Goal: Task Accomplishment & Management: Complete application form

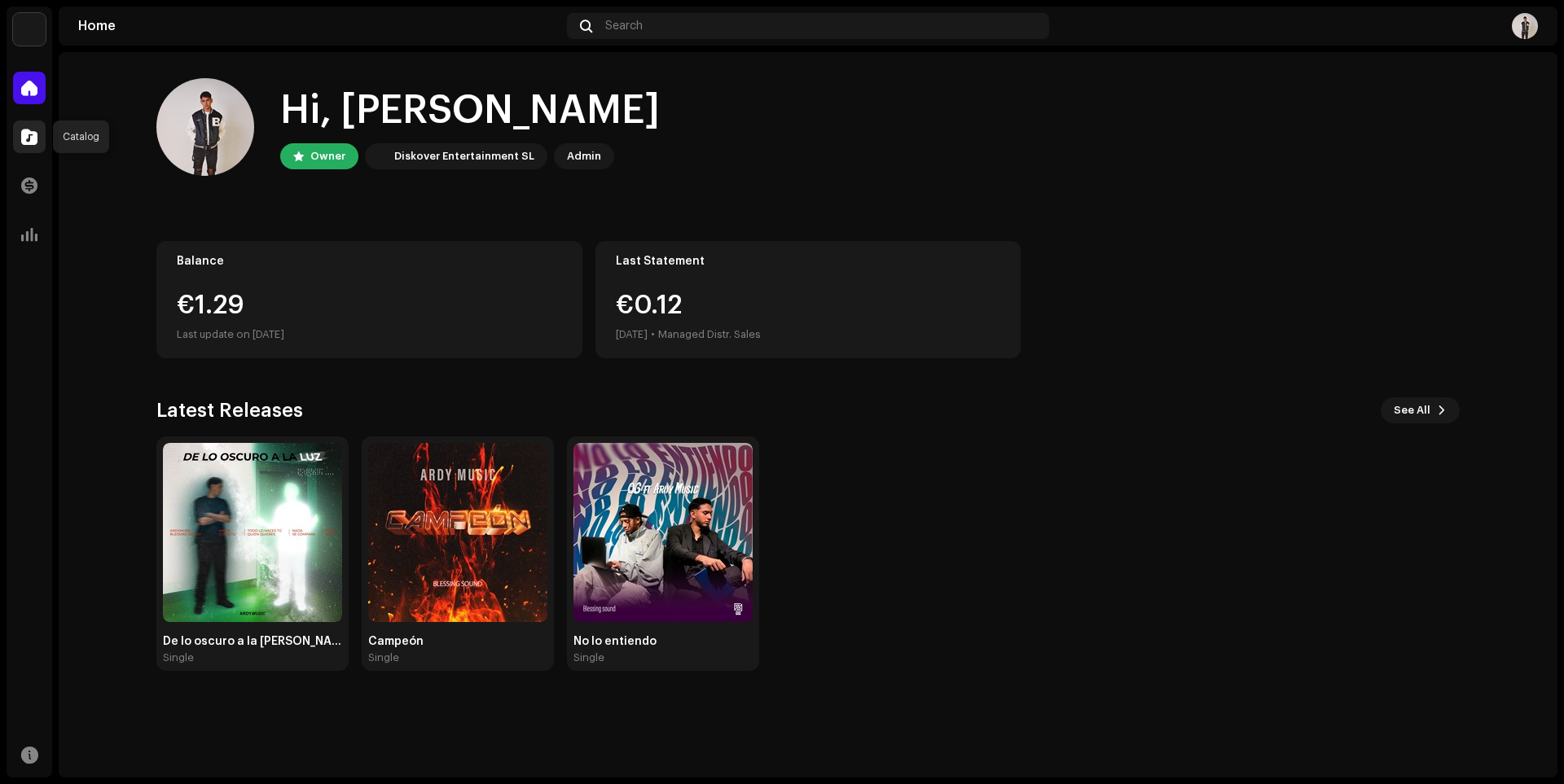
click at [20, 147] on div at bounding box center [30, 137] width 33 height 33
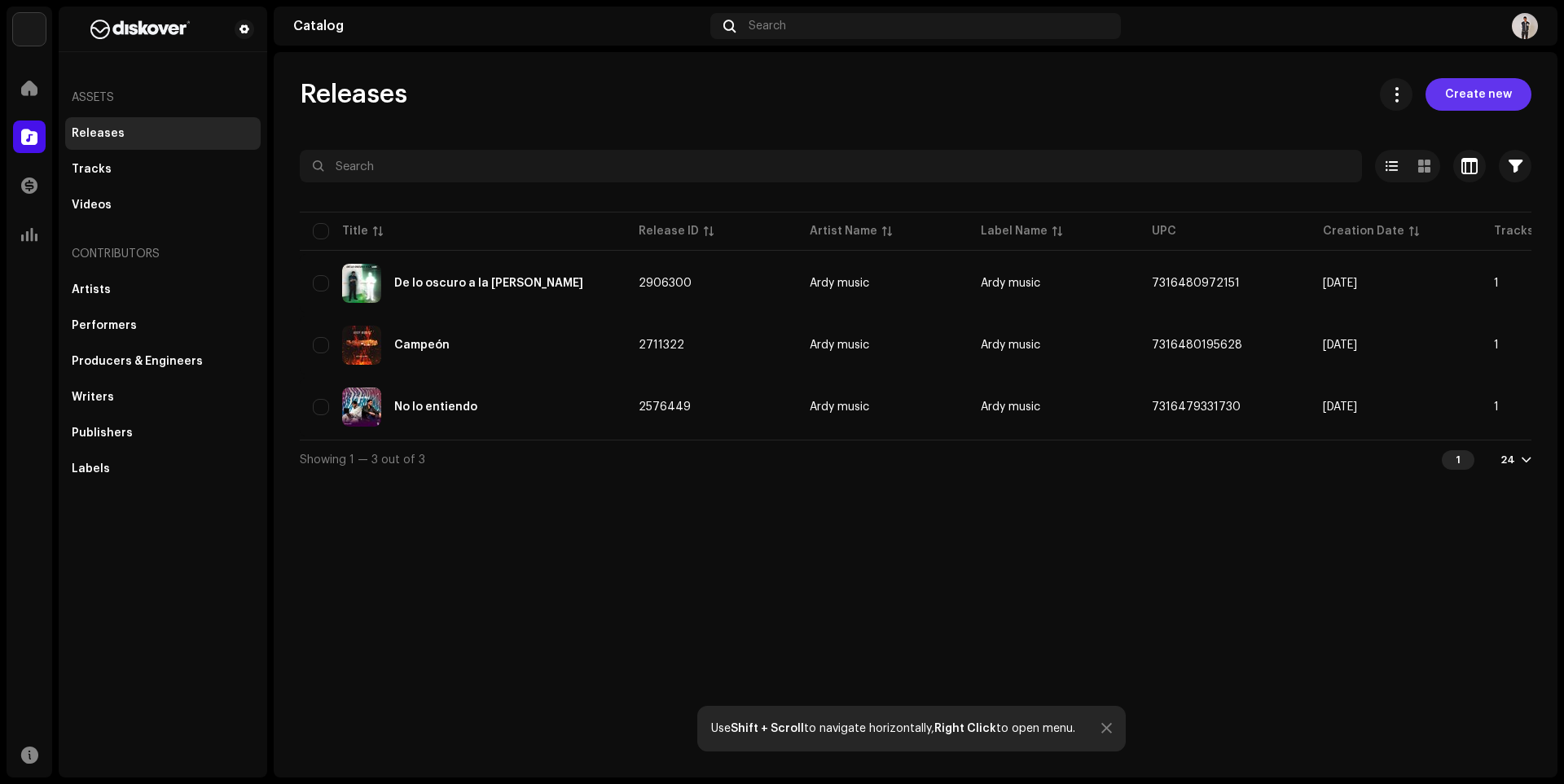
click at [1459, 98] on span "Create new" at bounding box center [1478, 95] width 67 height 33
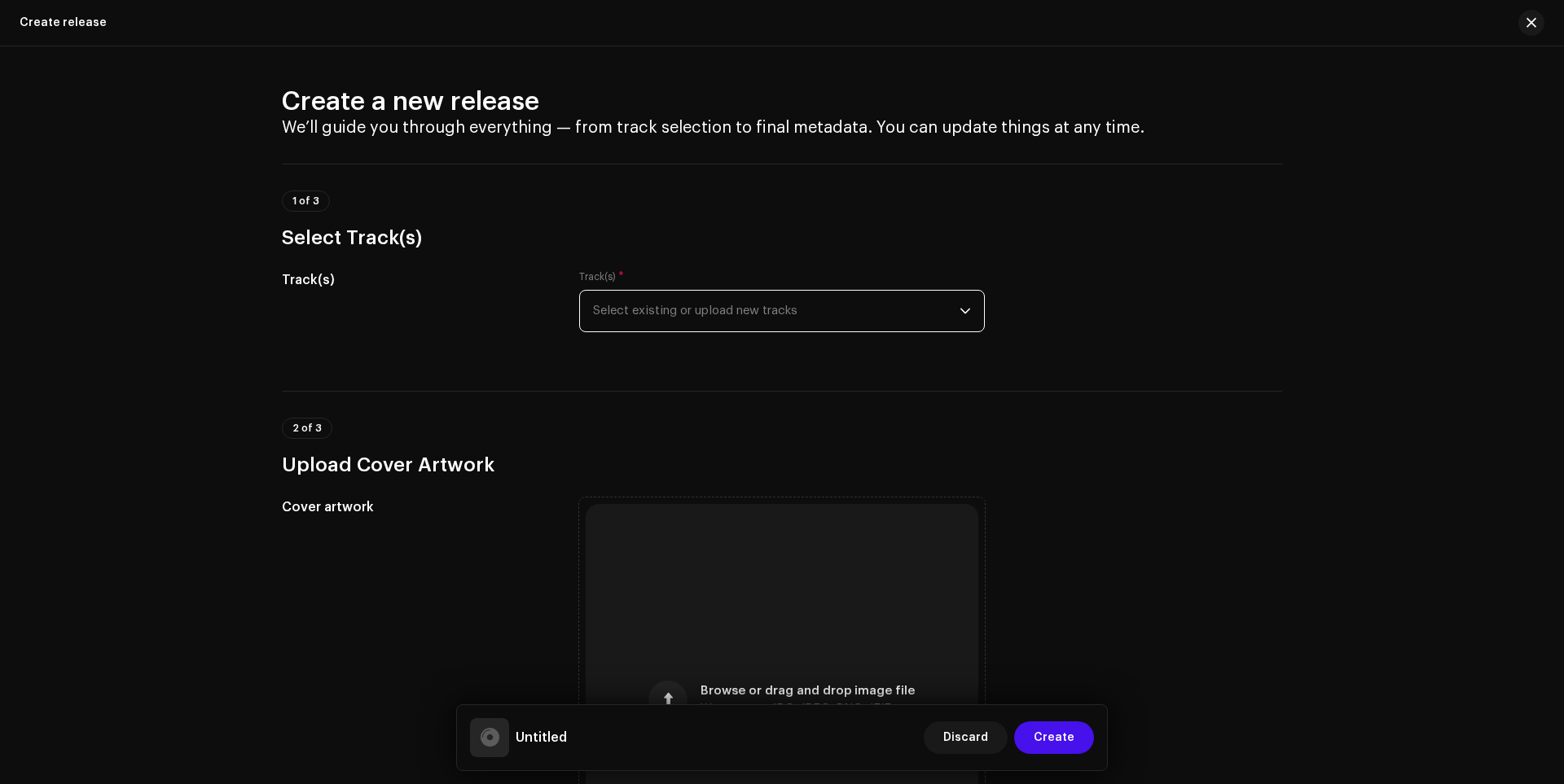
click at [805, 325] on span "Select existing or upload new tracks" at bounding box center [776, 311] width 367 height 40
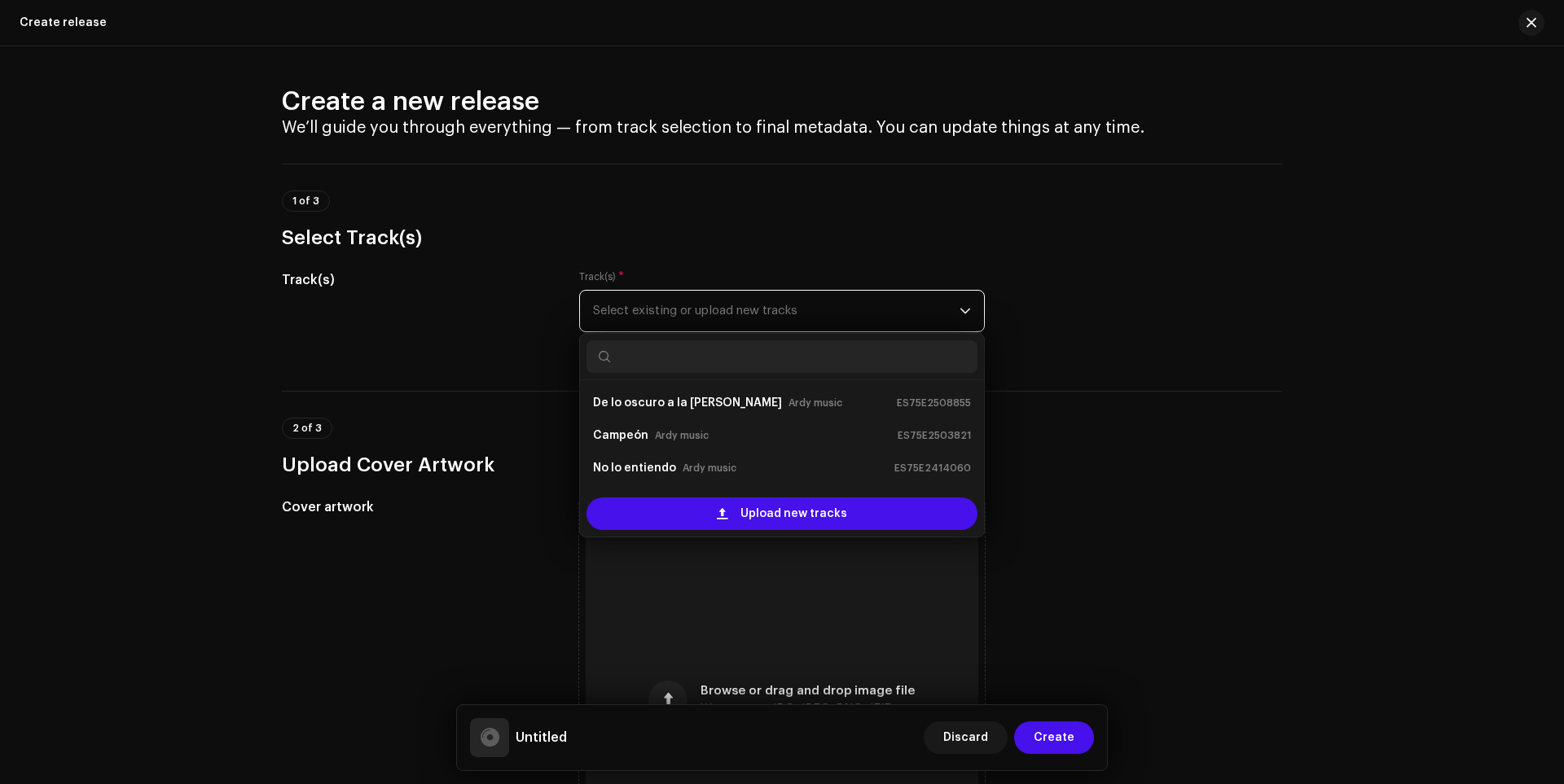
click at [693, 303] on span "Select existing or upload new tracks" at bounding box center [776, 311] width 367 height 40
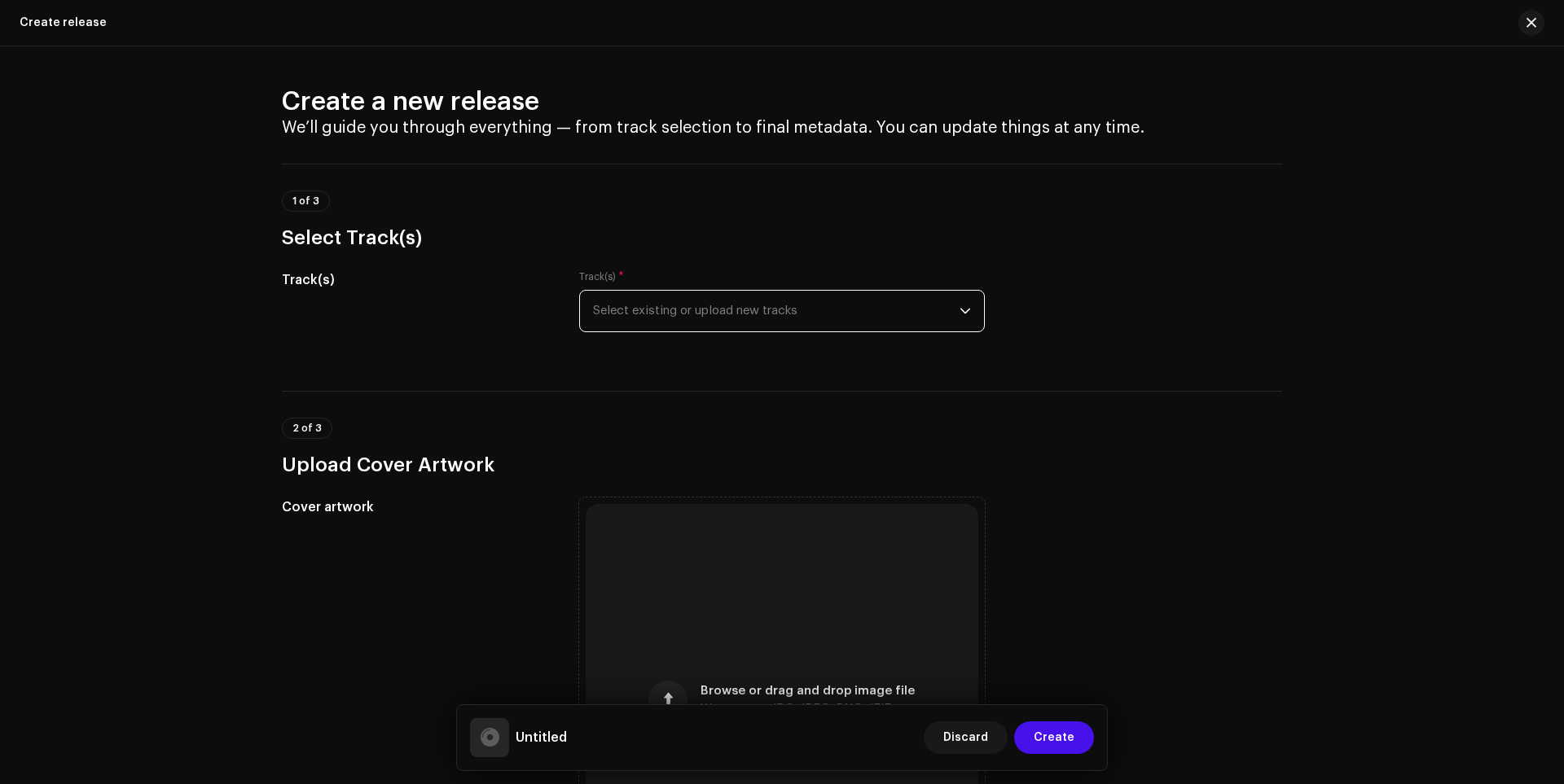
click at [443, 293] on div "Track(s)" at bounding box center [417, 311] width 271 height 82
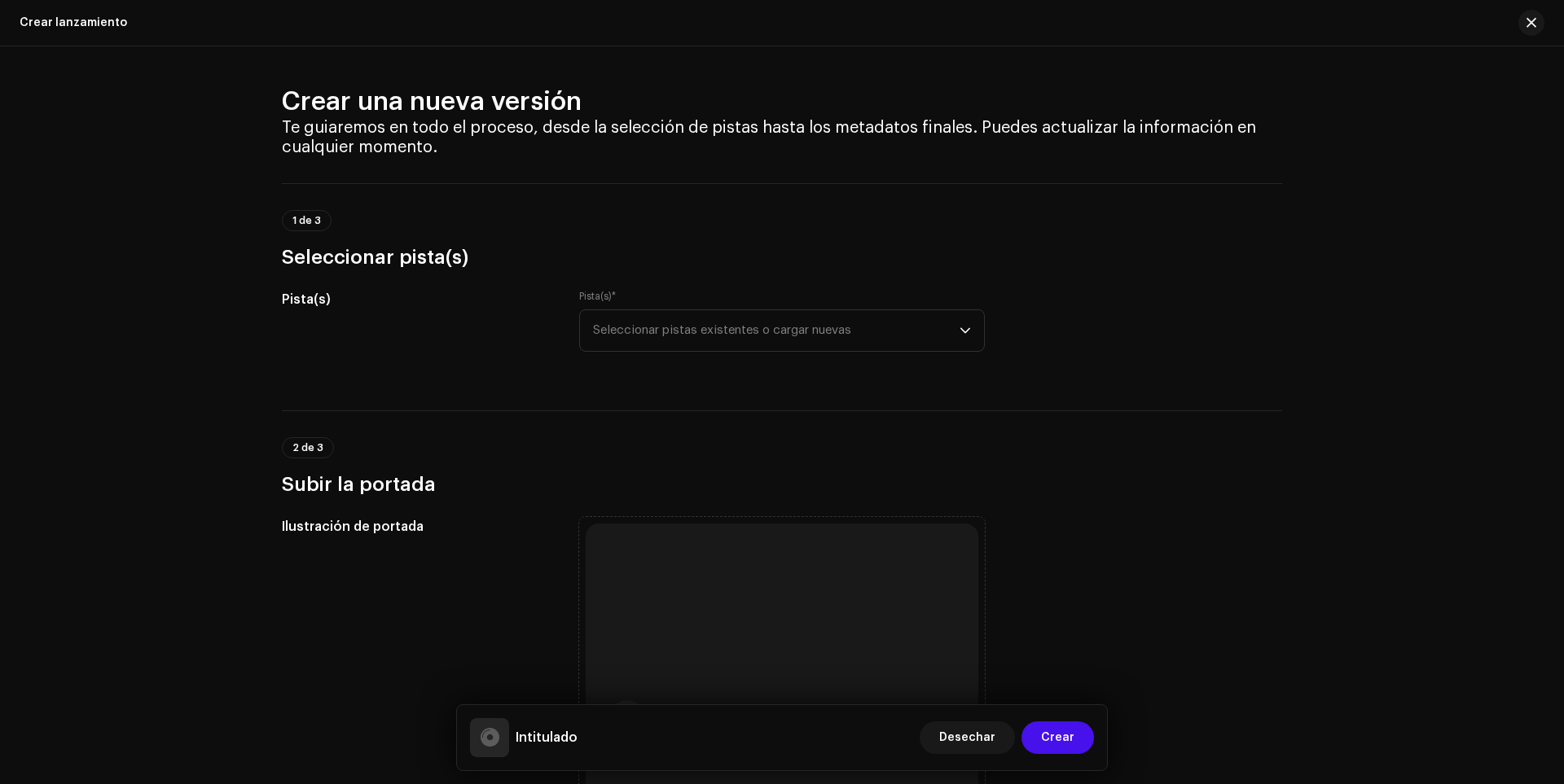
click at [97, 203] on div "Crear una nueva versión Te guiaremos en todo el proceso, desde la selección de …" at bounding box center [782, 415] width 1564 height 738
click at [734, 341] on span "Seleccionar pistas existentes o cargar nuevas" at bounding box center [776, 330] width 367 height 40
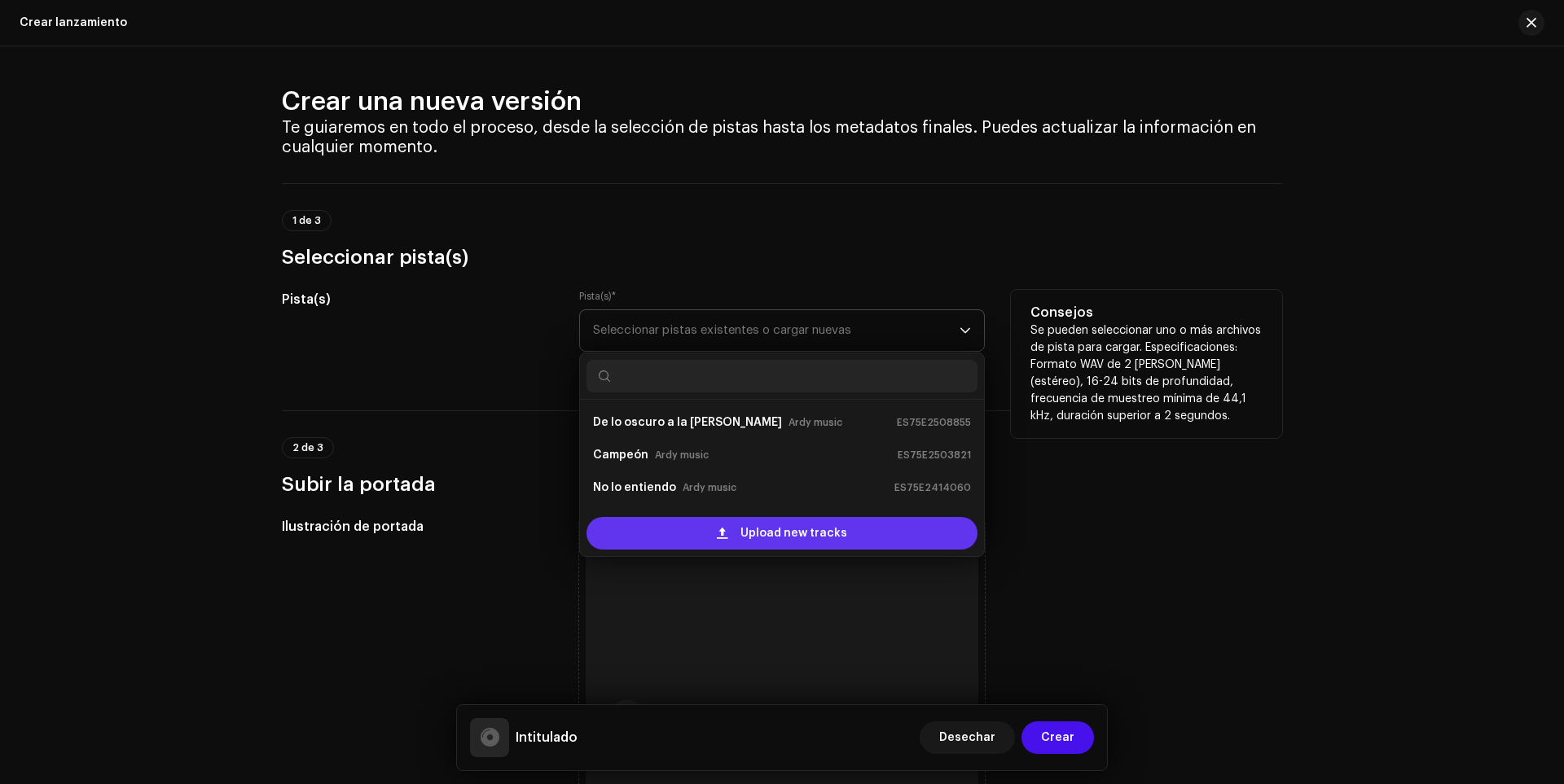
click at [726, 529] on span at bounding box center [721, 533] width 11 height 13
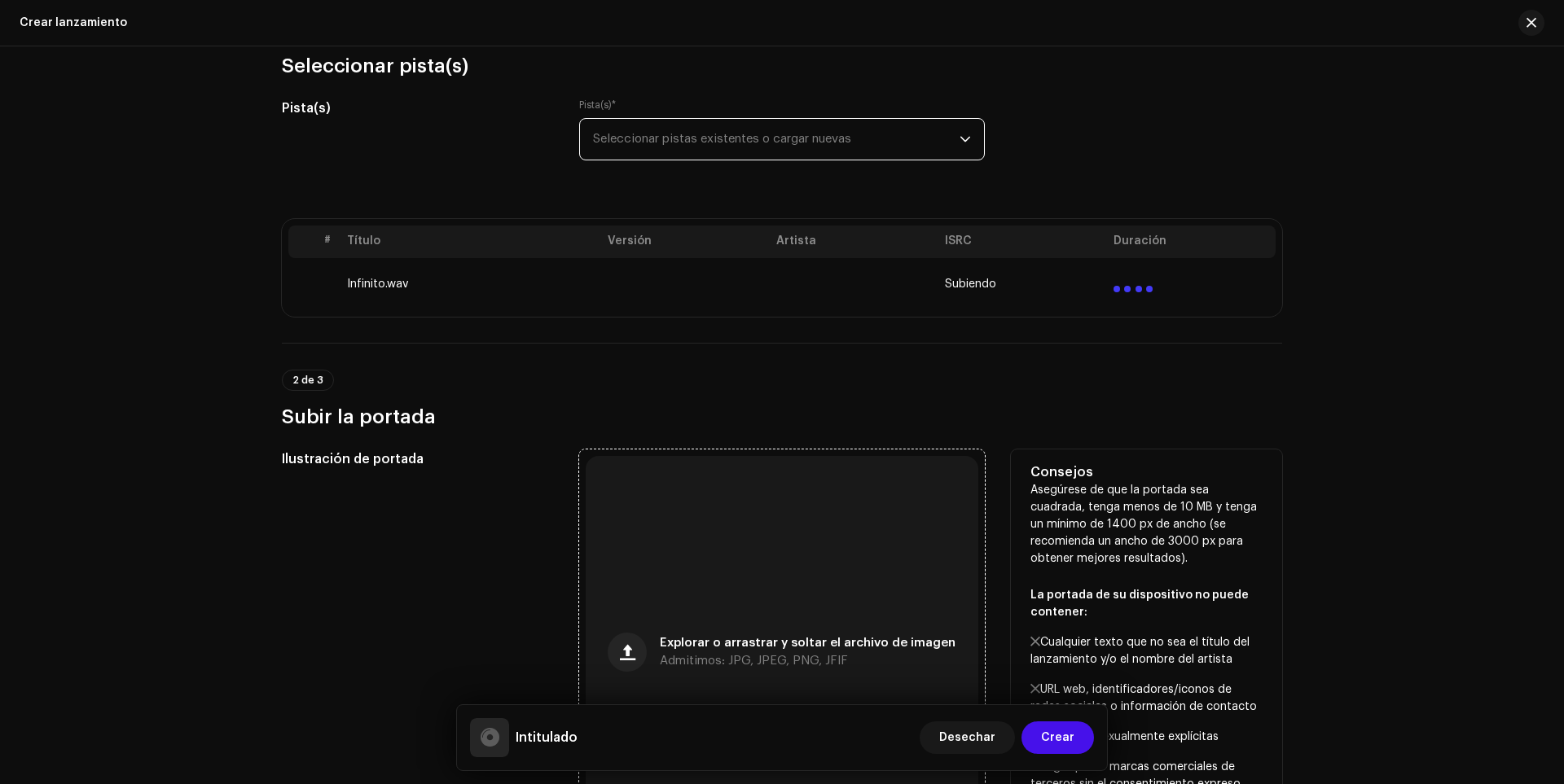
scroll to position [163, 0]
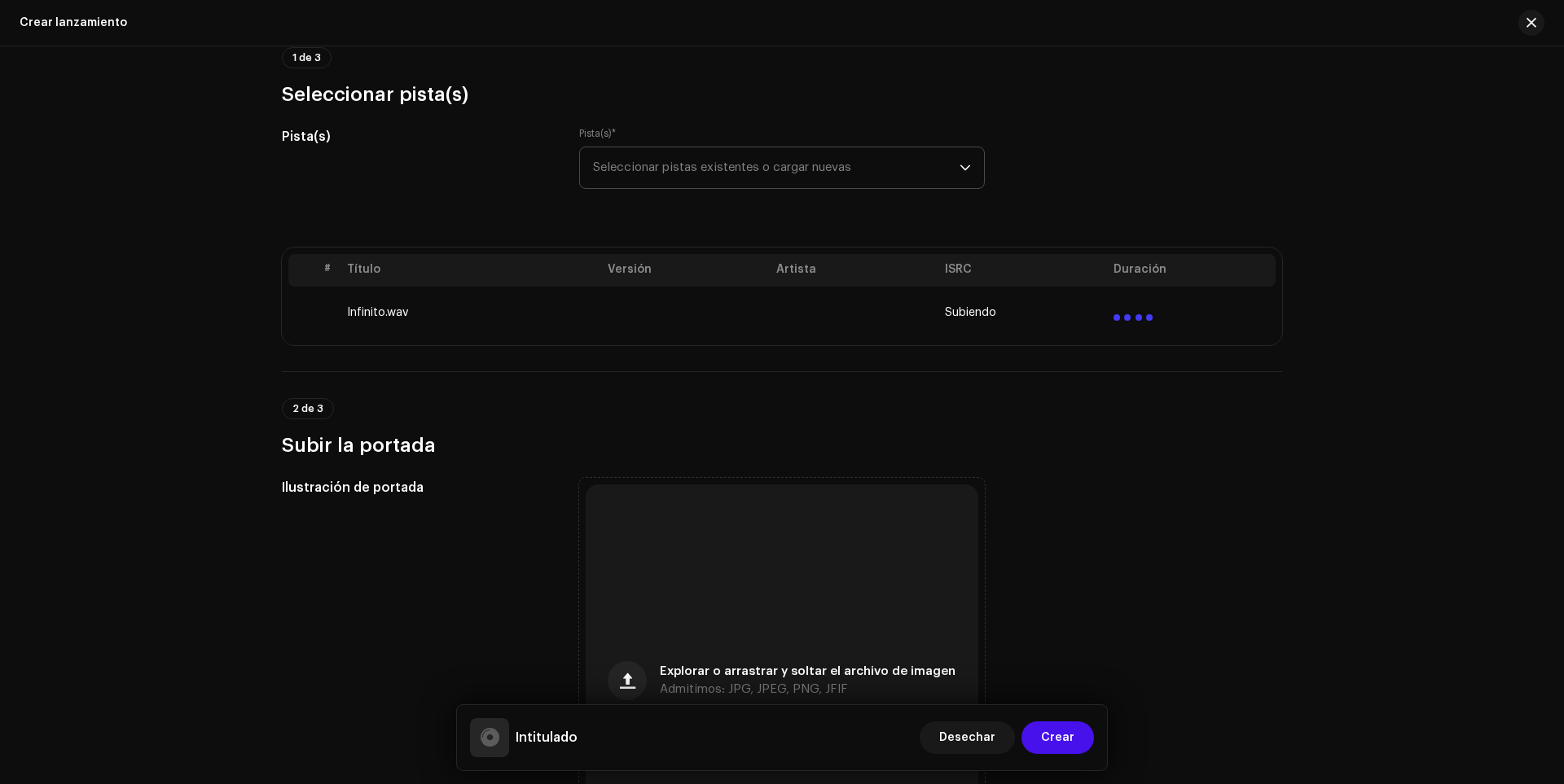
drag, startPoint x: 1112, startPoint y: 317, endPoint x: 1153, endPoint y: 314, distance: 41.1
click at [1153, 314] on td at bounding box center [1191, 312] width 169 height 52
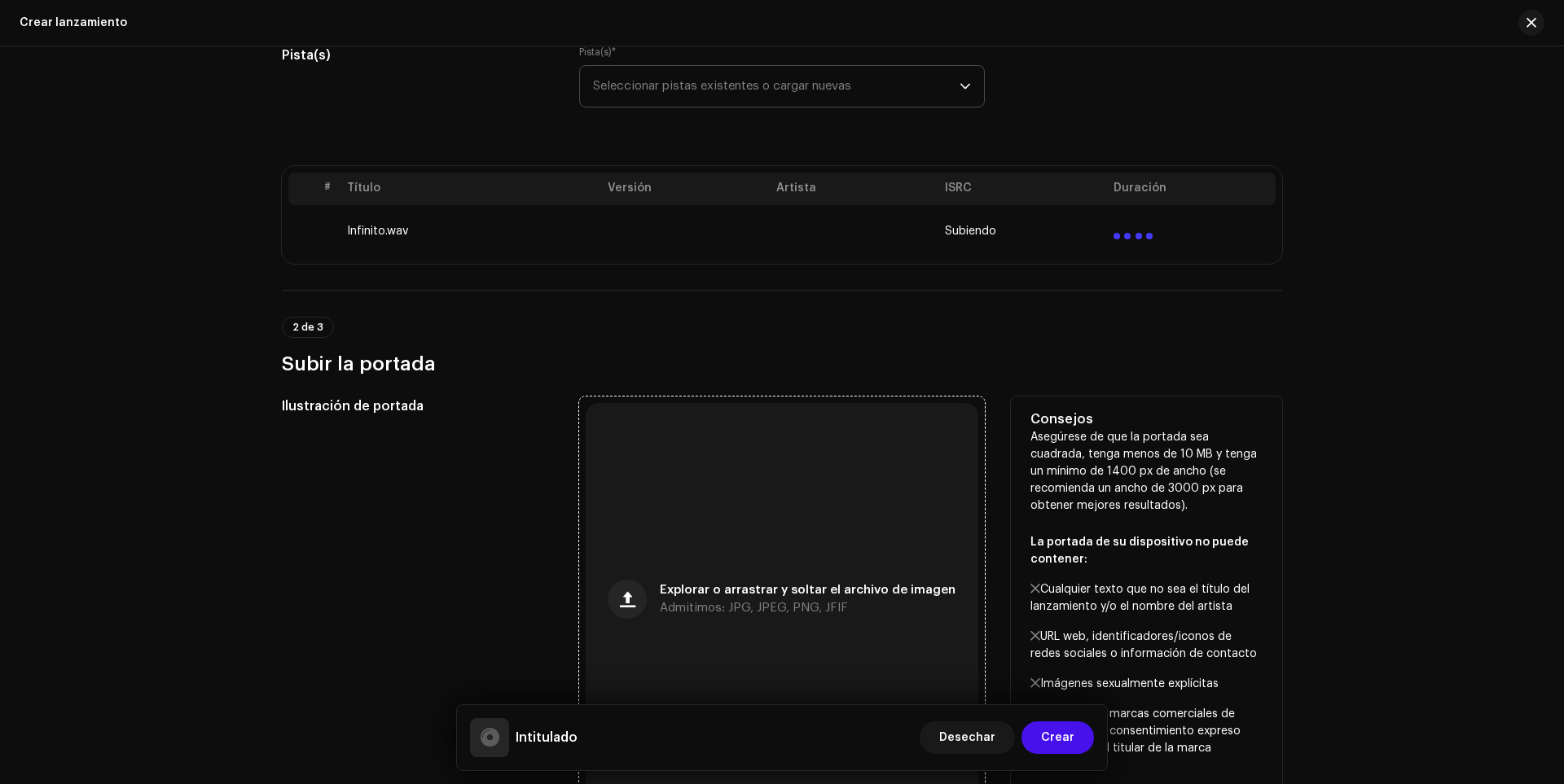
scroll to position [489, 0]
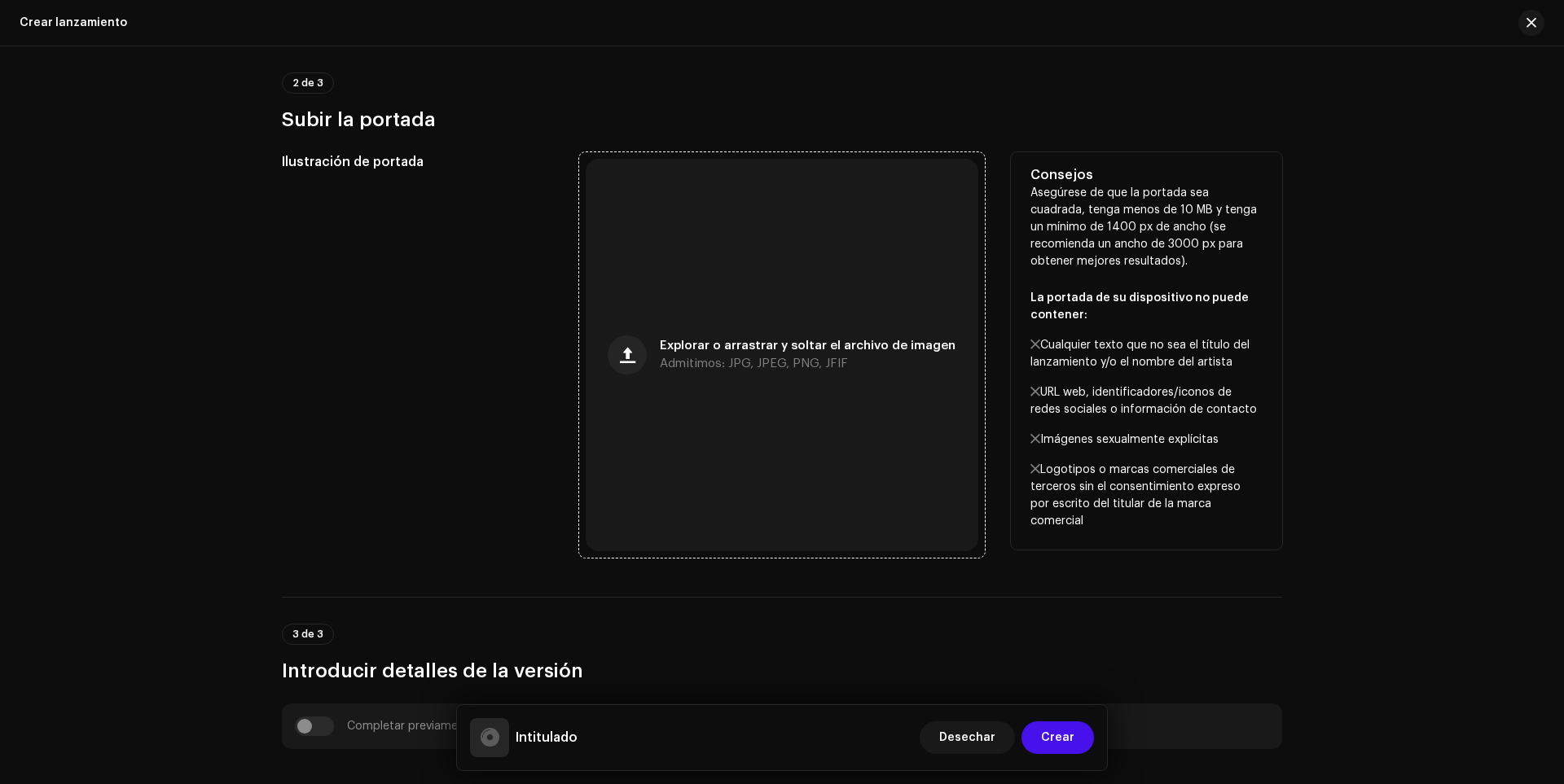
click at [650, 354] on div "Explorar o arrastrar y soltar el archivo de imagen Admitimos: JPG, JPEG, PNG, J…" at bounding box center [782, 355] width 392 height 392
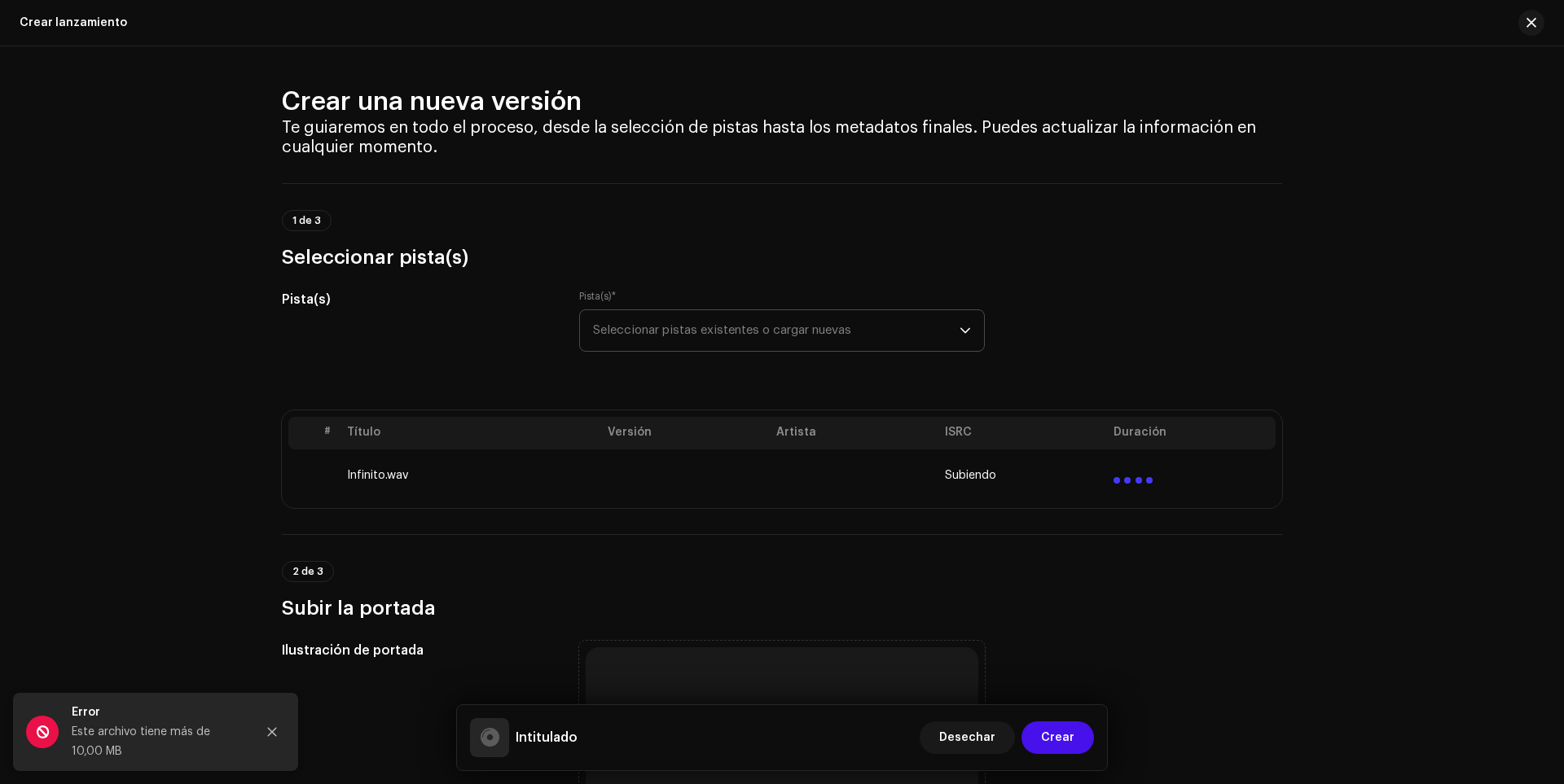
scroll to position [326, 0]
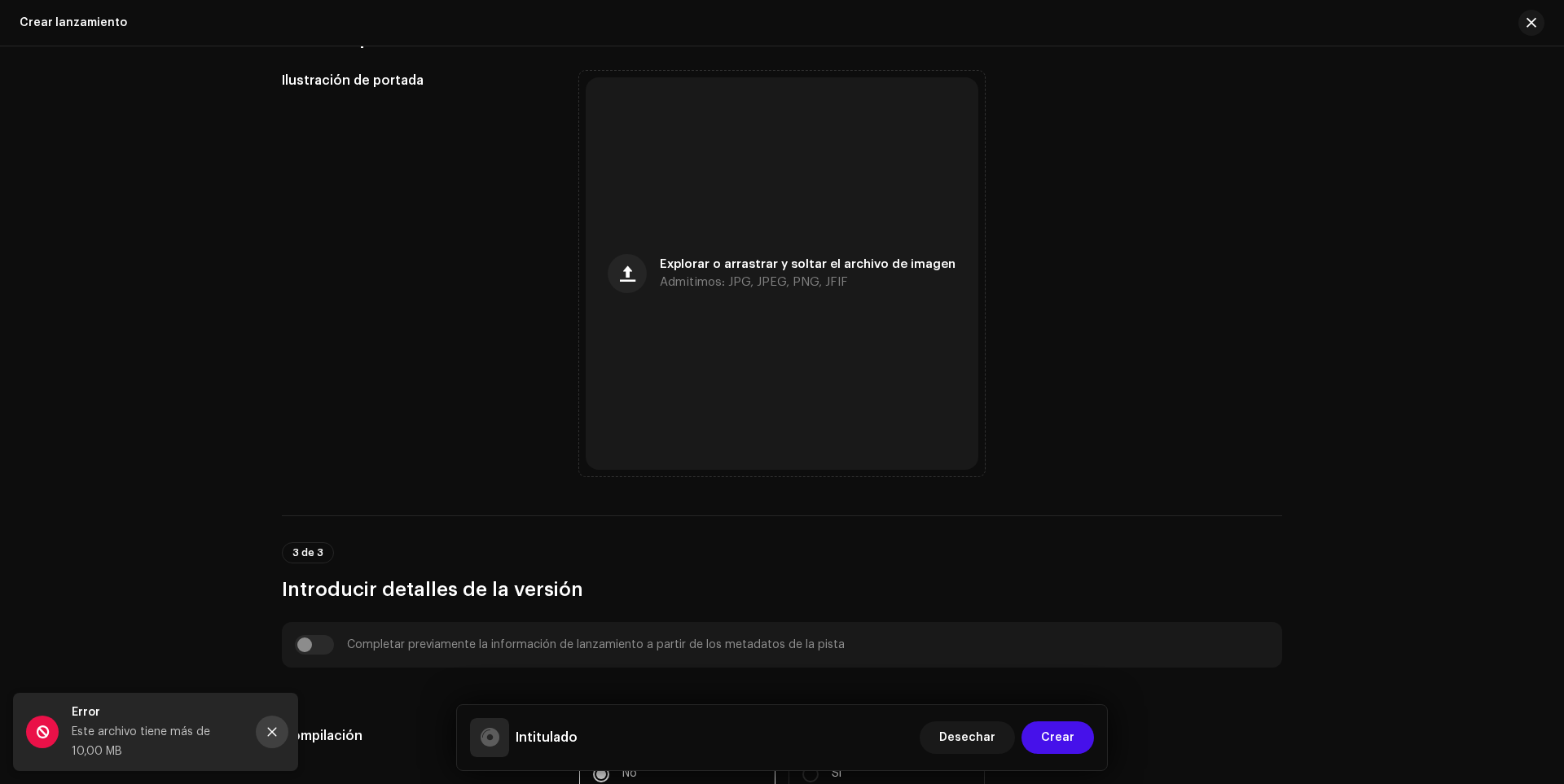
click at [270, 735] on icon "Cerca" at bounding box center [272, 732] width 9 height 9
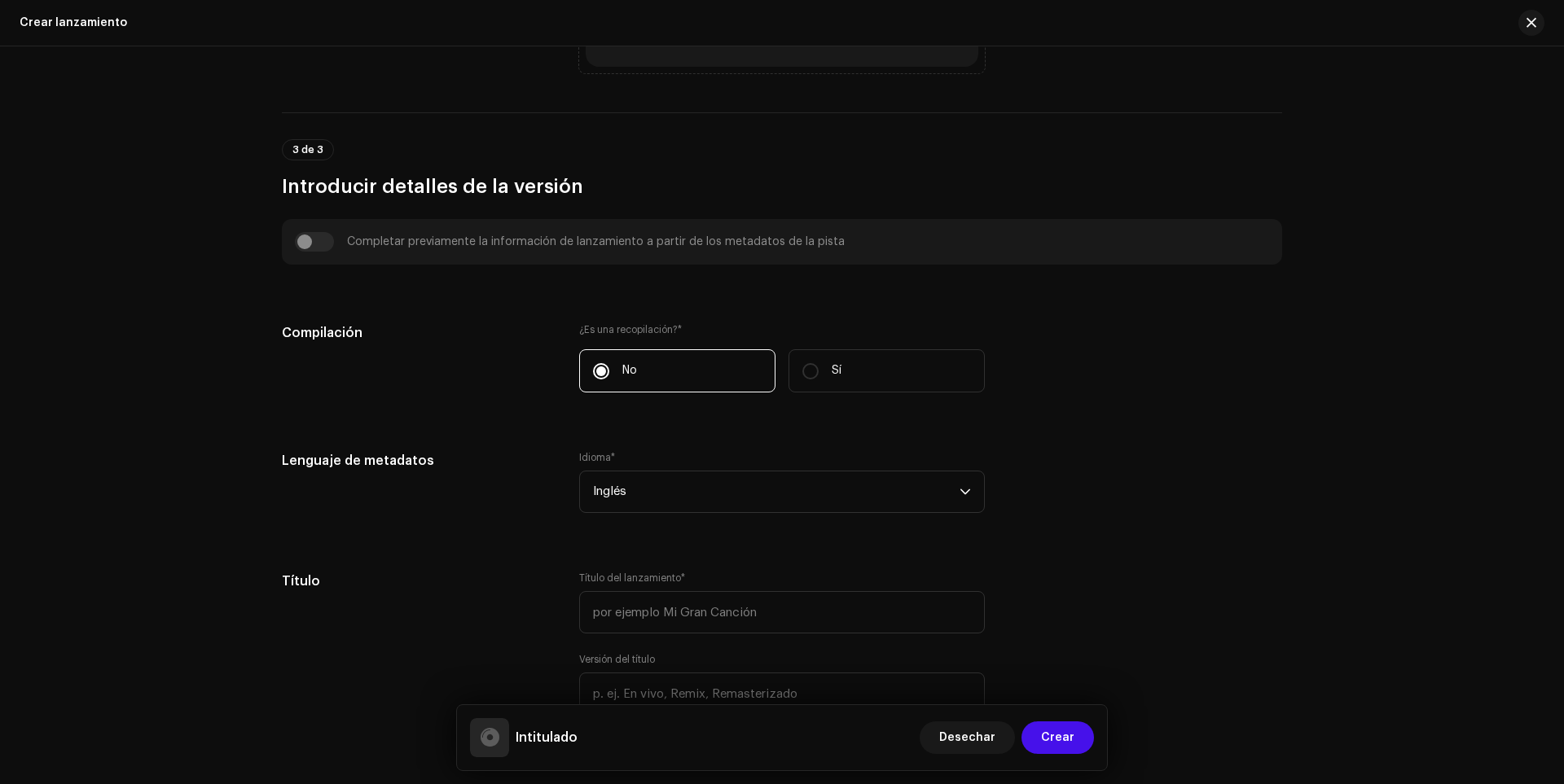
scroll to position [978, 0]
click at [625, 494] on span "Inglés" at bounding box center [776, 487] width 367 height 40
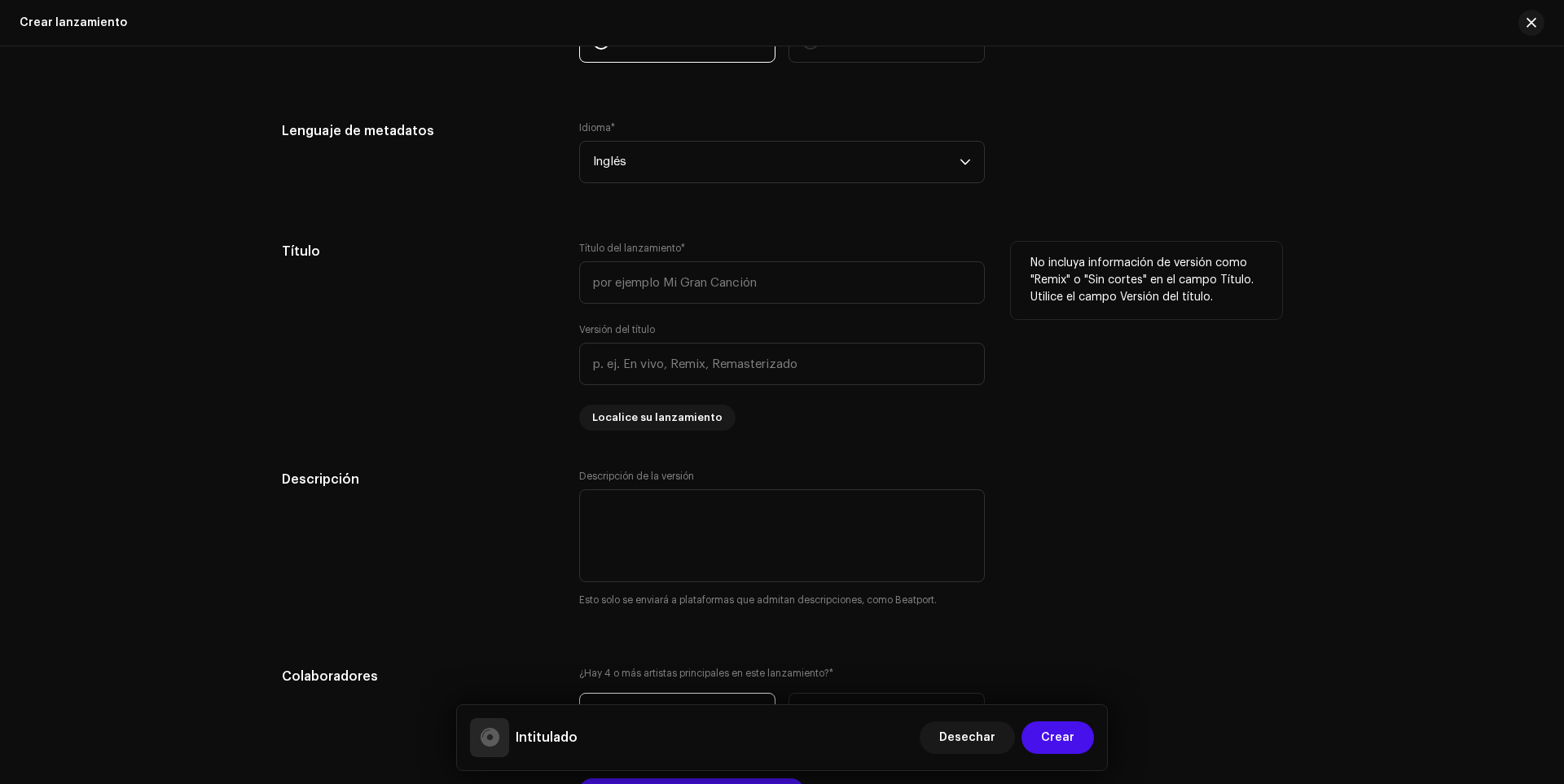
scroll to position [1059, 0]
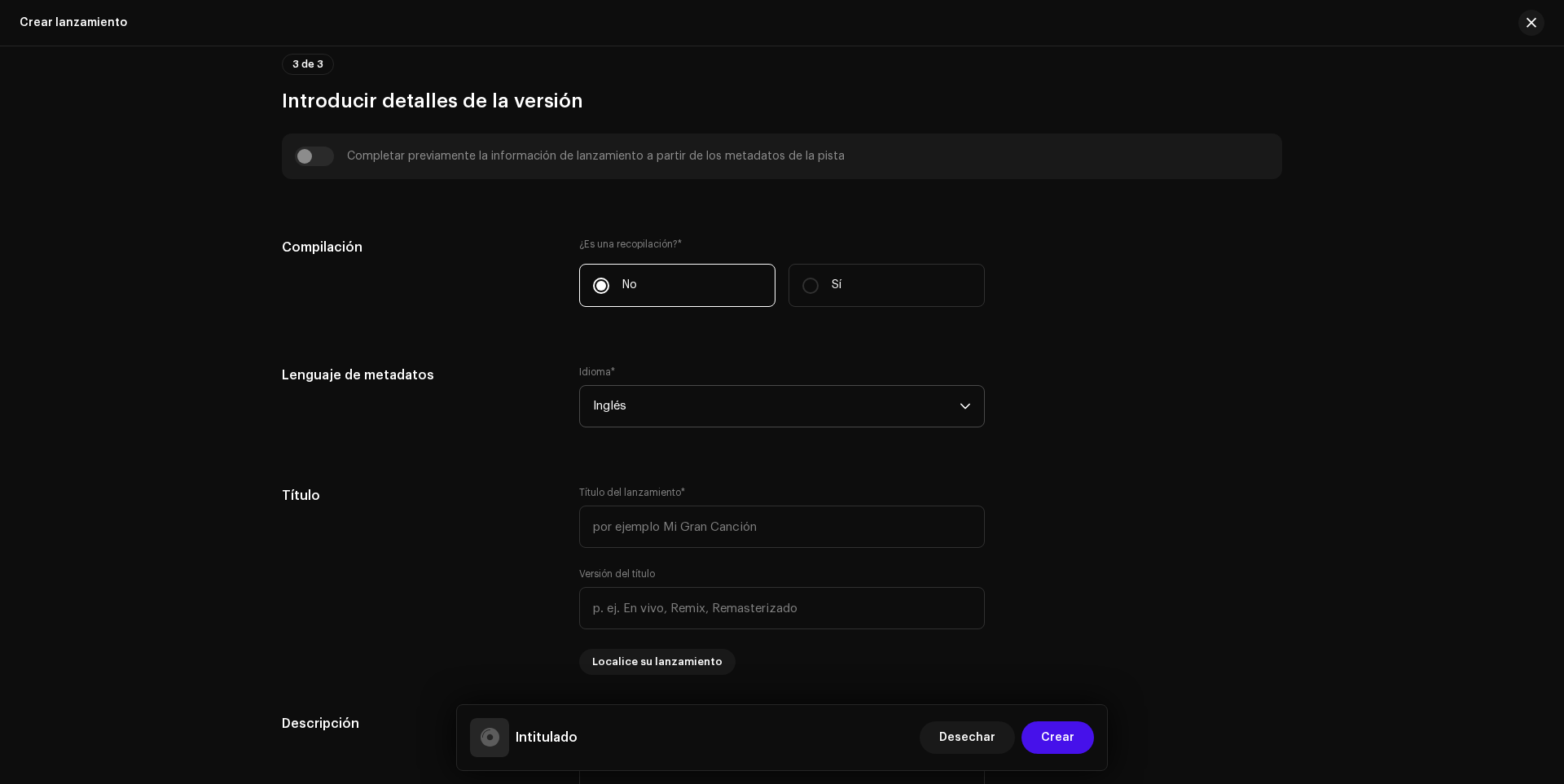
click at [612, 408] on font "Inglés" at bounding box center [609, 406] width 34 height 12
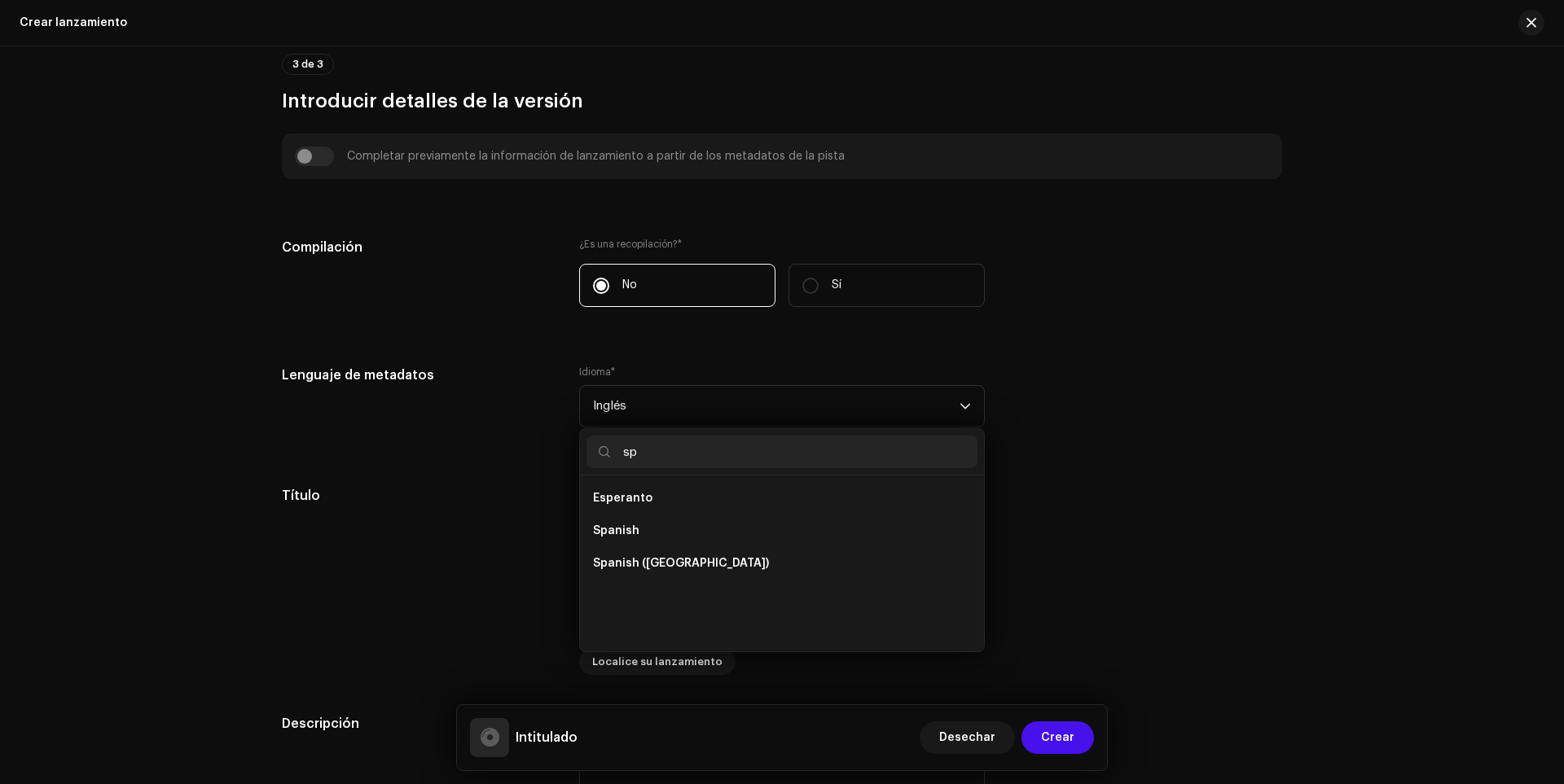
scroll to position [0, 0]
type input "spa"
click at [659, 538] on span "Spanish ([GEOGRAPHIC_DATA])" at bounding box center [680, 531] width 176 height 16
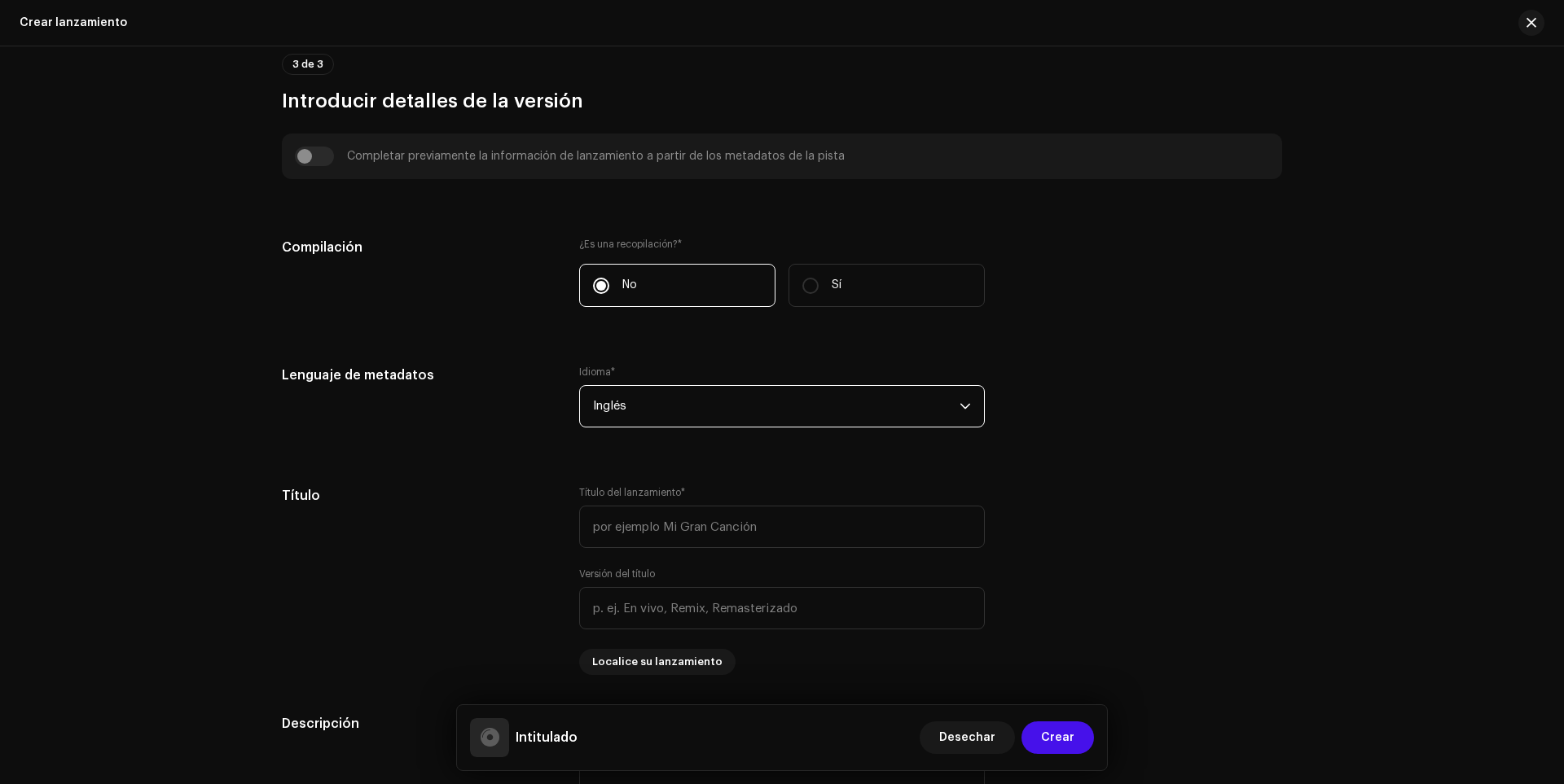
click at [719, 425] on span "Inglés" at bounding box center [776, 406] width 367 height 40
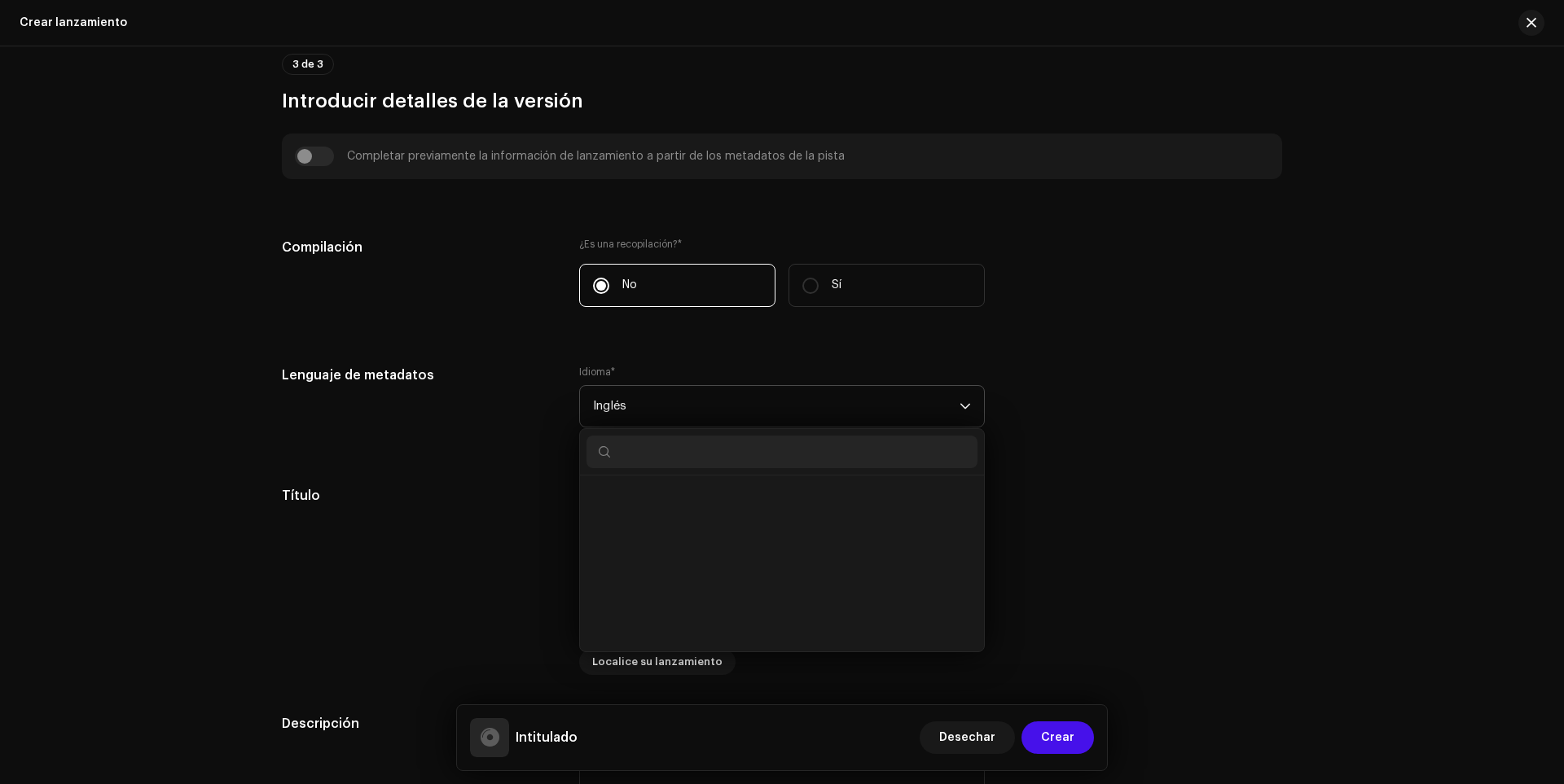
scroll to position [5219, 0]
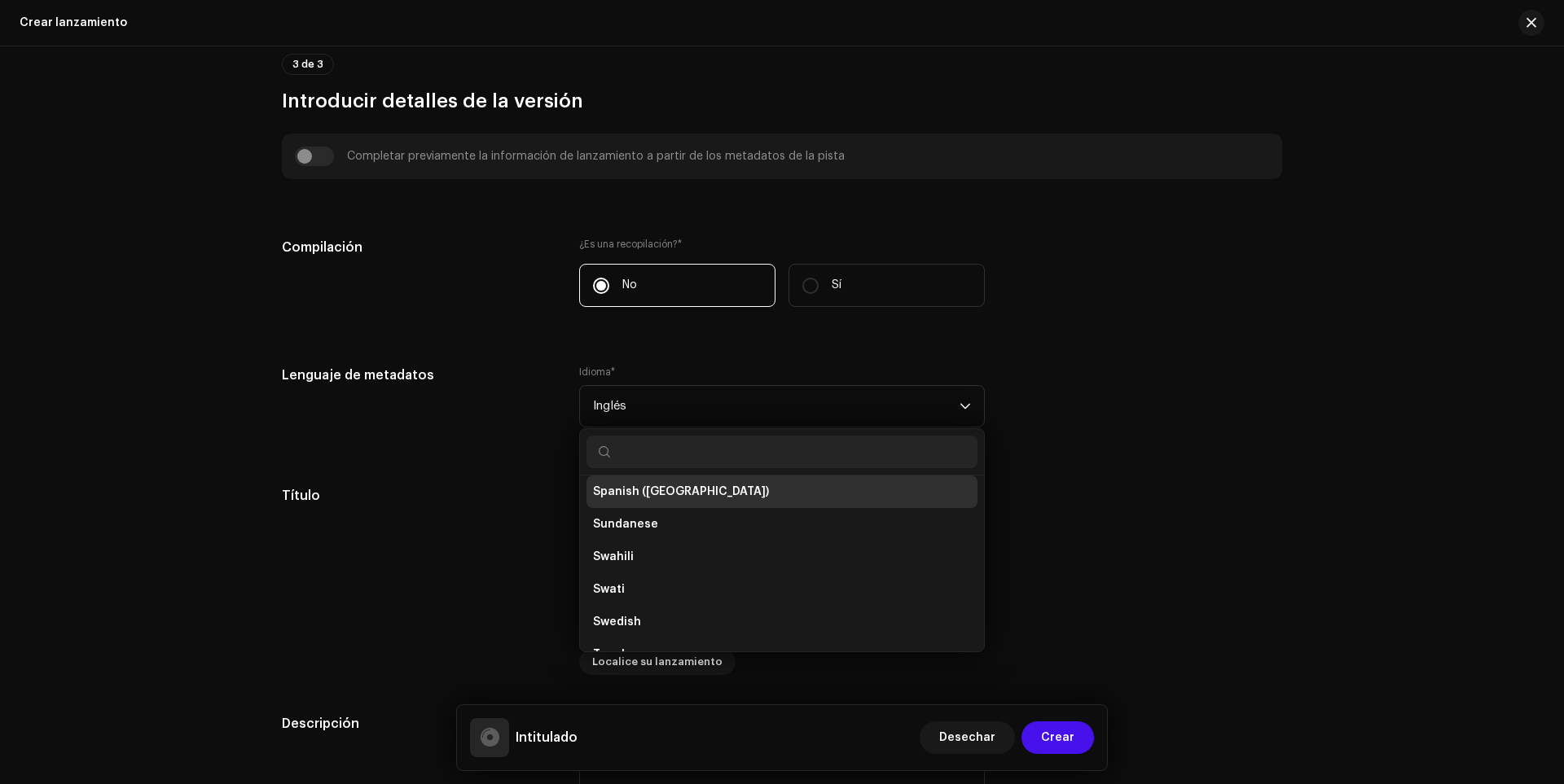
click at [632, 499] on span "Spanish ([GEOGRAPHIC_DATA])" at bounding box center [680, 492] width 176 height 16
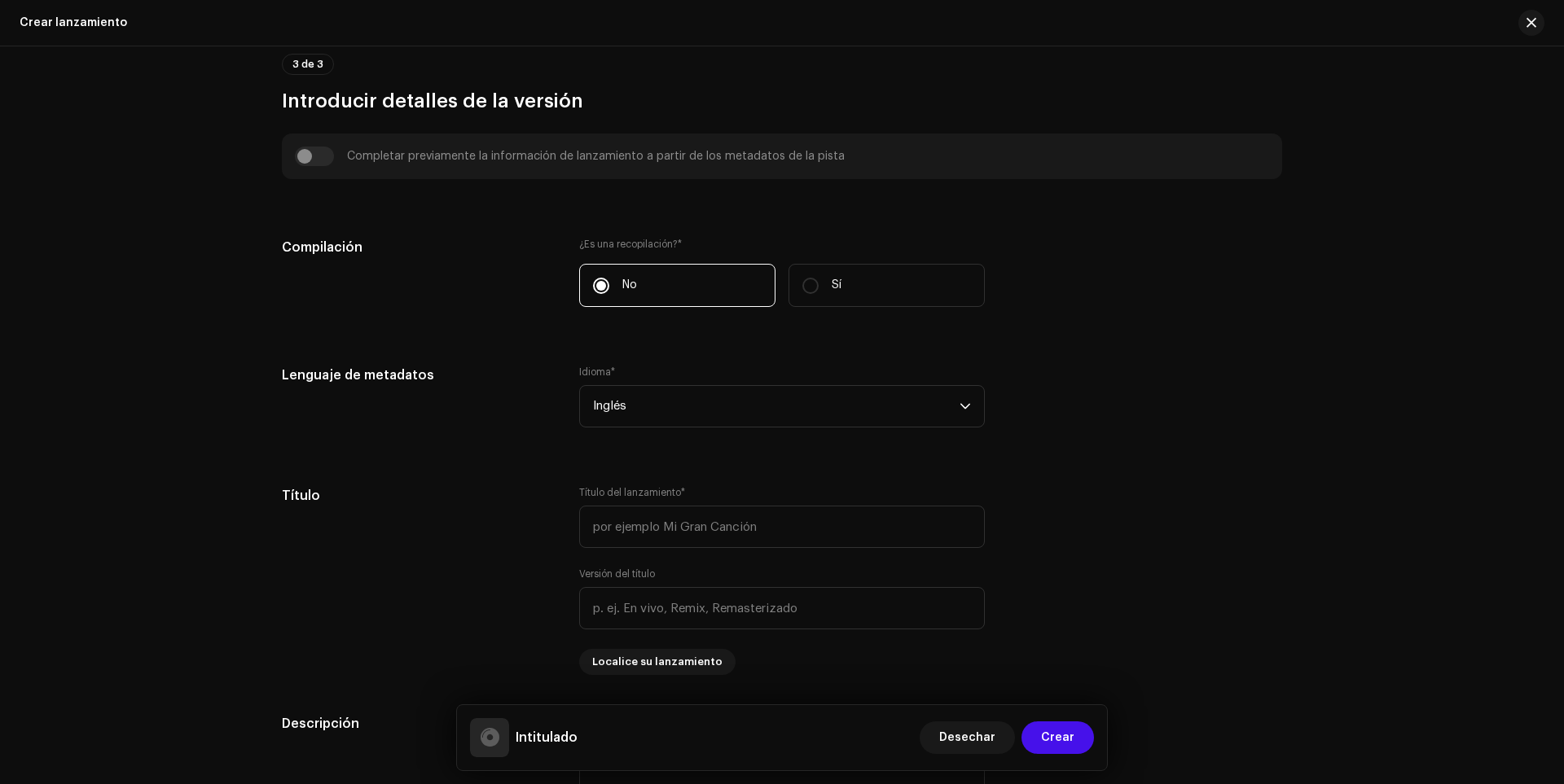
click at [1393, 134] on div "Crear una nueva versión Te guiaremos en todo el proceso, desde la selección de …" at bounding box center [782, 415] width 1564 height 738
click at [1299, 331] on div "Create a new release We’ll guide you through everything — from track selection …" at bounding box center [782, 560] width 1053 height 3027
click at [702, 398] on span "English" at bounding box center [776, 406] width 367 height 40
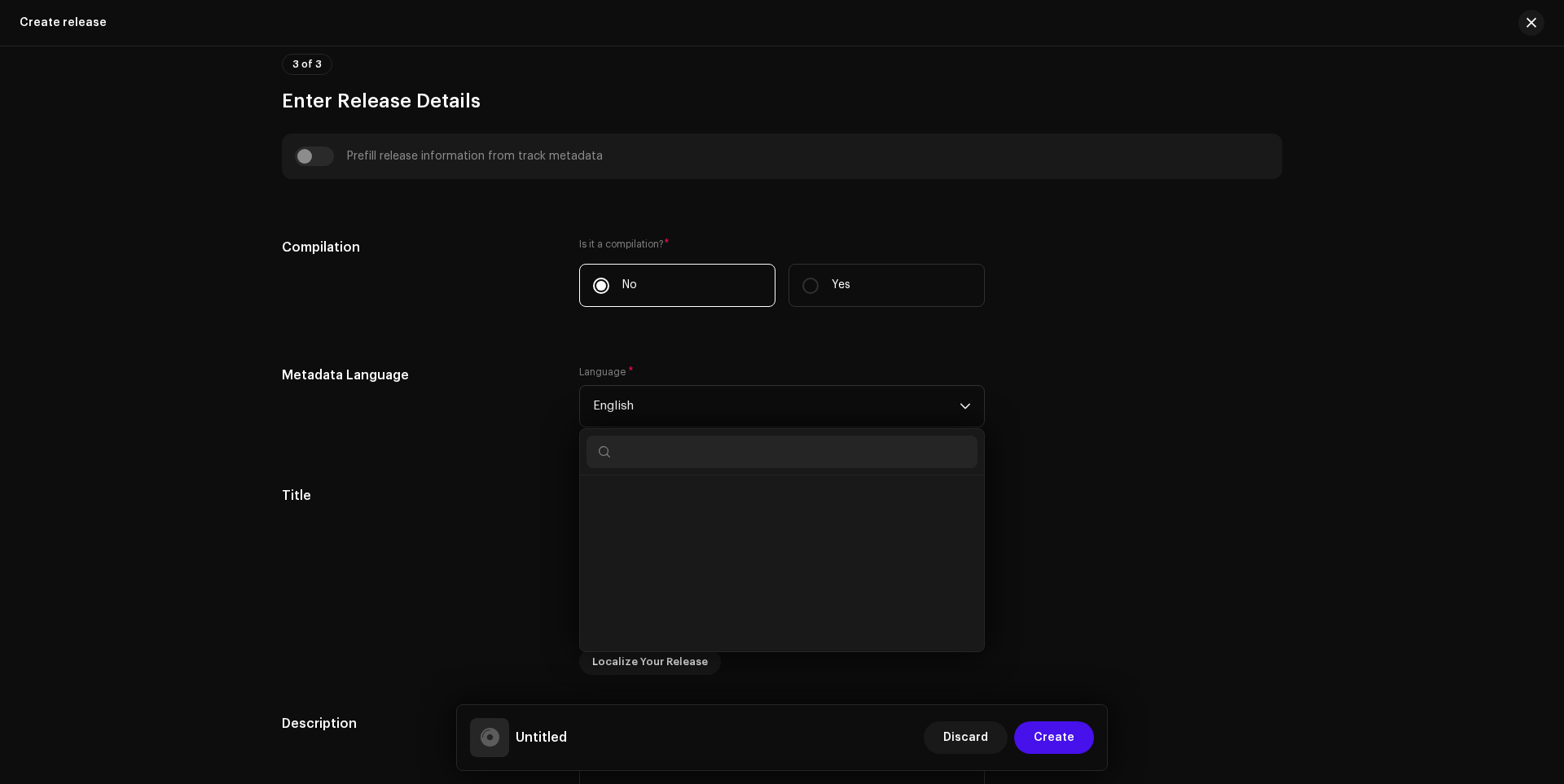
scroll to position [5219, 0]
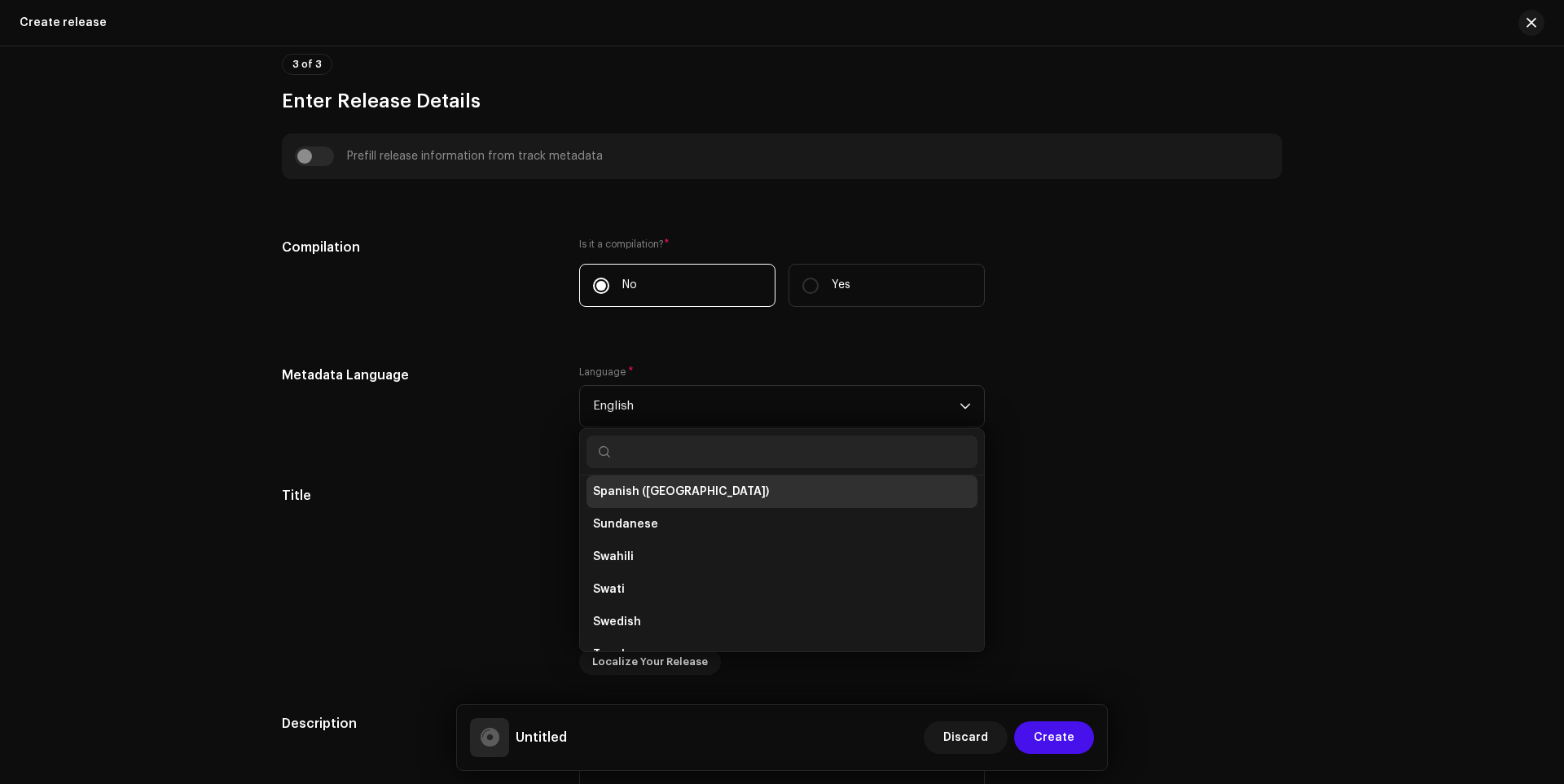
click at [665, 497] on span "Spanish ([GEOGRAPHIC_DATA])" at bounding box center [680, 492] width 176 height 16
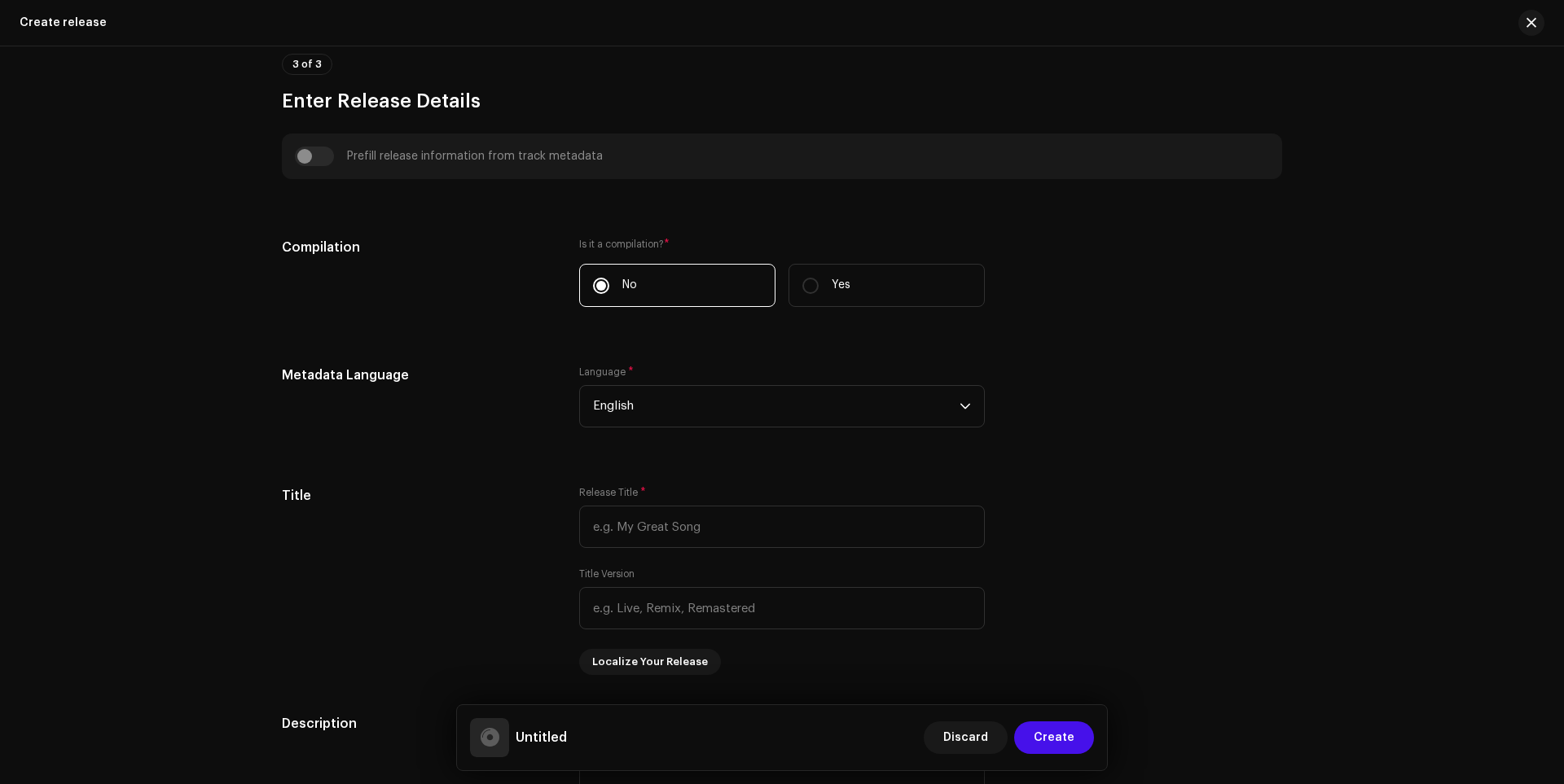
click at [699, 433] on div "Language * English" at bounding box center [782, 406] width 406 height 82
click at [701, 415] on span "English" at bounding box center [776, 406] width 367 height 40
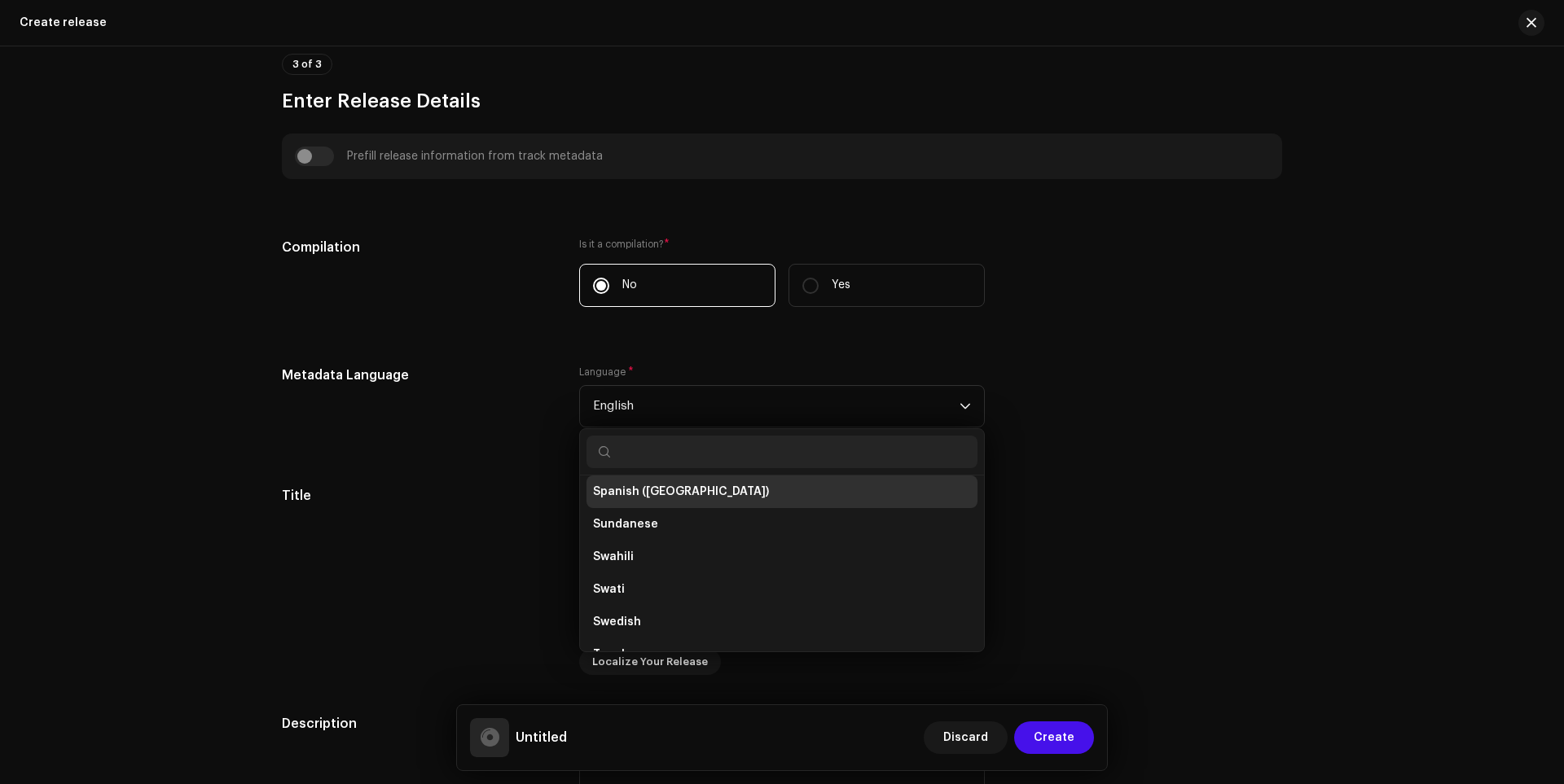
click at [609, 489] on span "Spanish ([GEOGRAPHIC_DATA])" at bounding box center [680, 492] width 176 height 16
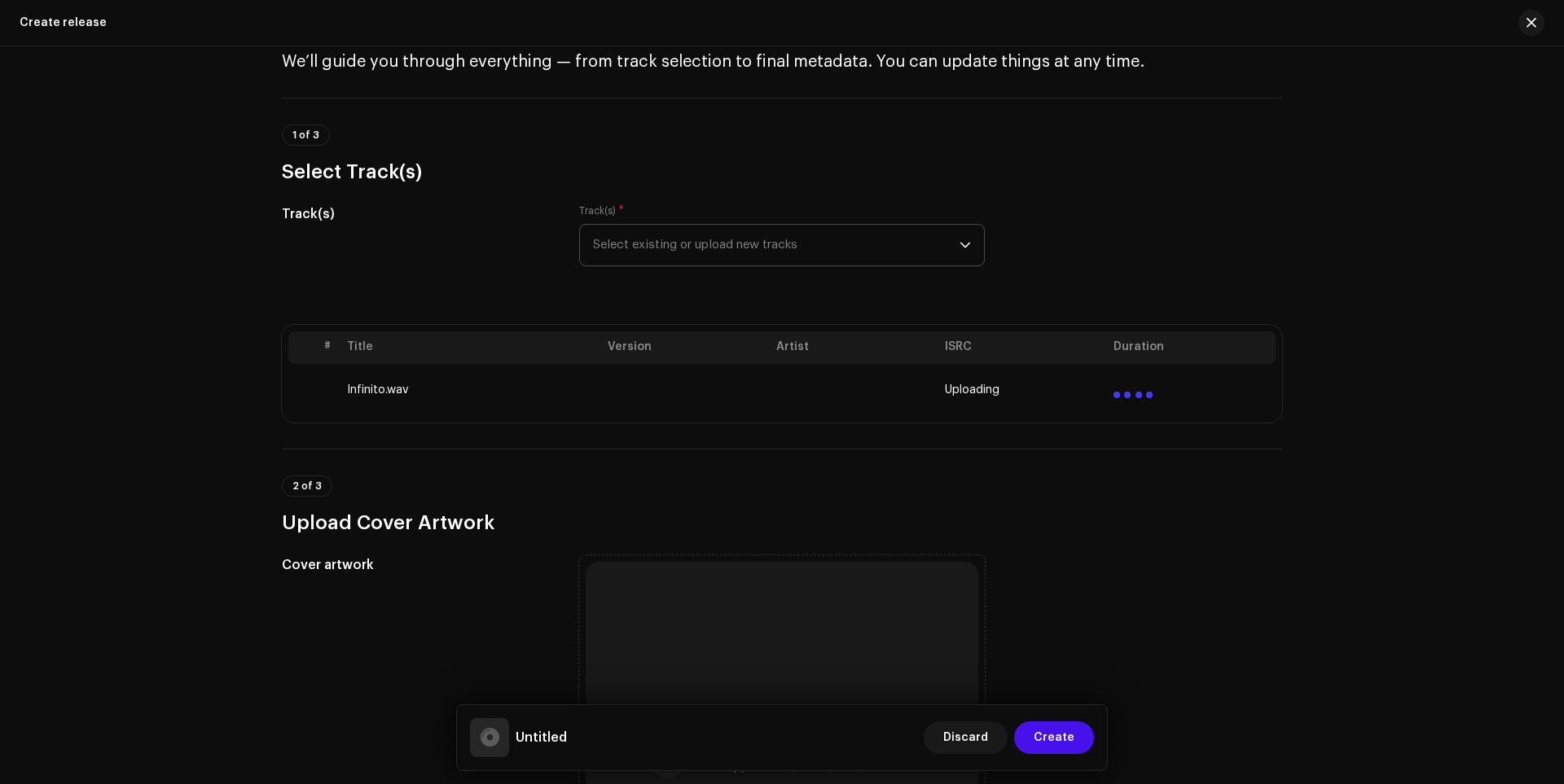
scroll to position [0, 0]
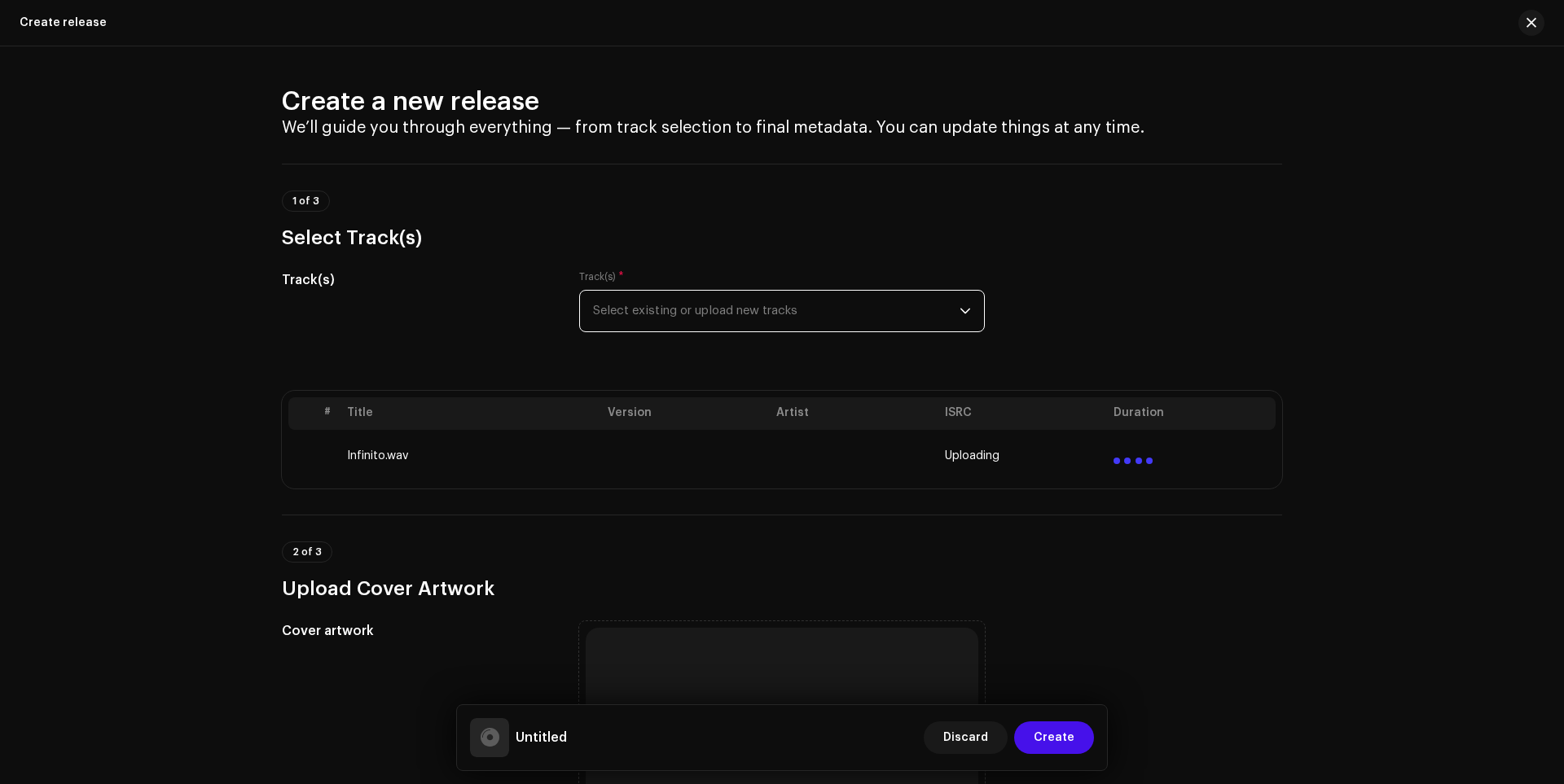
click at [714, 306] on span "Select existing or upload new tracks" at bounding box center [776, 311] width 367 height 40
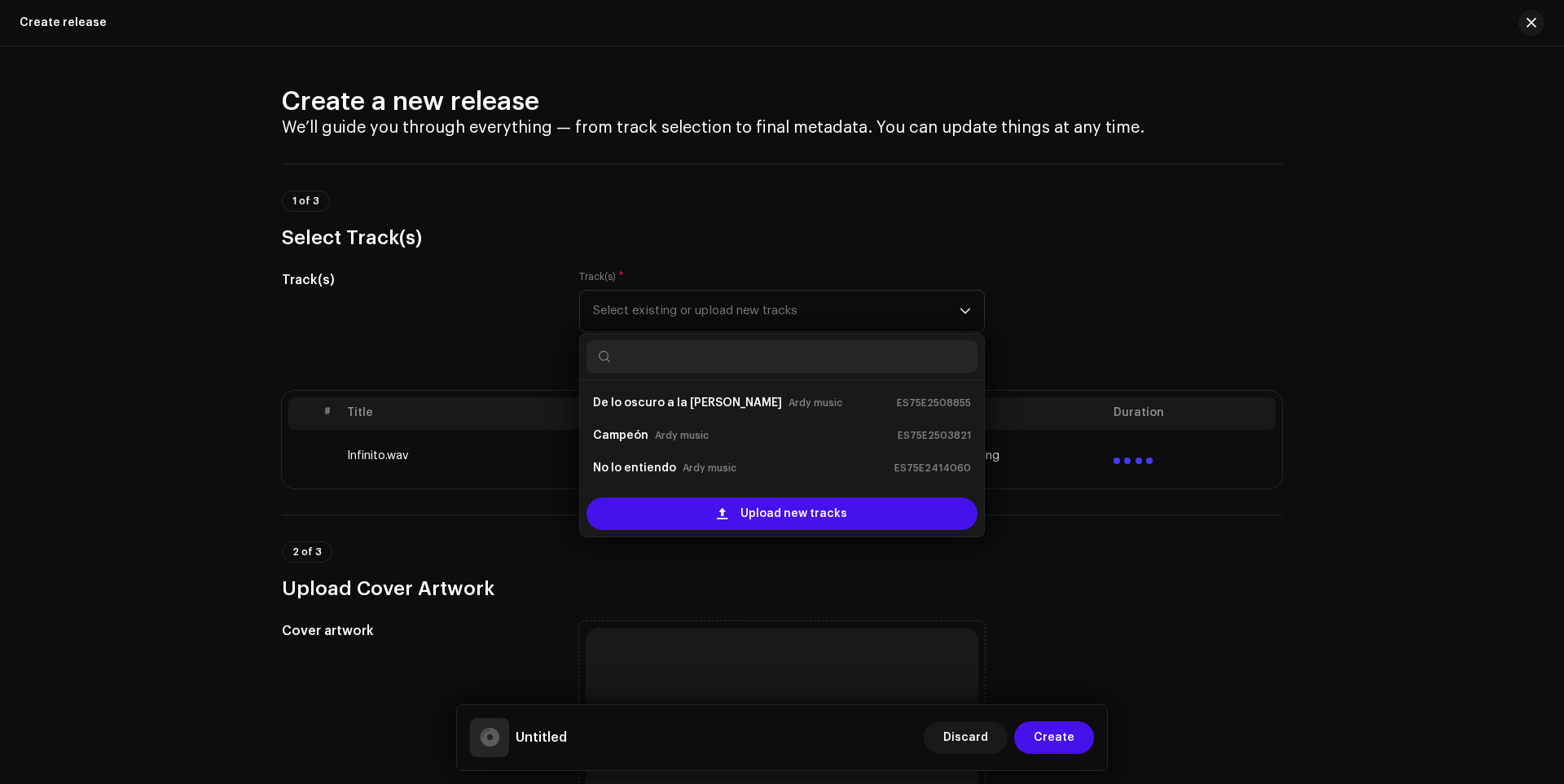
click at [721, 246] on h3 "Select Track(s)" at bounding box center [782, 238] width 1000 height 26
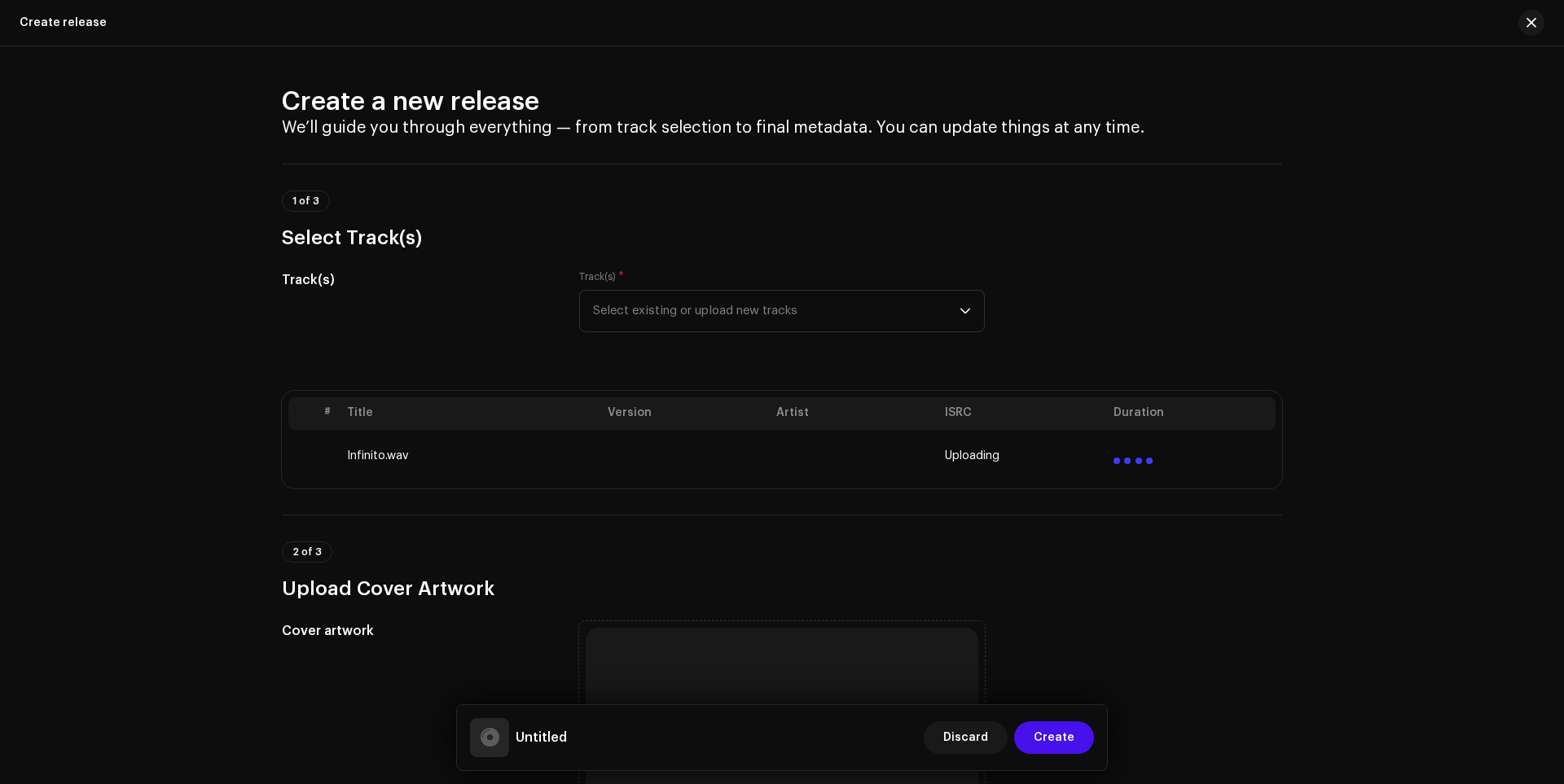
click at [695, 289] on div "Track(s) * Select existing or upload new tracks" at bounding box center [782, 301] width 406 height 62
click at [685, 298] on span "Select existing or upload new tracks" at bounding box center [776, 311] width 367 height 40
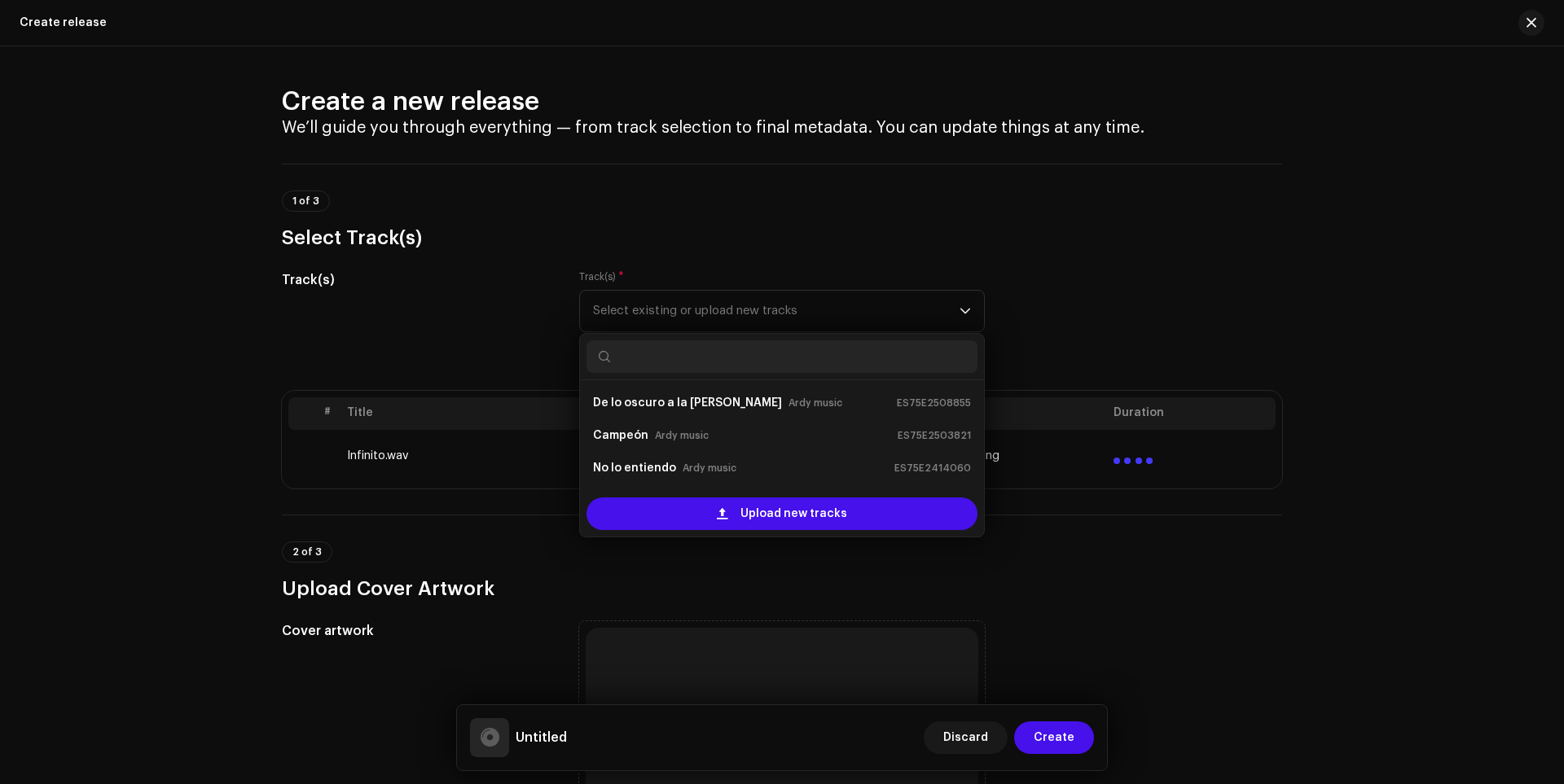
click at [435, 306] on div "Track(s)" at bounding box center [417, 311] width 271 height 82
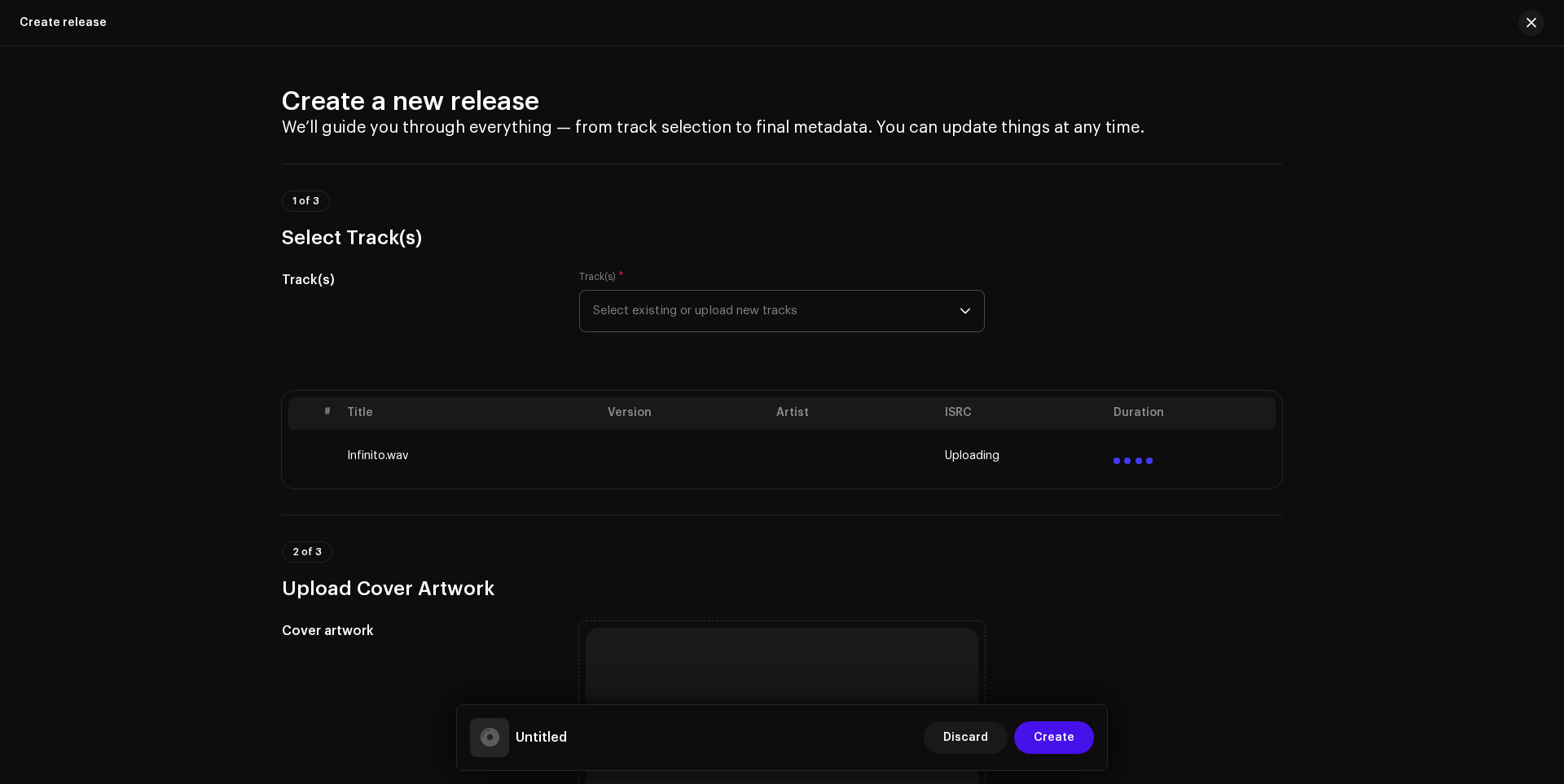
click at [731, 313] on span "Select existing or upload new tracks" at bounding box center [776, 311] width 367 height 40
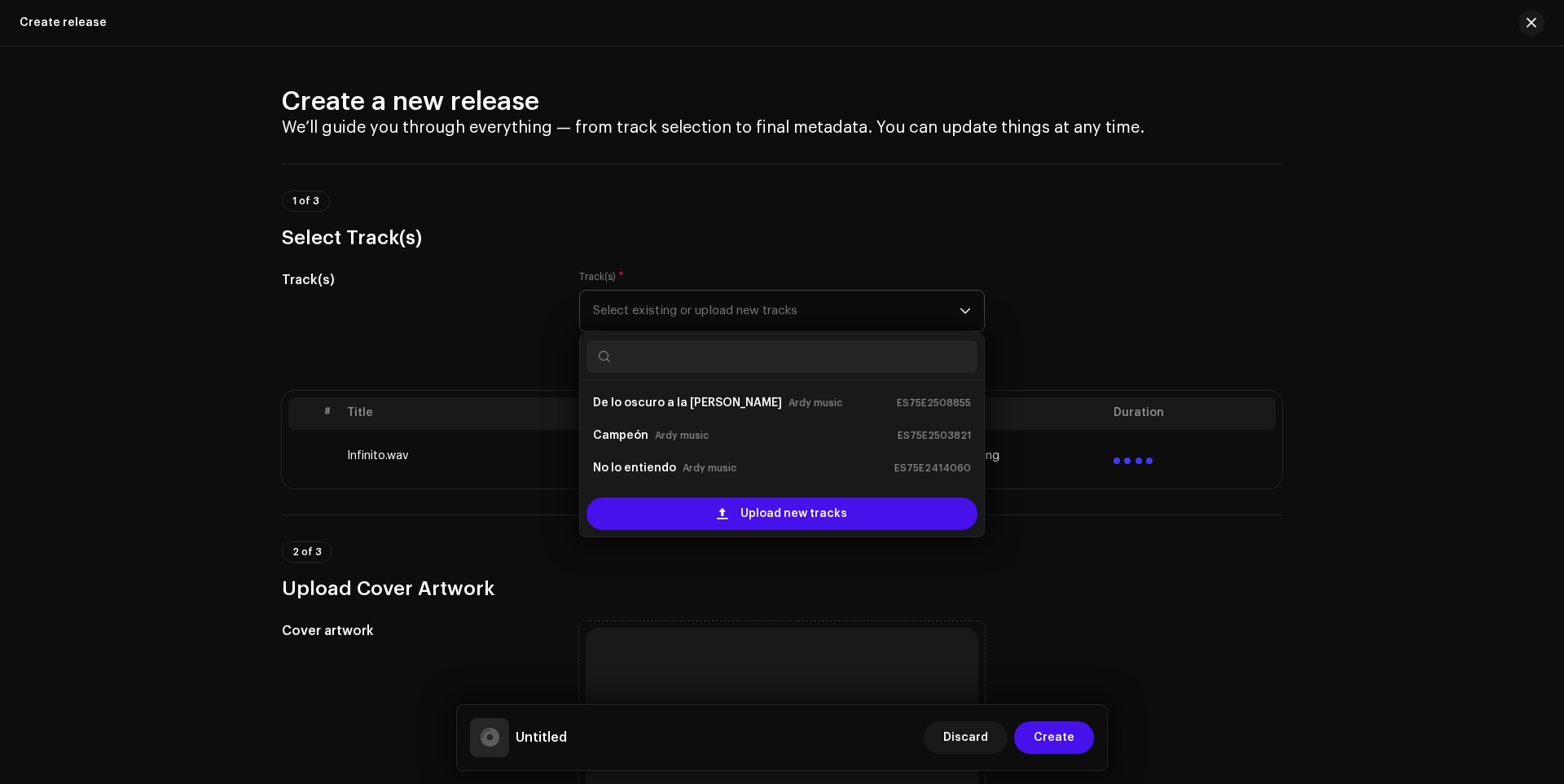
click at [744, 299] on span "Select existing or upload new tracks" at bounding box center [776, 311] width 367 height 40
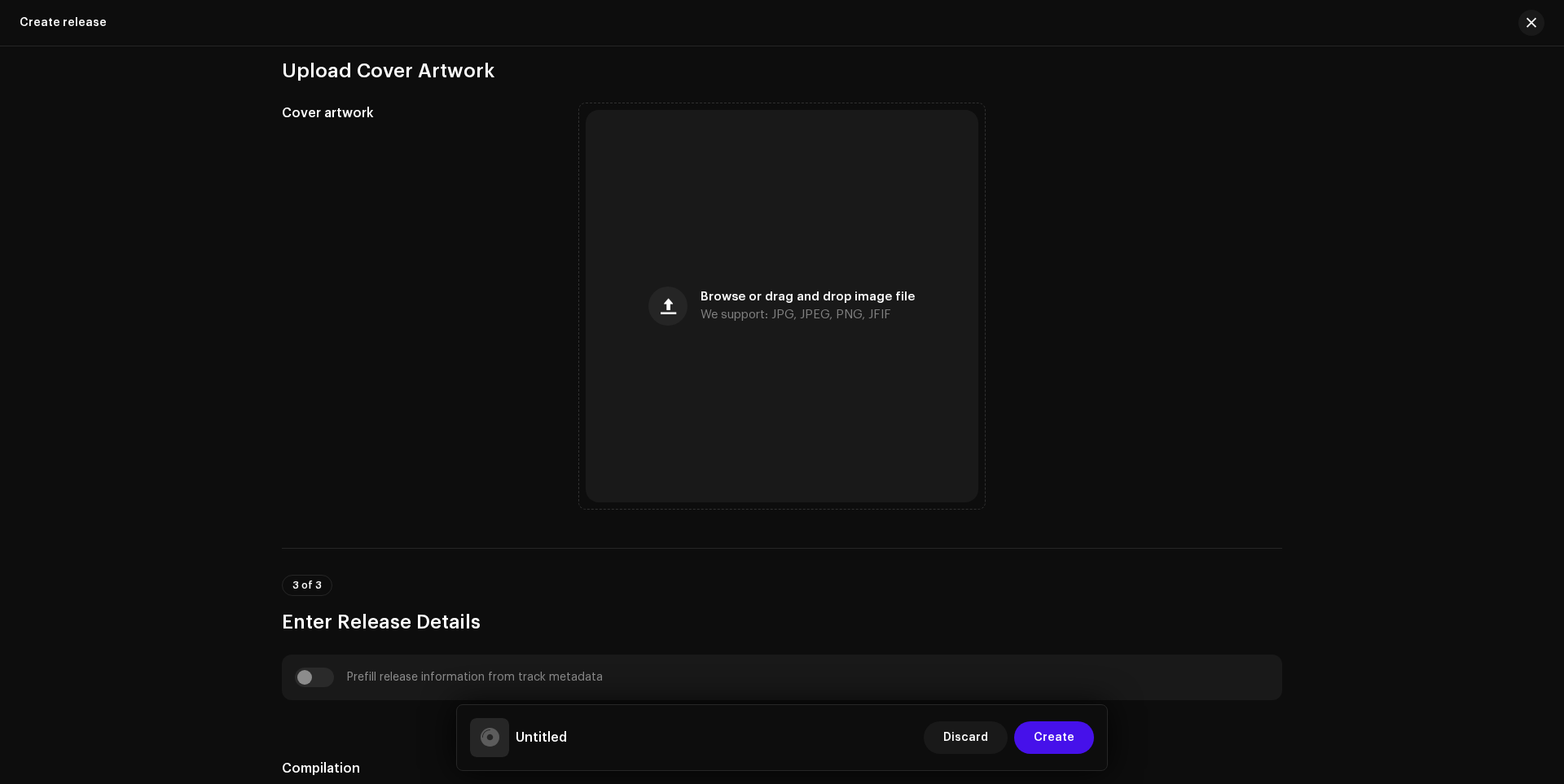
scroll to position [530, 0]
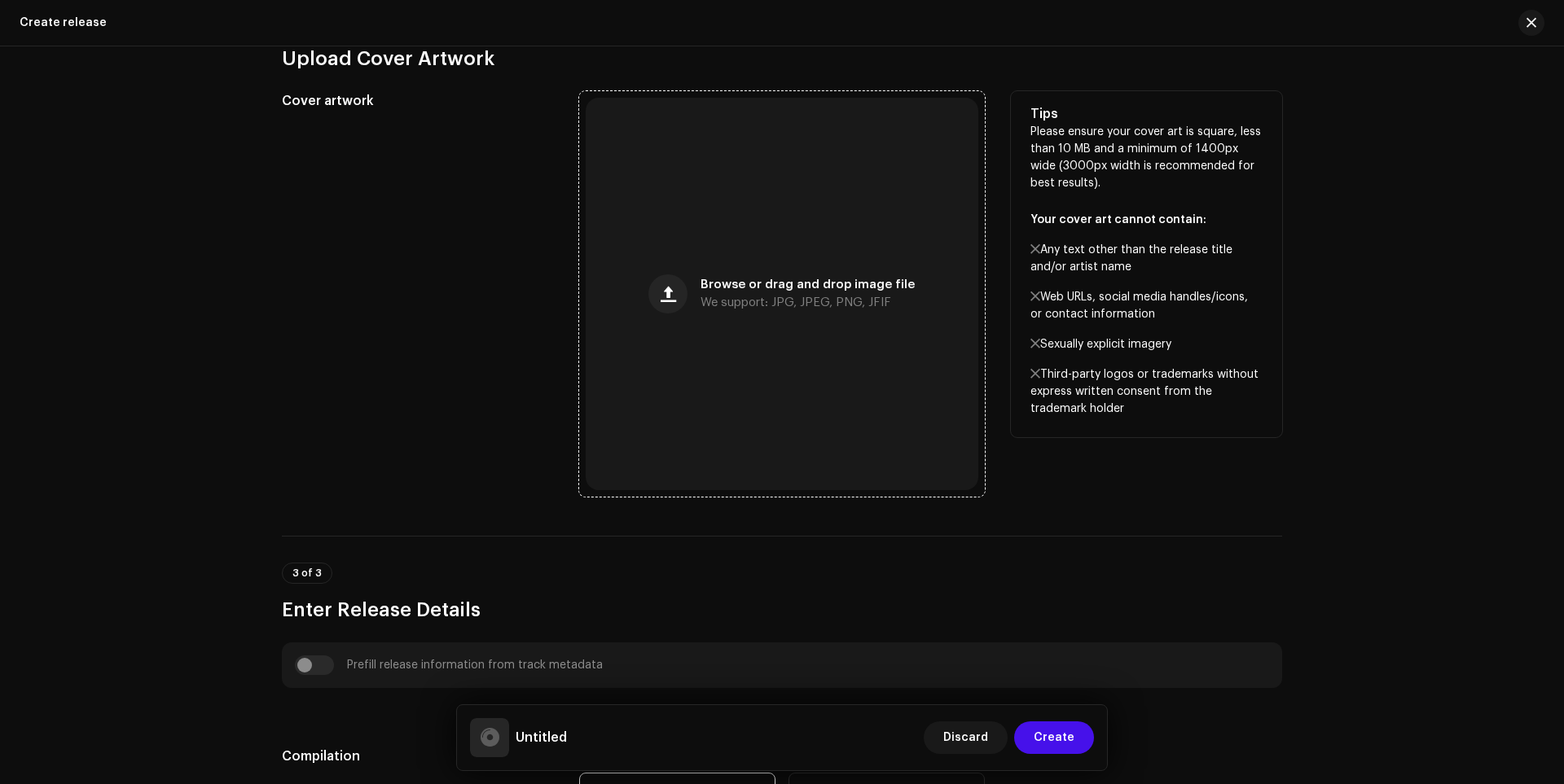
click at [796, 243] on div "Browse or drag and drop image file We support: JPG, JPEG, PNG, JFIF" at bounding box center [782, 294] width 392 height 392
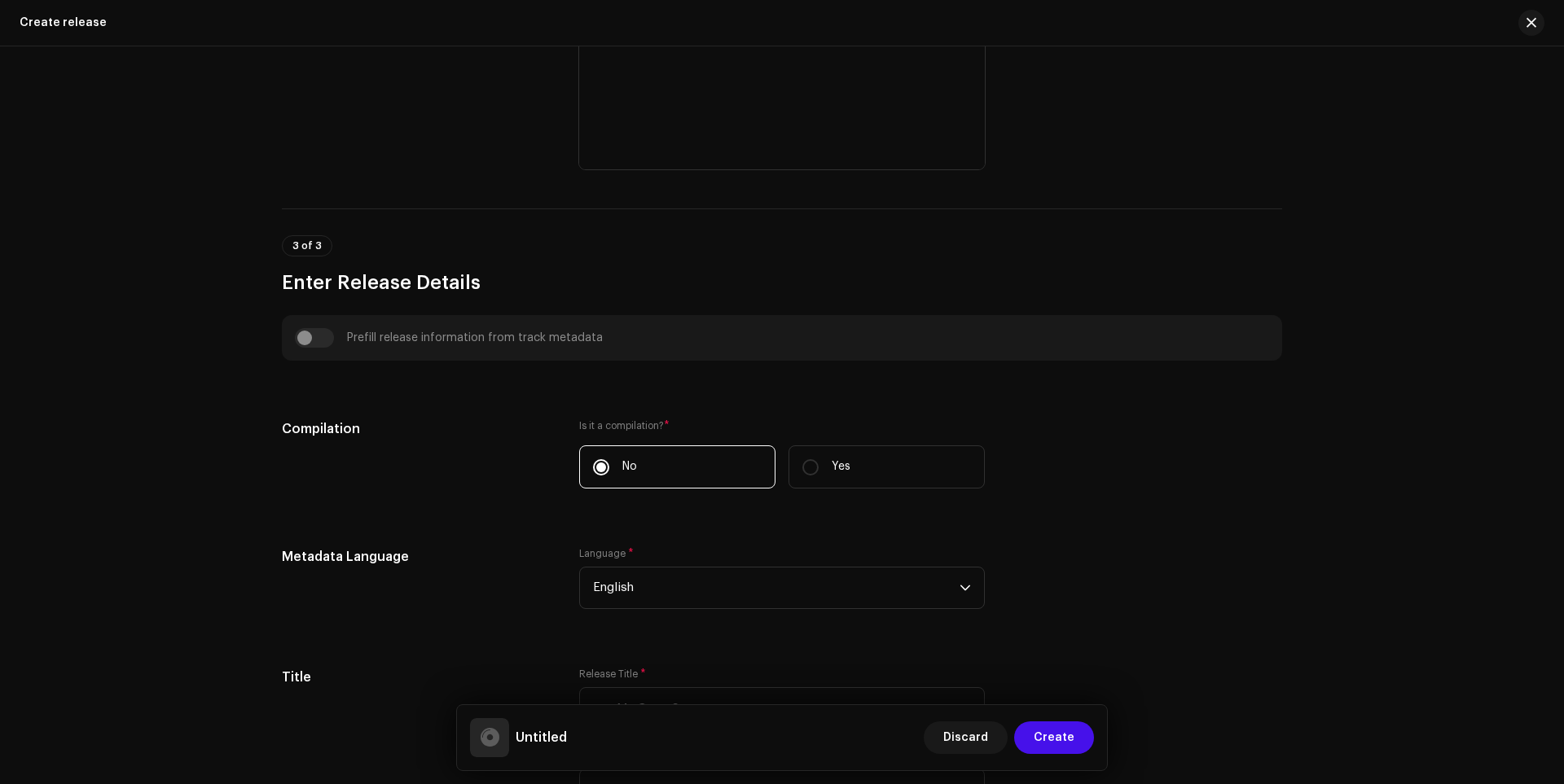
scroll to position [937, 0]
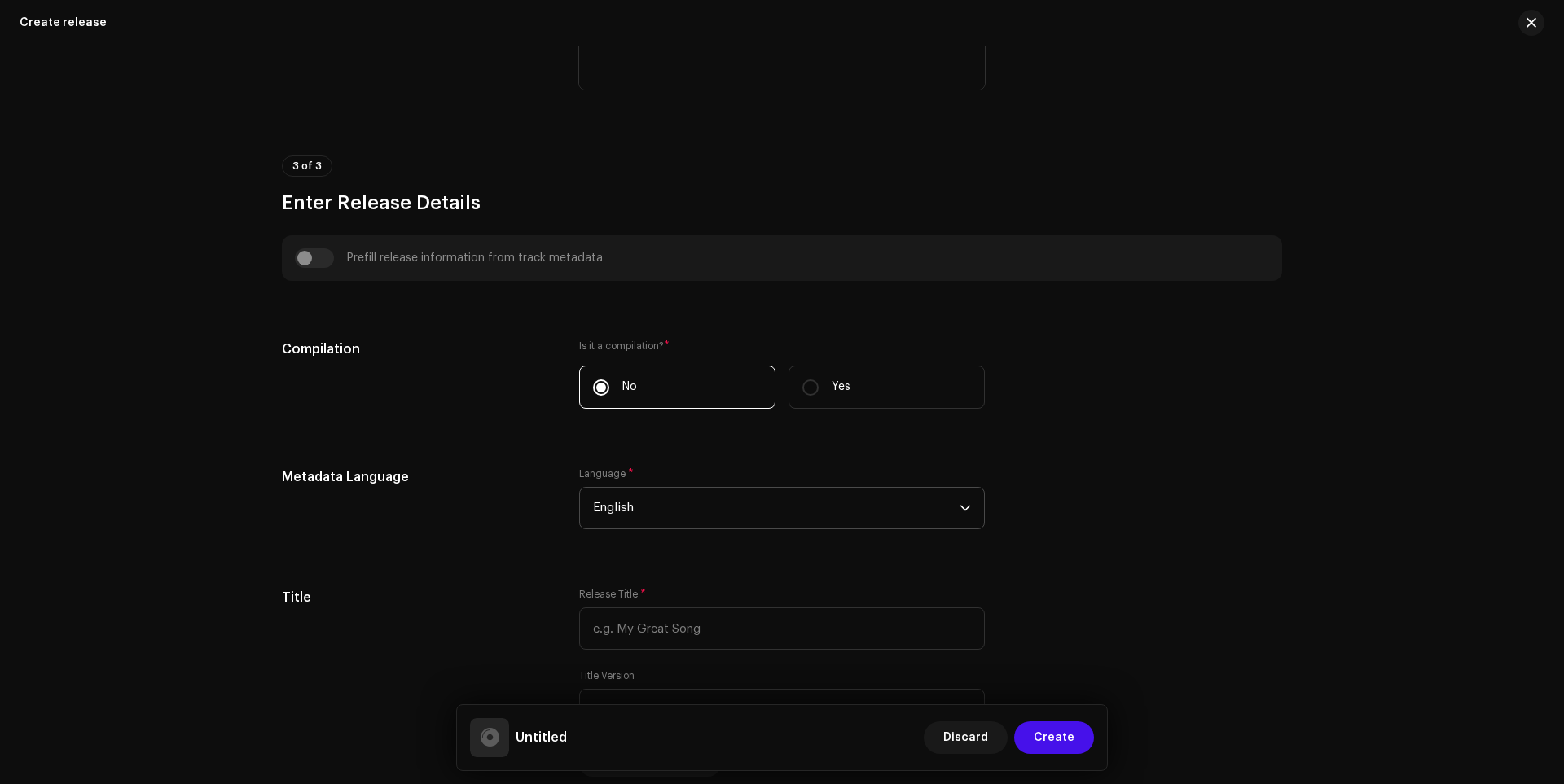
click at [611, 514] on span "English" at bounding box center [776, 508] width 367 height 40
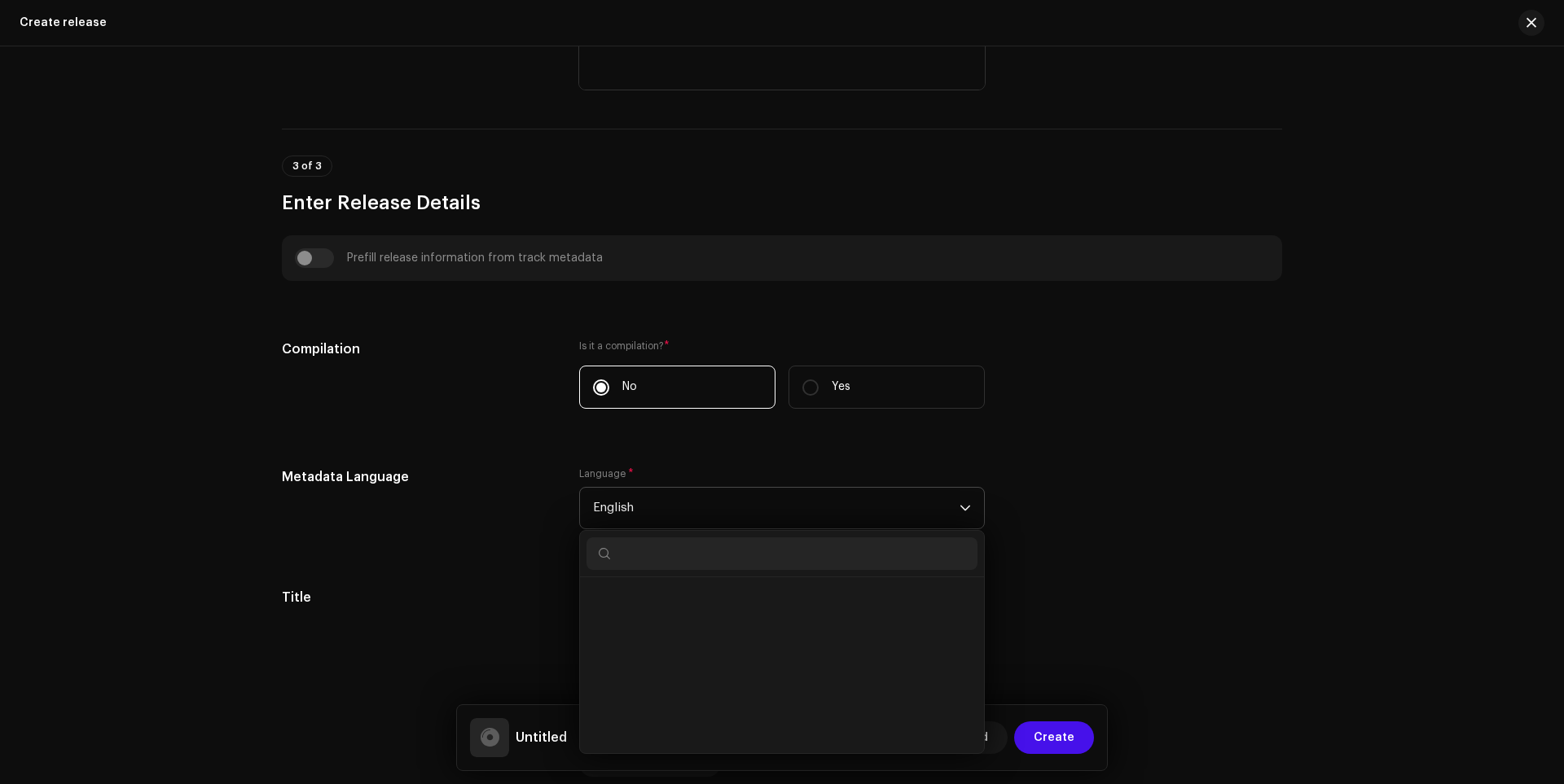
scroll to position [5219, 0]
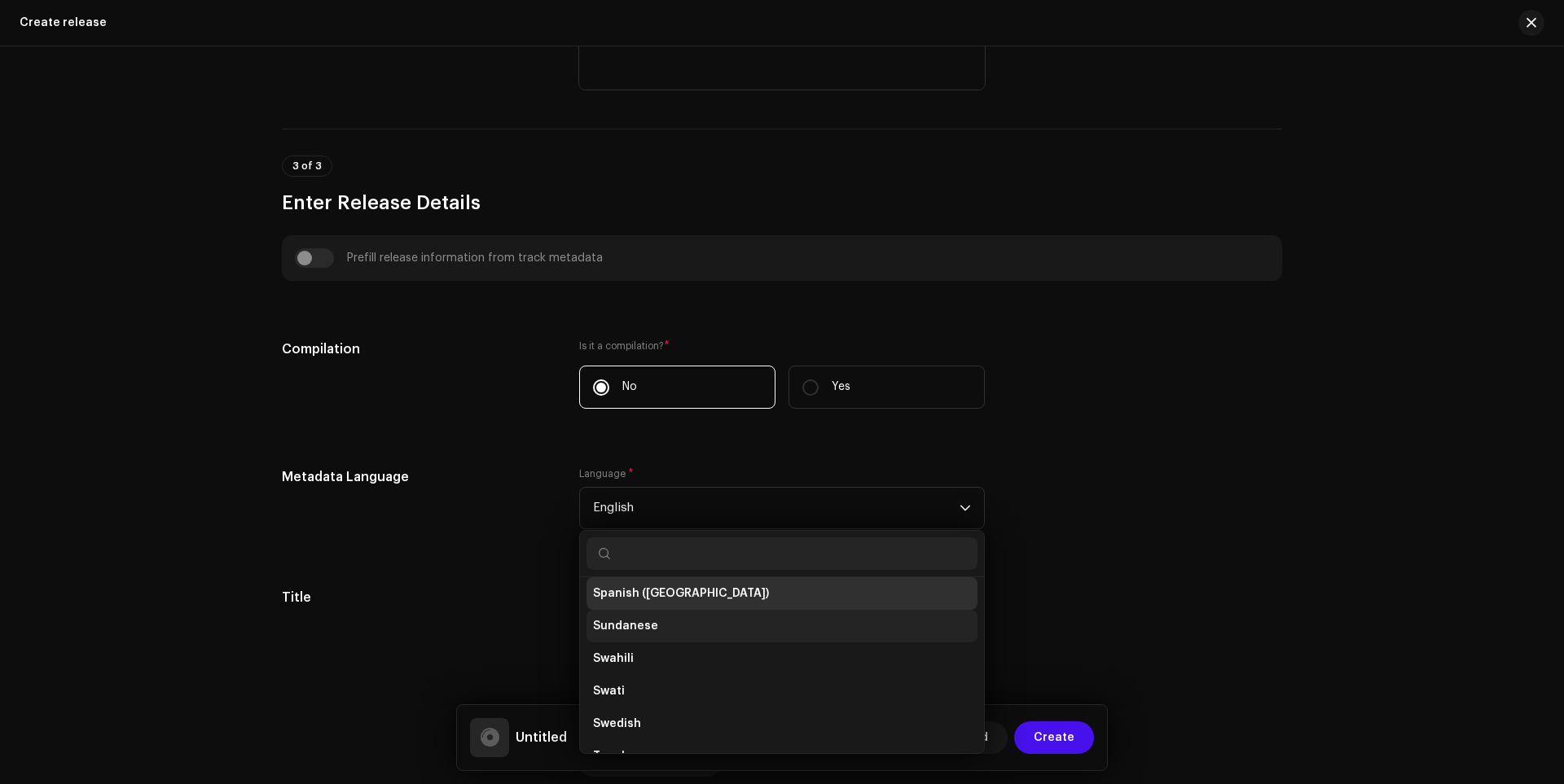
click at [606, 642] on li "Sundanese" at bounding box center [782, 627] width 391 height 33
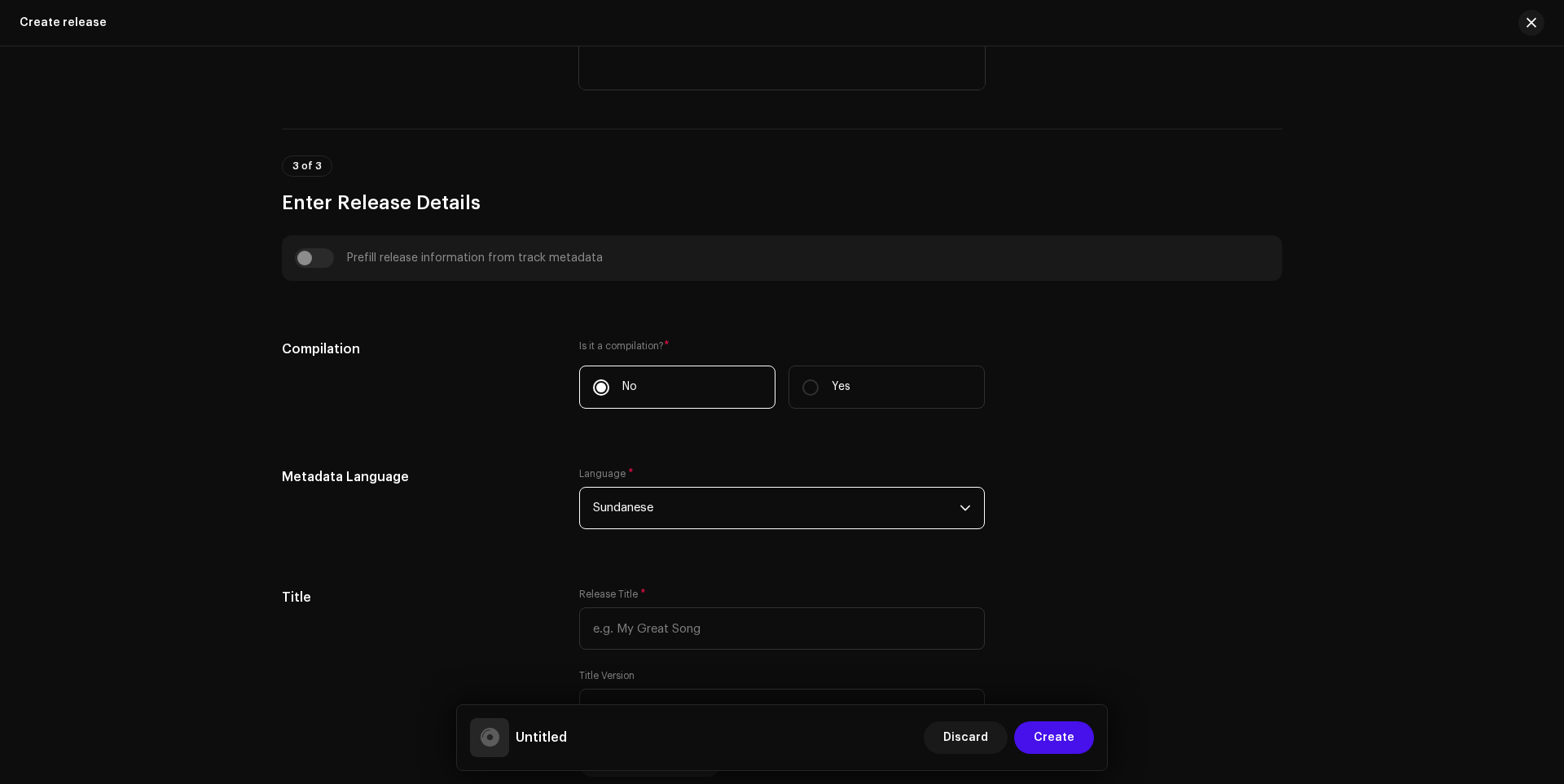
click at [620, 523] on span "Sundanese" at bounding box center [776, 508] width 367 height 40
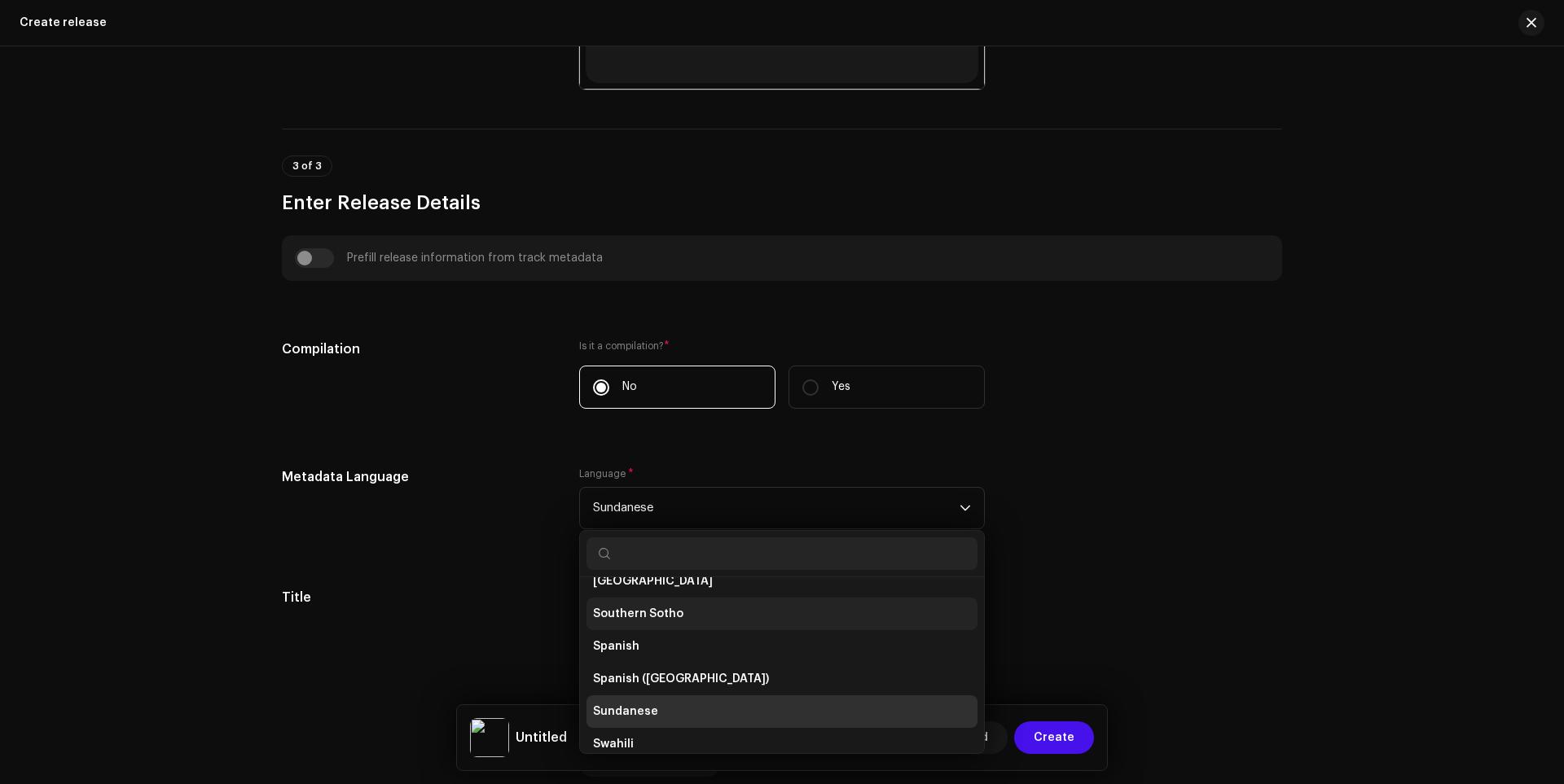
scroll to position [5171, 0]
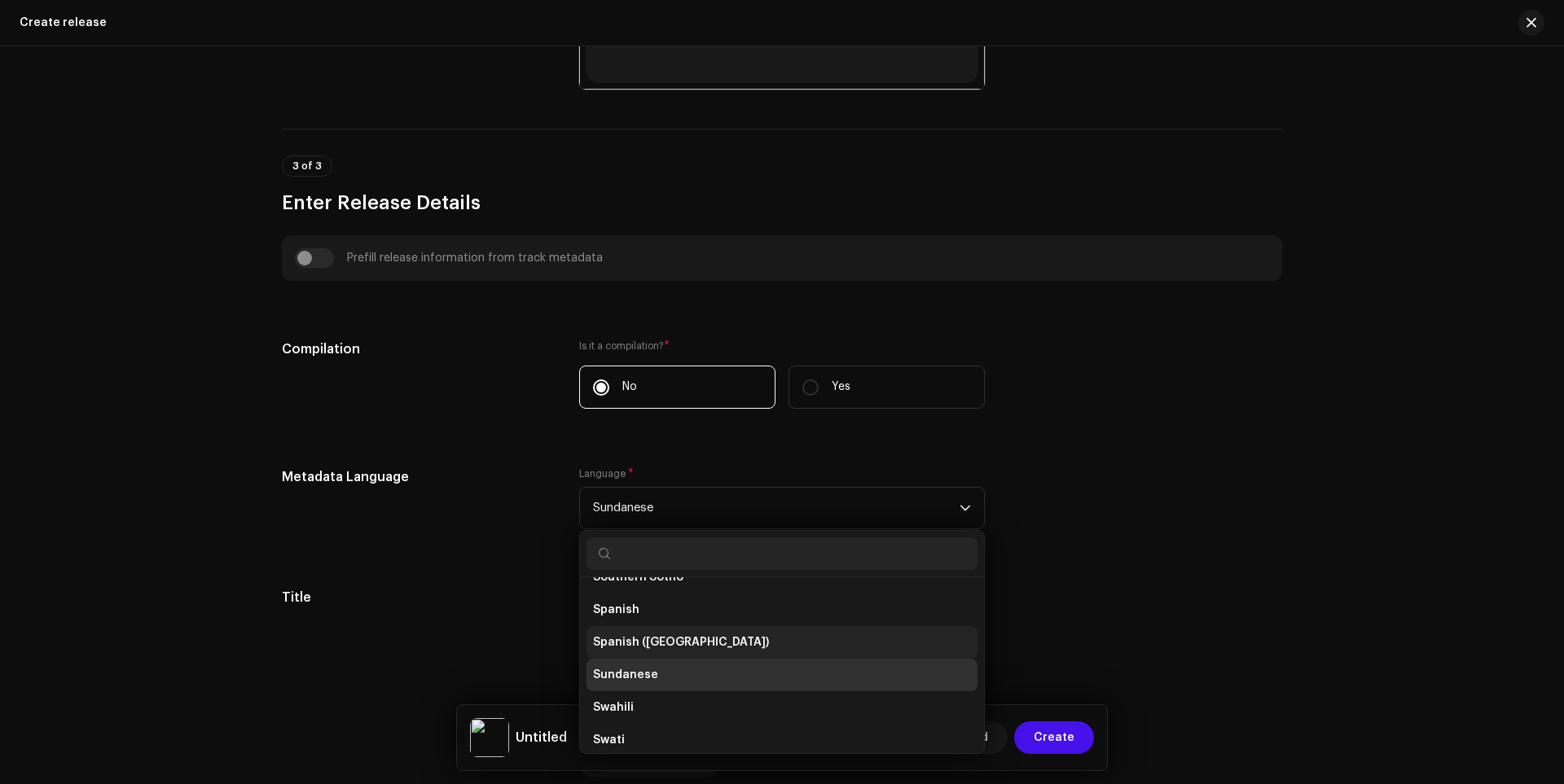
click at [624, 646] on span "Spanish ([GEOGRAPHIC_DATA])" at bounding box center [680, 643] width 176 height 16
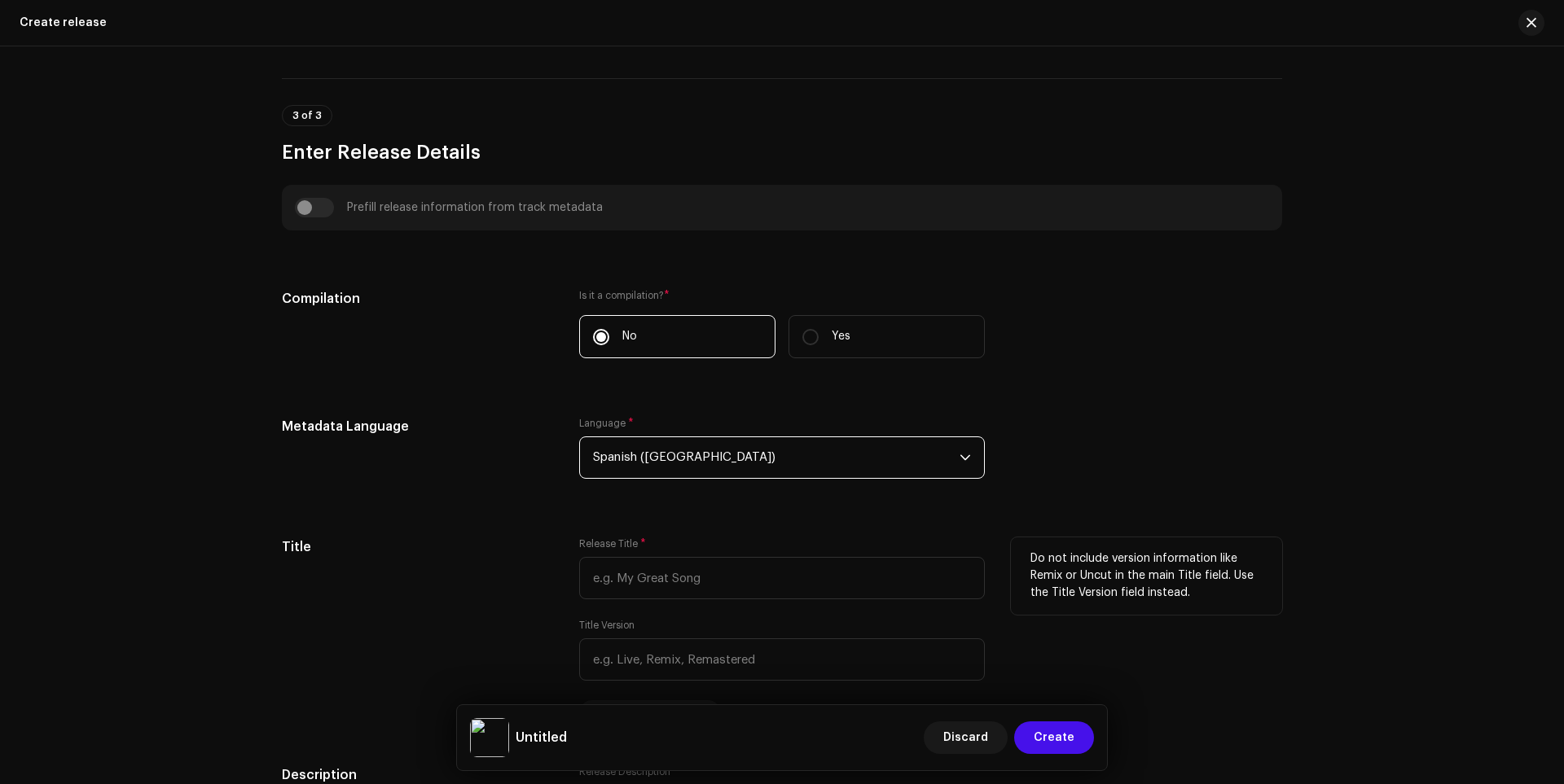
scroll to position [1101, 0]
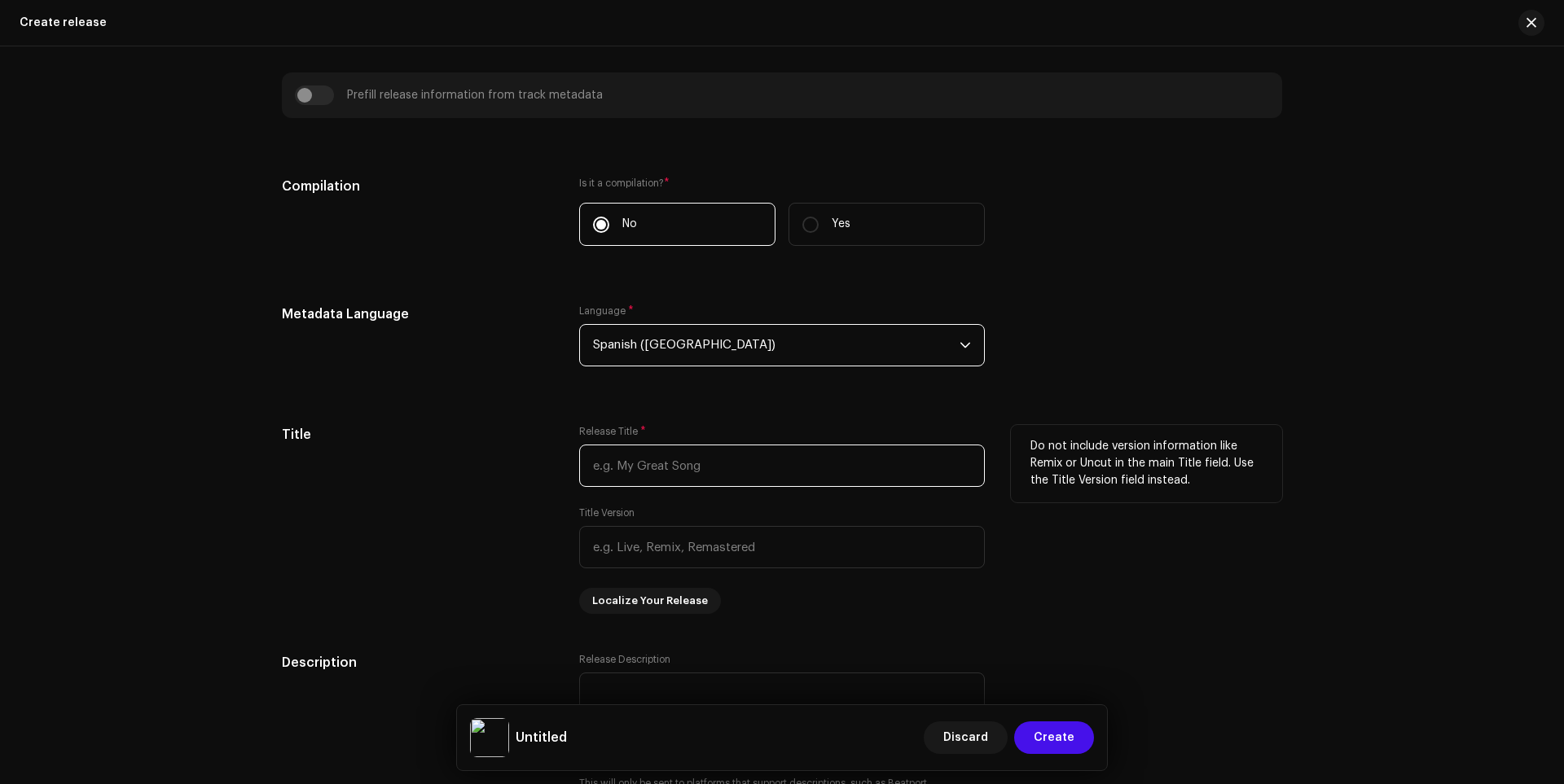
click at [628, 481] on input "text" at bounding box center [782, 465] width 406 height 42
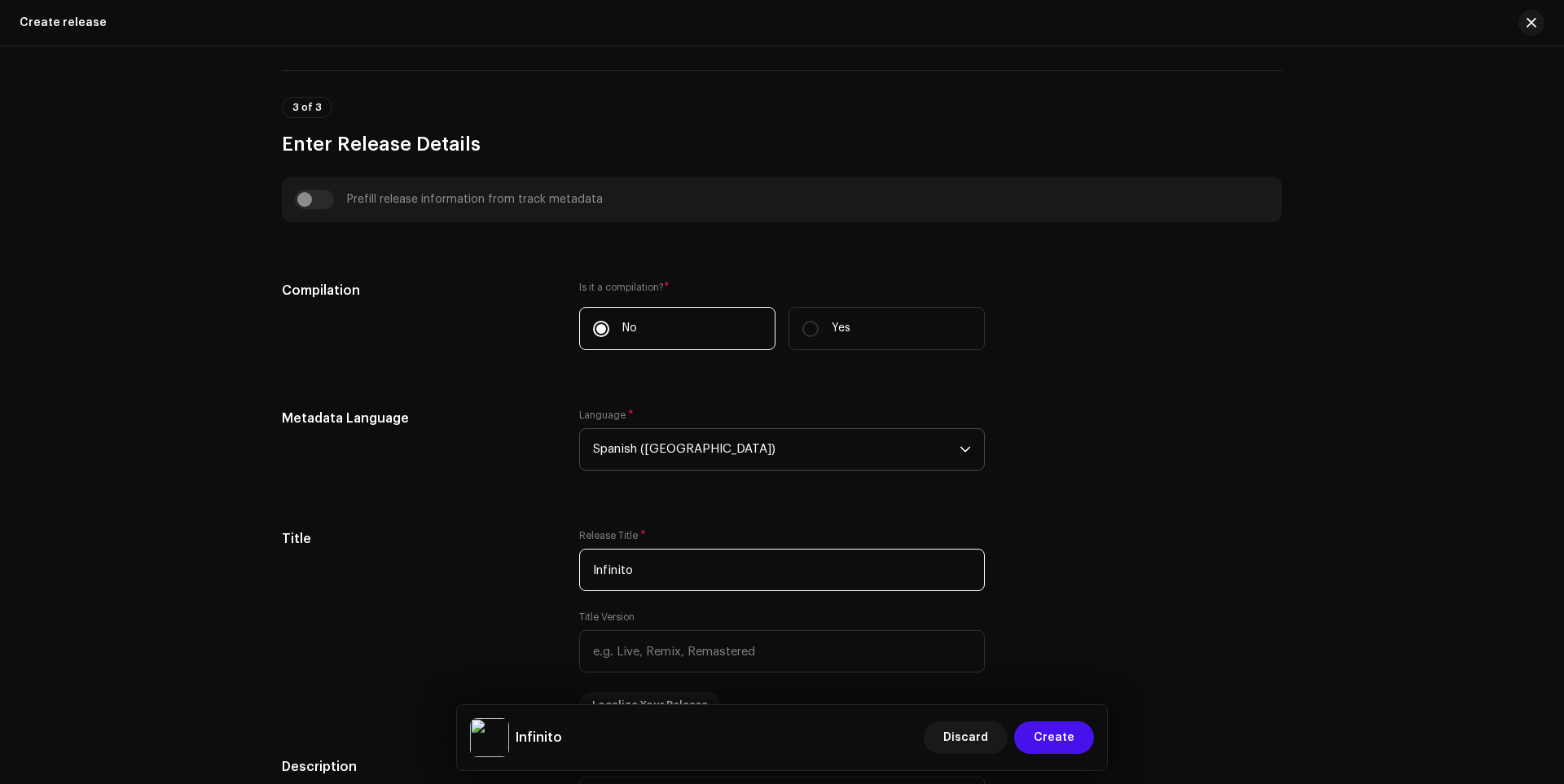
scroll to position [1263, 0]
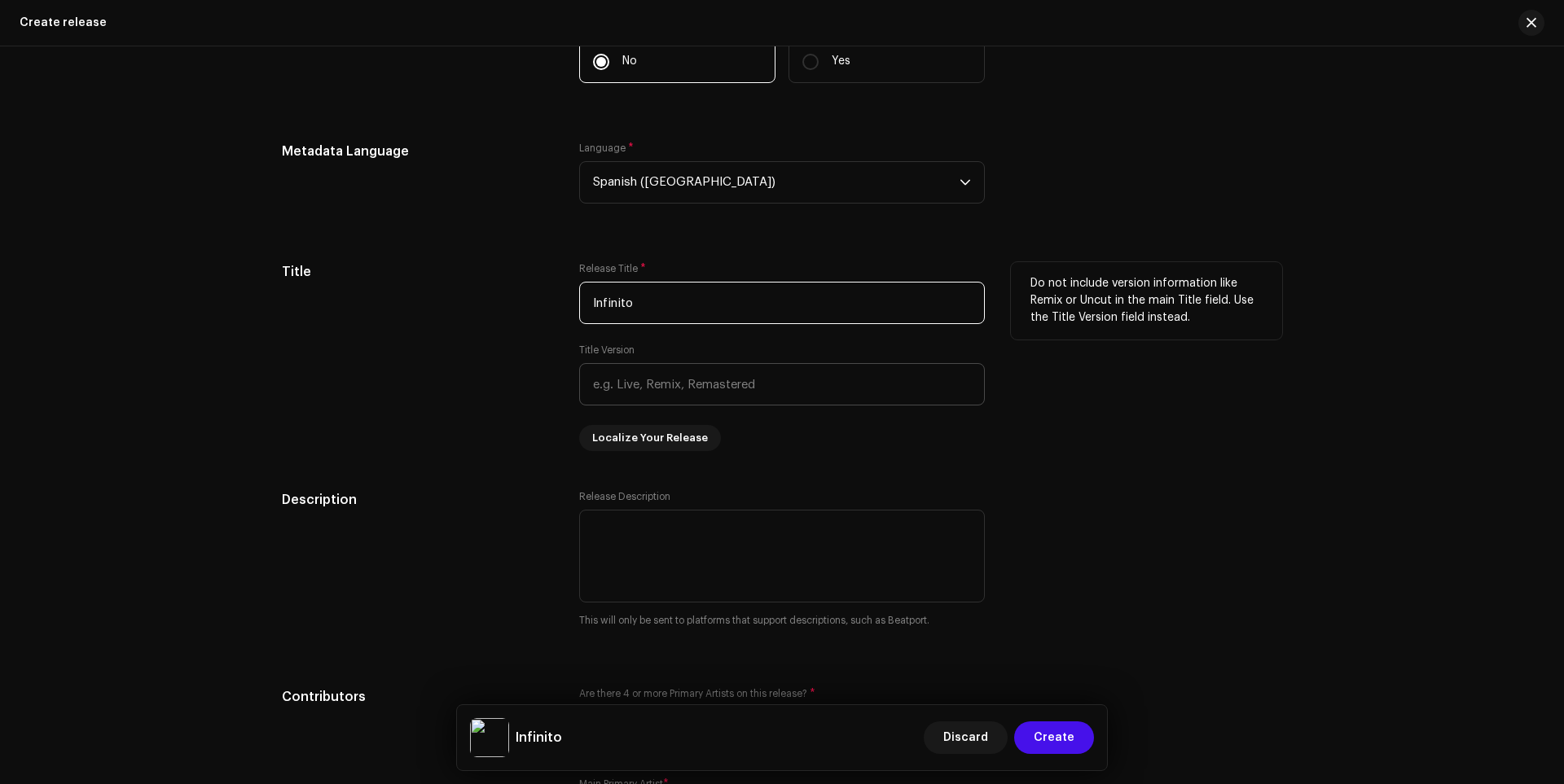
type input "Infinito"
click at [649, 384] on input "text" at bounding box center [782, 384] width 406 height 42
click at [1114, 434] on div "No incluya información de versión como "Remix" o "Sin cortes" en el campo Títul…" at bounding box center [1146, 356] width 271 height 189
click at [673, 437] on font "Localice su lanzamiento" at bounding box center [657, 438] width 130 height 11
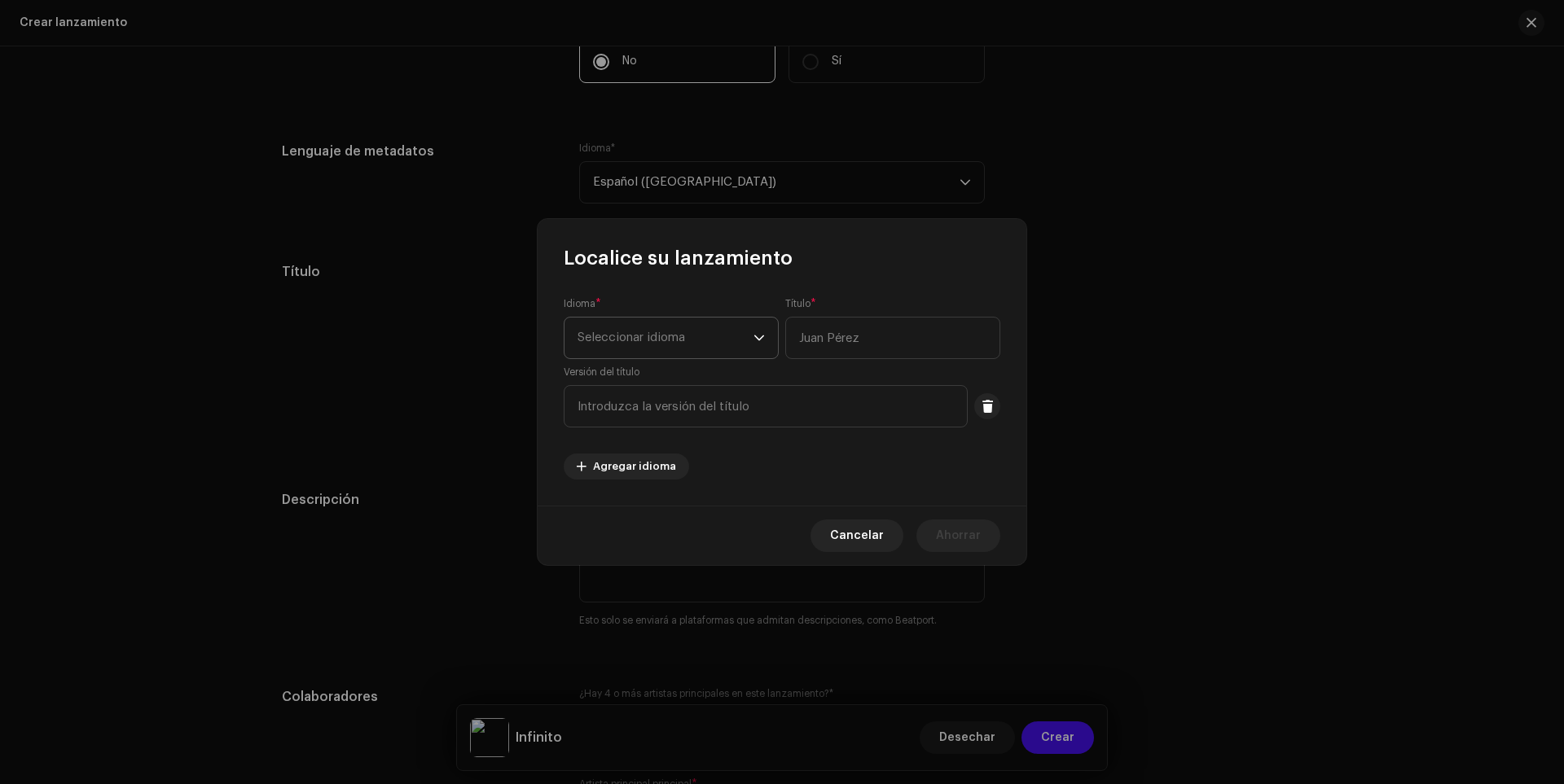
click at [616, 340] on font "Seleccionar idioma" at bounding box center [632, 337] width 107 height 12
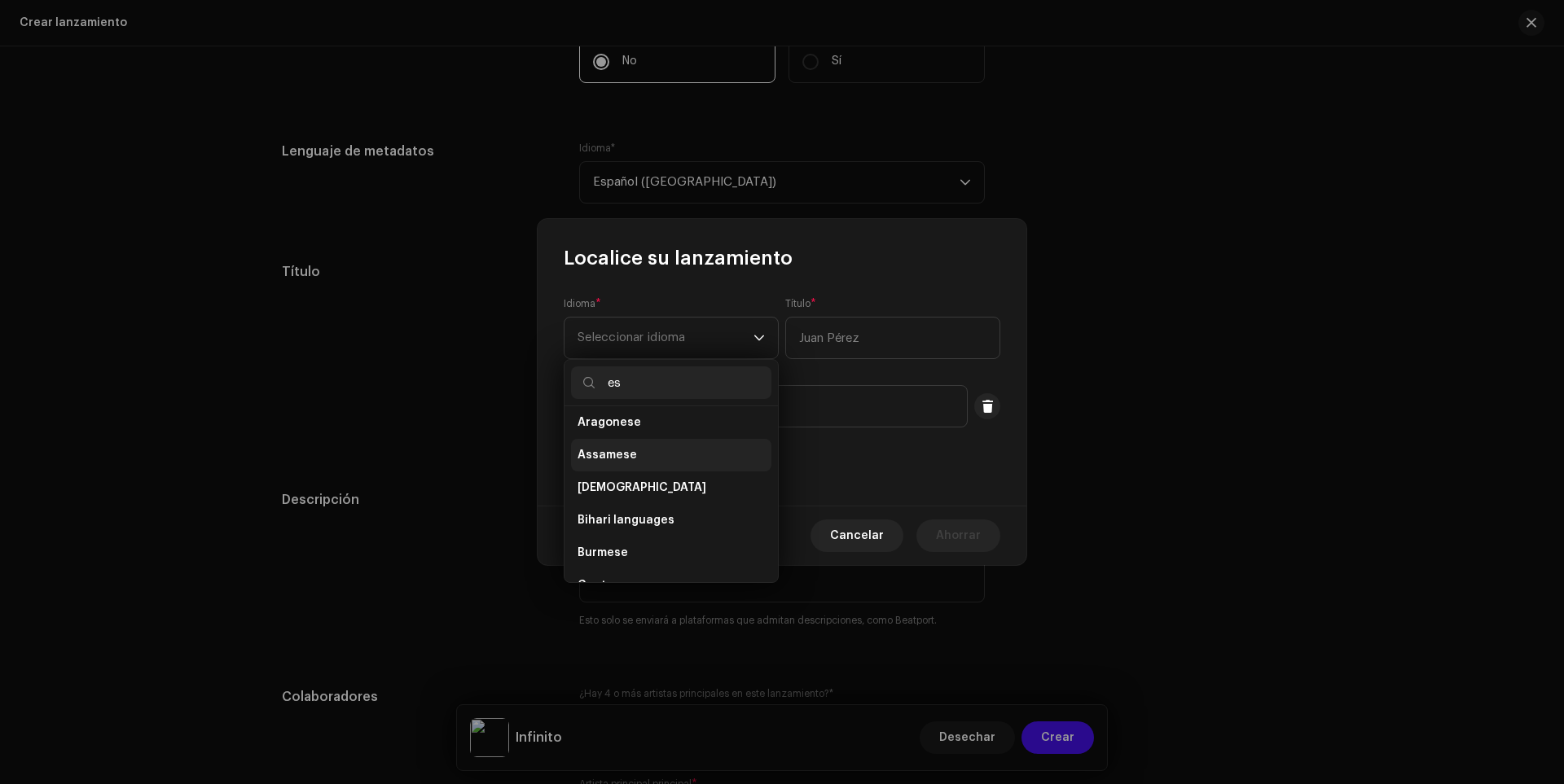
type input "e"
type input "span"
click at [659, 447] on li "Spanish ([GEOGRAPHIC_DATA])" at bounding box center [671, 462] width 200 height 33
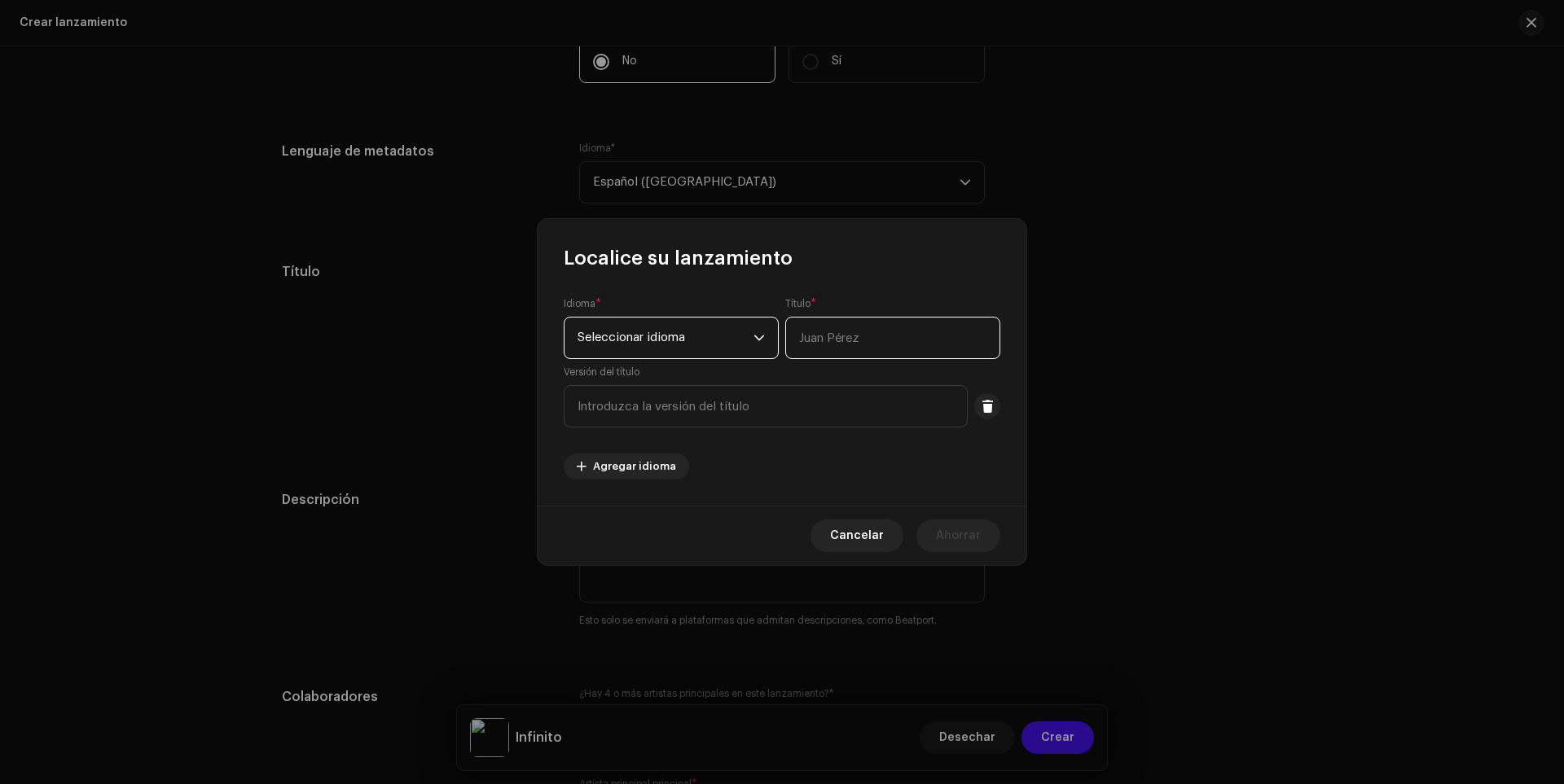
click at [866, 349] on input "text" at bounding box center [892, 337] width 215 height 42
click at [683, 410] on input "text" at bounding box center [766, 406] width 404 height 42
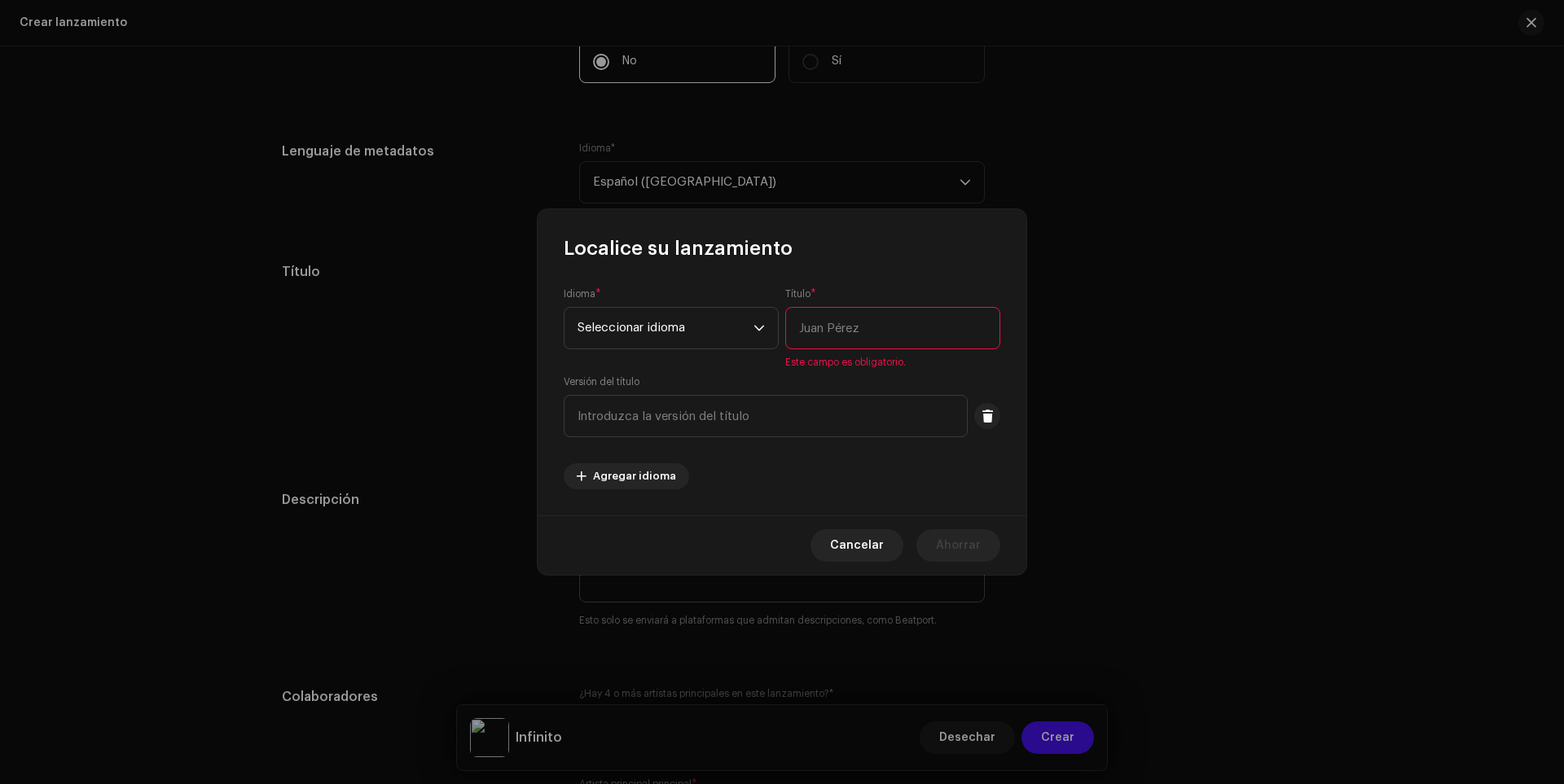
click at [853, 548] on font "Cancelar" at bounding box center [857, 546] width 54 height 12
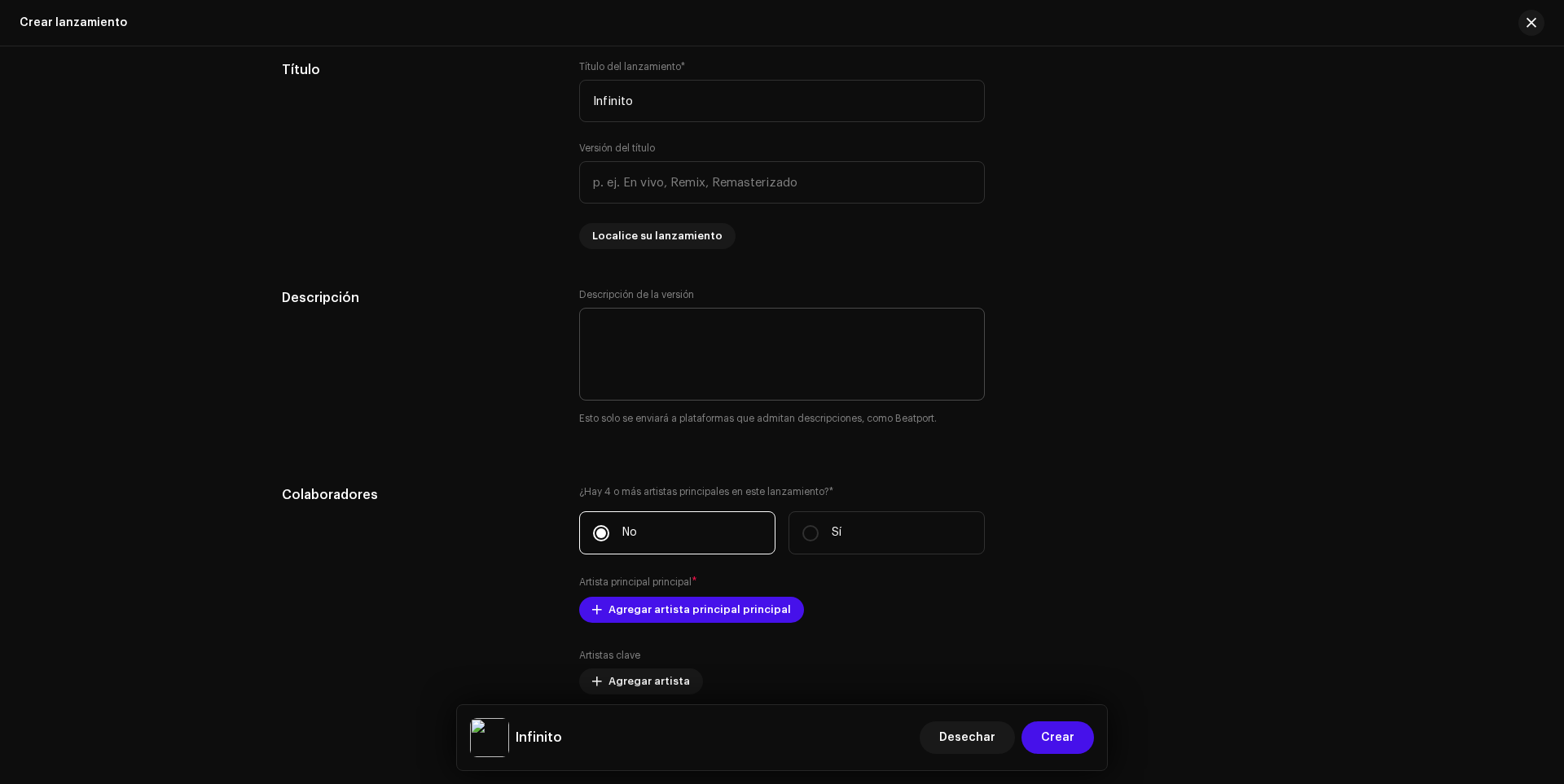
scroll to position [1528, 0]
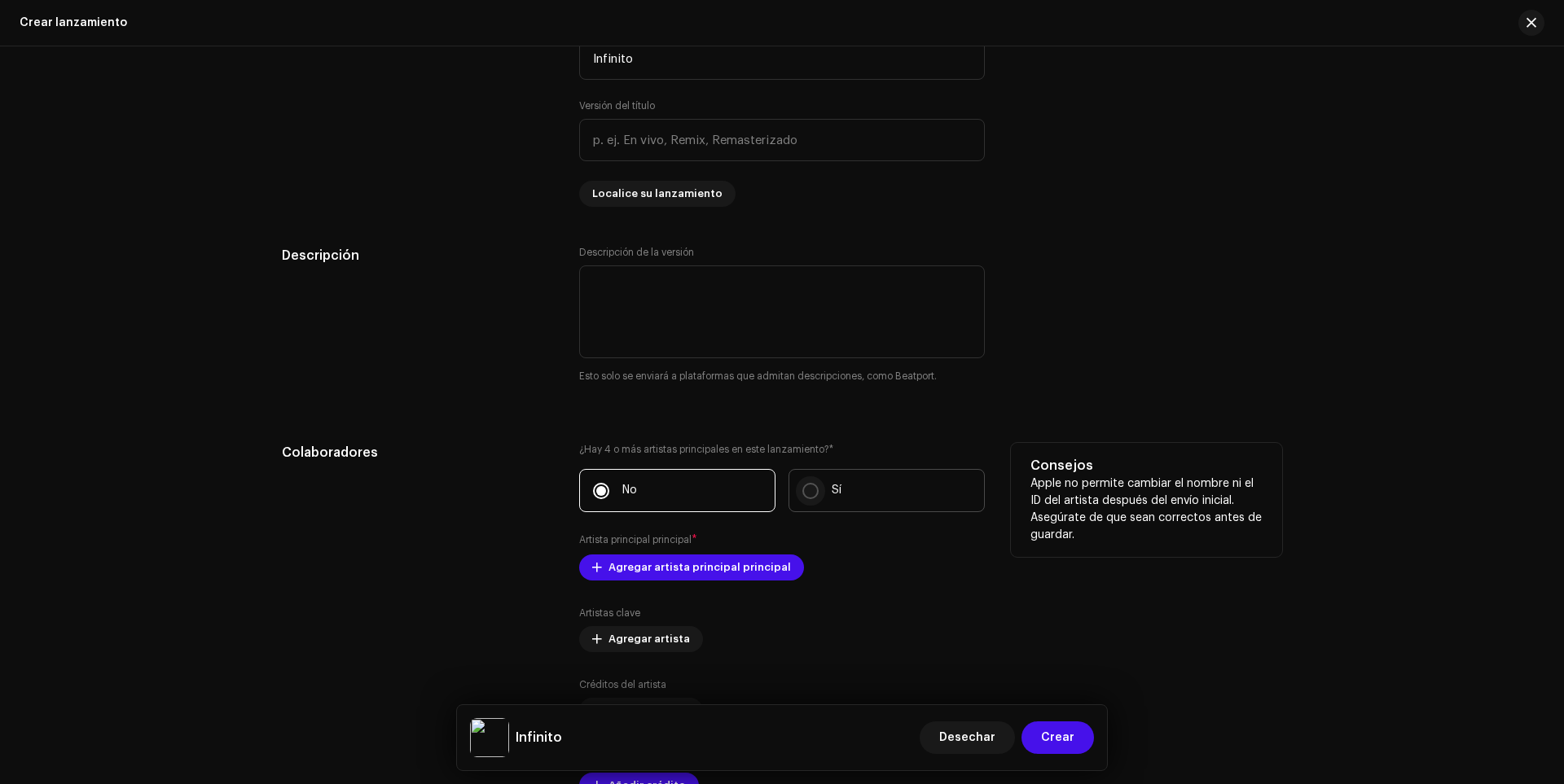
click at [815, 492] on input "Sí" at bounding box center [810, 491] width 16 height 16
radio input "true"
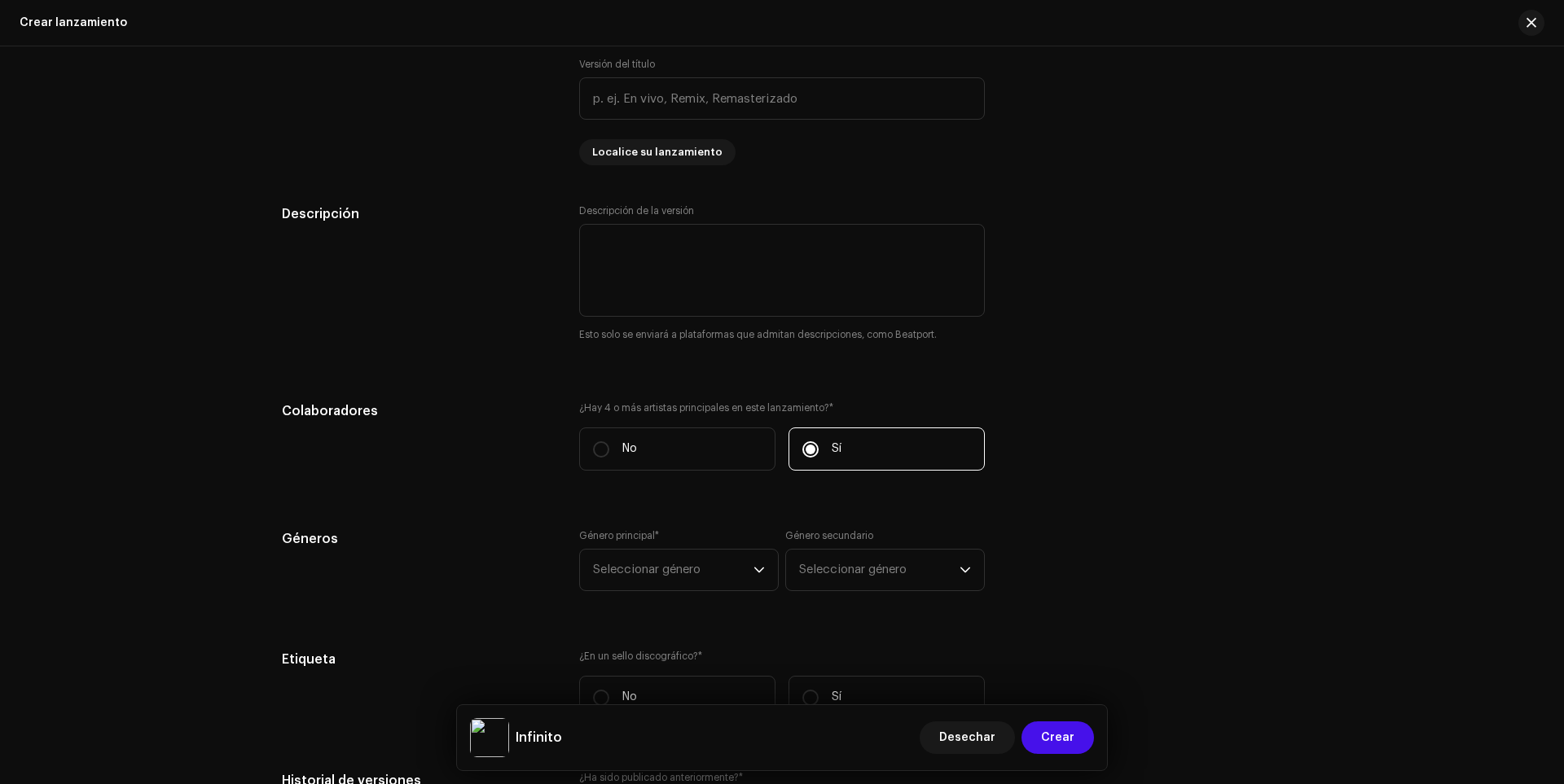
scroll to position [1608, 0]
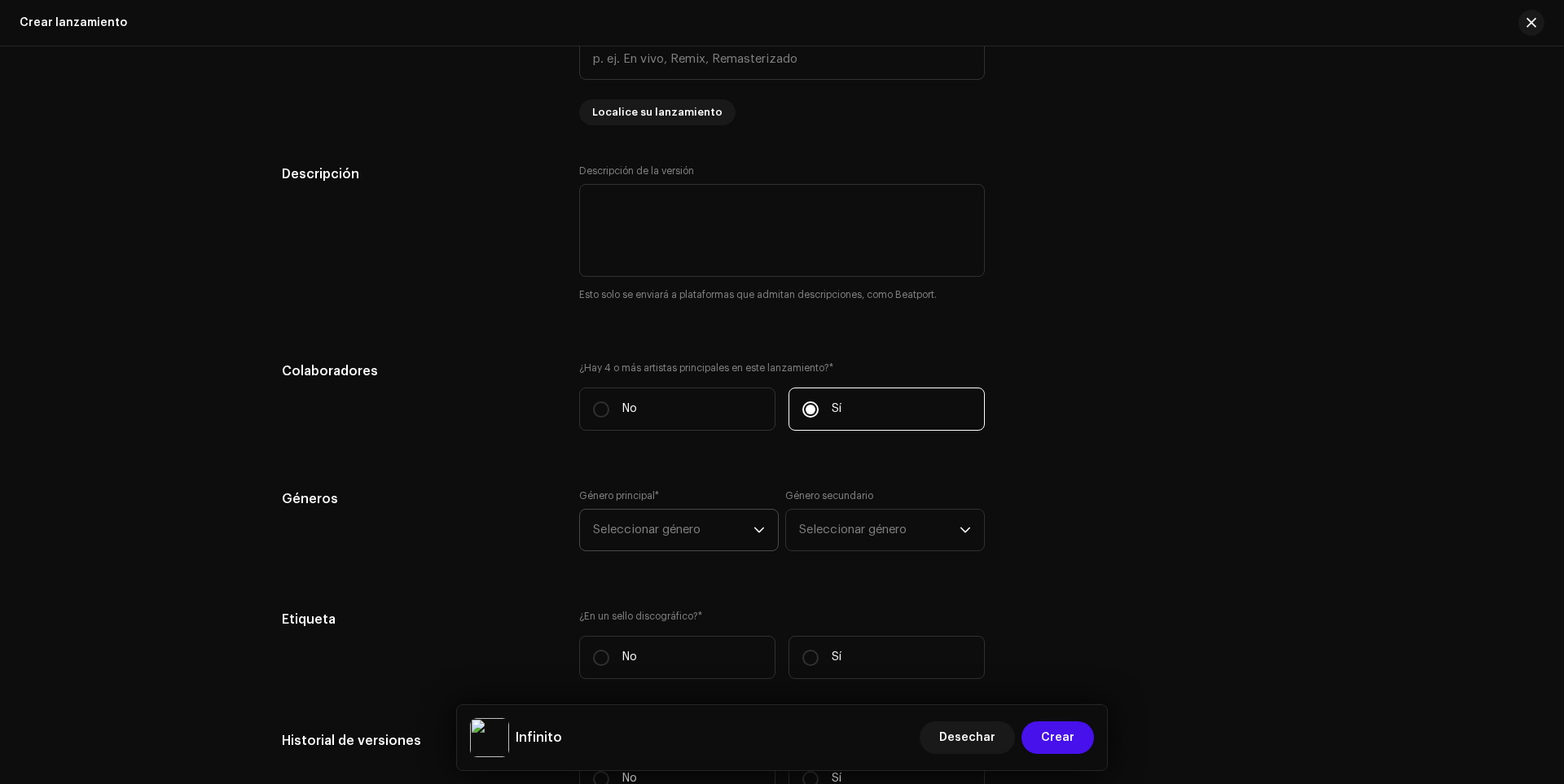
click at [635, 522] on span "Seleccionar género" at bounding box center [673, 529] width 161 height 40
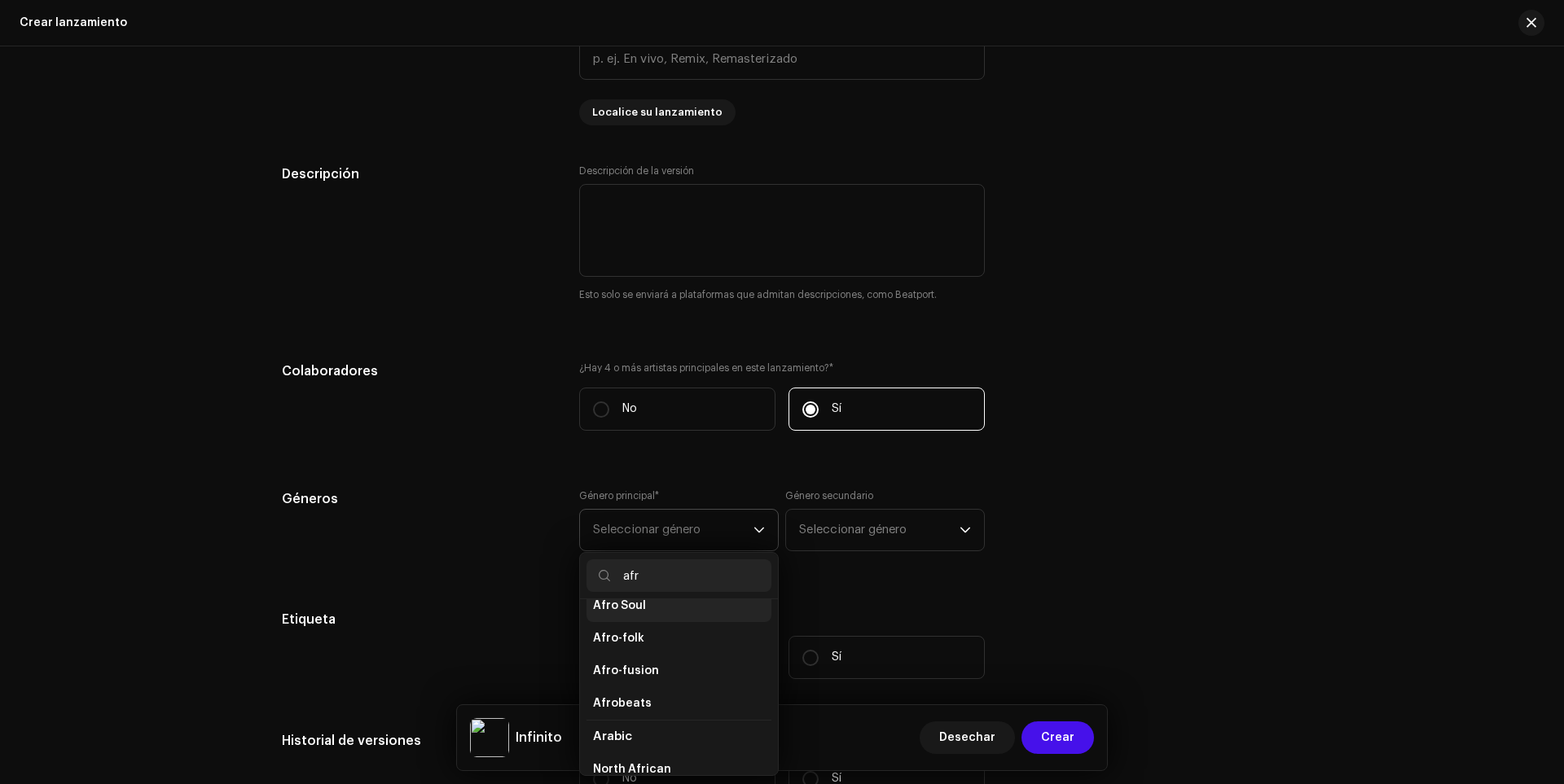
scroll to position [218, 0]
type input "afr"
click at [624, 666] on span "Afrobeats" at bounding box center [622, 664] width 59 height 16
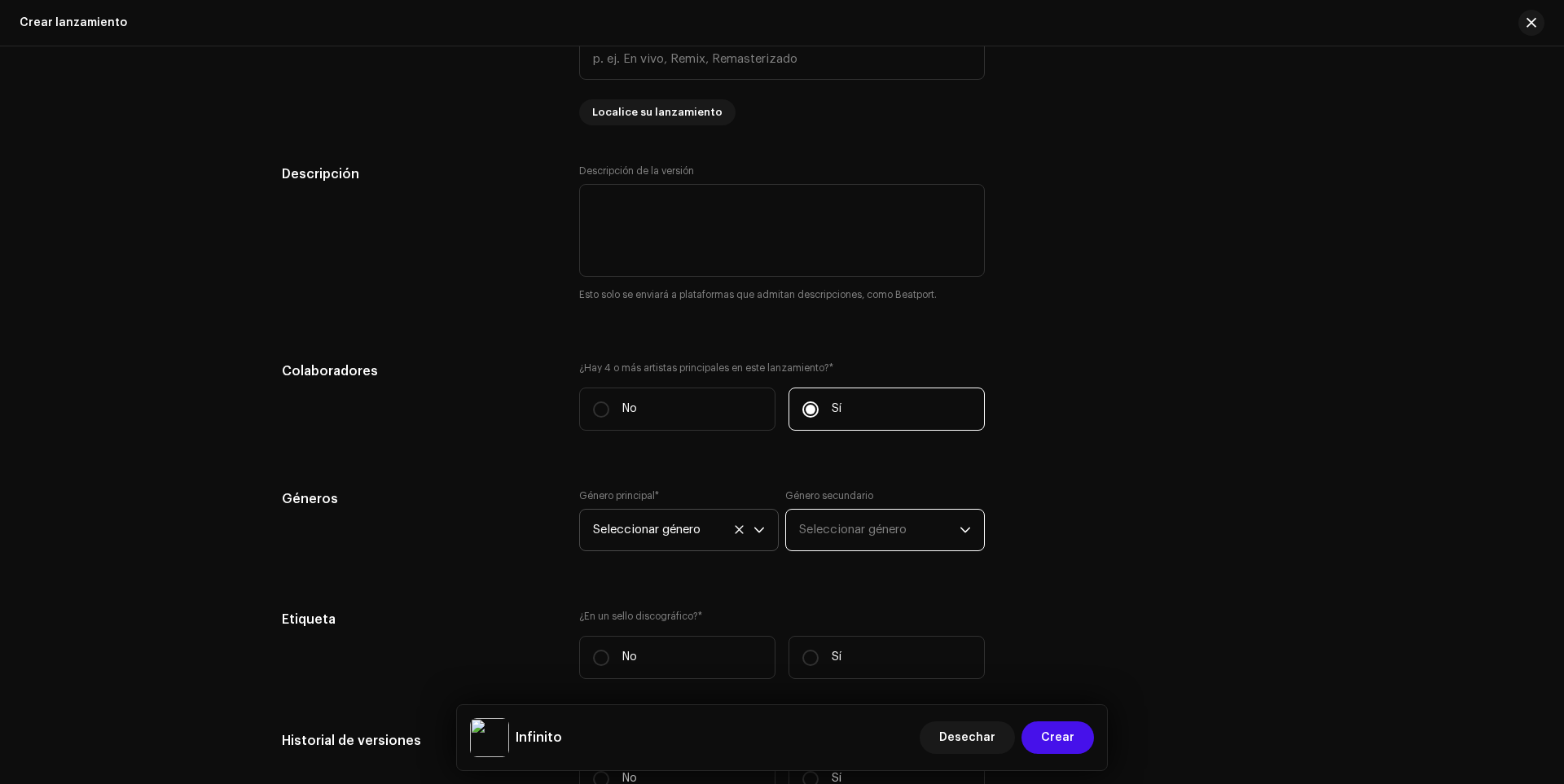
click at [841, 531] on font "Seleccionar género" at bounding box center [852, 529] width 107 height 12
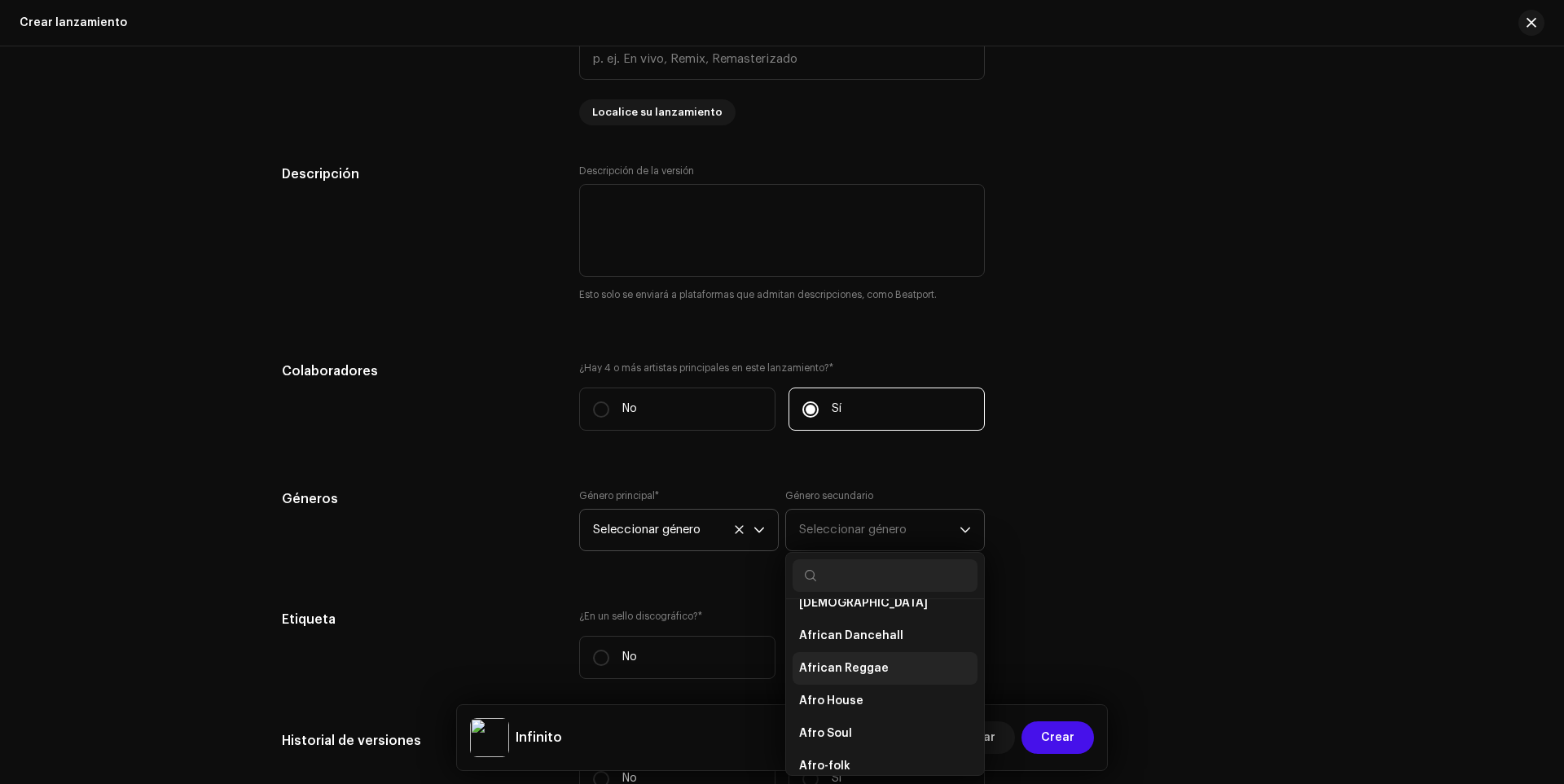
scroll to position [0, 0]
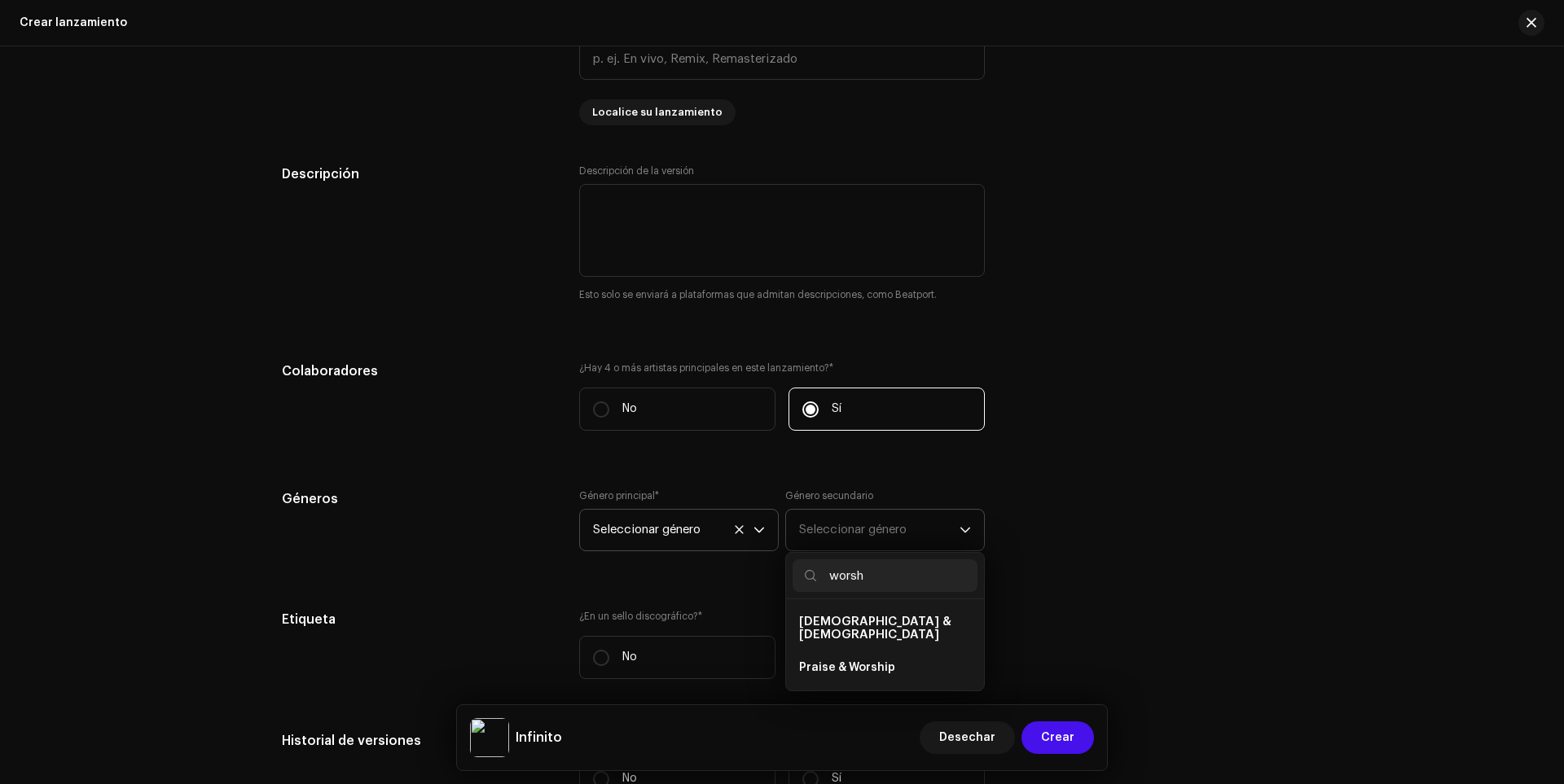
type input "worsh"
click at [849, 631] on li "[DEMOGRAPHIC_DATA] & [DEMOGRAPHIC_DATA]" at bounding box center [885, 628] width 185 height 45
click at [862, 622] on span "[DEMOGRAPHIC_DATA] & [DEMOGRAPHIC_DATA]" at bounding box center [875, 628] width 153 height 26
click at [883, 616] on span "[DEMOGRAPHIC_DATA] & [DEMOGRAPHIC_DATA]" at bounding box center [875, 628] width 153 height 26
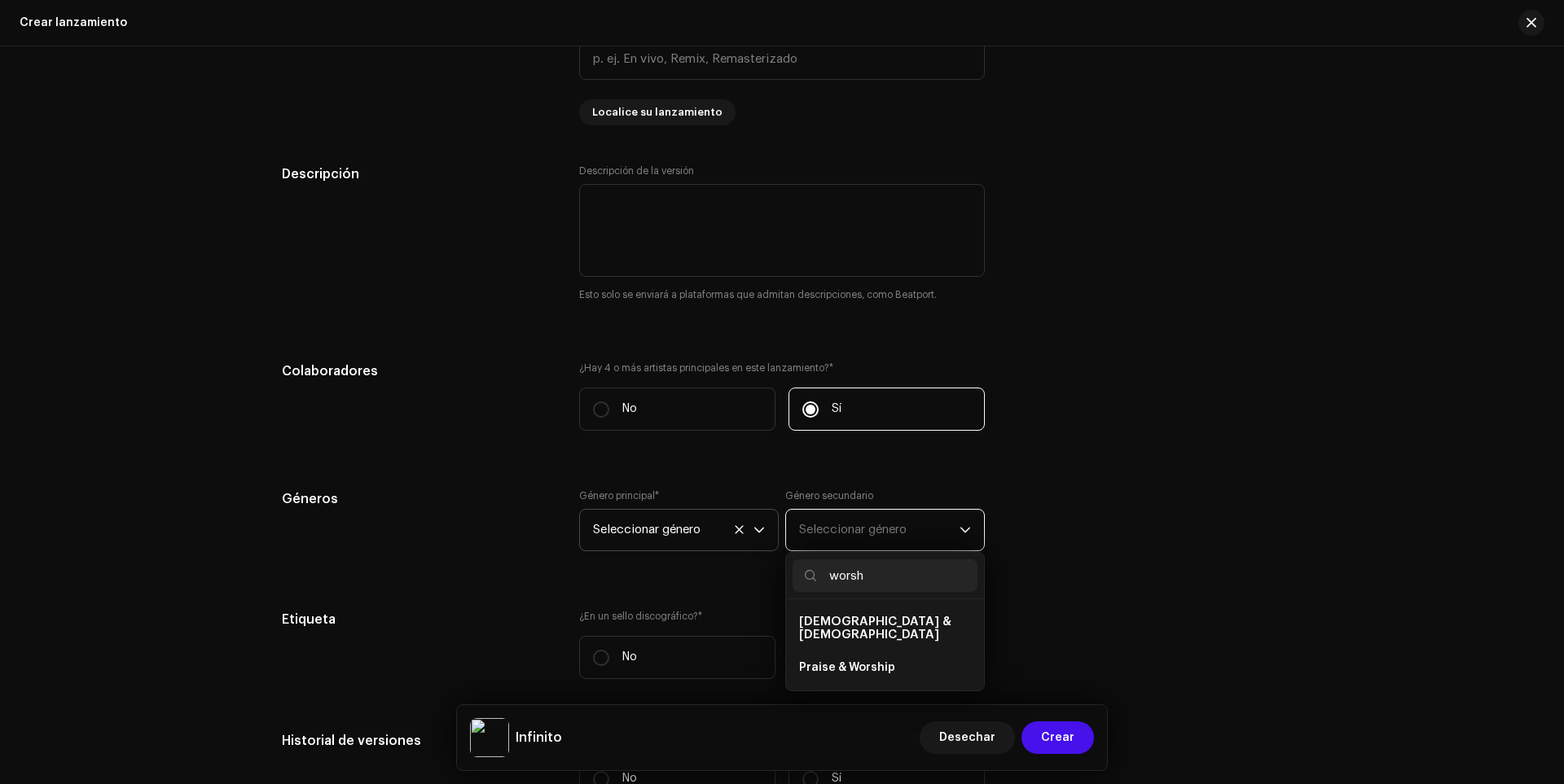
click at [861, 620] on span "[DEMOGRAPHIC_DATA] & [DEMOGRAPHIC_DATA]" at bounding box center [875, 628] width 153 height 26
click at [840, 660] on span "Praise & Worship" at bounding box center [847, 668] width 96 height 16
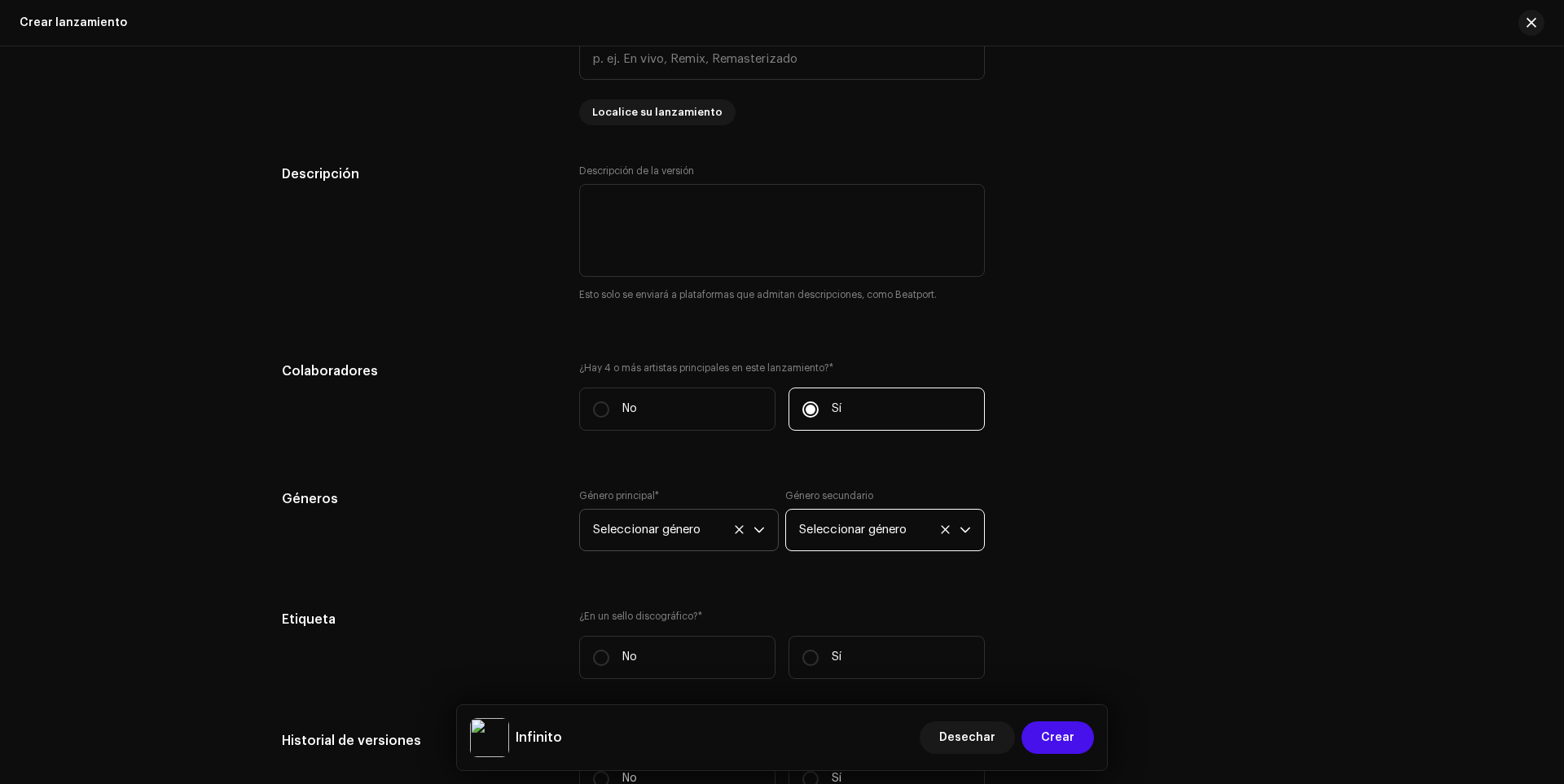
click at [747, 521] on span "Seleccionar género" at bounding box center [673, 529] width 161 height 40
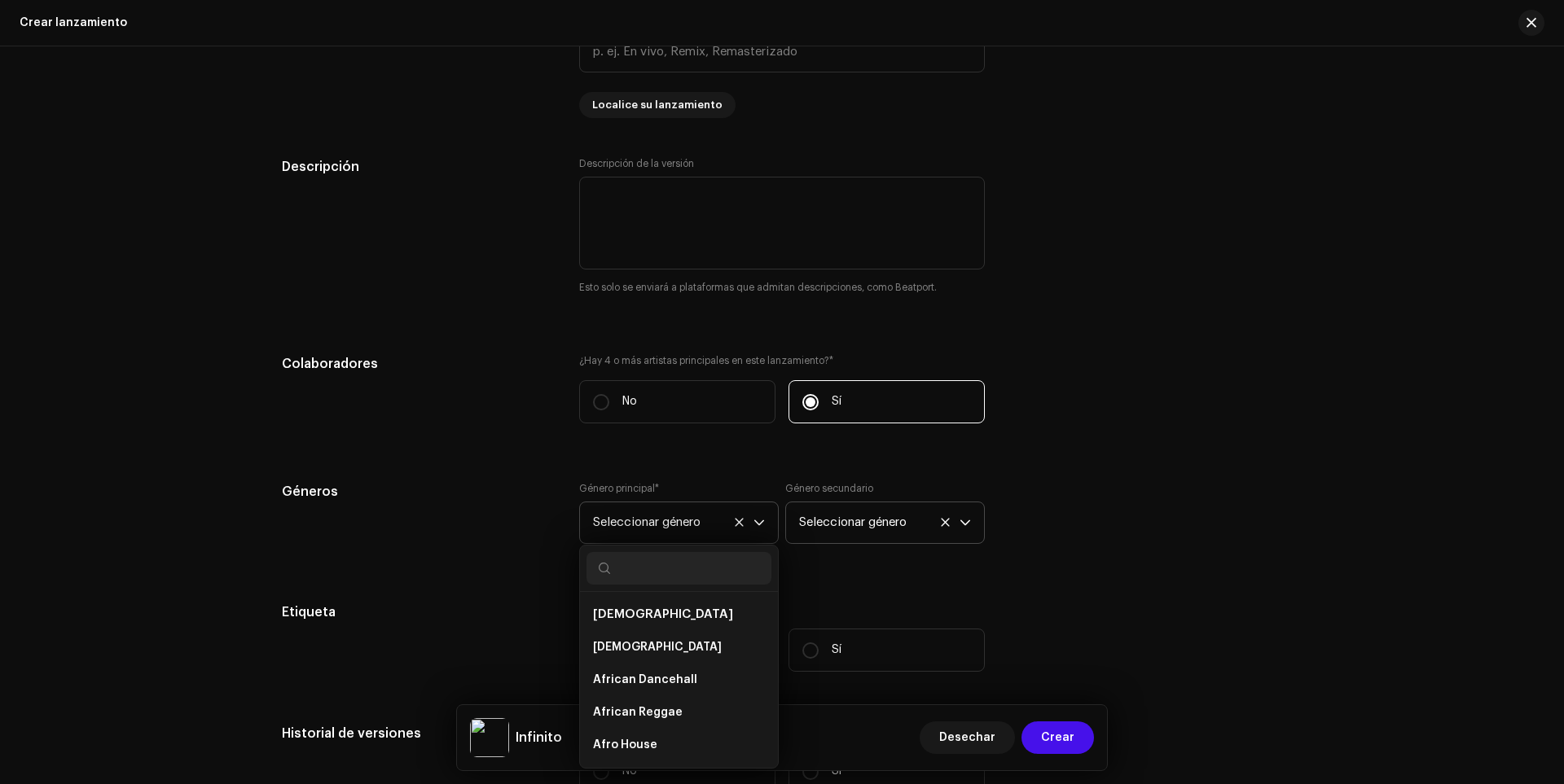
scroll to position [124, 0]
click at [488, 584] on div "Completar previamente la información de lanzamiento a partir de los metadatos d…" at bounding box center [782, 412] width 1000 height 1673
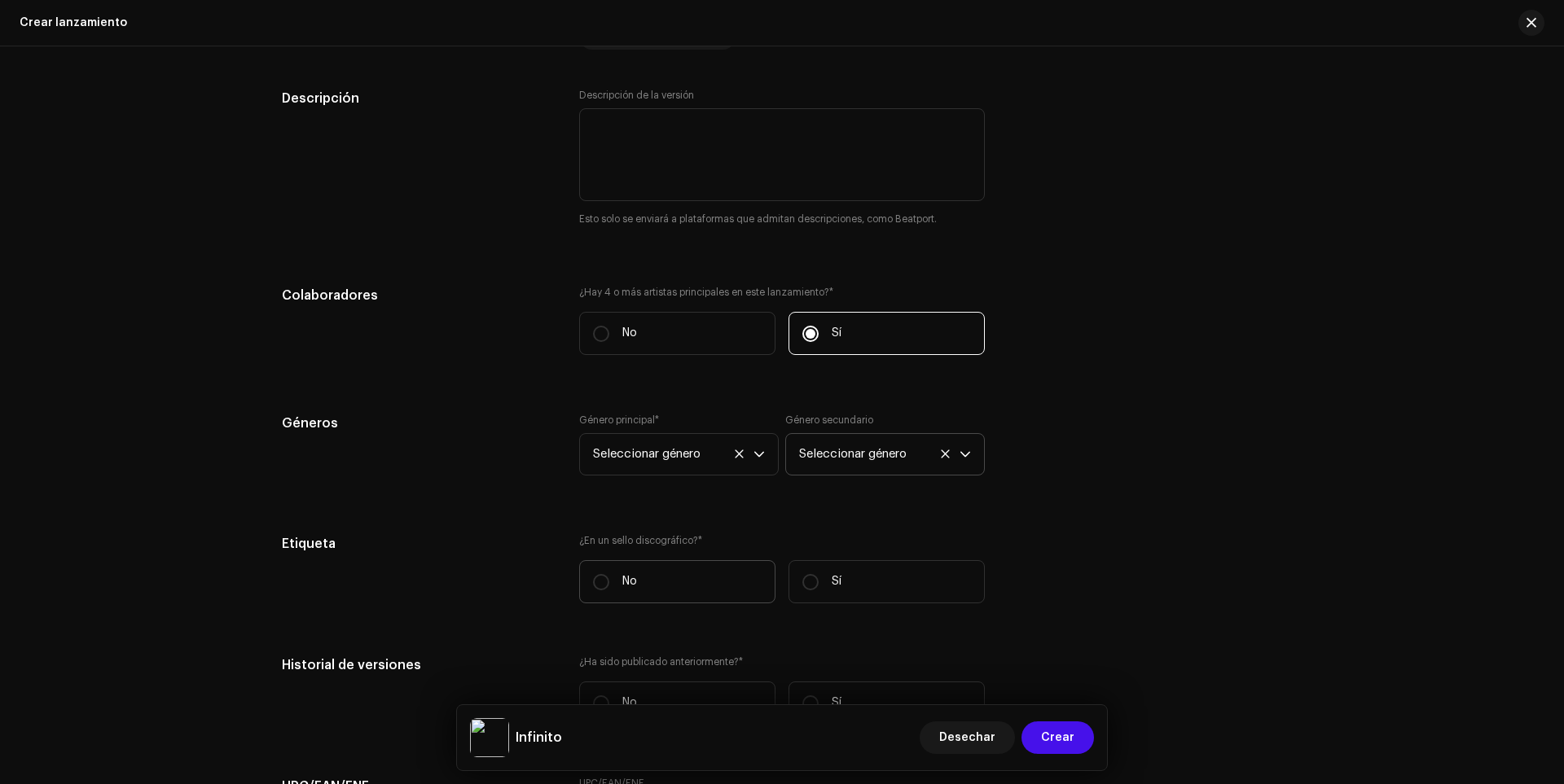
scroll to position [1779, 0]
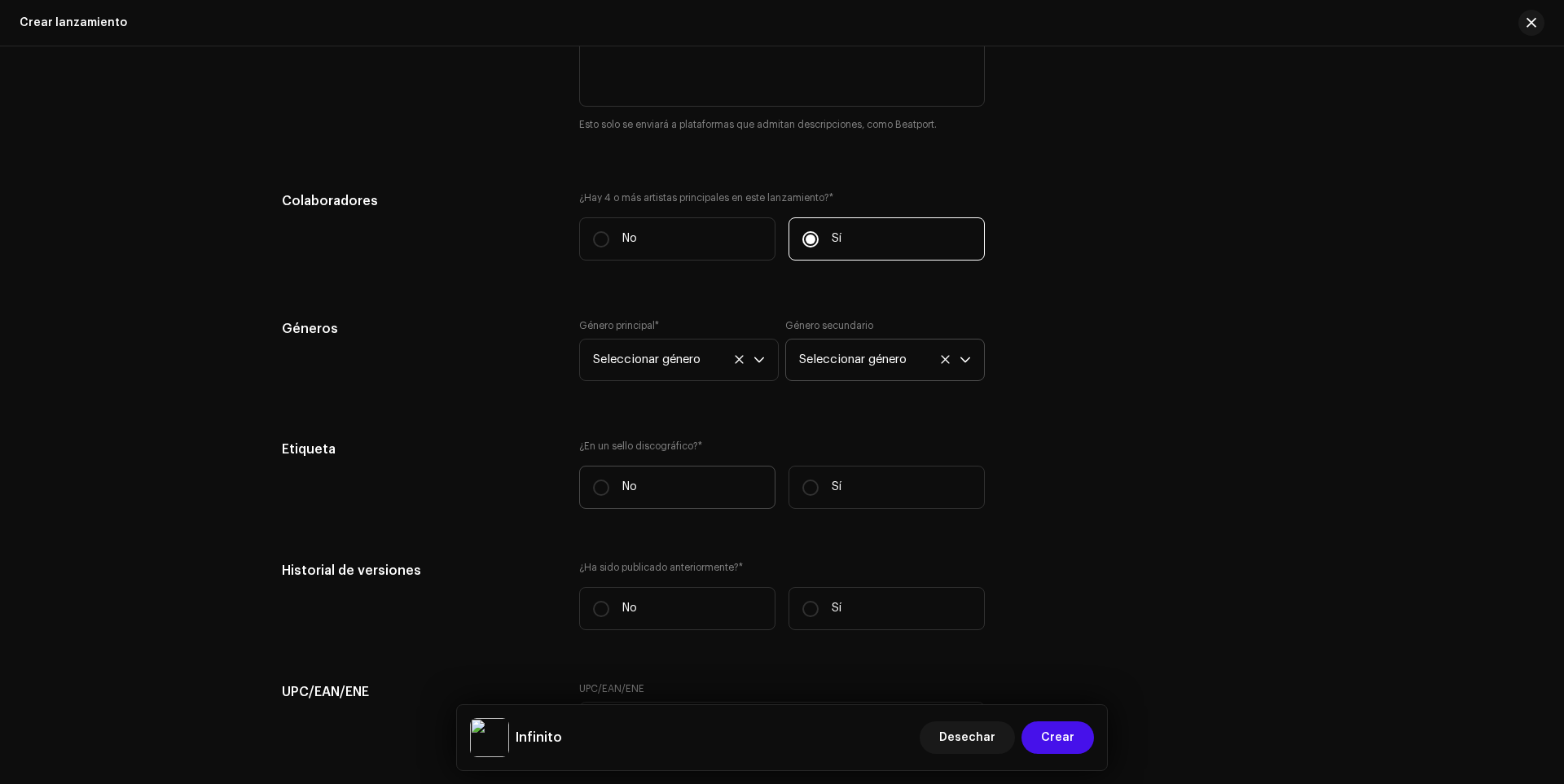
click at [579, 485] on label "No" at bounding box center [677, 487] width 196 height 43
click at [593, 485] on input "No" at bounding box center [601, 488] width 16 height 16
radio input "true"
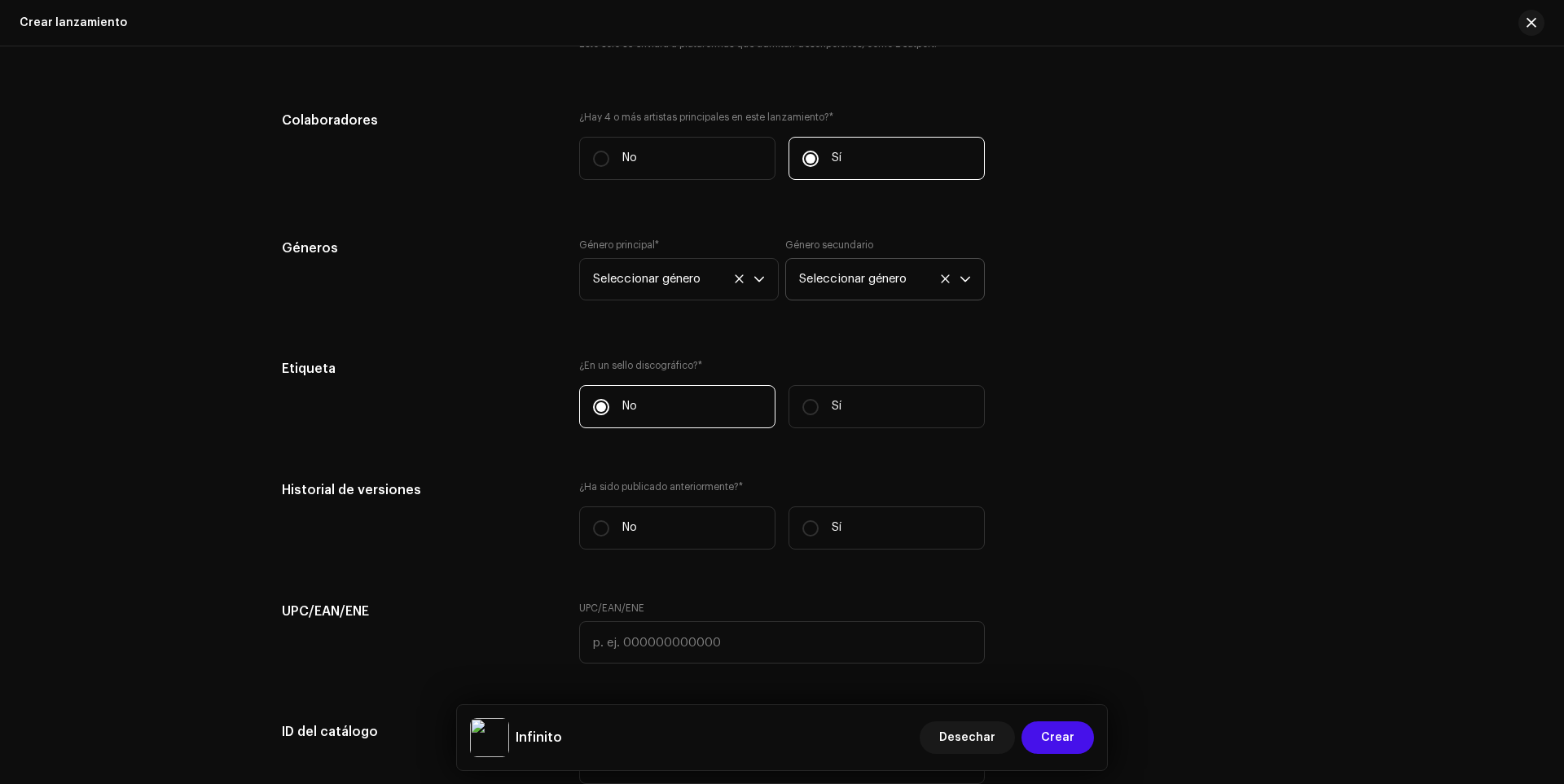
scroll to position [1861, 0]
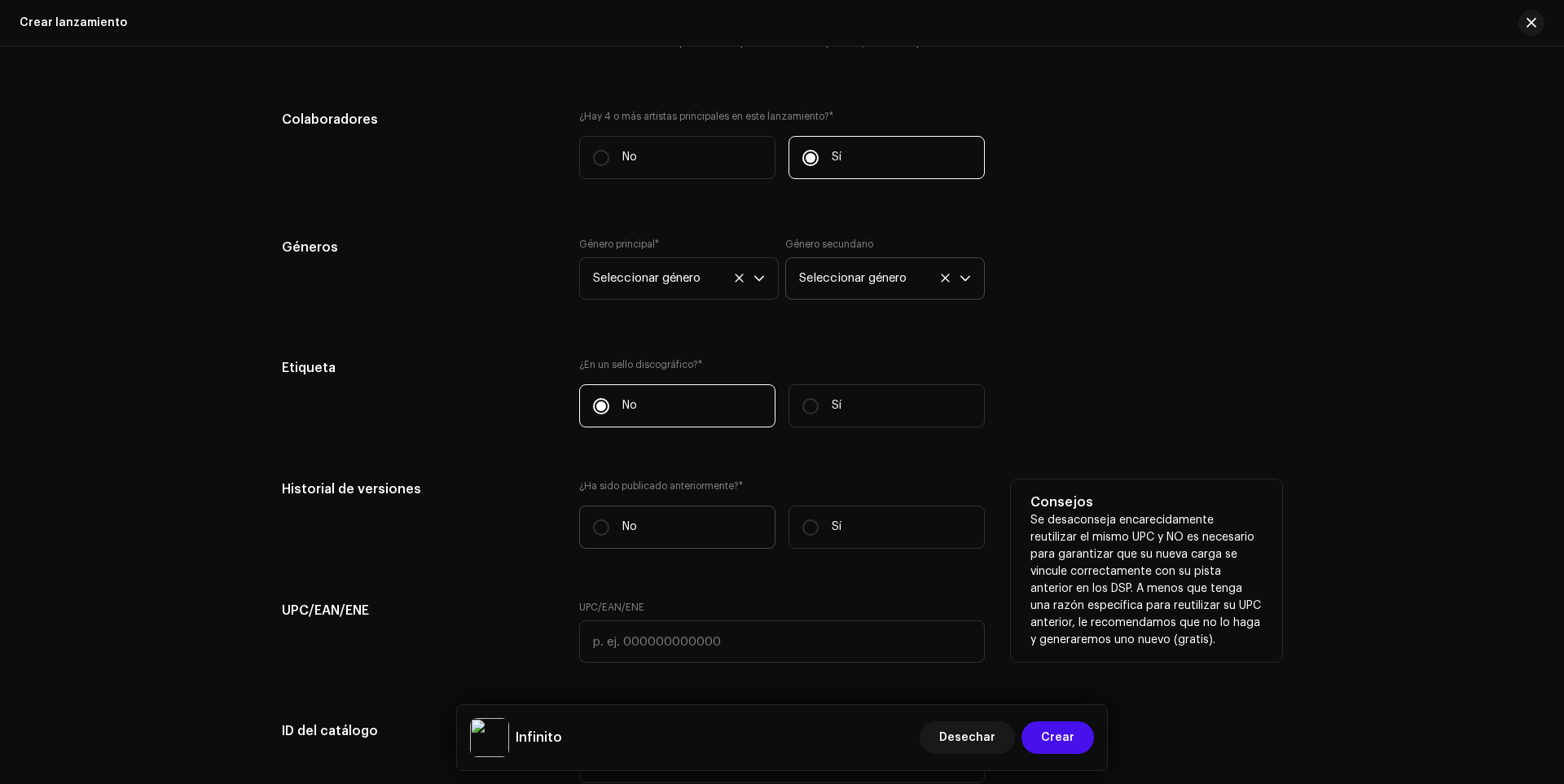
click at [625, 524] on font "No" at bounding box center [630, 527] width 15 height 12
click at [609, 524] on input "No" at bounding box center [601, 528] width 16 height 16
radio input "true"
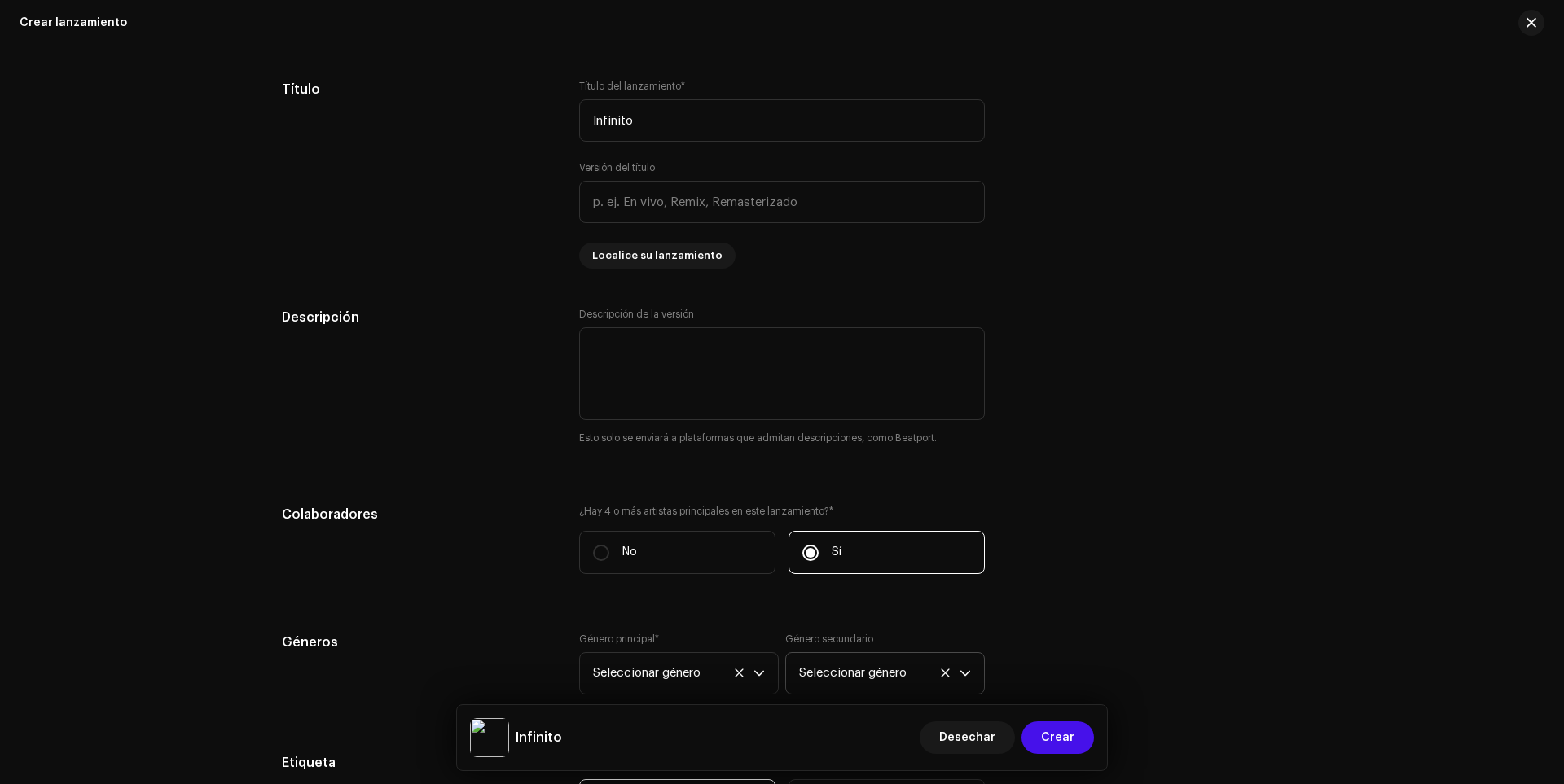
scroll to position [1505, 0]
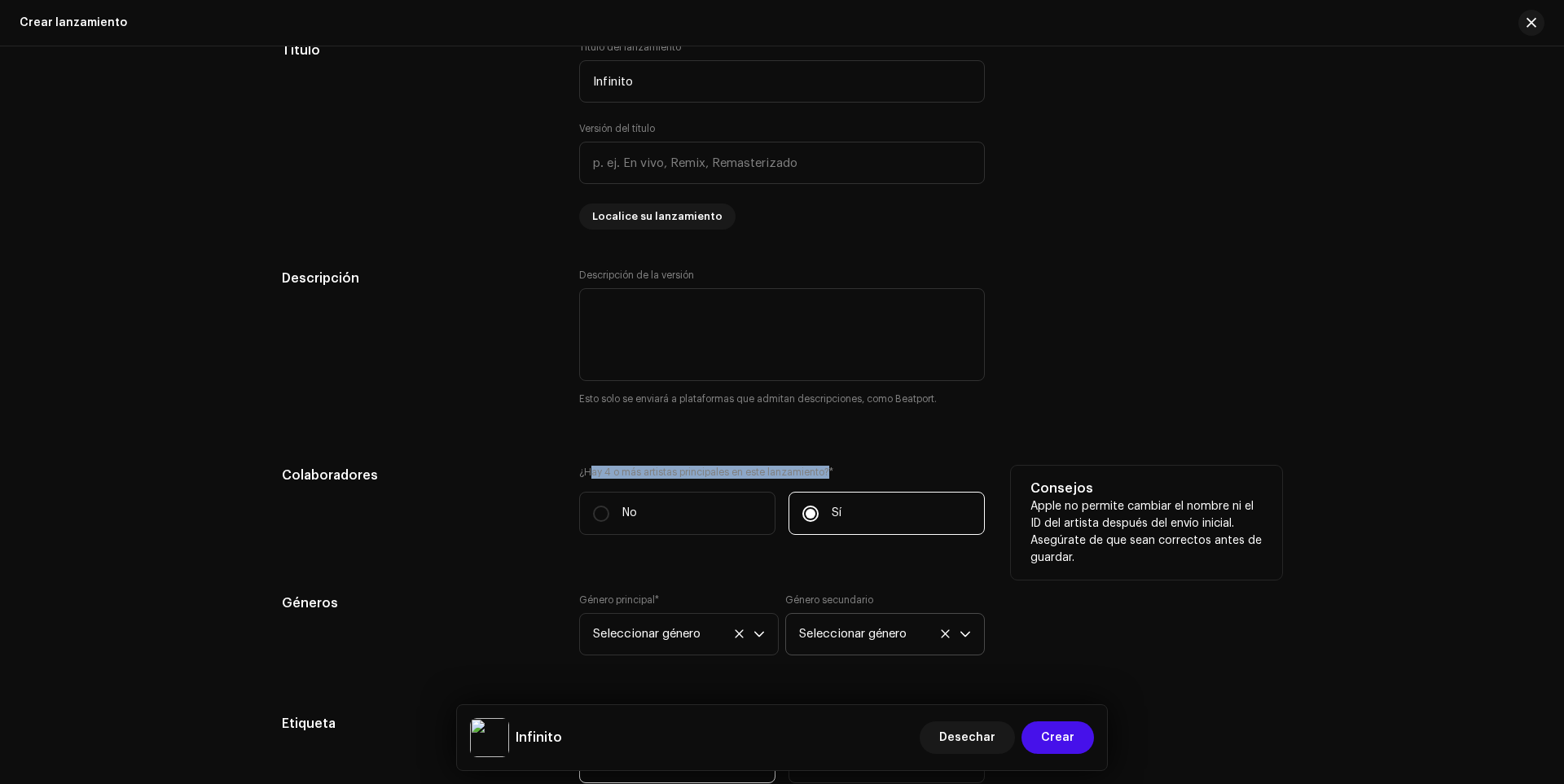
drag, startPoint x: 589, startPoint y: 475, endPoint x: 823, endPoint y: 475, distance: 234.0
click at [823, 475] on font "¿Hay 4 o más artistas principales en este lanzamiento?" at bounding box center [703, 472] width 250 height 10
click at [737, 490] on div "¿Hay 4 o más artistas principales en este lanzamiento? * No Sí" at bounding box center [782, 500] width 406 height 69
click at [580, 500] on label "No" at bounding box center [677, 514] width 196 height 43
click at [593, 506] on input "No" at bounding box center [601, 514] width 16 height 16
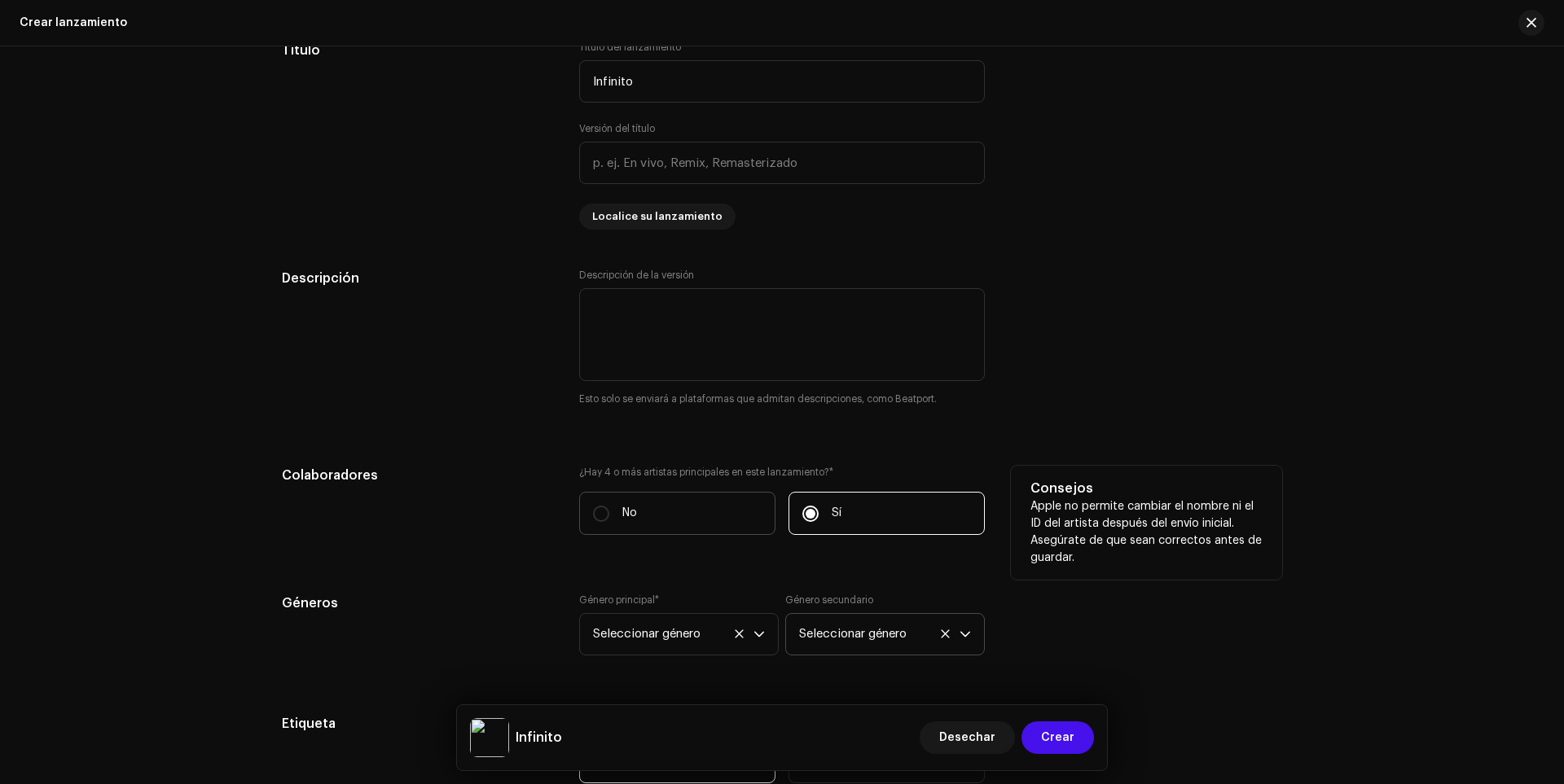
radio input "true"
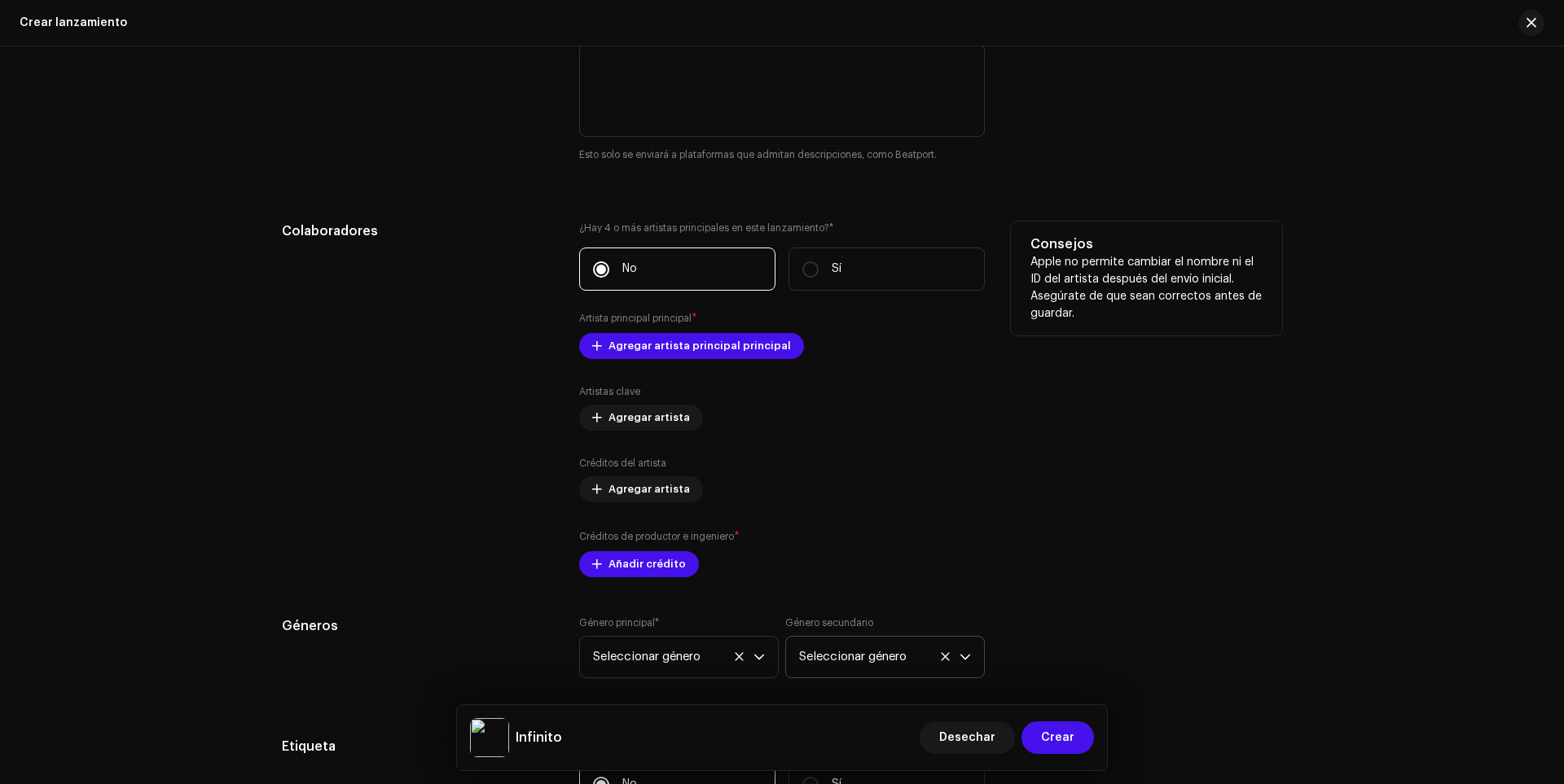
scroll to position [1667, 0]
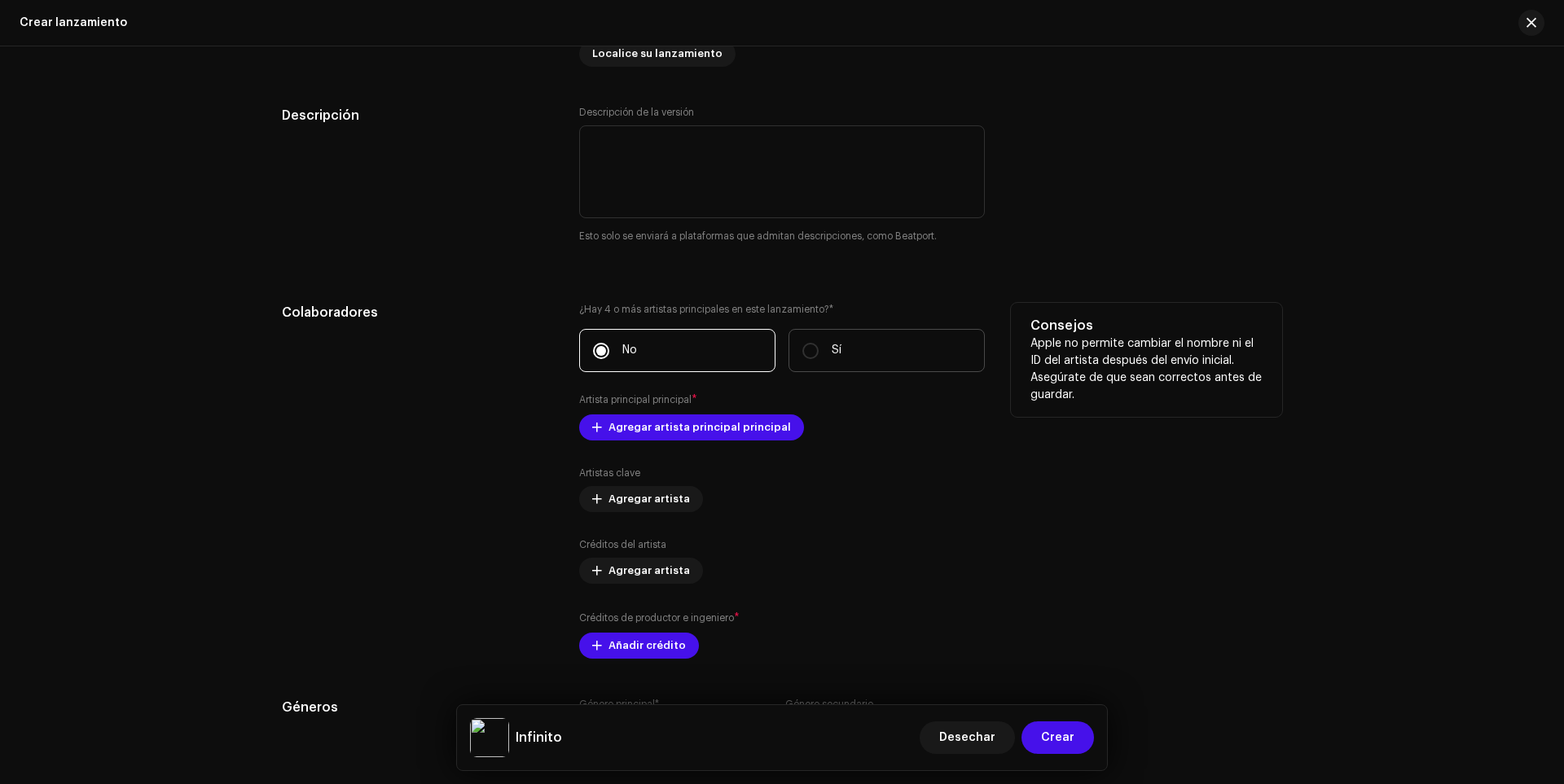
click at [806, 364] on label "Sí" at bounding box center [886, 350] width 196 height 43
click at [806, 359] on input "Sí" at bounding box center [810, 351] width 16 height 16
radio input "true"
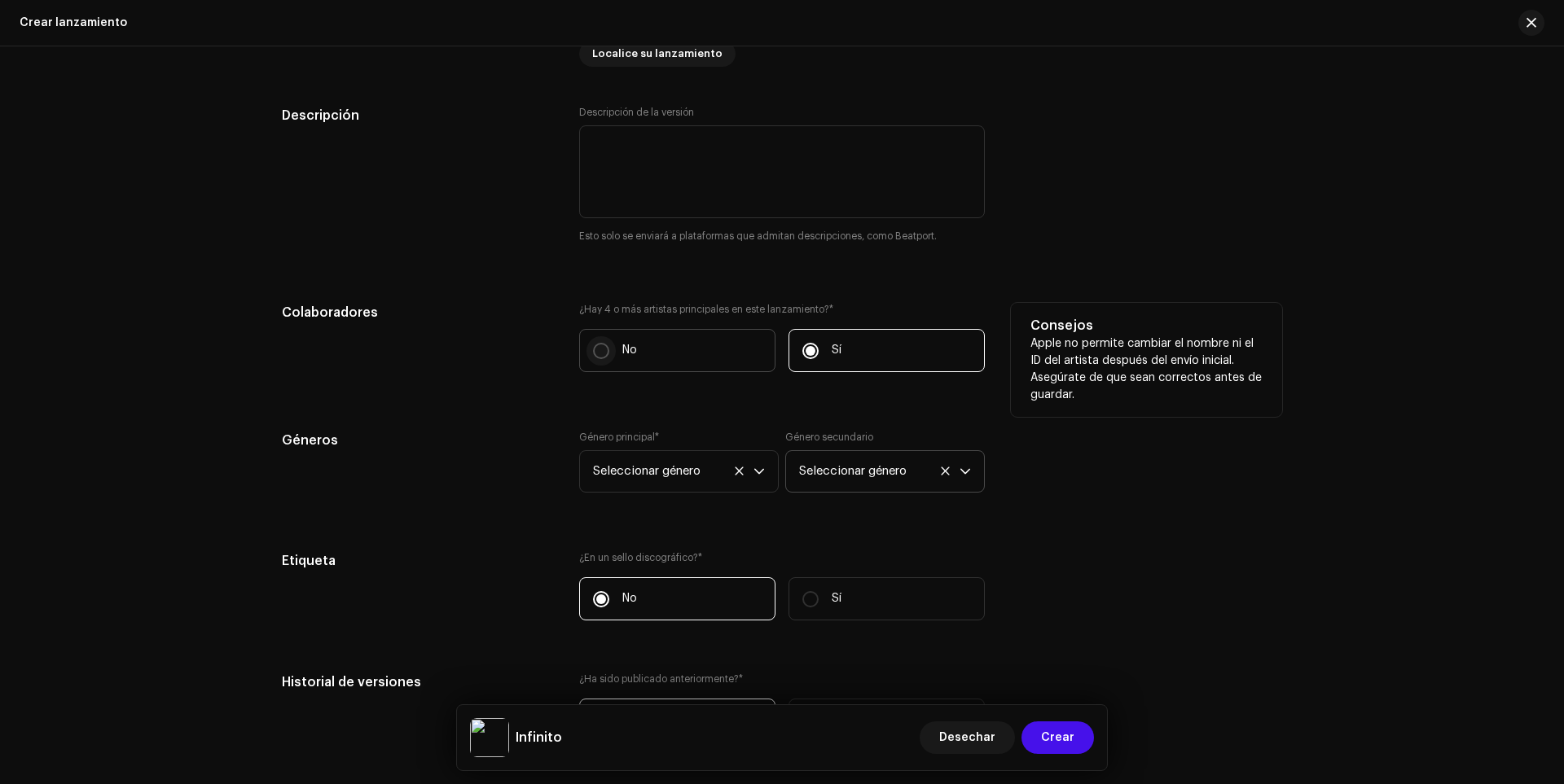
click at [601, 352] on input "No" at bounding box center [601, 351] width 16 height 16
radio input "true"
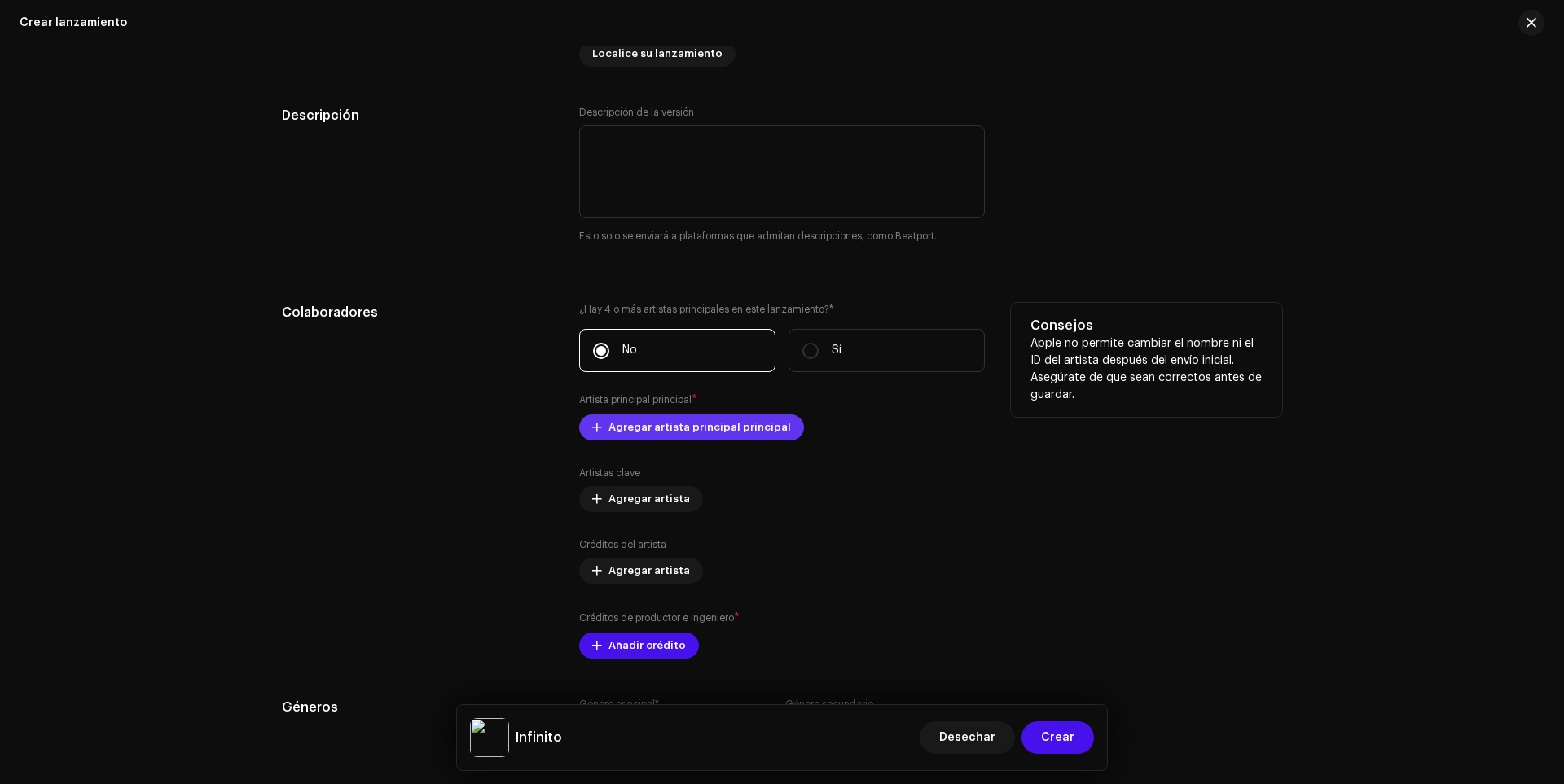
click at [662, 427] on font "Agregar artista principal principal" at bounding box center [699, 427] width 182 height 11
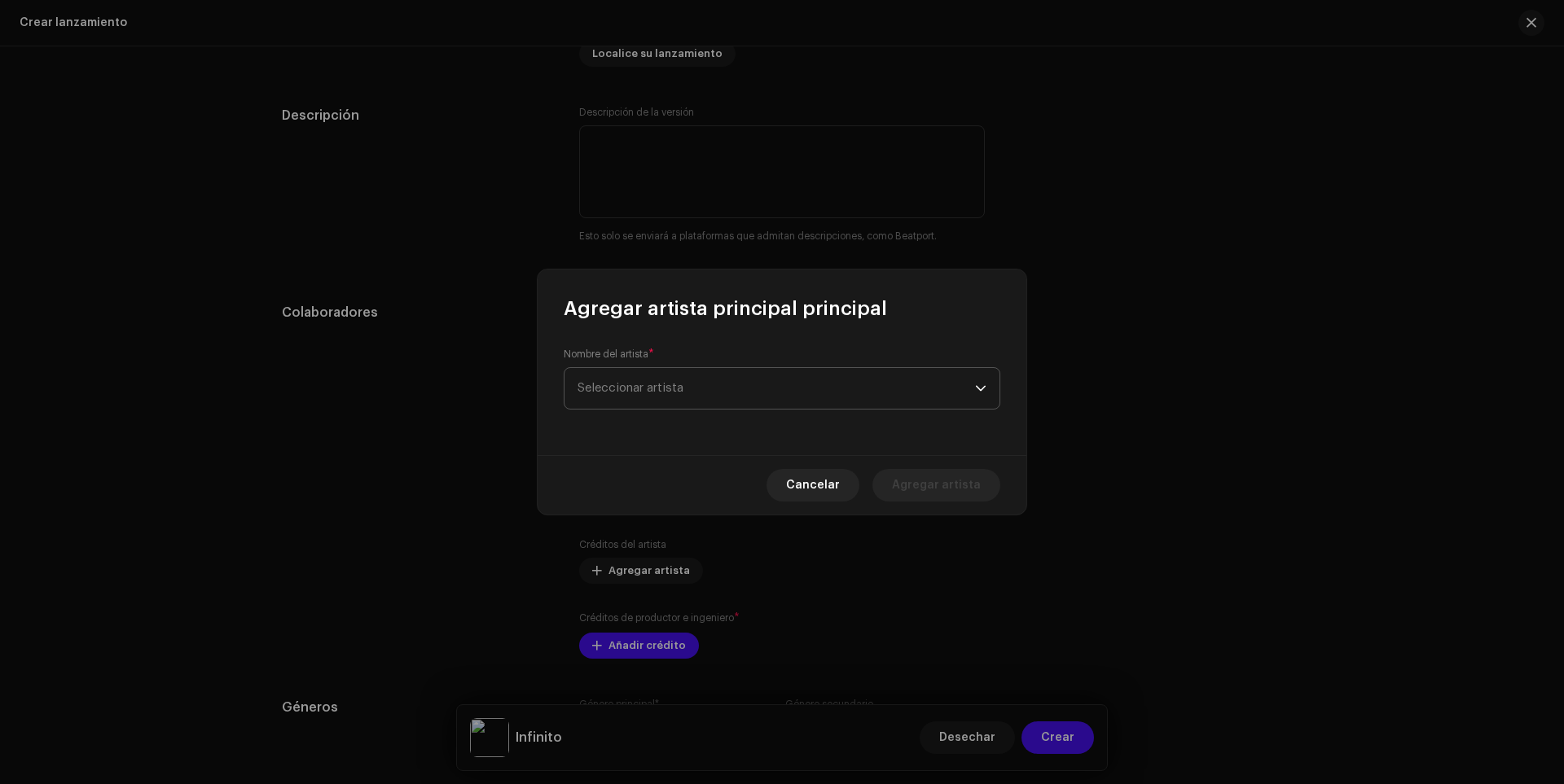
click at [760, 386] on span "Seleccionar artista" at bounding box center [777, 388] width 397 height 40
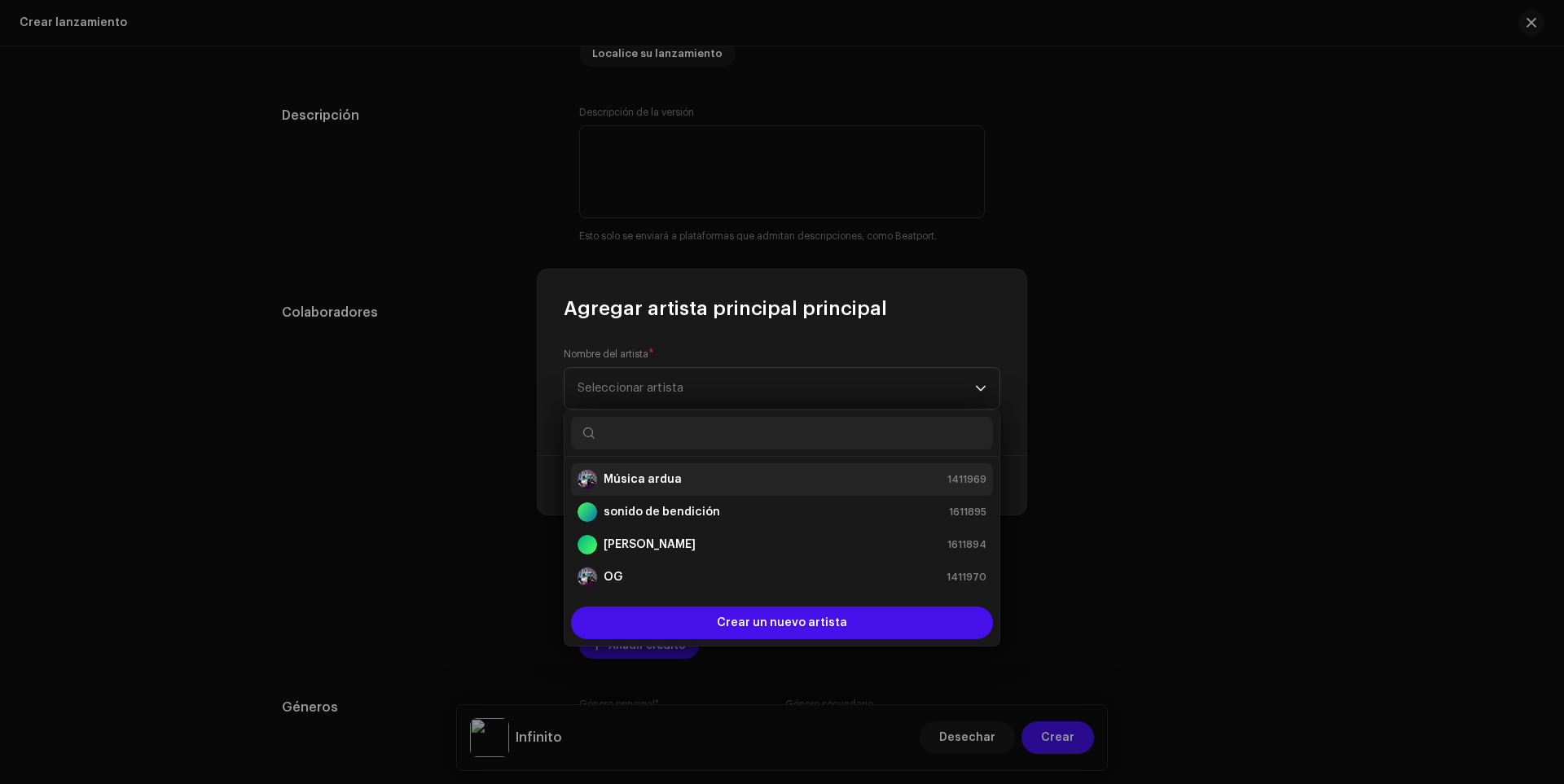
click at [688, 477] on div "Música ardua 1411969" at bounding box center [782, 480] width 409 height 20
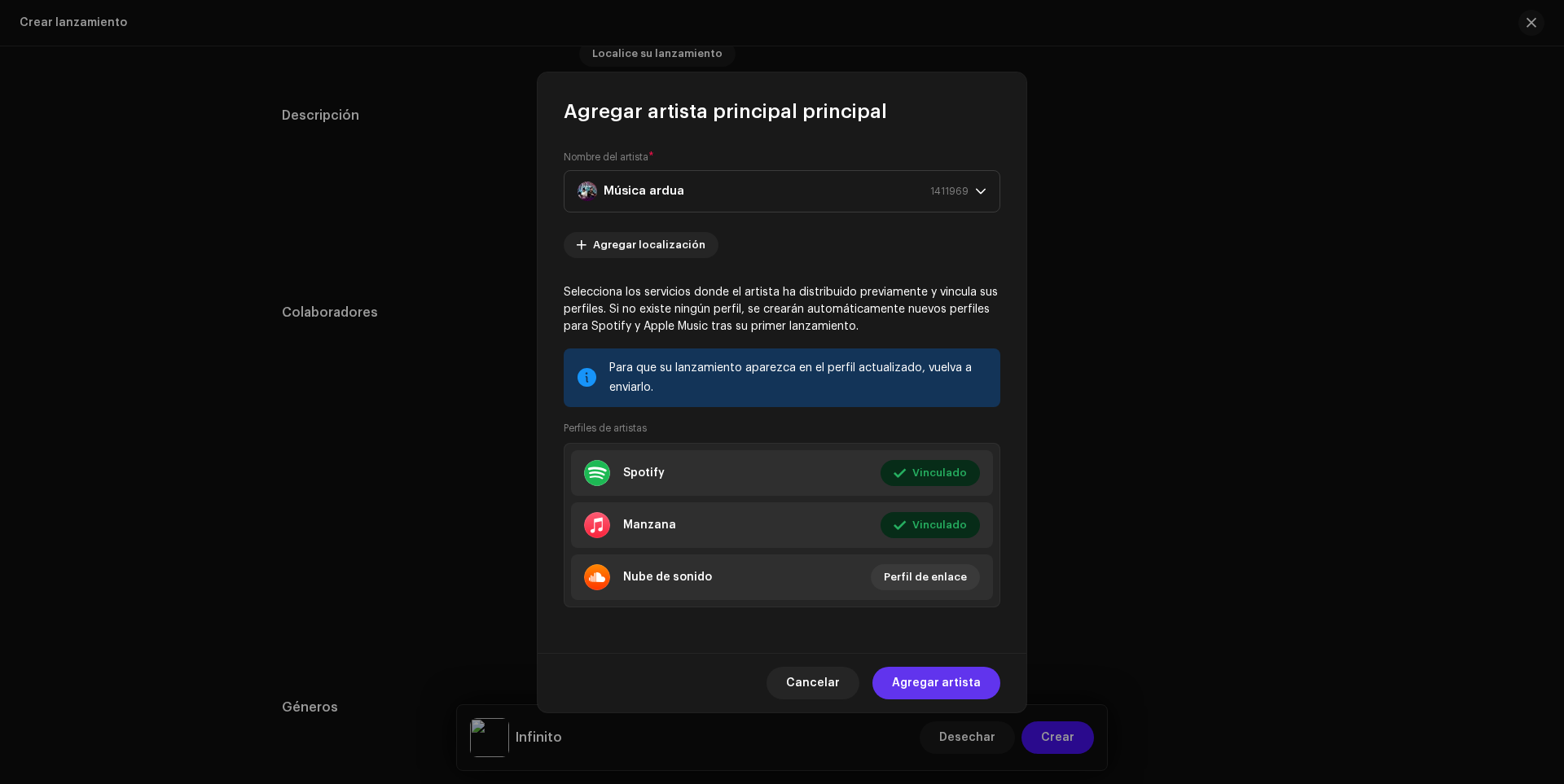
click at [929, 683] on font "Agregar artista" at bounding box center [937, 683] width 89 height 12
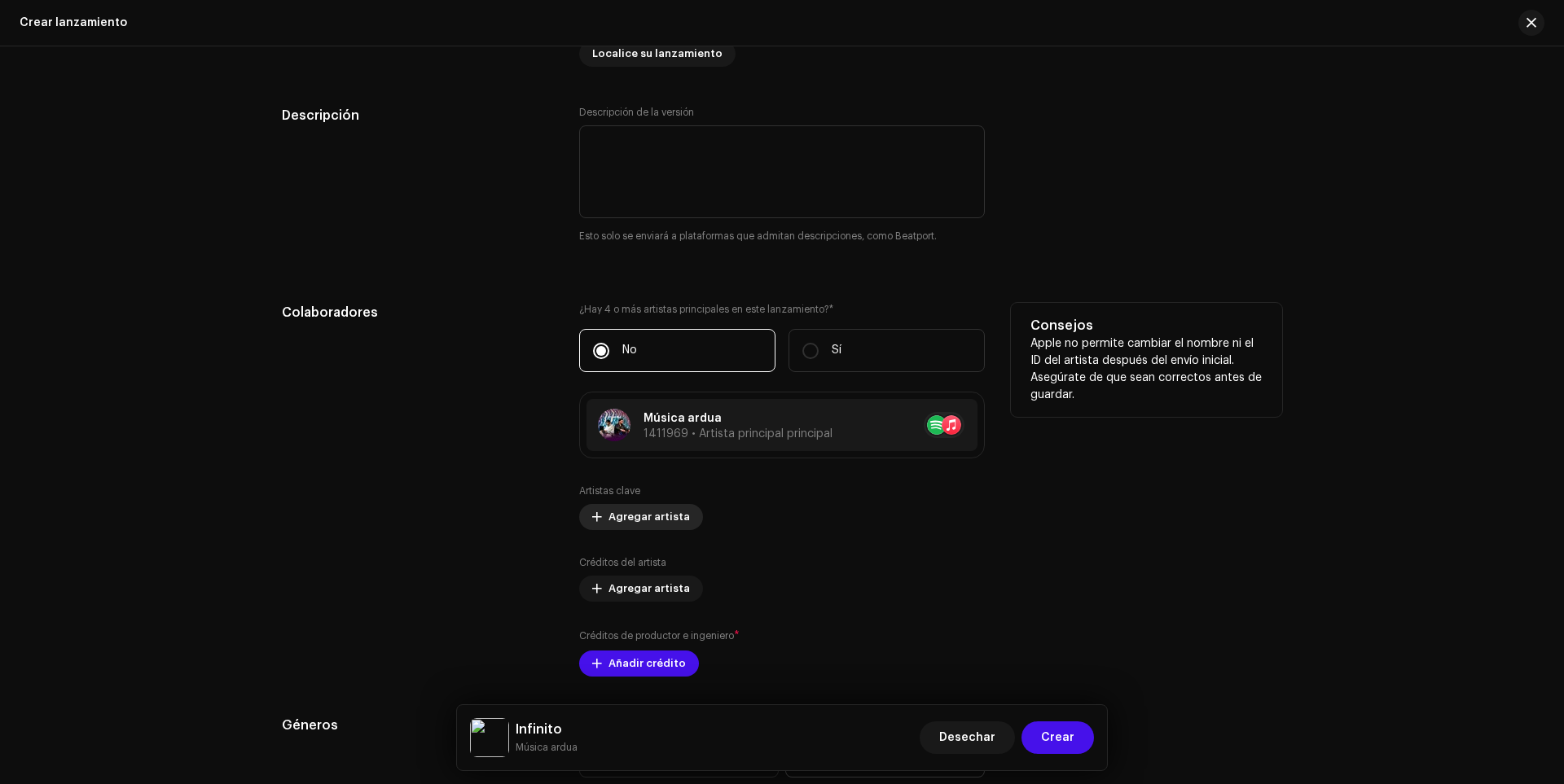
click at [640, 513] on font "Agregar artista" at bounding box center [649, 516] width 82 height 11
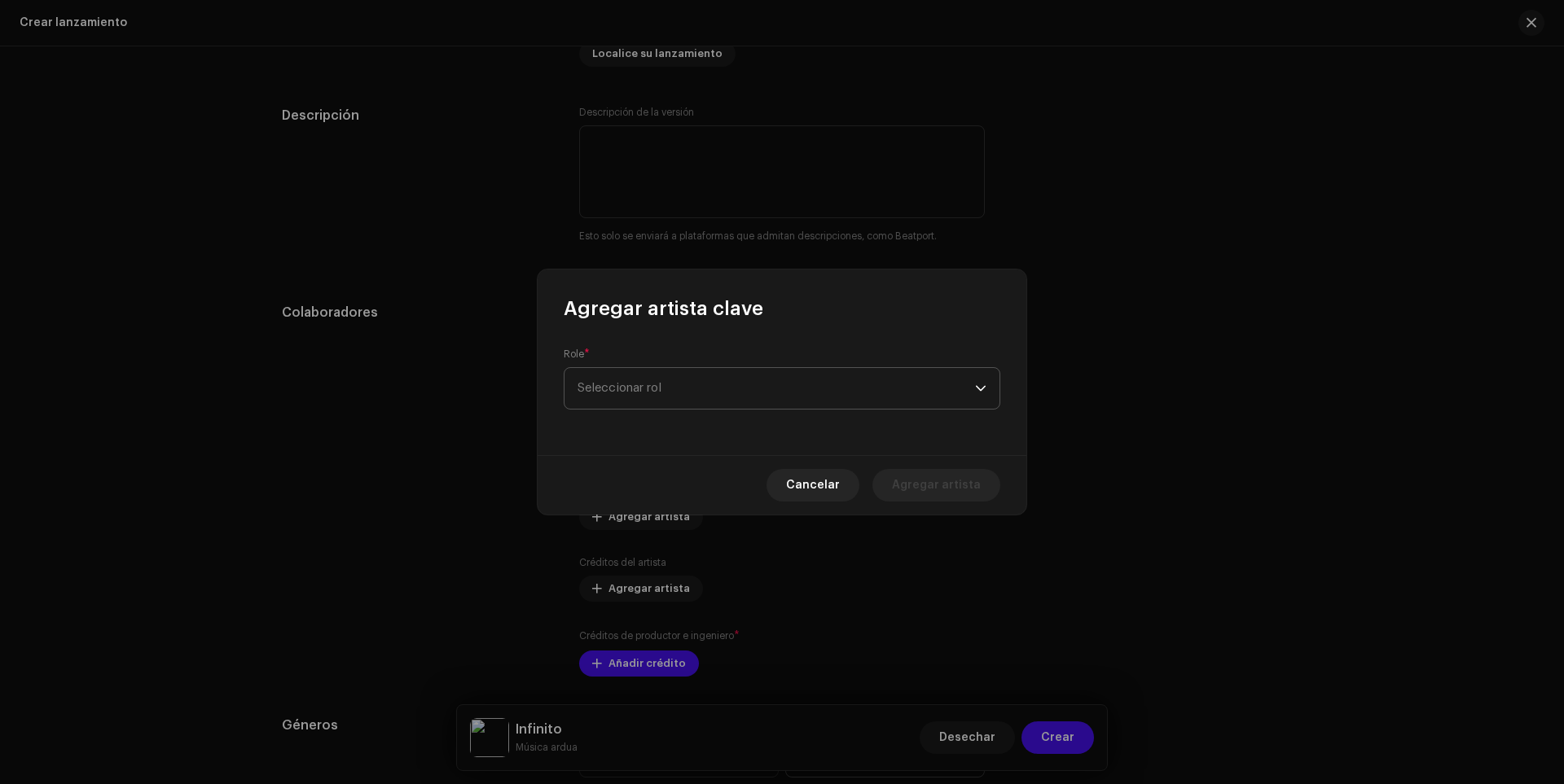
click at [806, 380] on span "Seleccionar rol" at bounding box center [777, 388] width 397 height 40
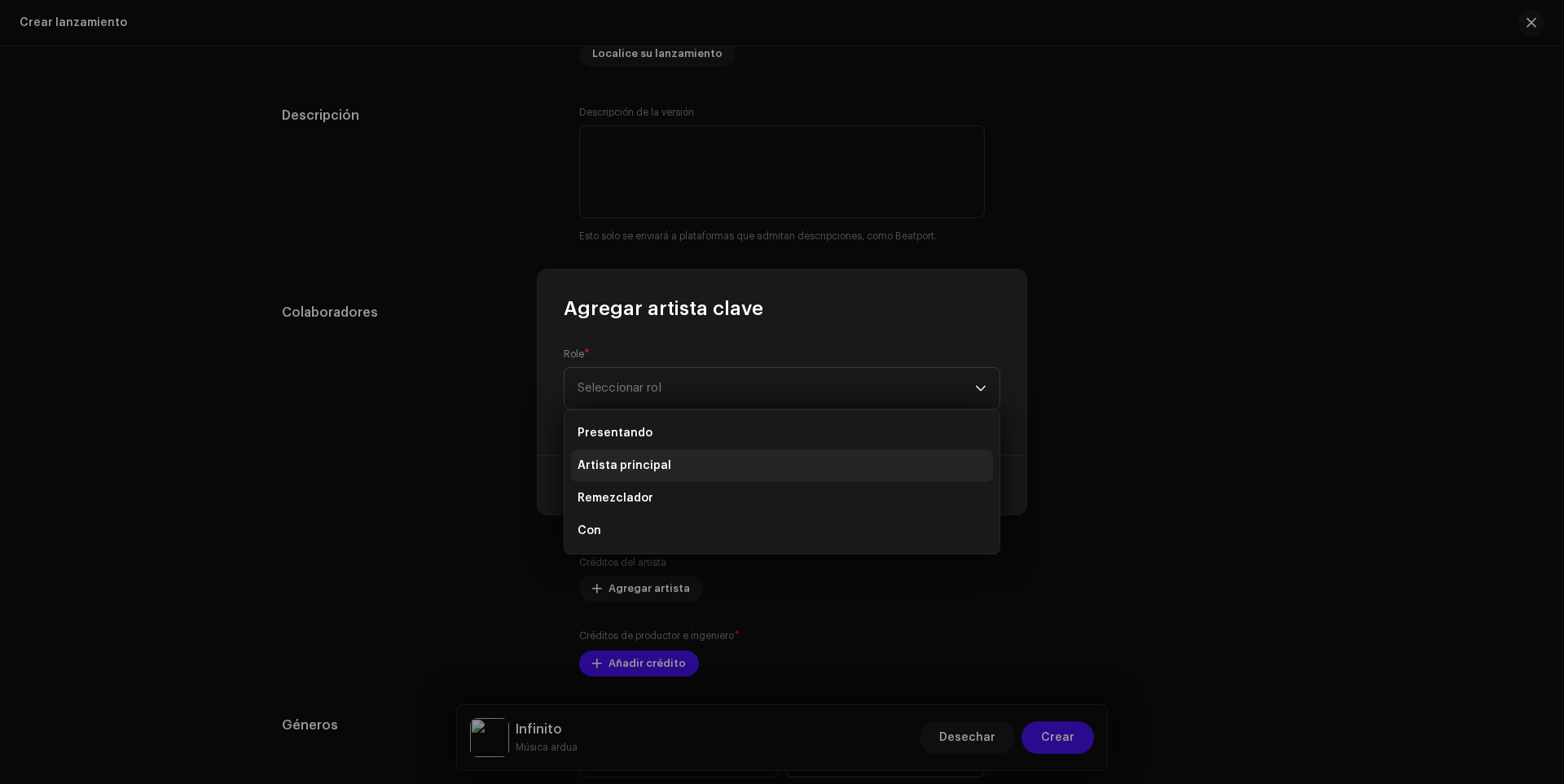
click at [637, 461] on font "Artista principal" at bounding box center [625, 466] width 94 height 12
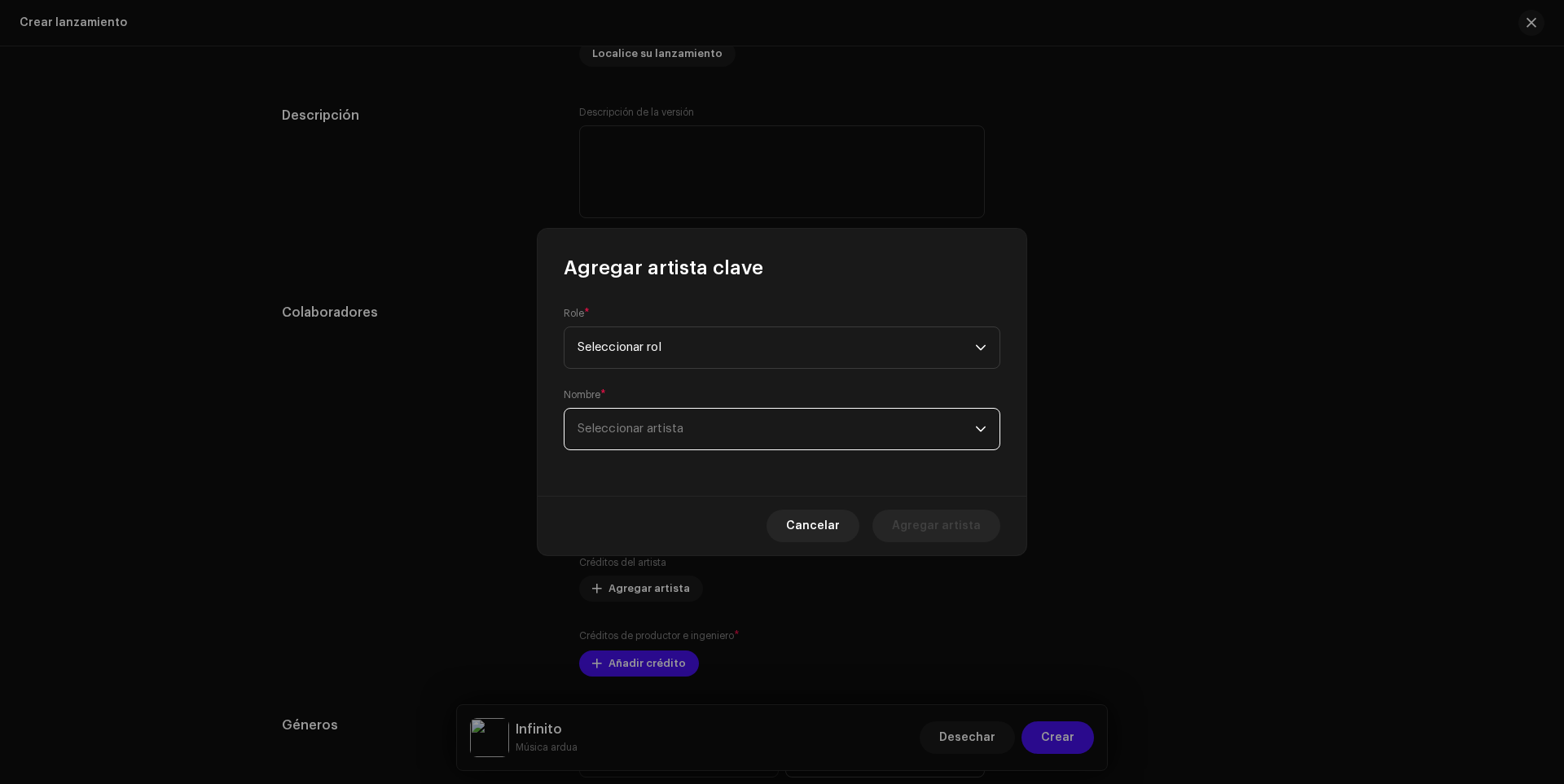
click at [674, 425] on font "Seleccionar artista" at bounding box center [631, 429] width 106 height 12
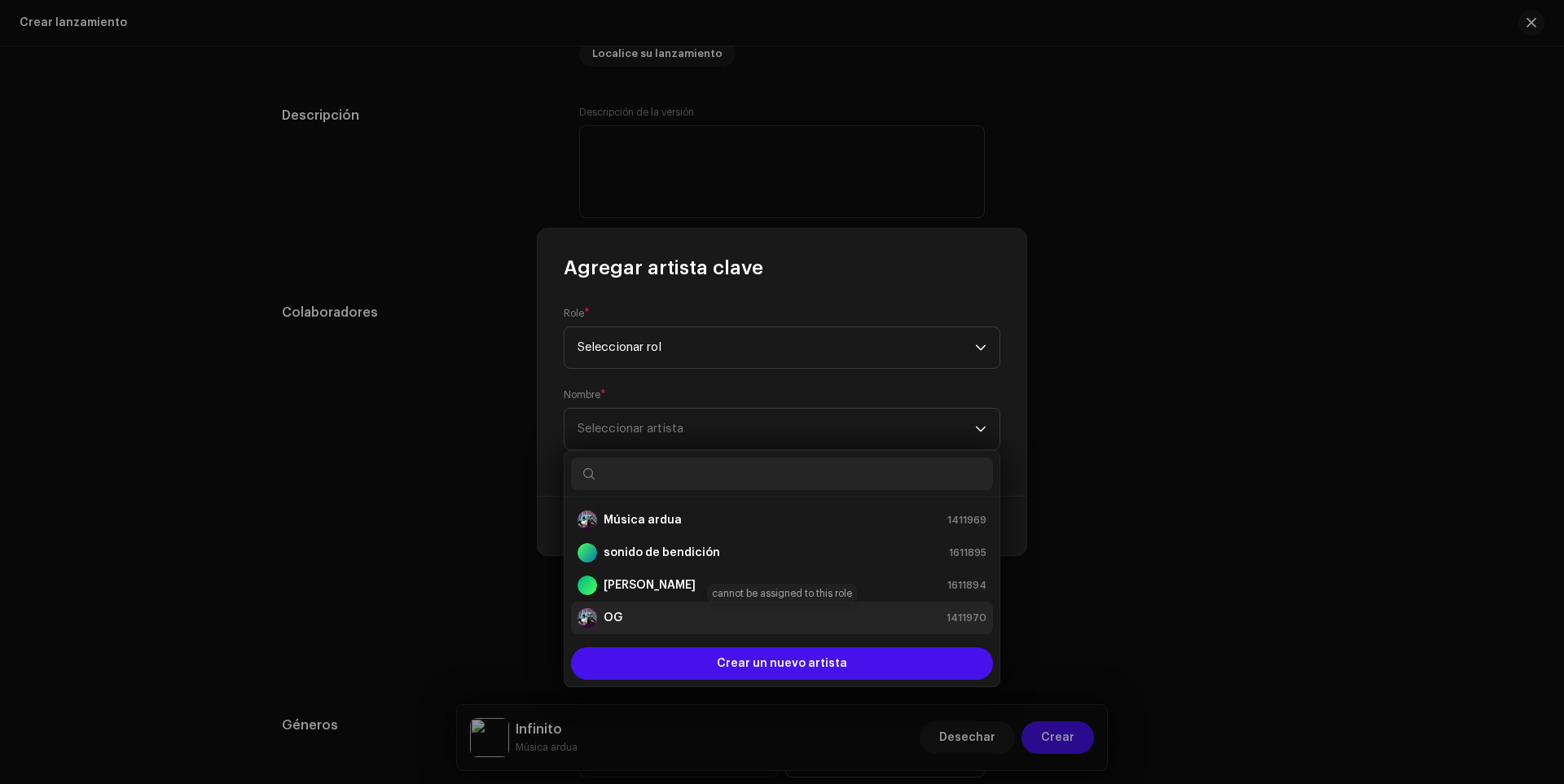
click at [615, 621] on font "OG" at bounding box center [613, 618] width 19 height 12
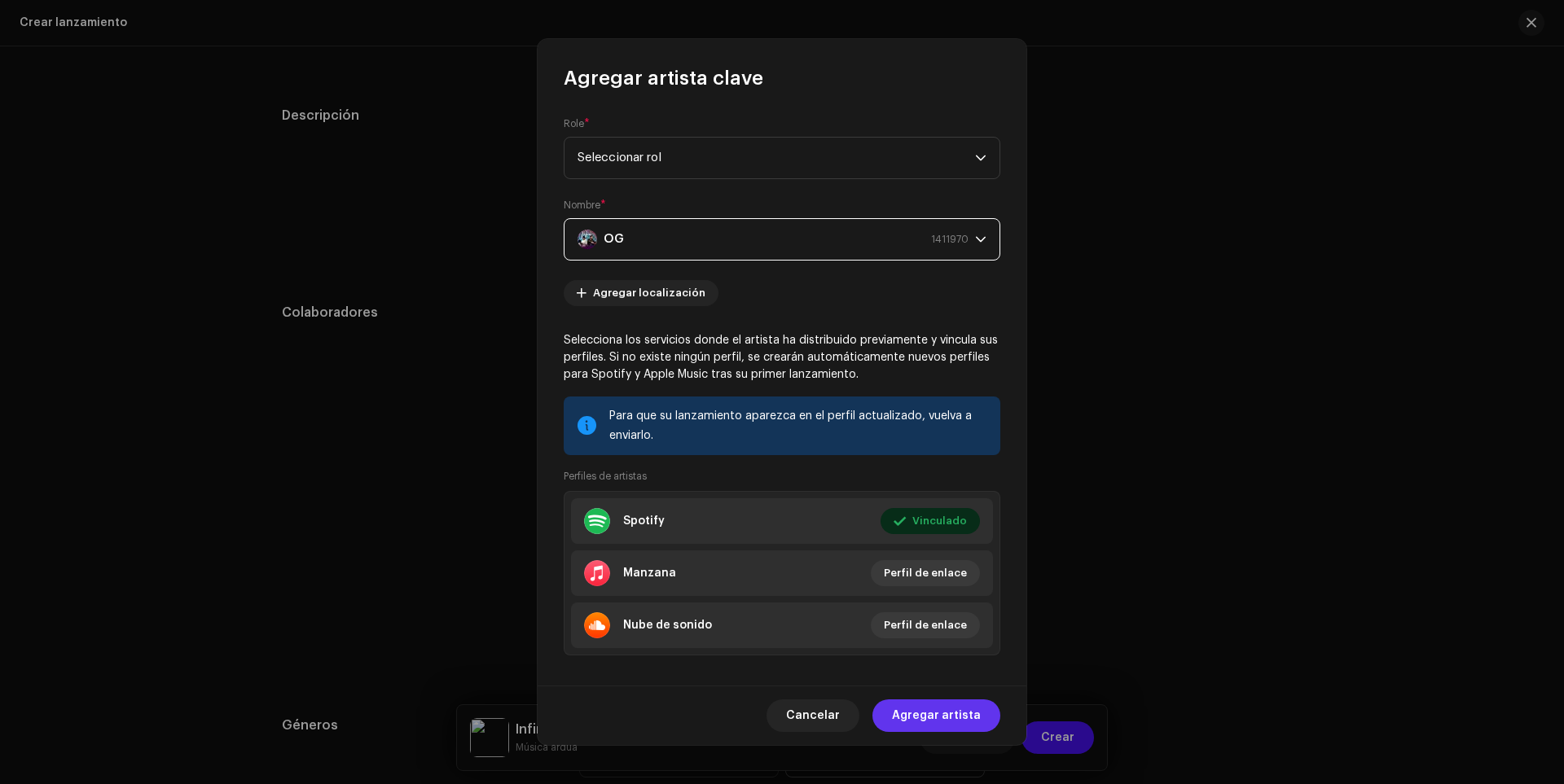
click at [921, 713] on font "Agregar artista" at bounding box center [937, 716] width 89 height 12
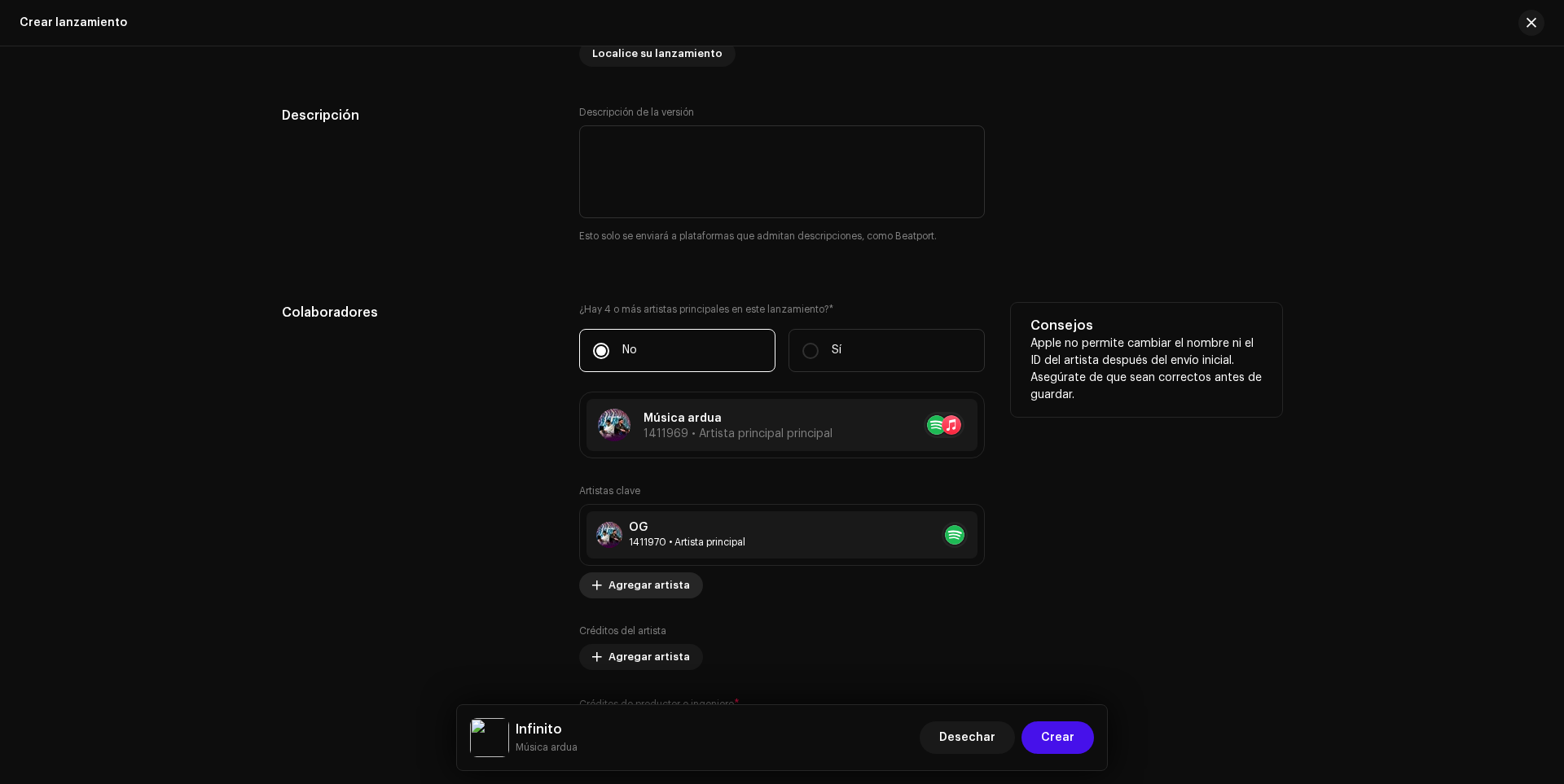
click at [639, 589] on font "Agregar artista" at bounding box center [649, 584] width 82 height 11
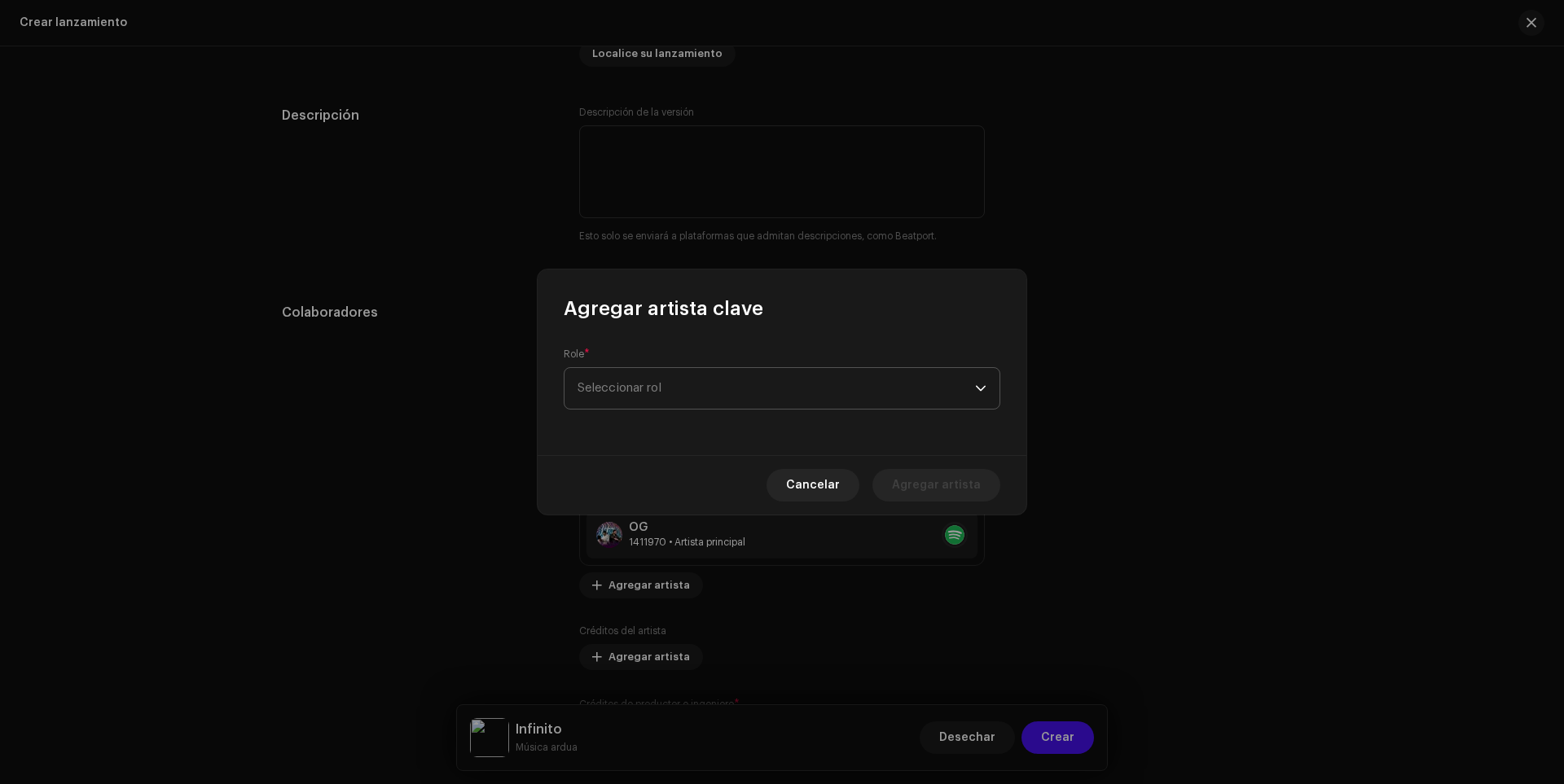
click at [650, 389] on font "Seleccionar rol" at bounding box center [620, 387] width 84 height 12
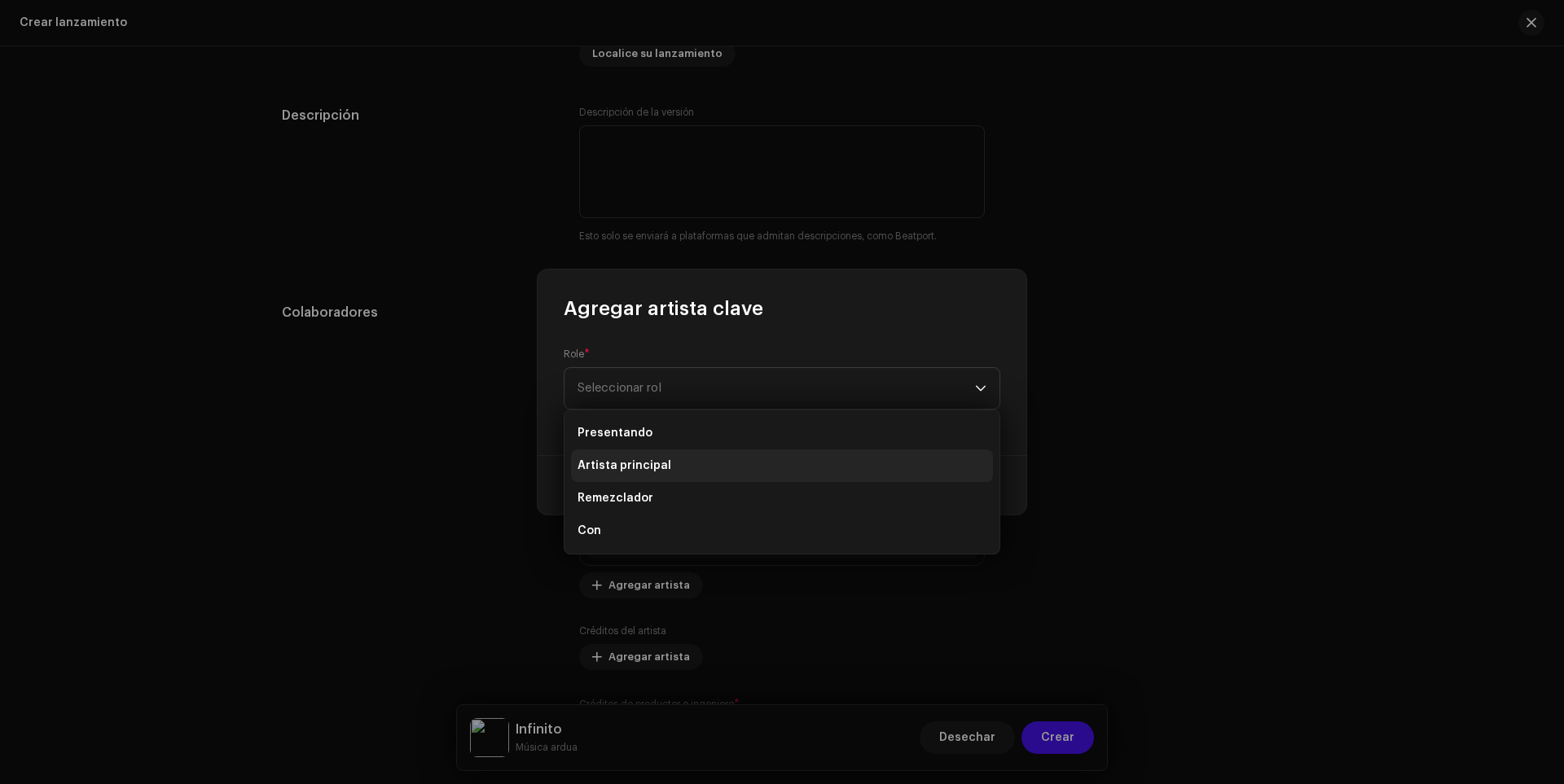
click at [621, 450] on li "Artista principal" at bounding box center [782, 466] width 422 height 33
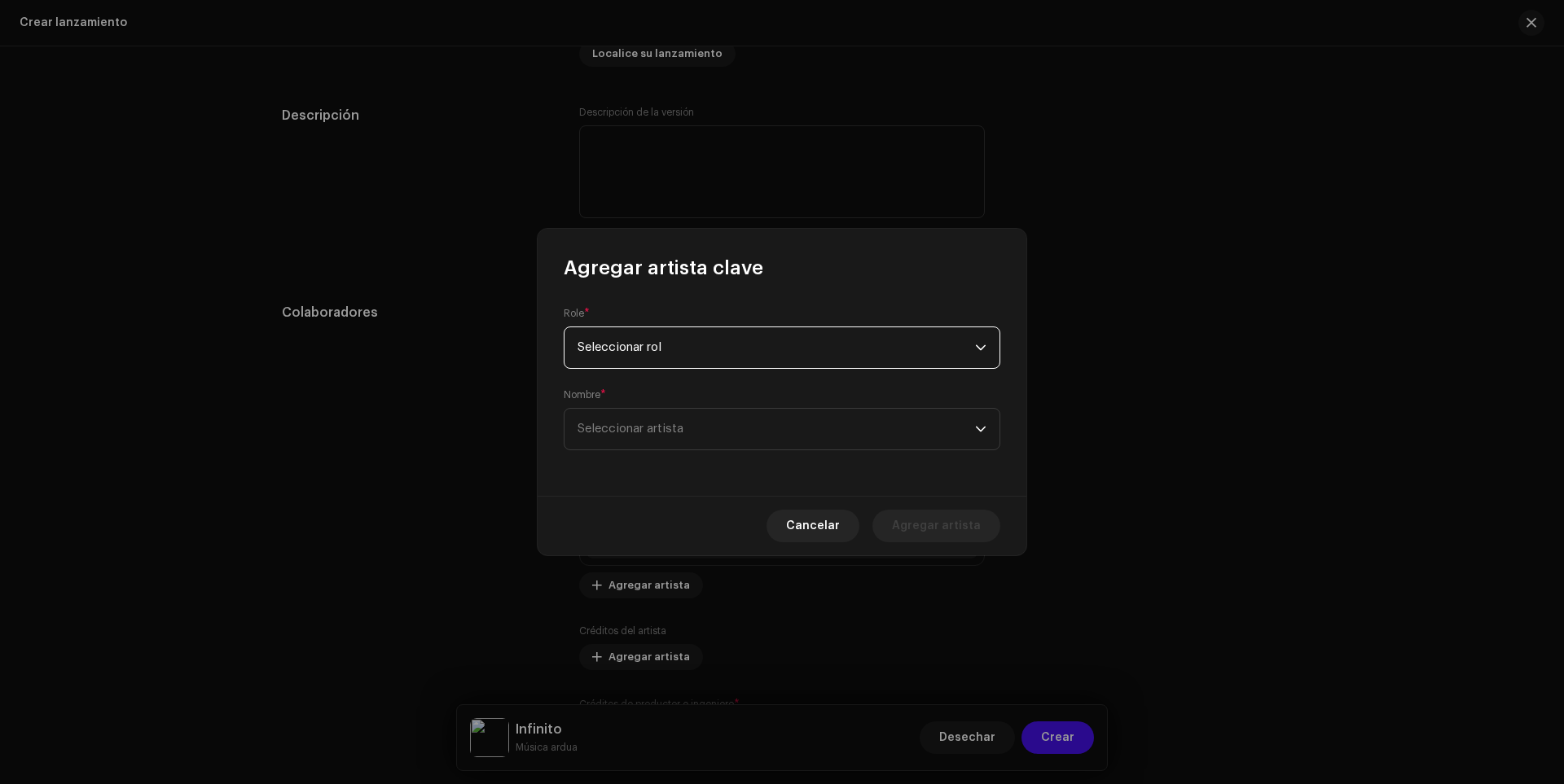
click at [696, 406] on div "Nombre * Seleccionar artista" at bounding box center [782, 419] width 437 height 62
click at [683, 429] on font "Seleccionar artista" at bounding box center [631, 429] width 106 height 12
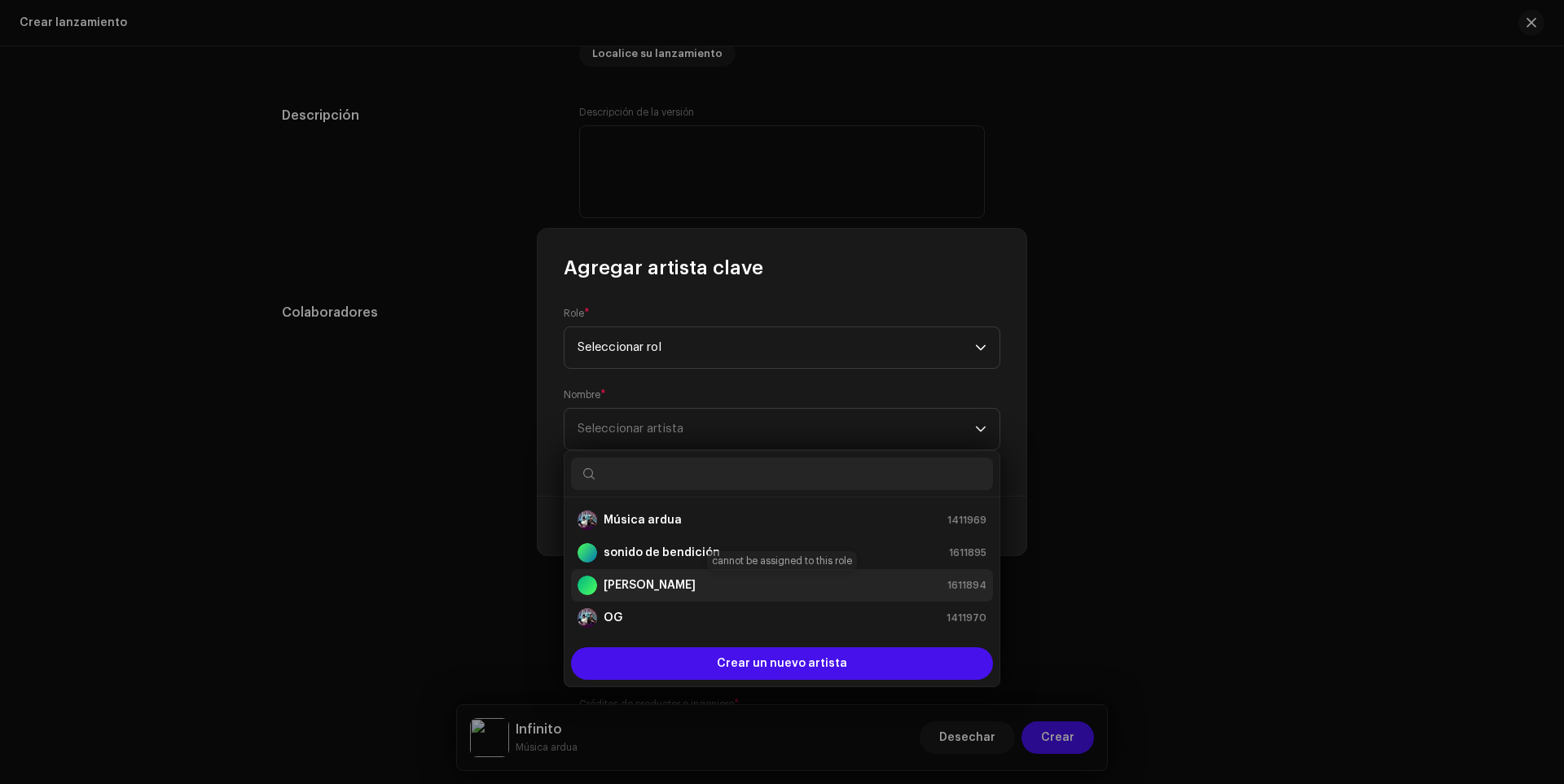
click at [643, 583] on font "[PERSON_NAME]" at bounding box center [650, 585] width 92 height 12
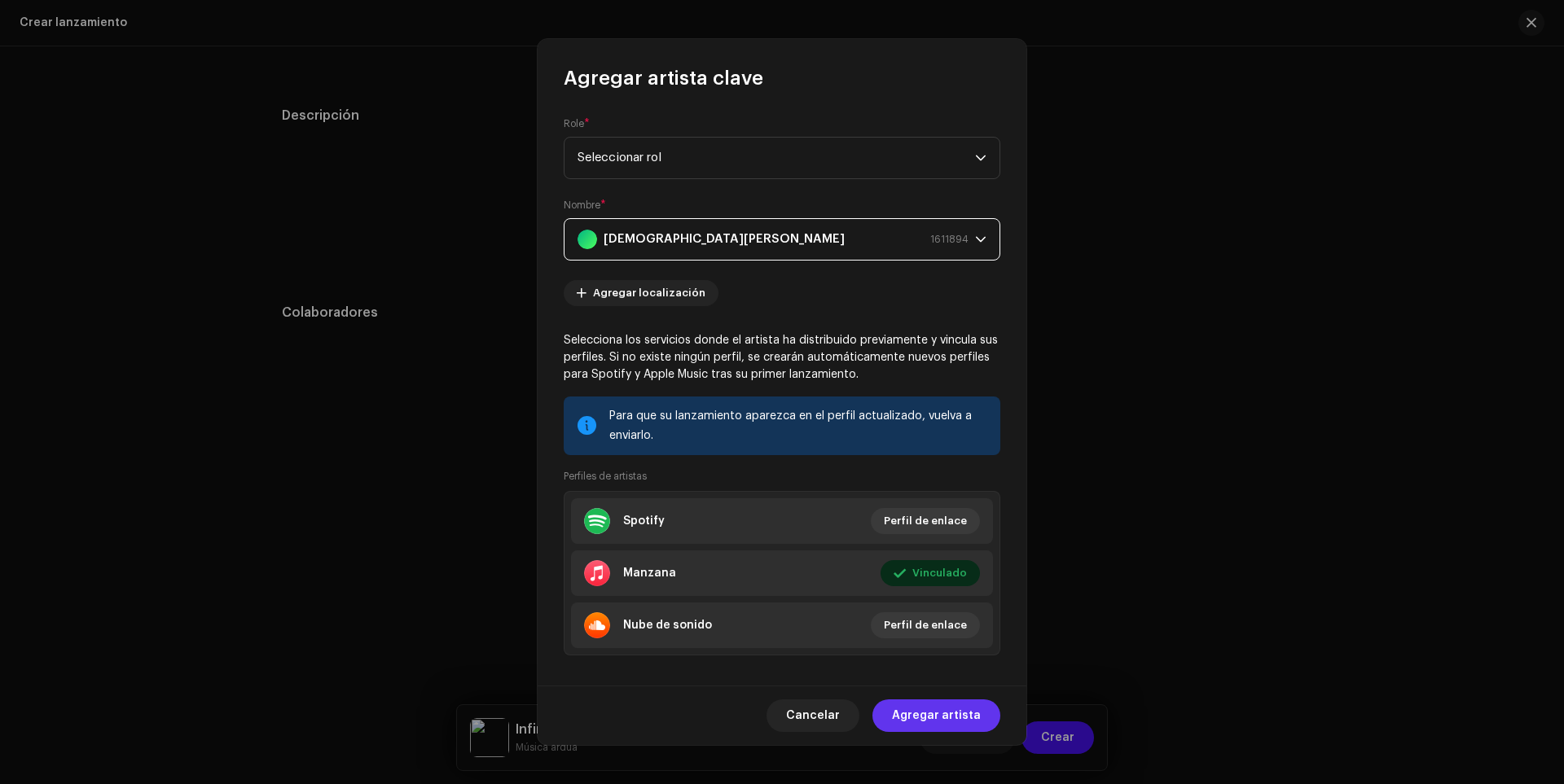
click at [904, 707] on span "Agregar artista" at bounding box center [937, 716] width 89 height 33
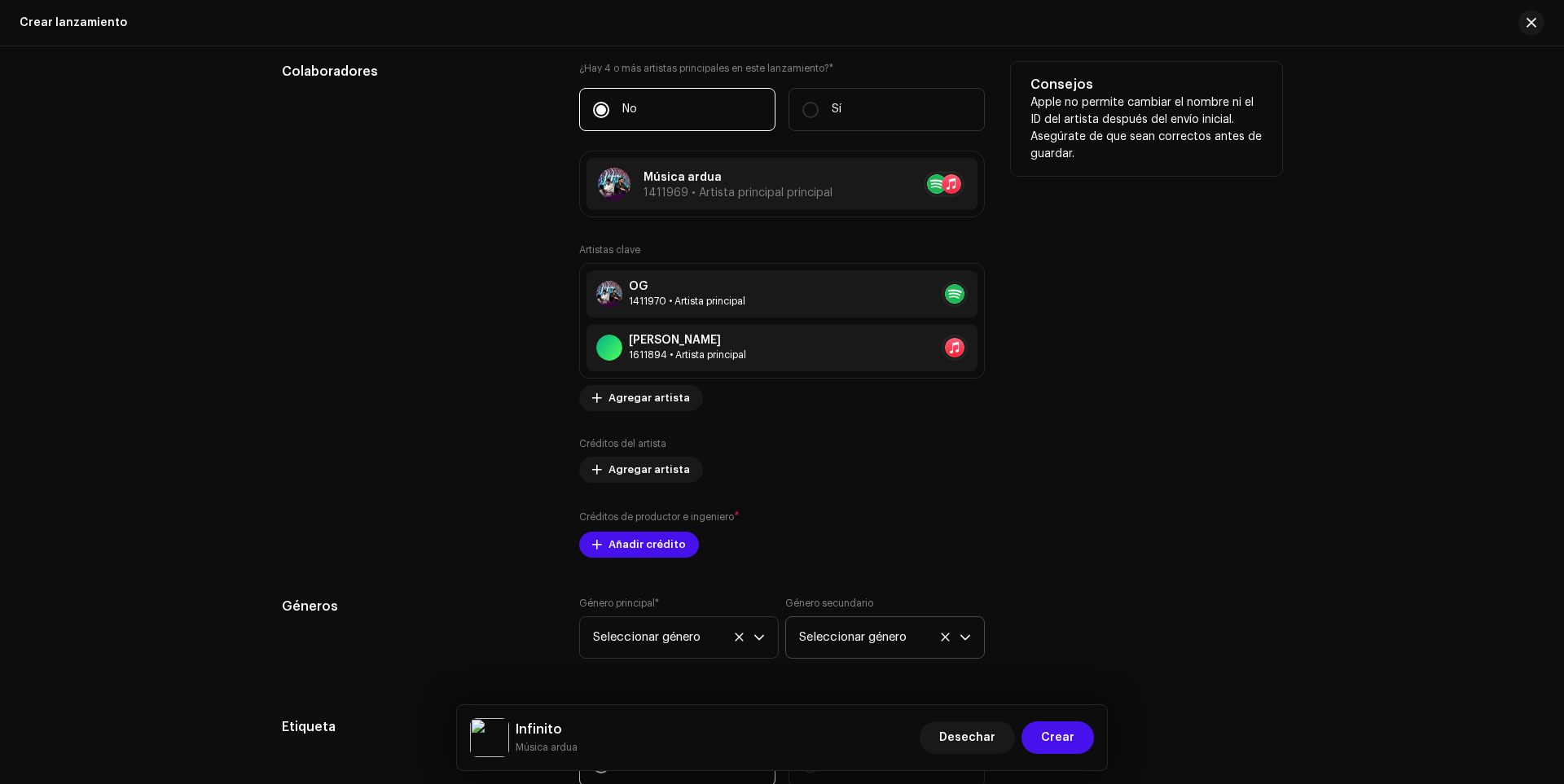
scroll to position [1912, 0]
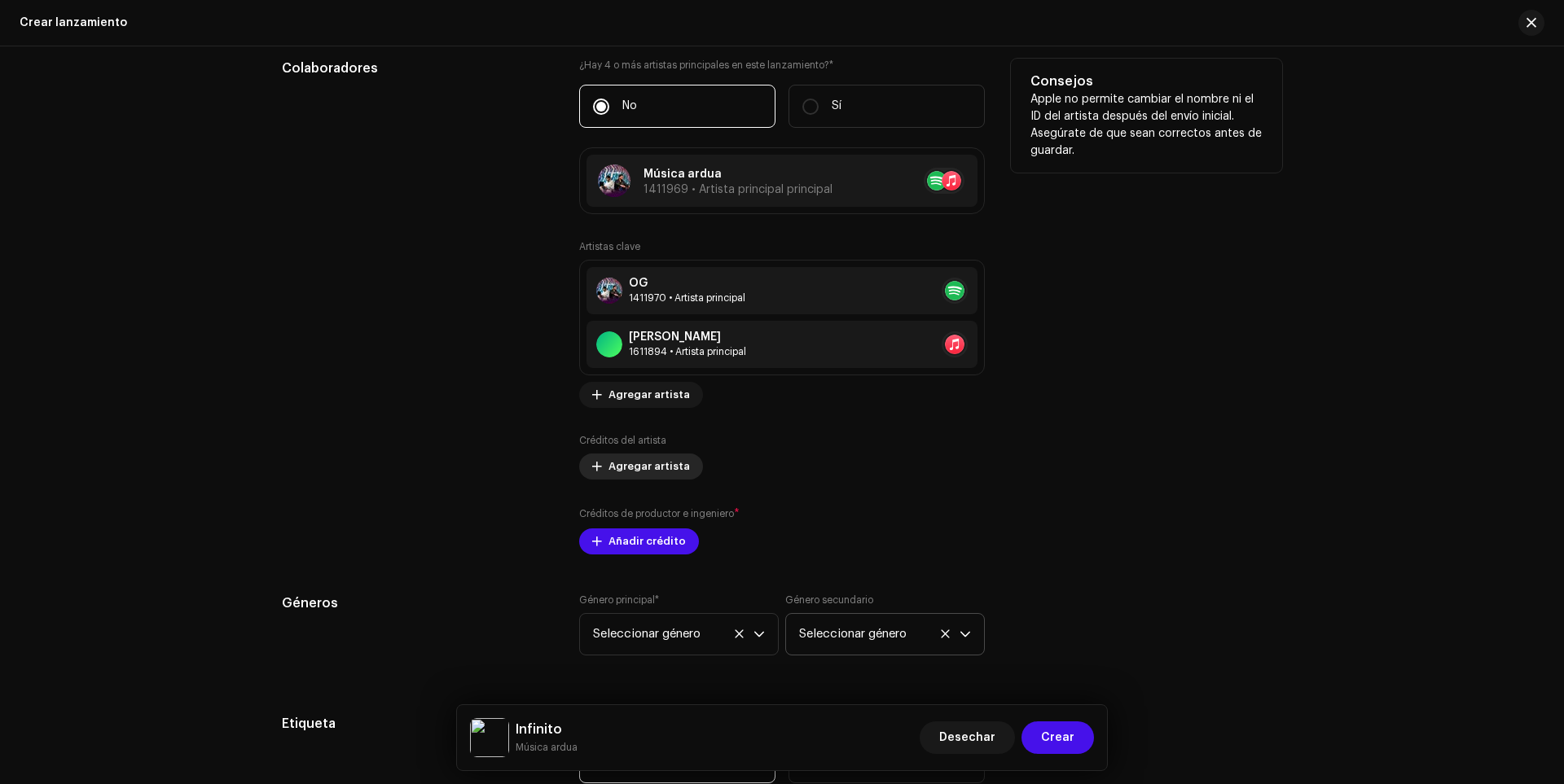
click at [624, 470] on font "Agregar artista" at bounding box center [649, 466] width 82 height 11
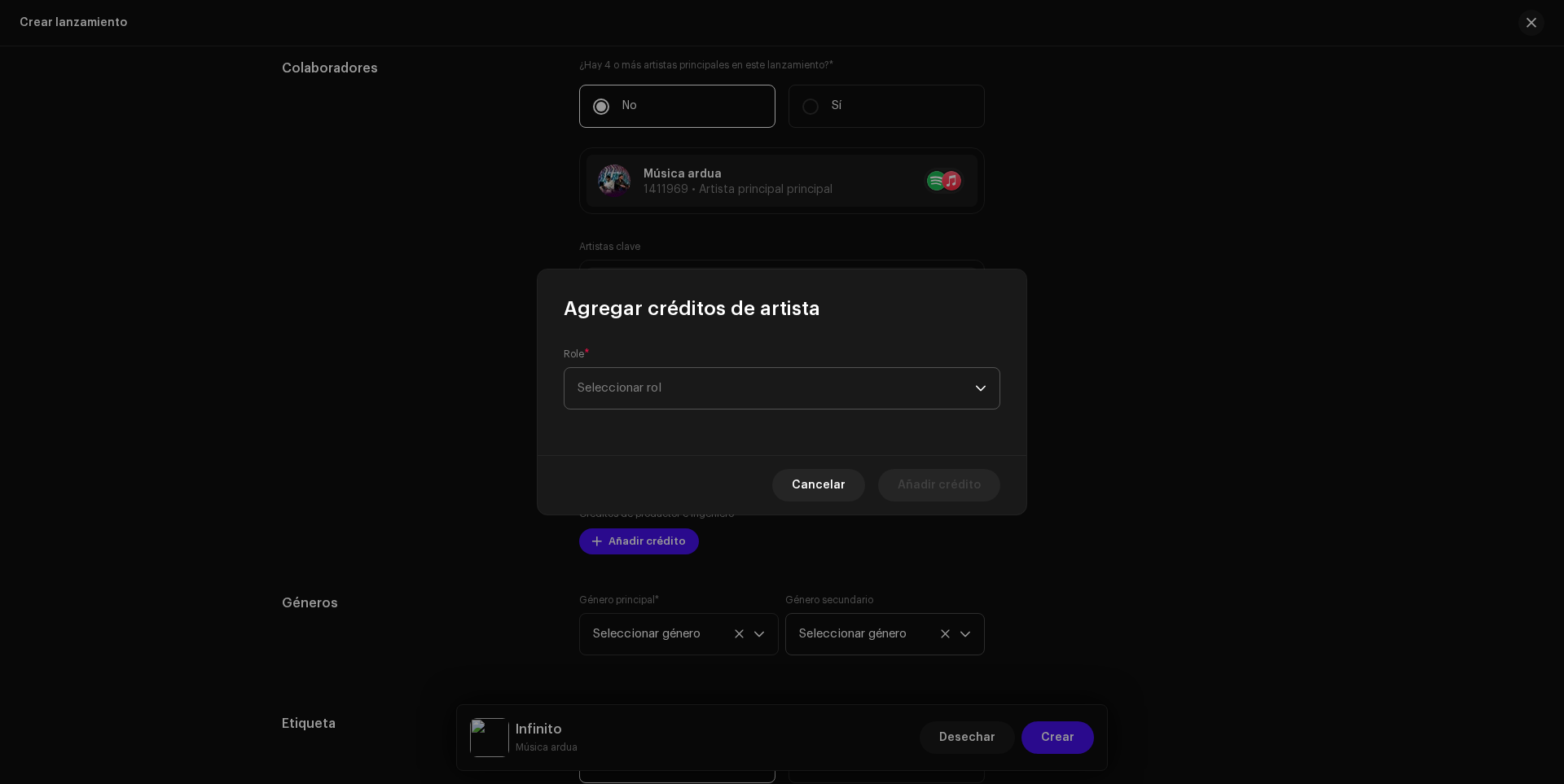
click at [665, 392] on span "Seleccionar rol" at bounding box center [777, 388] width 397 height 40
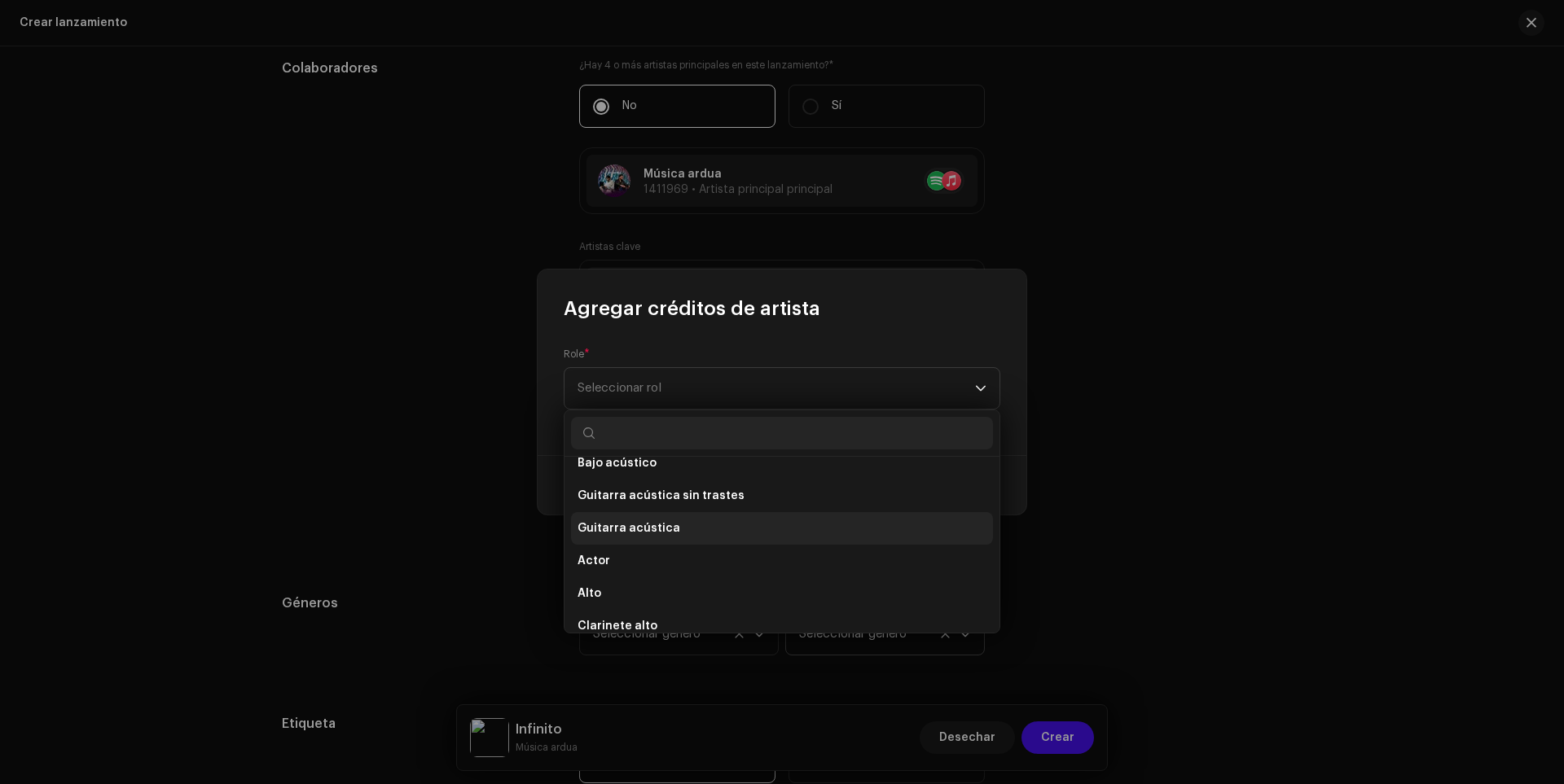
scroll to position [0, 0]
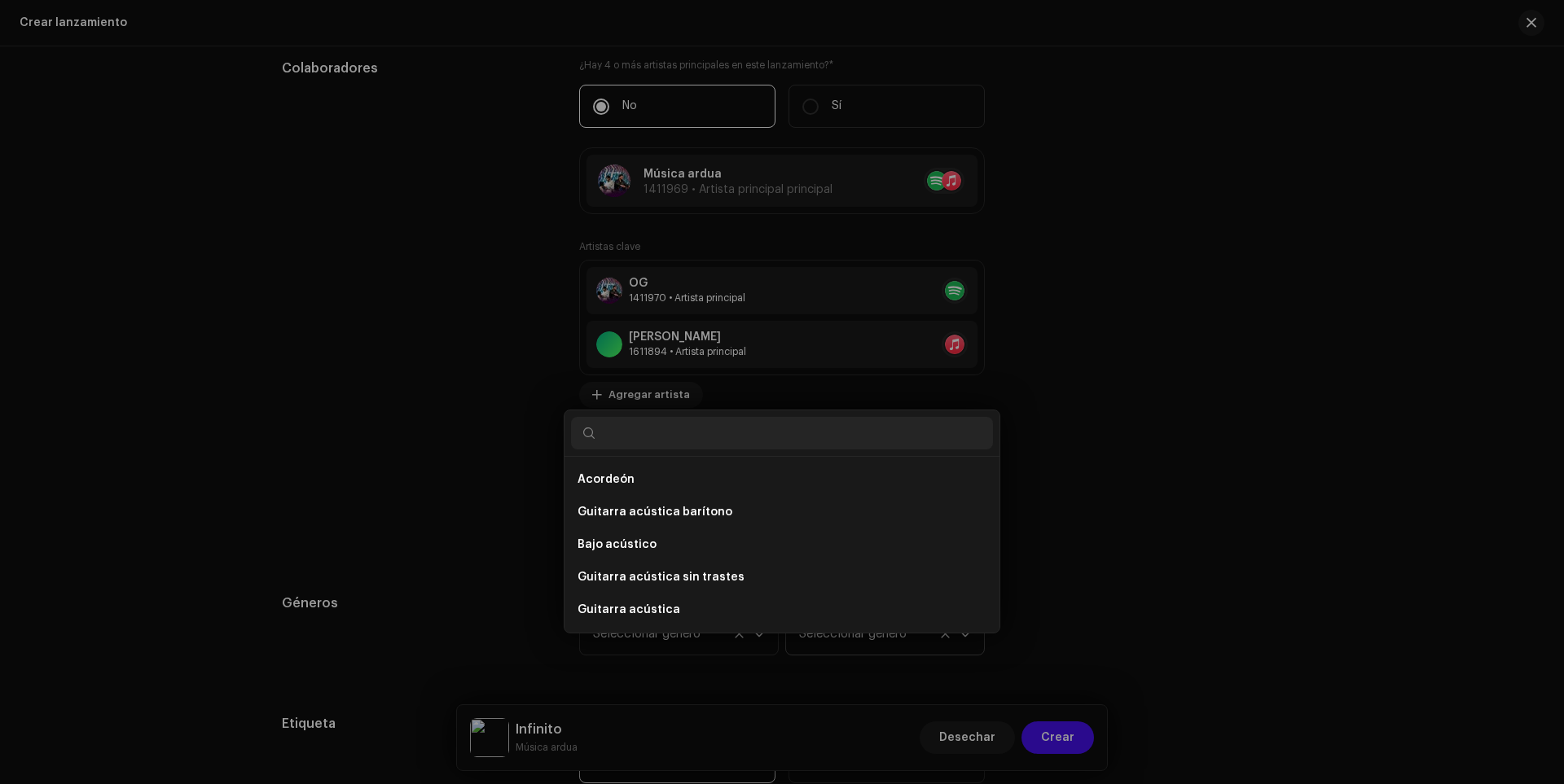
click at [470, 391] on div "Agregar créditos de artista Role * Seleccionar rol Cancelar Añadir crédito" at bounding box center [782, 392] width 1564 height 784
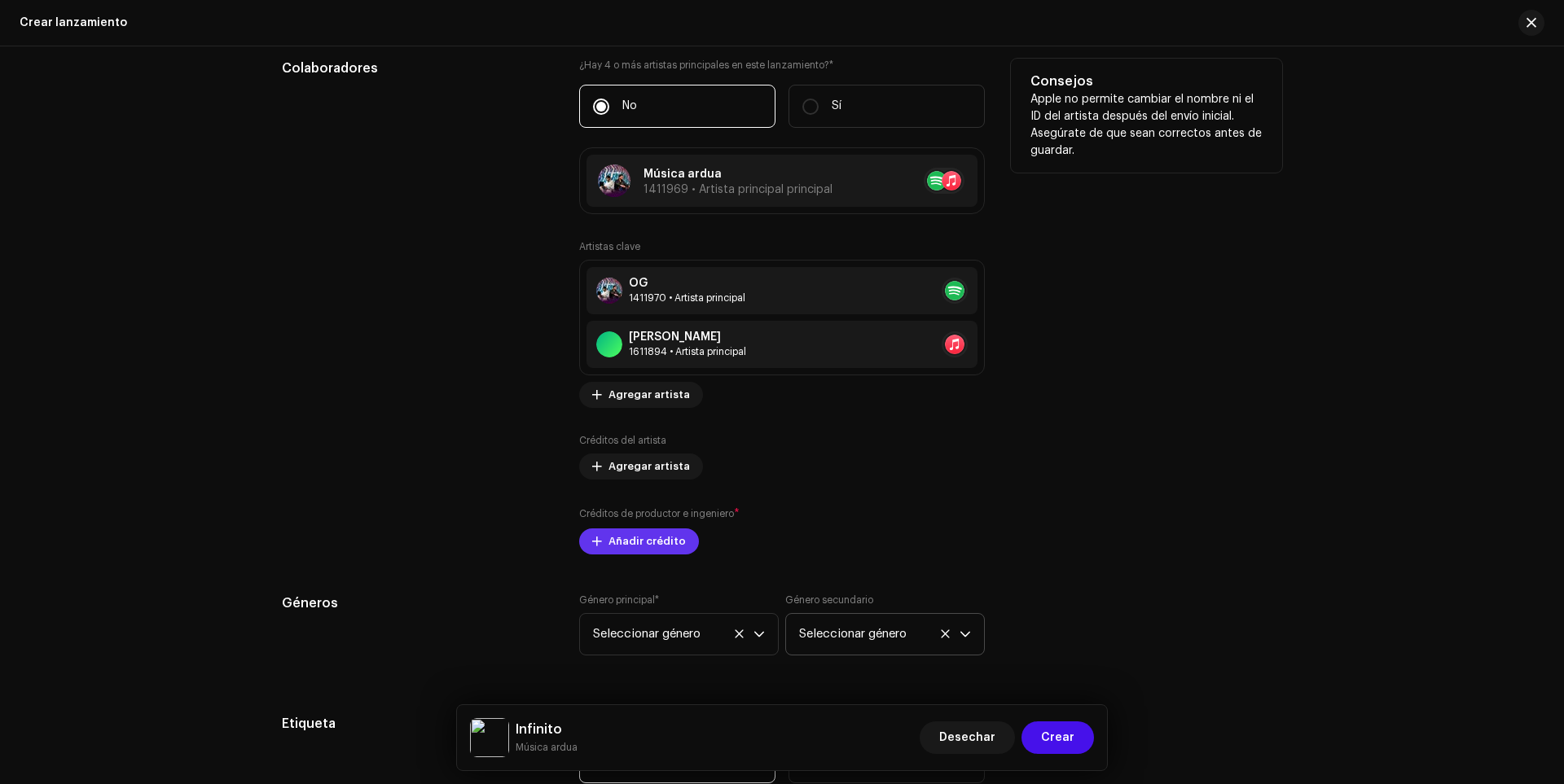
click at [616, 536] on font "Añadir crédito" at bounding box center [647, 541] width 77 height 11
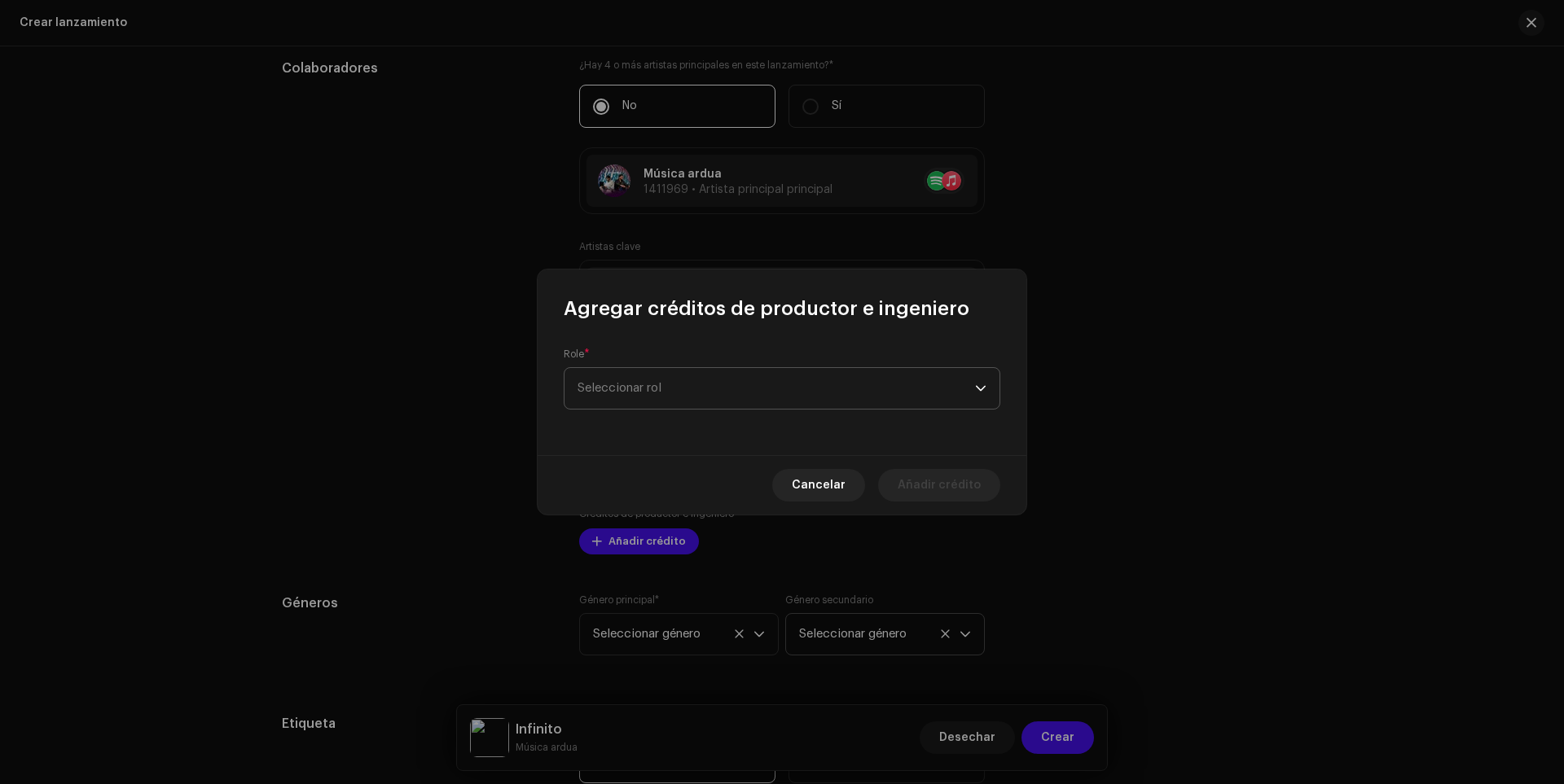
click at [653, 383] on span "Seleccionar rol" at bounding box center [777, 388] width 397 height 40
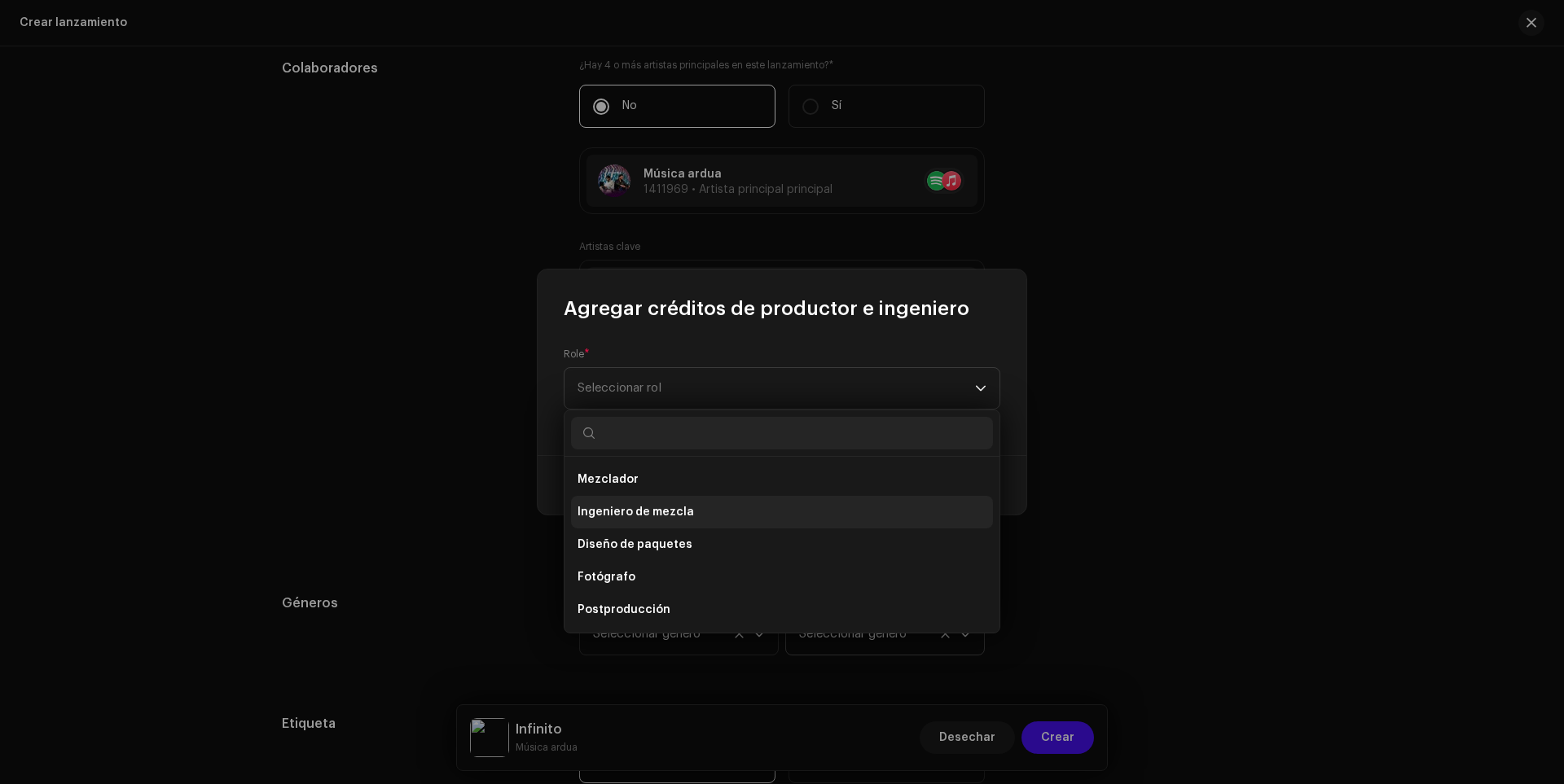
scroll to position [570, 0]
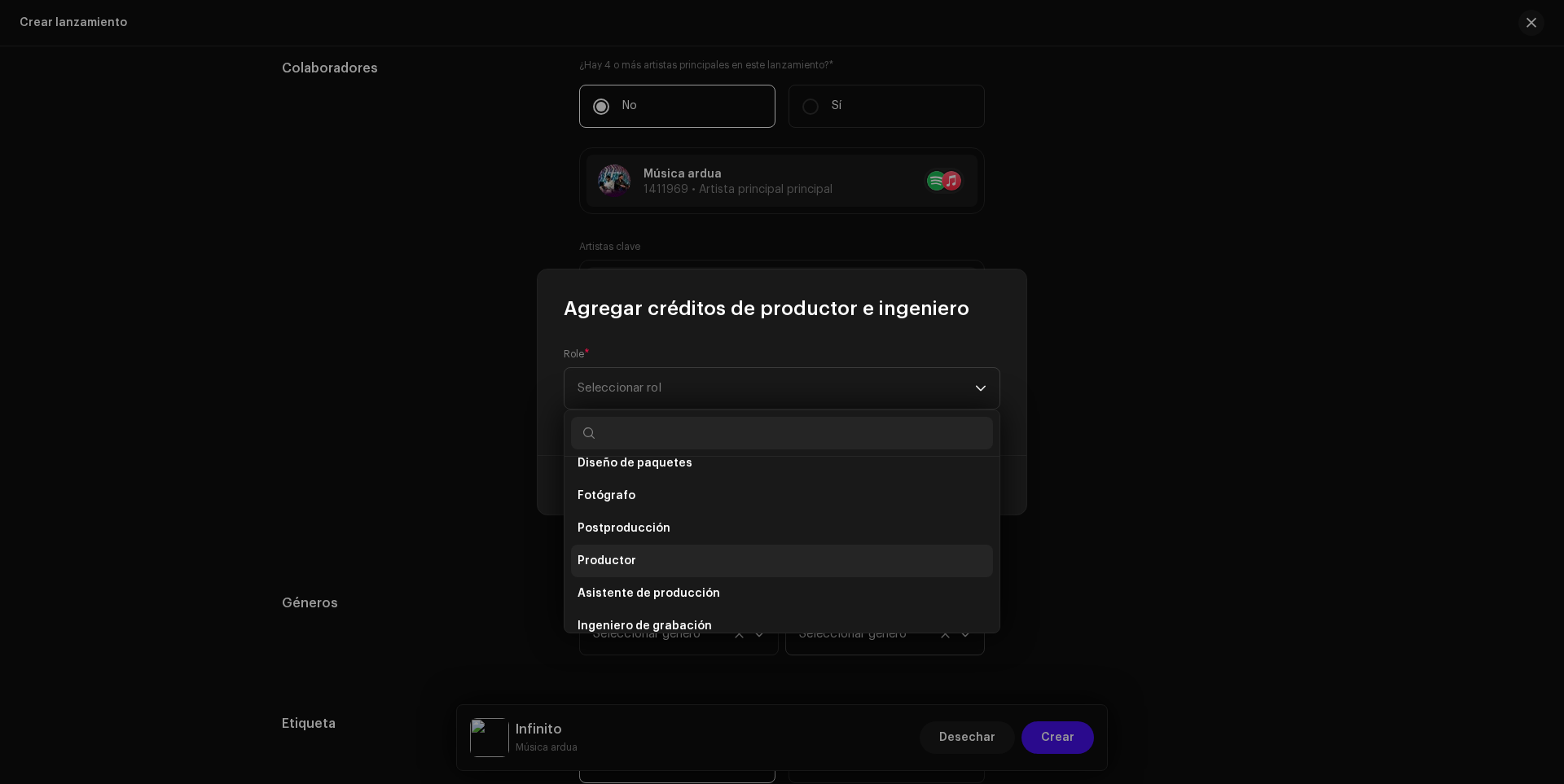
click at [641, 549] on li "Productor" at bounding box center [782, 561] width 422 height 33
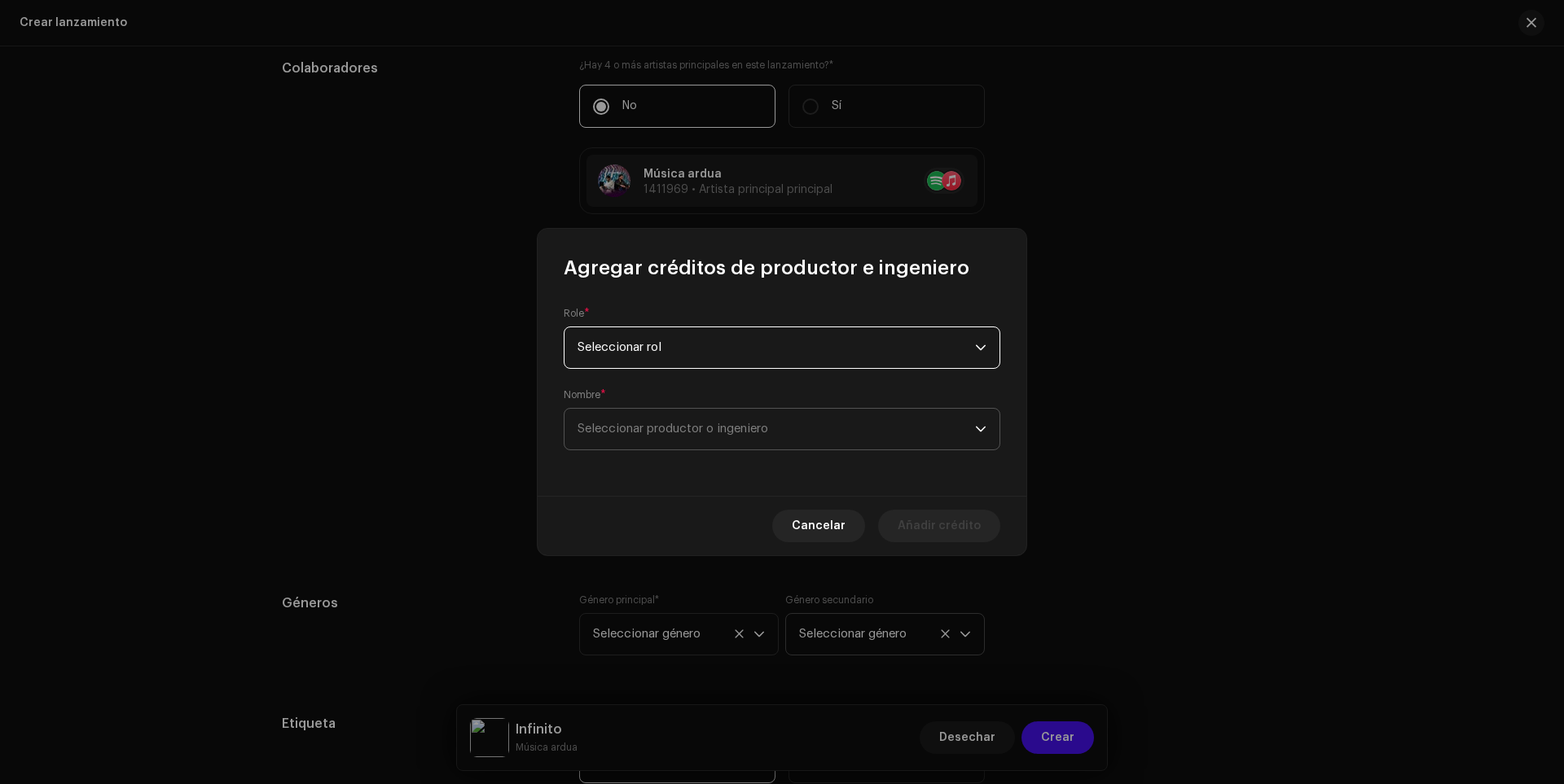
click at [735, 429] on font "Seleccionar productor o ingeniero" at bounding box center [673, 429] width 190 height 12
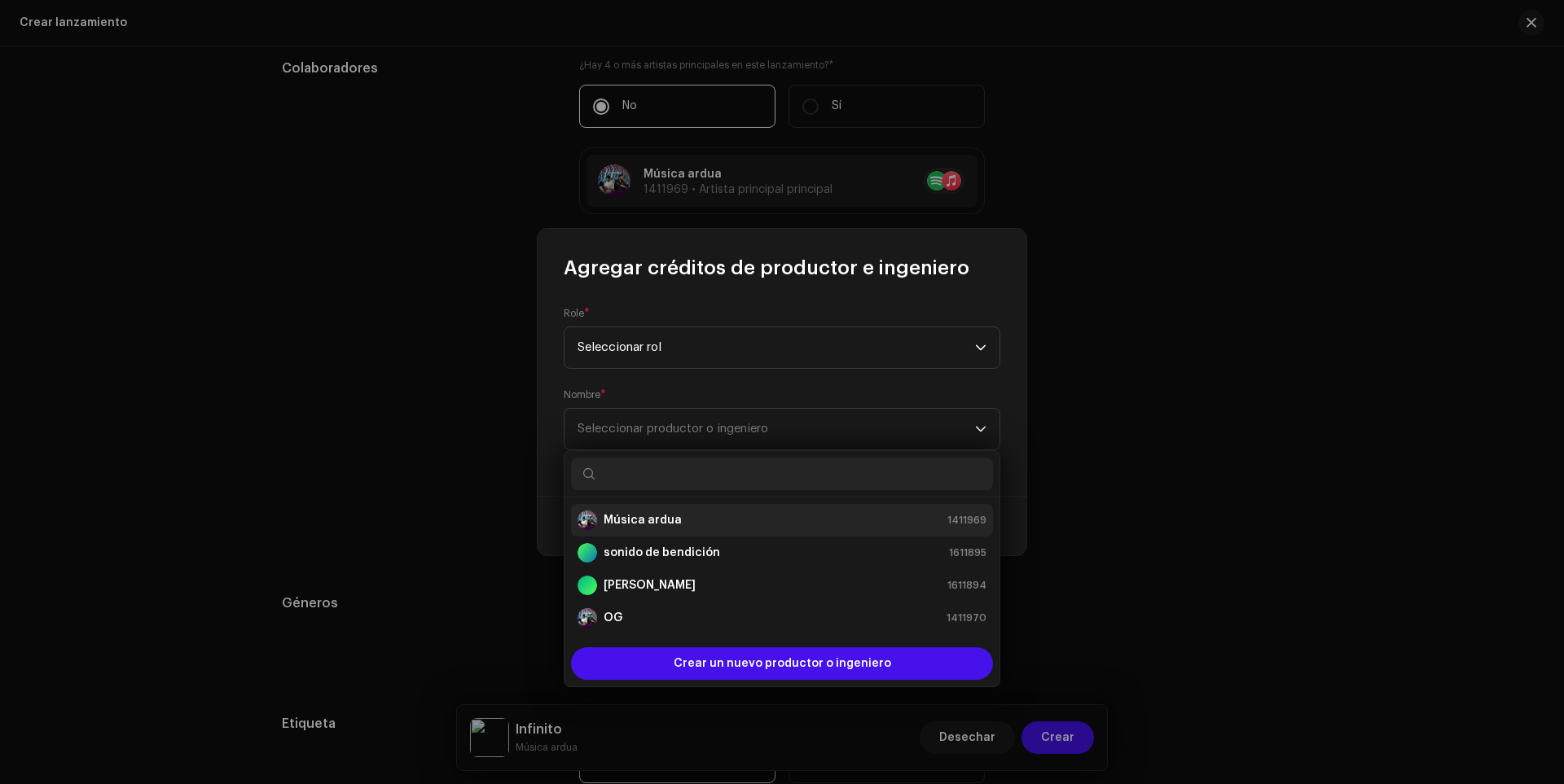
click at [627, 518] on font "Música ardua" at bounding box center [642, 520] width 78 height 12
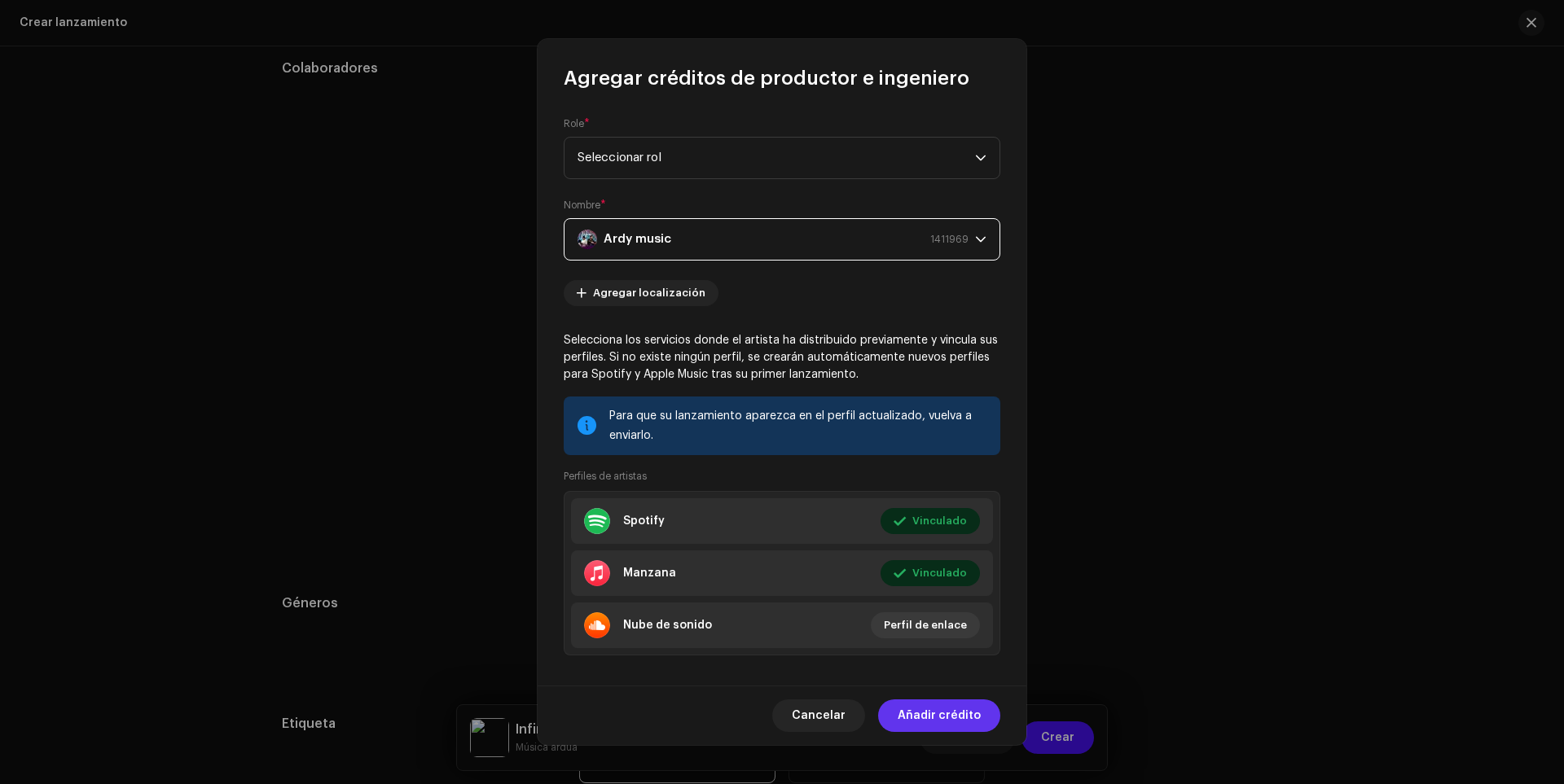
click at [956, 726] on span "Añadir crédito" at bounding box center [939, 716] width 83 height 33
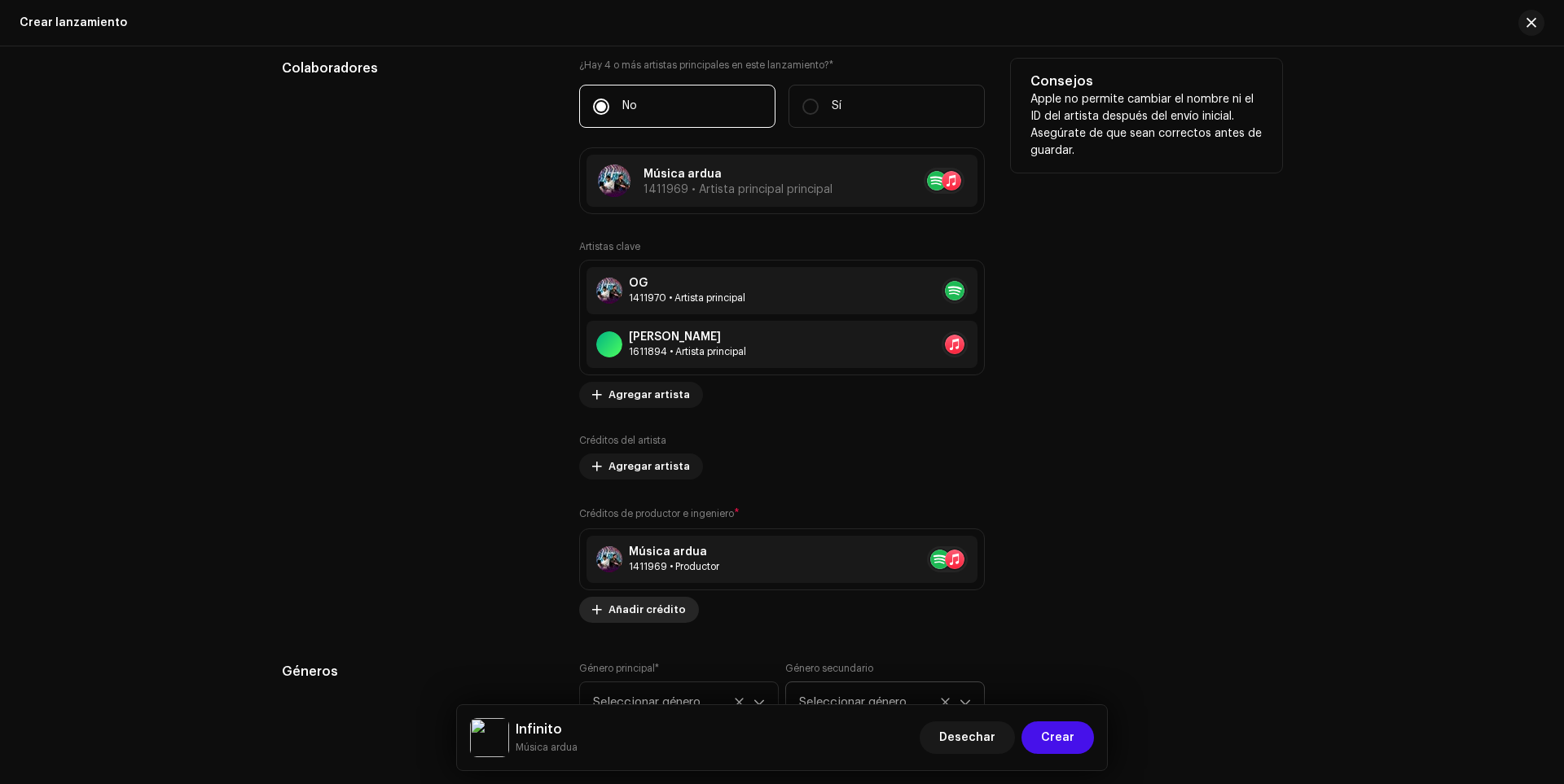
click at [628, 618] on span "Añadir crédito" at bounding box center [647, 610] width 77 height 33
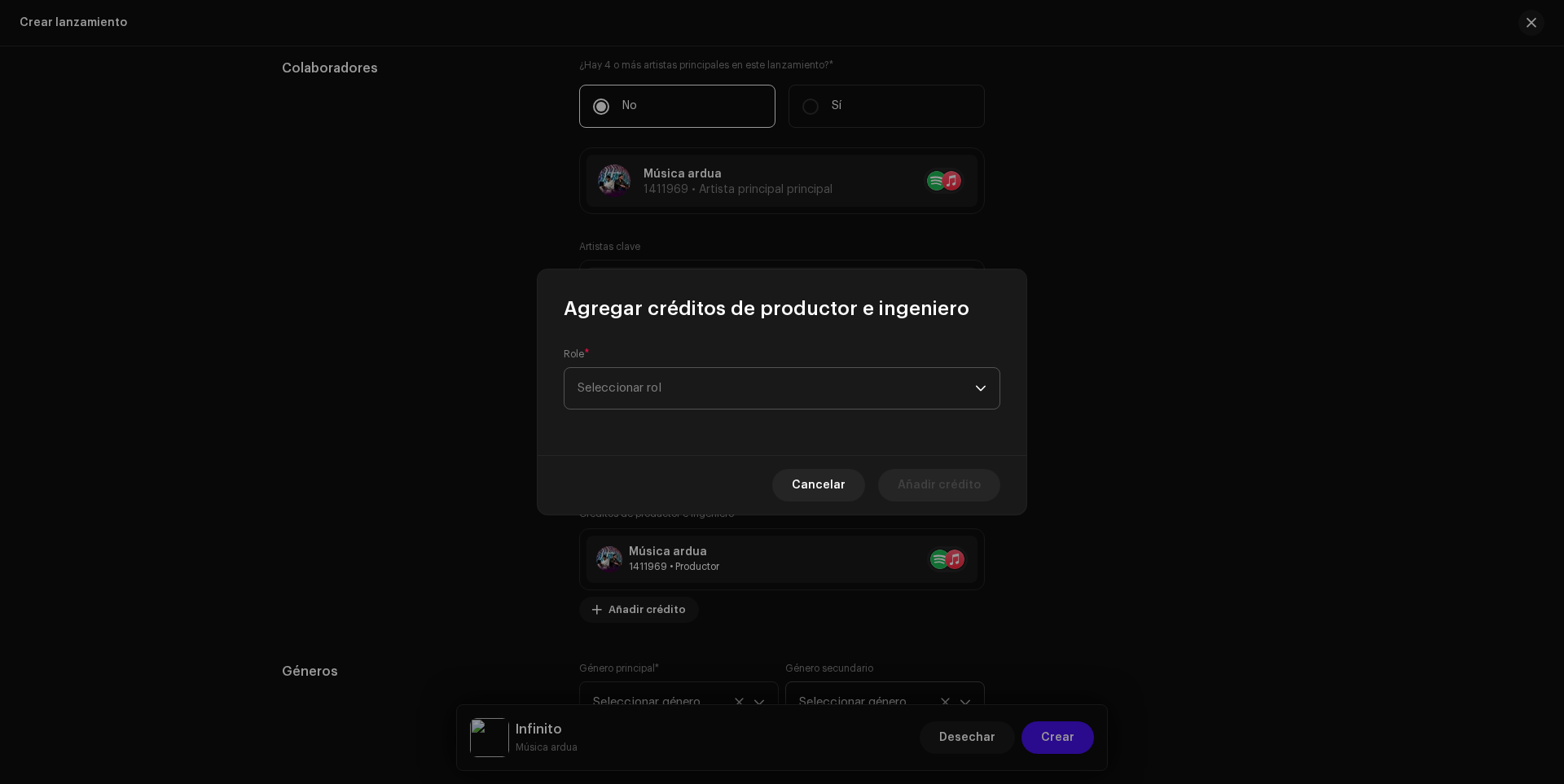
click at [649, 401] on span "Seleccionar rol" at bounding box center [777, 388] width 397 height 40
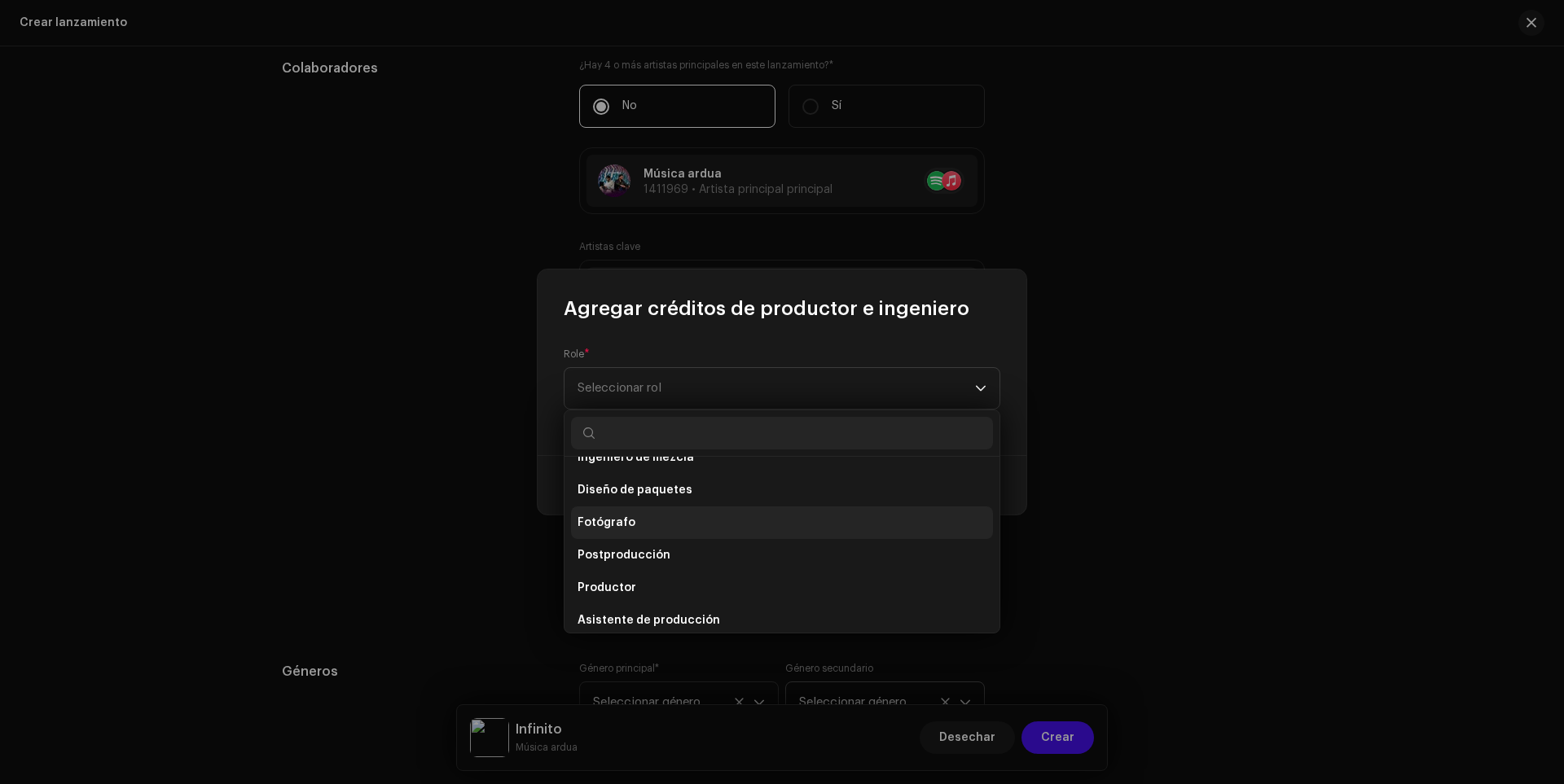
scroll to position [544, 0]
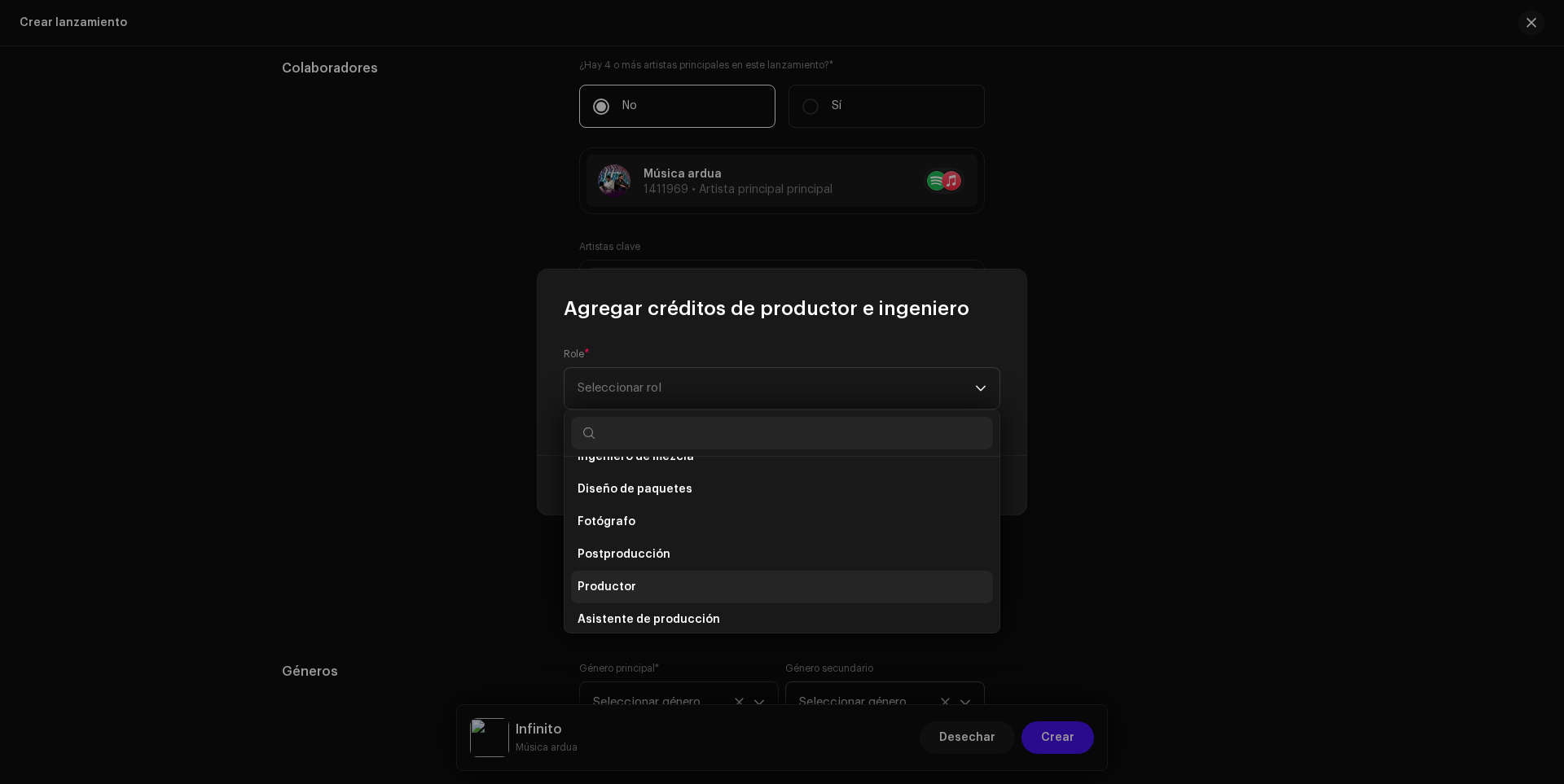
click at [620, 583] on font "Productor" at bounding box center [607, 587] width 59 height 12
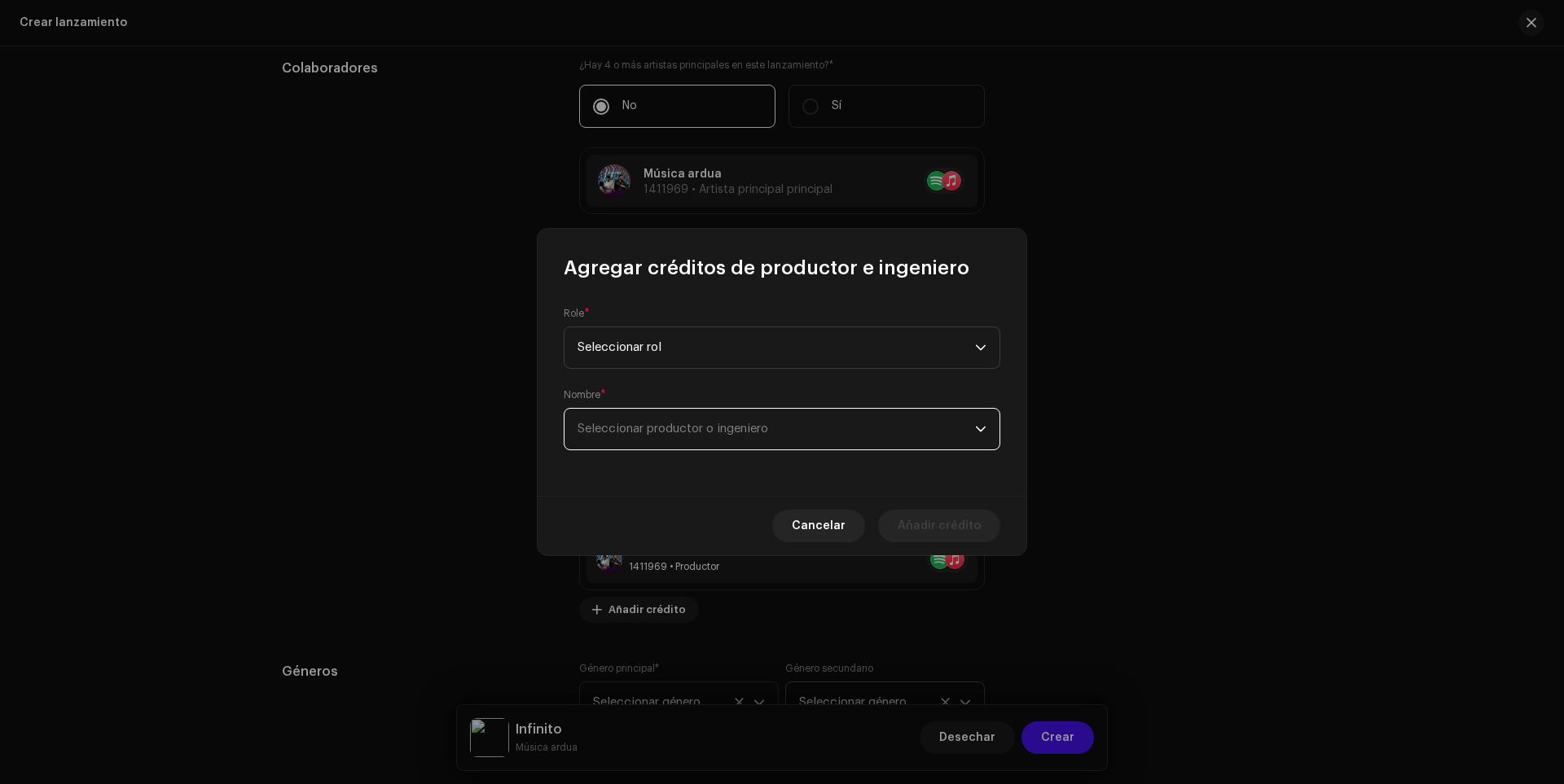
click at [849, 447] on span "Seleccionar productor o ingeniero" at bounding box center [777, 429] width 397 height 40
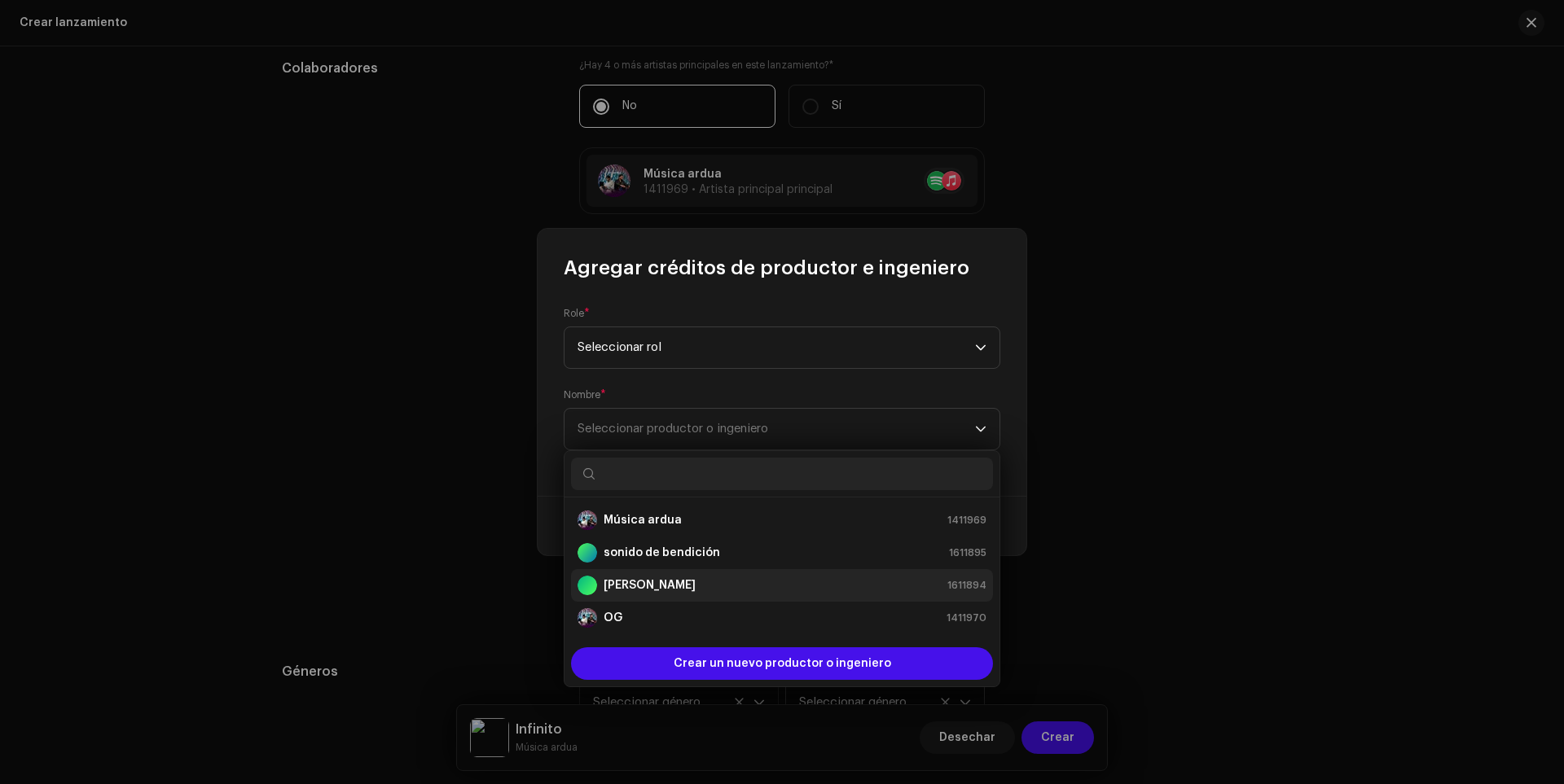
click at [632, 578] on strong "[PERSON_NAME]" at bounding box center [650, 586] width 92 height 16
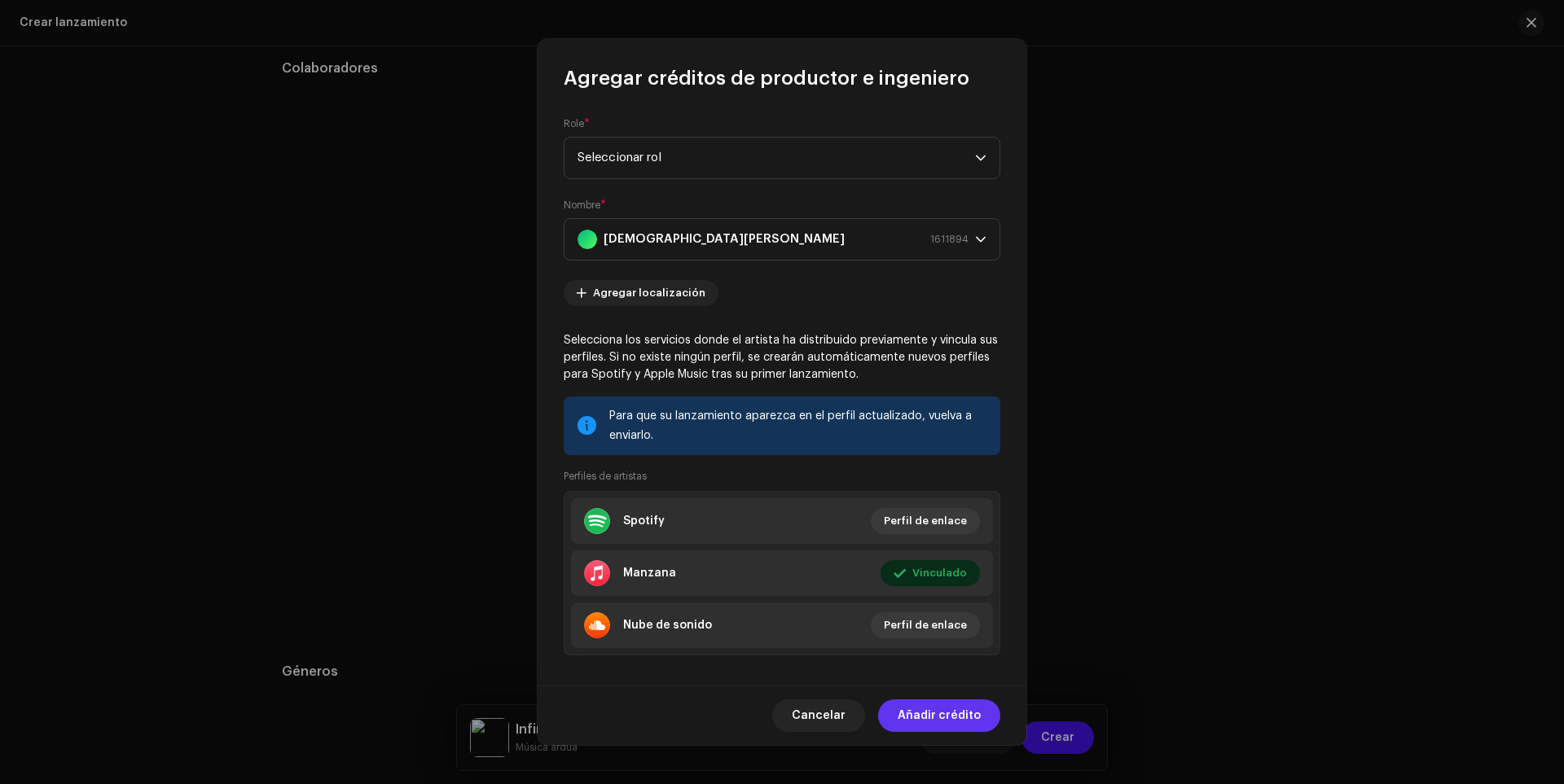
click at [924, 719] on font "Añadir crédito" at bounding box center [939, 716] width 83 height 12
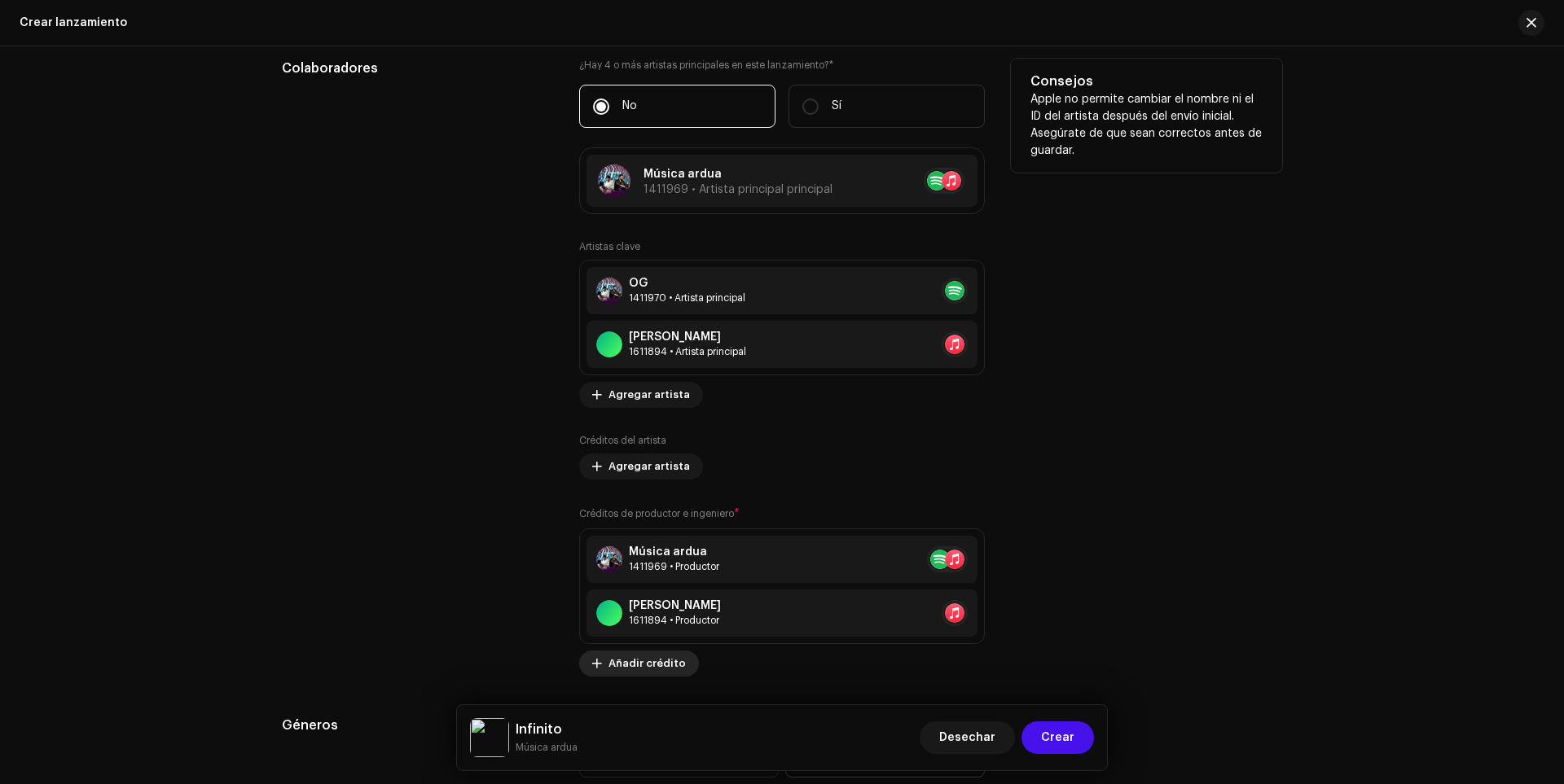
click at [604, 660] on button "Añadir crédito" at bounding box center [638, 664] width 120 height 26
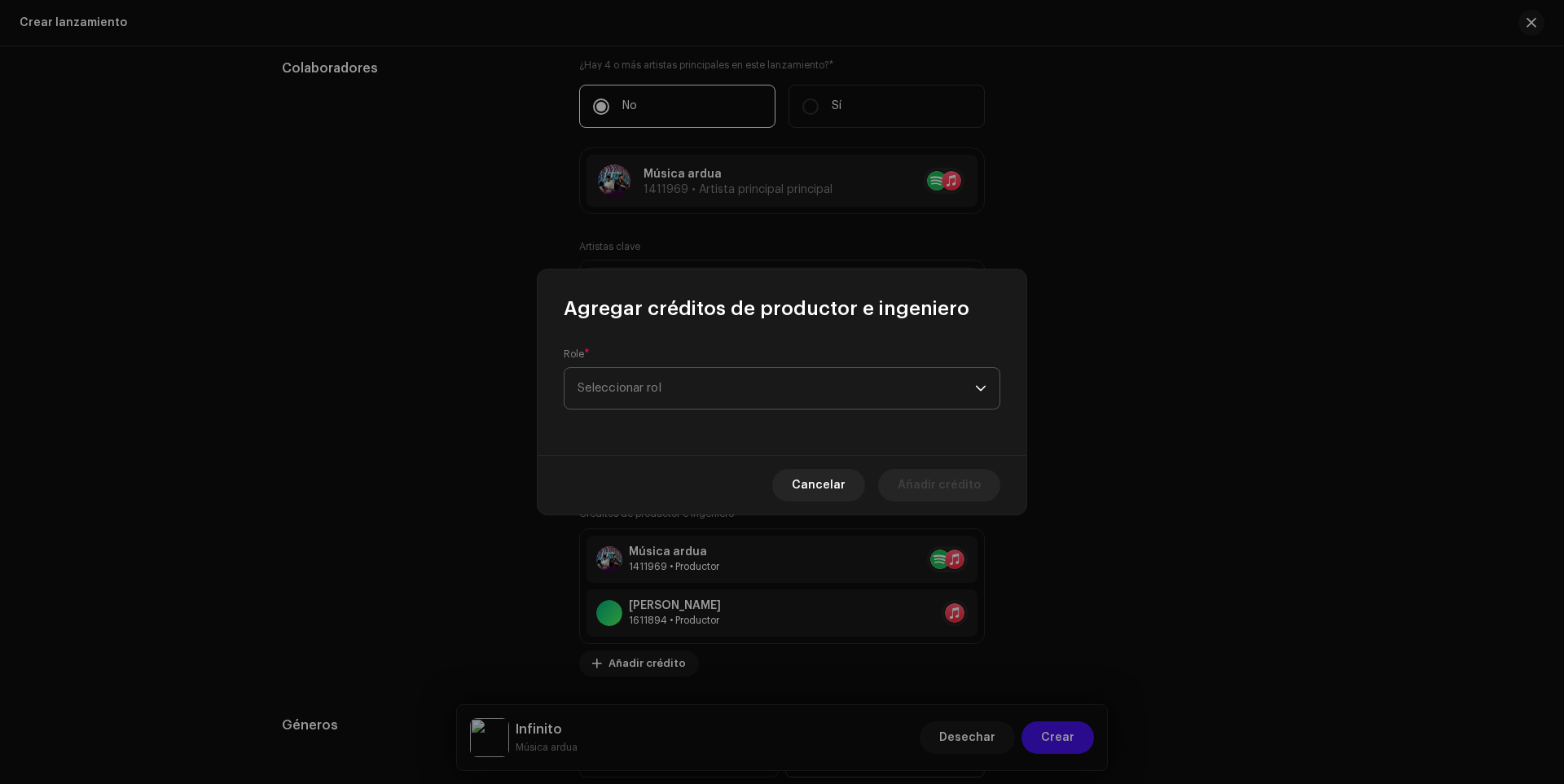
click at [582, 396] on span "Seleccionar rol" at bounding box center [777, 388] width 397 height 40
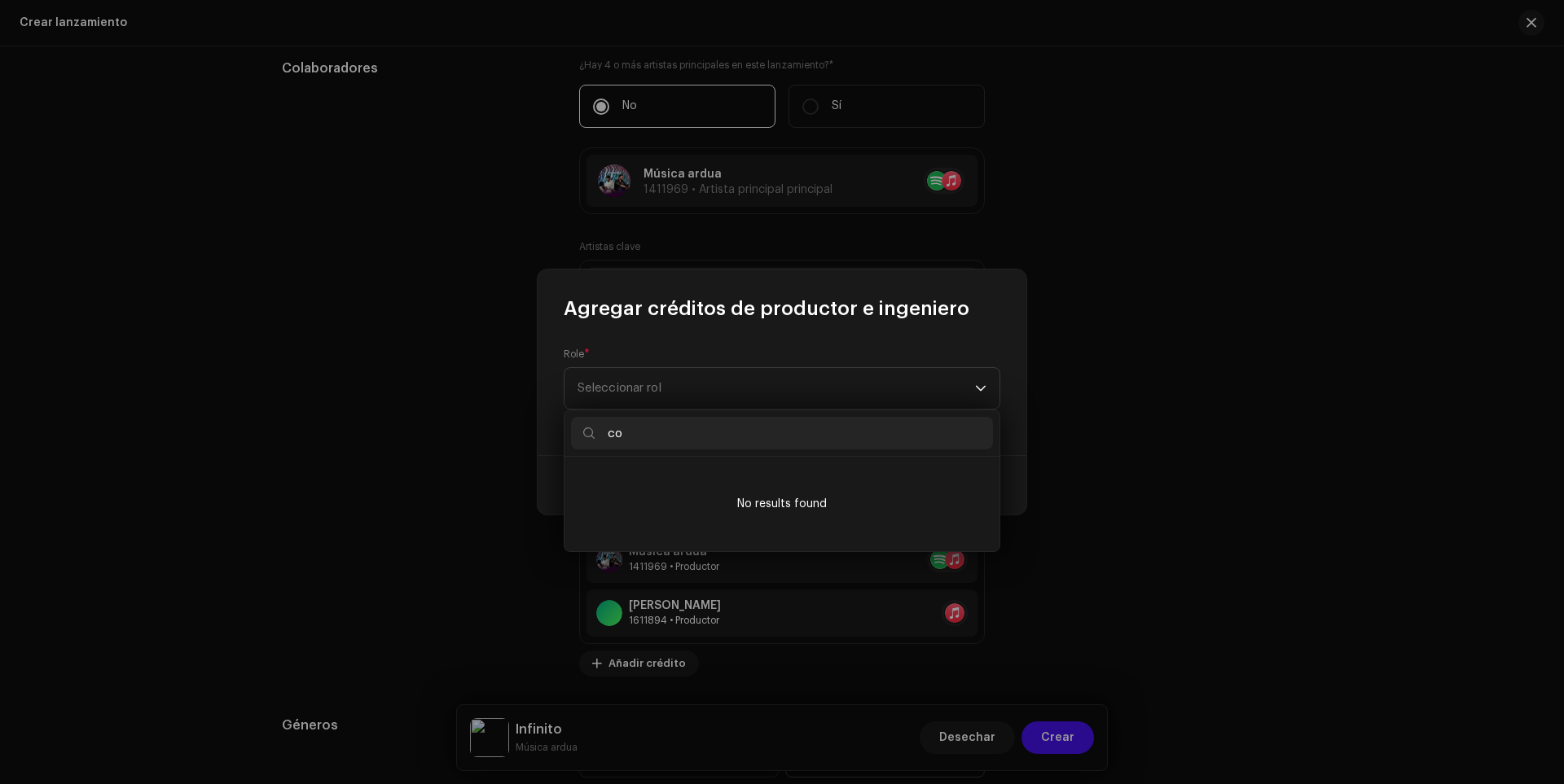
type input "c"
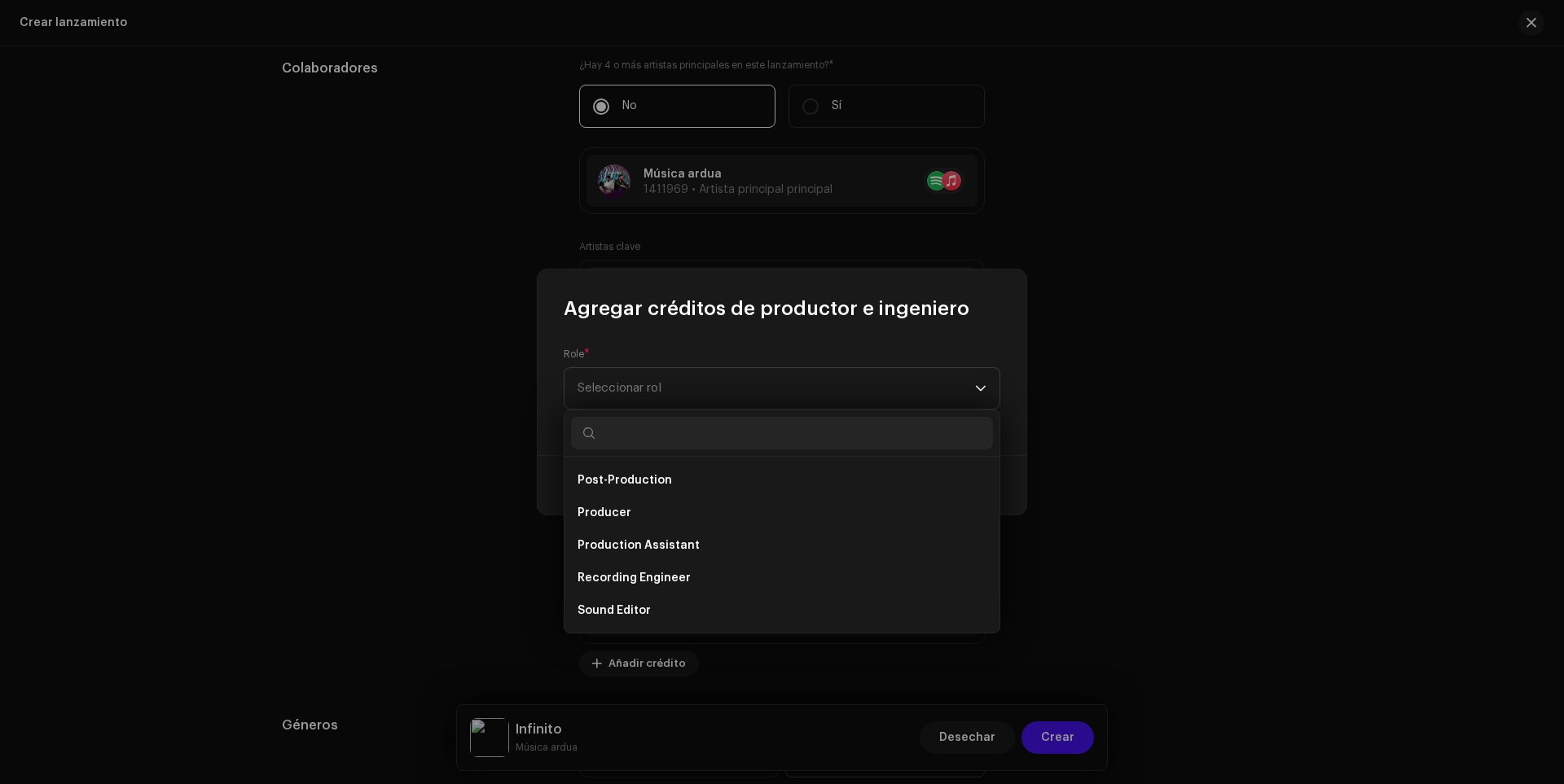
scroll to position [642, 0]
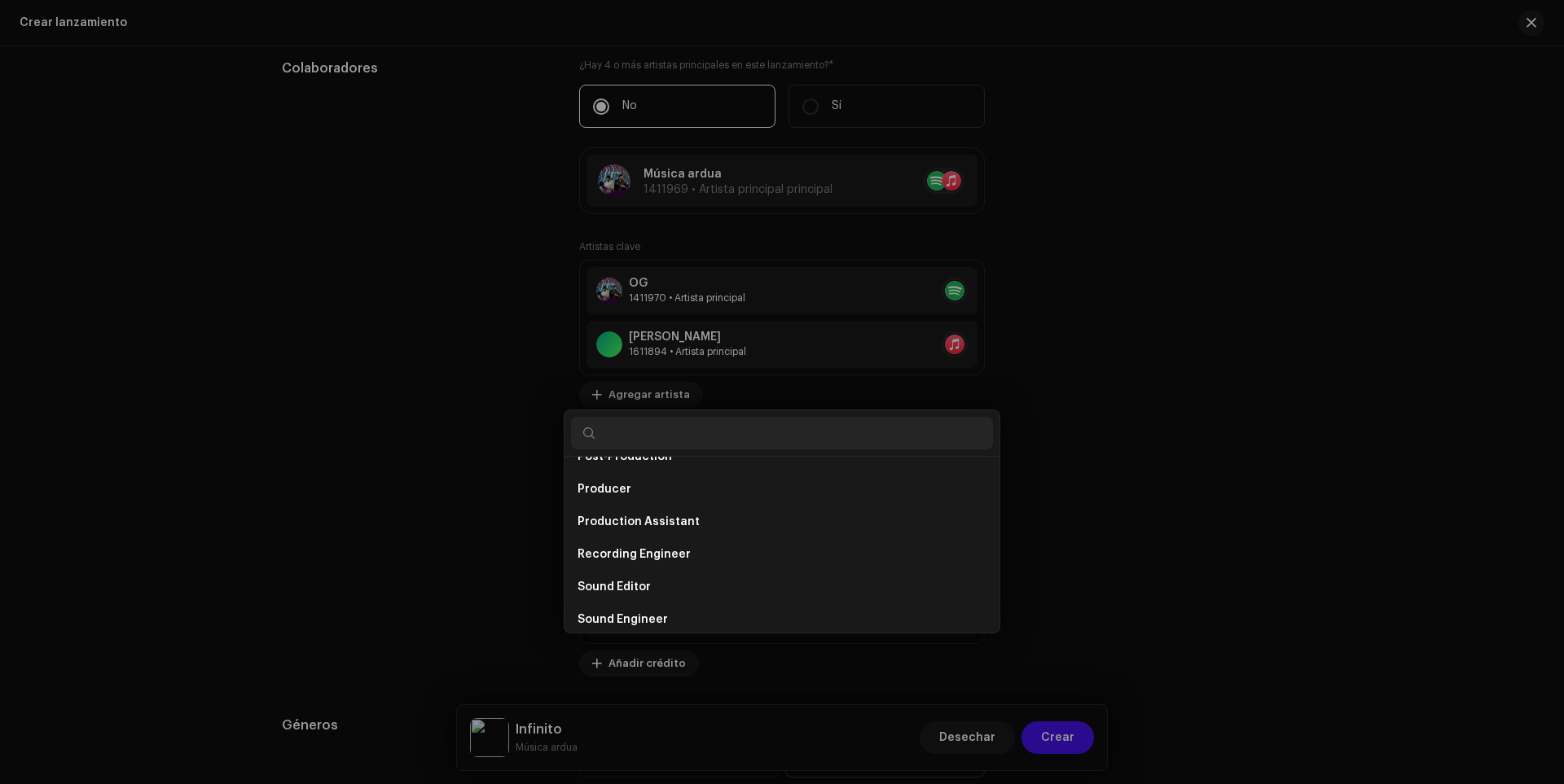
click at [524, 509] on div "Agregar créditos de productor e ingeniero Role * Seleccionar rol Cancelar Añadi…" at bounding box center [782, 392] width 1564 height 784
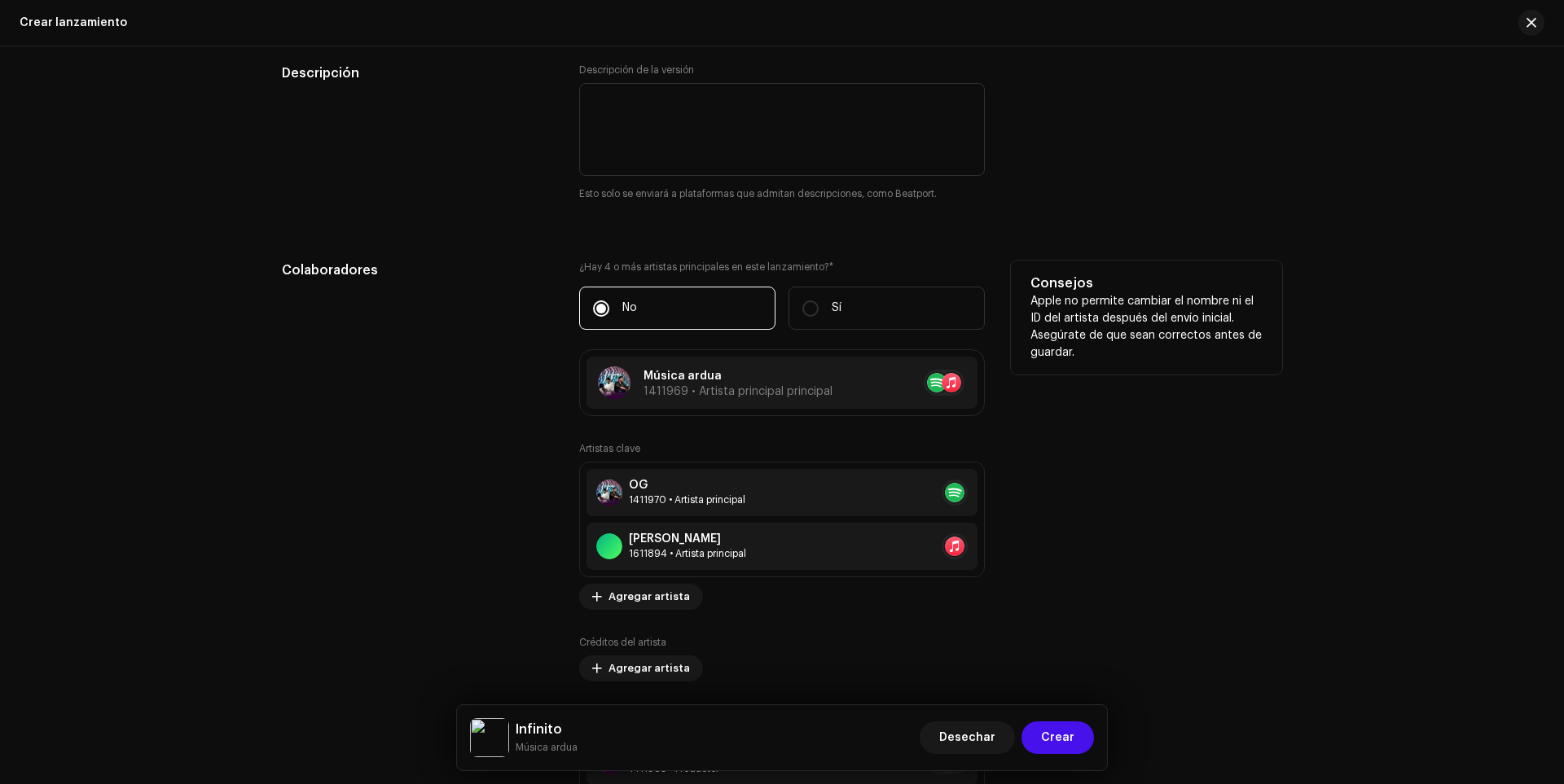
scroll to position [1749, 0]
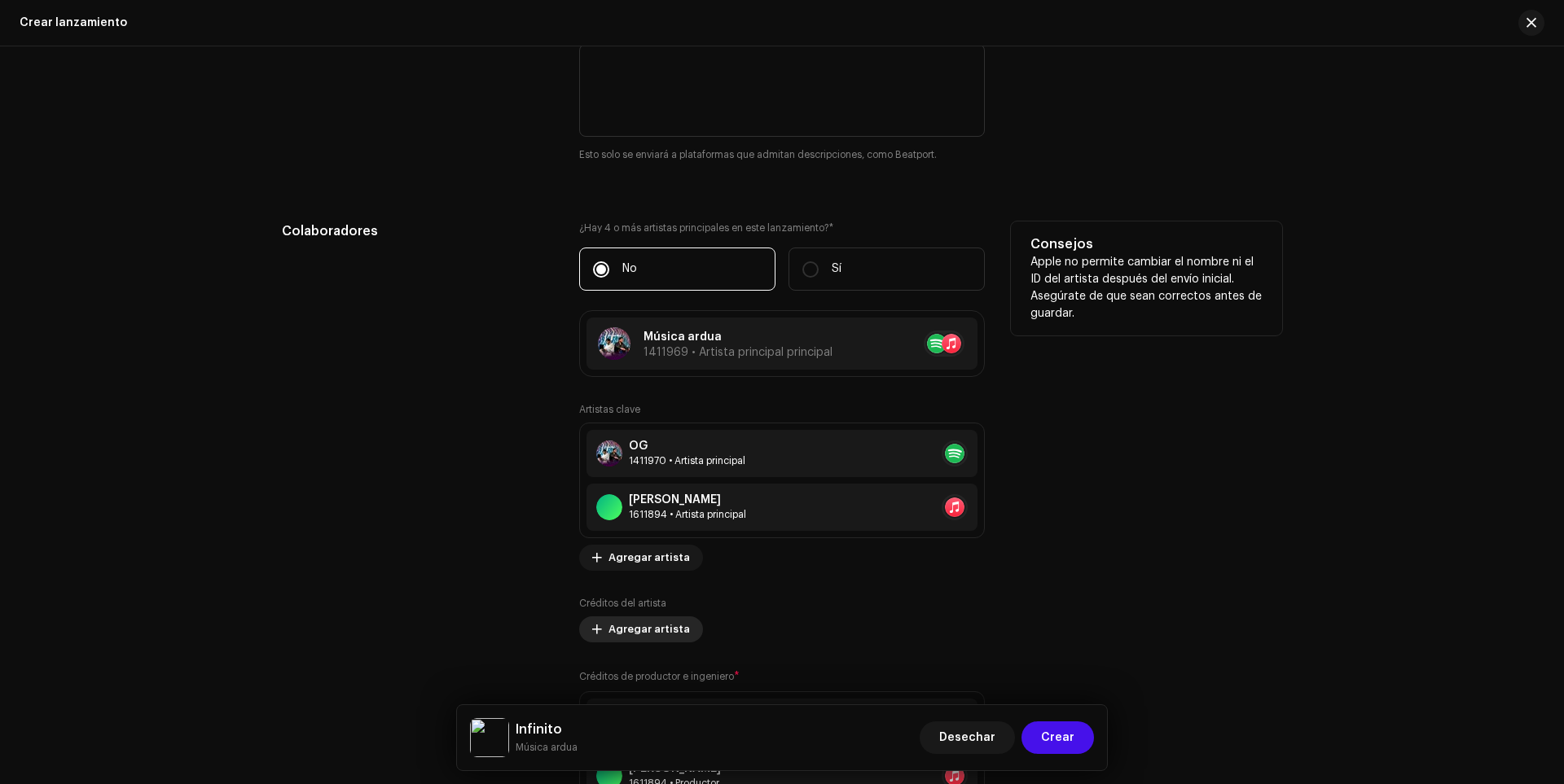
click at [614, 626] on font "Agregar artista" at bounding box center [649, 629] width 82 height 11
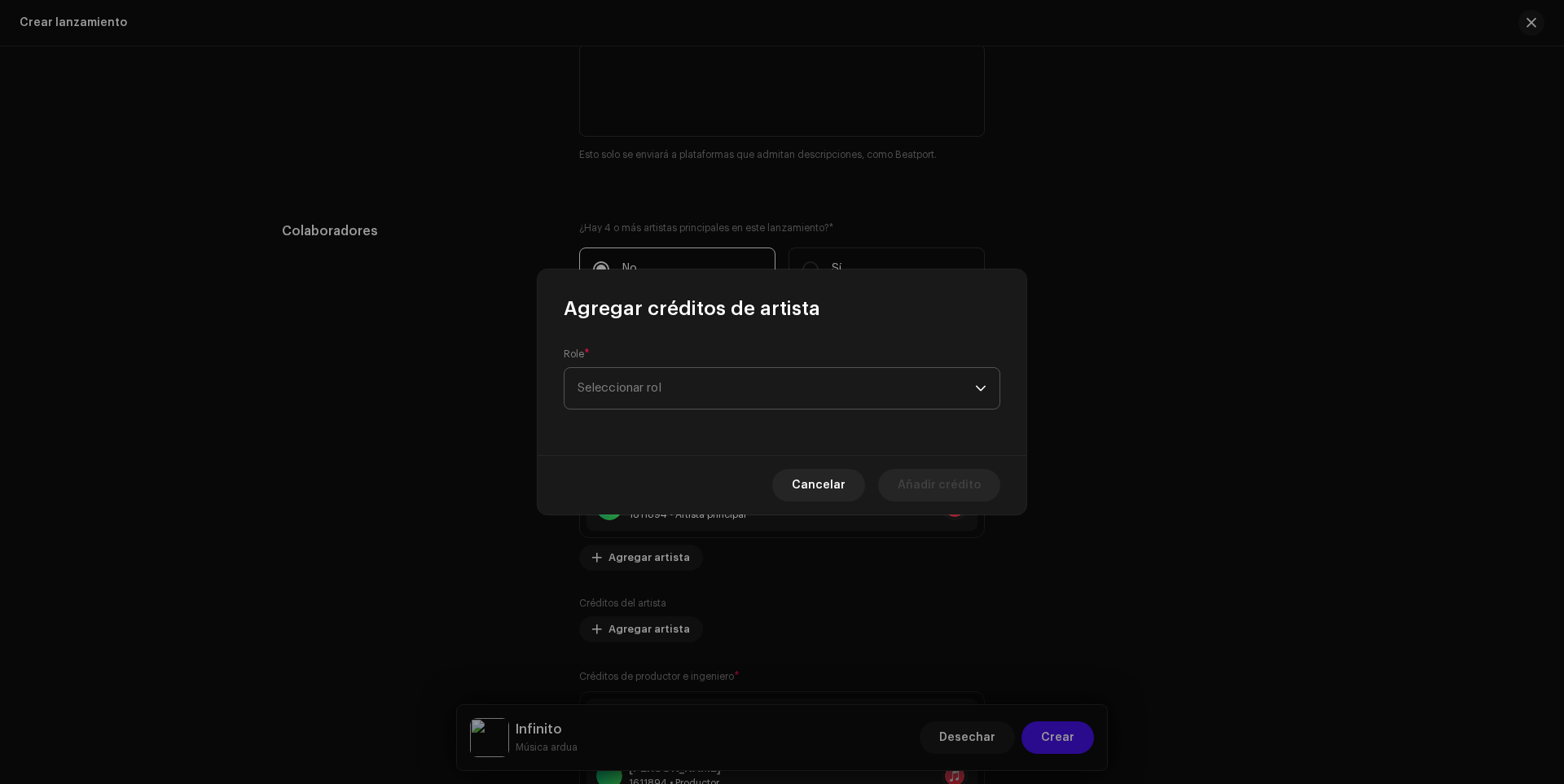
click at [648, 375] on span "Seleccionar rol" at bounding box center [777, 388] width 397 height 40
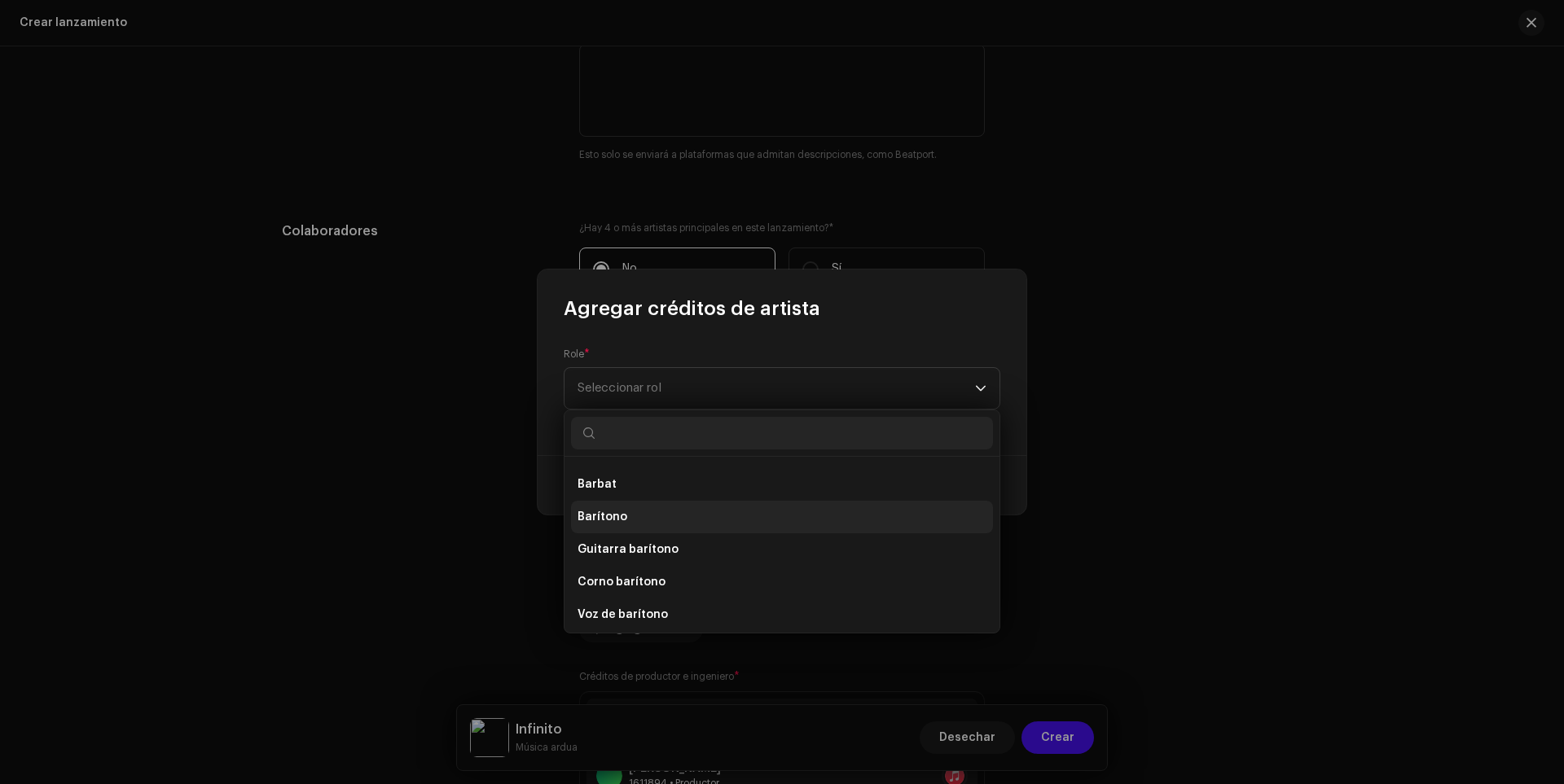
scroll to position [978, 0]
click at [620, 507] on font "Guitarra barítono" at bounding box center [628, 513] width 101 height 12
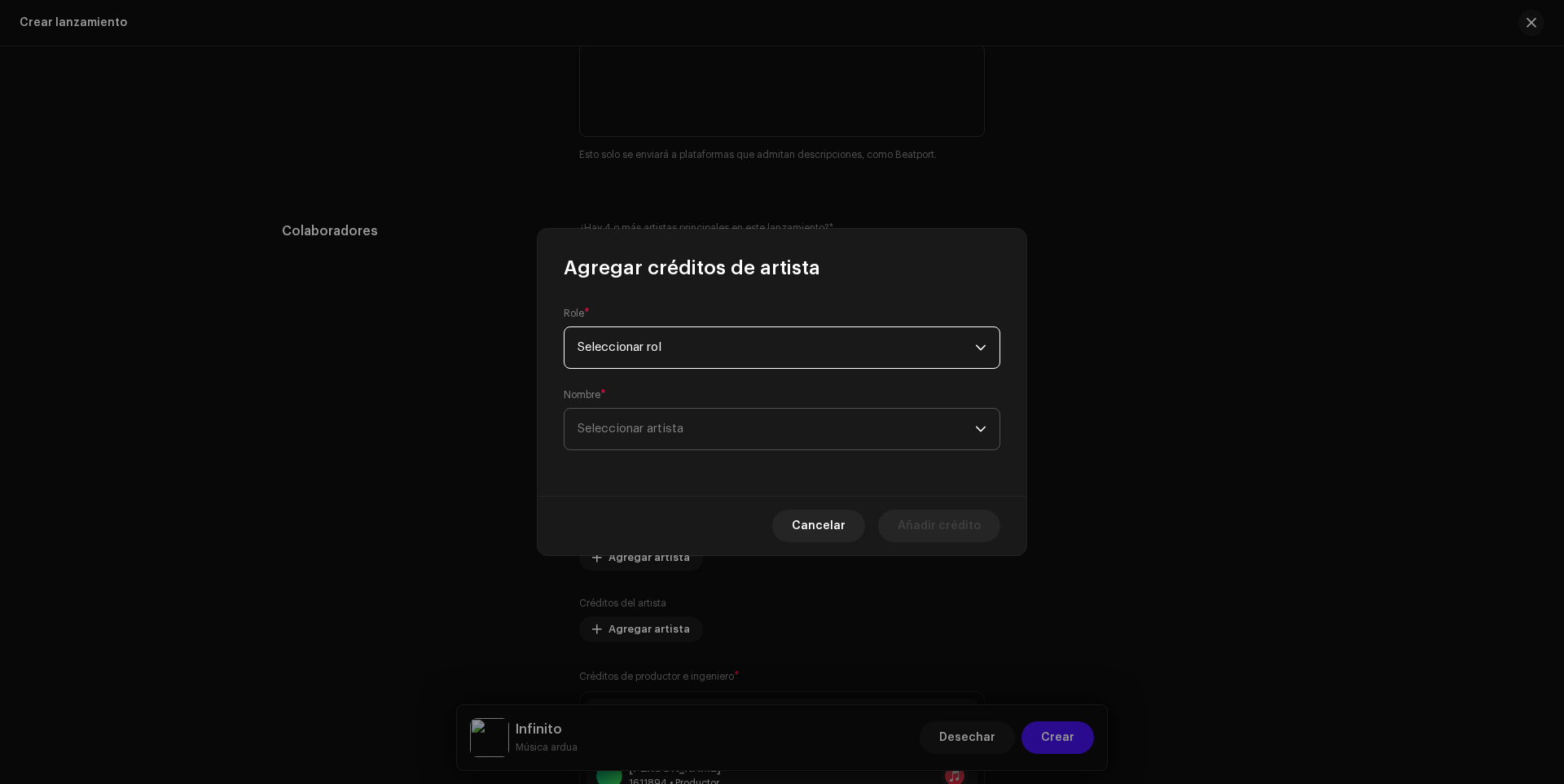
click at [630, 415] on span "Seleccionar artista" at bounding box center [777, 429] width 397 height 40
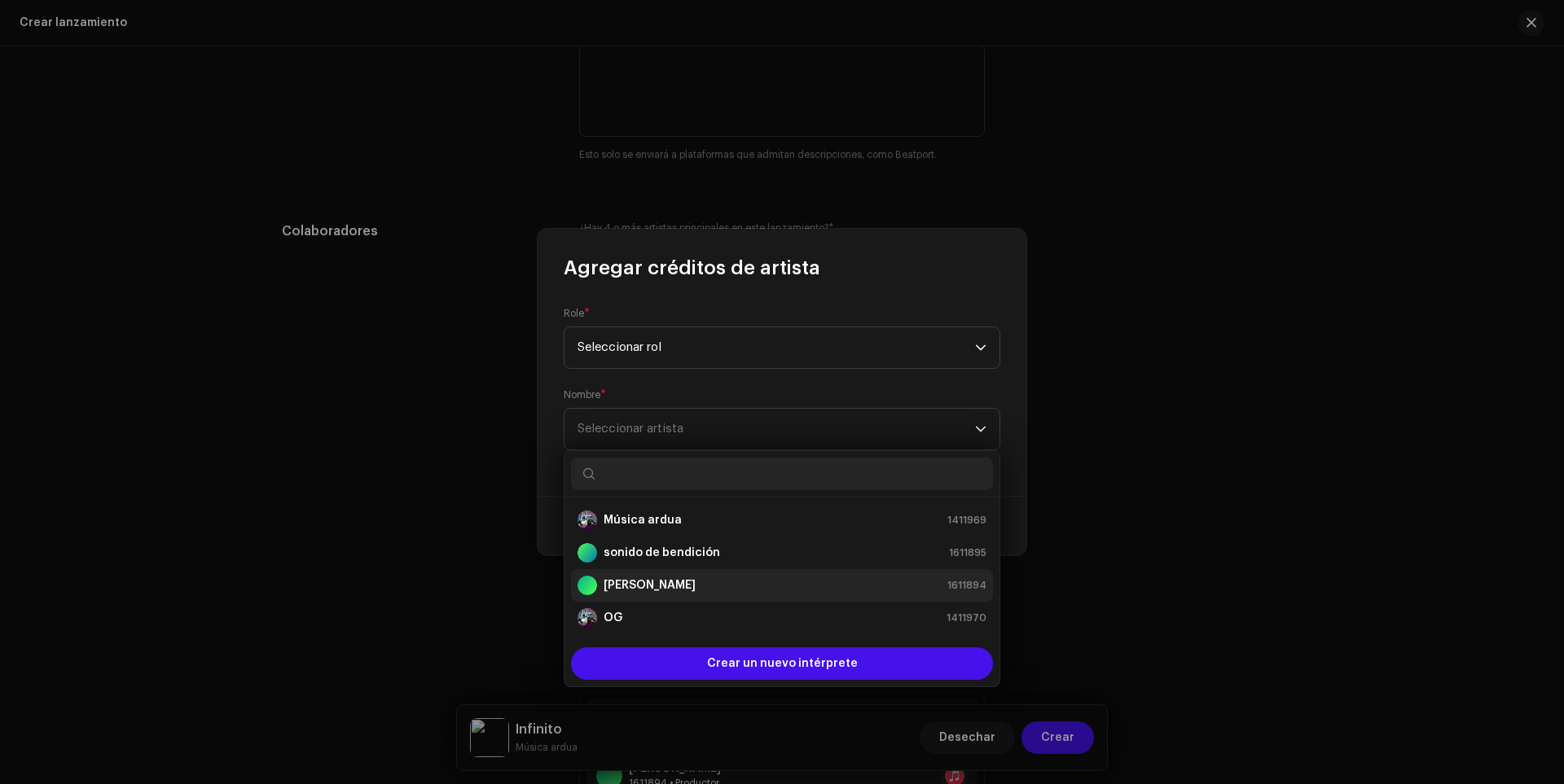
click at [630, 584] on font "[PERSON_NAME]" at bounding box center [650, 585] width 92 height 12
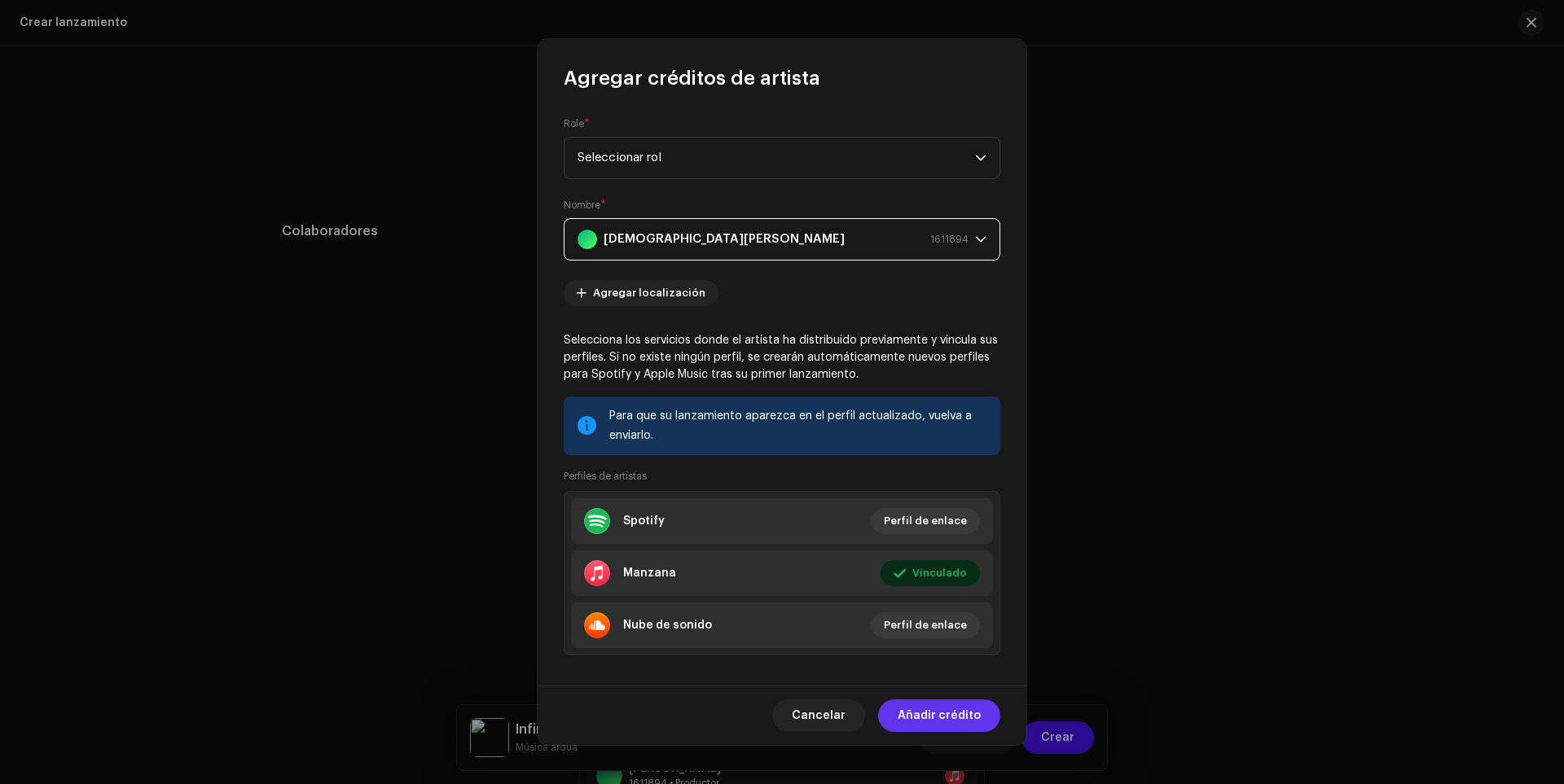
click at [934, 717] on font "Añadir crédito" at bounding box center [939, 716] width 83 height 12
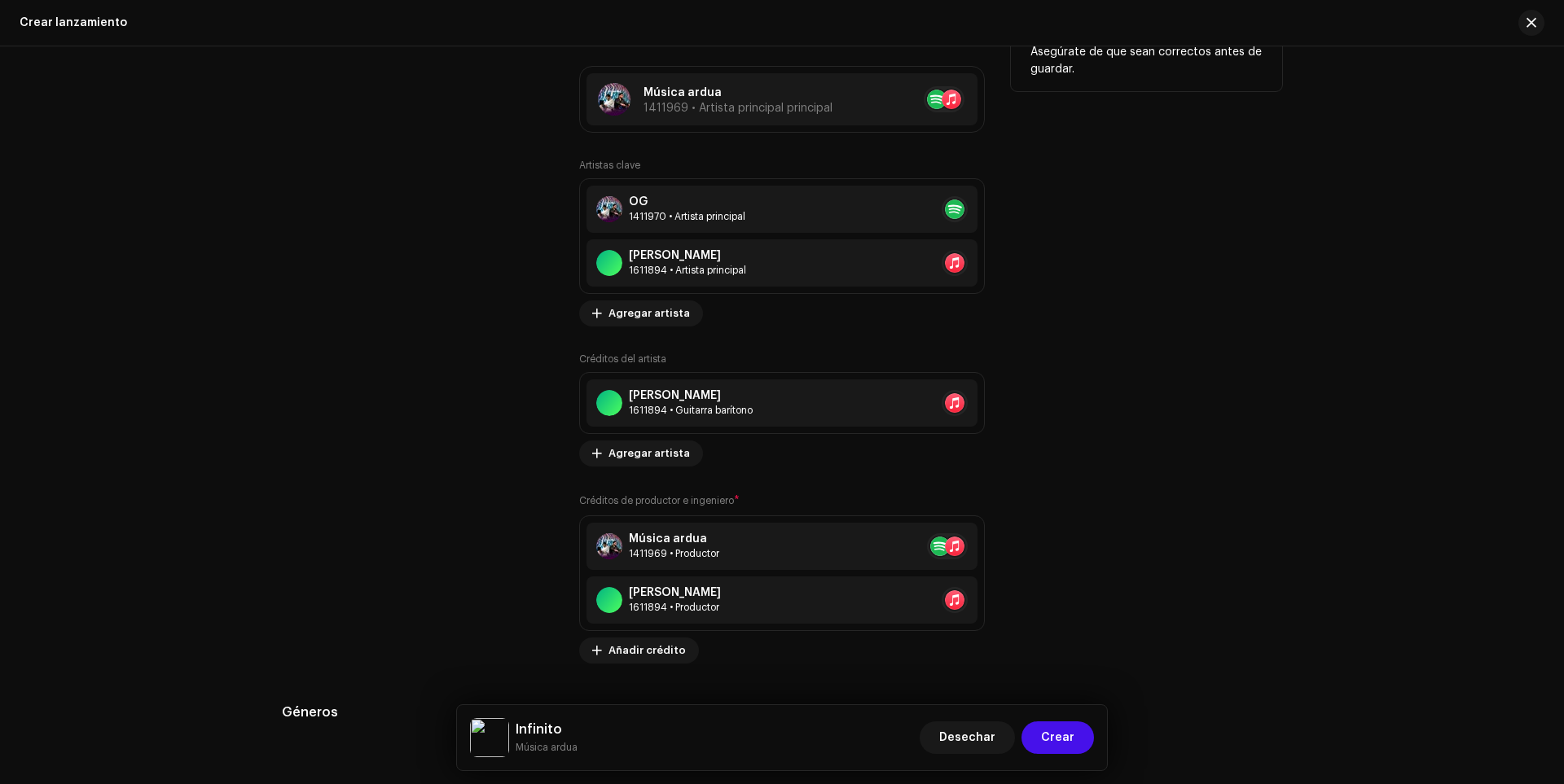
scroll to position [2074, 0]
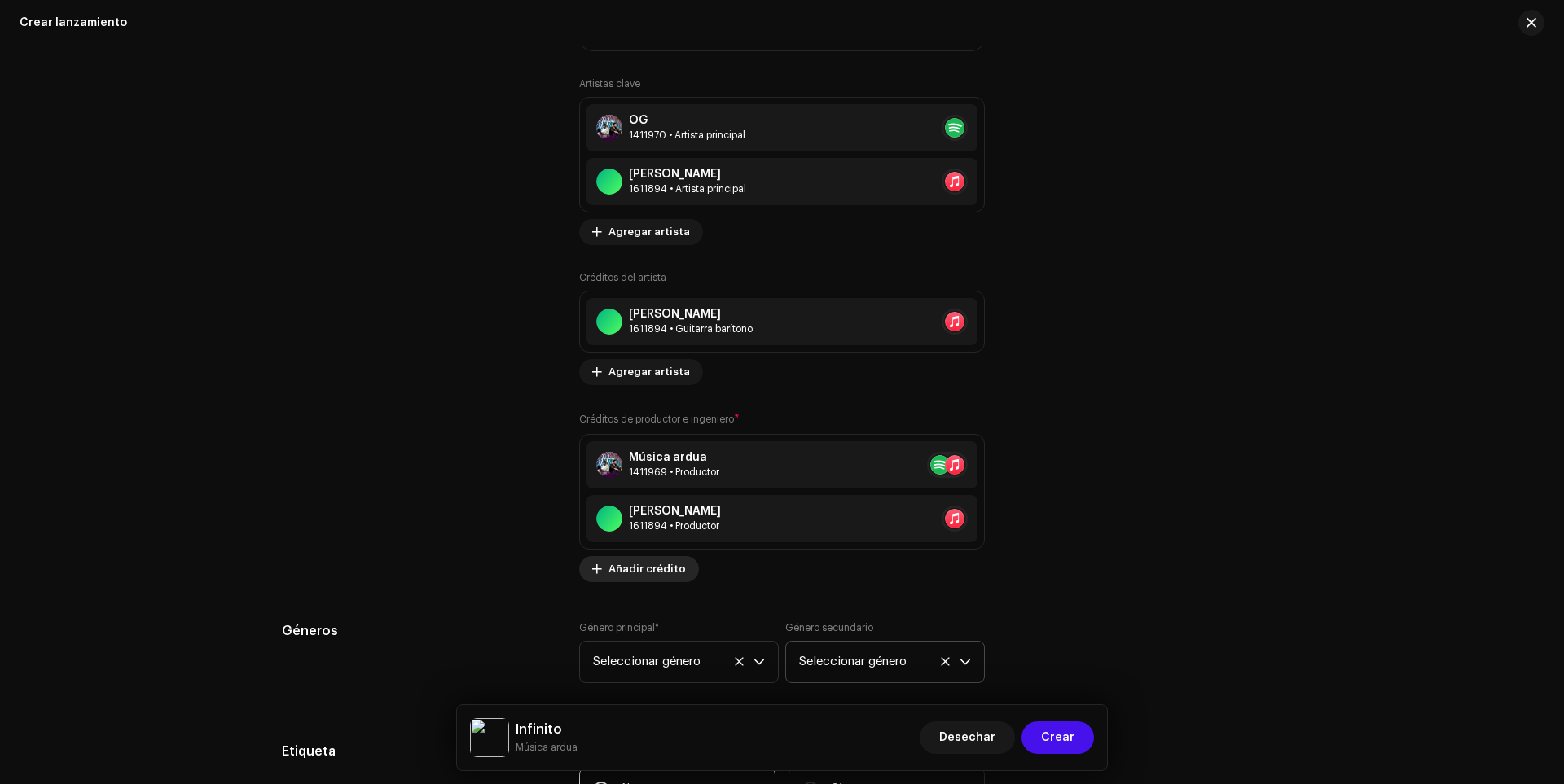
click at [592, 573] on span at bounding box center [597, 570] width 10 height 13
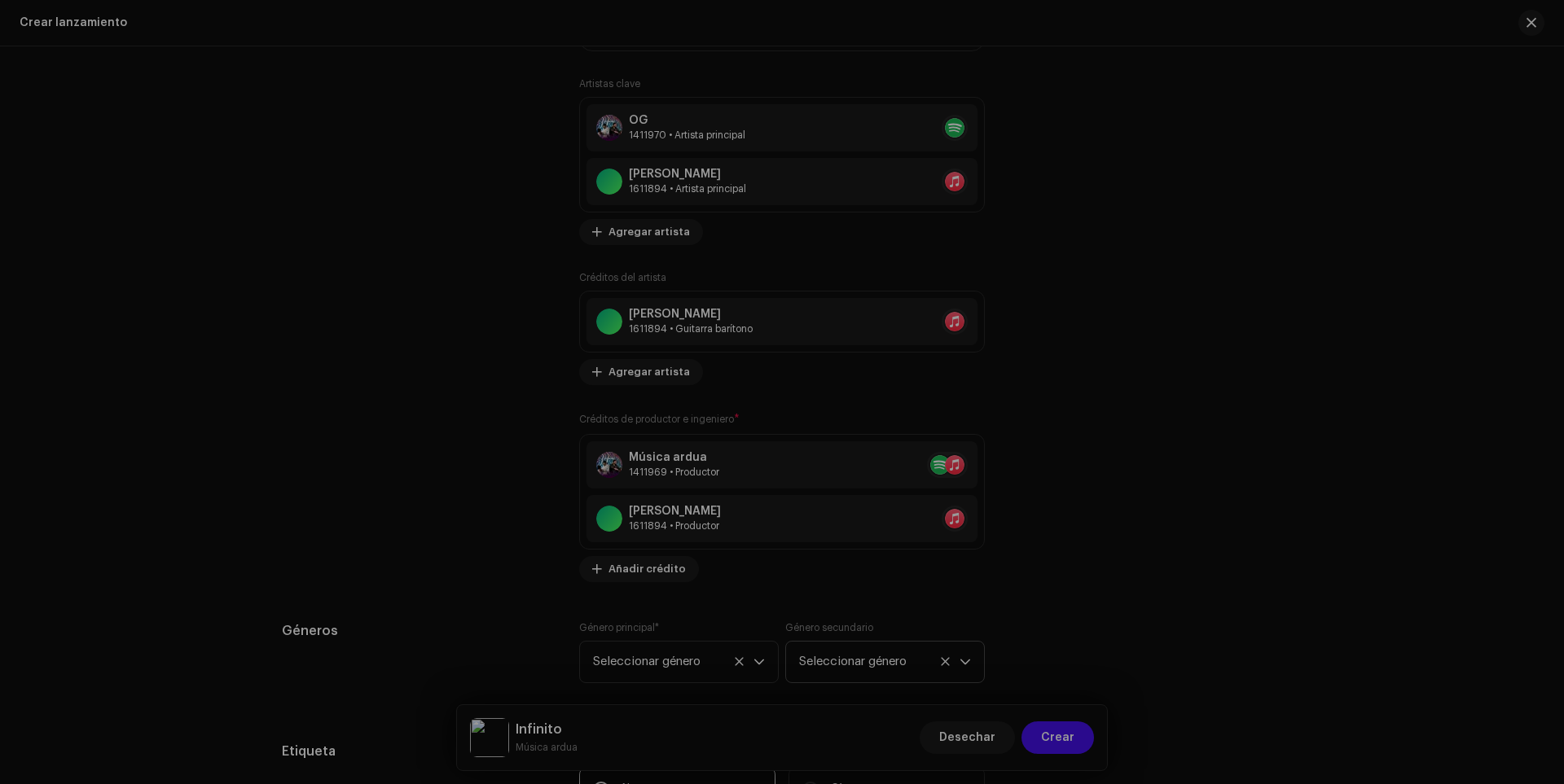
click at [458, 452] on div "Agregar créditos de productor e ingeniero Role * Seleccionar rol Cancelar Añadi…" at bounding box center [782, 392] width 1564 height 784
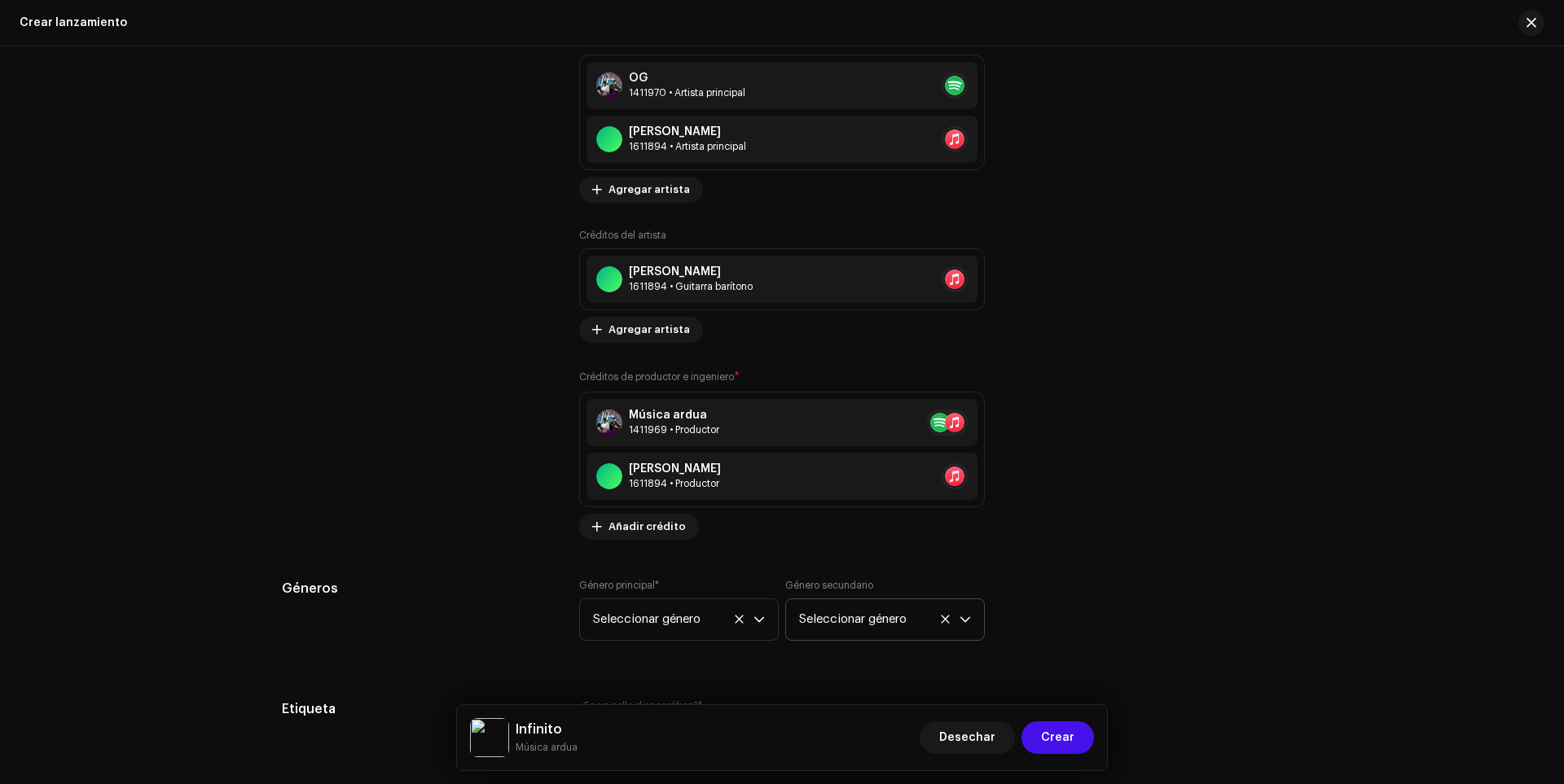
scroll to position [2156, 0]
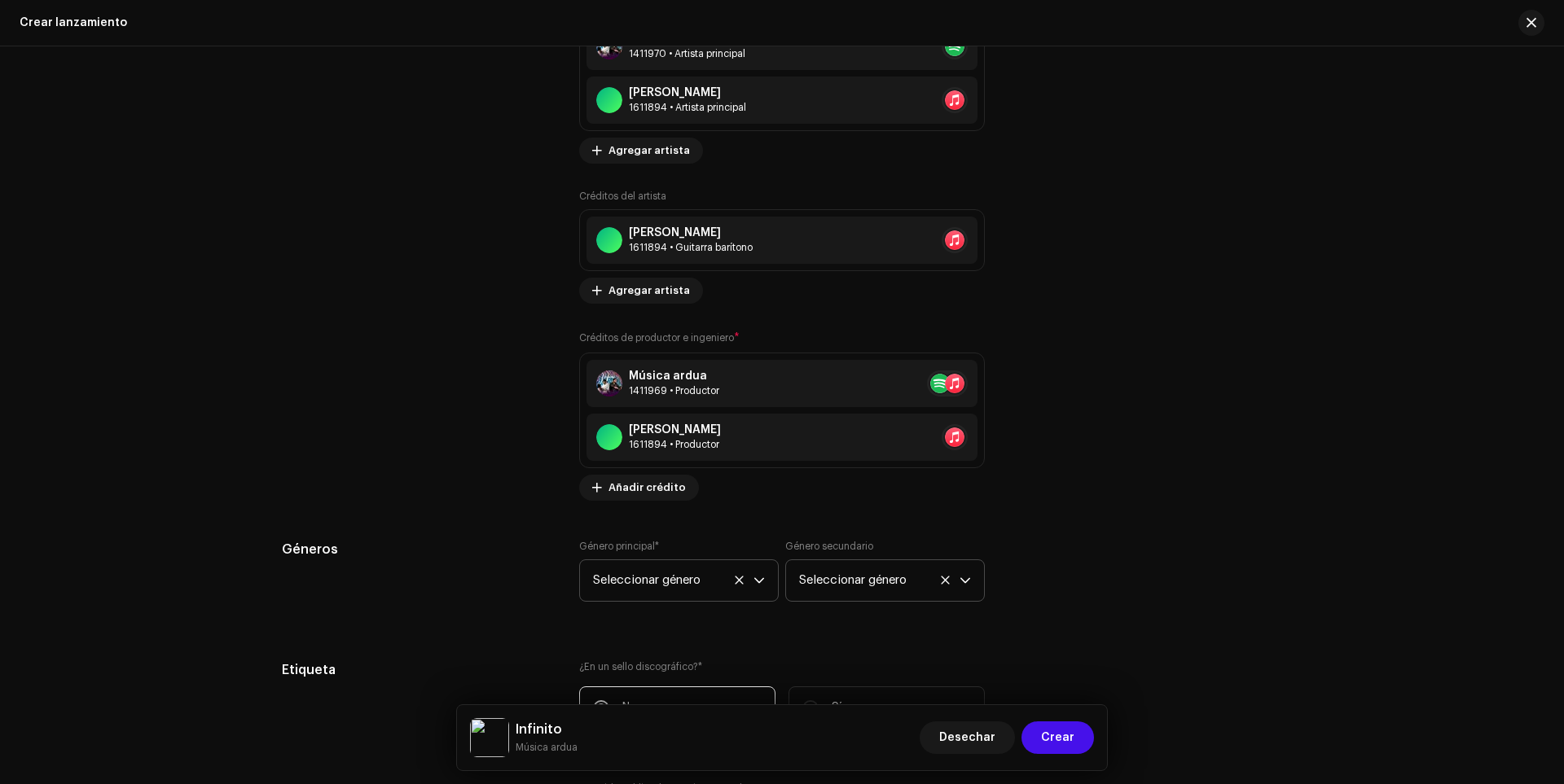
click at [763, 576] on p-select "Seleccionar género" at bounding box center [679, 580] width 200 height 42
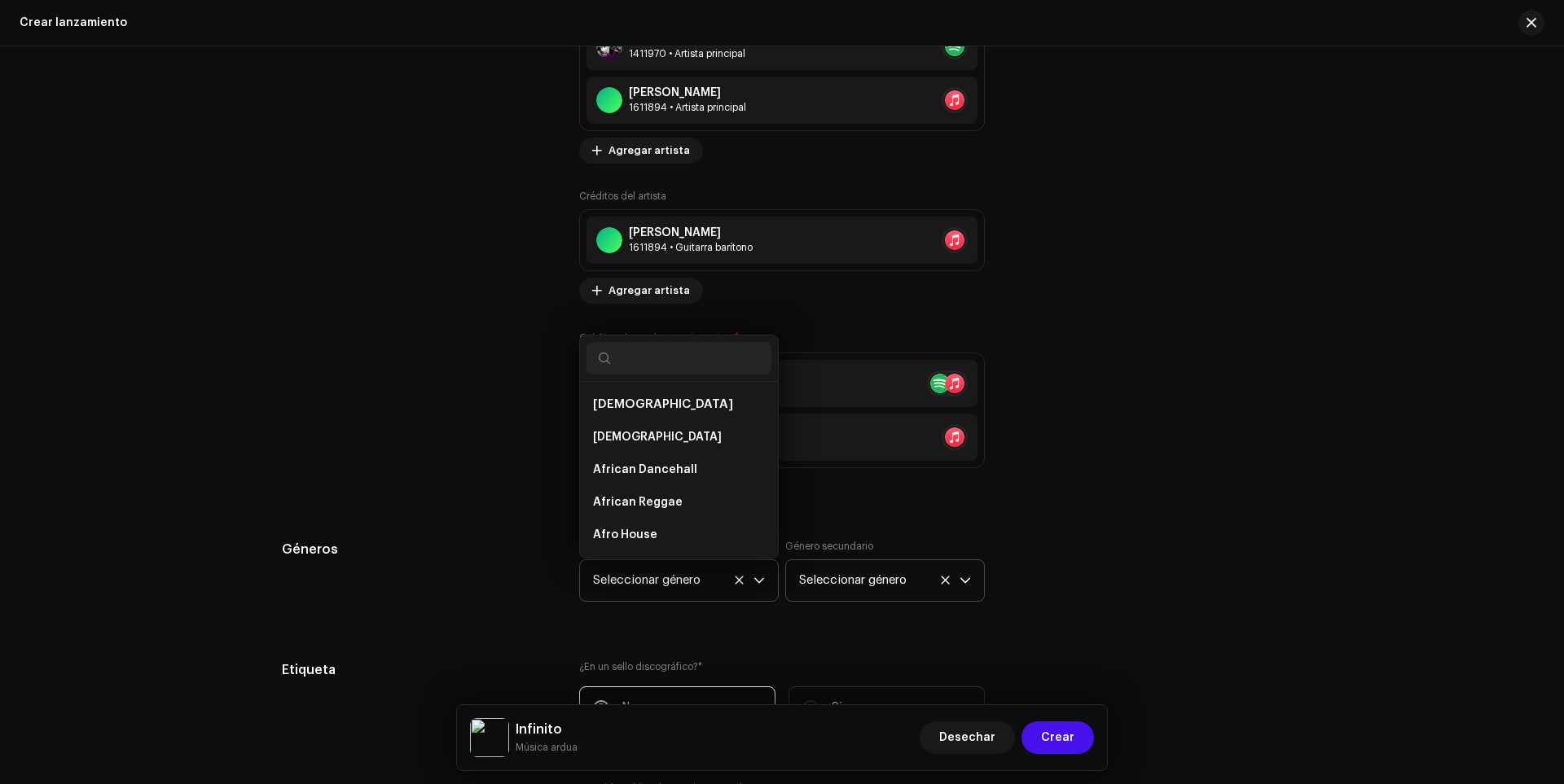
scroll to position [124, 0]
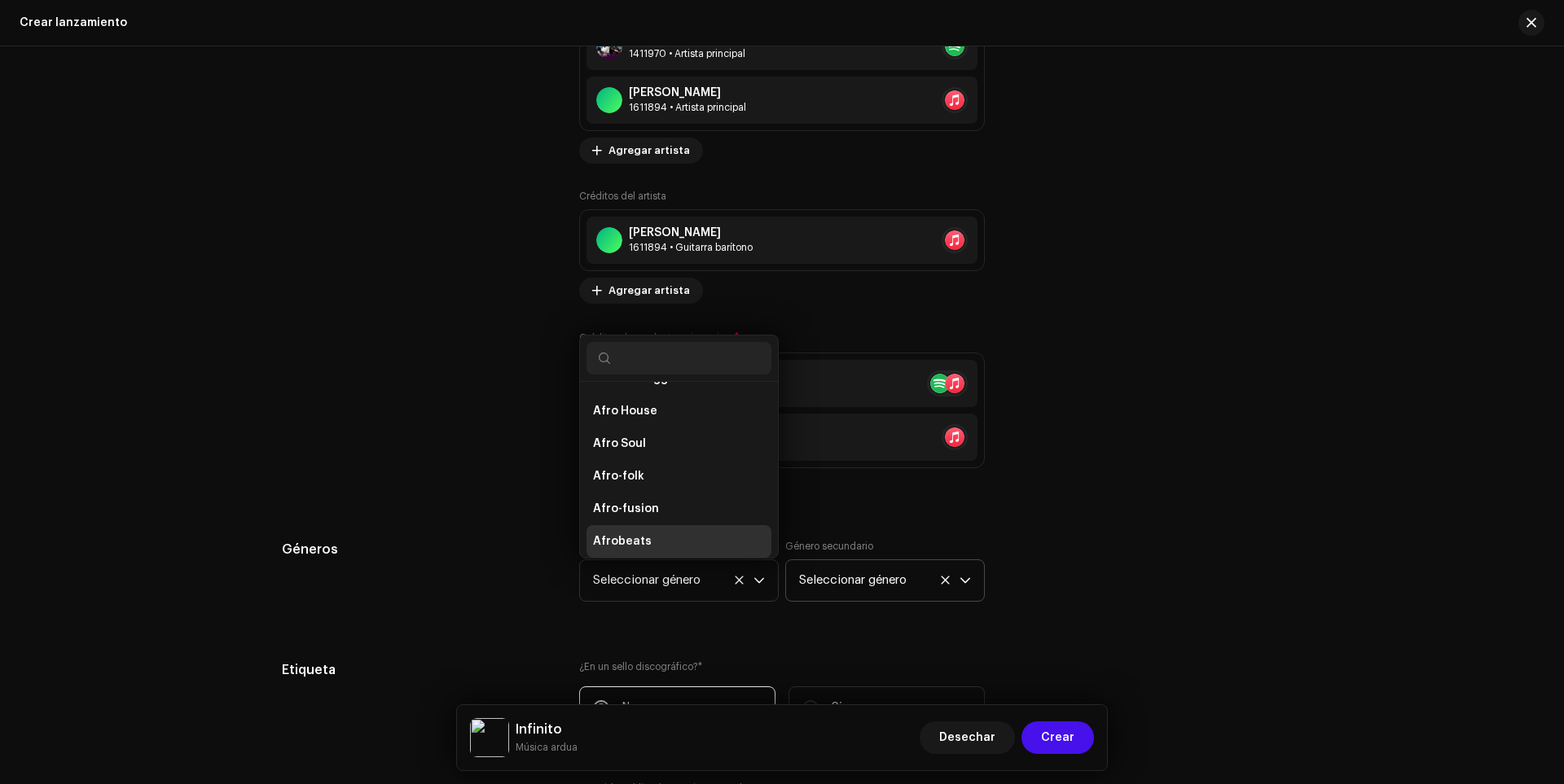
click at [649, 541] on li "Afrobeats" at bounding box center [679, 542] width 185 height 33
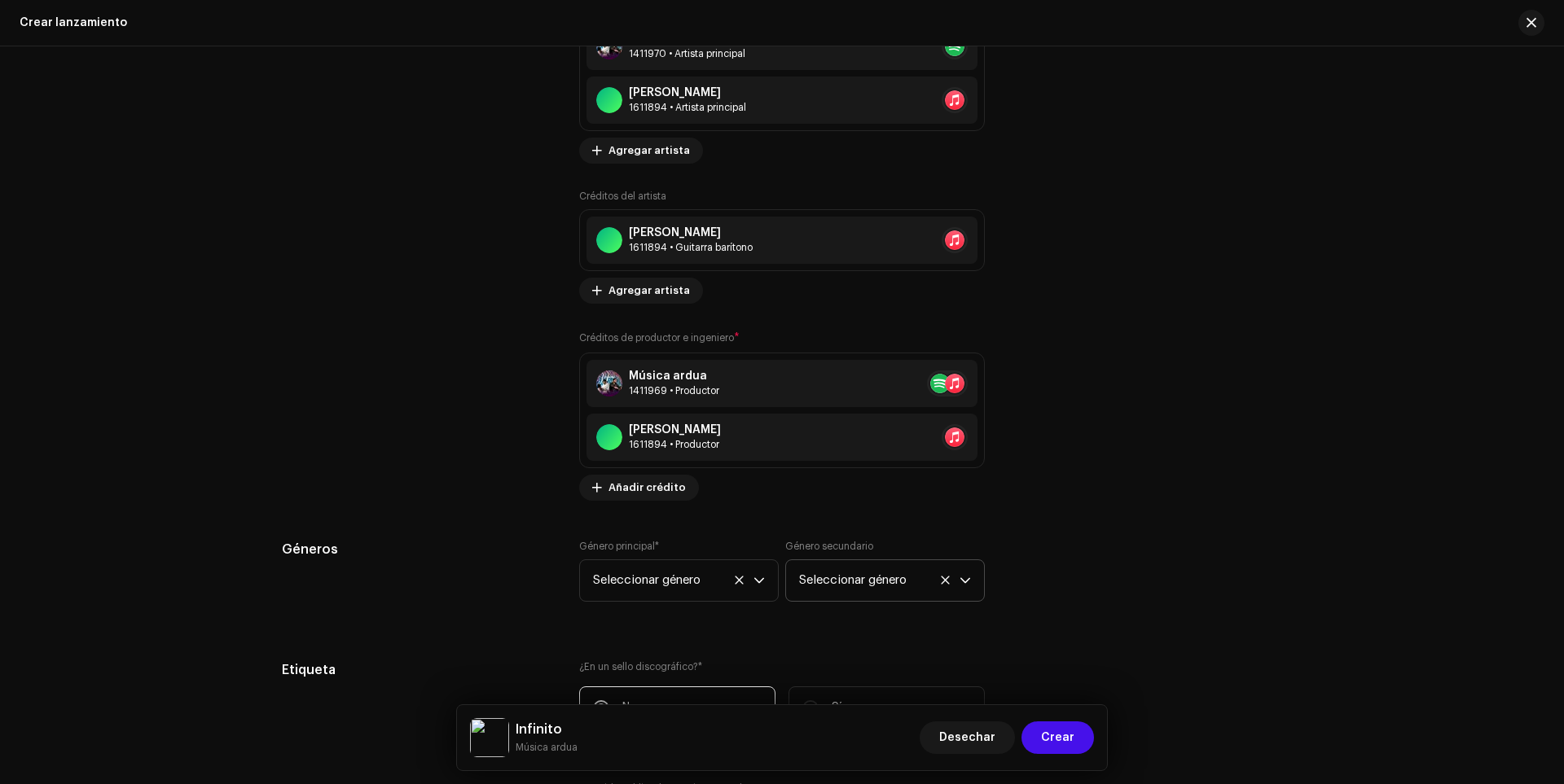
click at [960, 566] on div "disparador desplegable" at bounding box center [965, 580] width 12 height 40
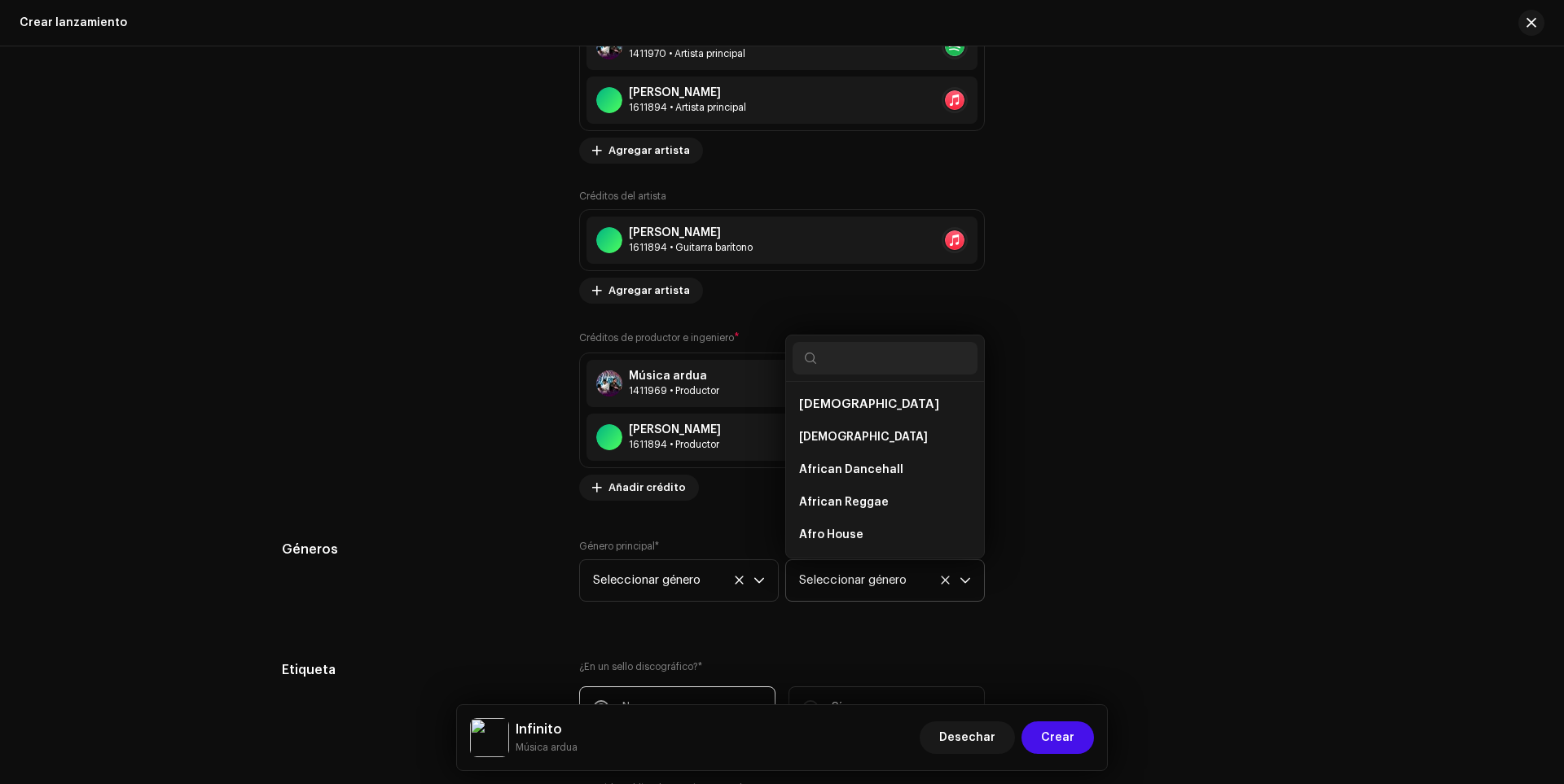
scroll to position [3226, 0]
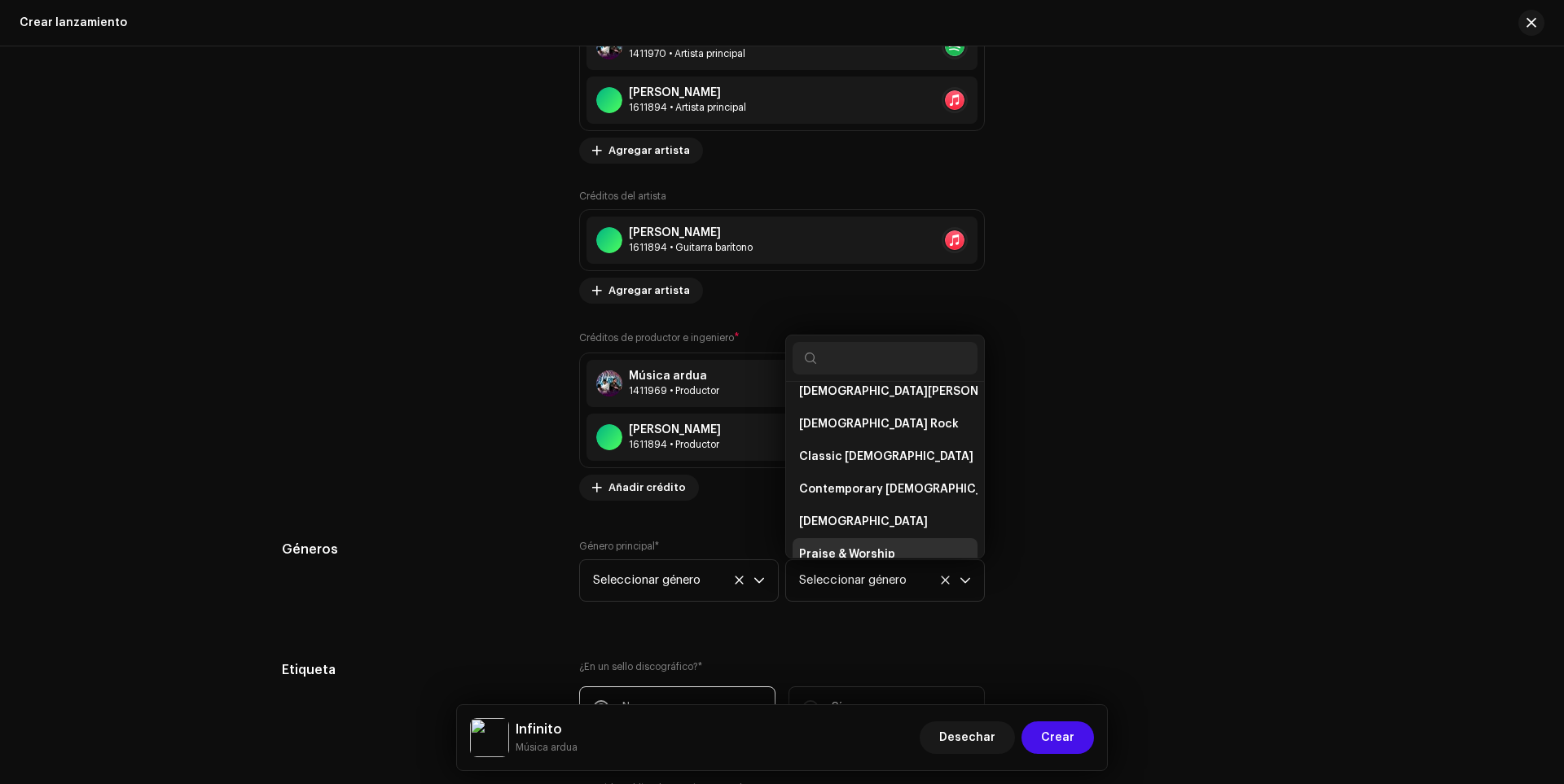
click at [852, 547] on span "Praise & Worship" at bounding box center [847, 555] width 96 height 16
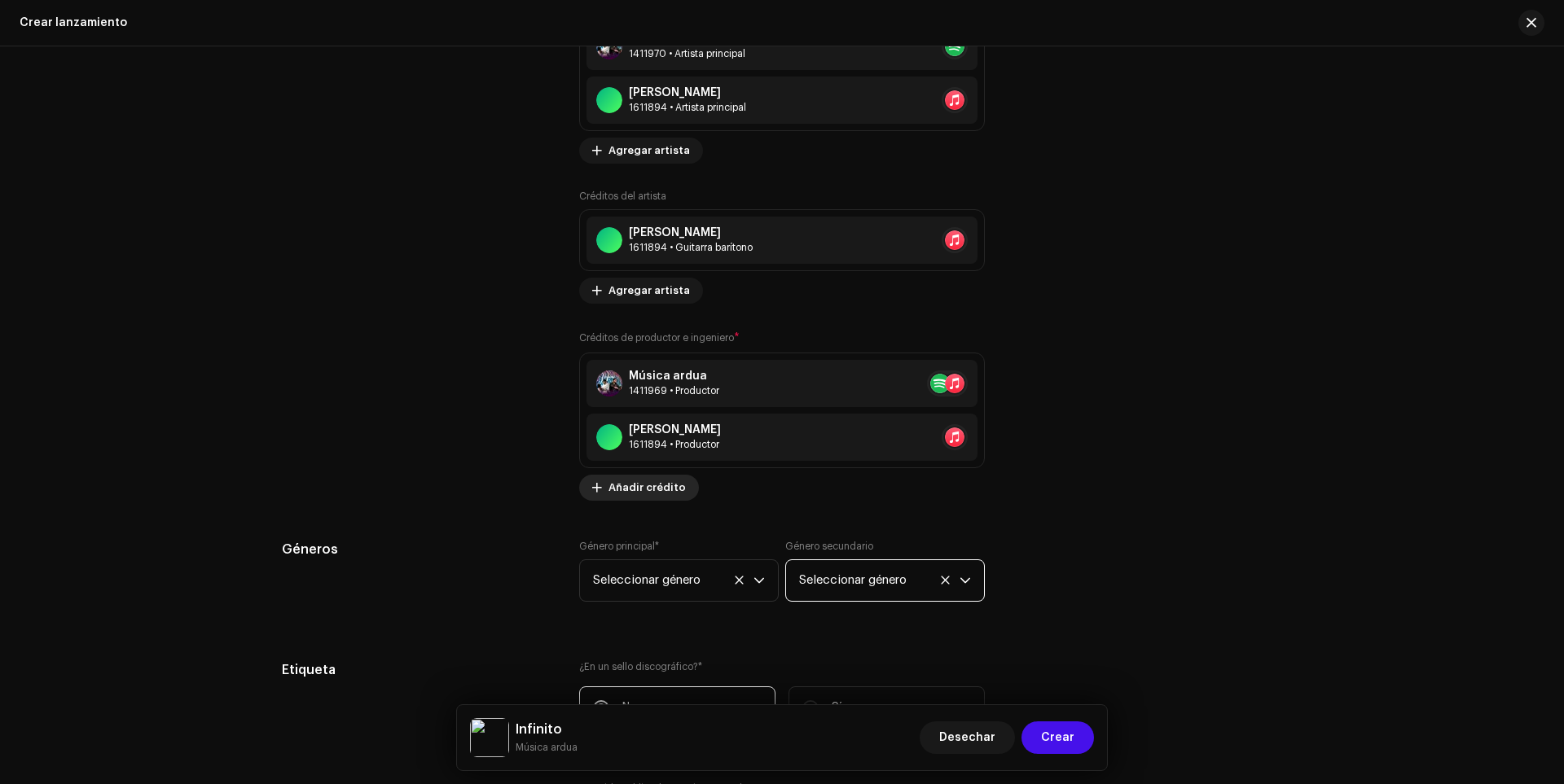
click at [592, 485] on span at bounding box center [597, 488] width 10 height 13
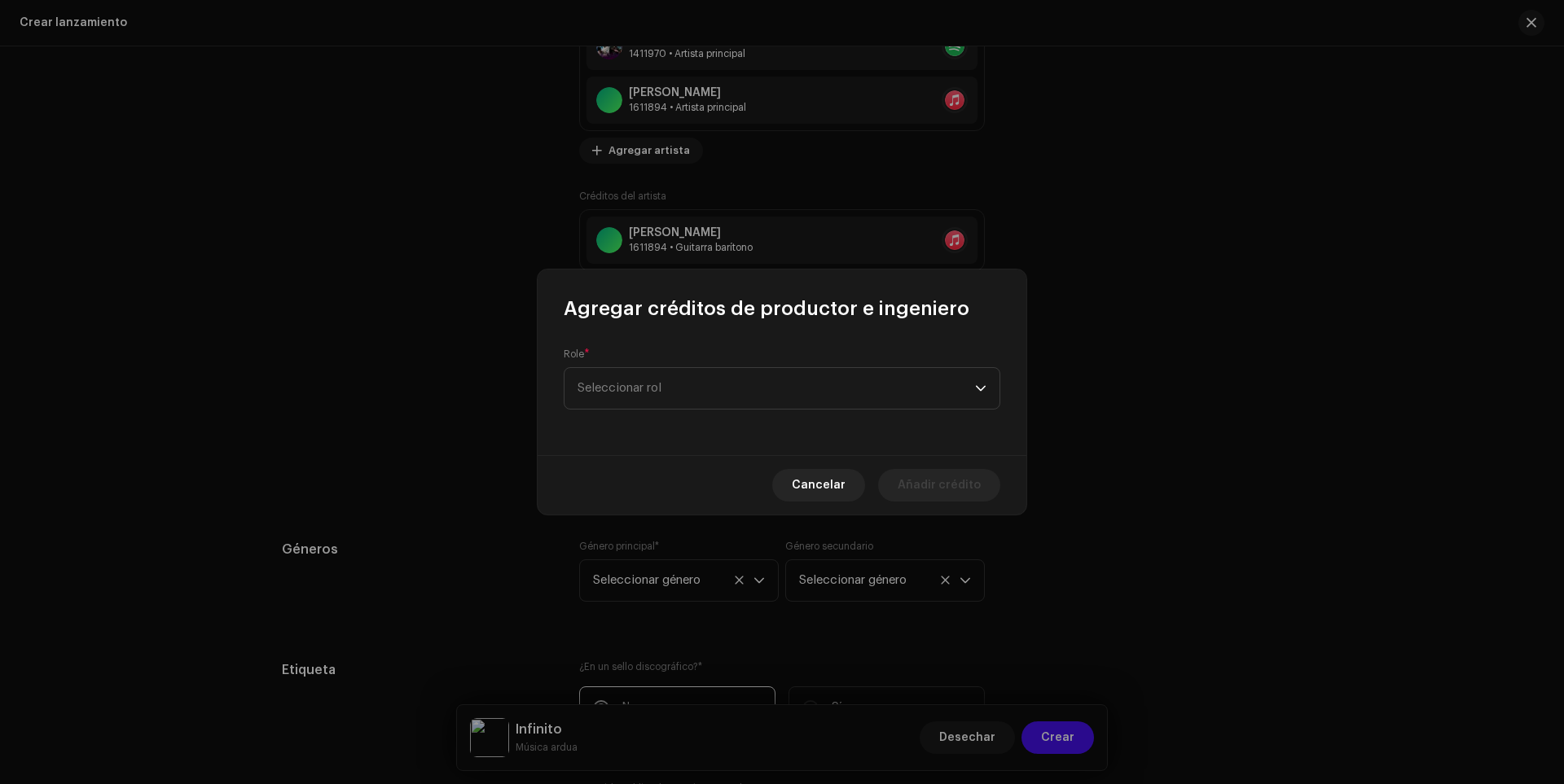
click at [688, 366] on div "Role * Seleccionar rol" at bounding box center [782, 378] width 437 height 62
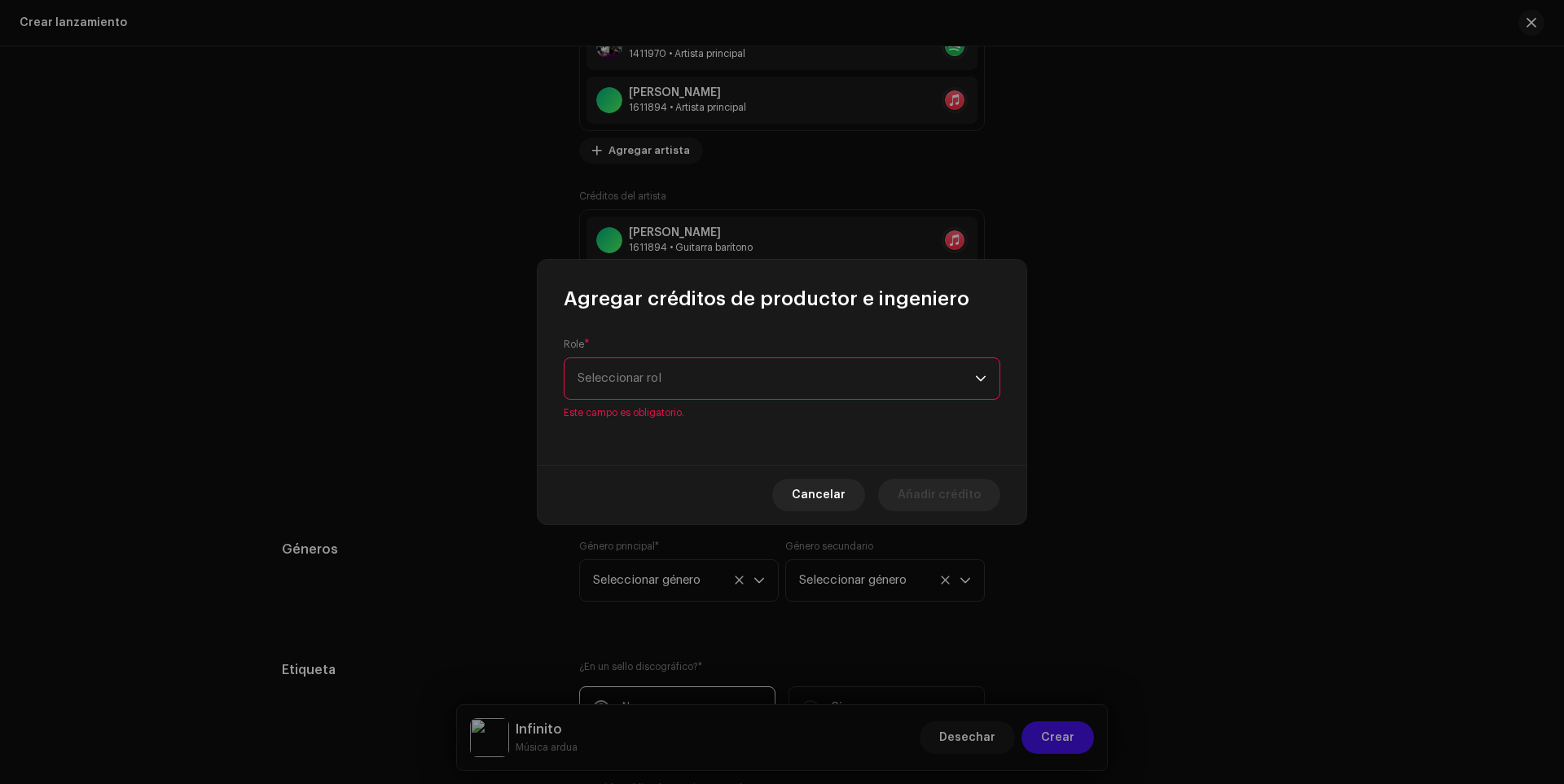
click at [682, 373] on span "Seleccionar rol" at bounding box center [777, 378] width 397 height 40
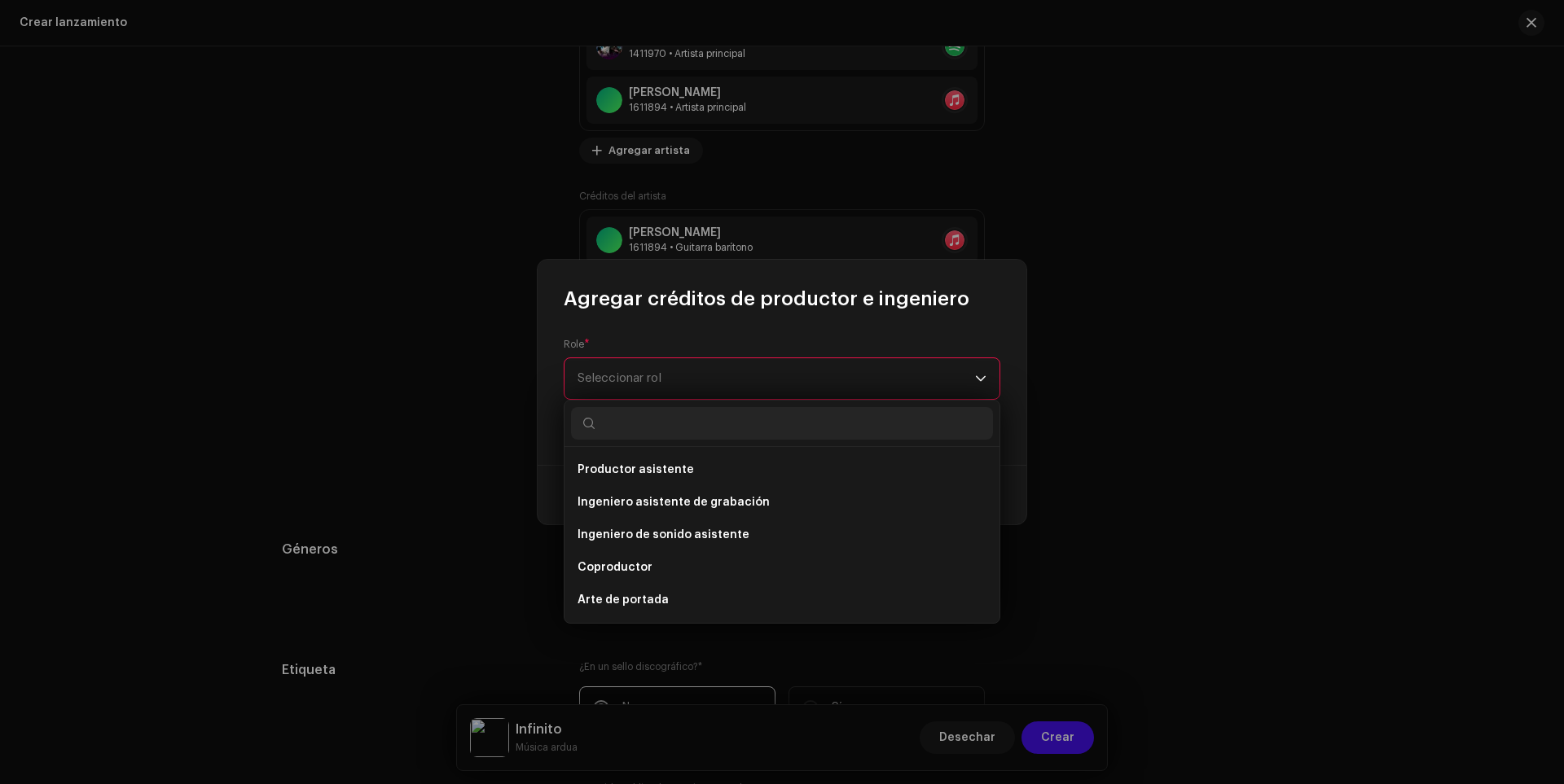
scroll to position [244, 0]
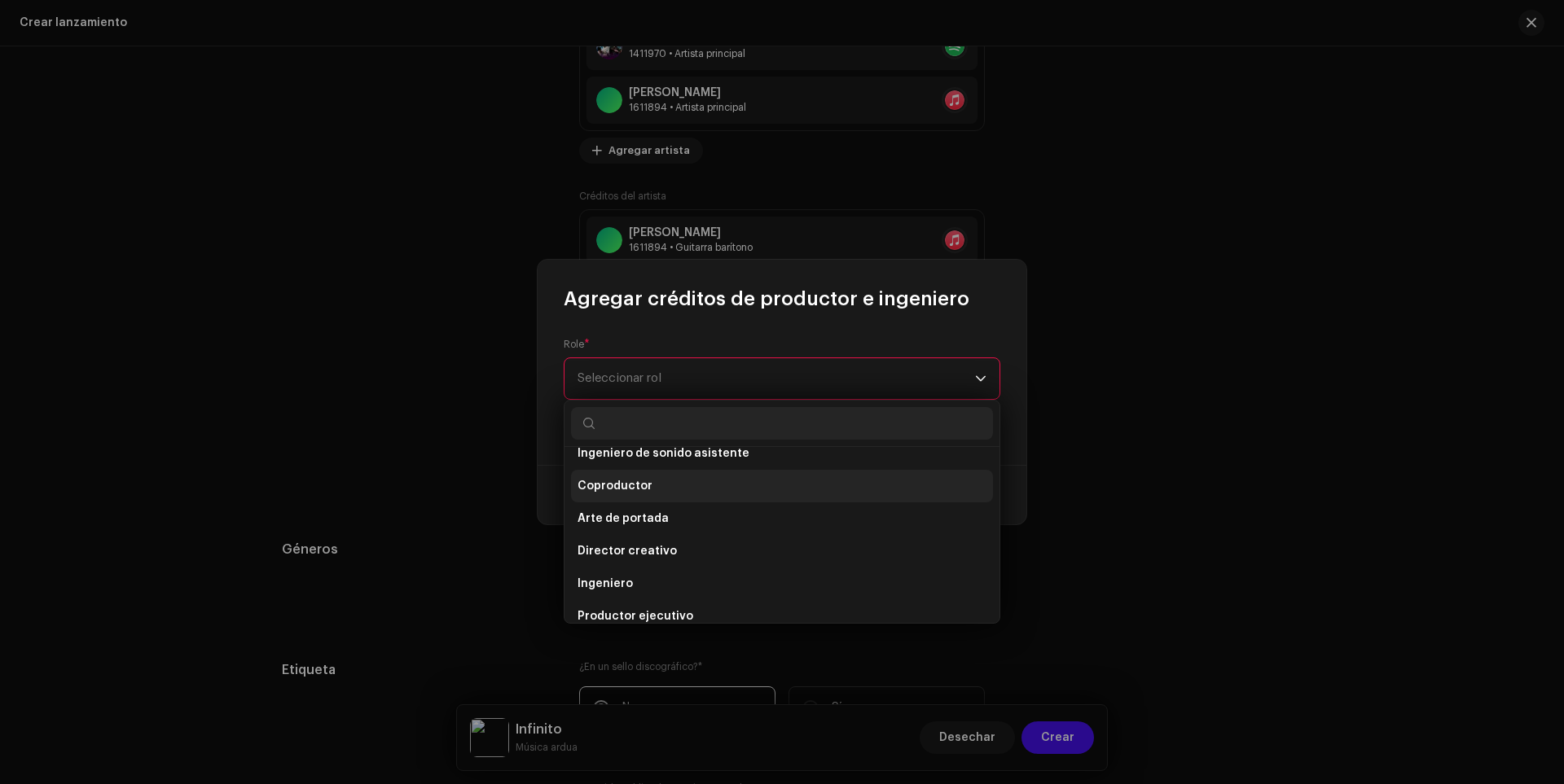
click at [626, 483] on font "Coproductor" at bounding box center [615, 486] width 75 height 12
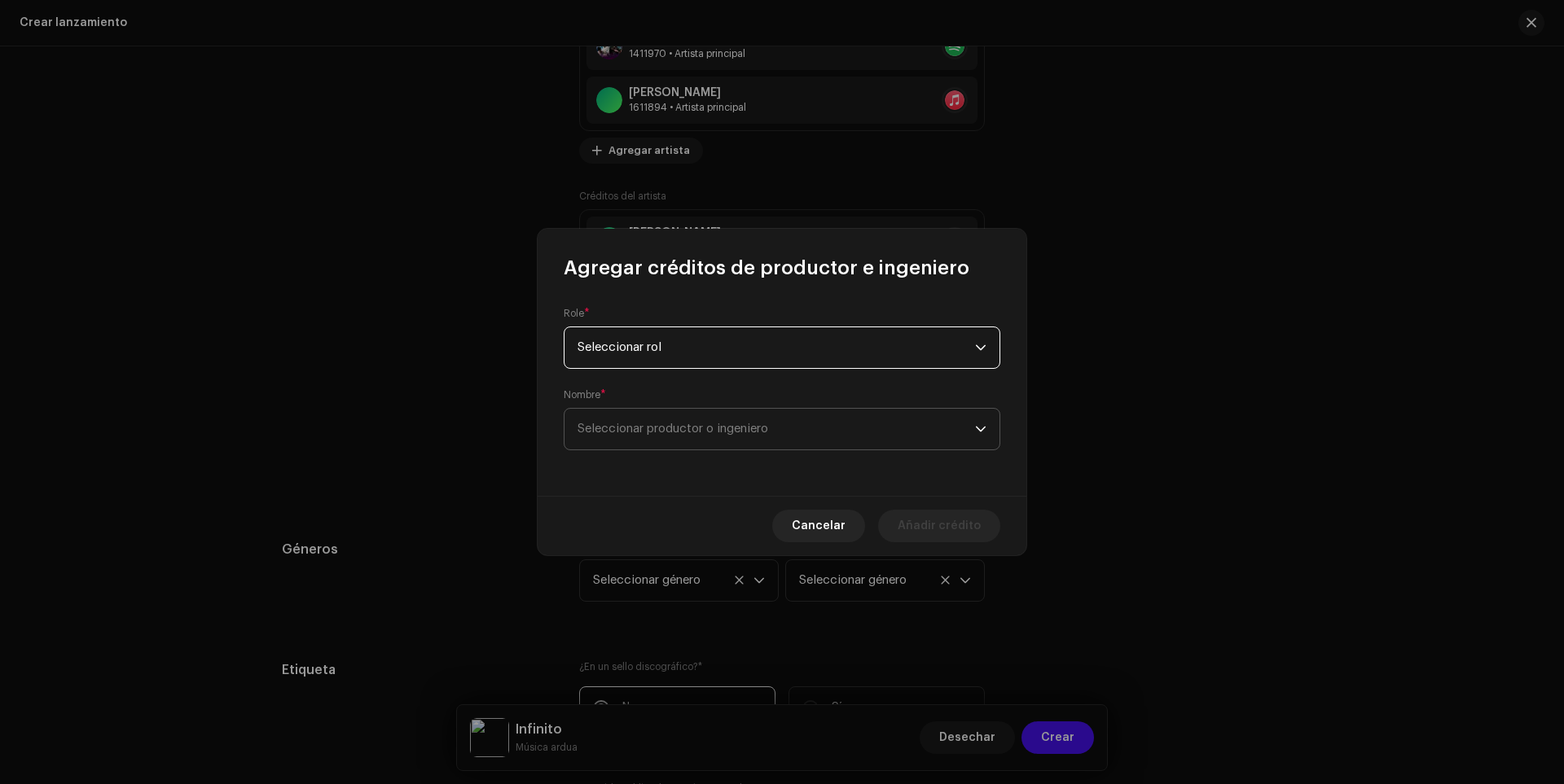
click at [630, 415] on span "Seleccionar productor o ingeniero" at bounding box center [777, 429] width 397 height 40
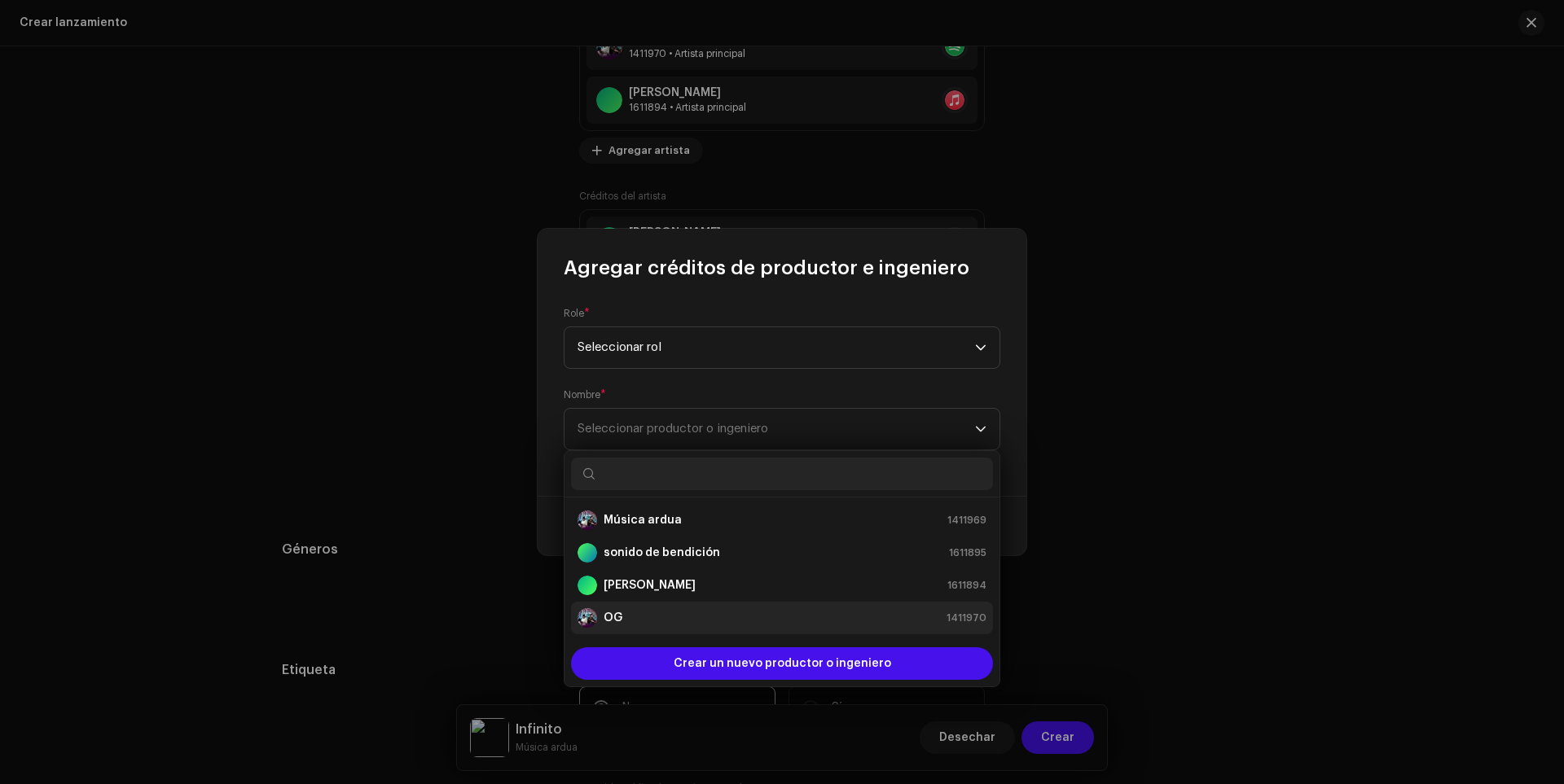
click at [622, 622] on font "OG" at bounding box center [613, 618] width 19 height 12
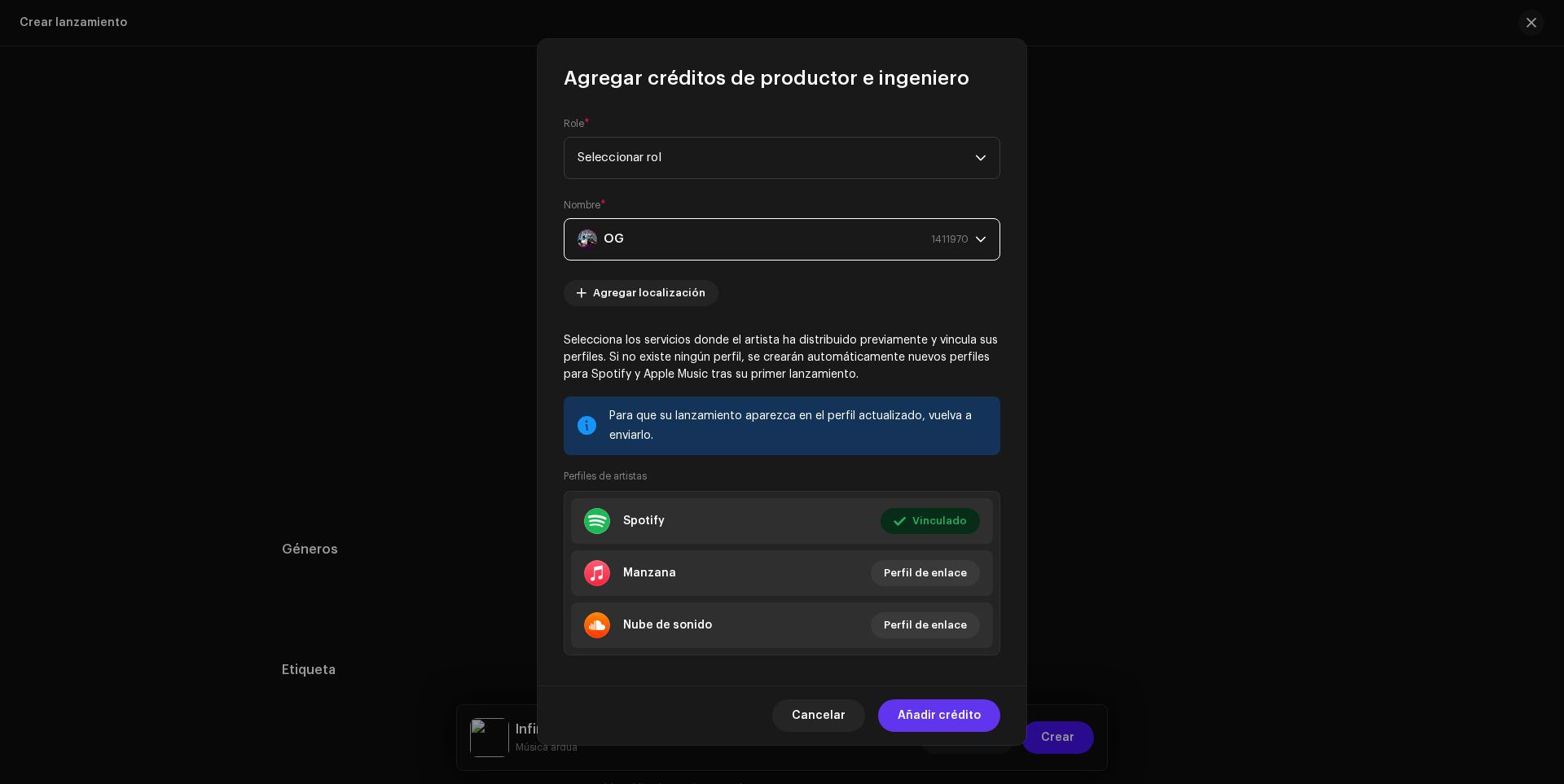
click at [923, 721] on font "Añadir crédito" at bounding box center [939, 716] width 83 height 12
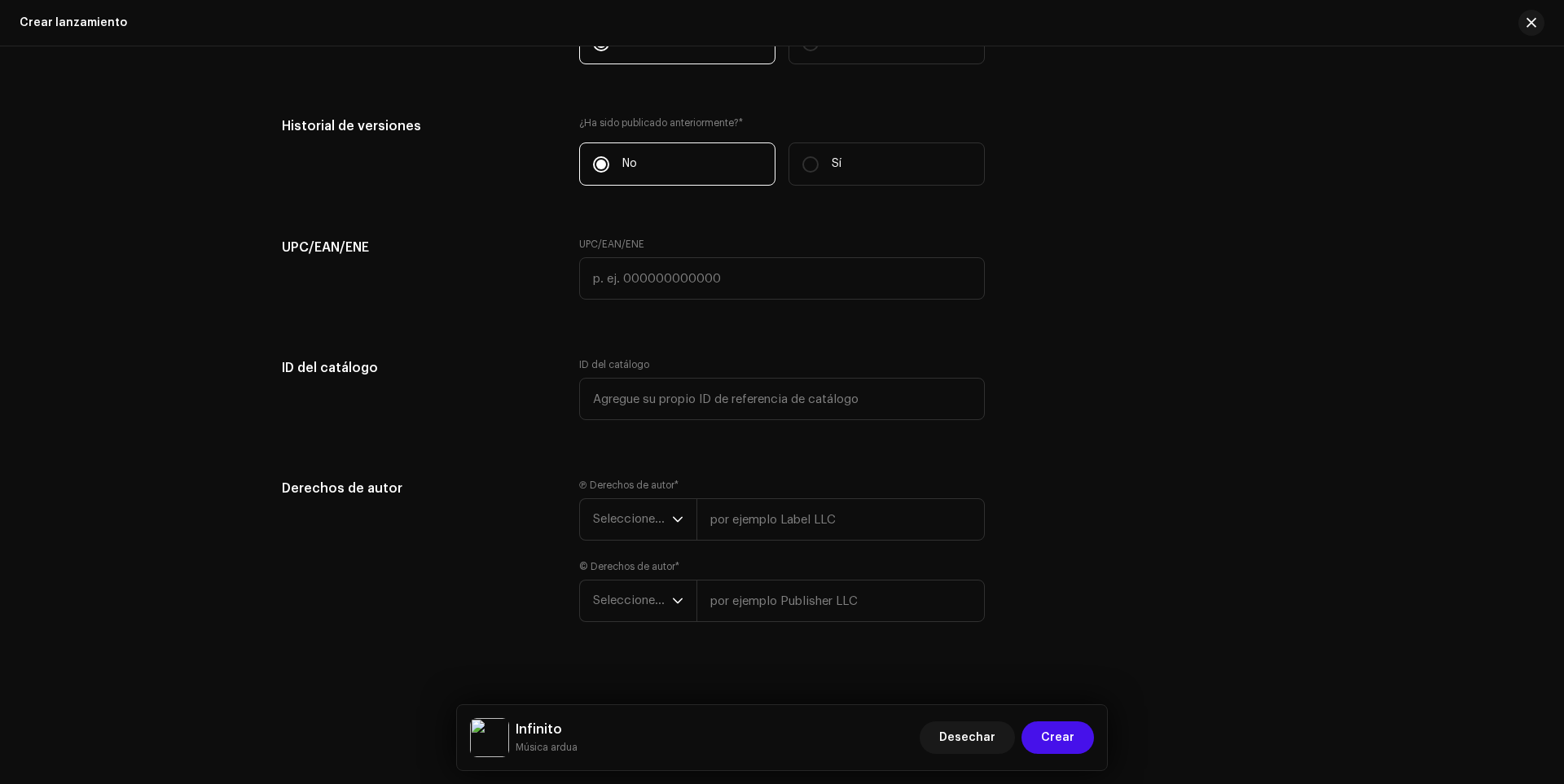
scroll to position [2889, 0]
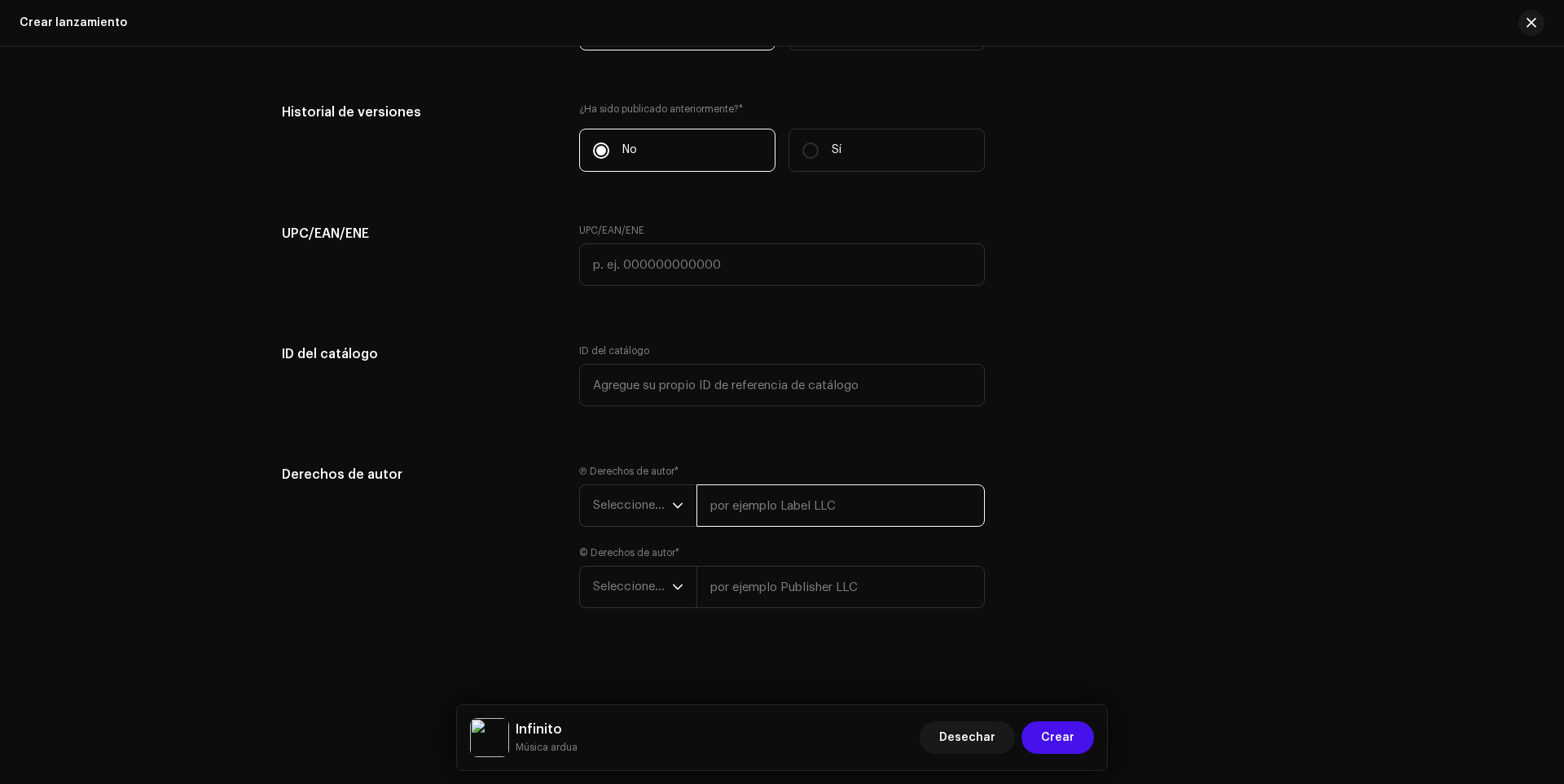
click at [745, 507] on input "text" at bounding box center [841, 505] width 289 height 42
type input "[PERSON_NAME]"
click at [641, 514] on span "Seleccione el año" at bounding box center [632, 505] width 79 height 40
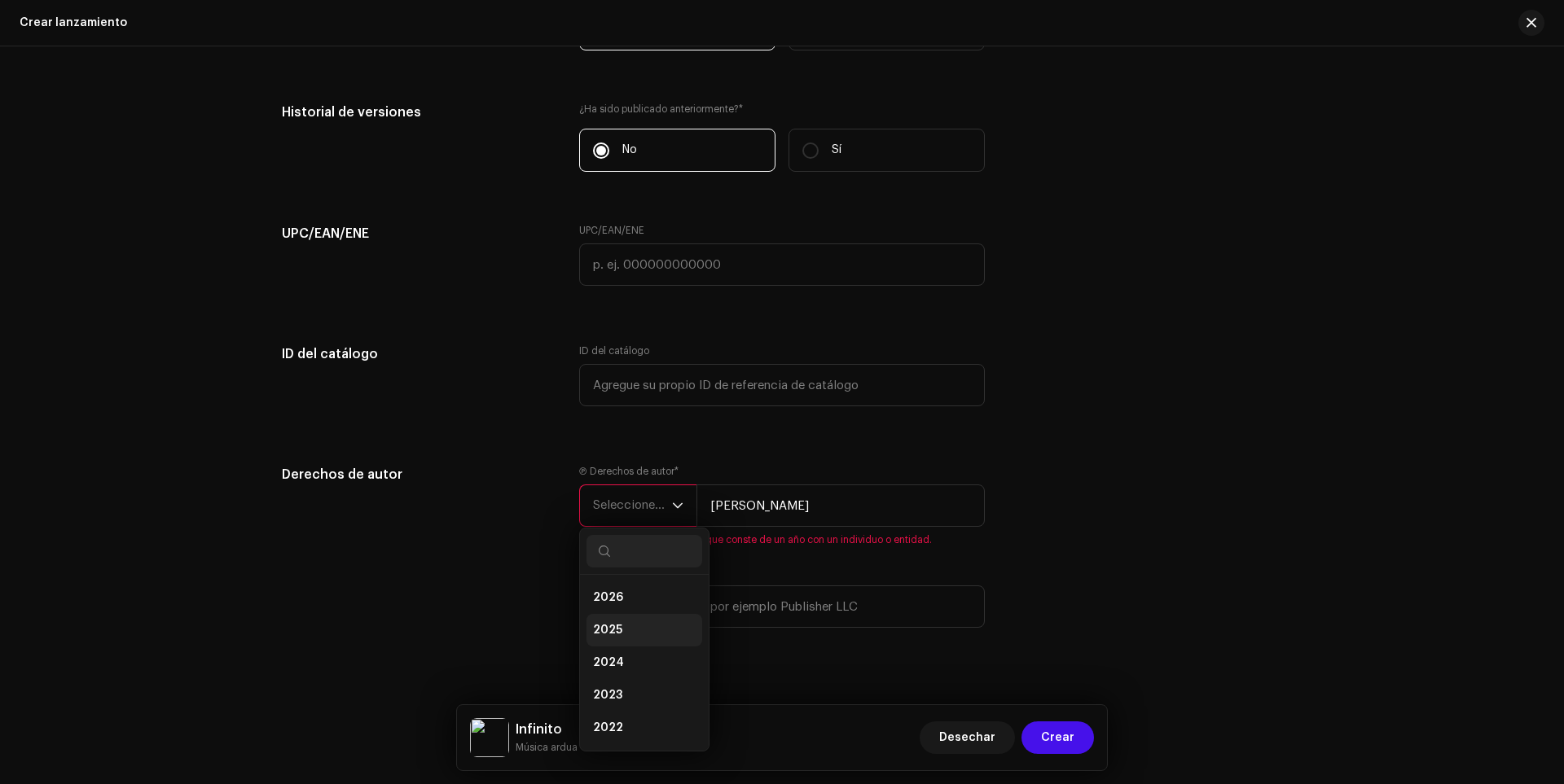
click at [625, 620] on li "2025" at bounding box center [644, 631] width 115 height 33
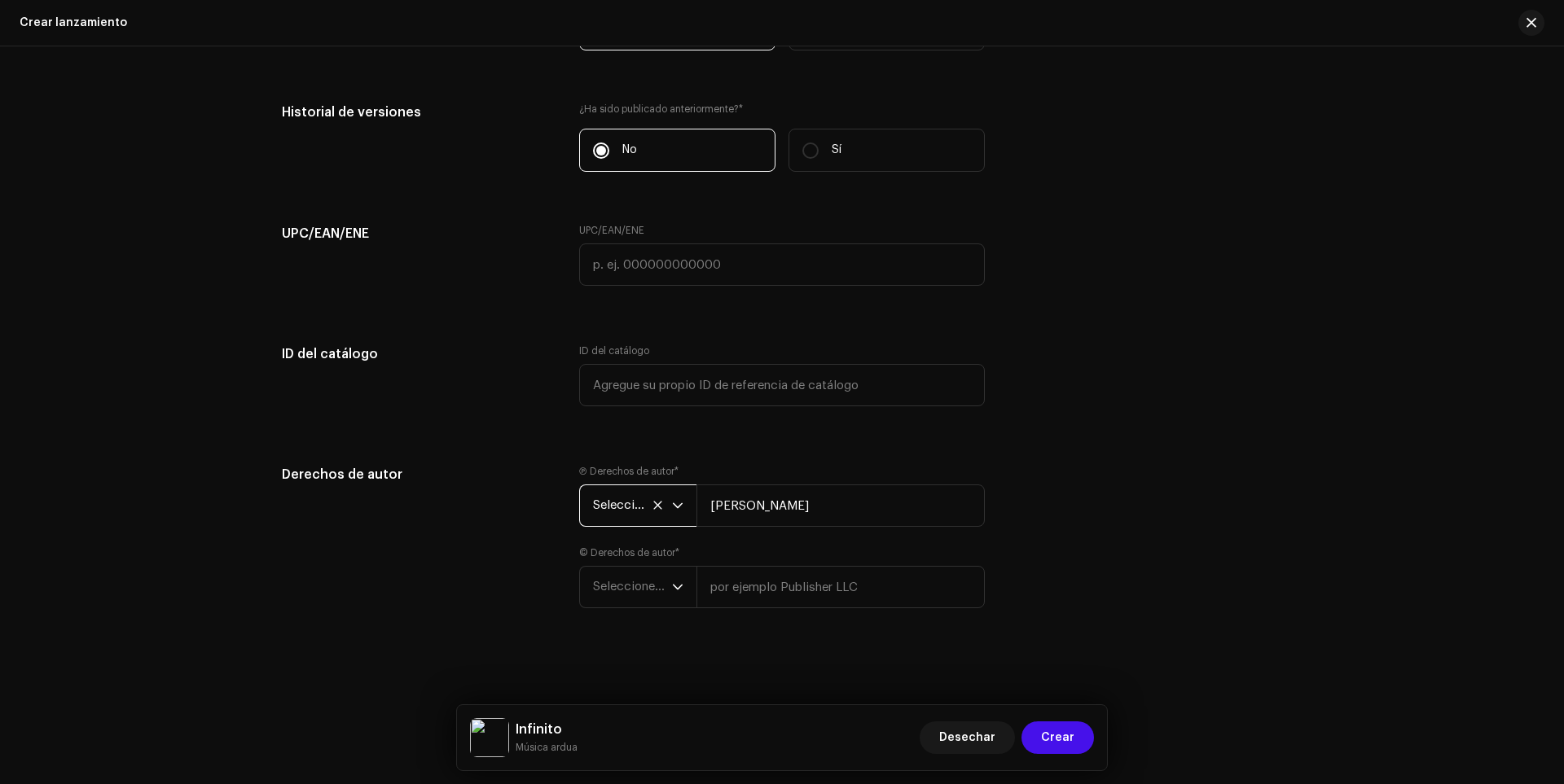
click at [665, 516] on span "Seleccione el año" at bounding box center [632, 505] width 79 height 40
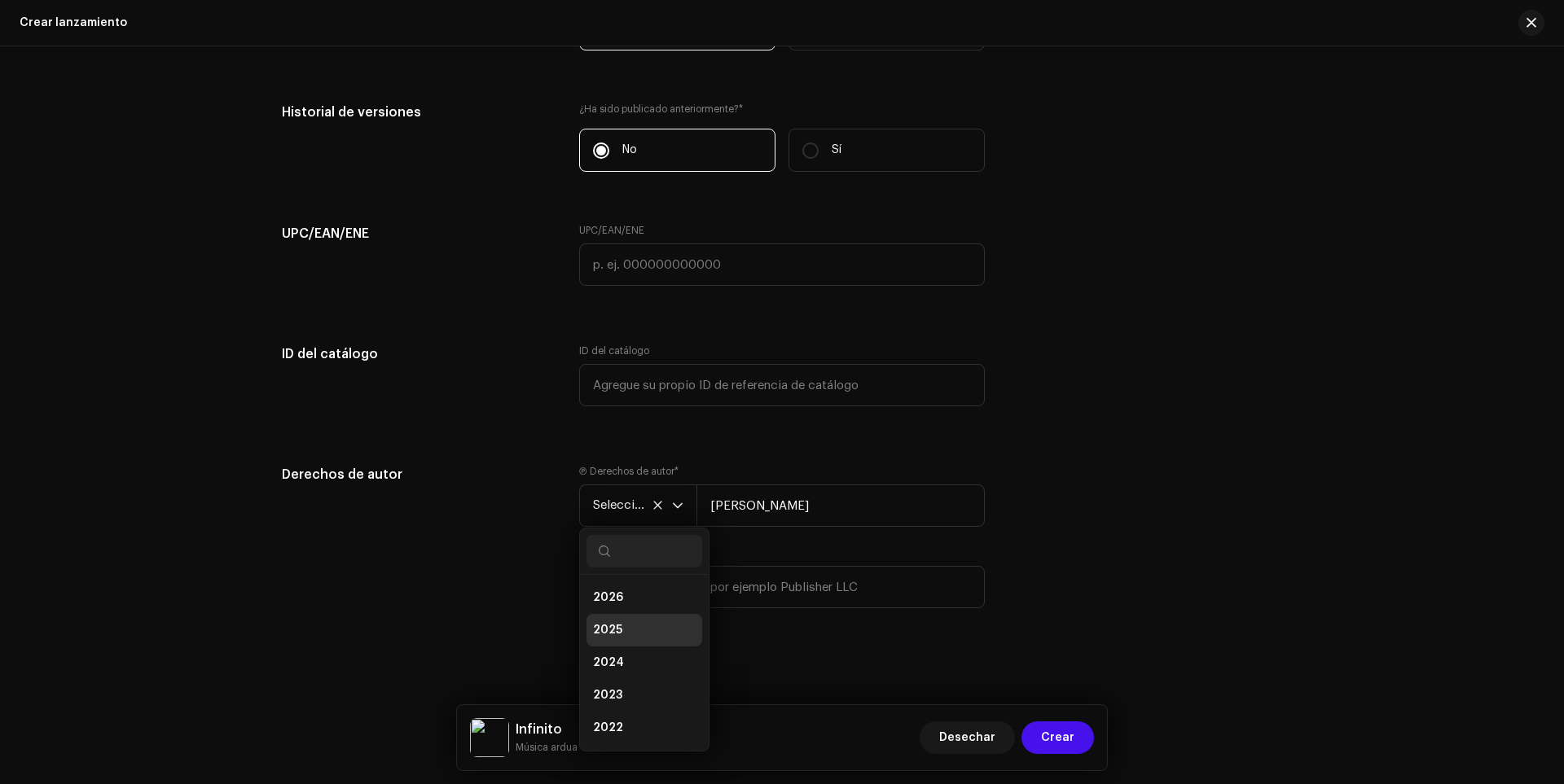
scroll to position [7, 0]
click at [626, 612] on li "2025" at bounding box center [644, 624] width 115 height 33
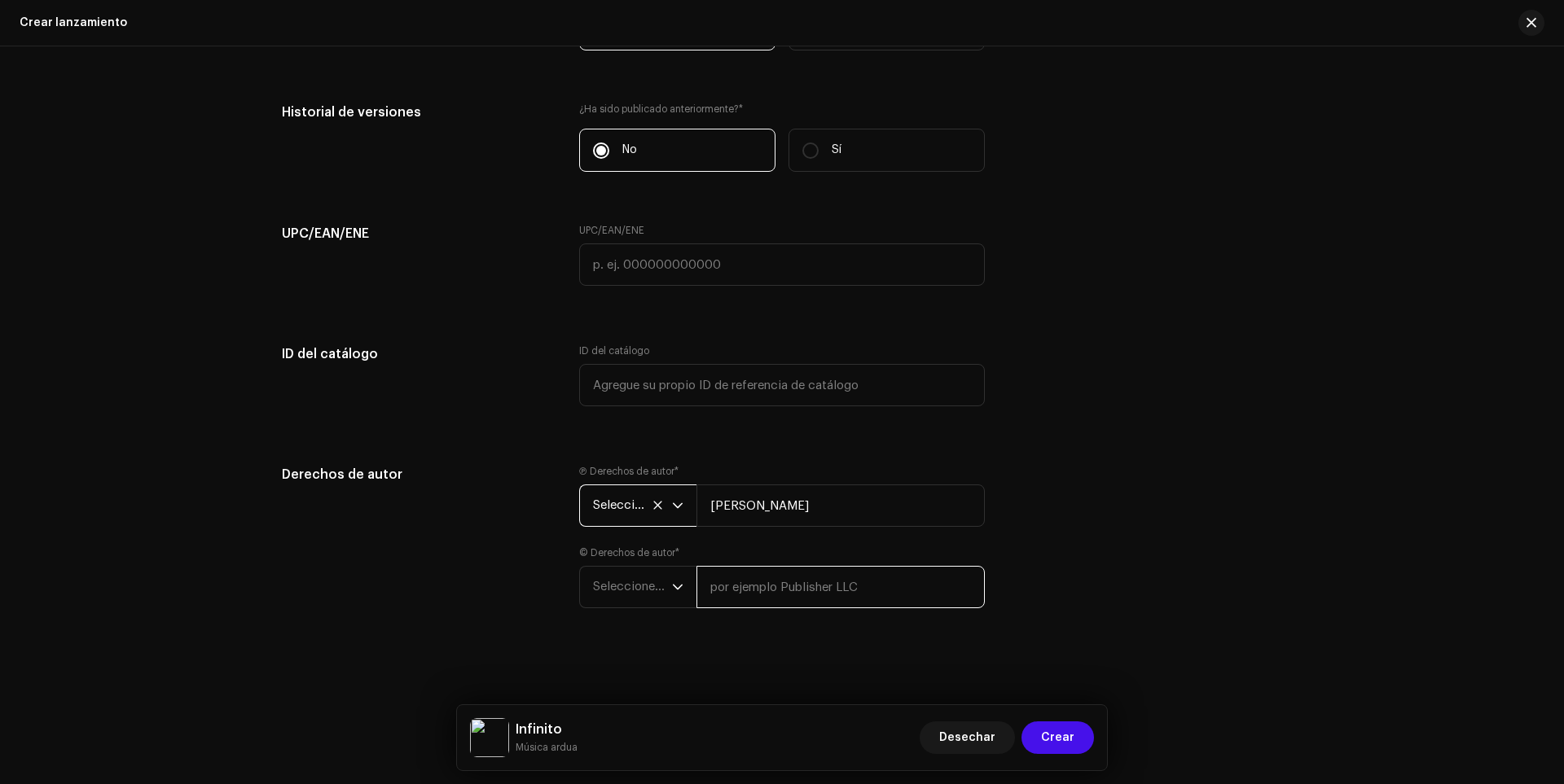
click at [768, 574] on input "text" at bounding box center [841, 587] width 289 height 42
click at [663, 601] on span "Seleccione el año" at bounding box center [632, 587] width 79 height 40
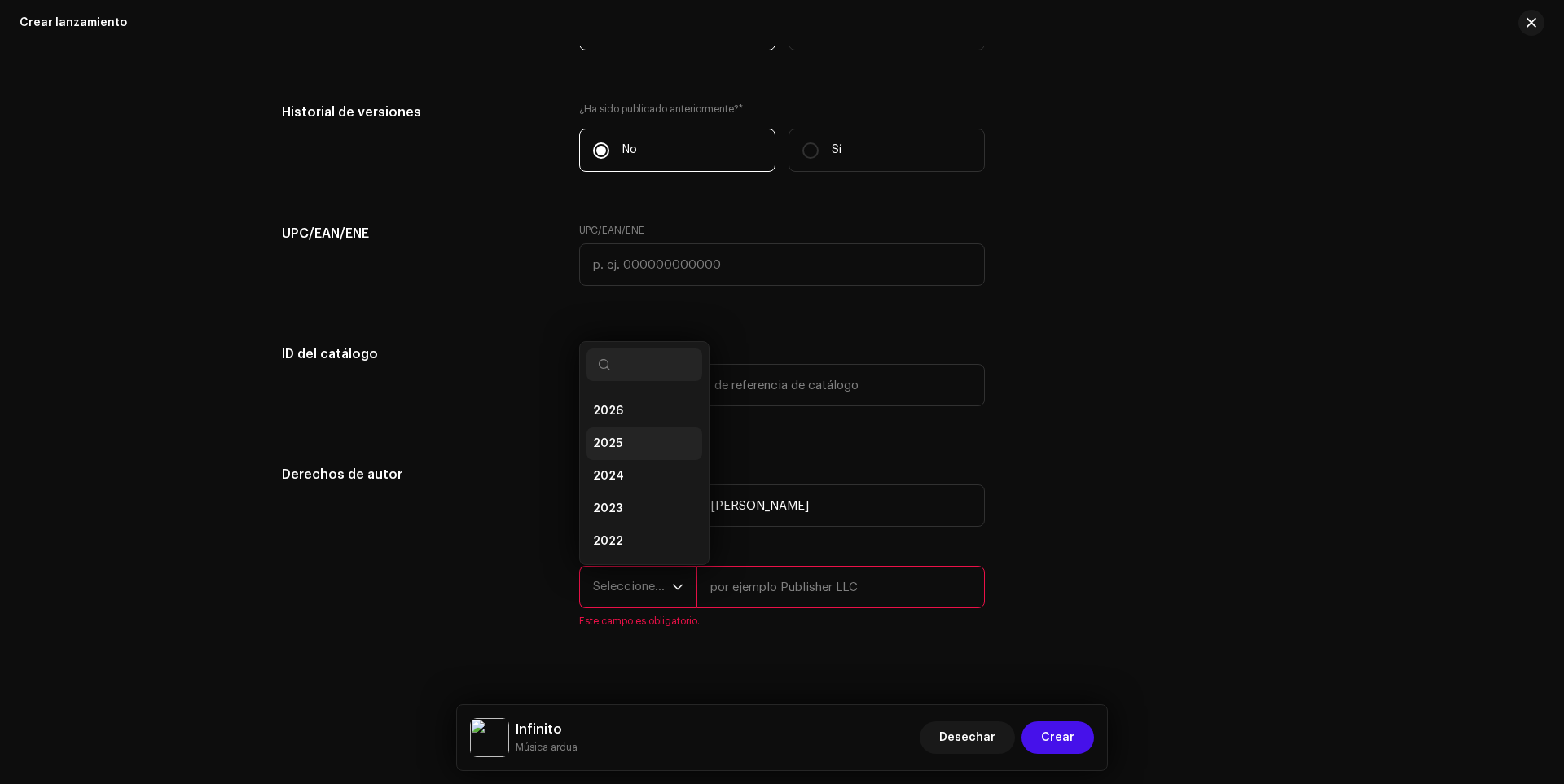
click at [596, 450] on span "2025" at bounding box center [608, 444] width 30 height 16
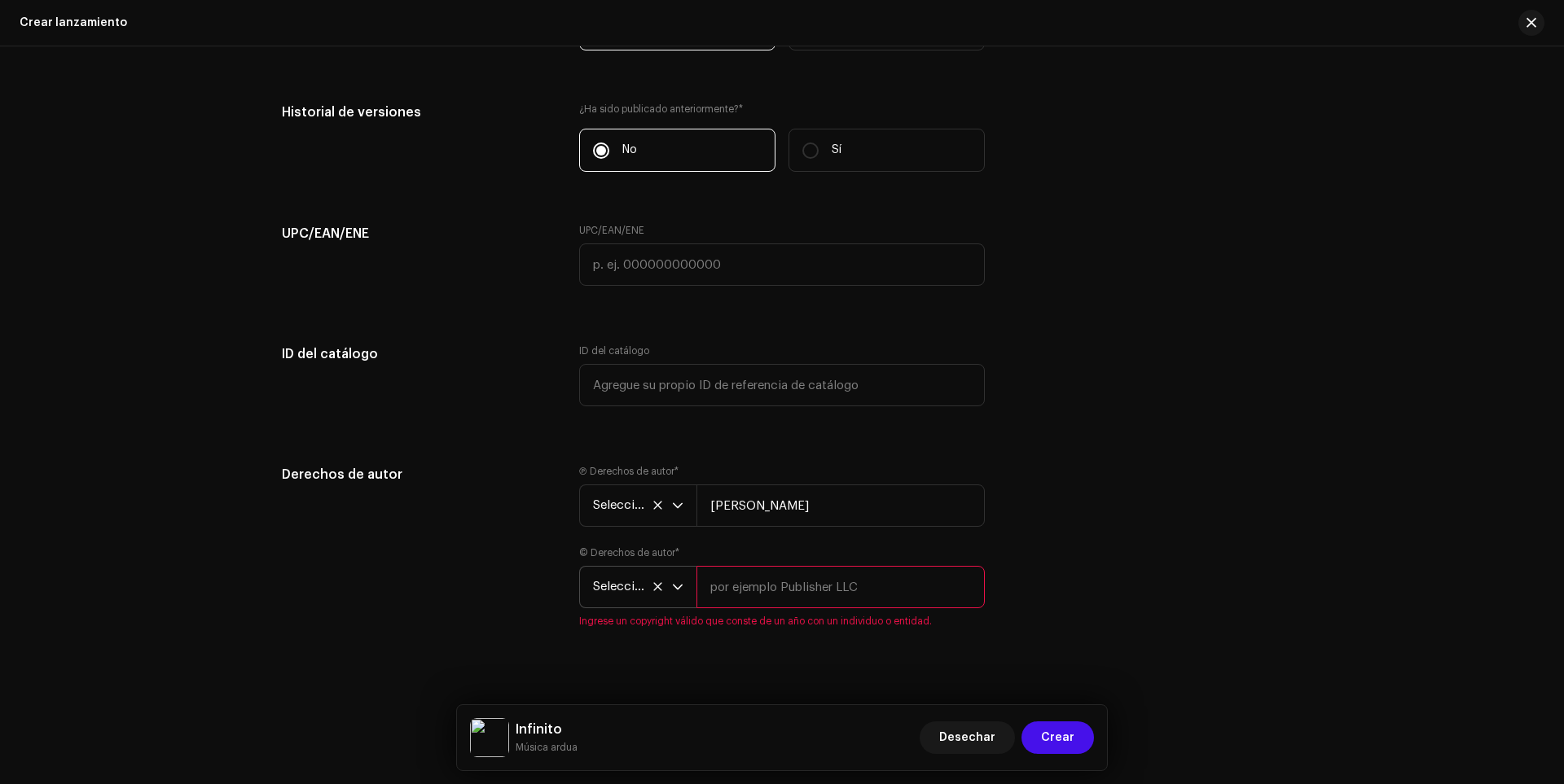
click at [735, 601] on input "text" at bounding box center [841, 587] width 289 height 42
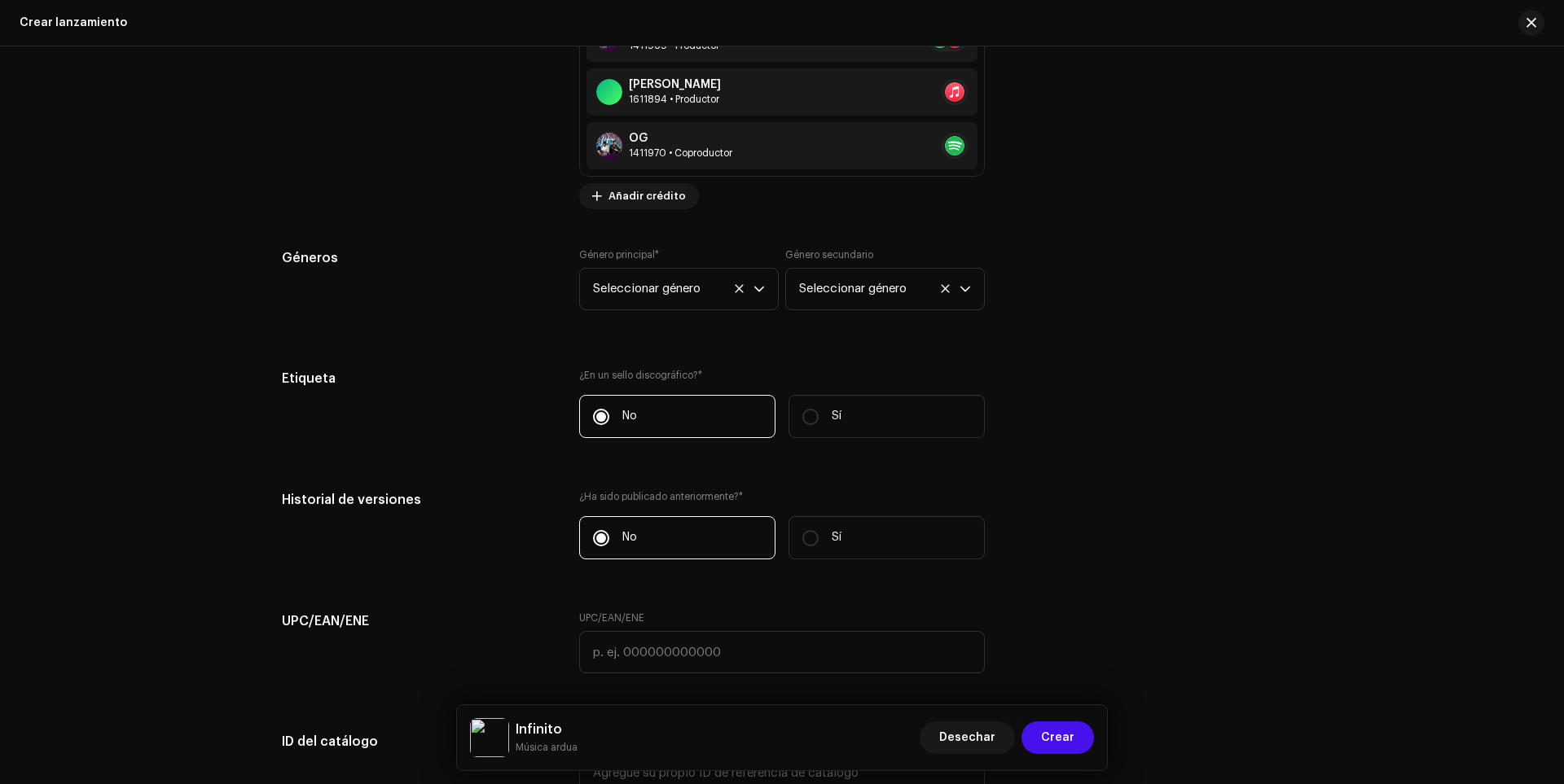
scroll to position [2908, 0]
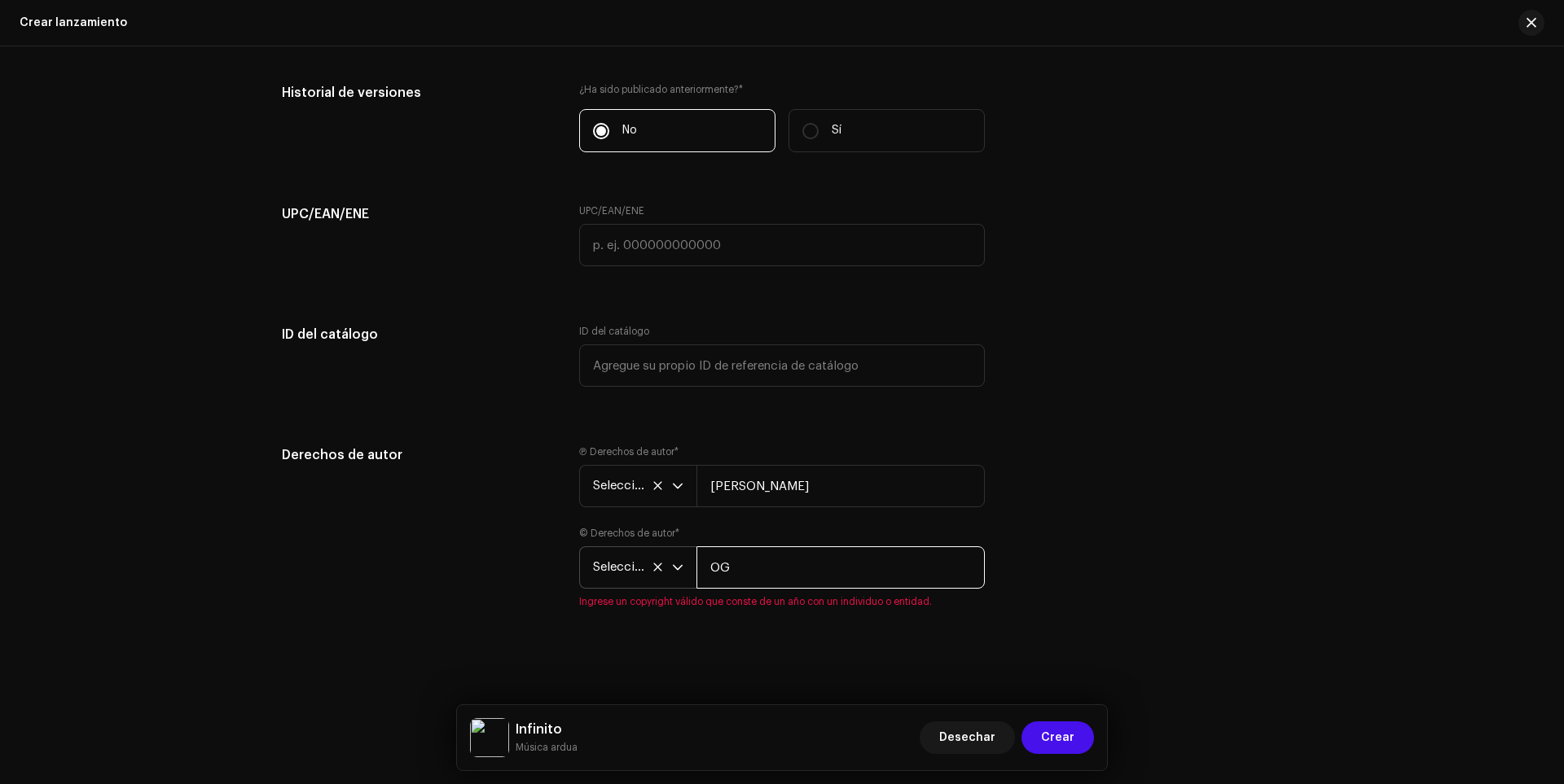
type input "OG"
click at [614, 575] on span "Seleccione el año" at bounding box center [632, 567] width 79 height 40
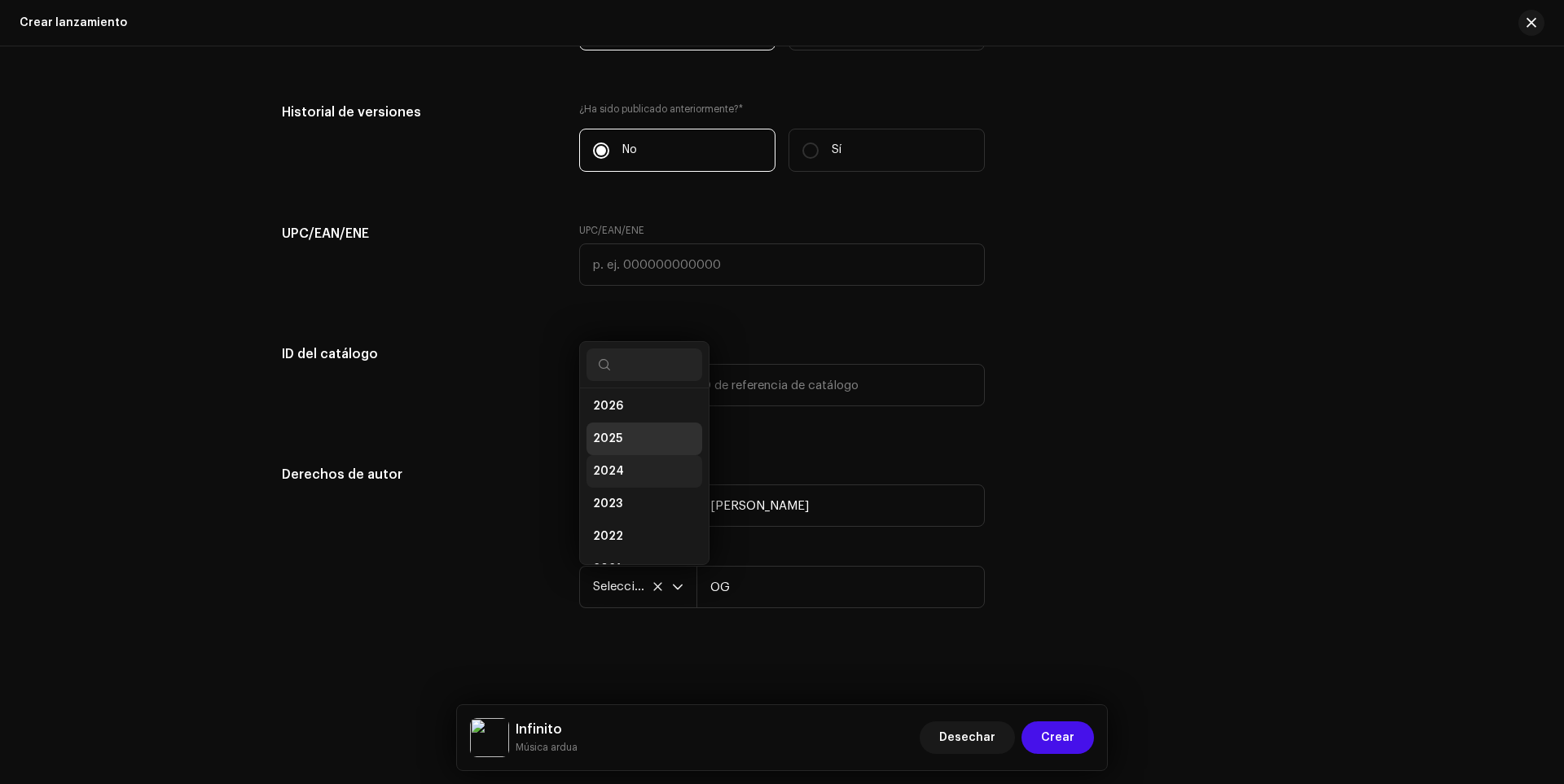
scroll to position [0, 0]
click at [632, 408] on li "2026" at bounding box center [644, 411] width 115 height 33
click at [1146, 532] on div "Derechos de autor Ⓟ Derechos de autor * Seleccione el año [PERSON_NAME] © Derec…" at bounding box center [782, 547] width 1000 height 163
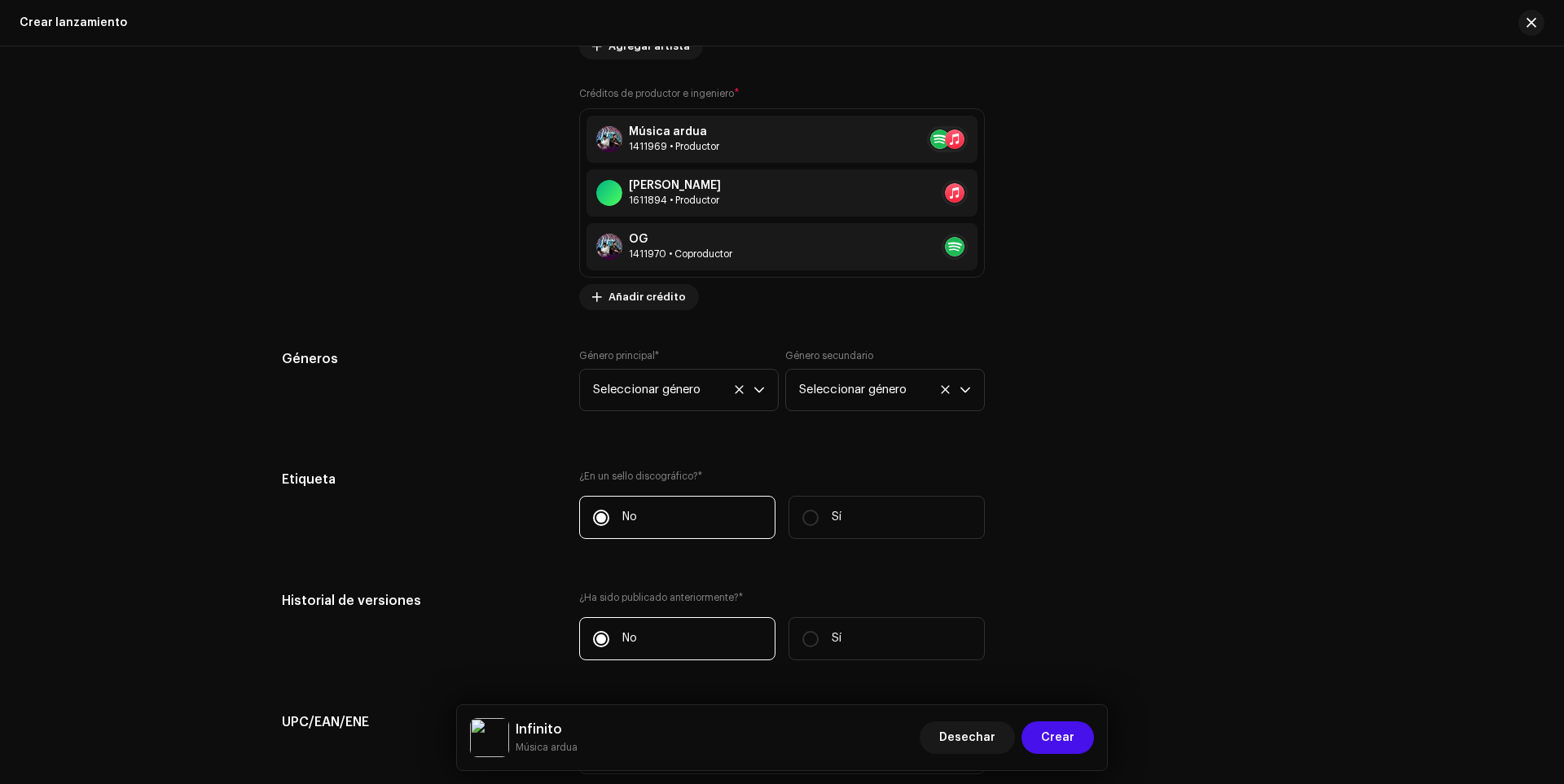
scroll to position [2808, 0]
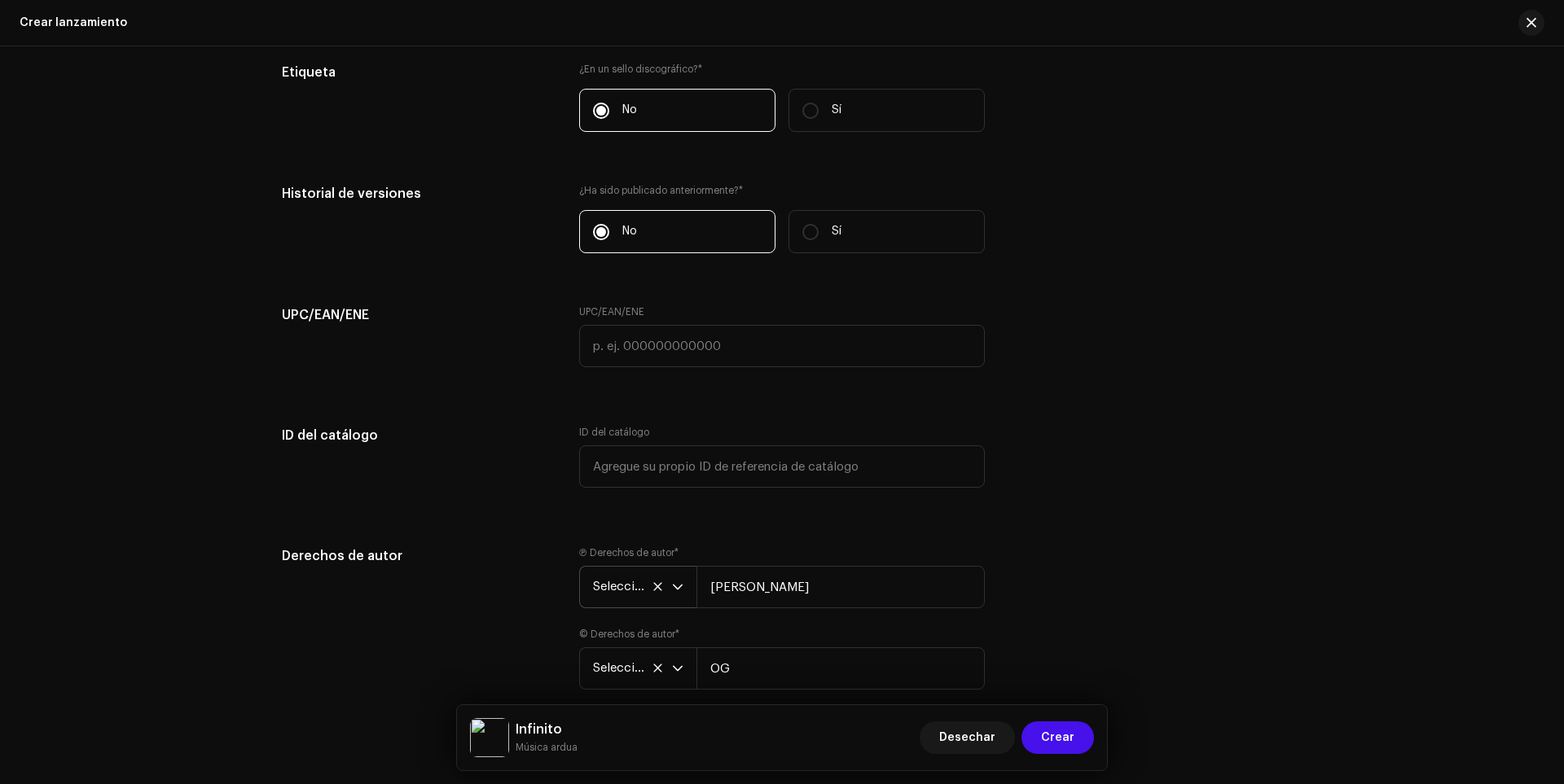
click at [621, 594] on span "Seleccione el año" at bounding box center [632, 587] width 79 height 40
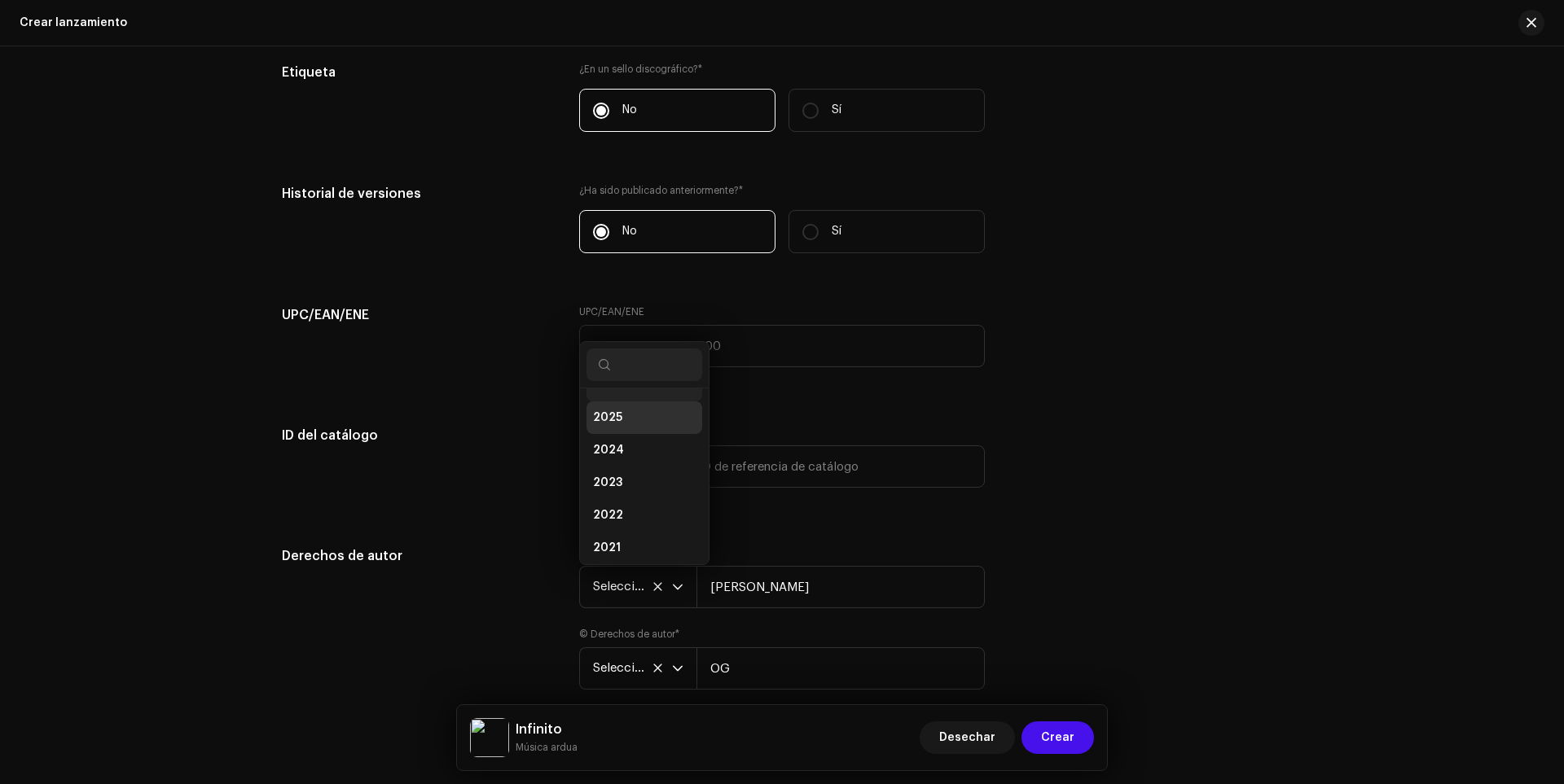
scroll to position [7, 0]
click at [602, 438] on span "2025" at bounding box center [608, 438] width 30 height 16
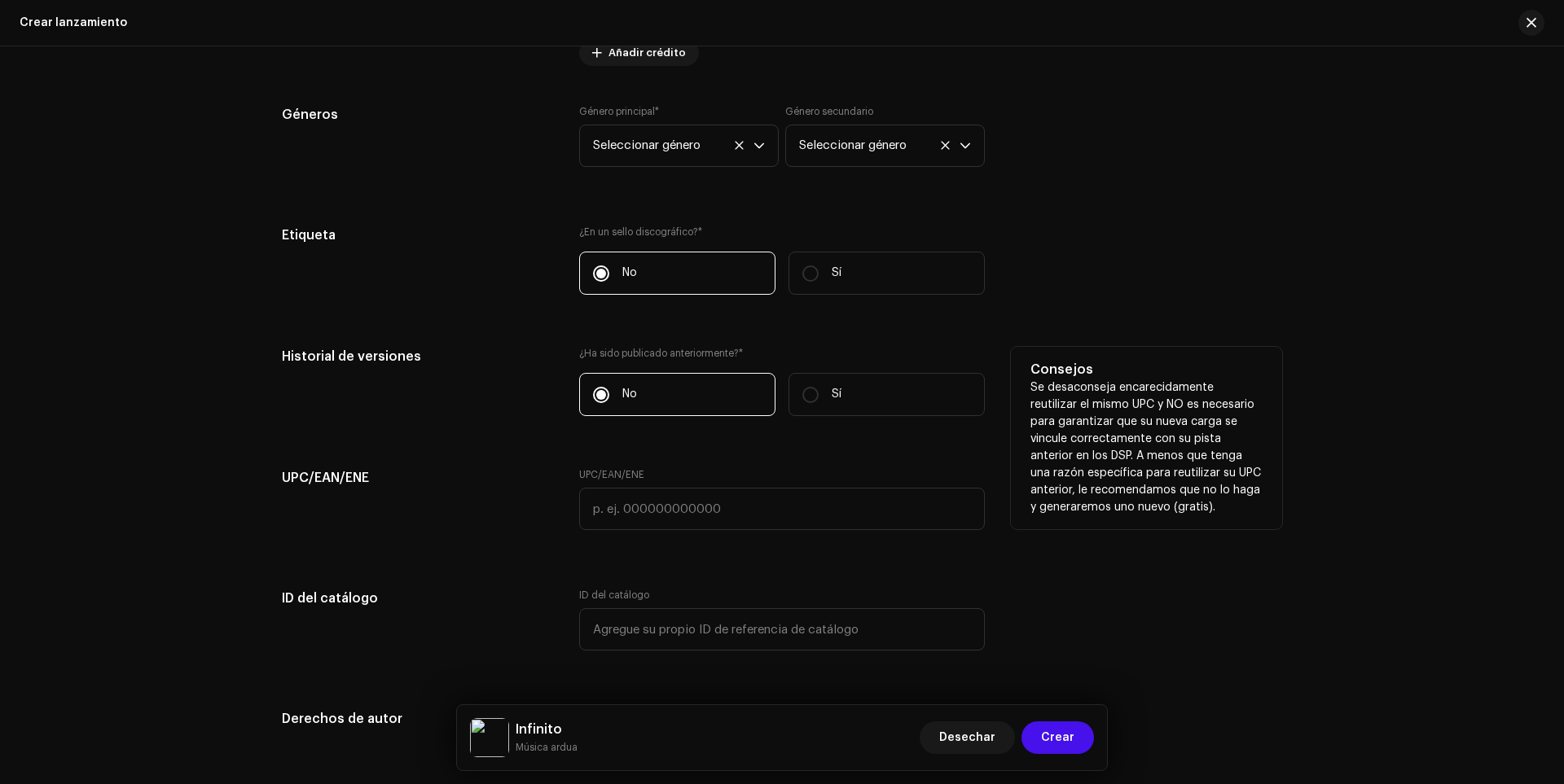
click at [1256, 435] on p "Se desaconseja encarecidamente reutilizar el mismo UPC y NO es necesario para g…" at bounding box center [1147, 448] width 232 height 137
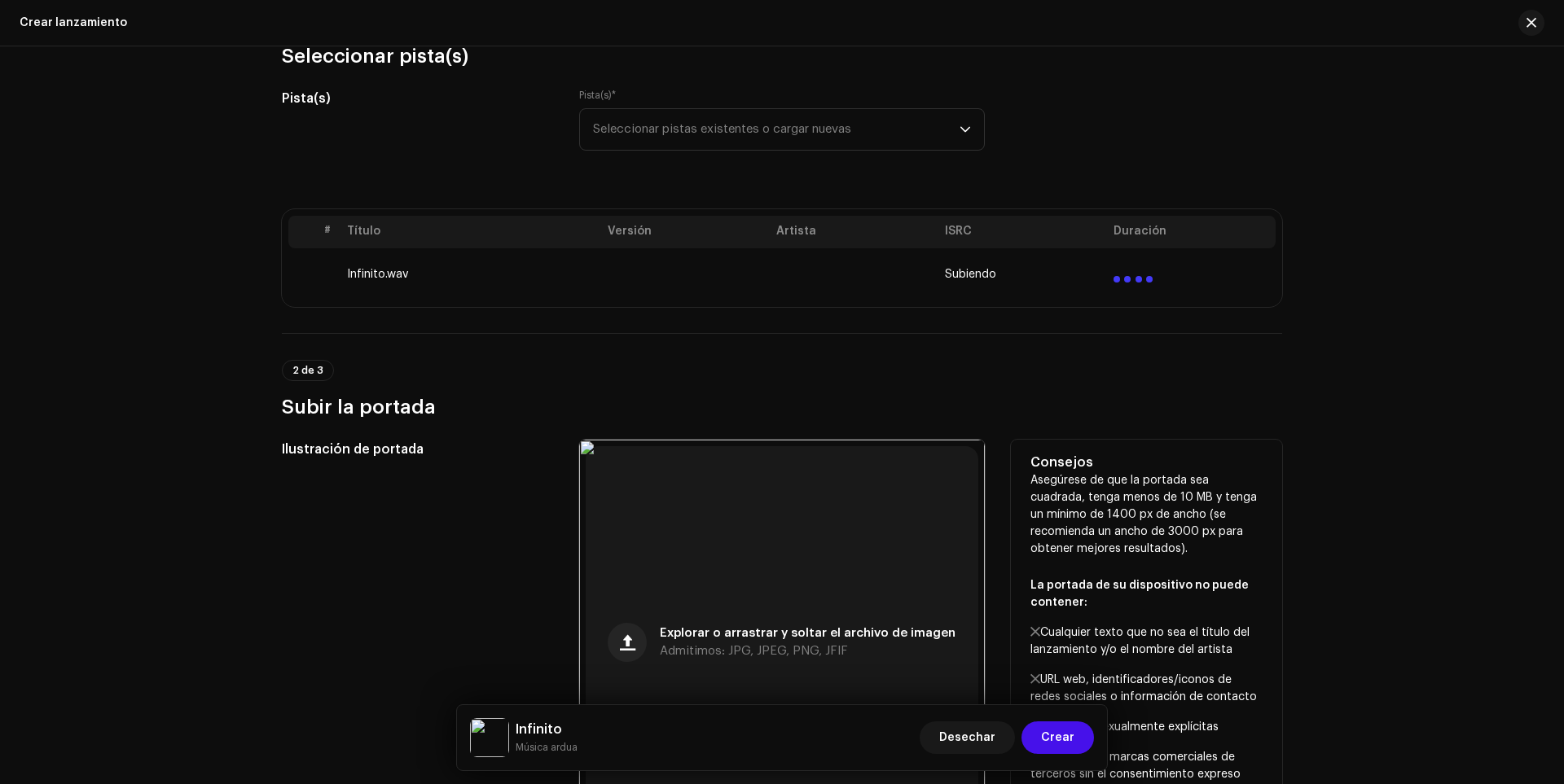
scroll to position [38, 0]
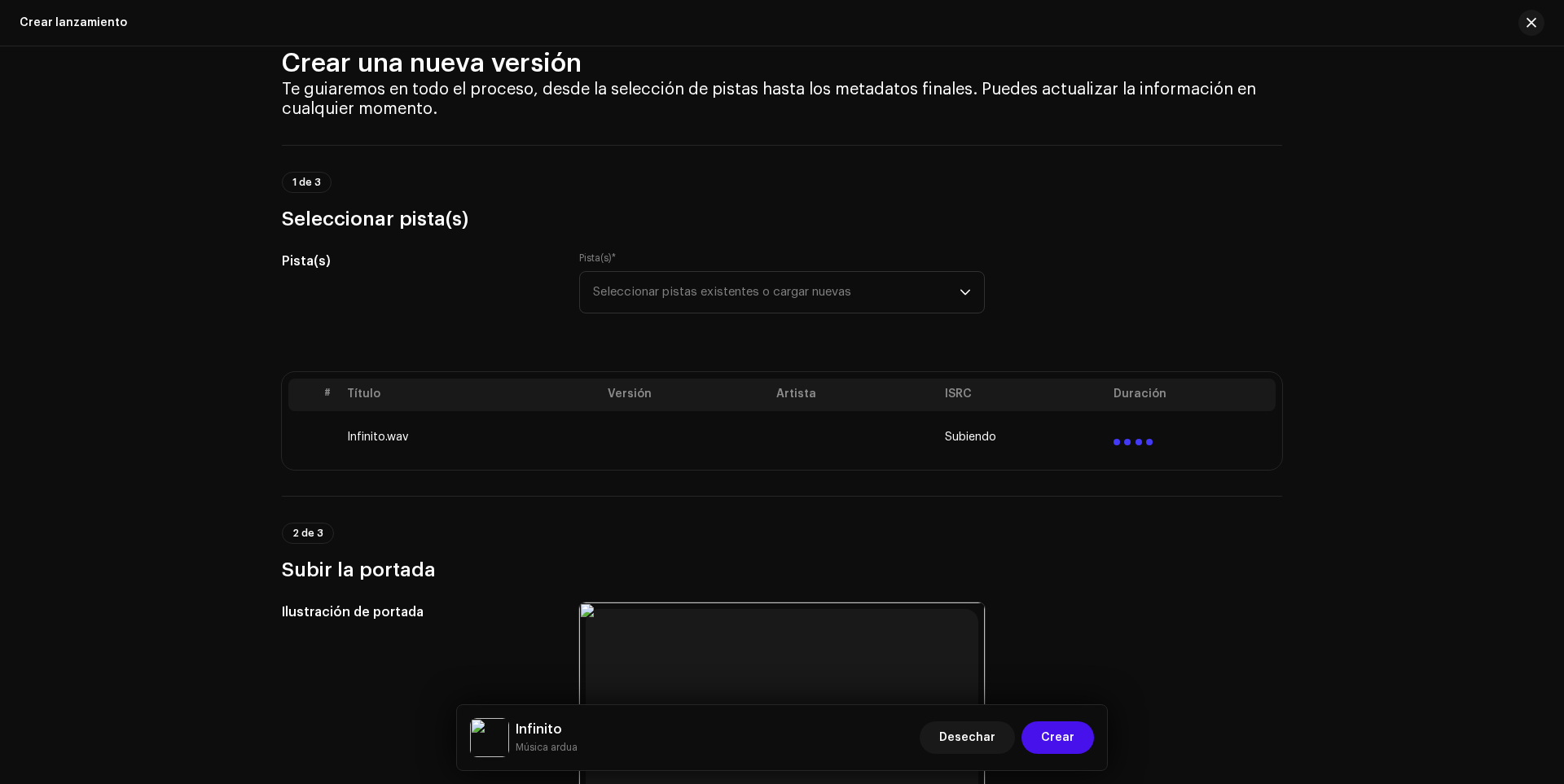
click at [1058, 439] on div "Subiendo" at bounding box center [1022, 438] width 156 height 13
click at [1157, 434] on td at bounding box center [1191, 437] width 169 height 52
click at [664, 441] on td at bounding box center [685, 437] width 169 height 52
drag, startPoint x: 669, startPoint y: 436, endPoint x: 961, endPoint y: 456, distance: 292.7
click at [961, 456] on td "Subiendo" at bounding box center [1022, 437] width 169 height 52
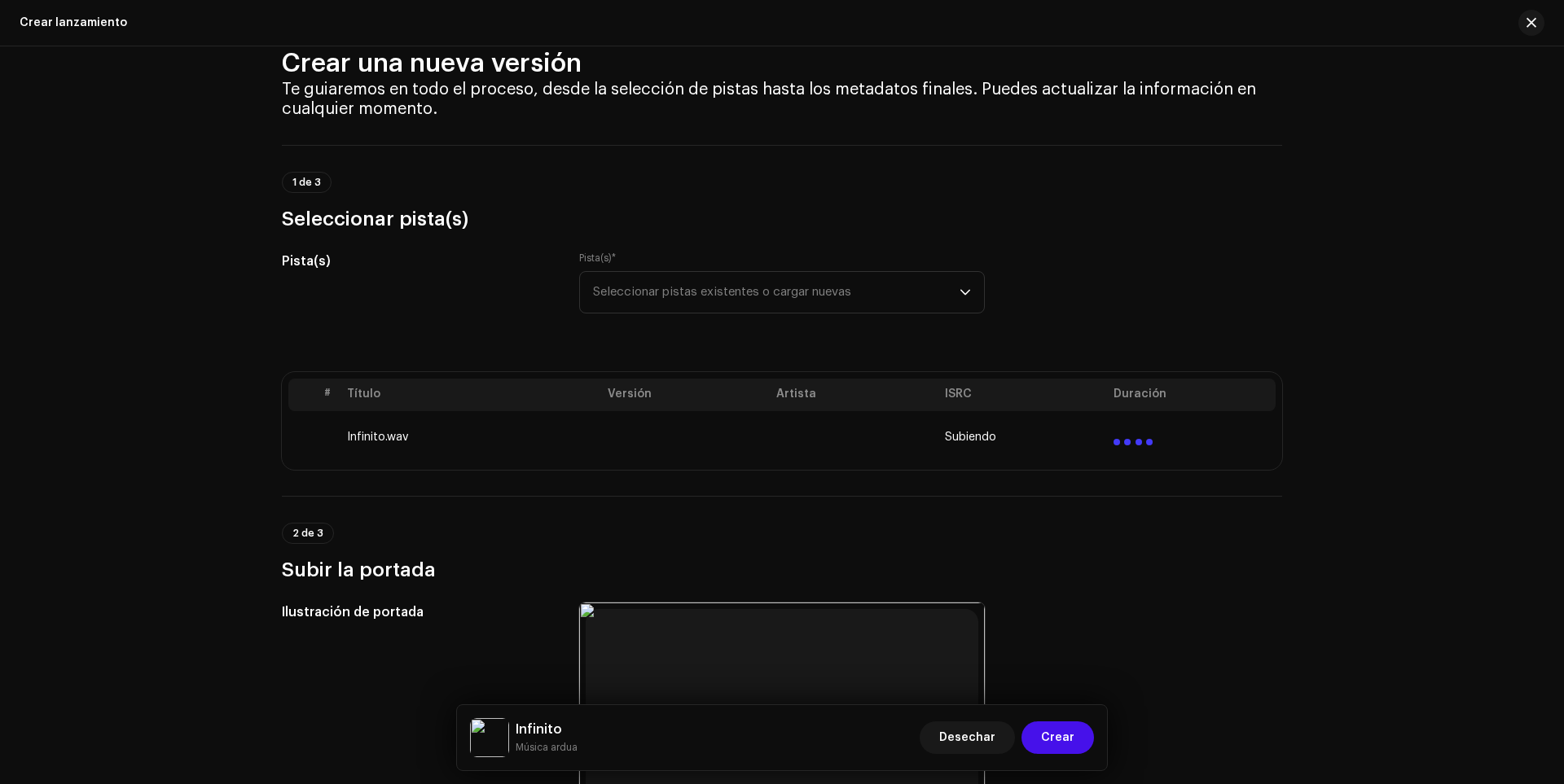
click at [990, 453] on td "Subiendo" at bounding box center [1022, 437] width 169 height 52
click at [1129, 428] on div at bounding box center [1133, 436] width 39 height 20
click at [882, 299] on span "Seleccionar pistas existentes o cargar nuevas" at bounding box center [776, 292] width 367 height 40
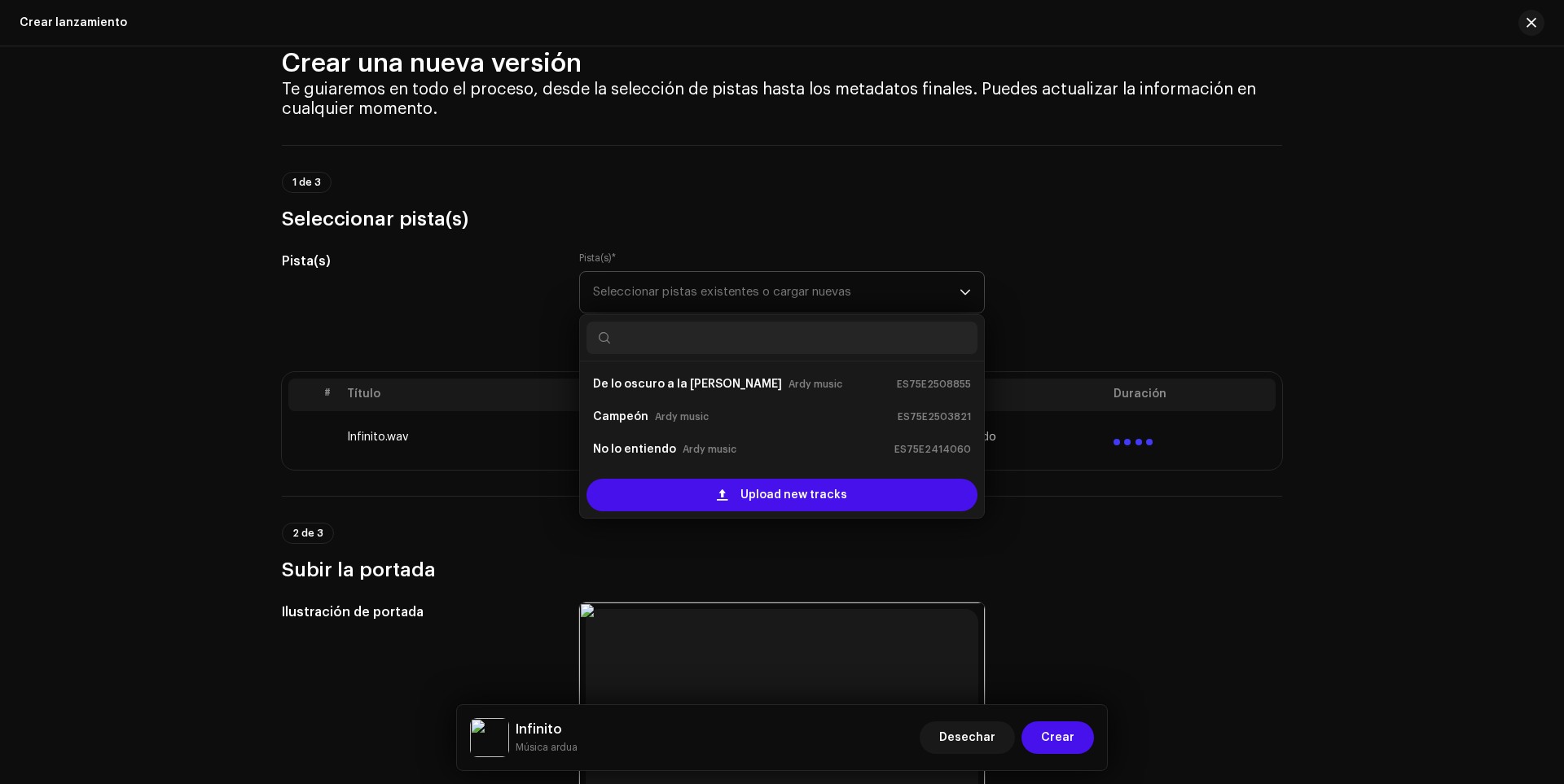
click at [747, 290] on font "Seleccionar pistas existentes o cargar nuevas" at bounding box center [721, 292] width 258 height 12
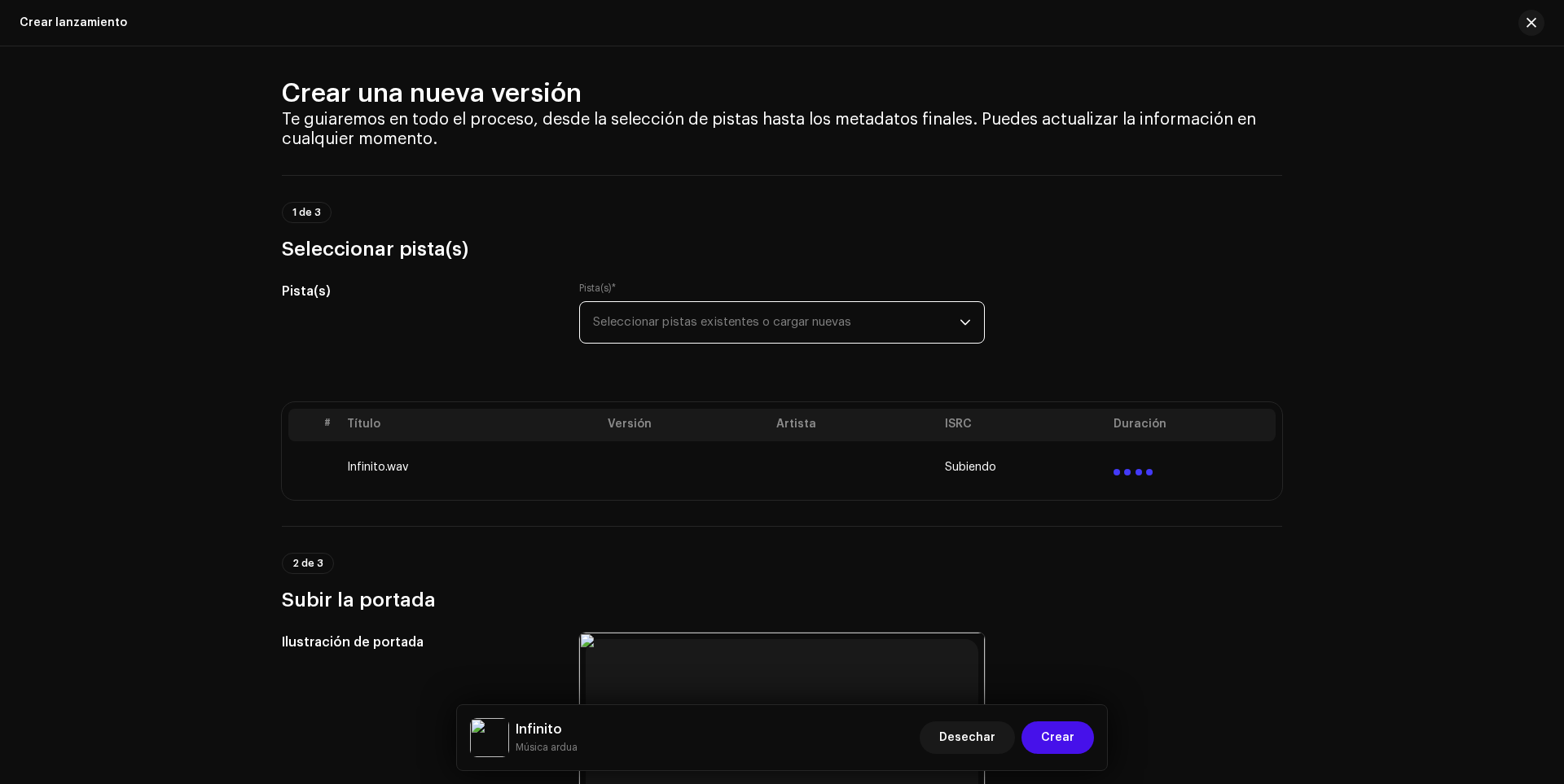
scroll to position [0, 0]
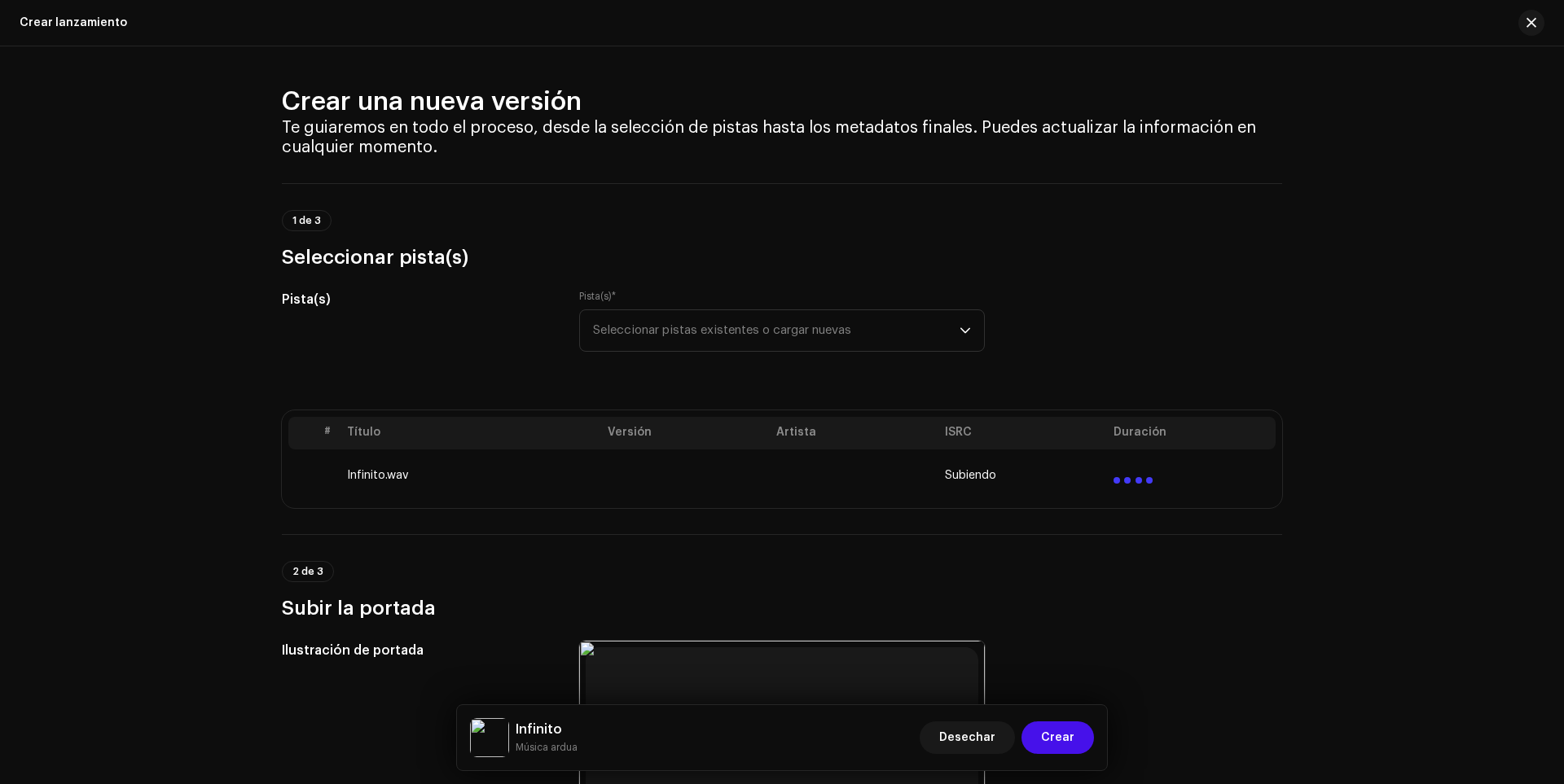
click at [1346, 244] on div "Crear una nueva versión Te guiaremos en todo el proceso, desde la selección de …" at bounding box center [782, 415] width 1564 height 738
click at [1416, 159] on div "Crear una nueva versión Te guiaremos en todo el proceso, desde la selección de …" at bounding box center [782, 415] width 1564 height 738
click at [821, 319] on span "Seleccionar pistas existentes o cargar nuevas" at bounding box center [776, 330] width 367 height 40
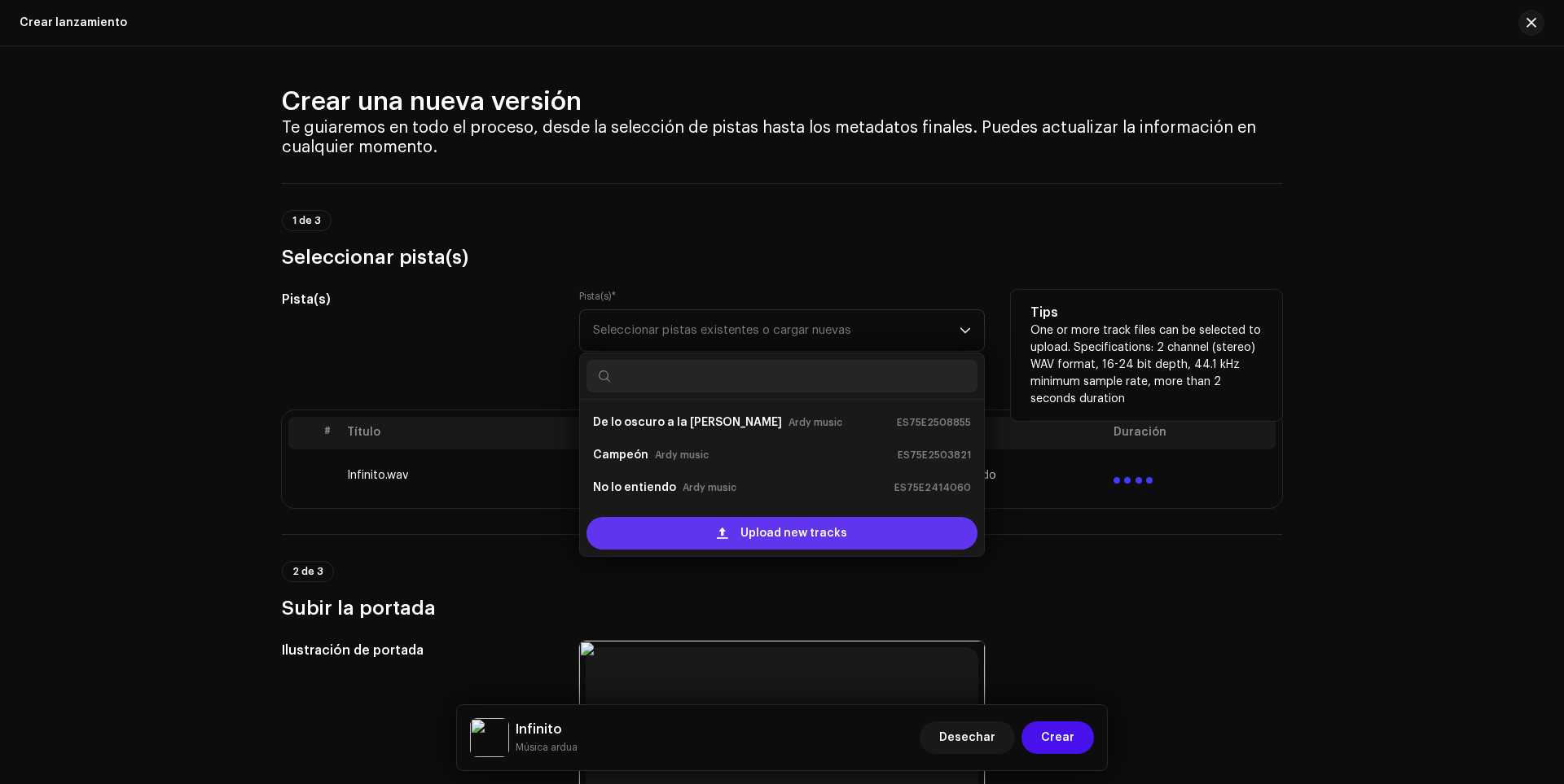
click at [650, 538] on div "Upload new tracks" at bounding box center [782, 533] width 391 height 33
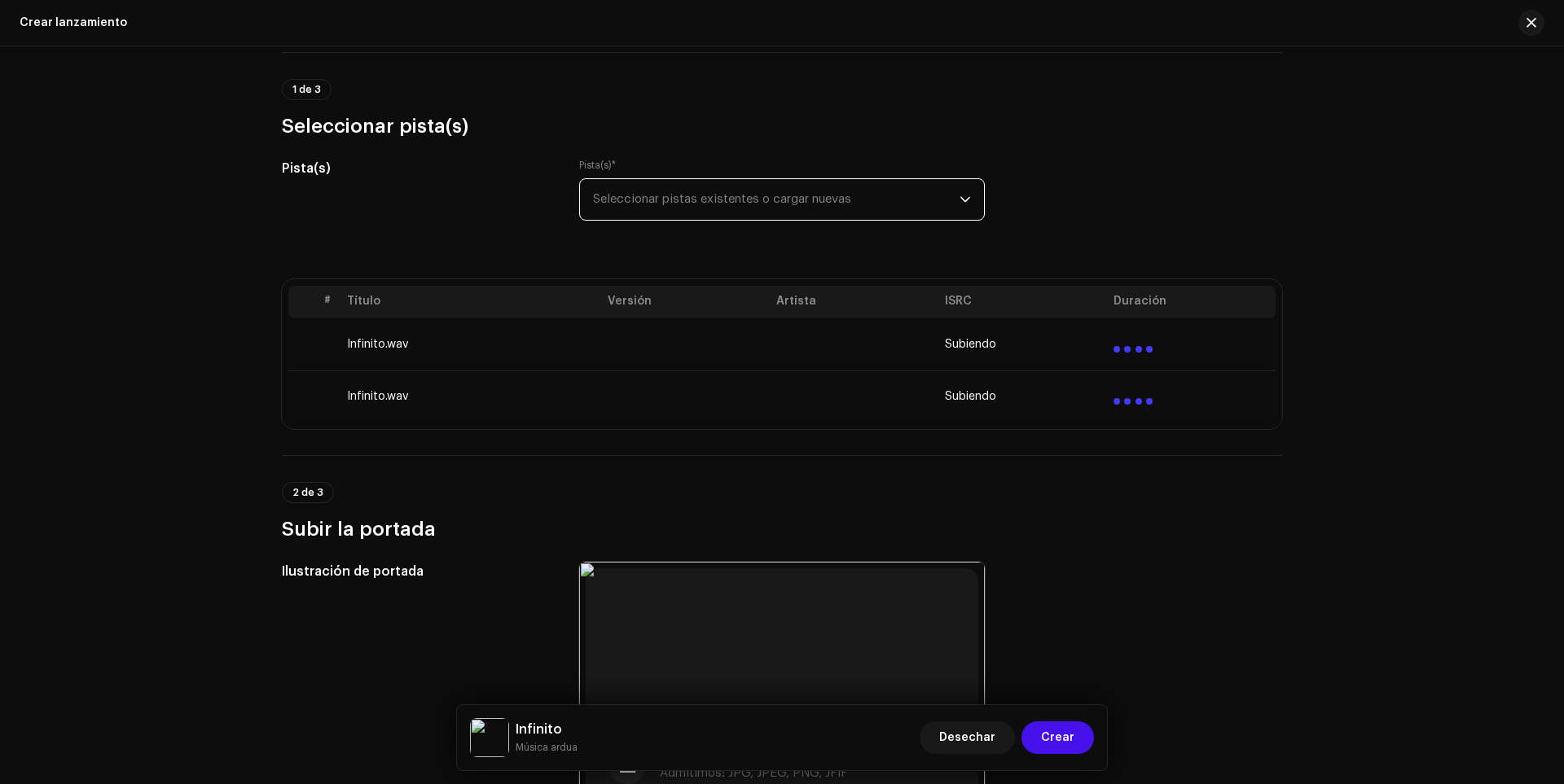
scroll to position [163, 0]
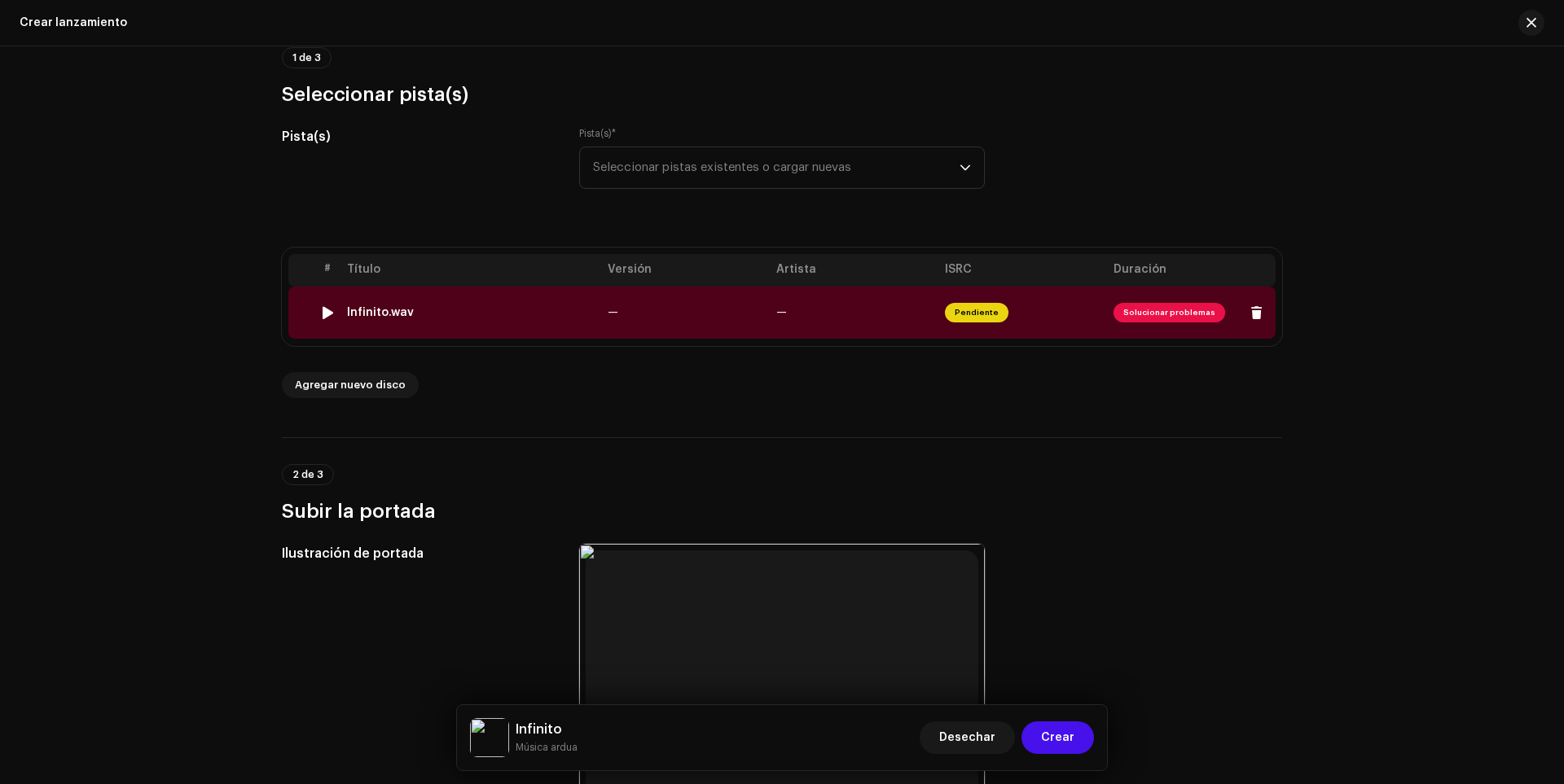
click at [1173, 314] on font "Solucionar problemas" at bounding box center [1169, 312] width 92 height 8
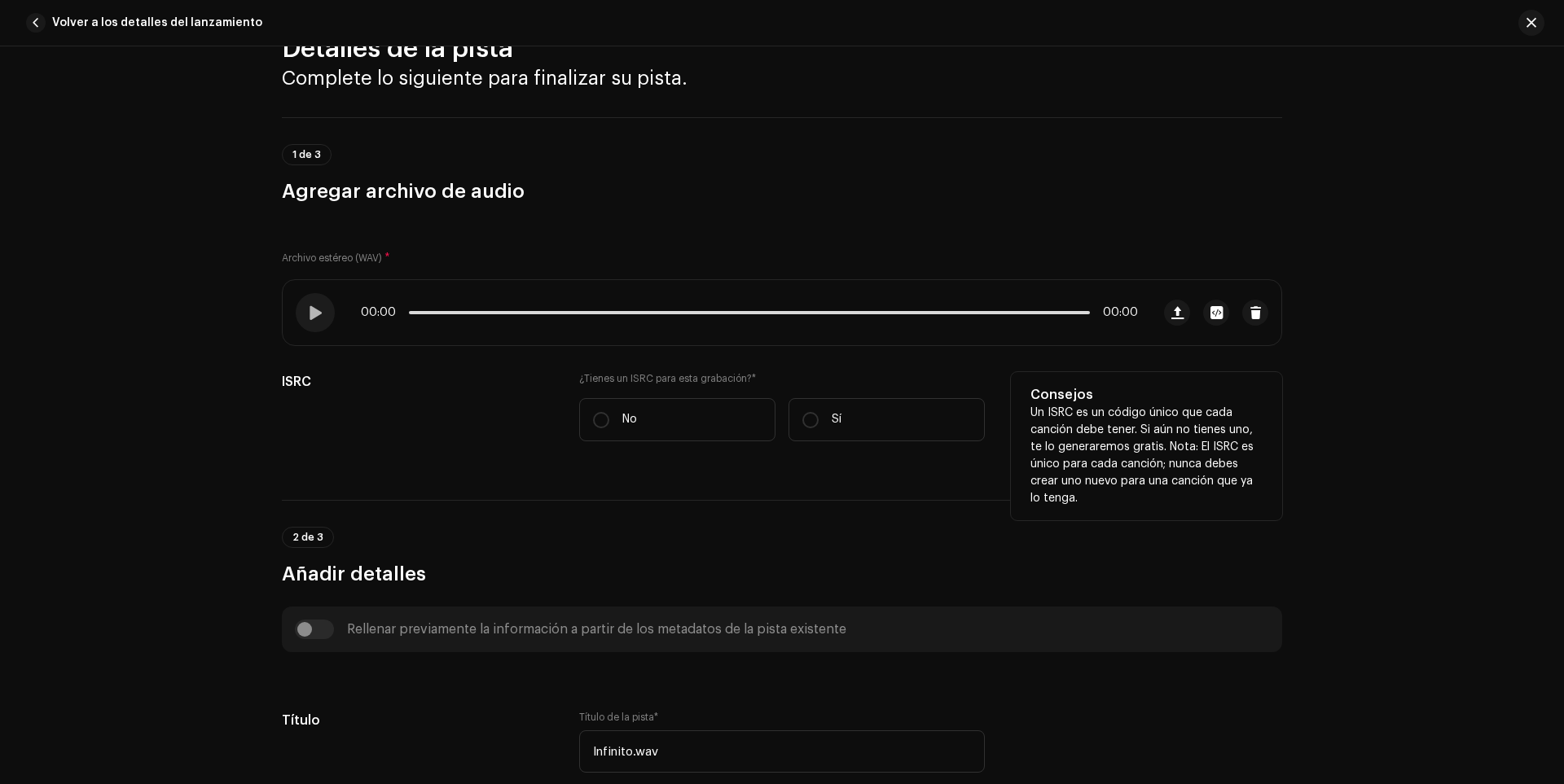
scroll to position [82, 0]
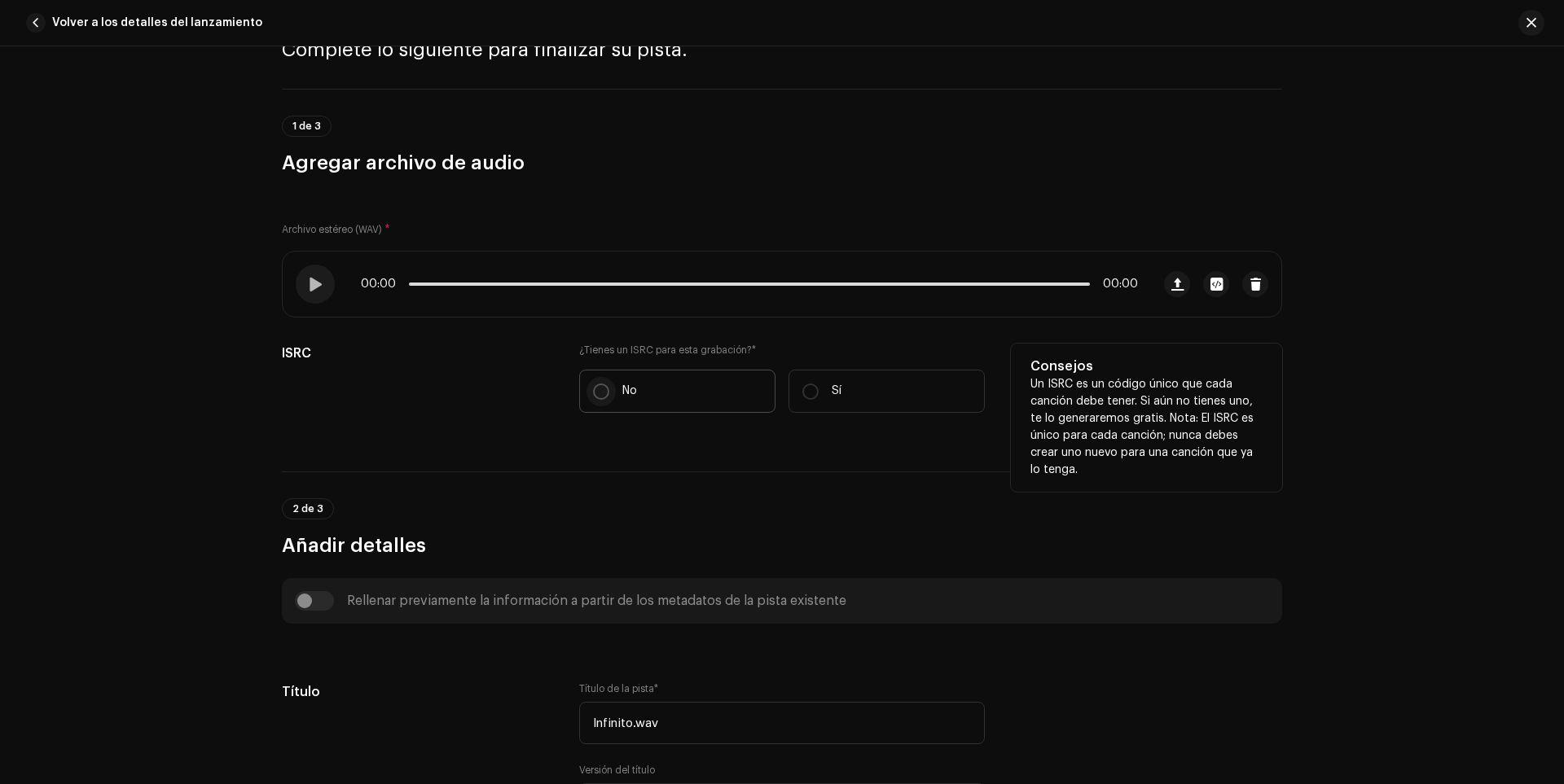
click at [596, 385] on input "No" at bounding box center [601, 392] width 16 height 16
radio input "true"
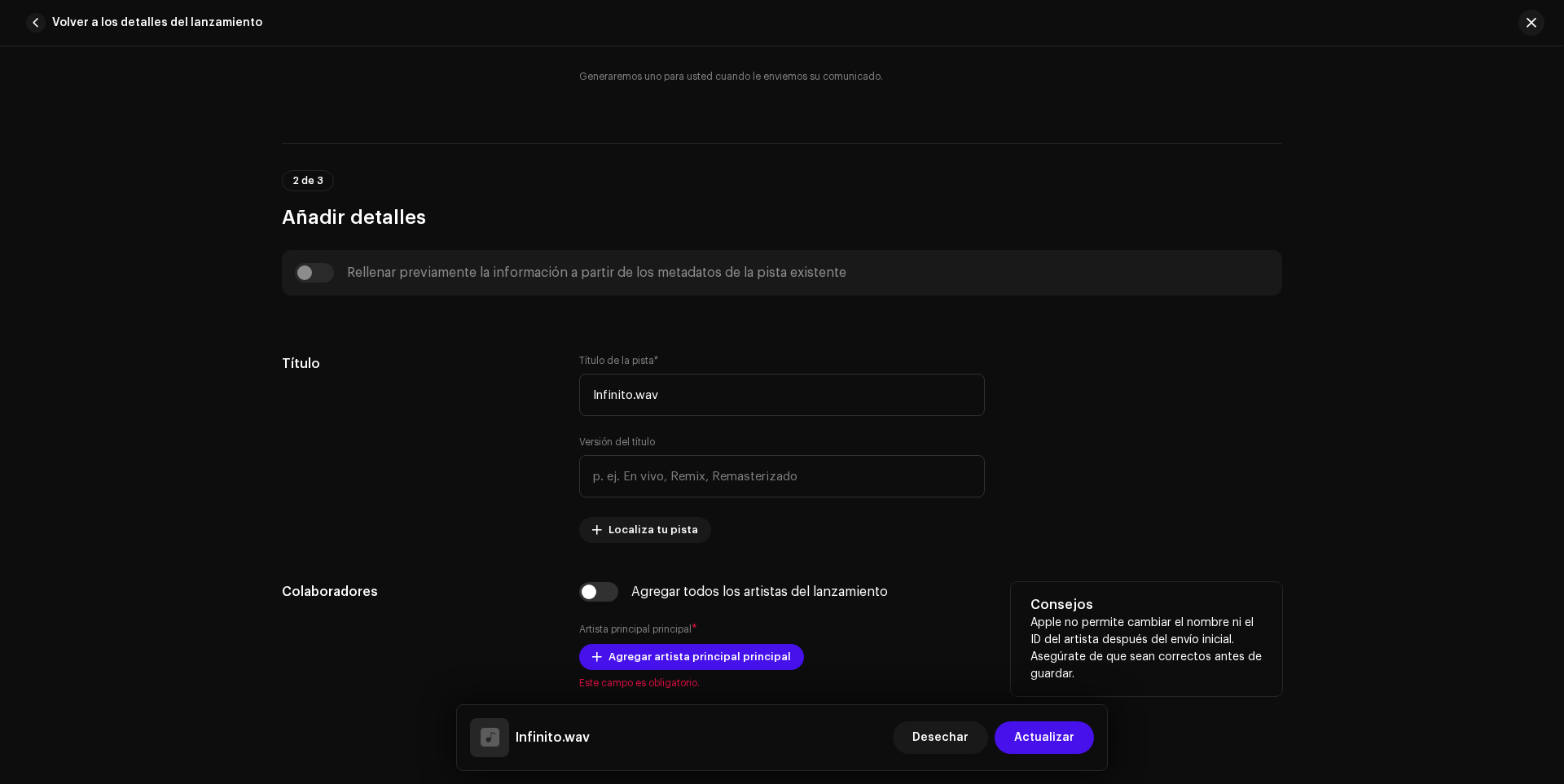
scroll to position [570, 0]
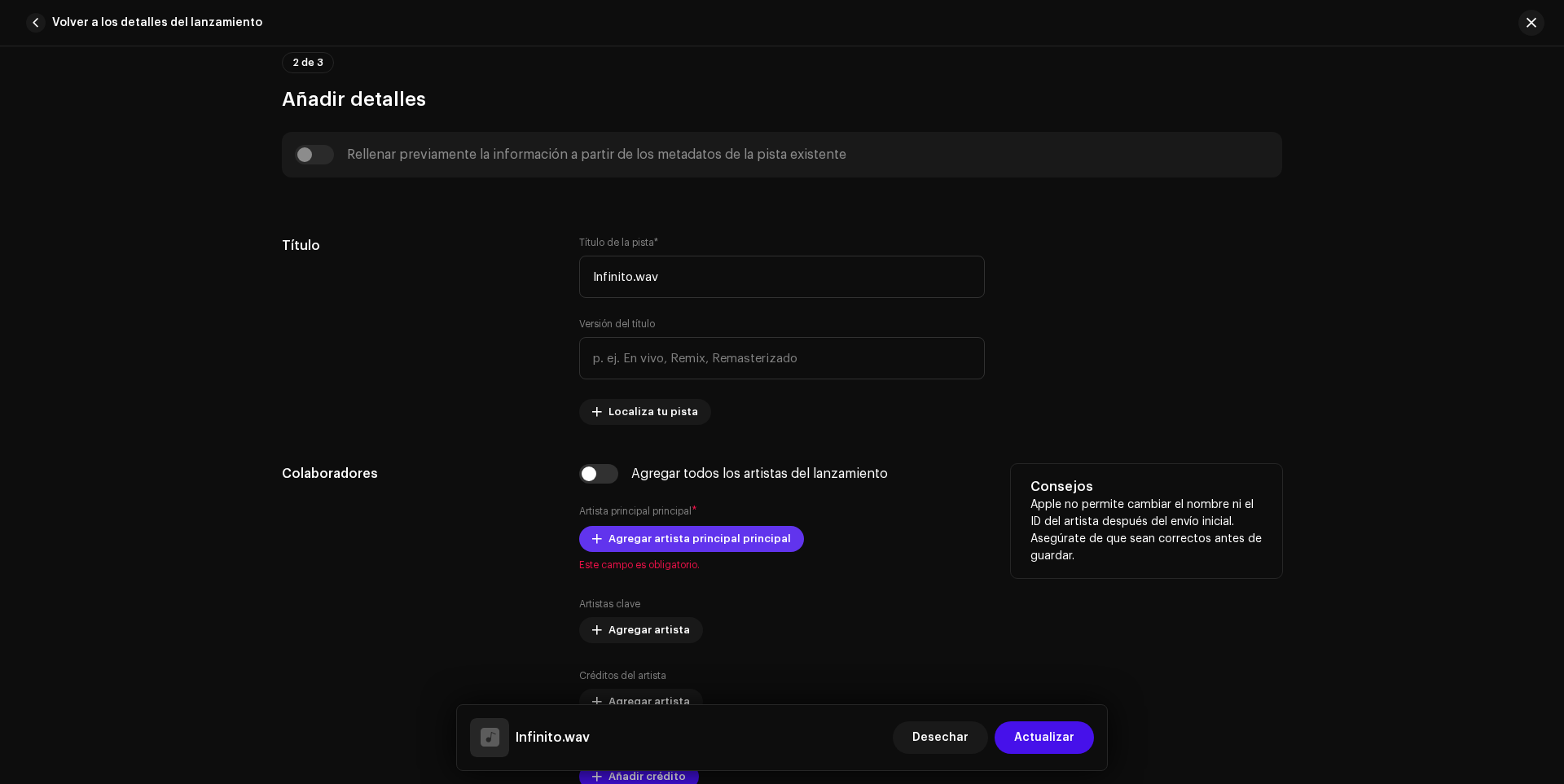
click at [646, 538] on font "Agregar artista principal principal" at bounding box center [699, 538] width 182 height 11
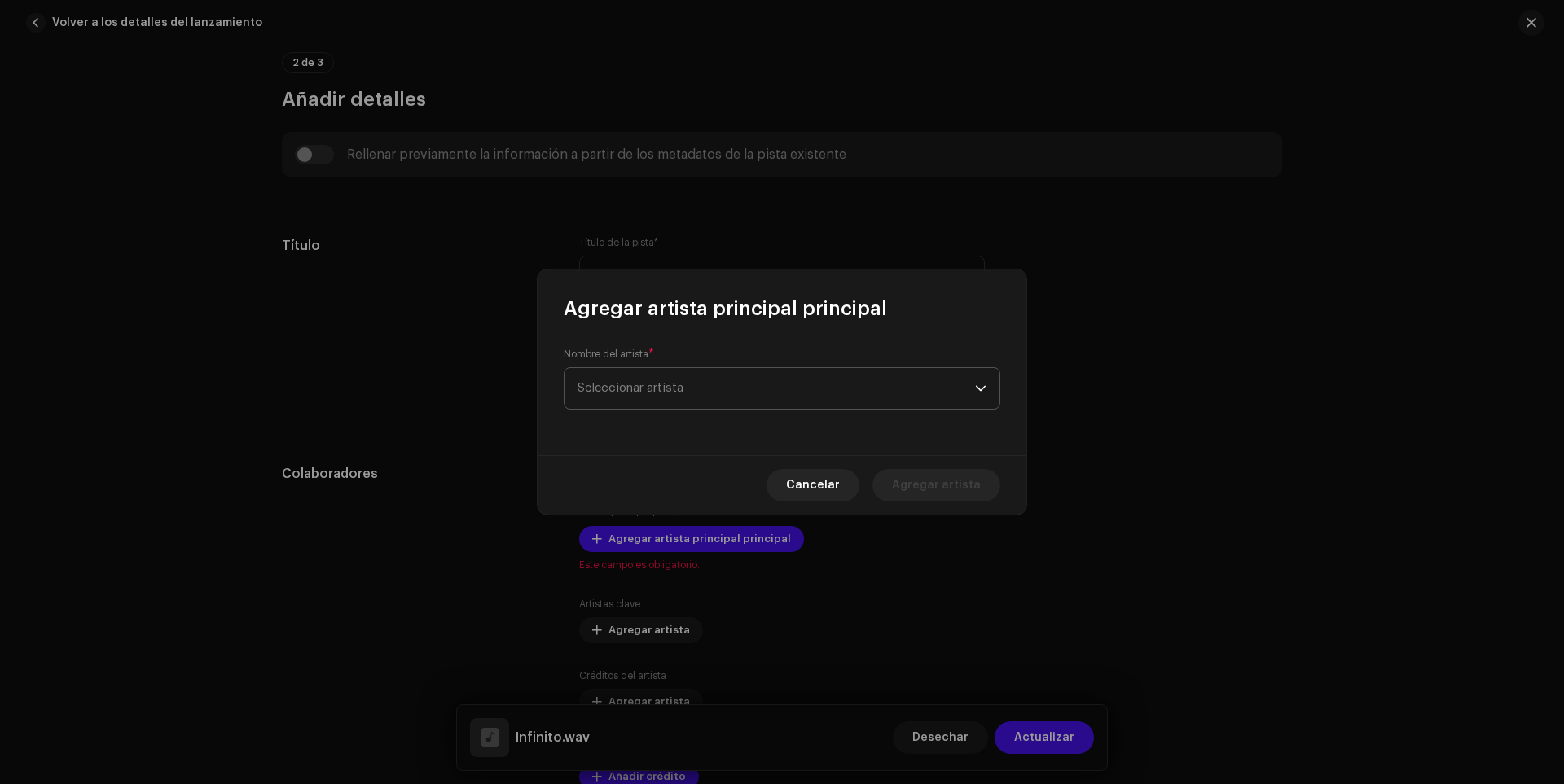
click at [629, 400] on span "Seleccionar artista" at bounding box center [777, 388] width 397 height 40
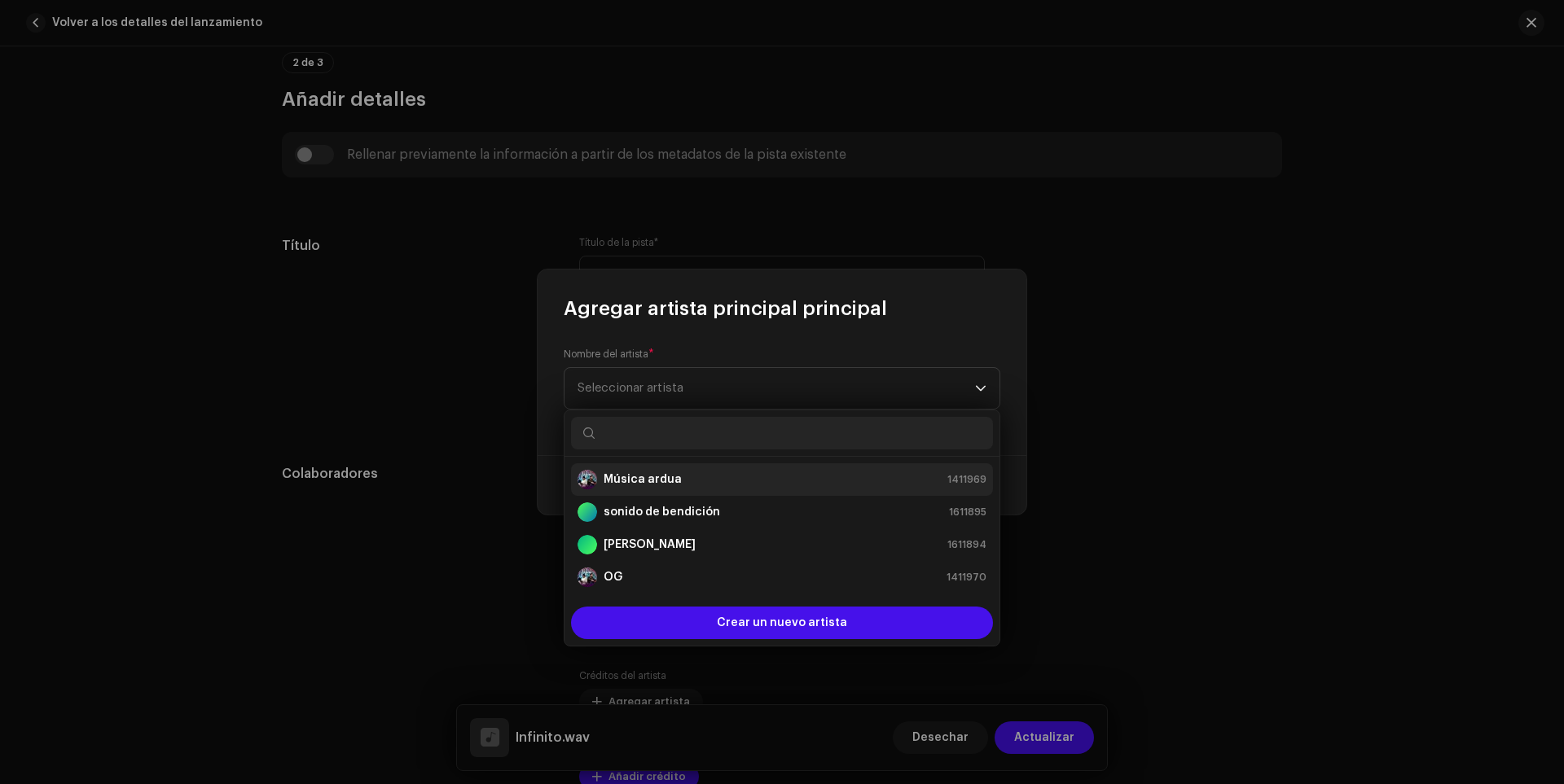
click at [641, 480] on font "Música ardua" at bounding box center [642, 480] width 78 height 12
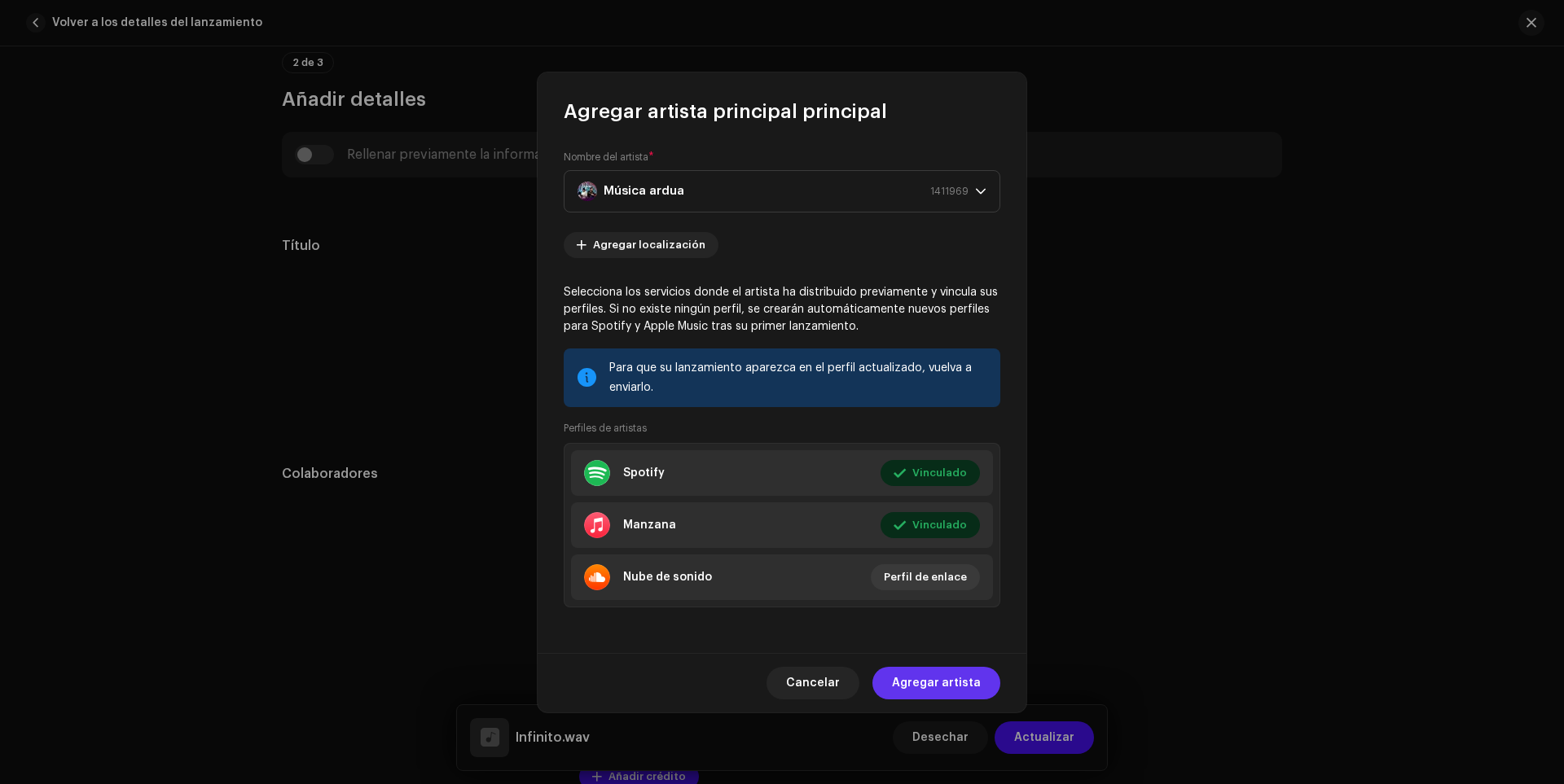
click at [929, 683] on font "Agregar artista" at bounding box center [937, 683] width 89 height 12
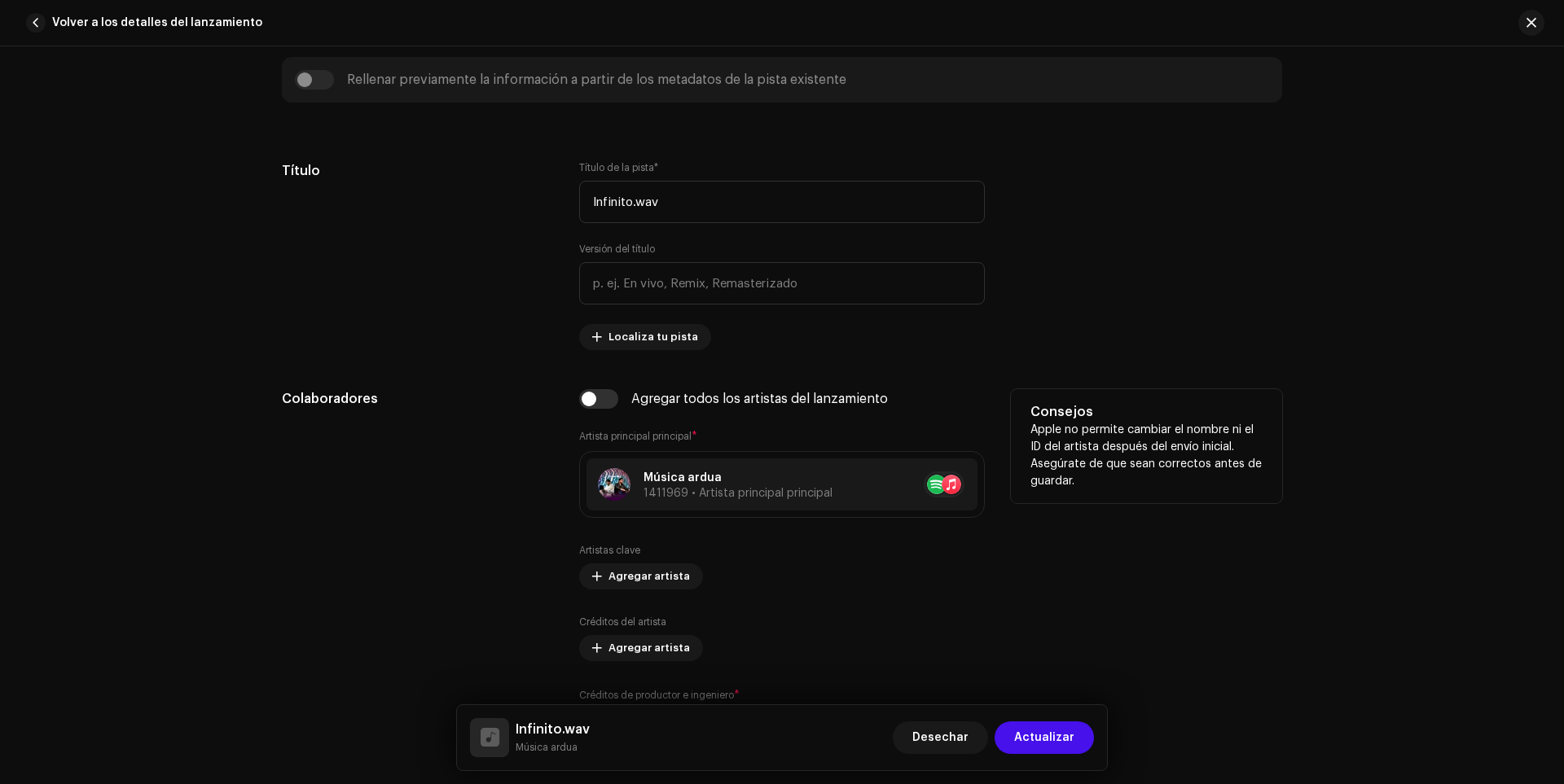
scroll to position [733, 0]
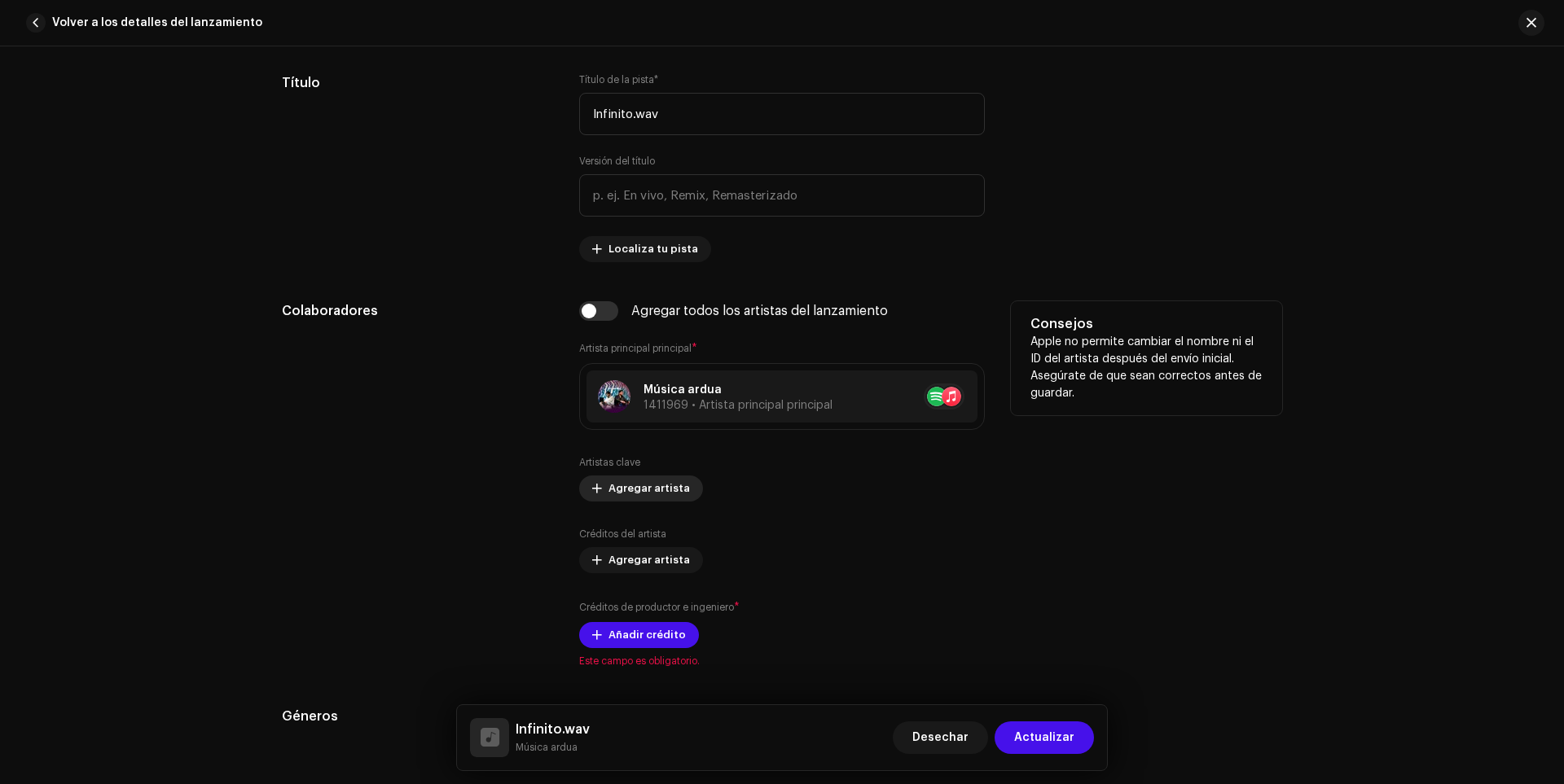
click at [650, 482] on span "Agregar artista" at bounding box center [649, 489] width 82 height 33
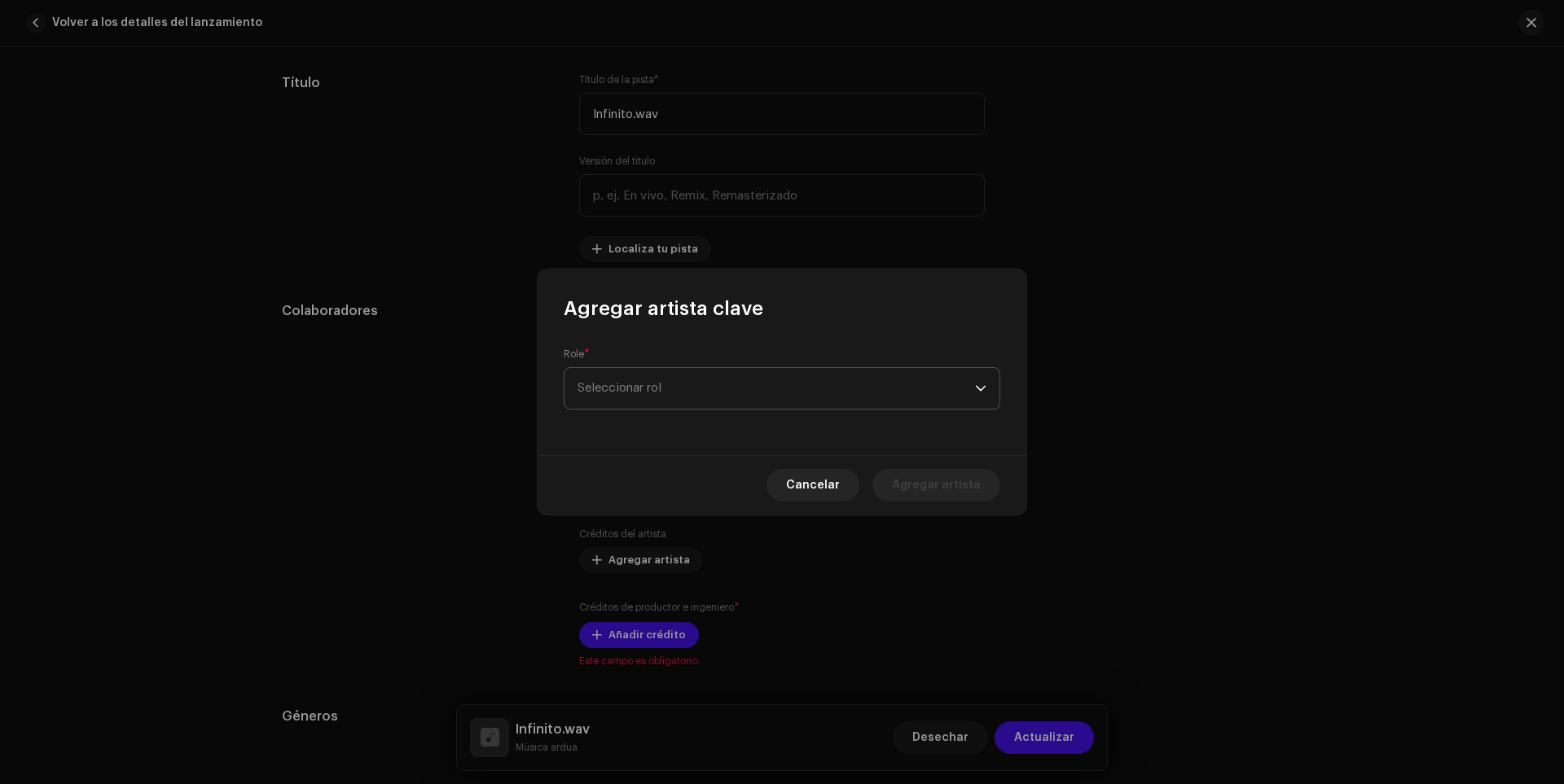
click at [638, 383] on font "Seleccionar rol" at bounding box center [620, 387] width 84 height 12
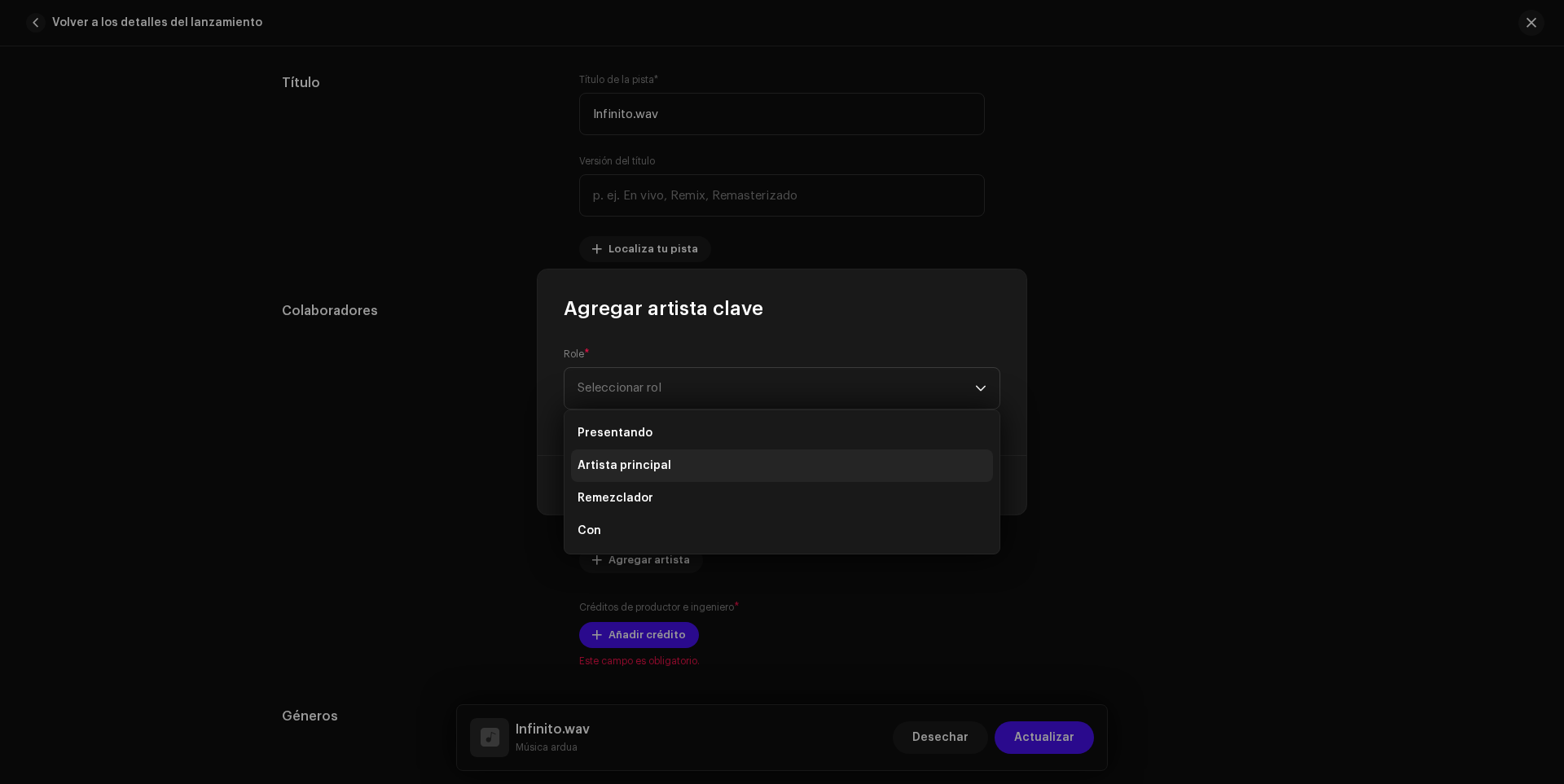
click at [607, 462] on font "Artista principal" at bounding box center [625, 466] width 94 height 12
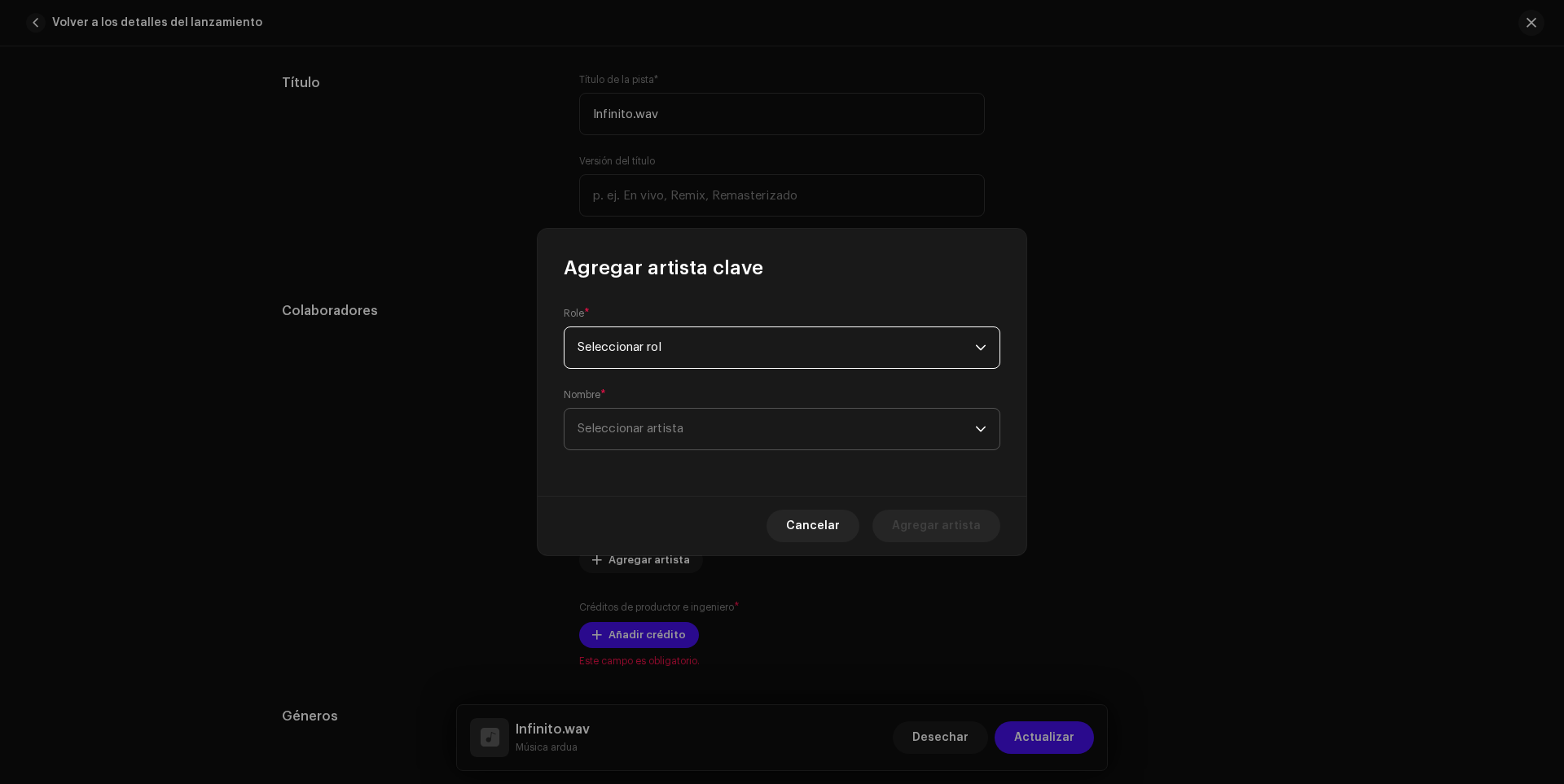
click at [765, 437] on span "Seleccionar artista" at bounding box center [777, 429] width 397 height 40
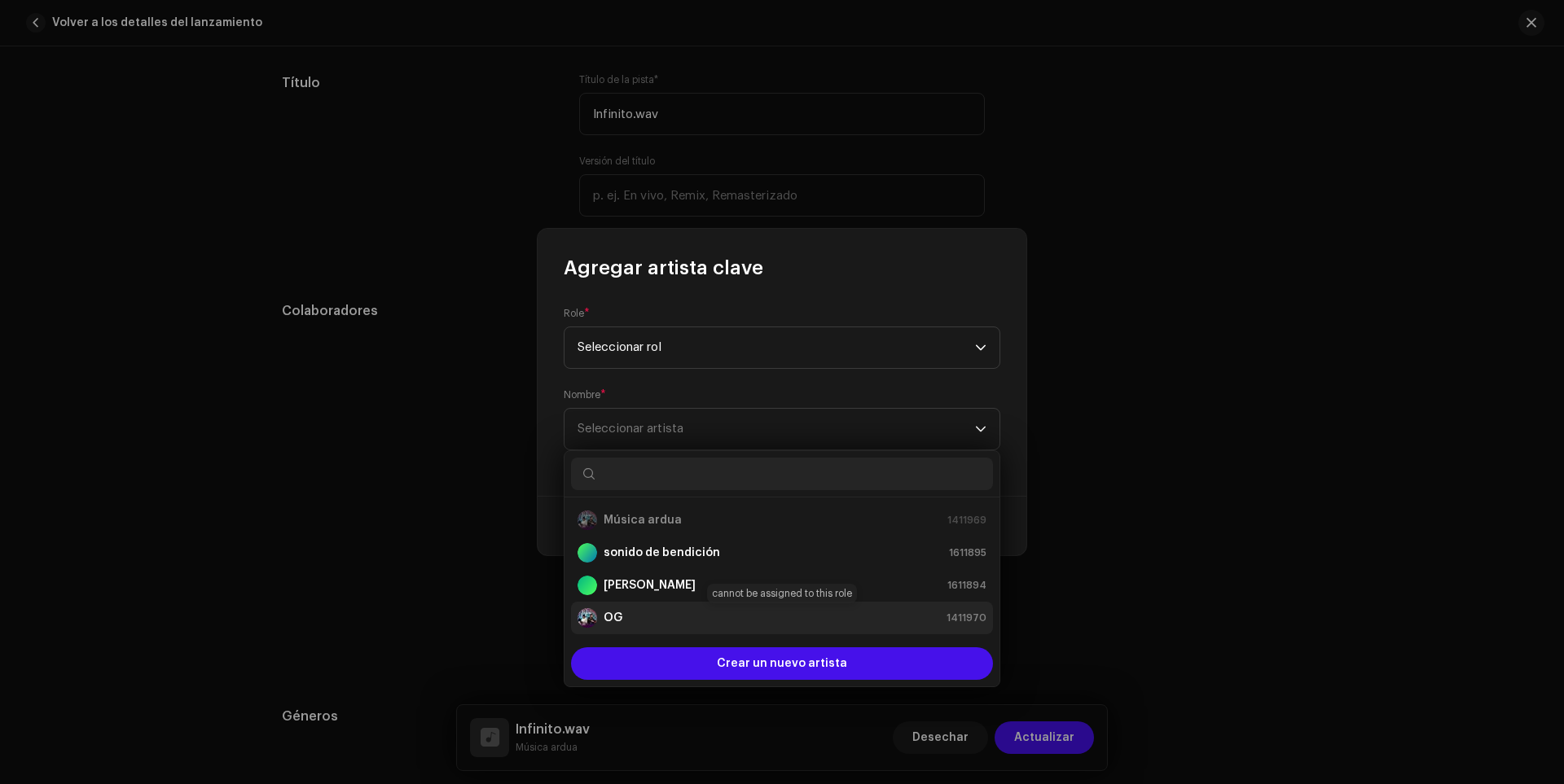
click at [628, 616] on div "OG 1411970" at bounding box center [782, 618] width 409 height 20
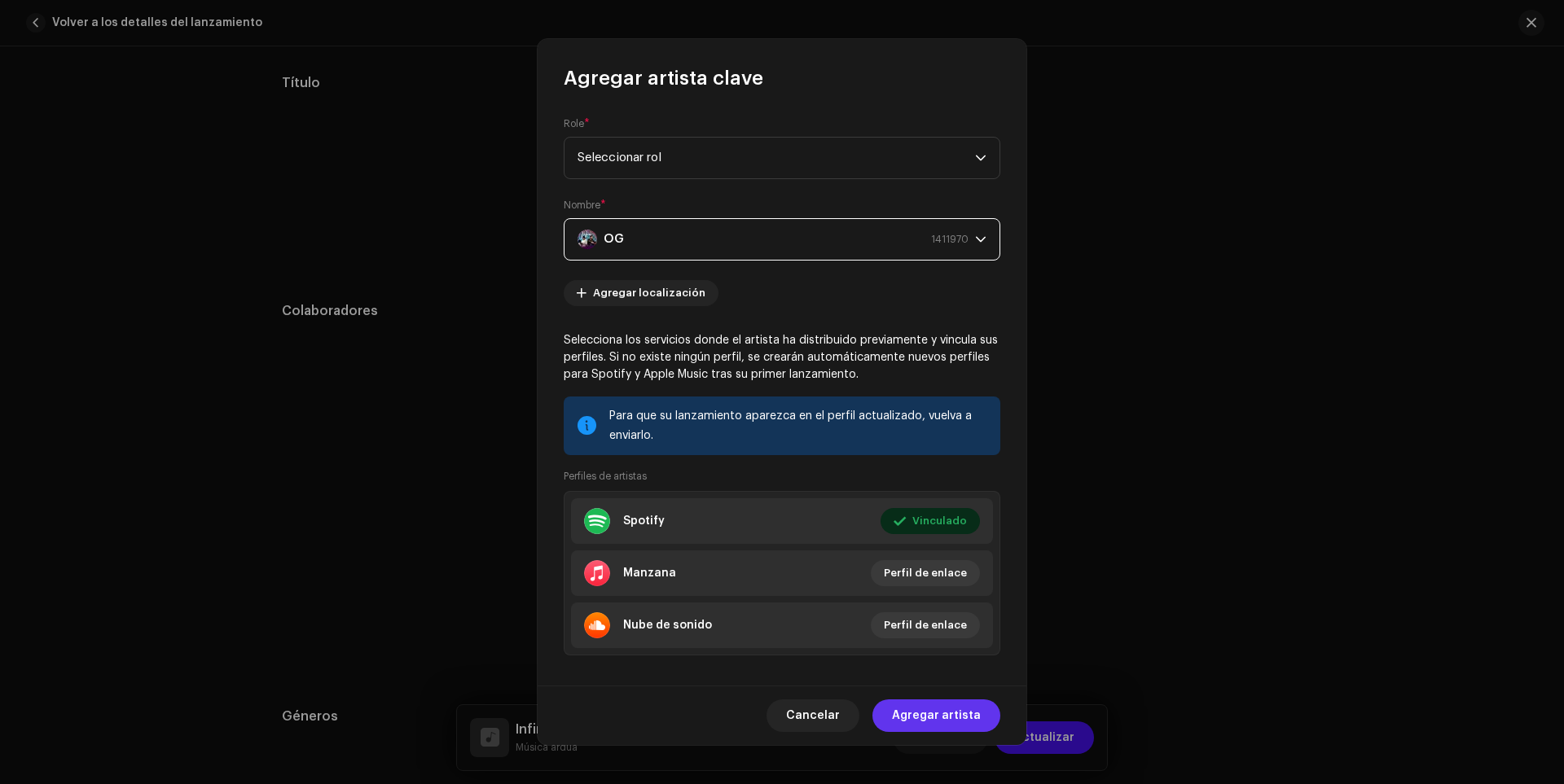
click at [953, 714] on font "Agregar artista" at bounding box center [937, 716] width 89 height 12
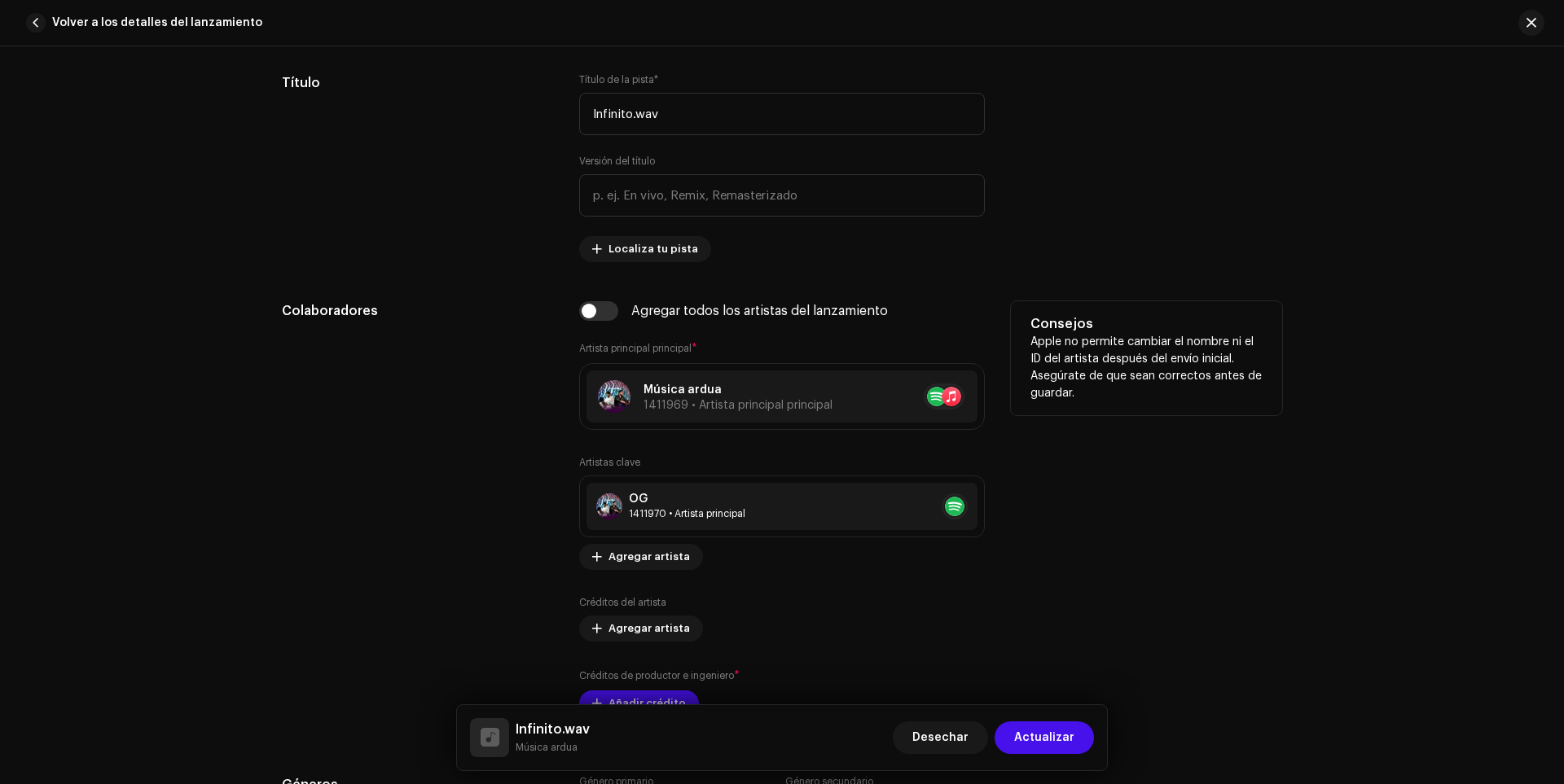
click at [612, 574] on div "Artistas clave OG 1411970 • Artista principal No hay ningún elemento selecciona…" at bounding box center [782, 586] width 406 height 261
click at [613, 556] on font "Agregar artista" at bounding box center [649, 556] width 82 height 11
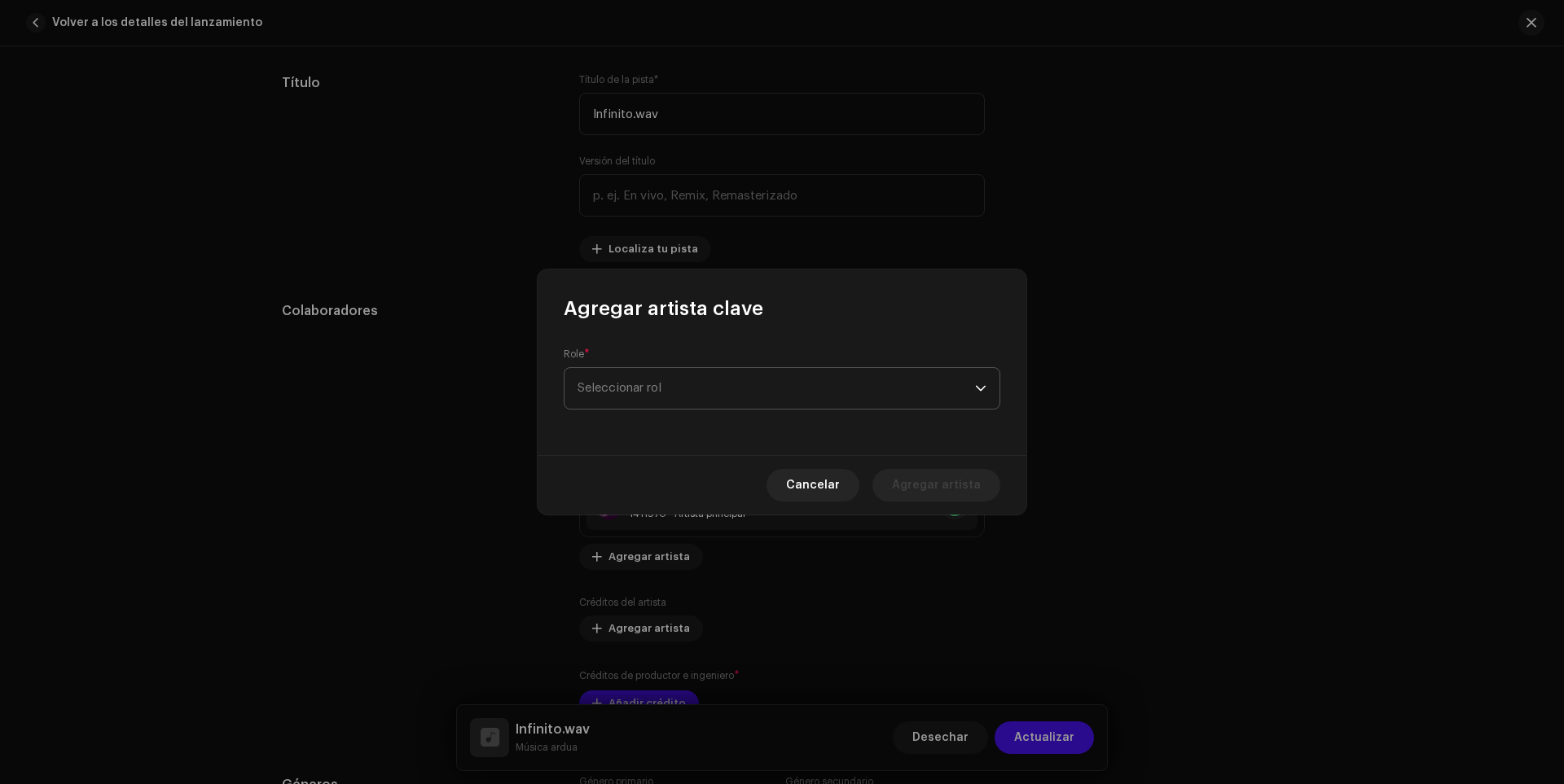
click at [636, 387] on font "Seleccionar rol" at bounding box center [620, 387] width 84 height 12
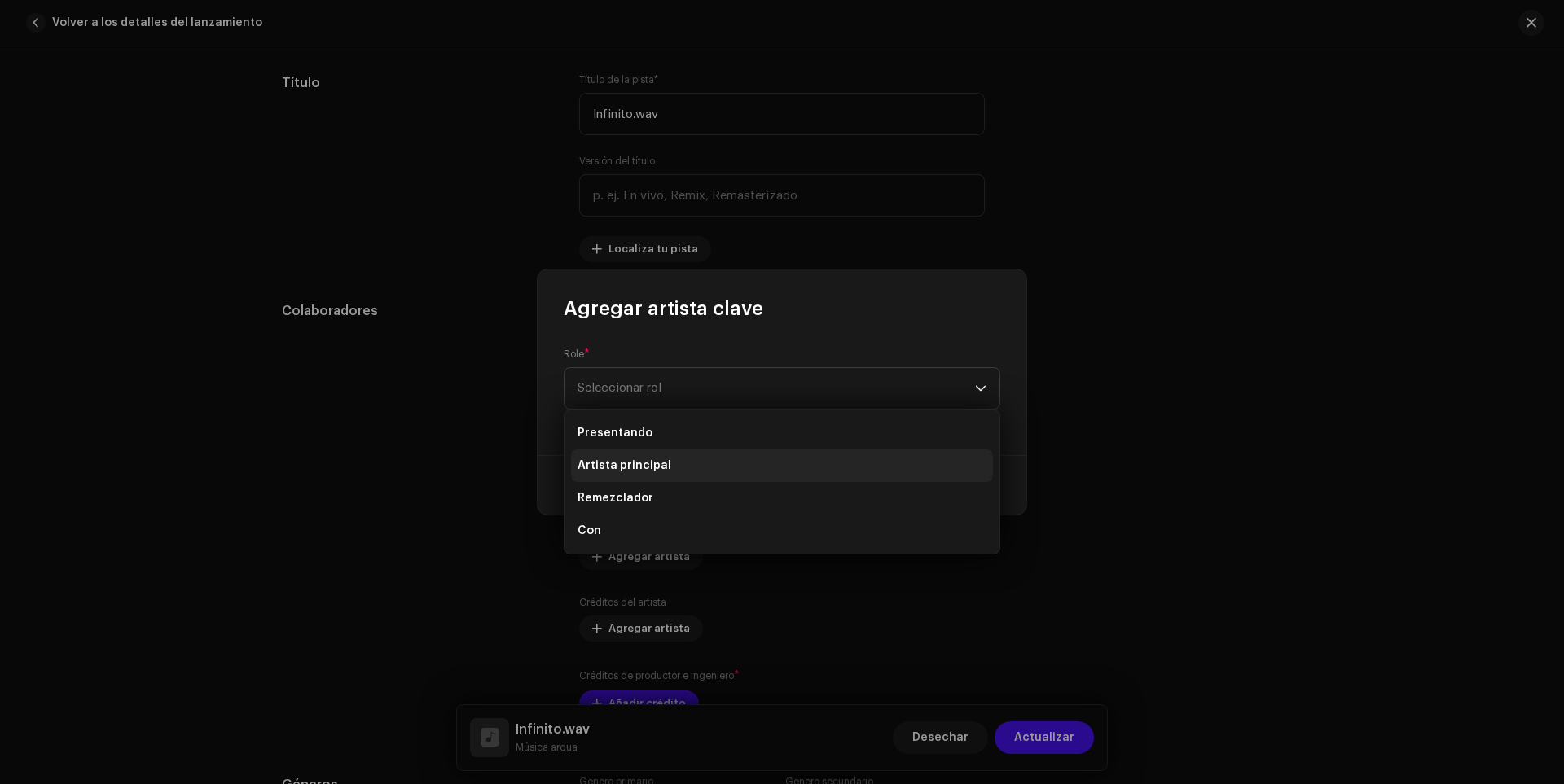
click at [620, 455] on li "Artista principal" at bounding box center [782, 466] width 422 height 33
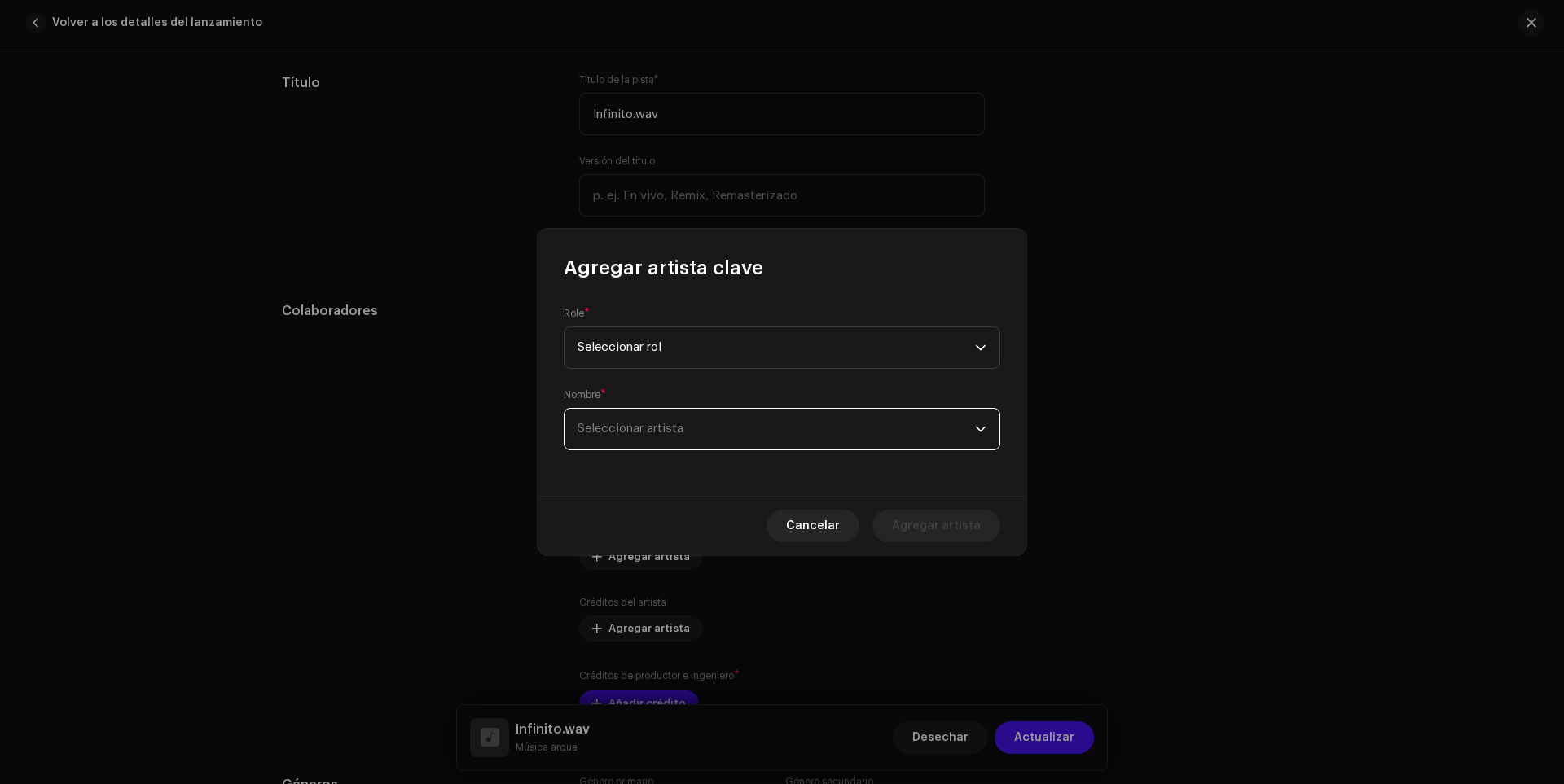
click at [650, 430] on font "Seleccionar artista" at bounding box center [631, 429] width 106 height 12
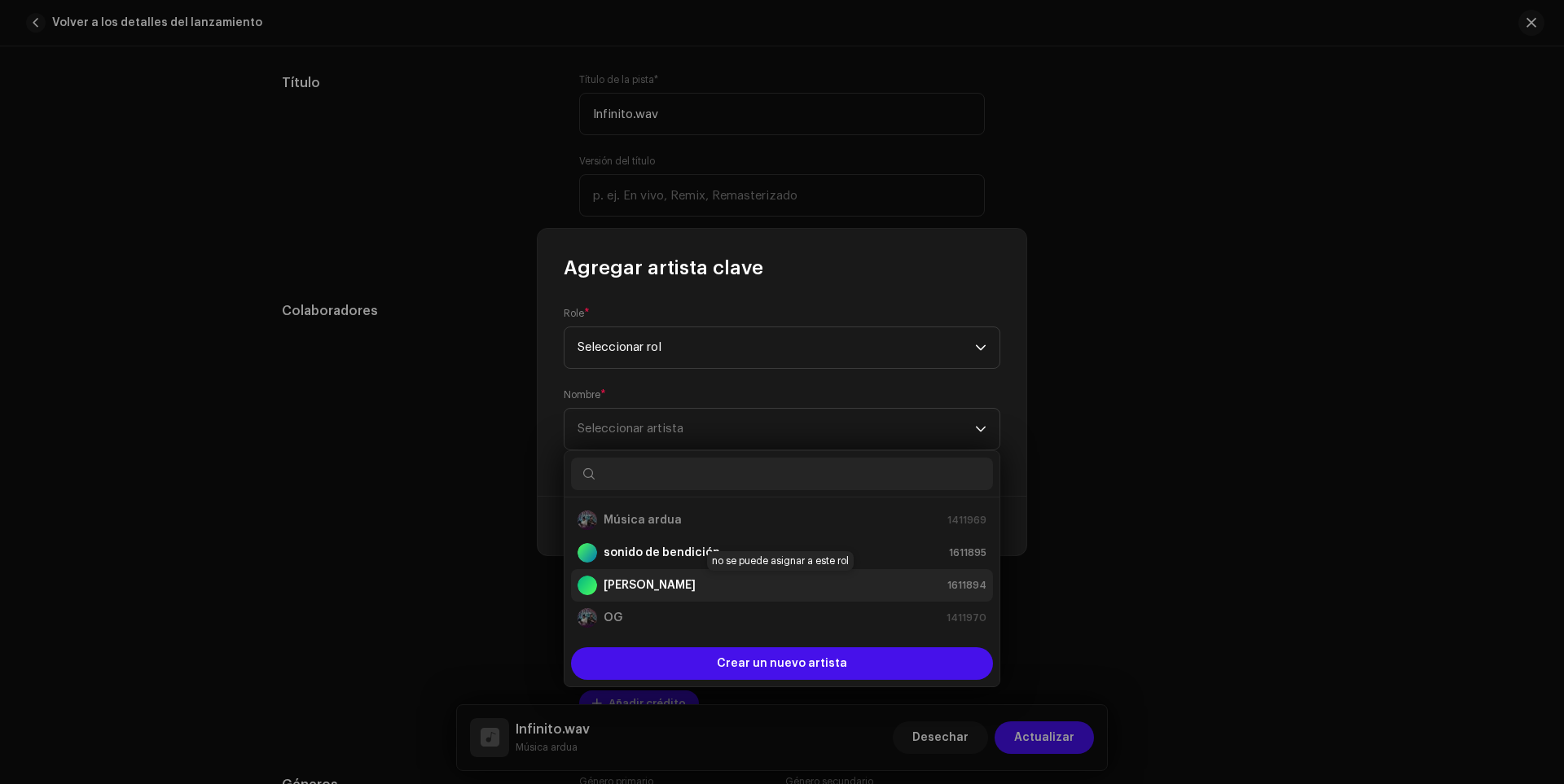
click at [636, 583] on font "[PERSON_NAME]" at bounding box center [650, 585] width 92 height 12
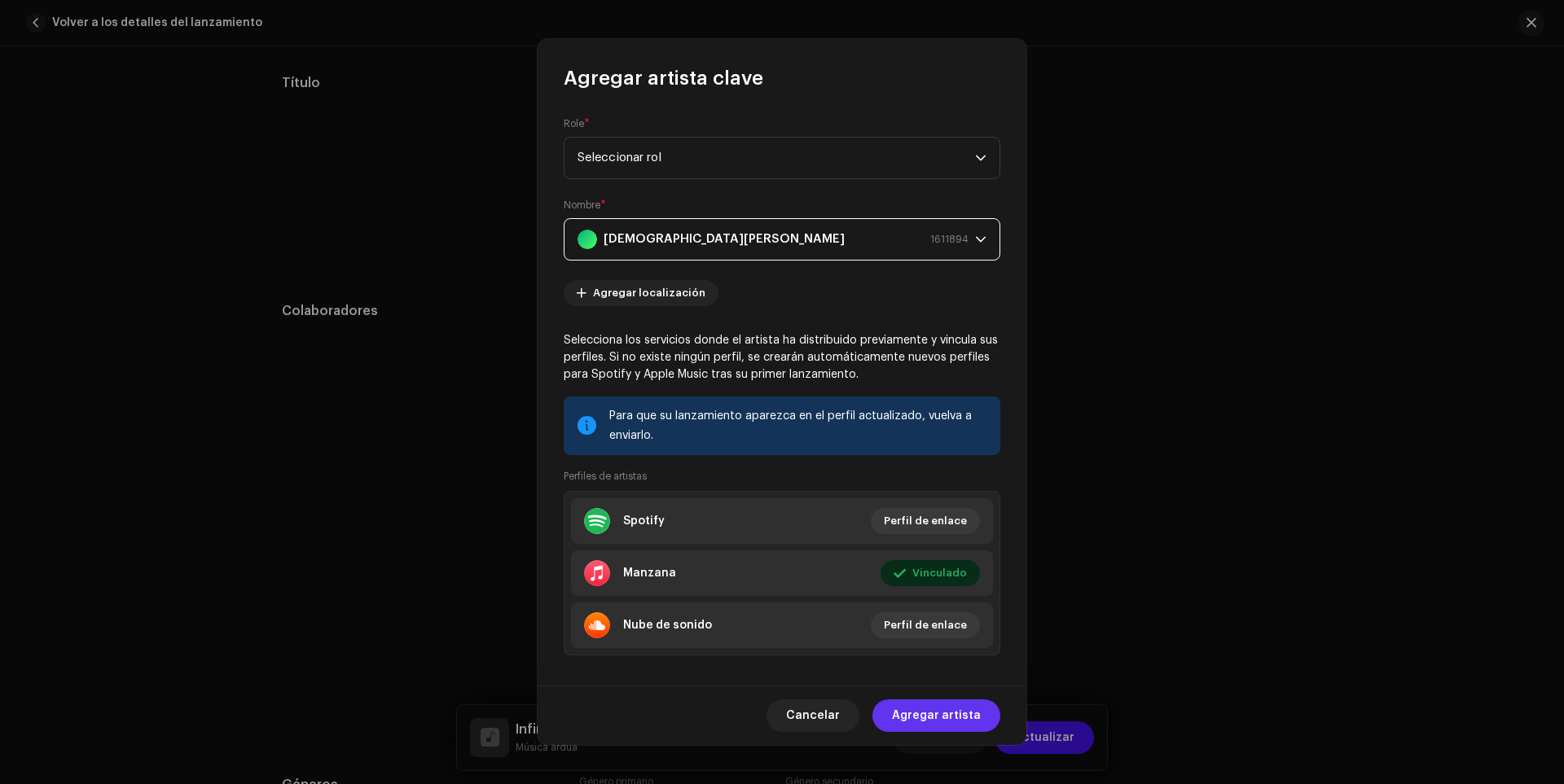
click at [936, 716] on font "Agregar artista" at bounding box center [937, 716] width 89 height 12
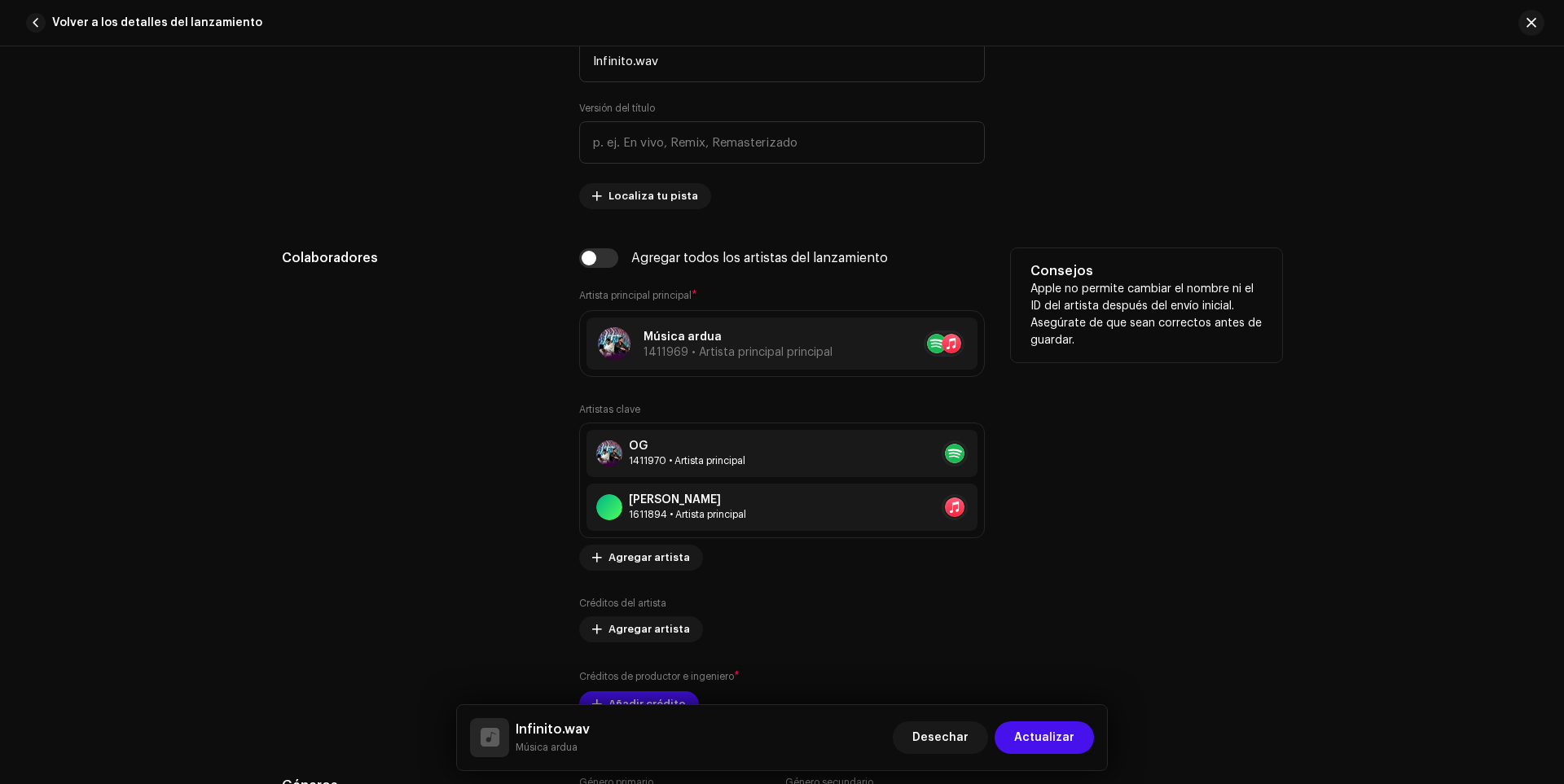
scroll to position [815, 0]
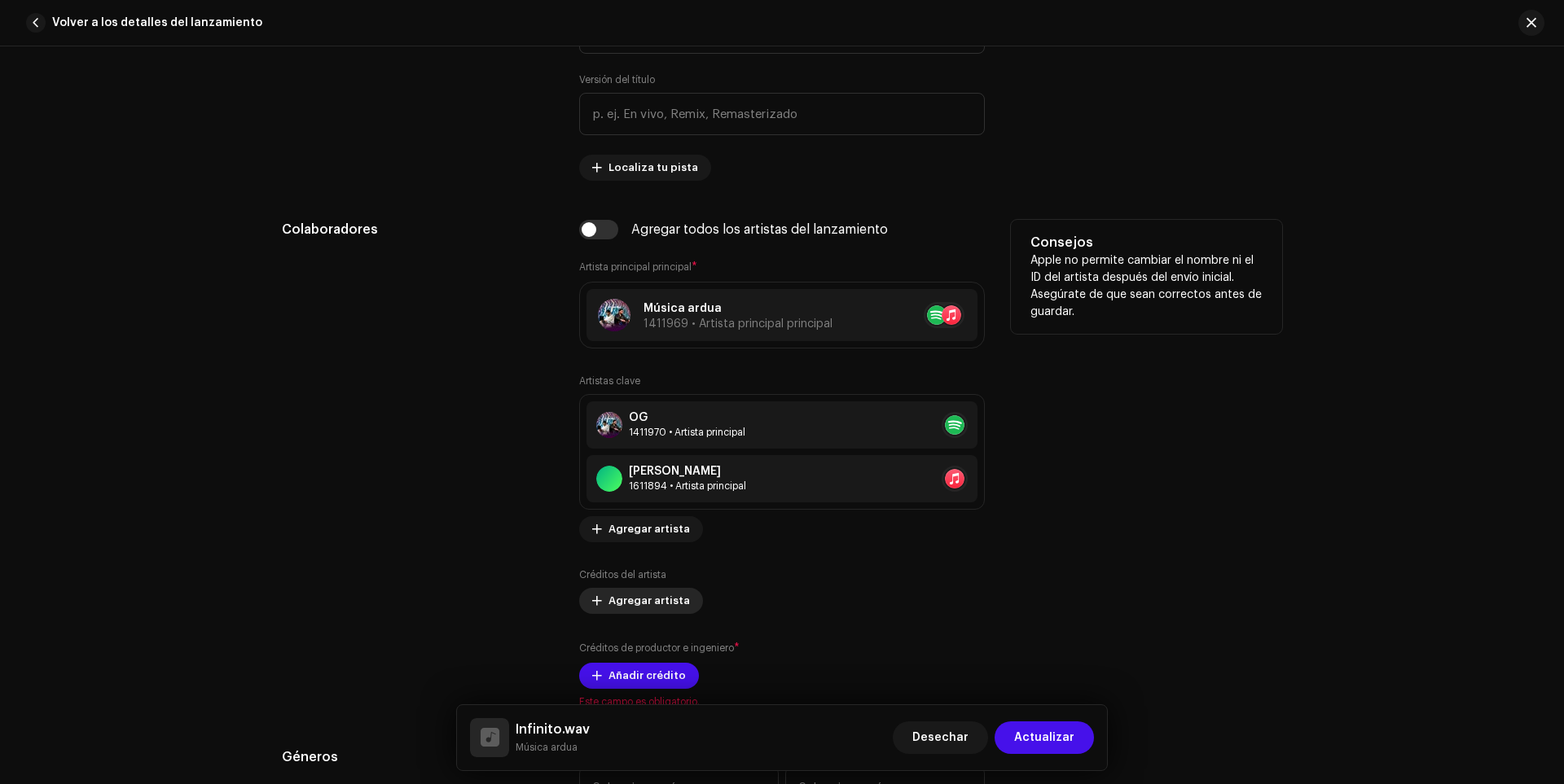
click at [626, 595] on font "Agregar artista" at bounding box center [649, 600] width 82 height 11
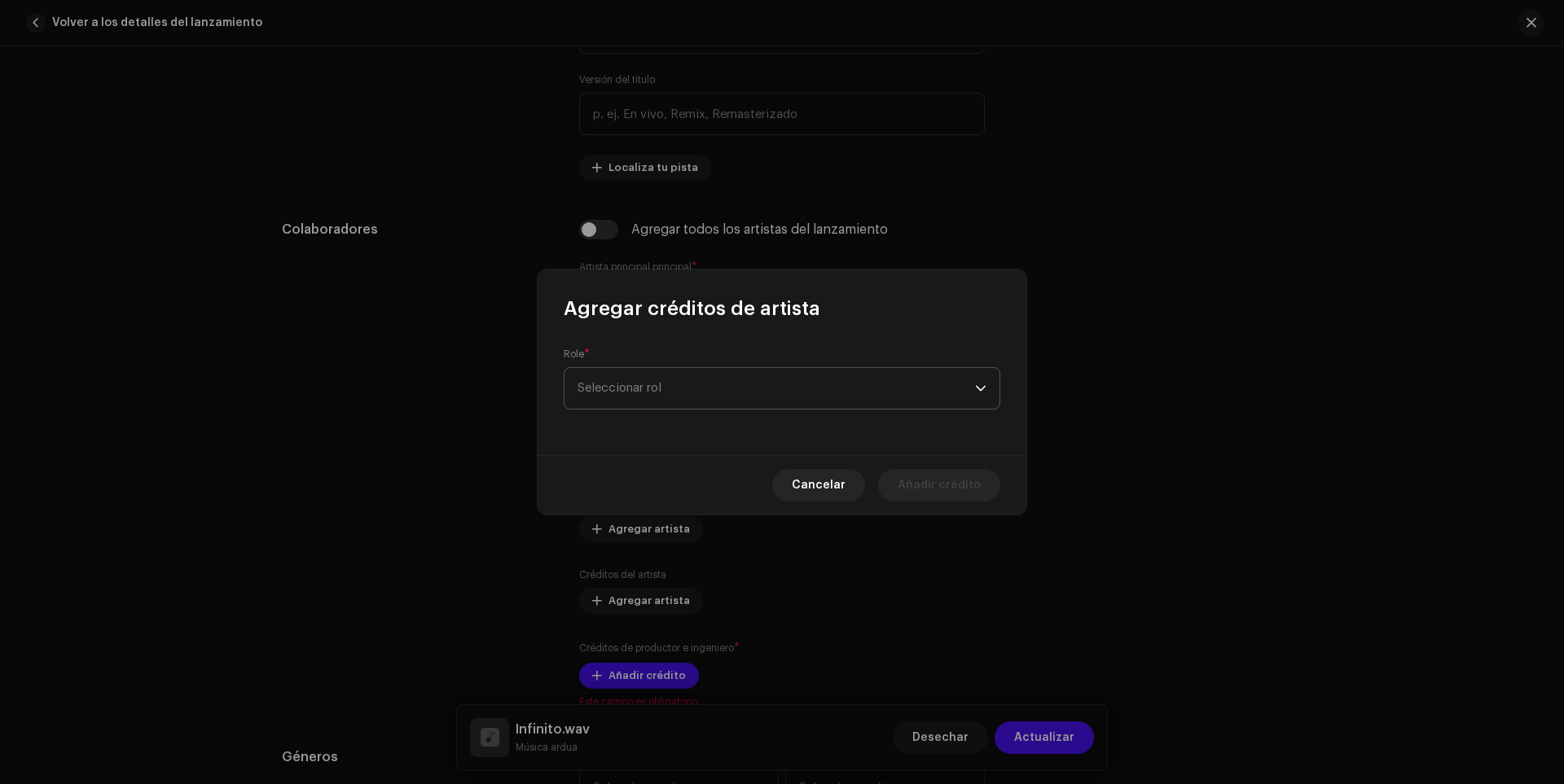
click at [613, 381] on span "Seleccionar rol" at bounding box center [777, 388] width 397 height 40
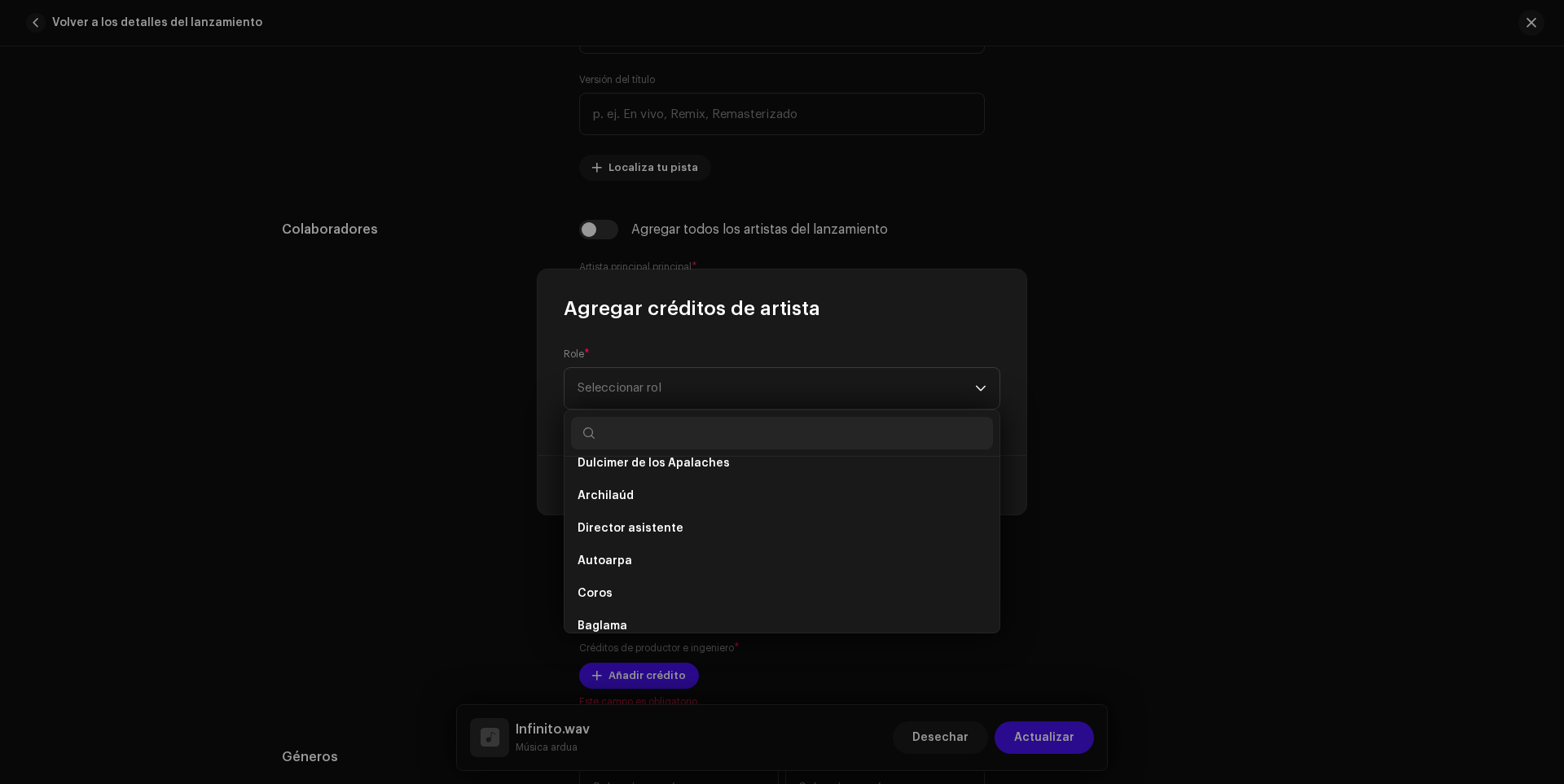
scroll to position [733, 0]
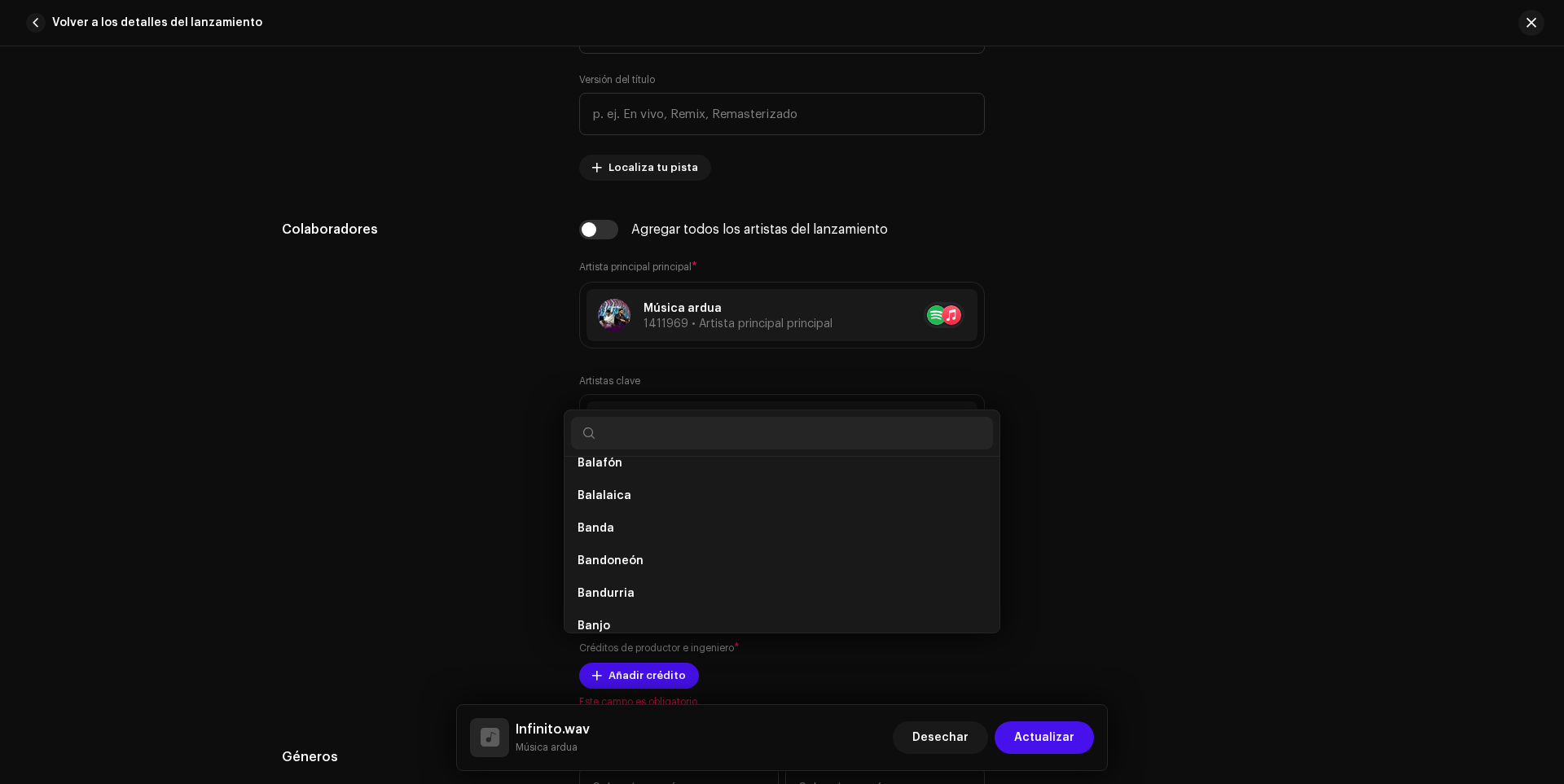
click at [467, 477] on div "Agregar créditos de artista Role * Seleccionar rol Cancelar Añadir crédito" at bounding box center [782, 392] width 1564 height 784
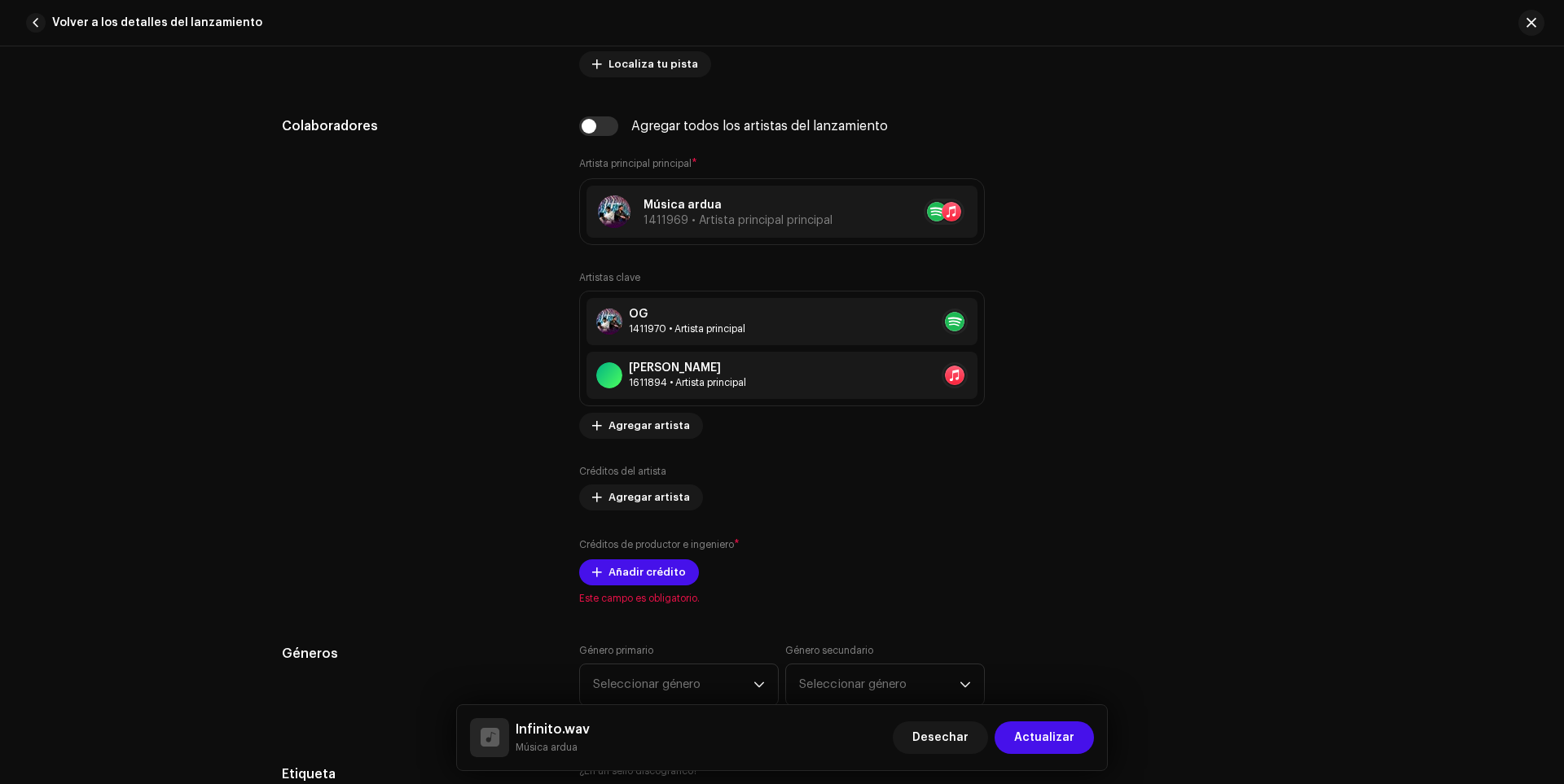
scroll to position [1059, 0]
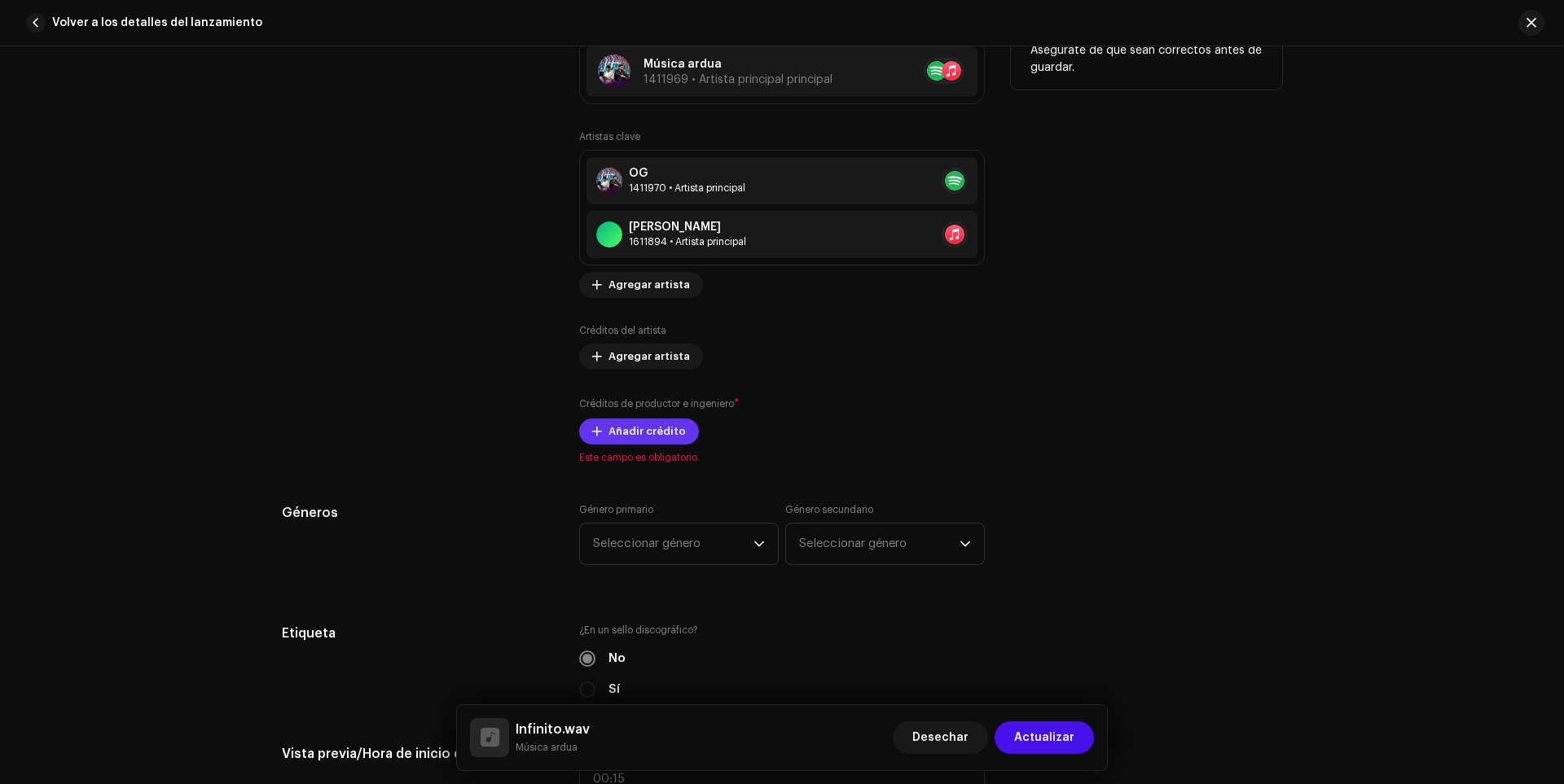
click at [626, 434] on font "Añadir crédito" at bounding box center [647, 431] width 77 height 11
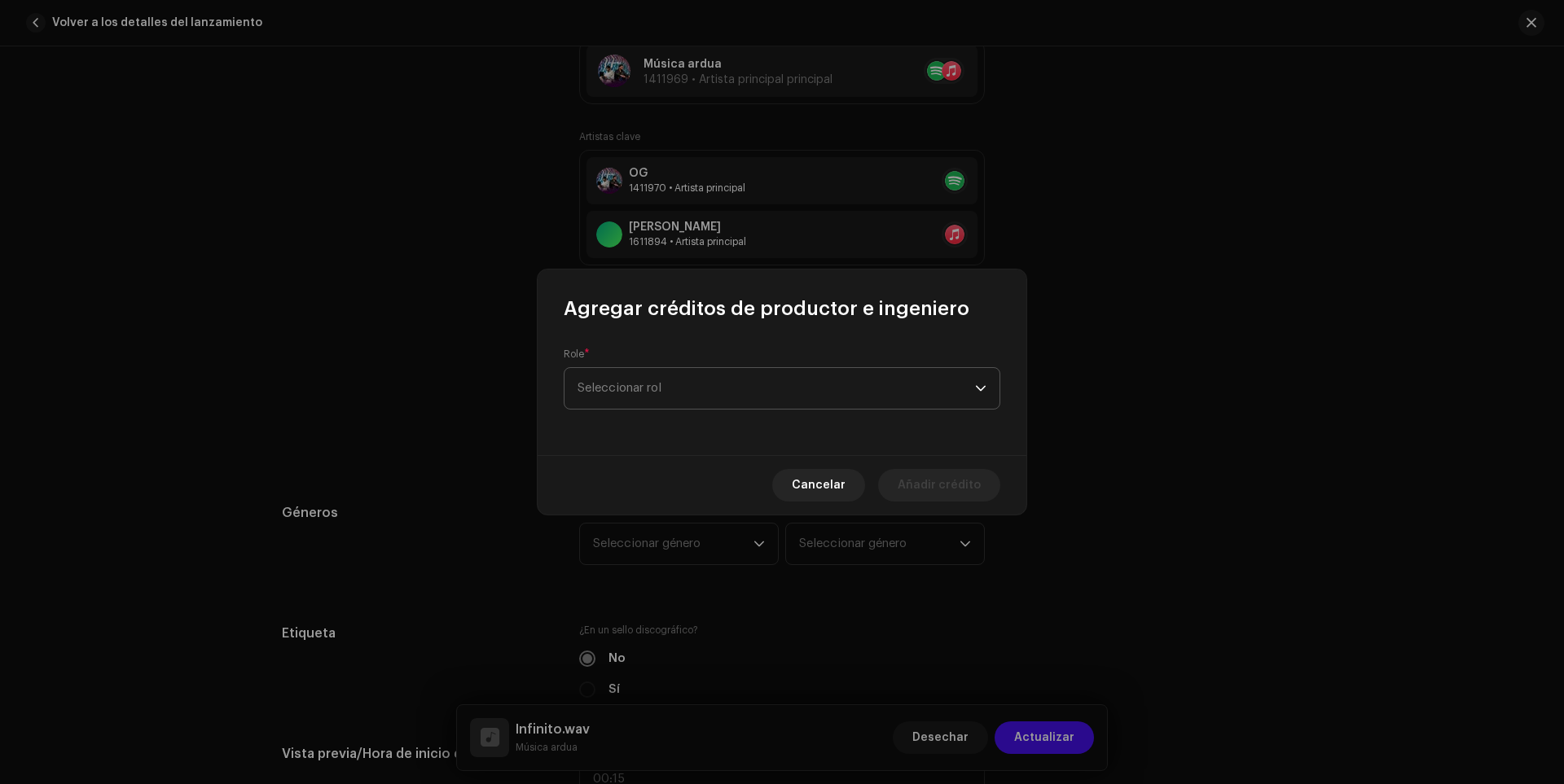
click at [660, 380] on span "Seleccionar rol" at bounding box center [777, 388] width 397 height 40
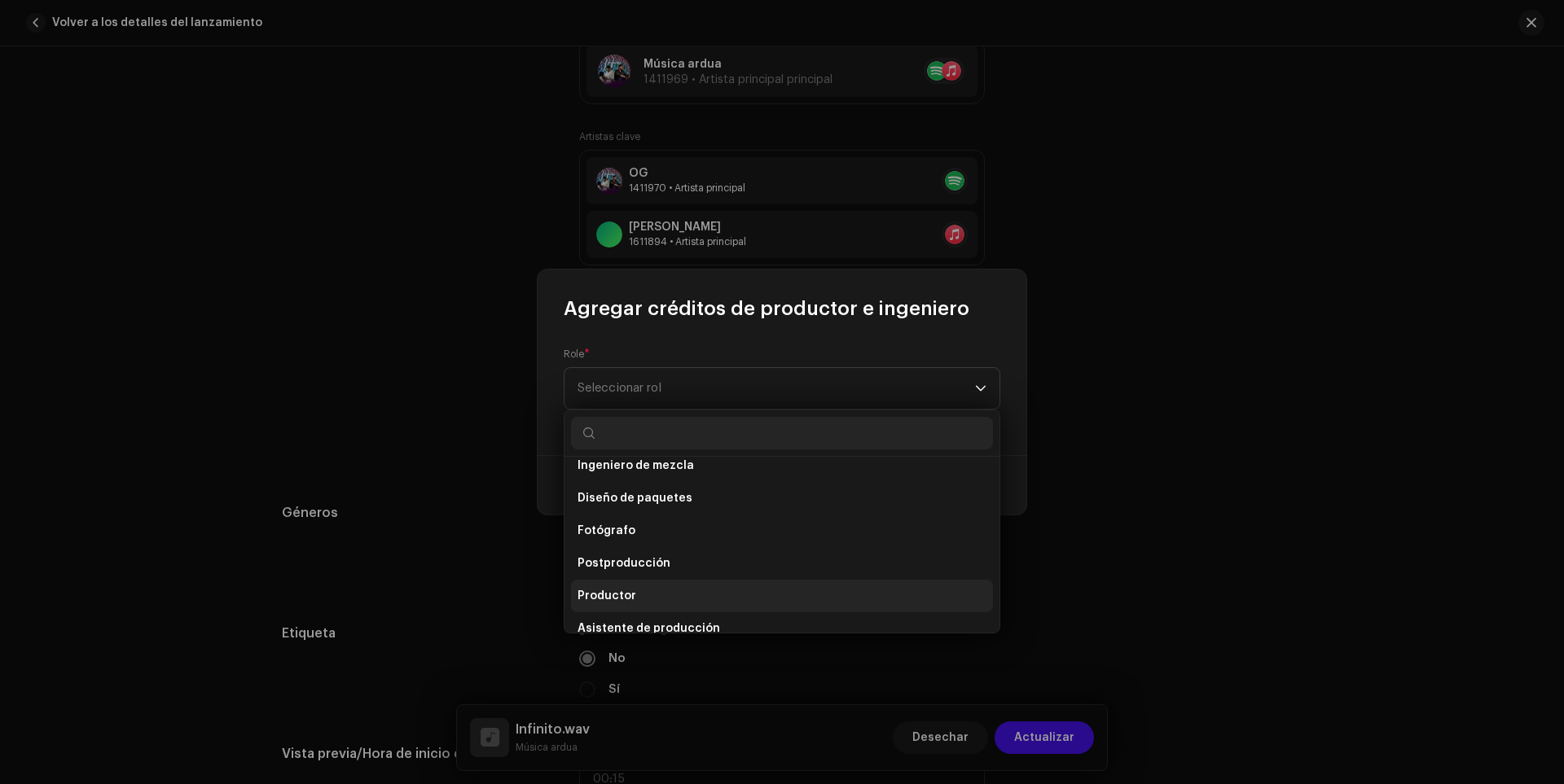
scroll to position [564, 0]
click at [621, 566] on font "Productor" at bounding box center [607, 568] width 59 height 12
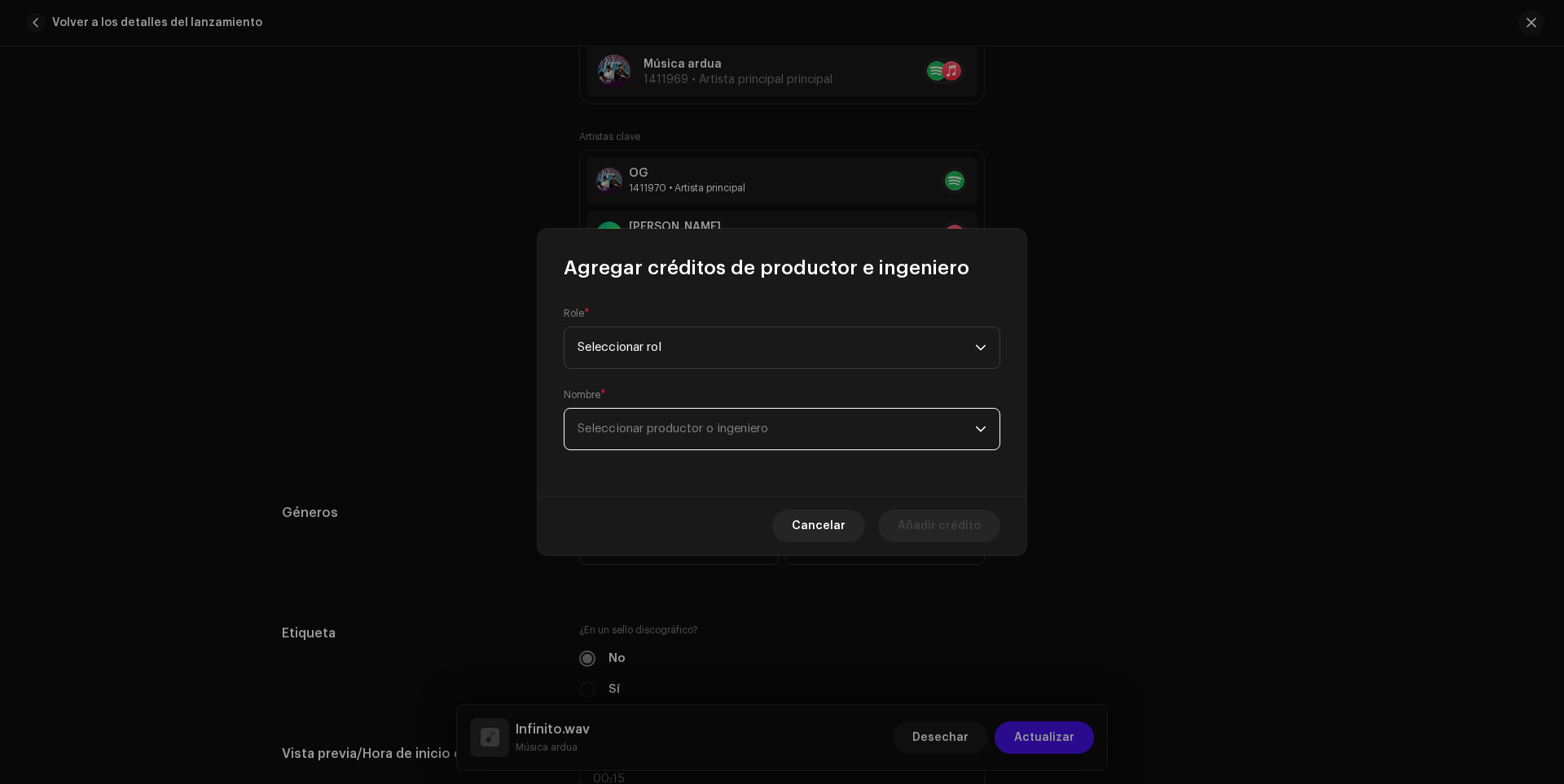
click at [655, 430] on font "Seleccionar productor o ingeniero" at bounding box center [673, 429] width 190 height 12
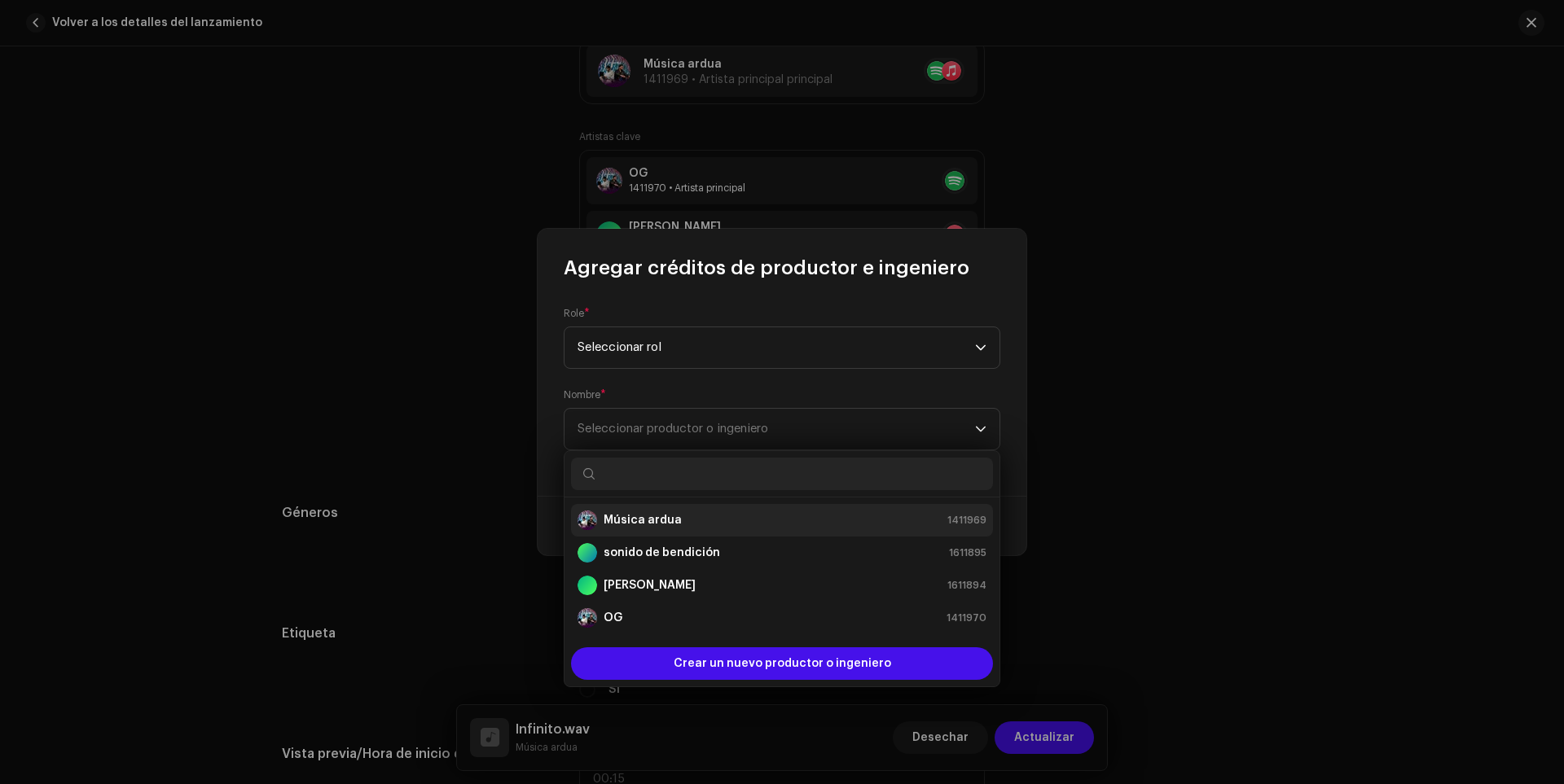
click at [636, 523] on font "Música ardua" at bounding box center [642, 520] width 78 height 12
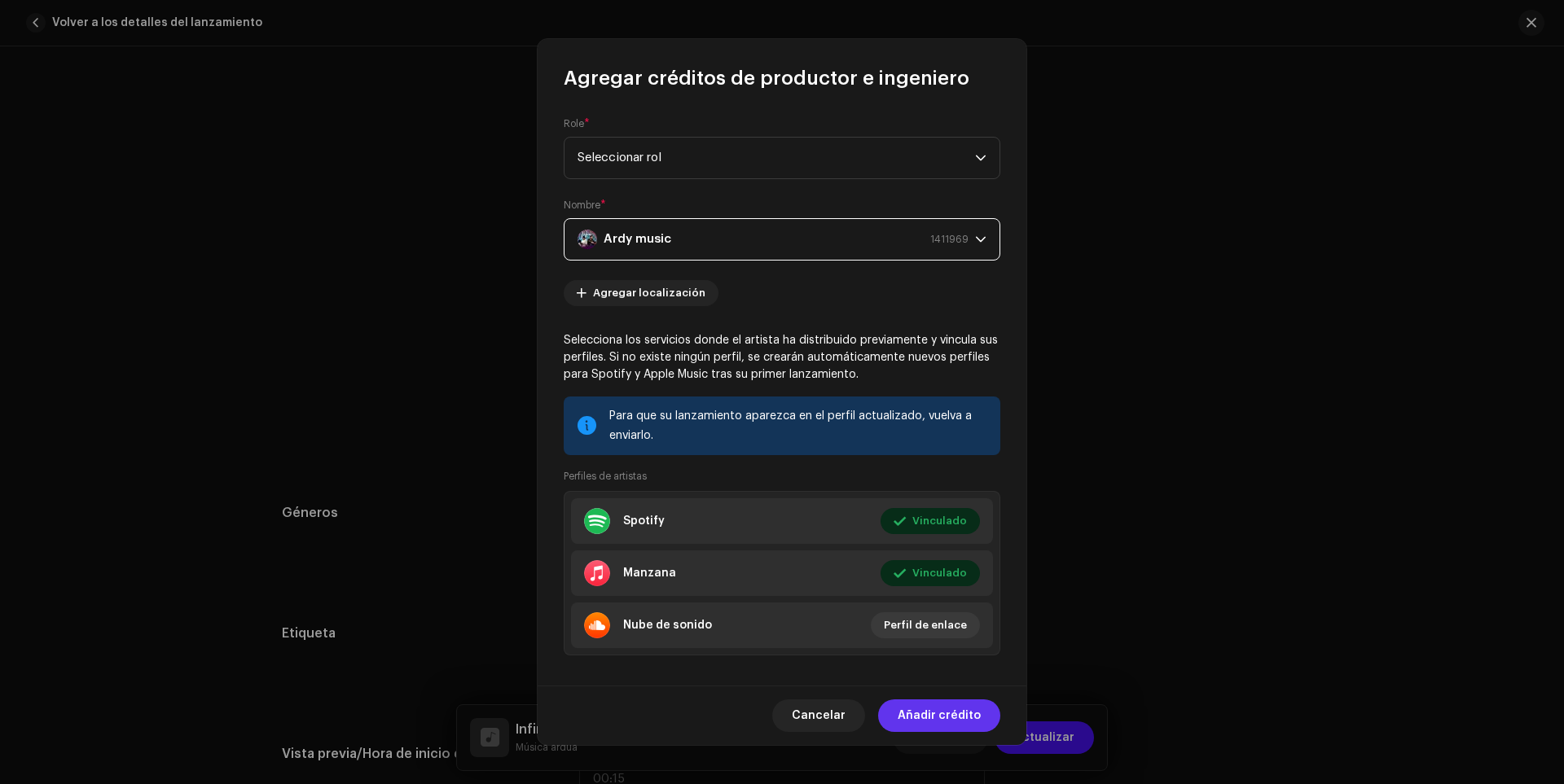
click at [928, 711] on font "Añadir crédito" at bounding box center [939, 716] width 83 height 12
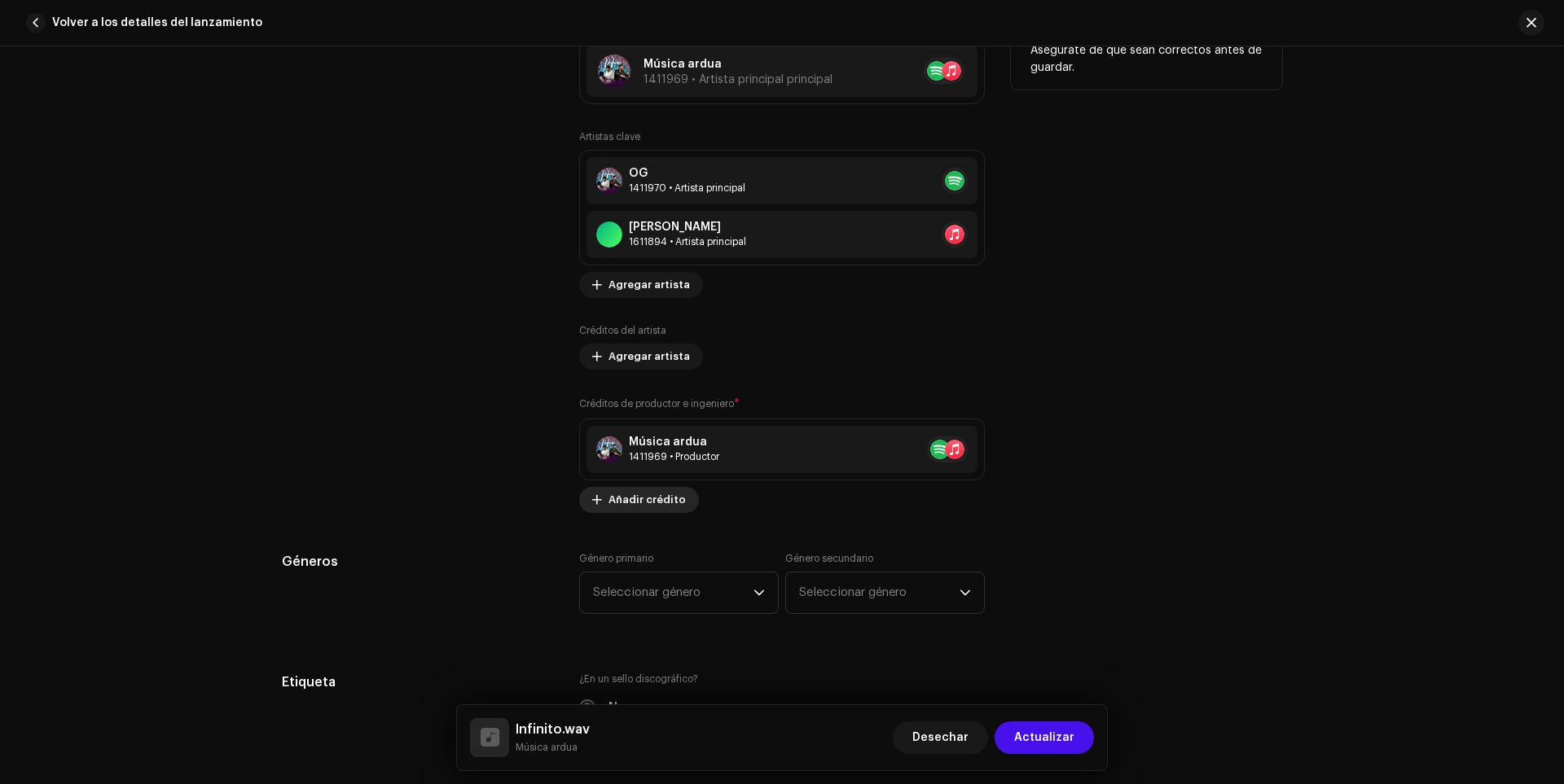
click at [622, 501] on font "Añadir crédito" at bounding box center [647, 500] width 77 height 11
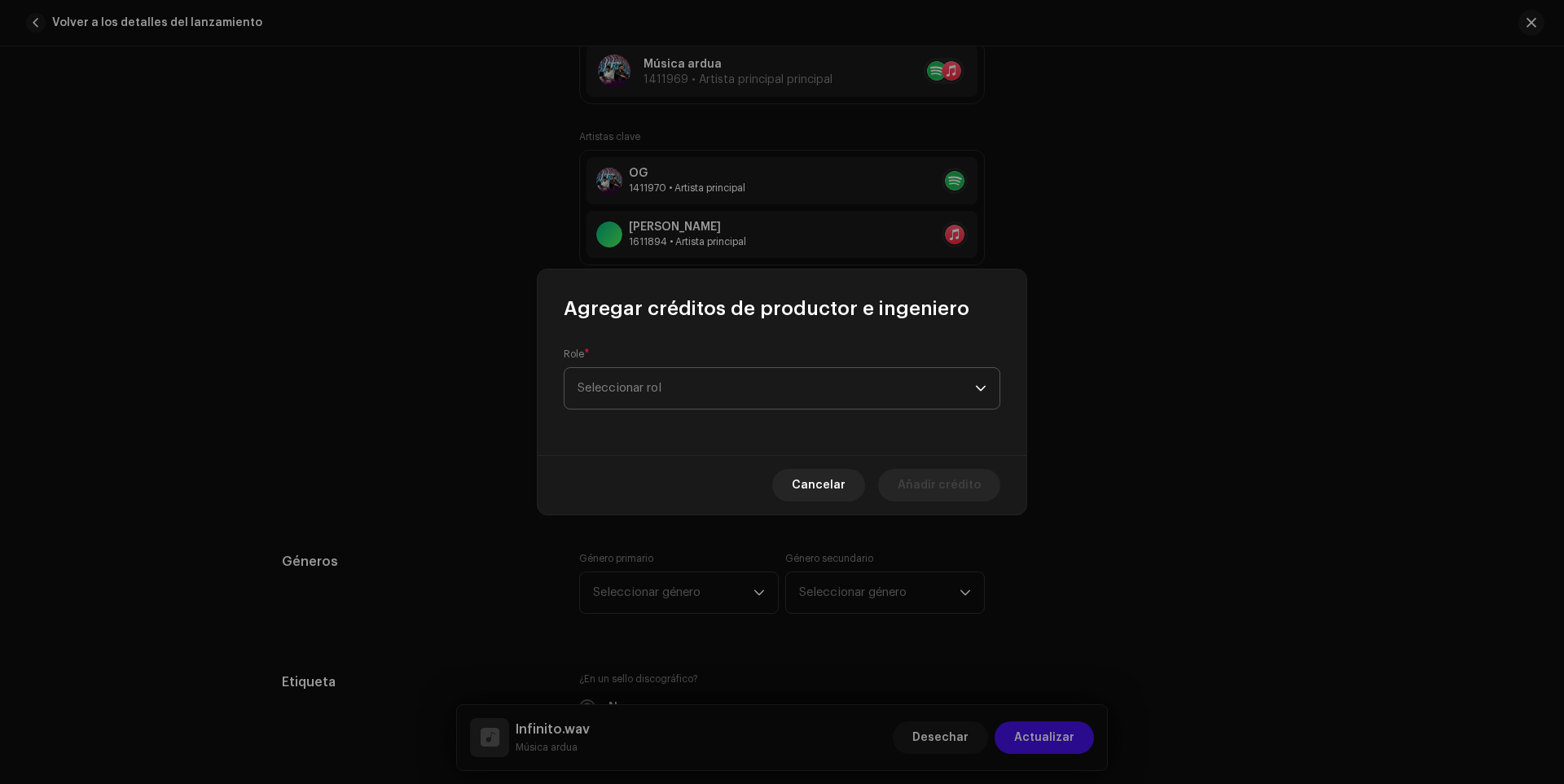
click at [687, 397] on span "Seleccionar rol" at bounding box center [777, 388] width 397 height 40
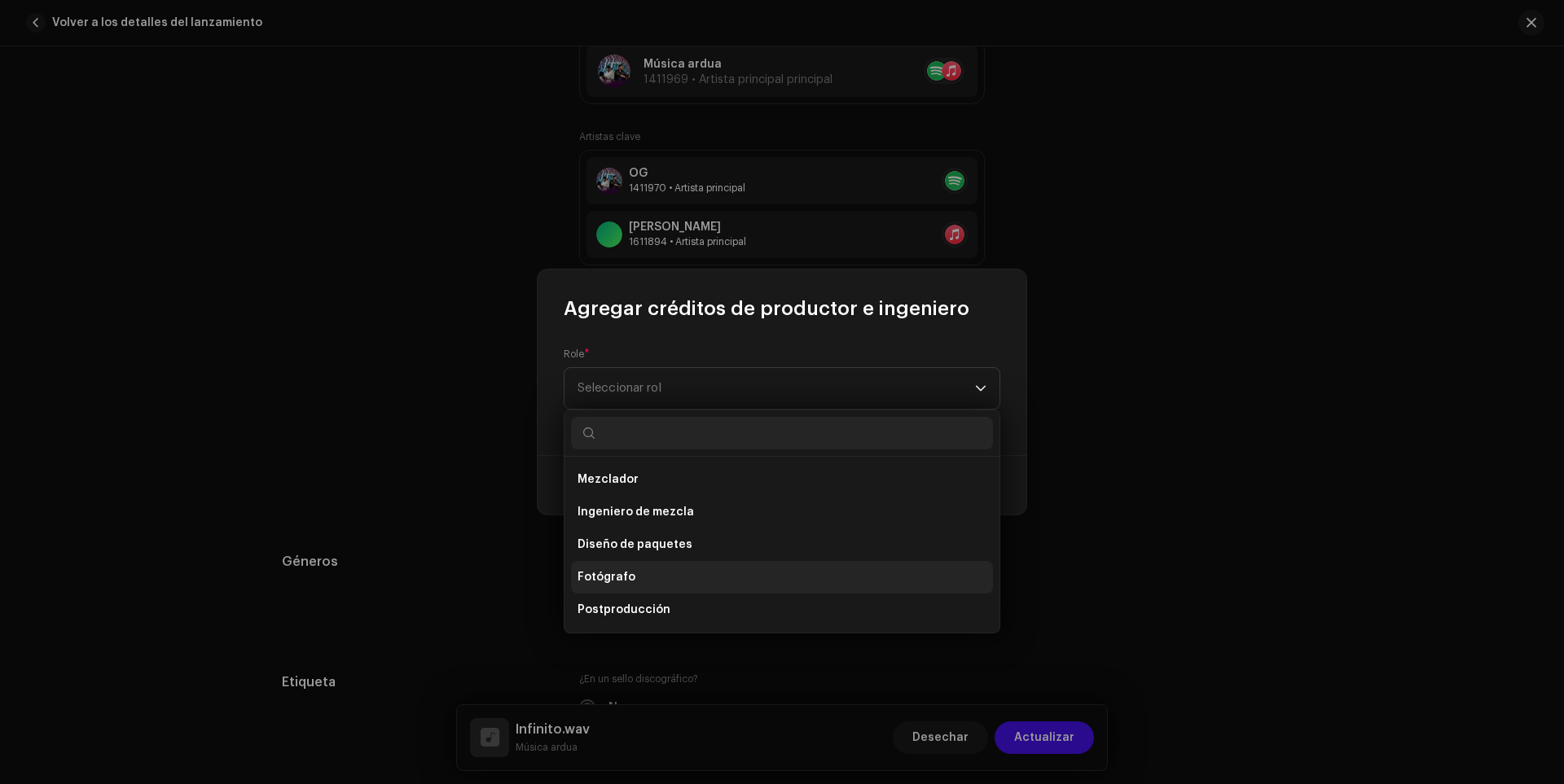
scroll to position [570, 0]
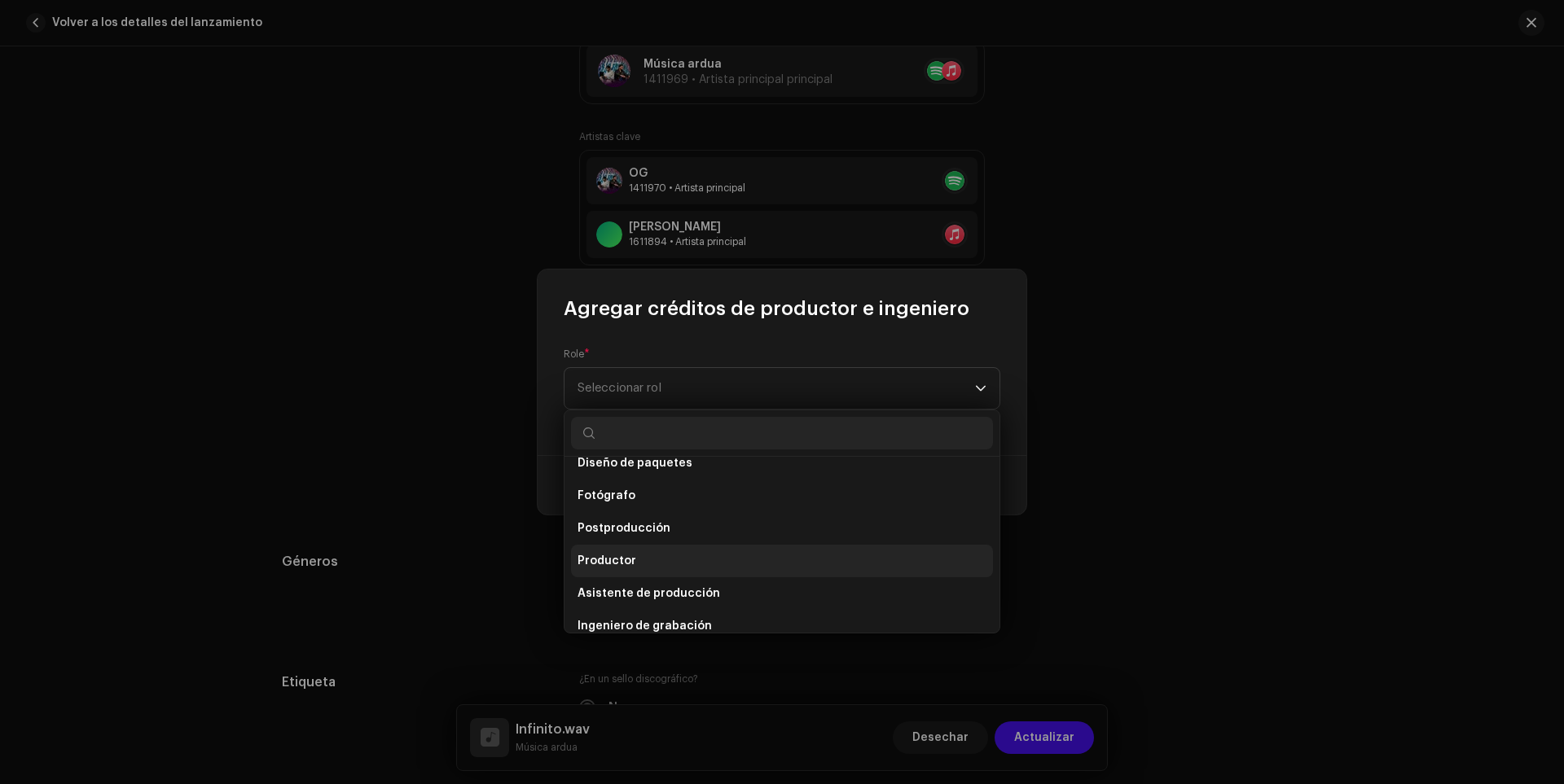
click at [632, 552] on li "Productor" at bounding box center [782, 561] width 422 height 33
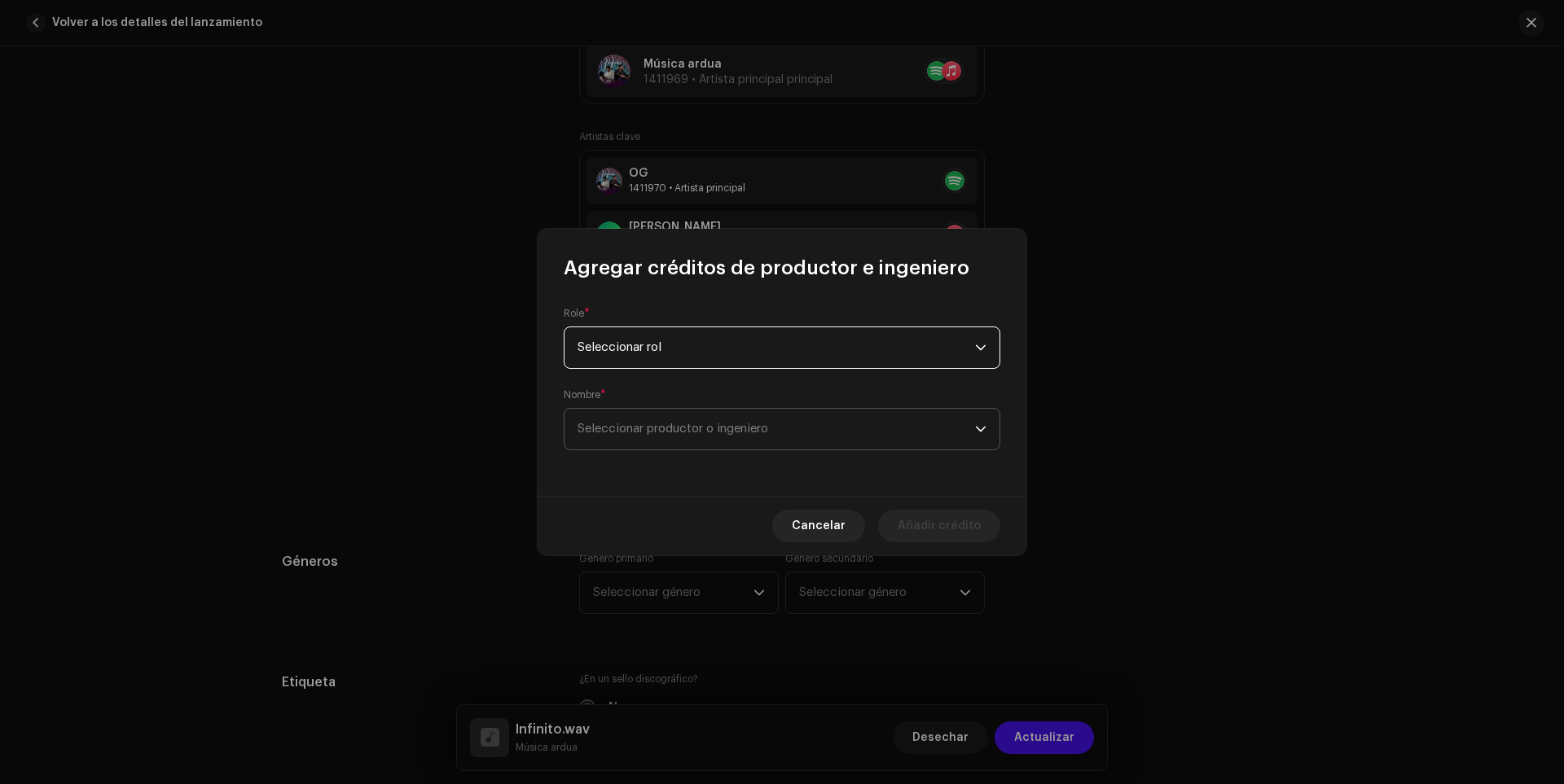
click at [666, 412] on span "Seleccionar productor o ingeniero" at bounding box center [777, 429] width 397 height 40
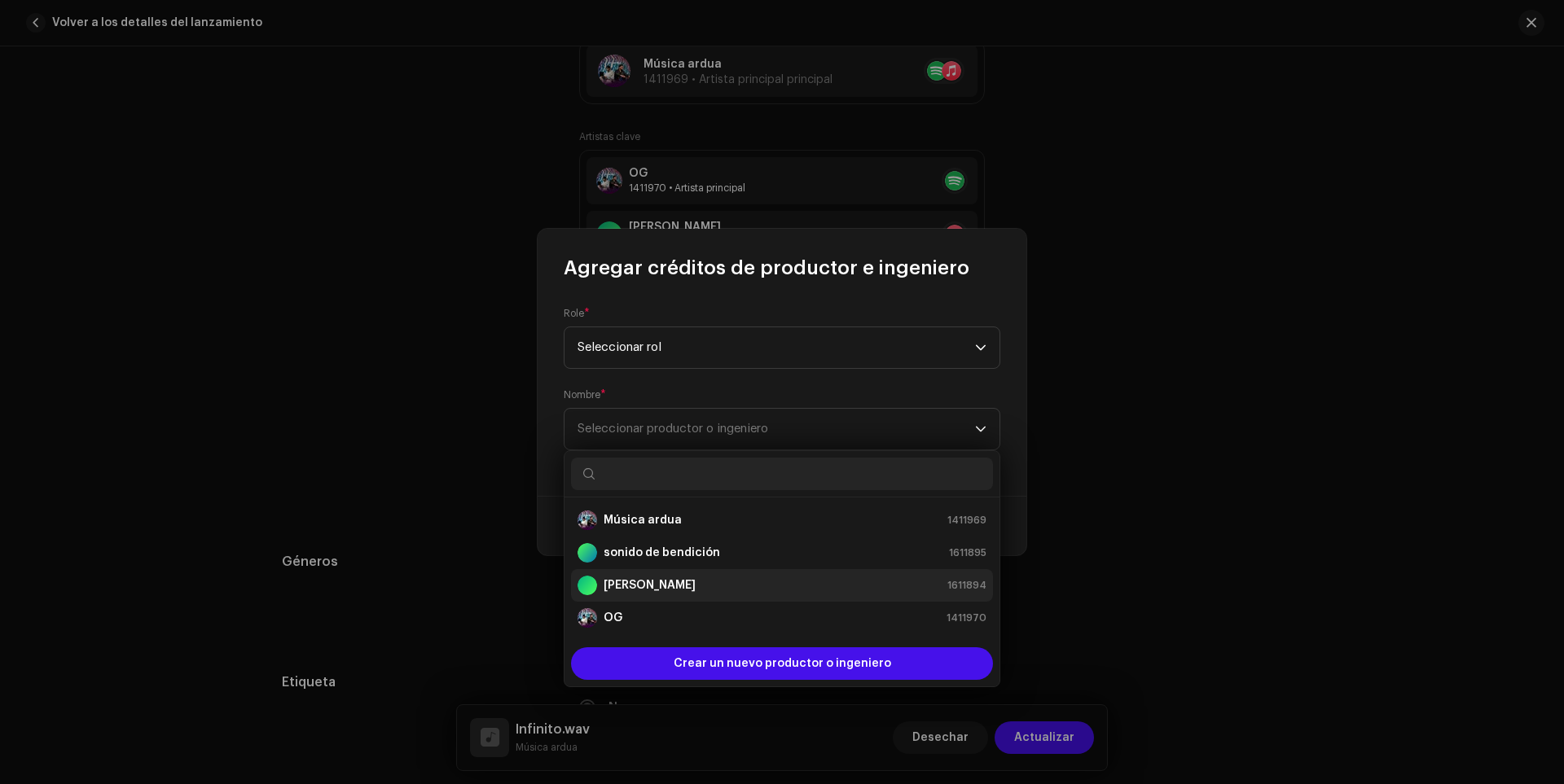
click at [663, 583] on font "[PERSON_NAME]" at bounding box center [650, 585] width 92 height 12
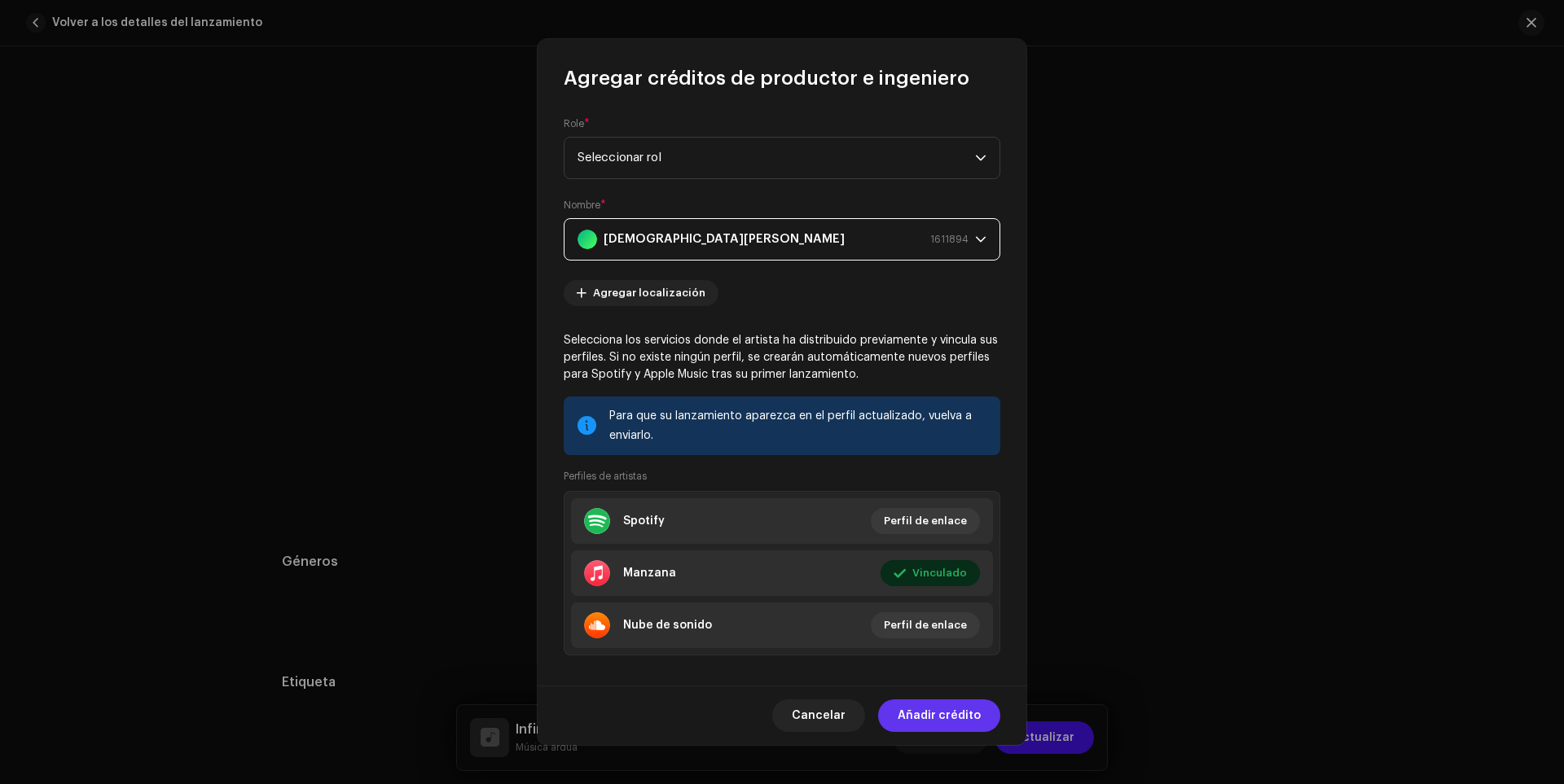
click at [910, 704] on span "Añadir crédito" at bounding box center [939, 716] width 83 height 33
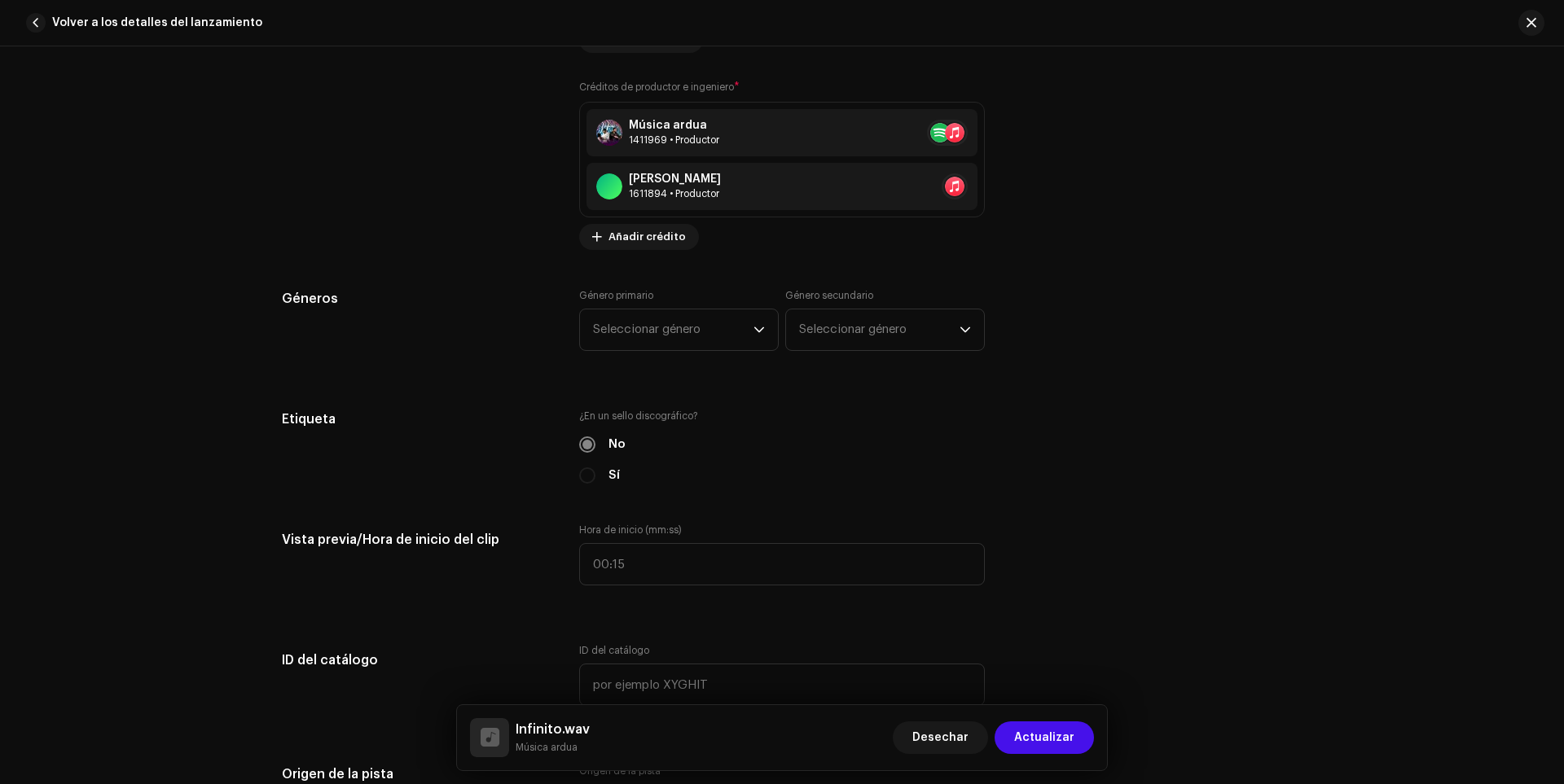
scroll to position [1385, 0]
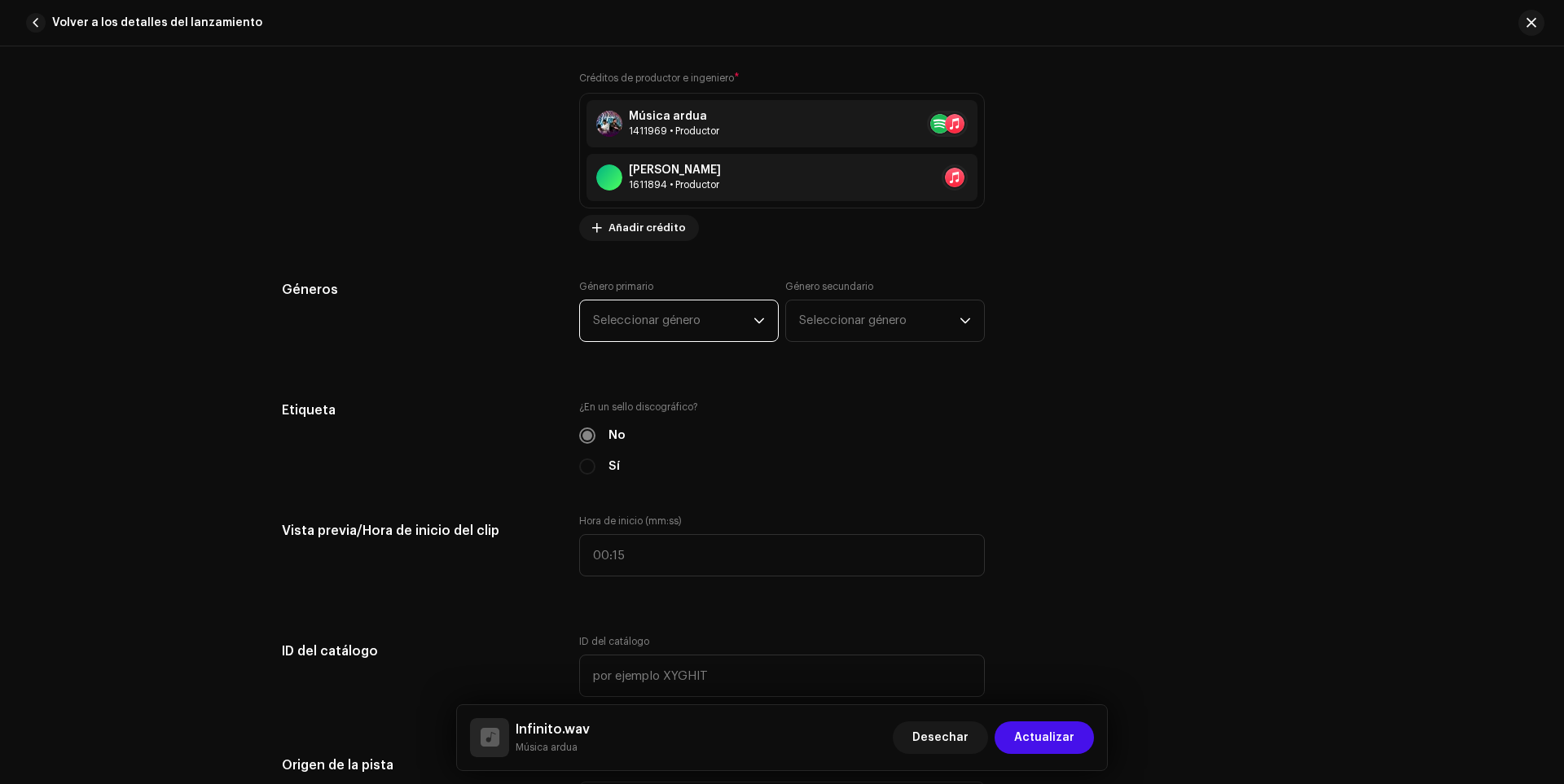
click at [710, 310] on span "Seleccionar género" at bounding box center [673, 321] width 161 height 40
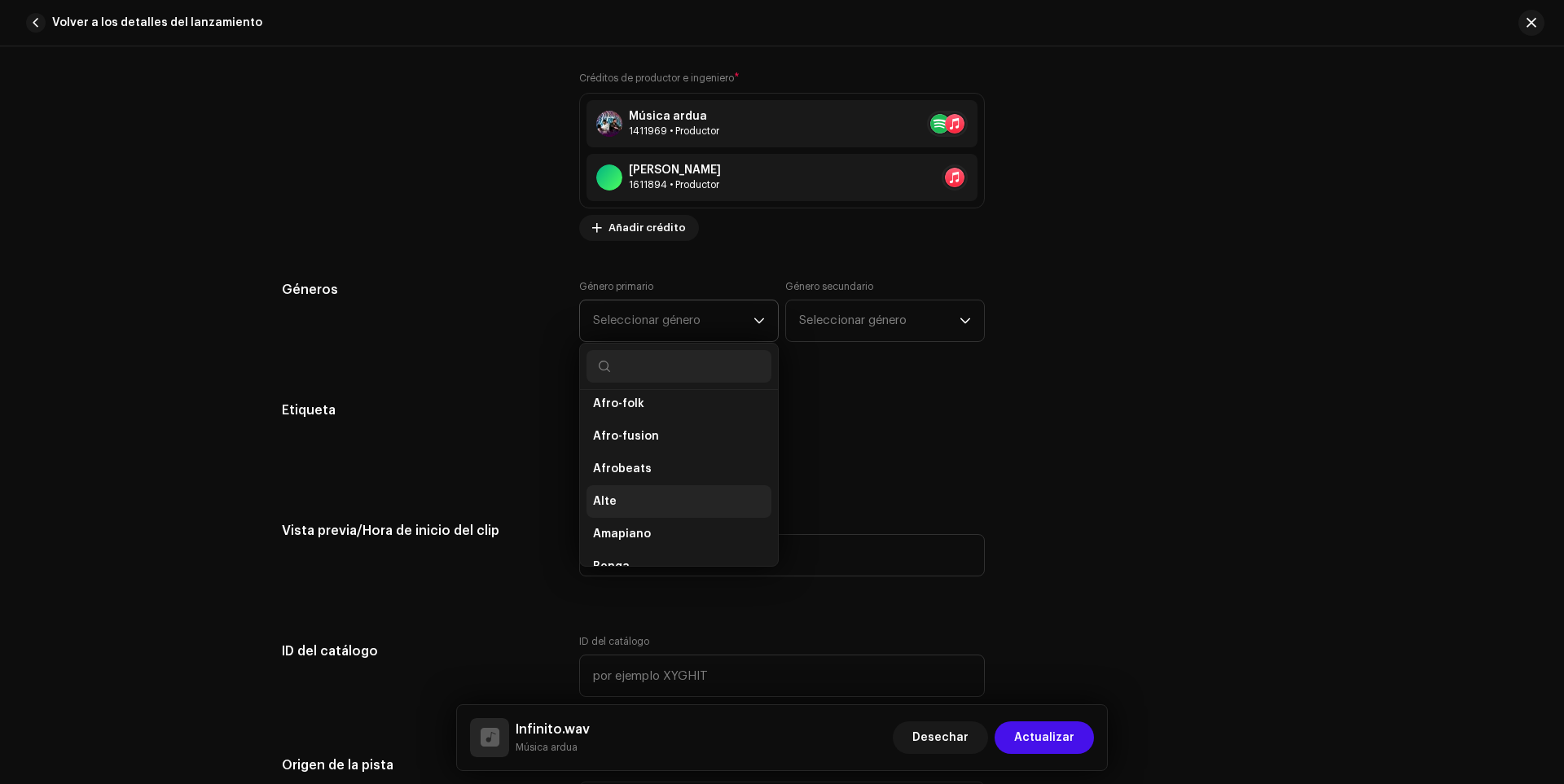
scroll to position [244, 0]
click at [633, 422] on span "Afrobeats" at bounding box center [622, 430] width 59 height 16
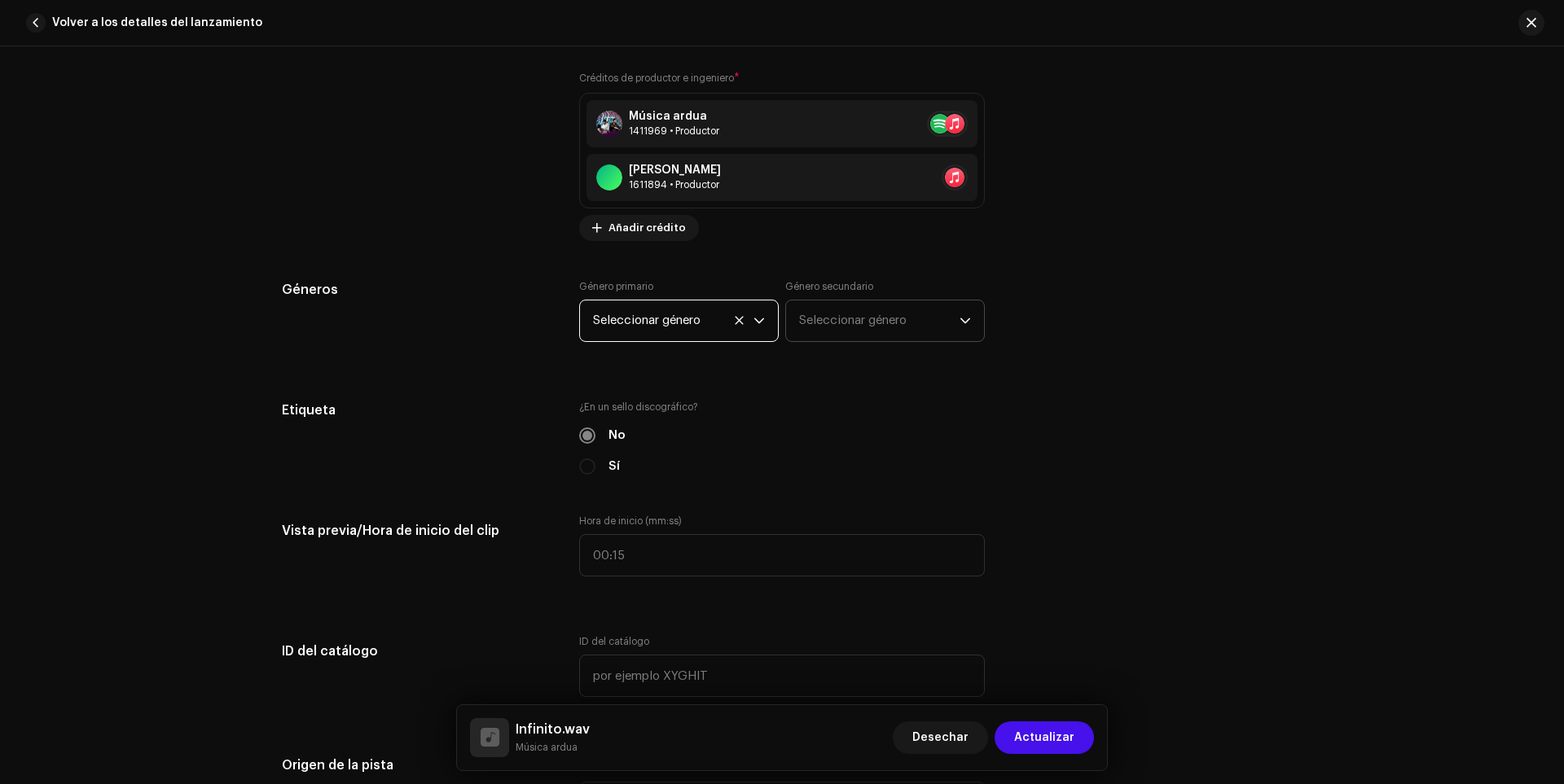
click at [848, 315] on font "Seleccionar género" at bounding box center [852, 320] width 107 height 12
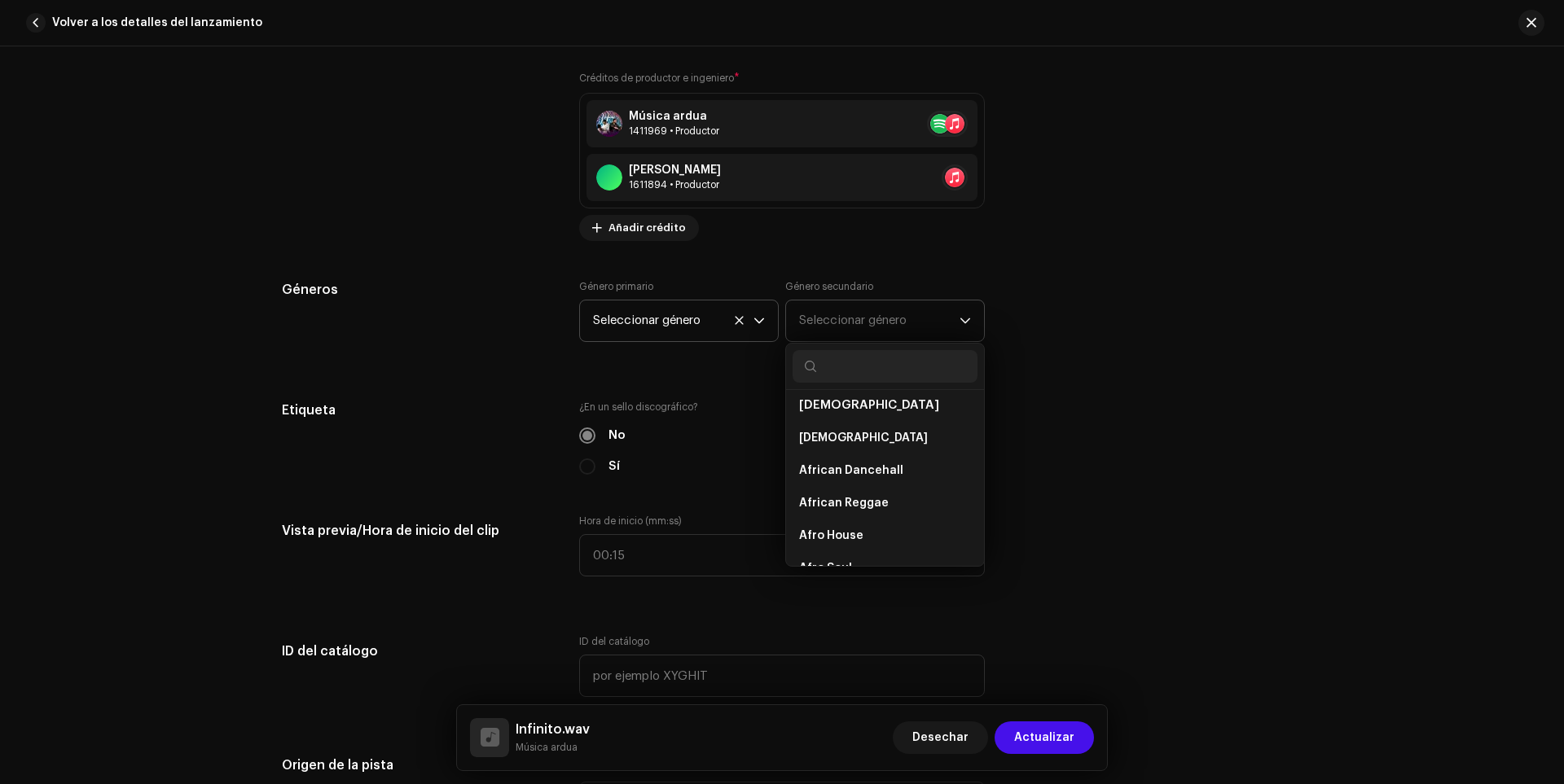
scroll to position [0, 0]
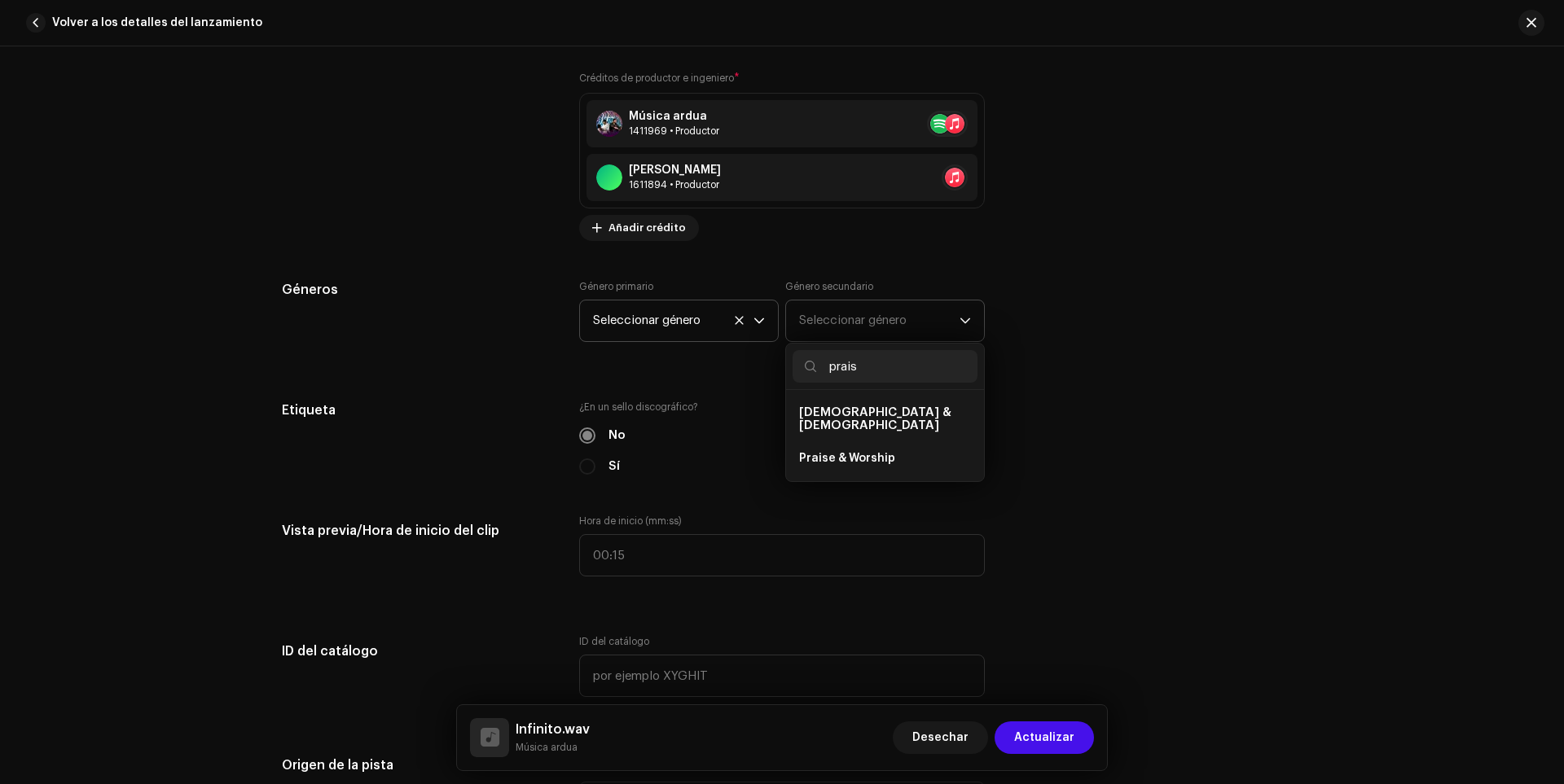
type input "prais"
click at [829, 413] on span "[DEMOGRAPHIC_DATA] & [DEMOGRAPHIC_DATA]" at bounding box center [875, 419] width 153 height 26
click at [832, 411] on span "[DEMOGRAPHIC_DATA] & [DEMOGRAPHIC_DATA]" at bounding box center [875, 419] width 153 height 26
click at [853, 442] on li "Praise & Worship" at bounding box center [885, 458] width 185 height 33
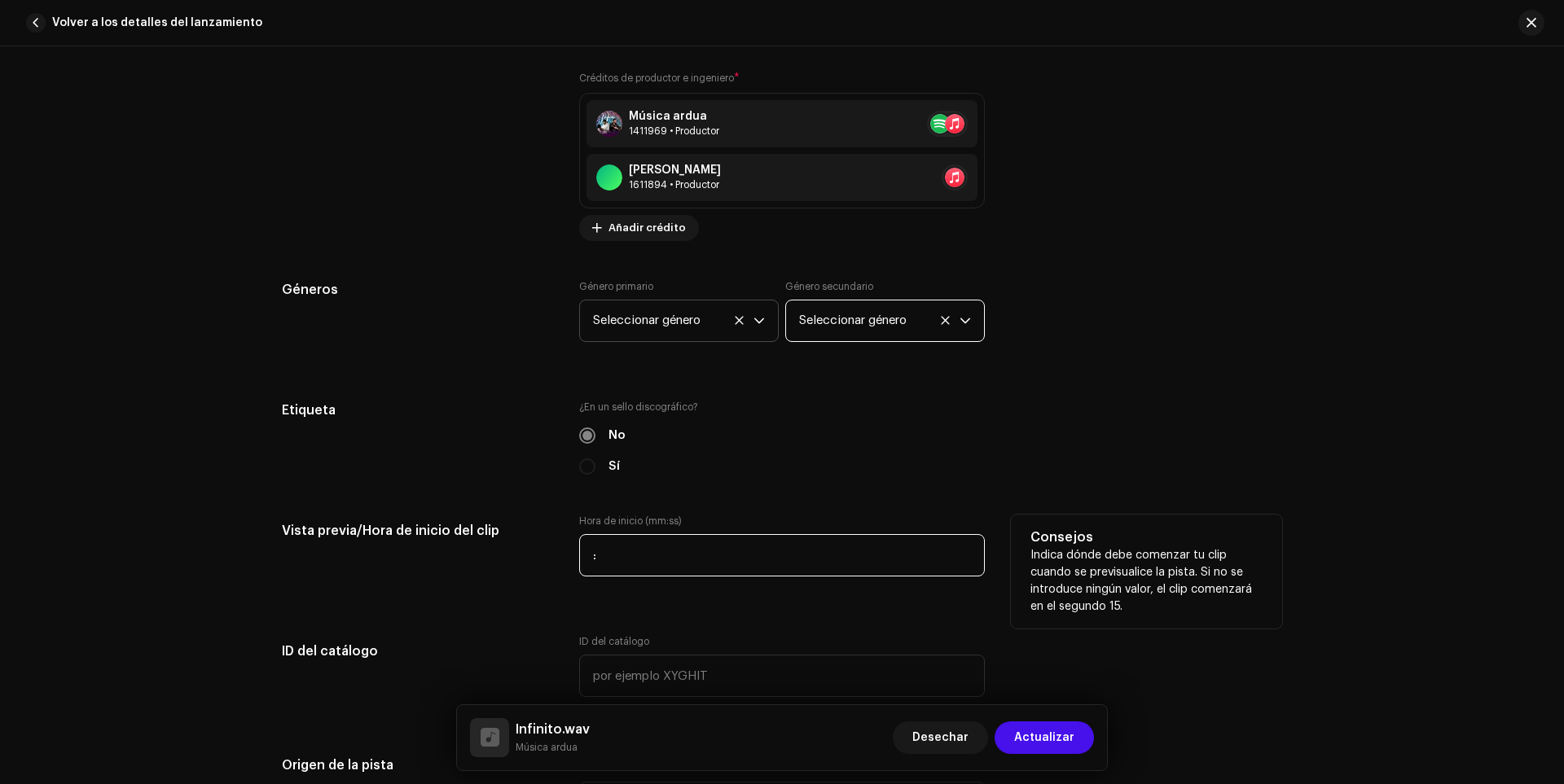
click at [616, 564] on input ":" at bounding box center [782, 555] width 406 height 42
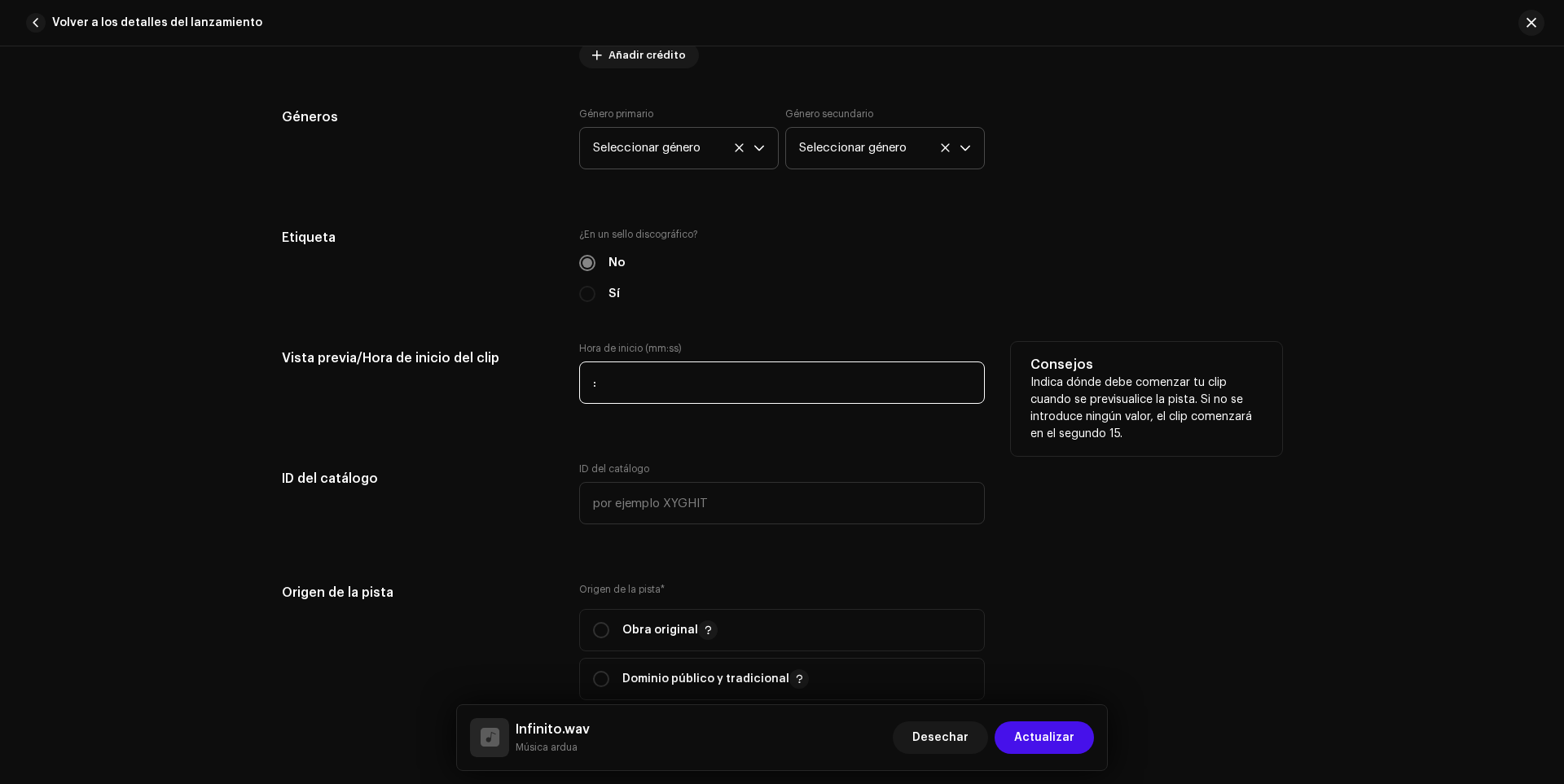
scroll to position [1466, 0]
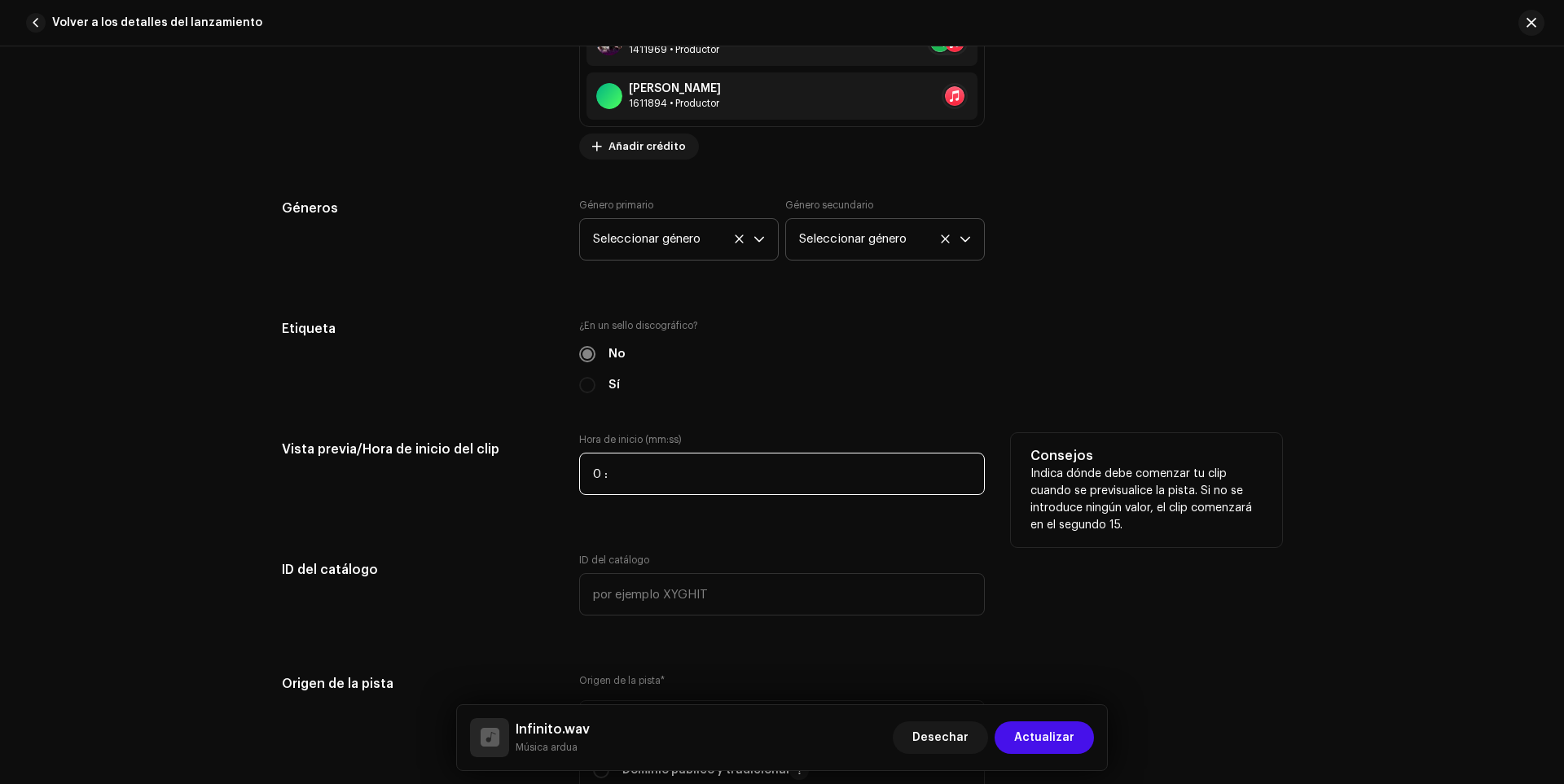
type input "00:"
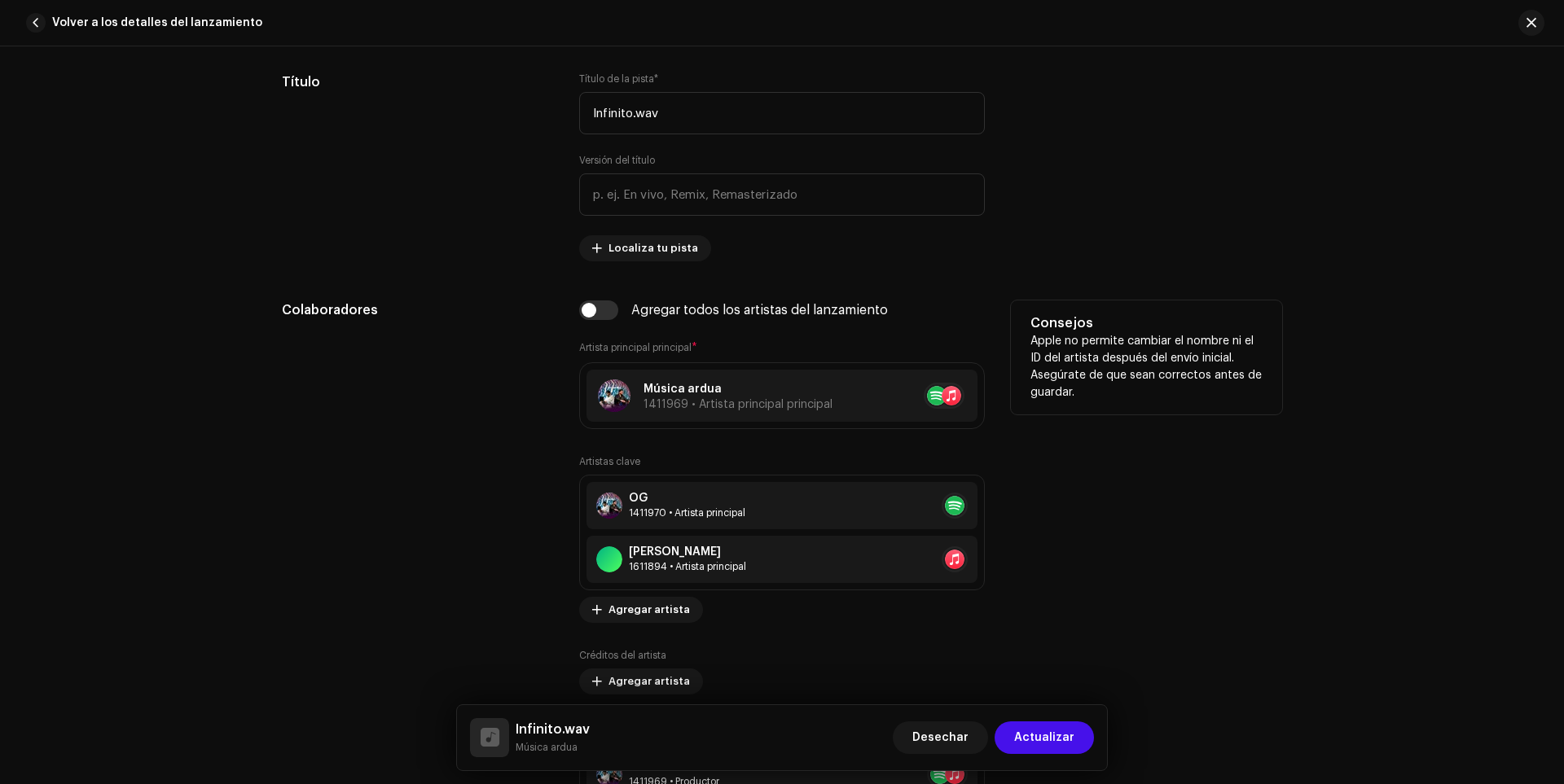
scroll to position [733, 0]
click at [584, 311] on input "checkbox" at bounding box center [598, 312] width 39 height 20
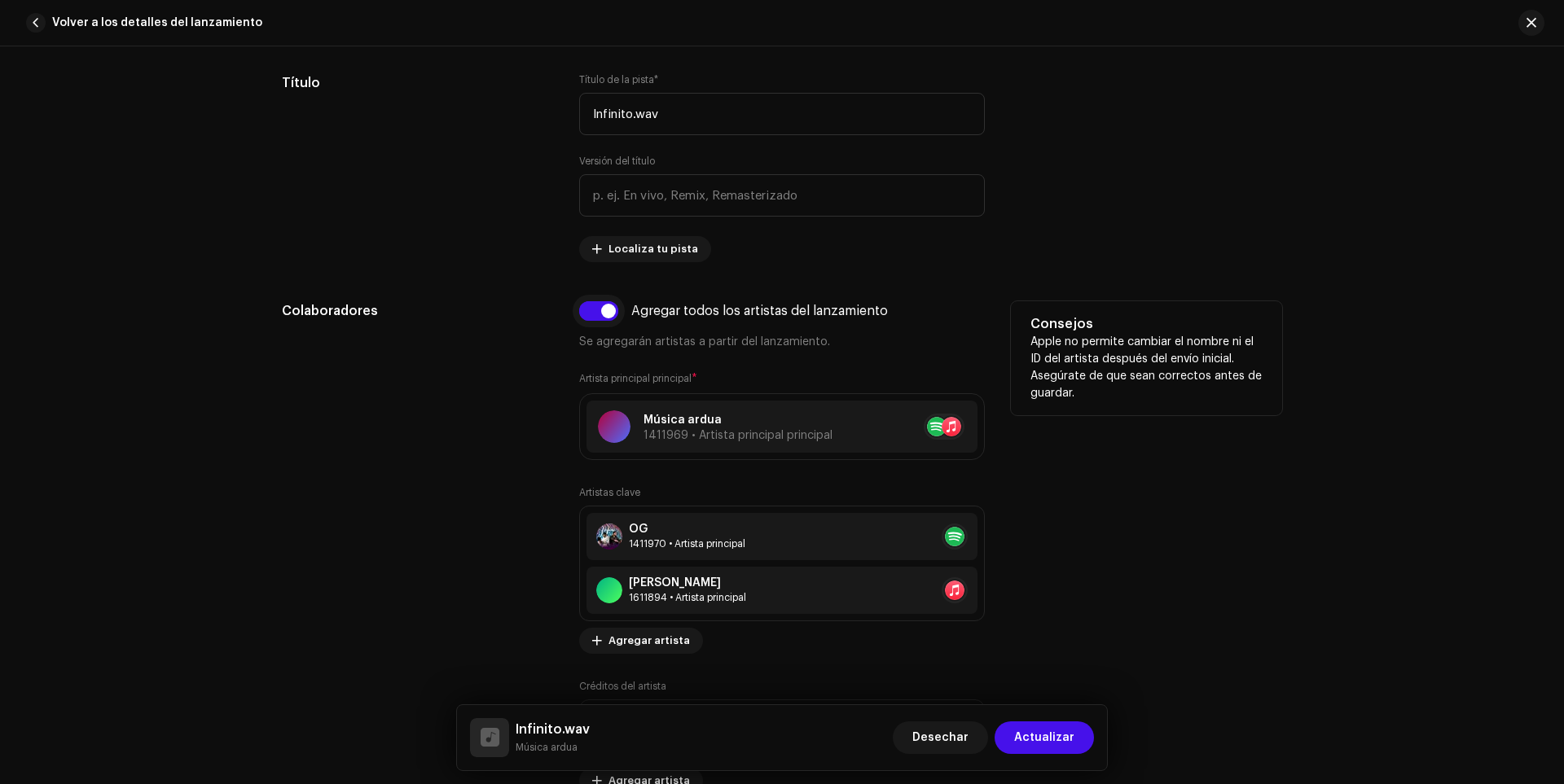
click at [584, 311] on input "checkbox" at bounding box center [598, 312] width 39 height 20
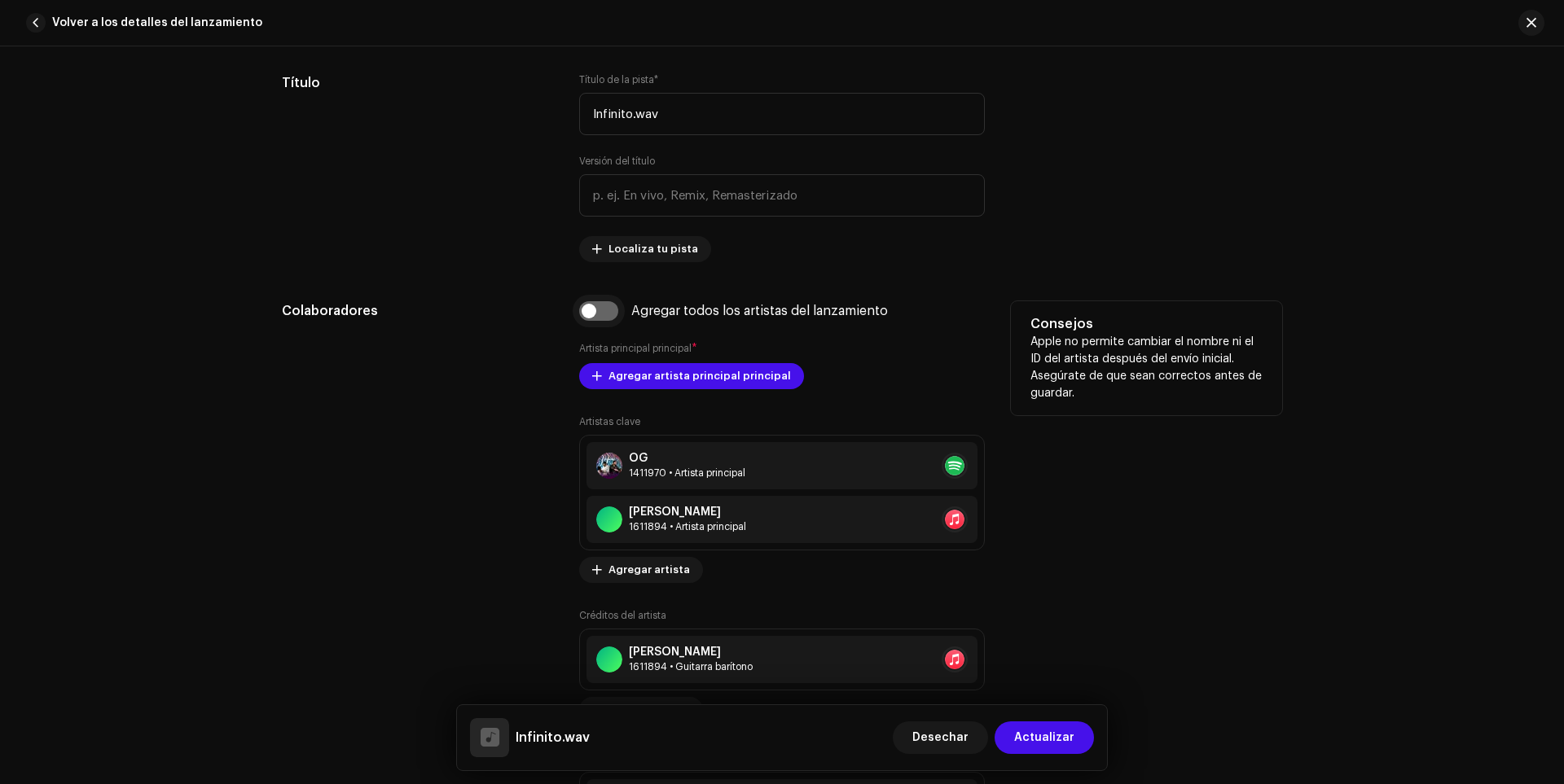
click at [604, 314] on input "checkbox" at bounding box center [598, 312] width 39 height 20
checkbox input "true"
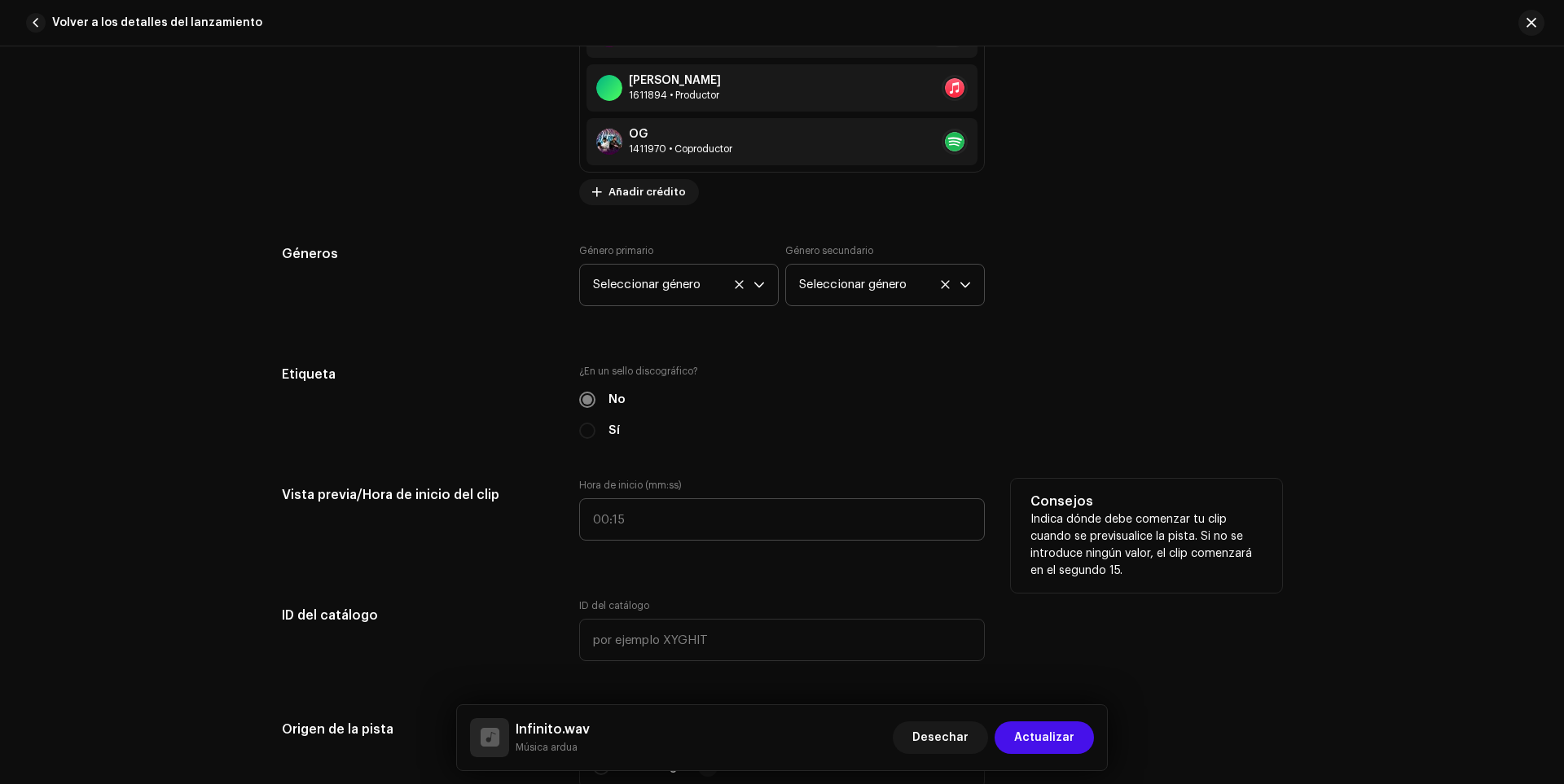
scroll to position [1629, 0]
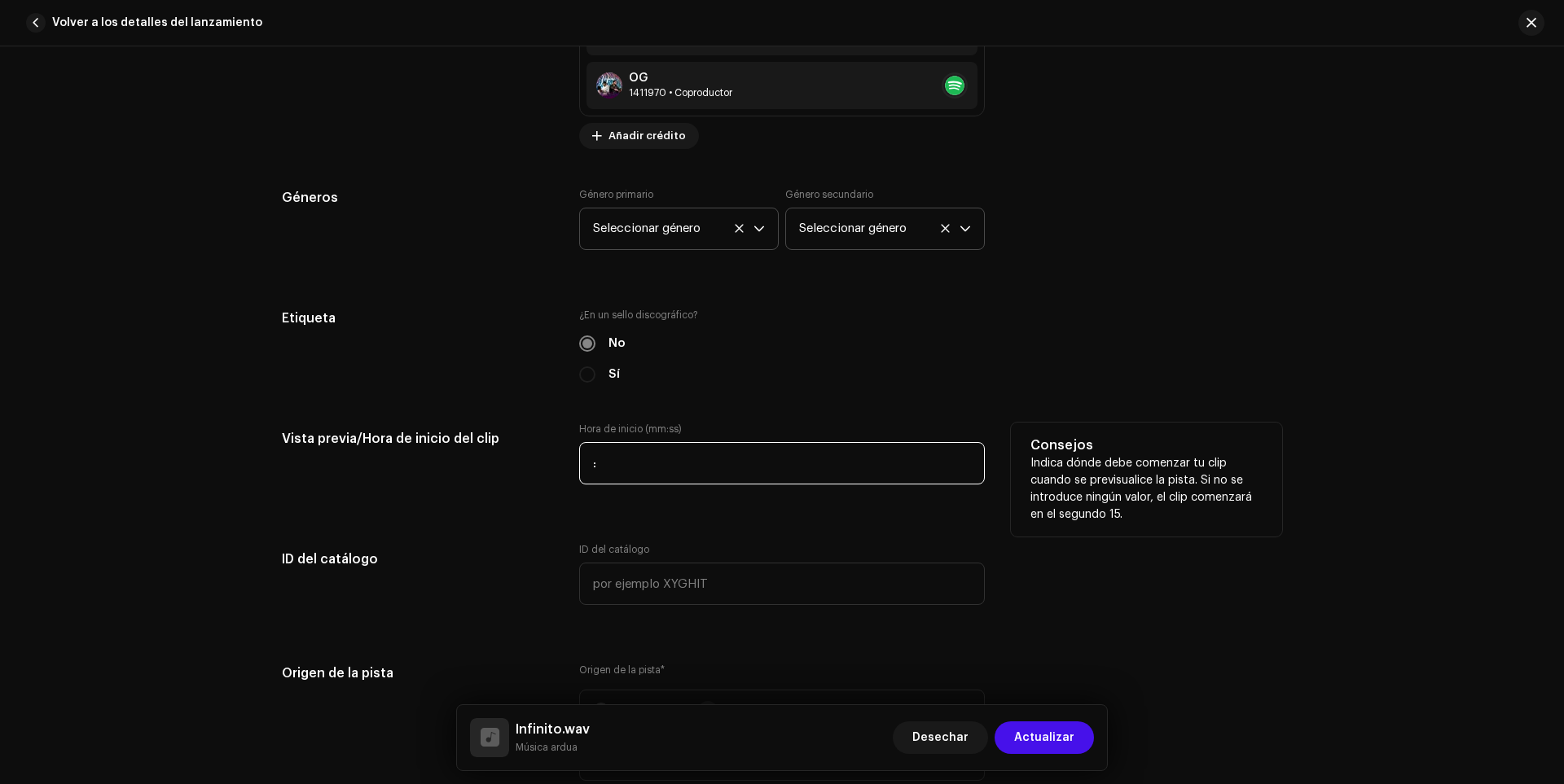
click at [608, 453] on input ":" at bounding box center [782, 462] width 406 height 42
type input "00:26"
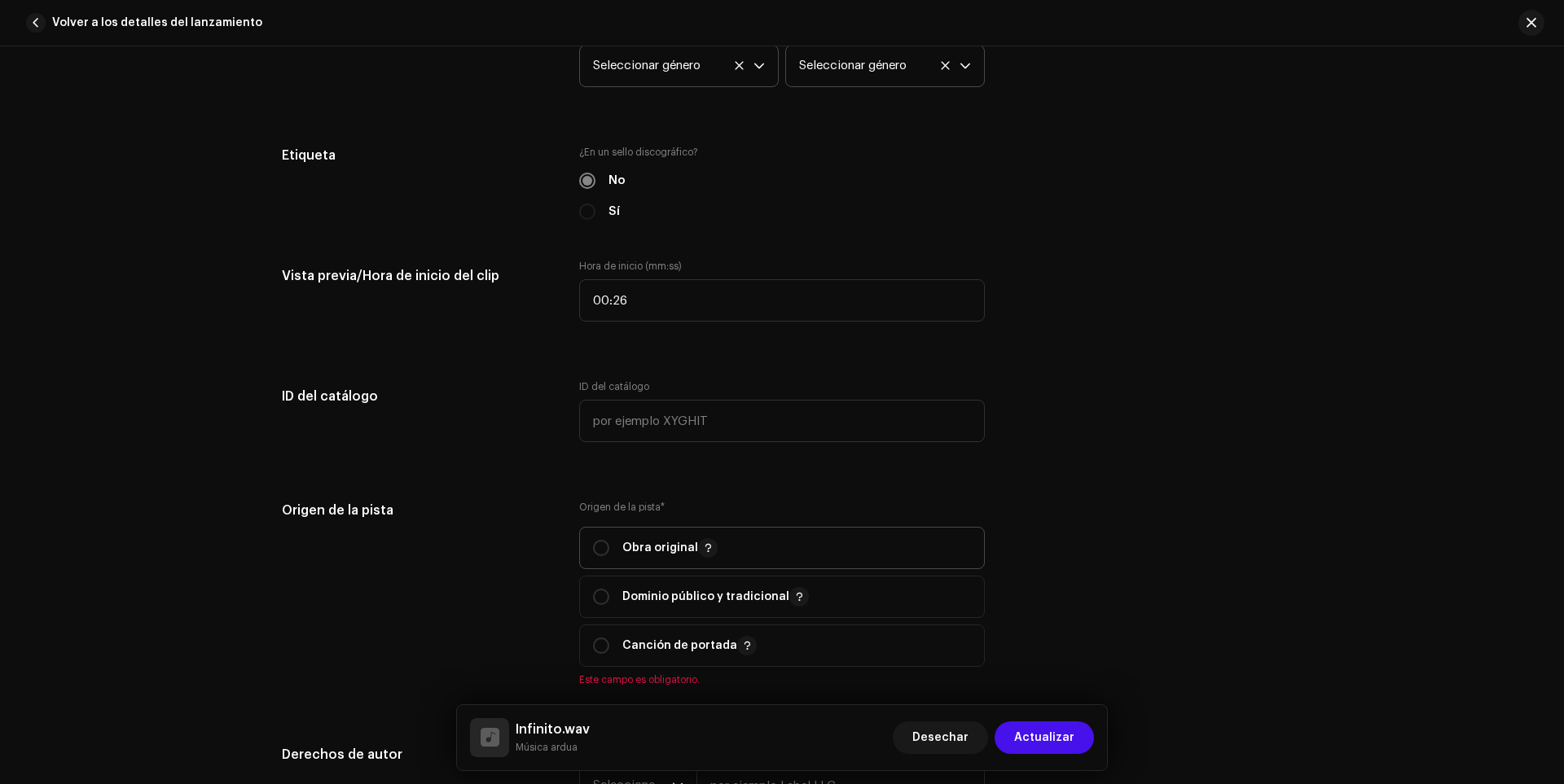
click at [585, 549] on p-togglebutton "Obra original" at bounding box center [782, 547] width 406 height 42
radio input "true"
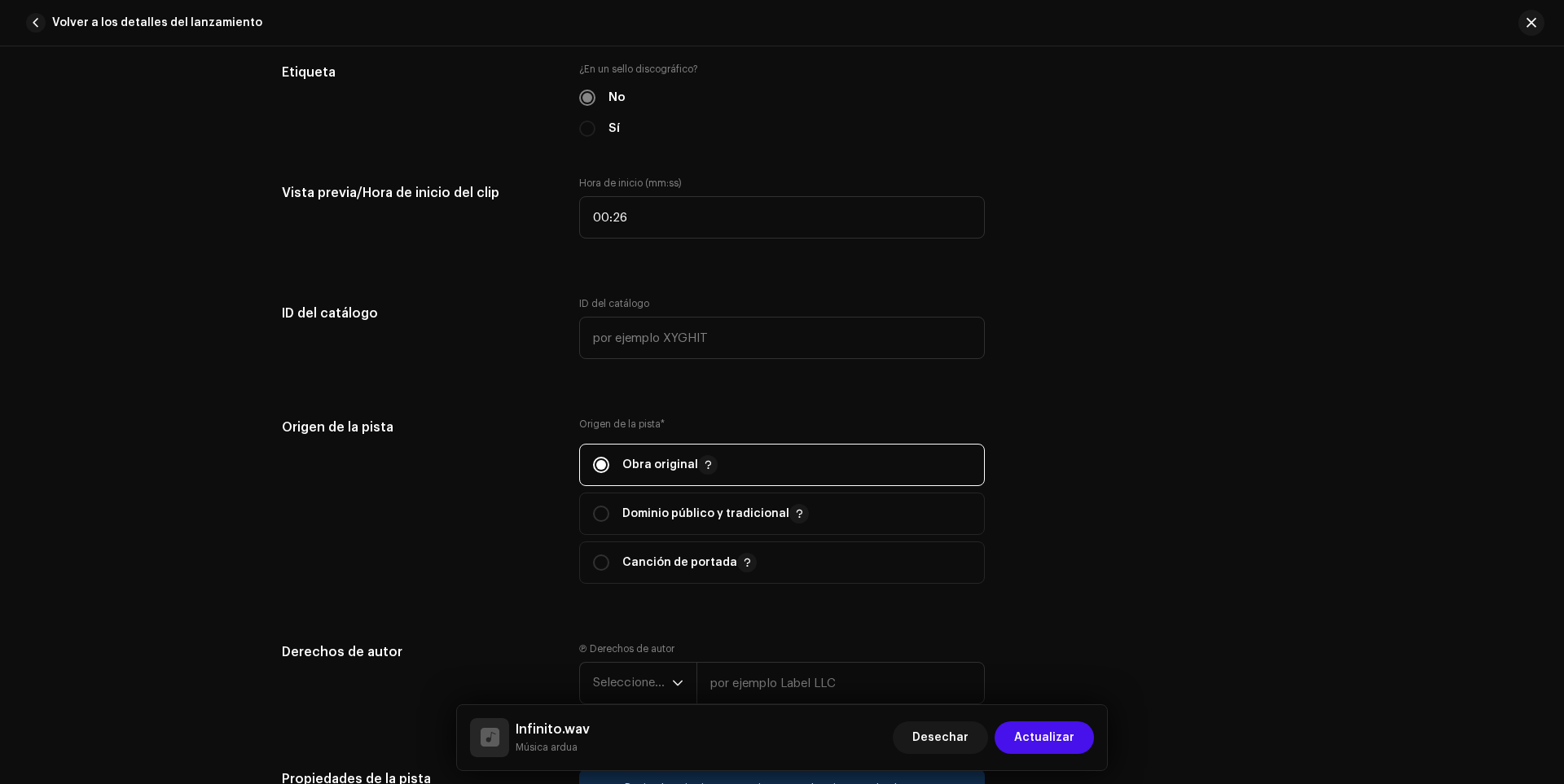
scroll to position [1955, 0]
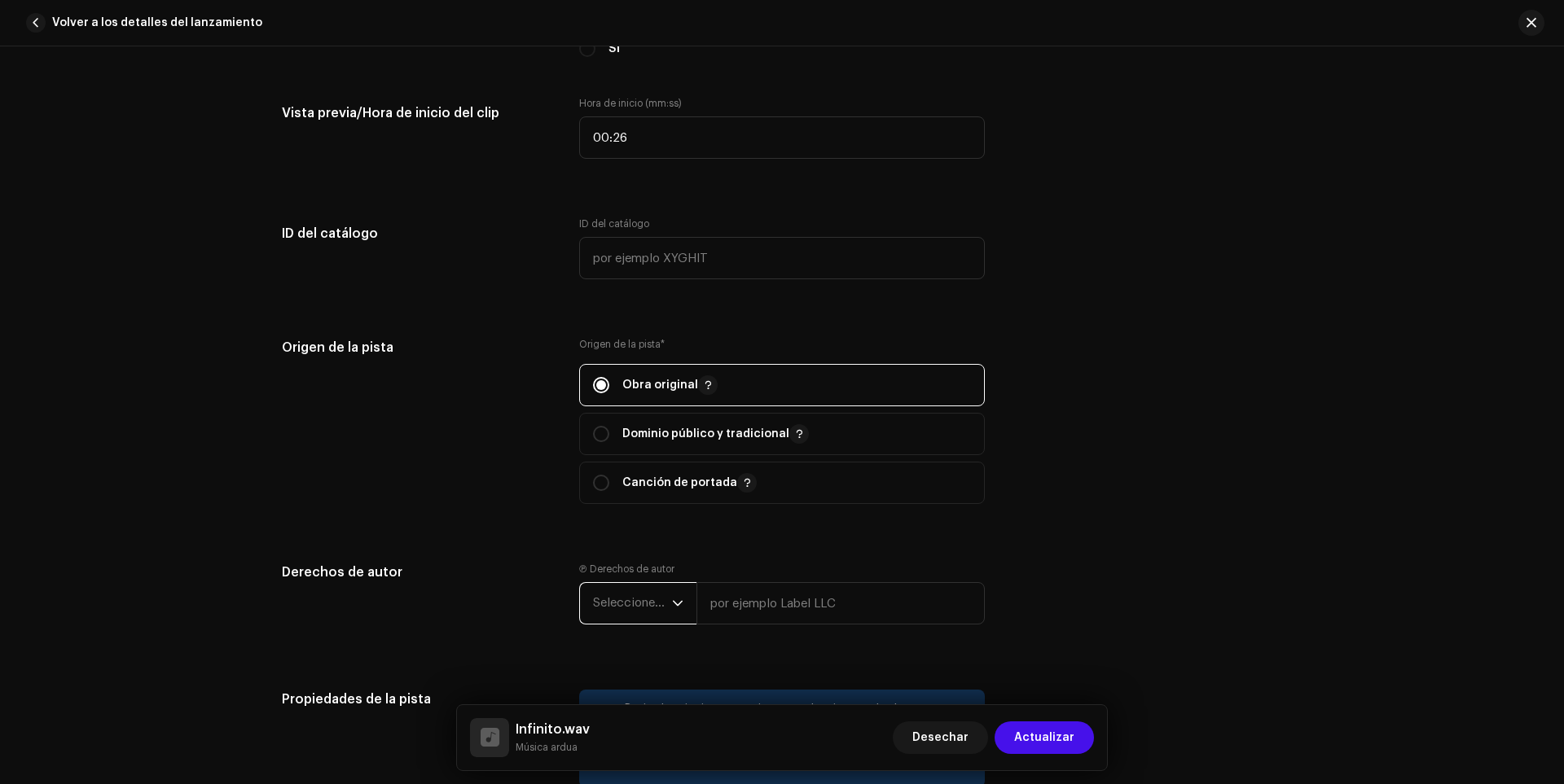
click at [634, 598] on font "Seleccione el año" at bounding box center [642, 603] width 99 height 12
click at [607, 458] on span "2025" at bounding box center [608, 460] width 30 height 16
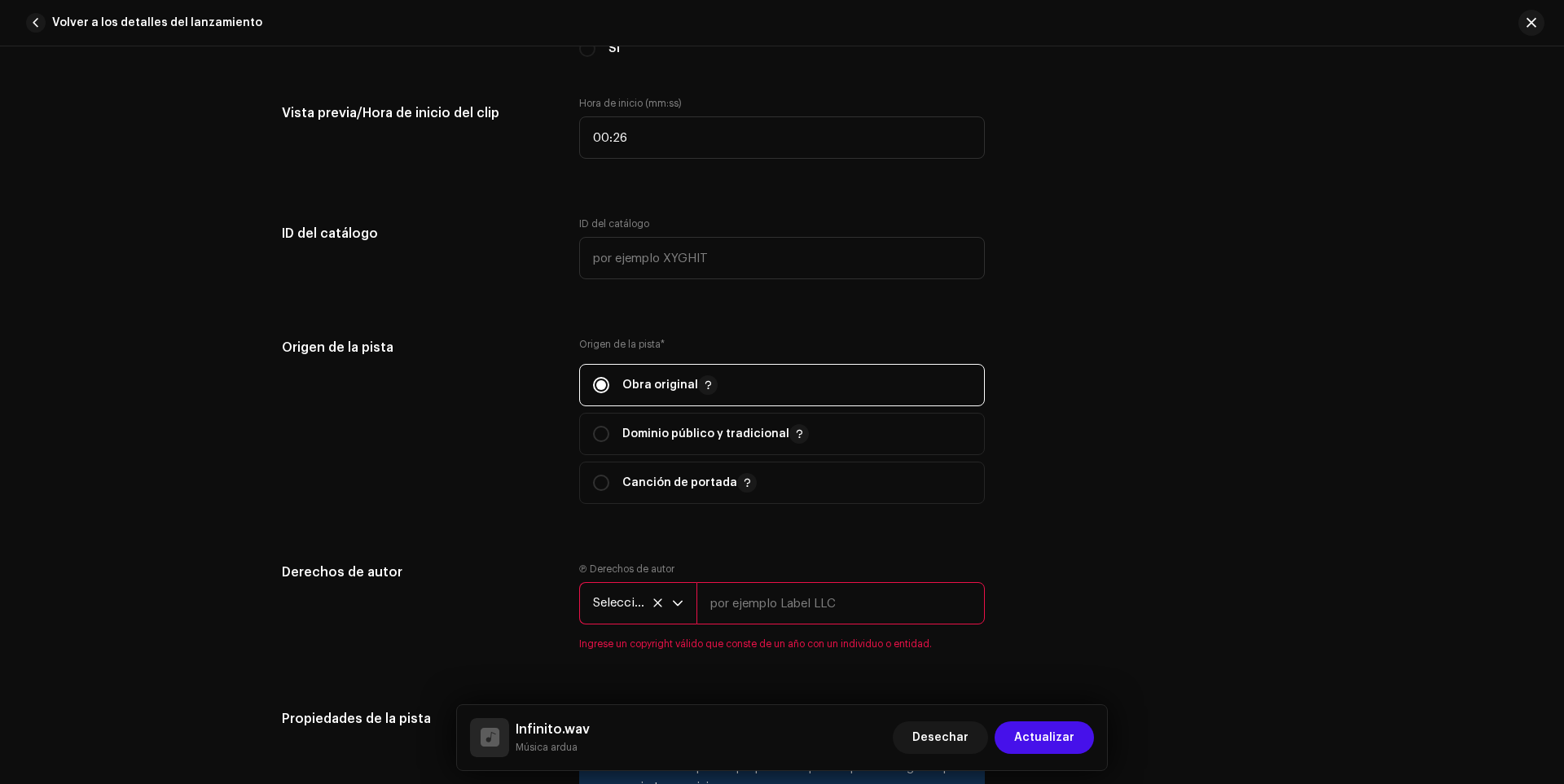
click at [758, 610] on input "text" at bounding box center [841, 603] width 289 height 42
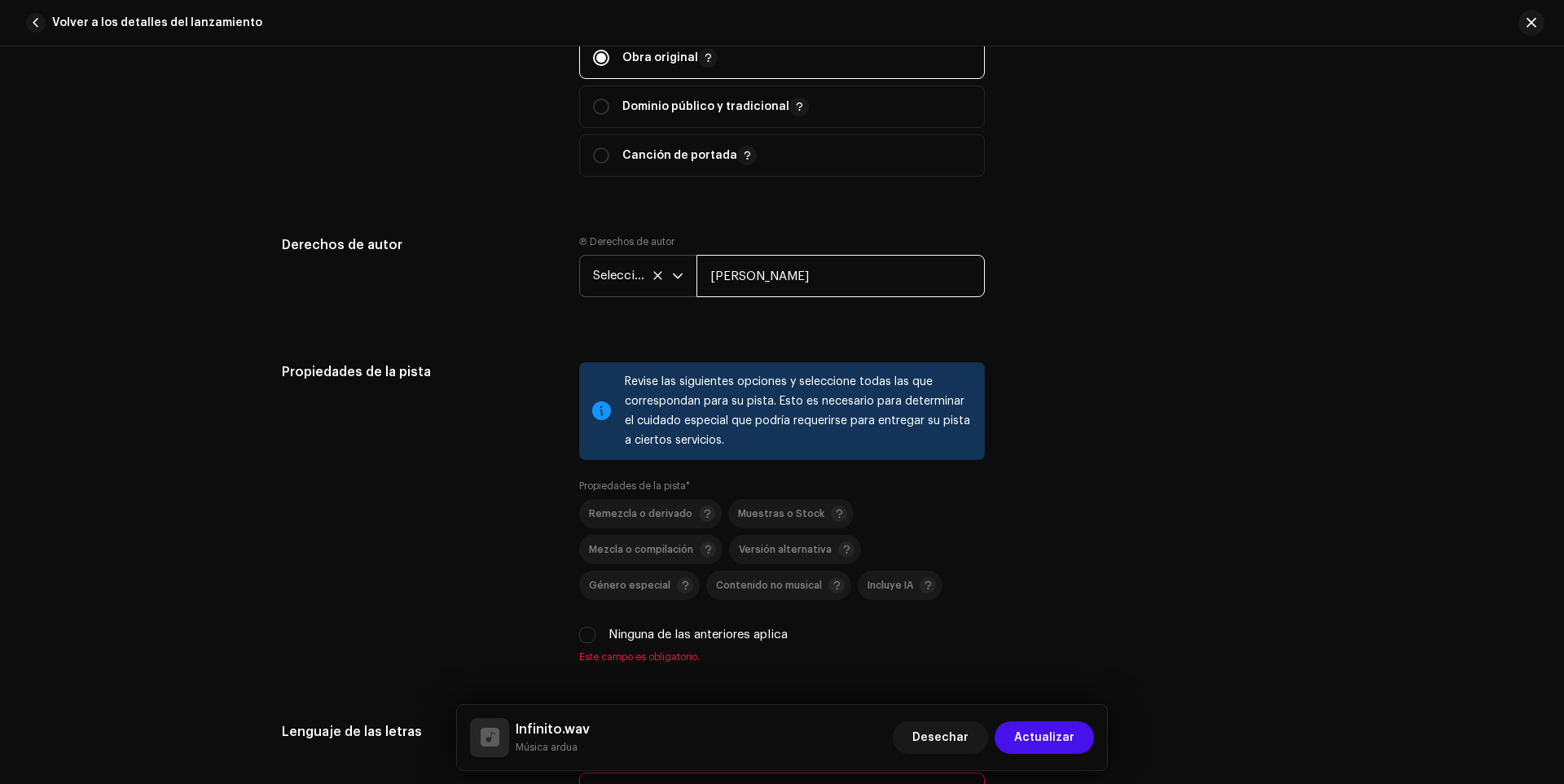
scroll to position [2362, 0]
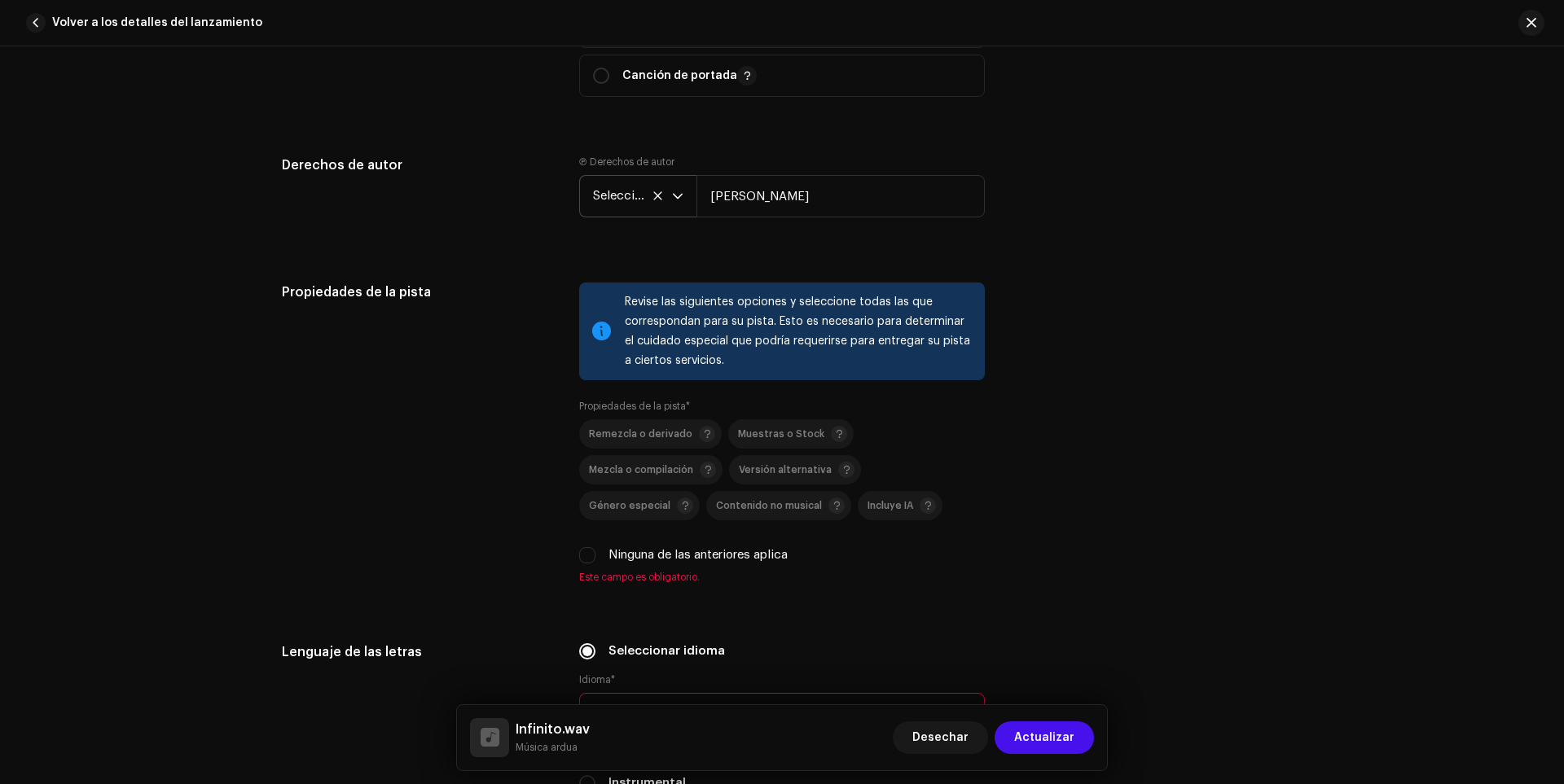
type input "[PERSON_NAME]"
click at [574, 545] on div "Propiedades de la pista Revise las siguientes opciones y seleccione todas las q…" at bounding box center [782, 443] width 1000 height 321
click at [579, 545] on div "Remezcla o derivado Muestras o Stock Mezcla o compilación Versión alternativa G…" at bounding box center [782, 492] width 406 height 145
click at [579, 548] on input "Ninguna de las anteriores aplica" at bounding box center [587, 556] width 16 height 16
checkbox input "true"
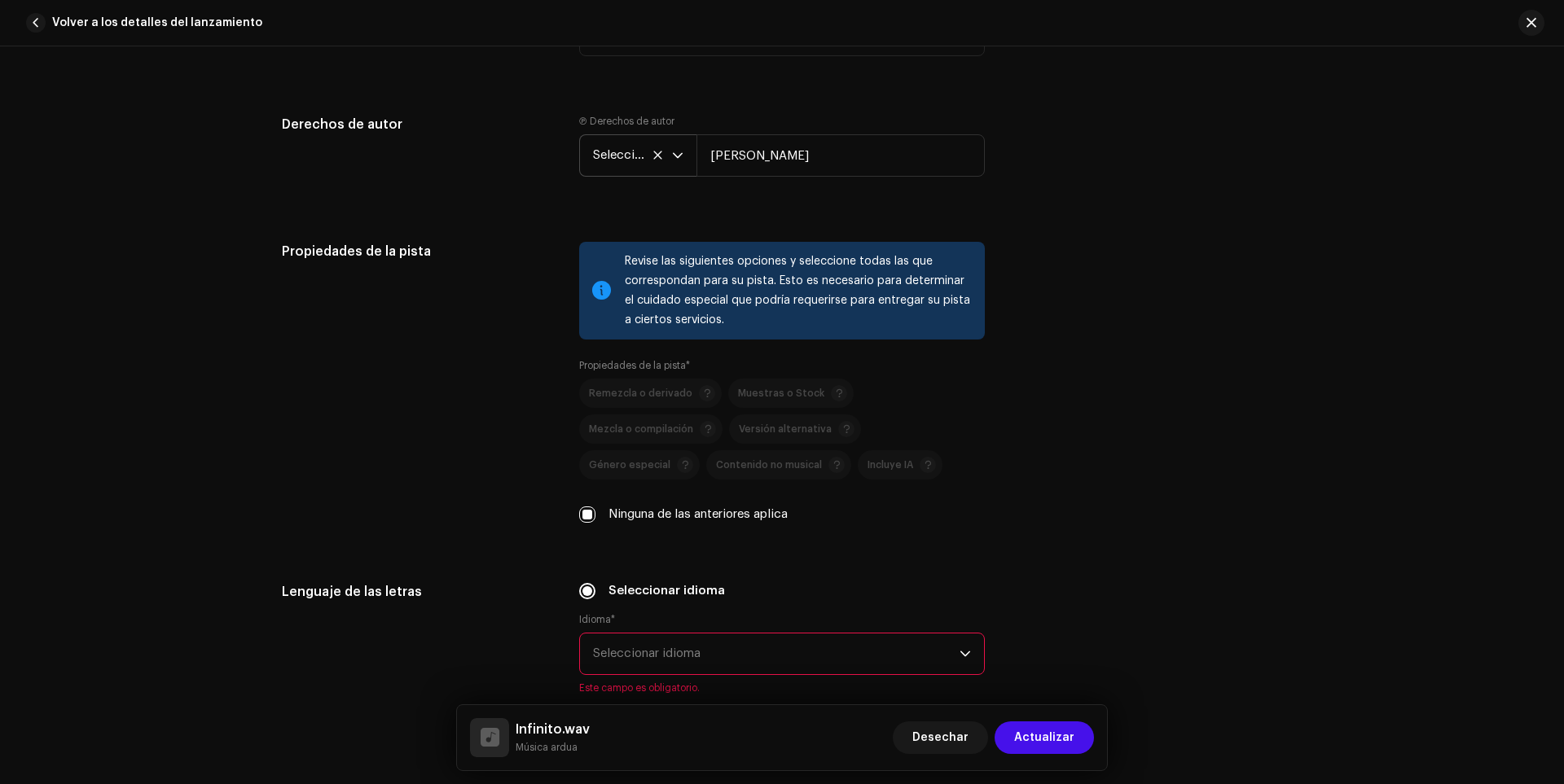
scroll to position [2444, 0]
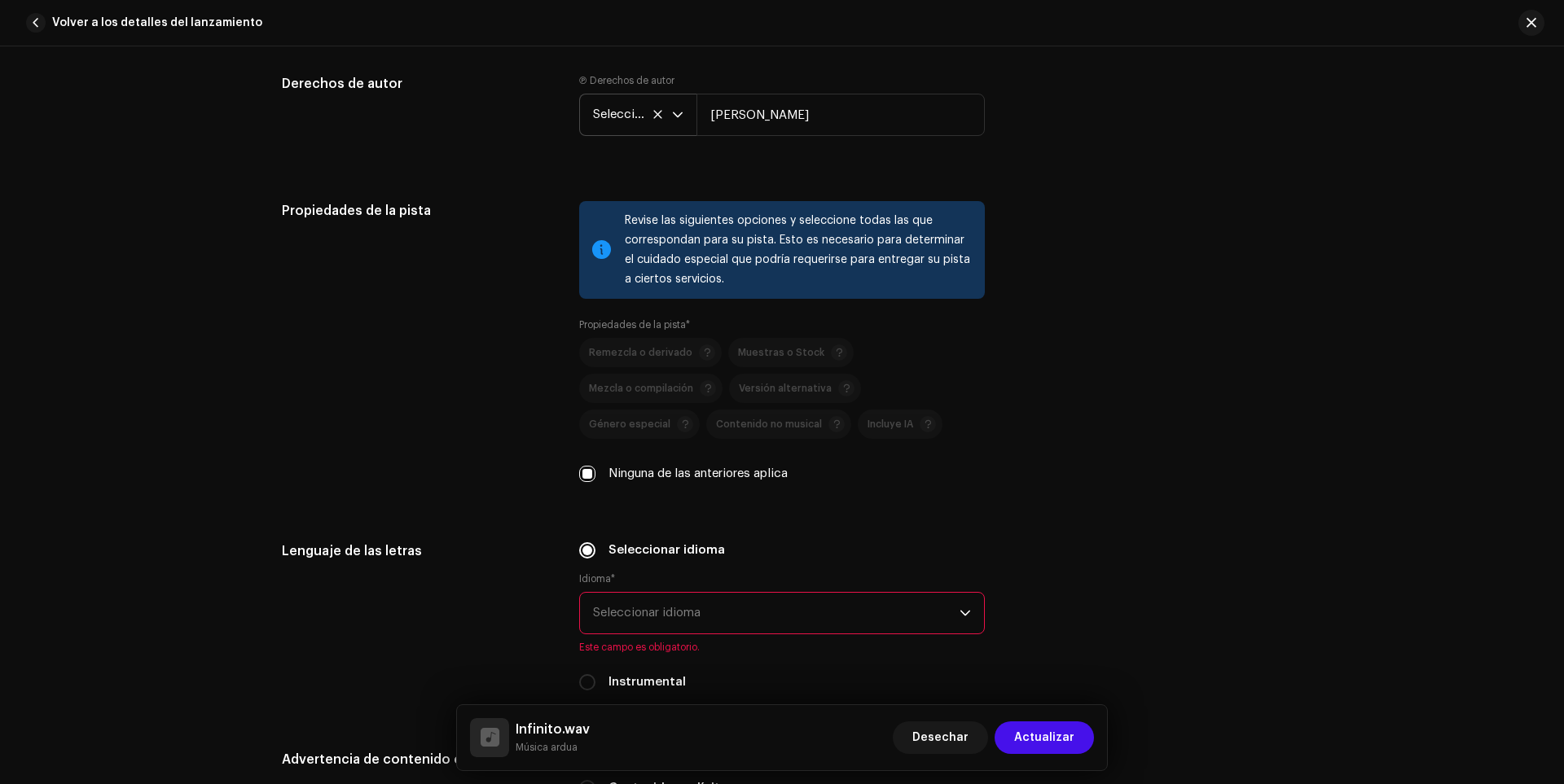
click at [705, 622] on span "Seleccionar idioma" at bounding box center [776, 613] width 367 height 40
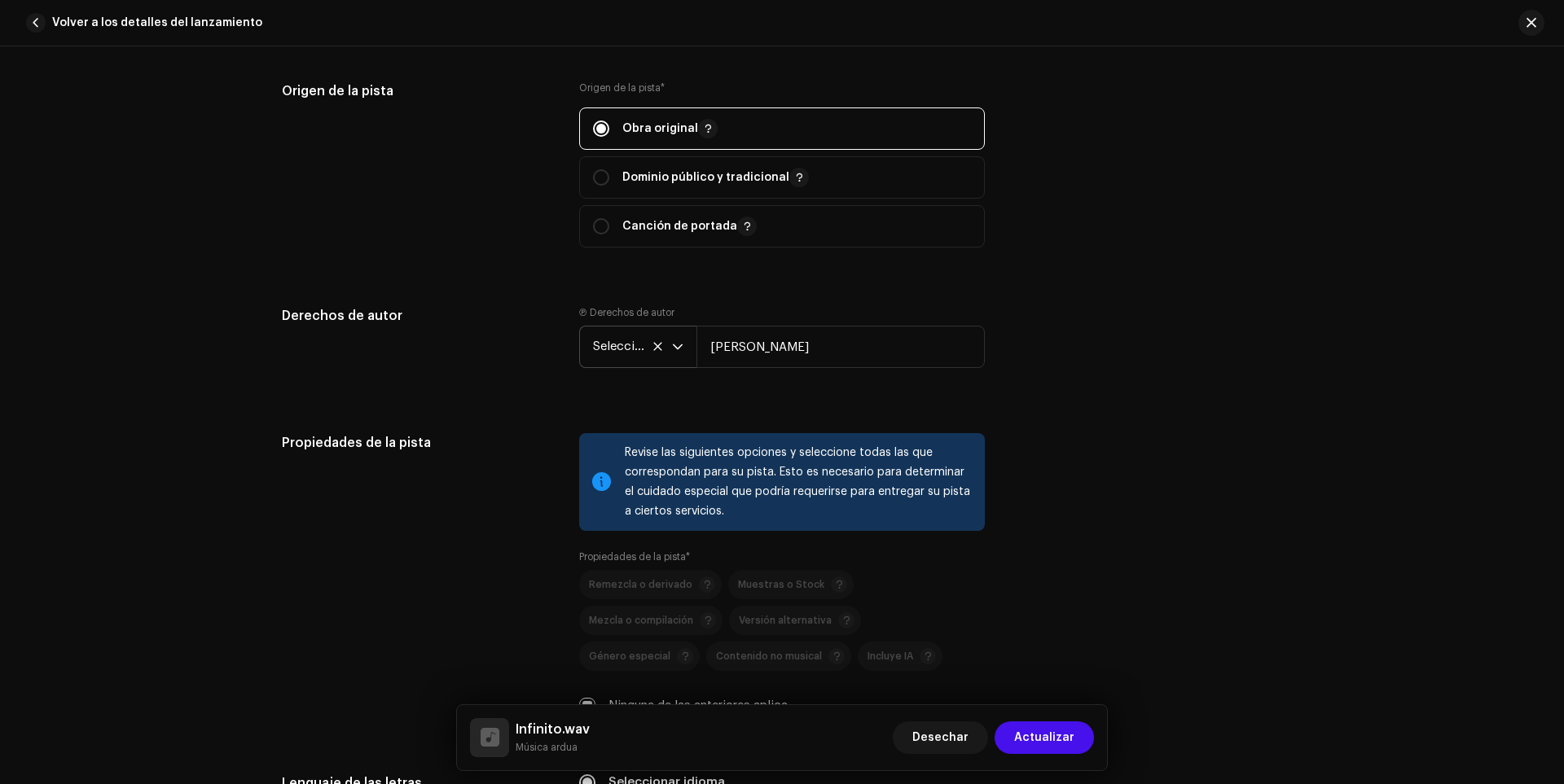
scroll to position [2199, 0]
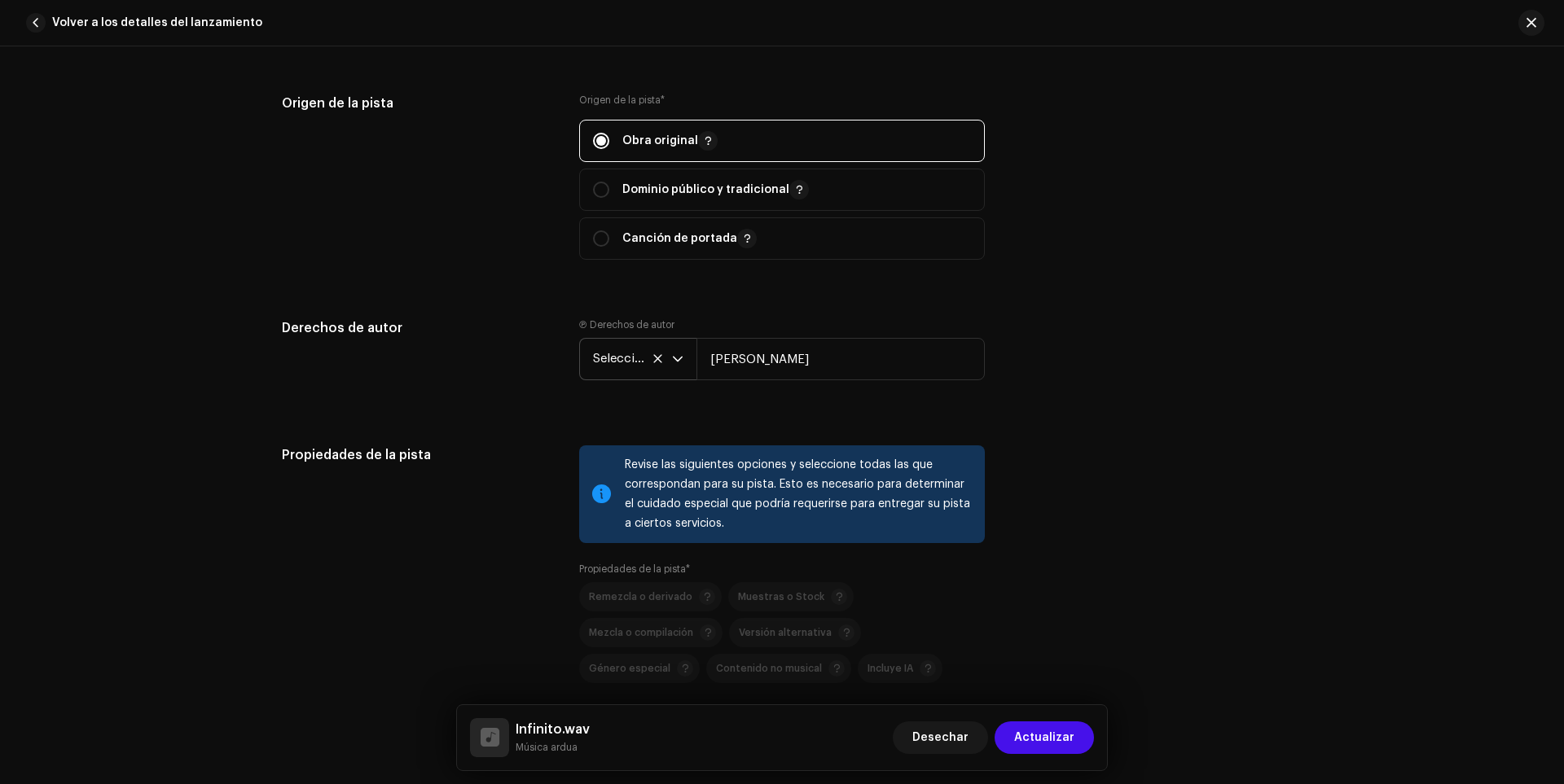
click at [672, 372] on div "disparador desplegable" at bounding box center [678, 359] width 12 height 40
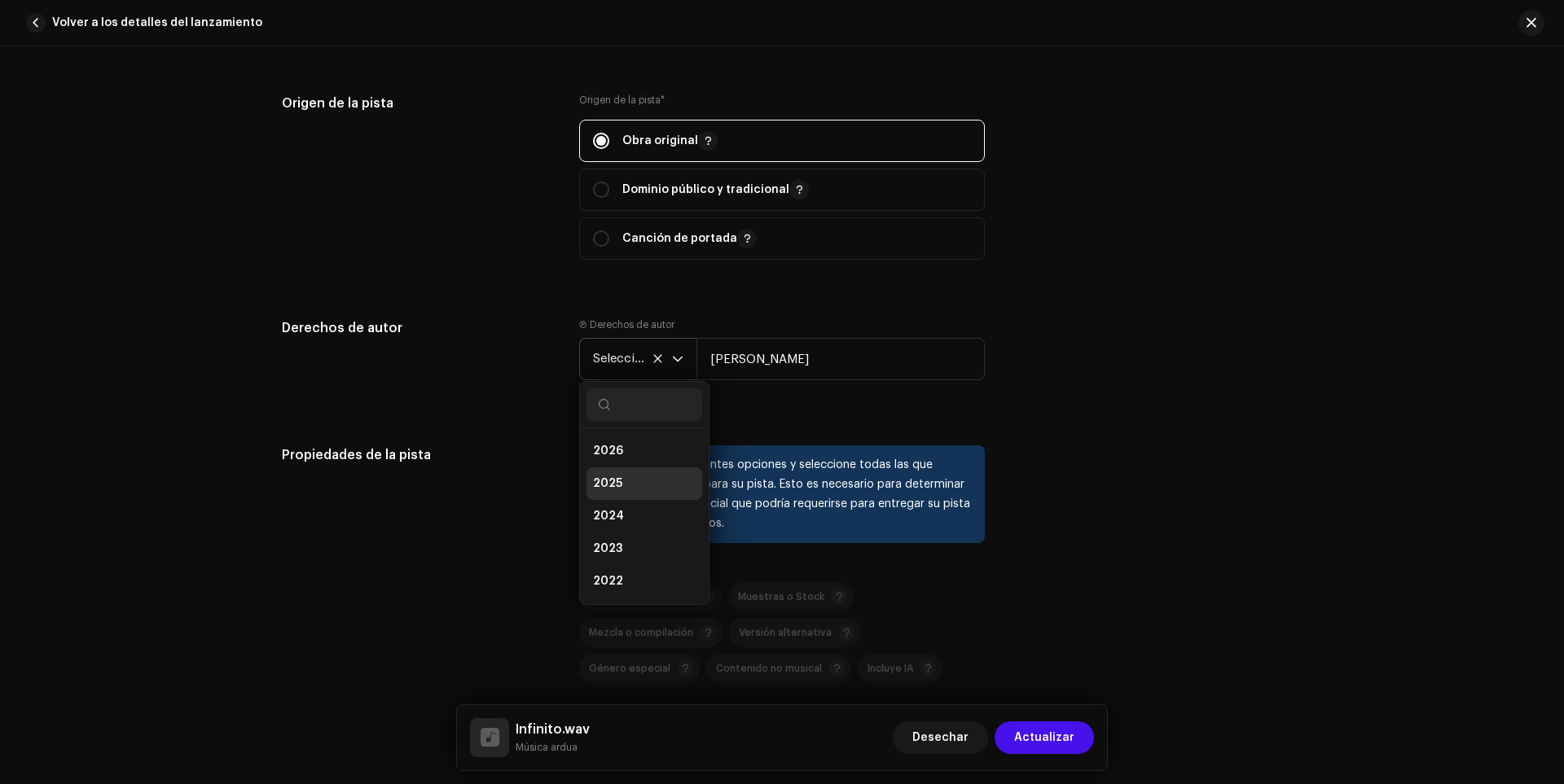
scroll to position [7, 0]
click at [674, 367] on div "disparador desplegable" at bounding box center [678, 359] width 12 height 40
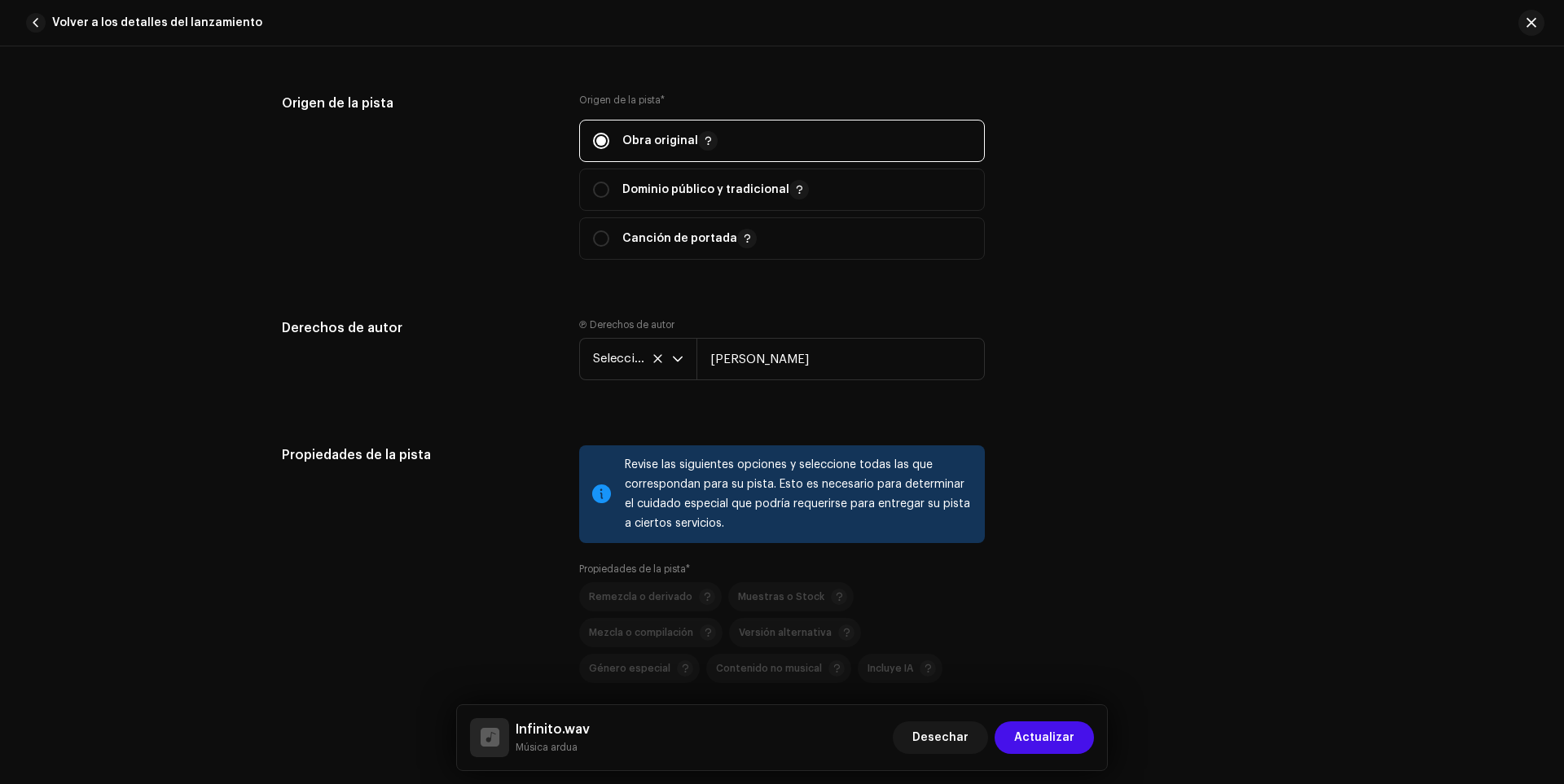
click at [520, 344] on div "Derechos de autor" at bounding box center [417, 362] width 271 height 88
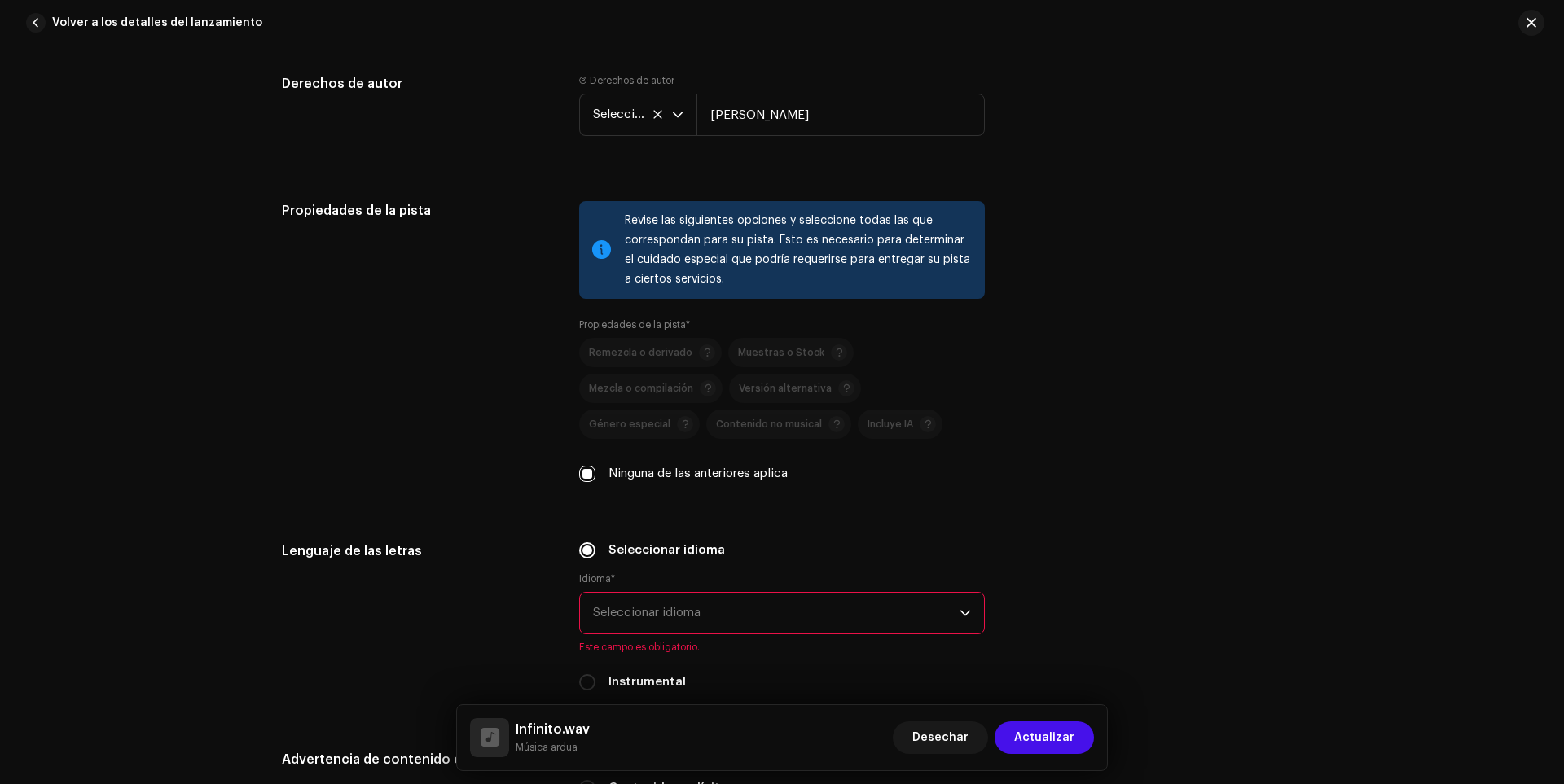
scroll to position [2525, 0]
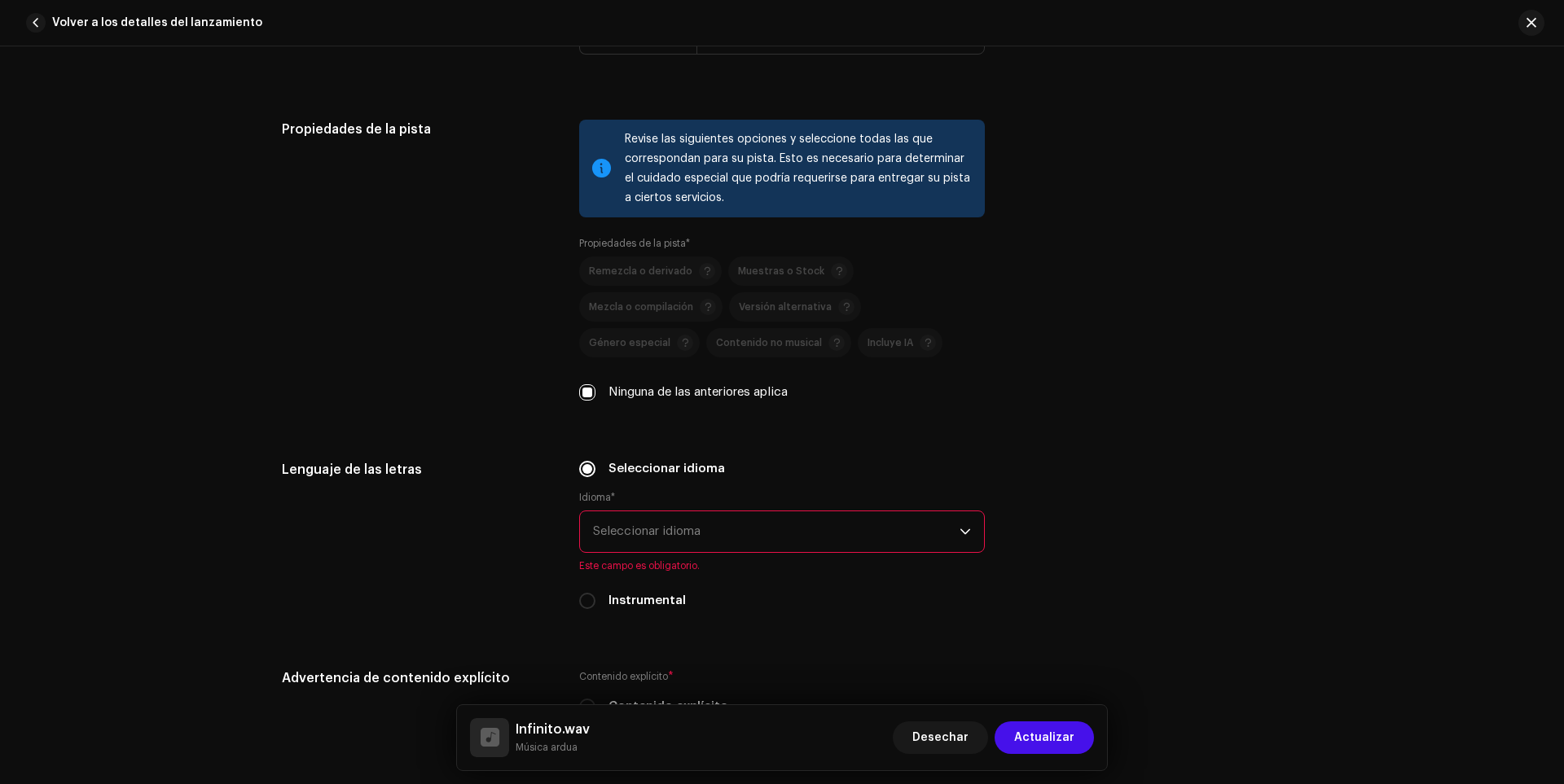
click at [679, 514] on span "Seleccionar idioma" at bounding box center [776, 531] width 367 height 40
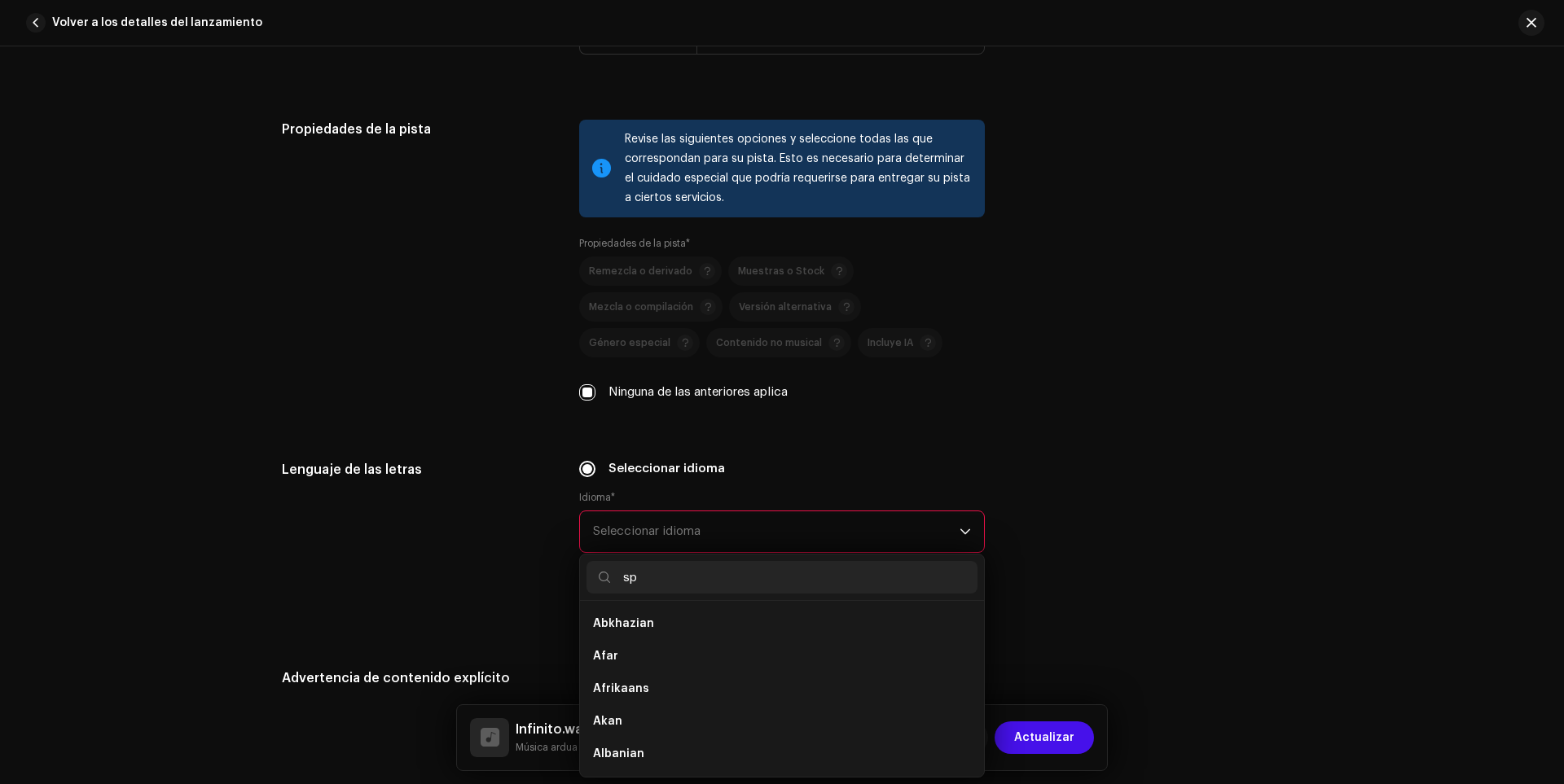
scroll to position [0, 0]
type input "spa"
click at [695, 674] on ul "Spanish Spanish ([GEOGRAPHIC_DATA])" at bounding box center [782, 688] width 404 height 176
click at [690, 665] on li "Spanish ([GEOGRAPHIC_DATA])" at bounding box center [782, 657] width 391 height 33
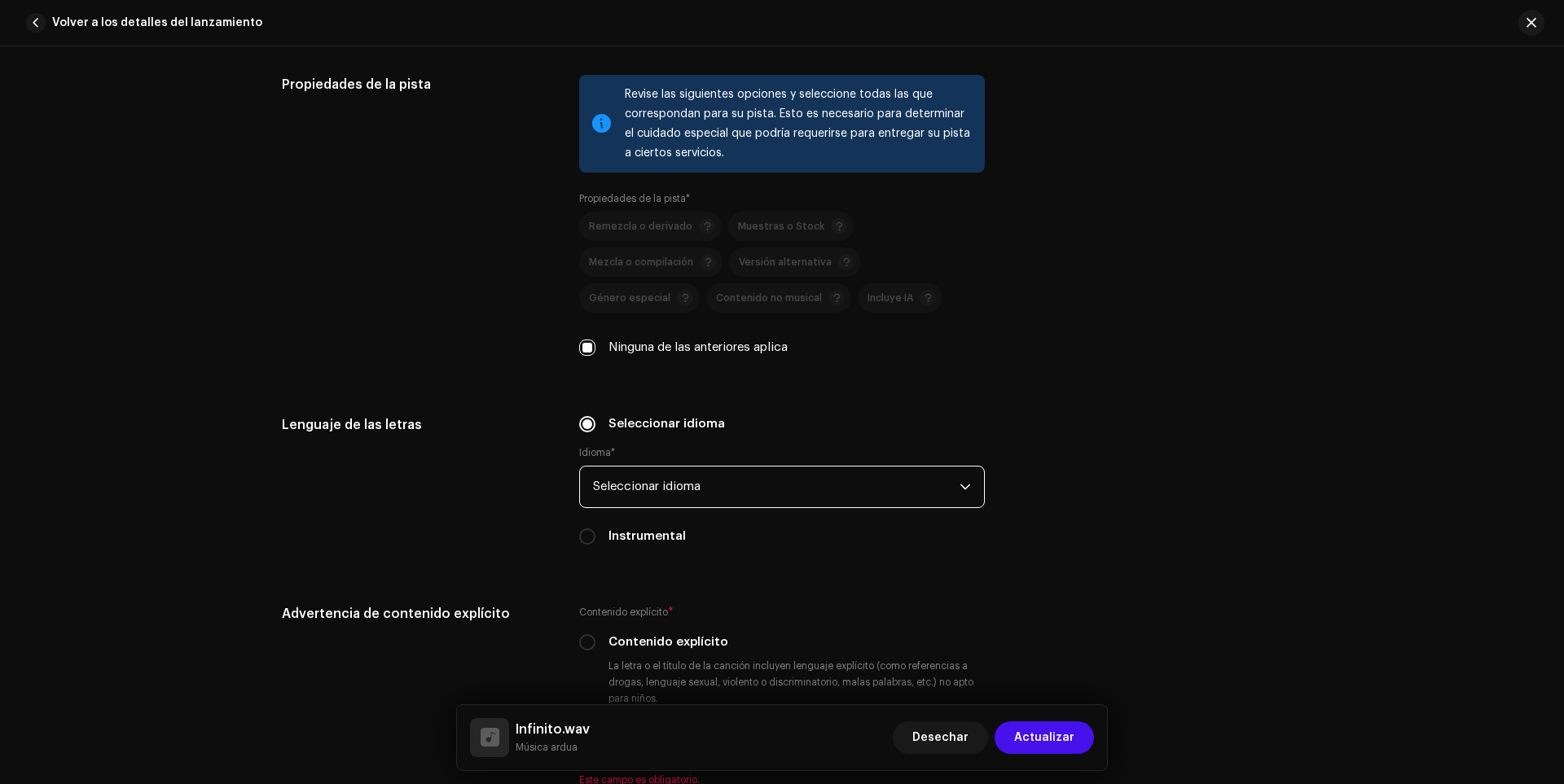
scroll to position [2688, 0]
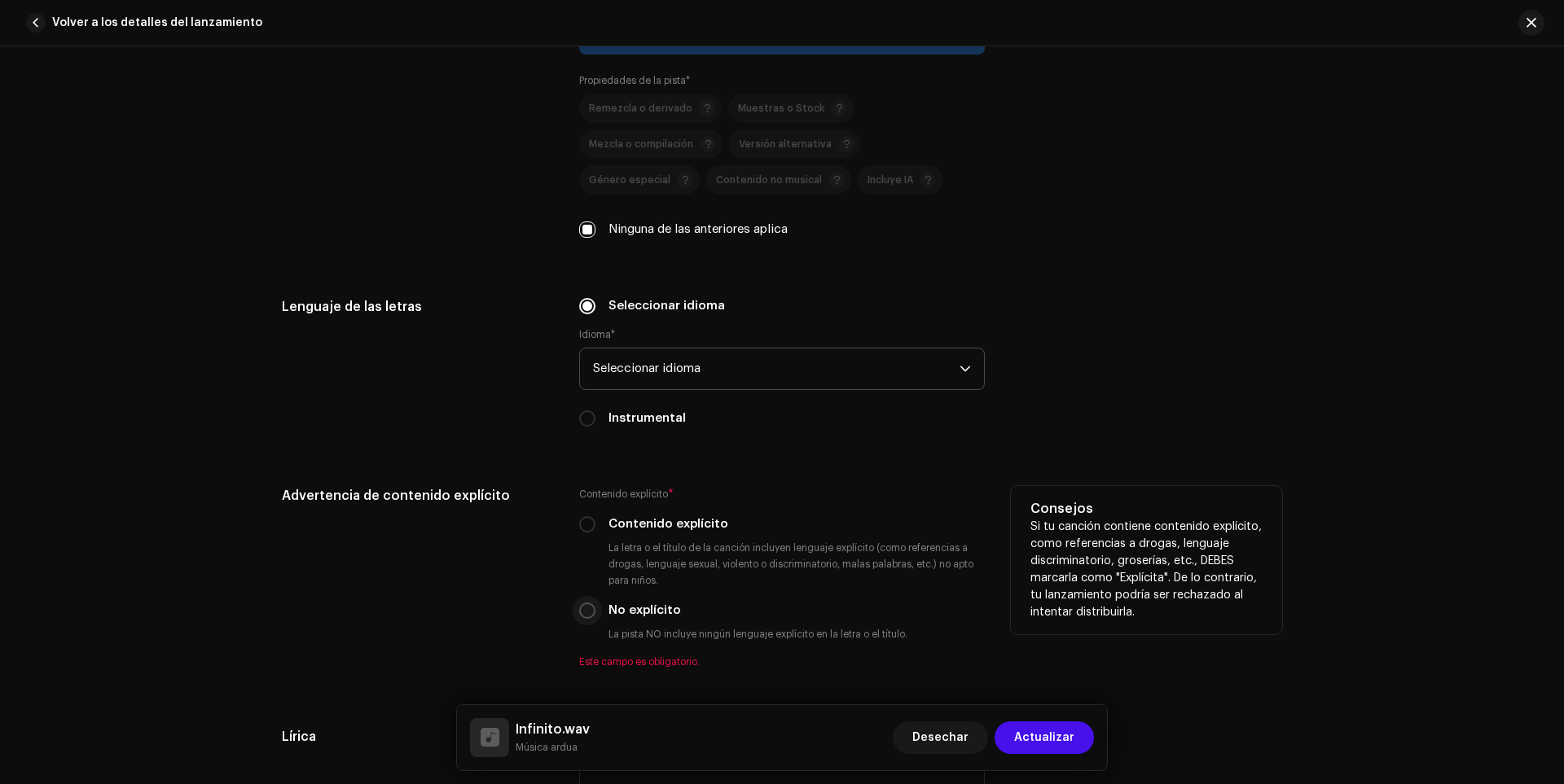
click at [581, 614] on input "No explícito" at bounding box center [587, 611] width 16 height 16
radio input "true"
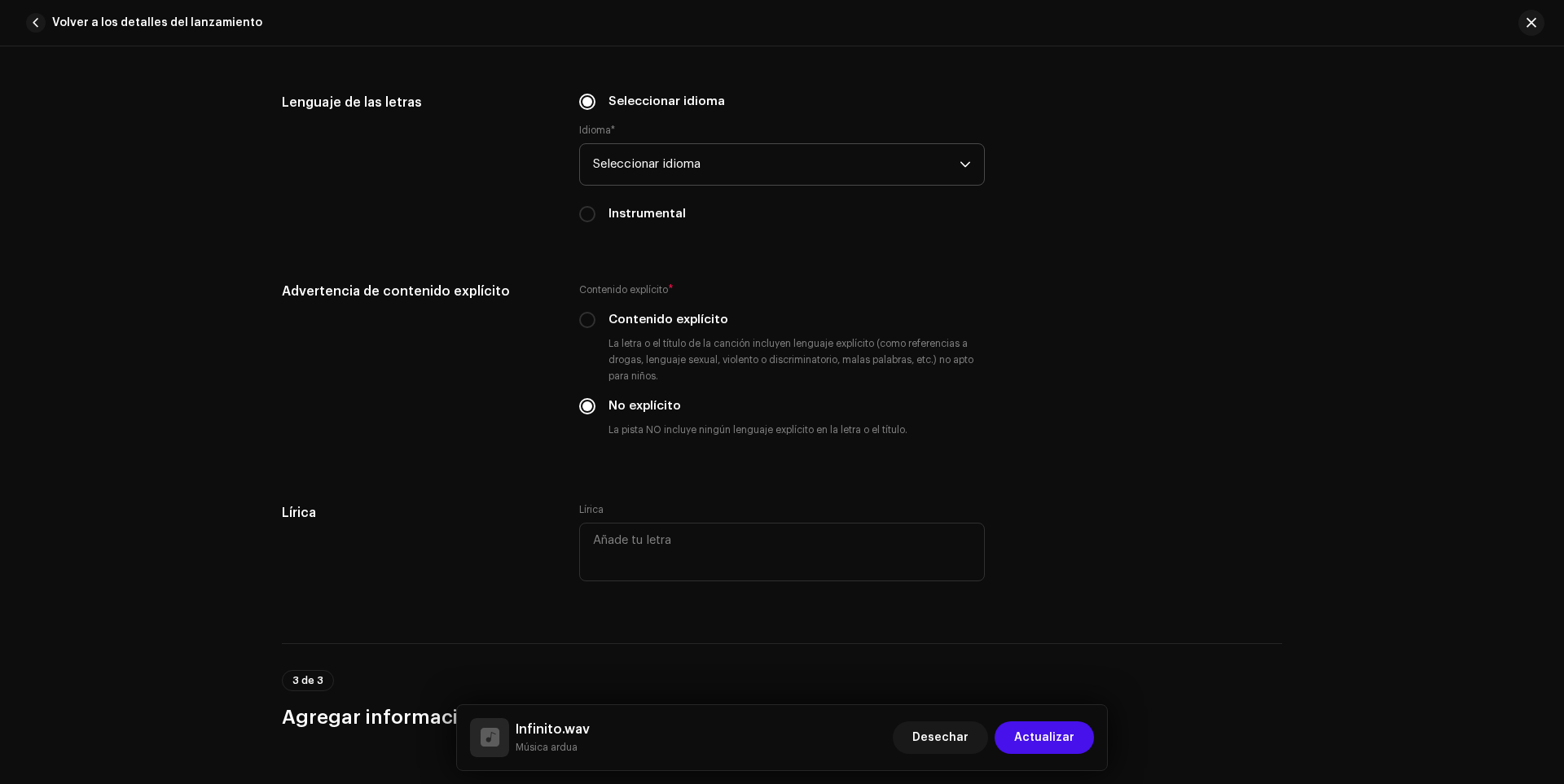
scroll to position [2932, 0]
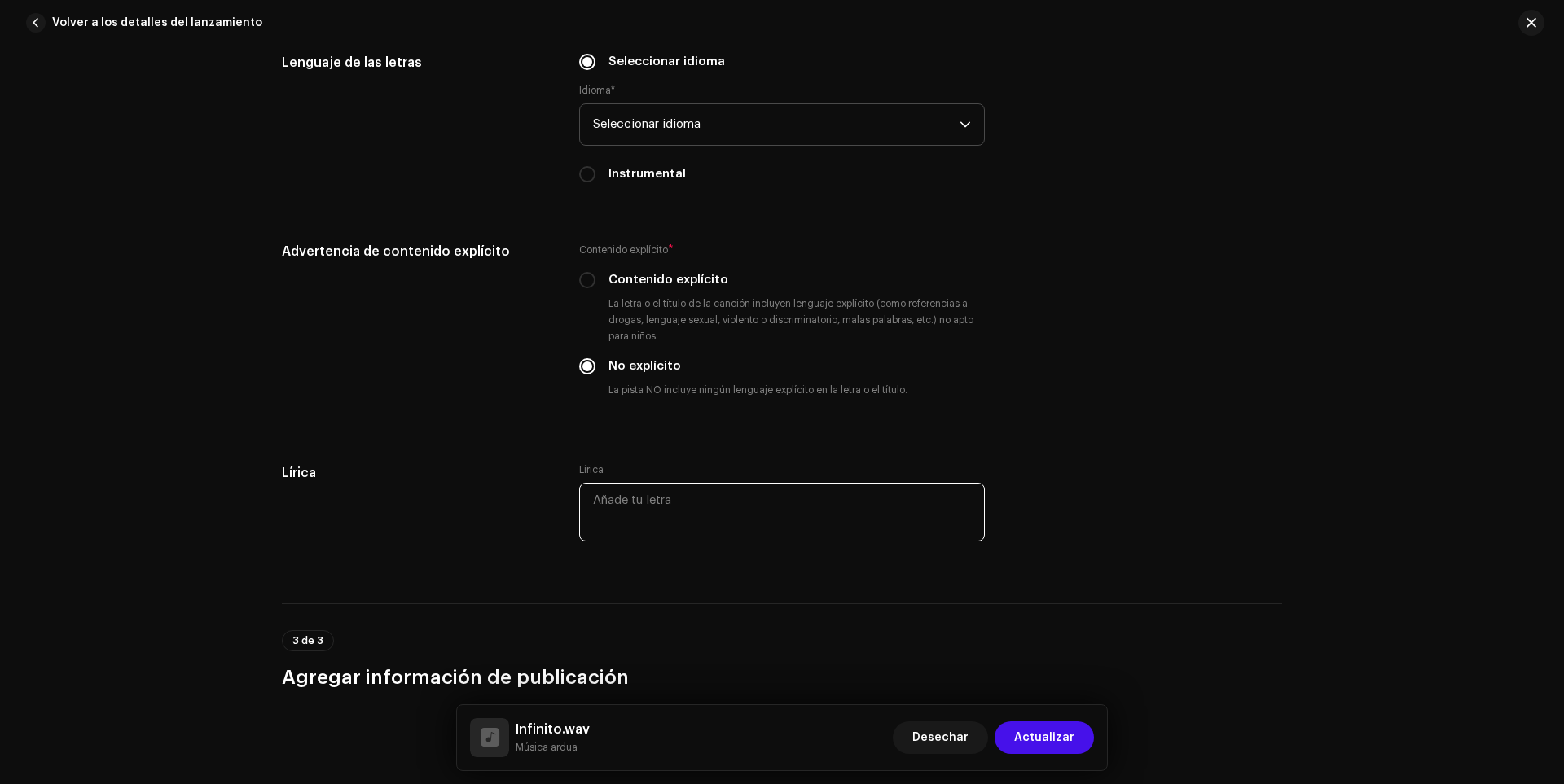
click at [629, 493] on textarea at bounding box center [782, 512] width 406 height 59
paste textarea "L ipsu d sitametcon adi elitse do eiusm tempo inc utlabor etdolorem a enima min…"
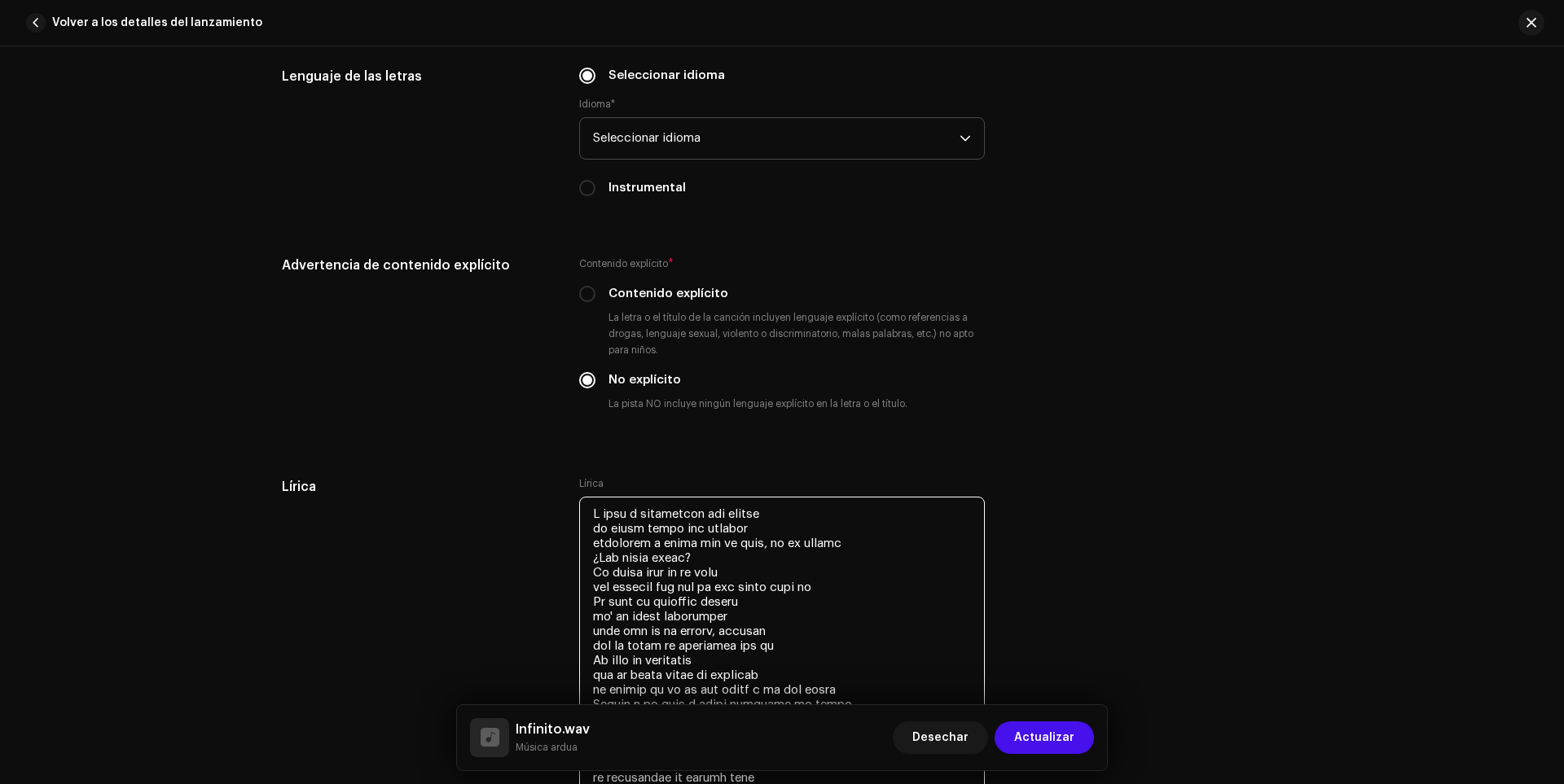
scroll to position [3010, 0]
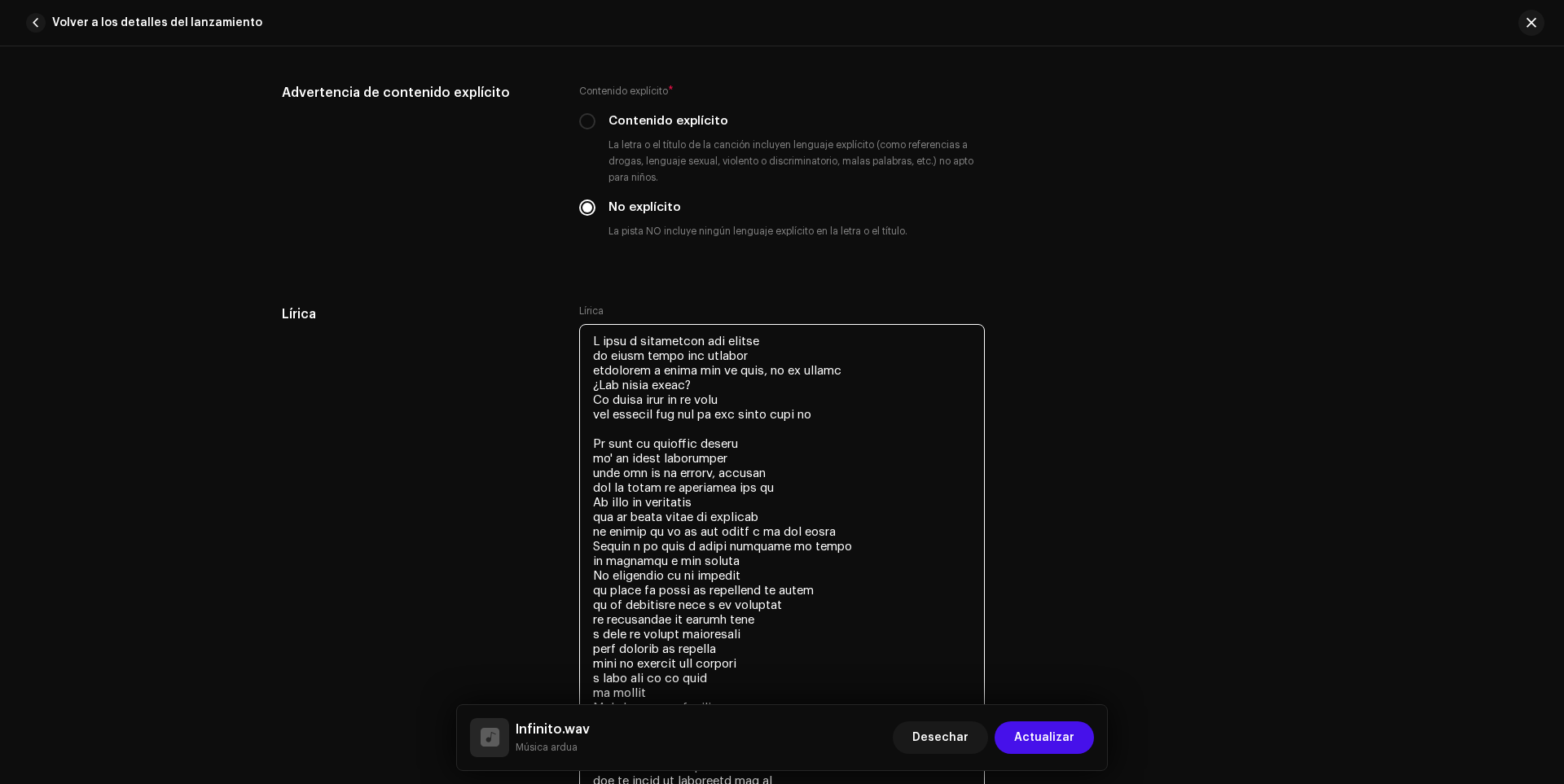
click at [777, 484] on textarea at bounding box center [782, 730] width 406 height 811
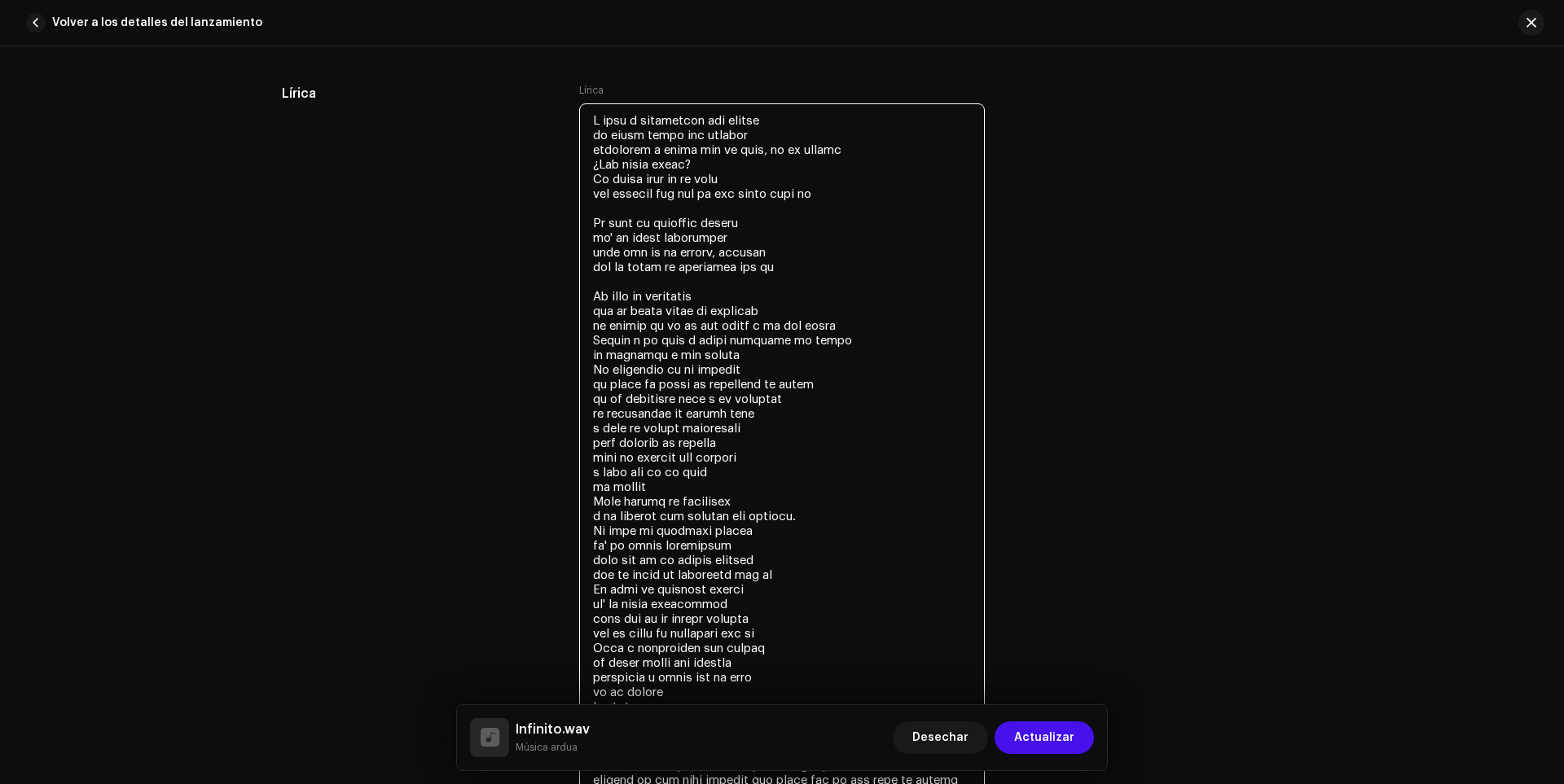
scroll to position [3336, 0]
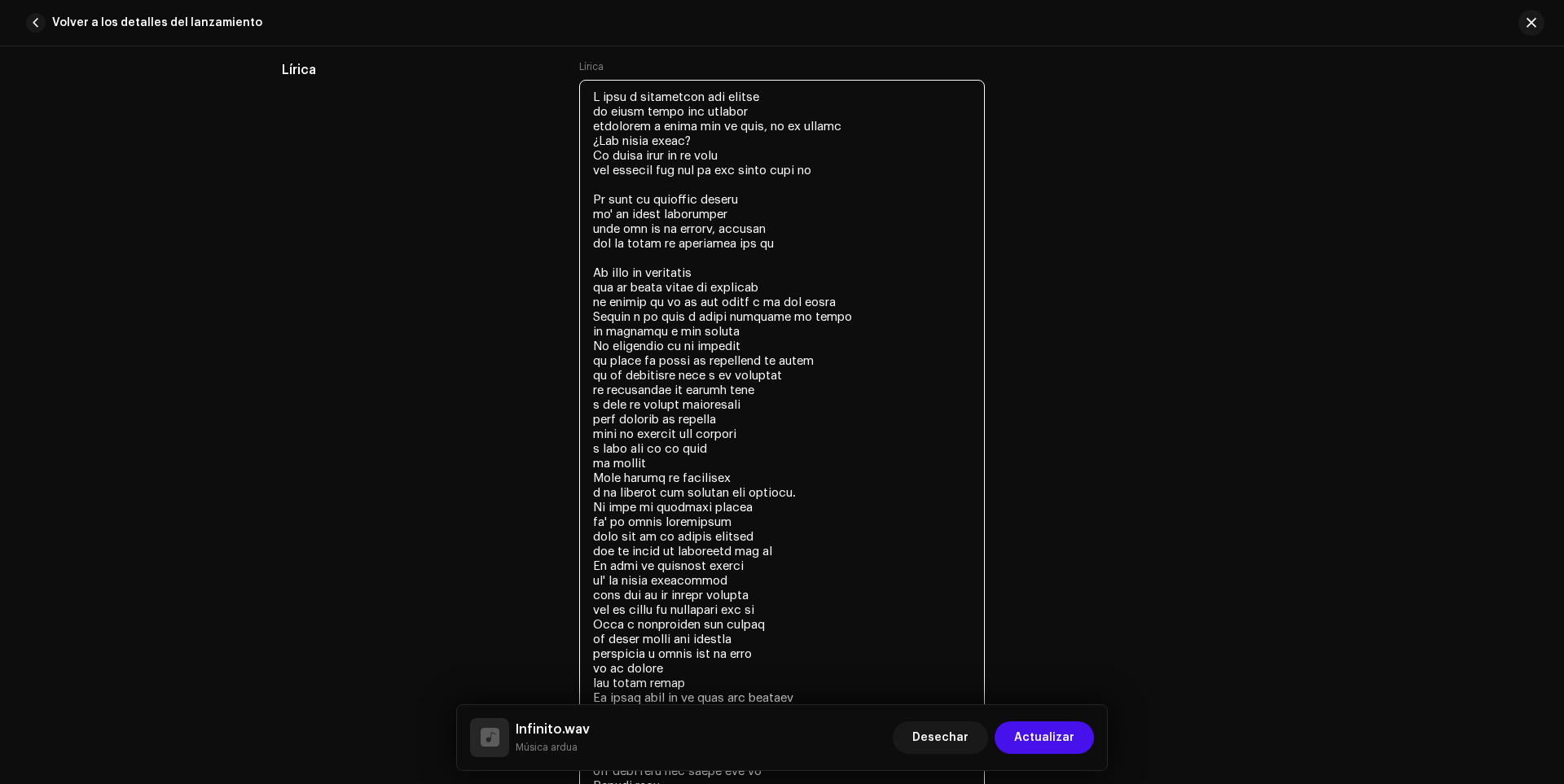
click at [744, 401] on textarea at bounding box center [782, 493] width 406 height 826
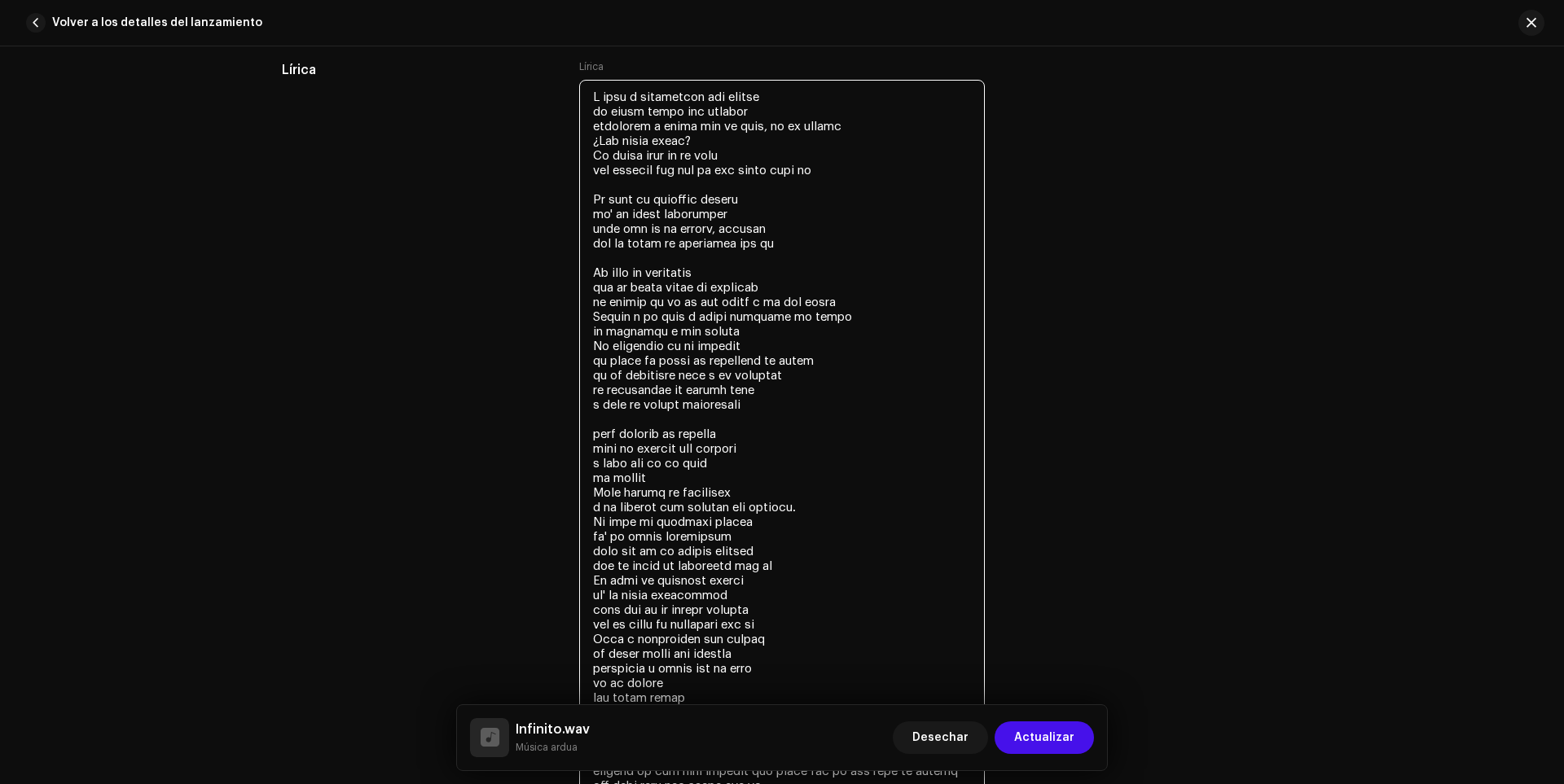
scroll to position [3417, 0]
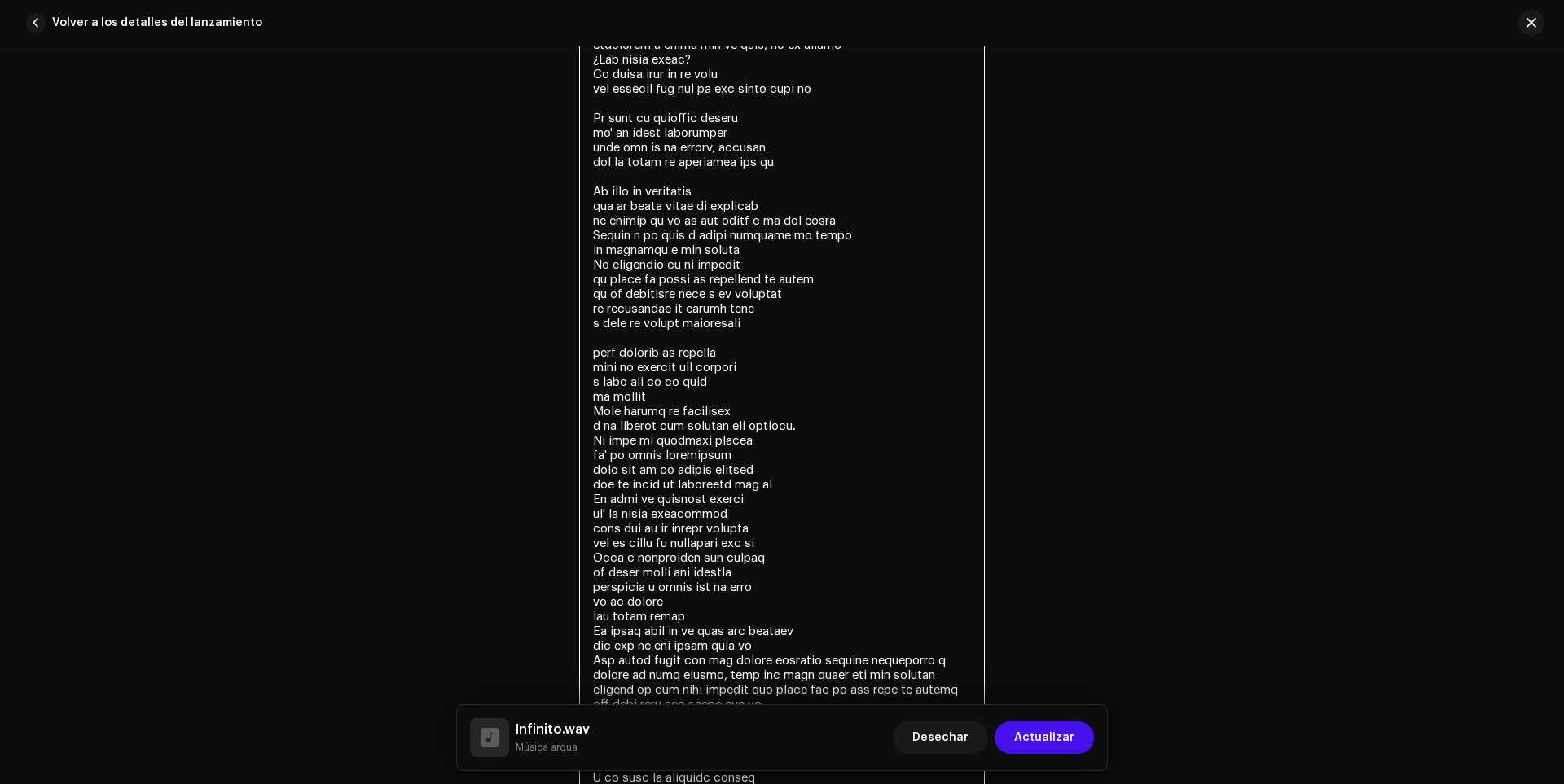
click at [802, 429] on textarea at bounding box center [782, 419] width 406 height 841
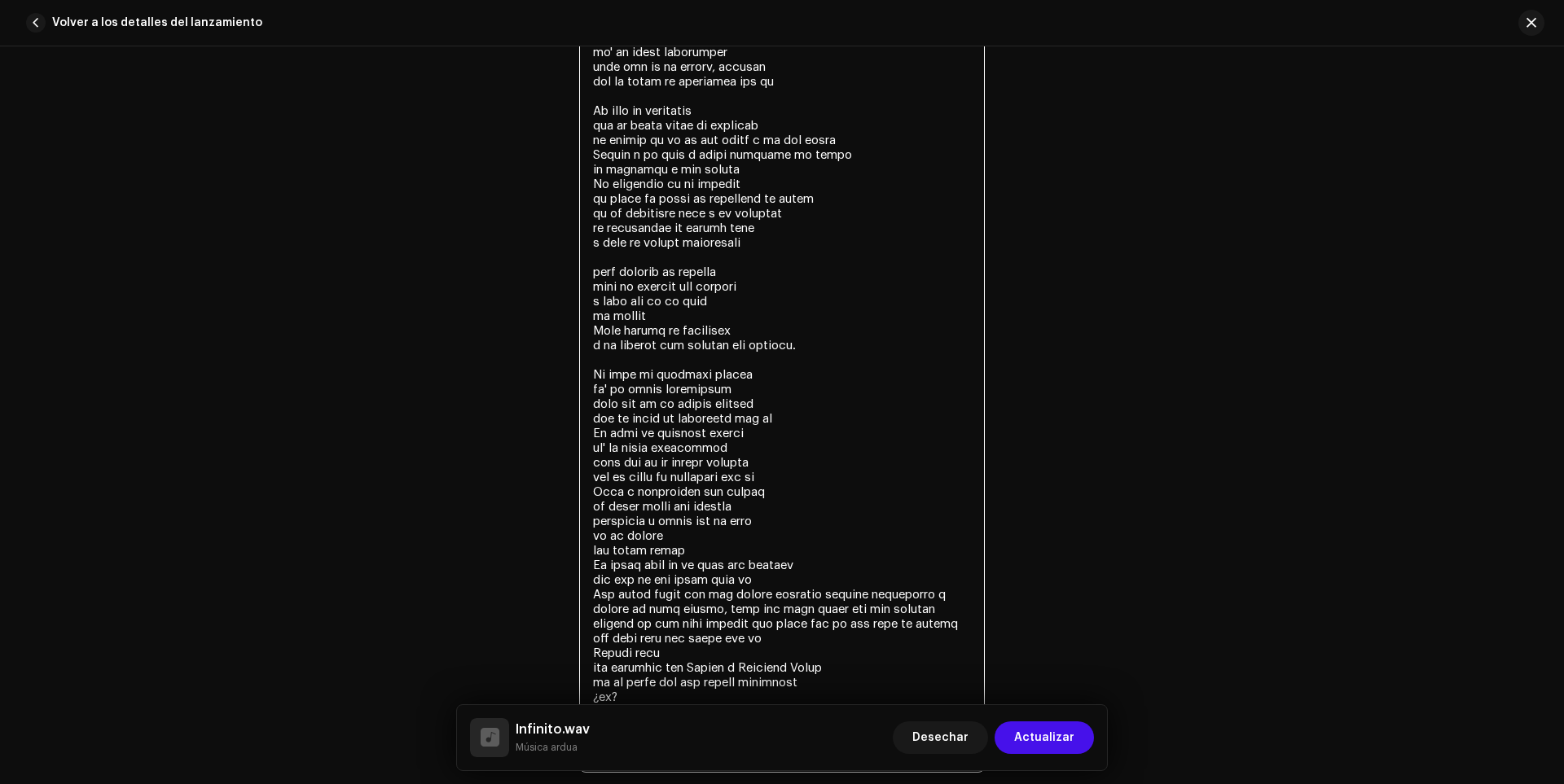
scroll to position [3499, 0]
click at [787, 483] on textarea at bounding box center [782, 344] width 406 height 855
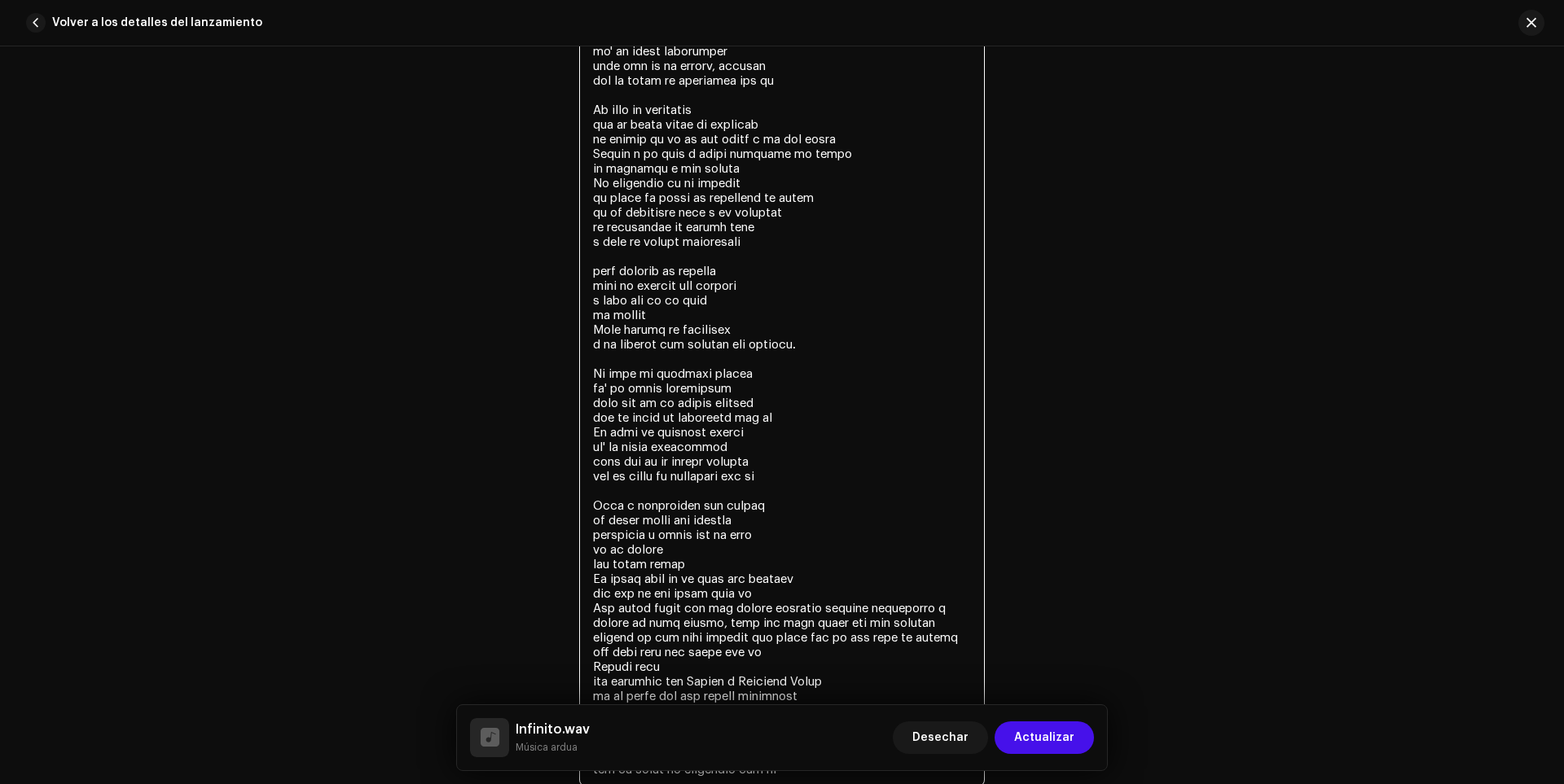
scroll to position [3580, 0]
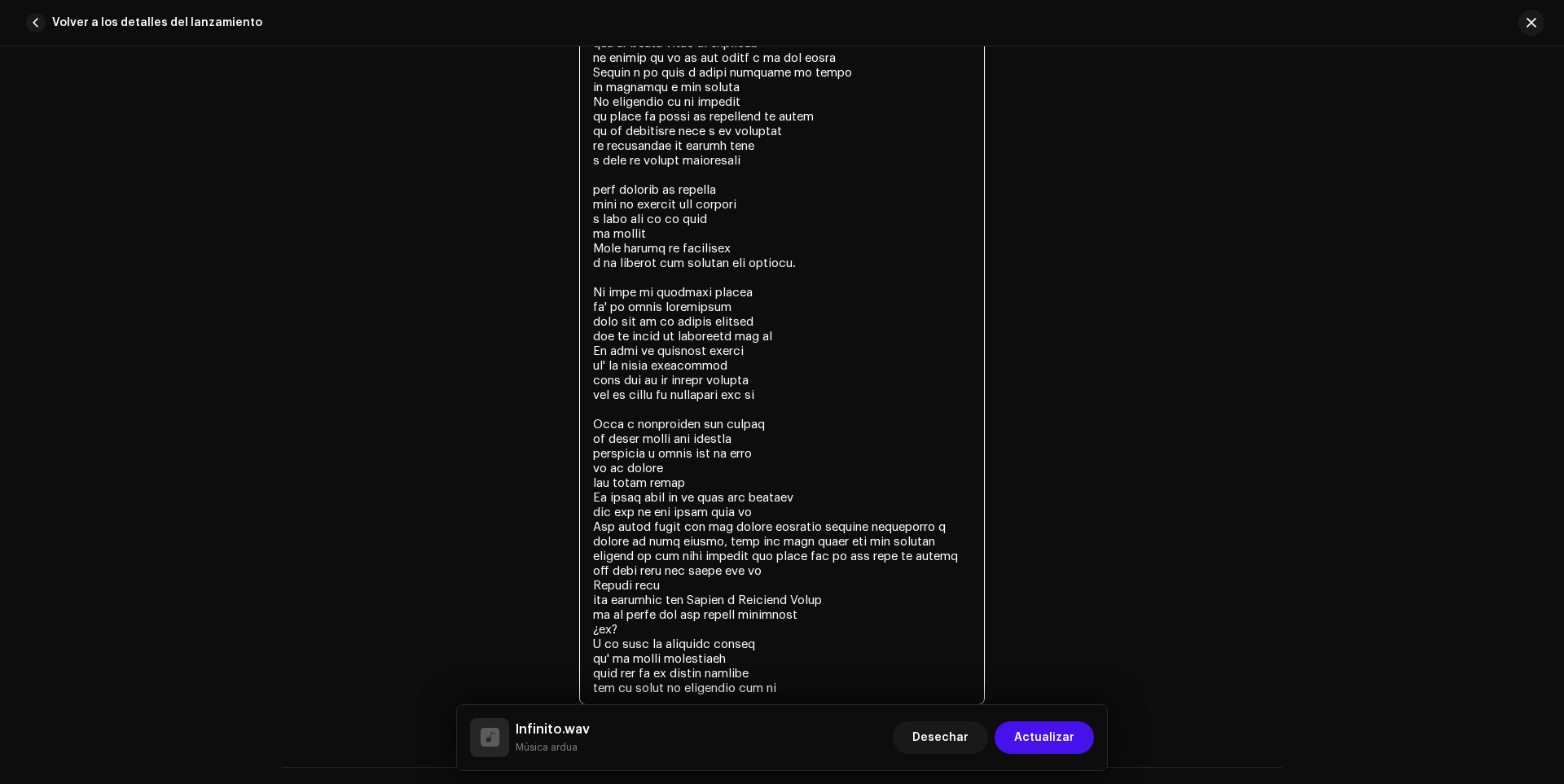
click at [637, 580] on textarea at bounding box center [782, 270] width 406 height 870
click at [768, 515] on textarea at bounding box center [782, 270] width 406 height 870
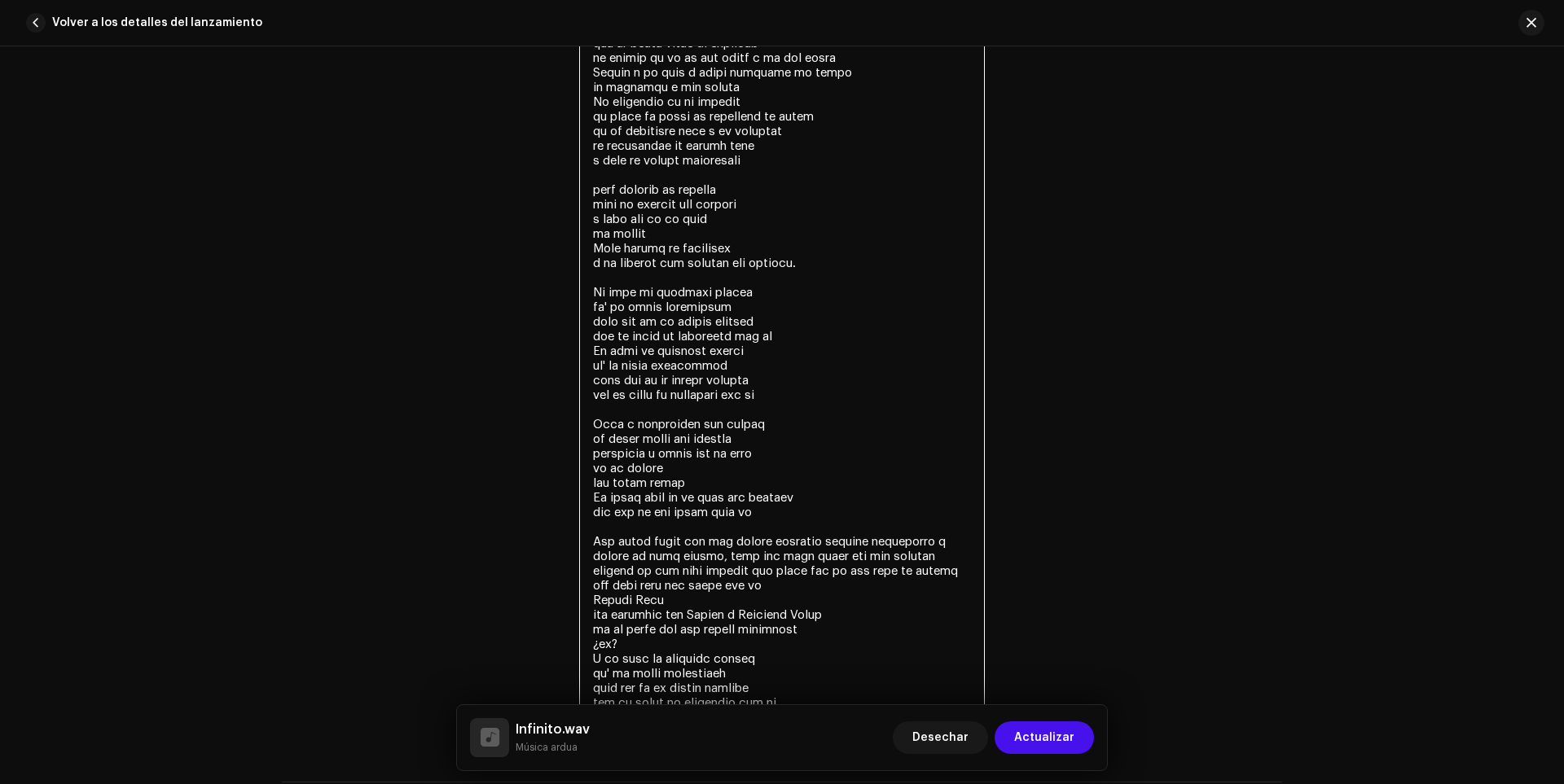
scroll to position [3661, 0]
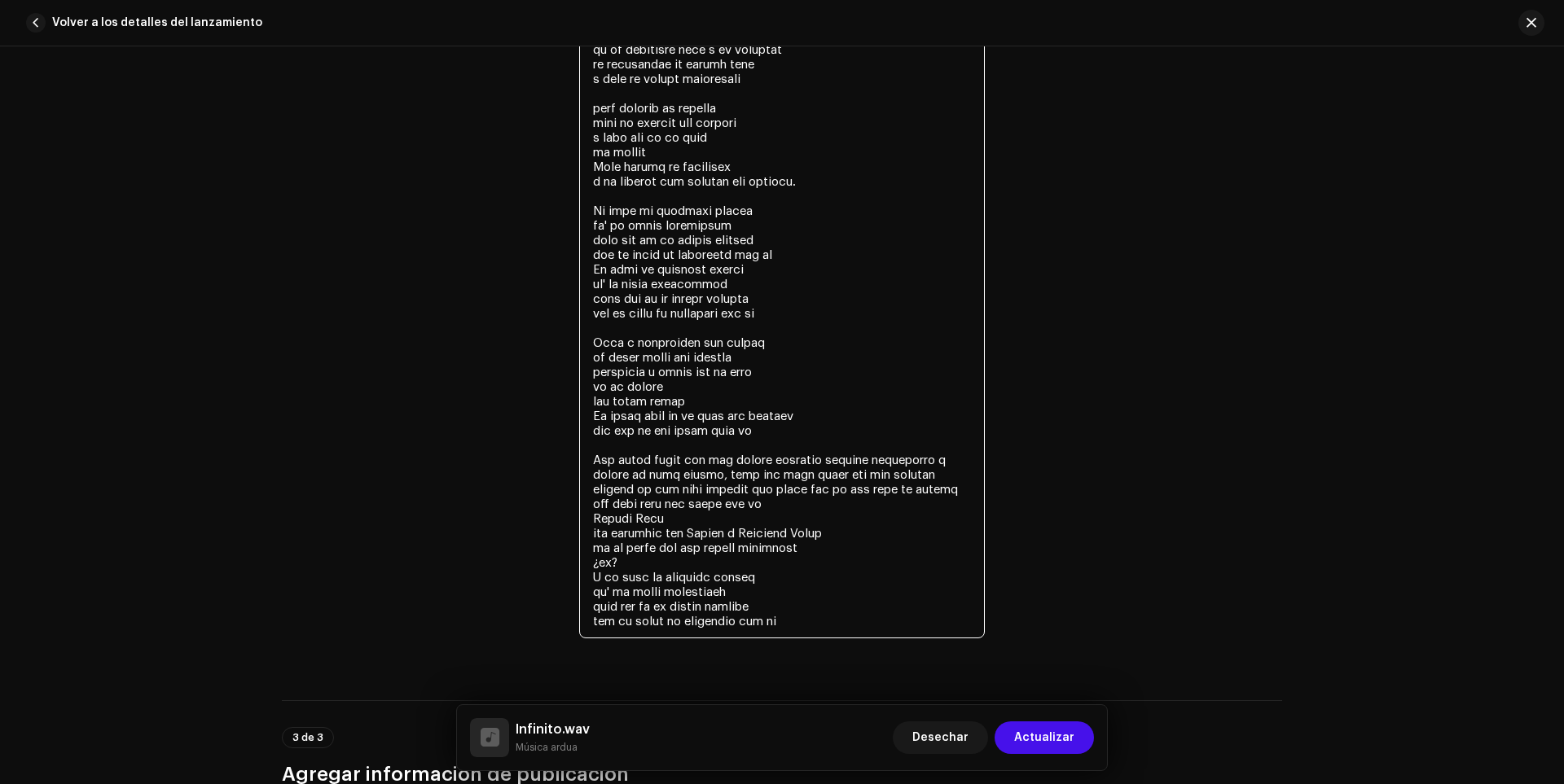
click at [720, 477] on textarea at bounding box center [782, 196] width 406 height 885
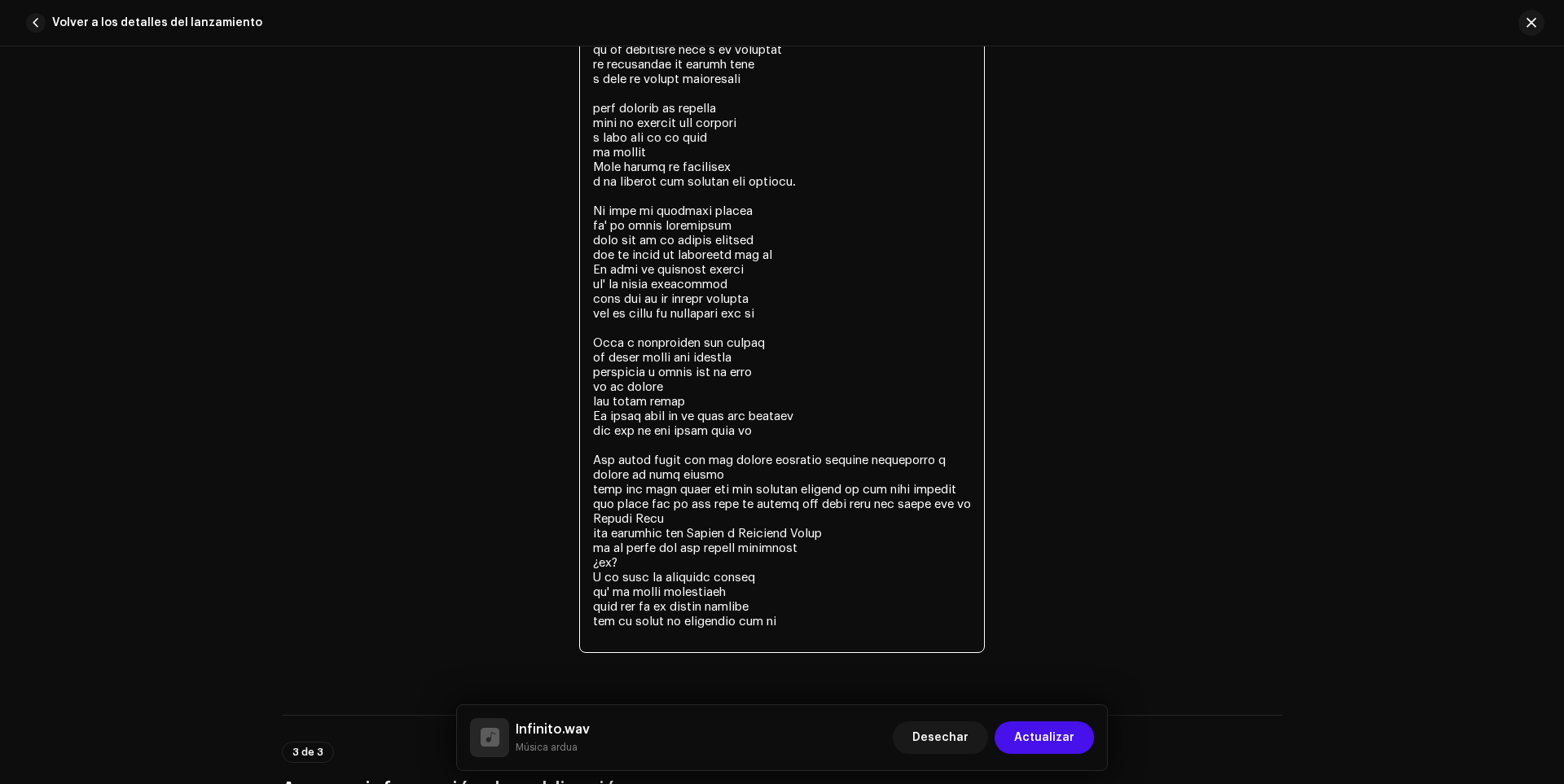
click at [669, 519] on textarea at bounding box center [782, 204] width 406 height 899
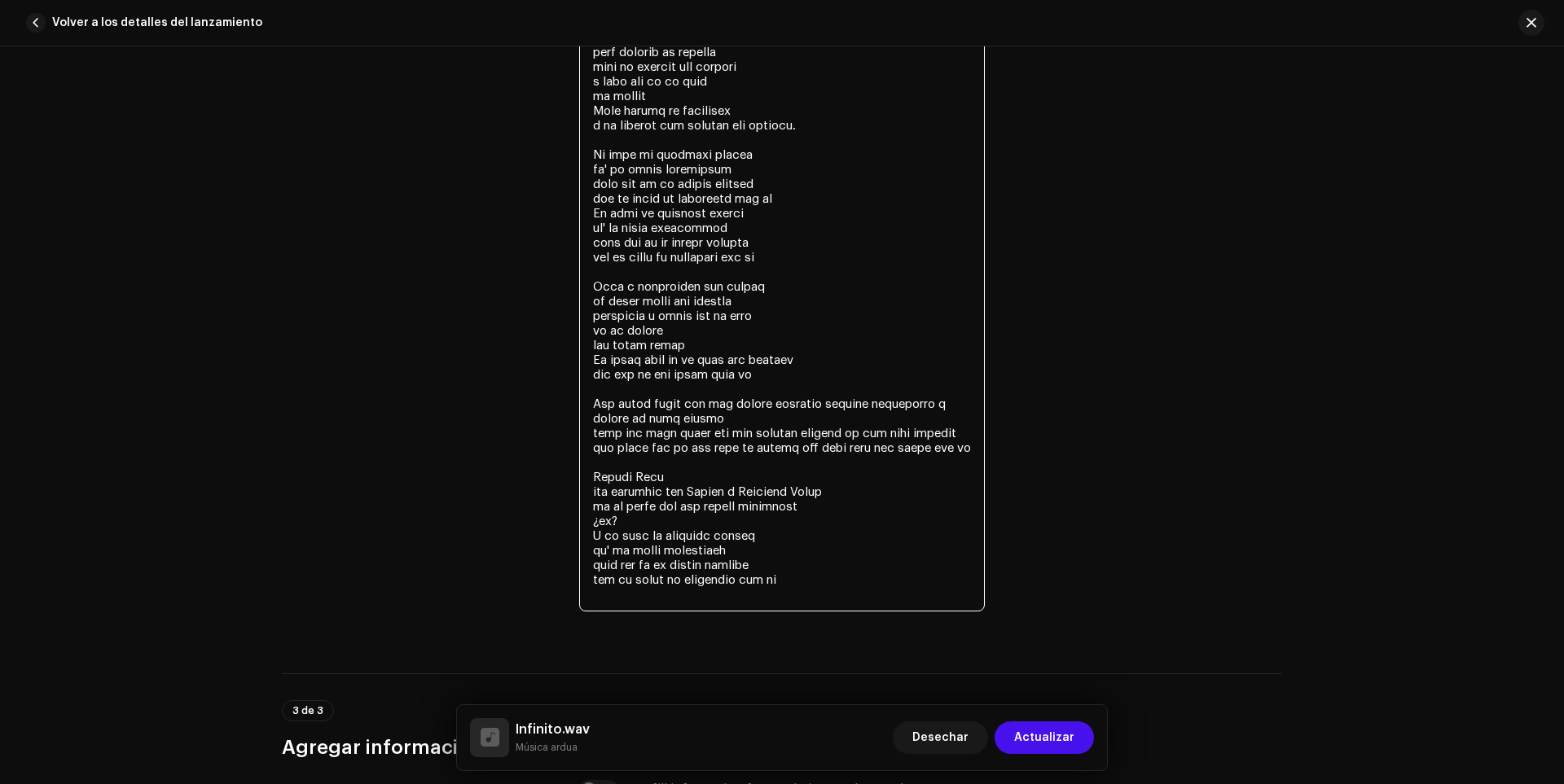
scroll to position [3824, 0]
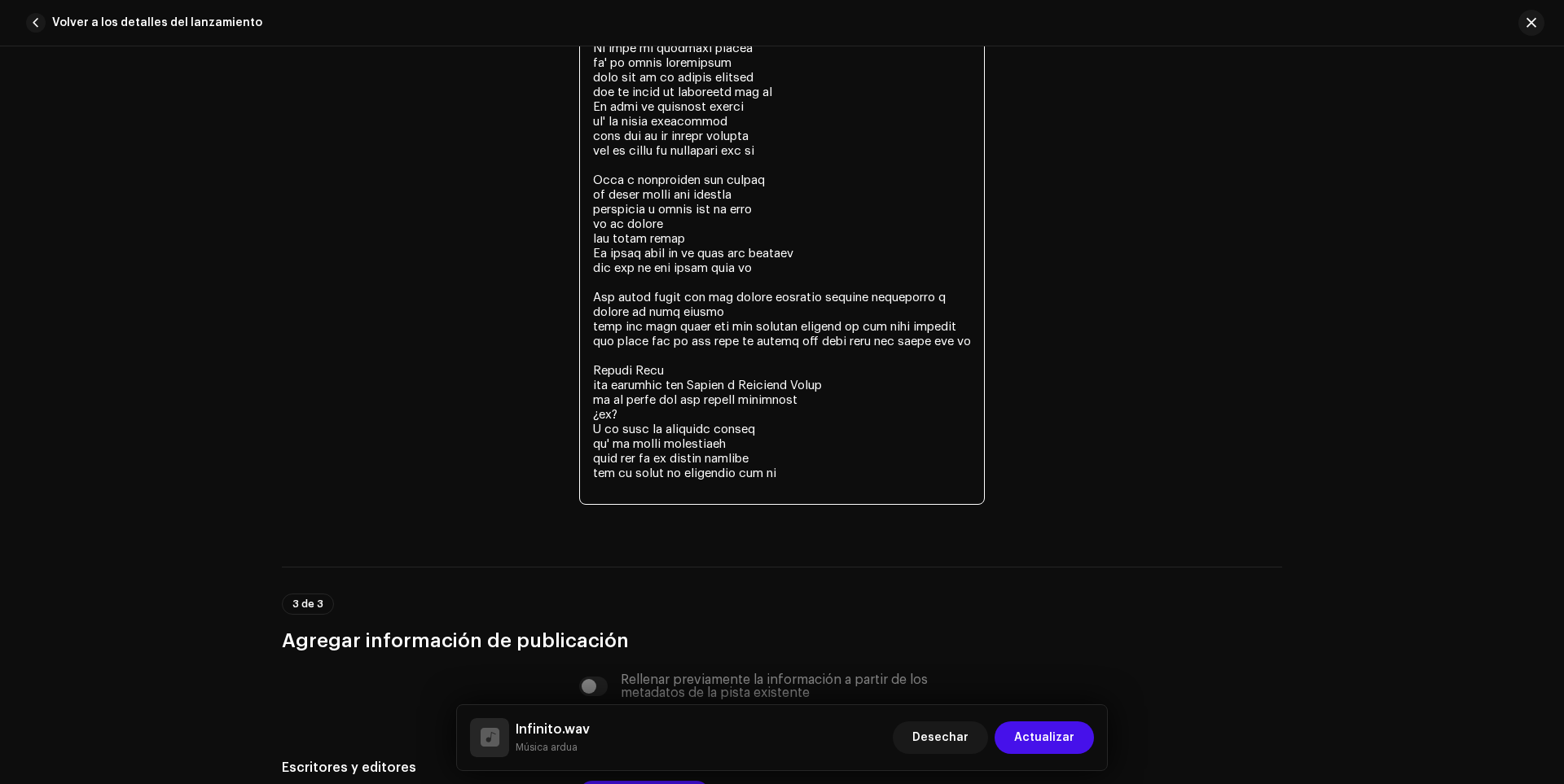
click at [656, 438] on textarea at bounding box center [782, 48] width 406 height 914
click at [654, 424] on textarea at bounding box center [782, 48] width 406 height 914
click at [622, 438] on textarea at bounding box center [782, 48] width 406 height 914
click at [622, 429] on textarea at bounding box center [782, 48] width 406 height 914
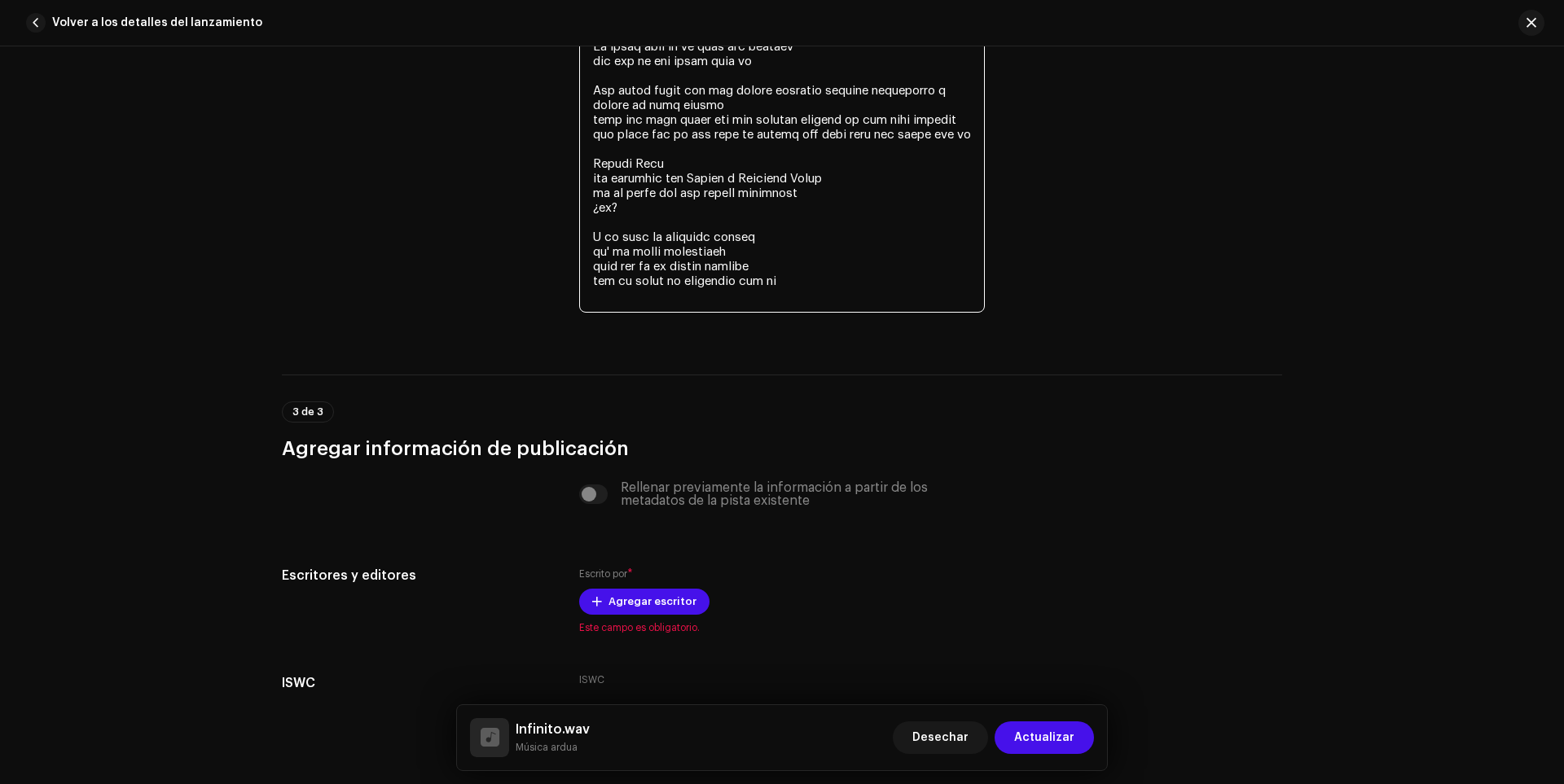
scroll to position [4068, 0]
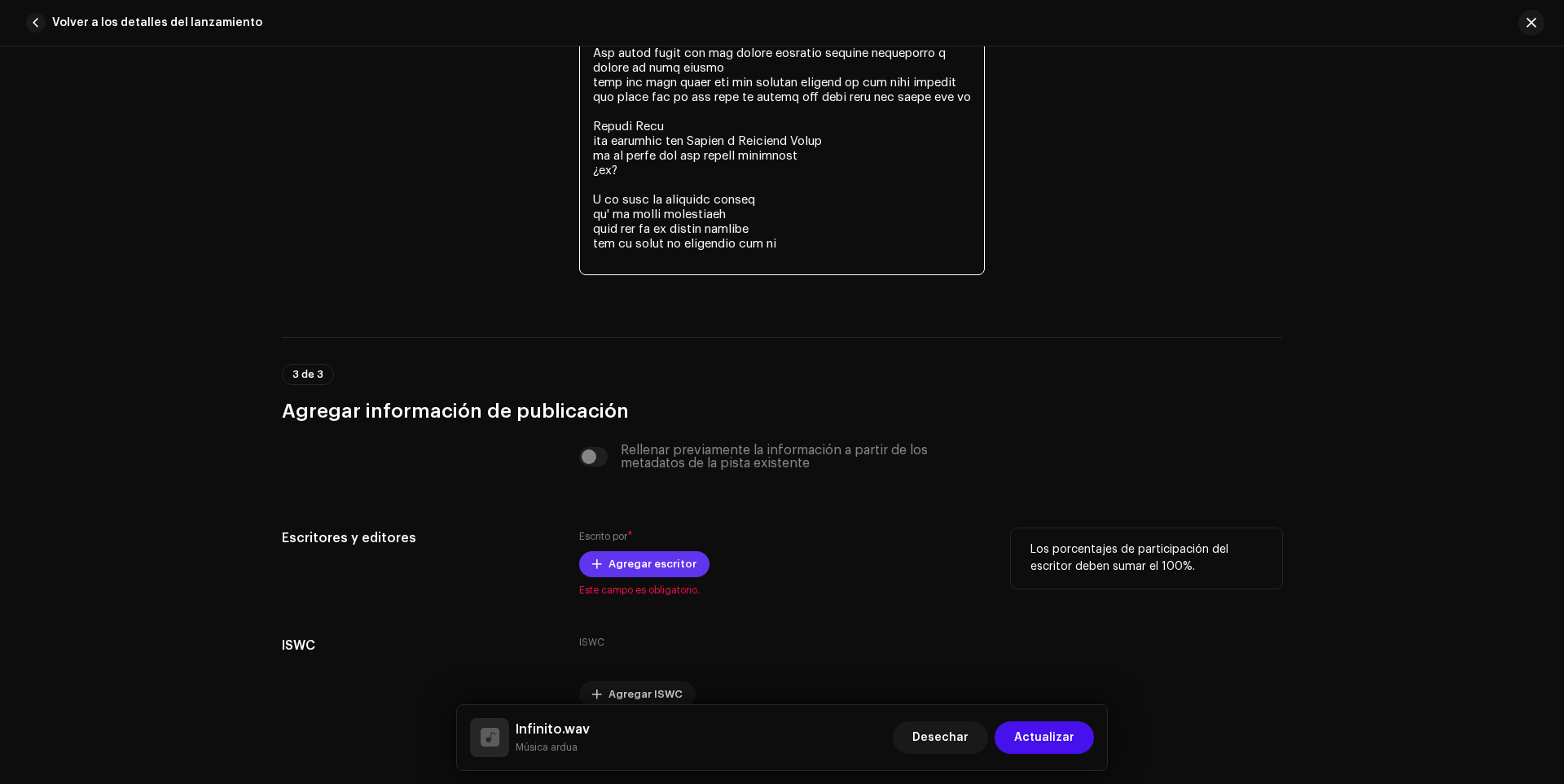
type textarea "L ipsu d sitametcon adi elitse do eiusm tempo inc utlabor etdolorem a enima min…"
click at [580, 559] on button "Agregar escritor" at bounding box center [644, 565] width 130 height 26
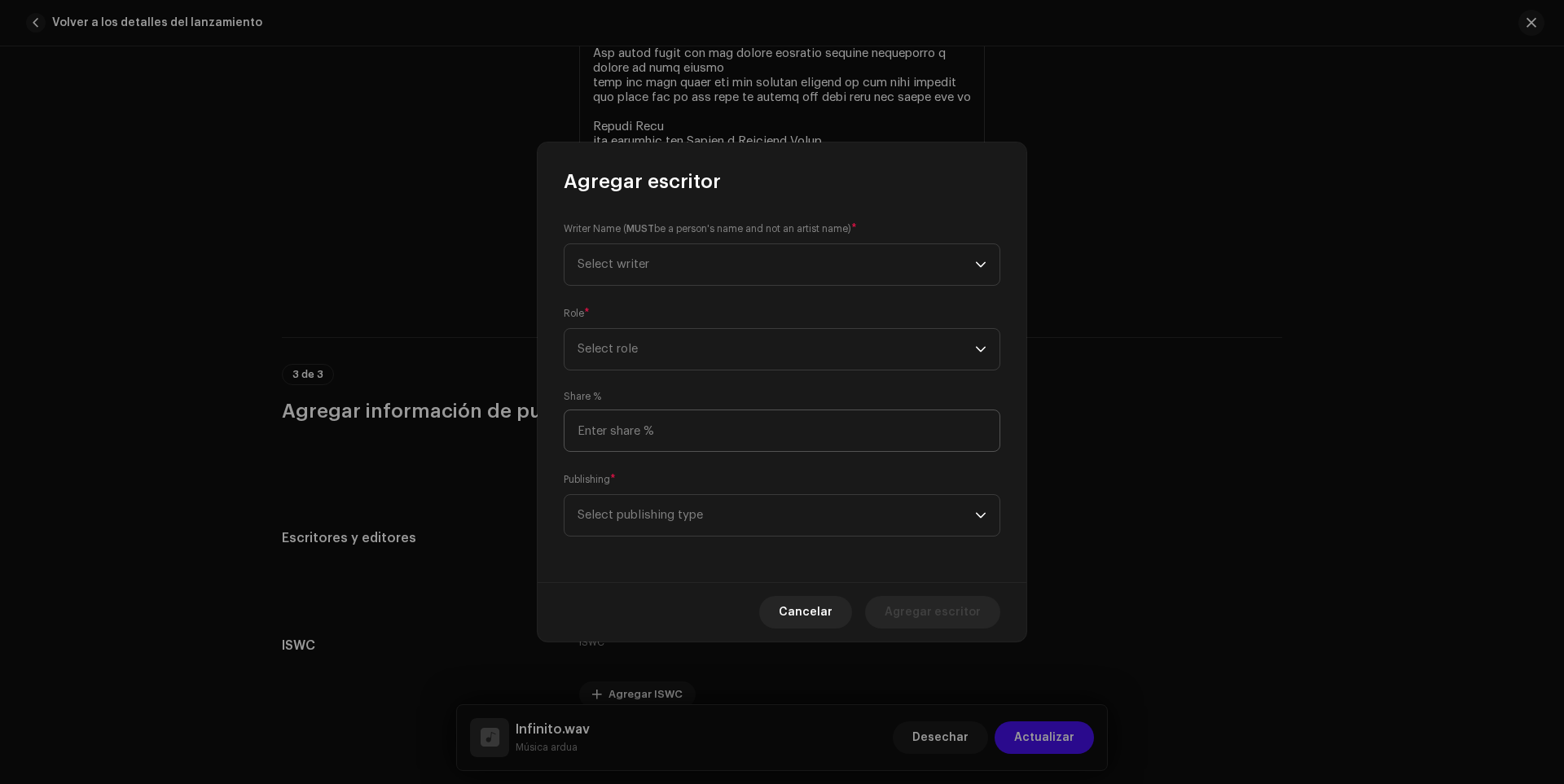
click at [715, 410] on input at bounding box center [782, 430] width 437 height 42
click at [632, 252] on span "Seleccionar escritor" at bounding box center [777, 264] width 397 height 40
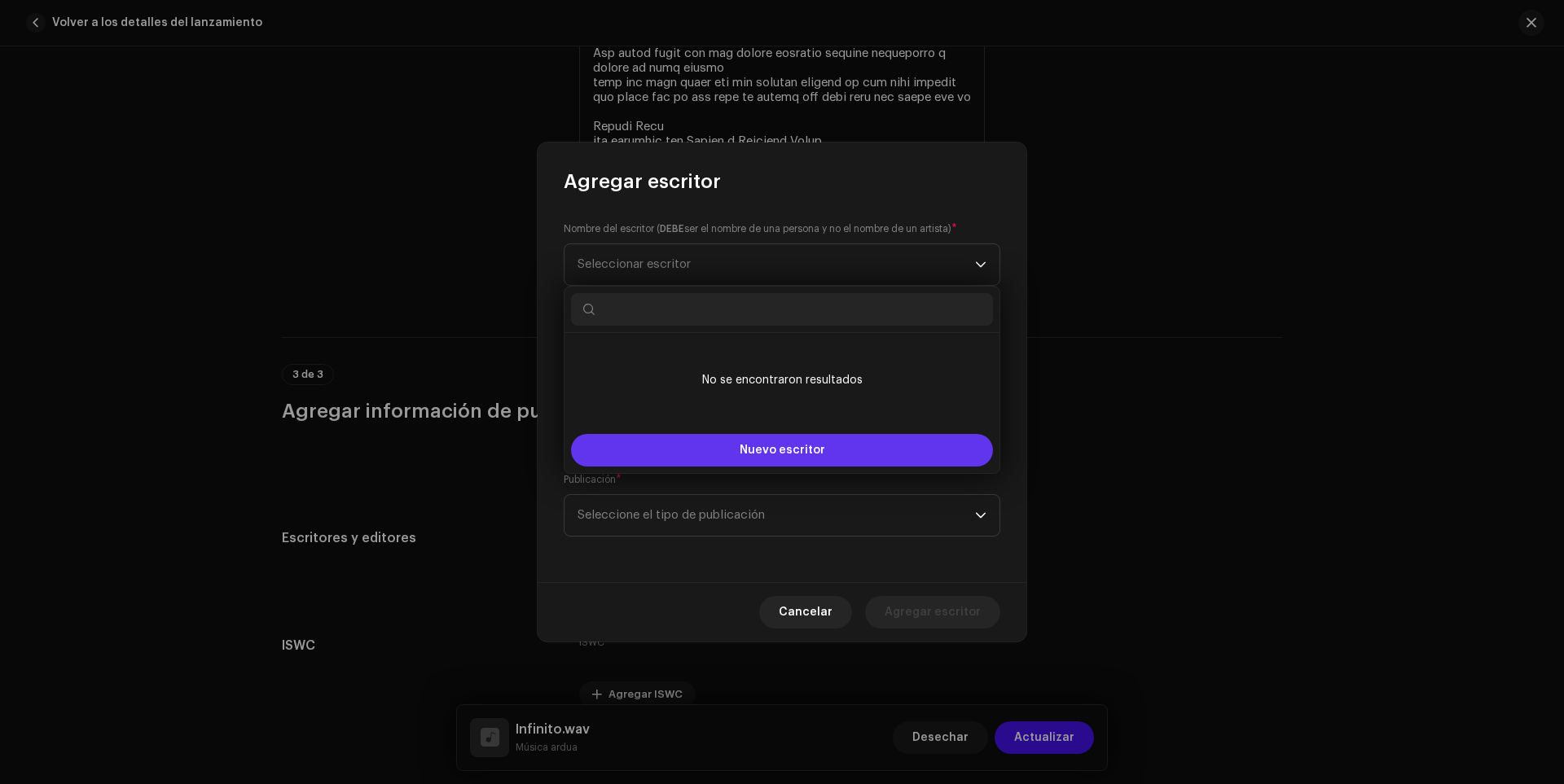
click at [755, 439] on button "Nuevo escritor" at bounding box center [782, 451] width 422 height 33
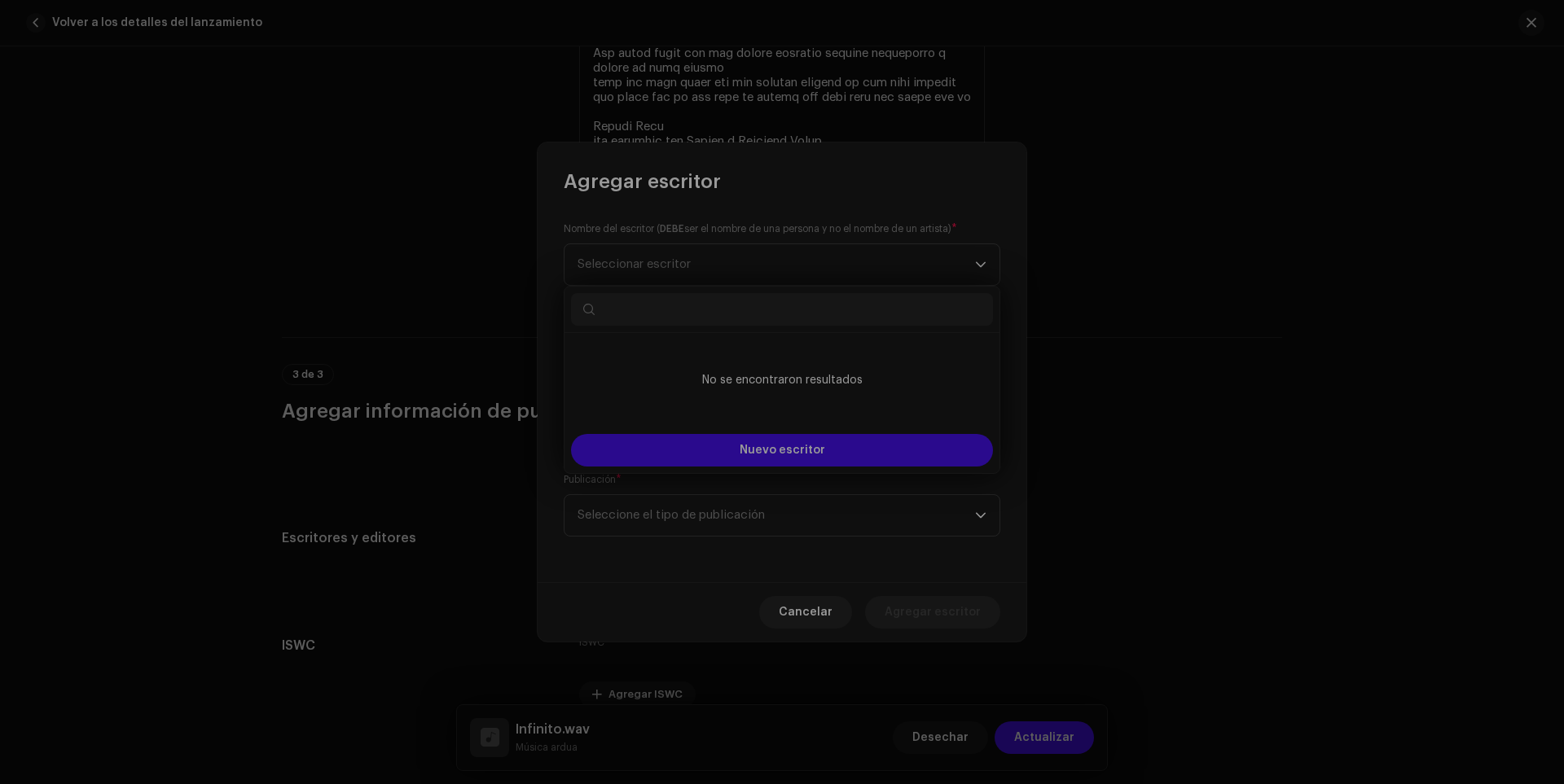
click at [378, 377] on div "Crear y agregar un nuevo escritor Admitimos imágenes PNG, JFIF, JPEG o JPG. Nom…" at bounding box center [782, 392] width 1564 height 784
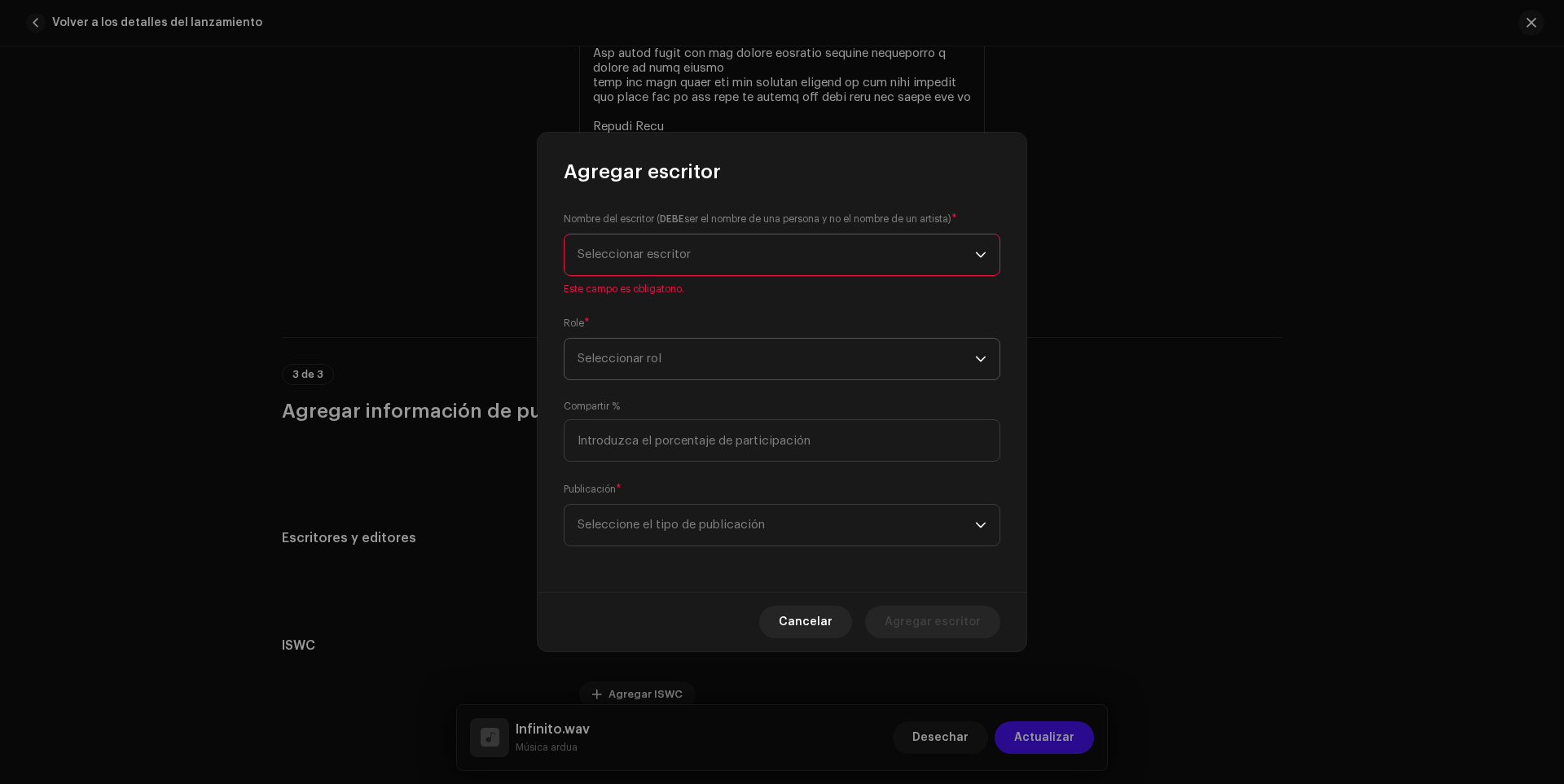
click at [650, 366] on span "Seleccionar rol" at bounding box center [777, 359] width 397 height 40
click at [637, 462] on span "Compositor" at bounding box center [612, 469] width 68 height 16
click at [688, 433] on input at bounding box center [782, 440] width 437 height 42
click at [633, 389] on div "Nombre del escritor ( DEBE ser el nombre de una persona y no el nombre de un ar…" at bounding box center [782, 388] width 489 height 407
click at [637, 425] on input at bounding box center [782, 440] width 437 height 42
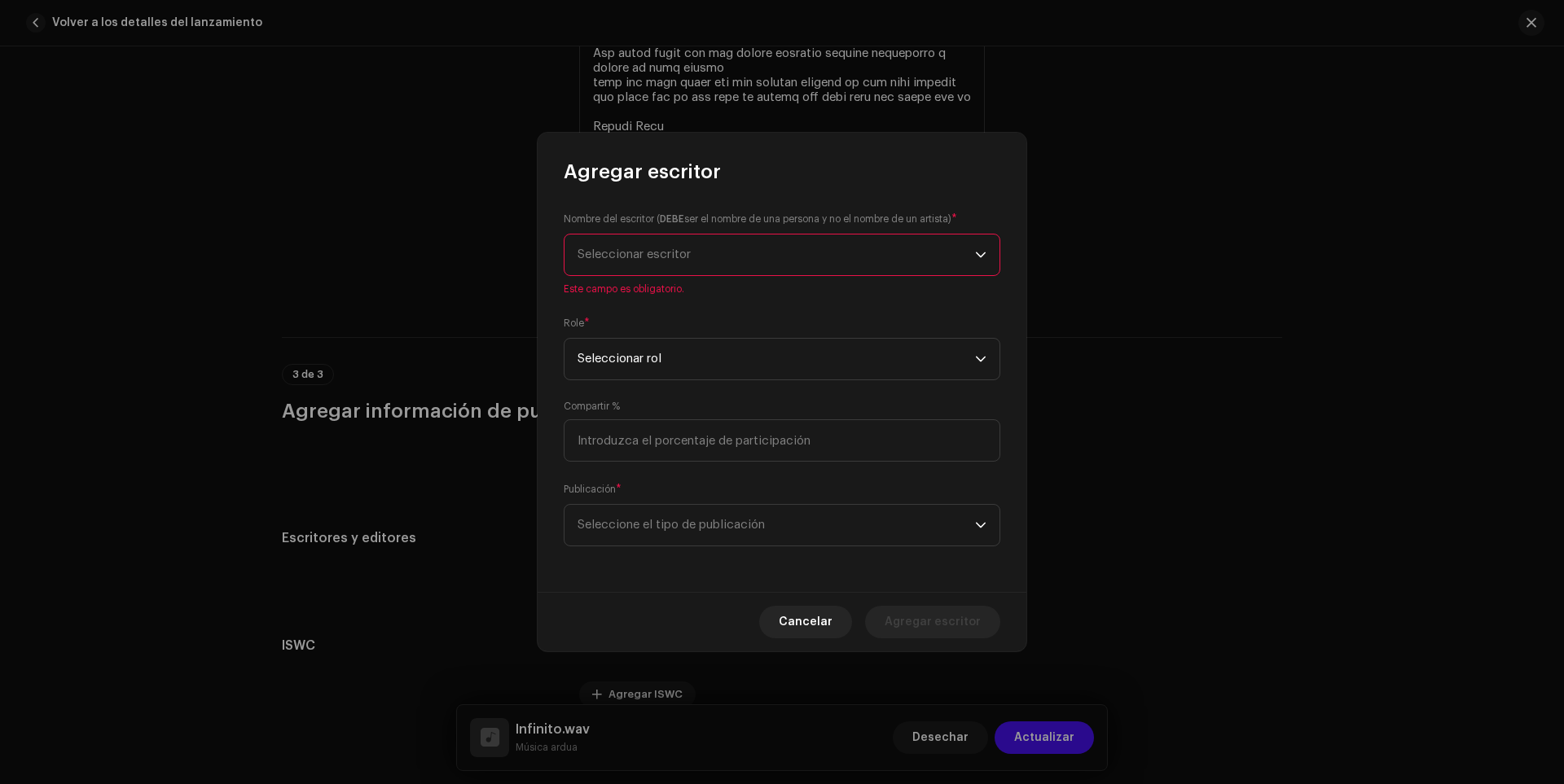
click at [620, 255] on font "Seleccionar escritor" at bounding box center [634, 254] width 113 height 12
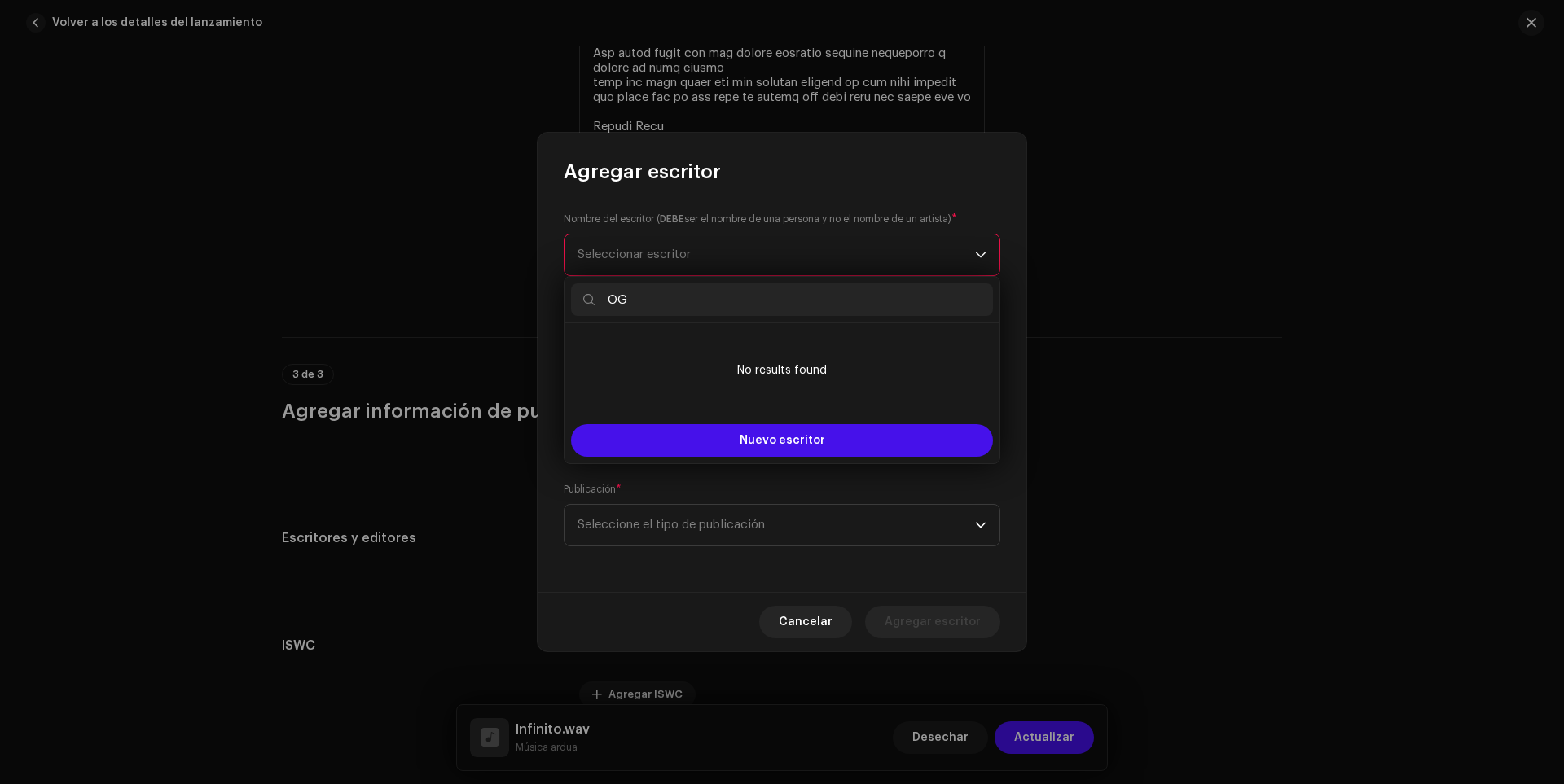
type input "O"
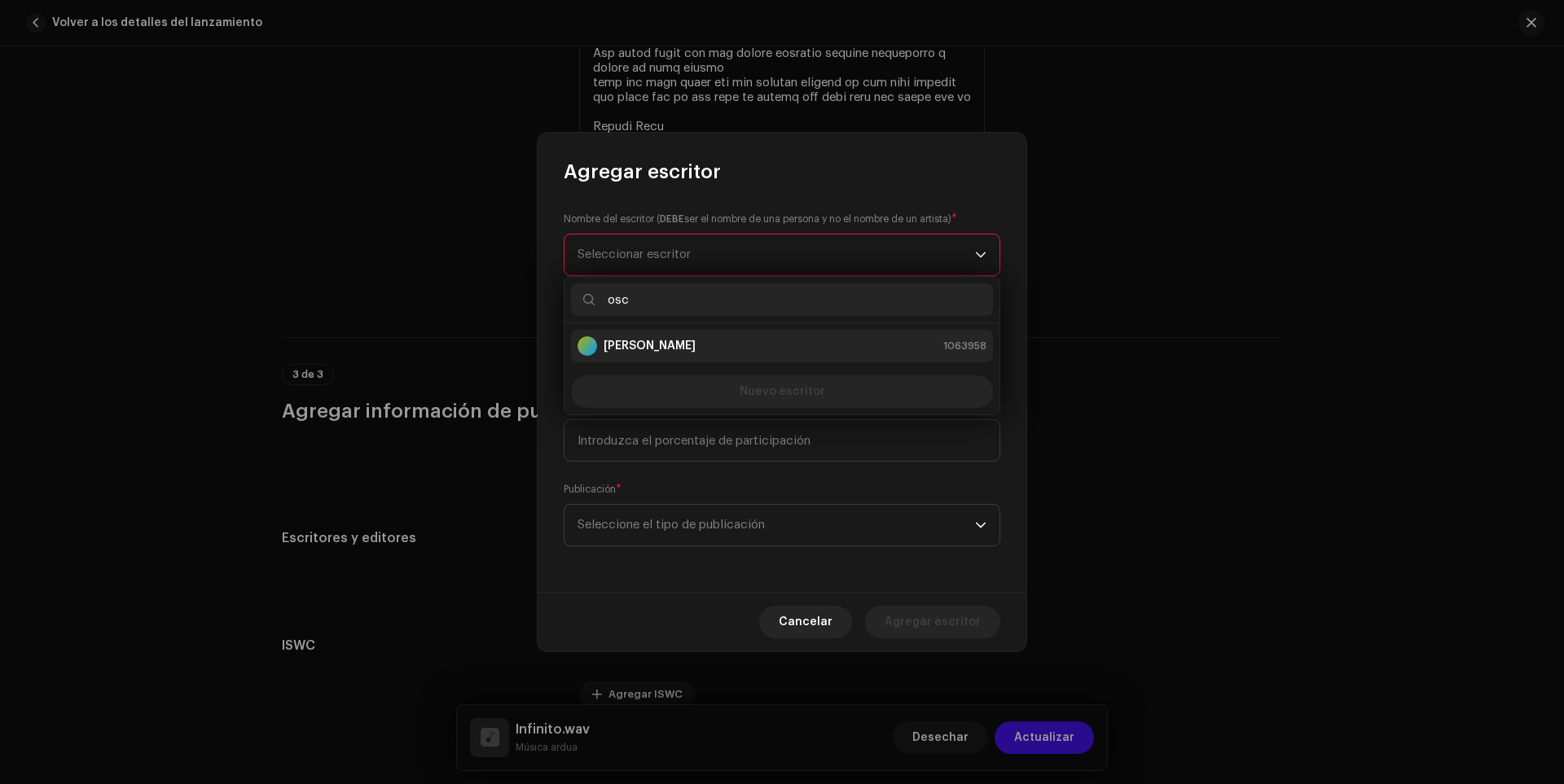
type input "osc"
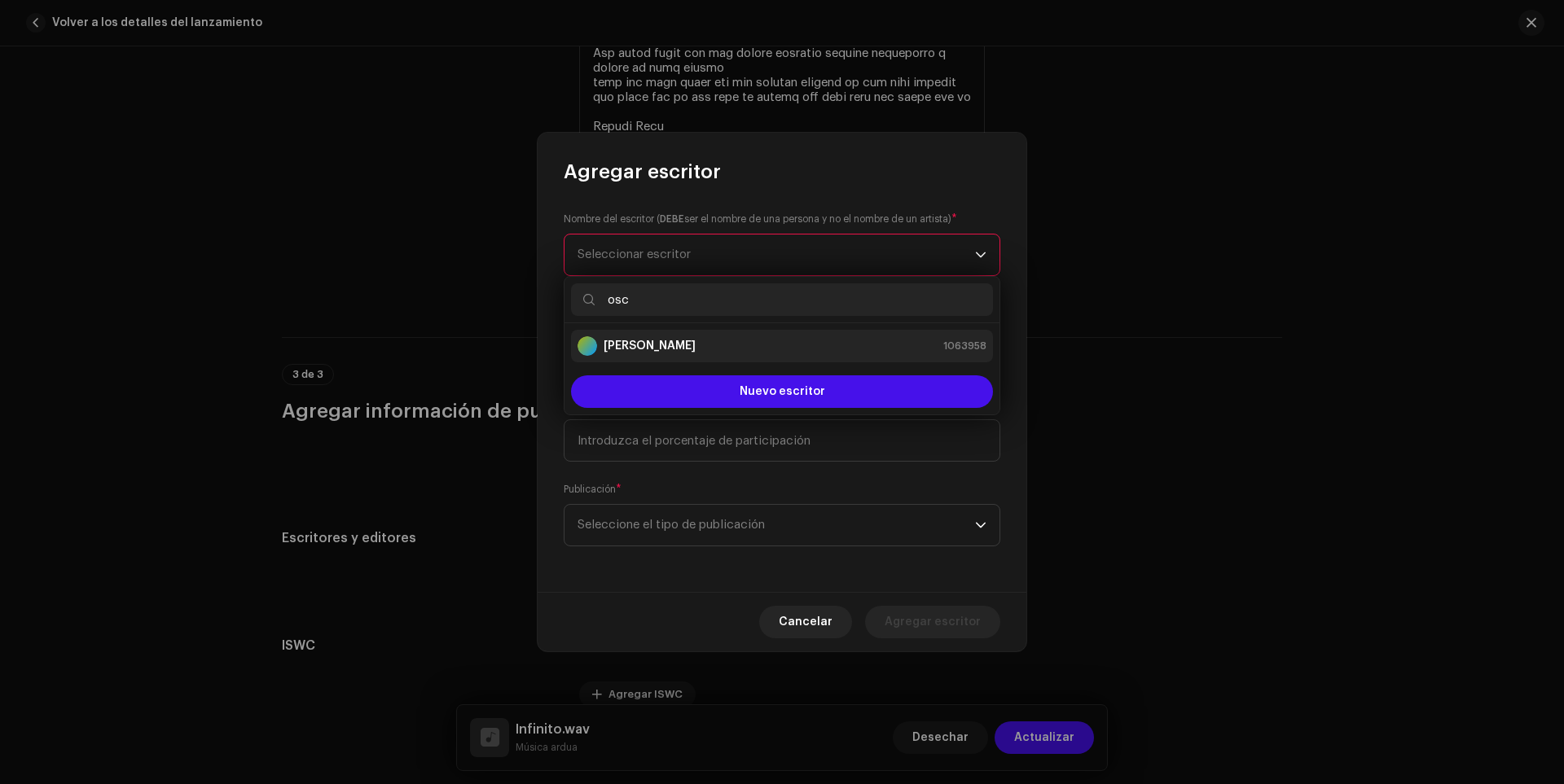
click at [743, 347] on div "[PERSON_NAME] 1063958" at bounding box center [782, 346] width 409 height 20
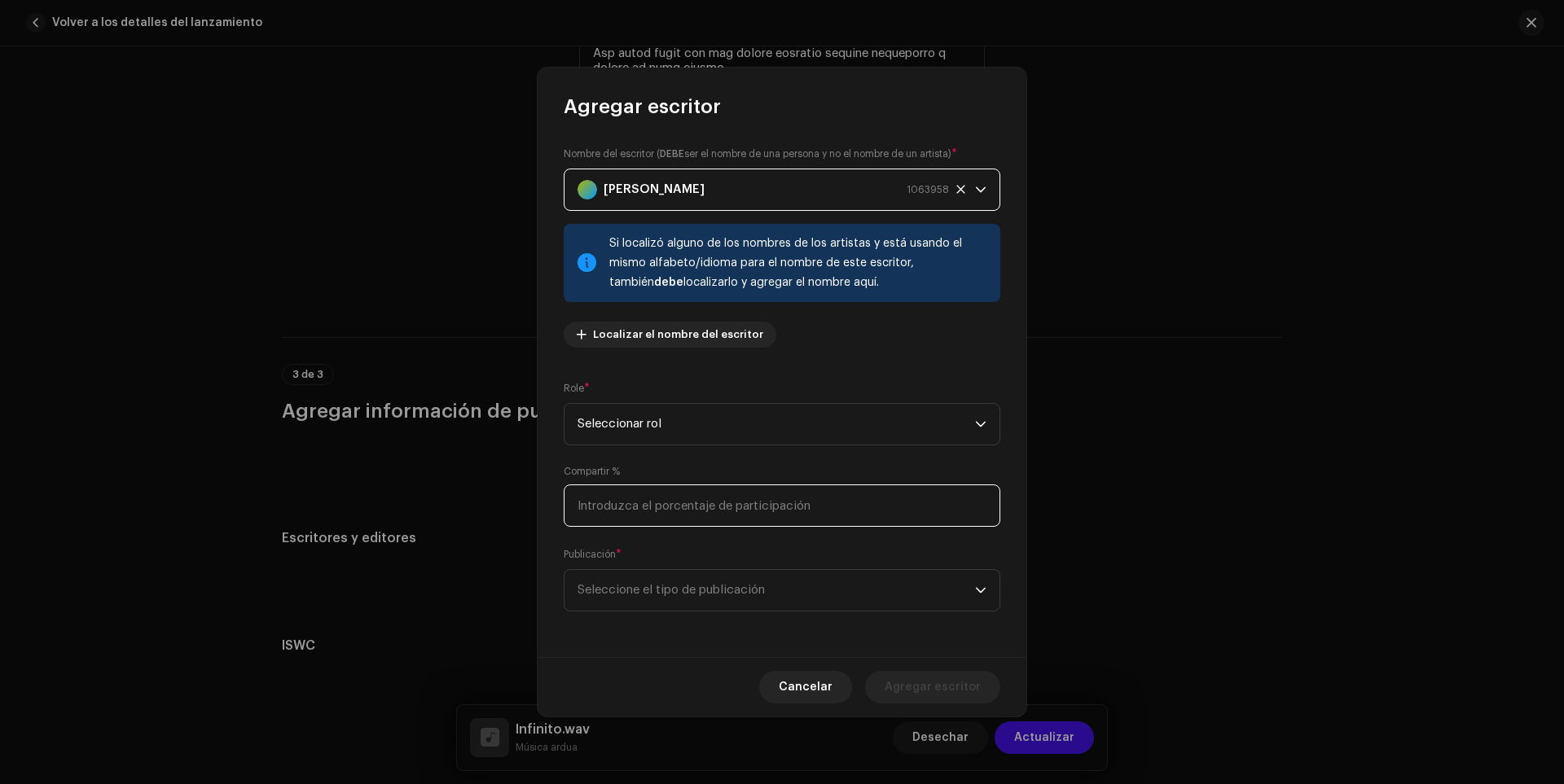
click at [666, 490] on input at bounding box center [782, 505] width 437 height 42
click at [682, 601] on span "Seleccione el tipo de publicación" at bounding box center [777, 590] width 397 height 40
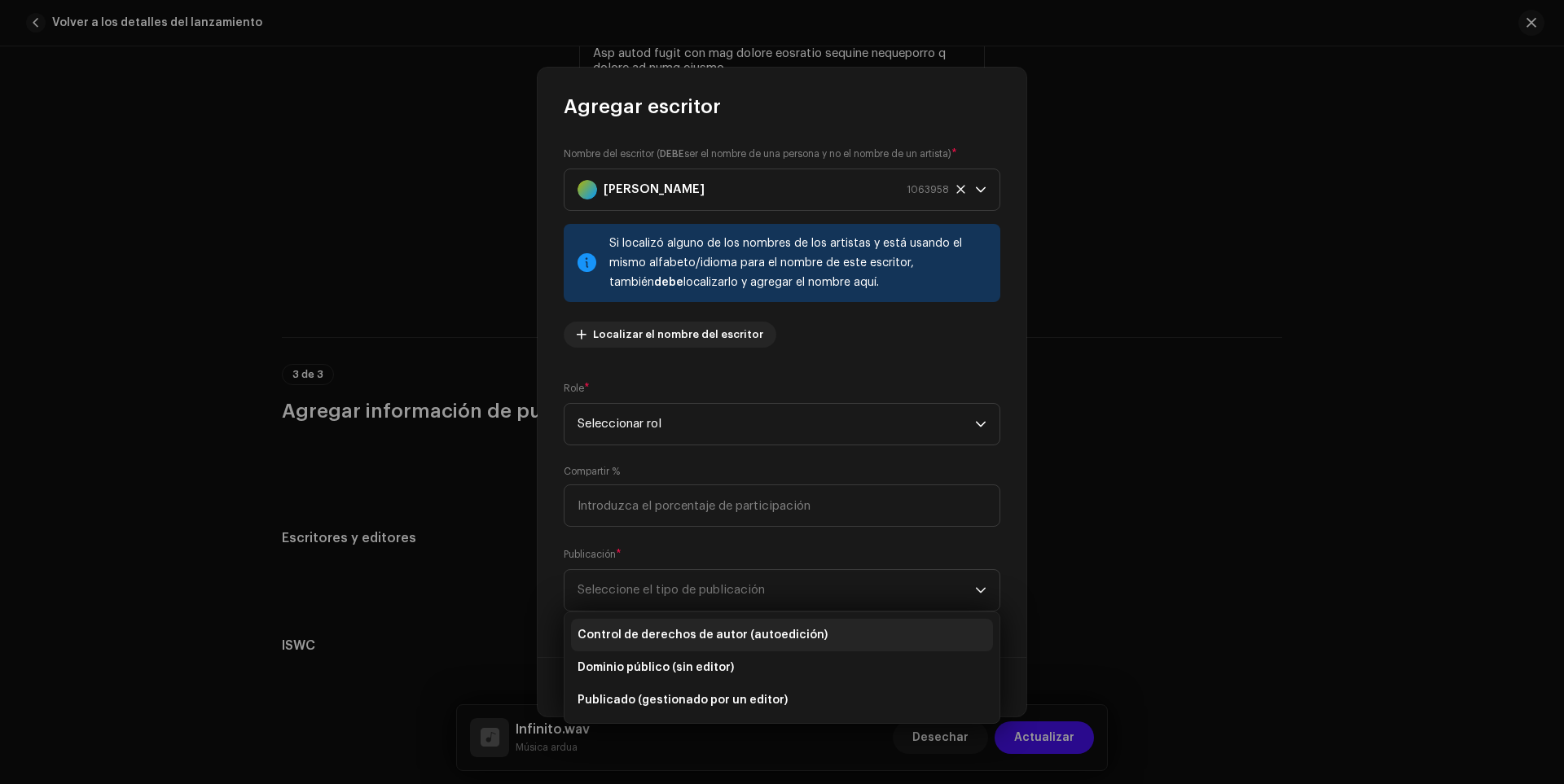
click at [667, 623] on li "Control de derechos de autor (autoedición)" at bounding box center [782, 636] width 422 height 33
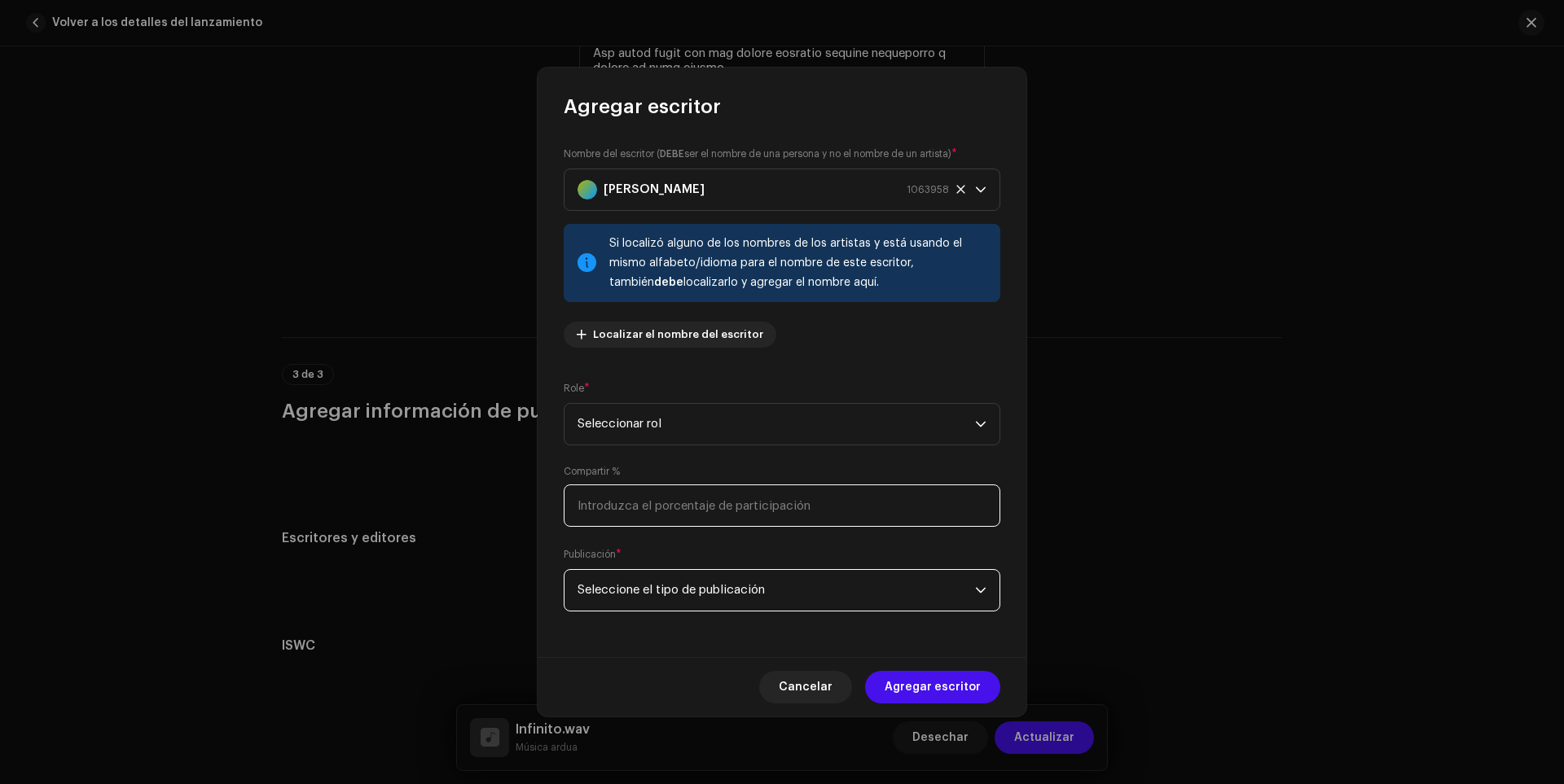
click at [636, 516] on input at bounding box center [782, 505] width 437 height 42
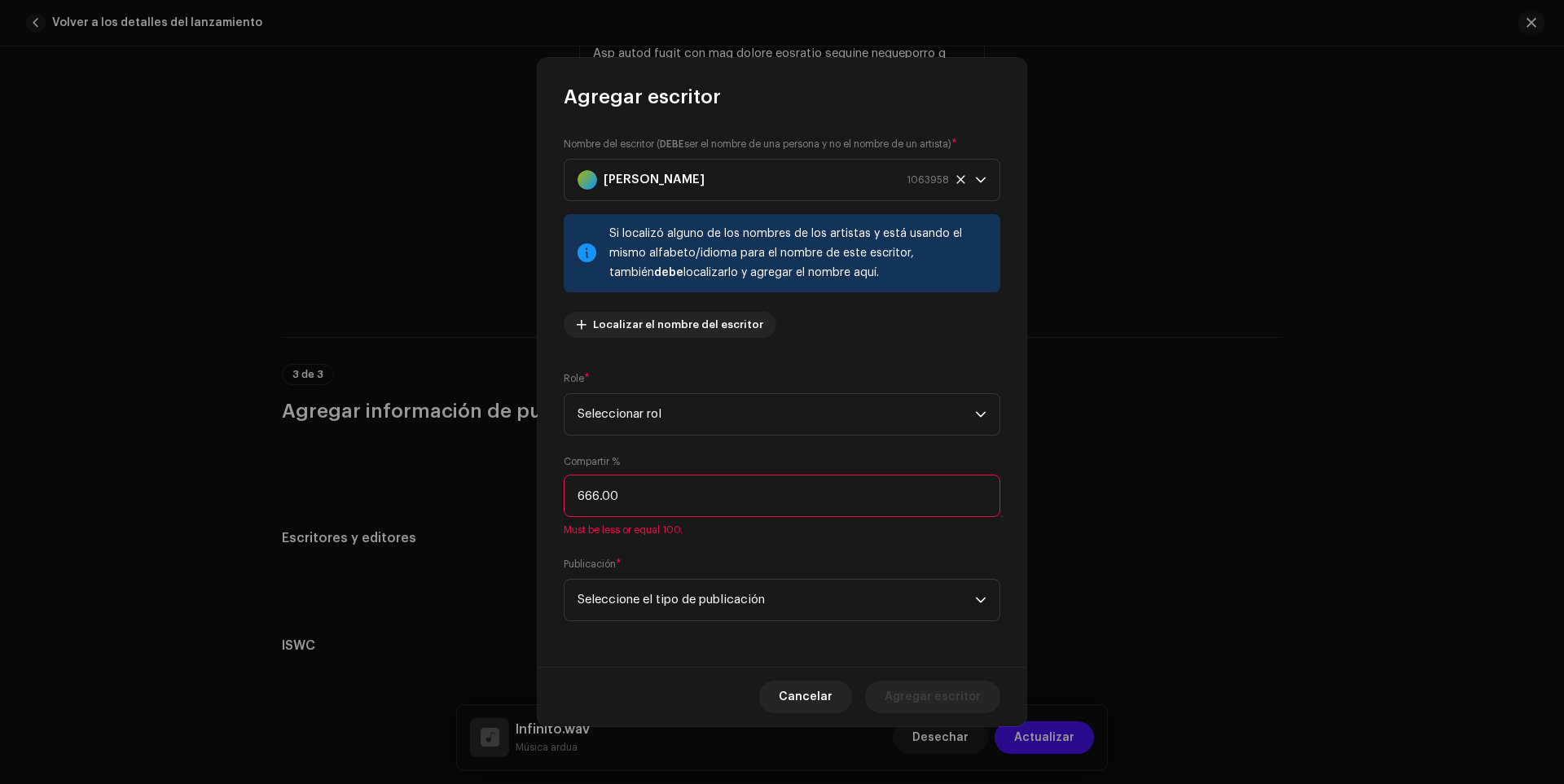
type input "66.00"
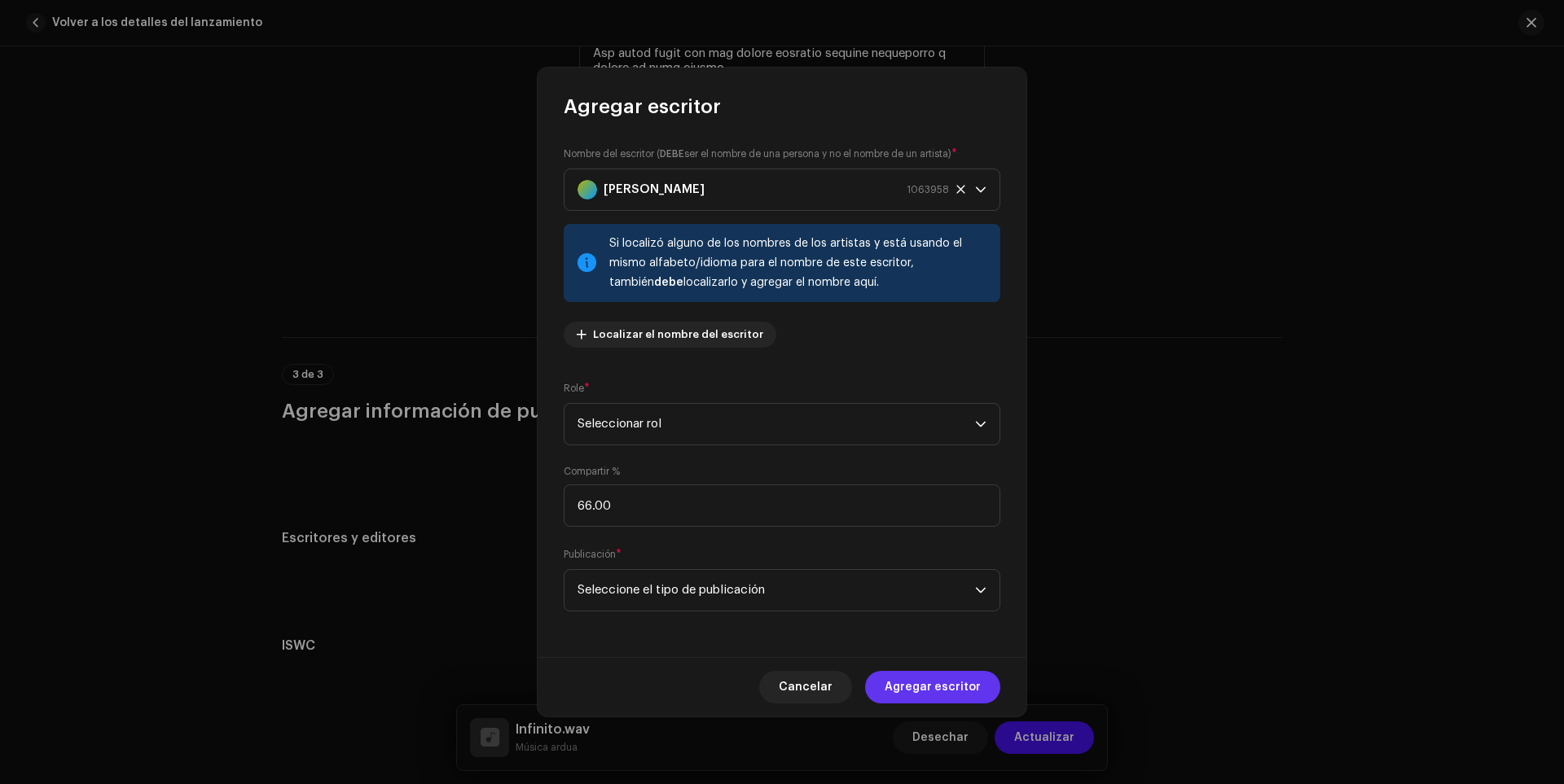
click at [921, 676] on span "Agregar escritor" at bounding box center [932, 688] width 96 height 33
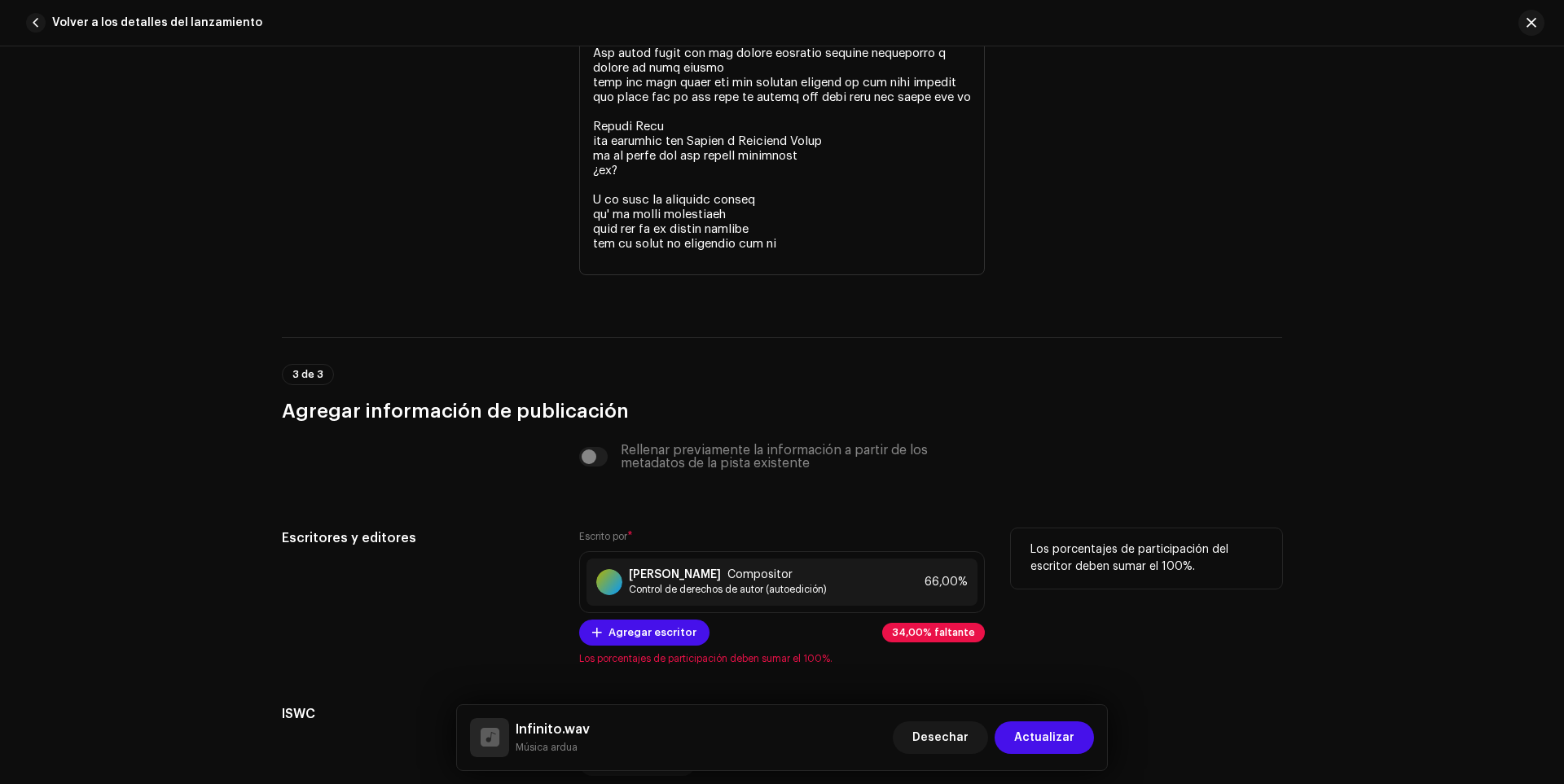
scroll to position [4150, 0]
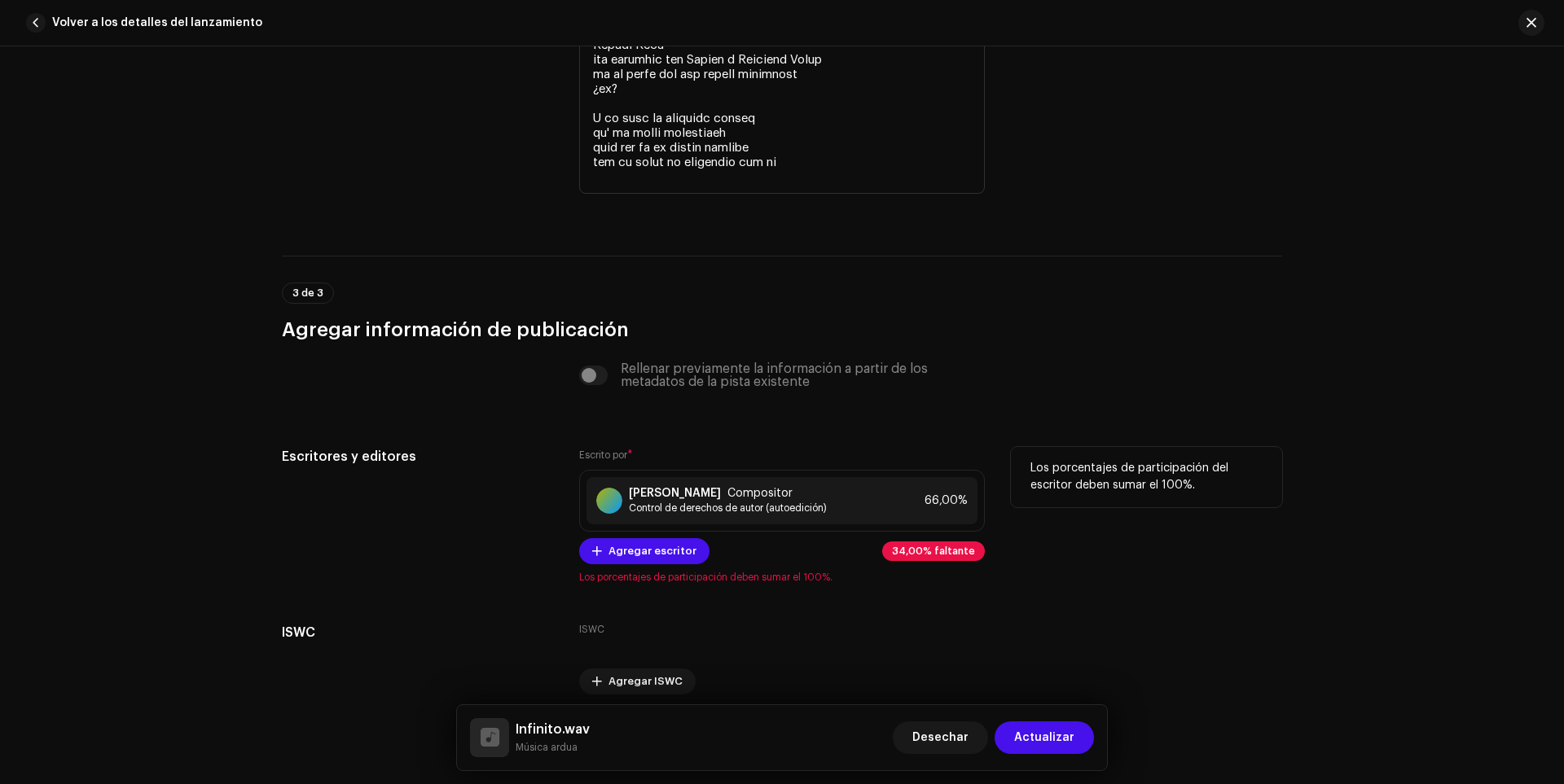
click at [921, 549] on font "34,00% faltante" at bounding box center [933, 552] width 83 height 10
click at [727, 493] on font "Compositor" at bounding box center [759, 494] width 65 height 12
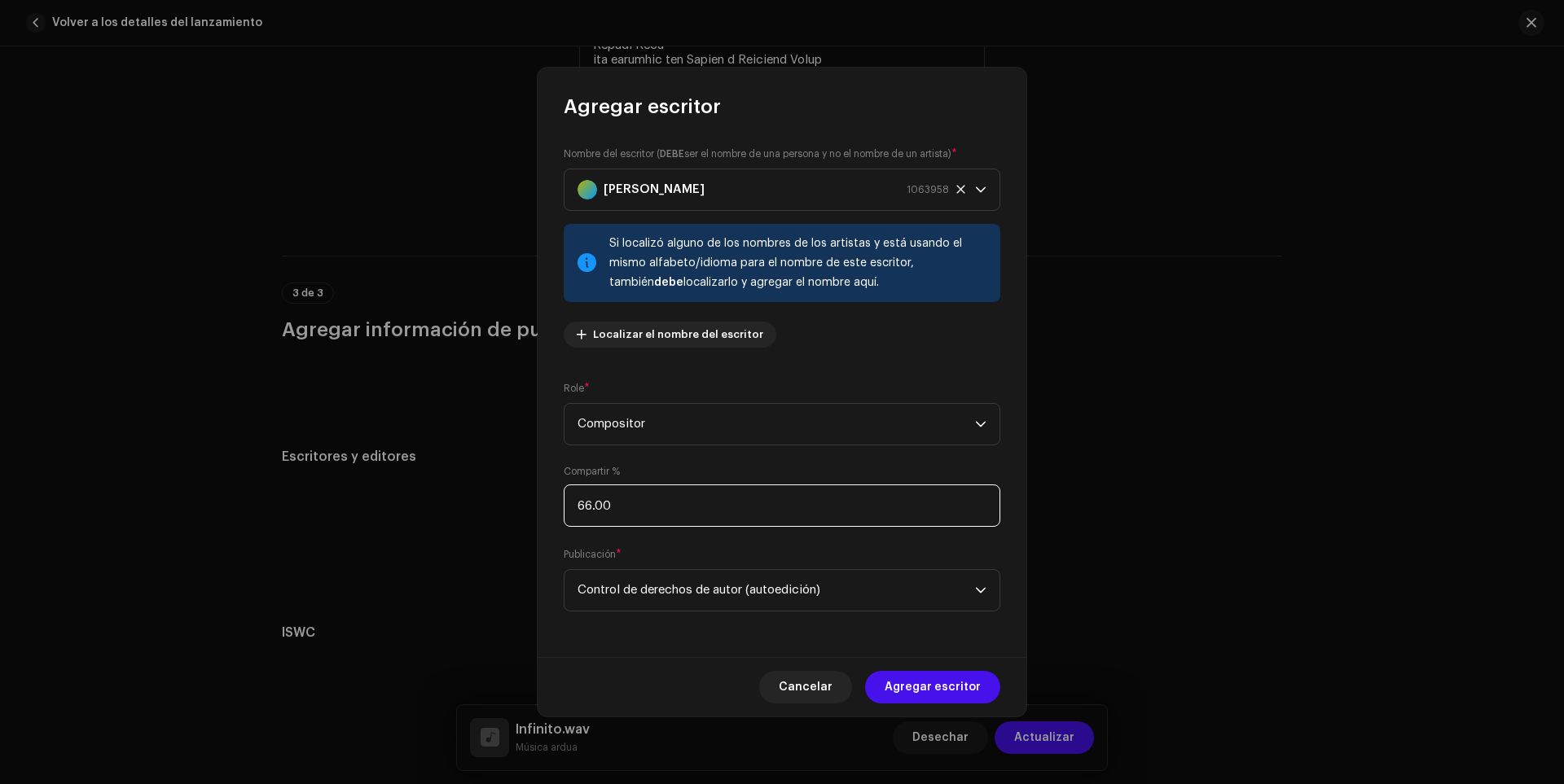
click at [595, 506] on input "66.00" at bounding box center [782, 505] width 437 height 42
click at [584, 505] on input "66.00" at bounding box center [782, 505] width 437 height 42
click at [589, 504] on input "66.00" at bounding box center [782, 505] width 437 height 42
type input "6.00"
click at [609, 508] on input "33.00" at bounding box center [782, 505] width 437 height 42
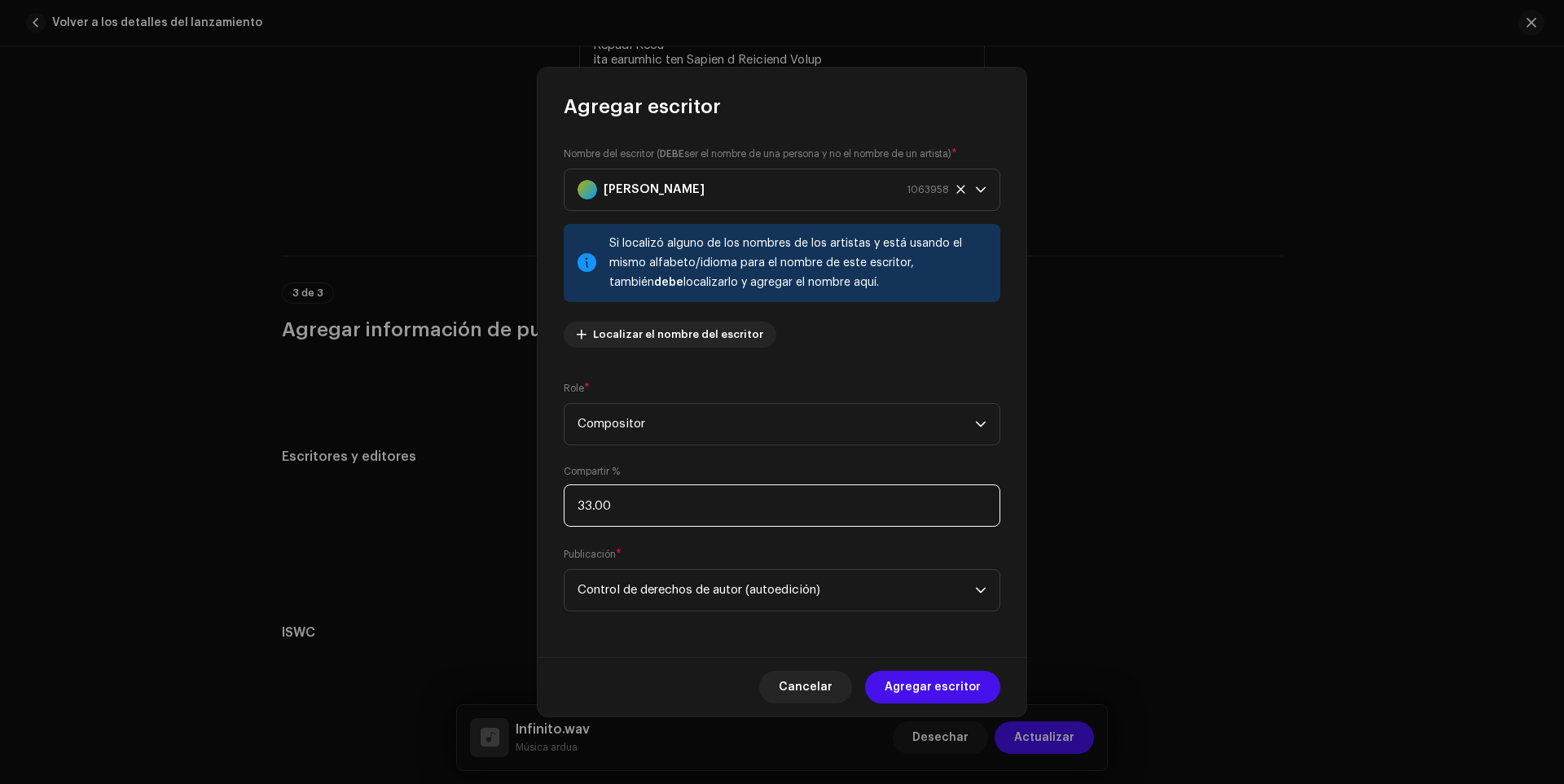
click at [601, 512] on input "33.00" at bounding box center [782, 505] width 437 height 42
type input "33.33"
click at [960, 678] on span "Agregar escritor" at bounding box center [932, 688] width 96 height 33
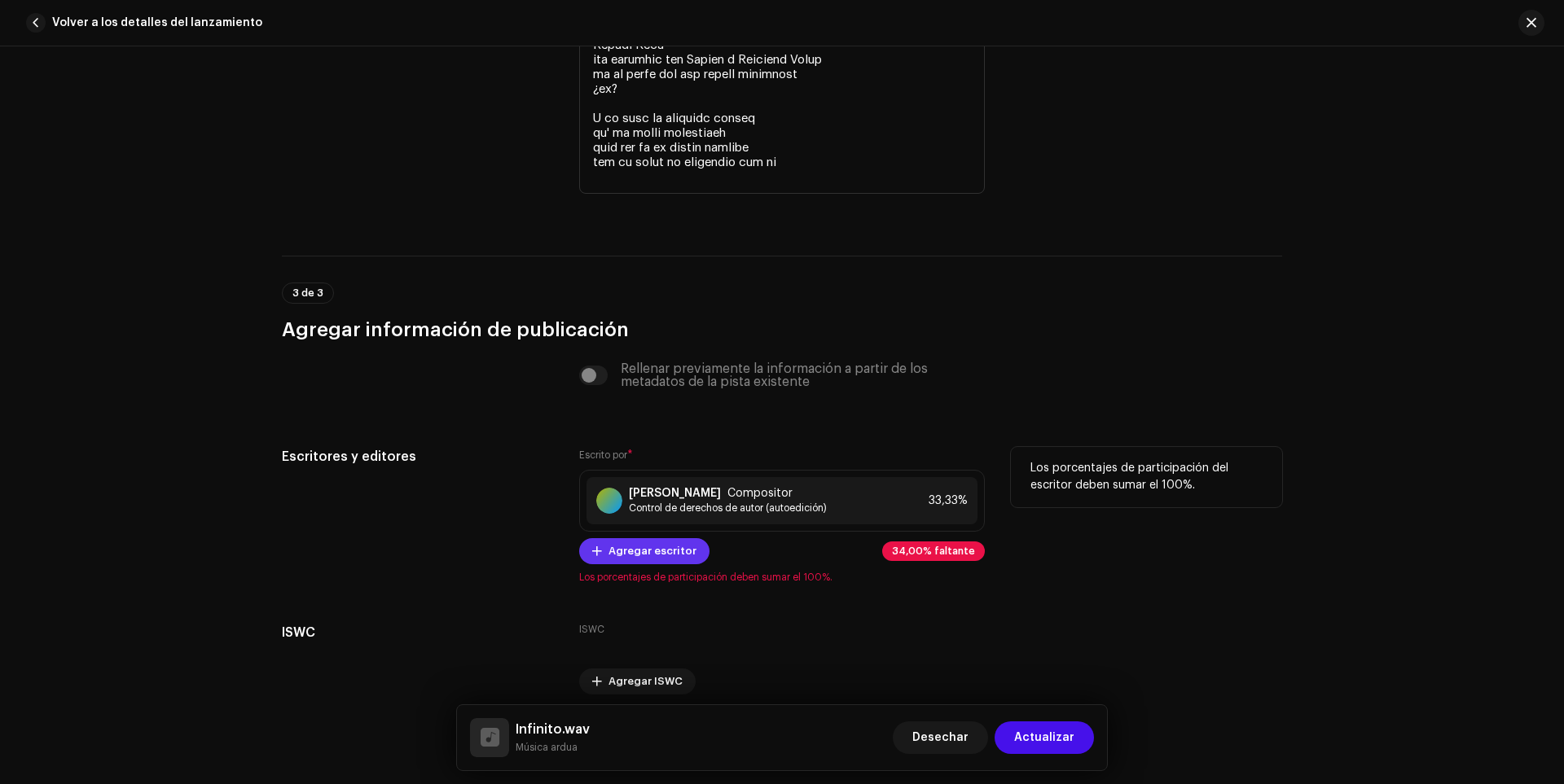
click at [645, 544] on span "Agregar escritor" at bounding box center [652, 552] width 88 height 33
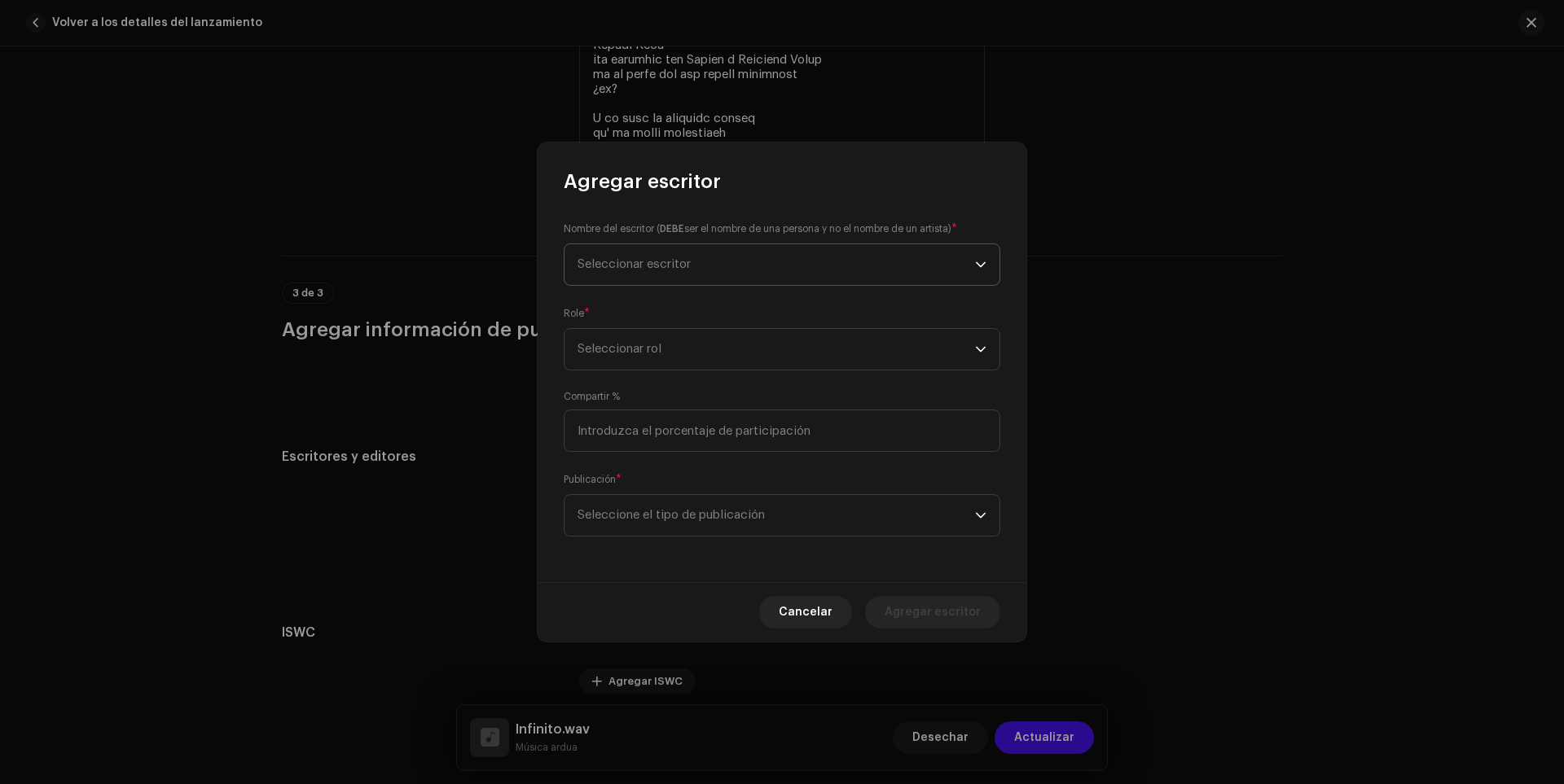
click at [722, 266] on span "Seleccionar escritor" at bounding box center [777, 264] width 397 height 40
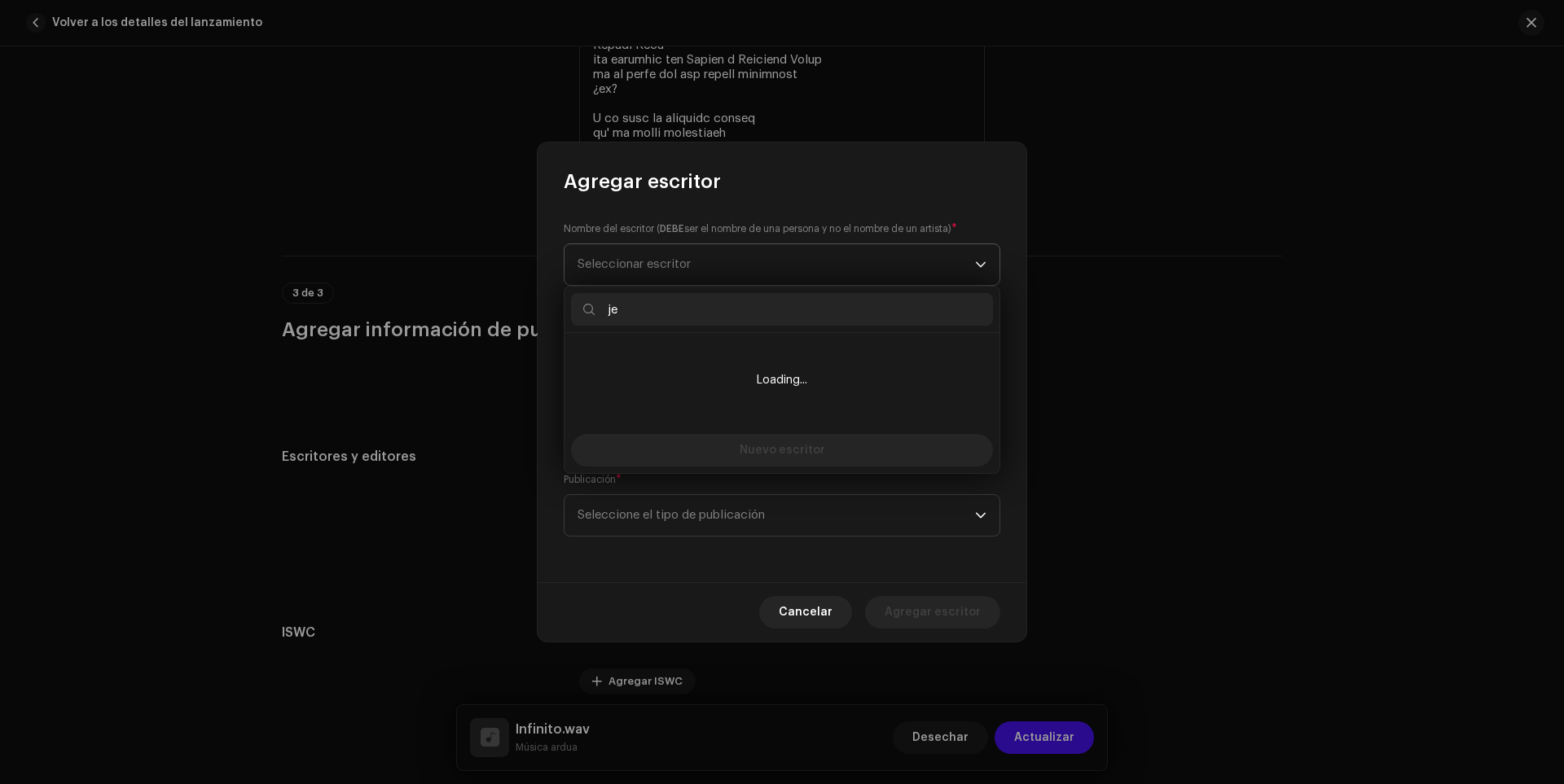
type input "j"
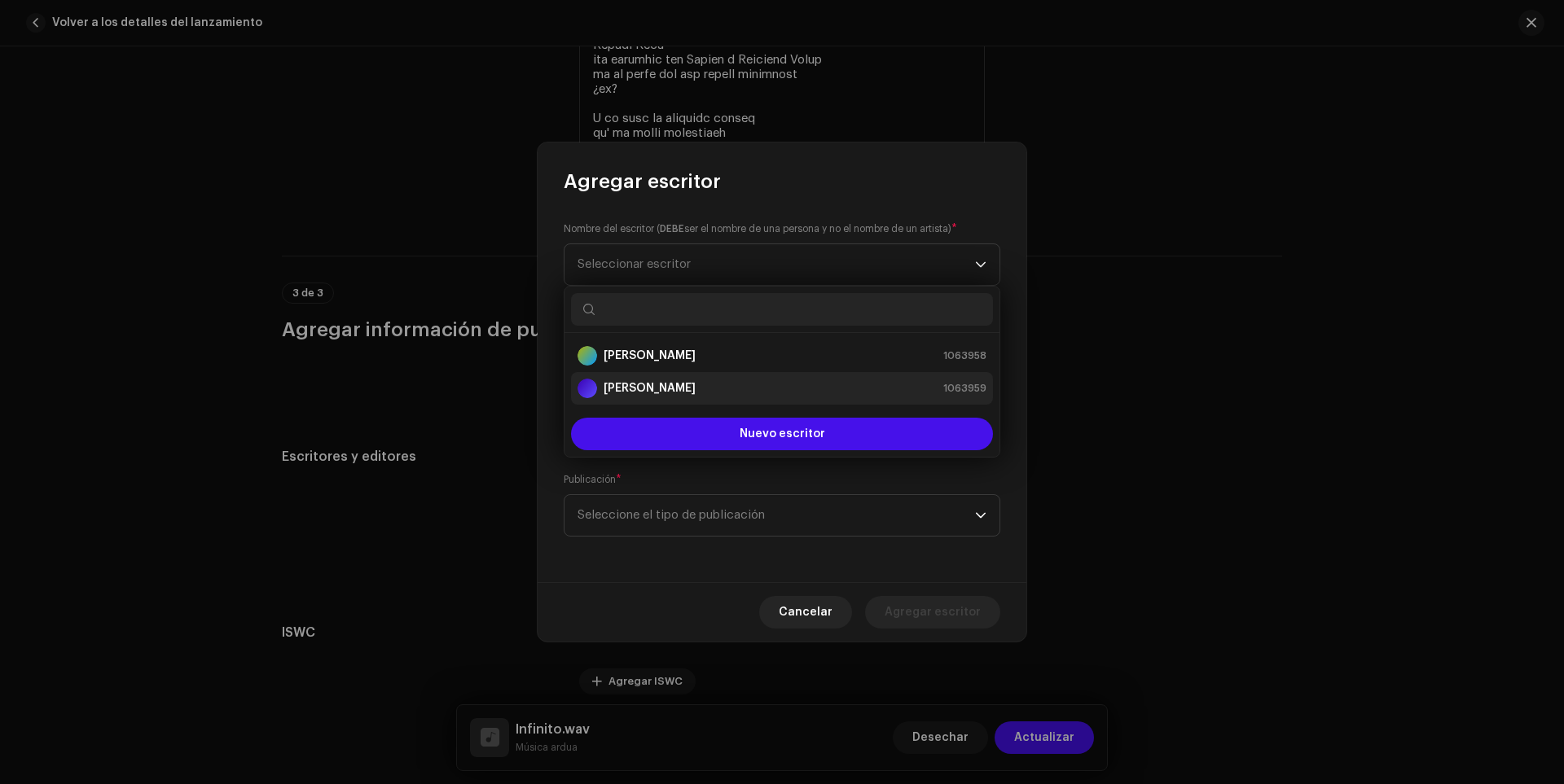
click at [622, 378] on li "[PERSON_NAME] 1063959" at bounding box center [782, 389] width 422 height 33
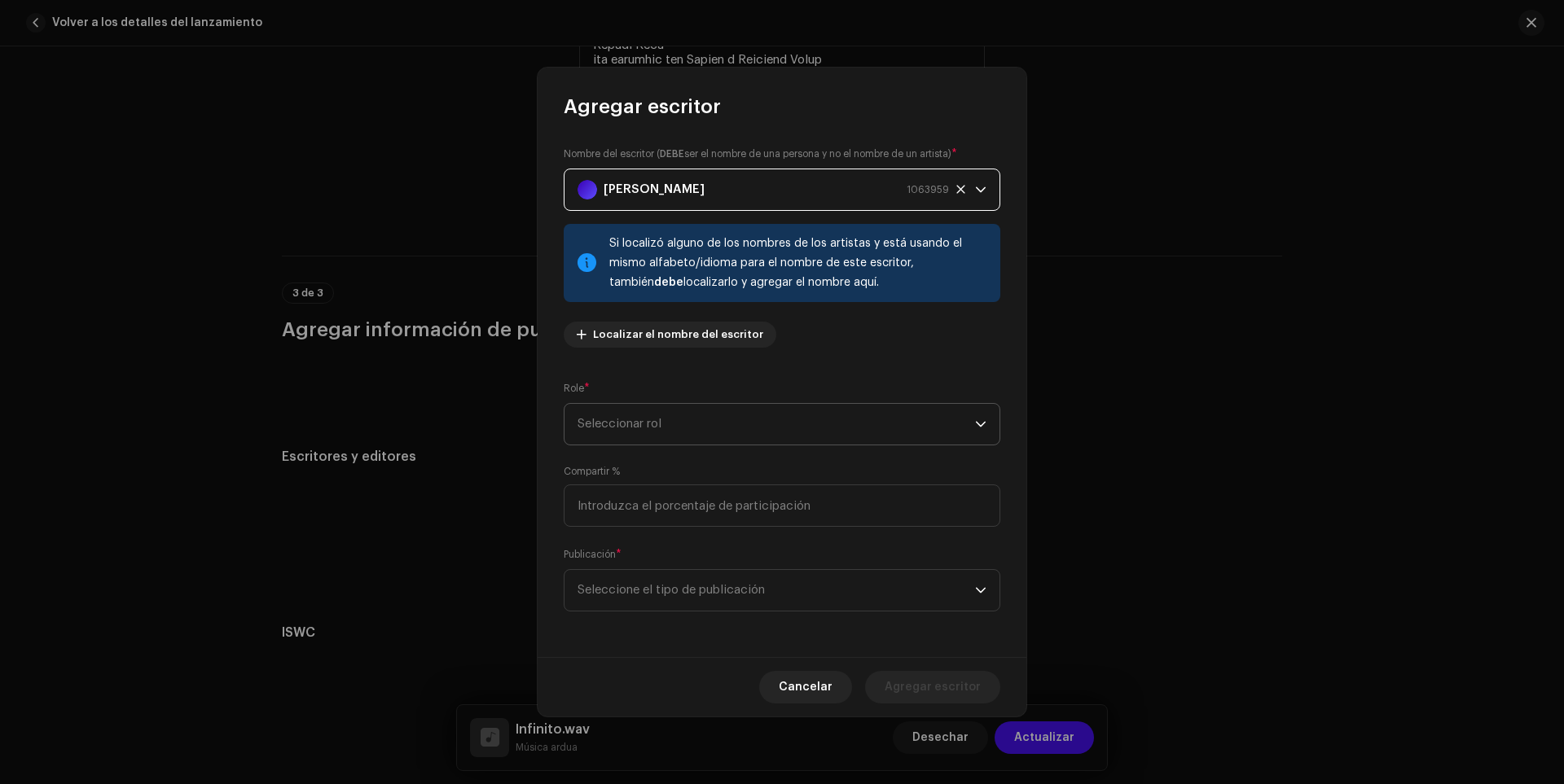
click at [729, 416] on span "Seleccionar rol" at bounding box center [777, 424] width 397 height 40
click at [632, 526] on span "Compositor" at bounding box center [612, 534] width 68 height 16
click at [657, 505] on input at bounding box center [782, 505] width 437 height 42
type input "33.00"
click at [749, 590] on font "Seleccione el tipo de publicación" at bounding box center [671, 589] width 187 height 12
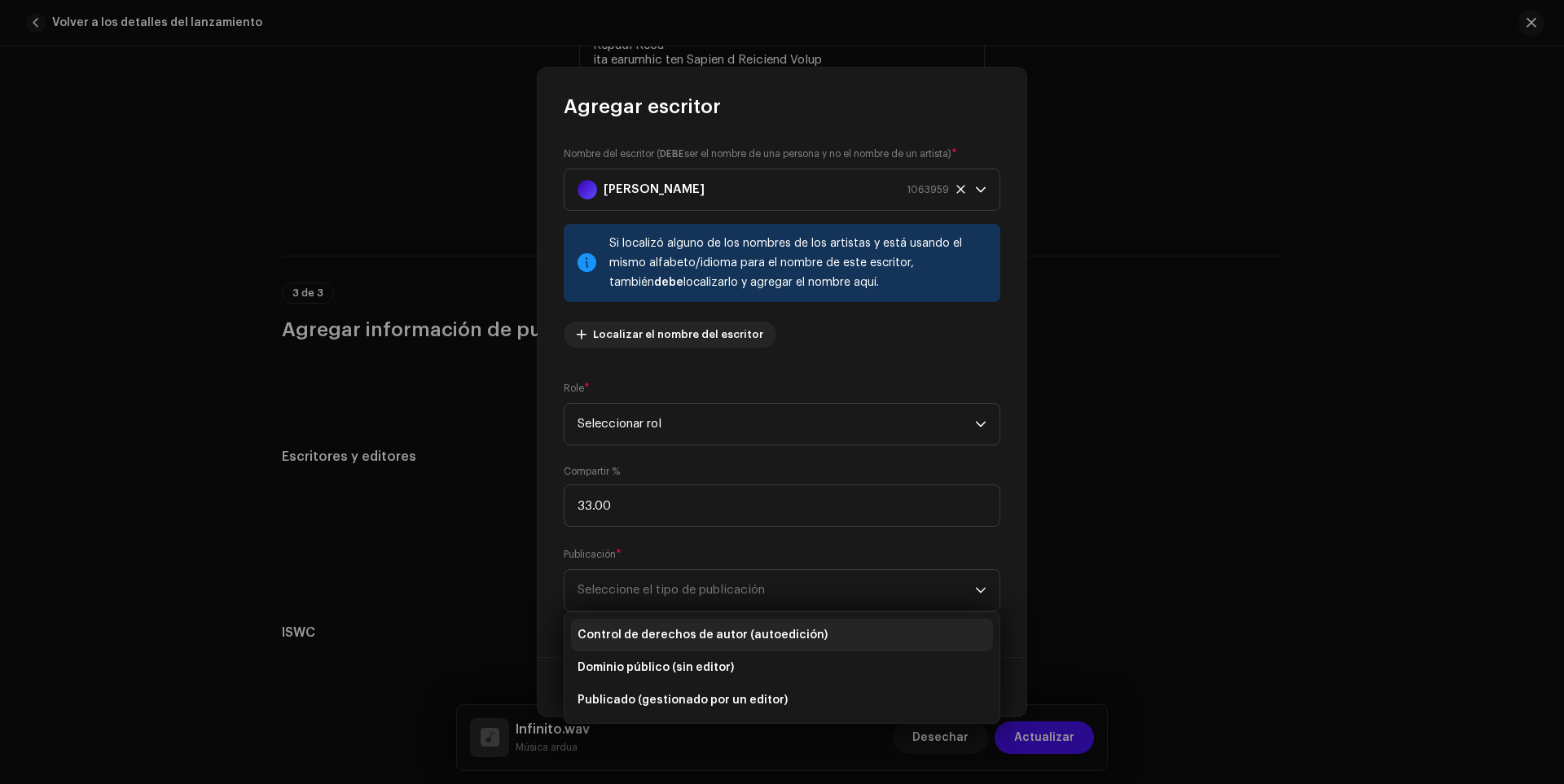
click at [701, 639] on font "Control de derechos de autor (autoedición)" at bounding box center [702, 636] width 250 height 12
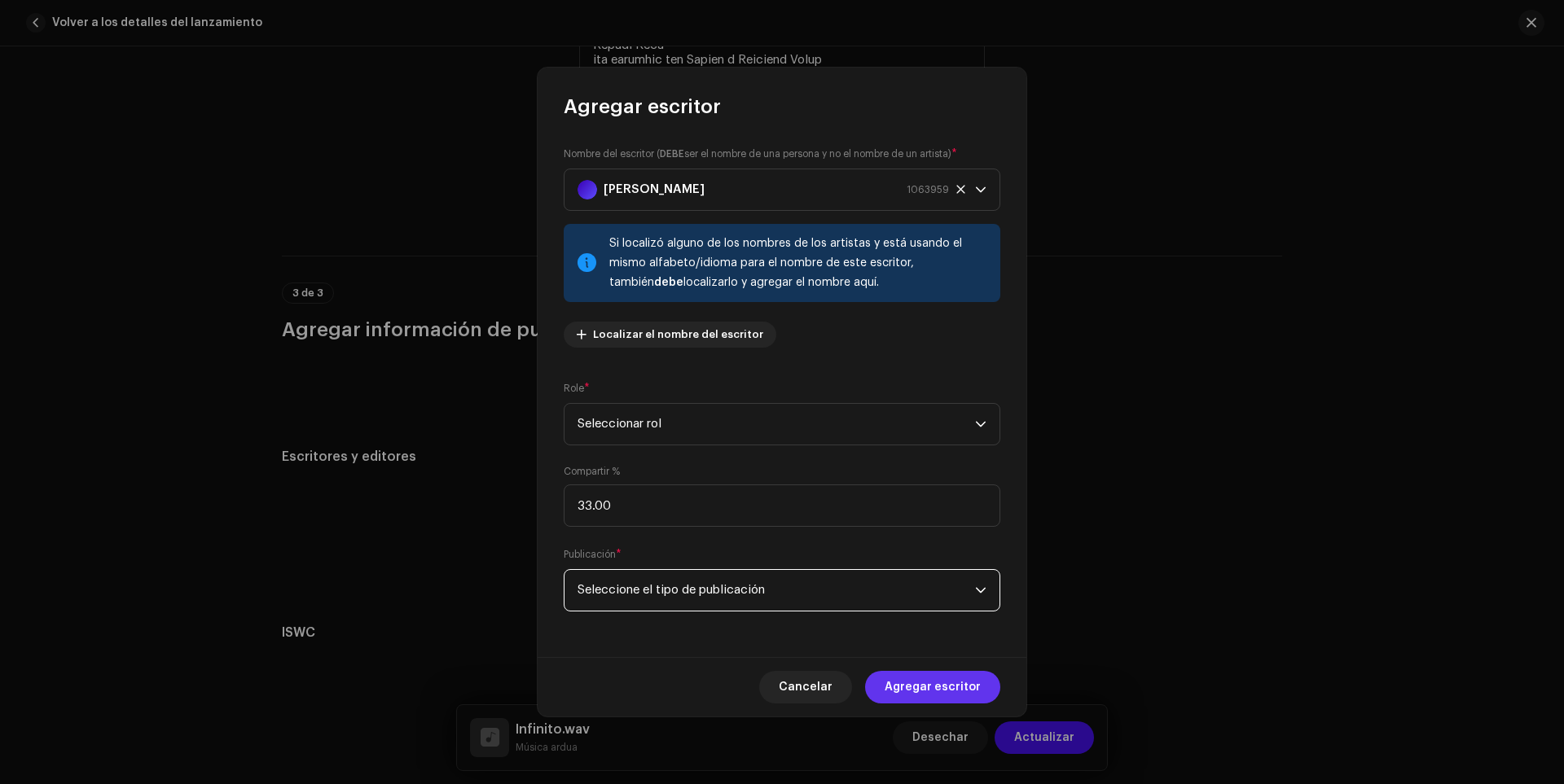
click at [892, 688] on font "Agregar escritor" at bounding box center [932, 688] width 96 height 12
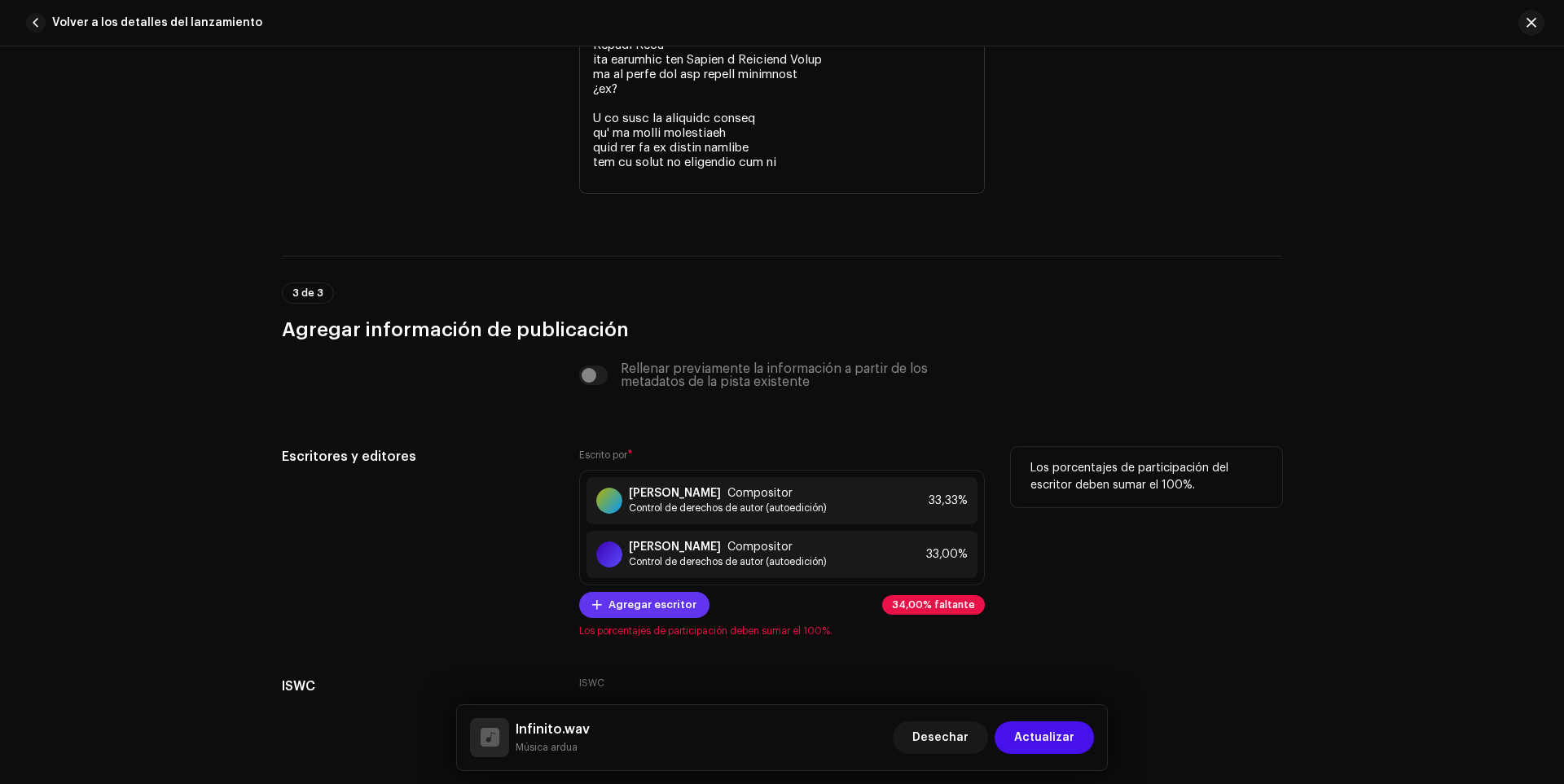
click at [675, 610] on span "Agregar escritor" at bounding box center [652, 605] width 88 height 33
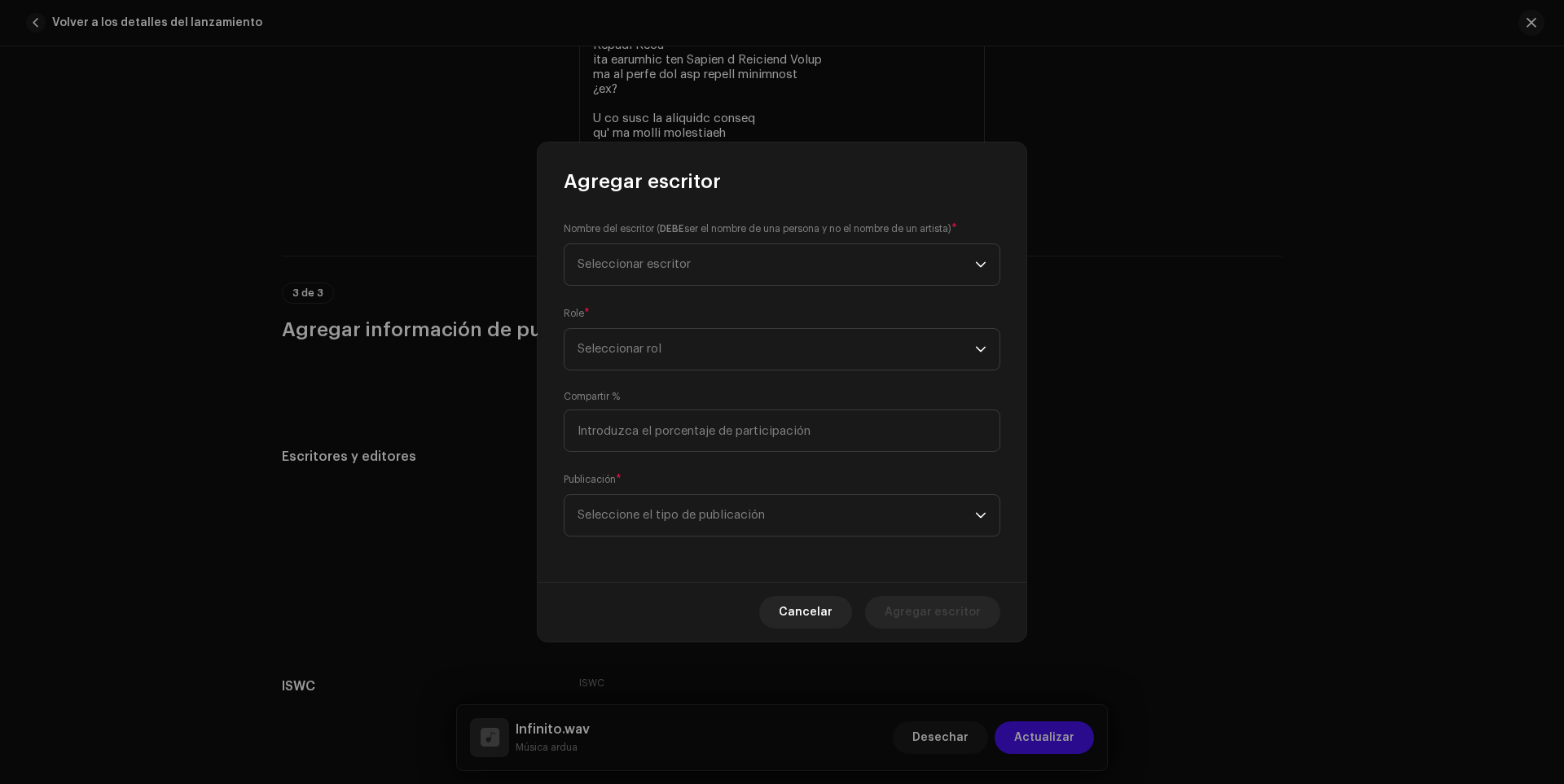
click at [641, 286] on div "Nombre del escritor ( DEBE ser el nombre de una persona y no el nombre de un ar…" at bounding box center [782, 388] width 489 height 387
click at [655, 273] on span "Seleccionar escritor" at bounding box center [777, 264] width 397 height 40
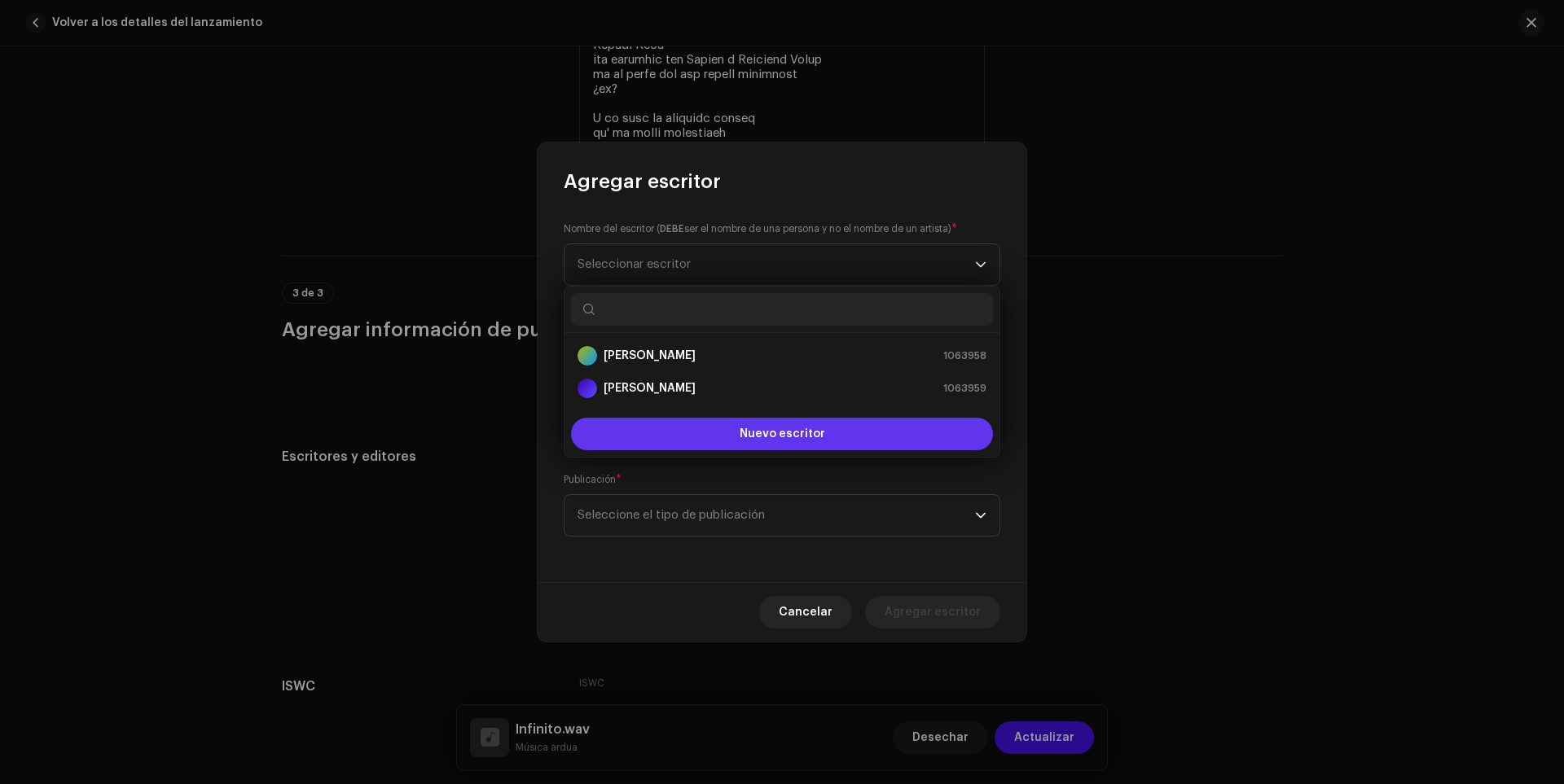
click at [758, 425] on button "Nuevo escritor" at bounding box center [782, 434] width 422 height 33
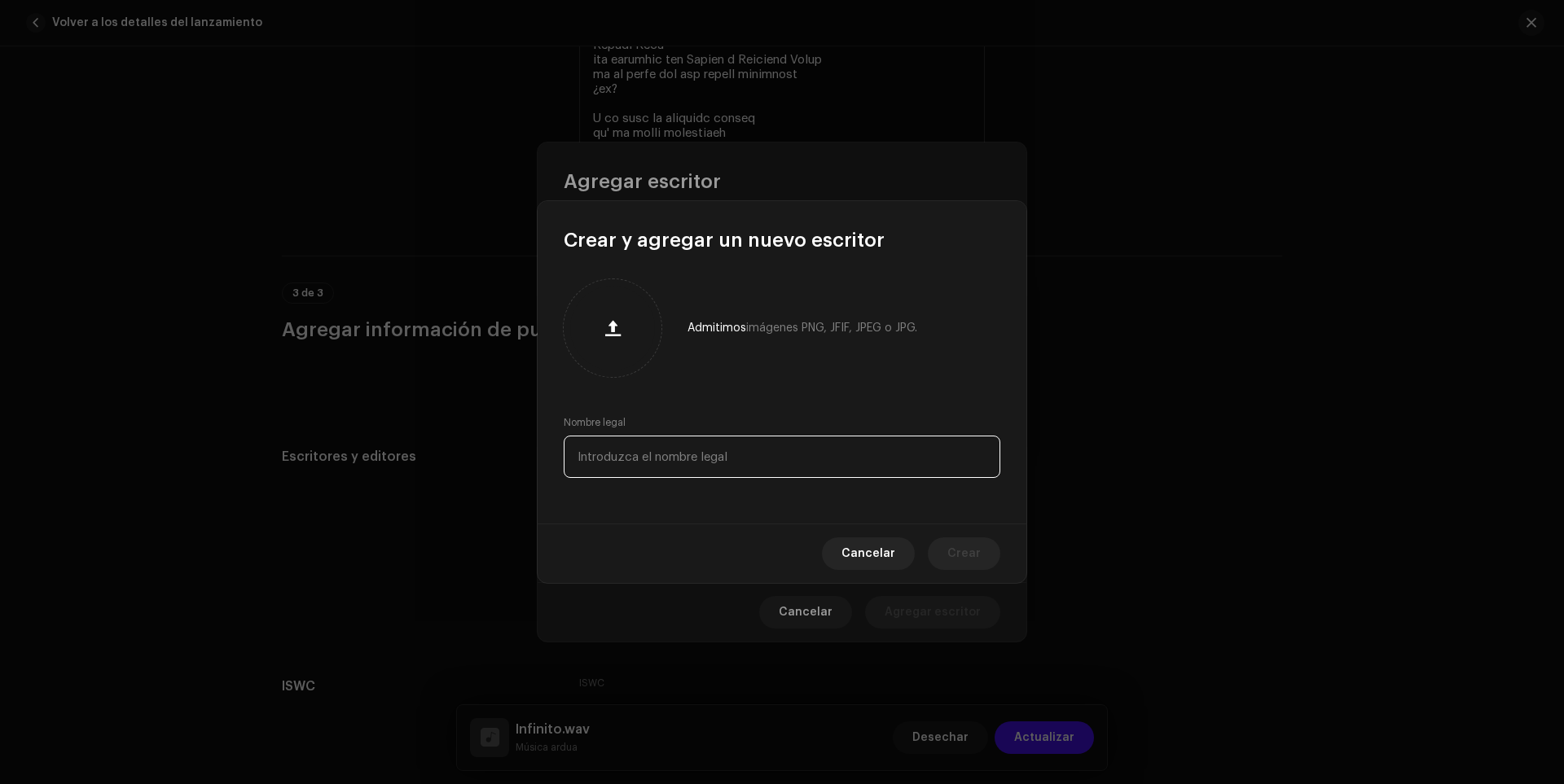
click at [627, 447] on input "text" at bounding box center [782, 457] width 437 height 42
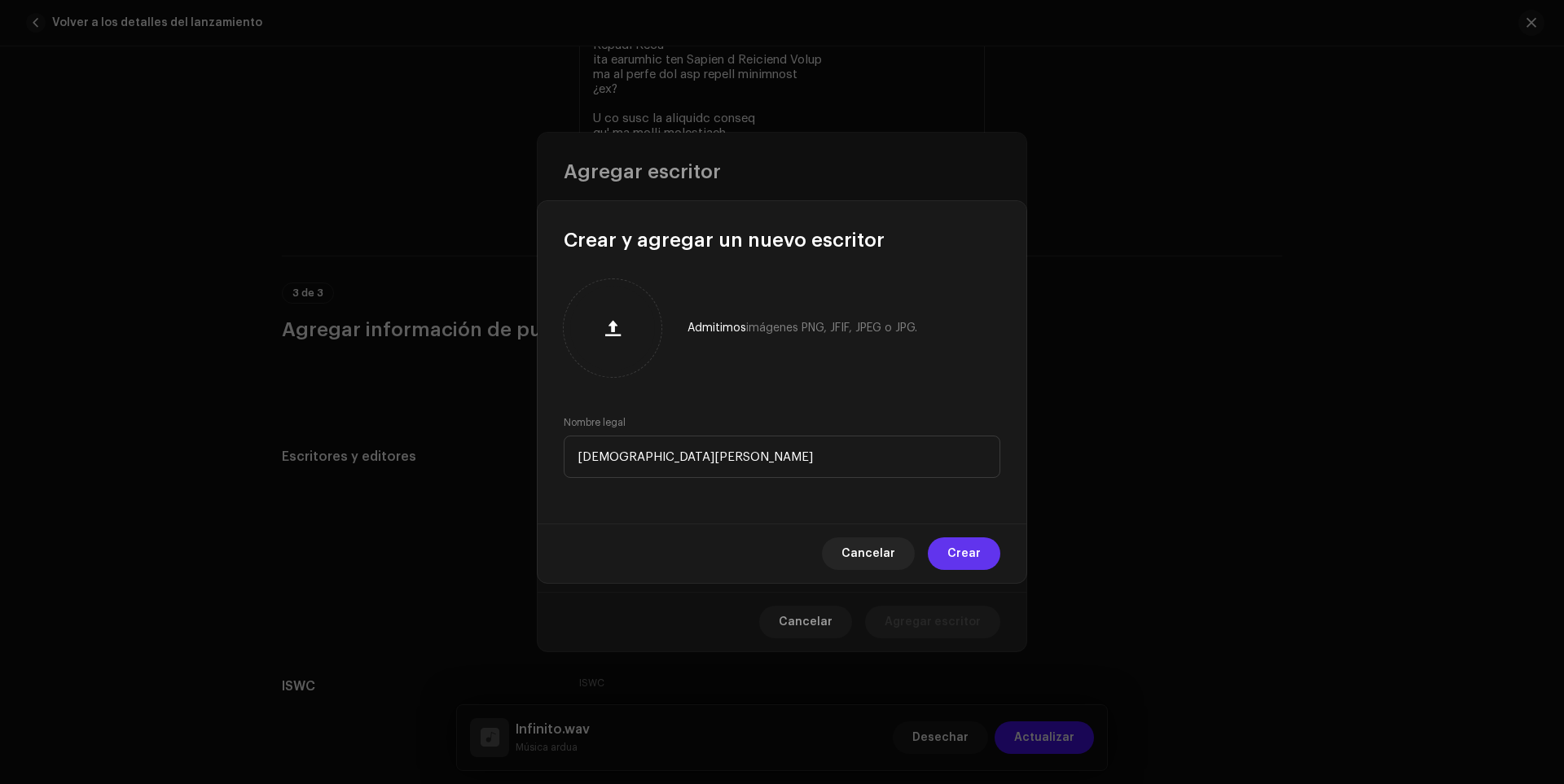
type input "[DEMOGRAPHIC_DATA][PERSON_NAME]"
click at [949, 545] on button "Crear" at bounding box center [964, 554] width 73 height 33
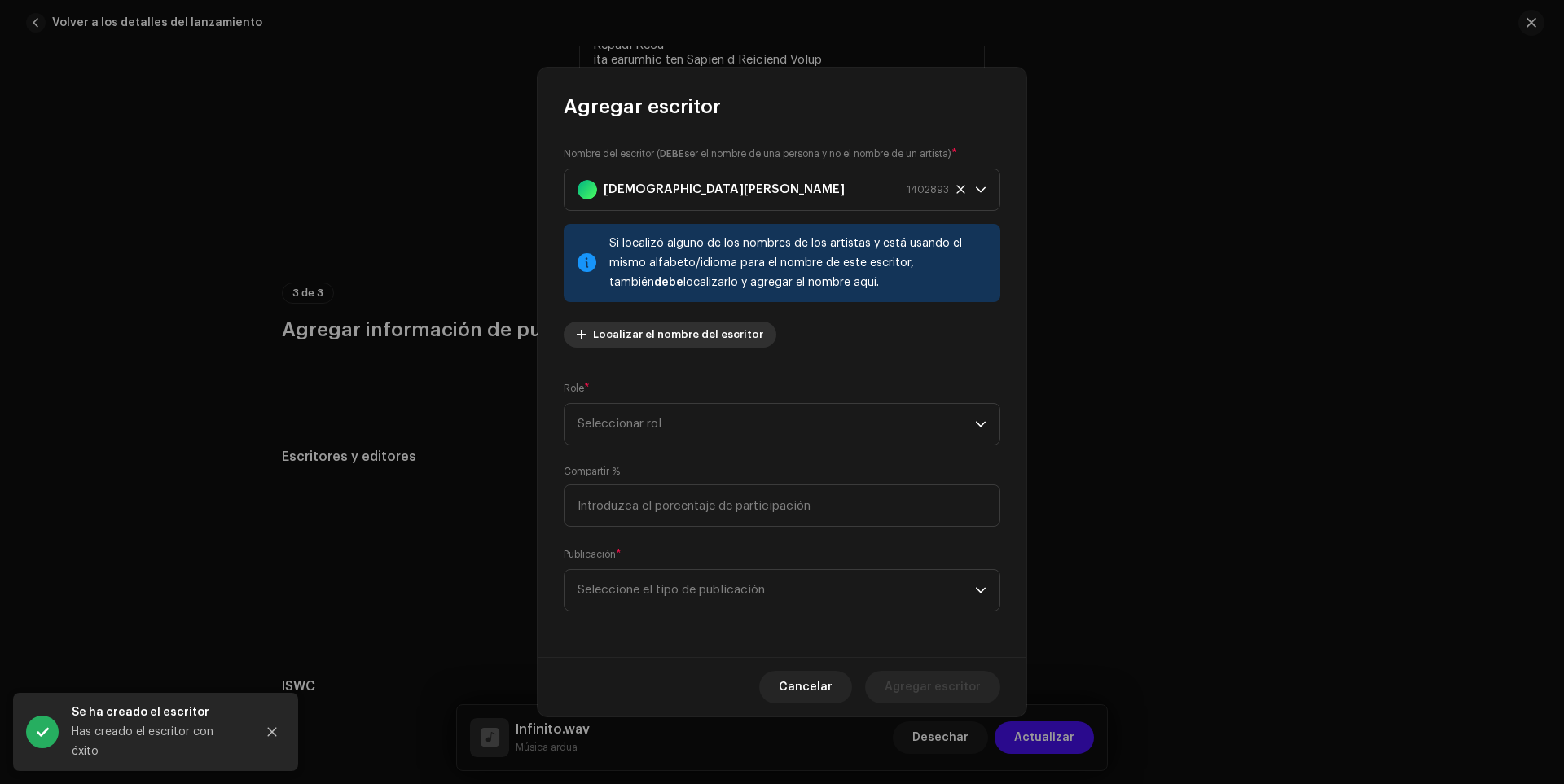
click at [605, 342] on span "Localizar el nombre del escritor" at bounding box center [678, 335] width 170 height 33
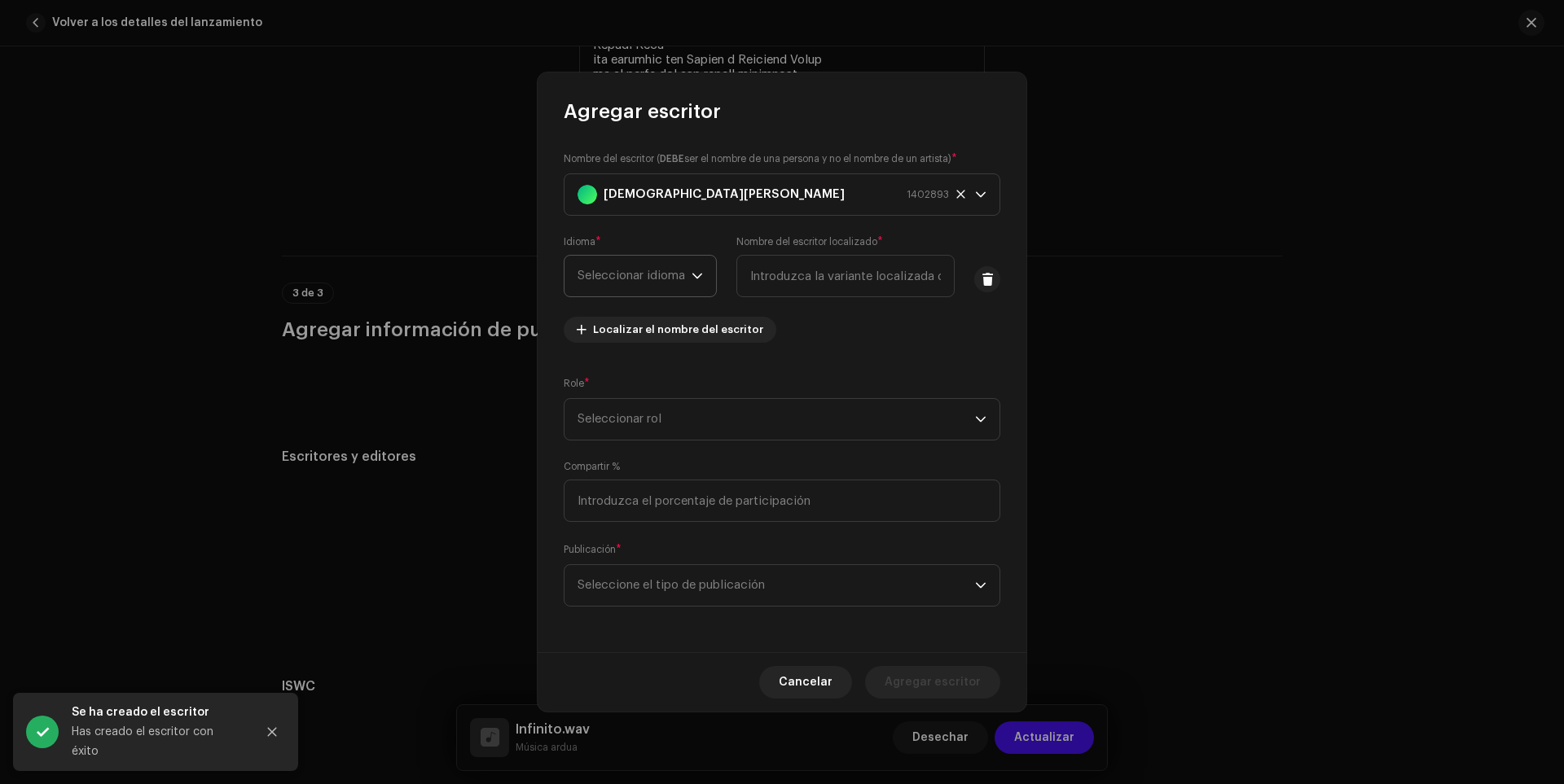
click at [627, 286] on span "Seleccionar idioma" at bounding box center [635, 275] width 114 height 40
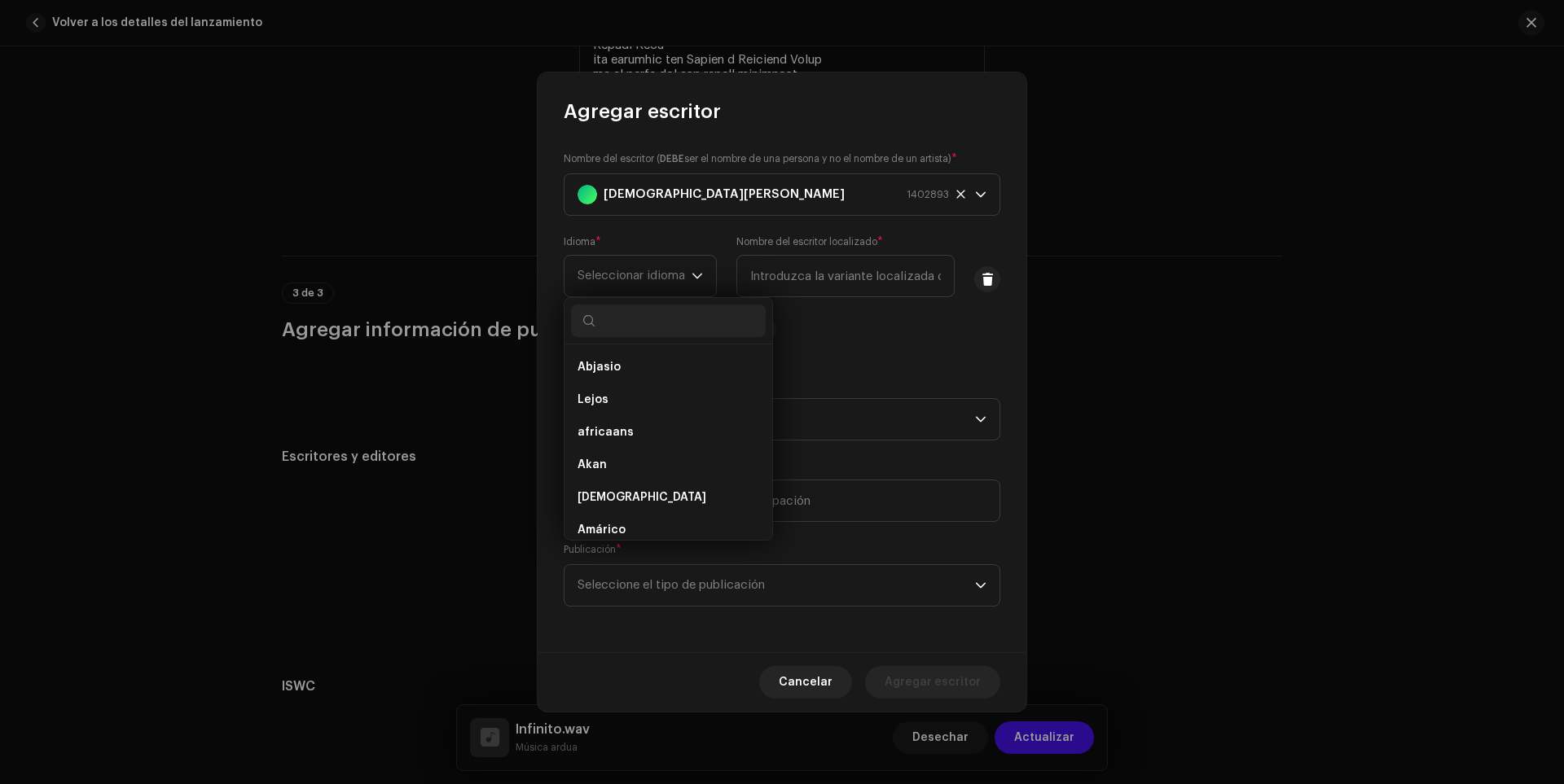
click at [948, 396] on div "Role * Seleccionar rol" at bounding box center [782, 407] width 437 height 65
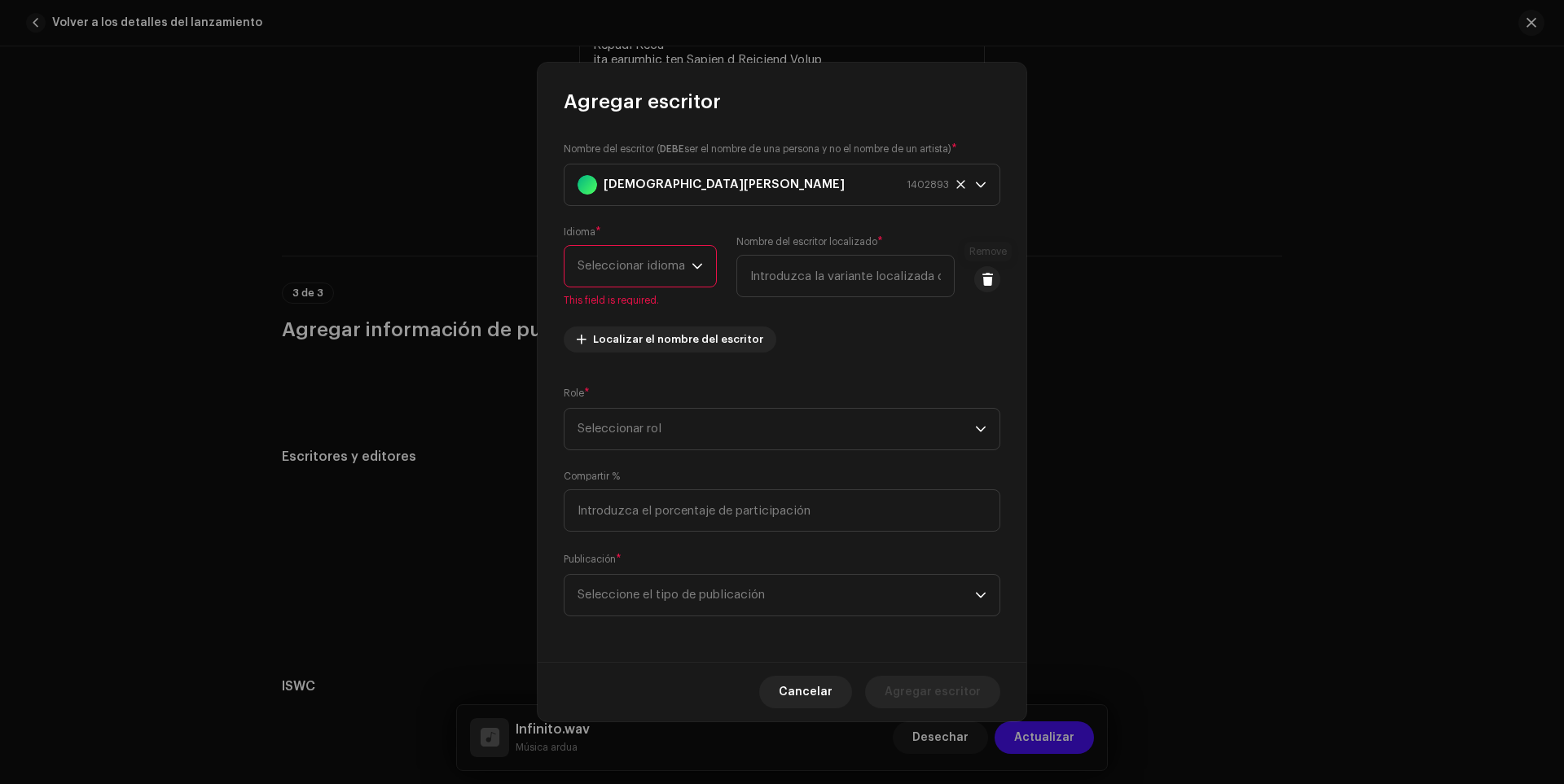
click at [1002, 265] on div "Nombre del escritor ( DEBE ser el nombre de una persona y no el nombre de un ar…" at bounding box center [782, 388] width 489 height 547
click at [995, 270] on button at bounding box center [988, 279] width 26 height 26
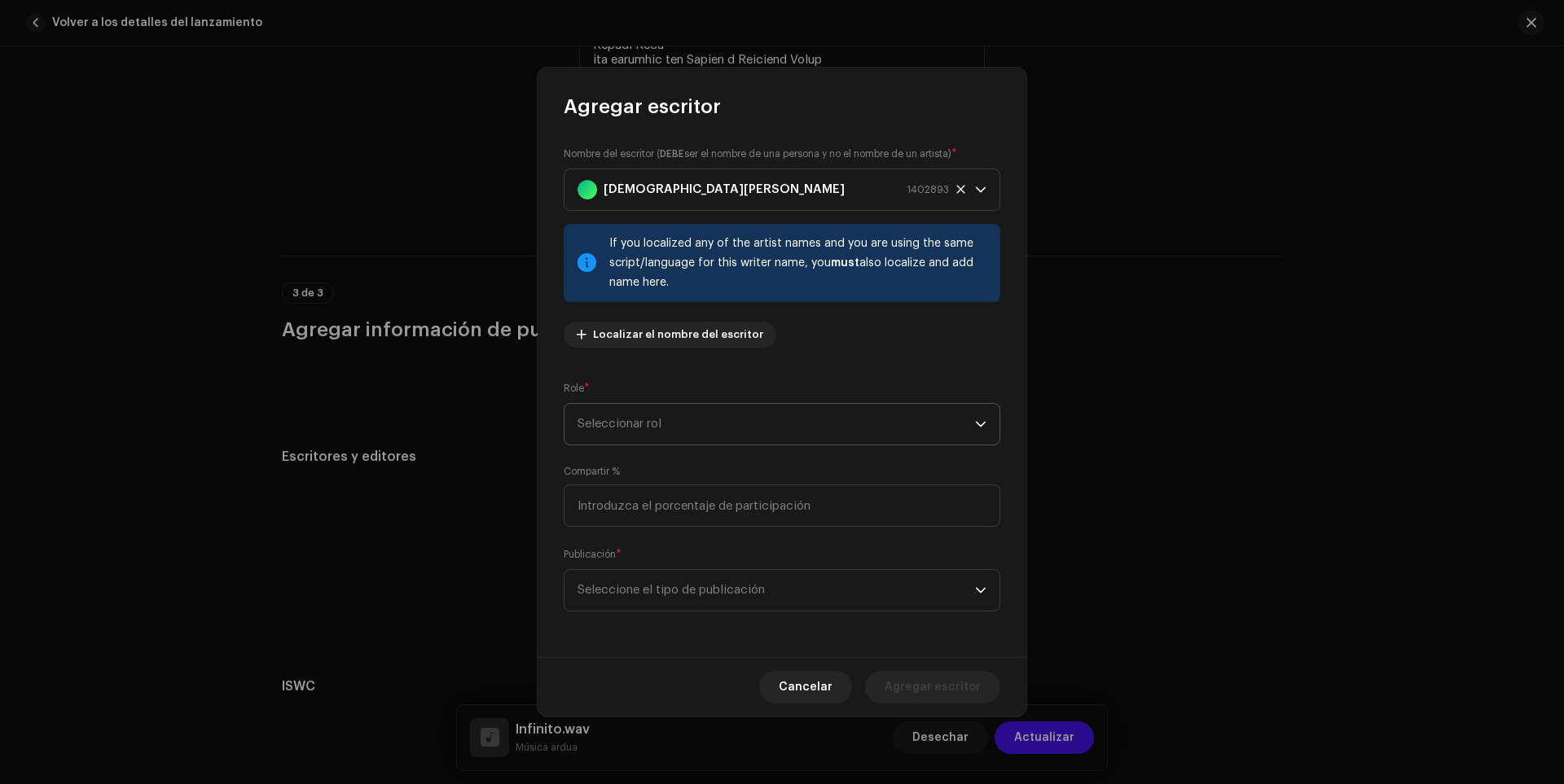
click at [649, 421] on font "Seleccionar rol" at bounding box center [620, 424] width 84 height 12
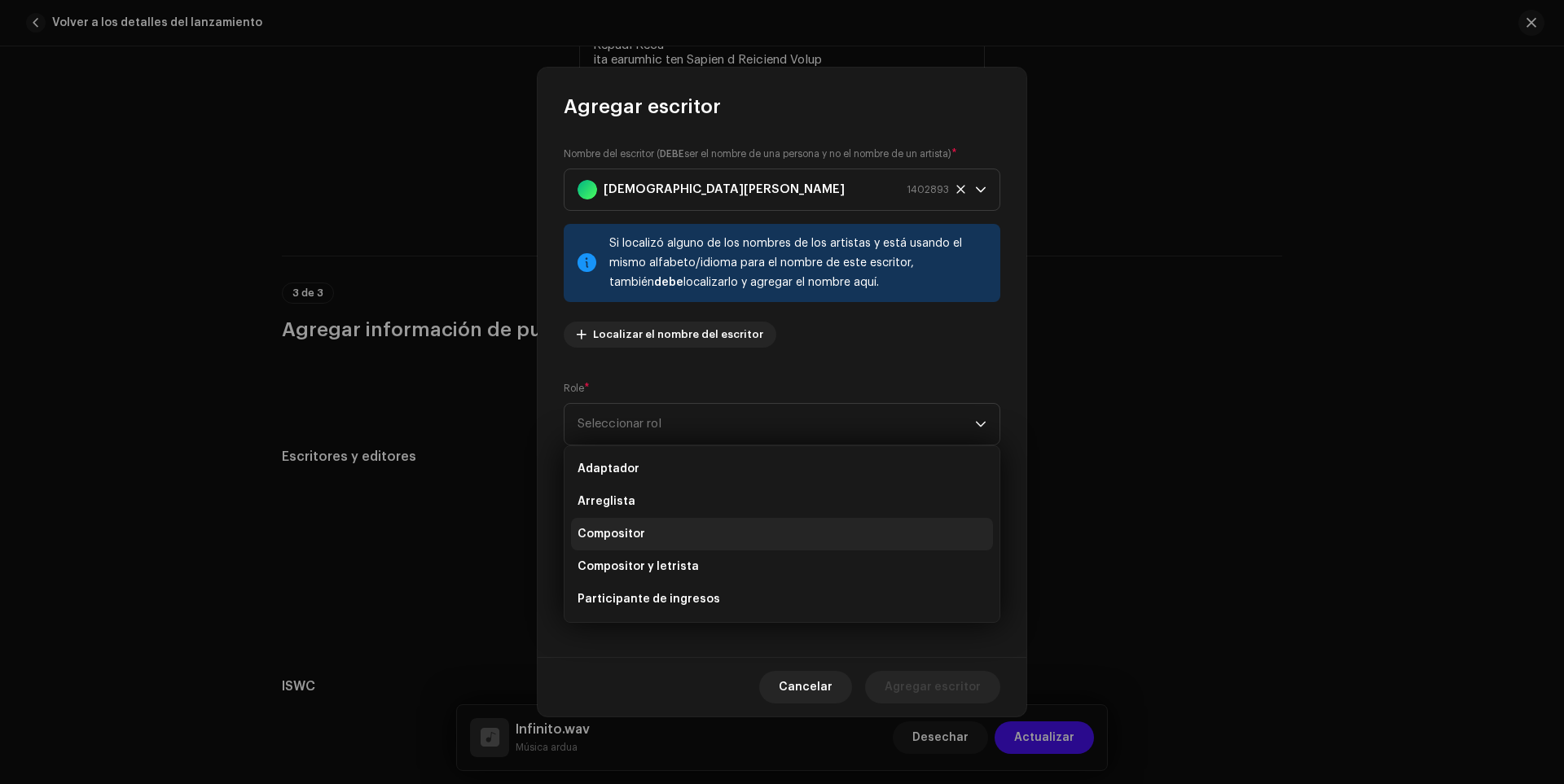
click at [628, 534] on font "Compositor" at bounding box center [612, 534] width 68 height 12
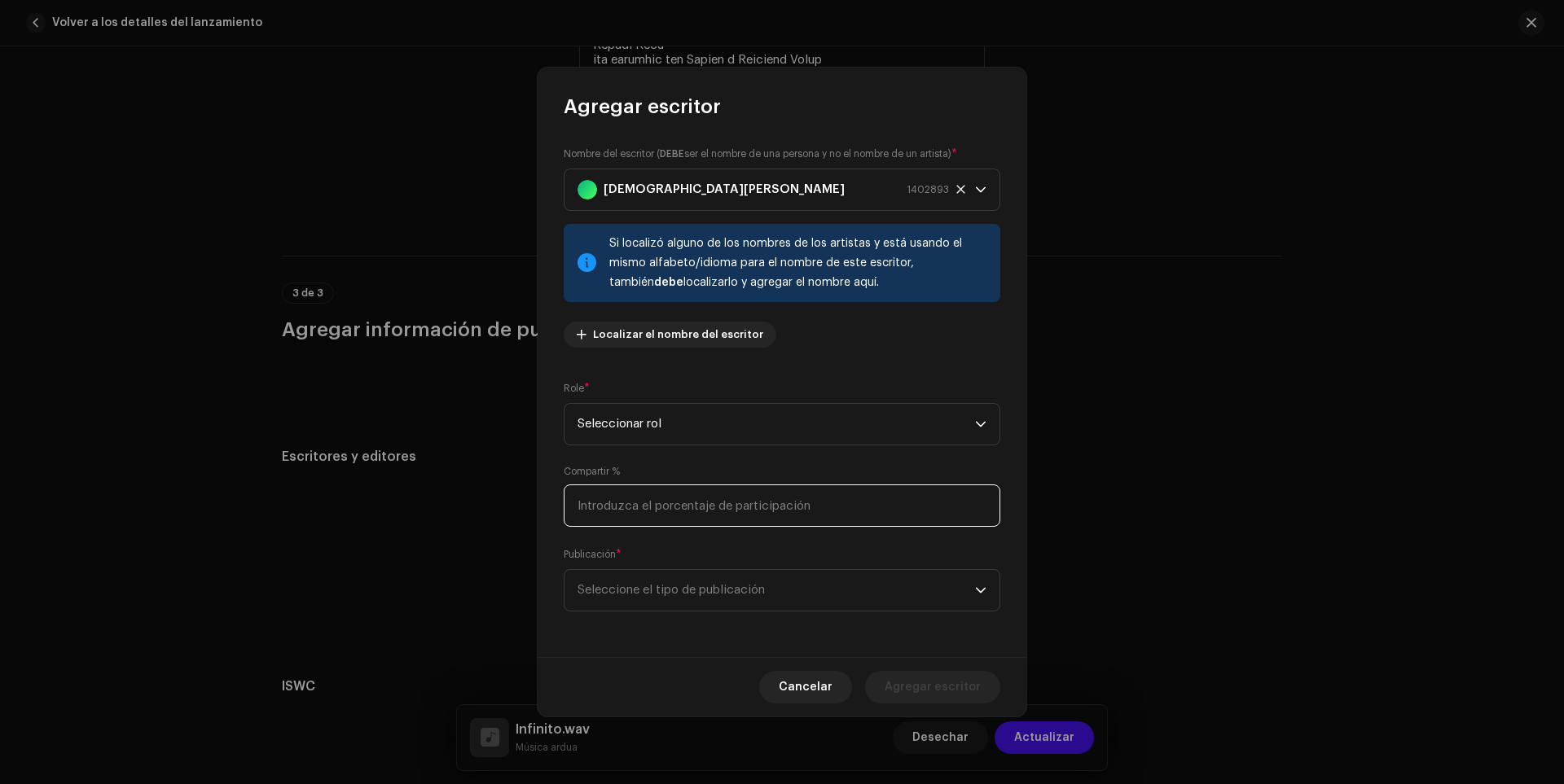
click at [638, 497] on input at bounding box center [782, 505] width 437 height 42
type input "34.00"
click at [624, 586] on font "Seleccione el tipo de publicación" at bounding box center [671, 589] width 187 height 12
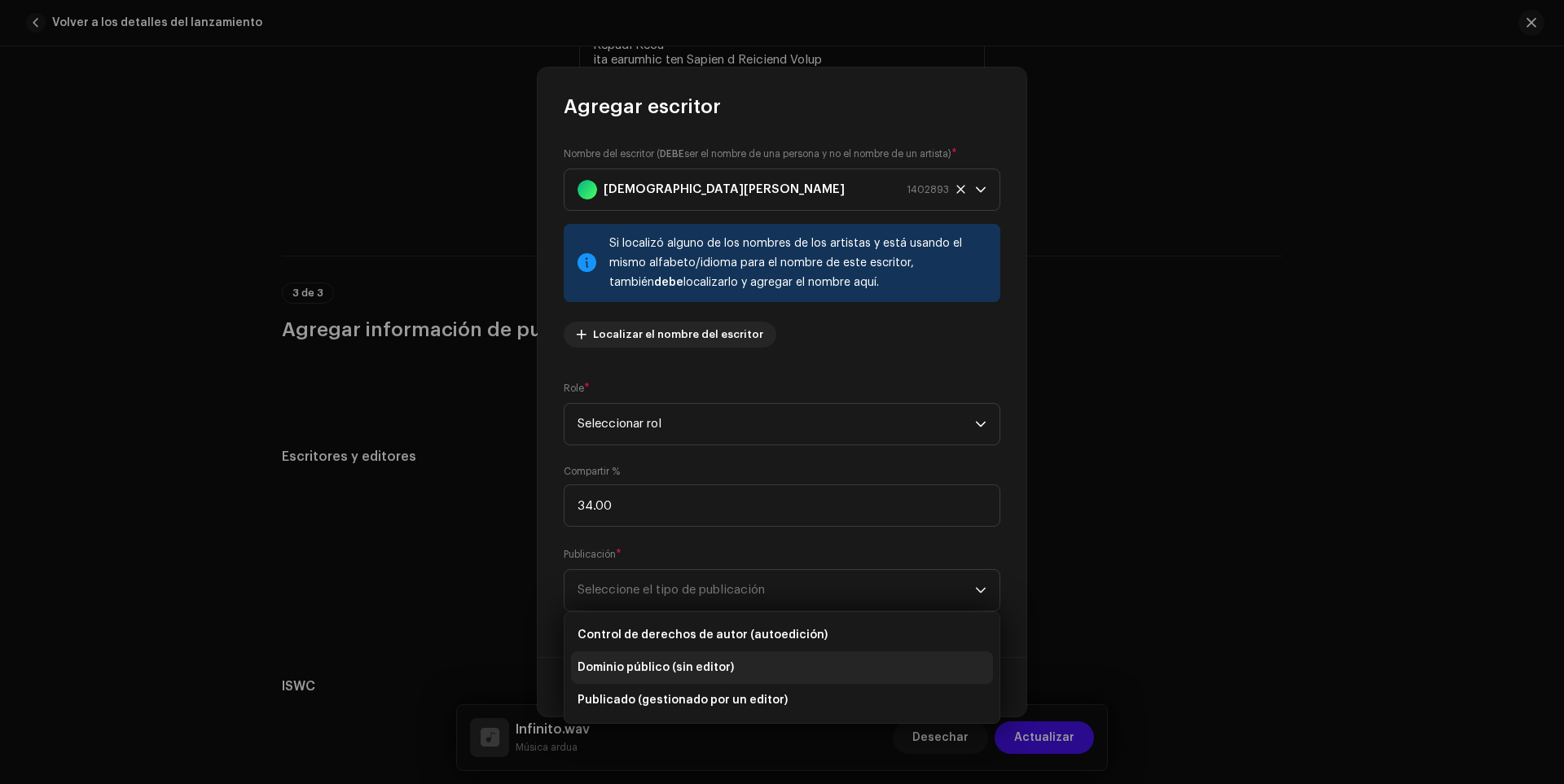
drag, startPoint x: 646, startPoint y: 641, endPoint x: 777, endPoint y: 666, distance: 133.4
click at [647, 641] on span "Control de derechos de autor (autoedición)" at bounding box center [702, 636] width 250 height 16
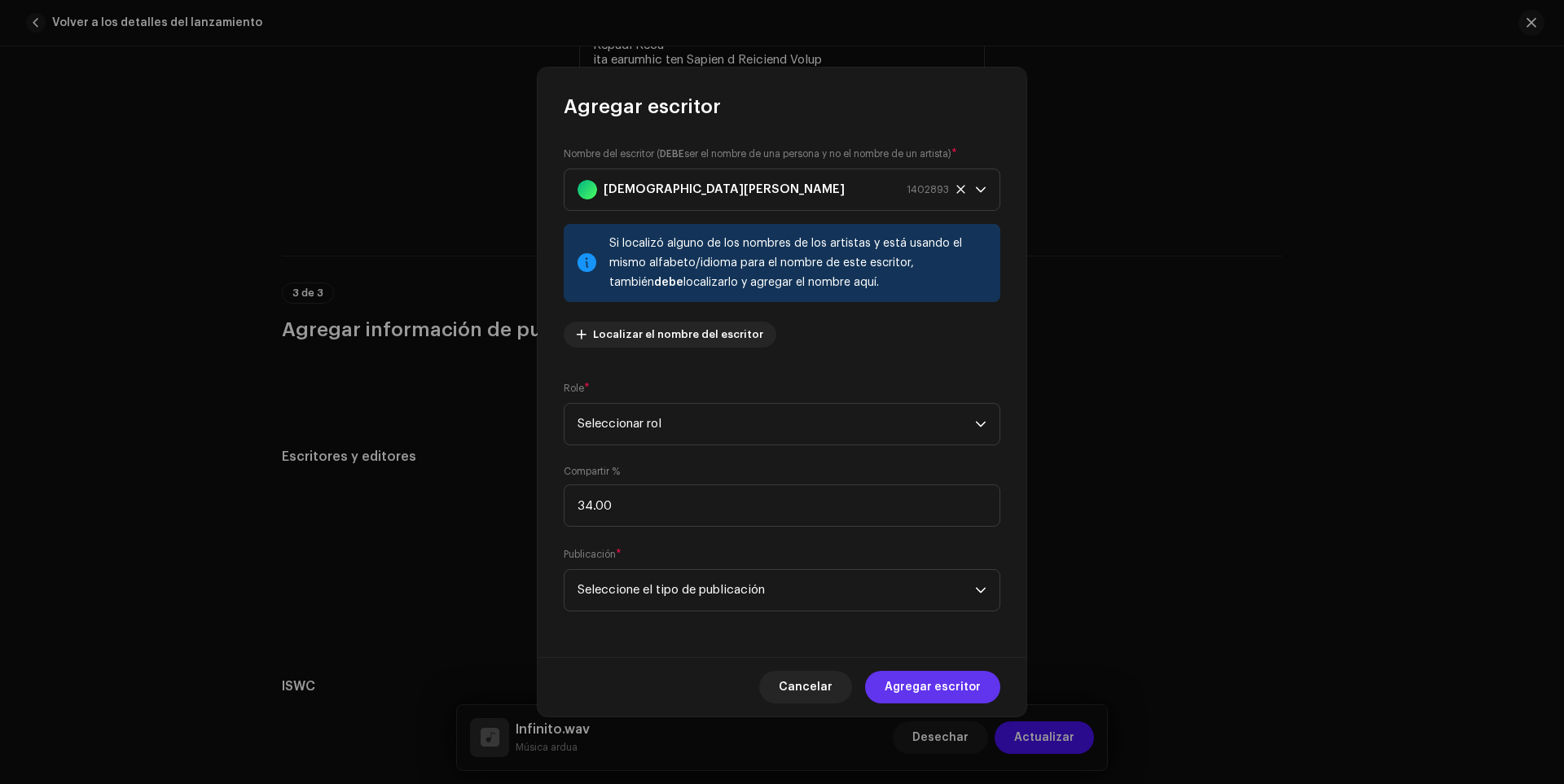
click at [931, 688] on font "Agregar escritor" at bounding box center [932, 688] width 96 height 12
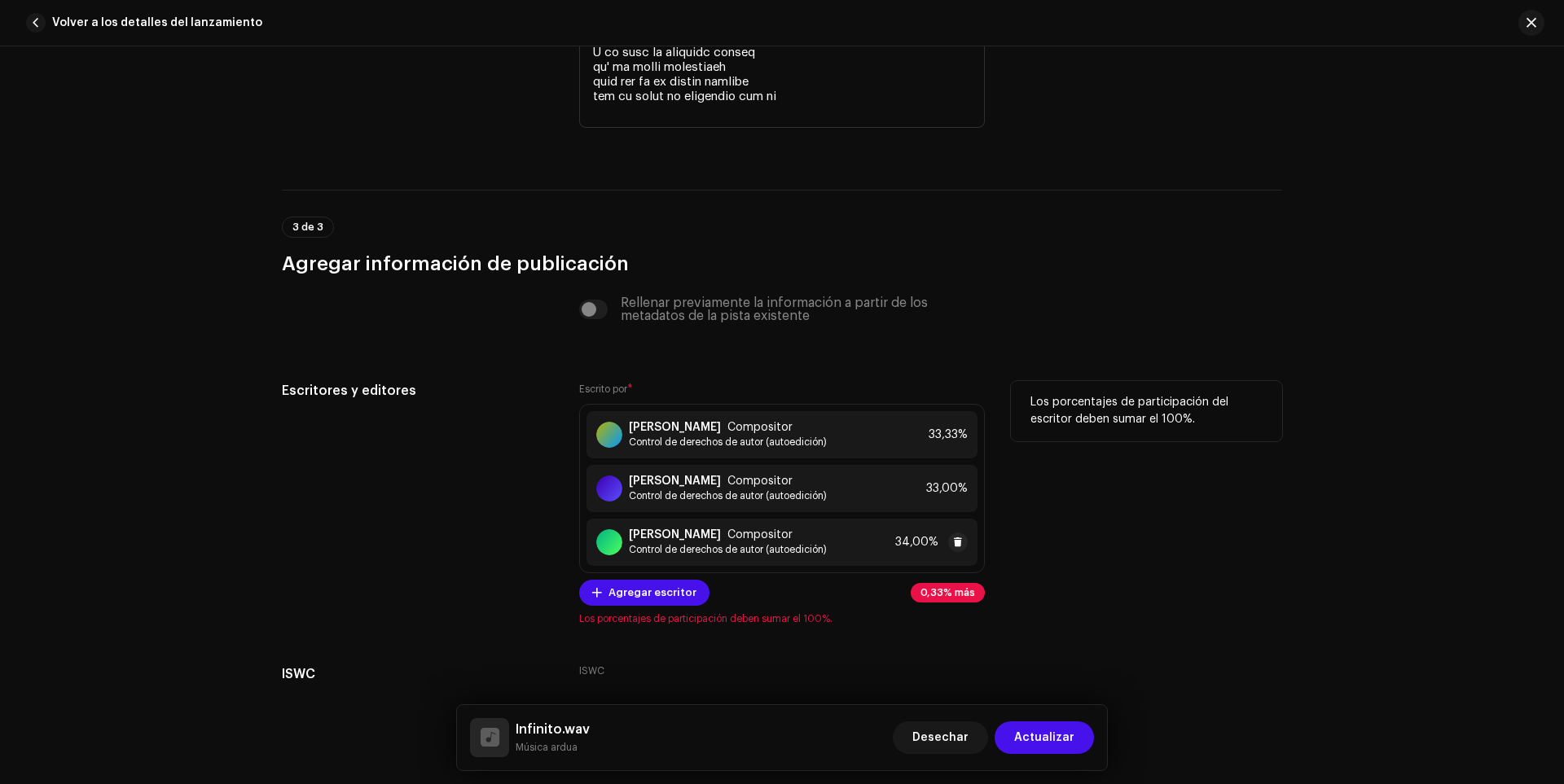
scroll to position [4313, 0]
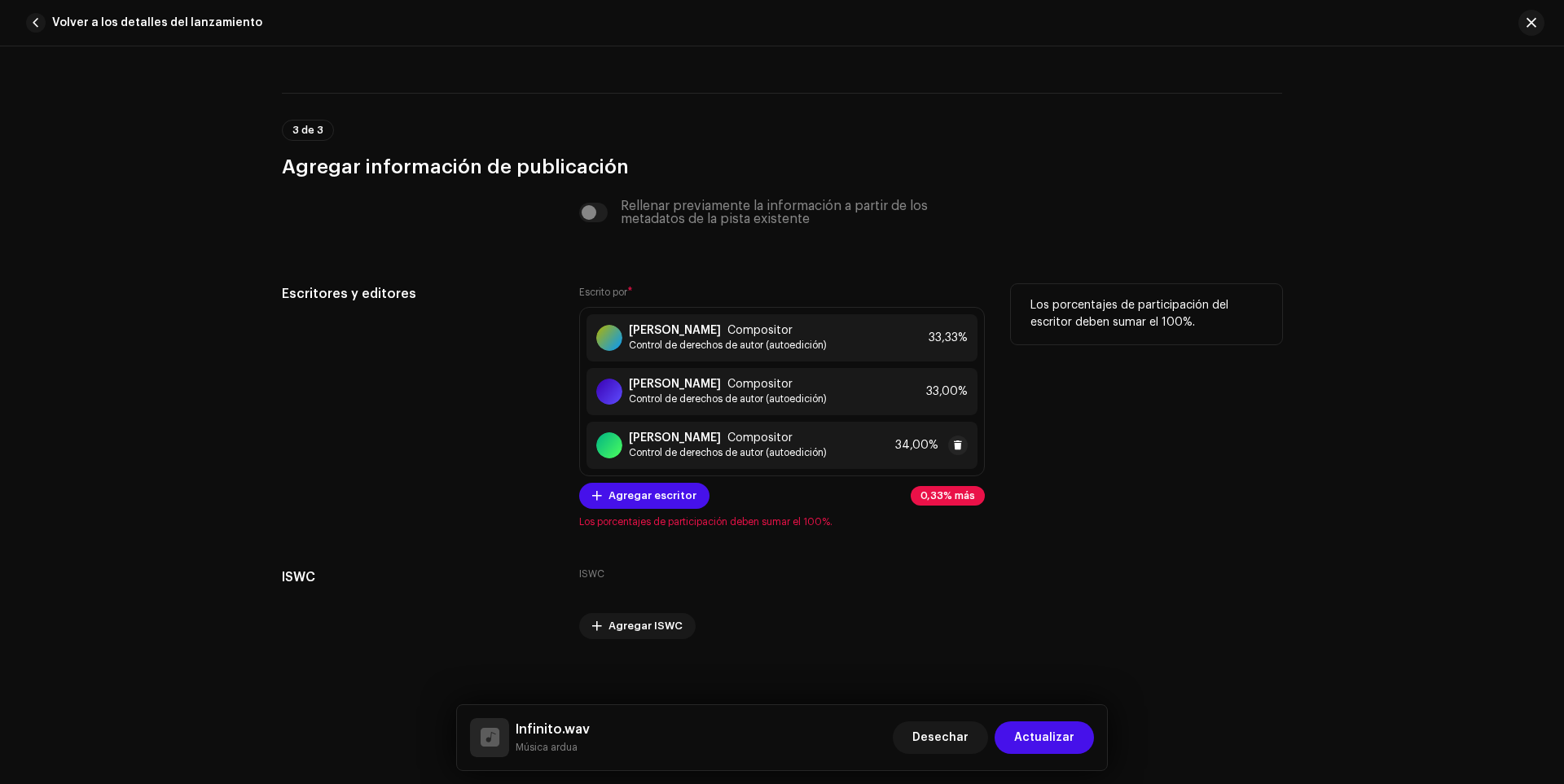
click at [928, 450] on font "34,00%" at bounding box center [917, 446] width 43 height 12
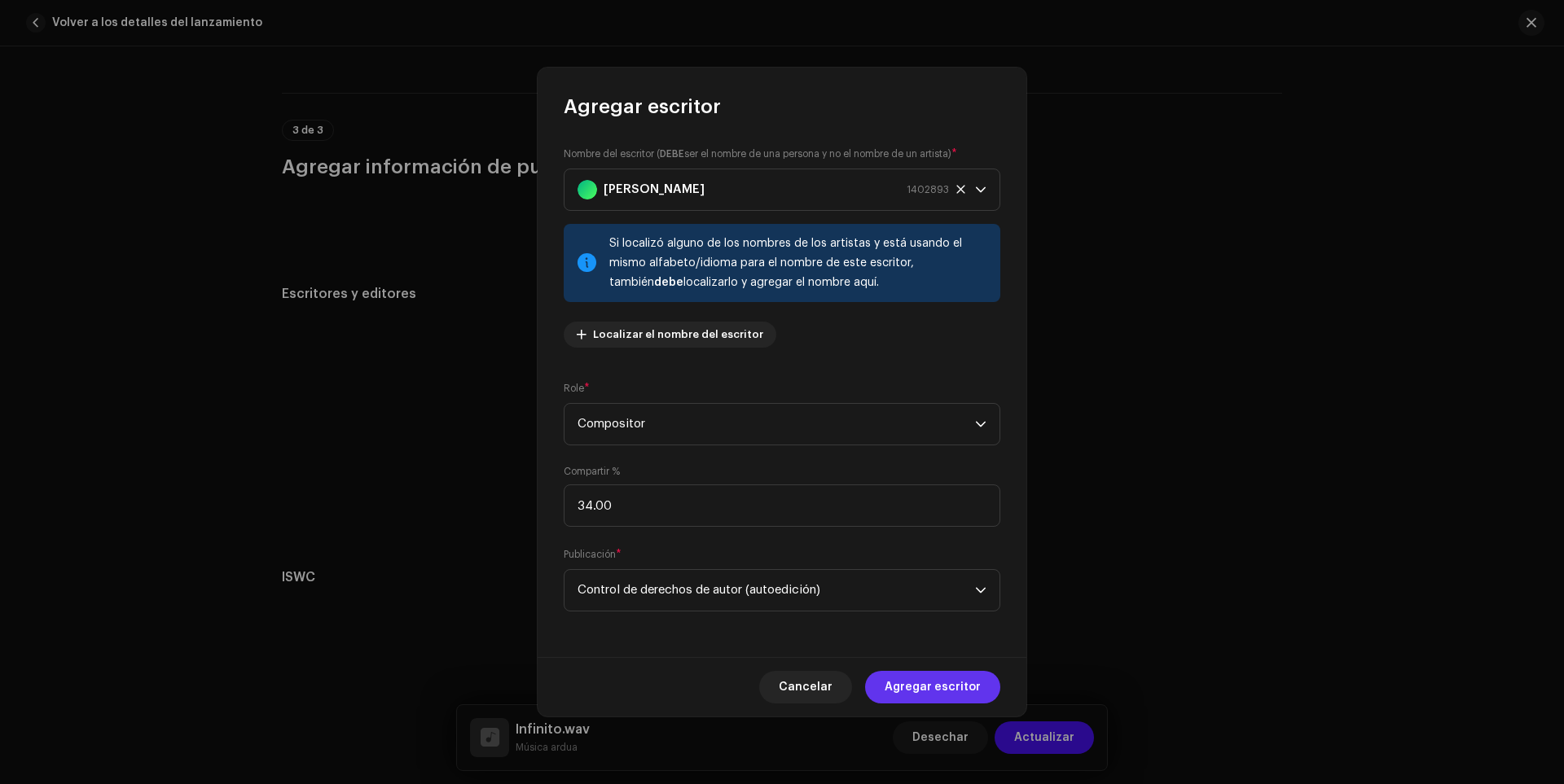
click at [982, 688] on button "Agregar escritor" at bounding box center [932, 688] width 135 height 33
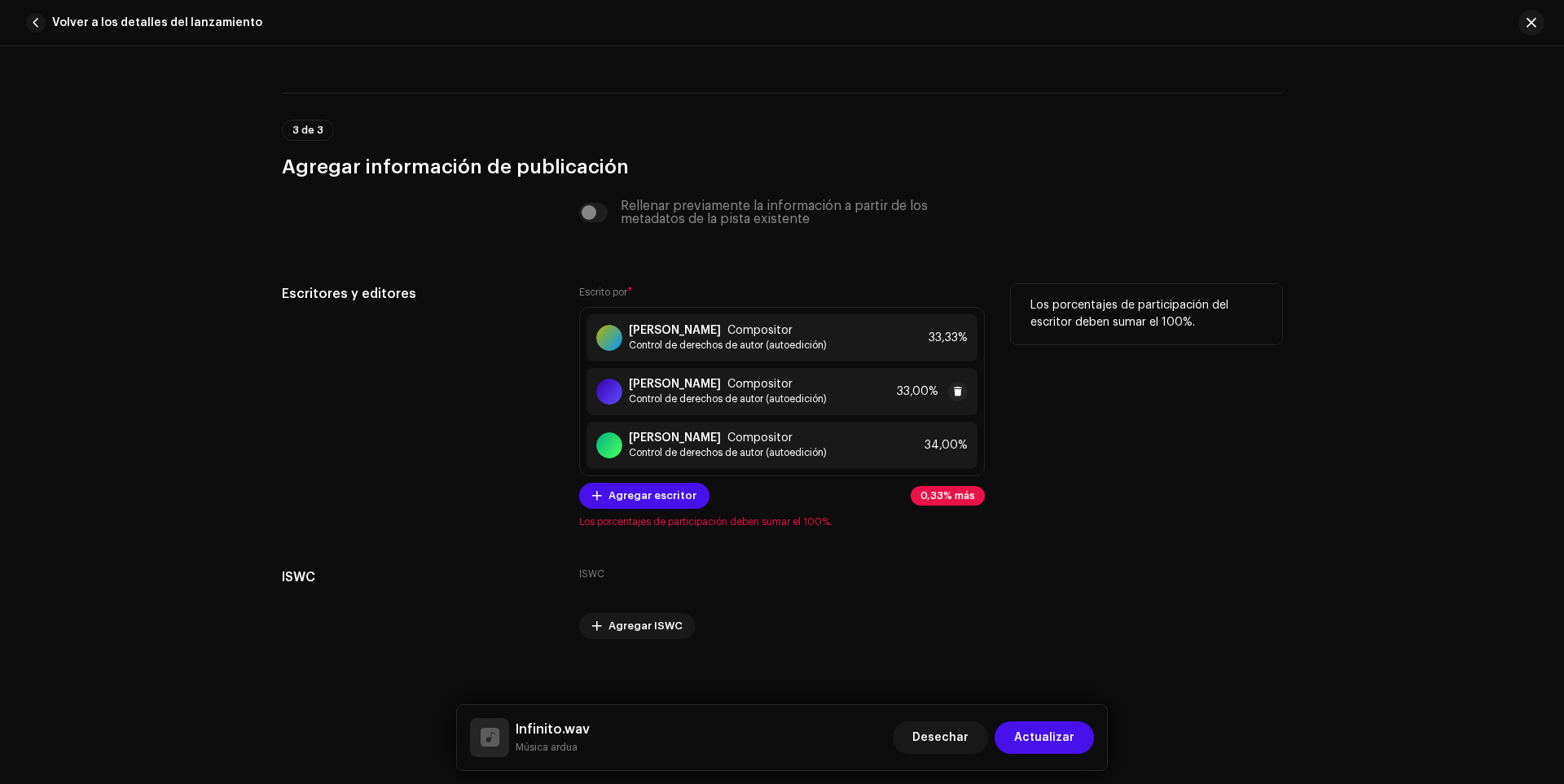
drag, startPoint x: 940, startPoint y: 401, endPoint x: 938, endPoint y: 392, distance: 9.2
click at [938, 392] on div "33,00%" at bounding box center [932, 392] width 71 height 20
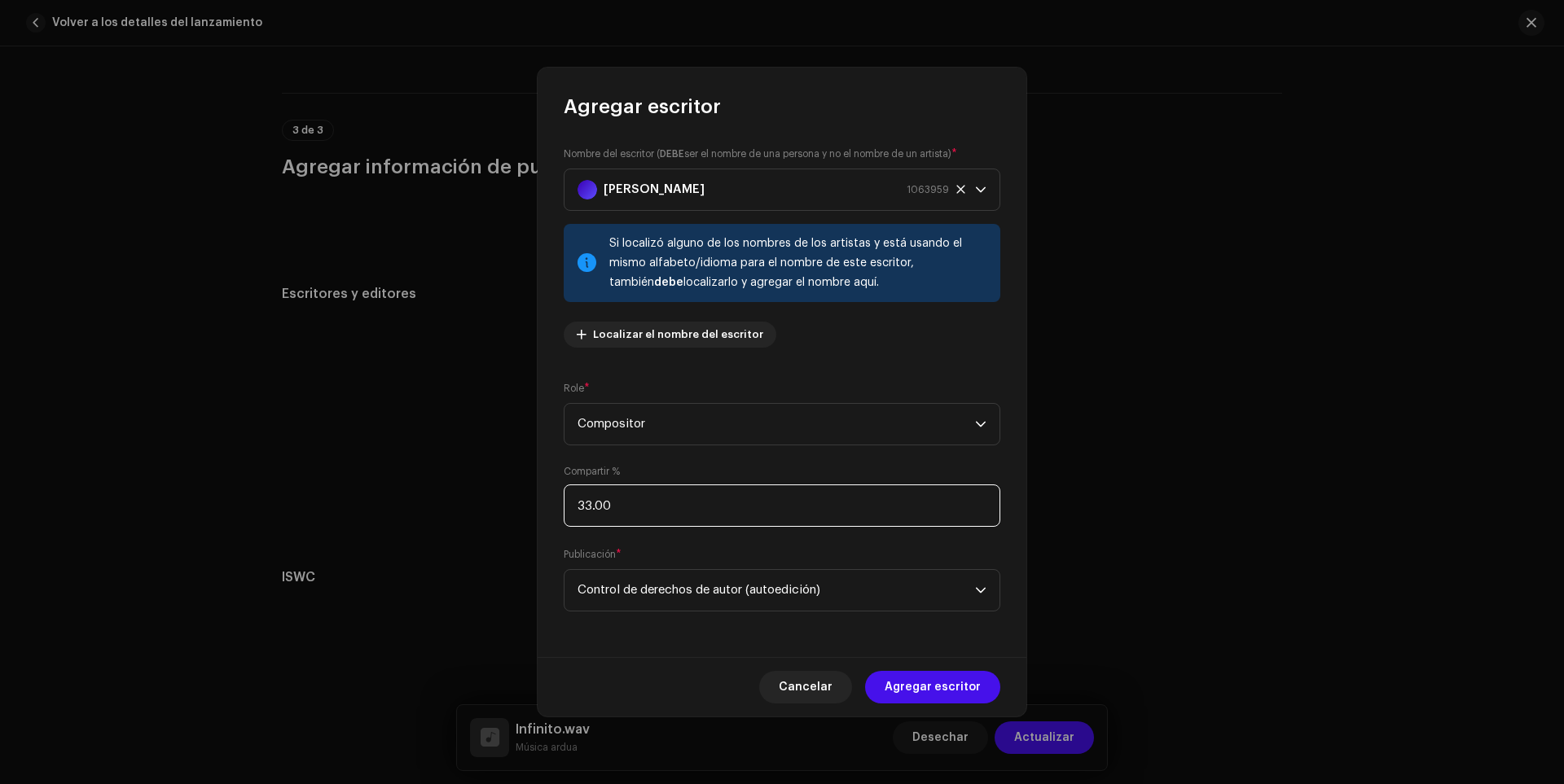
click at [591, 505] on input "33.00" at bounding box center [782, 505] width 437 height 42
click at [611, 503] on input "33.00" at bounding box center [782, 505] width 437 height 42
click at [602, 508] on input "33.00" at bounding box center [782, 505] width 437 height 42
click at [585, 511] on input "33.03" at bounding box center [782, 505] width 437 height 42
click at [599, 502] on input "33.03" at bounding box center [782, 505] width 437 height 42
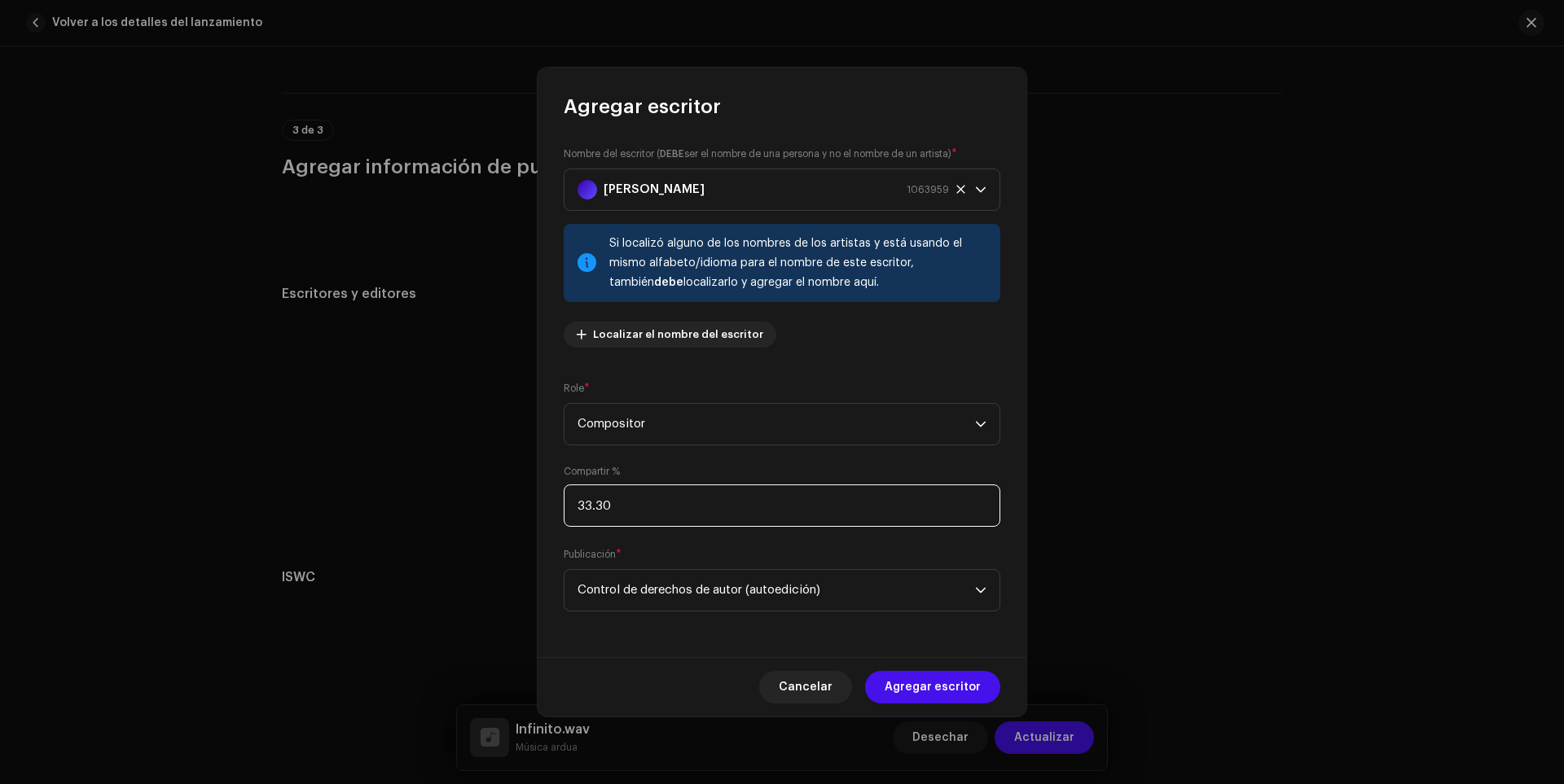
type input "33.33"
click at [947, 676] on span "Agregar escritor" at bounding box center [932, 688] width 96 height 33
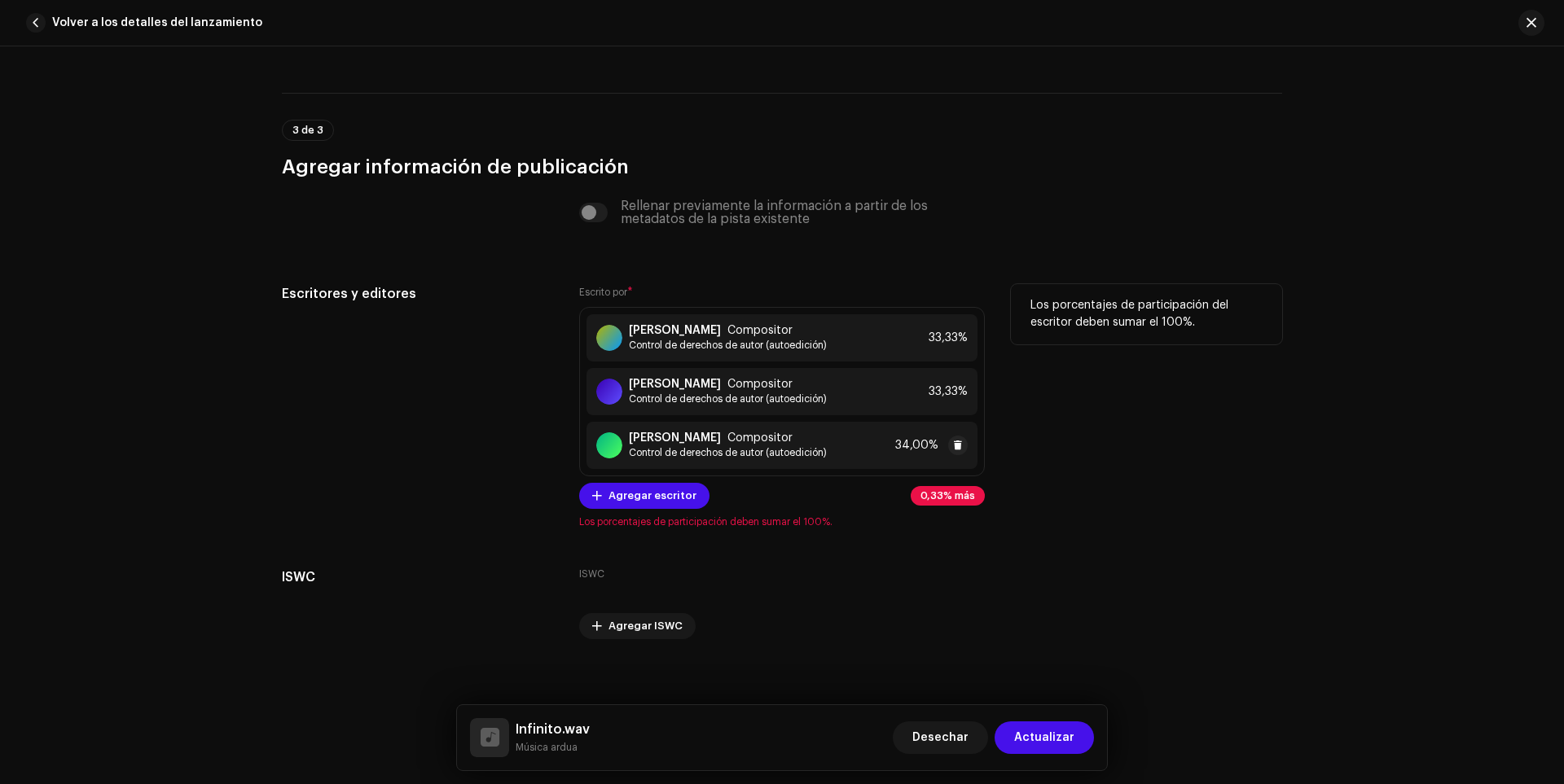
click at [918, 432] on div "[DEMOGRAPHIC_DATA][PERSON_NAME] Compositor Control de derechos de autor (autoed…" at bounding box center [782, 445] width 391 height 47
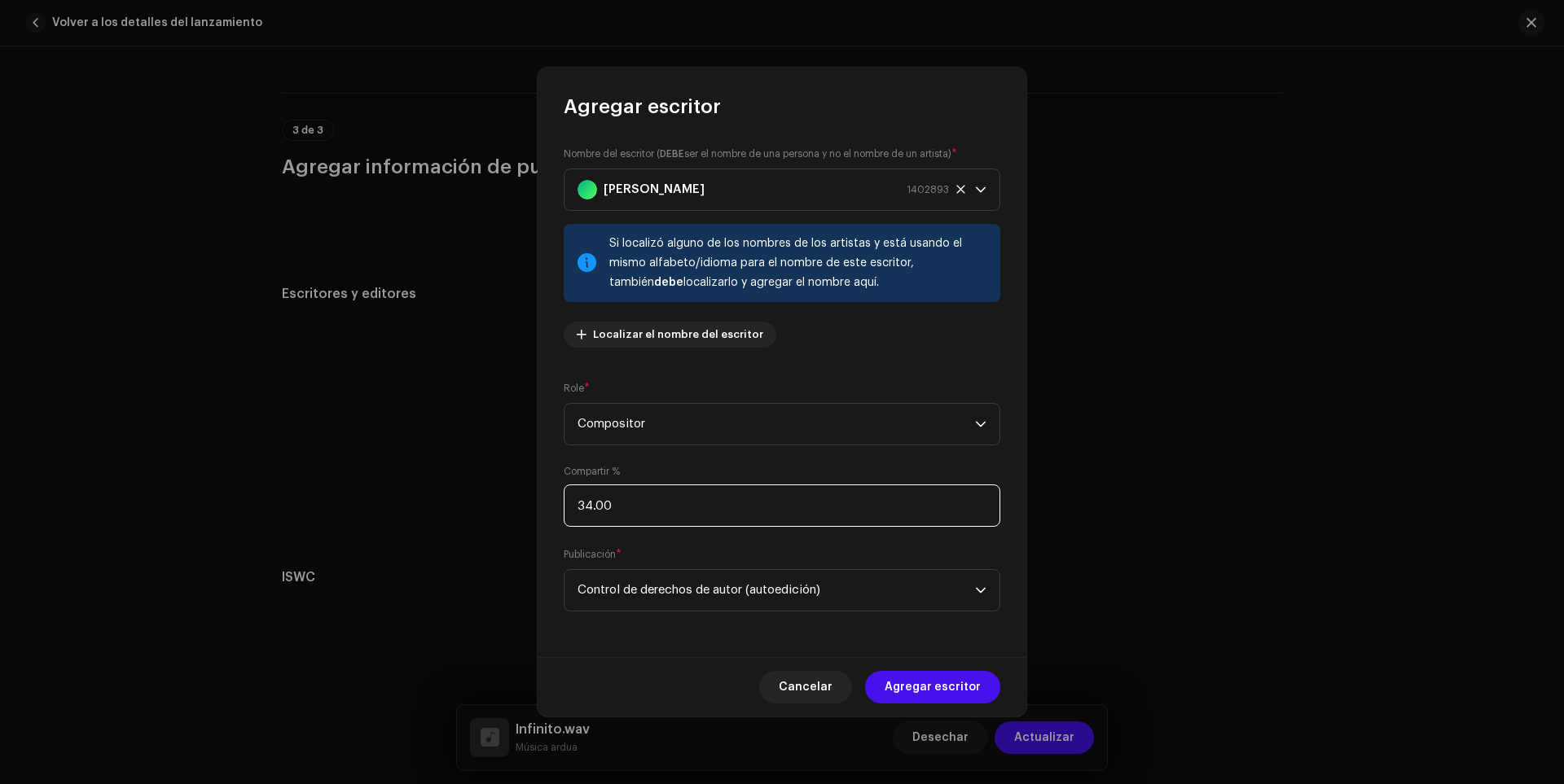
click at [608, 507] on input "34.00" at bounding box center [782, 505] width 437 height 42
type input "34.33"
click at [948, 695] on span "Agregar escritor" at bounding box center [932, 688] width 96 height 33
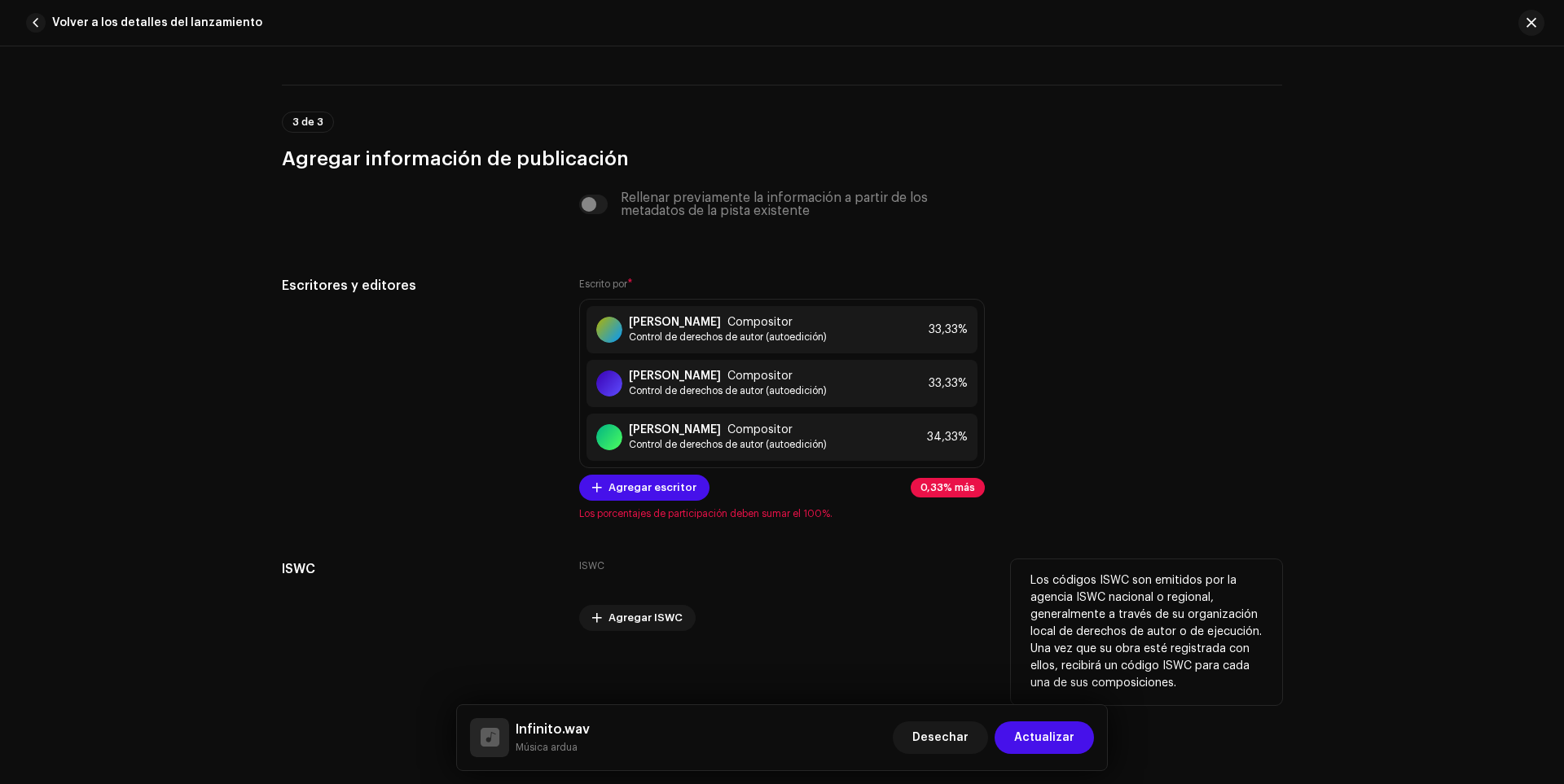
scroll to position [4324, 0]
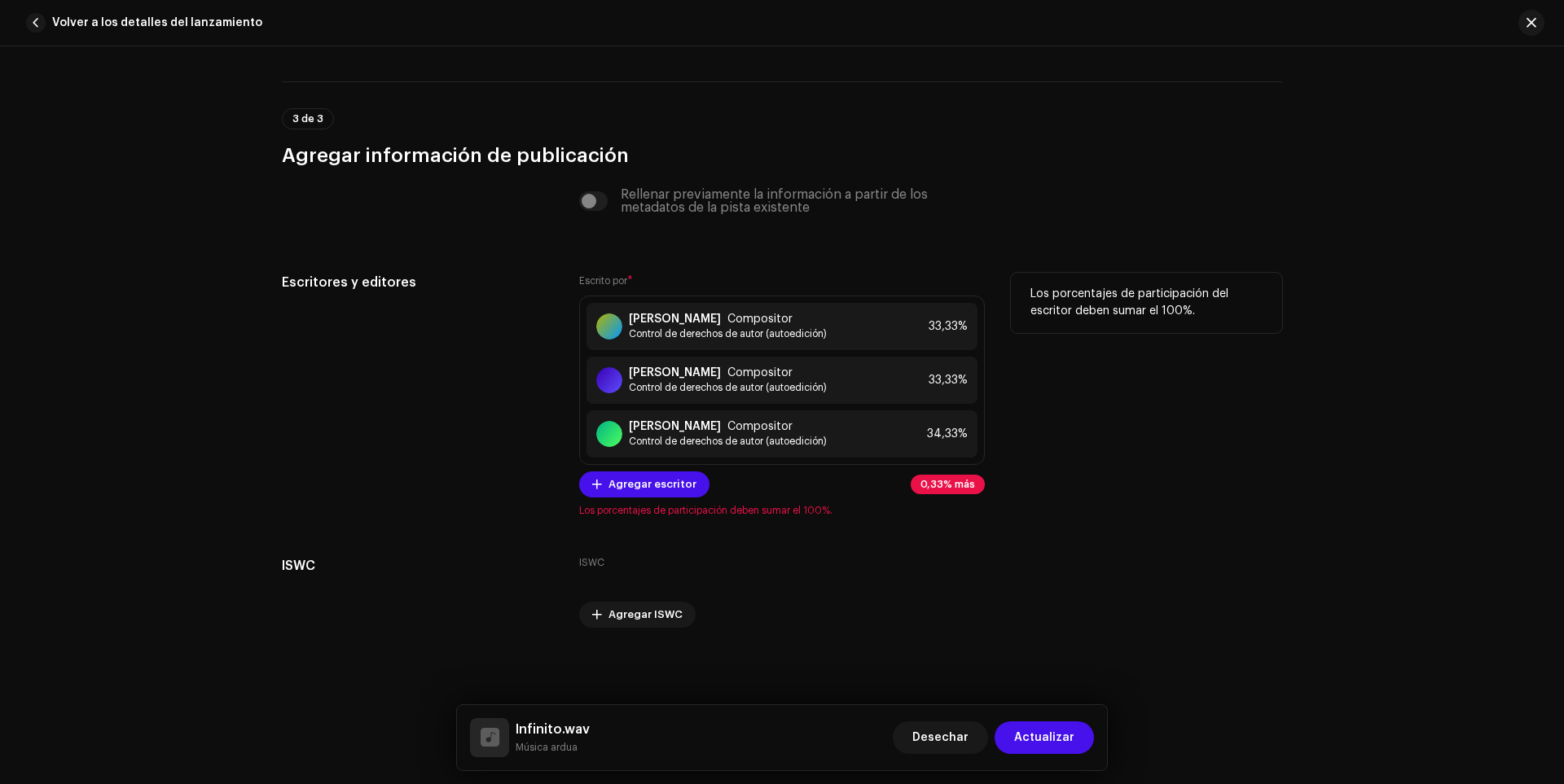
click at [956, 474] on div "Agregar escritor 0,33% más" at bounding box center [782, 485] width 406 height 26
click at [952, 481] on font "0,33% más" at bounding box center [947, 485] width 54 height 10
click at [951, 481] on font "0,33% más" at bounding box center [947, 485] width 54 height 10
drag, startPoint x: 956, startPoint y: 486, endPoint x: 972, endPoint y: 486, distance: 16.0
click at [972, 486] on p-tag "0,33% más" at bounding box center [948, 485] width 74 height 20
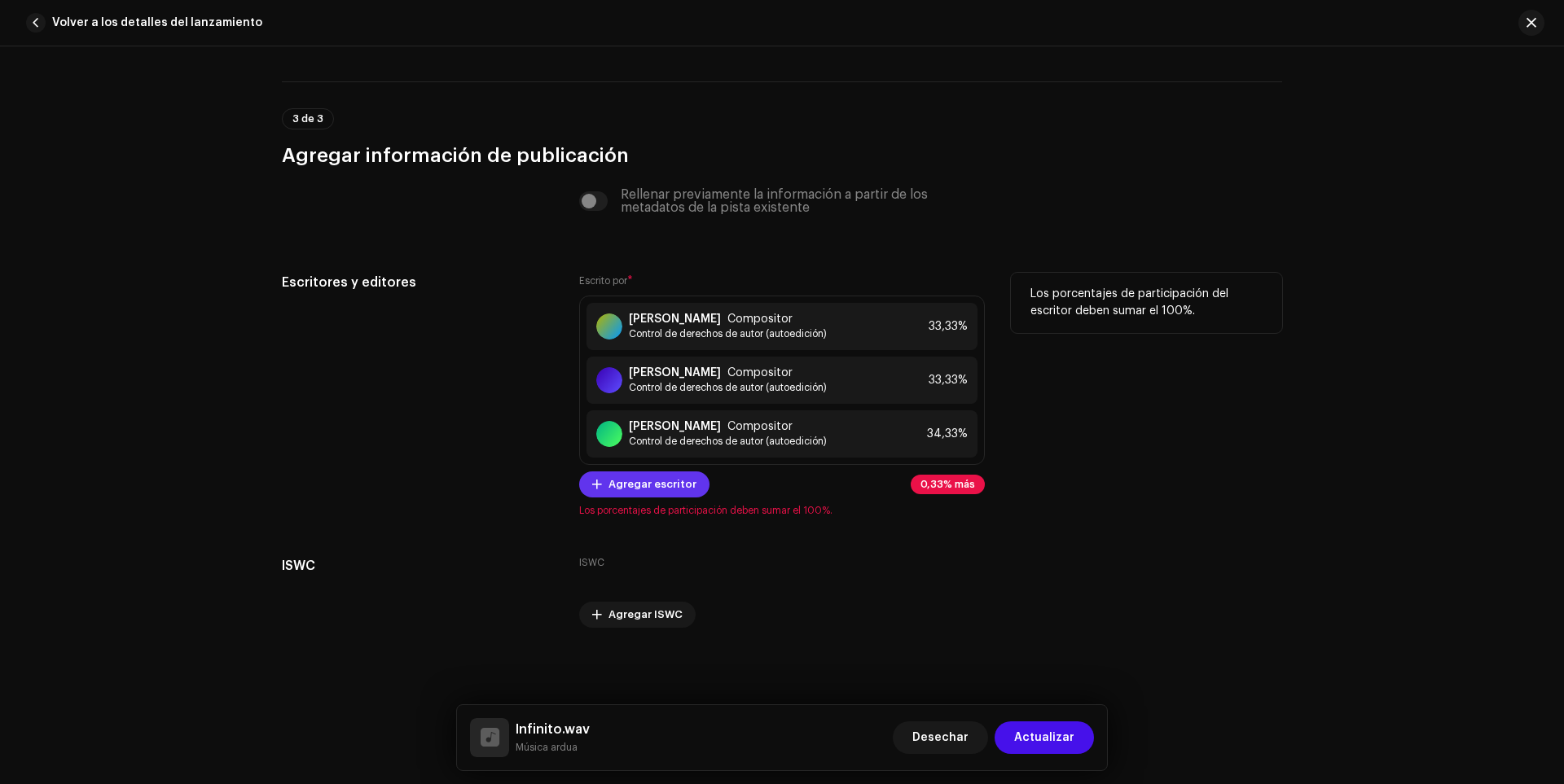
click at [594, 484] on span at bounding box center [597, 485] width 10 height 13
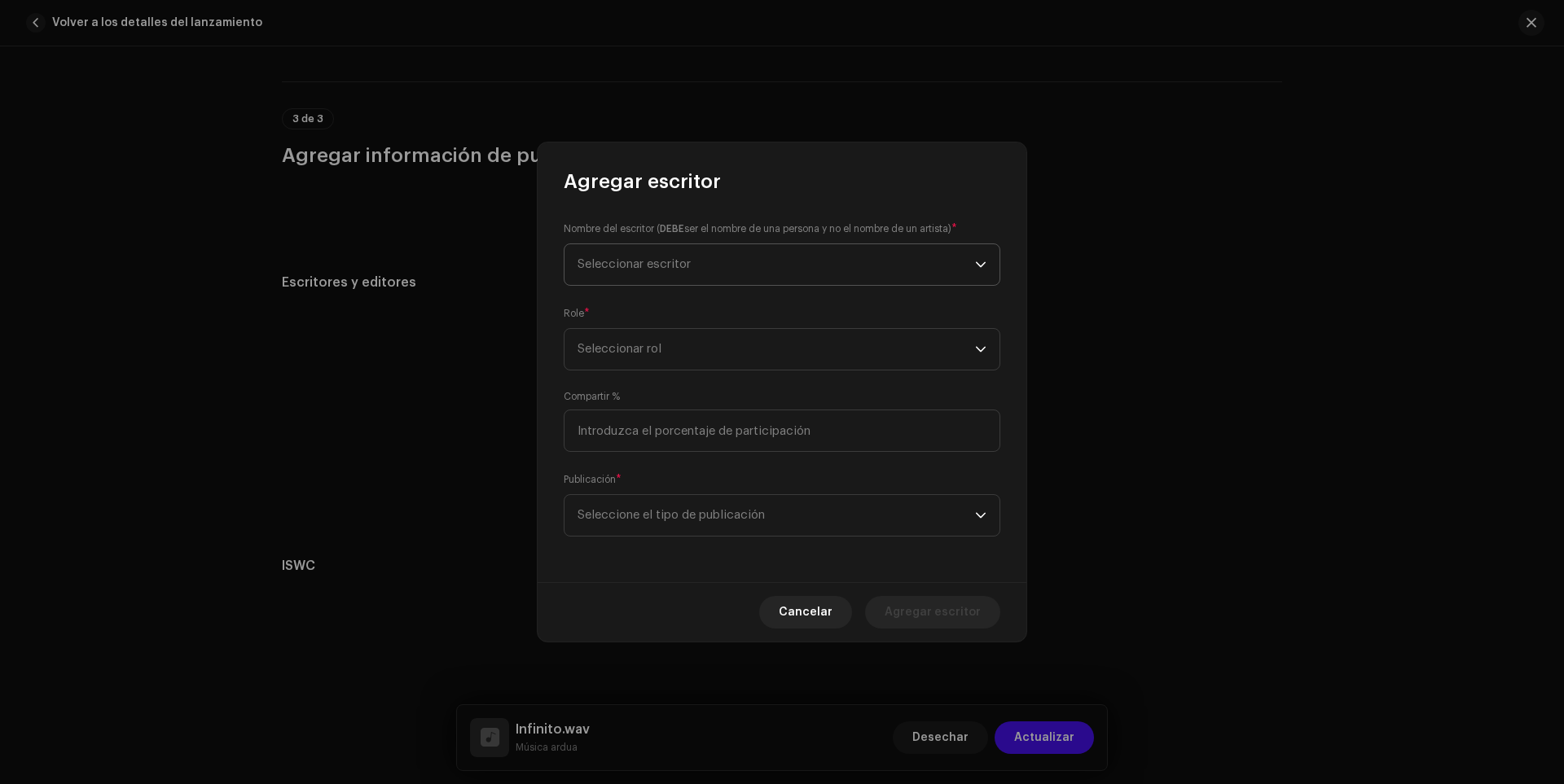
click at [619, 265] on font "Seleccionar escritor" at bounding box center [634, 264] width 113 height 12
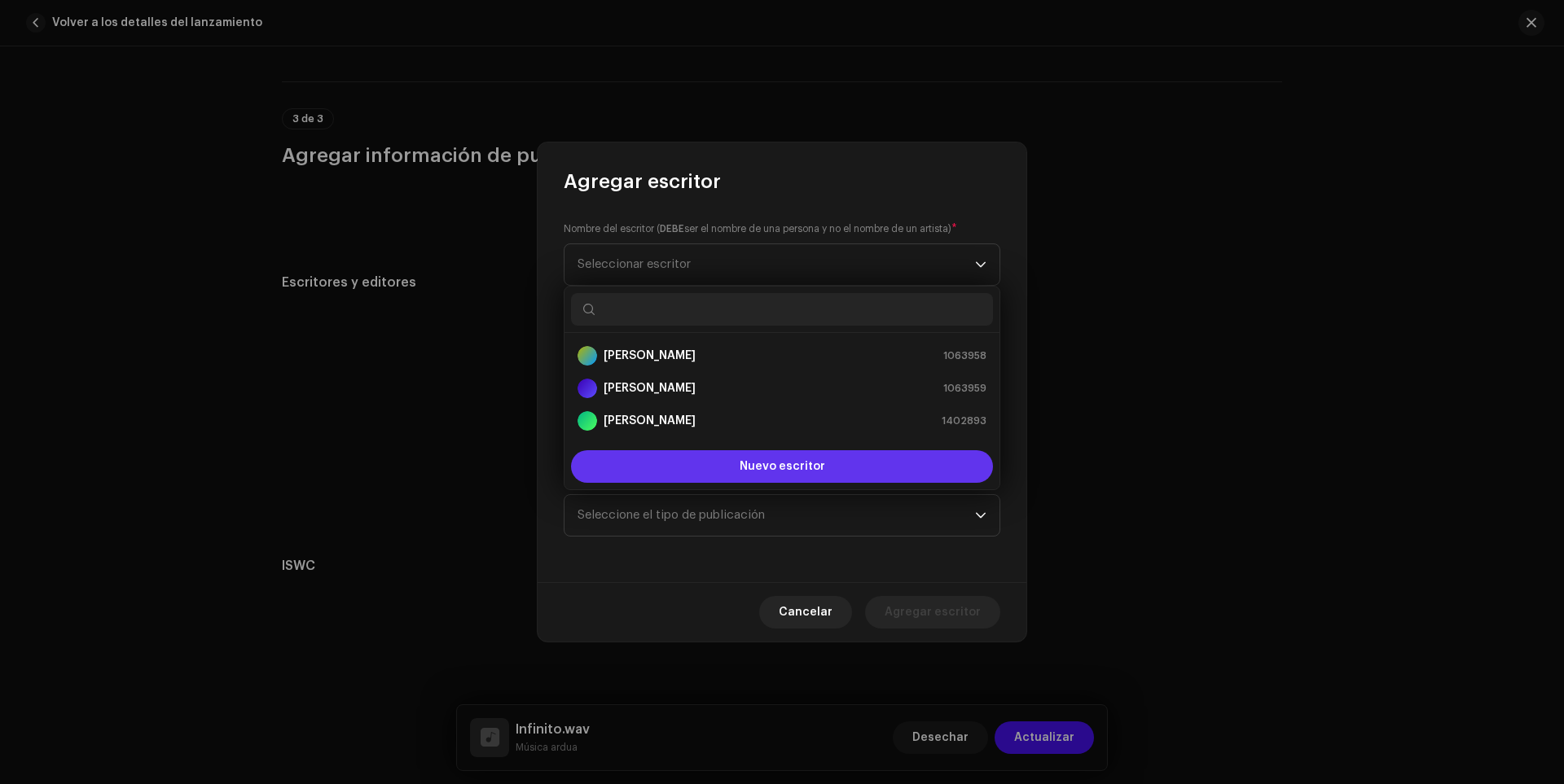
click at [613, 451] on button "Nuevo escritor" at bounding box center [782, 467] width 422 height 33
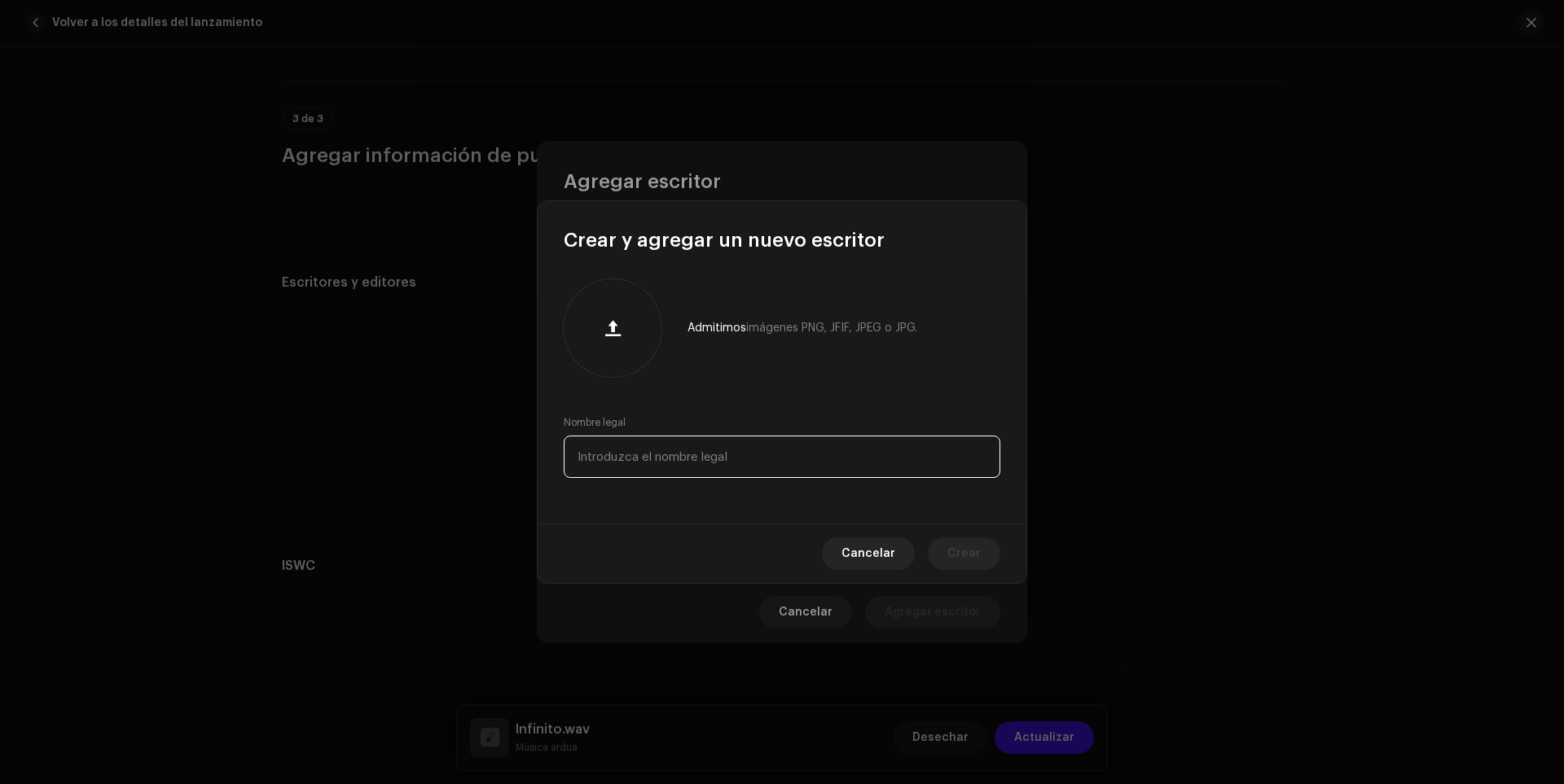
click at [660, 448] on input "text" at bounding box center [782, 457] width 437 height 42
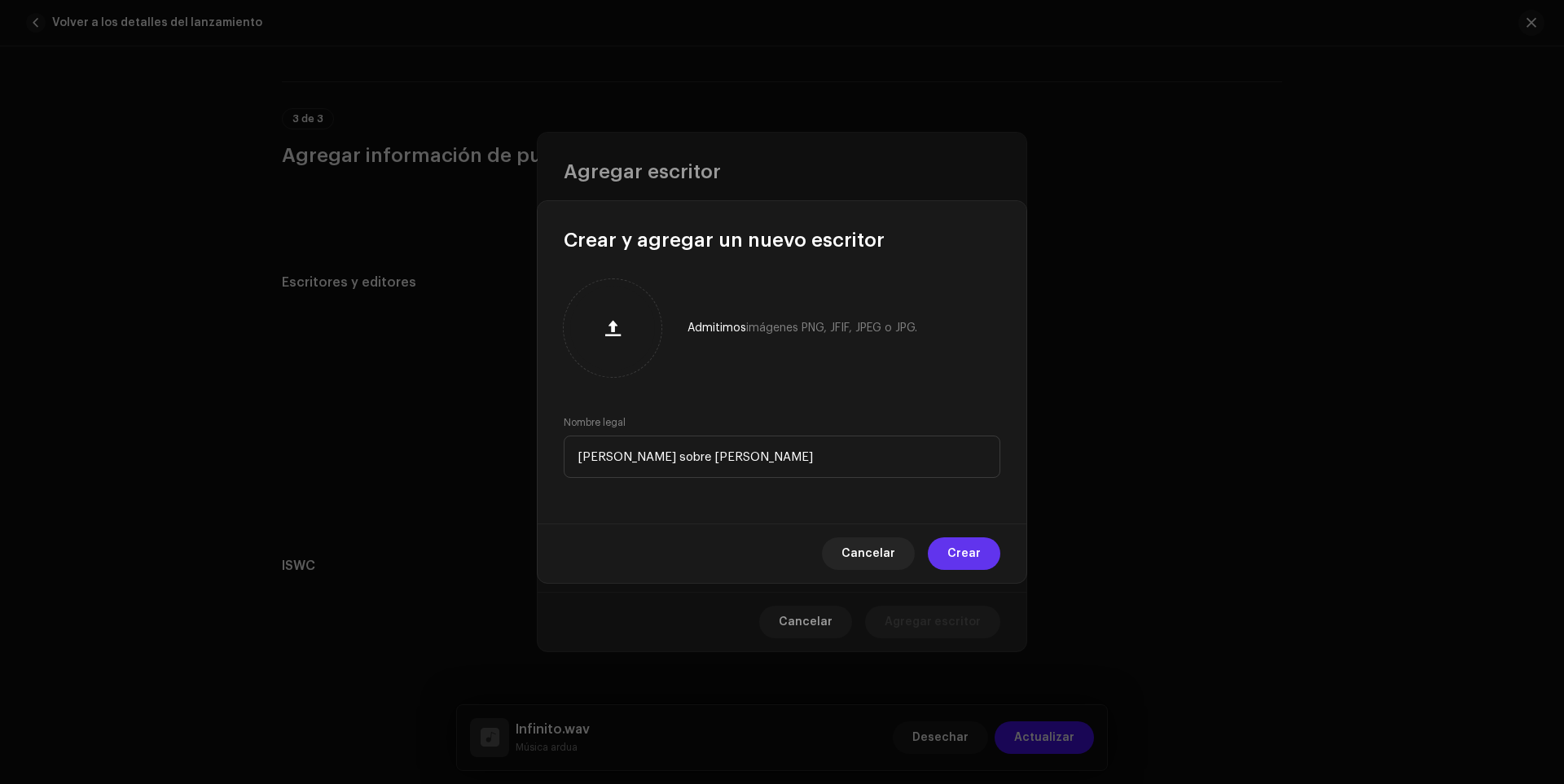
type input "[PERSON_NAME] sobre [PERSON_NAME]"
click at [979, 563] on span "Crear" at bounding box center [964, 554] width 34 height 33
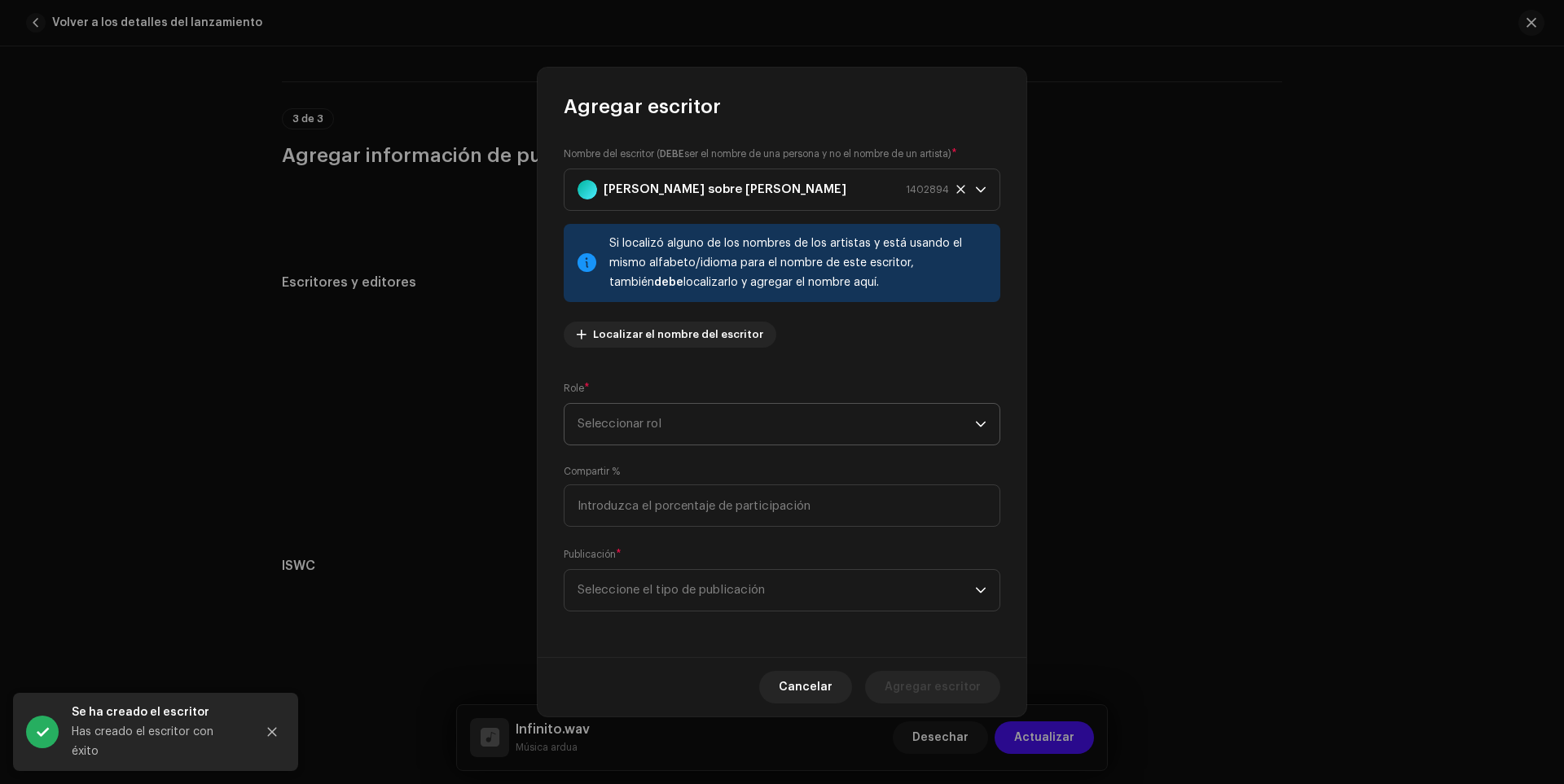
click at [671, 415] on span "Seleccionar rol" at bounding box center [777, 424] width 397 height 40
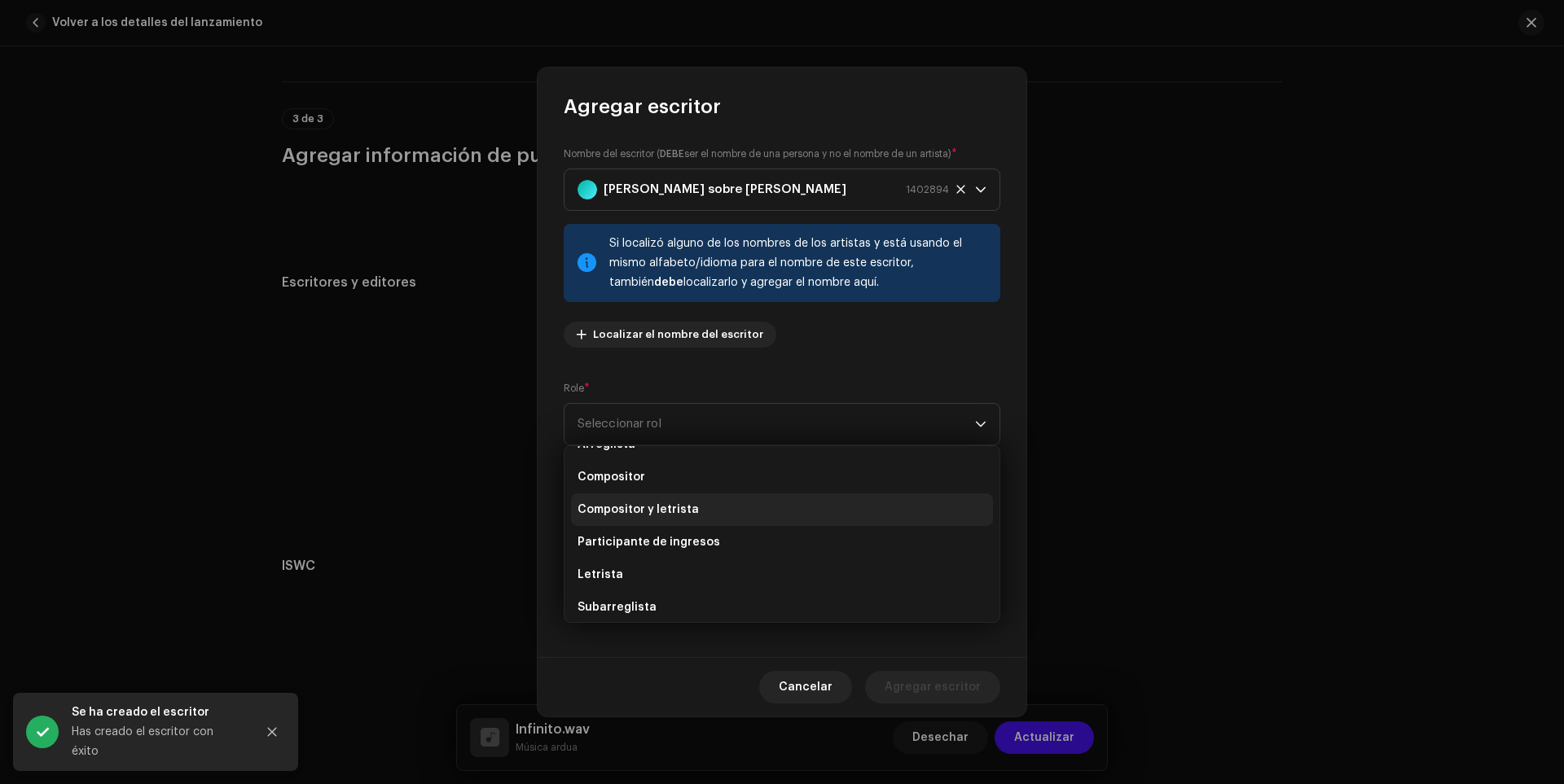
scroll to position [163, 0]
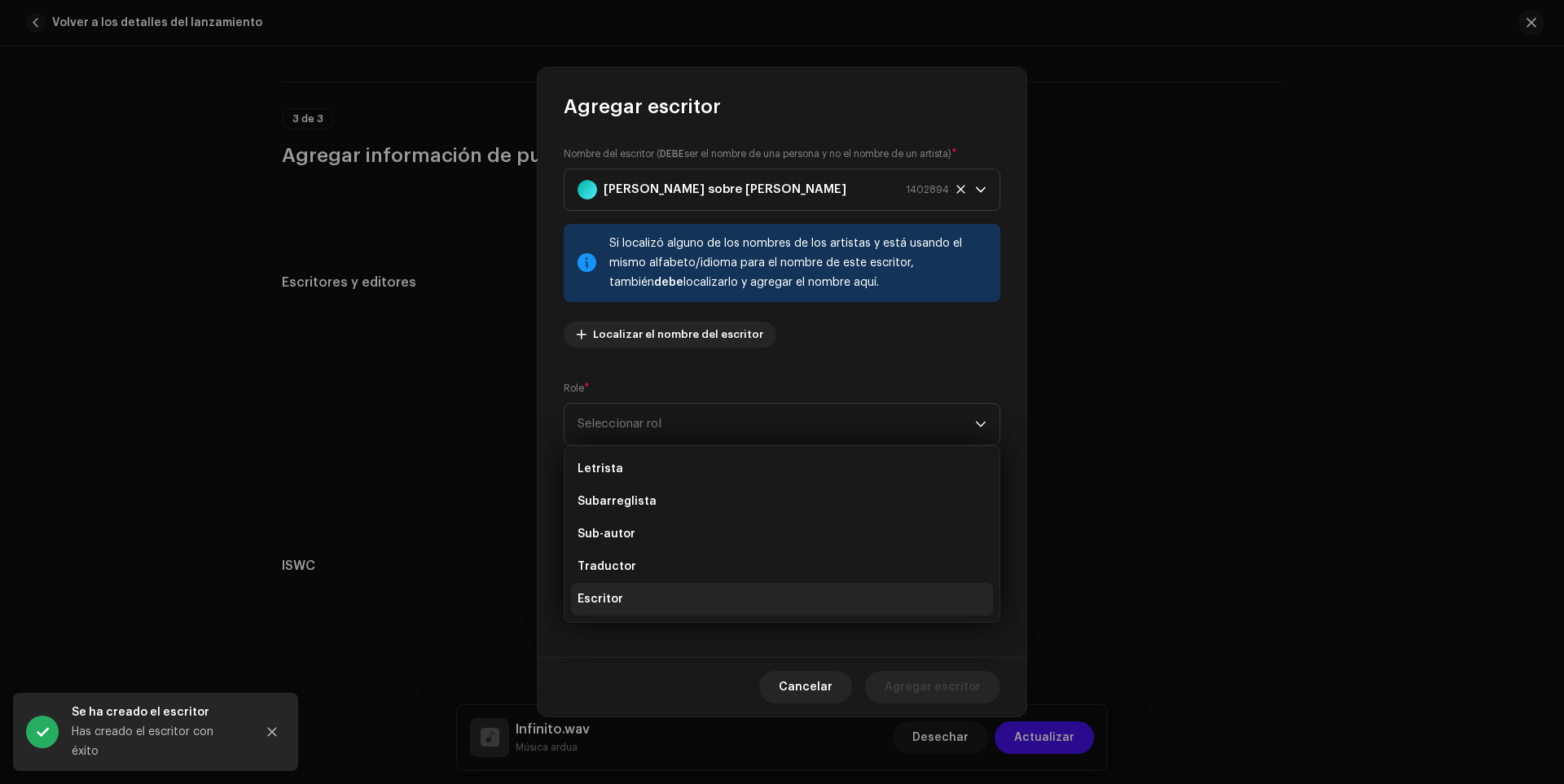
click at [624, 599] on li "Escritor" at bounding box center [782, 599] width 422 height 33
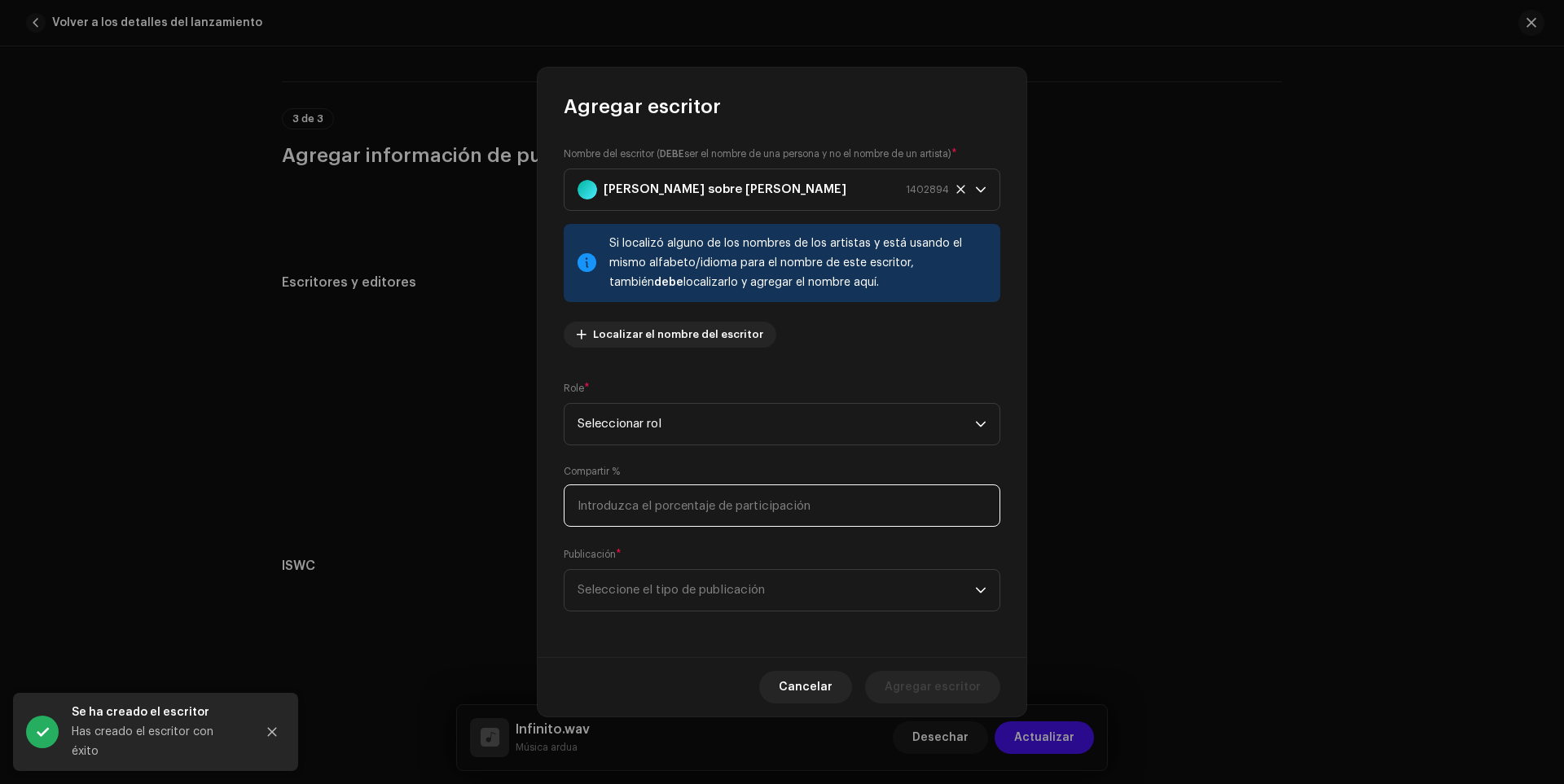
click at [672, 503] on input at bounding box center [782, 505] width 437 height 42
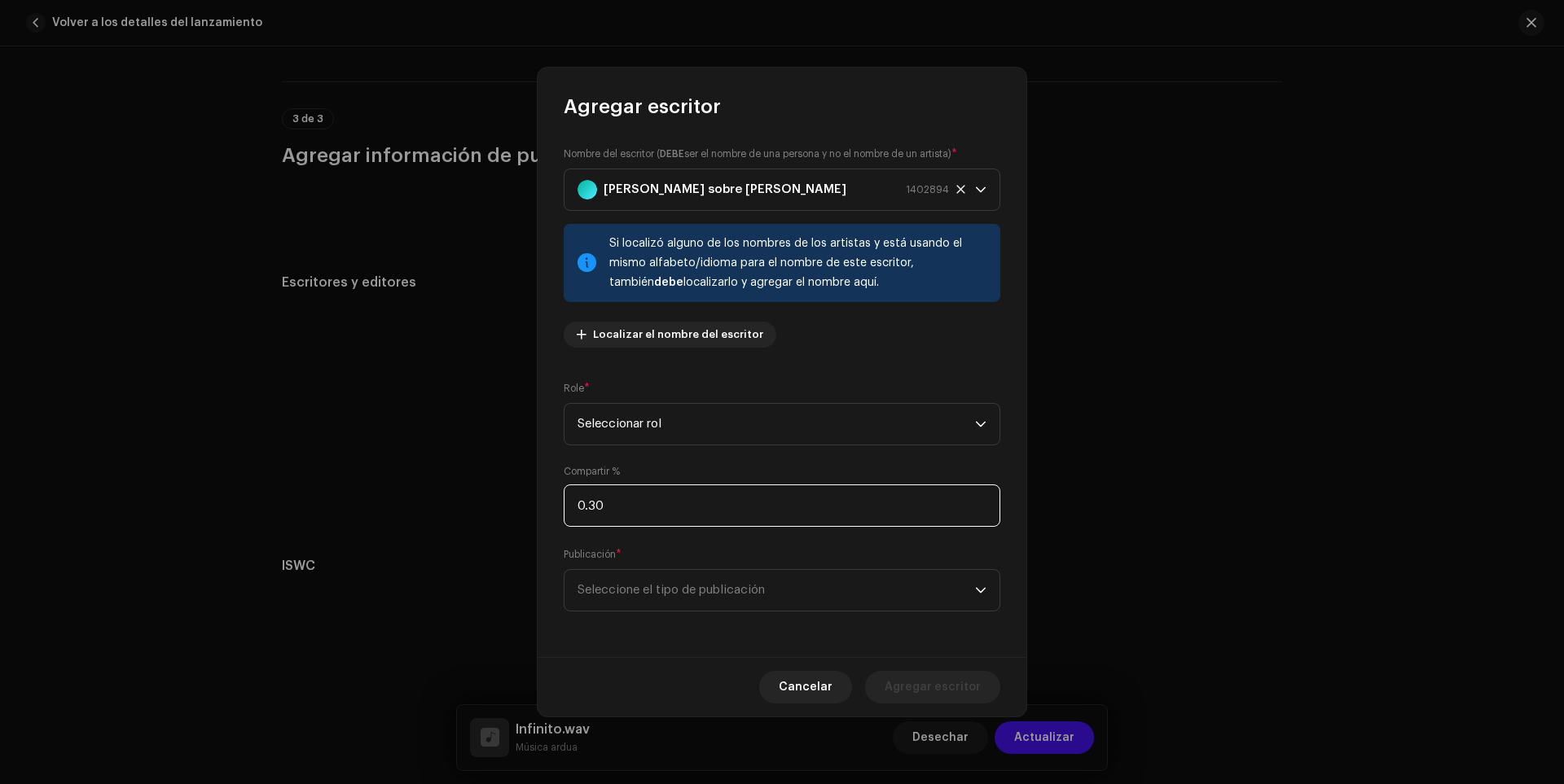
type input "0.33"
click at [801, 598] on span "Seleccione el tipo de publicación" at bounding box center [777, 590] width 397 height 40
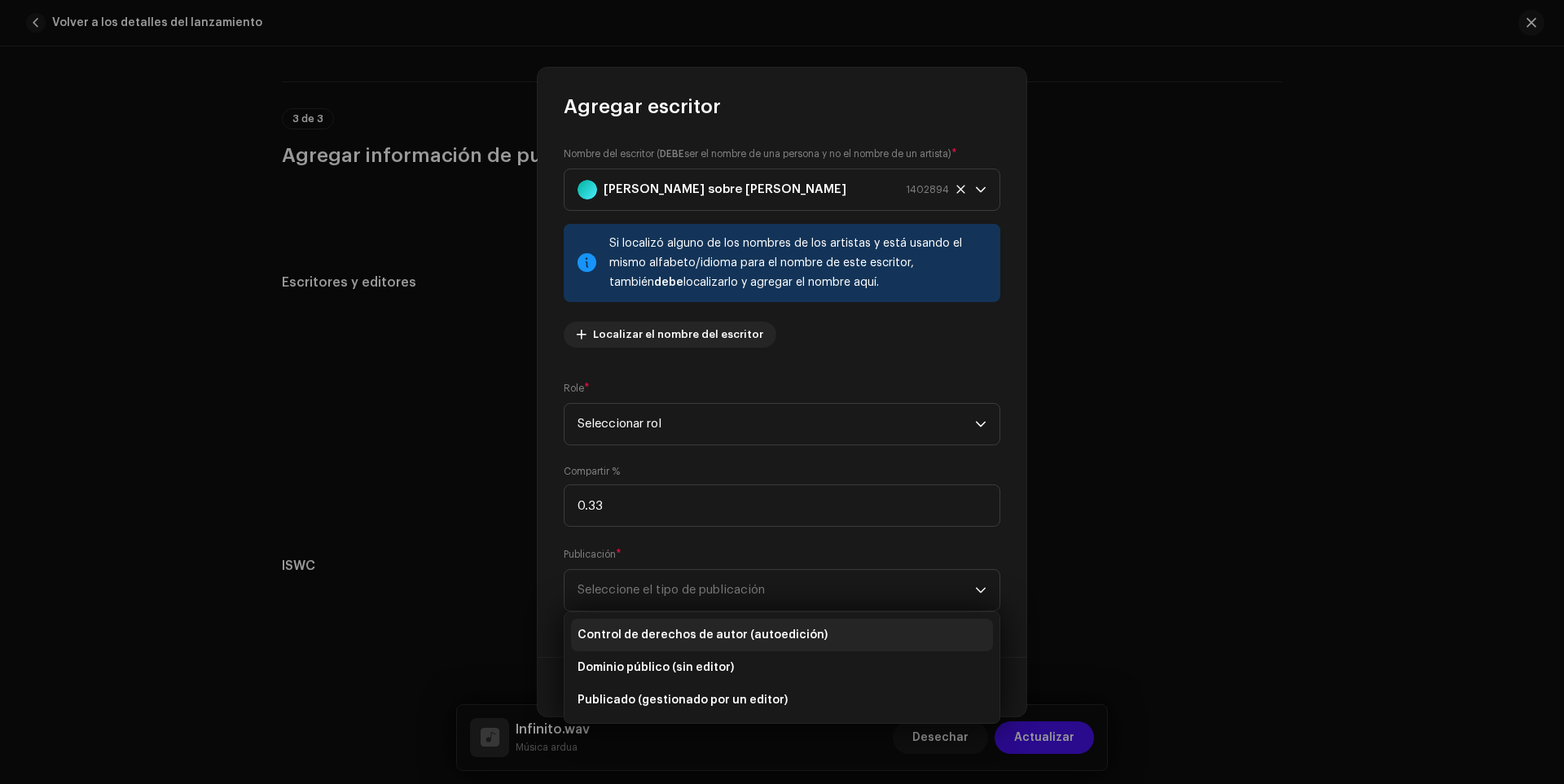
click at [712, 635] on font "Control de derechos de autor (autoedición)" at bounding box center [702, 636] width 250 height 12
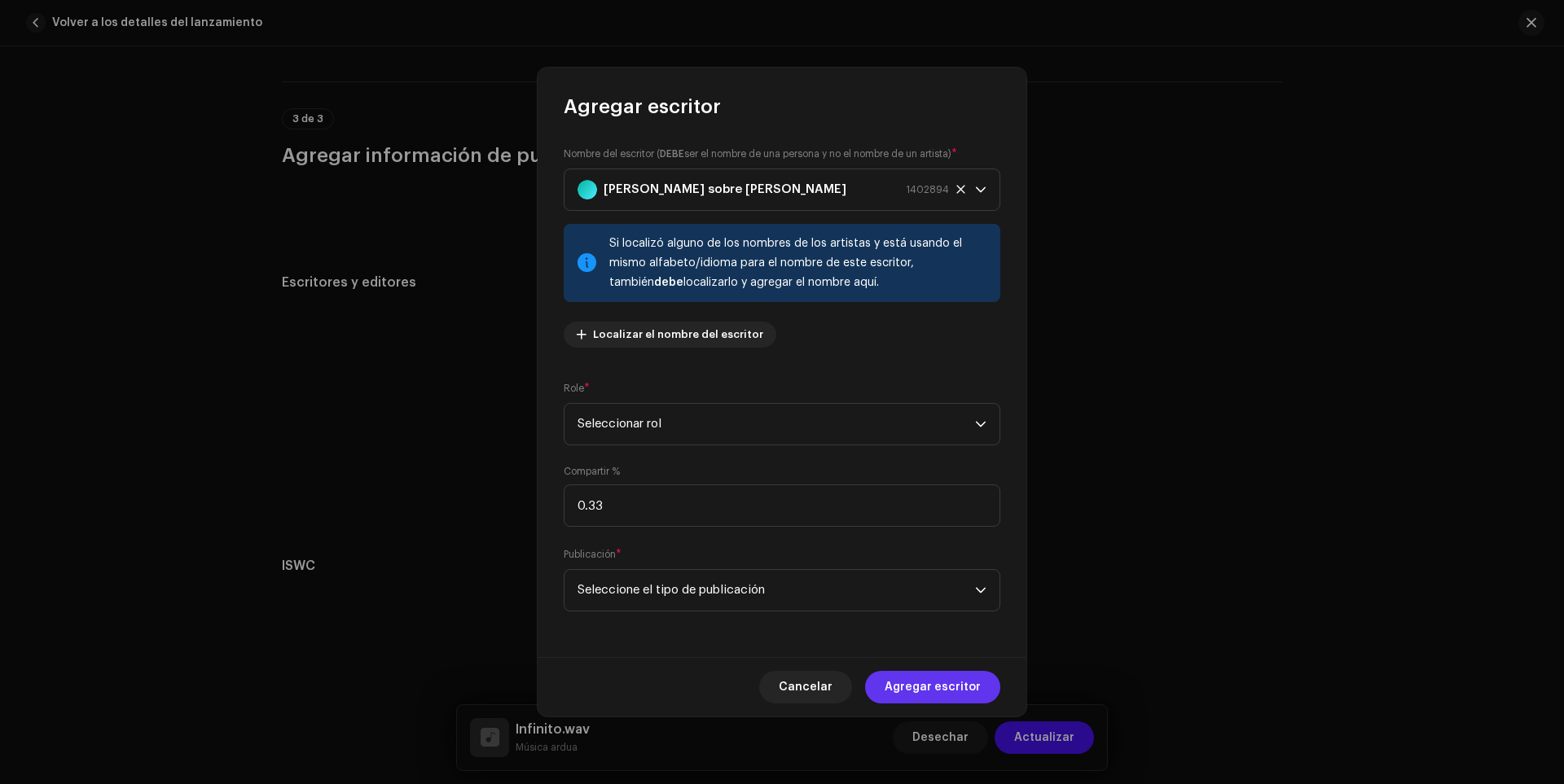
click at [955, 679] on span "Agregar escritor" at bounding box center [932, 688] width 96 height 33
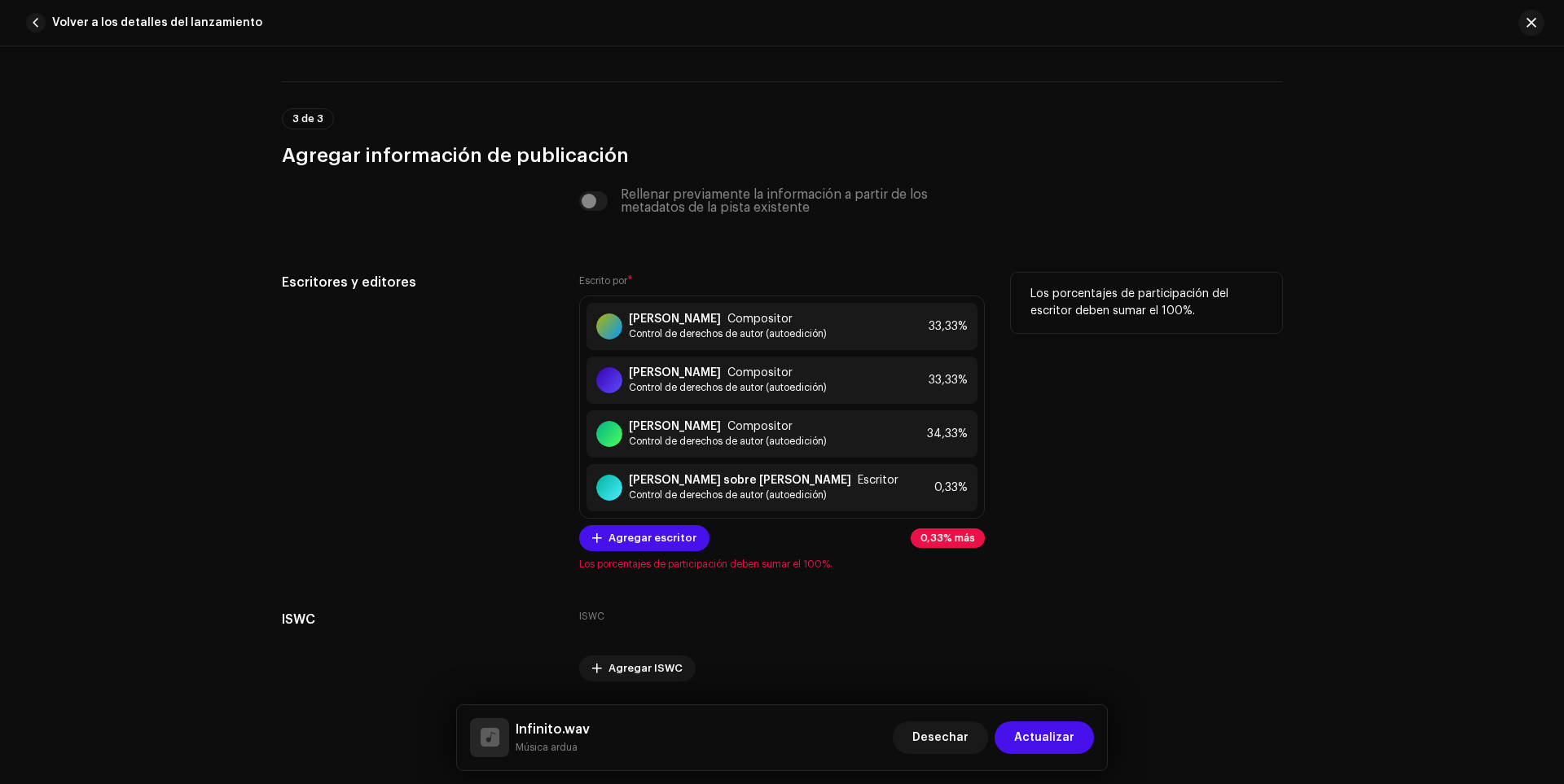
click at [960, 548] on div "Agregar escritor 0,33% más" at bounding box center [782, 538] width 406 height 26
drag, startPoint x: 958, startPoint y: 539, endPoint x: 941, endPoint y: 547, distance: 18.8
click at [941, 547] on p-tag "0,33% más" at bounding box center [948, 538] width 74 height 20
drag, startPoint x: 944, startPoint y: 541, endPoint x: 975, endPoint y: 530, distance: 32.9
click at [975, 530] on p-tag "0,33% más" at bounding box center [948, 538] width 74 height 20
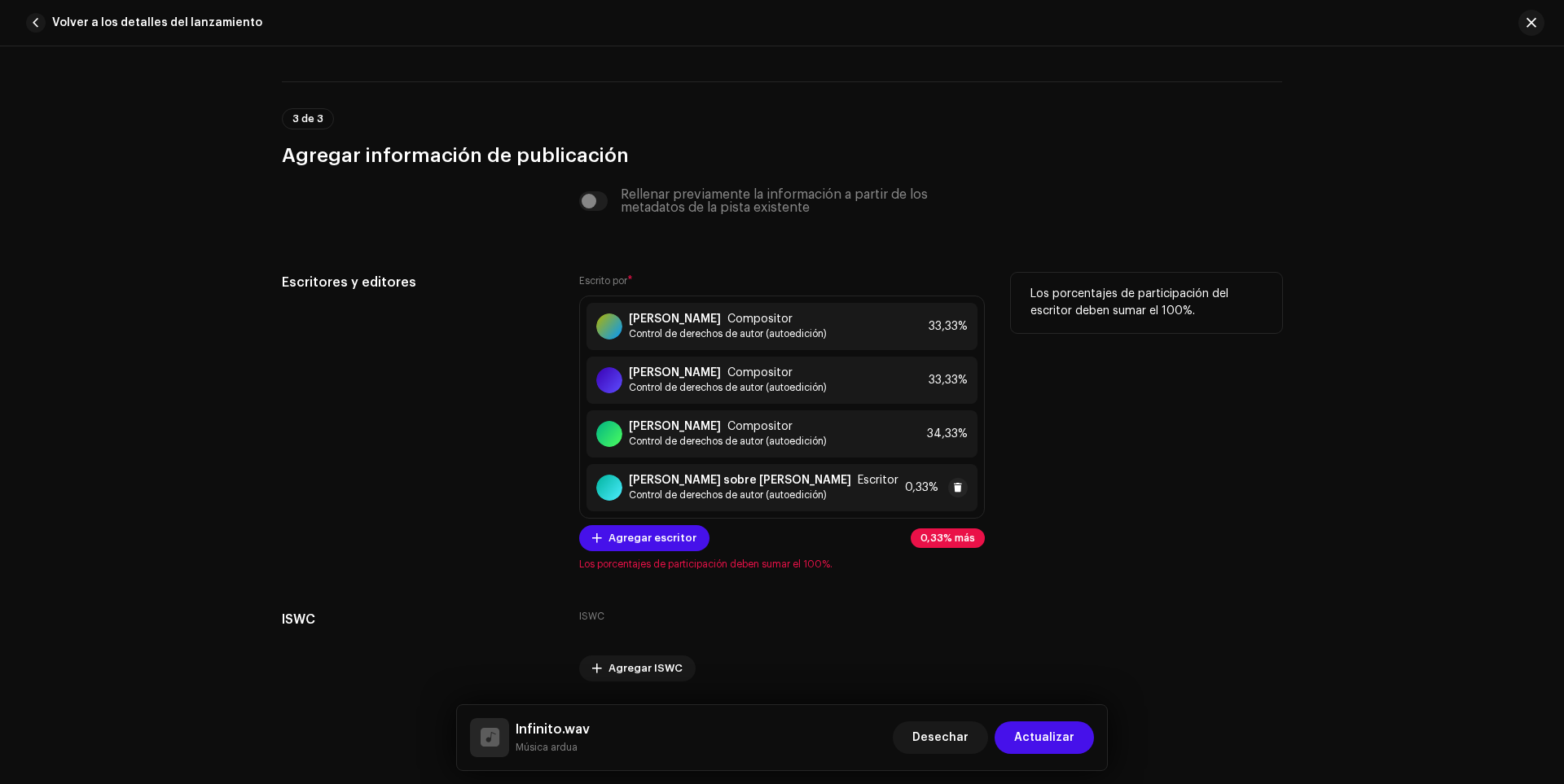
click at [961, 495] on div "0,33%" at bounding box center [937, 488] width 63 height 20
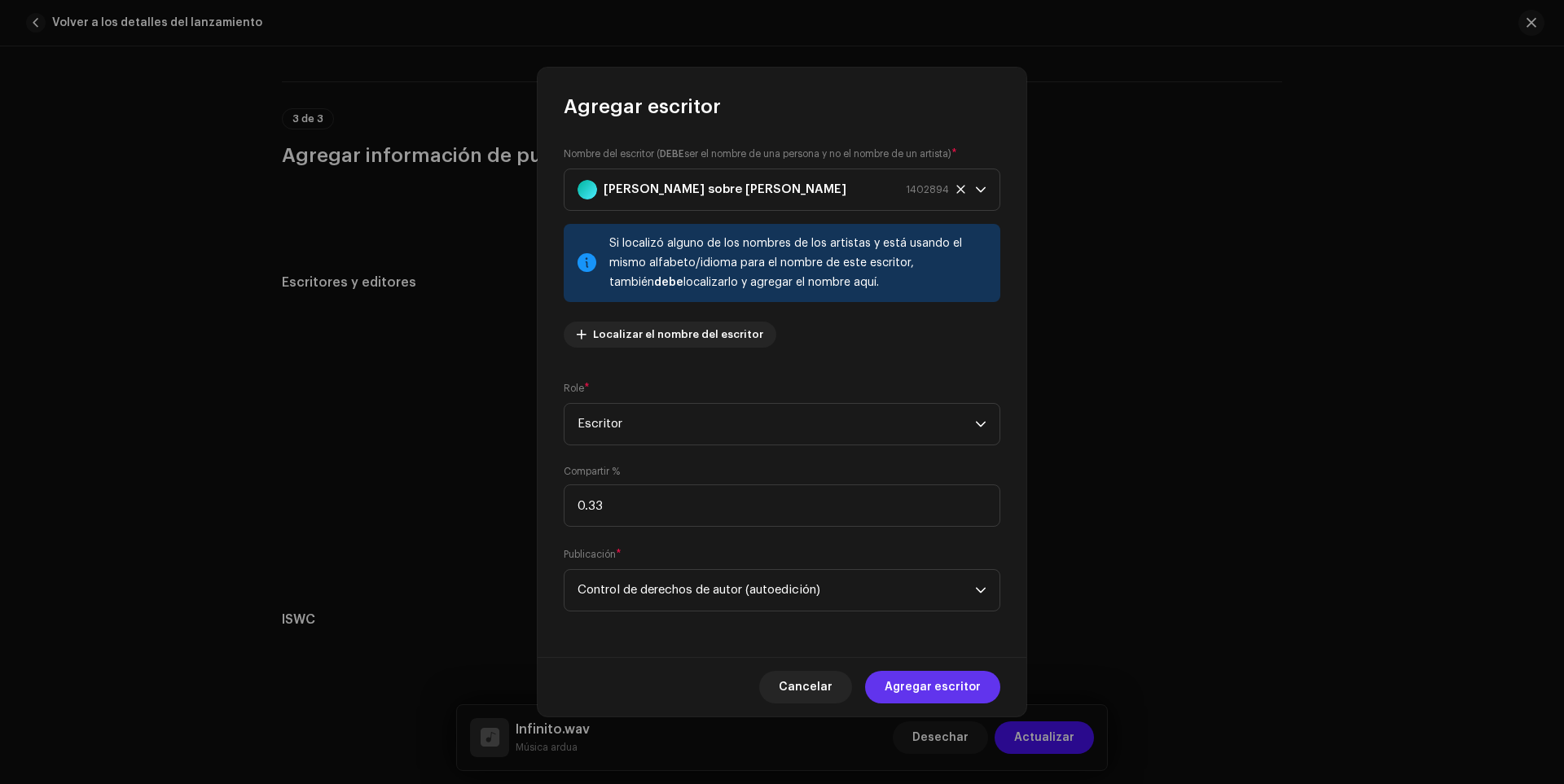
click at [905, 684] on font "Agregar escritor" at bounding box center [932, 688] width 96 height 12
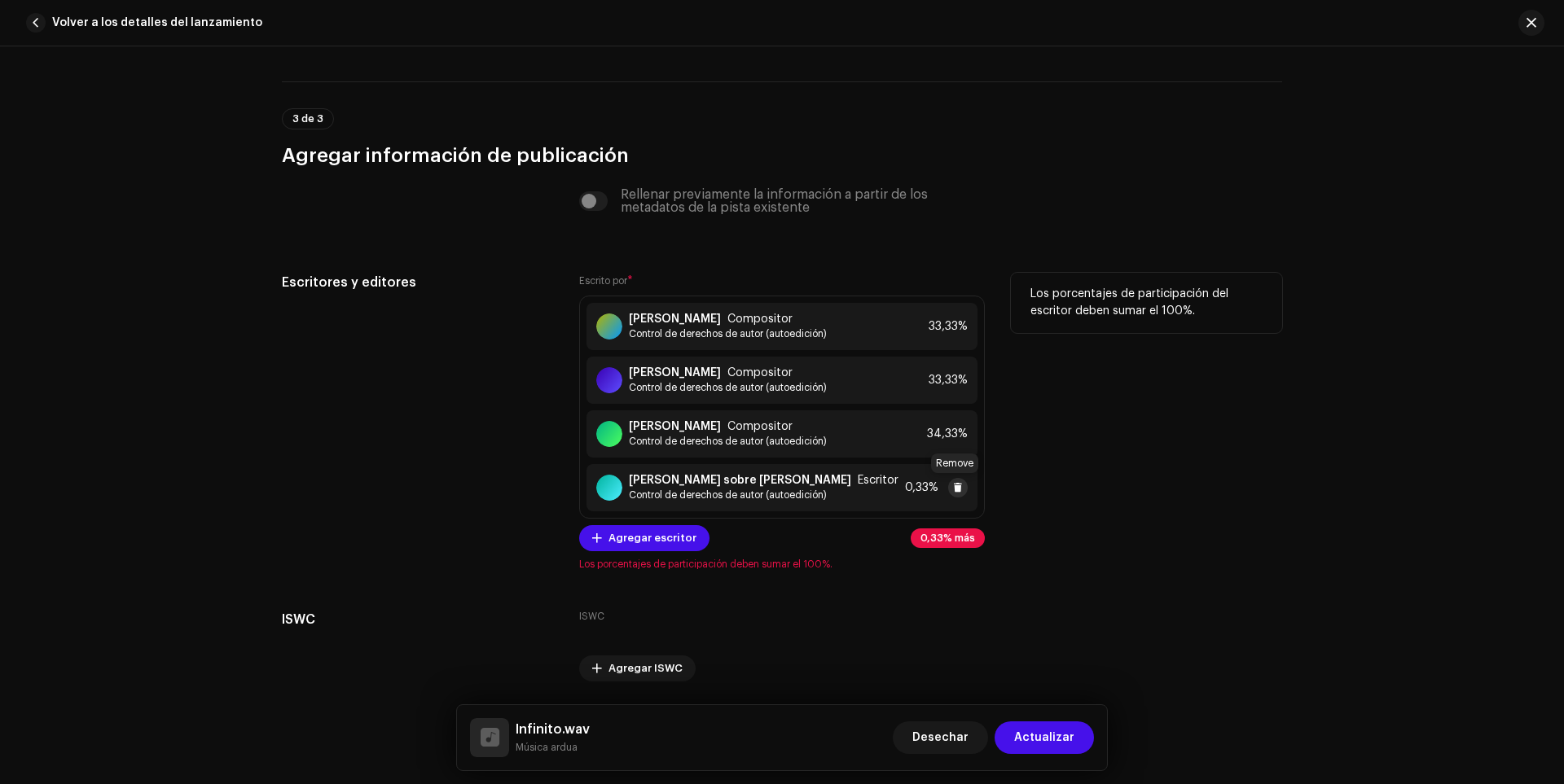
click at [953, 484] on span at bounding box center [958, 488] width 10 height 13
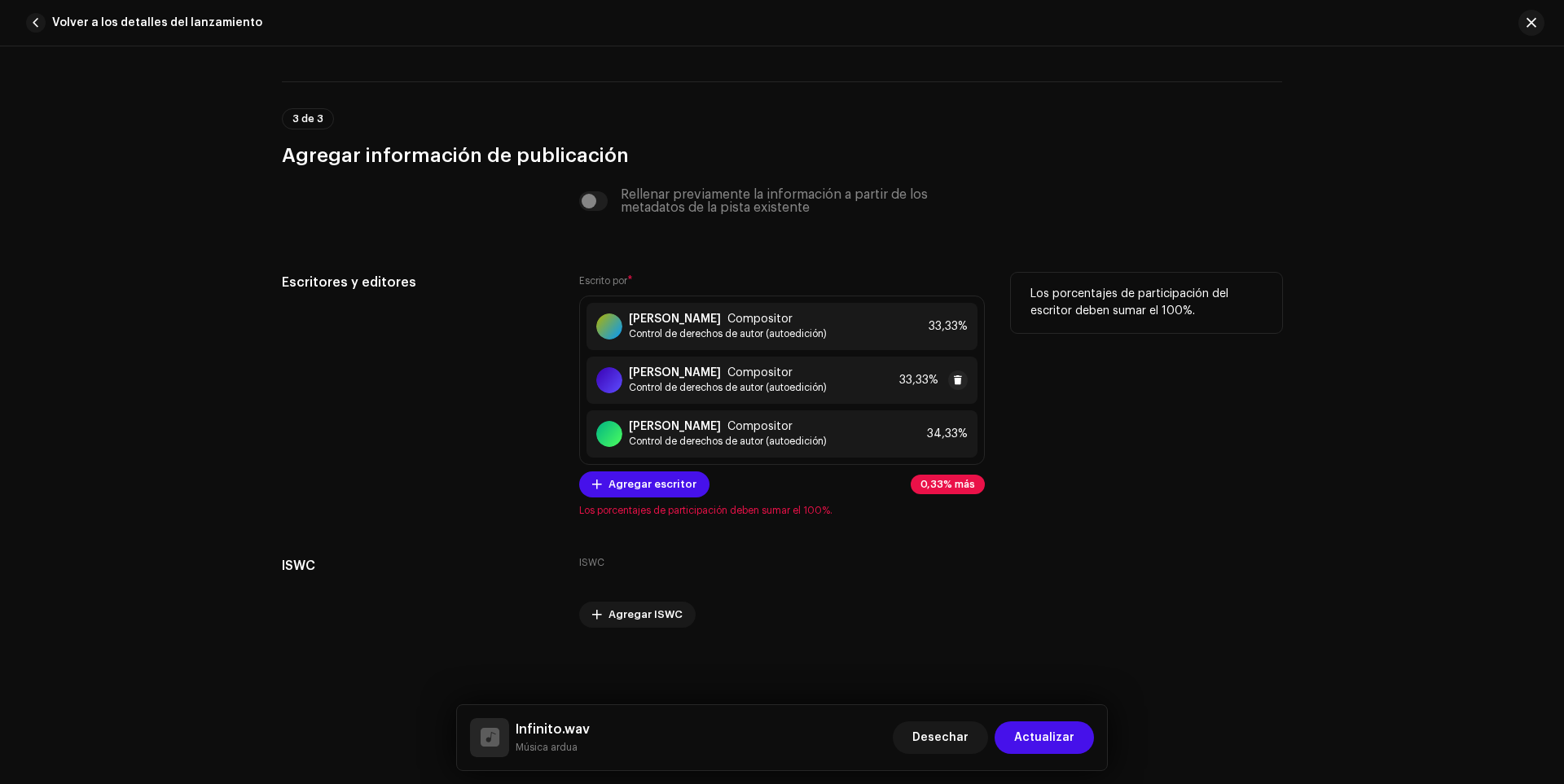
click at [926, 383] on font "33,33%" at bounding box center [918, 380] width 39 height 12
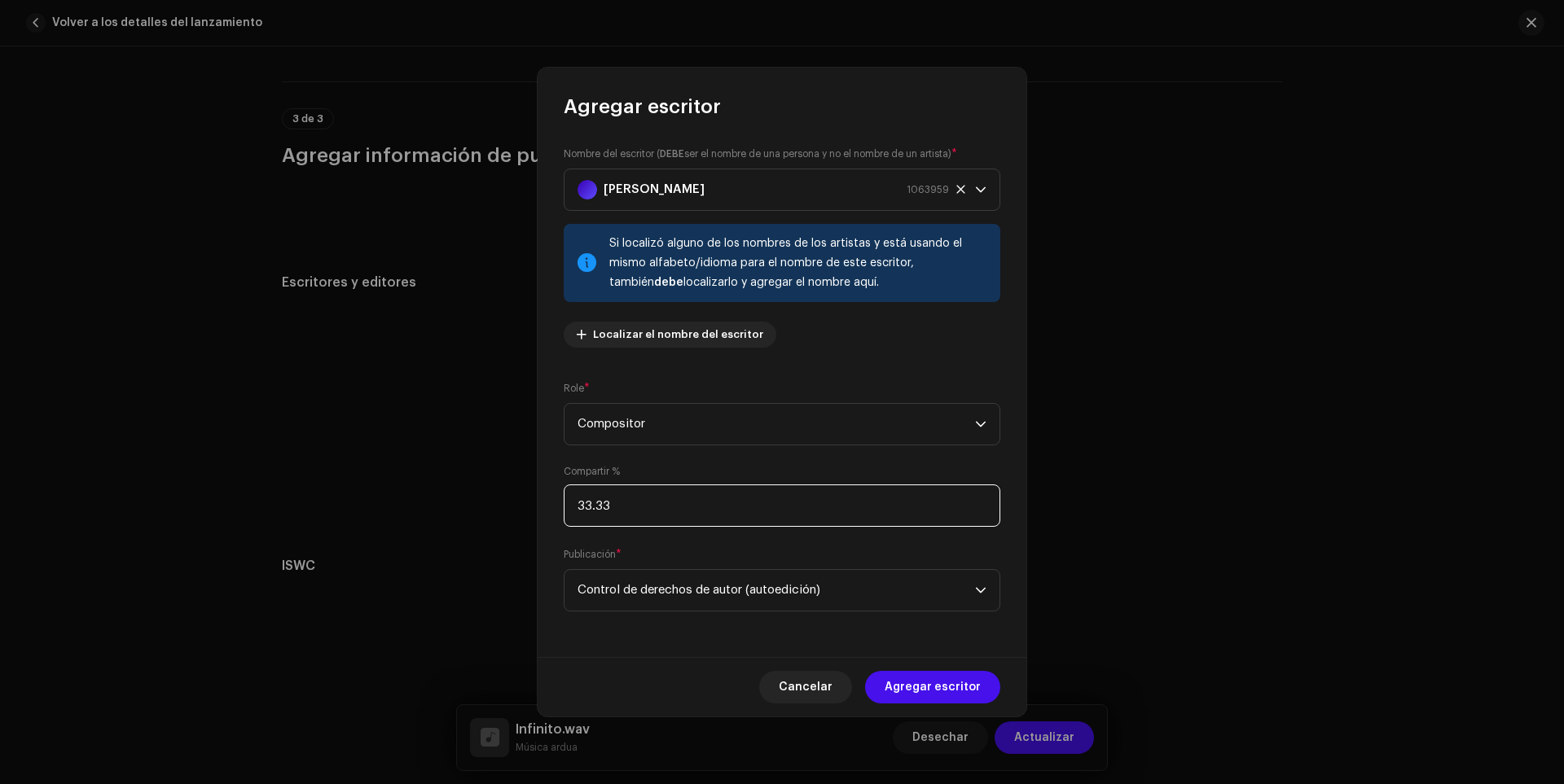
click at [611, 506] on input "33.33" at bounding box center [782, 505] width 437 height 42
type input "33.00"
click at [914, 685] on font "Agregar escritor" at bounding box center [932, 688] width 96 height 12
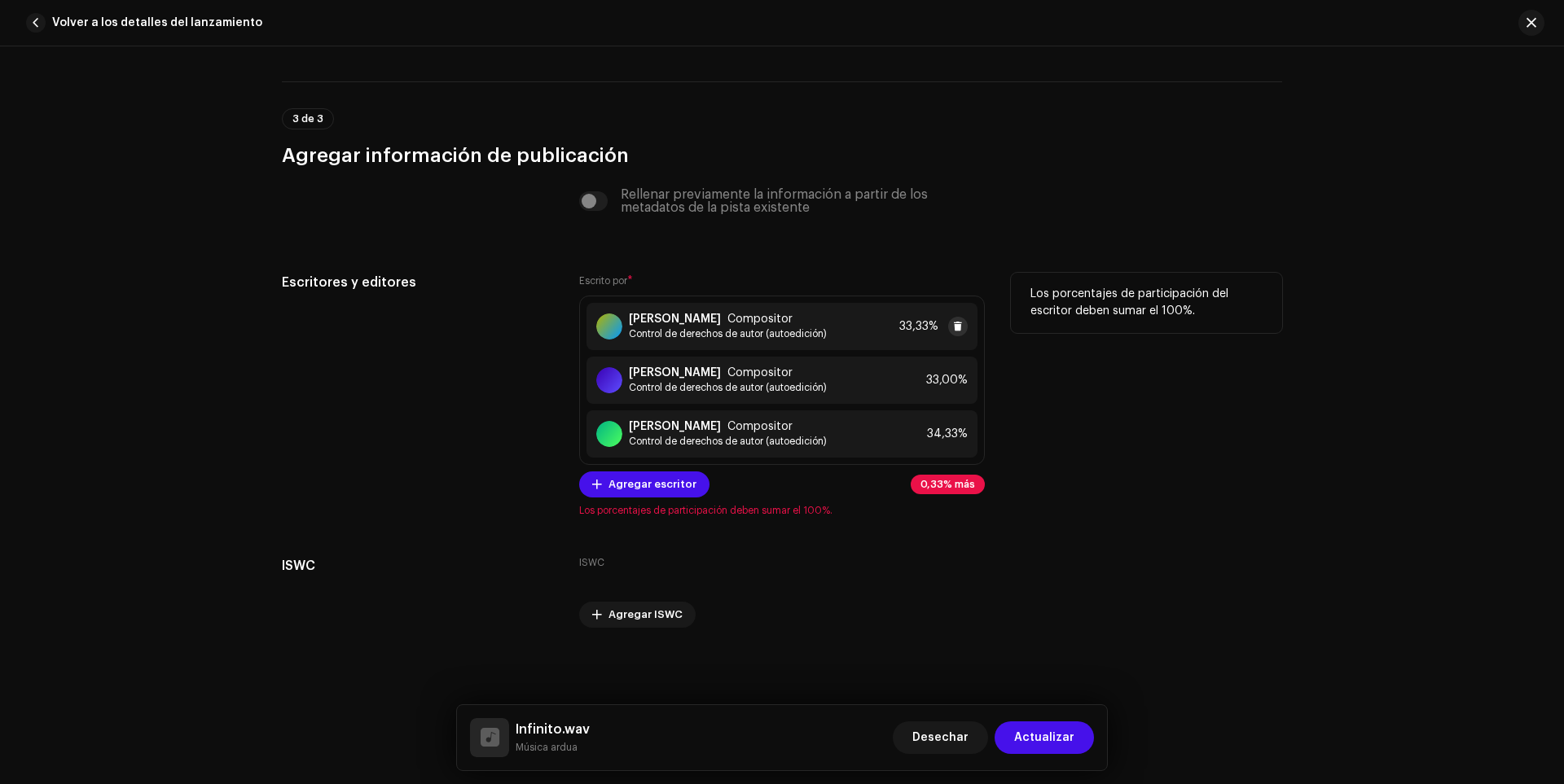
click at [948, 326] on button at bounding box center [958, 326] width 20 height 20
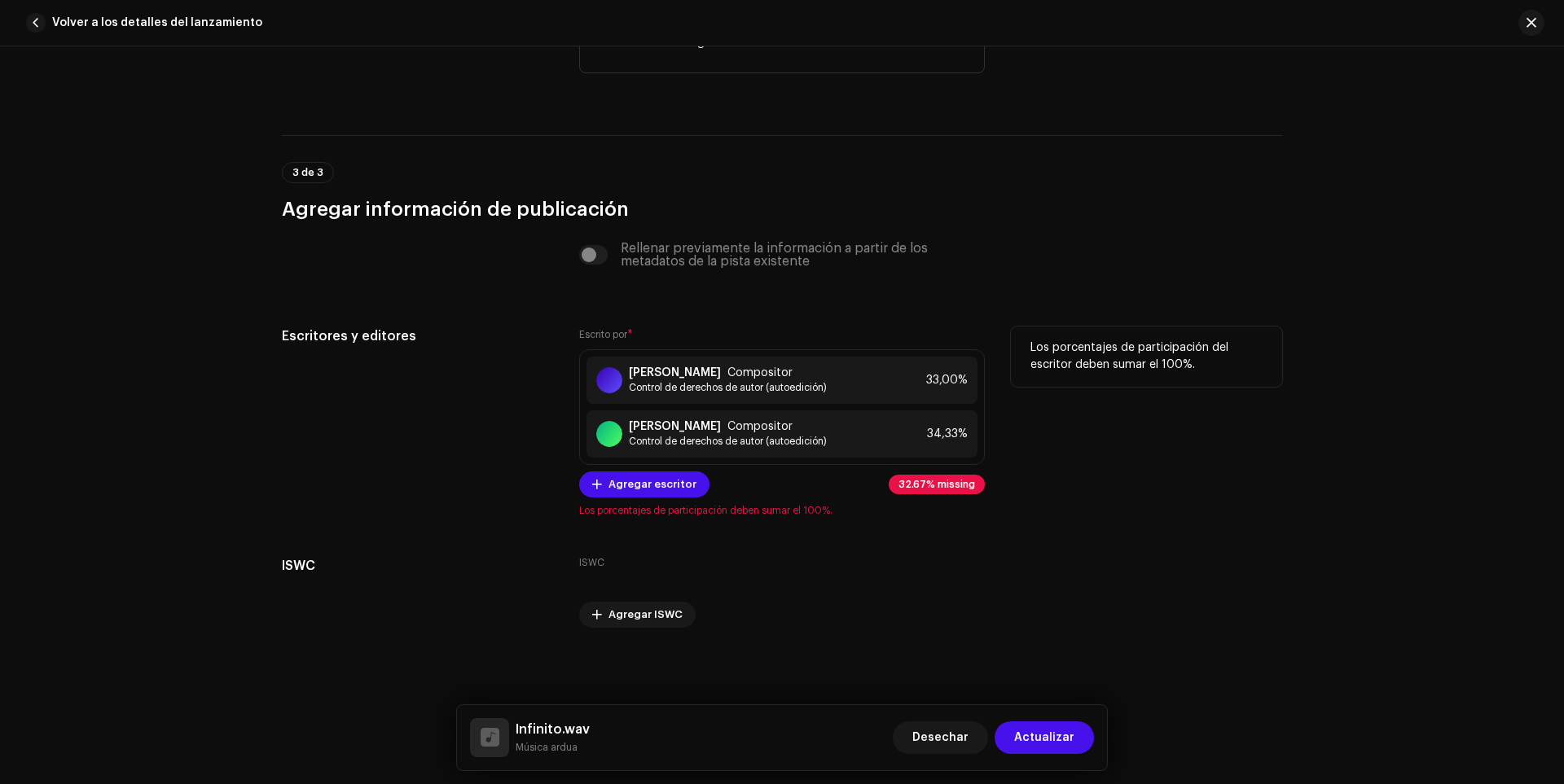
scroll to position [4270, 0]
click at [621, 486] on font "Agregar escritor" at bounding box center [652, 484] width 88 height 11
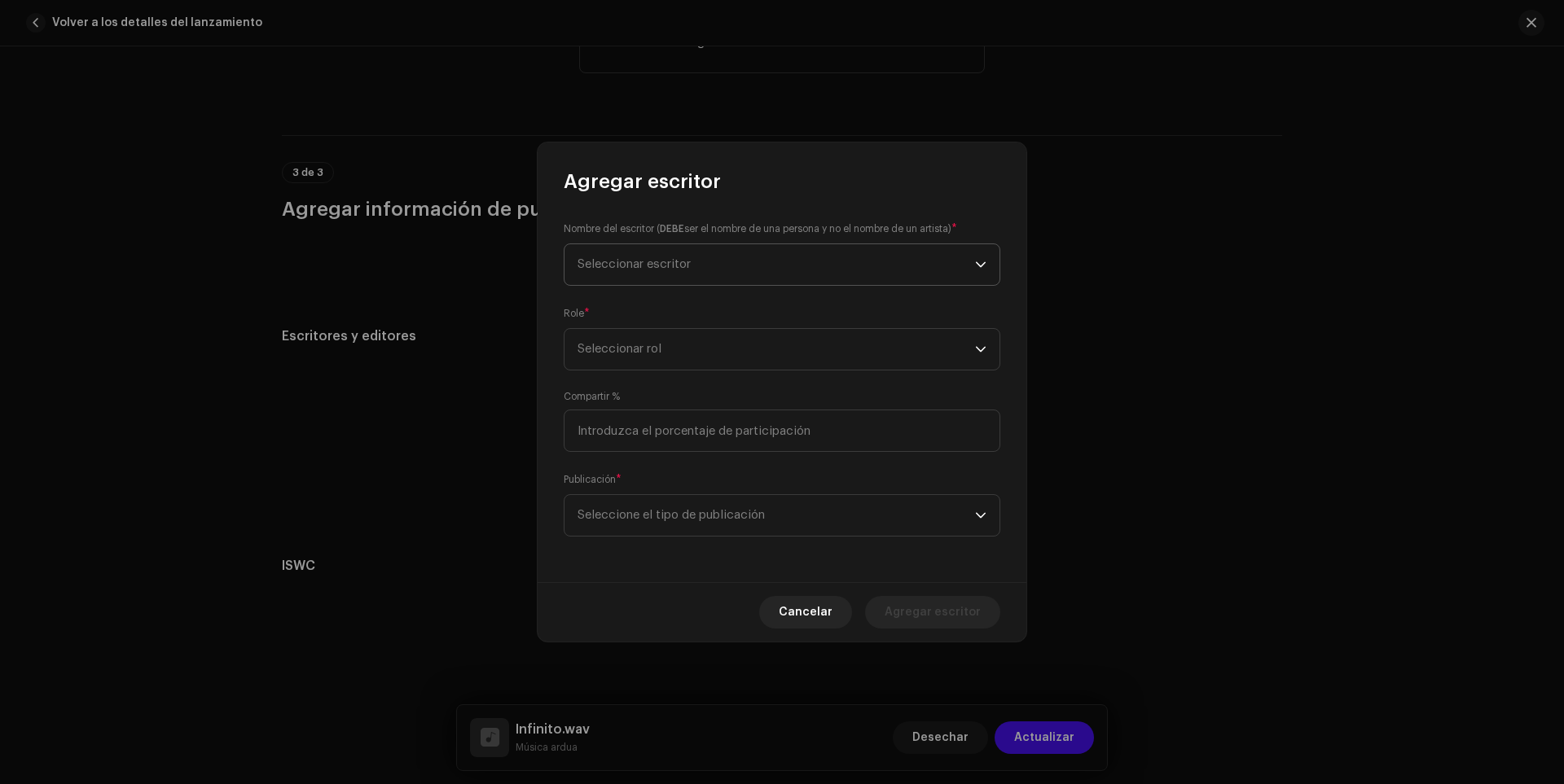
click at [647, 262] on font "Seleccionar escritor" at bounding box center [634, 264] width 113 height 12
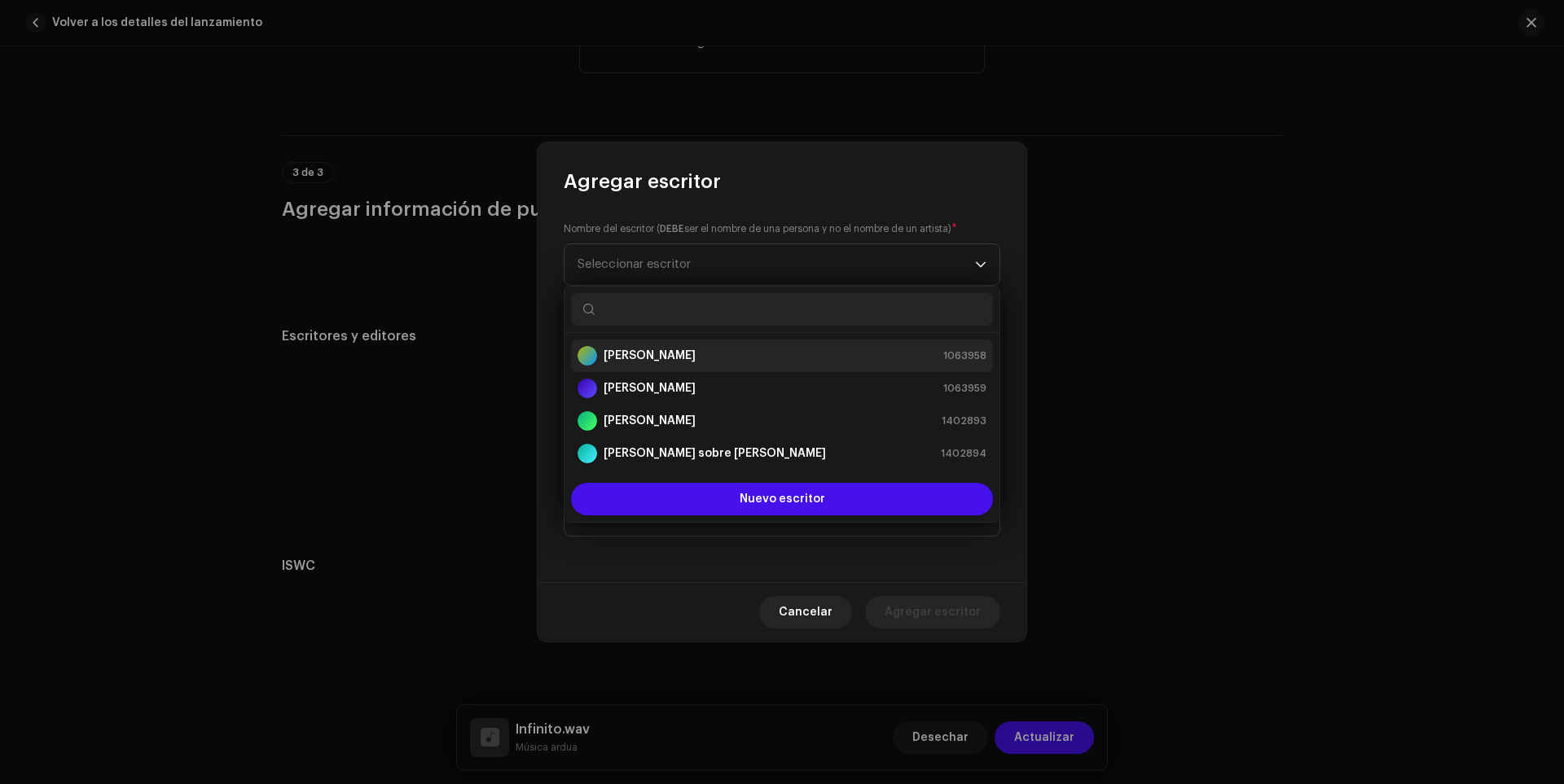
click at [622, 350] on strong "[PERSON_NAME]" at bounding box center [650, 356] width 92 height 16
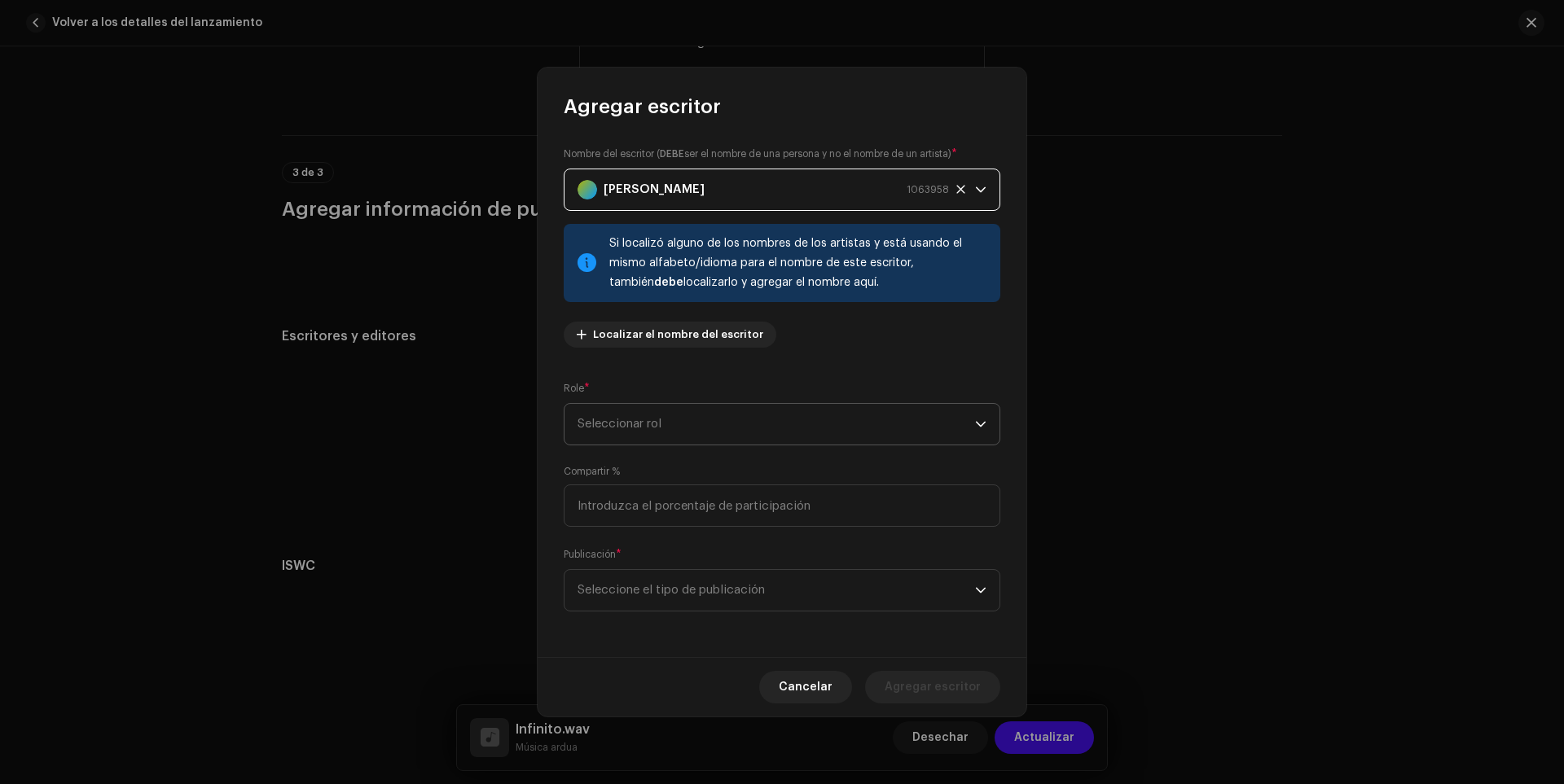
click at [613, 410] on span "Seleccionar rol" at bounding box center [777, 424] width 397 height 40
click at [618, 533] on font "Compositor" at bounding box center [612, 534] width 68 height 12
click at [640, 477] on div "Compartir %" at bounding box center [782, 495] width 437 height 62
click at [635, 486] on div "Compartir %" at bounding box center [782, 495] width 437 height 62
click at [635, 508] on input at bounding box center [782, 505] width 437 height 42
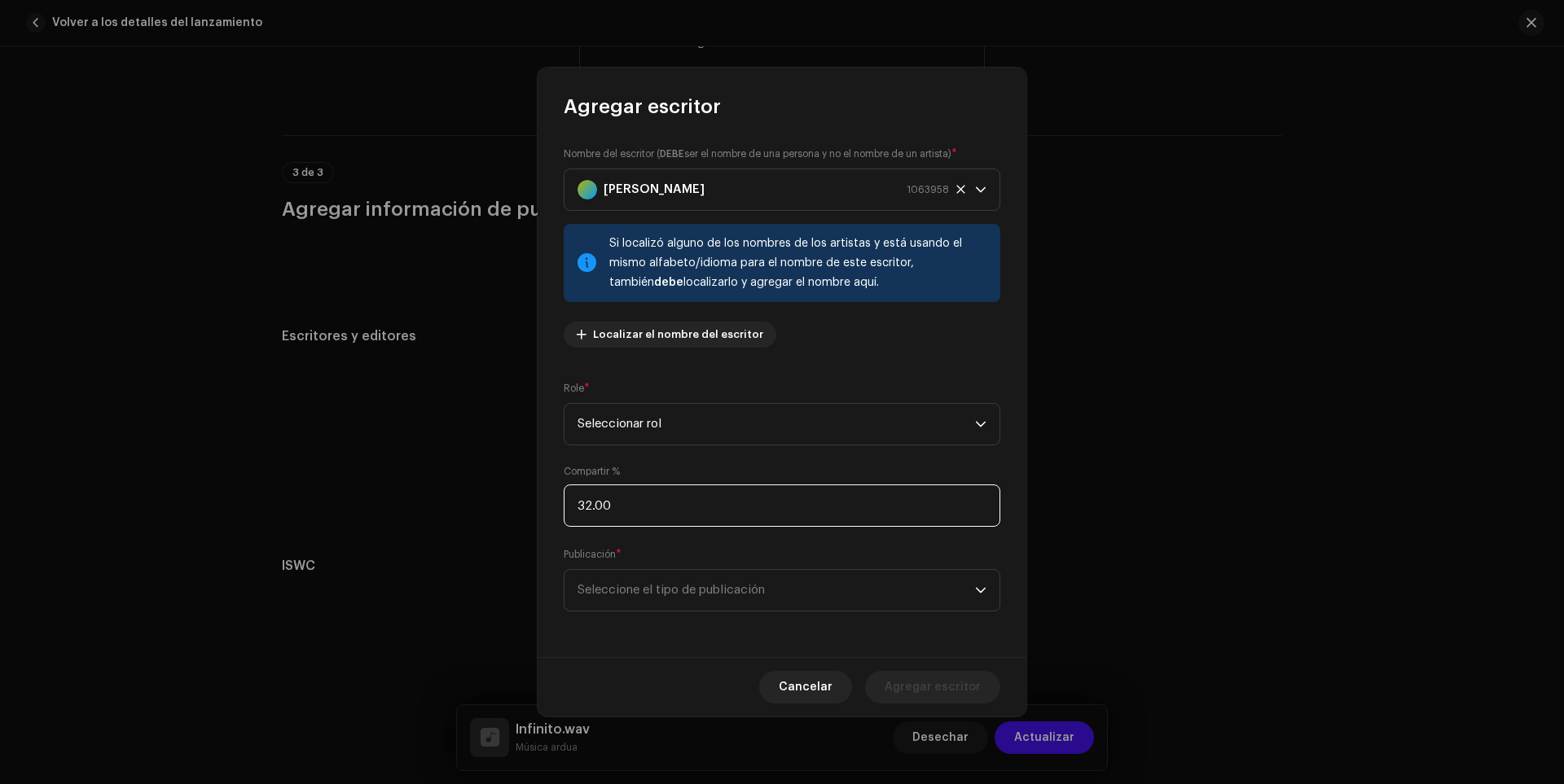
click at [604, 506] on input "32.00" at bounding box center [782, 505] width 437 height 42
type input "32.67"
click at [659, 580] on span "Seleccione el tipo de publicación" at bounding box center [777, 590] width 397 height 40
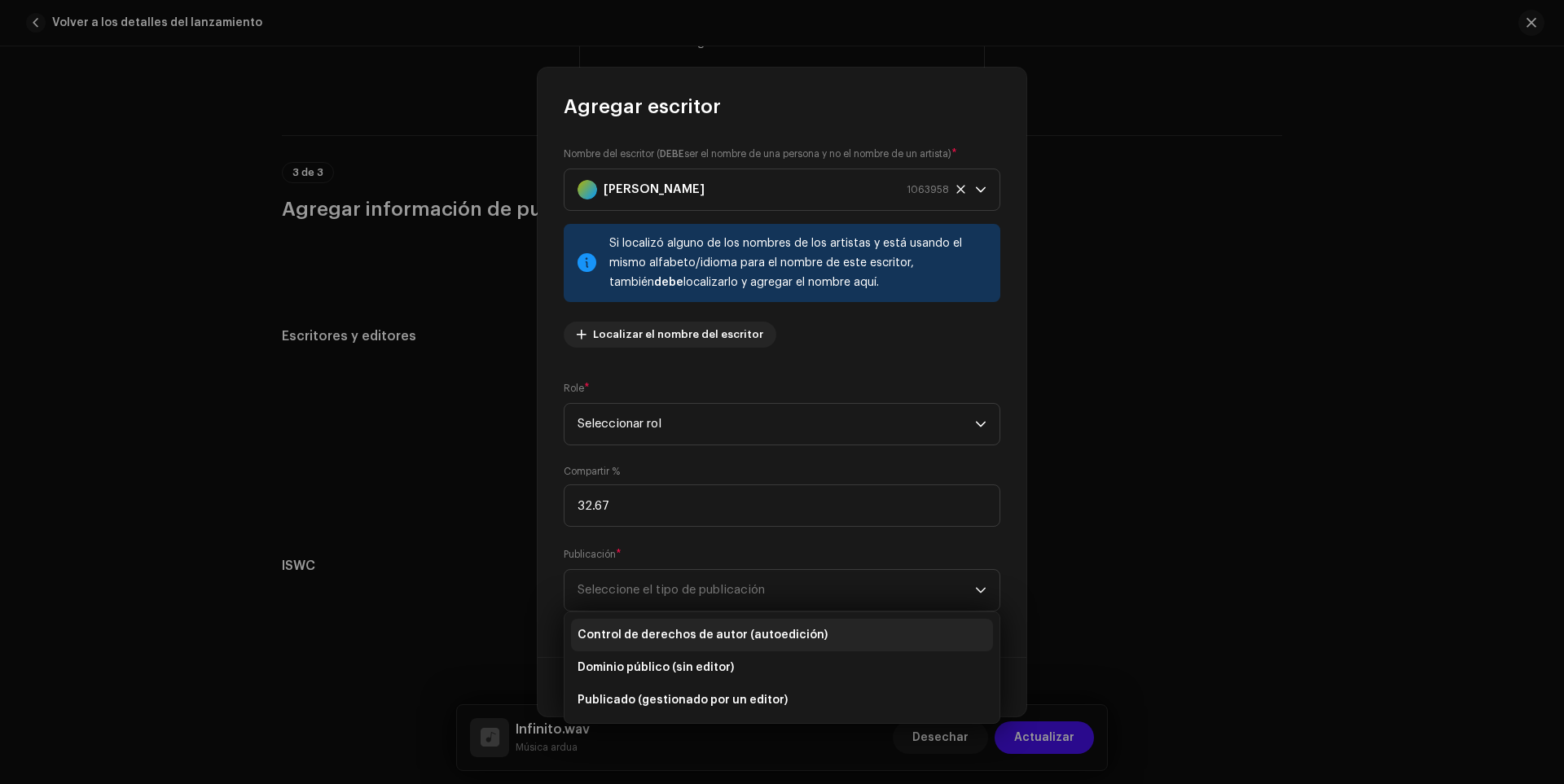
click at [683, 627] on span "Control de derechos de autor (autoedición)" at bounding box center [702, 636] width 250 height 16
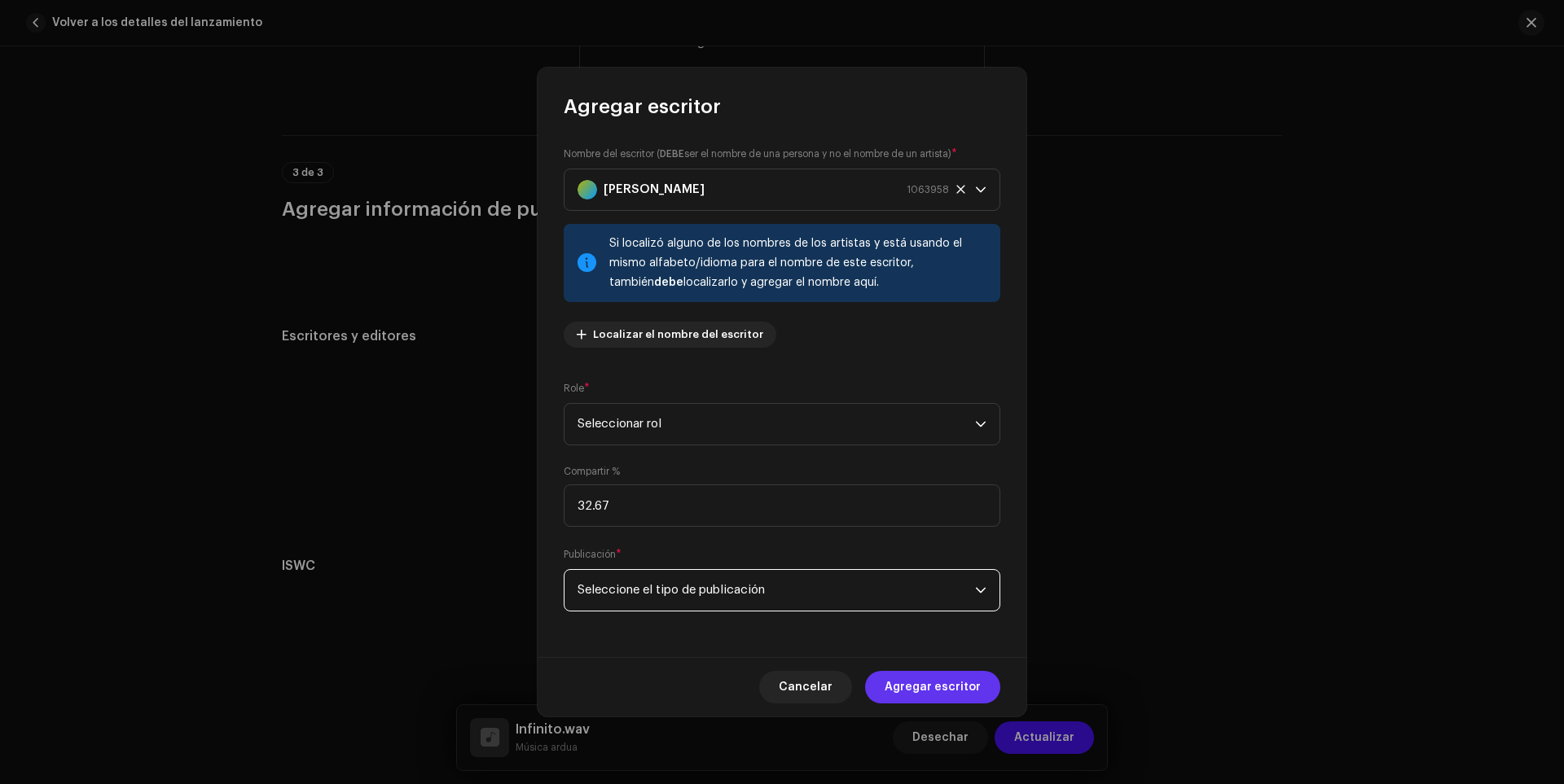
click at [899, 688] on font "Agregar escritor" at bounding box center [932, 688] width 96 height 12
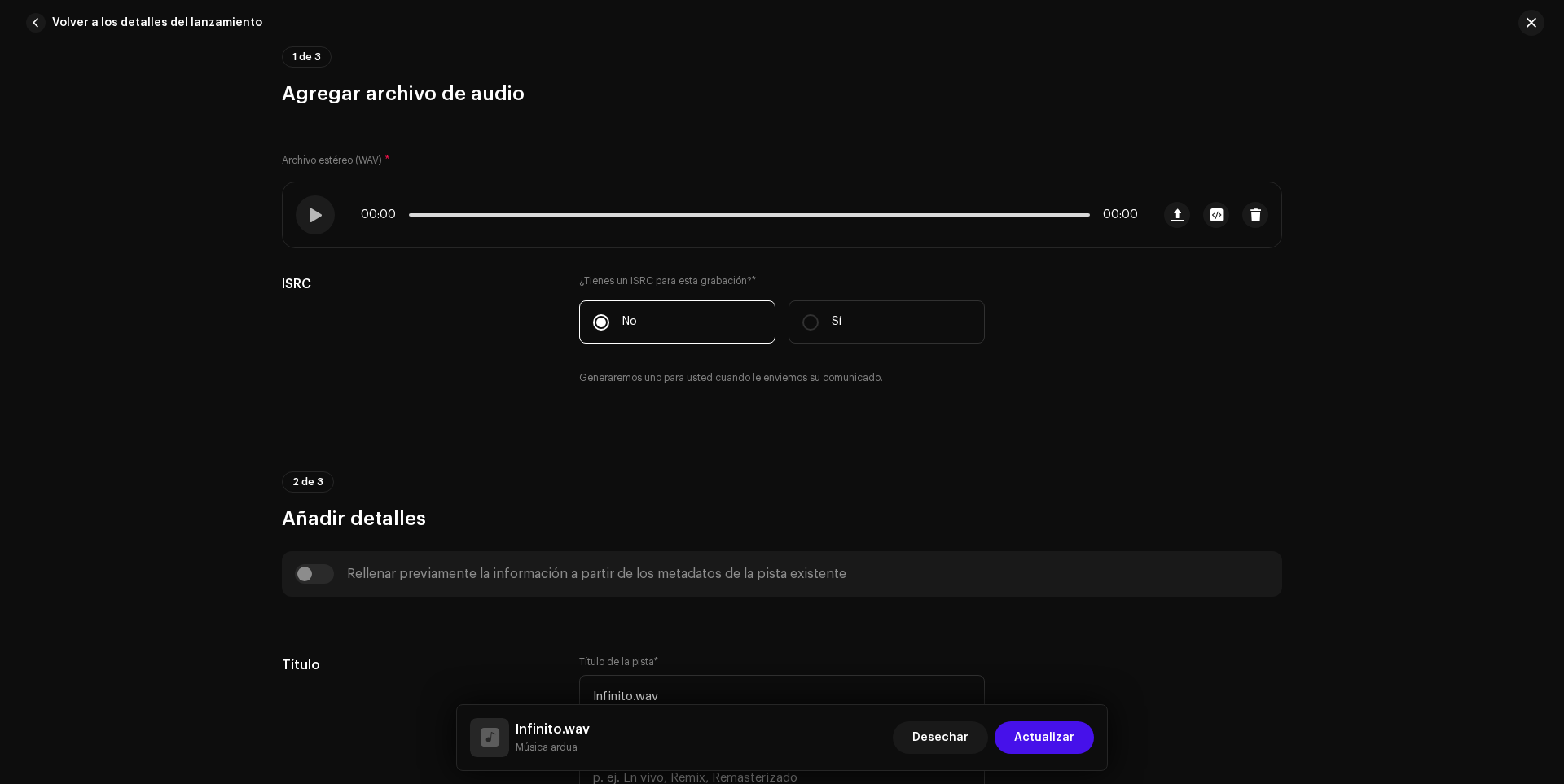
scroll to position [0, 0]
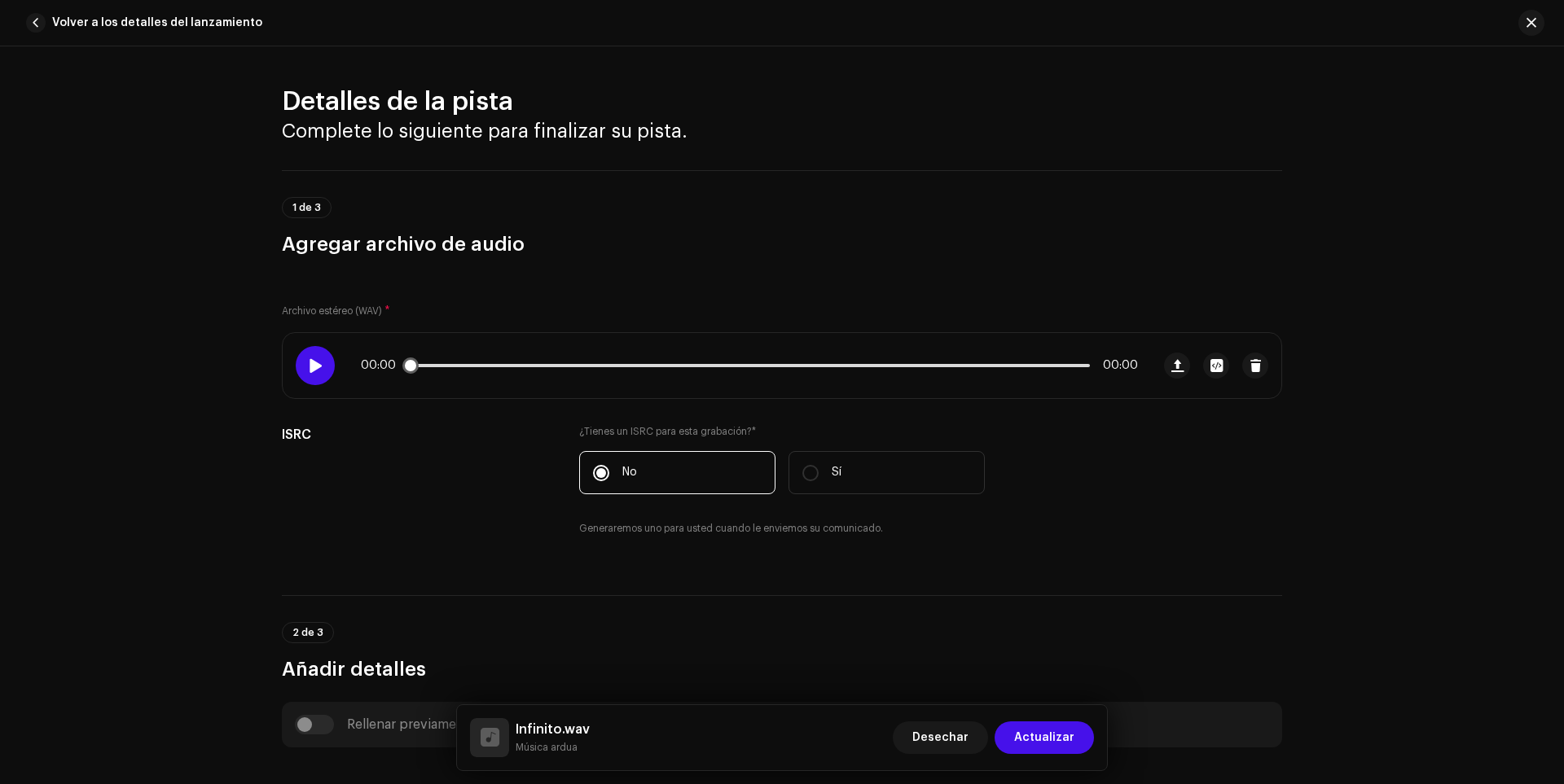
click at [315, 373] on div at bounding box center [315, 365] width 39 height 39
click at [1029, 739] on font "Actualizar" at bounding box center [1044, 738] width 60 height 12
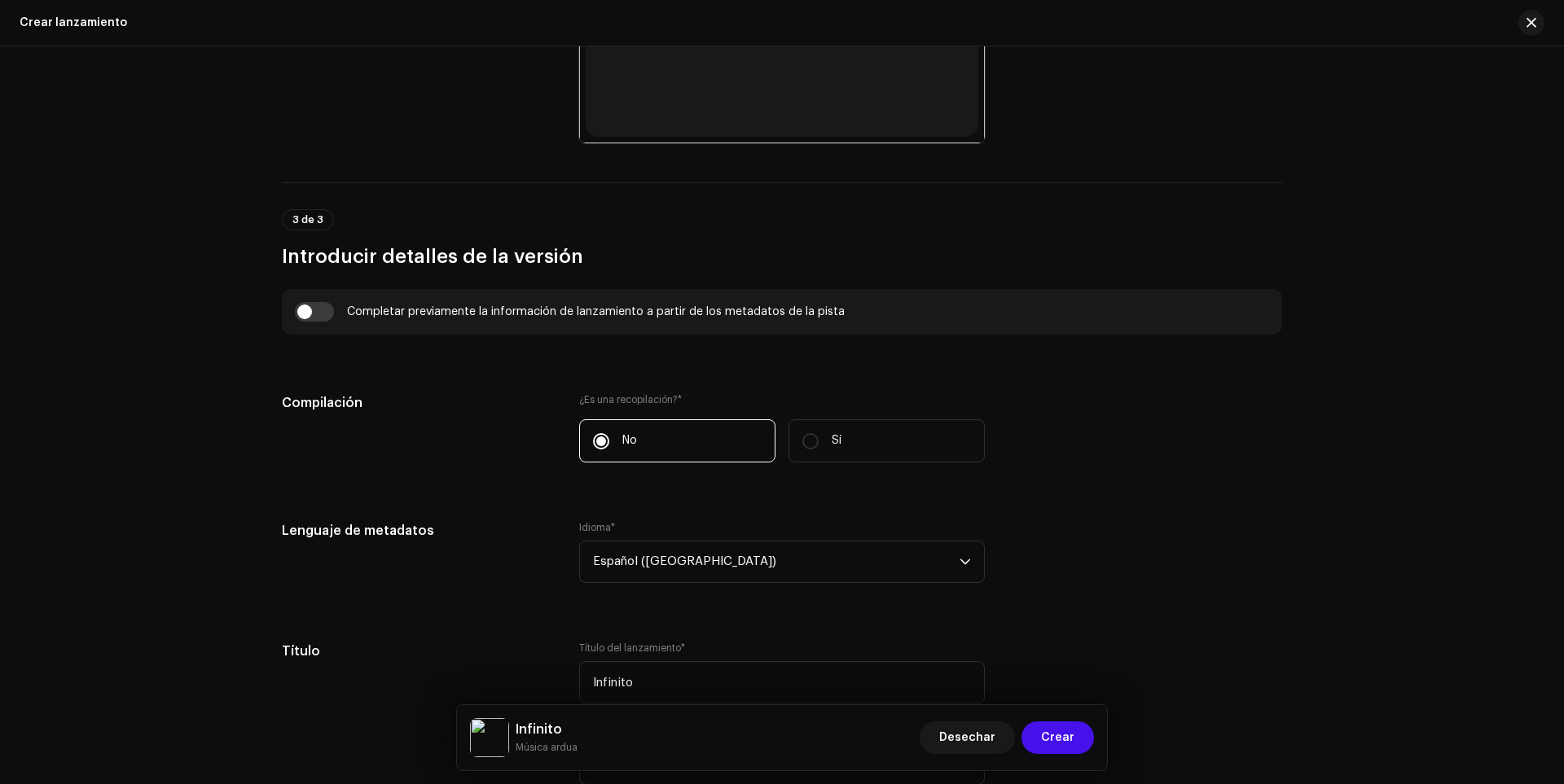
scroll to position [755, 0]
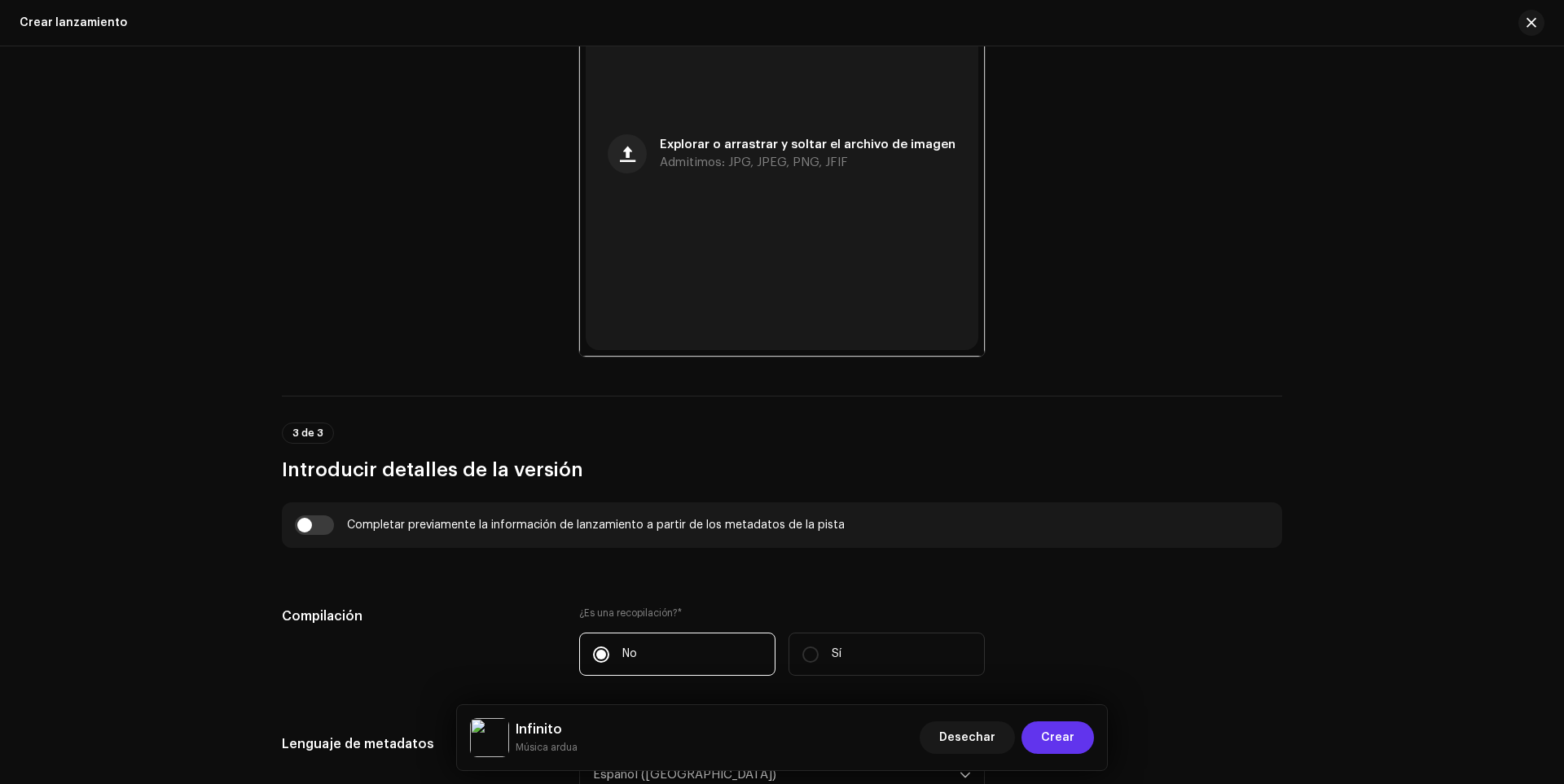
click at [1049, 735] on font "Crear" at bounding box center [1058, 738] width 34 height 12
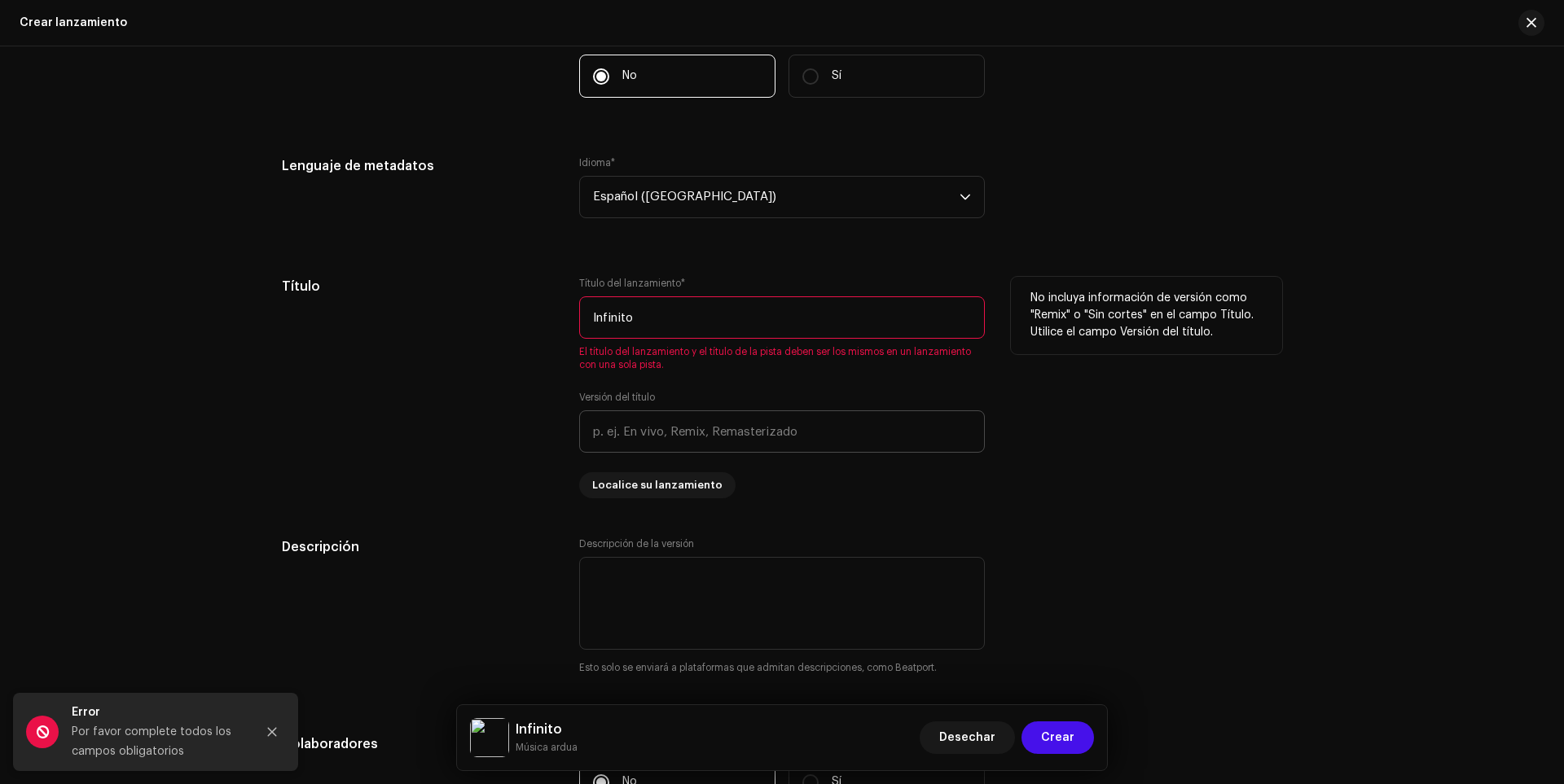
scroll to position [1326, 0]
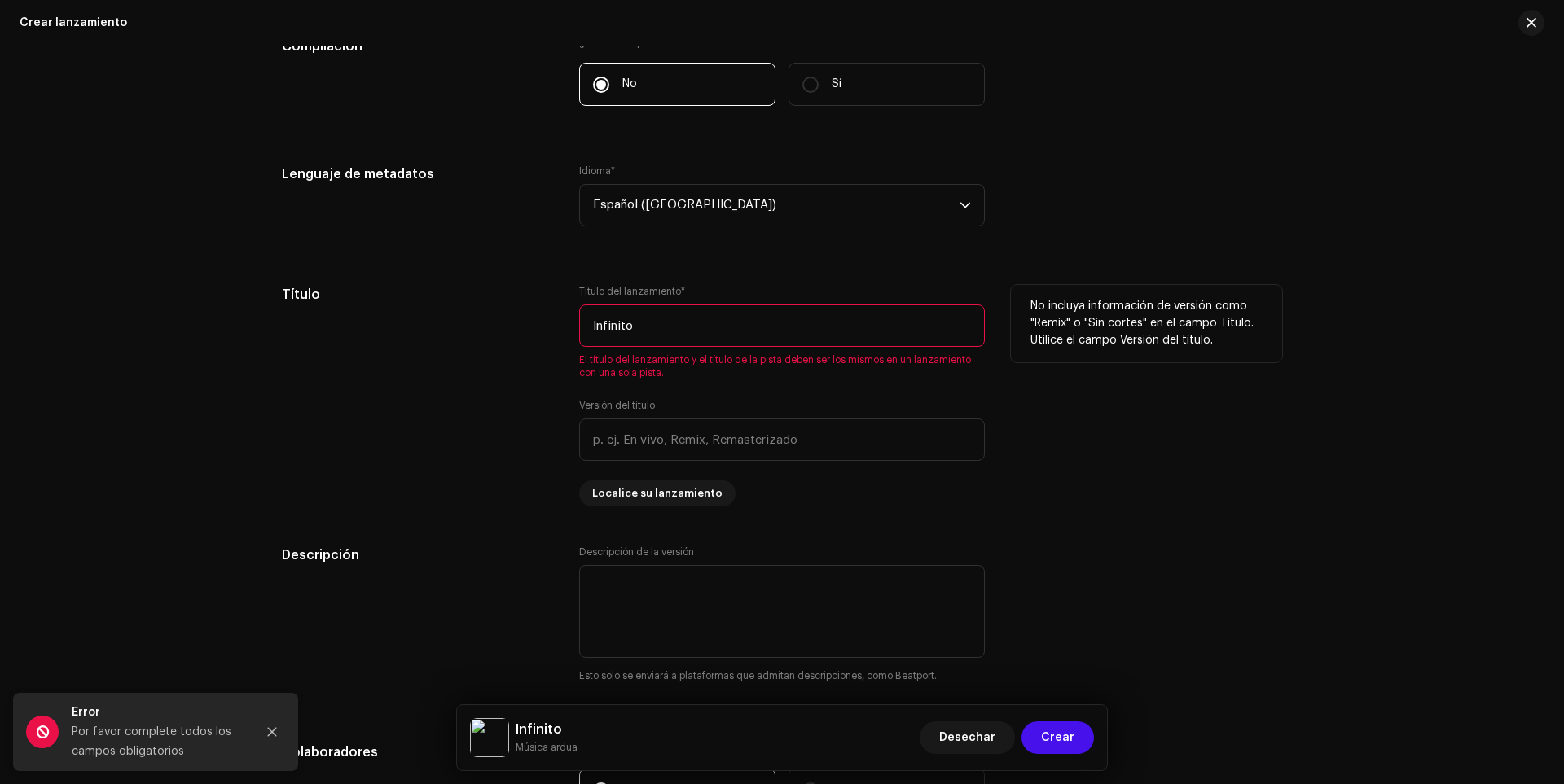
click at [655, 319] on input "Infinito" at bounding box center [782, 326] width 406 height 42
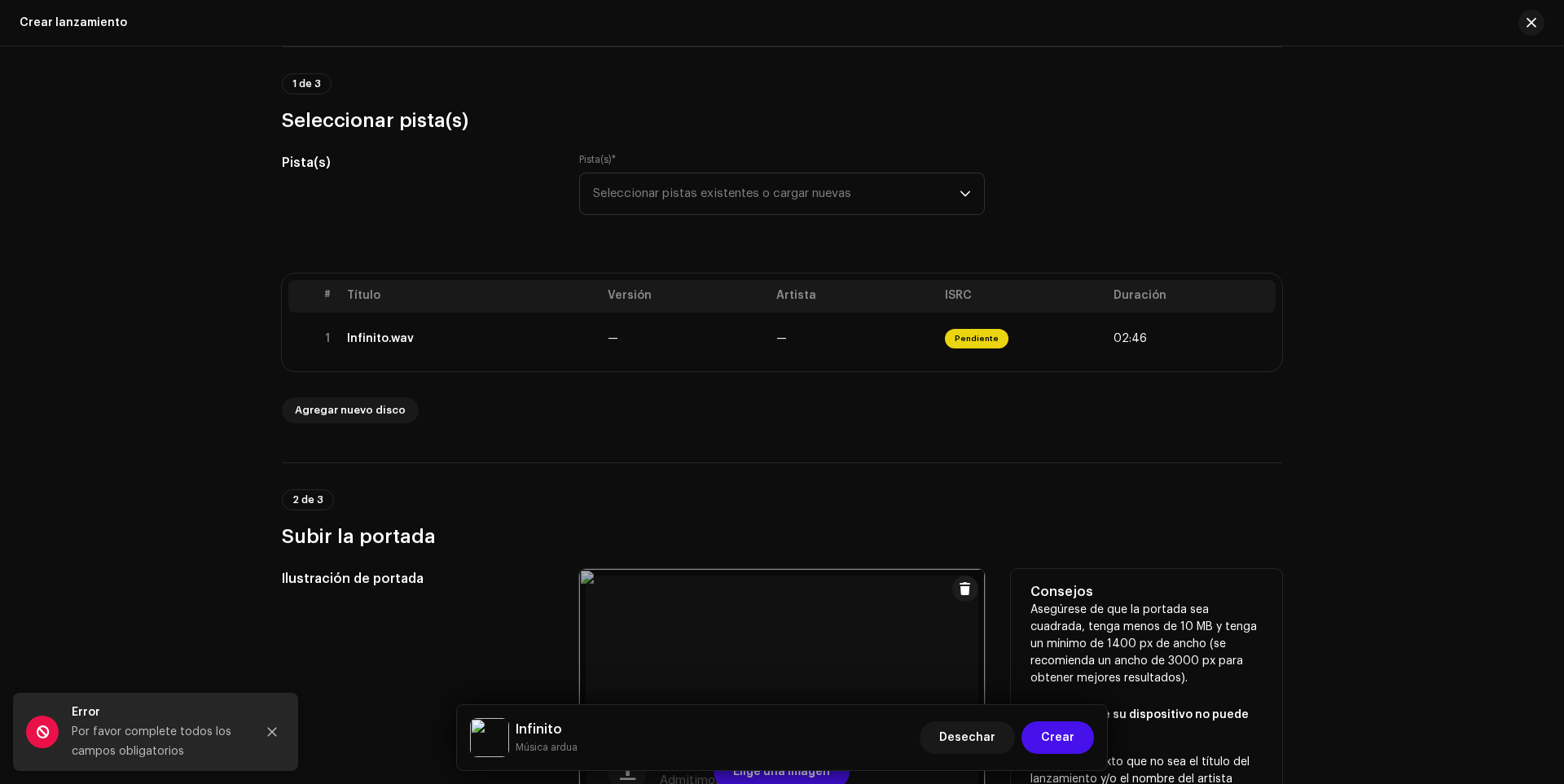
scroll to position [0, 0]
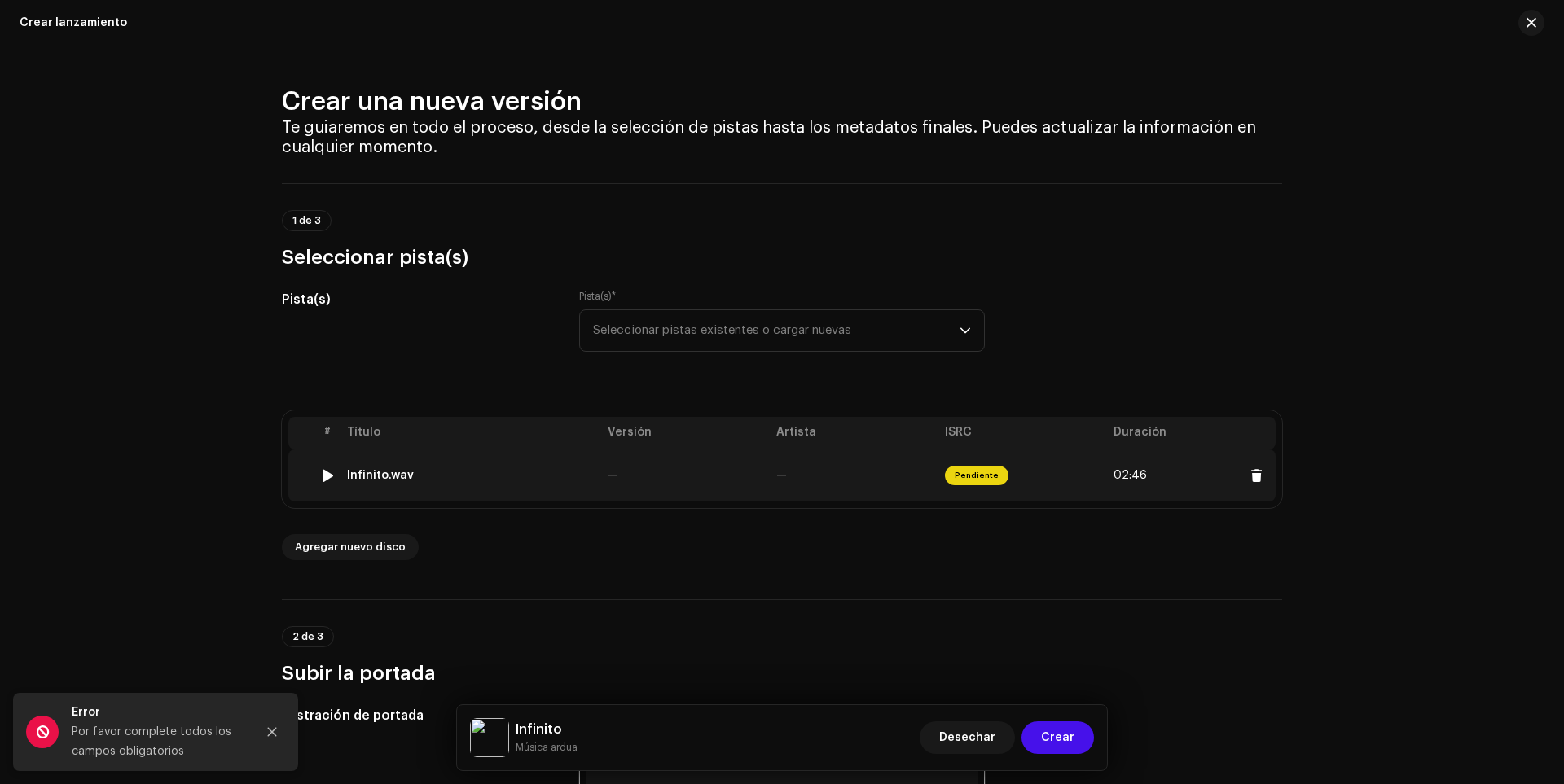
click at [399, 482] on td "Infinito.wav" at bounding box center [471, 475] width 261 height 52
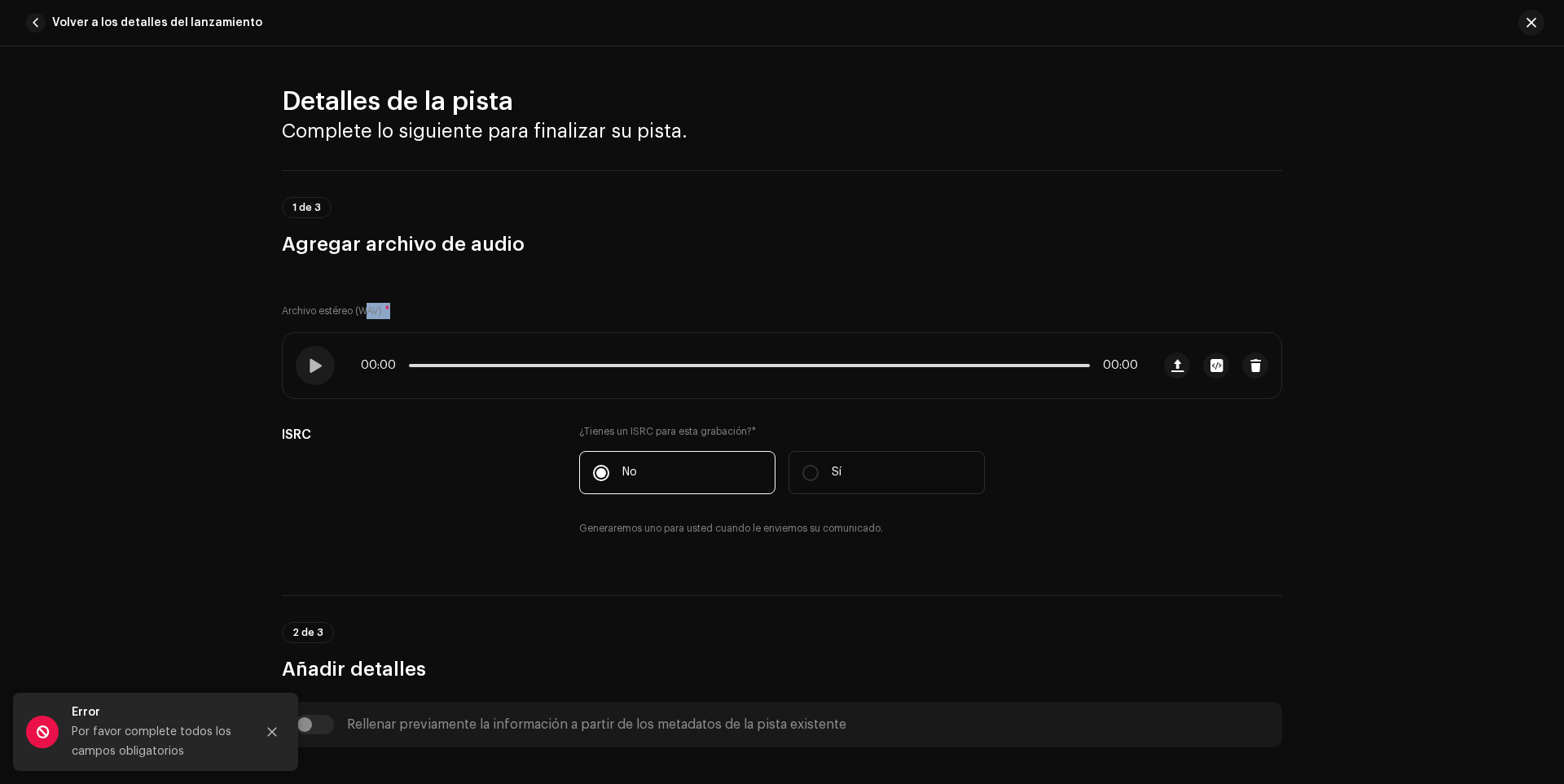
drag, startPoint x: 363, startPoint y: 307, endPoint x: 401, endPoint y: 304, distance: 38.1
click at [401, 304] on div "Archivo estéreo (WAV) * 00:00 00:00 ISRC ¿Tienes un ISRC para esta grabación? *…" at bounding box center [782, 416] width 1000 height 279
click at [465, 284] on div "Archivo estéreo (WAV) * 00:00 00:00 ISRC ¿Tienes un ISRC para esta grabación? *…" at bounding box center [782, 416] width 1000 height 279
click at [31, 35] on button "Volver a los detalles del lanzamiento" at bounding box center [148, 23] width 256 height 33
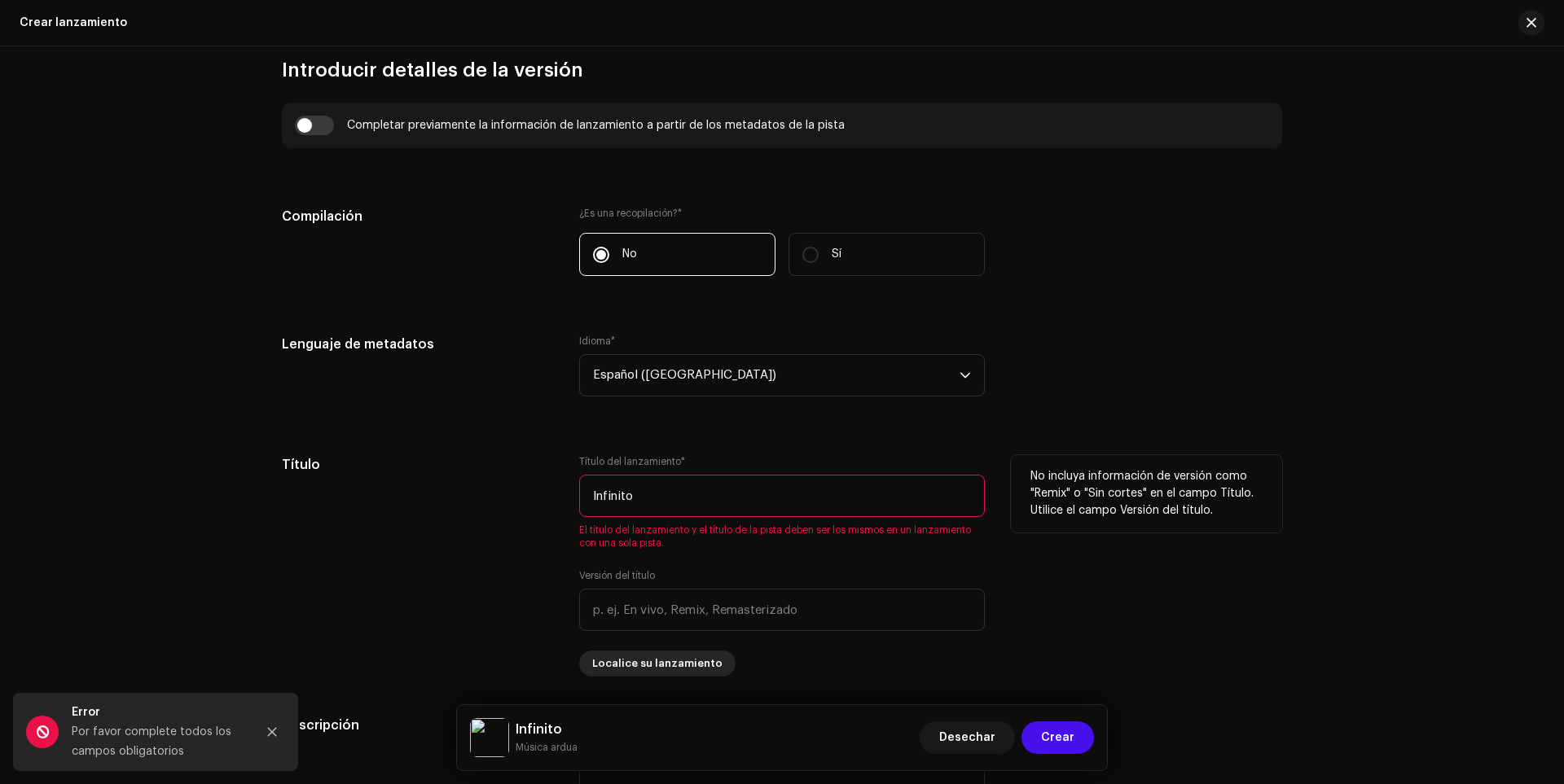
scroll to position [1140, 0]
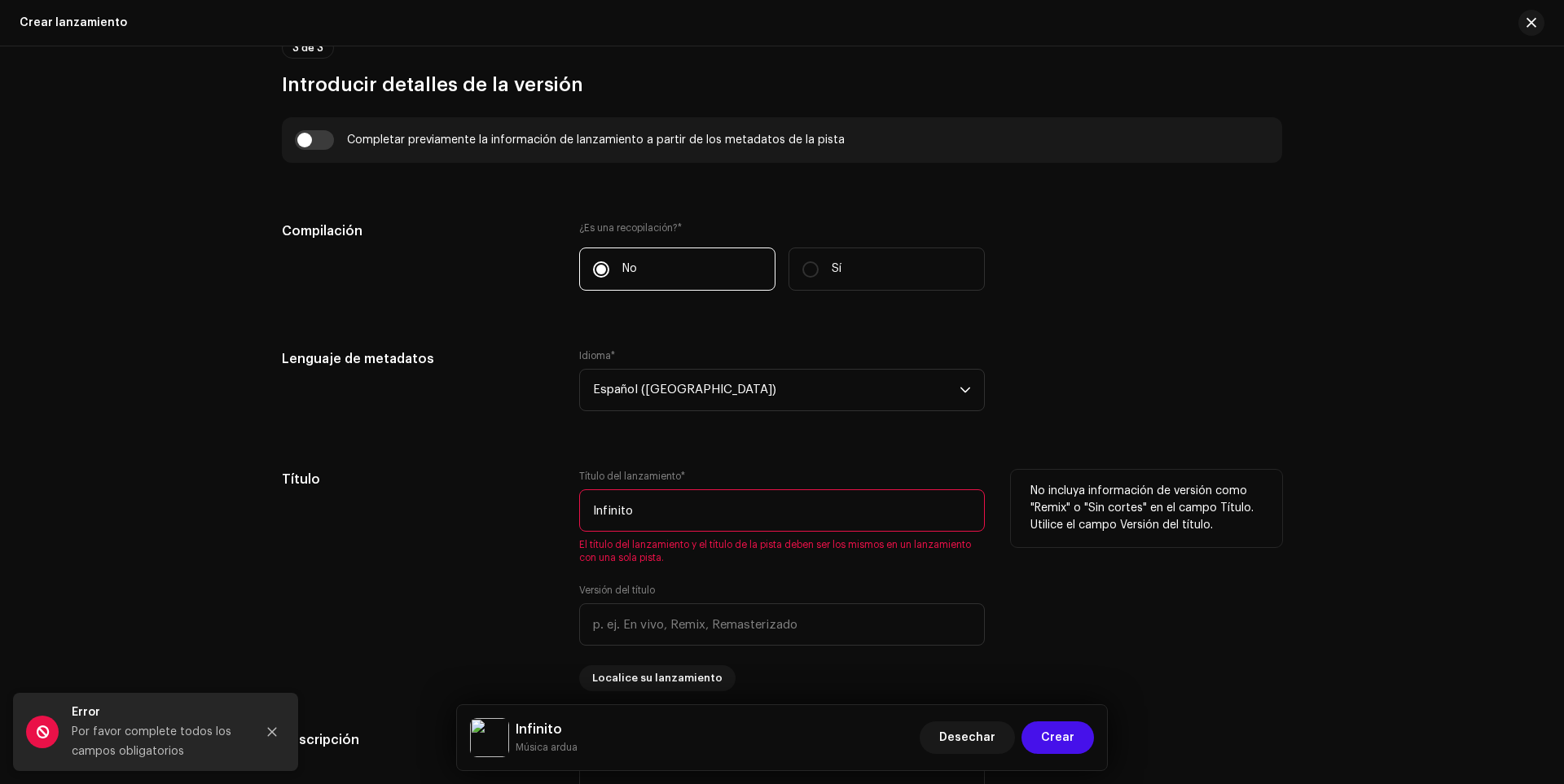
click at [646, 514] on input "Infinito" at bounding box center [782, 510] width 406 height 42
type input "Infinito.w"
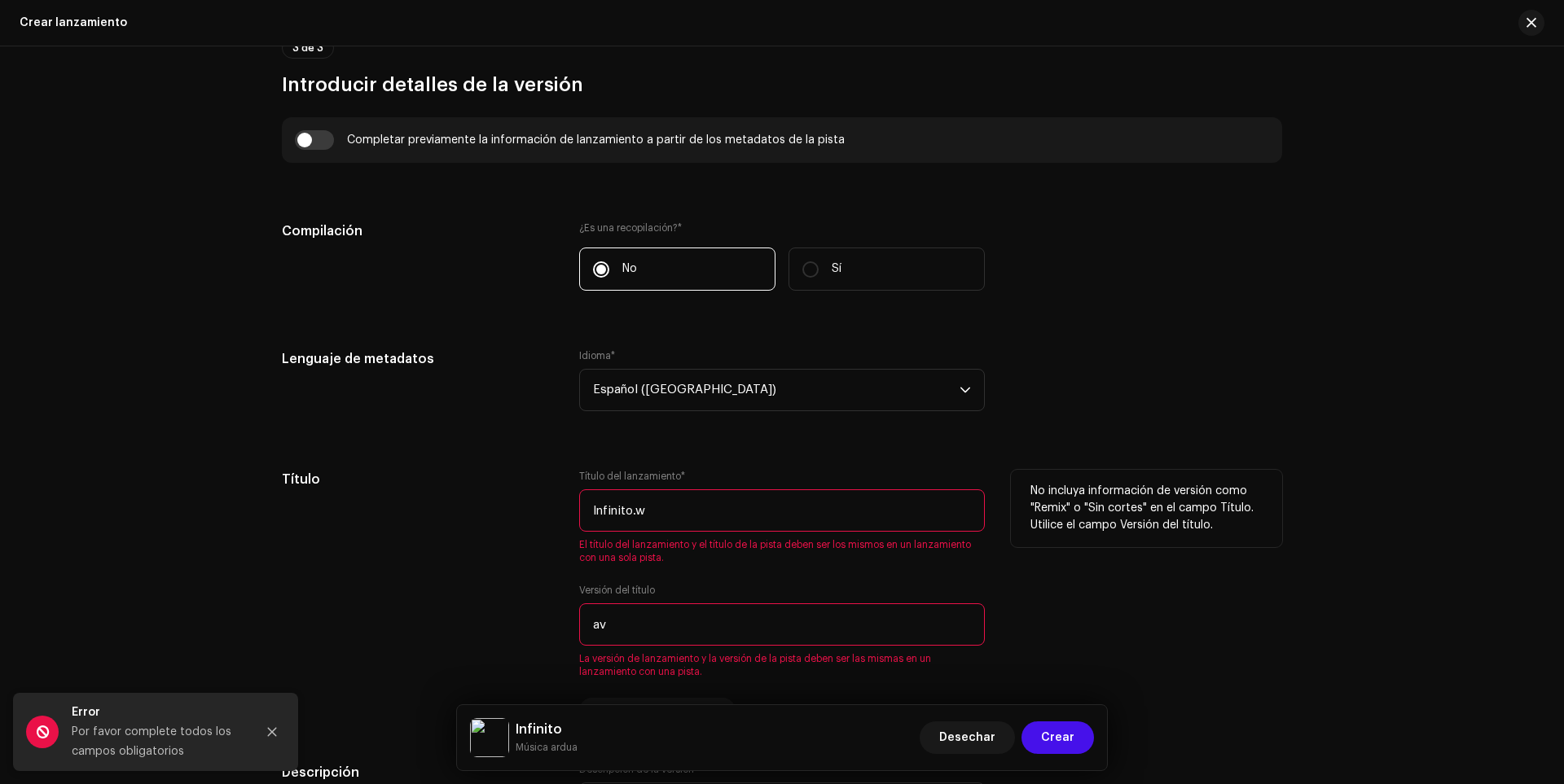
type input "a"
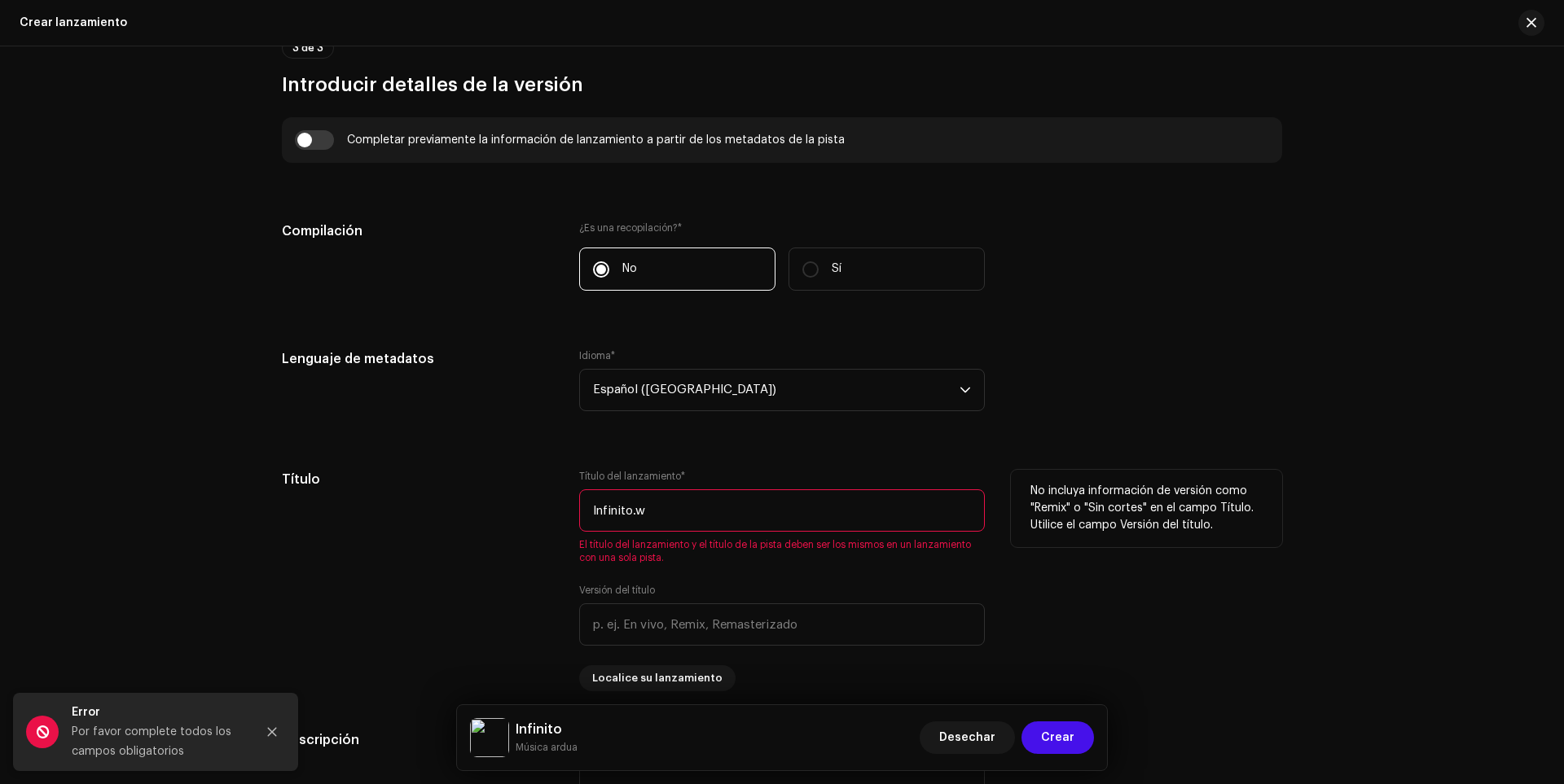
click at [646, 514] on input "Infinito.w" at bounding box center [782, 510] width 406 height 42
type input "Infinito"
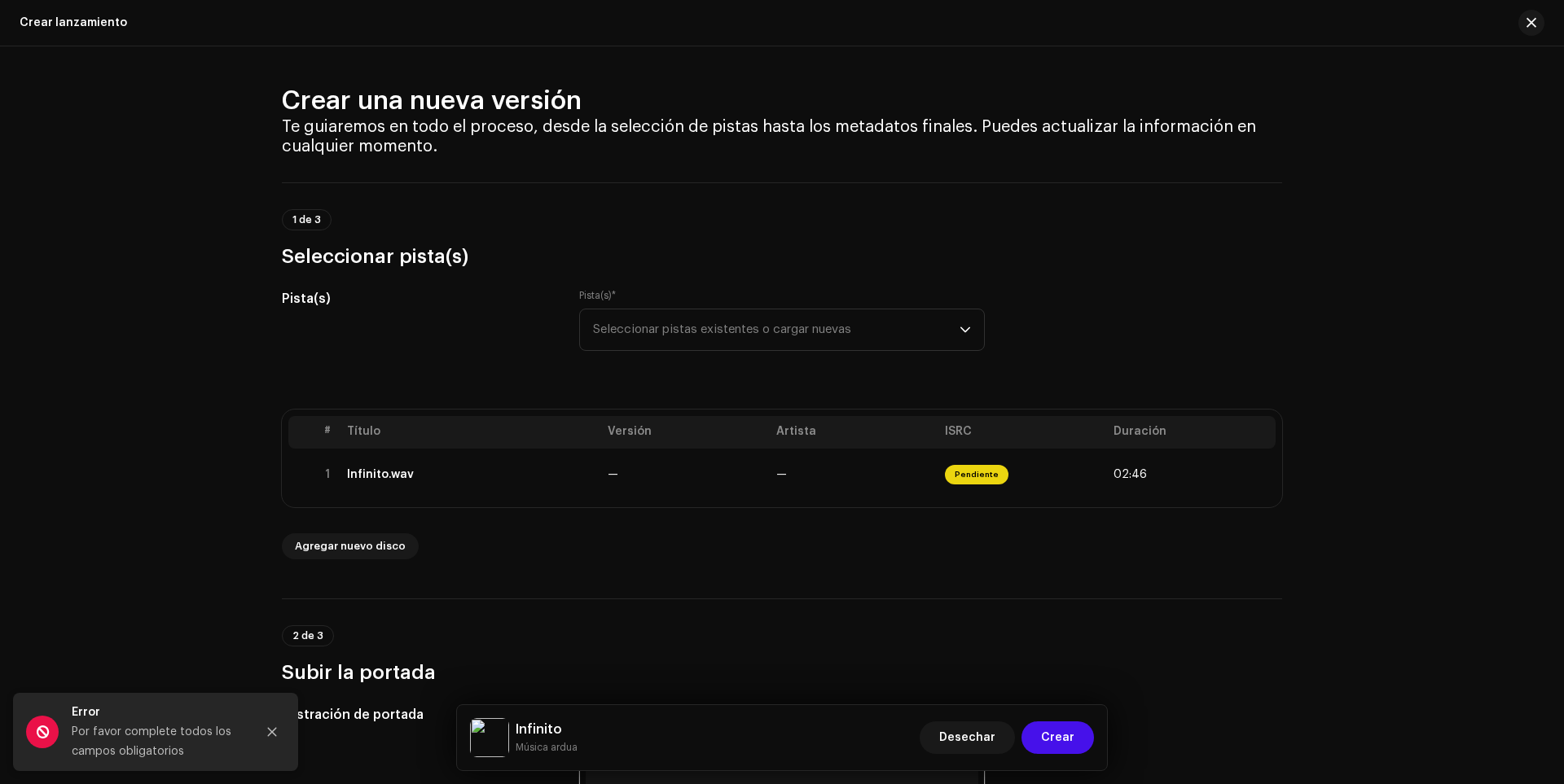
scroll to position [0, 0]
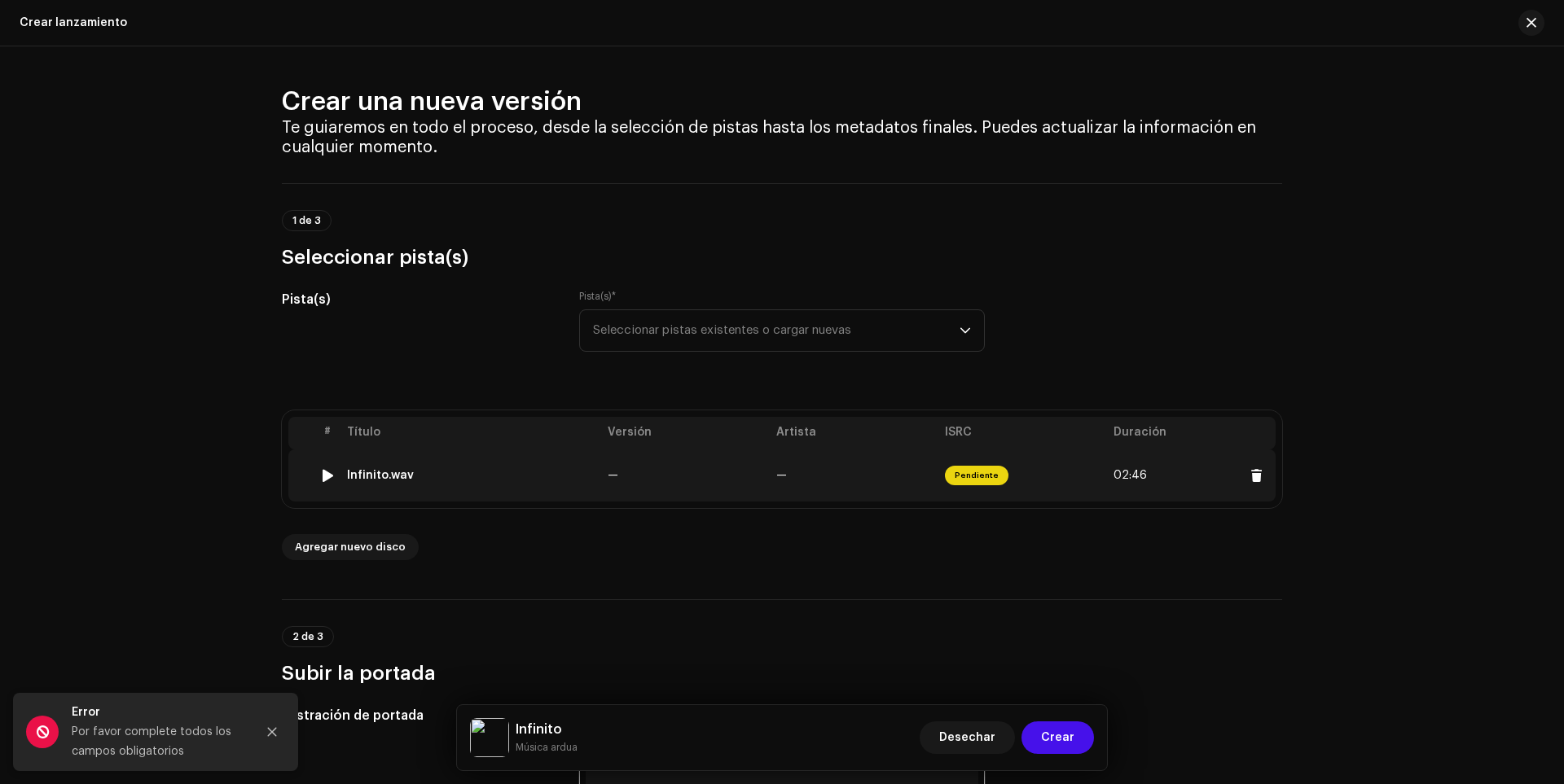
click at [406, 470] on font "Infinito.wav" at bounding box center [380, 476] width 67 height 12
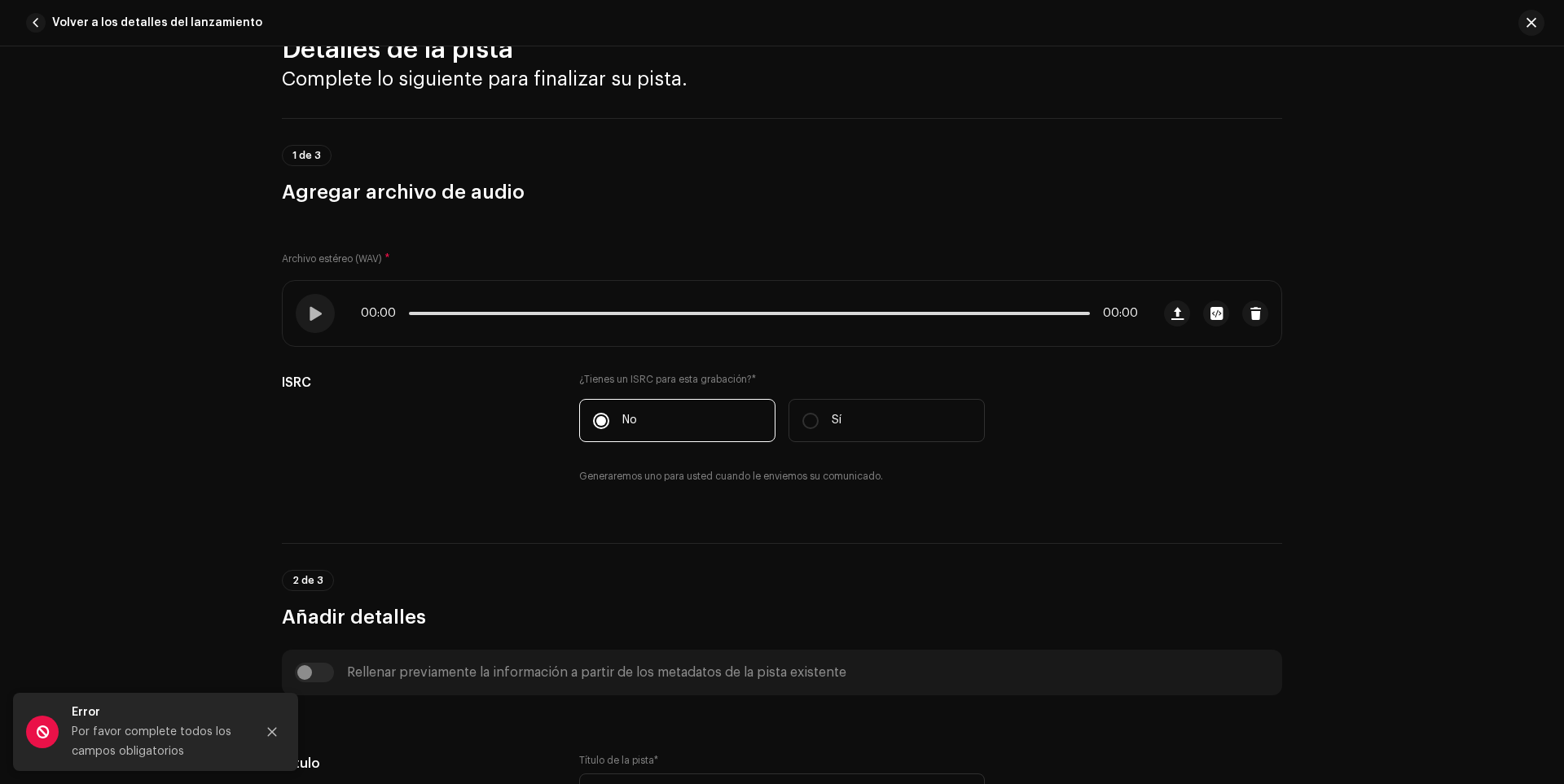
scroll to position [244, 0]
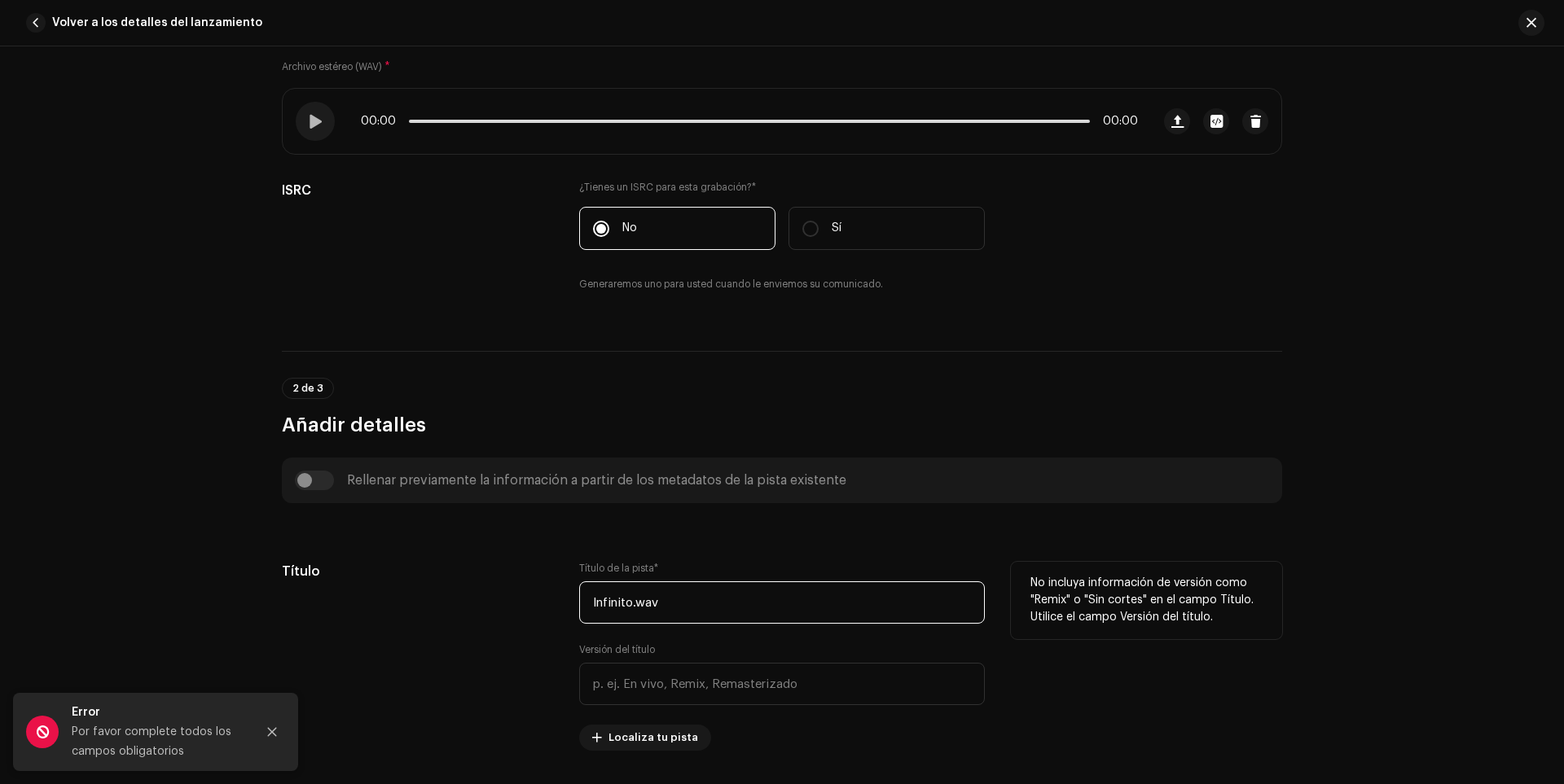
click at [638, 602] on input "Infinito.wav" at bounding box center [782, 602] width 406 height 42
click at [648, 601] on input "Infinito.wav" at bounding box center [782, 602] width 406 height 42
click at [657, 602] on input "Infinito.wav" at bounding box center [782, 602] width 406 height 42
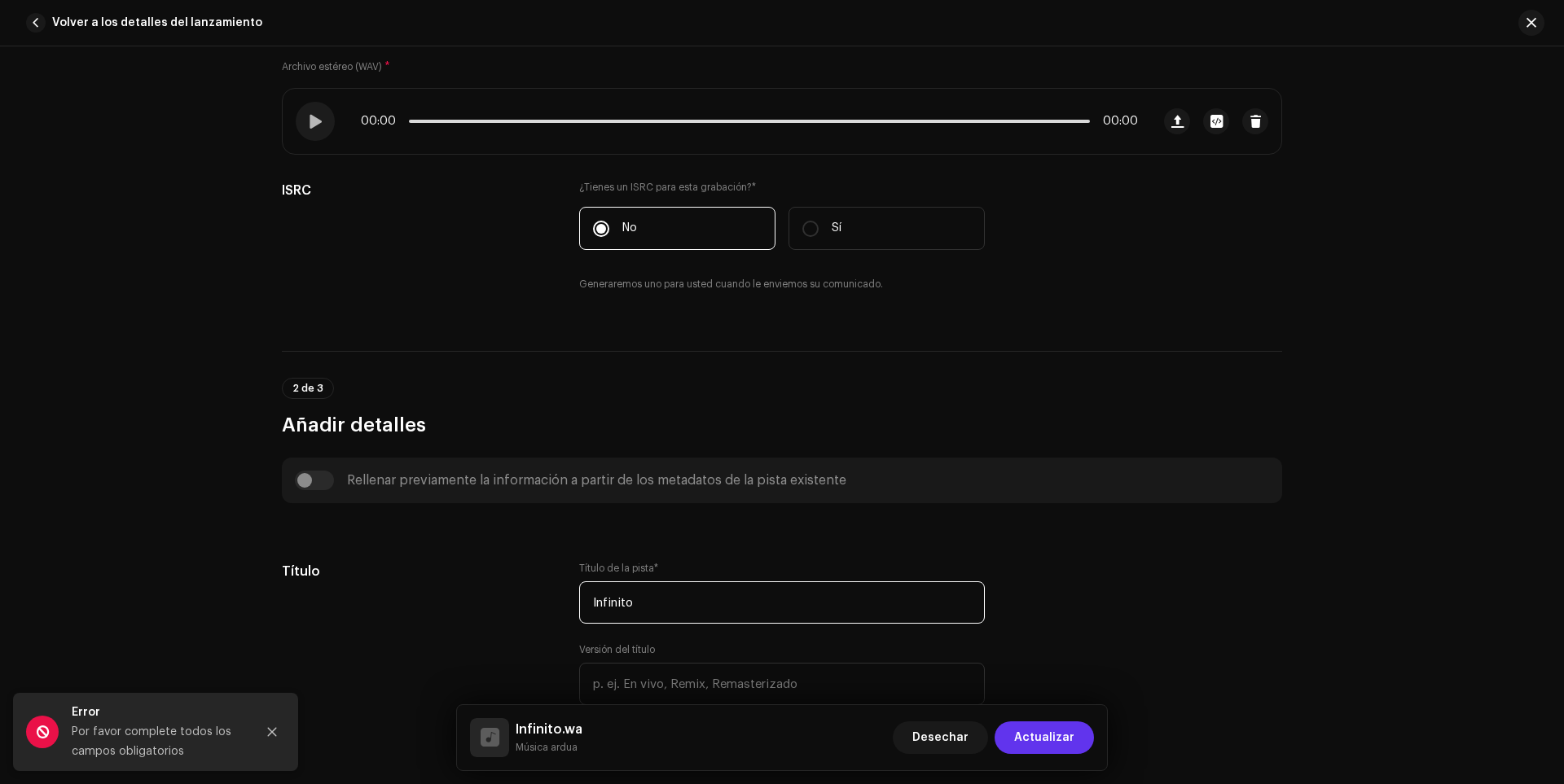
type input "Infinito"
click at [1055, 739] on font "Actualizar" at bounding box center [1044, 738] width 60 height 12
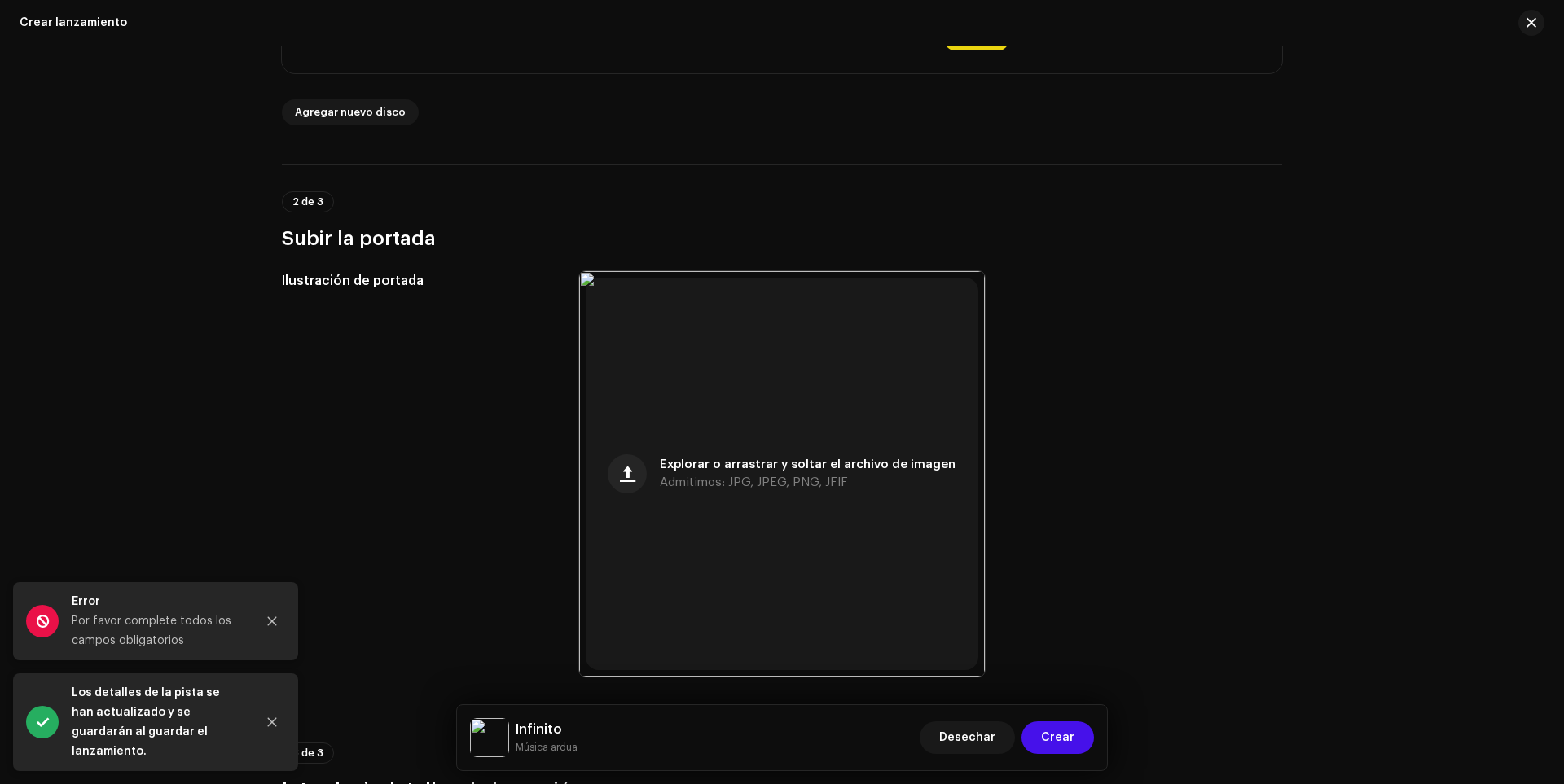
scroll to position [651, 0]
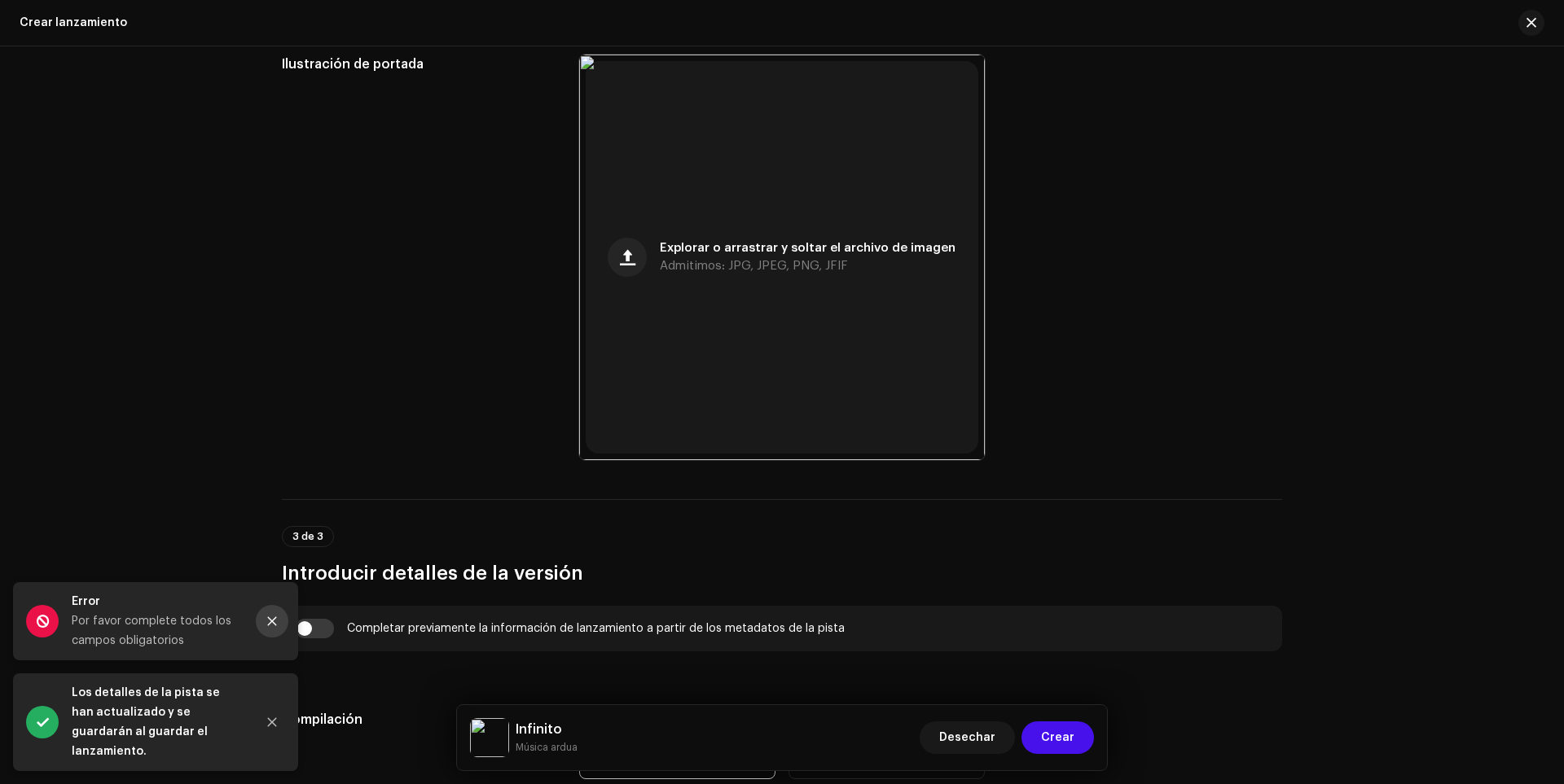
click at [264, 631] on button "Cerca" at bounding box center [272, 622] width 33 height 33
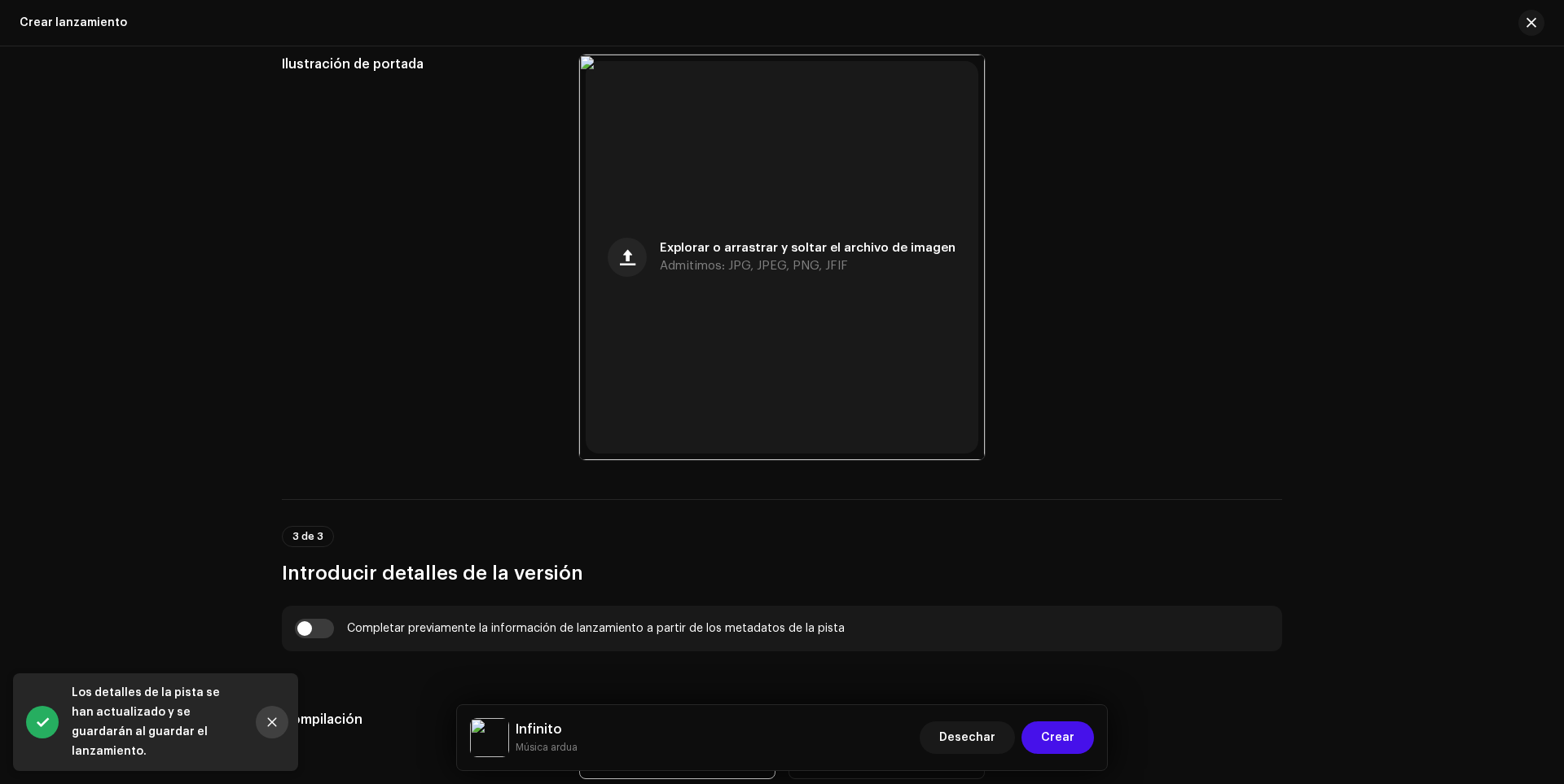
click at [273, 739] on button "Cerca" at bounding box center [272, 723] width 33 height 33
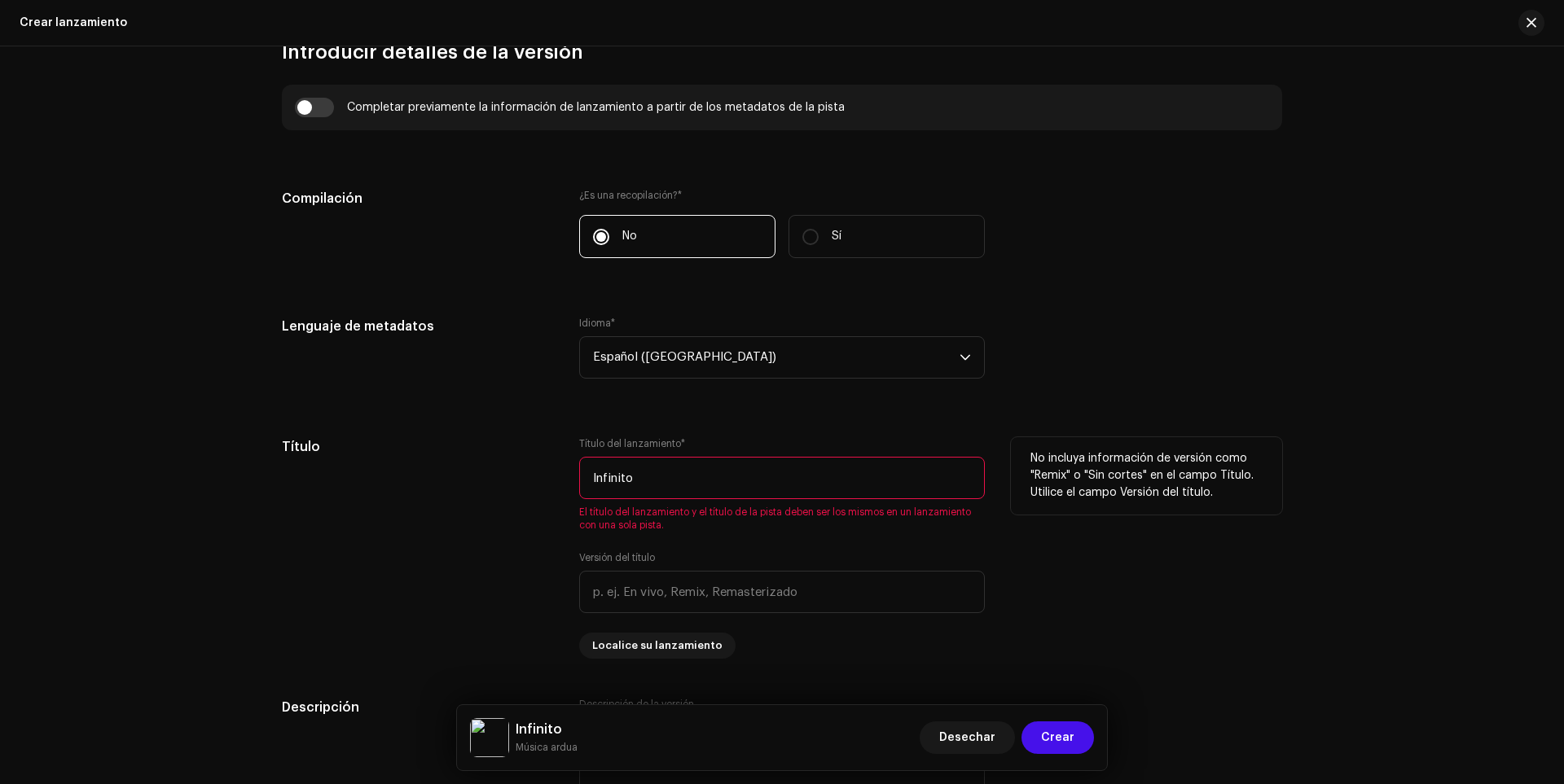
scroll to position [1303, 0]
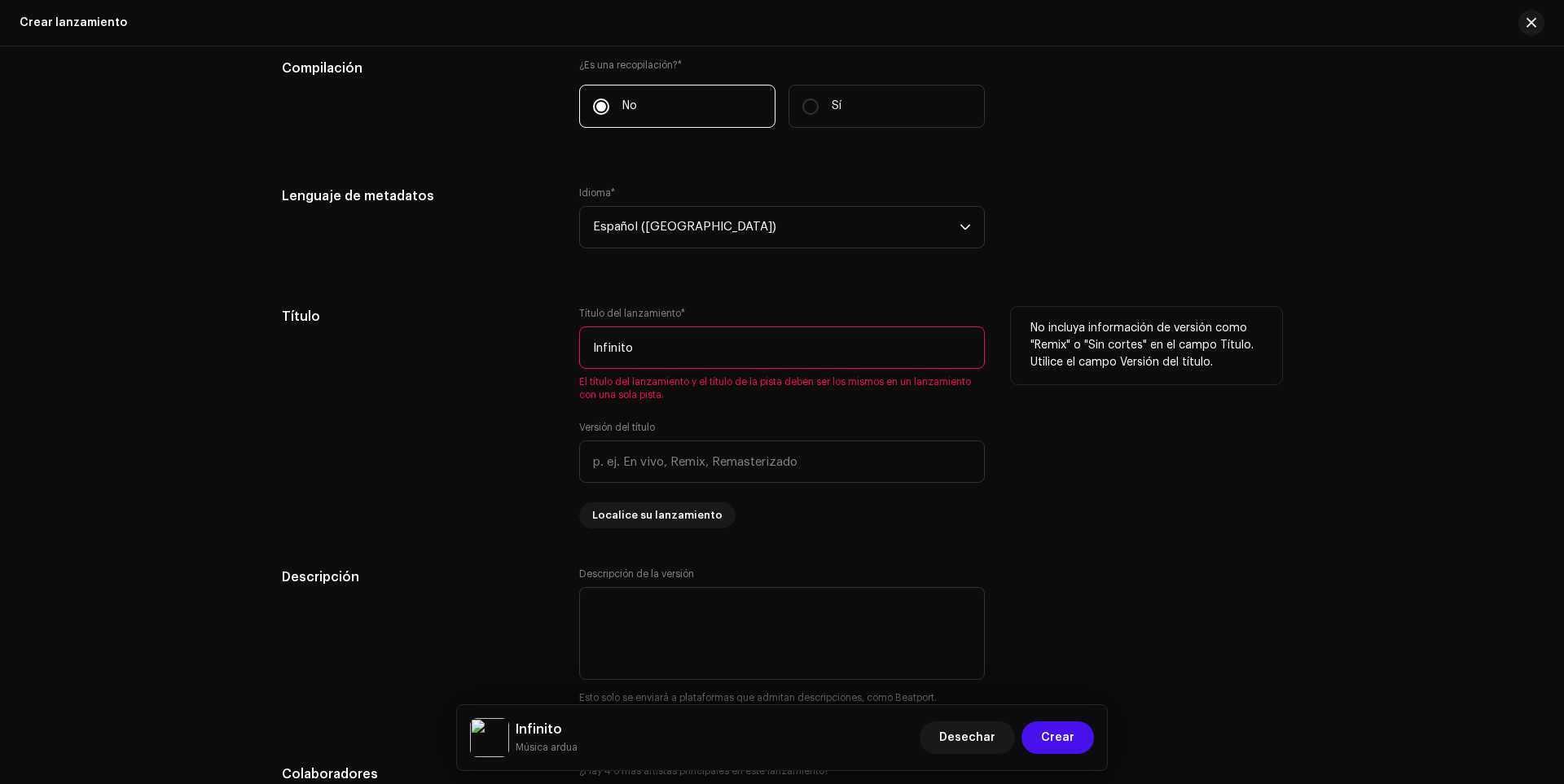
click at [730, 351] on input "Infinito" at bounding box center [782, 347] width 406 height 42
click at [1046, 725] on span "Crear" at bounding box center [1058, 738] width 34 height 33
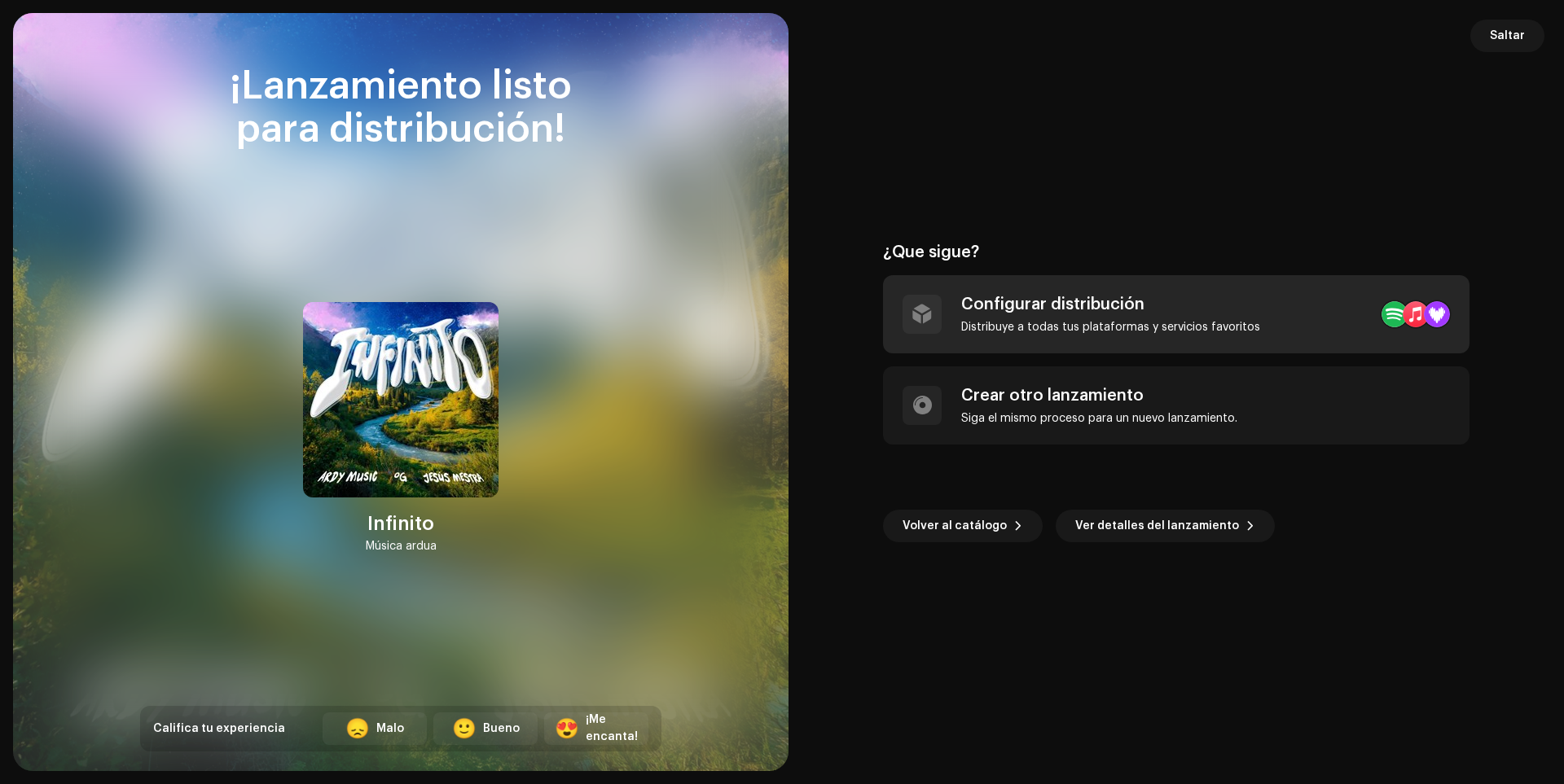
click at [1038, 311] on font "Configurar distribución" at bounding box center [1053, 305] width 183 height 16
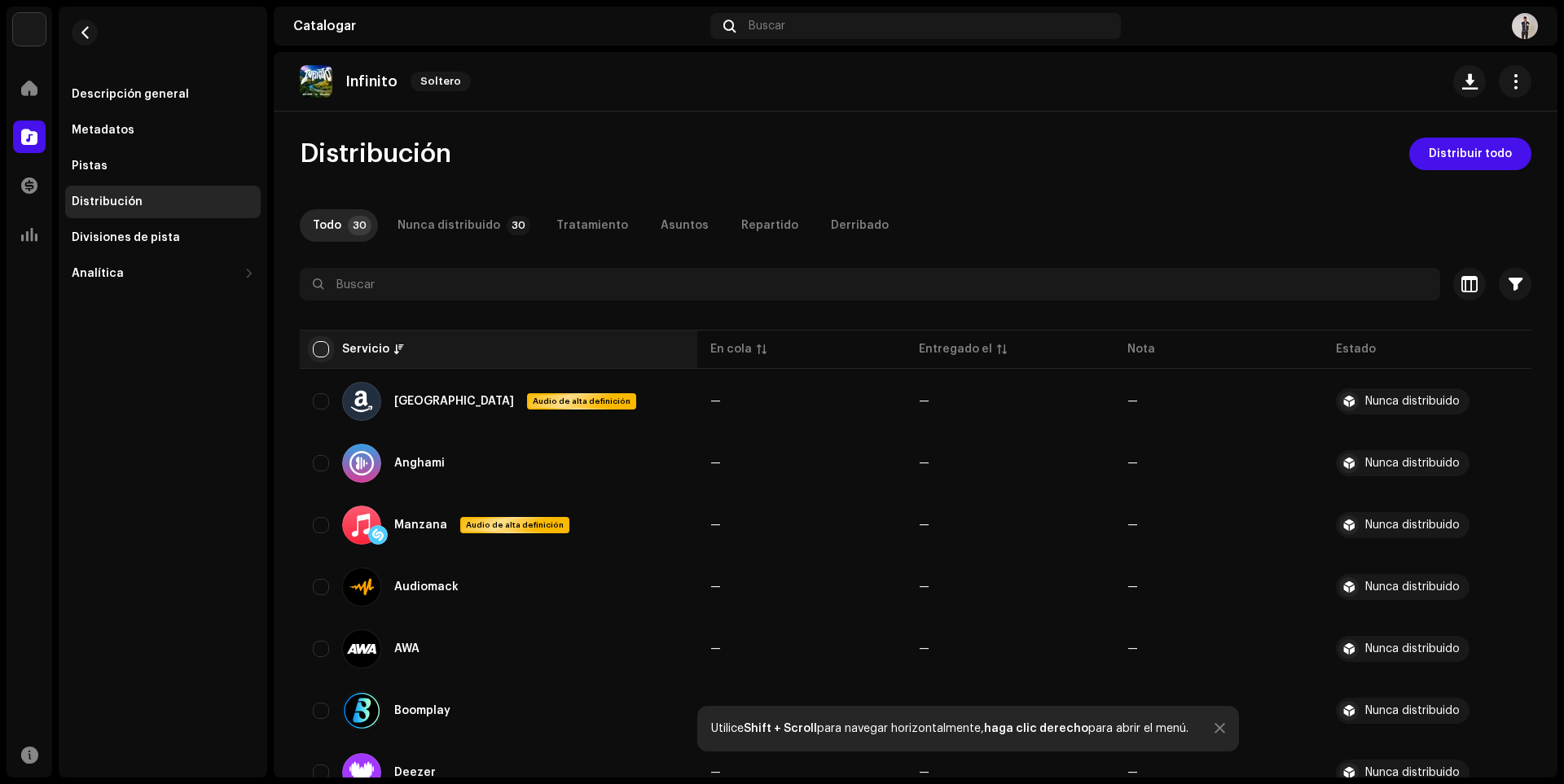
click at [312, 354] on input "checkbox" at bounding box center [321, 350] width 16 height 16
checkbox input "true"
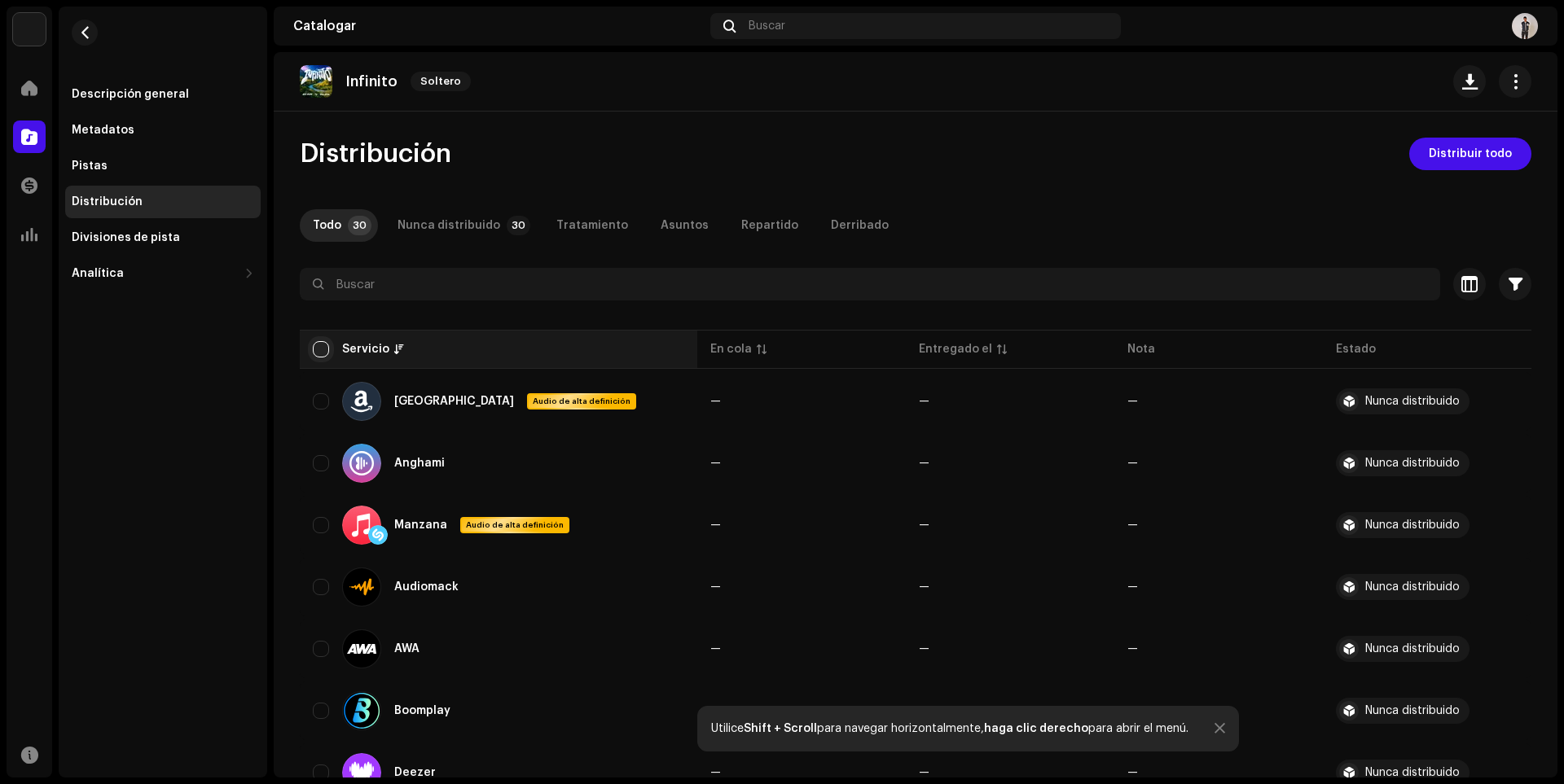
checkbox input "true"
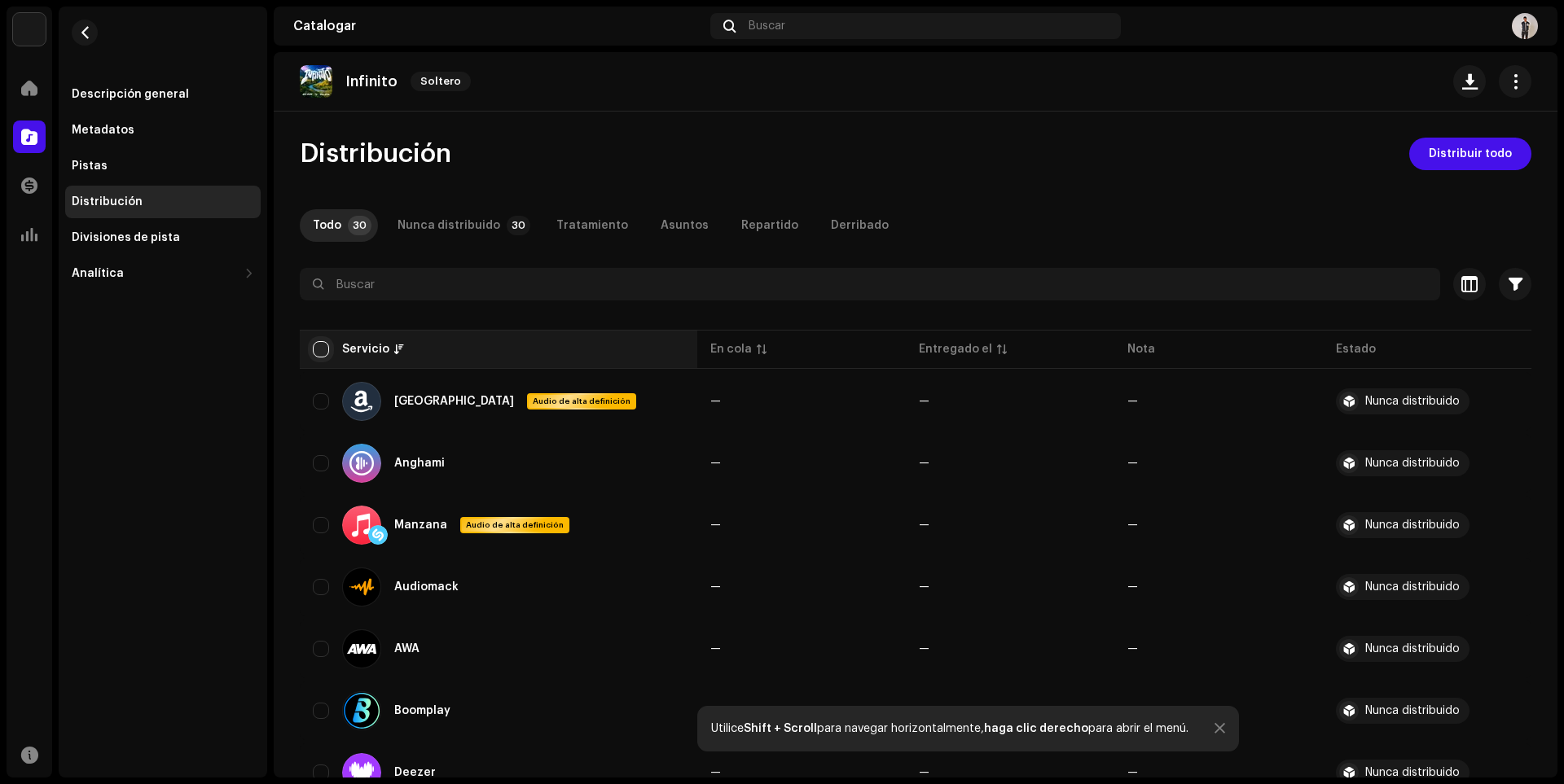
checkbox input "true"
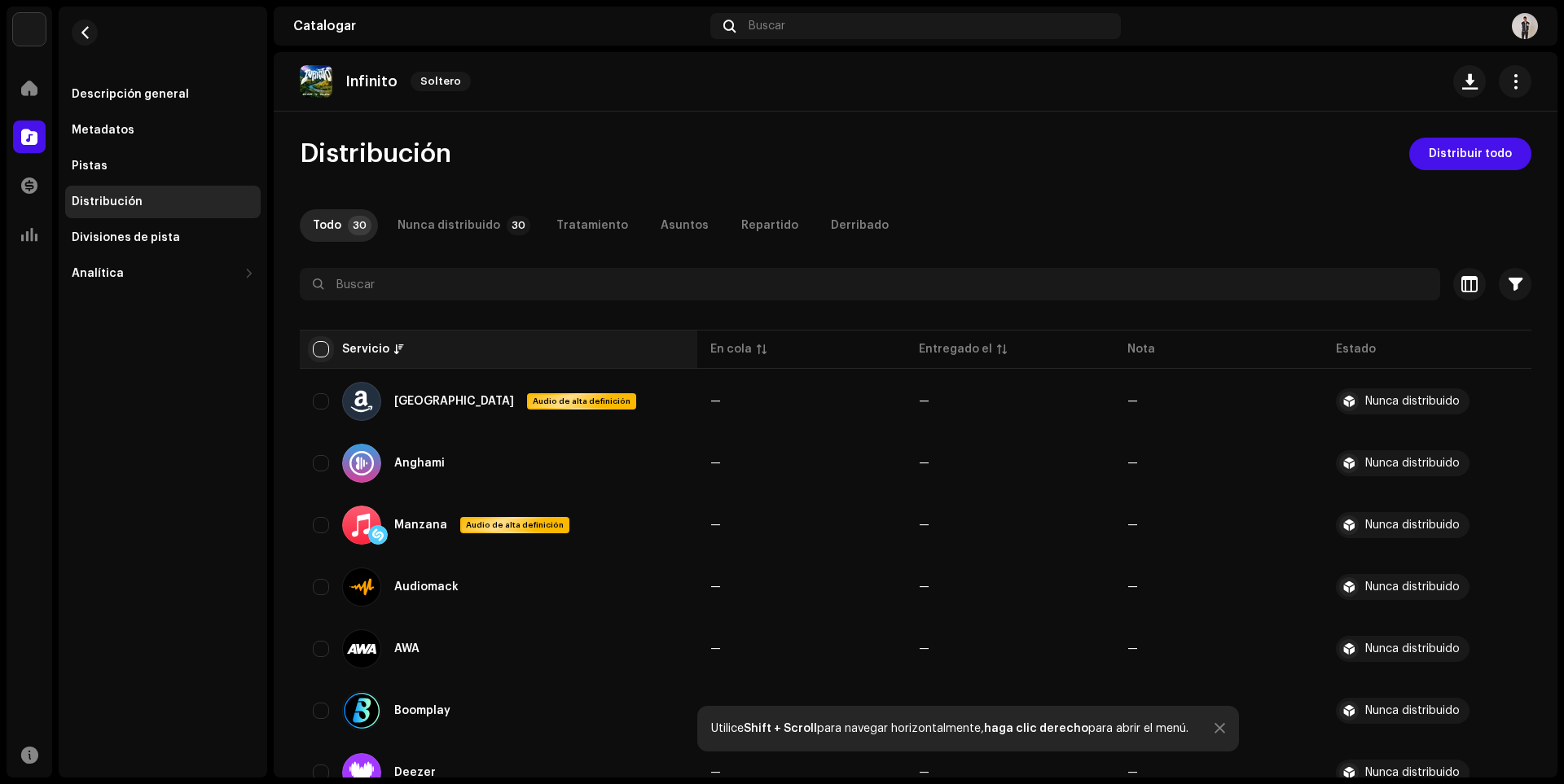
checkbox input "true"
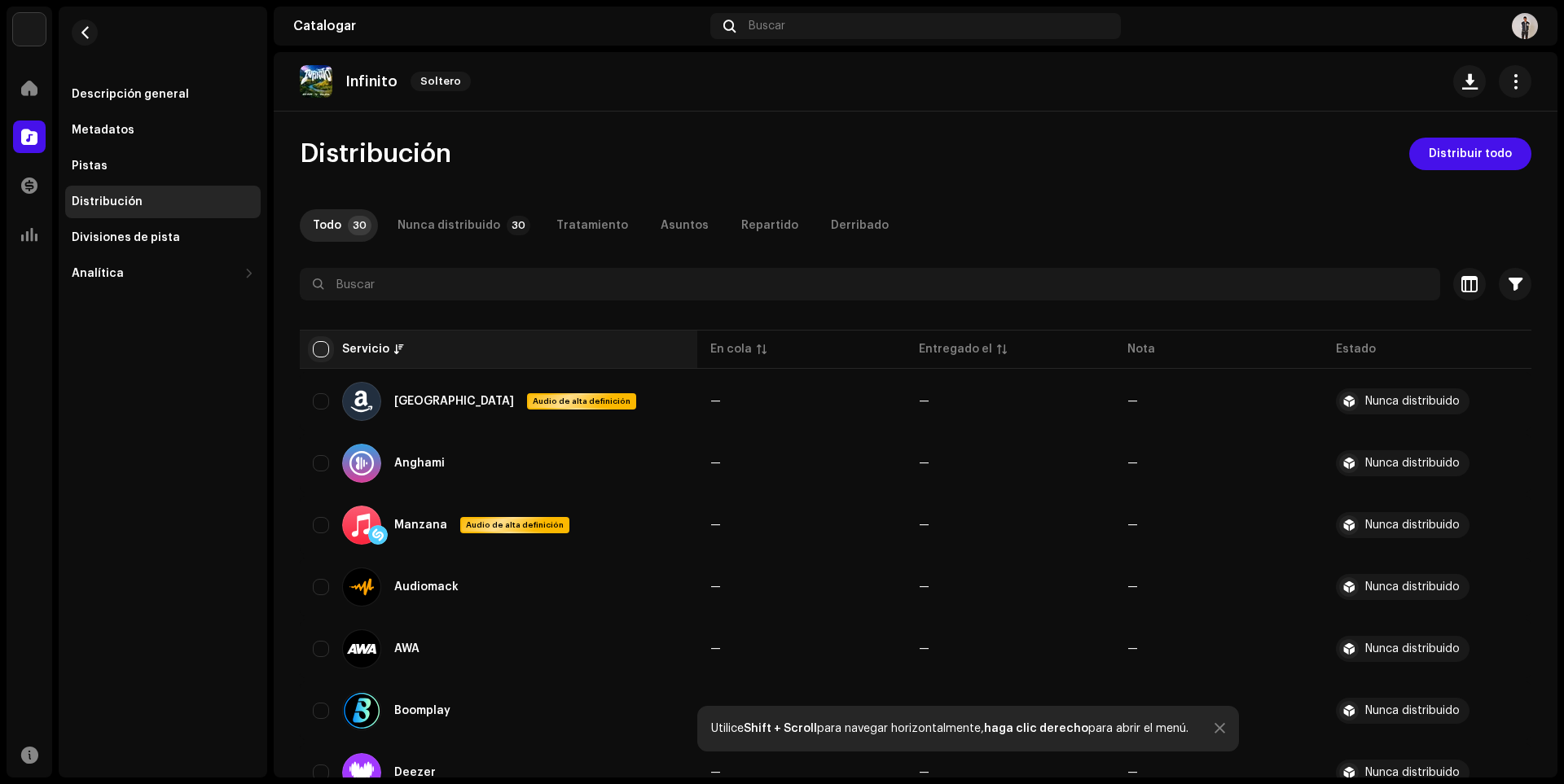
checkbox input "true"
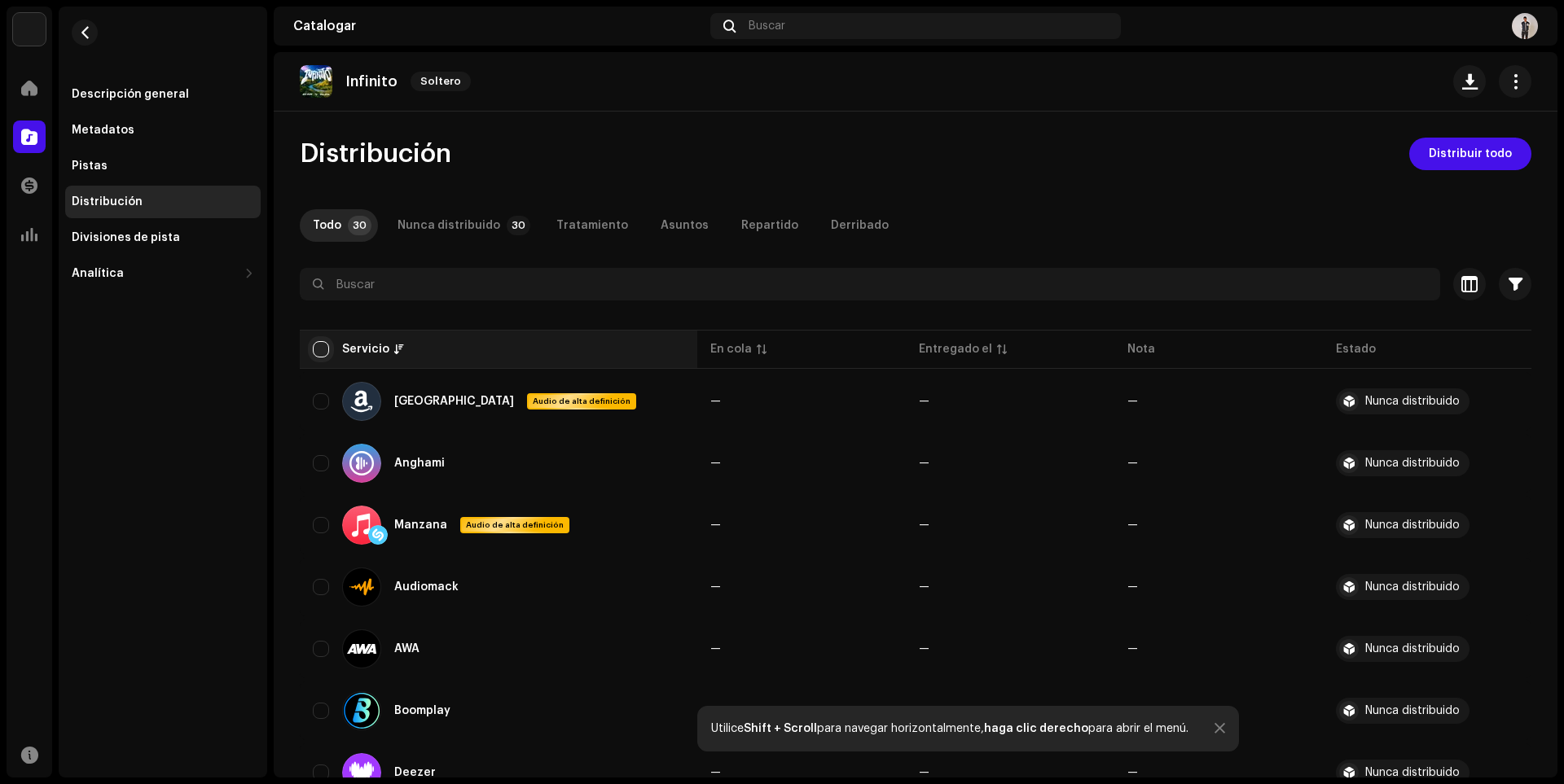
checkbox input "true"
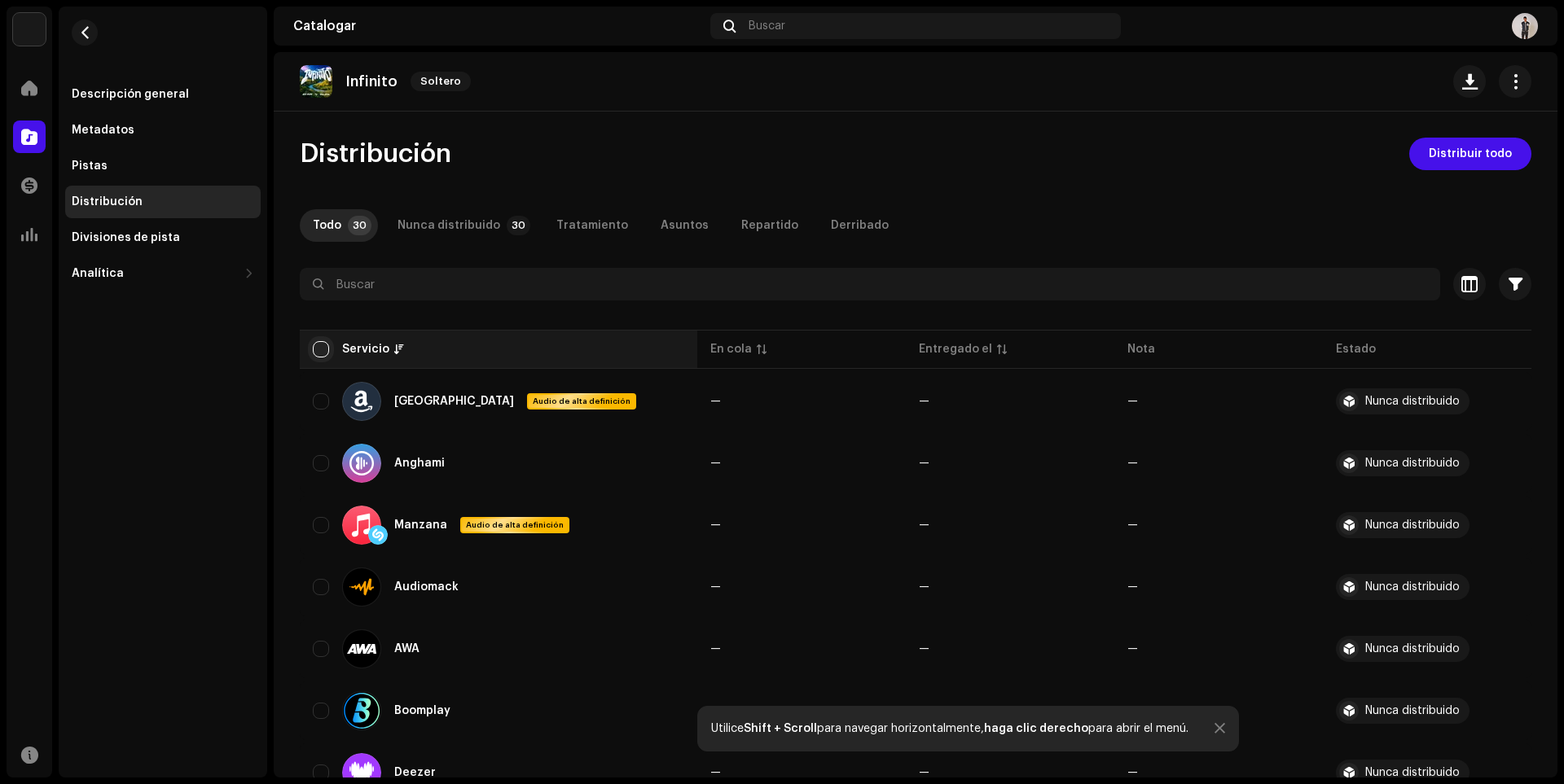
checkbox input "true"
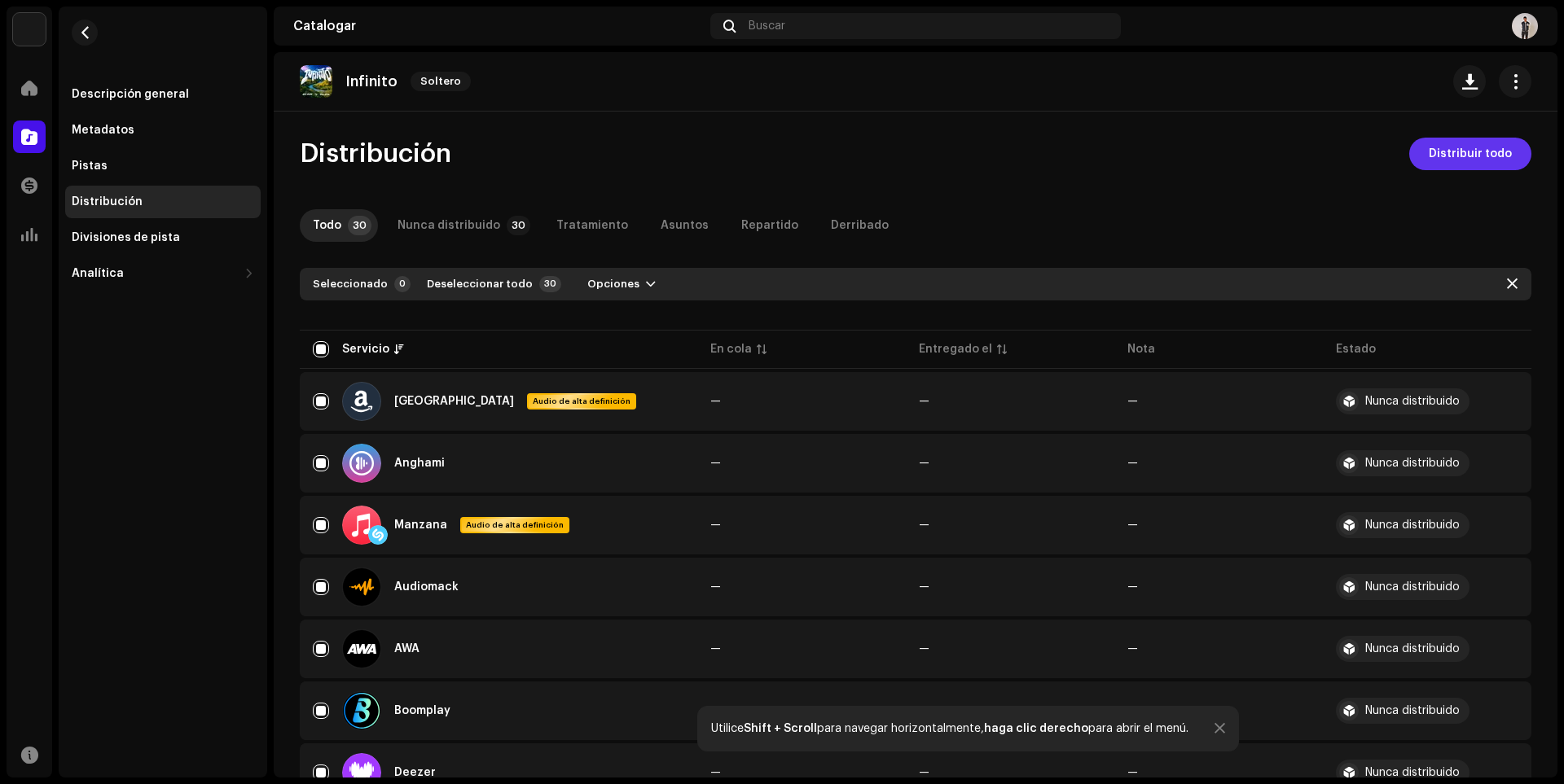
click at [1417, 157] on button "Distribuir todo" at bounding box center [1470, 154] width 122 height 33
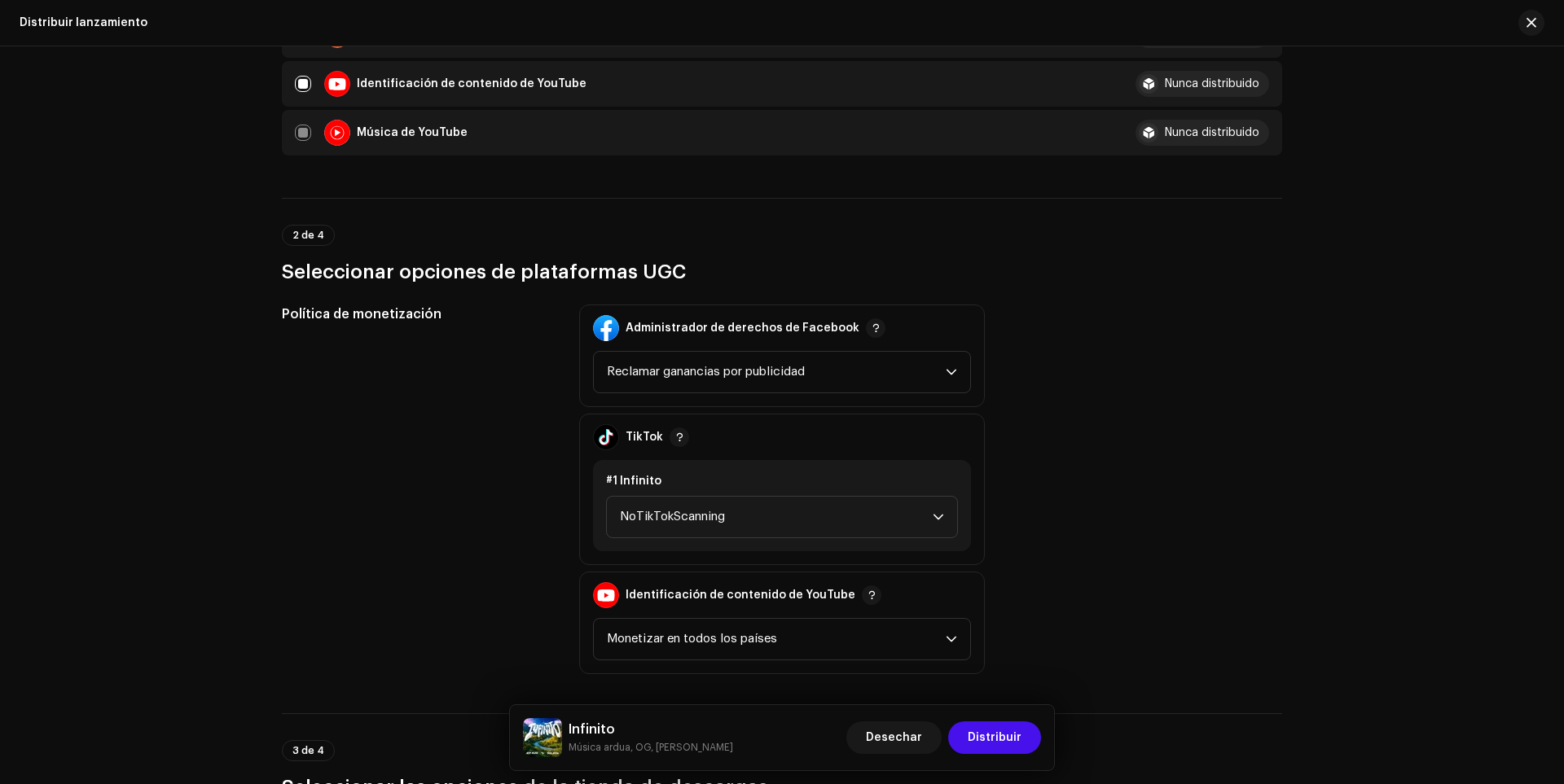
scroll to position [1629, 0]
click at [791, 369] on font "Reclamar ganancias por publicidad" at bounding box center [706, 373] width 198 height 12
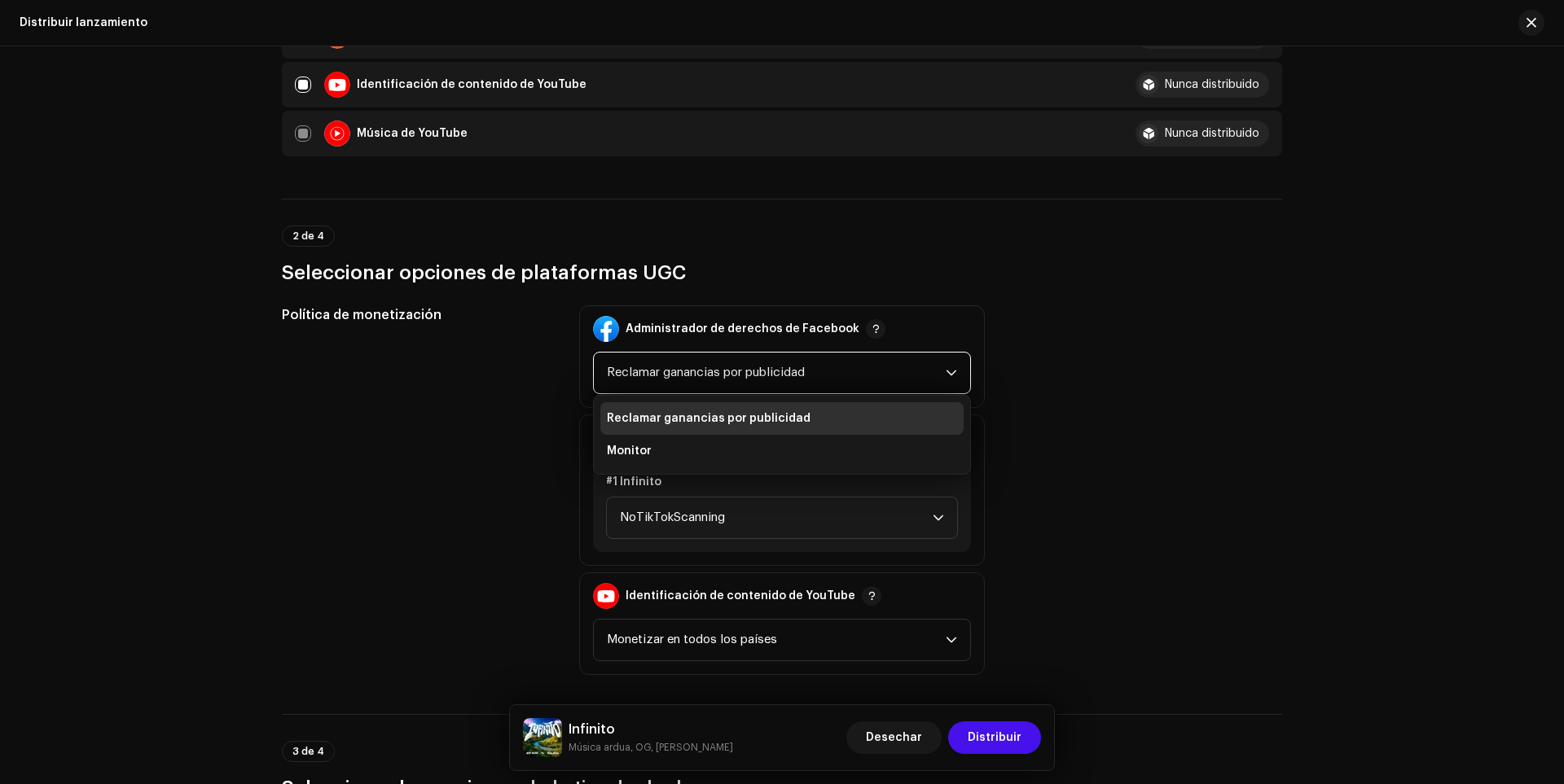
click at [791, 369] on font "Reclamar ganancias por publicidad" at bounding box center [706, 373] width 198 height 12
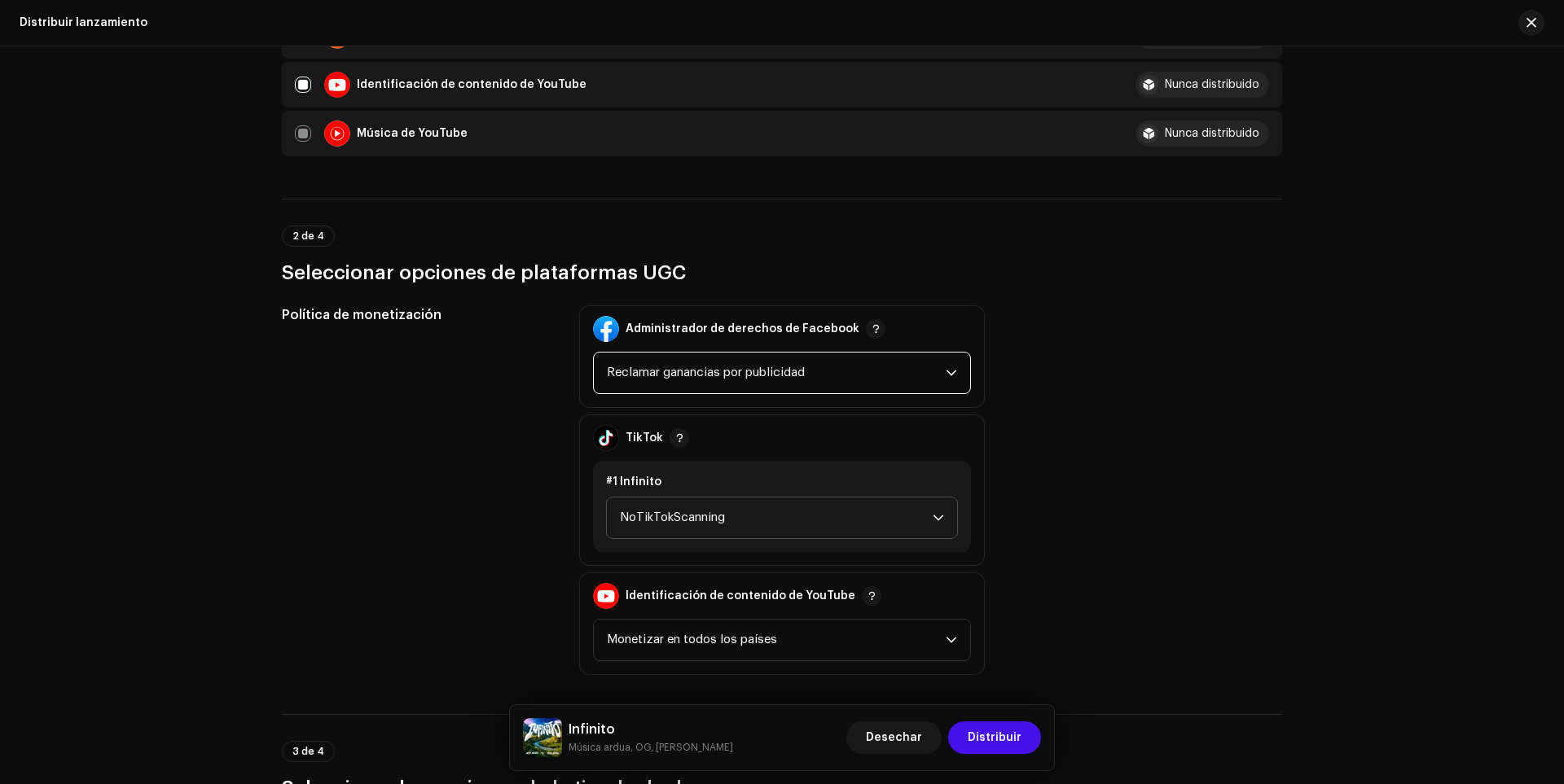
click at [707, 513] on font "NoTikTokScanning" at bounding box center [672, 517] width 105 height 12
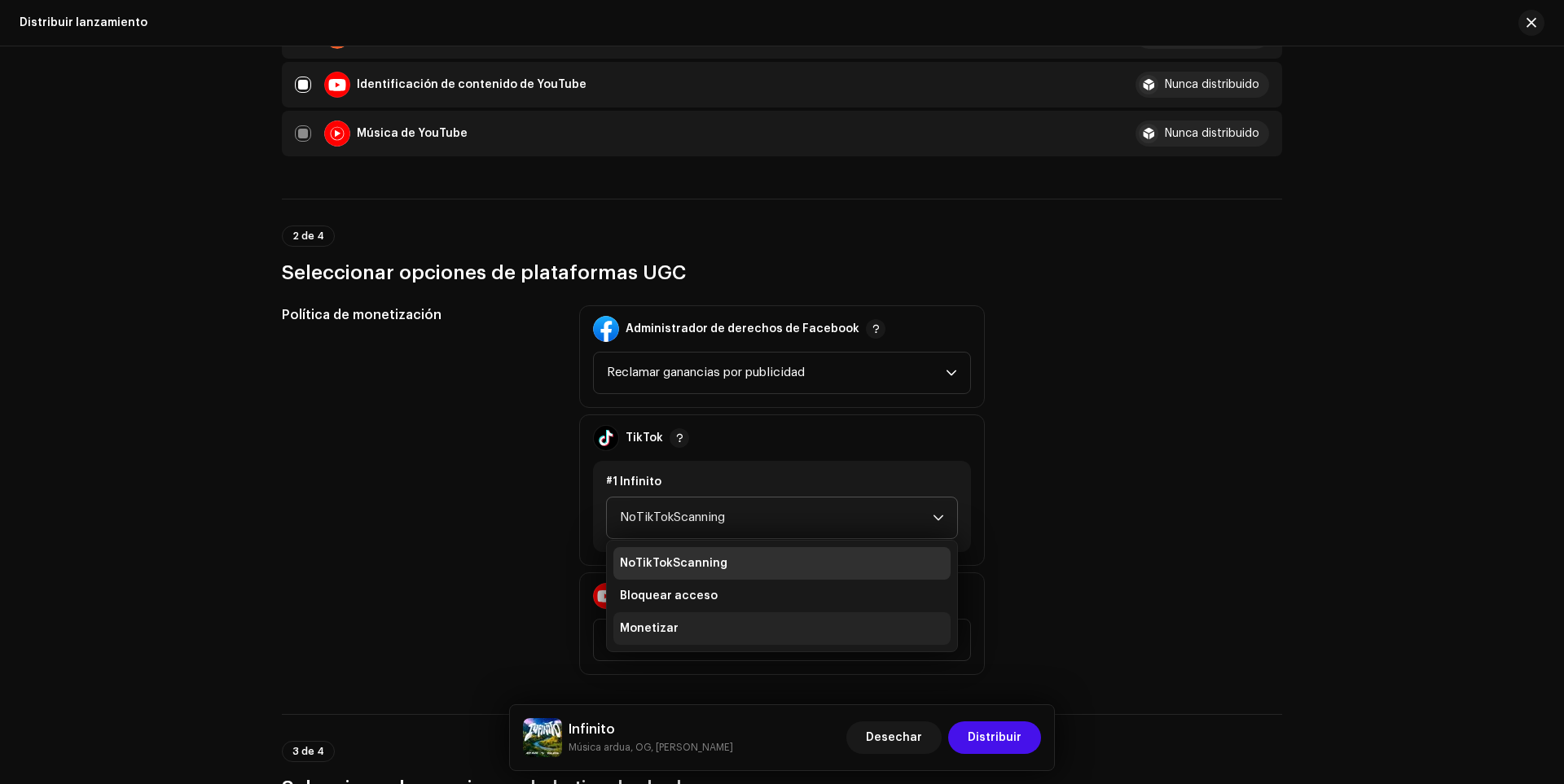
click at [685, 634] on li "Monetizar" at bounding box center [782, 629] width 337 height 33
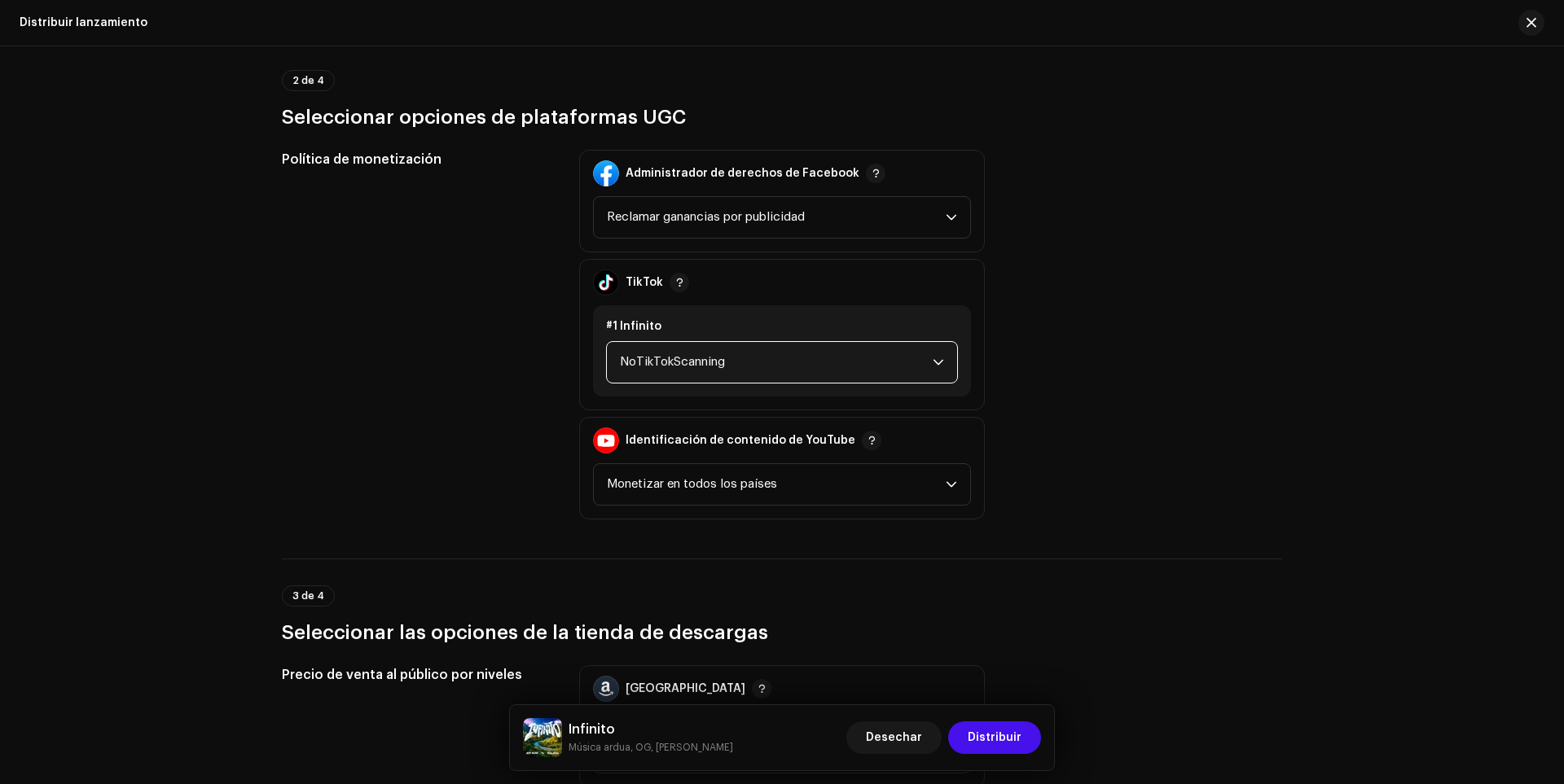
scroll to position [1792, 0]
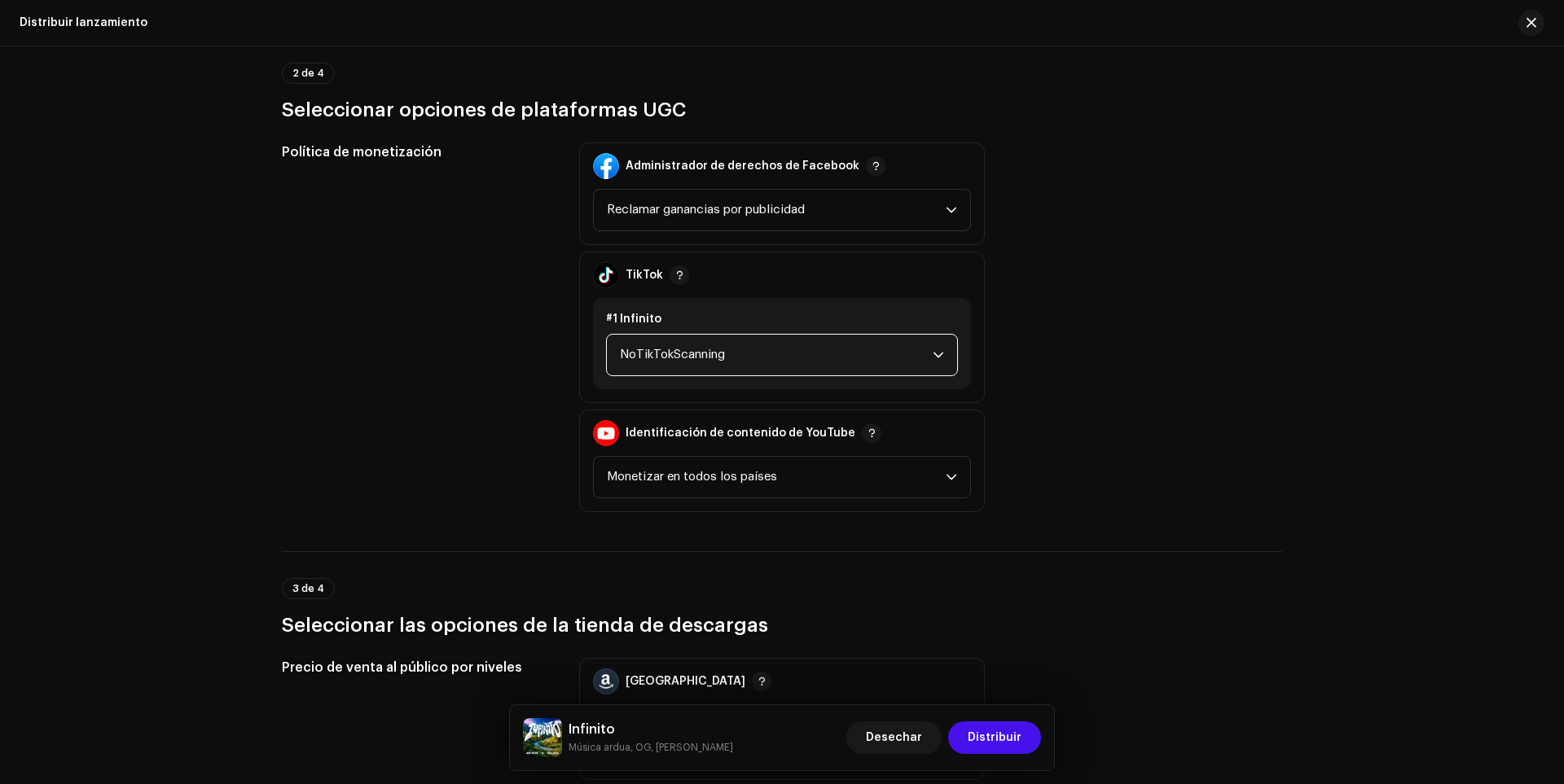
click at [642, 352] on font "NoTikTokScanning" at bounding box center [672, 354] width 105 height 12
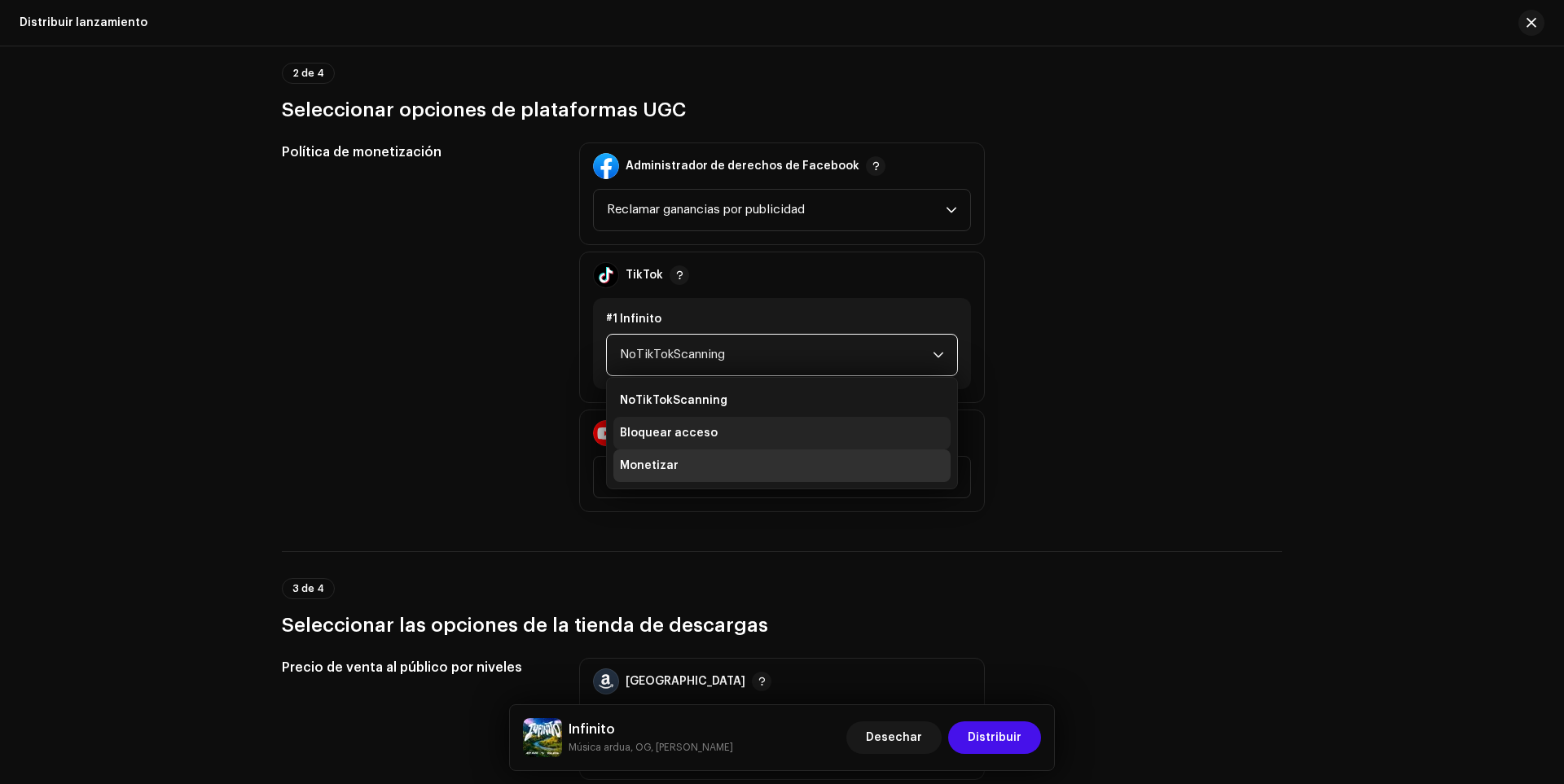
click at [647, 446] on li "Bloquear acceso" at bounding box center [782, 434] width 337 height 33
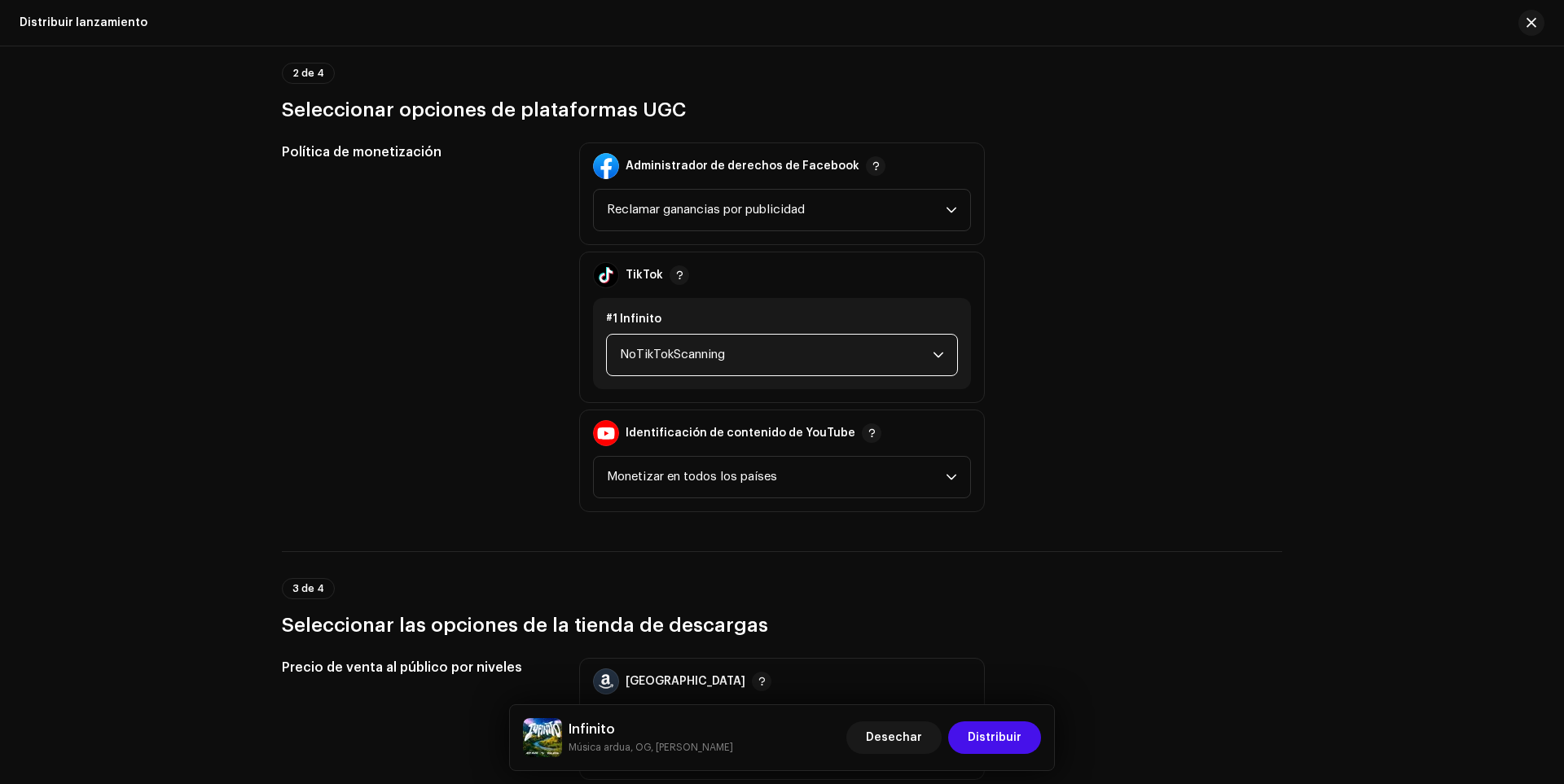
click at [657, 369] on span "NoTikTokScanning" at bounding box center [776, 354] width 312 height 40
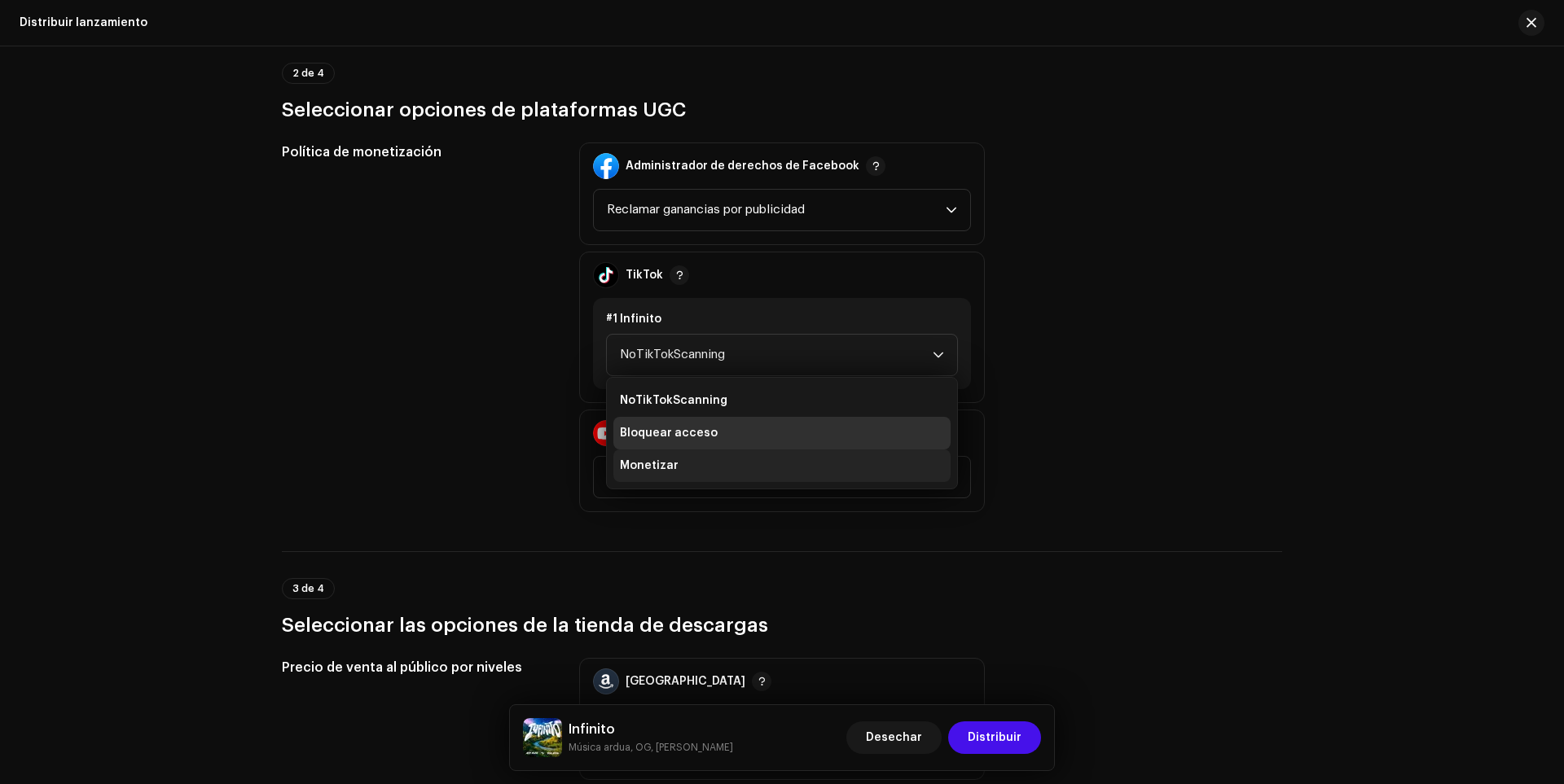
click at [646, 461] on font "Monetizar" at bounding box center [649, 466] width 59 height 12
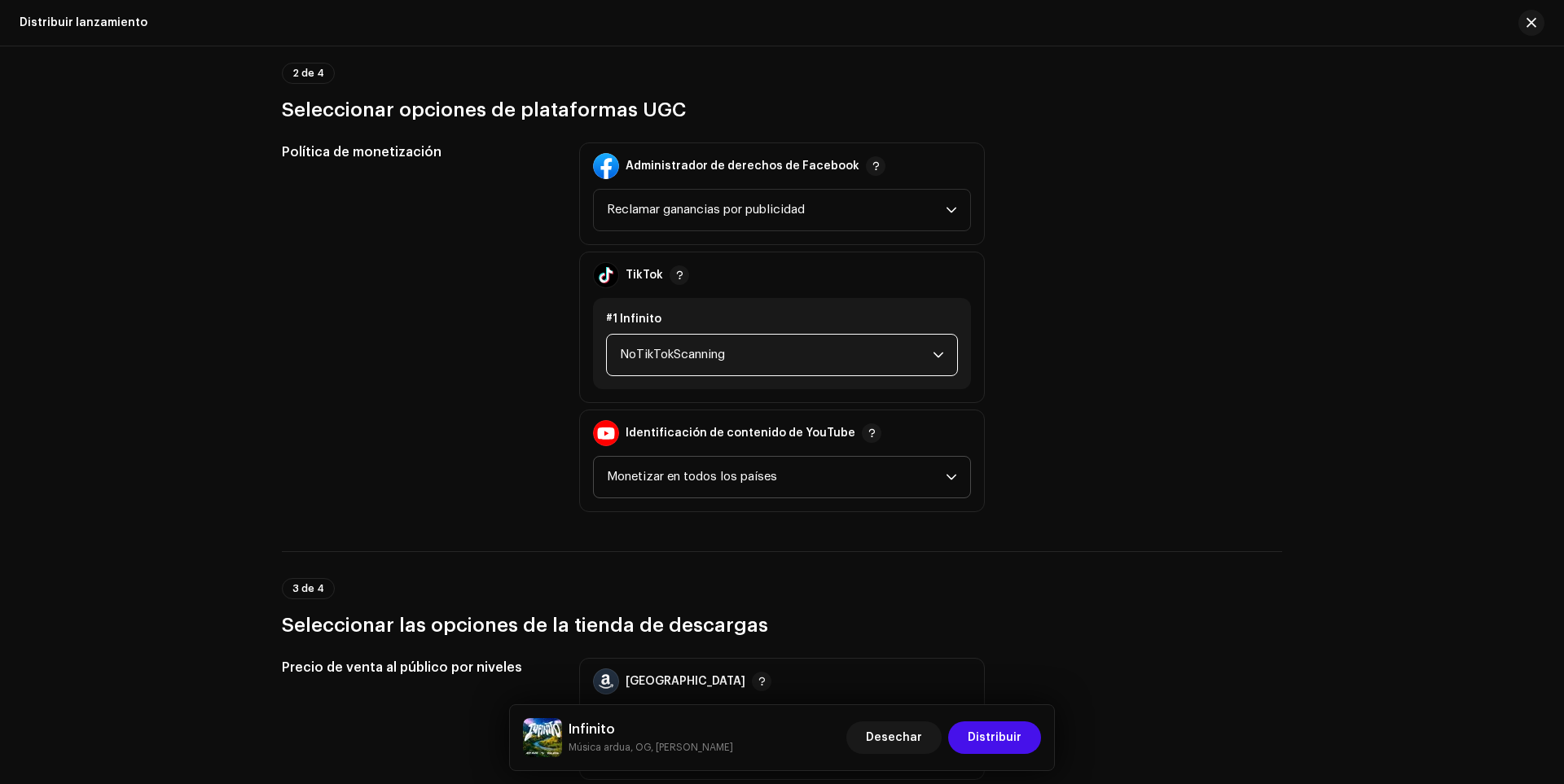
click at [689, 485] on span "Monetizar en todos los países" at bounding box center [776, 477] width 339 height 40
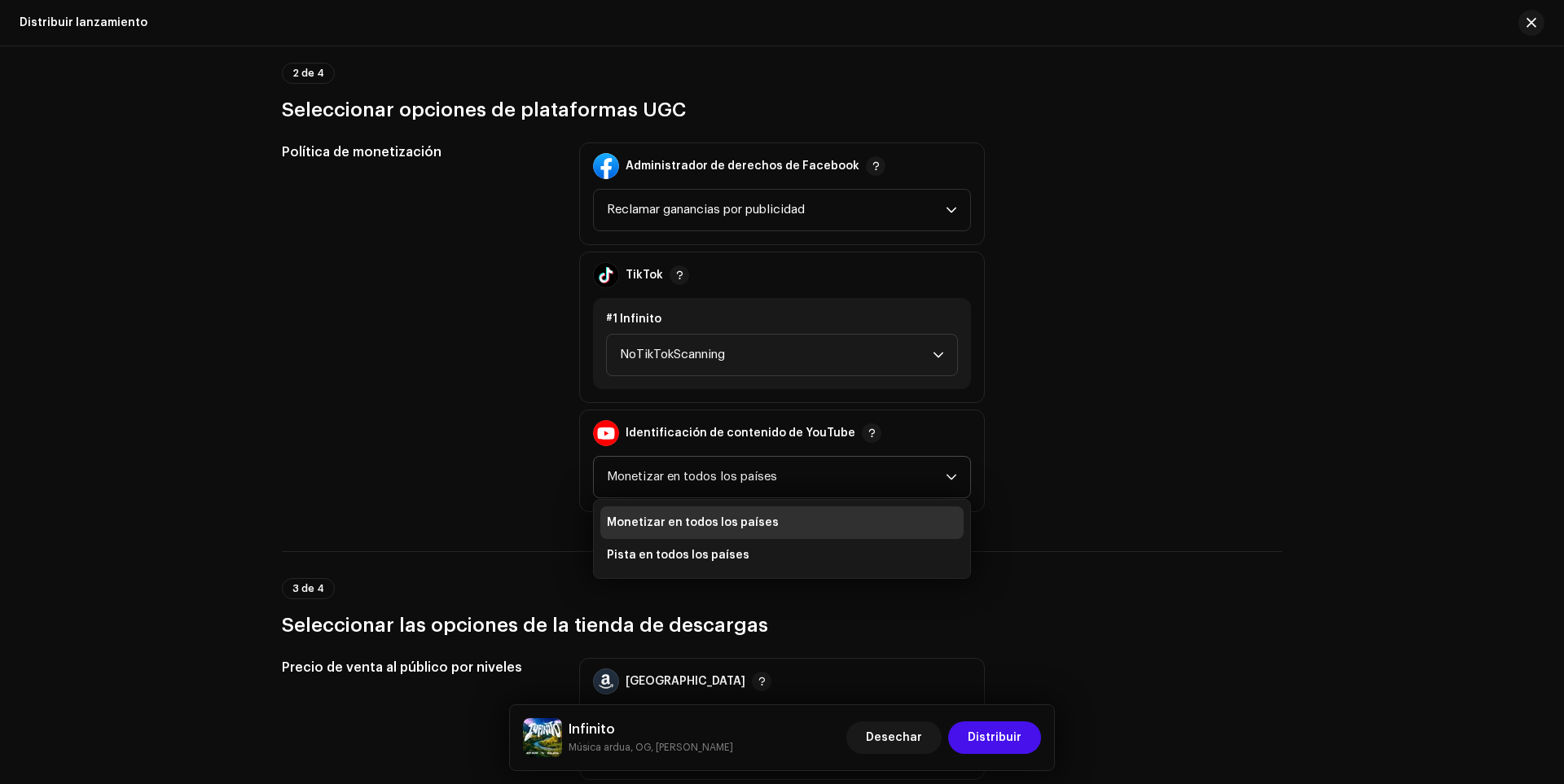
click at [636, 528] on font "Monetizar en todos los países" at bounding box center [693, 523] width 171 height 12
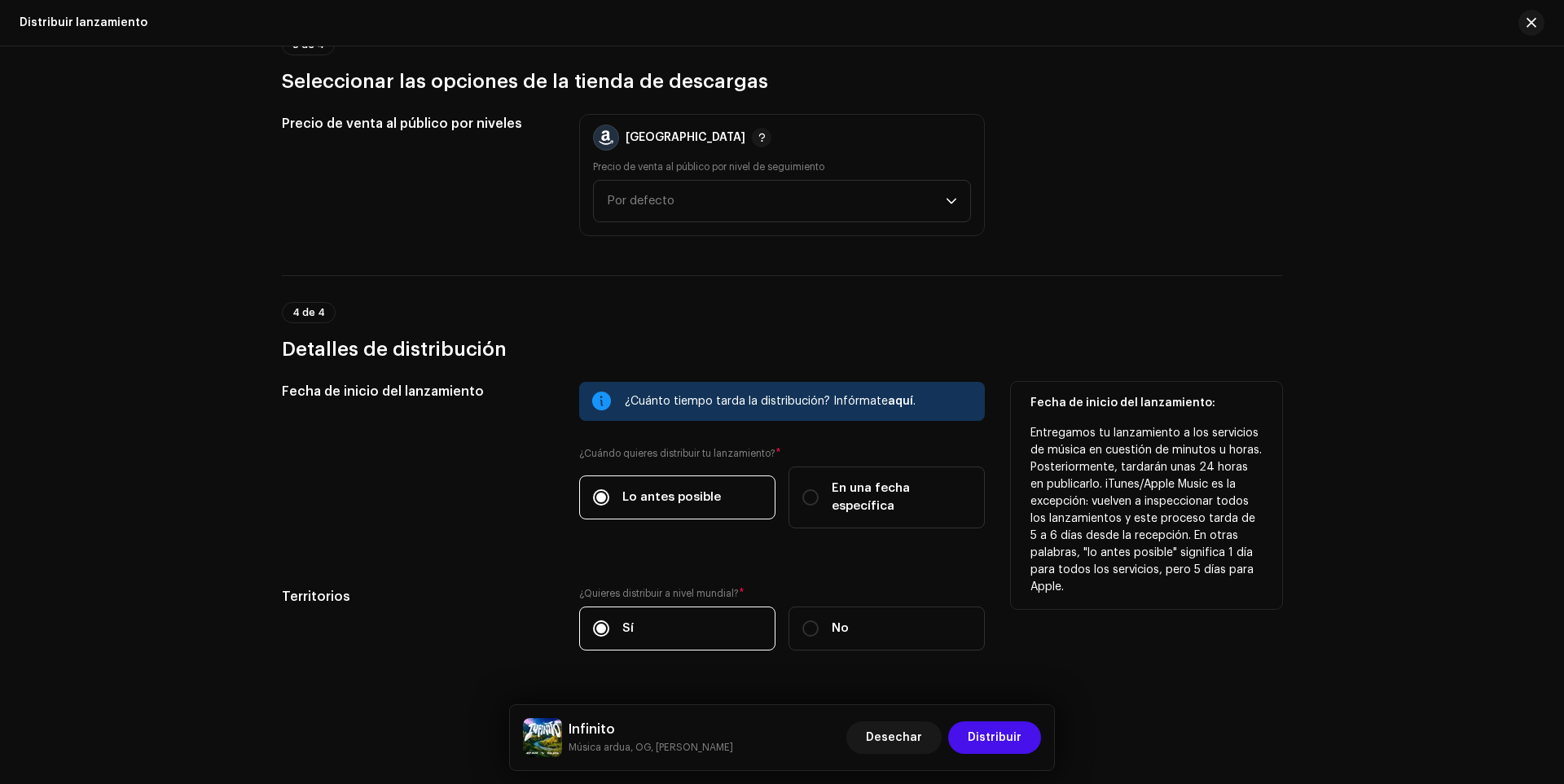
scroll to position [2360, 0]
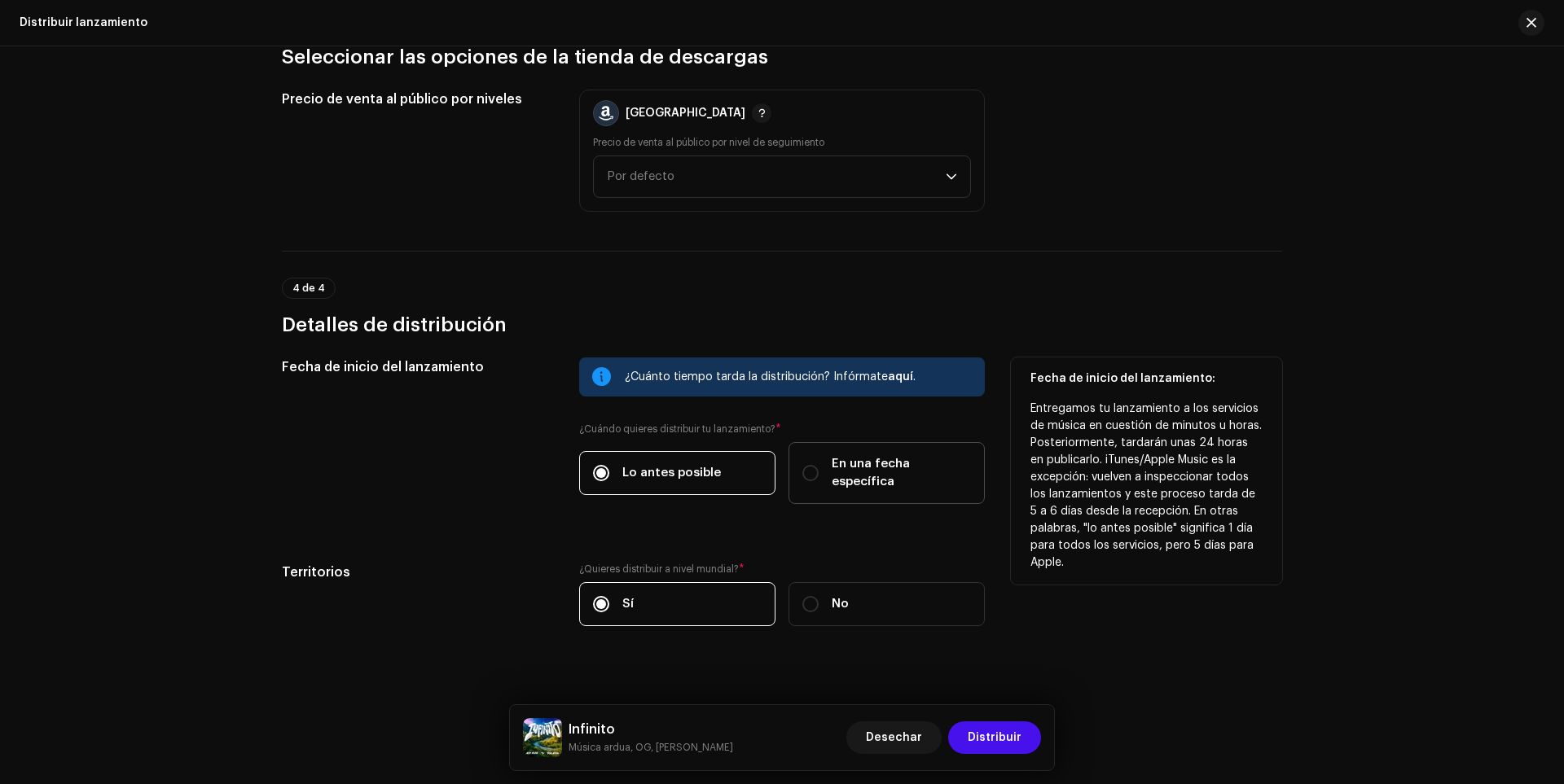
click at [805, 477] on label "En una fecha específica" at bounding box center [886, 472] width 196 height 62
click at [805, 477] on input "En una fecha específica" at bounding box center [810, 473] width 16 height 16
radio input "true"
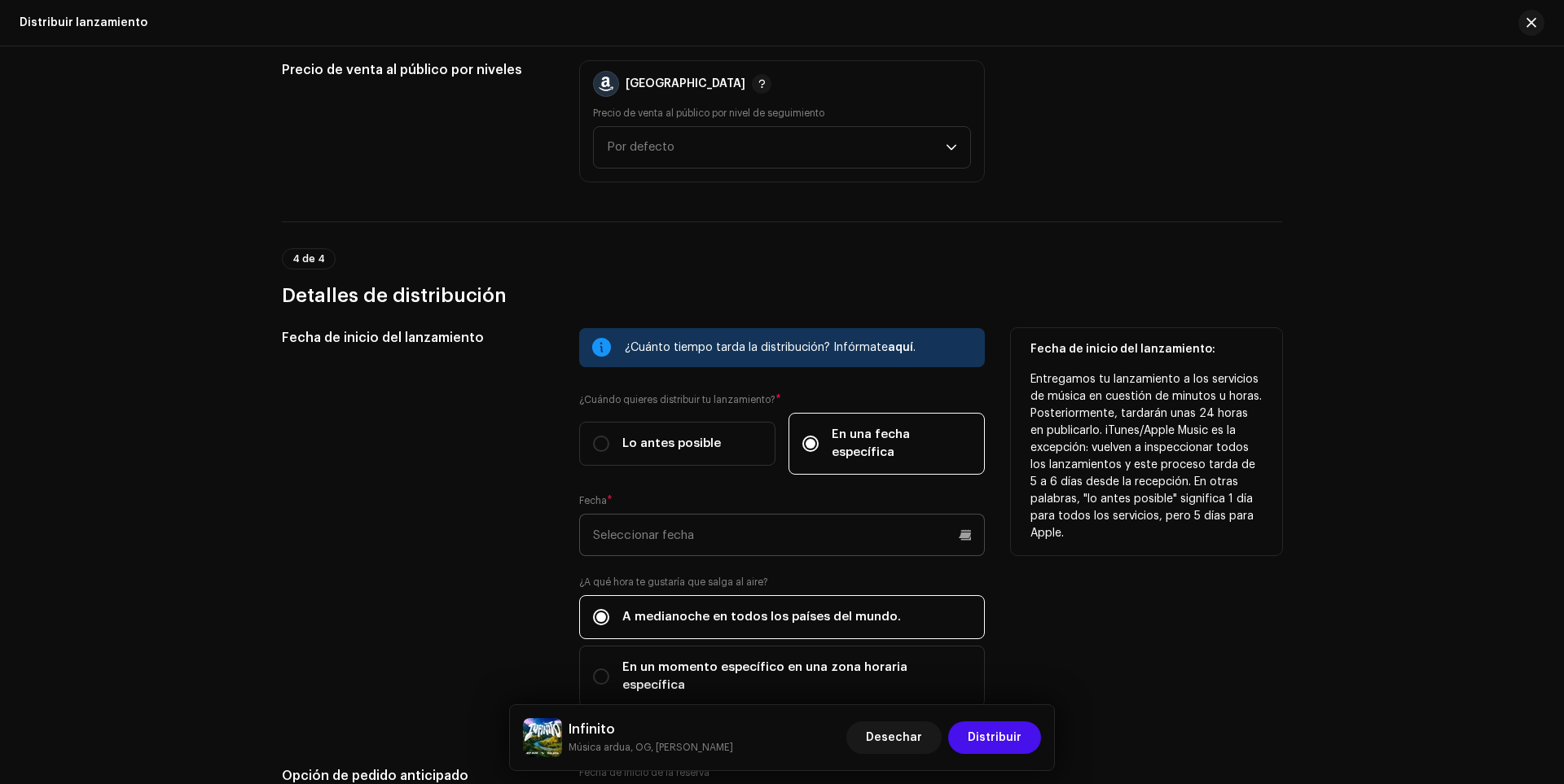
scroll to position [2442, 0]
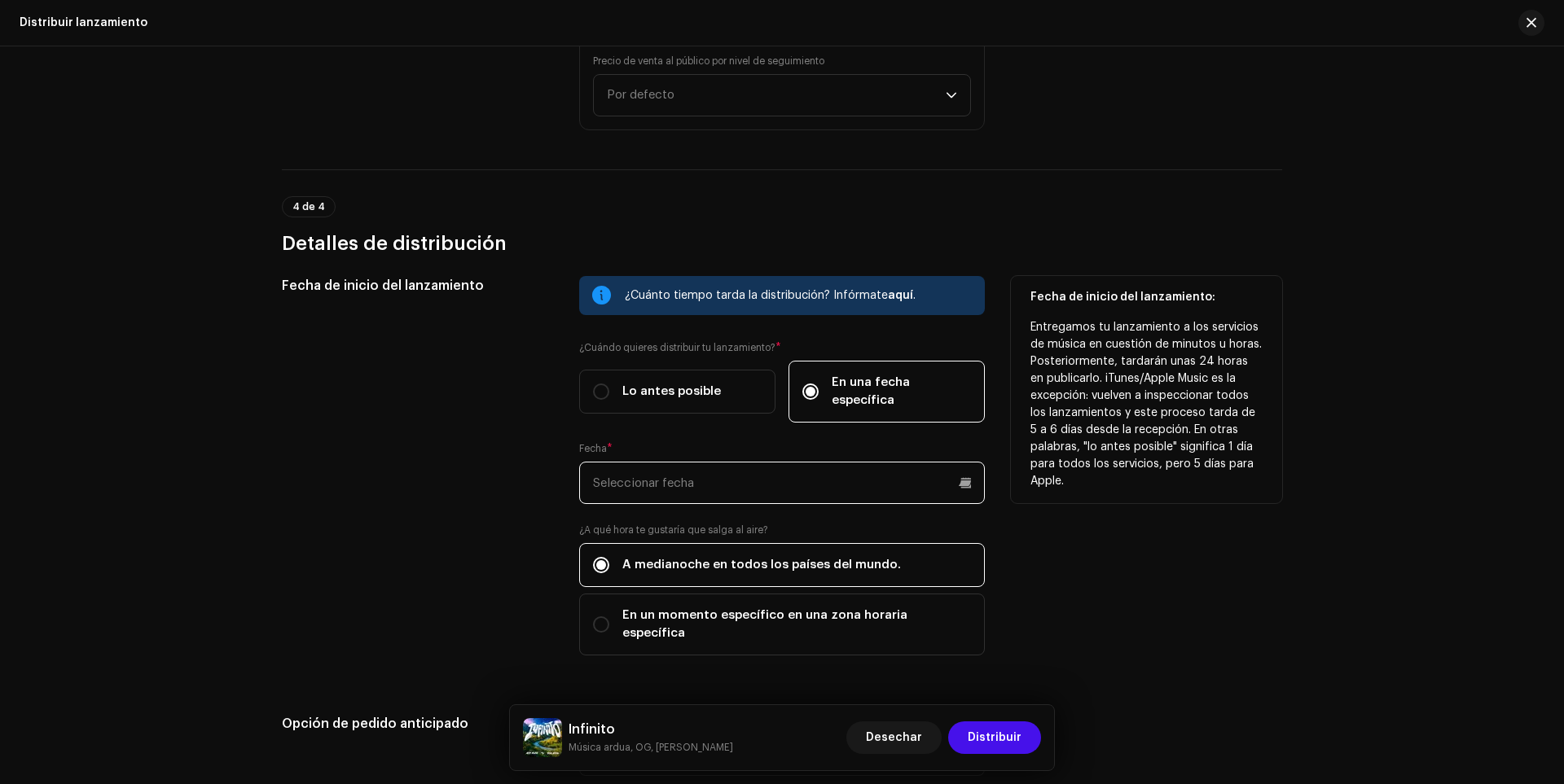
click at [643, 465] on input "text" at bounding box center [782, 482] width 406 height 42
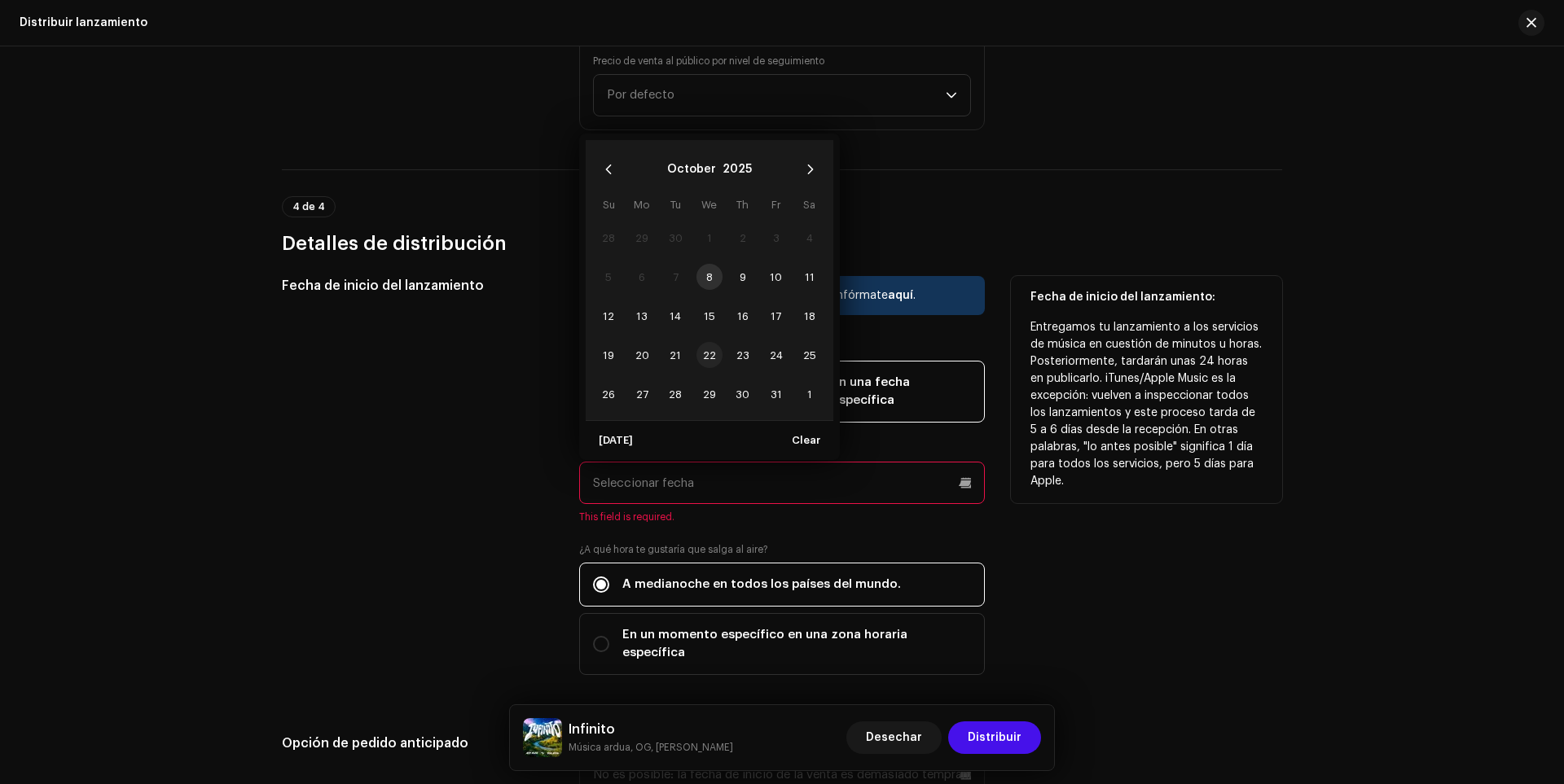
click at [714, 342] on span "22" at bounding box center [710, 355] width 26 height 26
type input "[DATE]"
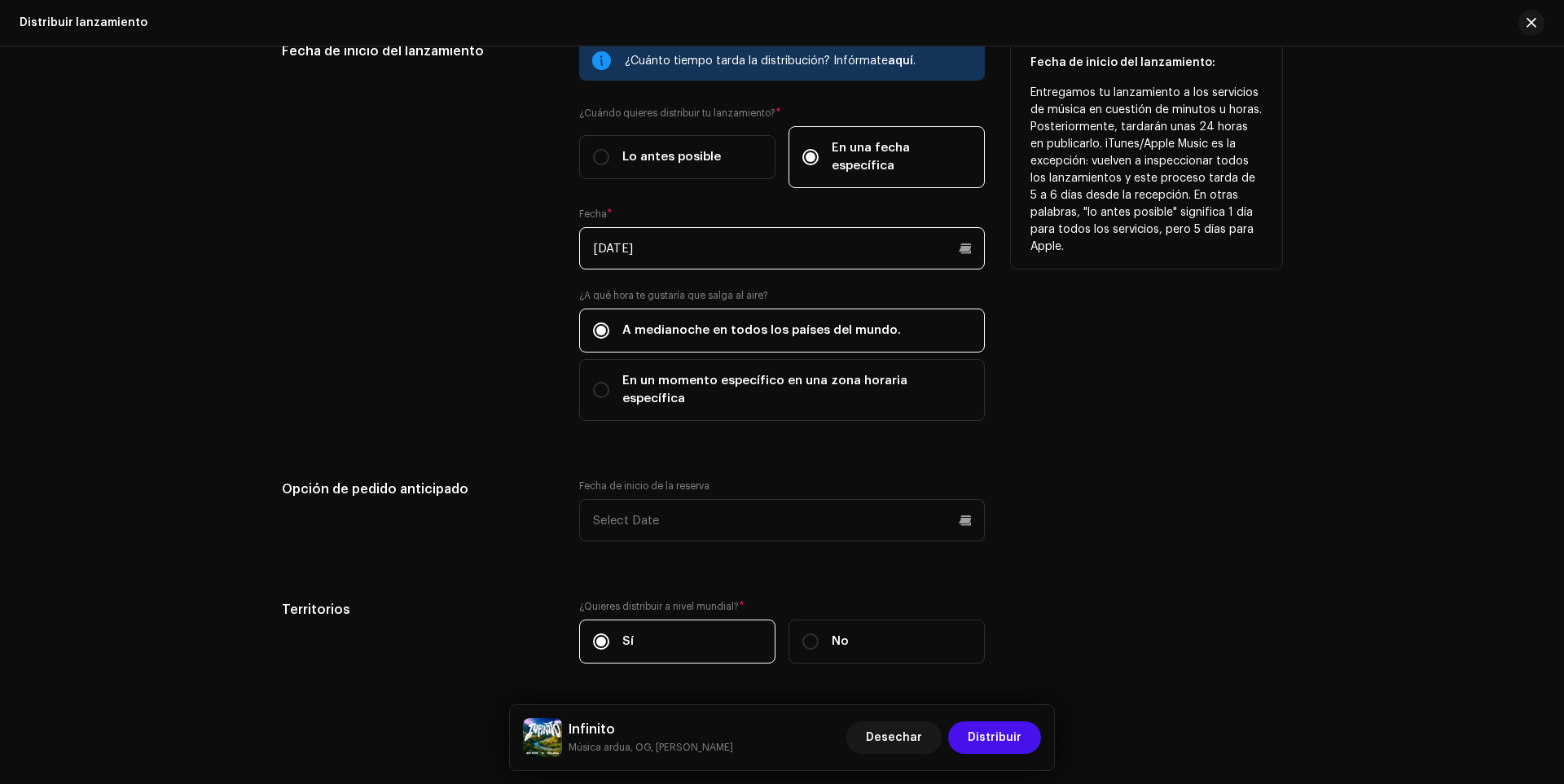
scroll to position [2686, 0]
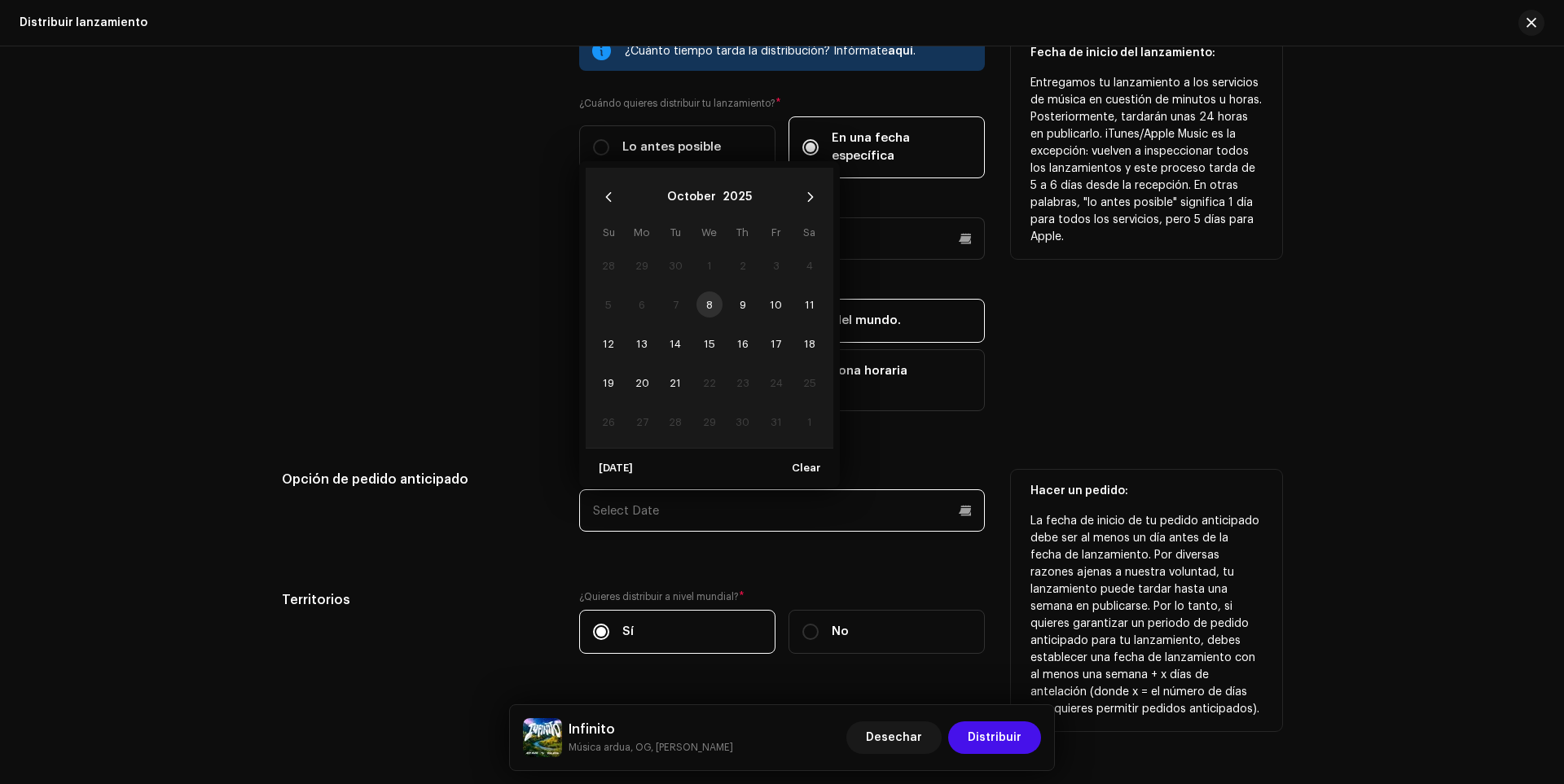
click at [624, 490] on input "text" at bounding box center [782, 510] width 406 height 42
click at [635, 378] on font "20" at bounding box center [631, 383] width 14 height 11
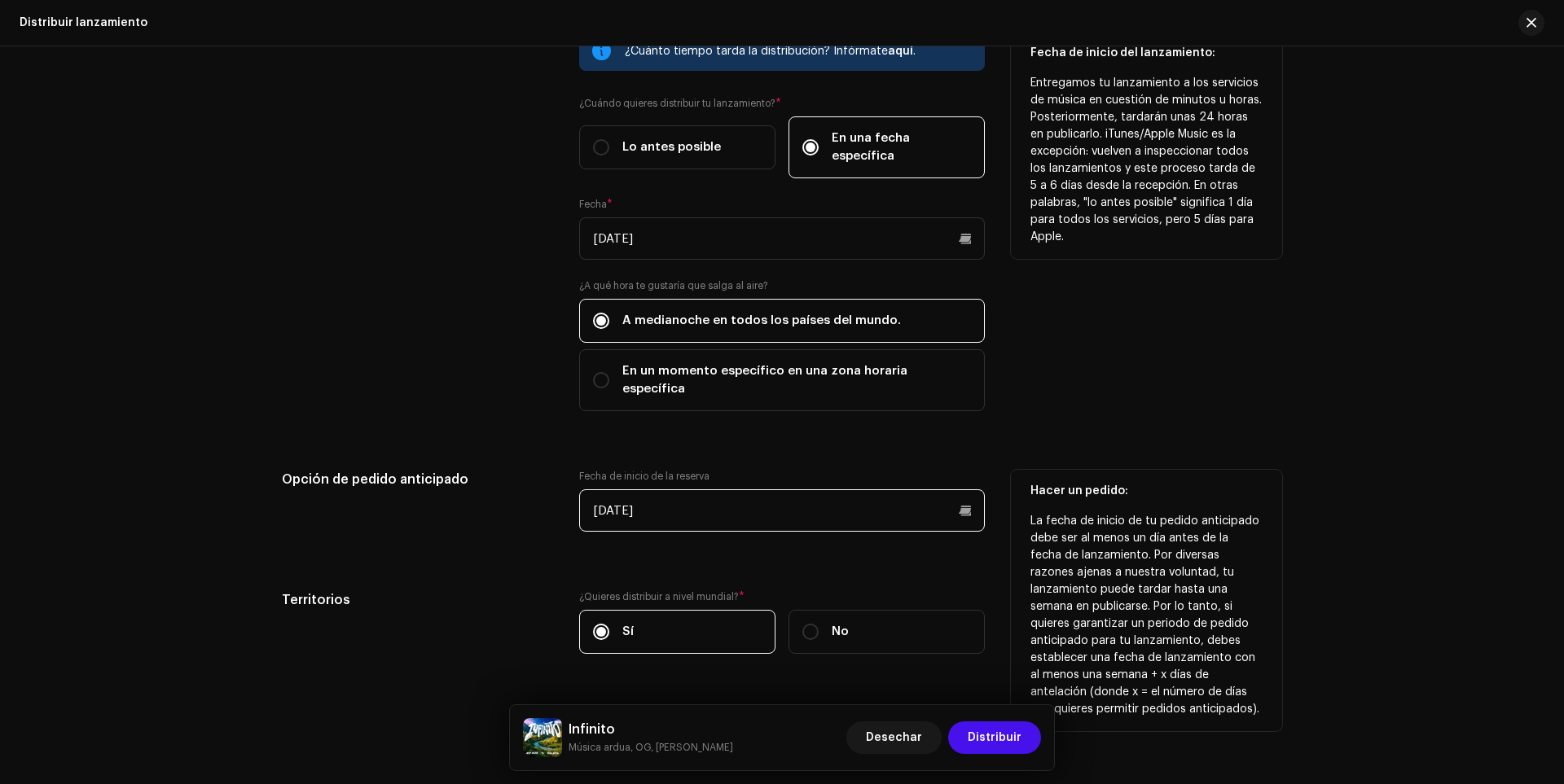
click at [810, 490] on input "[DATE]" at bounding box center [782, 510] width 406 height 42
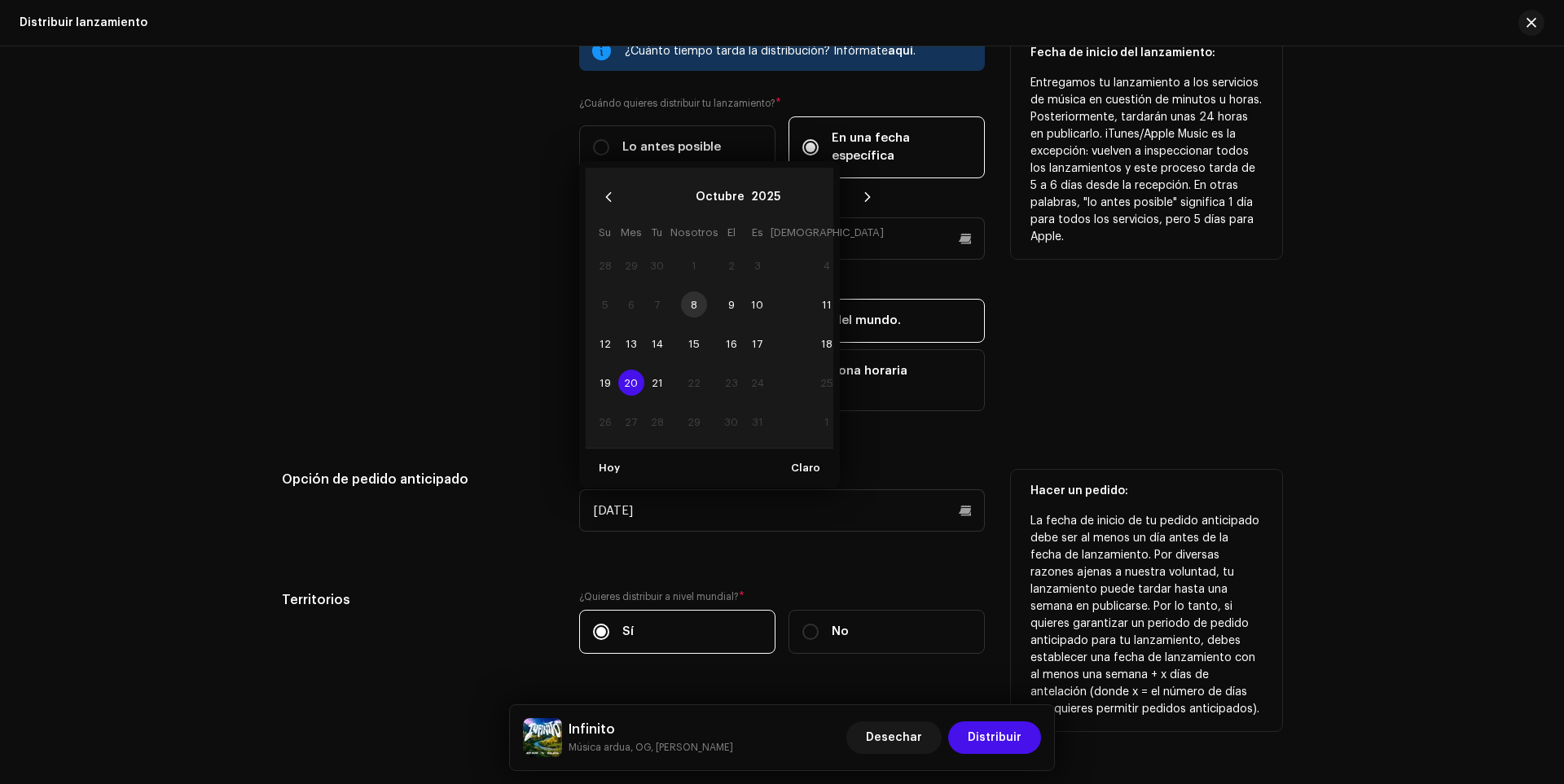
click at [662, 364] on td "21" at bounding box center [658, 383] width 26 height 39
click at [664, 370] on span "21" at bounding box center [658, 383] width 26 height 26
type input "[DATE]"
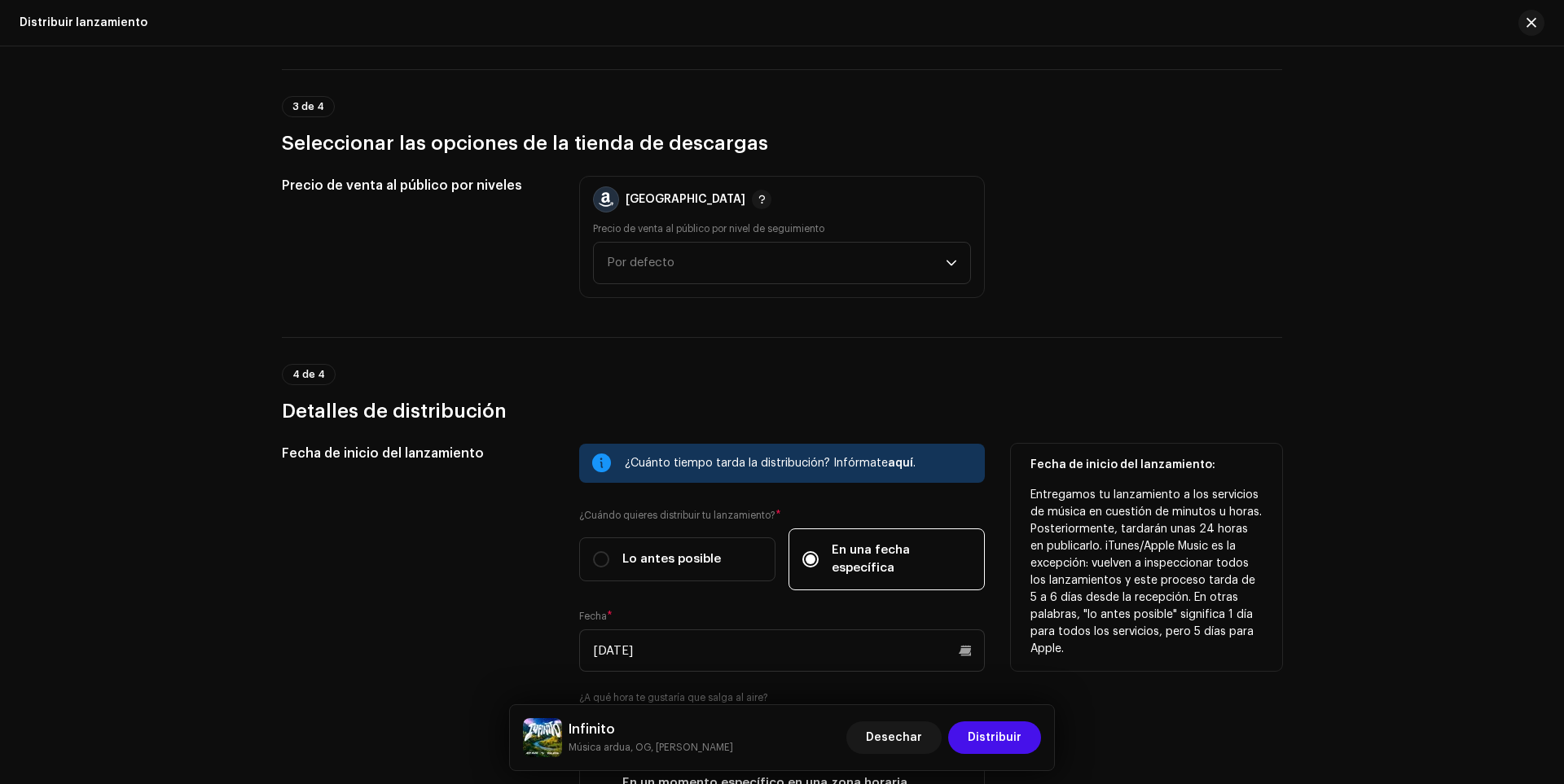
scroll to position [2444, 0]
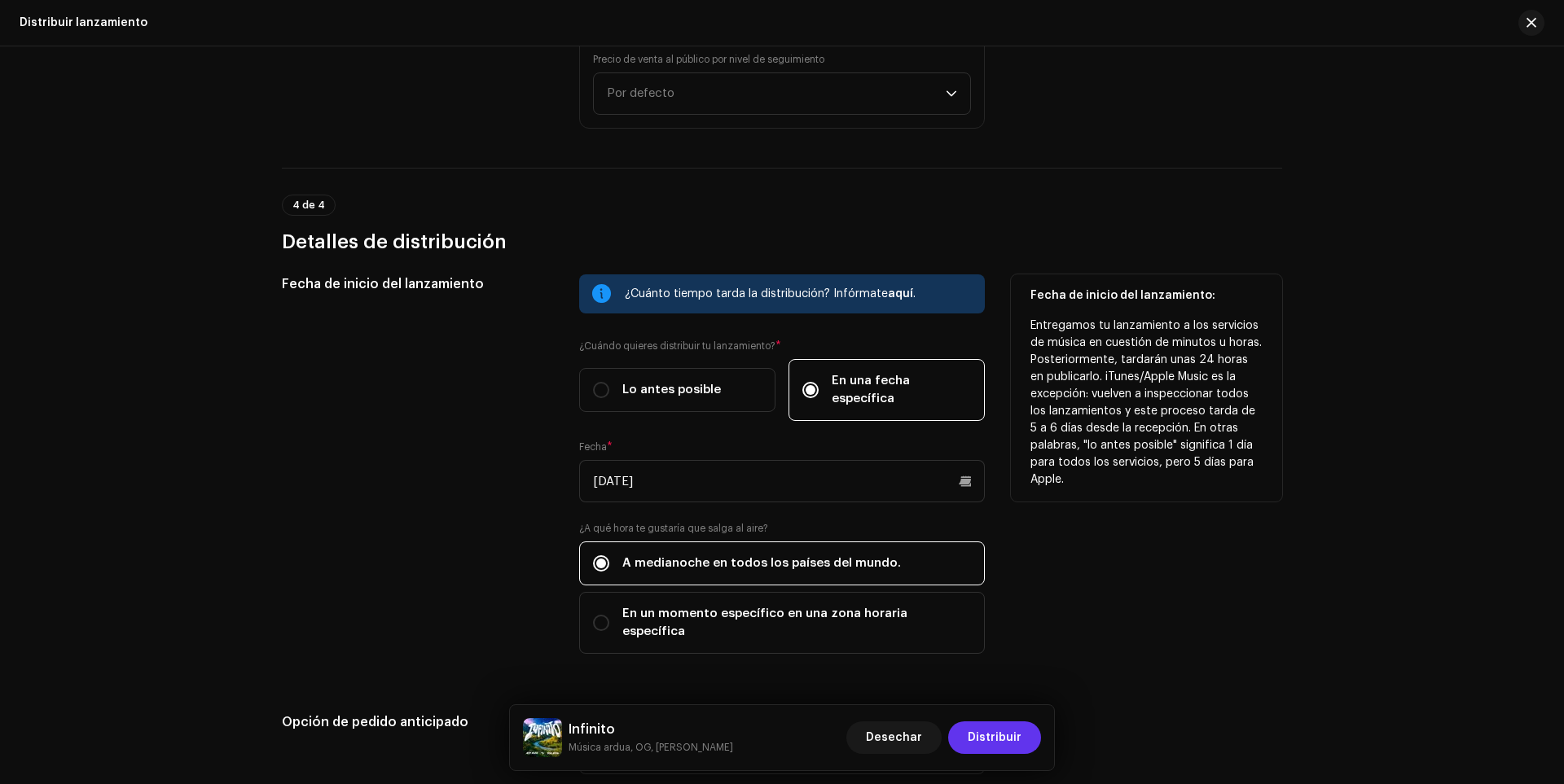
click at [1002, 734] on font "Distribuir" at bounding box center [994, 738] width 54 height 12
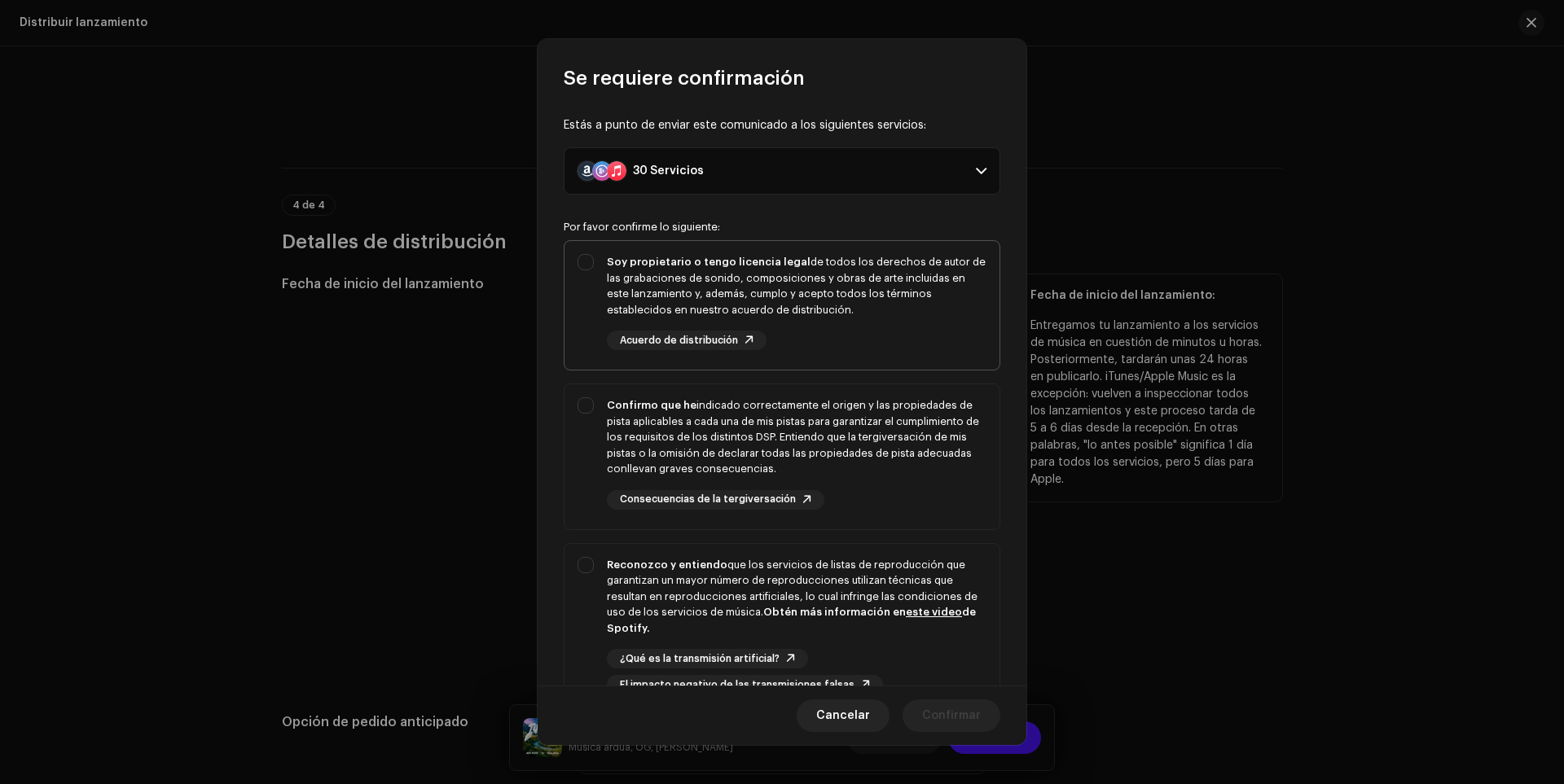
click at [595, 272] on div "Soy propietario o tengo licencia legal de todos los derechos de autor de las gr…" at bounding box center [782, 302] width 435 height 122
checkbox input "true"
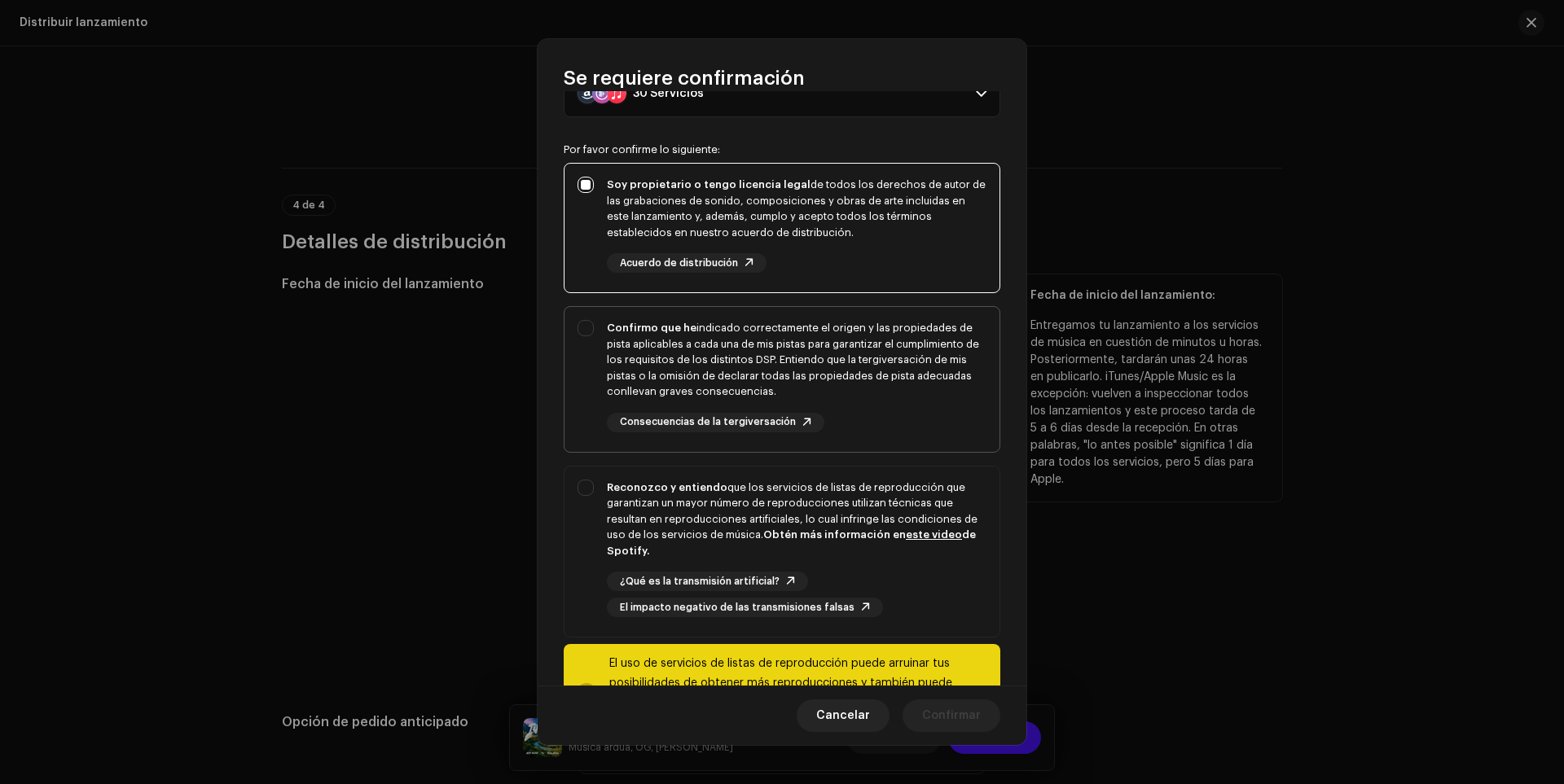
scroll to position [0, 0]
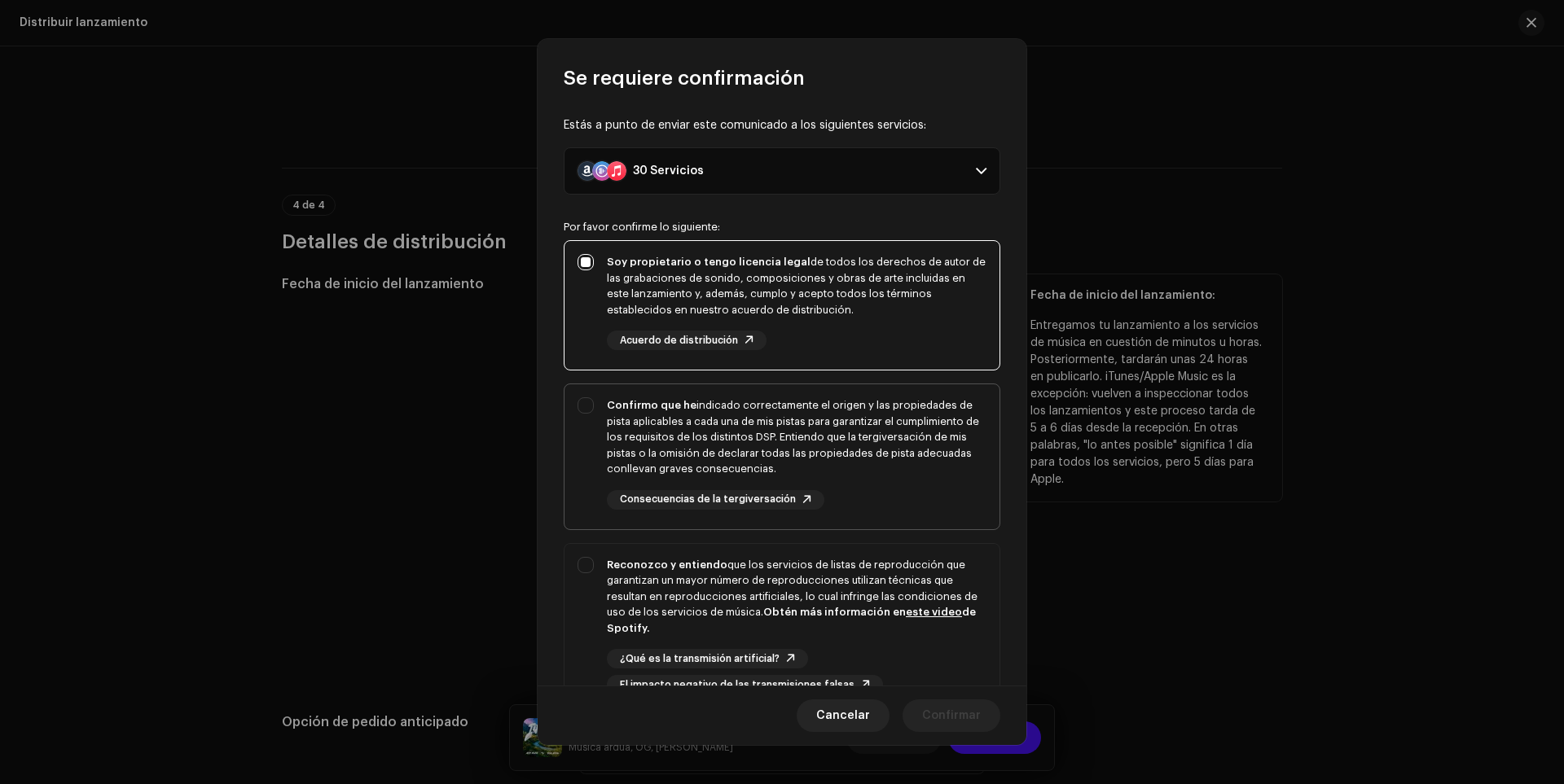
click at [588, 401] on div "Confirmo que he indicado correctamente el origen y las propiedades de pista apl…" at bounding box center [782, 453] width 435 height 138
checkbox input "true"
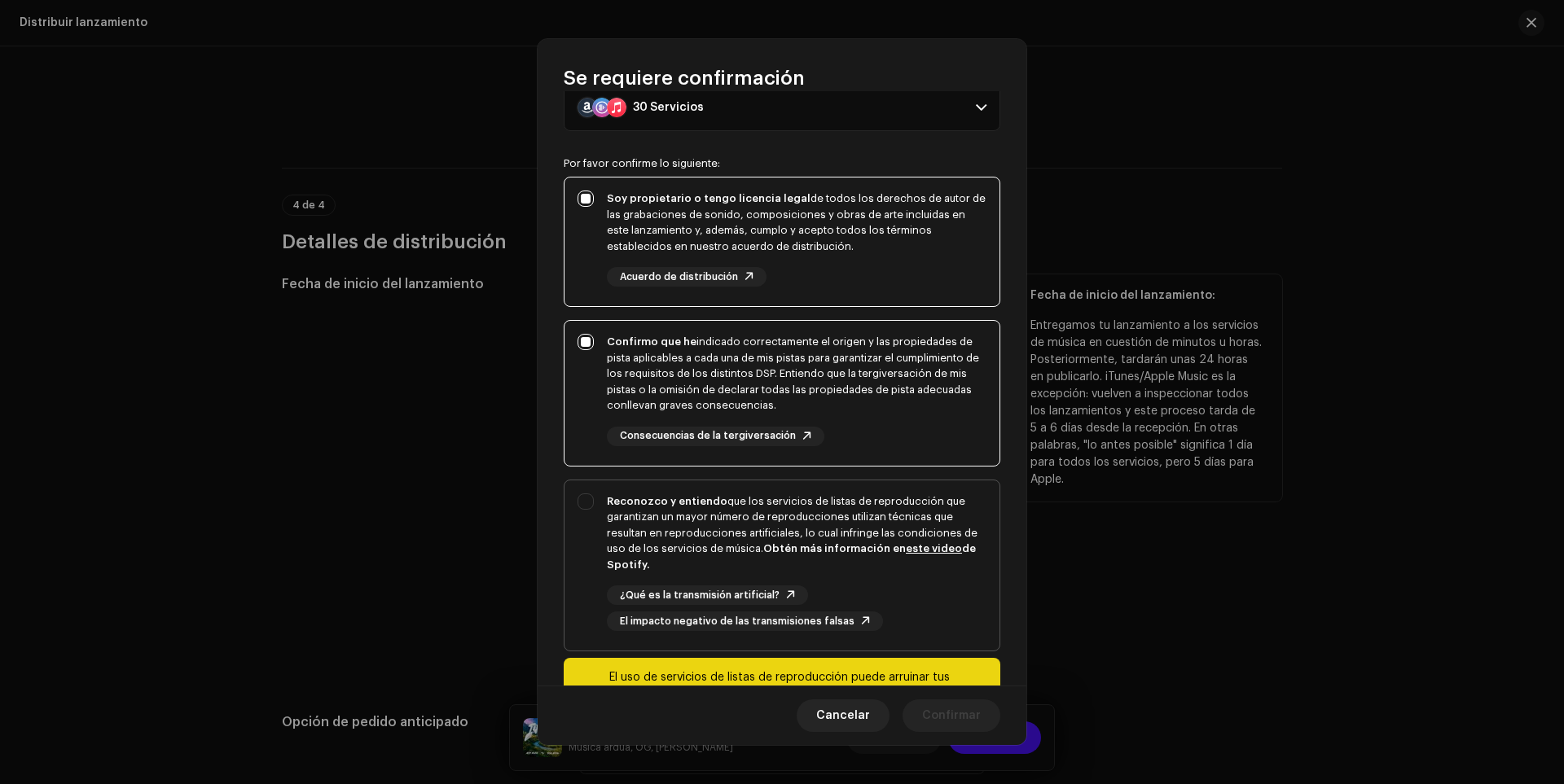
scroll to position [160, 0]
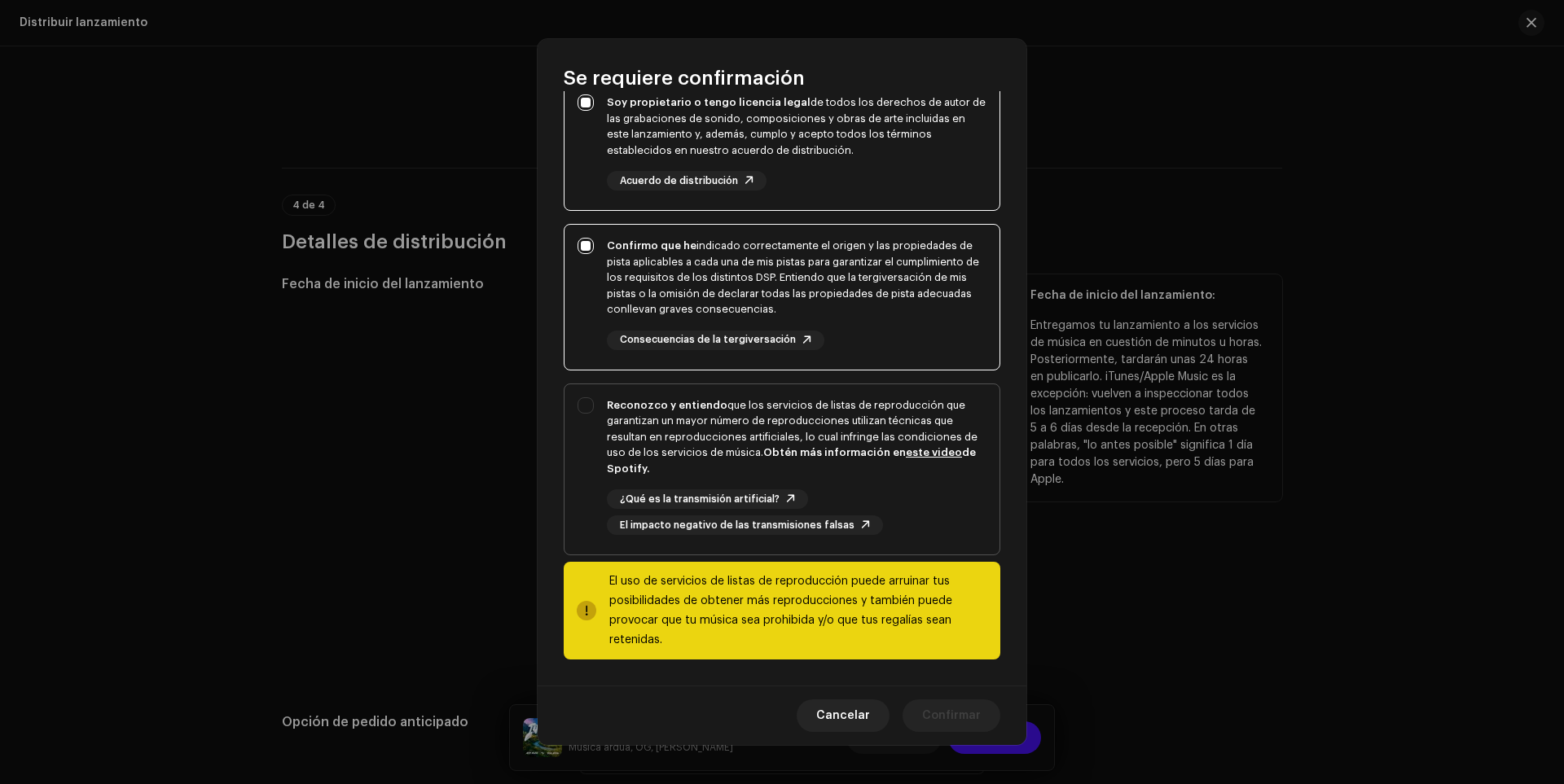
click at [576, 389] on div "Reconozco y entiendo que los servicios de listas de reproducción que garantizan…" at bounding box center [782, 467] width 435 height 165
checkbox input "true"
click at [973, 716] on font "Confirmar" at bounding box center [951, 716] width 59 height 12
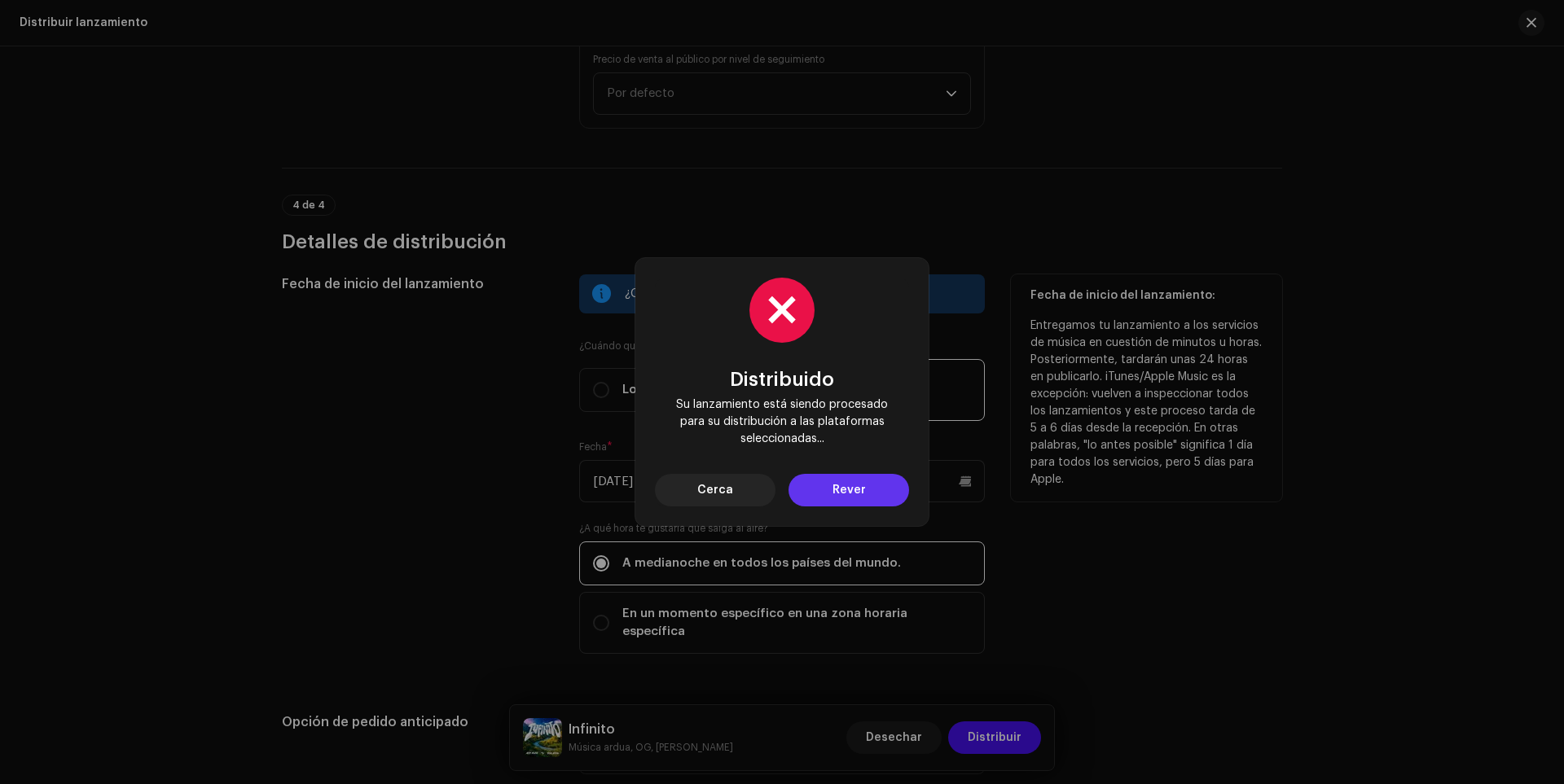
click at [813, 481] on button "Rever" at bounding box center [848, 491] width 120 height 33
click at [709, 501] on span "Cerca" at bounding box center [715, 491] width 35 height 33
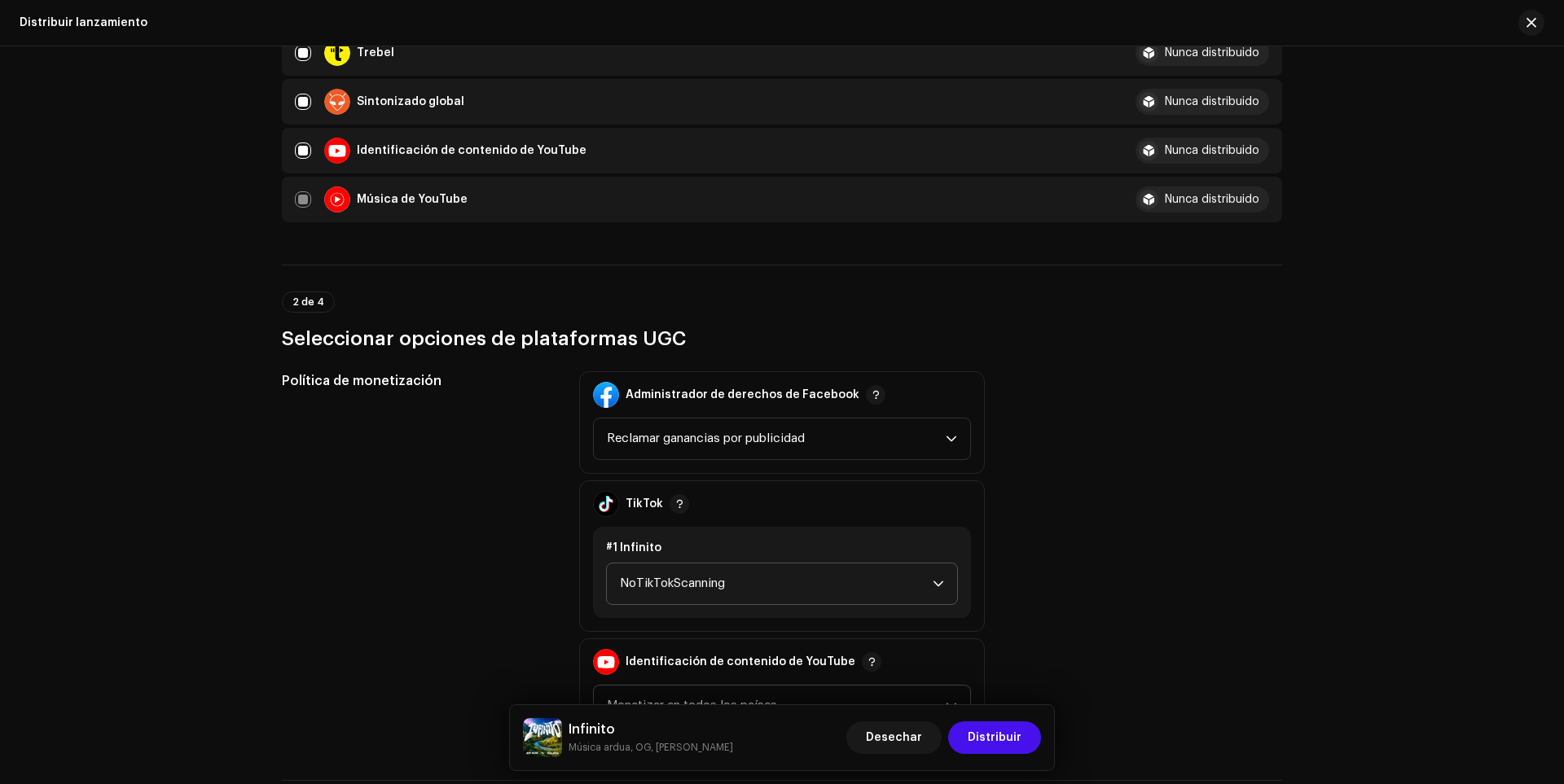
scroll to position [1711, 0]
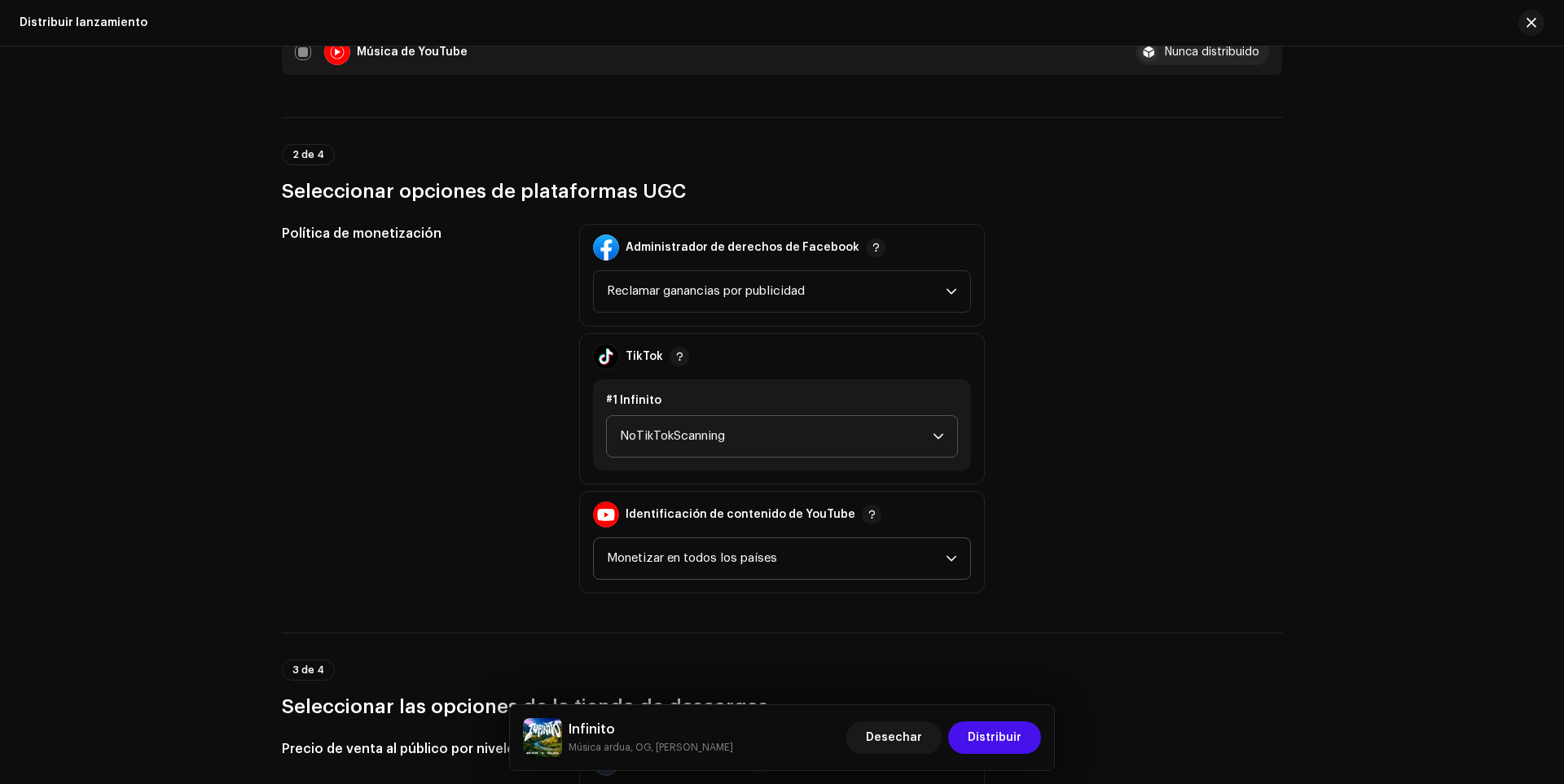
click at [802, 442] on span "NoTikTokScanning" at bounding box center [776, 436] width 312 height 40
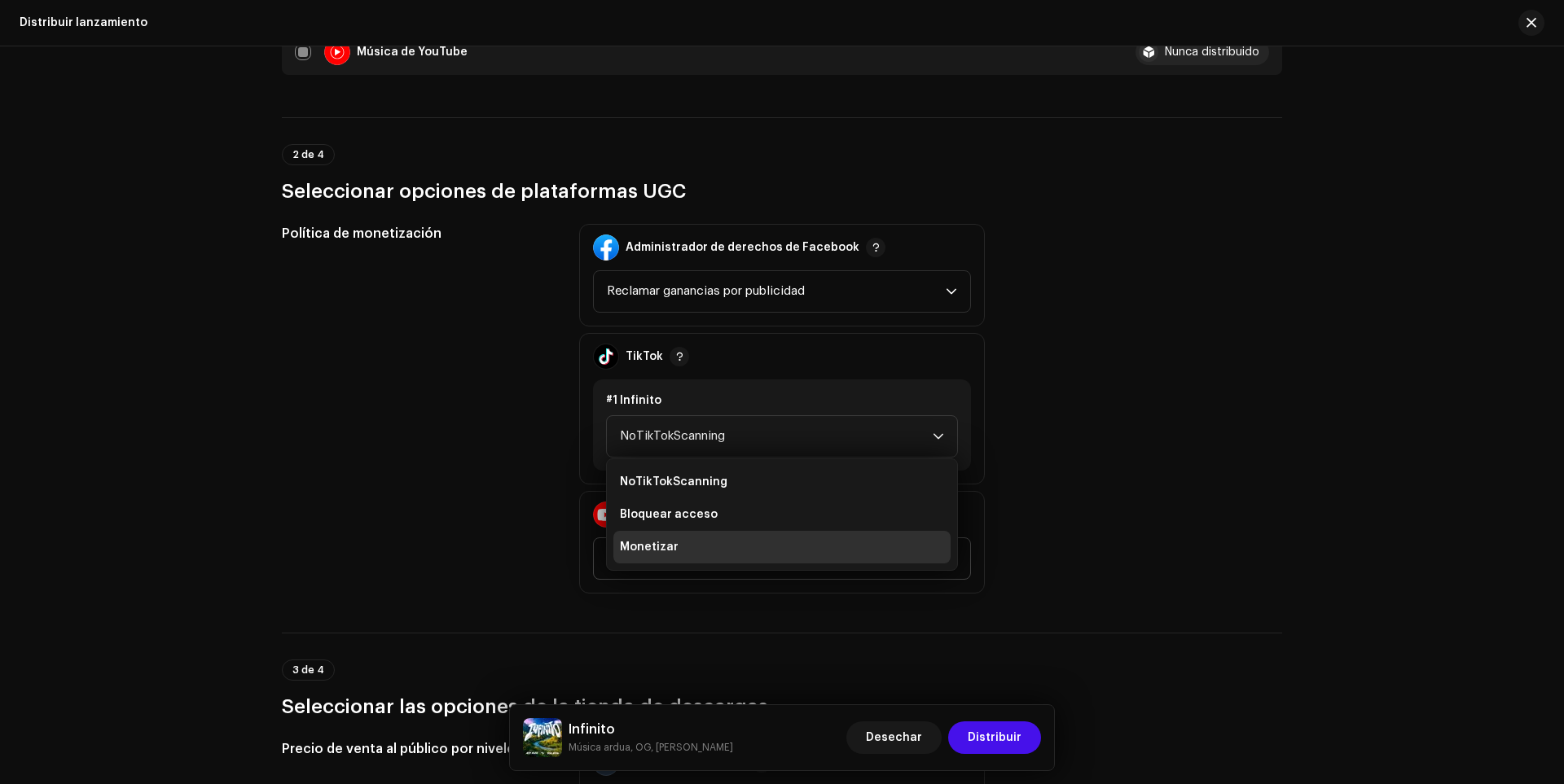
click at [754, 462] on ul "NoTikTokScanning Bloquear acceso Monetizar" at bounding box center [782, 514] width 350 height 110
click at [737, 471] on li "NoTikTokScanning" at bounding box center [782, 482] width 337 height 33
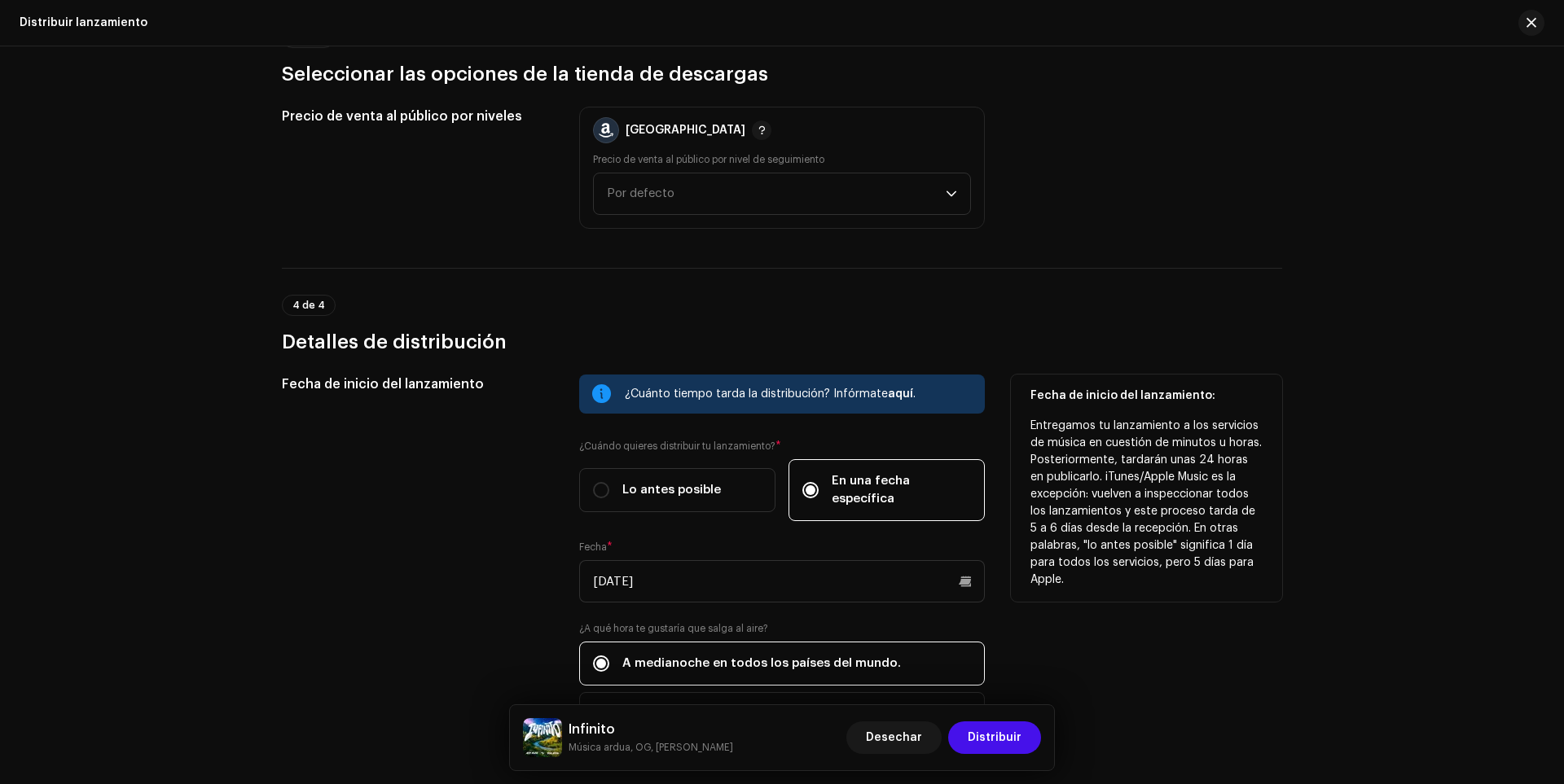
scroll to position [2199, 0]
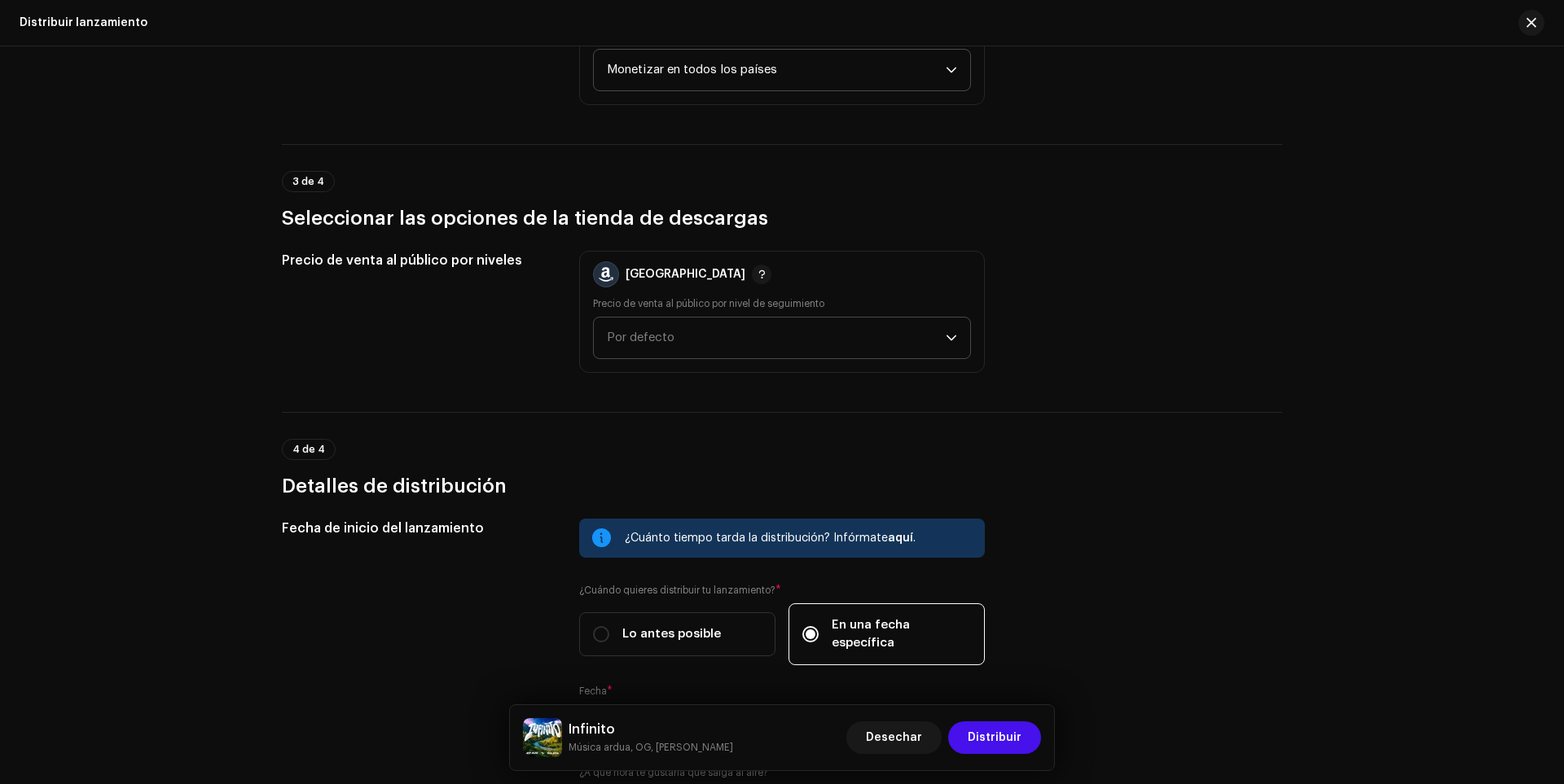
click at [654, 331] on span "Por defecto" at bounding box center [776, 337] width 339 height 40
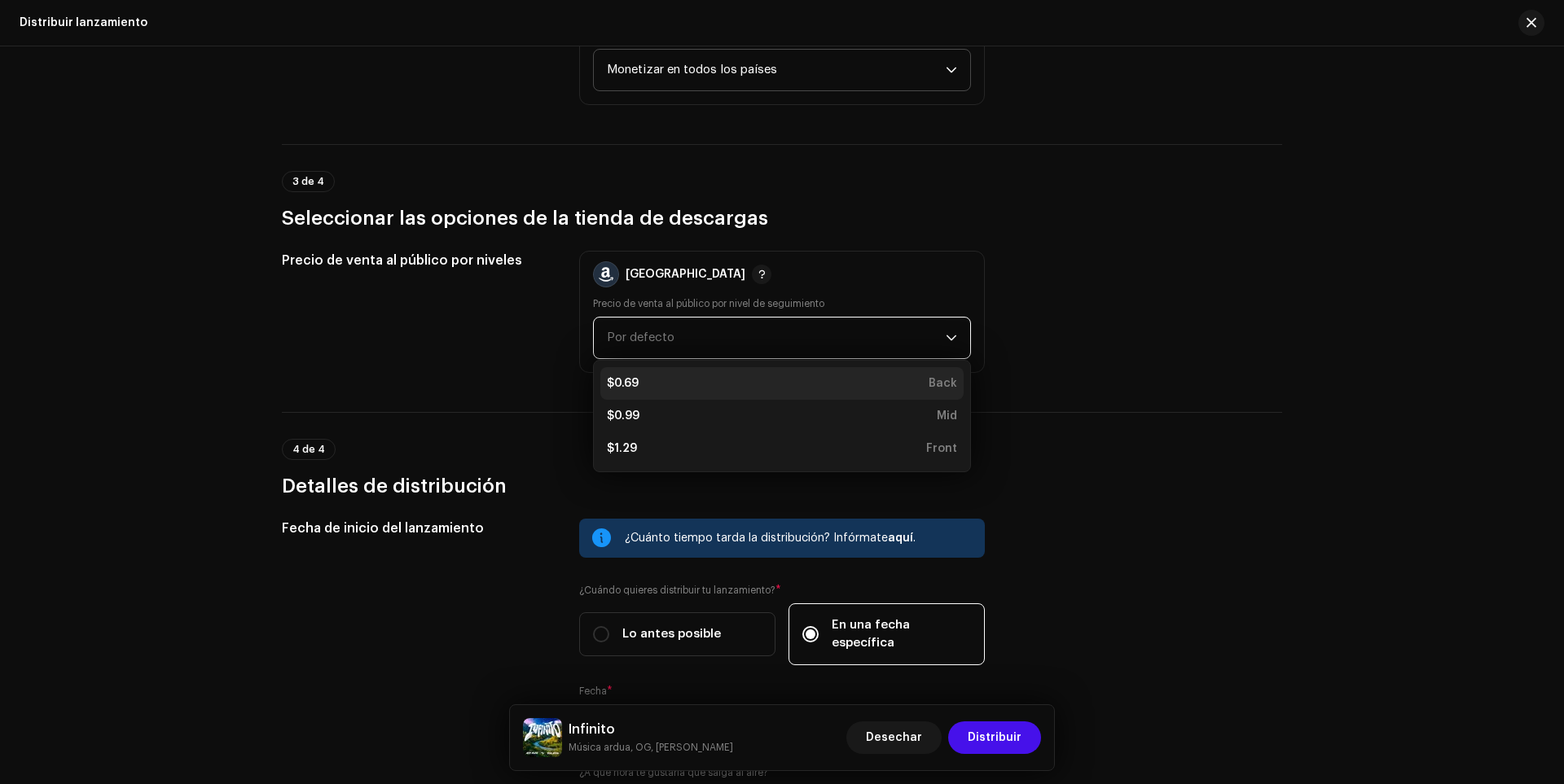
click at [619, 378] on div "$0.69" at bounding box center [622, 383] width 32 height 16
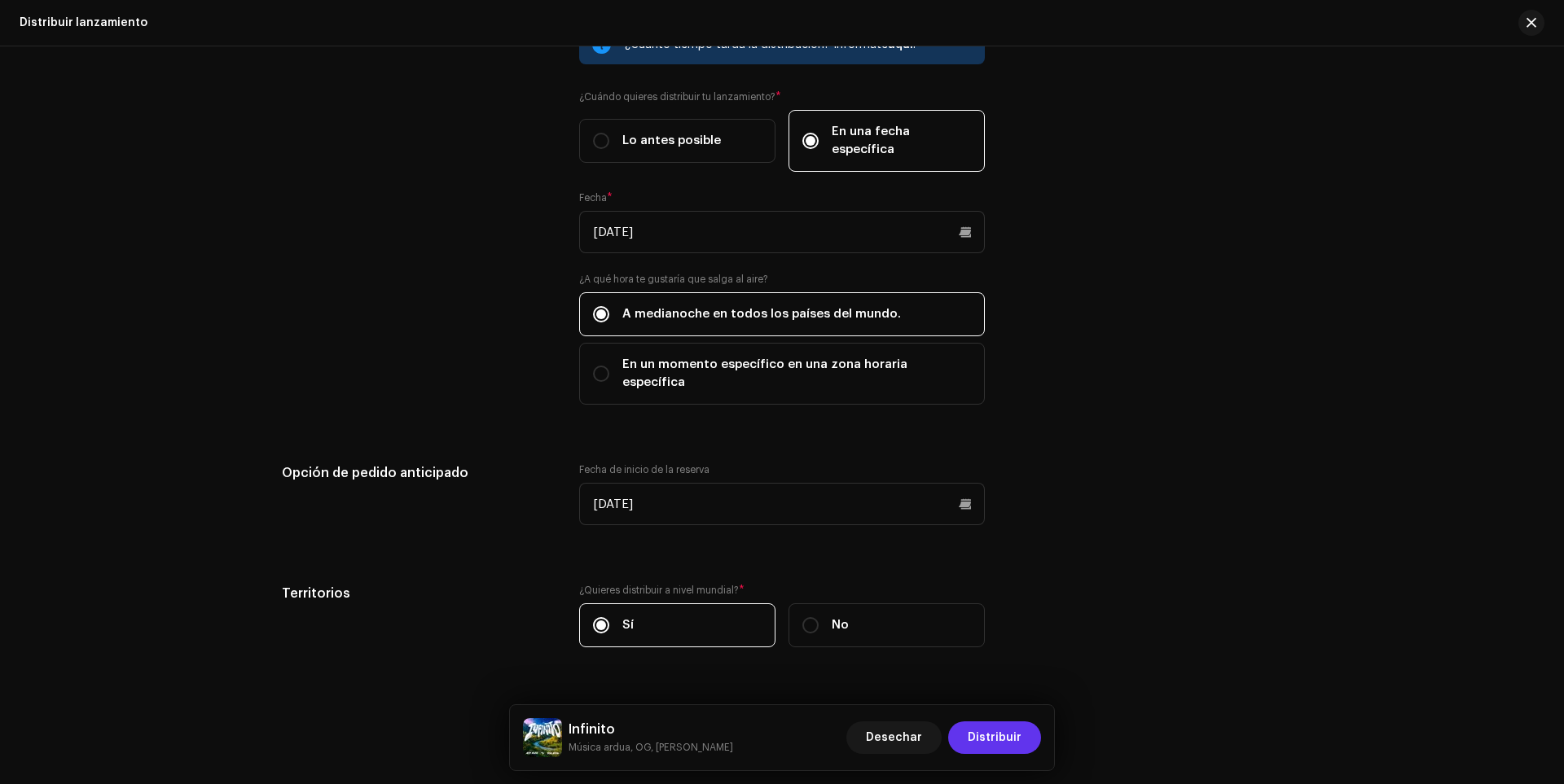
scroll to position [2696, 0]
click at [981, 729] on span "Distribuir" at bounding box center [994, 738] width 54 height 33
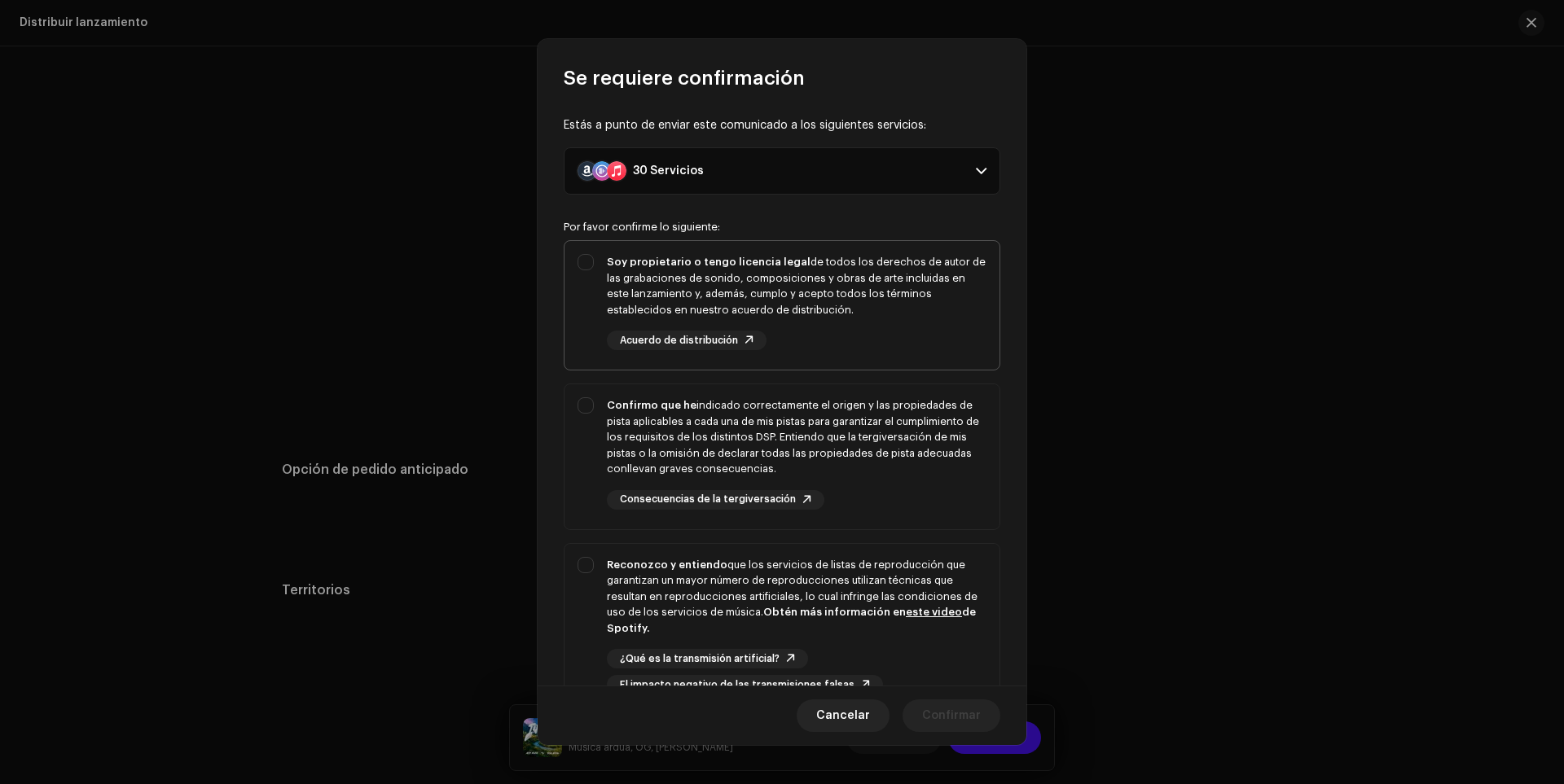
click at [585, 270] on div "Soy propietario o tengo licencia legal de todos los derechos de autor de las gr…" at bounding box center [782, 302] width 435 height 122
checkbox input "true"
click at [602, 409] on div "Confirmo que he indicado correctamente el origen y las propiedades de pista apl…" at bounding box center [782, 453] width 435 height 138
checkbox input "true"
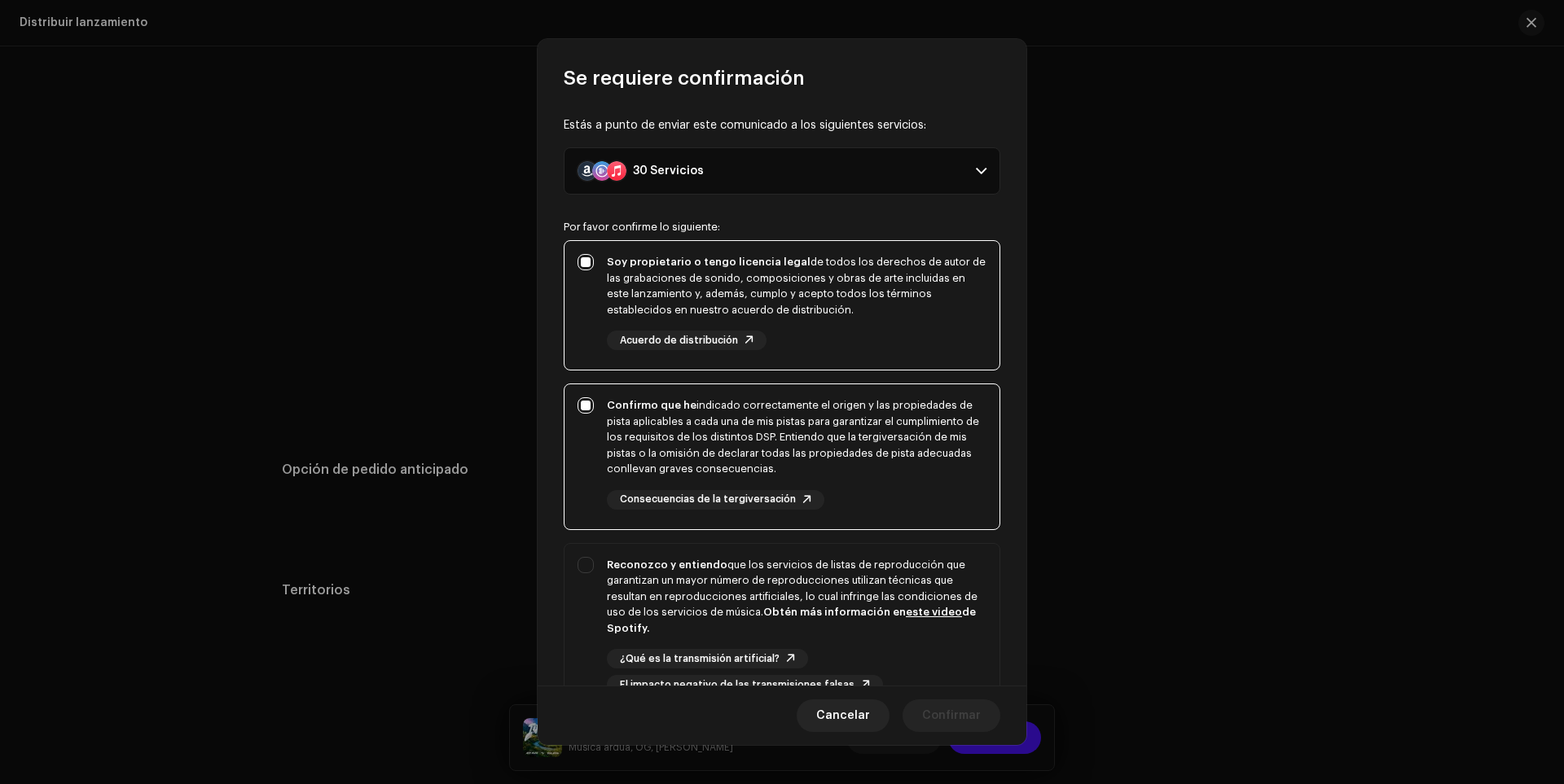
click at [569, 537] on p-selectbutton "Soy propietario o tengo licencia legal de todos los derechos de autor de las gr…" at bounding box center [782, 477] width 437 height 475
click at [580, 558] on div "Reconozco y entiendo que los servicios de listas de reproducción que garantizan…" at bounding box center [782, 627] width 435 height 165
checkbox input "true"
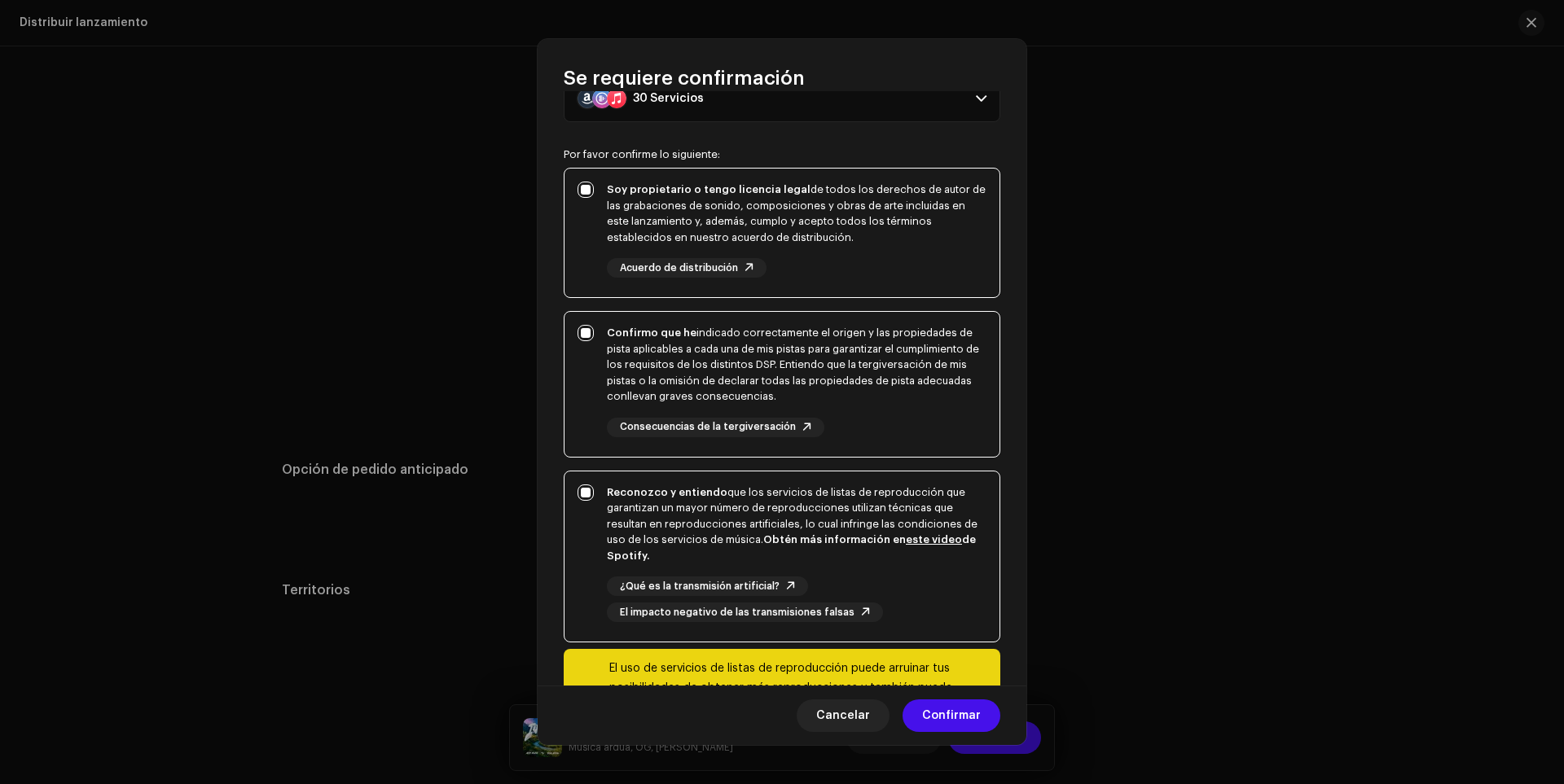
scroll to position [160, 0]
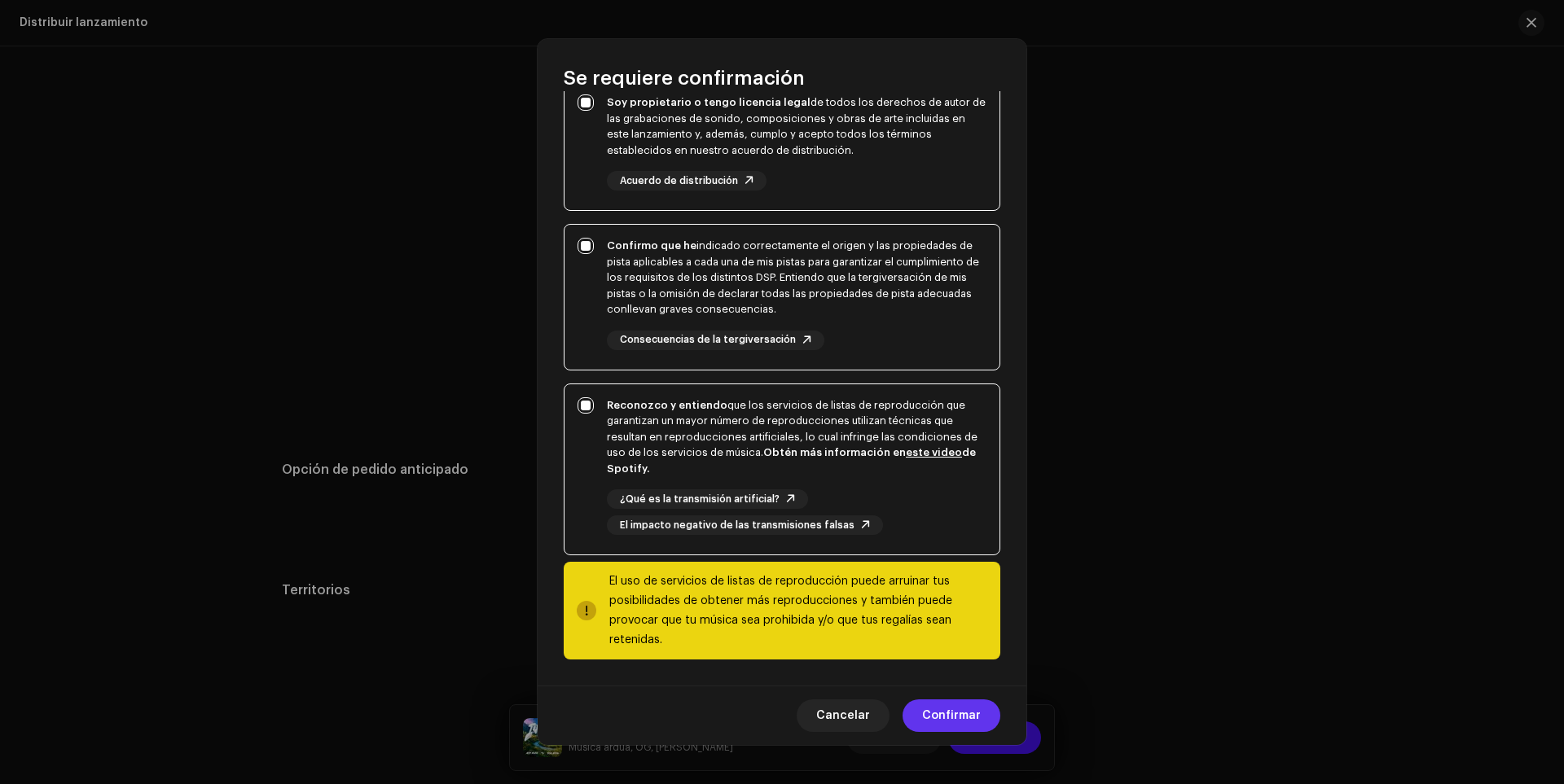
click at [947, 728] on span "Confirmar" at bounding box center [951, 716] width 59 height 33
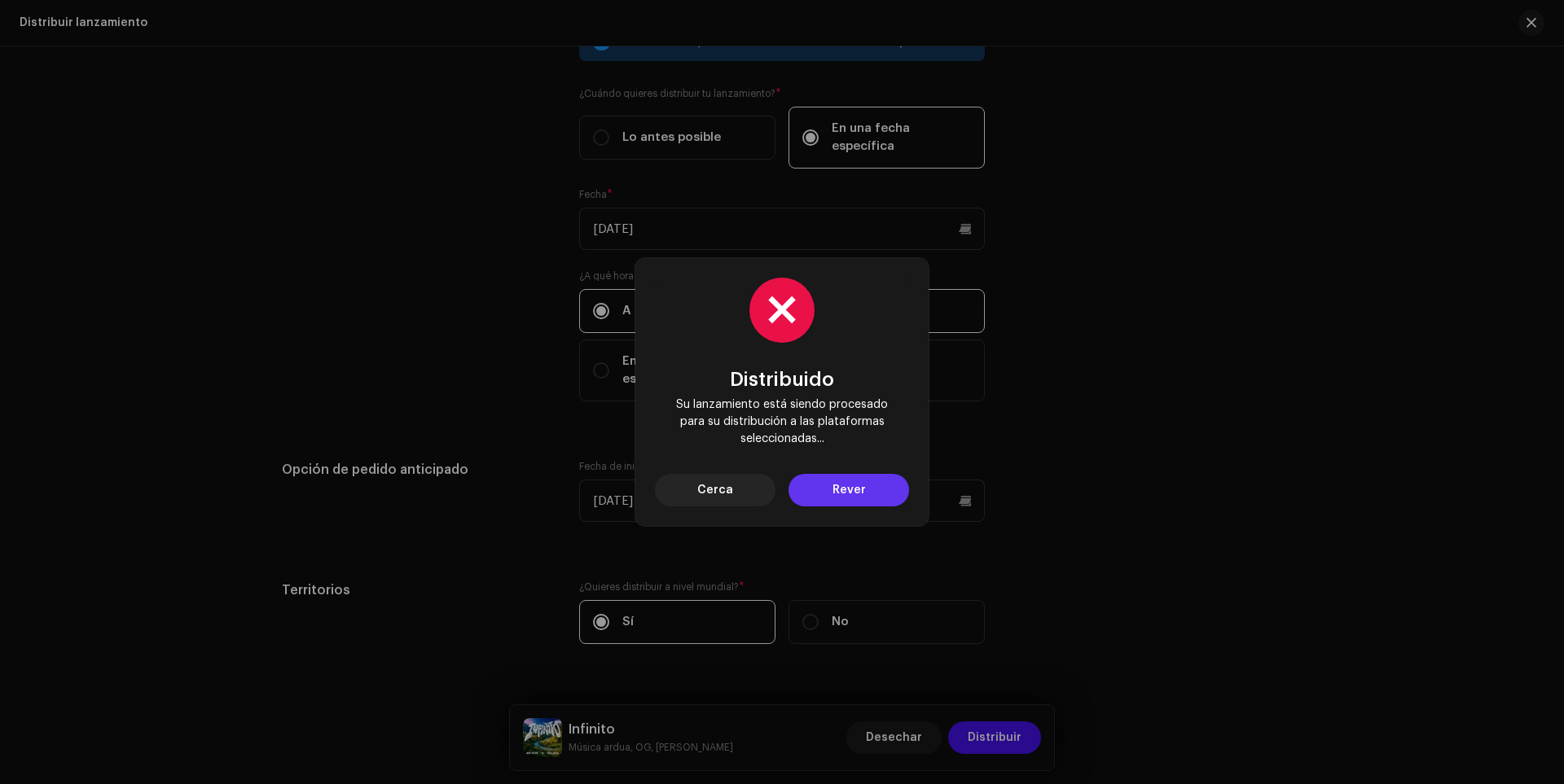
click at [843, 488] on font "Rever" at bounding box center [849, 491] width 34 height 12
click at [725, 496] on span "Cerca" at bounding box center [715, 491] width 35 height 33
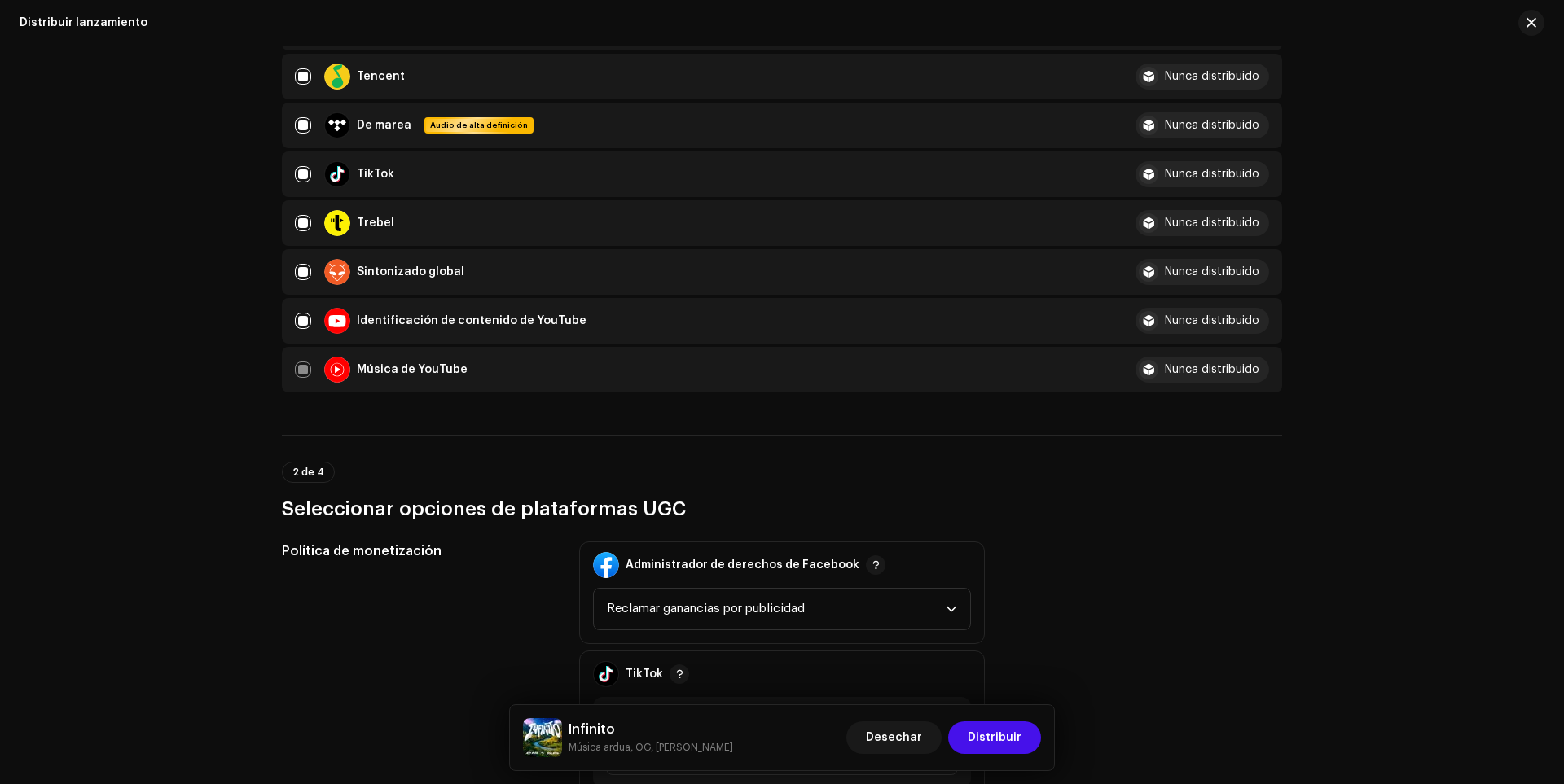
scroll to position [1637, 0]
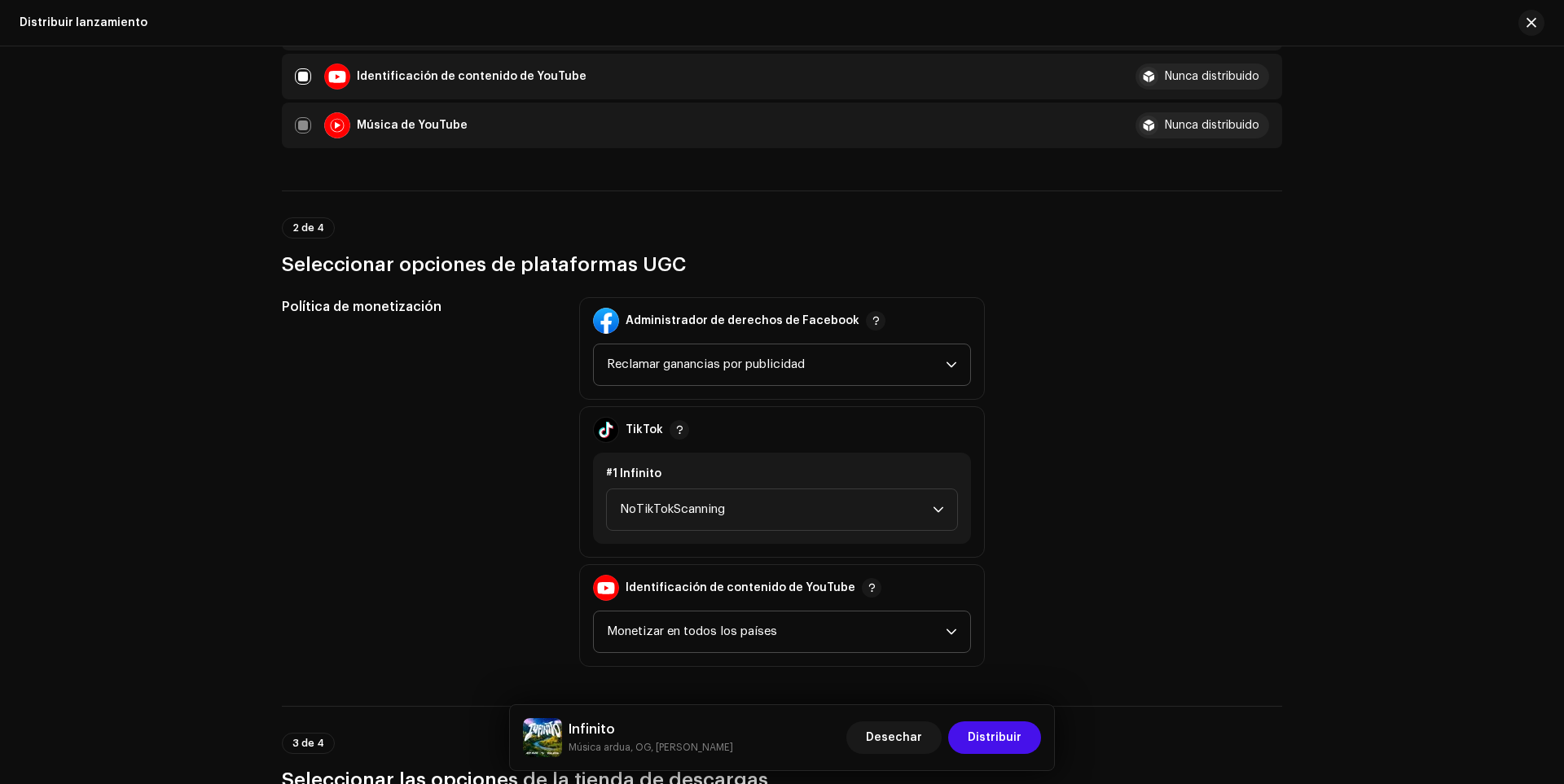
click at [815, 364] on span "Reclamar ganancias por publicidad" at bounding box center [776, 364] width 339 height 40
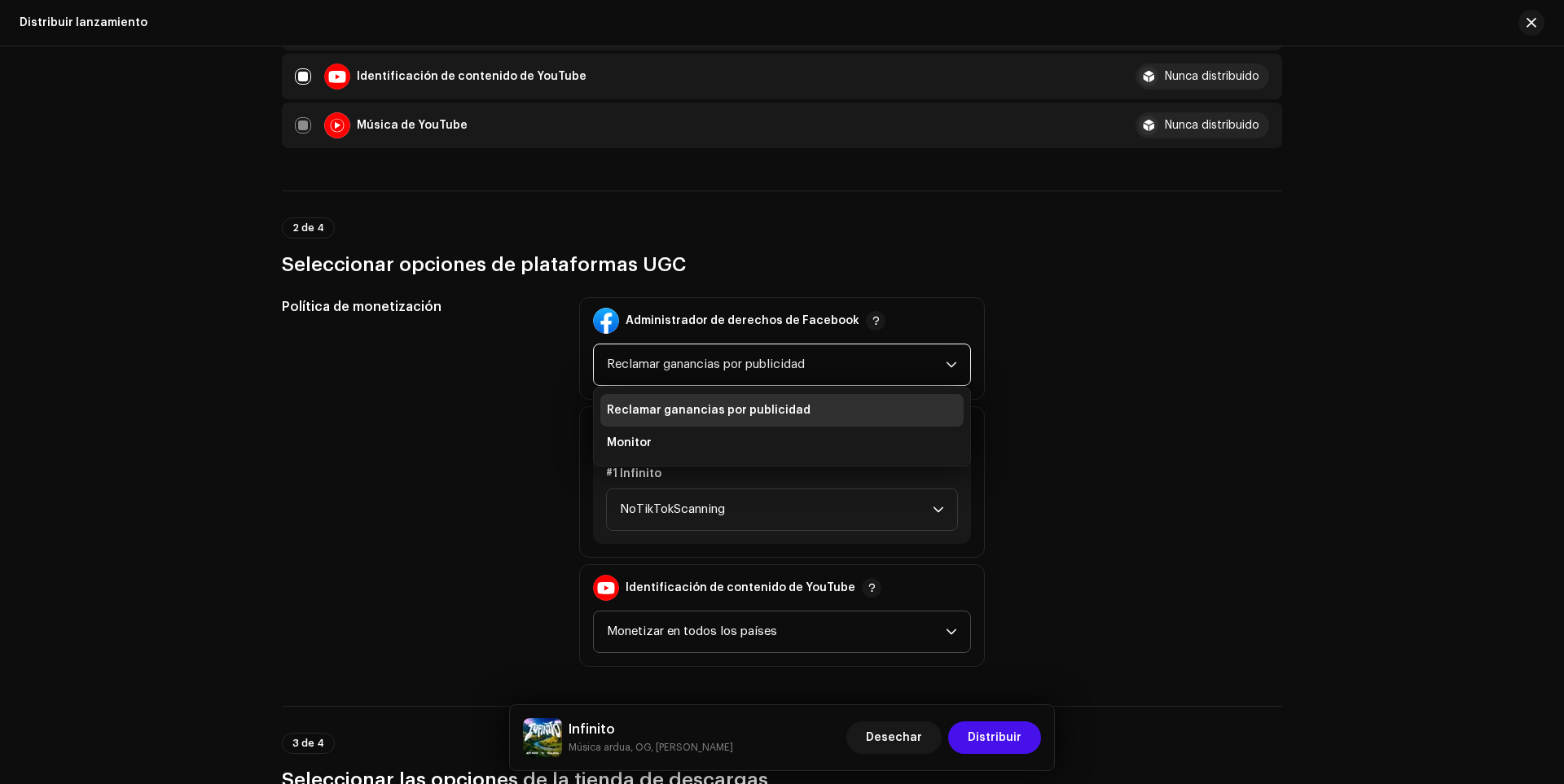
click at [457, 401] on div "Política de monetización" at bounding box center [417, 482] width 271 height 370
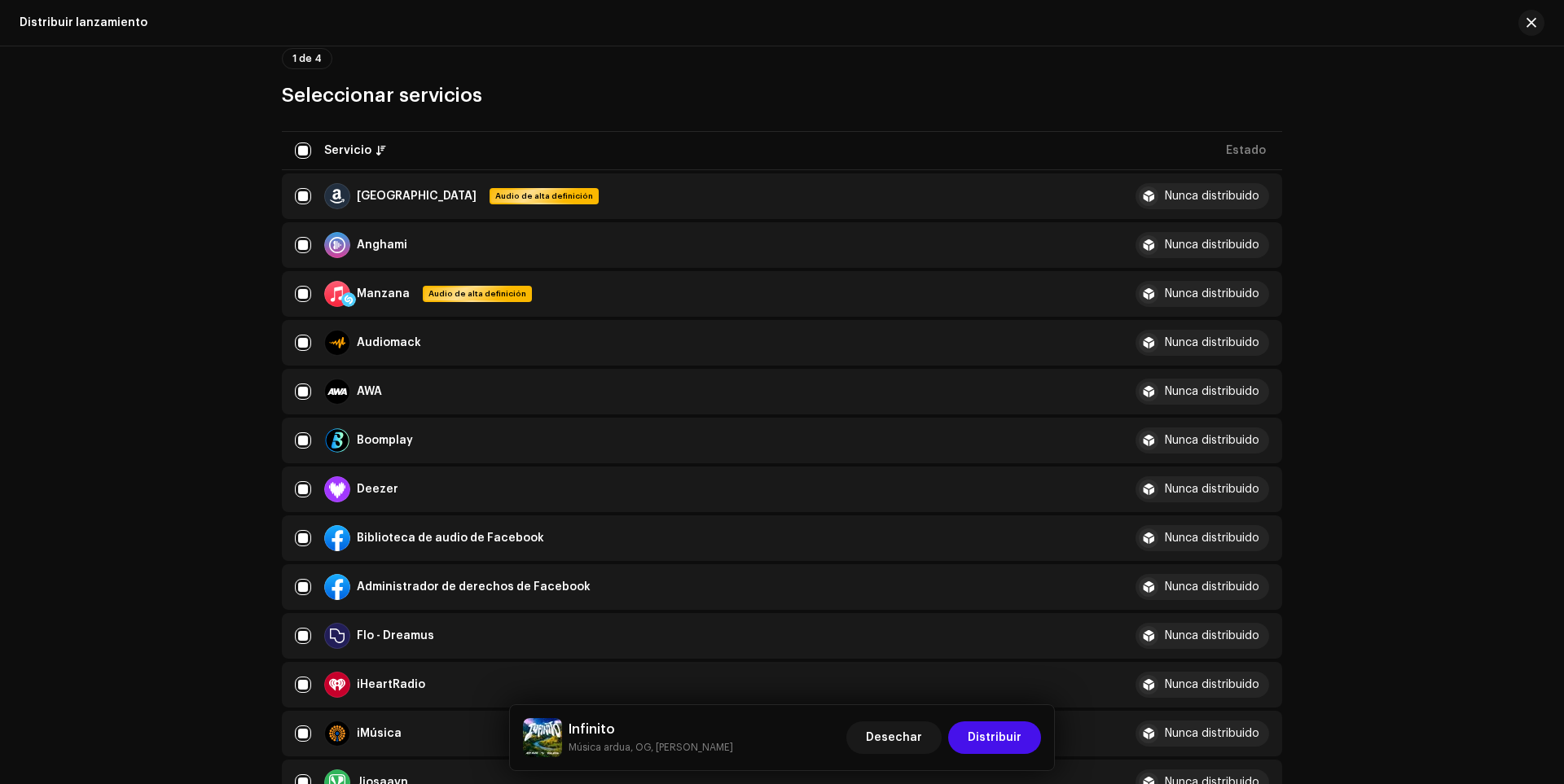
scroll to position [163, 0]
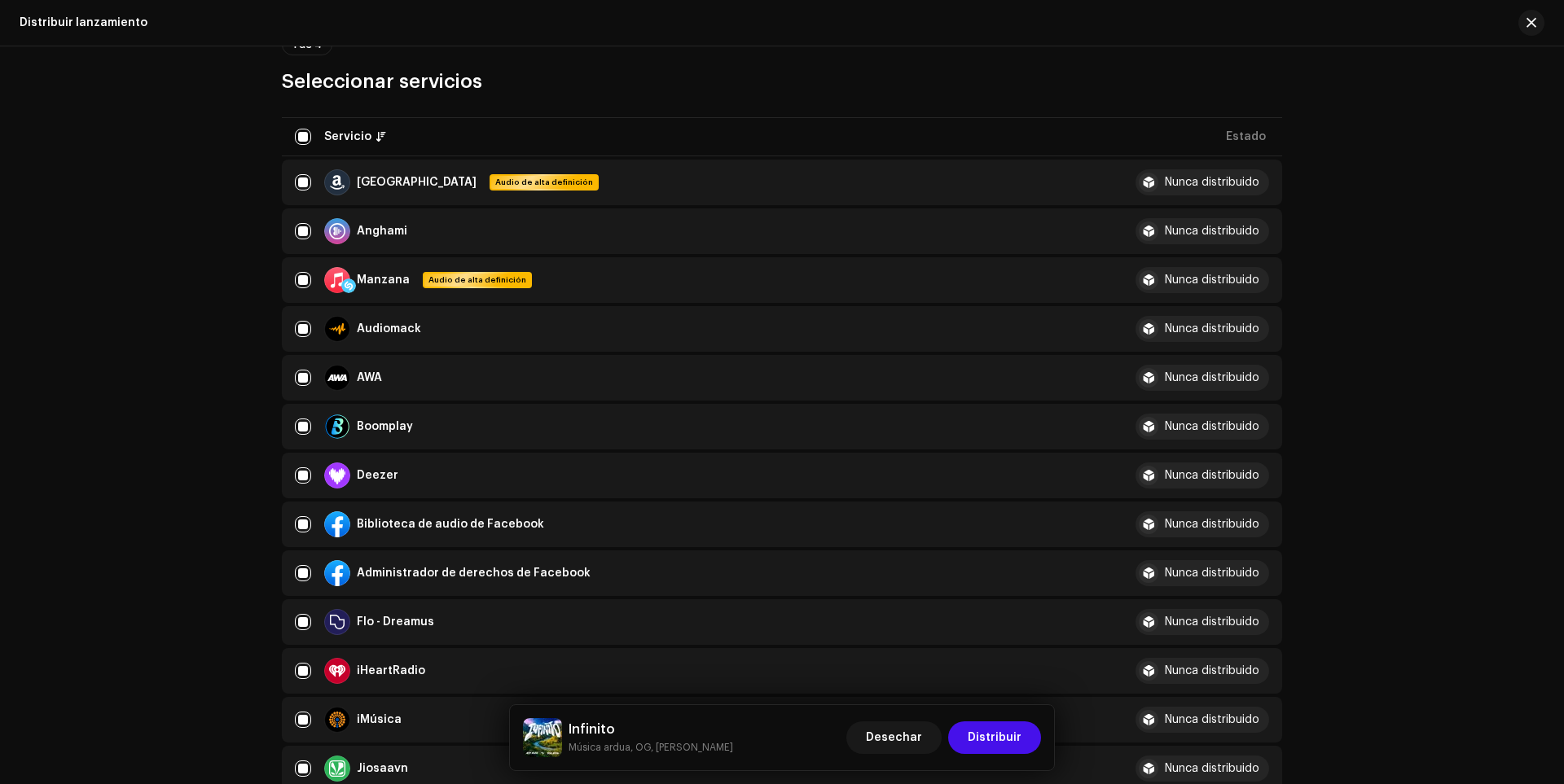
drag, startPoint x: 1240, startPoint y: 147, endPoint x: 1219, endPoint y: 136, distance: 23.7
drag, startPoint x: 1230, startPoint y: 136, endPoint x: 1274, endPoint y: 135, distance: 44.0
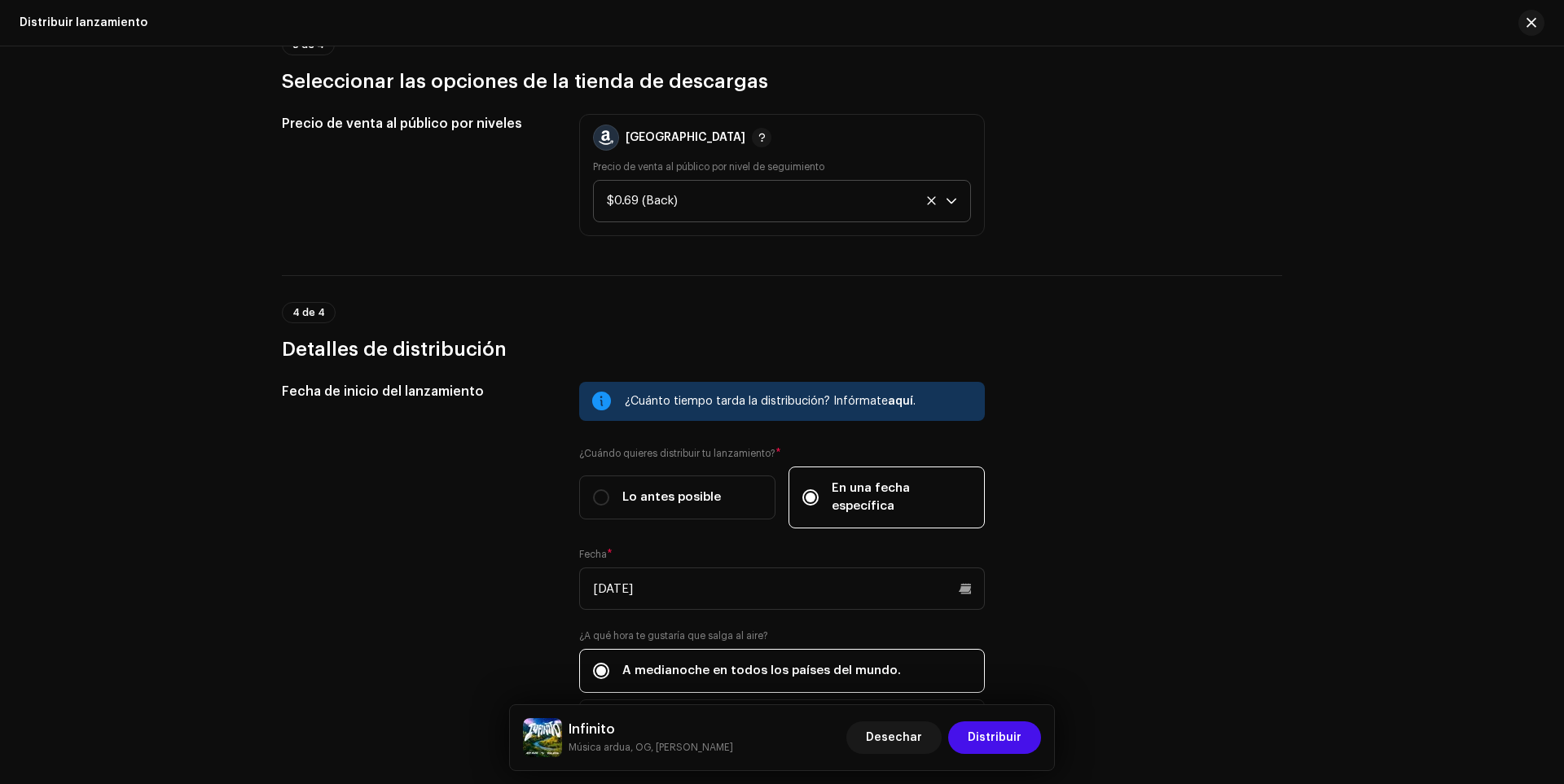
scroll to position [2126, 0]
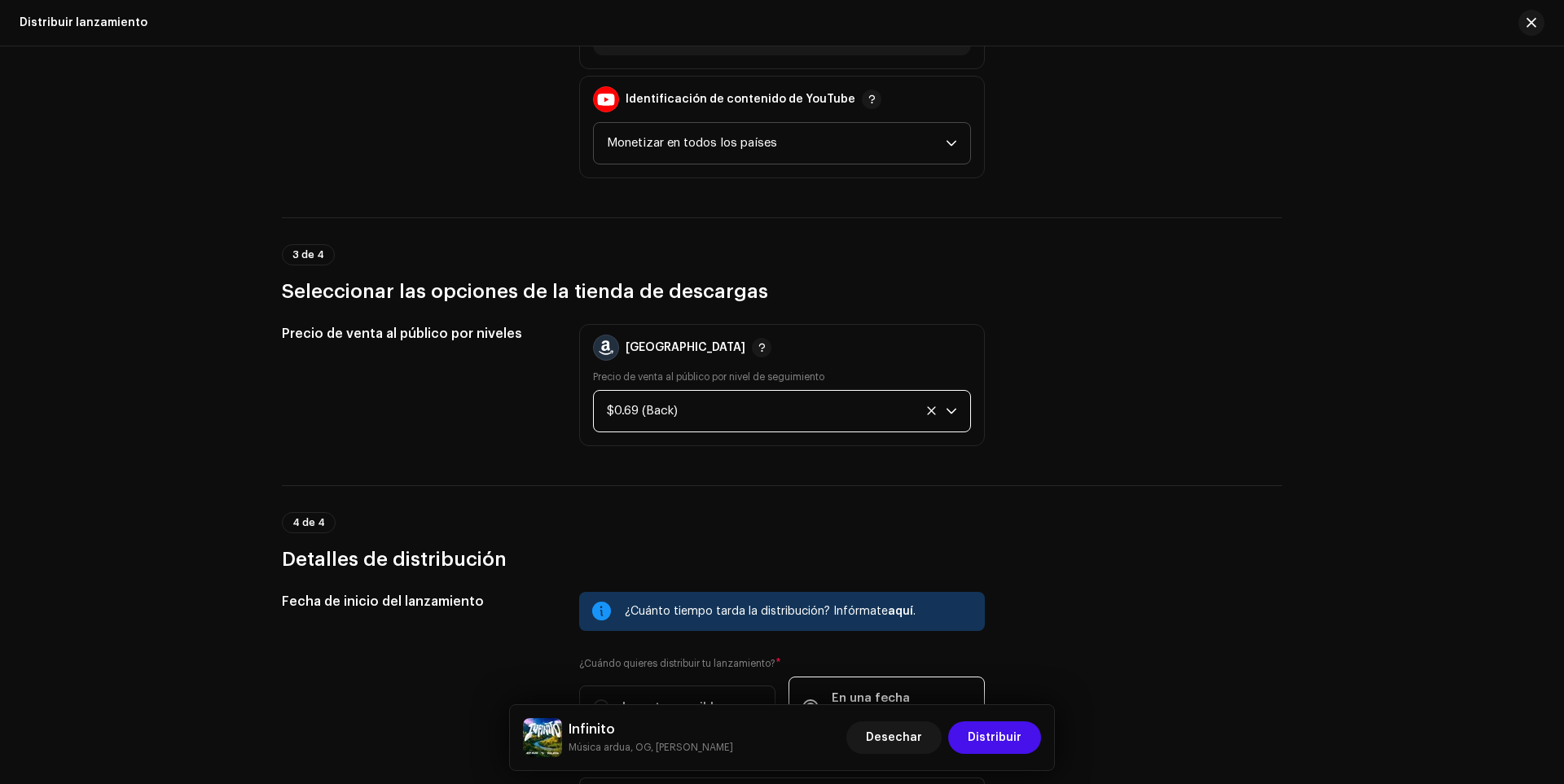
click at [715, 406] on div "$0.69 (Back)" at bounding box center [763, 411] width 312 height 40
click at [1107, 339] on div "Precio de venta al público por niveles Amazonas Precio de venta al público por …" at bounding box center [782, 385] width 1000 height 122
click at [982, 736] on font "Distribuir" at bounding box center [994, 738] width 54 height 12
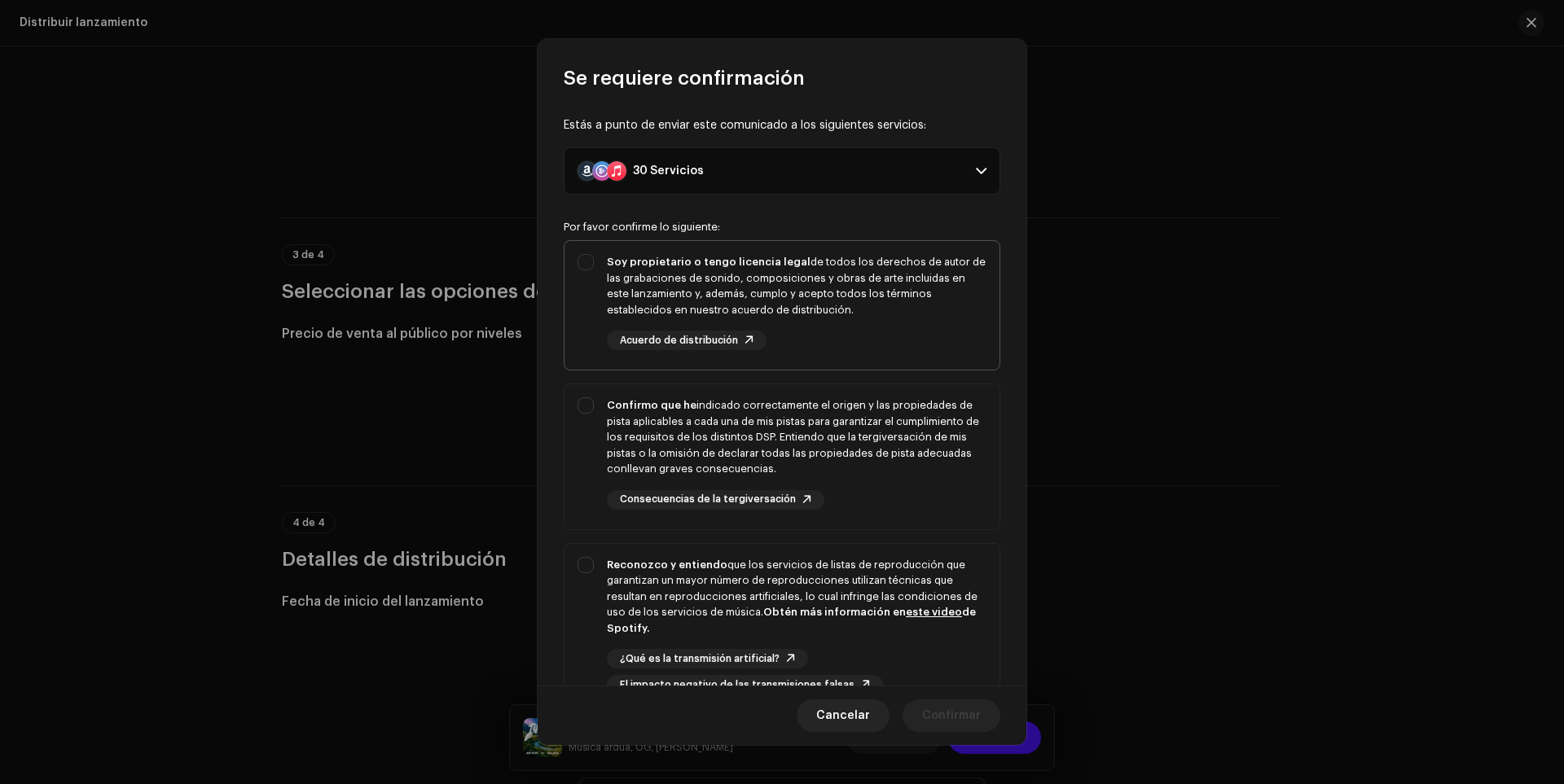
click at [580, 273] on div "Soy propietario o tengo licencia legal de todos los derechos de autor de las gr…" at bounding box center [782, 302] width 435 height 122
checkbox input "true"
click at [704, 185] on p-accordion-header "30 Servicios" at bounding box center [782, 171] width 437 height 47
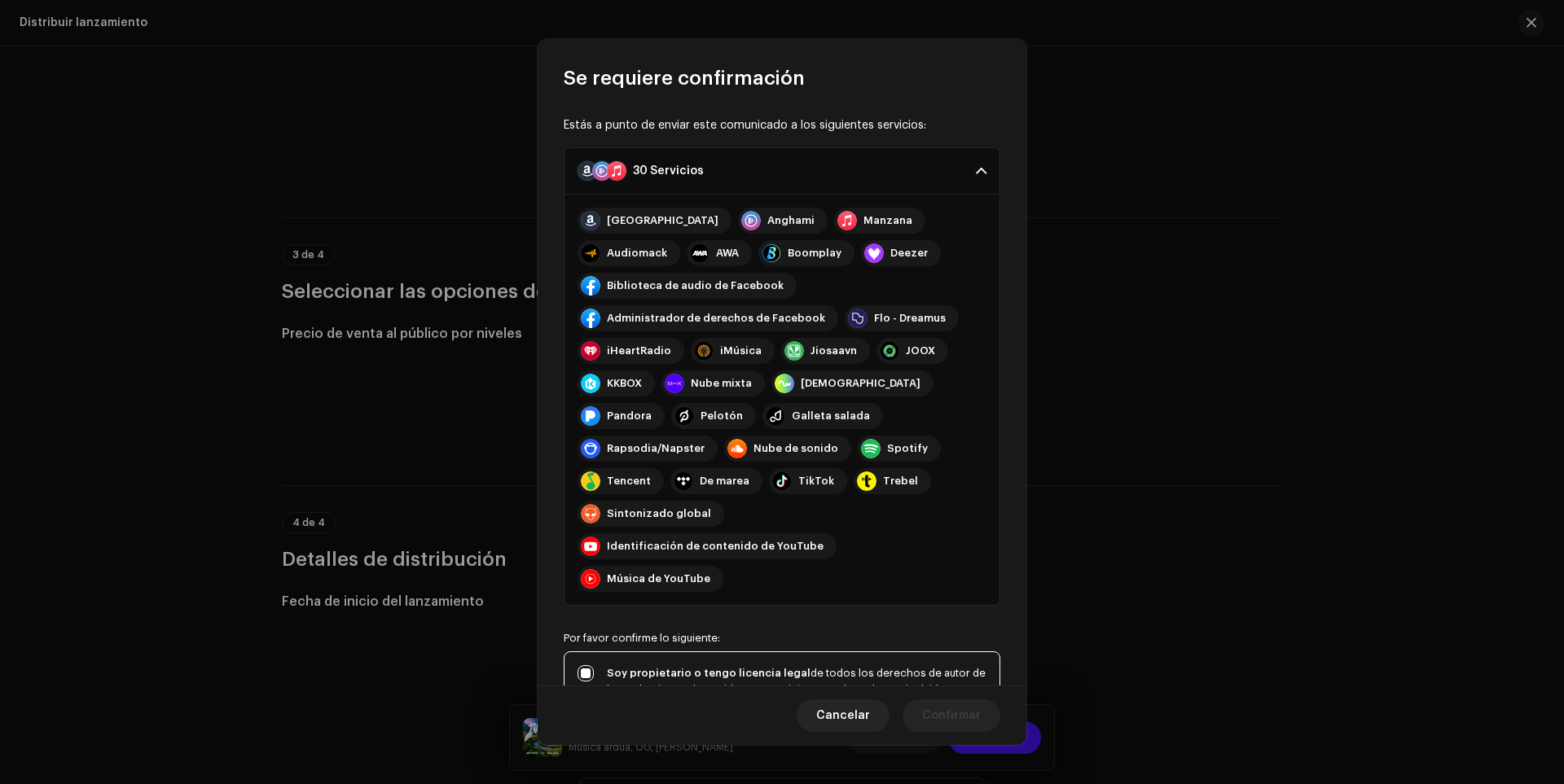
click at [707, 177] on p-accordion-header "30 Servicios" at bounding box center [782, 171] width 437 height 47
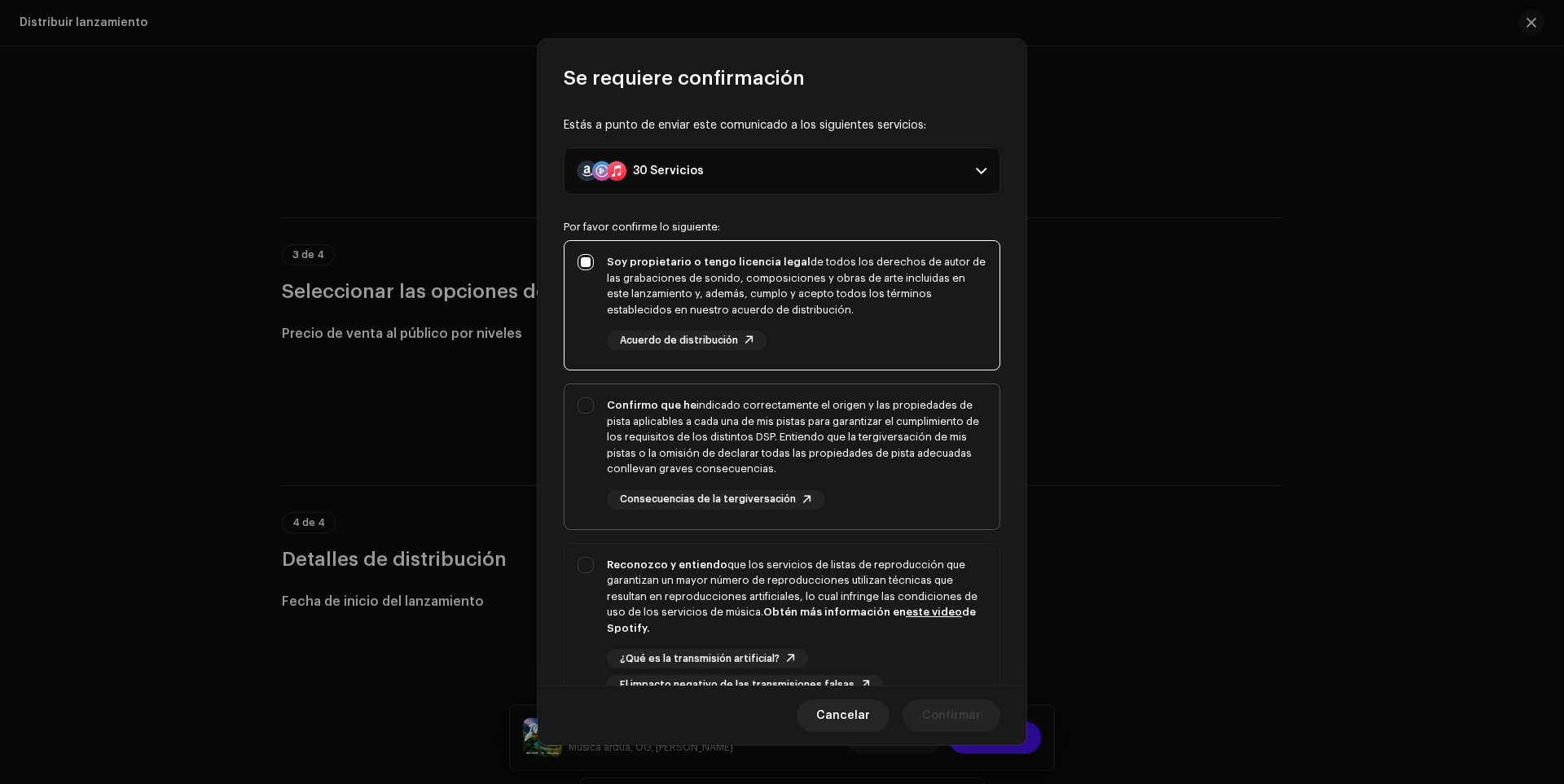
click at [595, 419] on div "Confirmo que he indicado correctamente el origen y las propiedades de pista apl…" at bounding box center [782, 453] width 435 height 138
checkbox input "true"
click at [593, 555] on div "Reconozco y entiendo que los servicios de listas de reproducción que garantizan…" at bounding box center [782, 627] width 435 height 165
checkbox input "true"
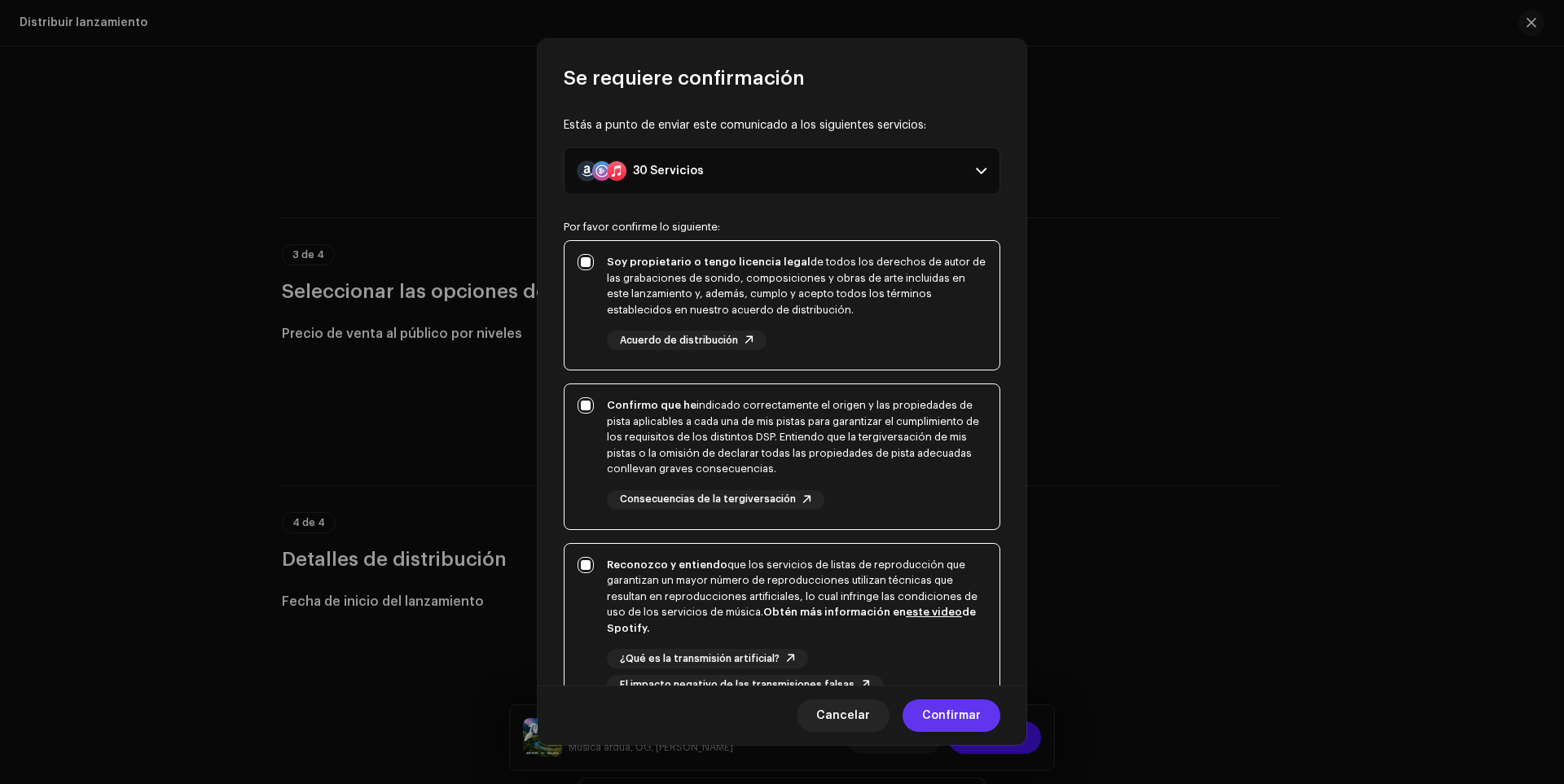
click at [951, 712] on font "Confirmar" at bounding box center [951, 716] width 59 height 12
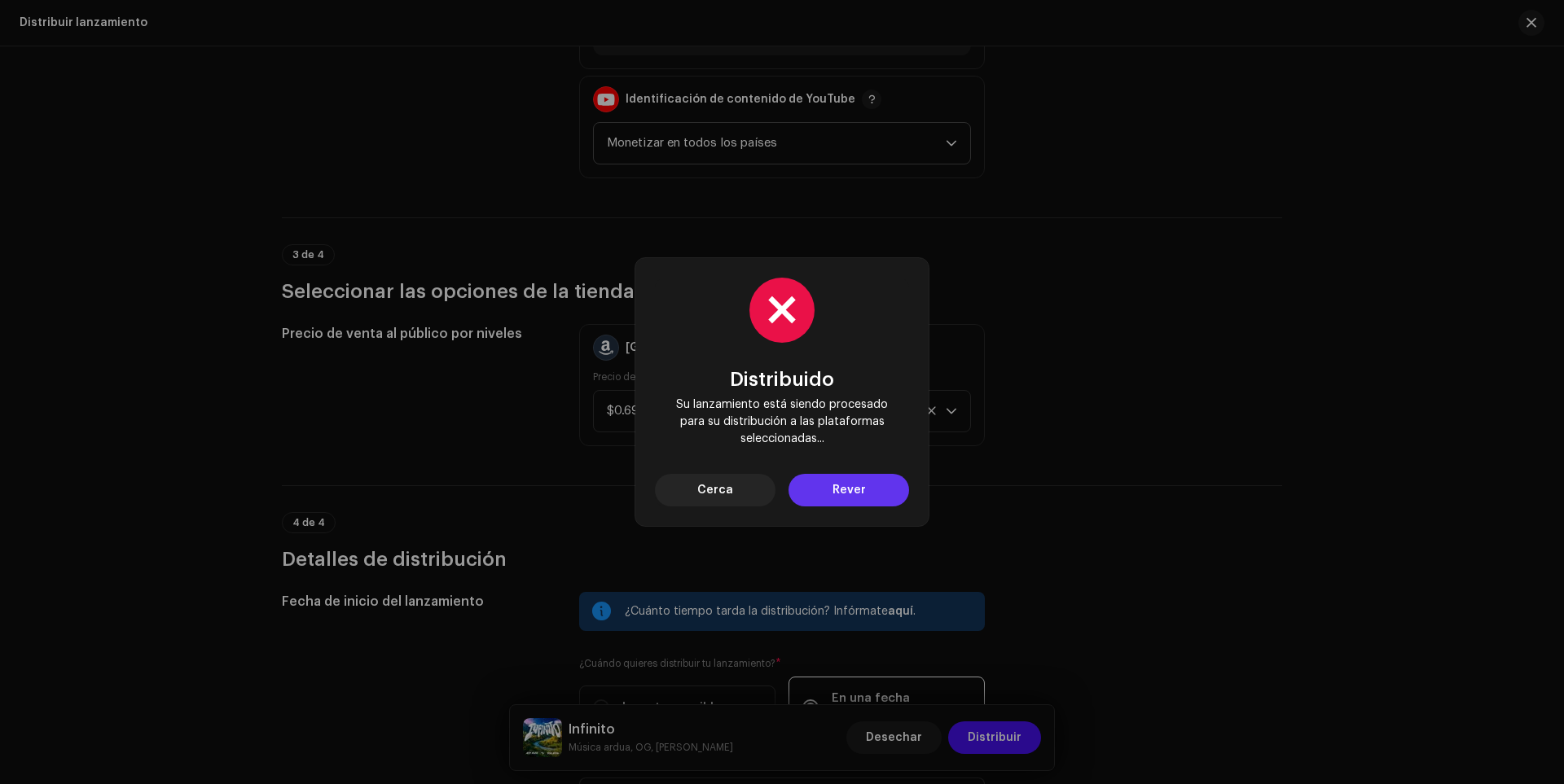
click at [863, 492] on font "Rever" at bounding box center [849, 491] width 34 height 12
click at [863, 487] on font "Rever" at bounding box center [849, 491] width 34 height 12
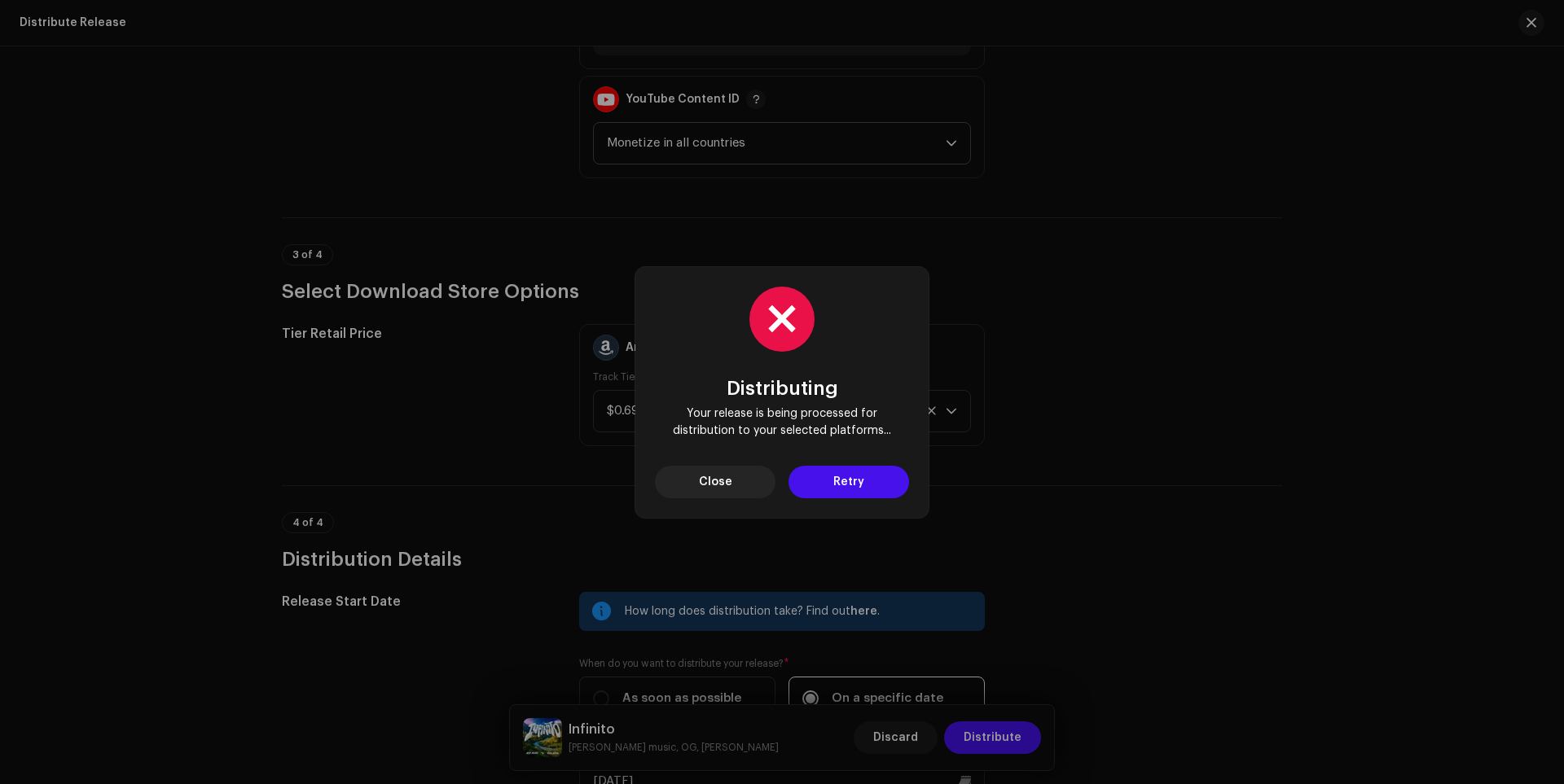
click at [842, 481] on span "Retry" at bounding box center [849, 482] width 31 height 33
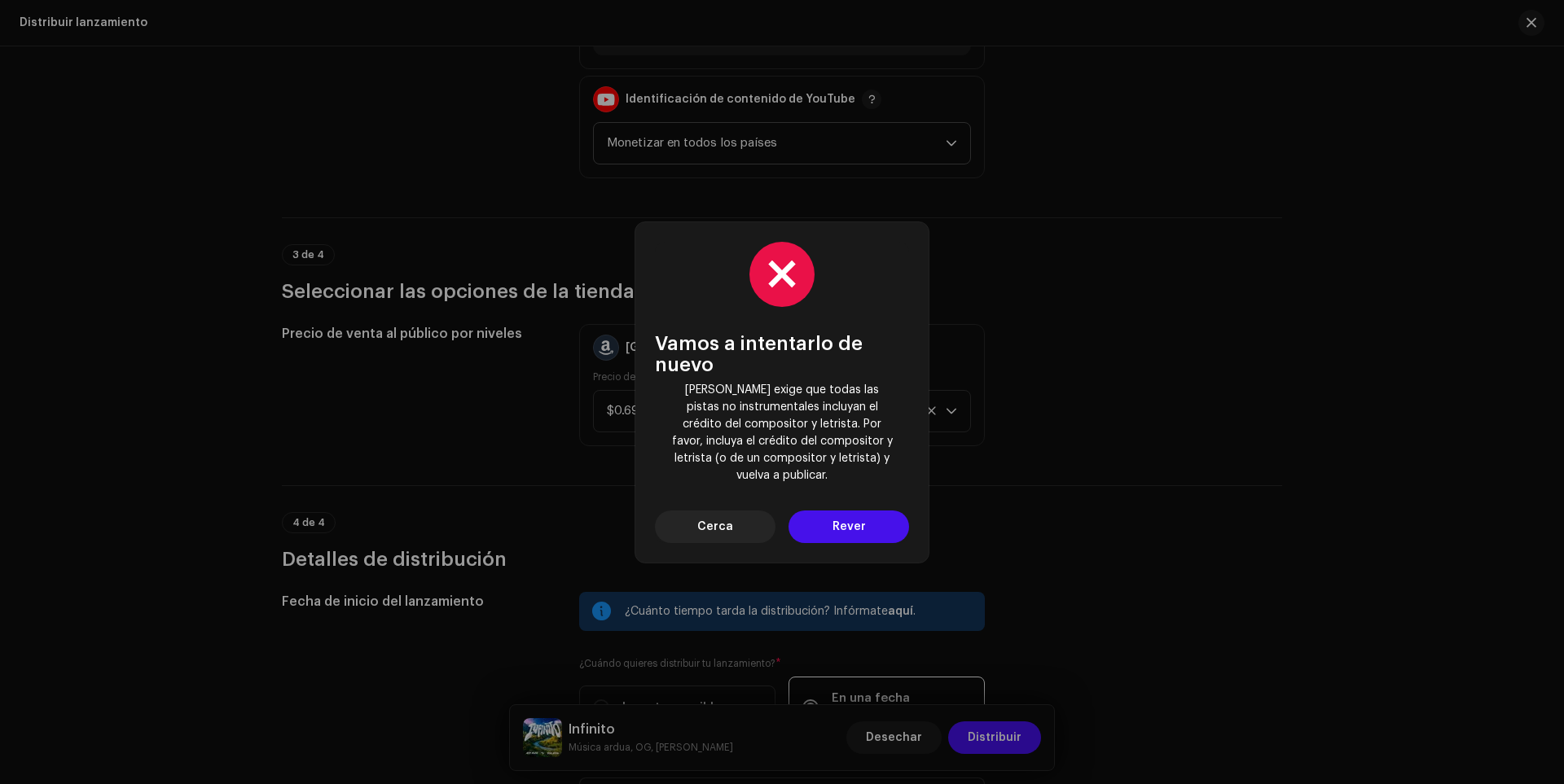
click at [833, 521] on font "Rever" at bounding box center [849, 527] width 34 height 12
click at [707, 510] on span "Cerca" at bounding box center [715, 527] width 35 height 33
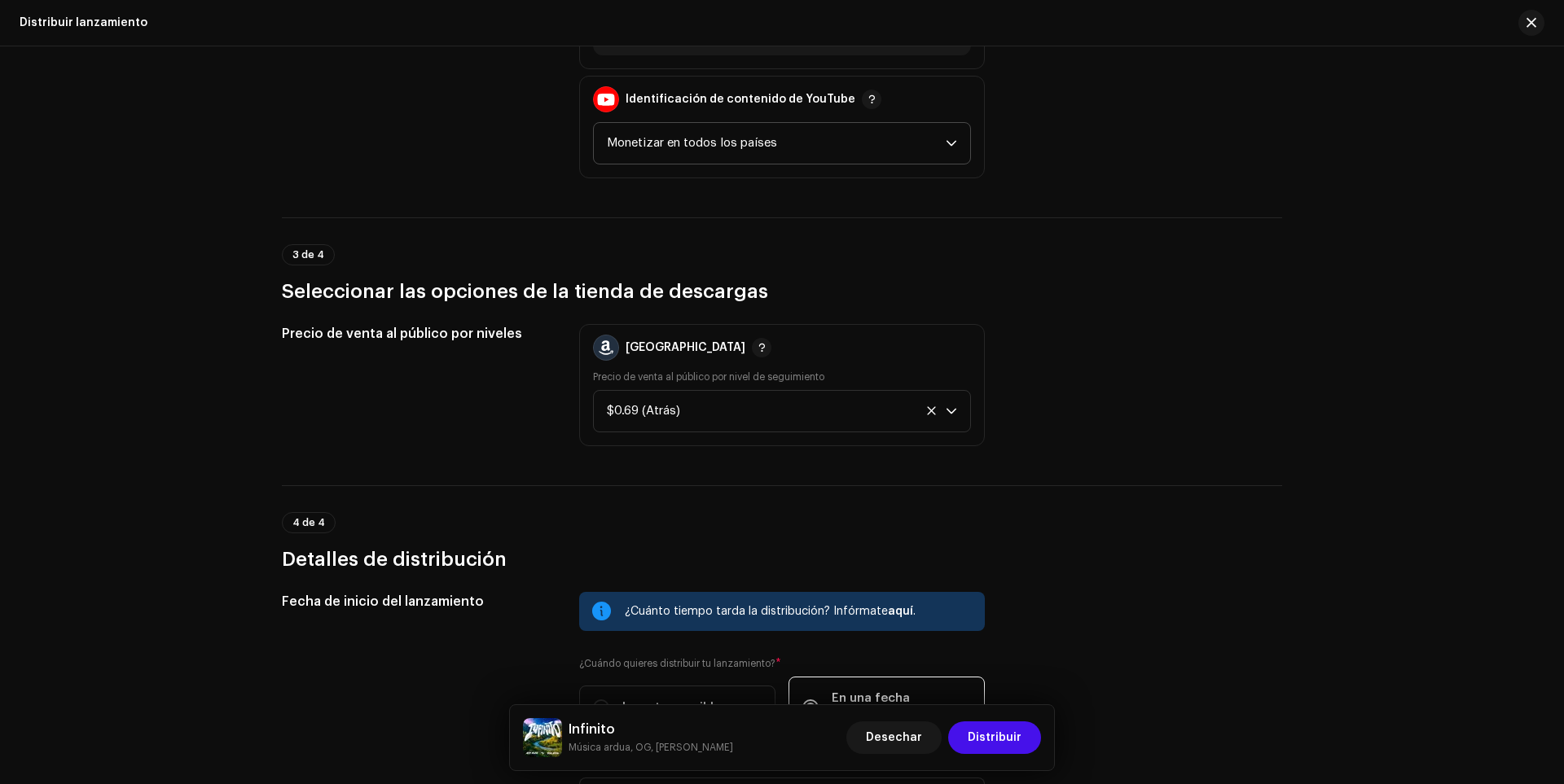
click at [570, 730] on font "Infinito" at bounding box center [592, 730] width 46 height 13
click at [624, 739] on h5 "Infinito" at bounding box center [651, 730] width 165 height 20
drag, startPoint x: 641, startPoint y: 758, endPoint x: 822, endPoint y: 751, distance: 181.1
click at [642, 758] on div "Infinito Música ardua, OG, [DEMOGRAPHIC_DATA][PERSON_NAME] Desechar Distribuir" at bounding box center [782, 738] width 544 height 65
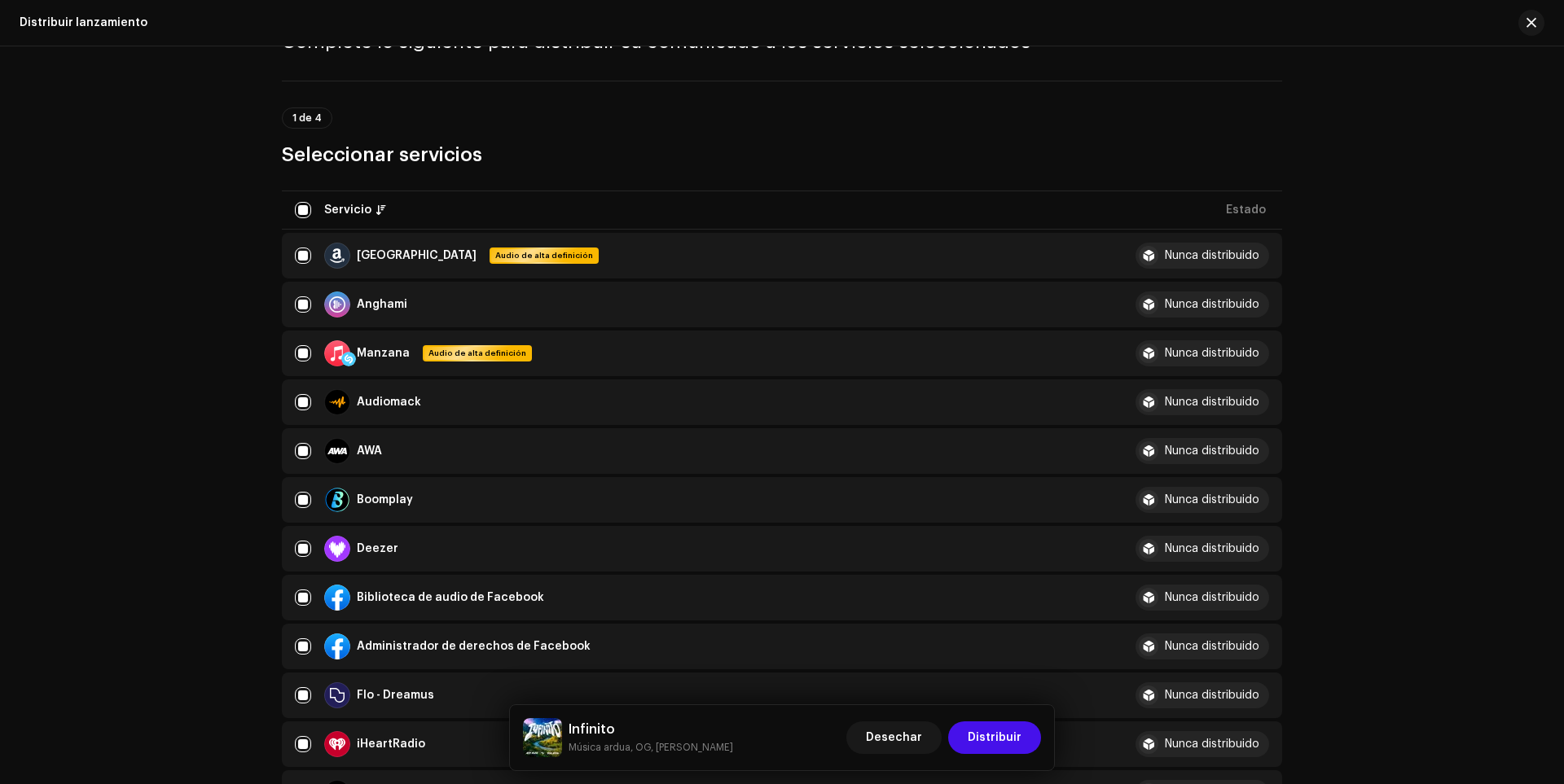
scroll to position [0, 0]
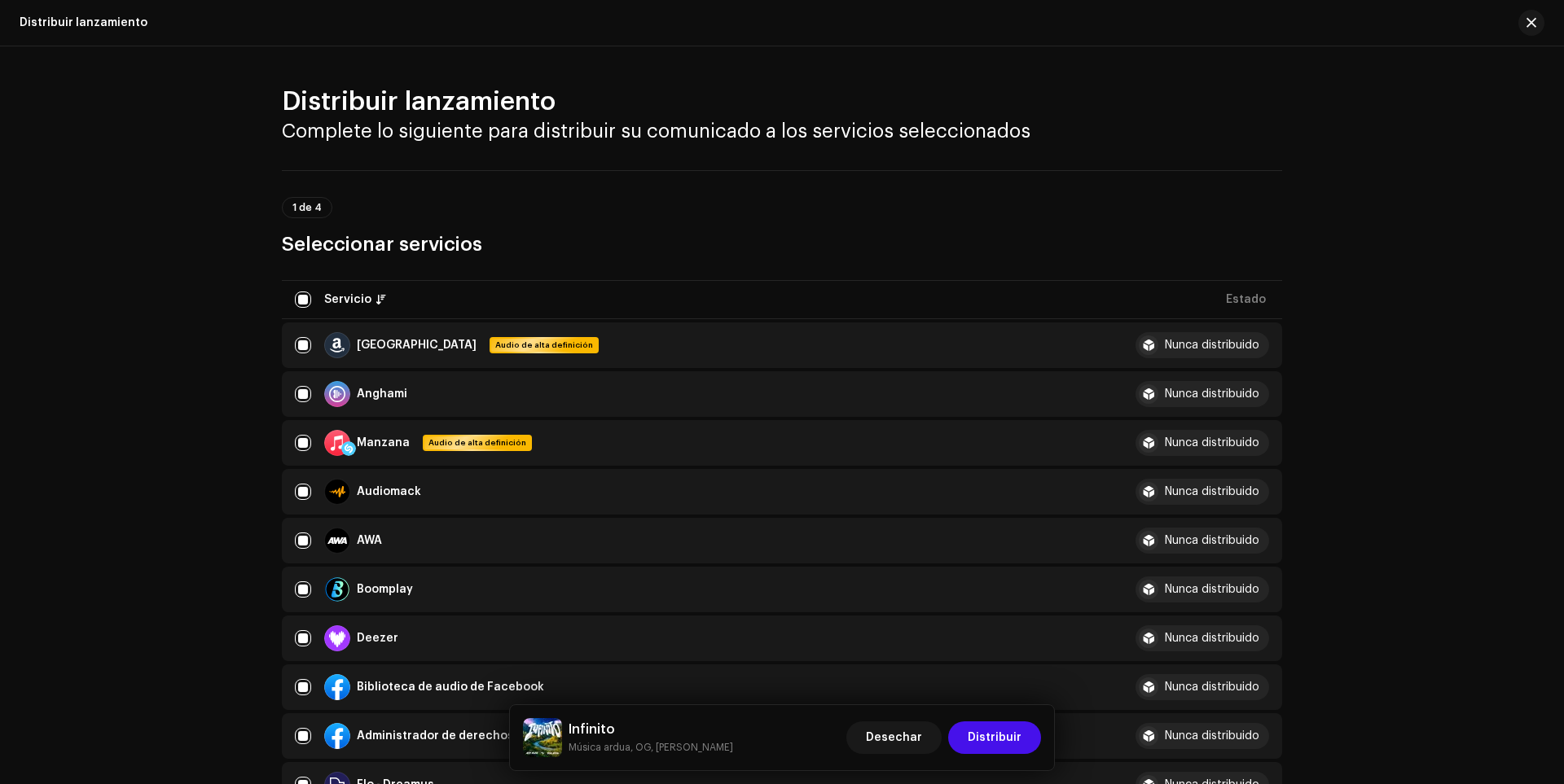
click at [295, 204] on font "1 de 4" at bounding box center [308, 208] width 30 height 10
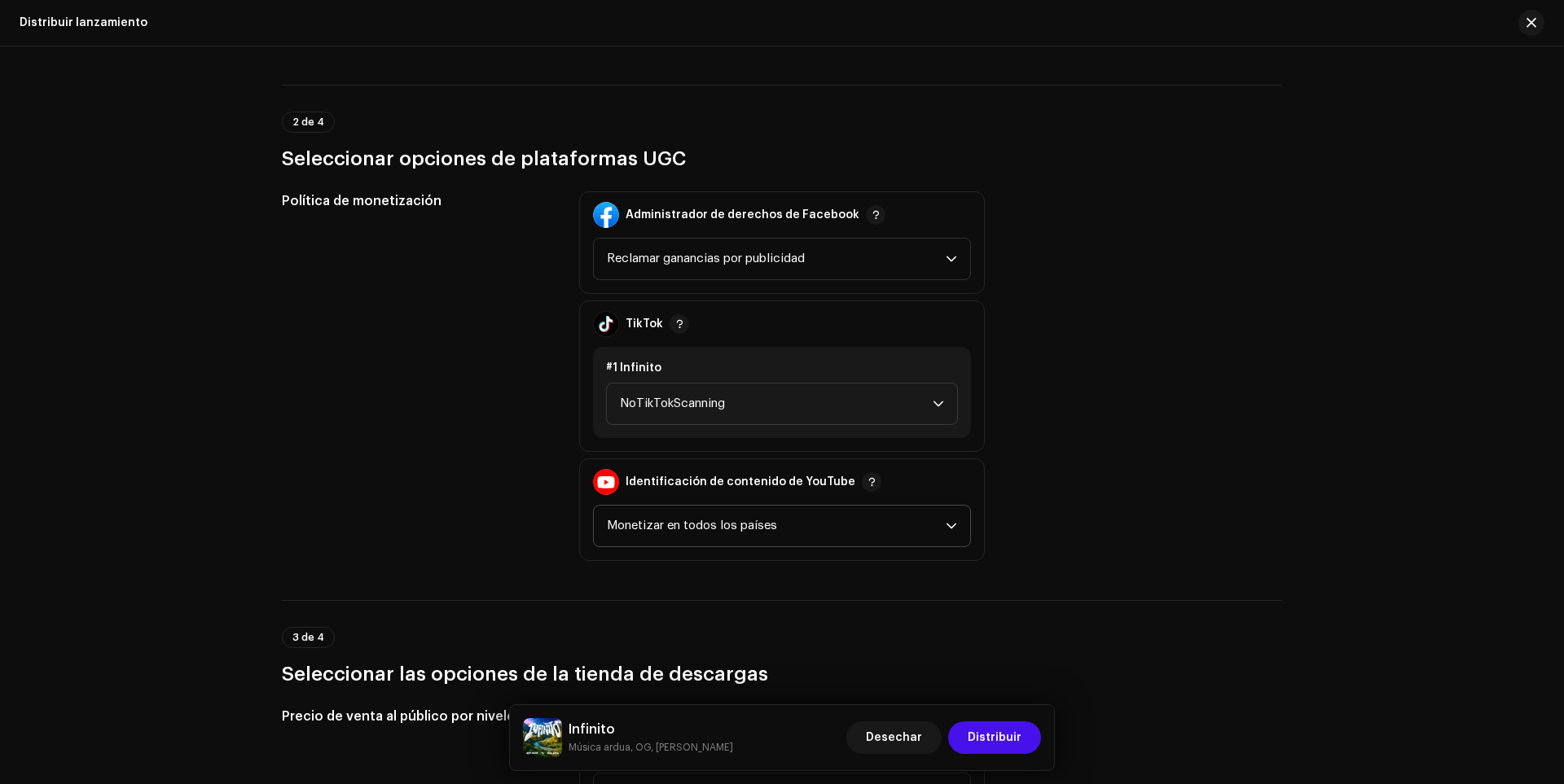
scroll to position [1556, 0]
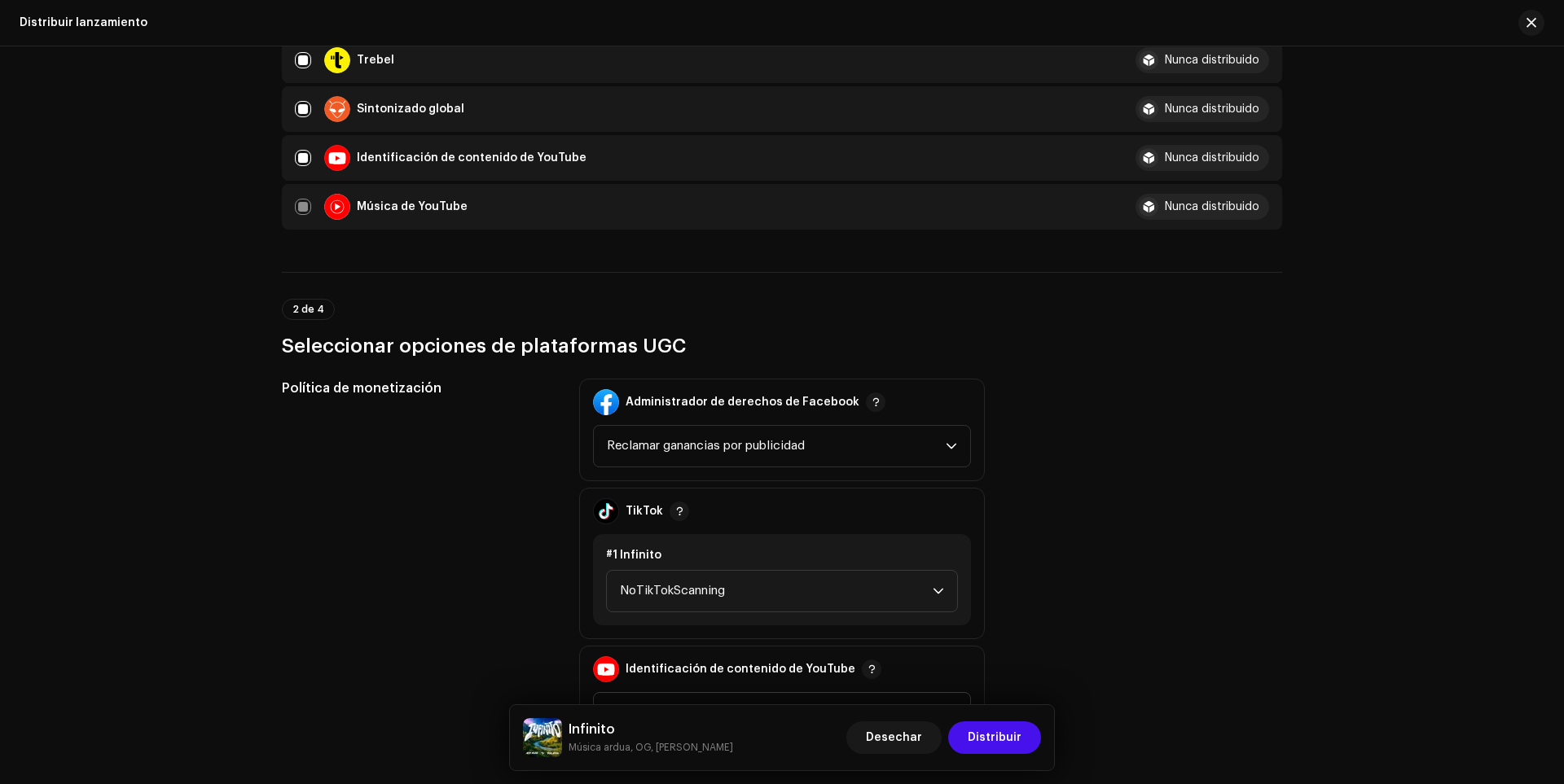
click at [16, 7] on div "Distribuir lanzamiento" at bounding box center [782, 23] width 1564 height 46
click at [917, 736] on font "Desechar" at bounding box center [894, 738] width 56 height 12
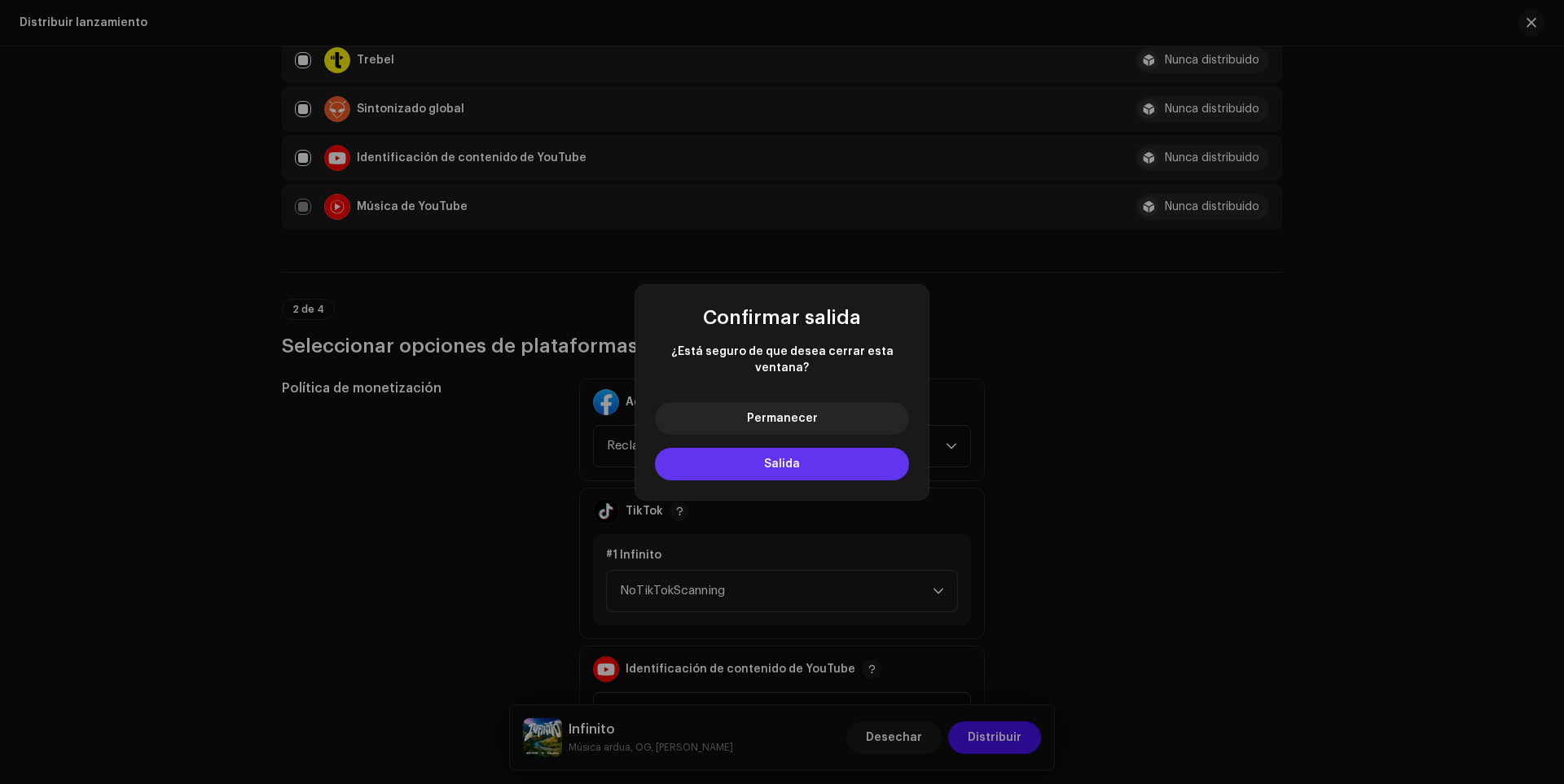
click at [759, 468] on button "Salida" at bounding box center [782, 464] width 254 height 33
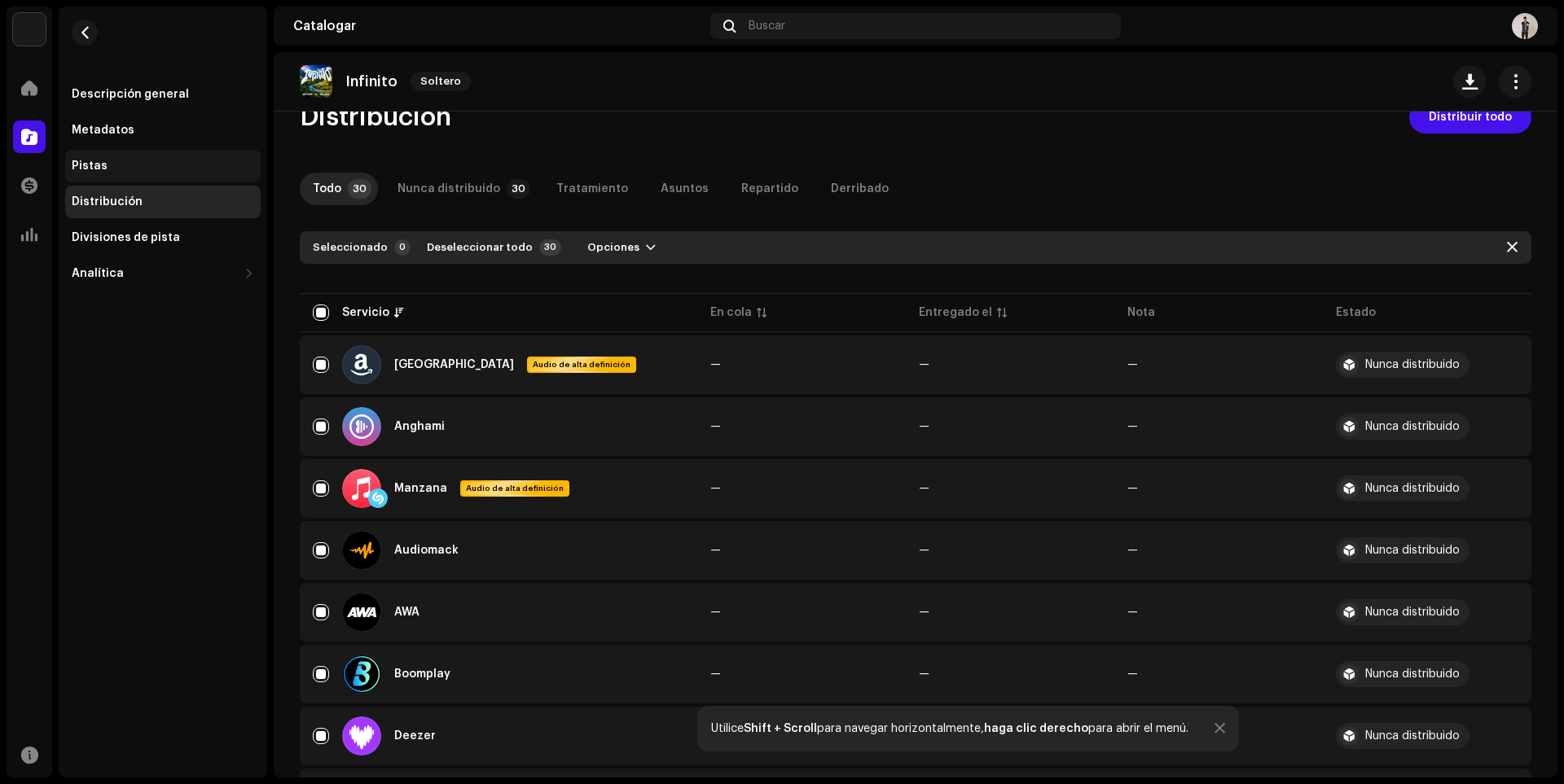
scroll to position [0, 0]
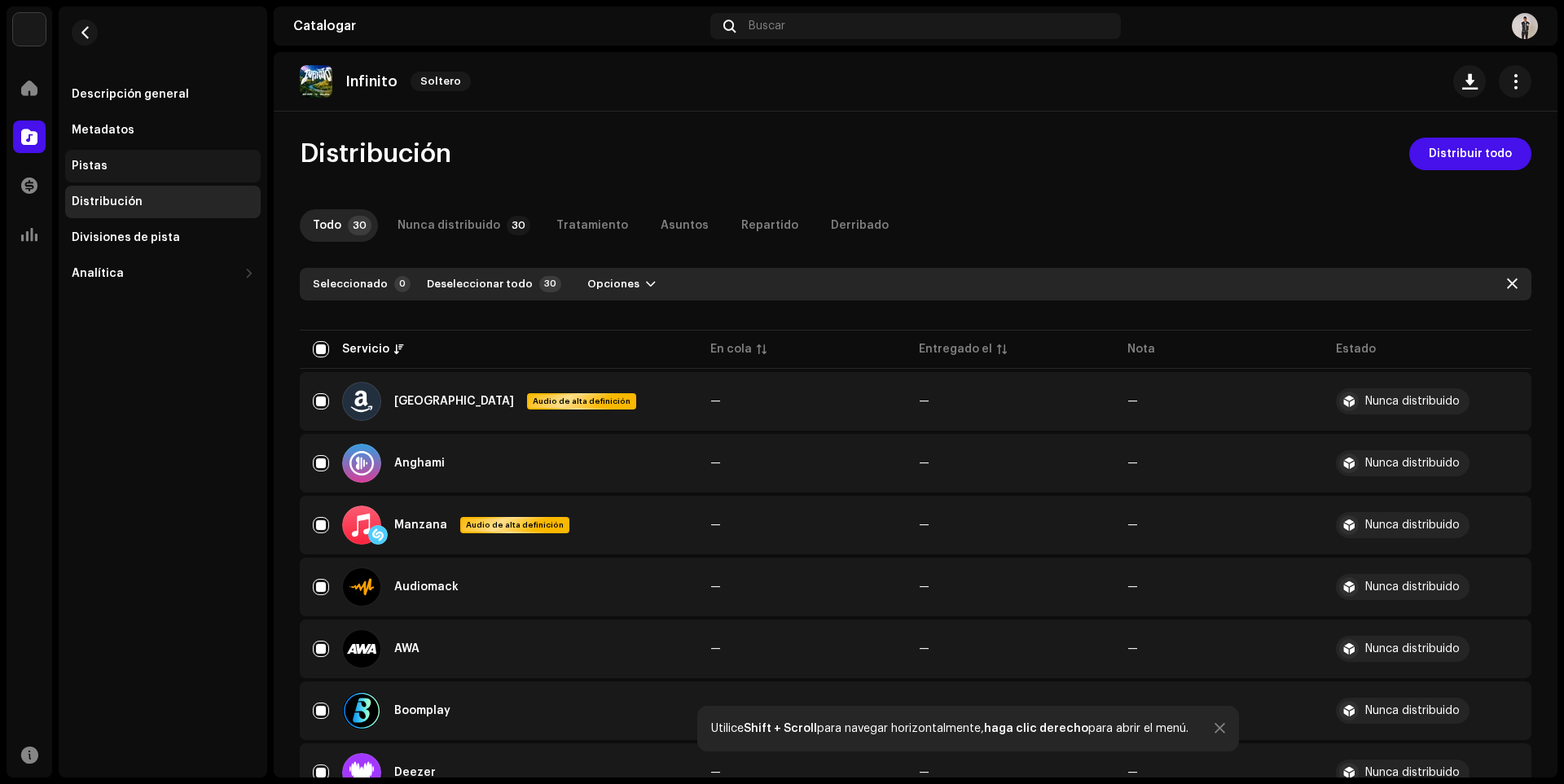
click at [73, 161] on font "Pistas" at bounding box center [89, 167] width 35 height 12
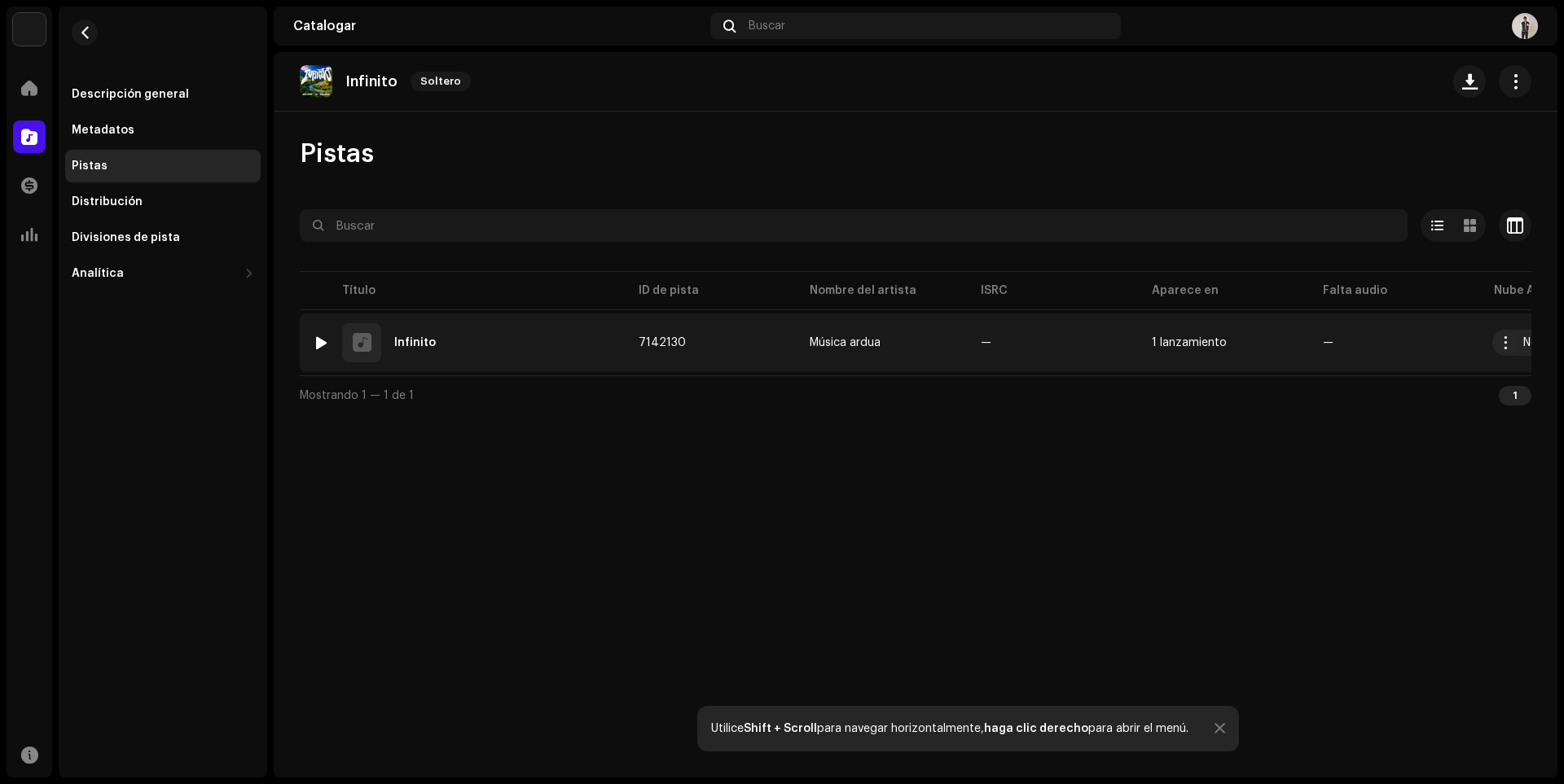
click at [463, 325] on div "1 Infinito" at bounding box center [463, 342] width 300 height 39
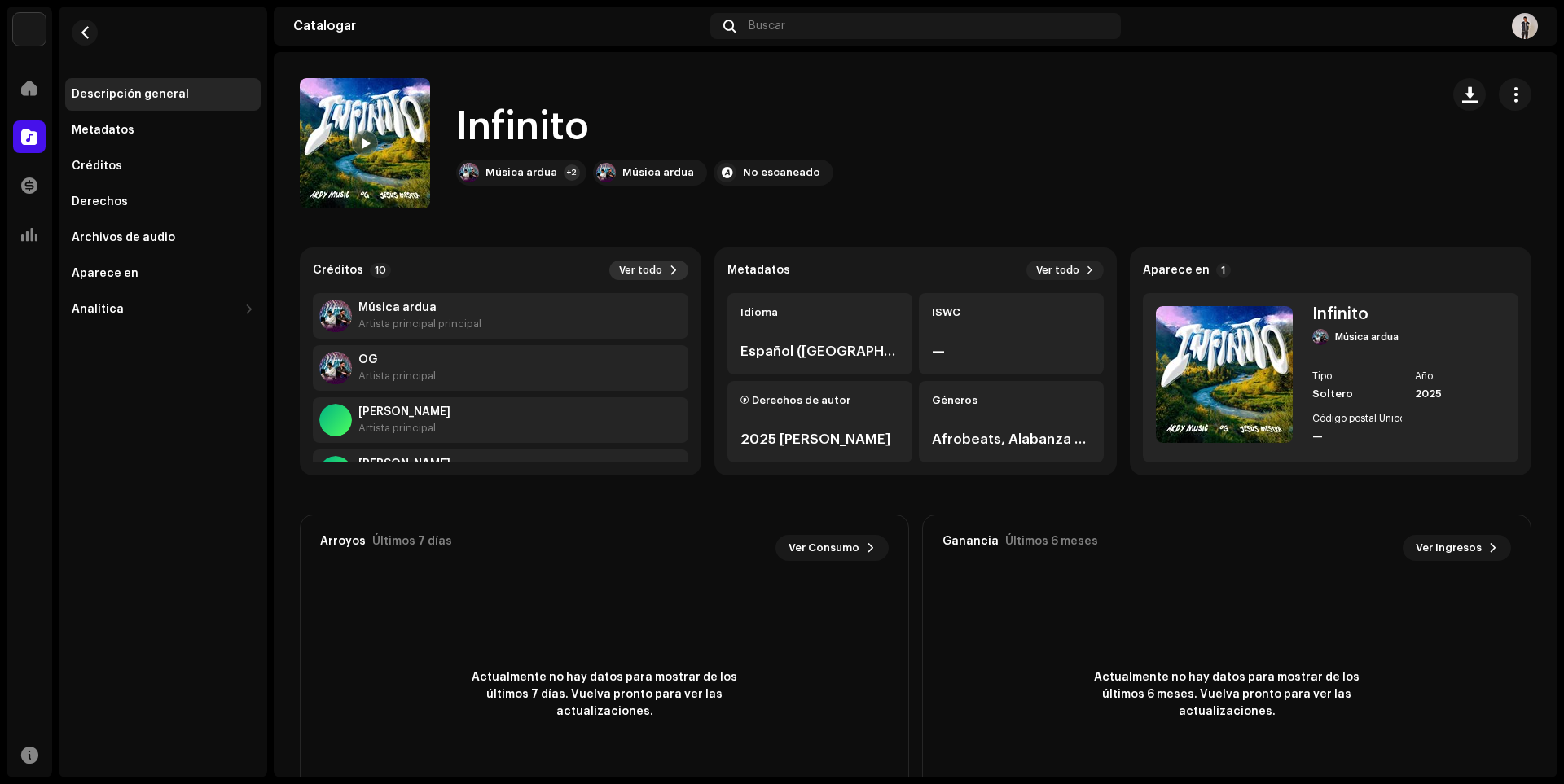
click at [633, 278] on button "Ver todo" at bounding box center [649, 270] width 79 height 20
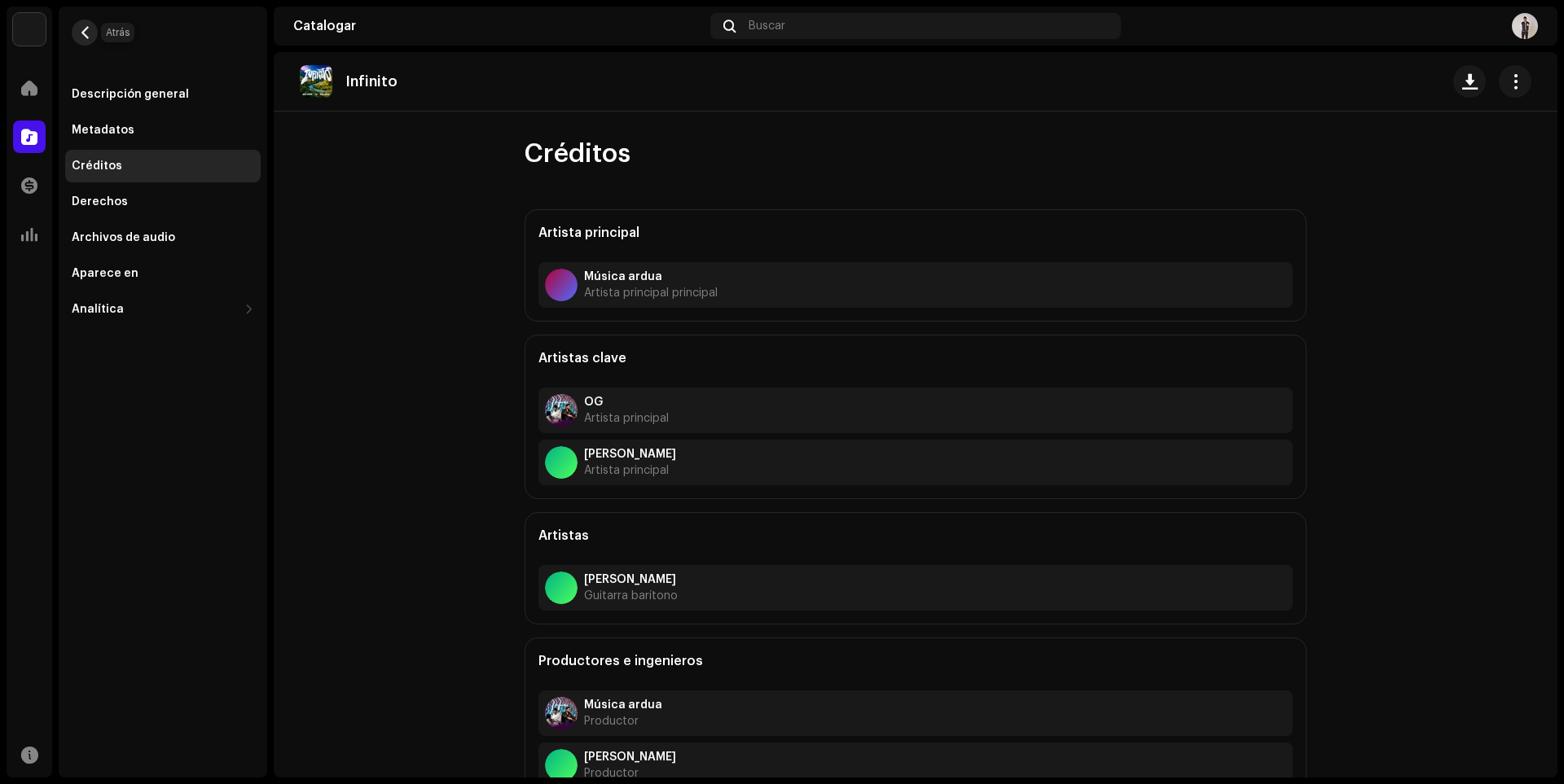
click at [88, 35] on span "button" at bounding box center [85, 33] width 12 height 13
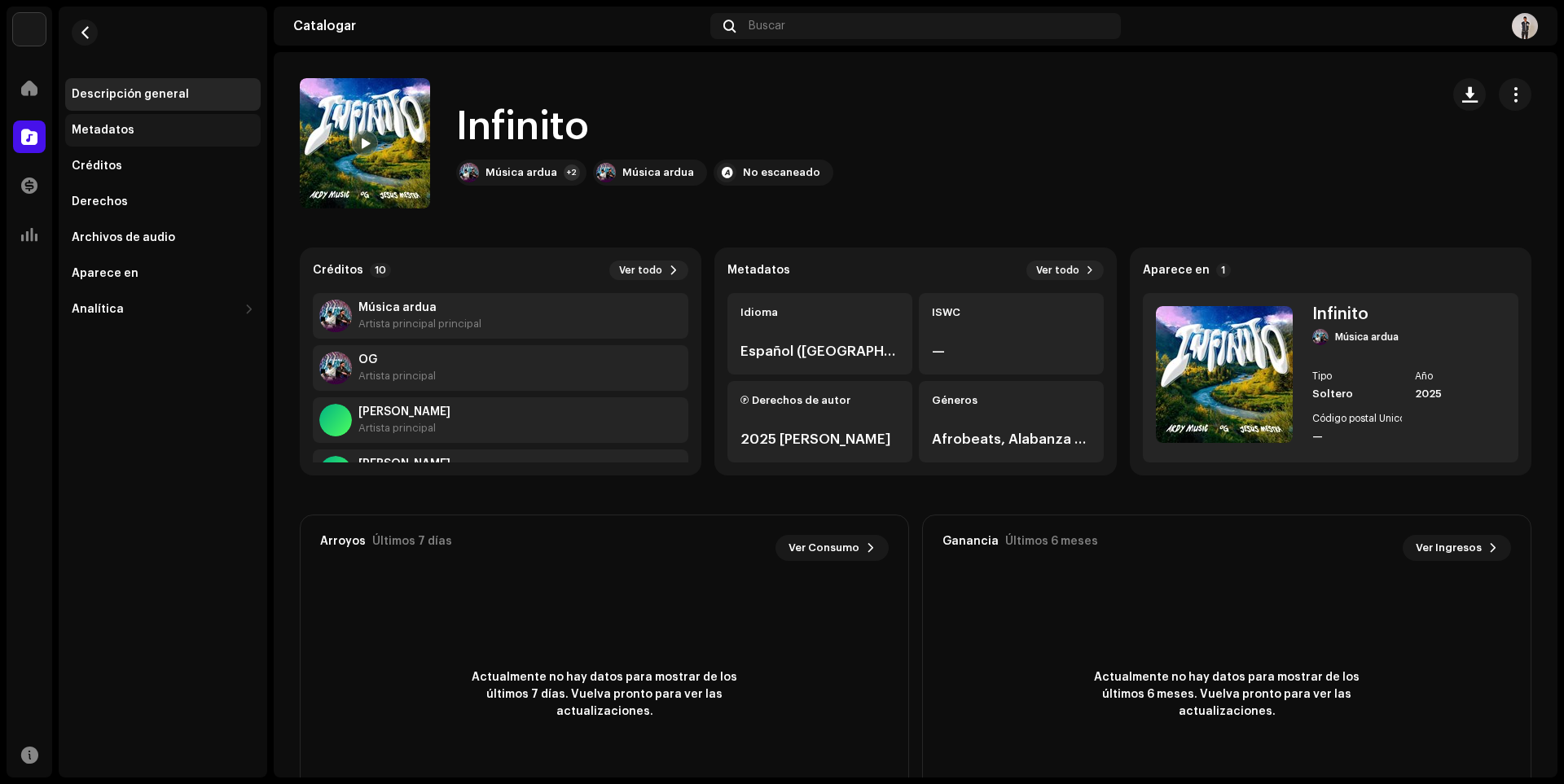
click at [139, 132] on div "Metadatos" at bounding box center [162, 130] width 182 height 13
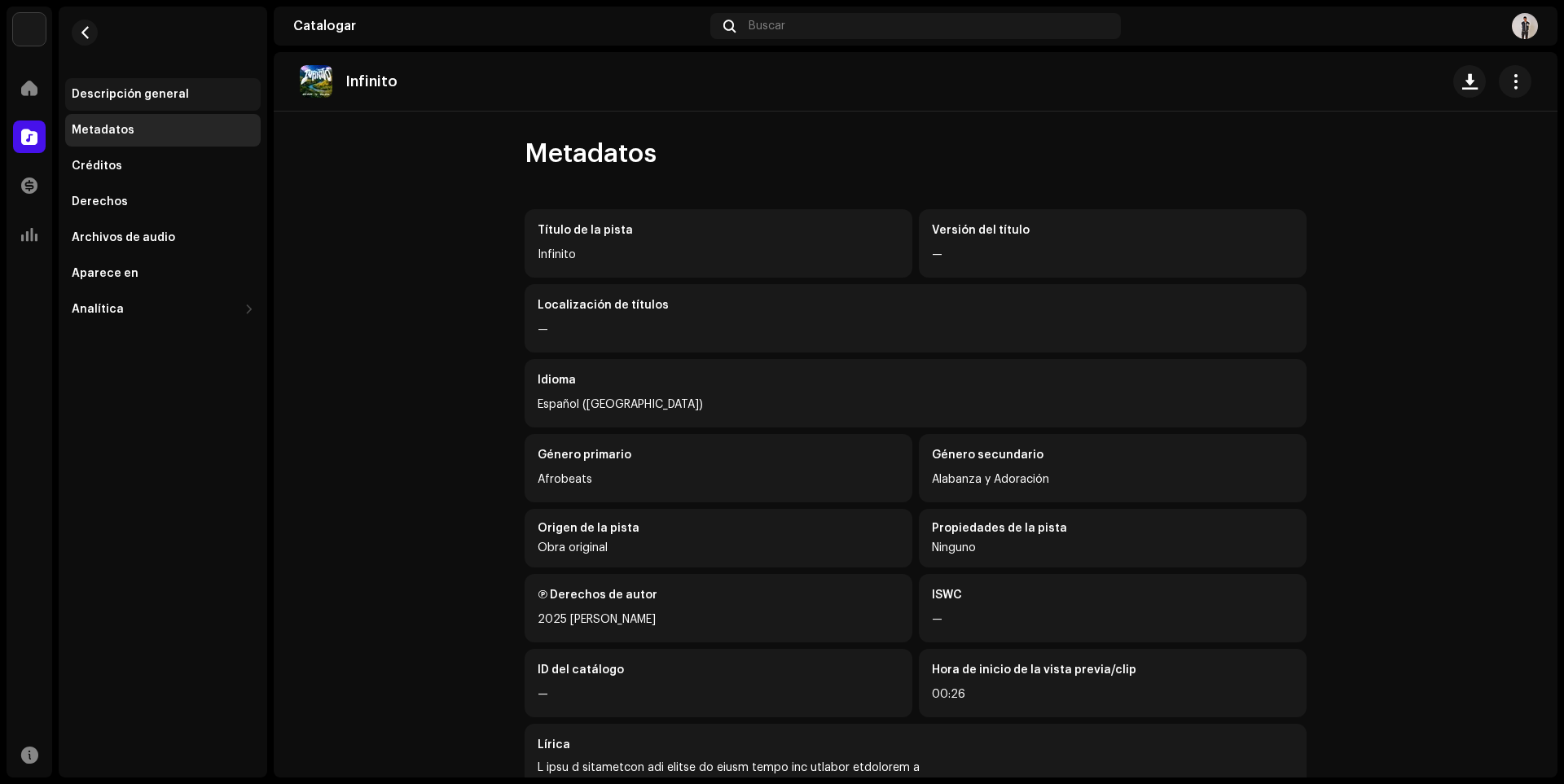
click at [135, 93] on font "Descripción general" at bounding box center [130, 95] width 117 height 12
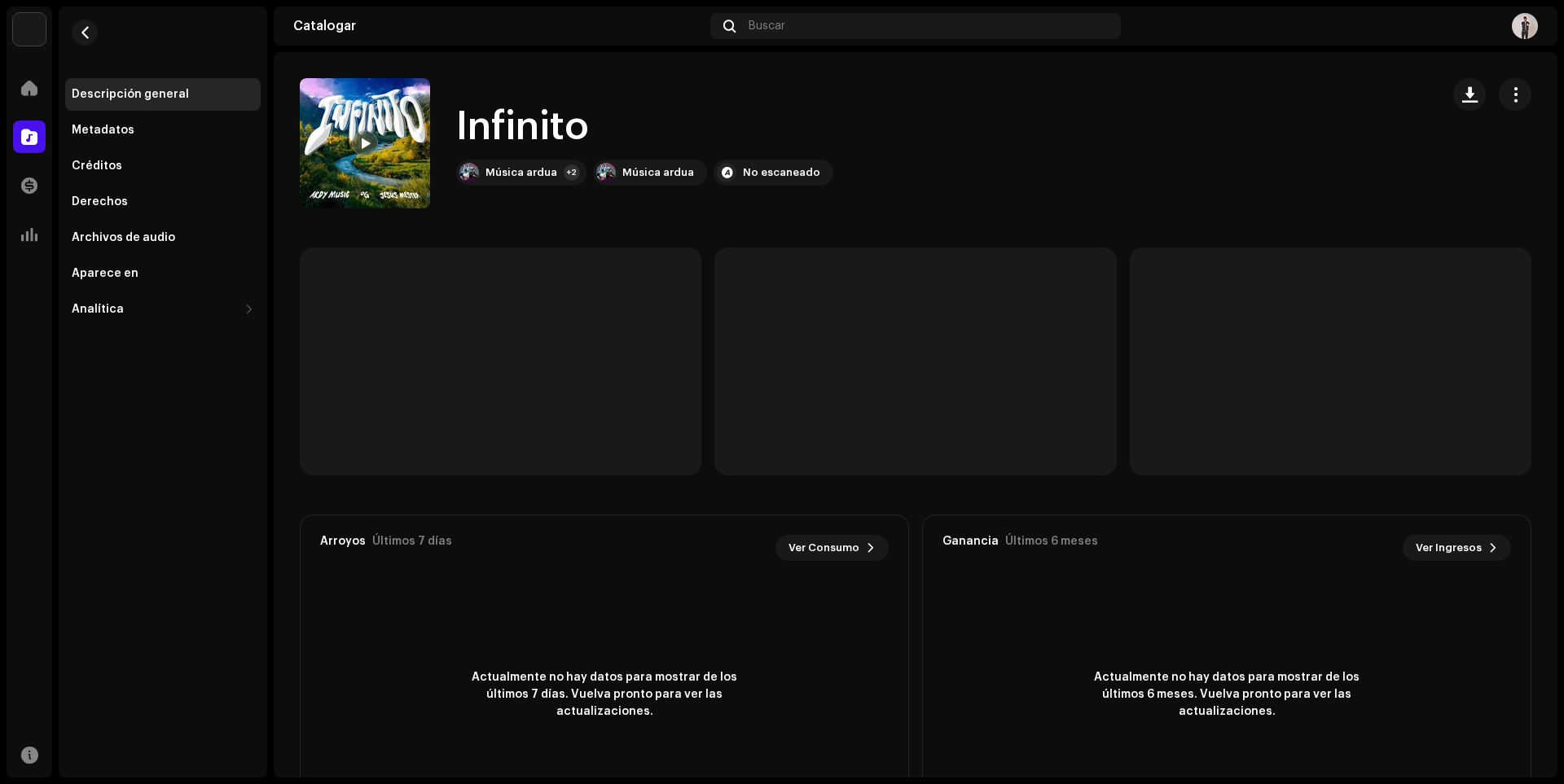
click at [68, 34] on re-m-nav-back at bounding box center [84, 42] width 39 height 72
click at [68, 33] on re-m-nav-back at bounding box center [84, 42] width 39 height 72
click at [77, 28] on button "button" at bounding box center [85, 33] width 26 height 26
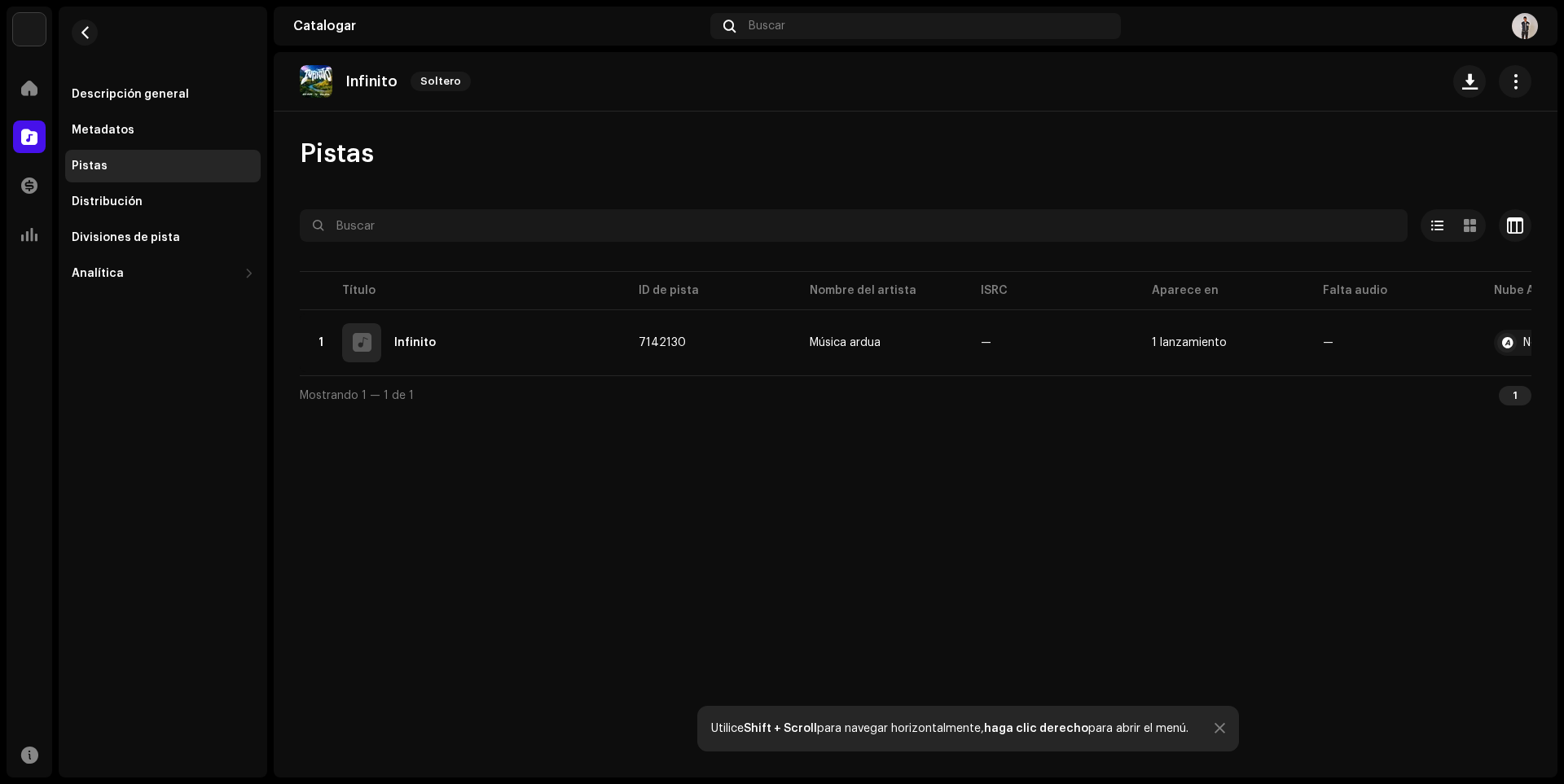
click at [1360, 373] on table "Título ID de pista Nombre del artista ISRC Aparece en Falta audio Nube ACR 1 In…" at bounding box center [976, 322] width 1352 height 107
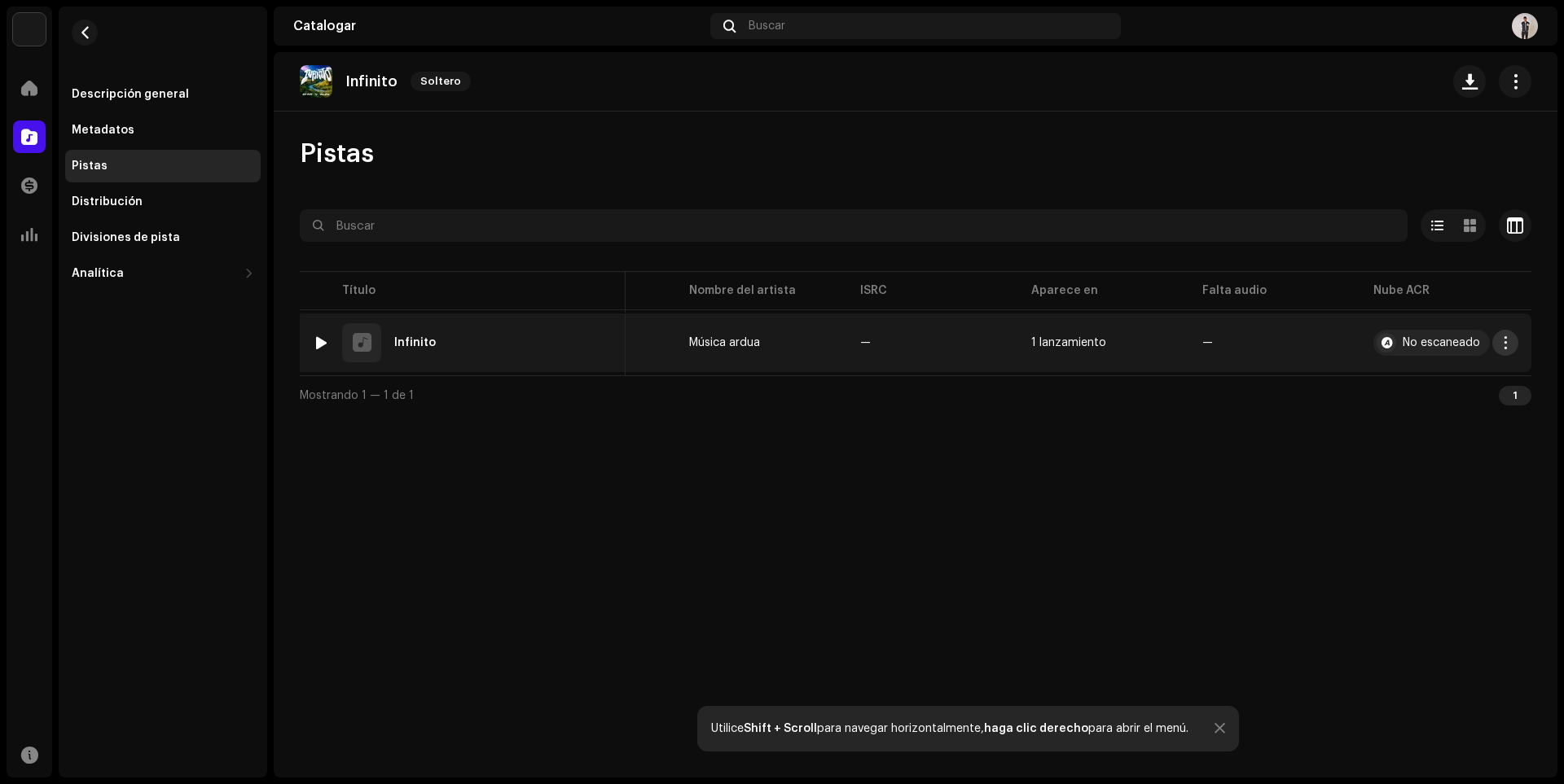
click at [1498, 345] on button "button" at bounding box center [1505, 343] width 26 height 26
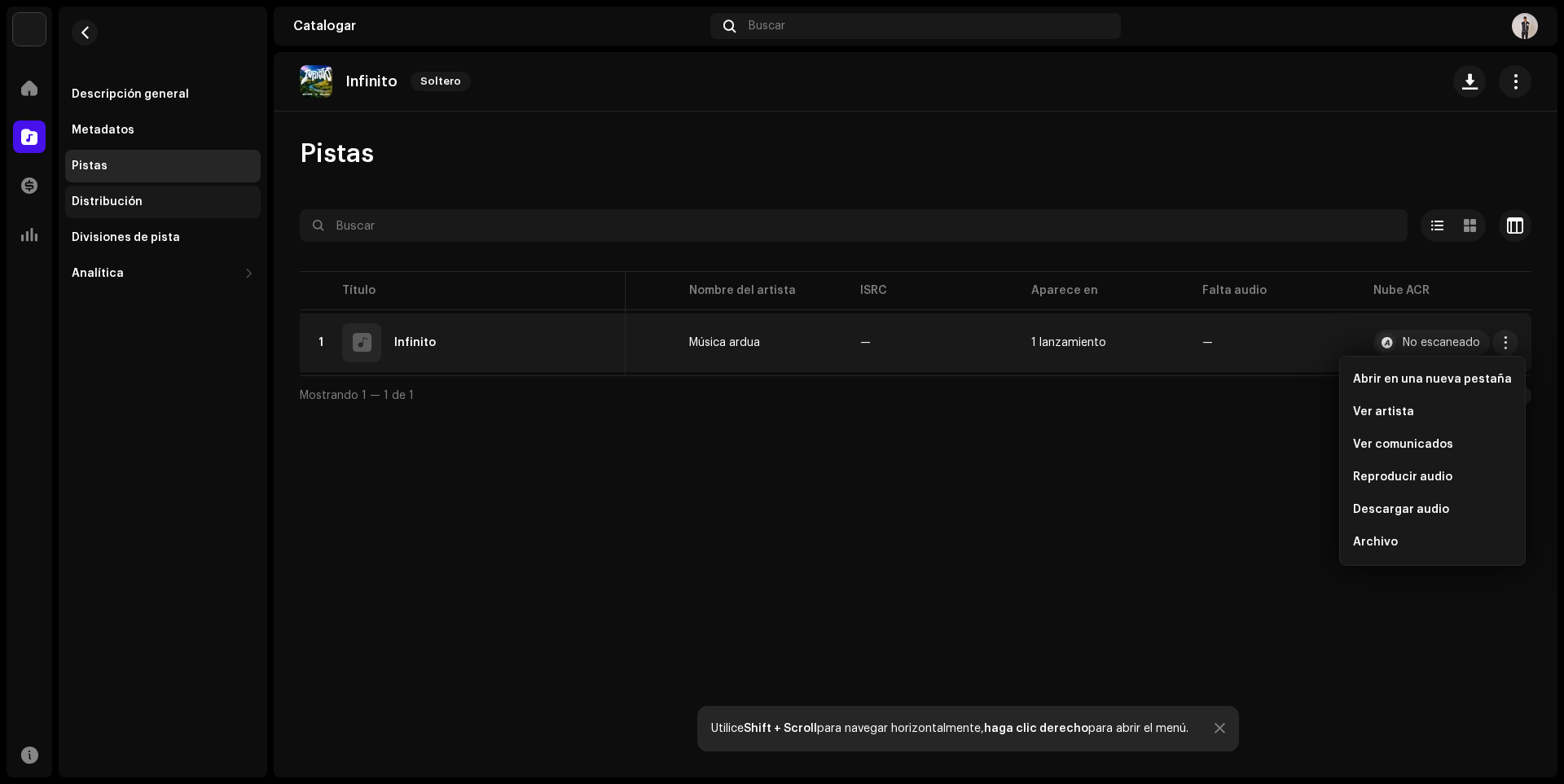
click at [124, 214] on div "Distribución" at bounding box center [162, 202] width 195 height 33
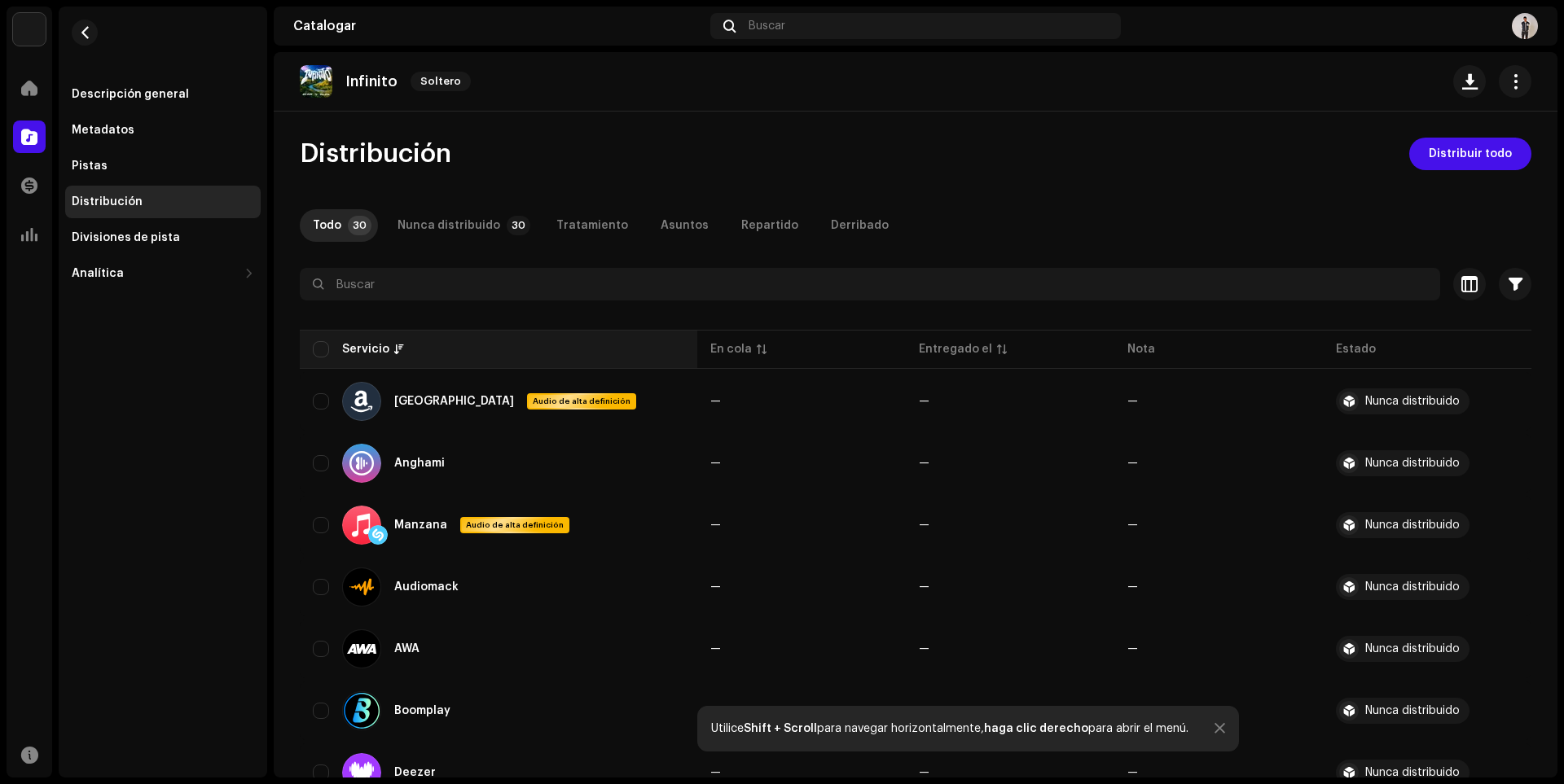
click at [308, 336] on th "Servicio" at bounding box center [499, 349] width 397 height 39
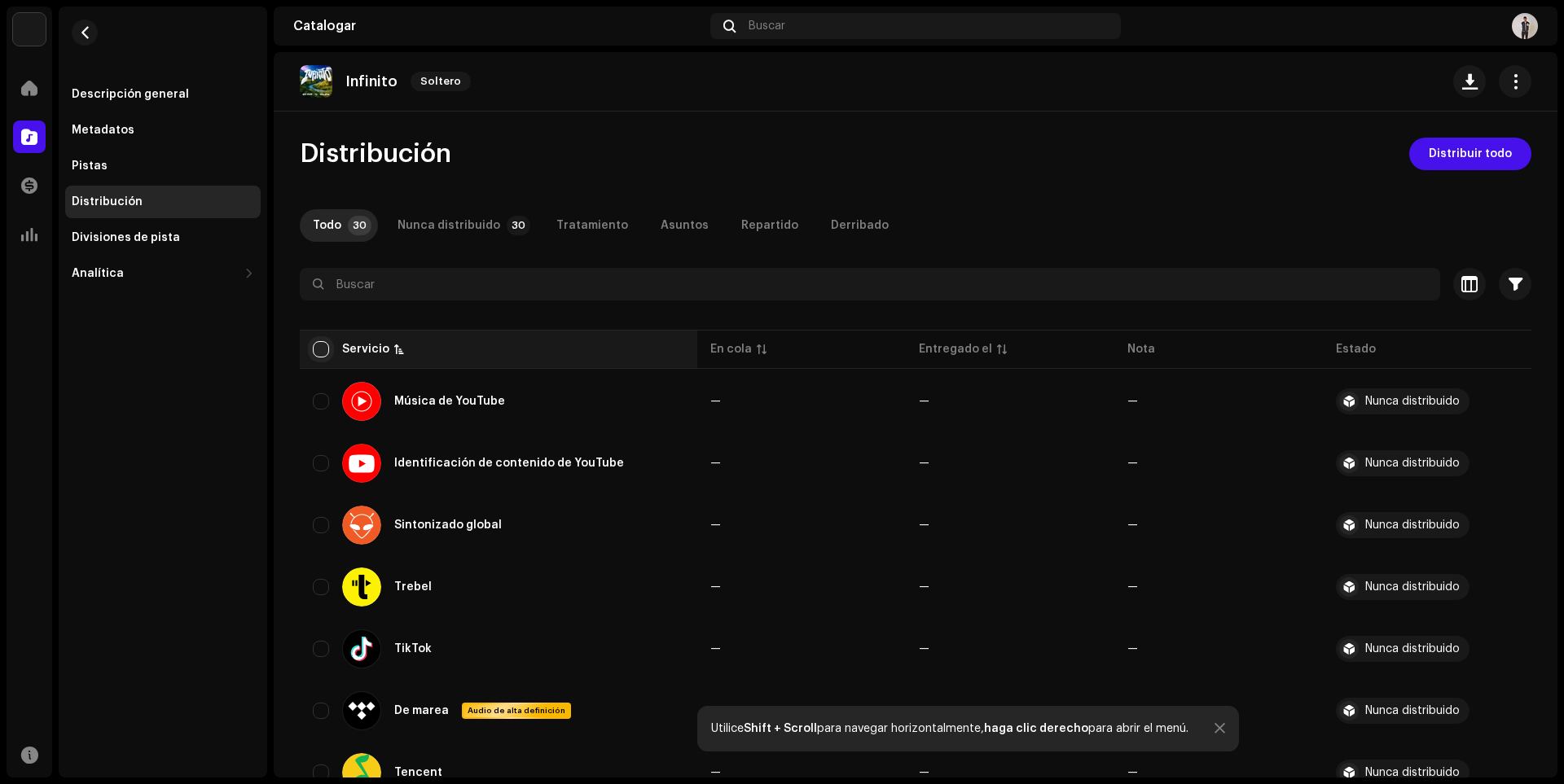
click at [328, 345] on input "checkbox" at bounding box center [321, 350] width 16 height 16
checkbox input "true"
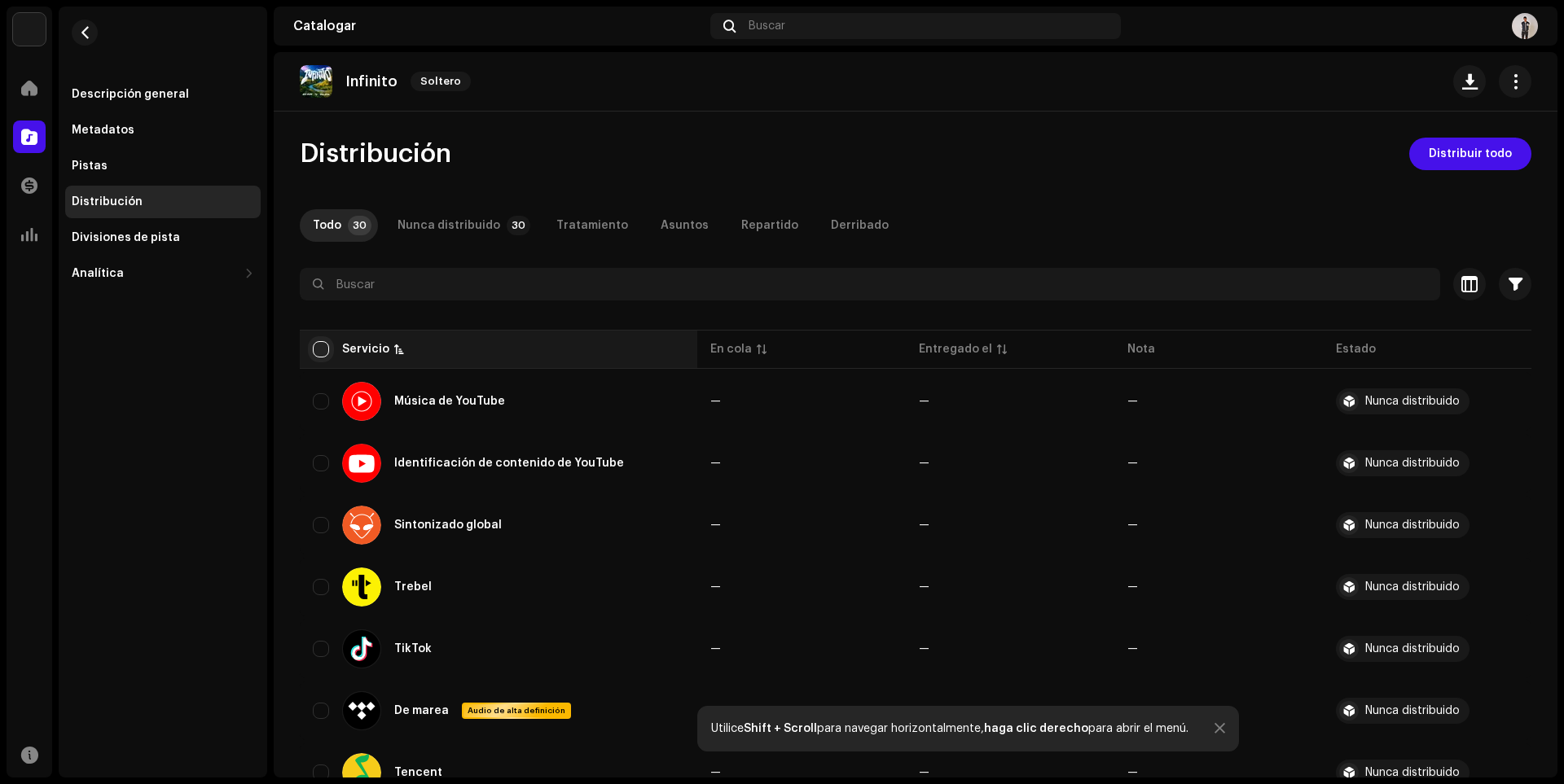
checkbox input "true"
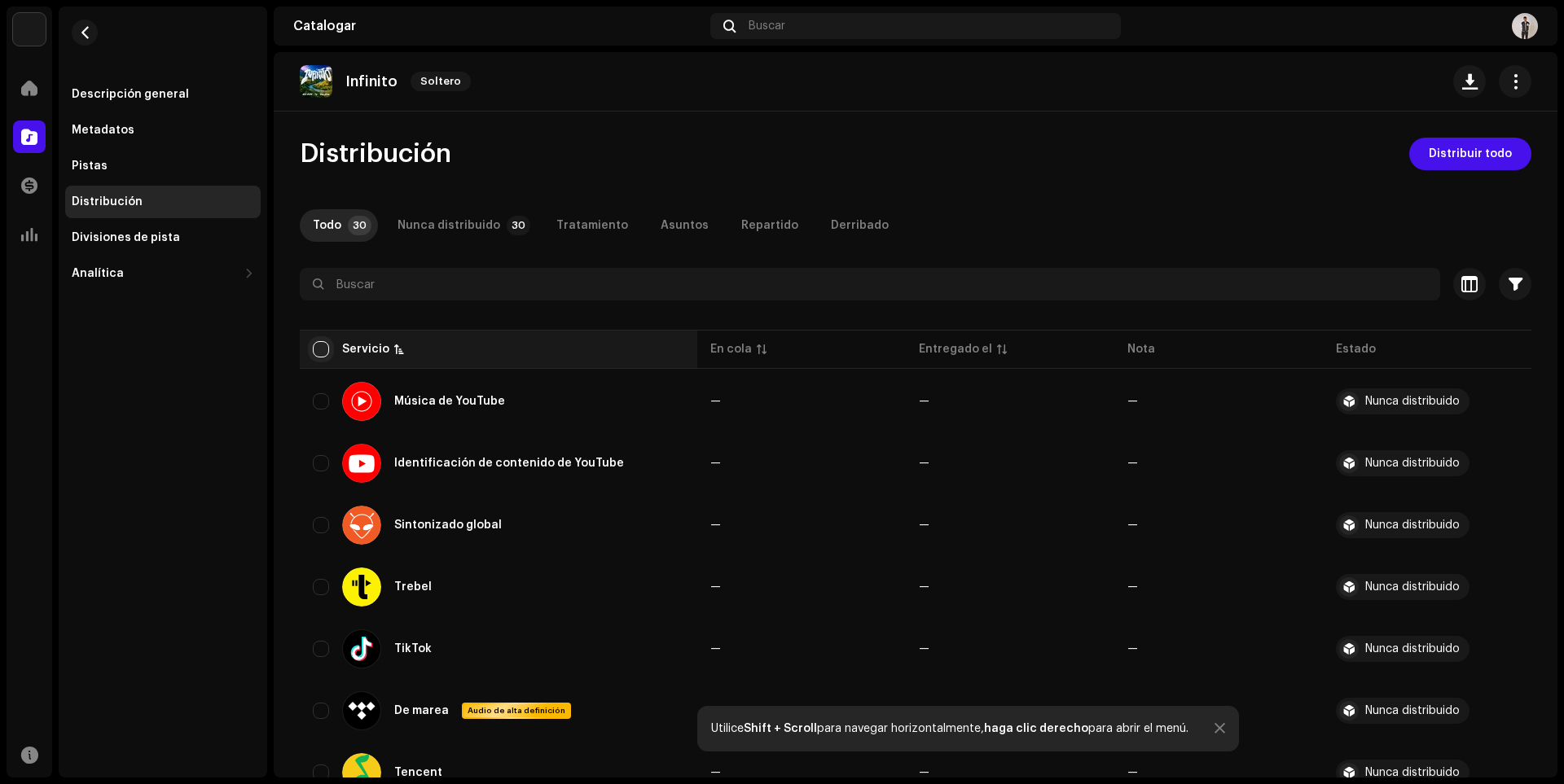
checkbox input "true"
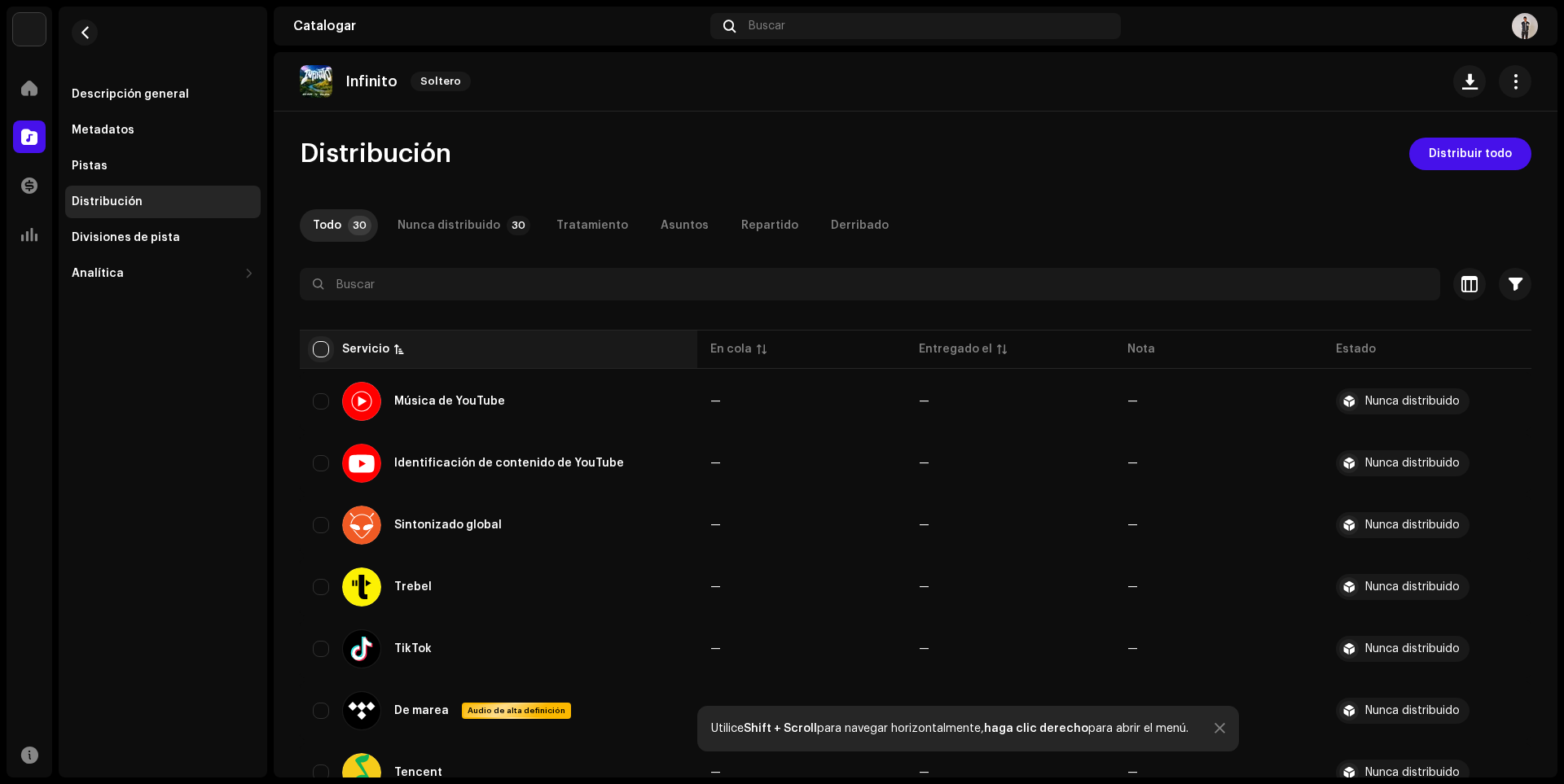
checkbox input "true"
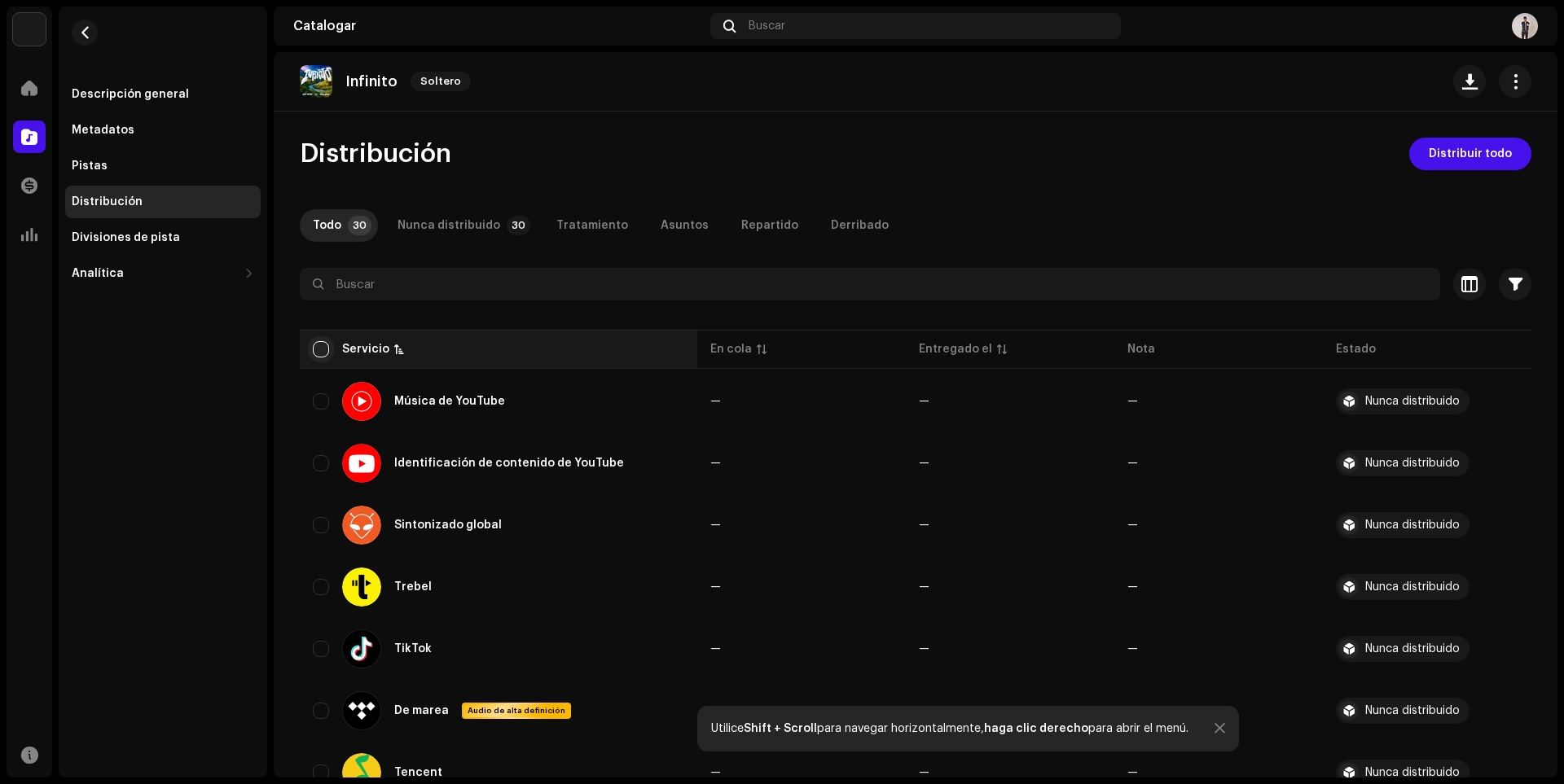
checkbox input "true"
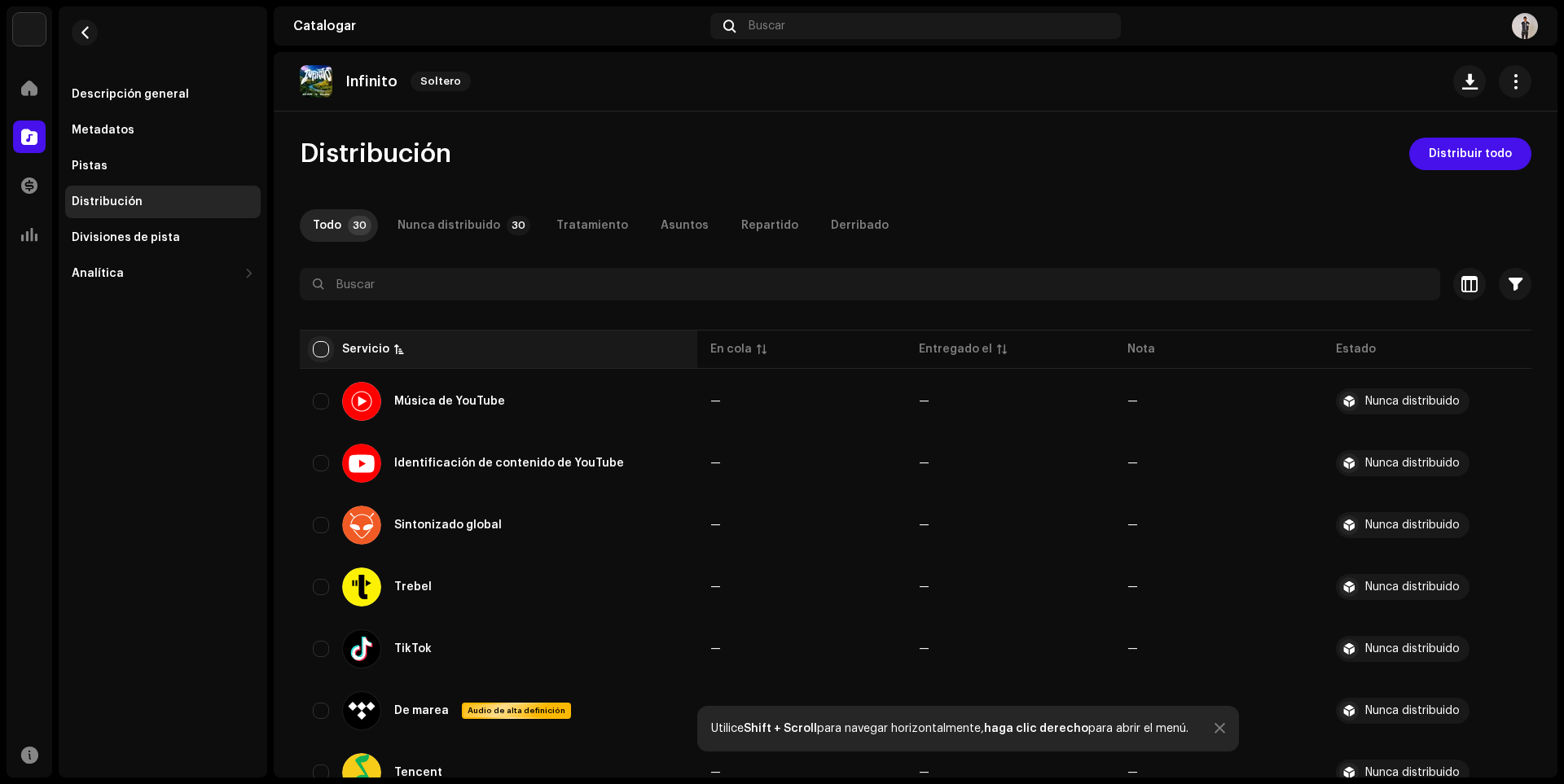
checkbox input "true"
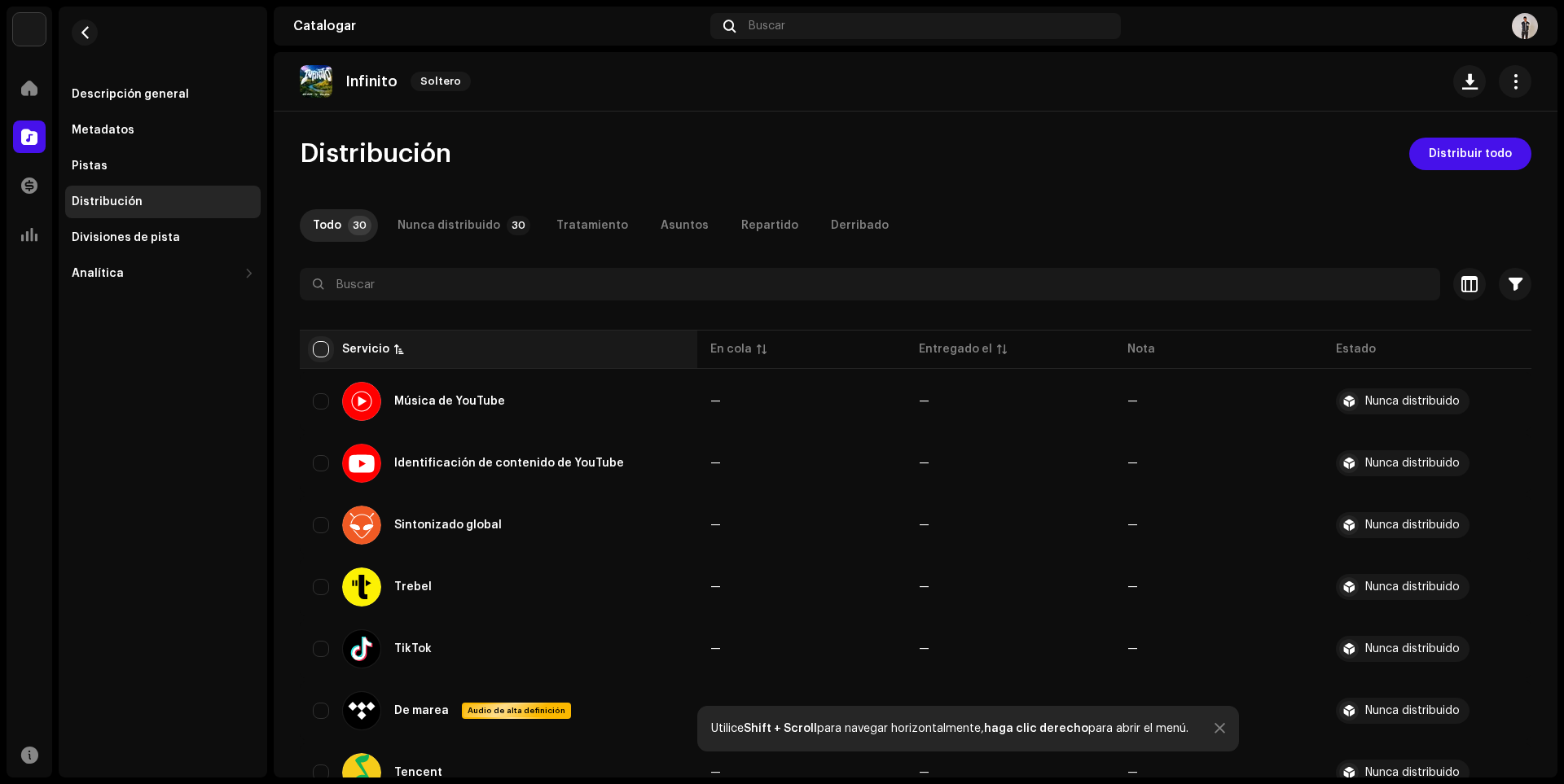
checkbox input "true"
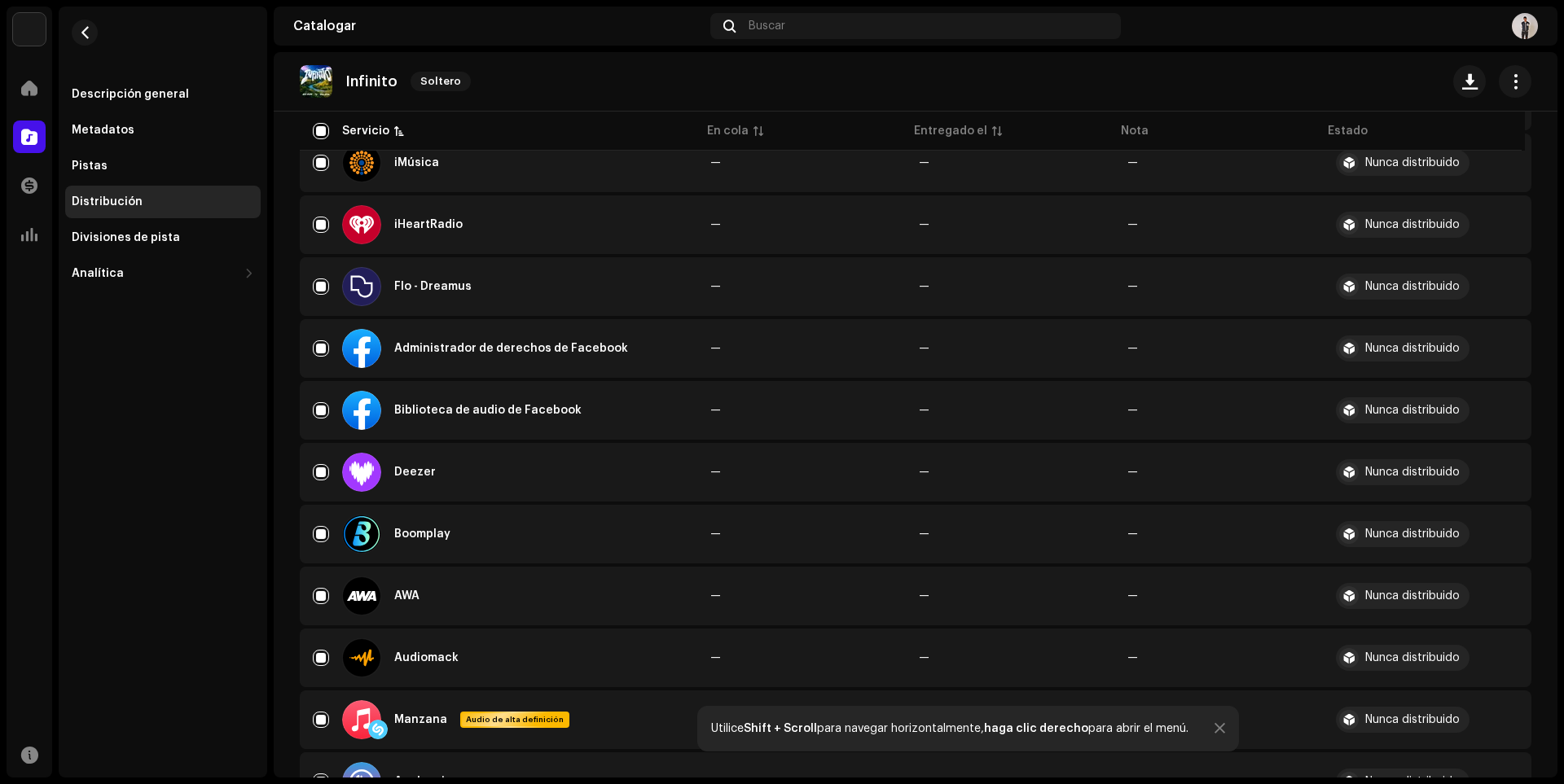
scroll to position [1385, 0]
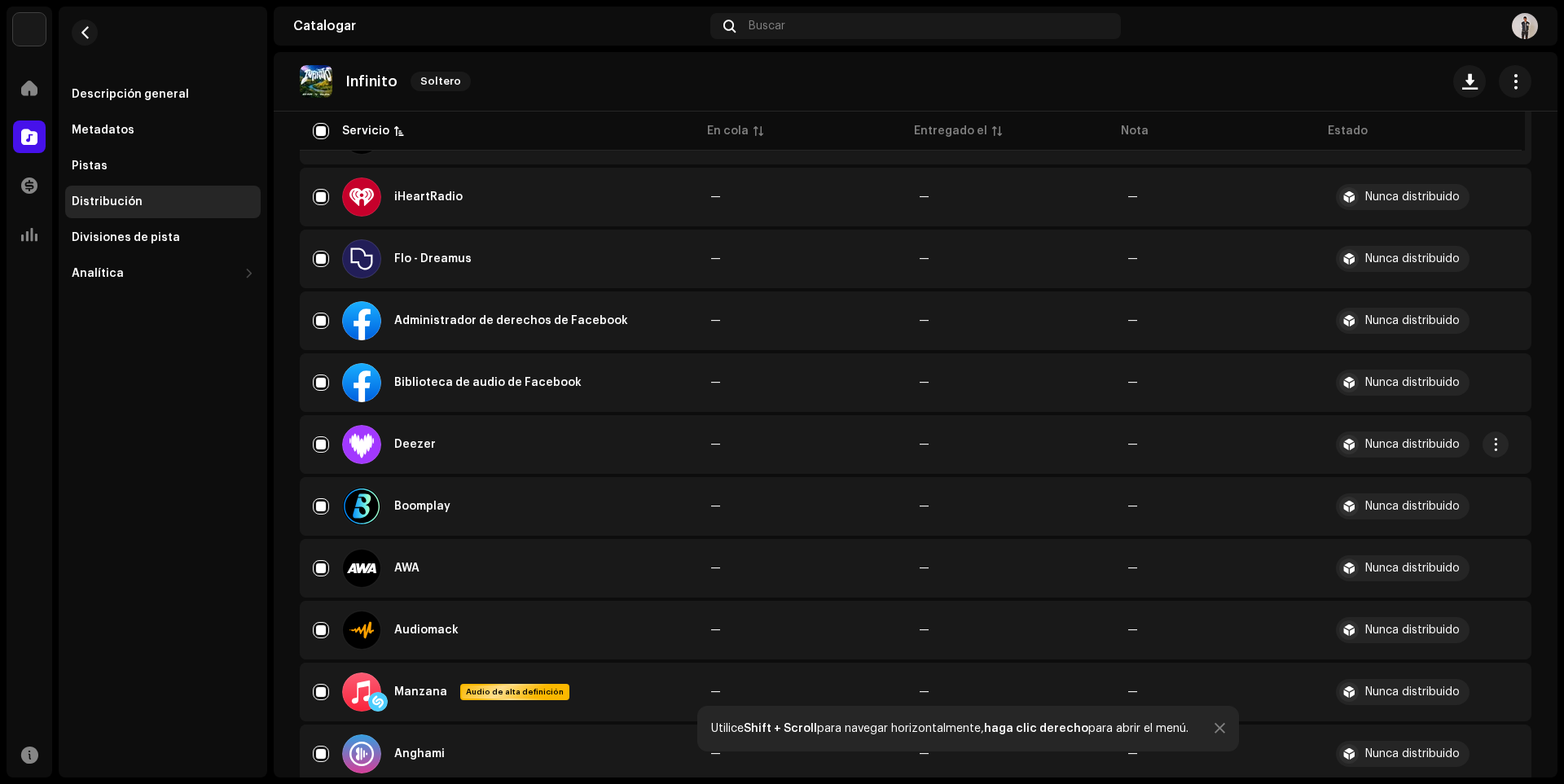
click at [316, 434] on div "Deezer" at bounding box center [498, 444] width 372 height 39
click at [318, 440] on input "Fila seleccionada" at bounding box center [321, 445] width 16 height 16
checkbox input "false"
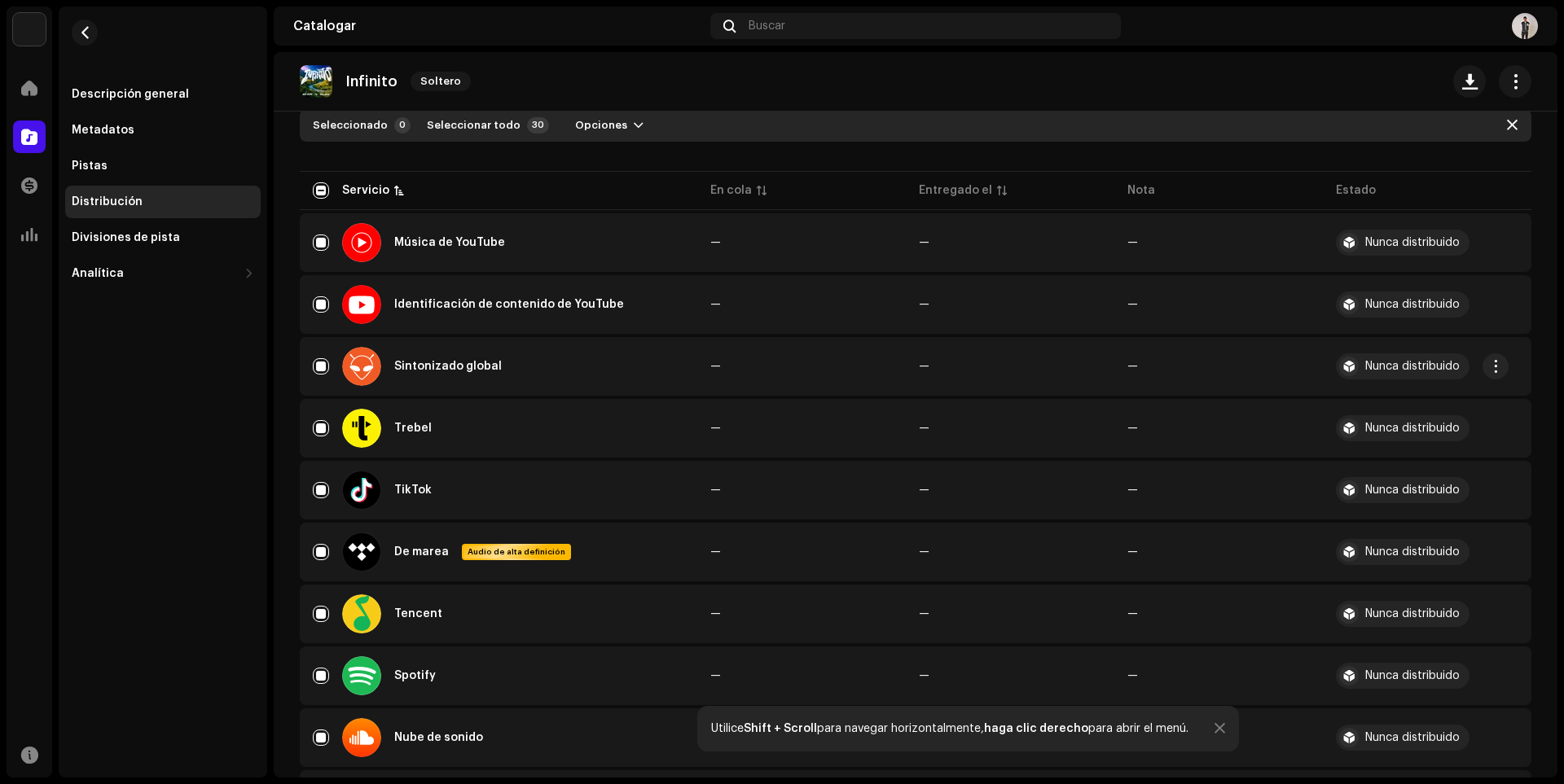
scroll to position [0, 0]
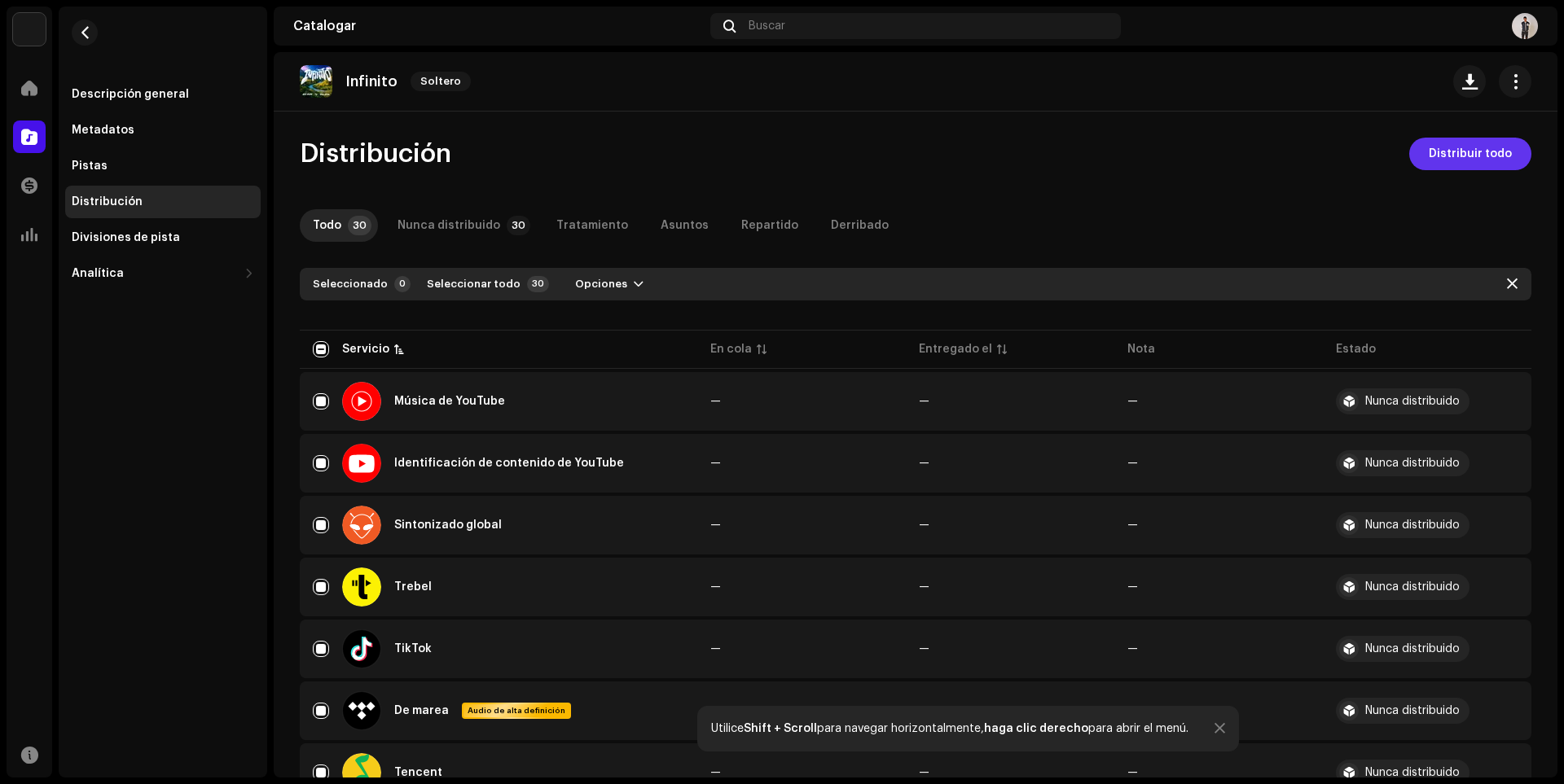
click at [1469, 154] on font "Distribuir todo" at bounding box center [1470, 154] width 83 height 12
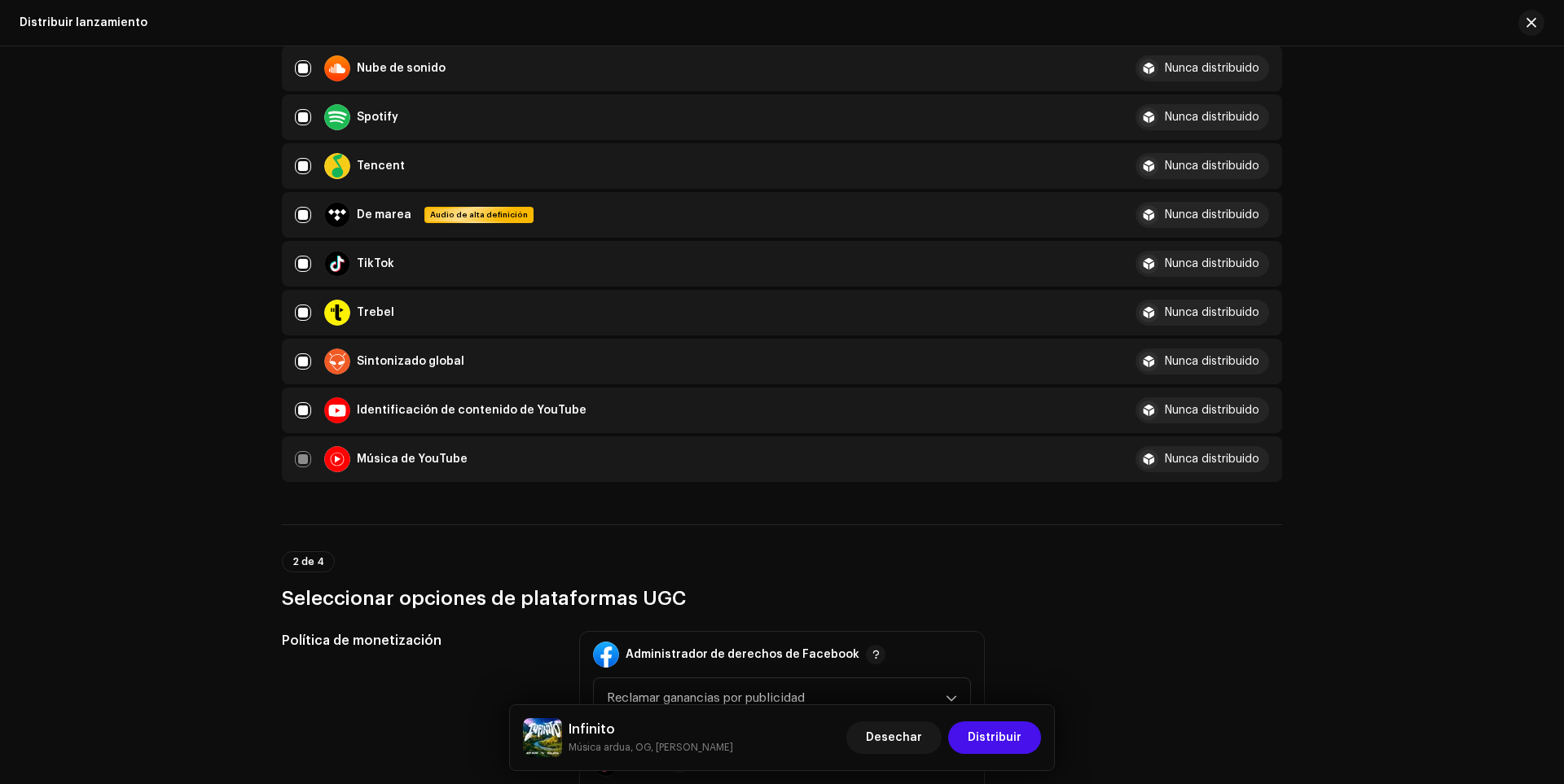
scroll to position [1711, 0]
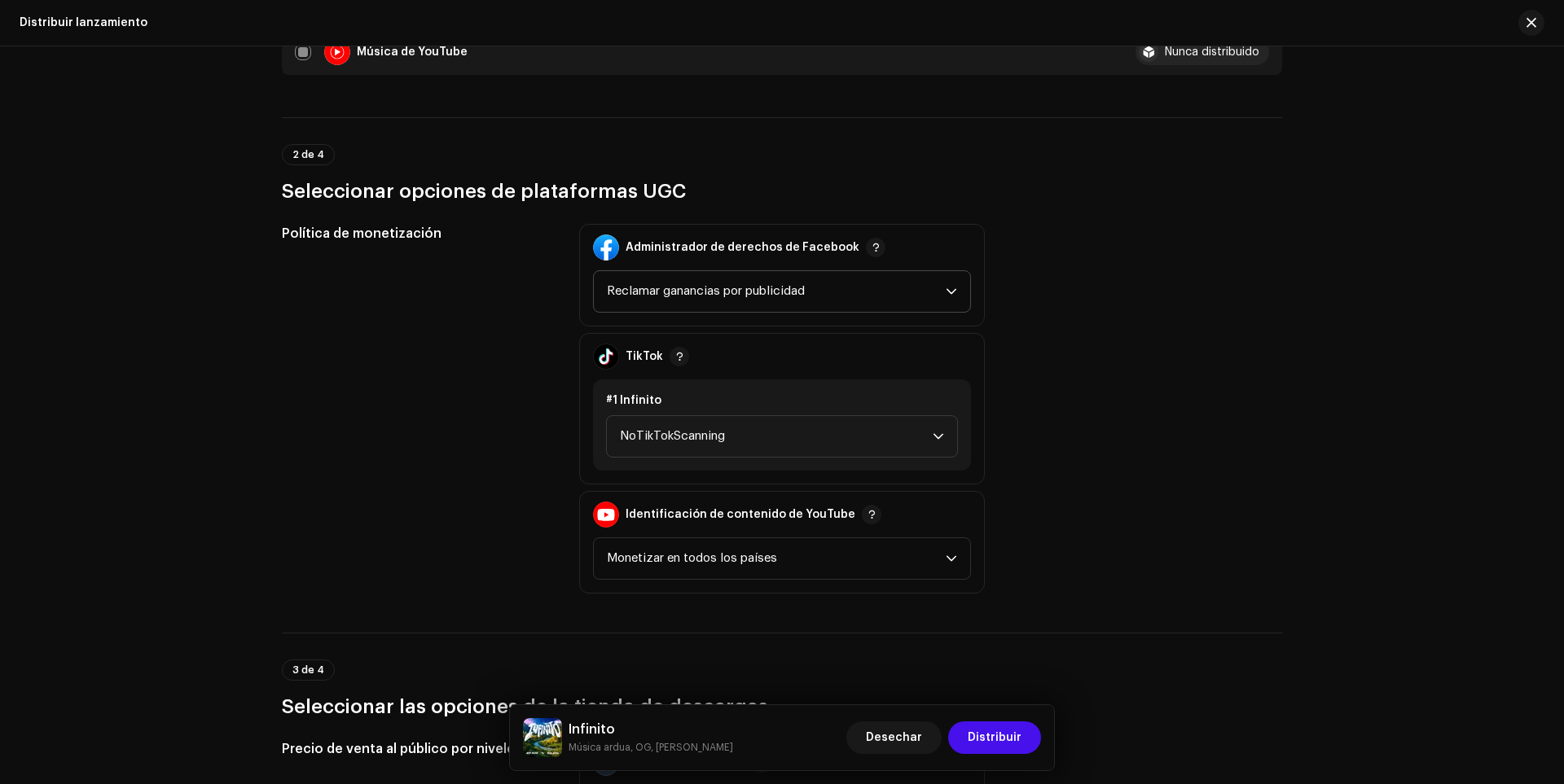
click at [711, 291] on font "Reclamar ganancias por publicidad" at bounding box center [706, 291] width 198 height 12
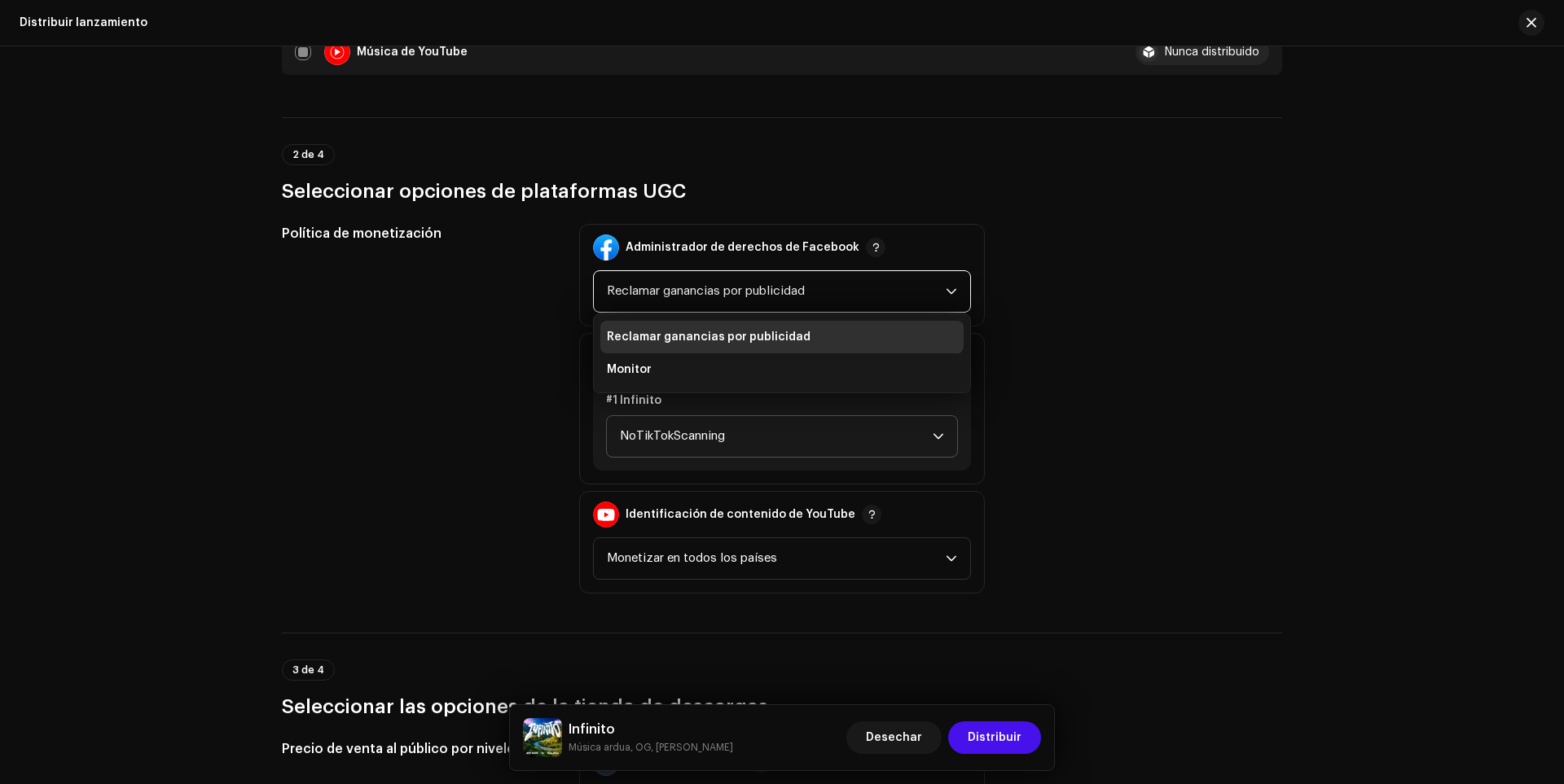
click at [638, 449] on span "NoTikTokScanning" at bounding box center [776, 436] width 312 height 40
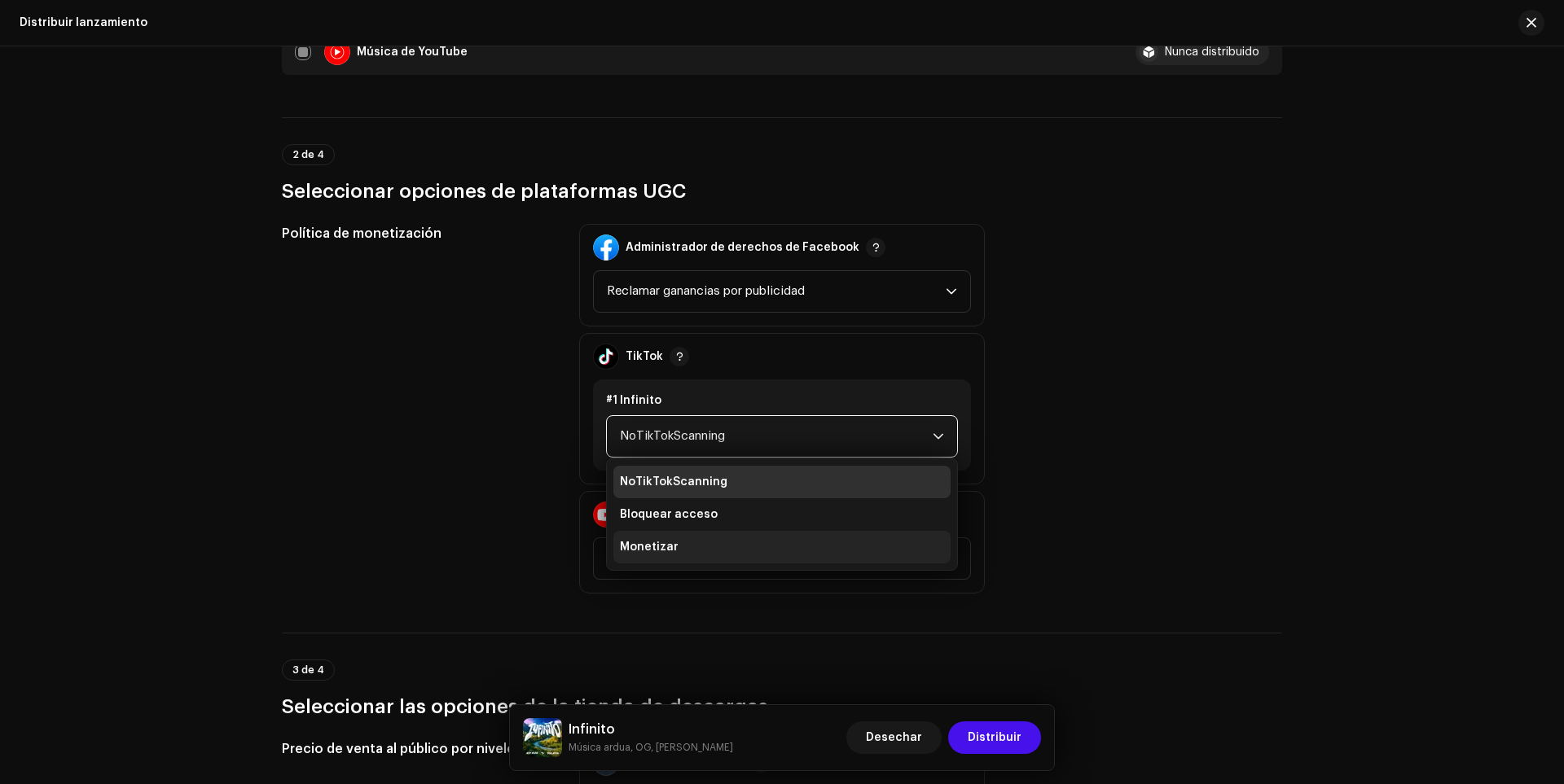
click at [645, 554] on span "Monetizar" at bounding box center [649, 547] width 59 height 16
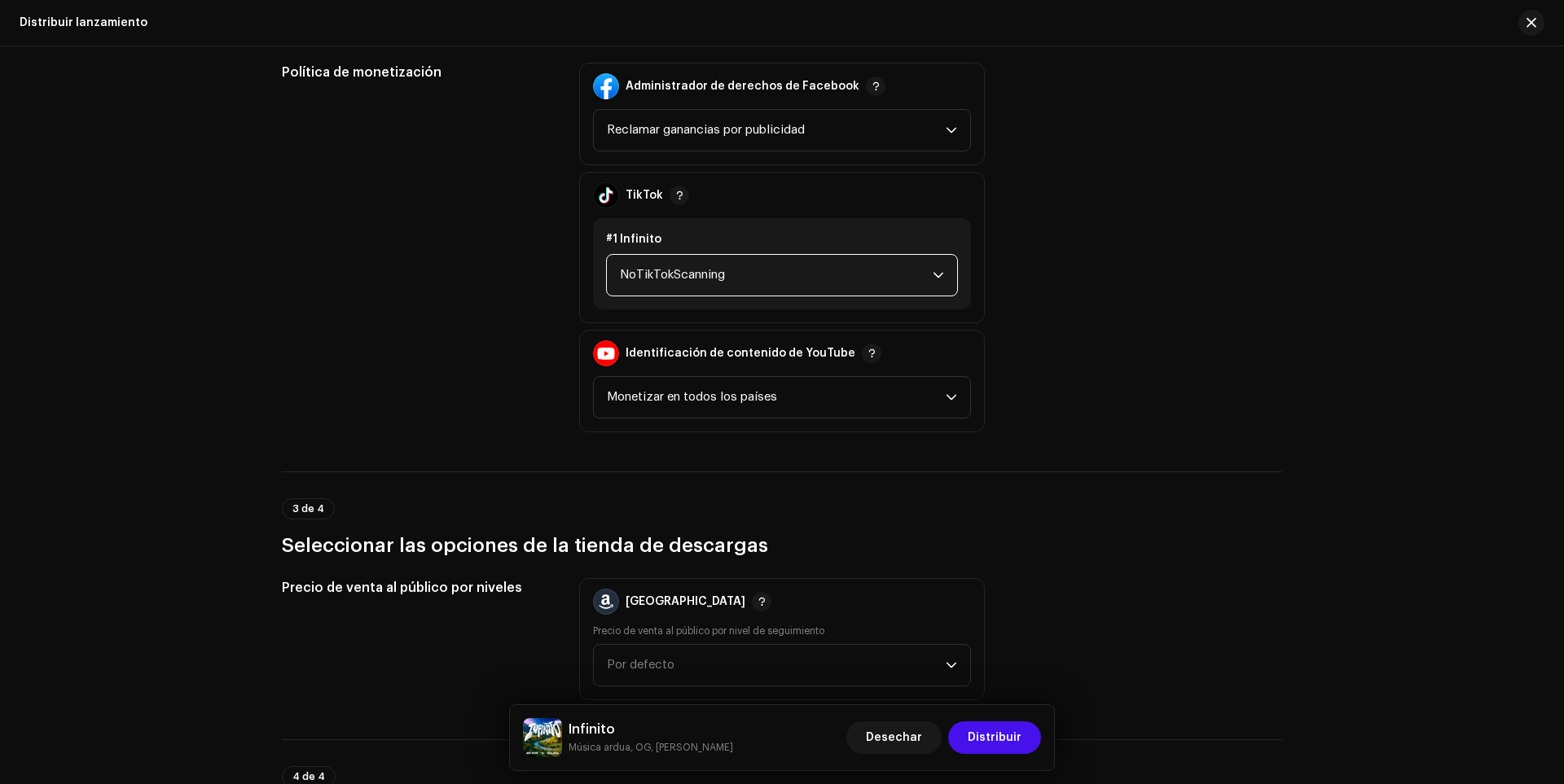
scroll to position [1873, 0]
click at [683, 417] on div "Identificación de contenido de YouTube Monetizar en todos los países" at bounding box center [782, 379] width 406 height 102
click at [691, 396] on font "Monetizar en todos los países" at bounding box center [692, 395] width 170 height 12
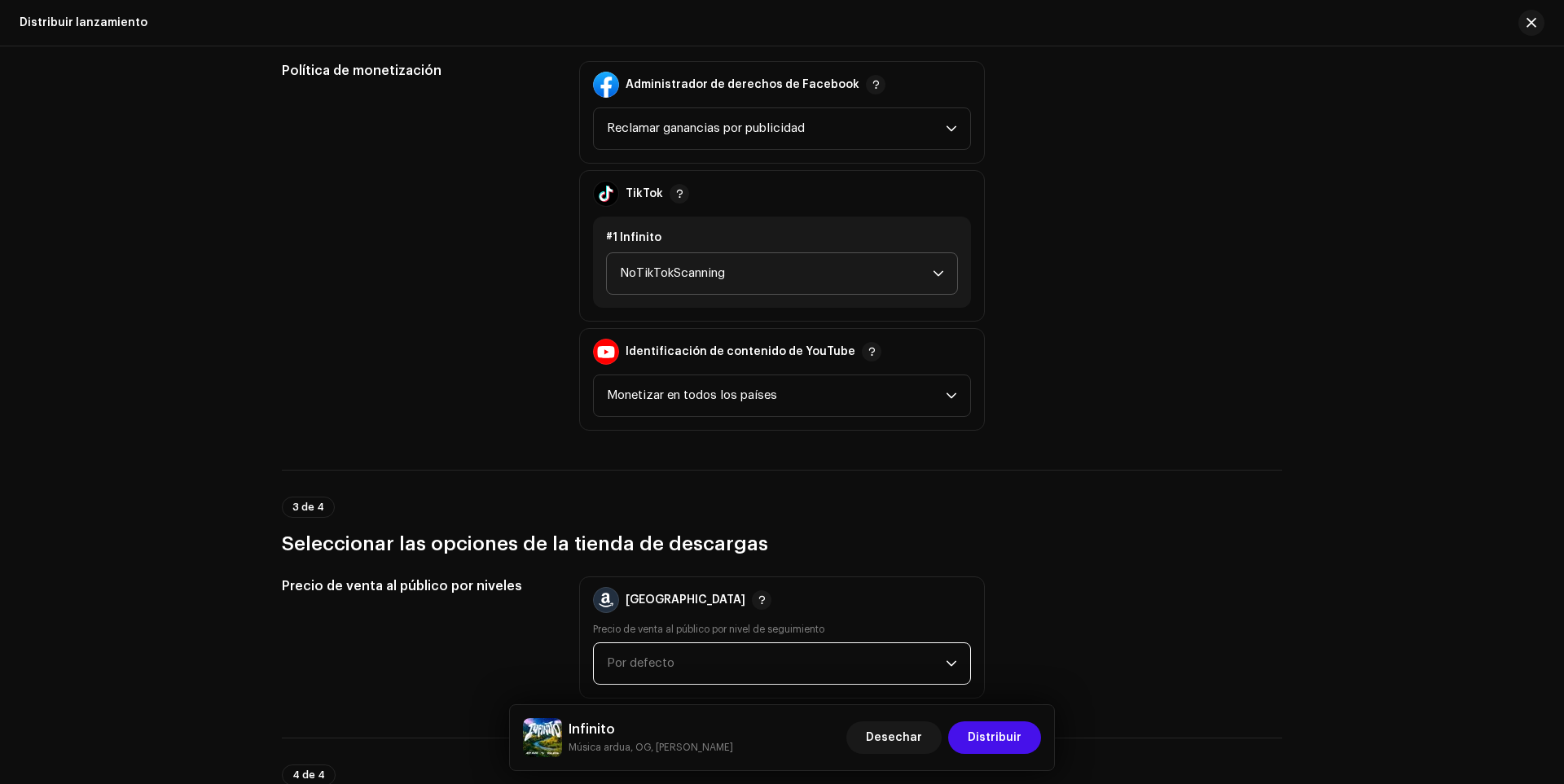
click at [656, 678] on span "Por defecto" at bounding box center [776, 664] width 339 height 40
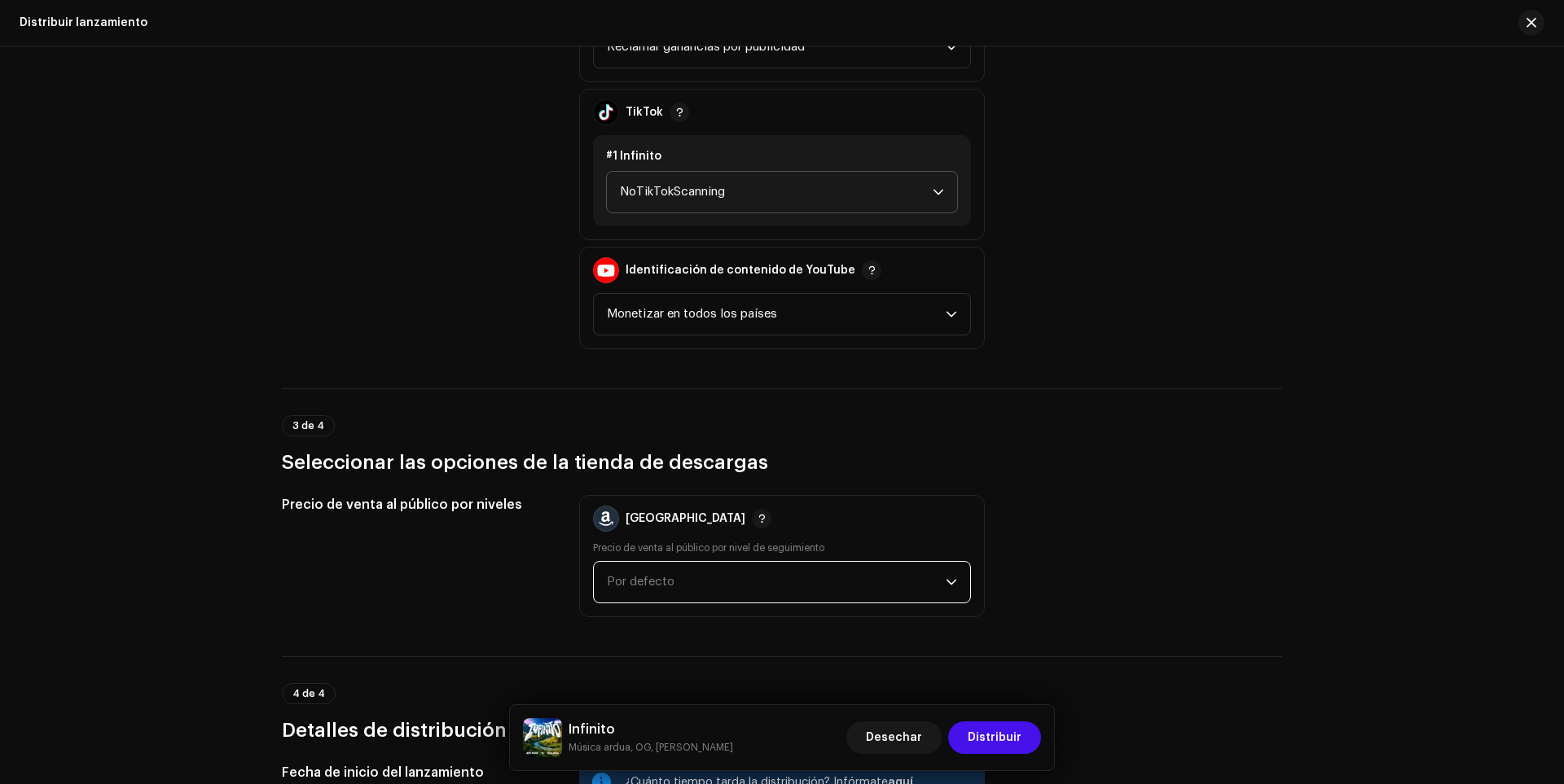
click at [660, 573] on span "Por defecto" at bounding box center [776, 582] width 339 height 40
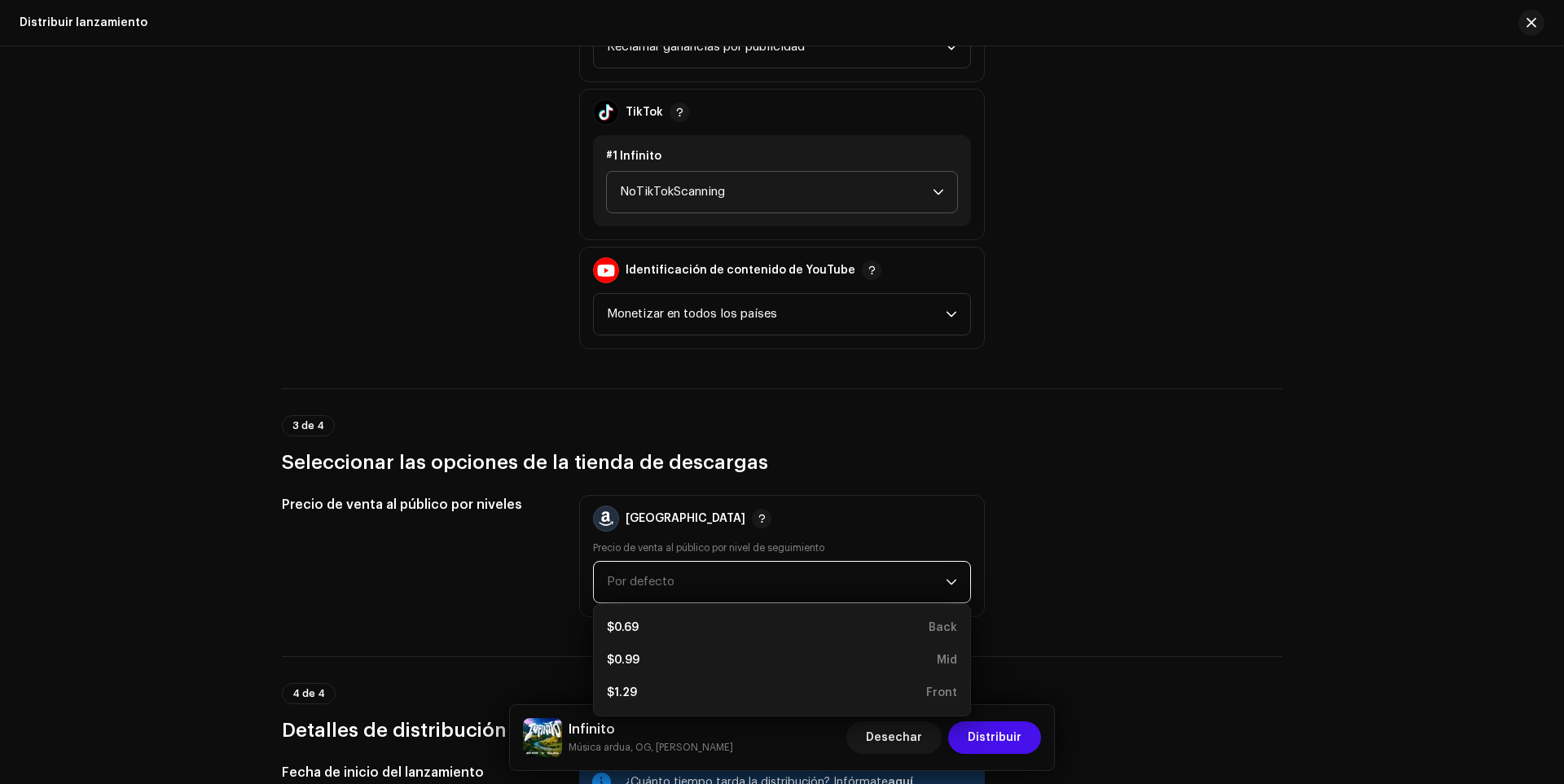
click at [546, 535] on div "Precio de venta al público por niveles" at bounding box center [417, 556] width 271 height 122
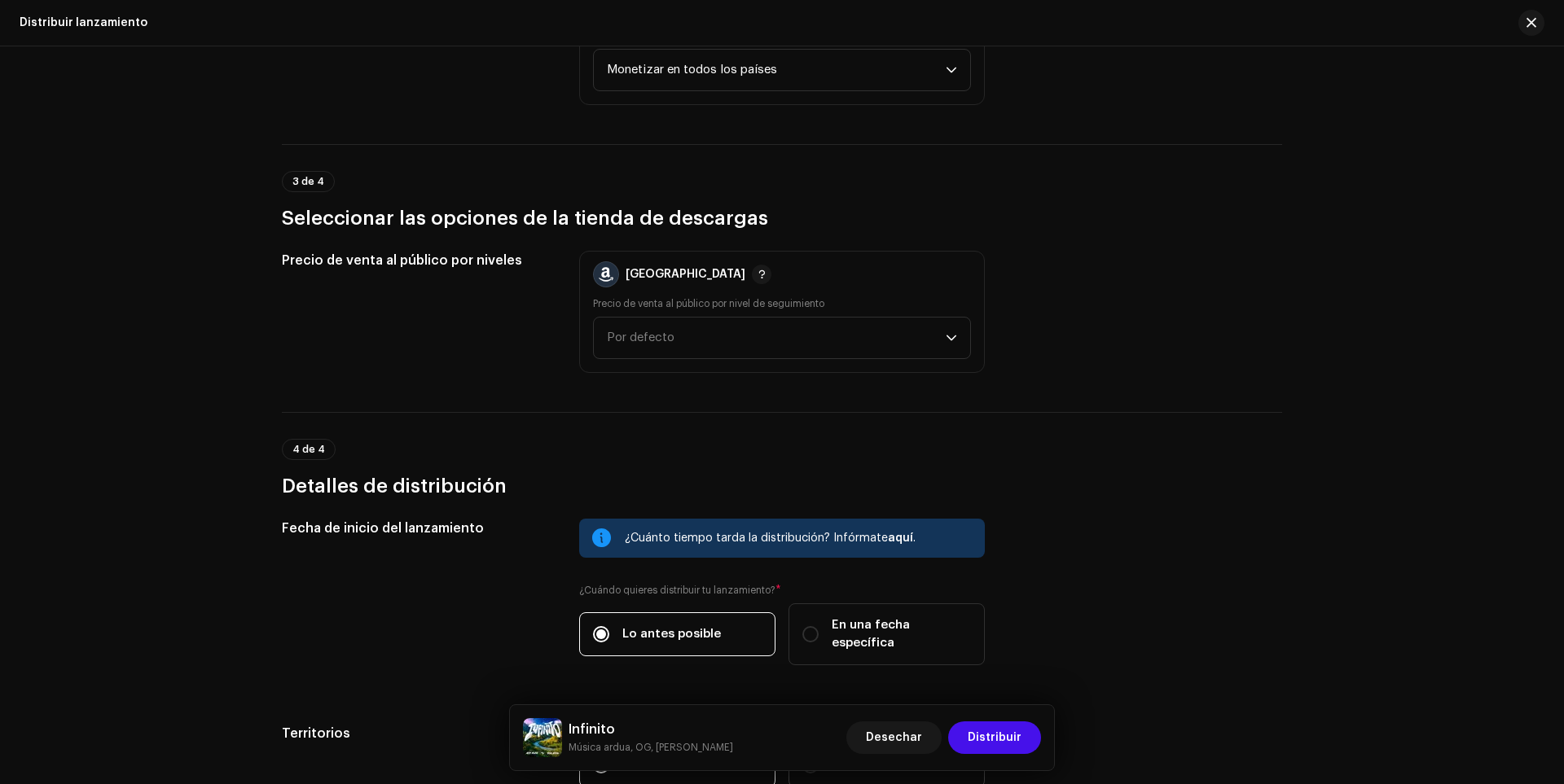
scroll to position [2360, 0]
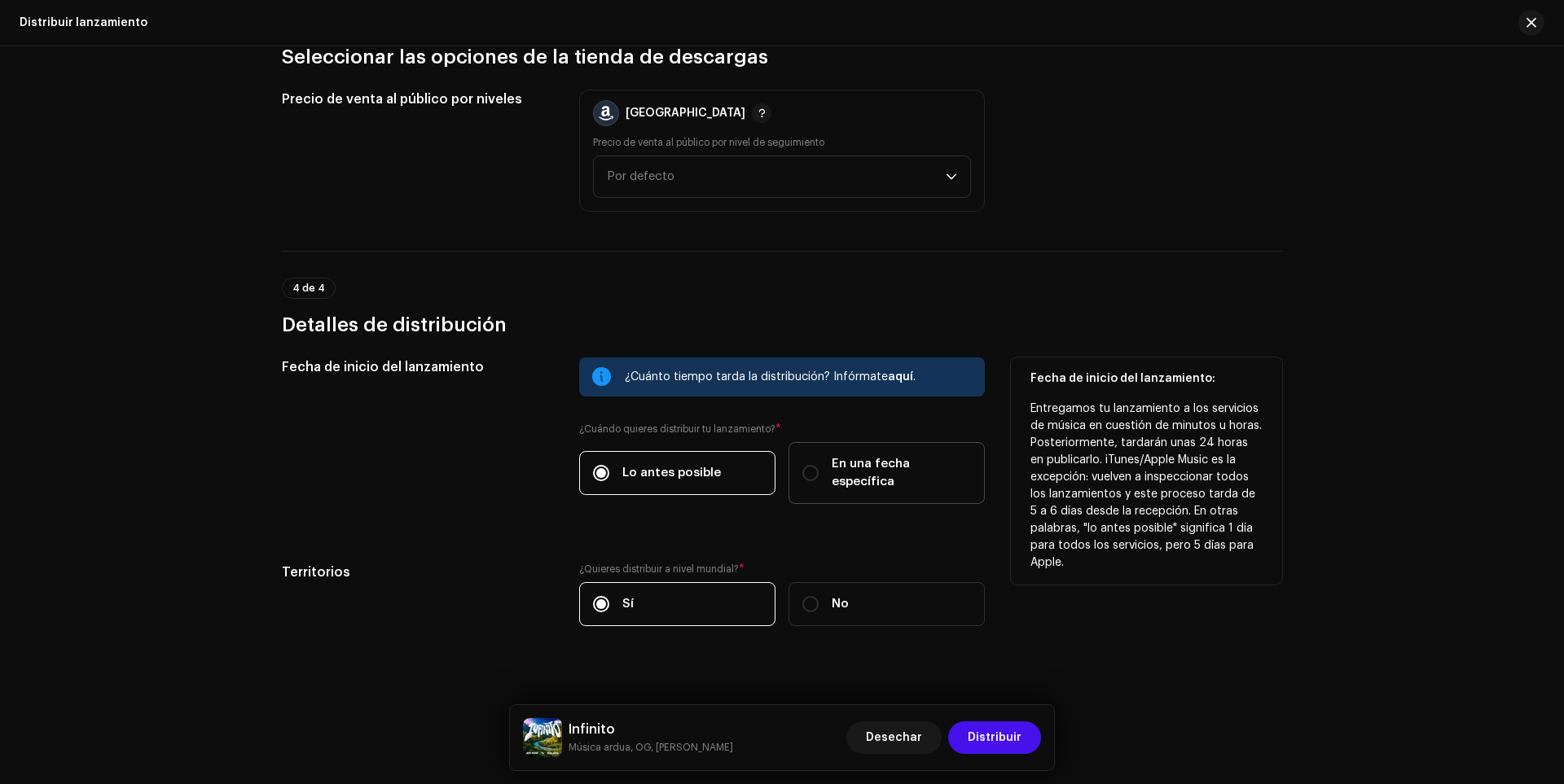
click at [832, 465] on font "En una fecha específica" at bounding box center [871, 472] width 78 height 31
click at [819, 465] on input "En una fecha específica" at bounding box center [810, 473] width 16 height 16
radio input "true"
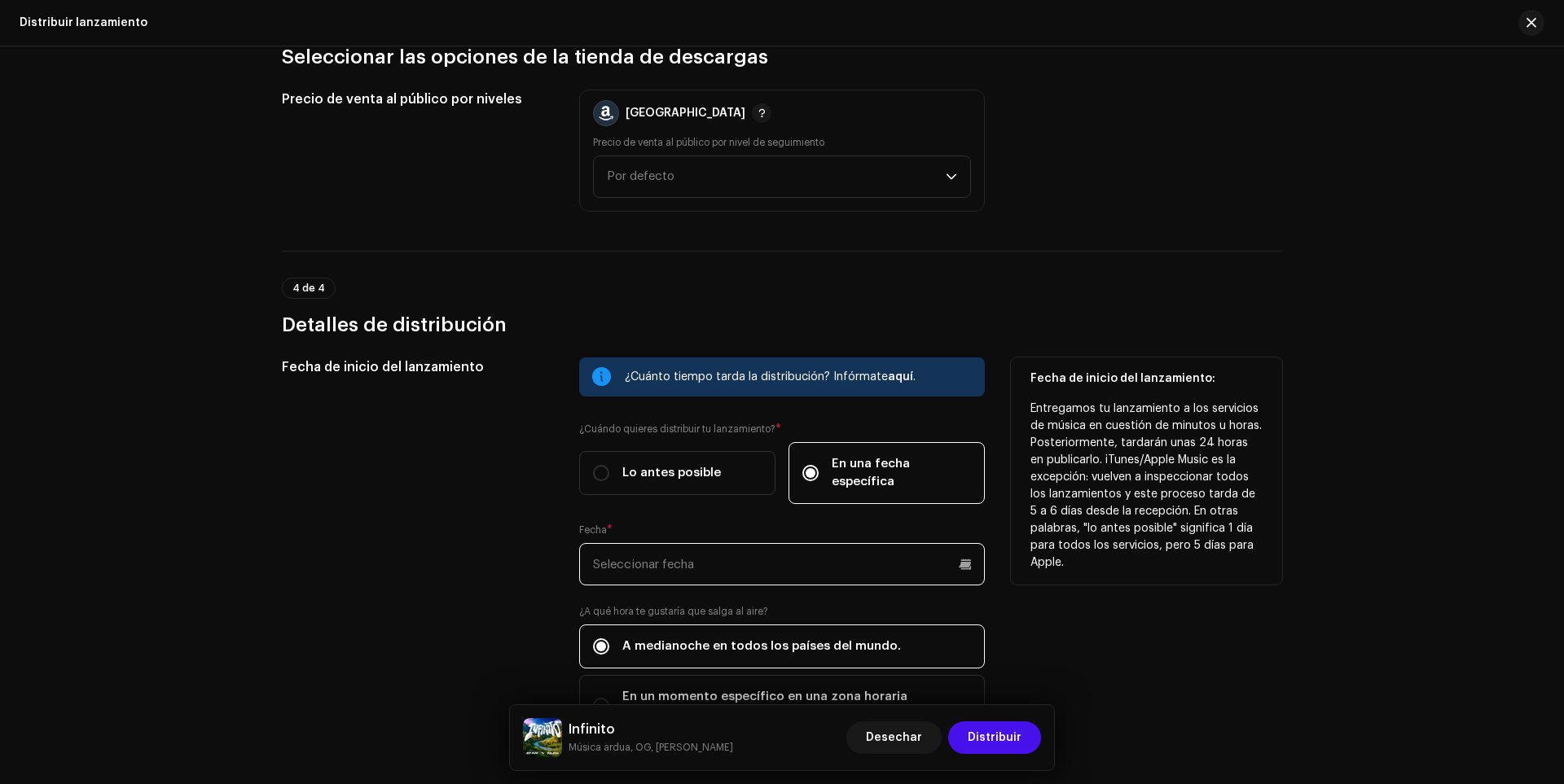
click at [668, 543] on input "text" at bounding box center [782, 564] width 406 height 42
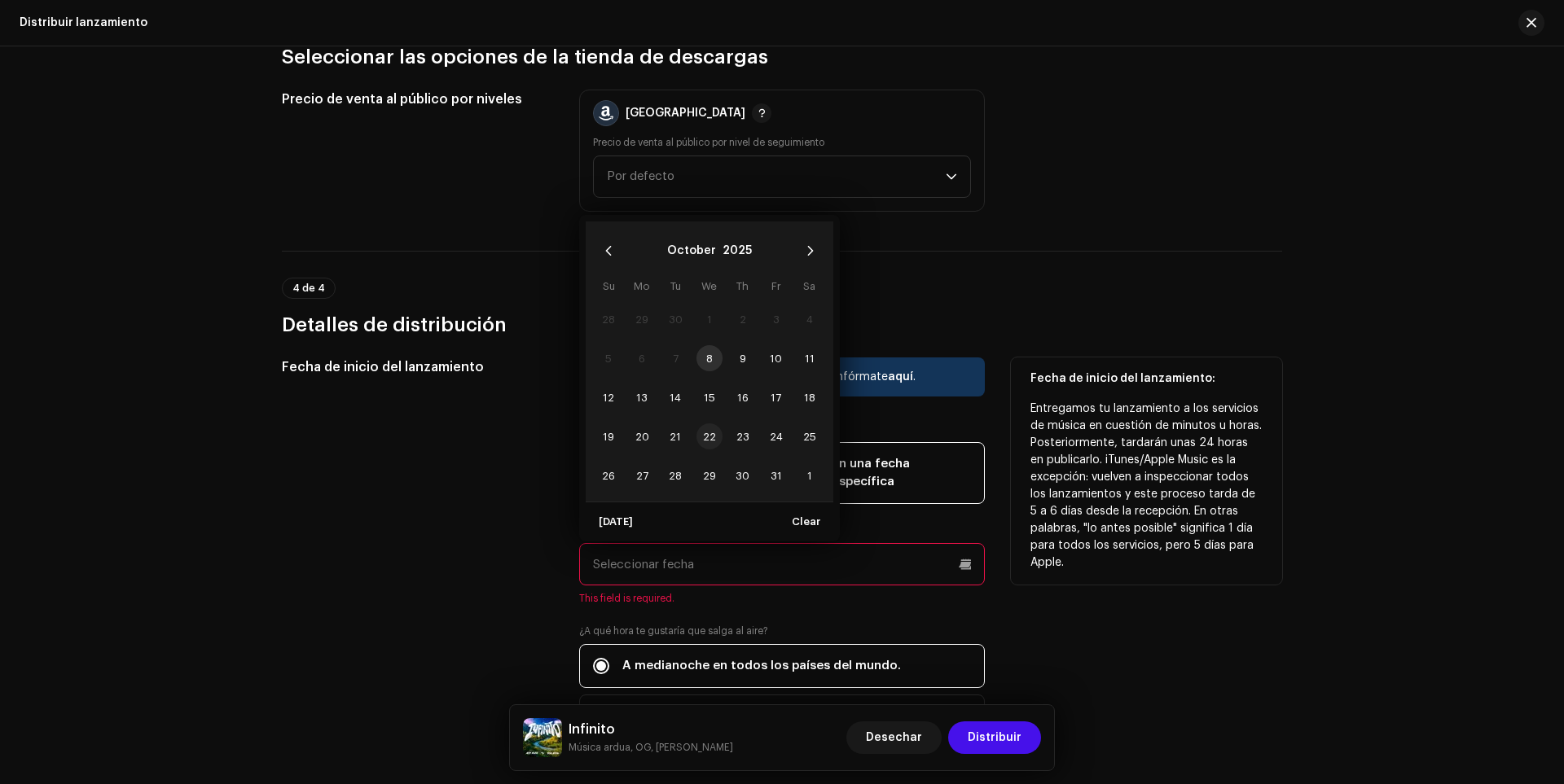
click at [710, 430] on span "22" at bounding box center [710, 437] width 26 height 26
type input "[DATE]"
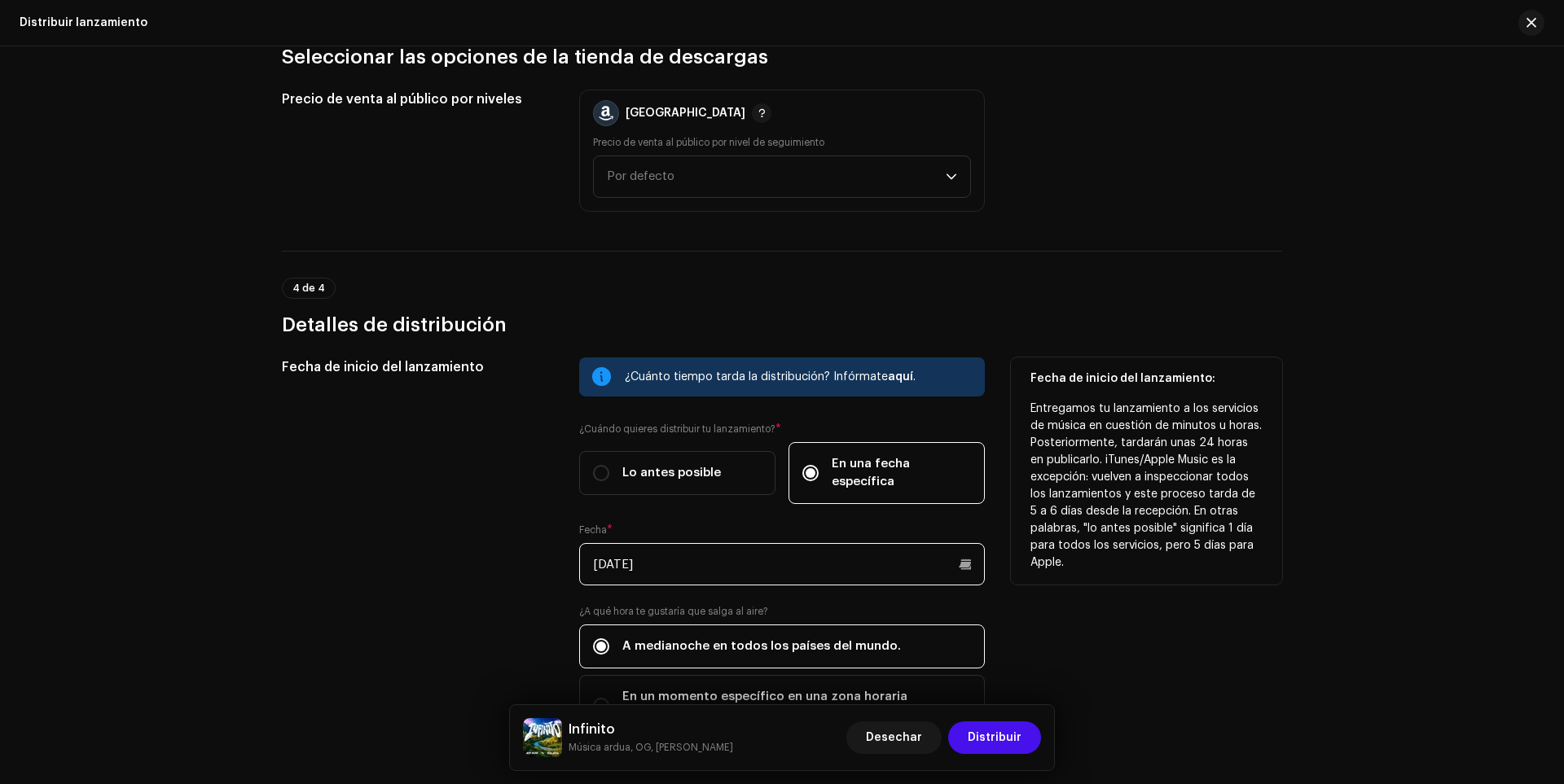
scroll to position [2523, 0]
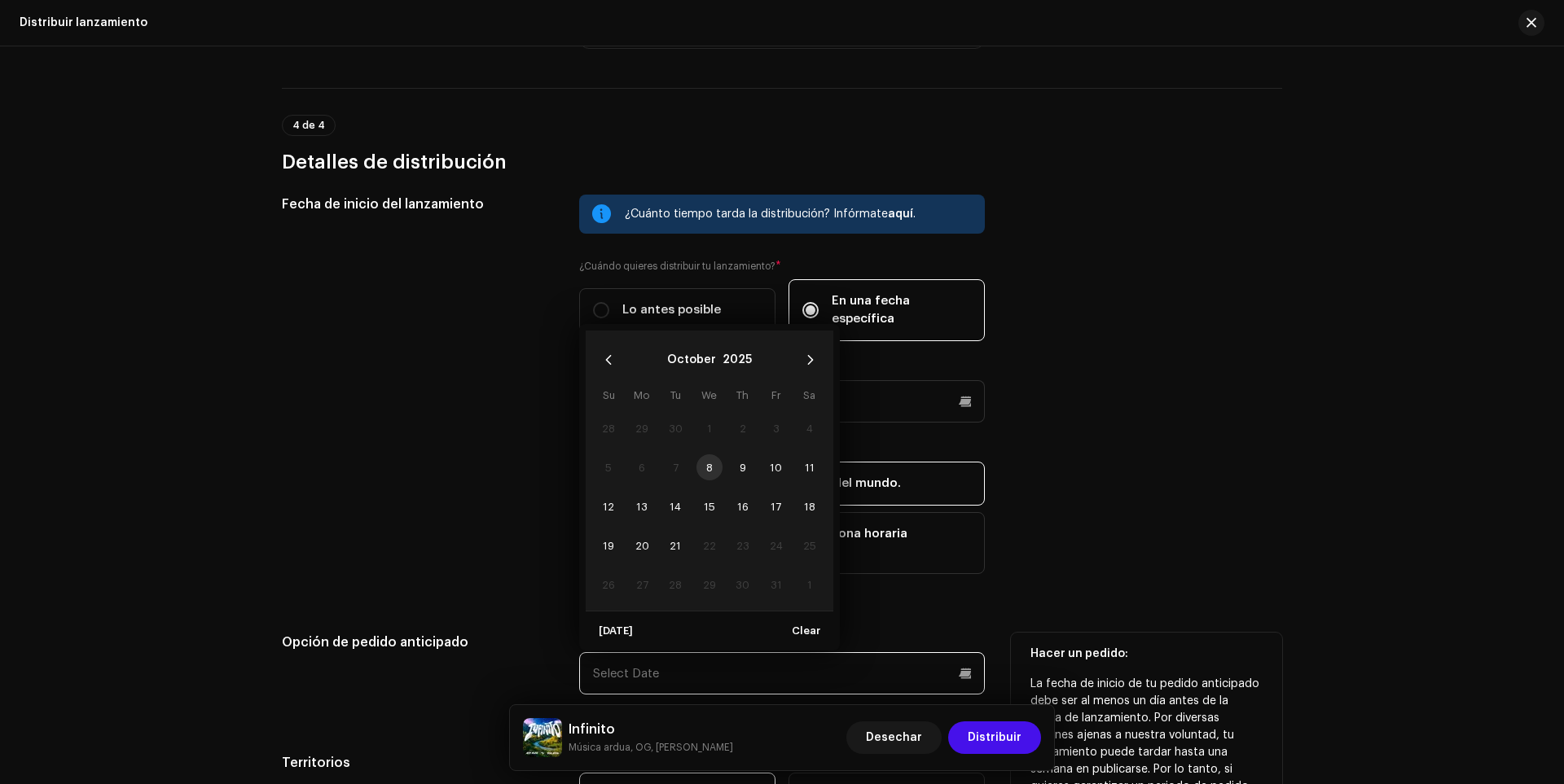
click at [614, 652] on input "text" at bounding box center [782, 673] width 406 height 42
click at [663, 533] on span "21" at bounding box center [658, 546] width 26 height 26
type input "[DATE]"
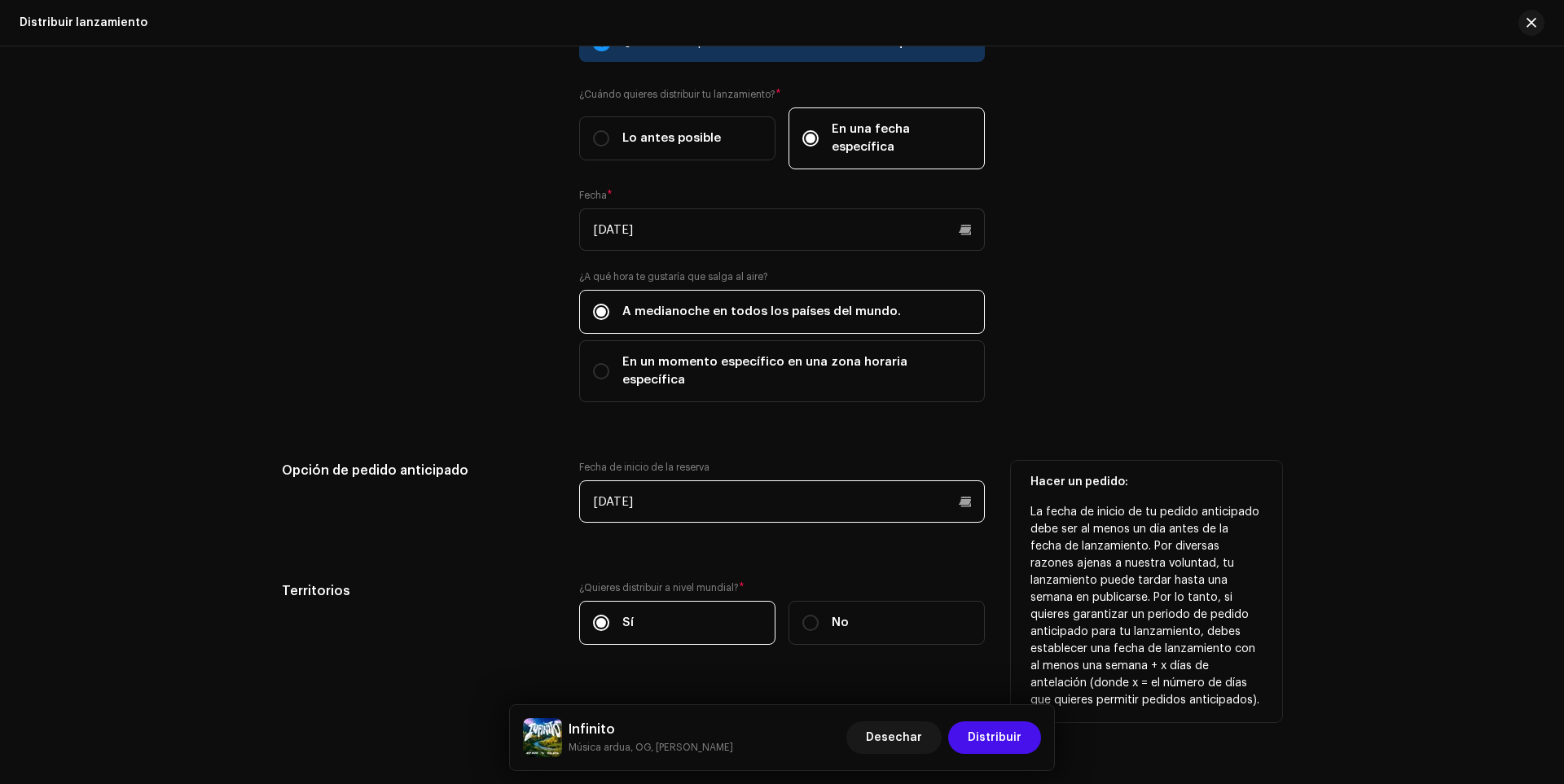
scroll to position [2696, 0]
click at [986, 733] on font "Distribuir" at bounding box center [994, 738] width 54 height 12
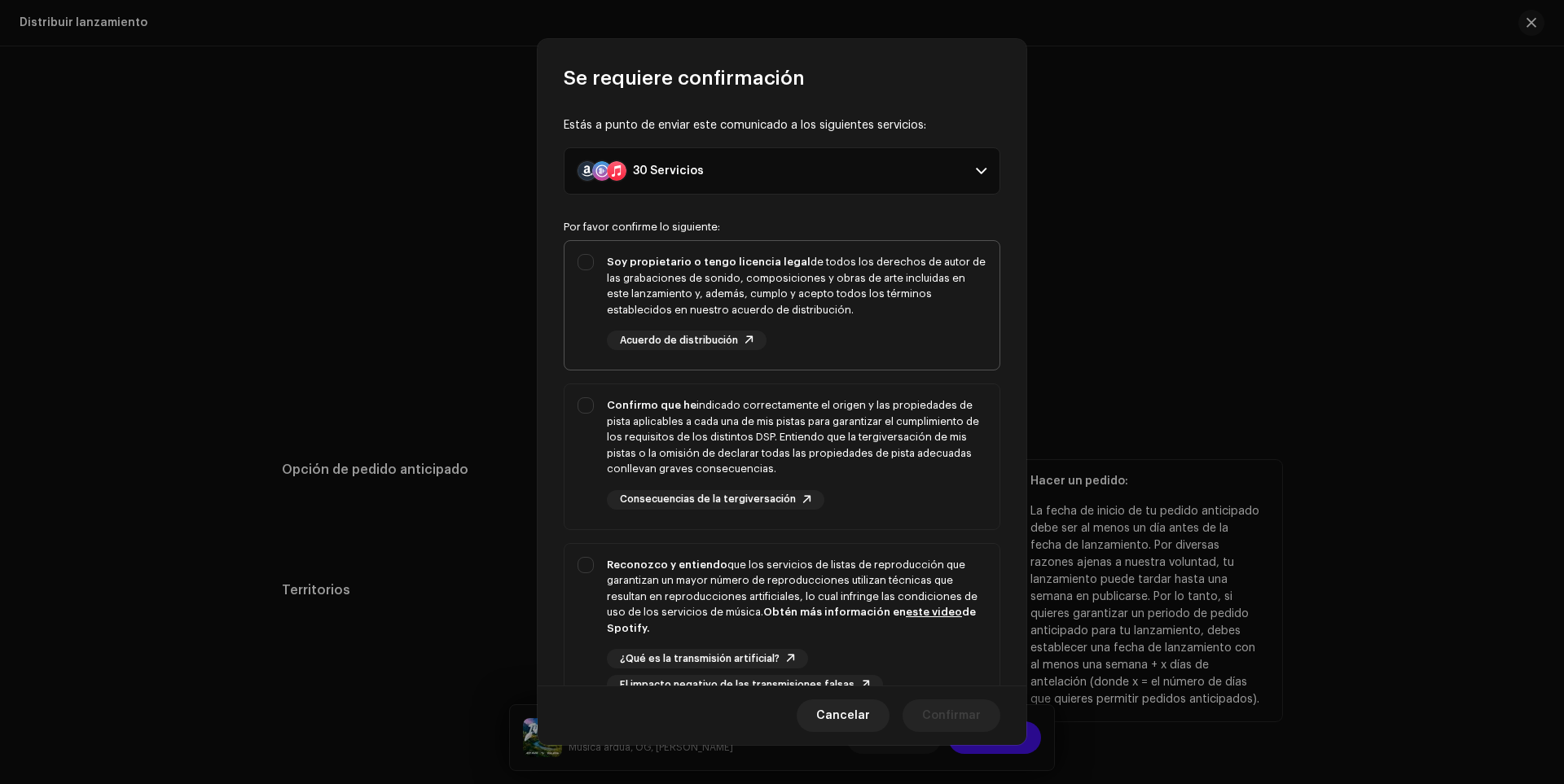
click at [592, 299] on div "Soy propietario o tengo licencia legal de todos los derechos de autor de las gr…" at bounding box center [782, 302] width 435 height 122
checkbox input "true"
click at [591, 400] on div "Confirmo que he indicado correctamente el origen y las propiedades de pista apl…" at bounding box center [782, 453] width 435 height 138
checkbox input "true"
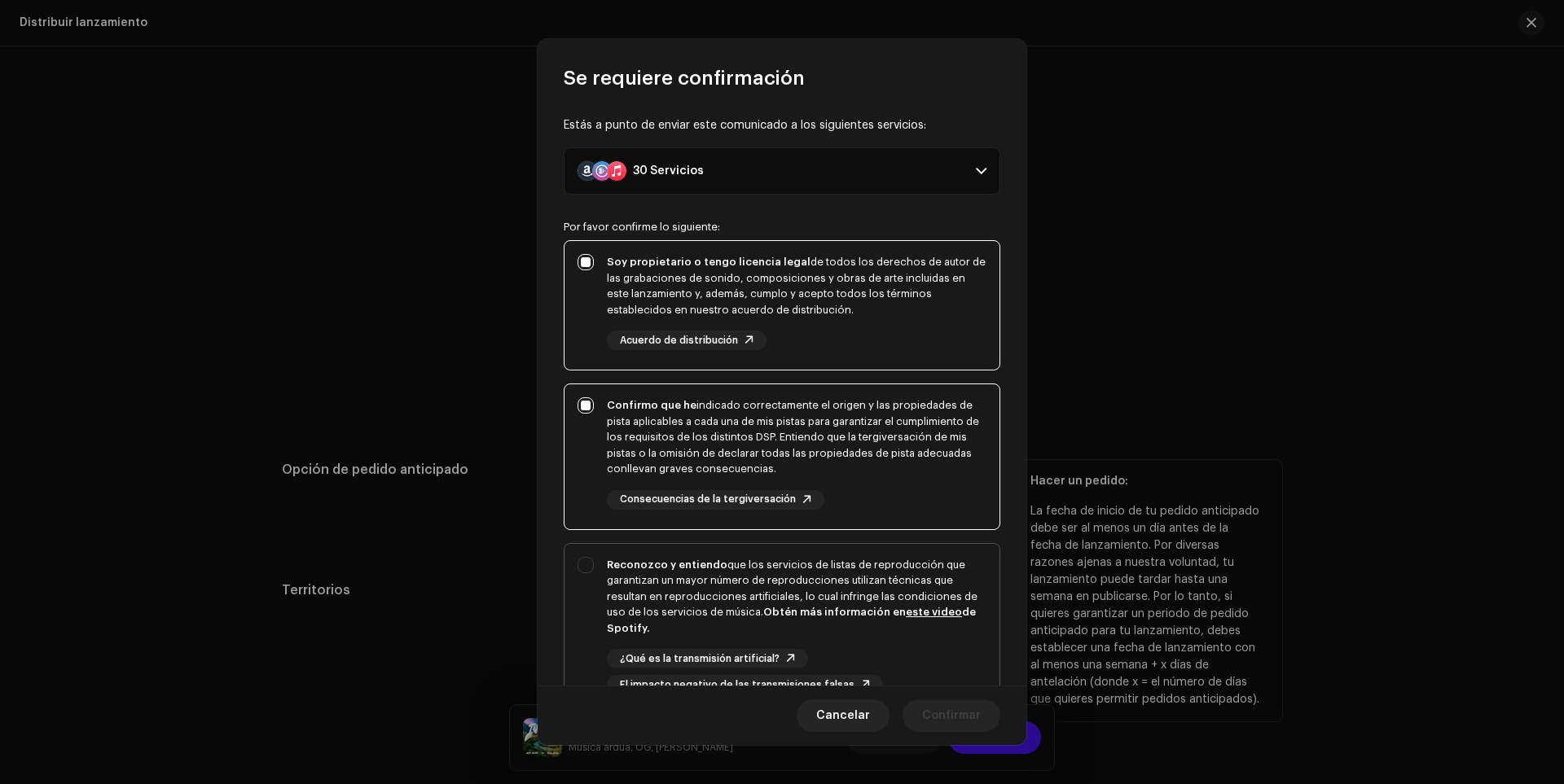
drag, startPoint x: 589, startPoint y: 547, endPoint x: 646, endPoint y: 597, distance: 75.8
click at [589, 548] on div "Reconozco y entiendo que los servicios de listas de reproducción que garantizan…" at bounding box center [782, 627] width 435 height 165
checkbox input "true"
click at [939, 730] on span "Confirmar" at bounding box center [951, 716] width 59 height 33
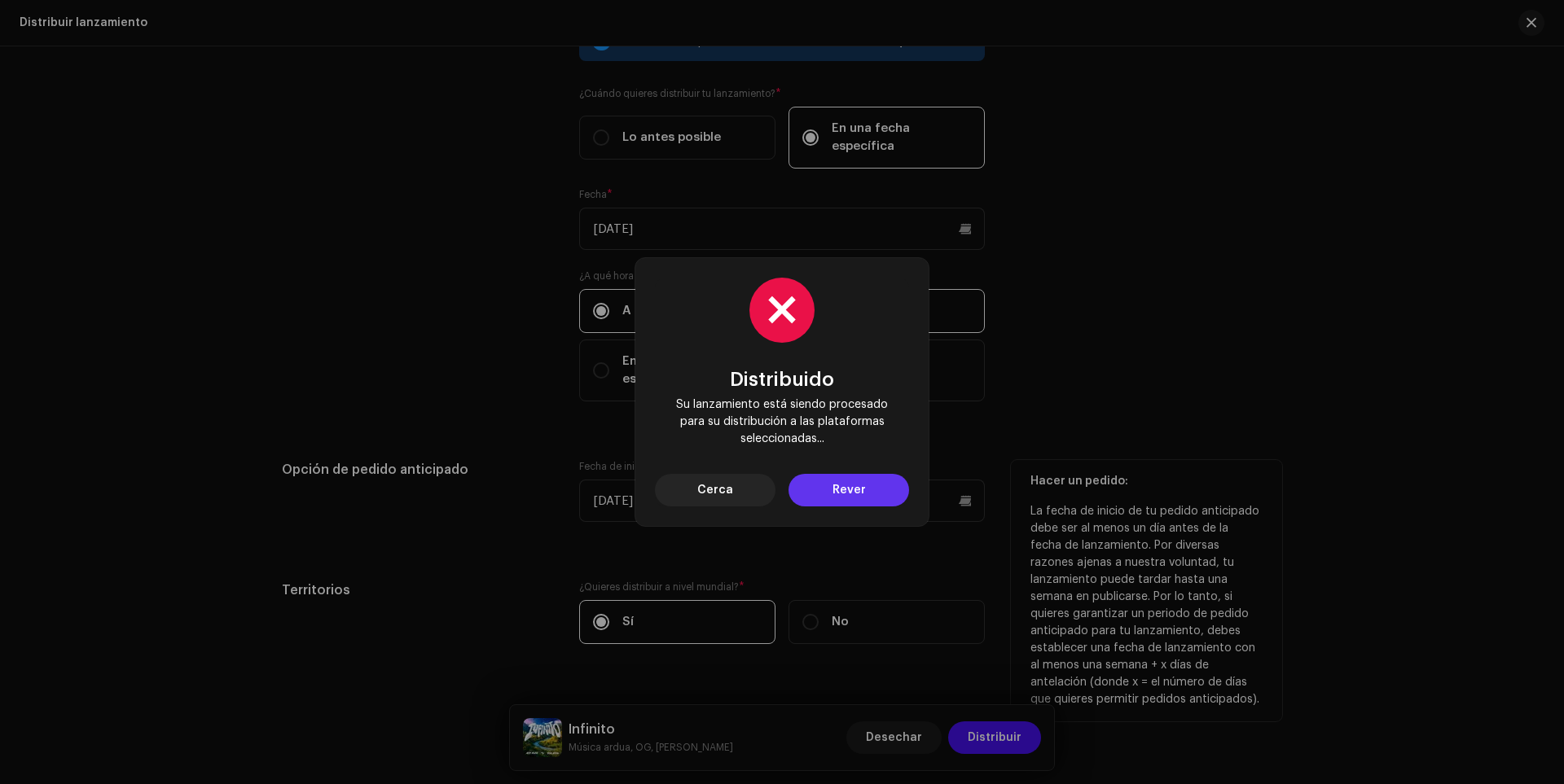
click at [838, 505] on span "Rever" at bounding box center [849, 491] width 34 height 33
click at [839, 503] on span "Rever" at bounding box center [849, 491] width 34 height 33
click at [839, 502] on span "Rever" at bounding box center [849, 491] width 34 height 33
click at [842, 493] on font "Rever" at bounding box center [849, 491] width 34 height 12
click at [842, 491] on font "Rever" at bounding box center [849, 491] width 34 height 12
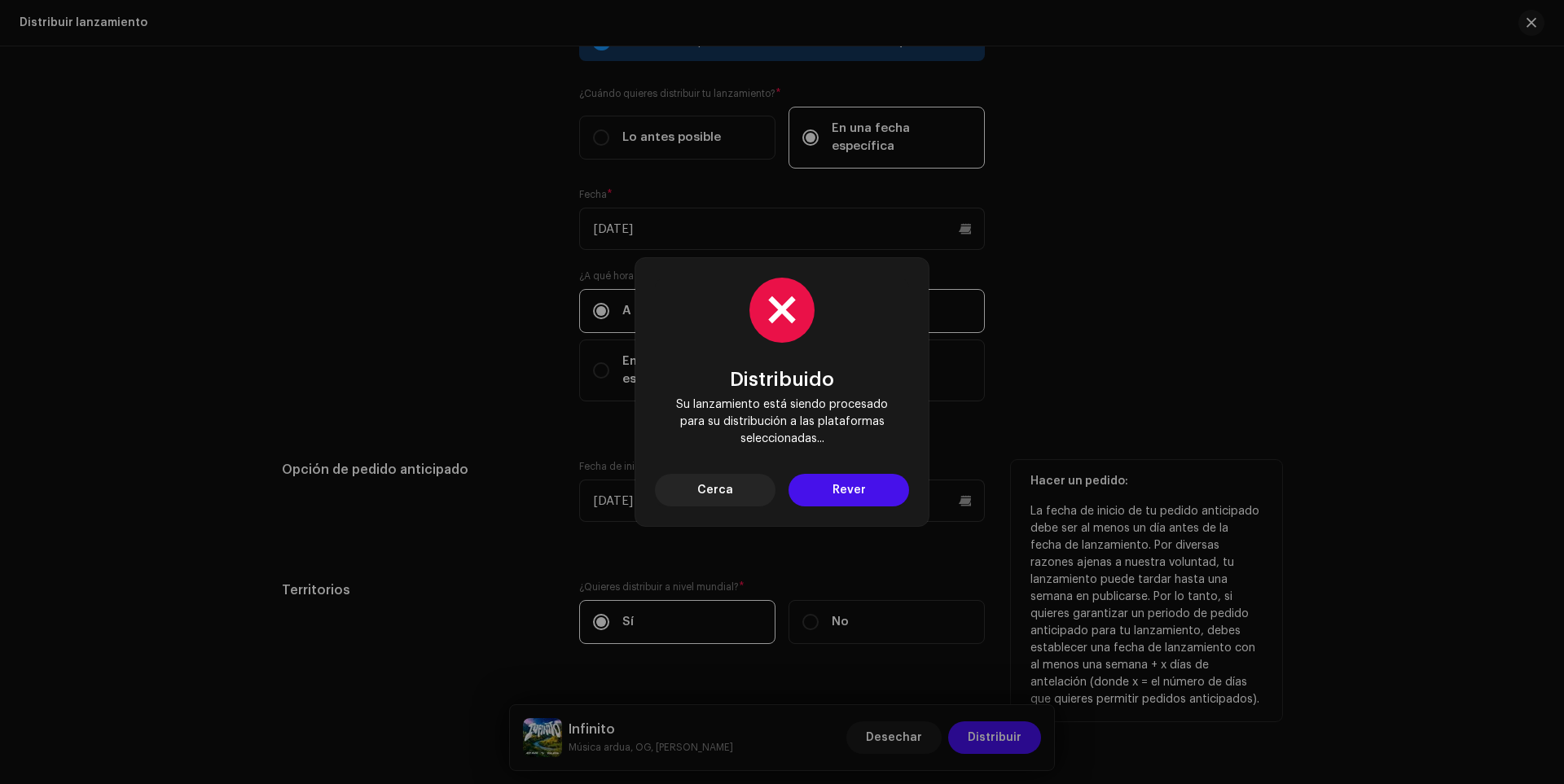
click at [842, 491] on font "Rever" at bounding box center [849, 491] width 34 height 12
click at [739, 500] on button "Cerca" at bounding box center [715, 491] width 120 height 33
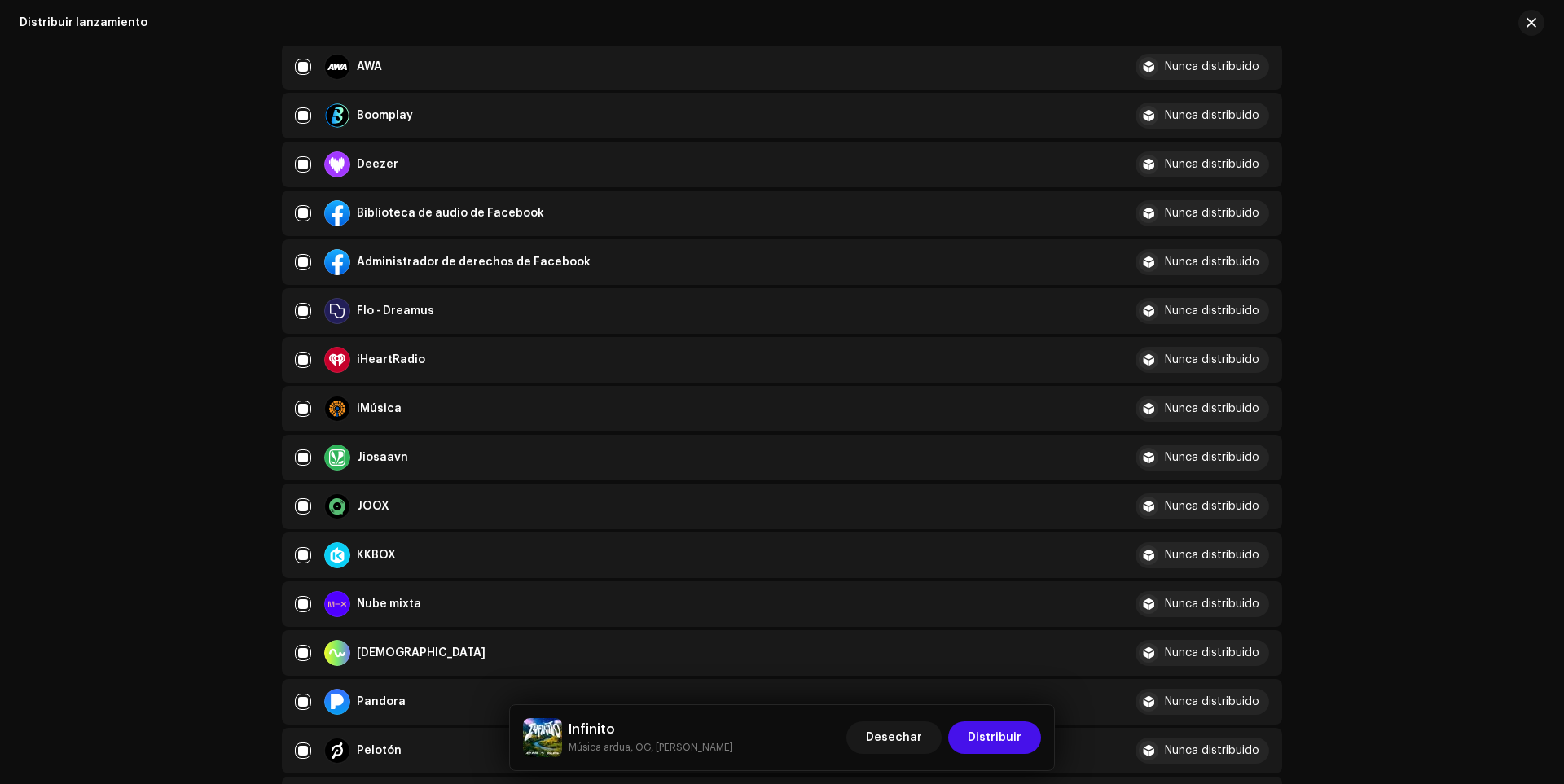
scroll to position [244, 0]
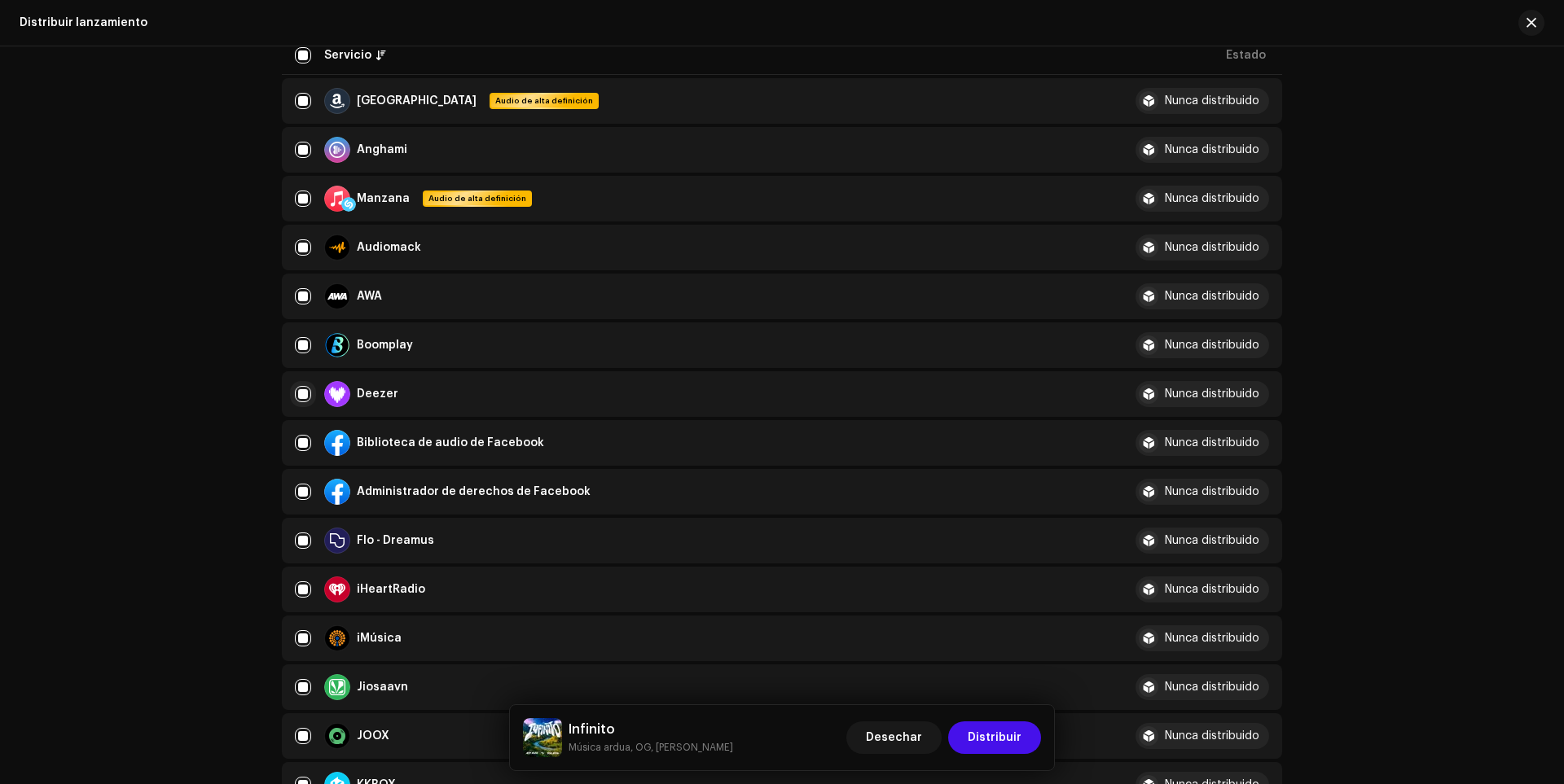
click at [296, 397] on input "checkbox" at bounding box center [303, 394] width 16 height 16
checkbox input "false"
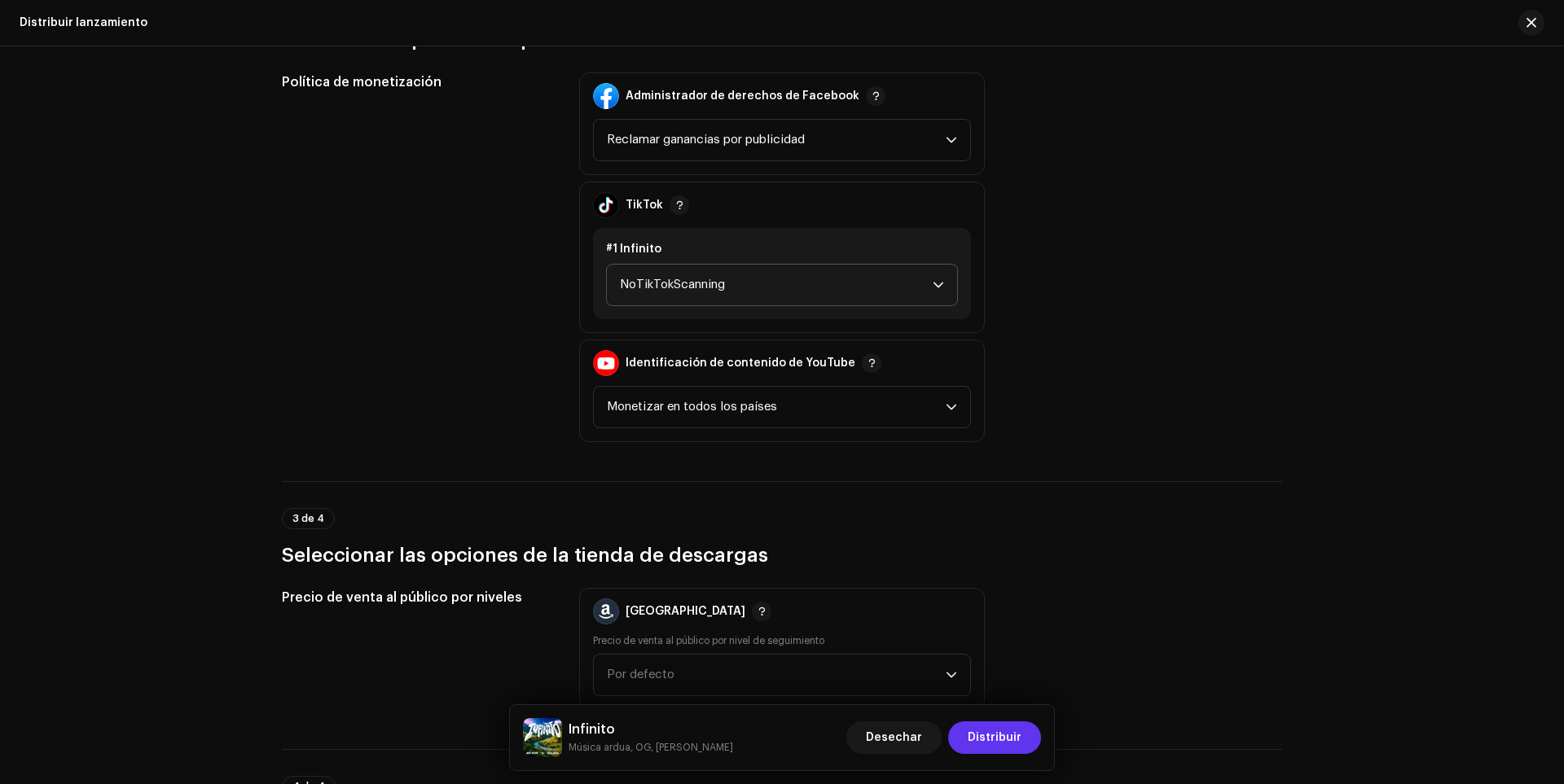
scroll to position [1873, 0]
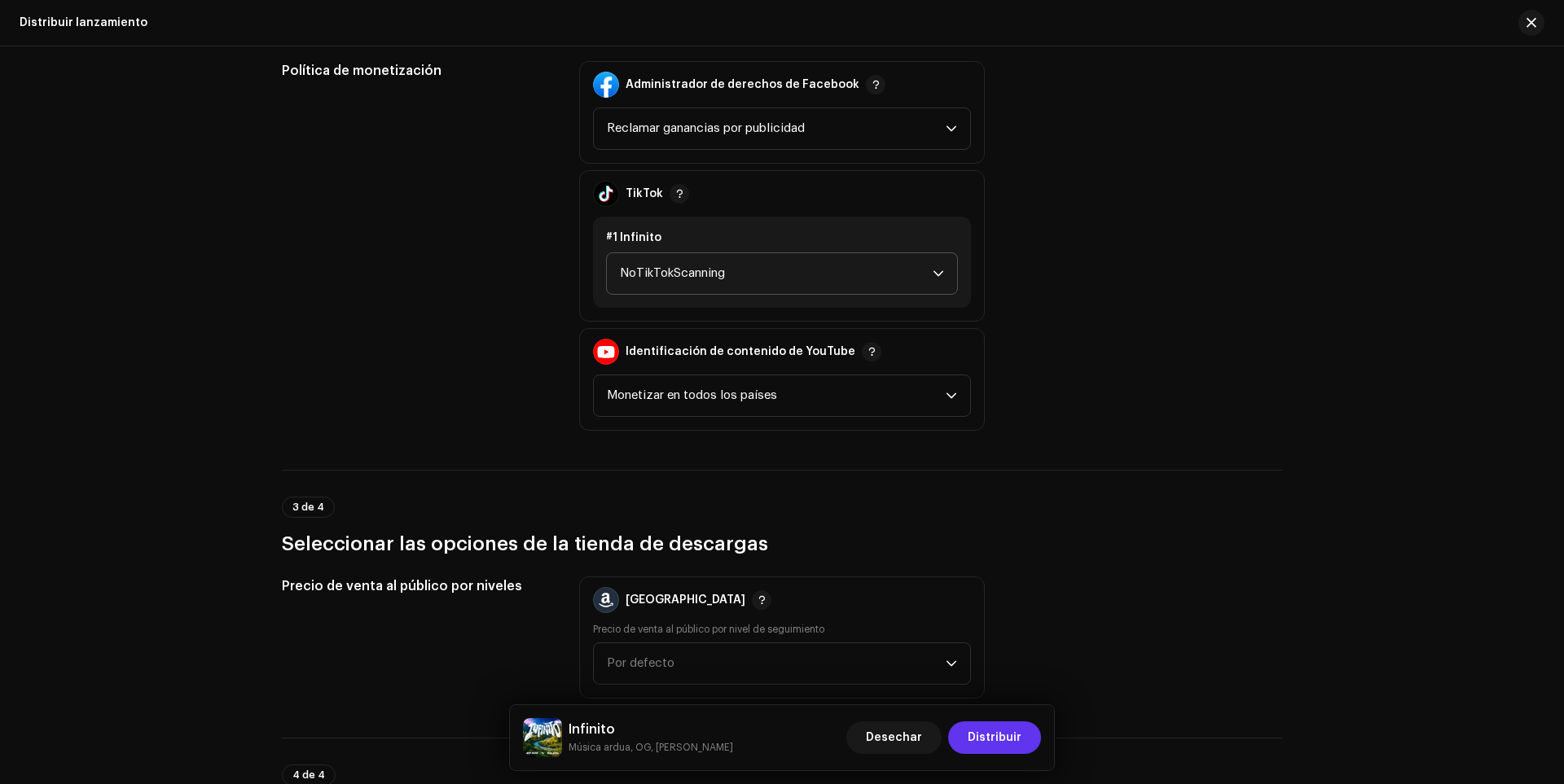
click at [989, 729] on span "Distribuir" at bounding box center [994, 738] width 54 height 33
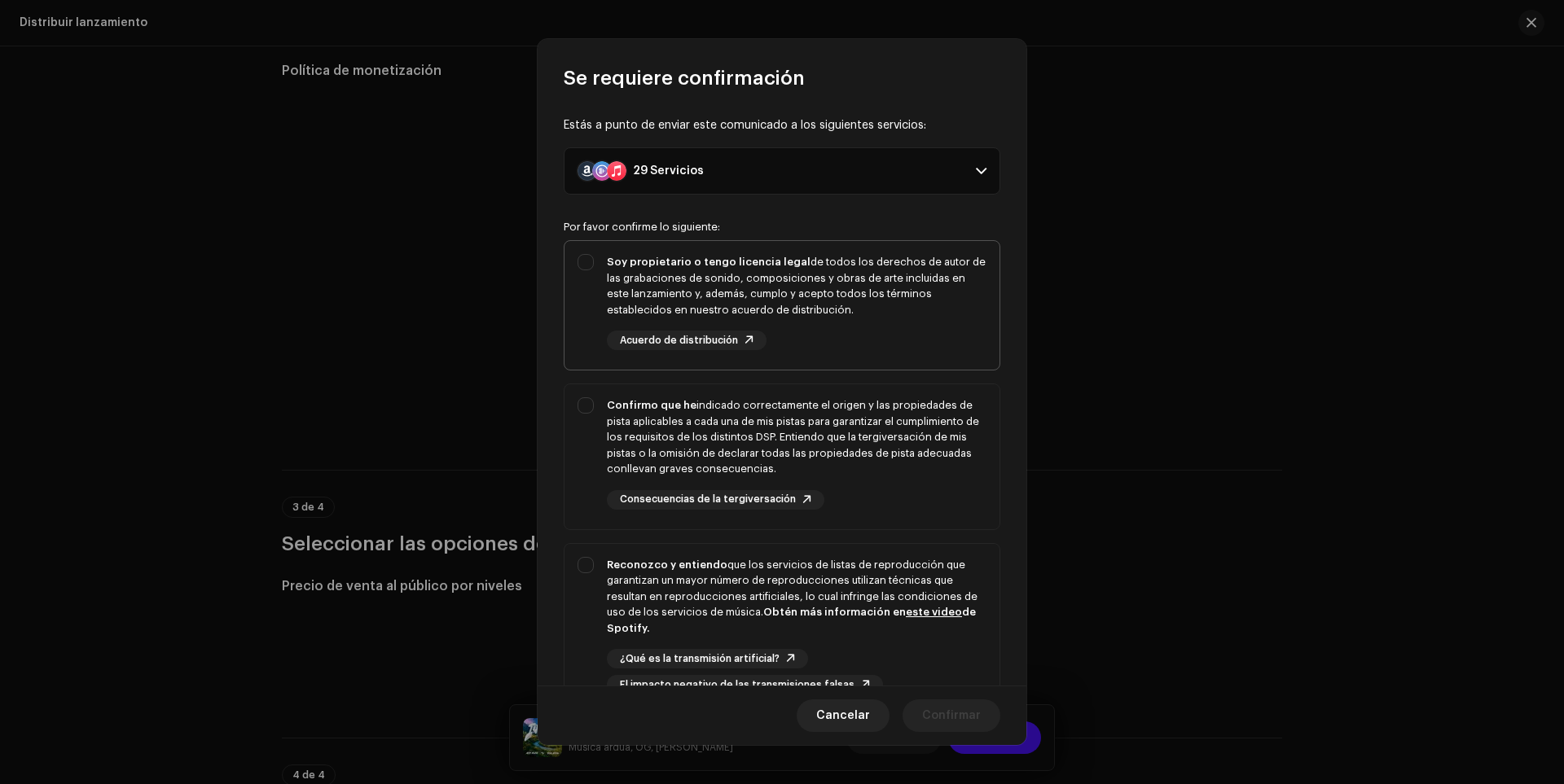
click at [588, 270] on div "Soy propietario o tengo licencia legal de todos los derechos de autor de las gr…" at bounding box center [782, 302] width 435 height 122
checkbox input "true"
click at [596, 423] on div "Confirmo que he indicado correctamente el origen y las propiedades de pista apl…" at bounding box center [782, 453] width 435 height 138
checkbox input "true"
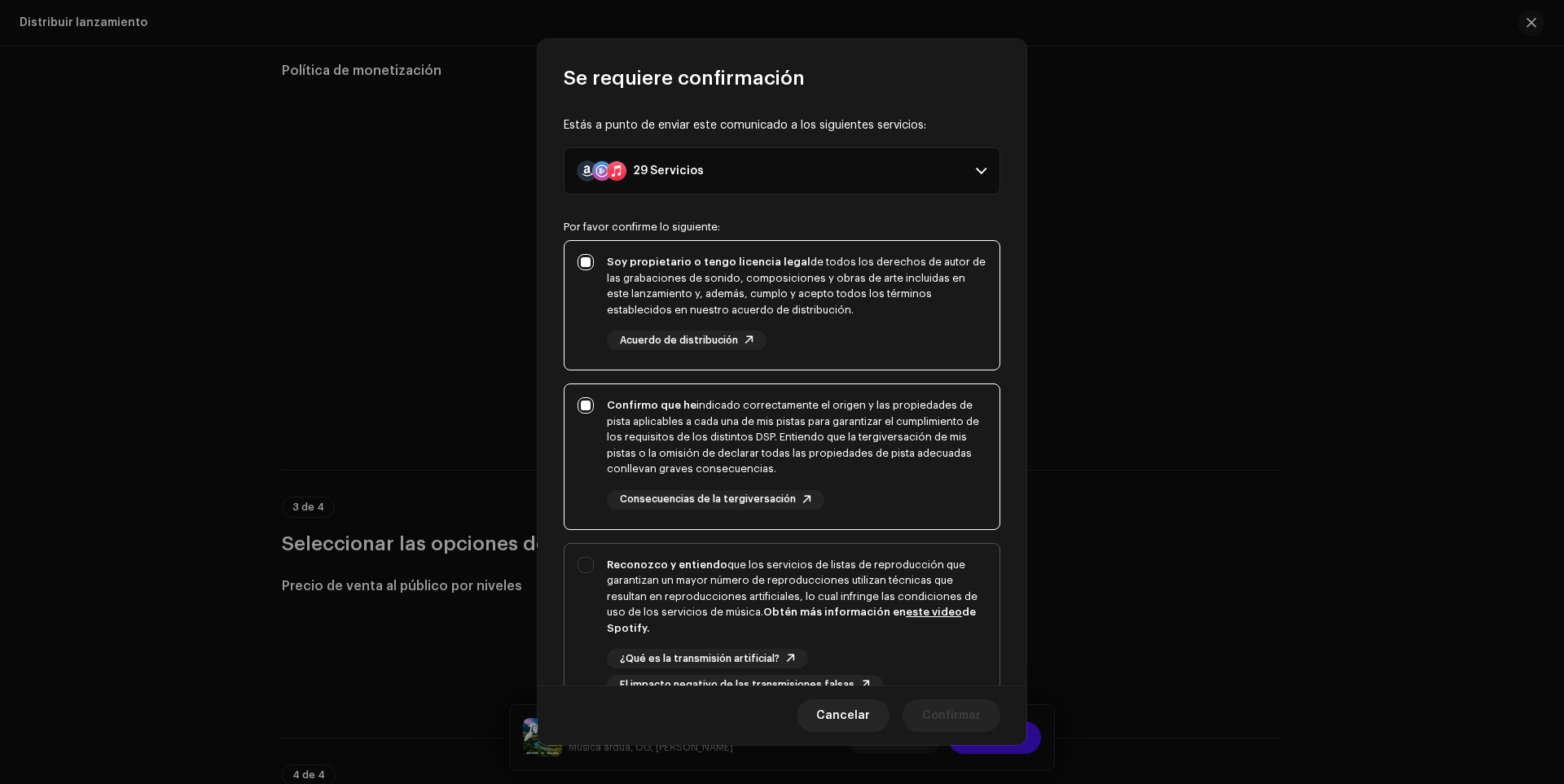
click at [585, 576] on div "Reconozco y entiendo que los servicios de listas de reproducción que garantizan…" at bounding box center [782, 627] width 435 height 165
checkbox input "true"
click at [920, 711] on button "Confirmar" at bounding box center [951, 716] width 98 height 33
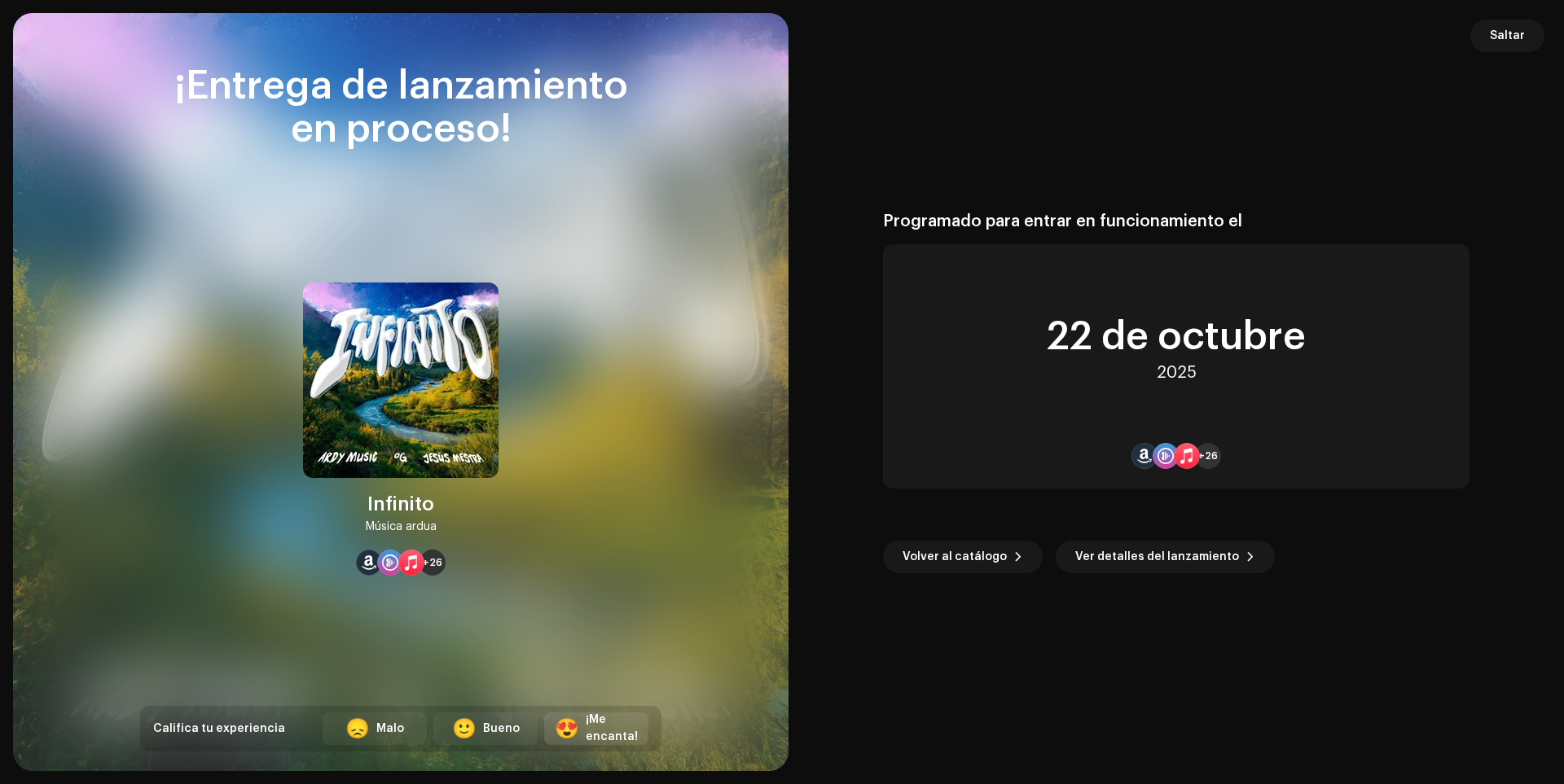
click at [579, 730] on font "😍" at bounding box center [567, 729] width 25 height 20
click at [1501, 30] on span "Saltar" at bounding box center [1507, 36] width 35 height 33
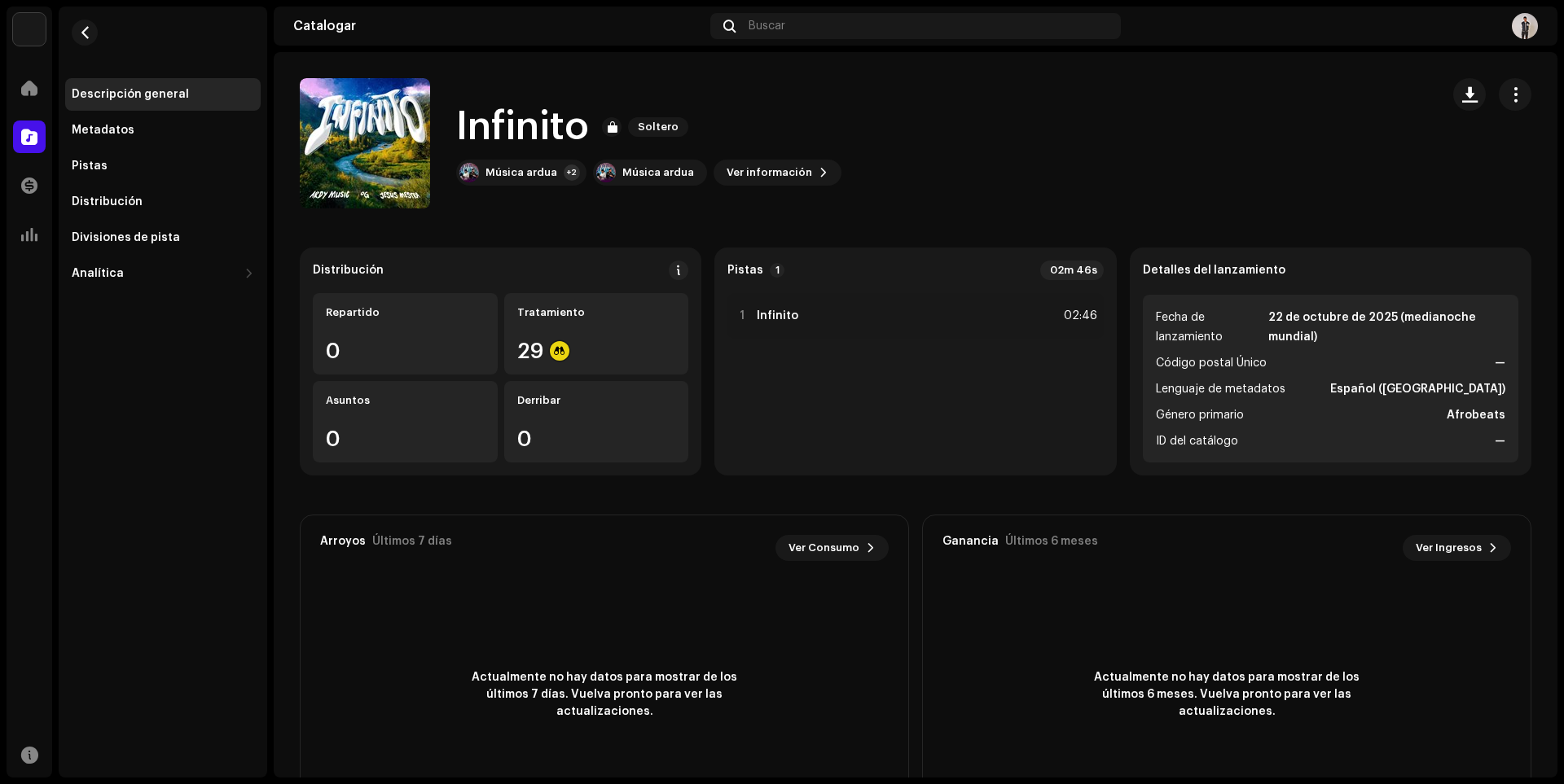
drag, startPoint x: 908, startPoint y: 204, endPoint x: 980, endPoint y: 98, distance: 128.1
click at [980, 98] on div "Infinito [PERSON_NAME] Música ardua +2 Música ardua Ver información" at bounding box center [863, 143] width 1127 height 130
